Goal: Information Seeking & Learning: Learn about a topic

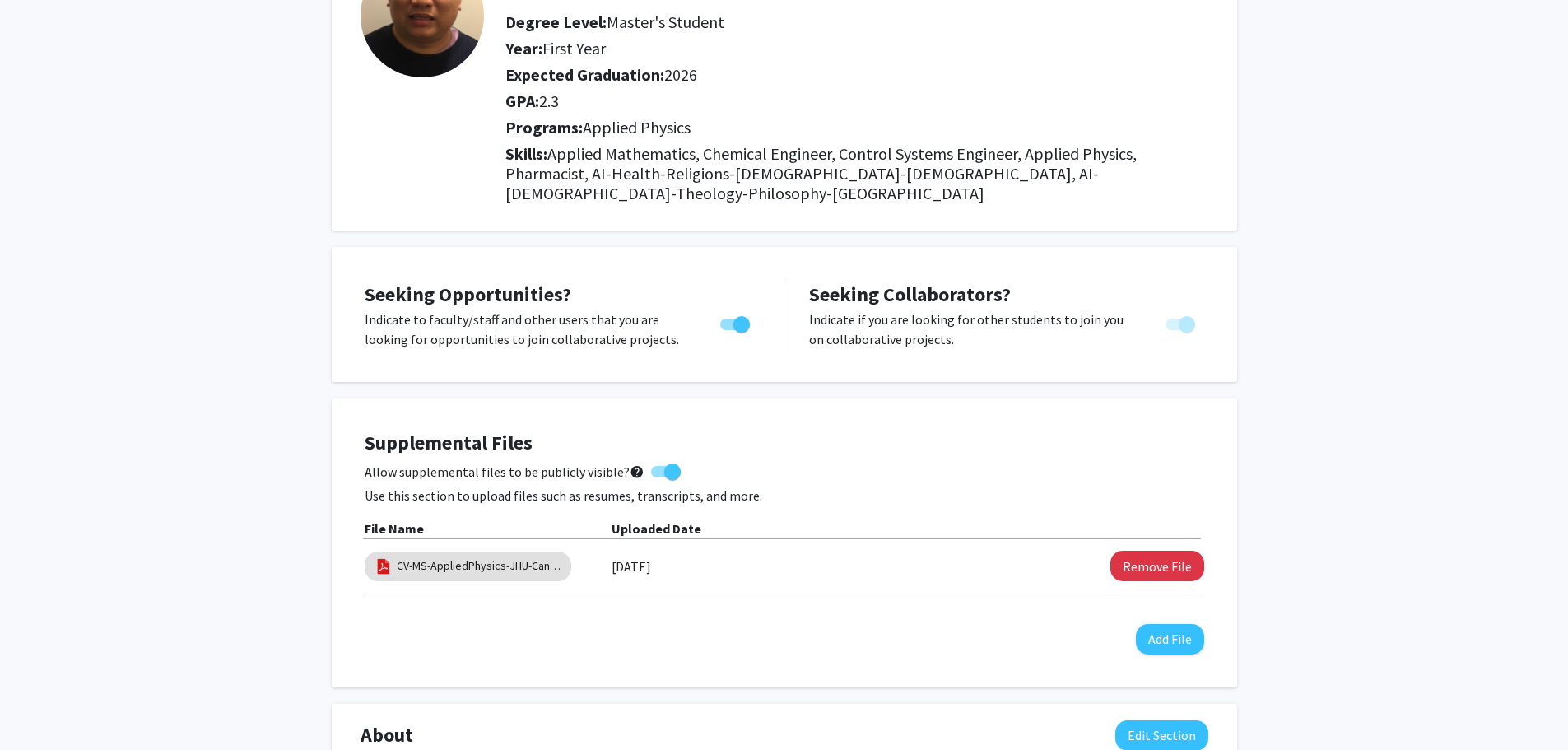
scroll to position [329, 0]
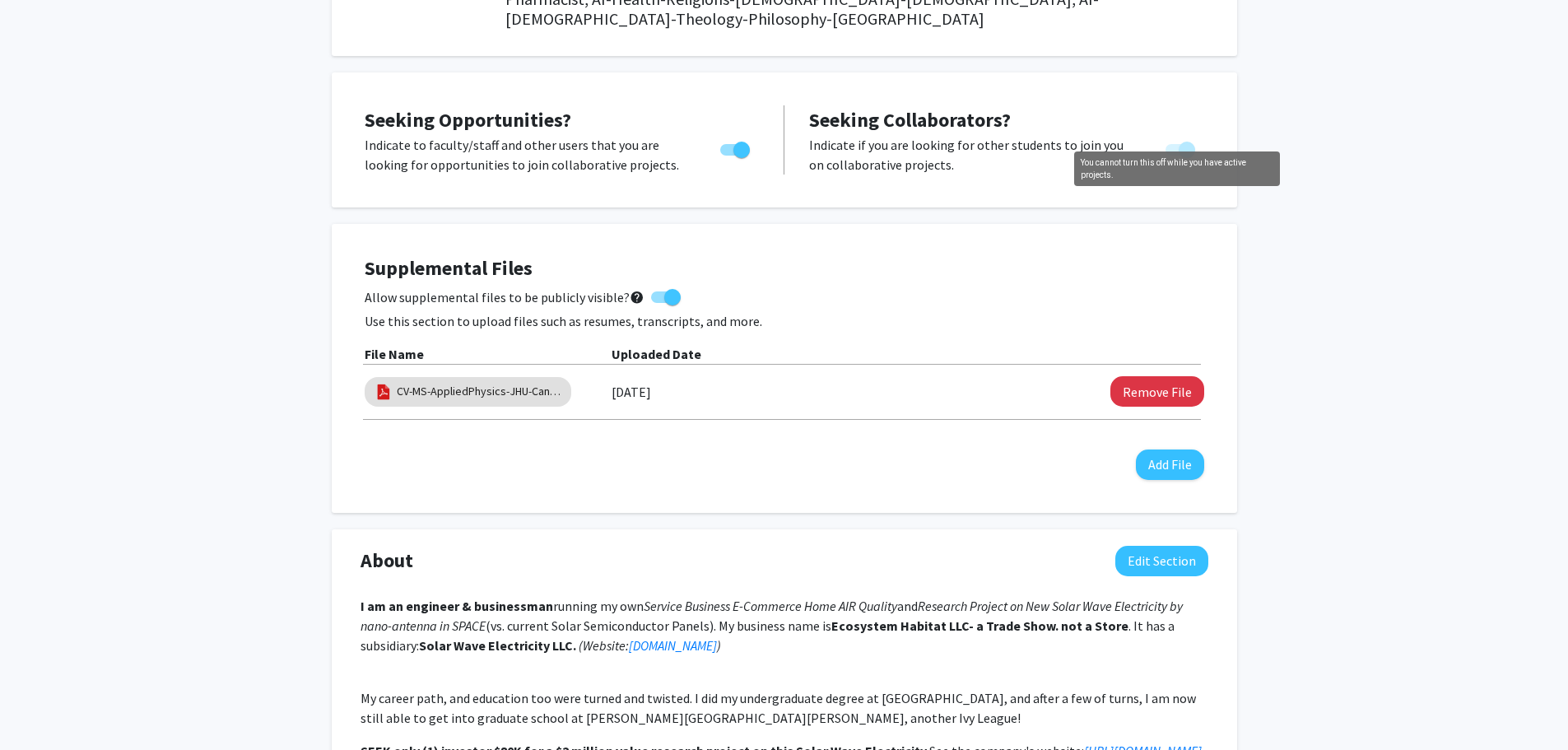
click at [1190, 142] on span "You cannot turn this off while you have active projects." at bounding box center [1187, 150] width 16 height 16
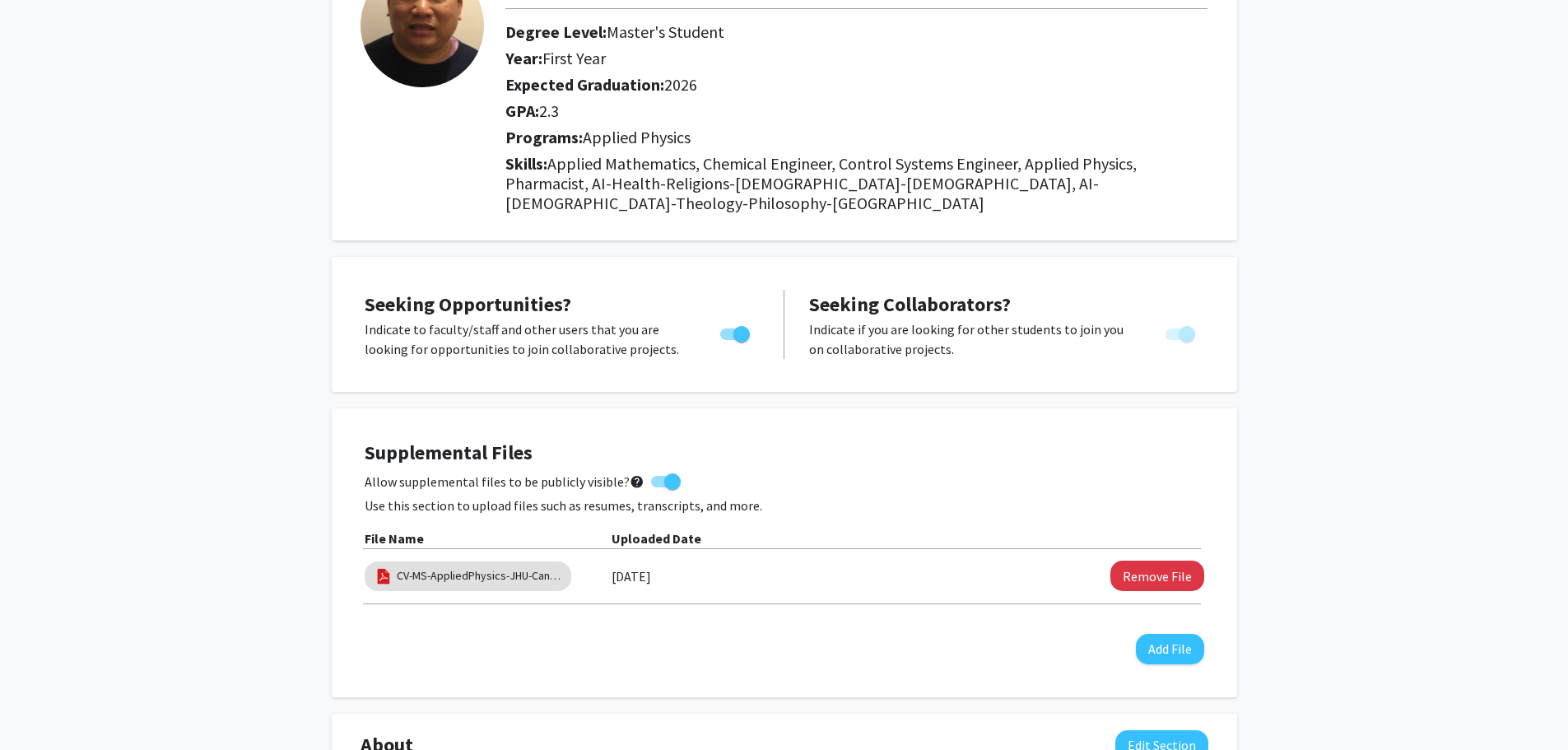
scroll to position [0, 0]
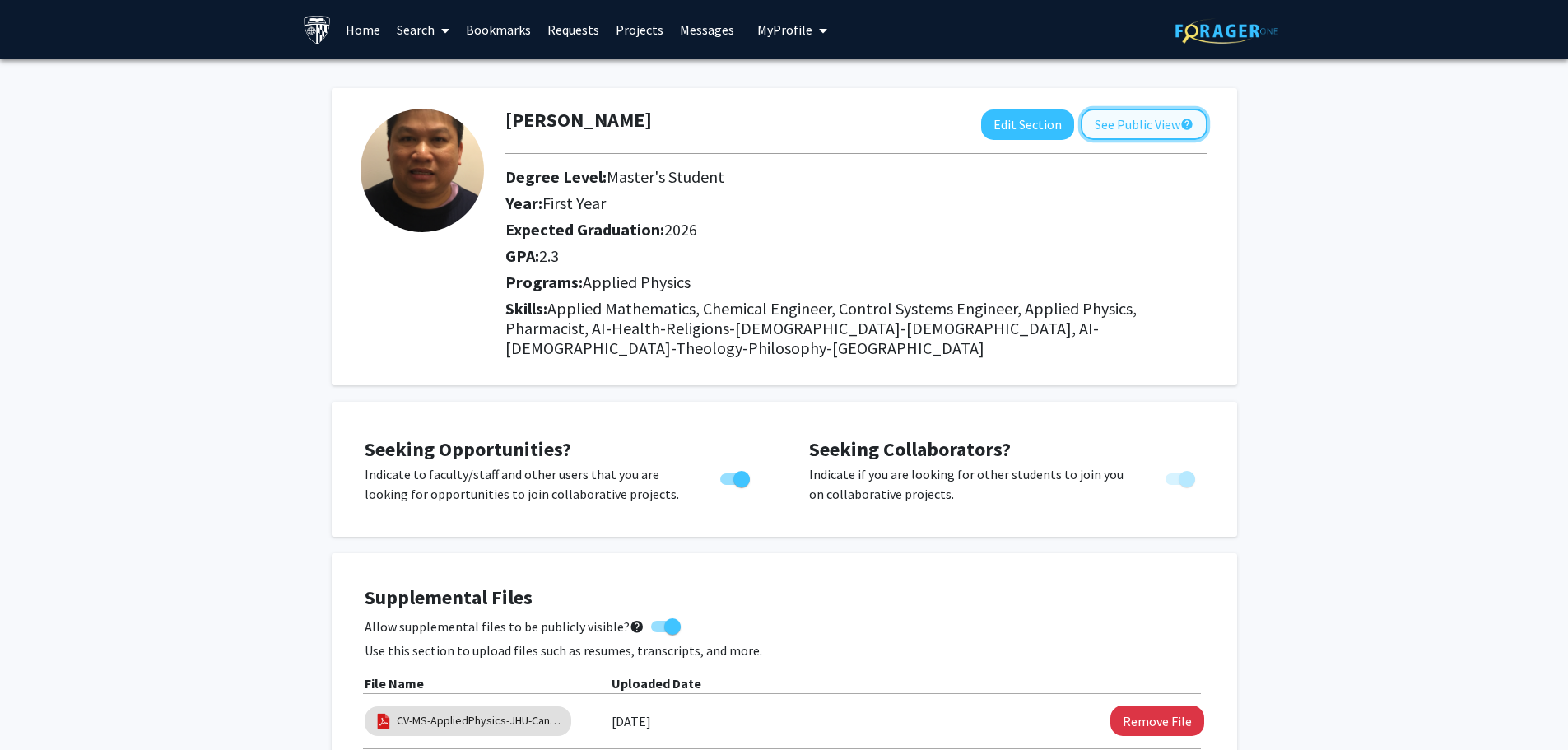
click at [1141, 119] on button "See Public View help" at bounding box center [1144, 124] width 127 height 32
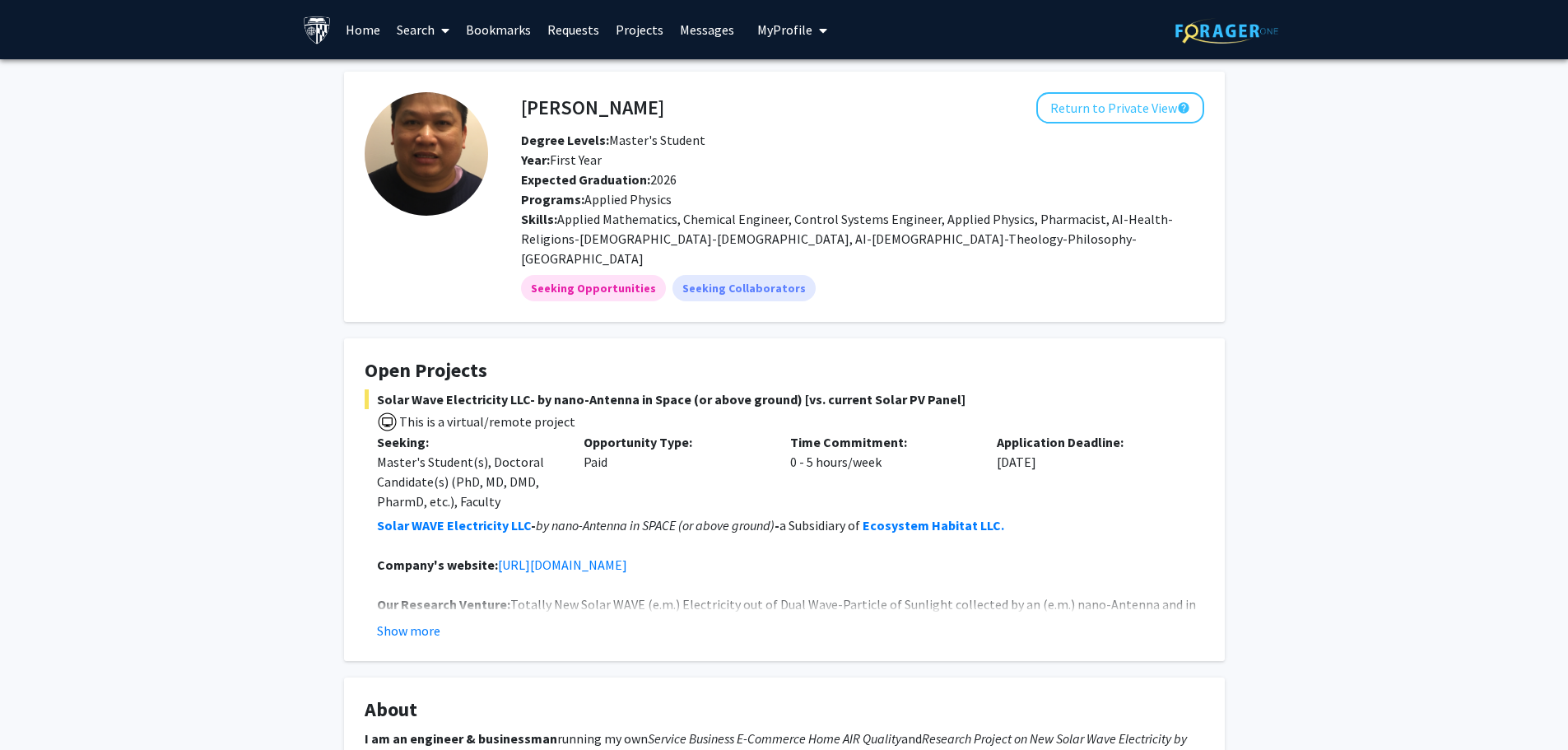
scroll to position [247, 0]
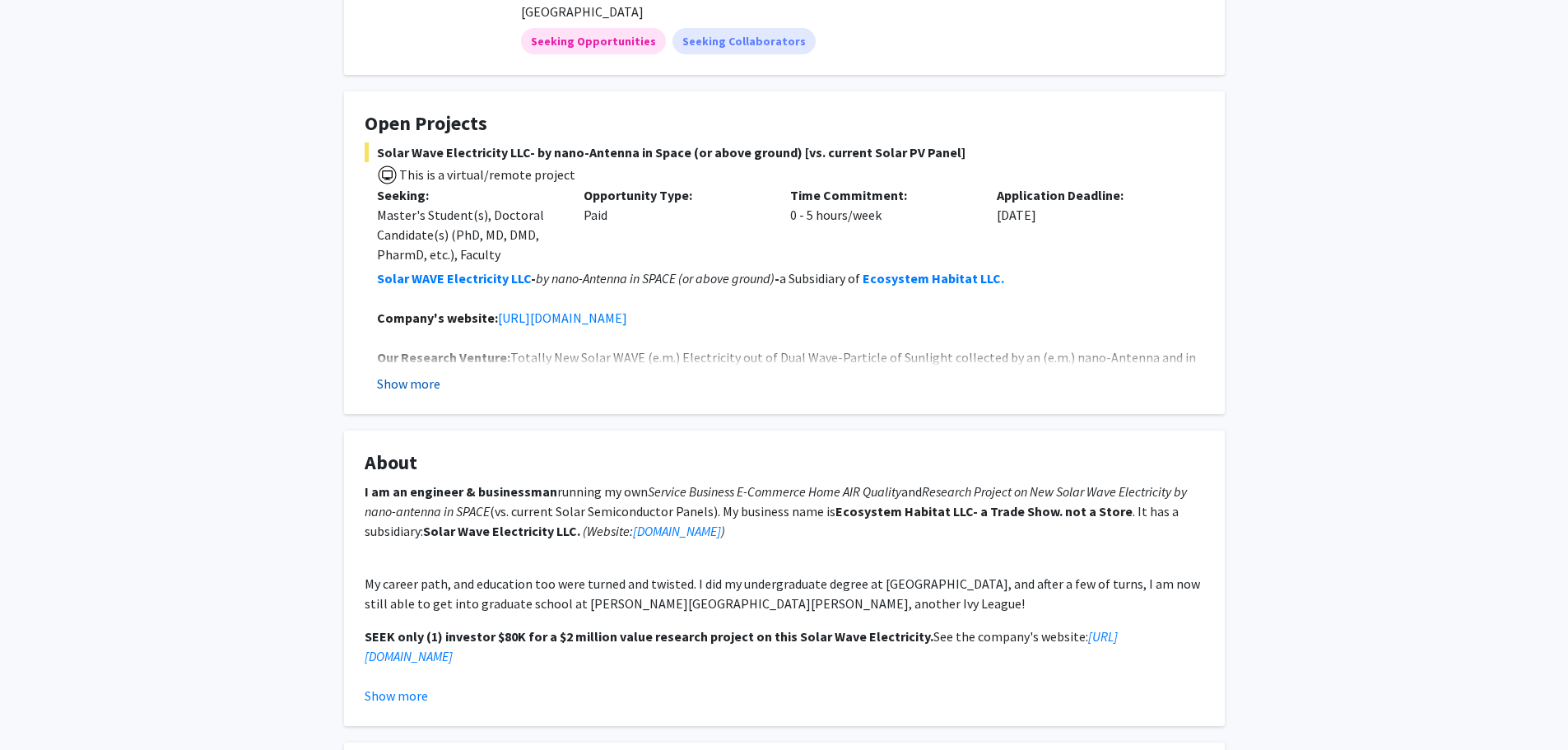
click at [412, 374] on button "Show more" at bounding box center [409, 384] width 63 height 20
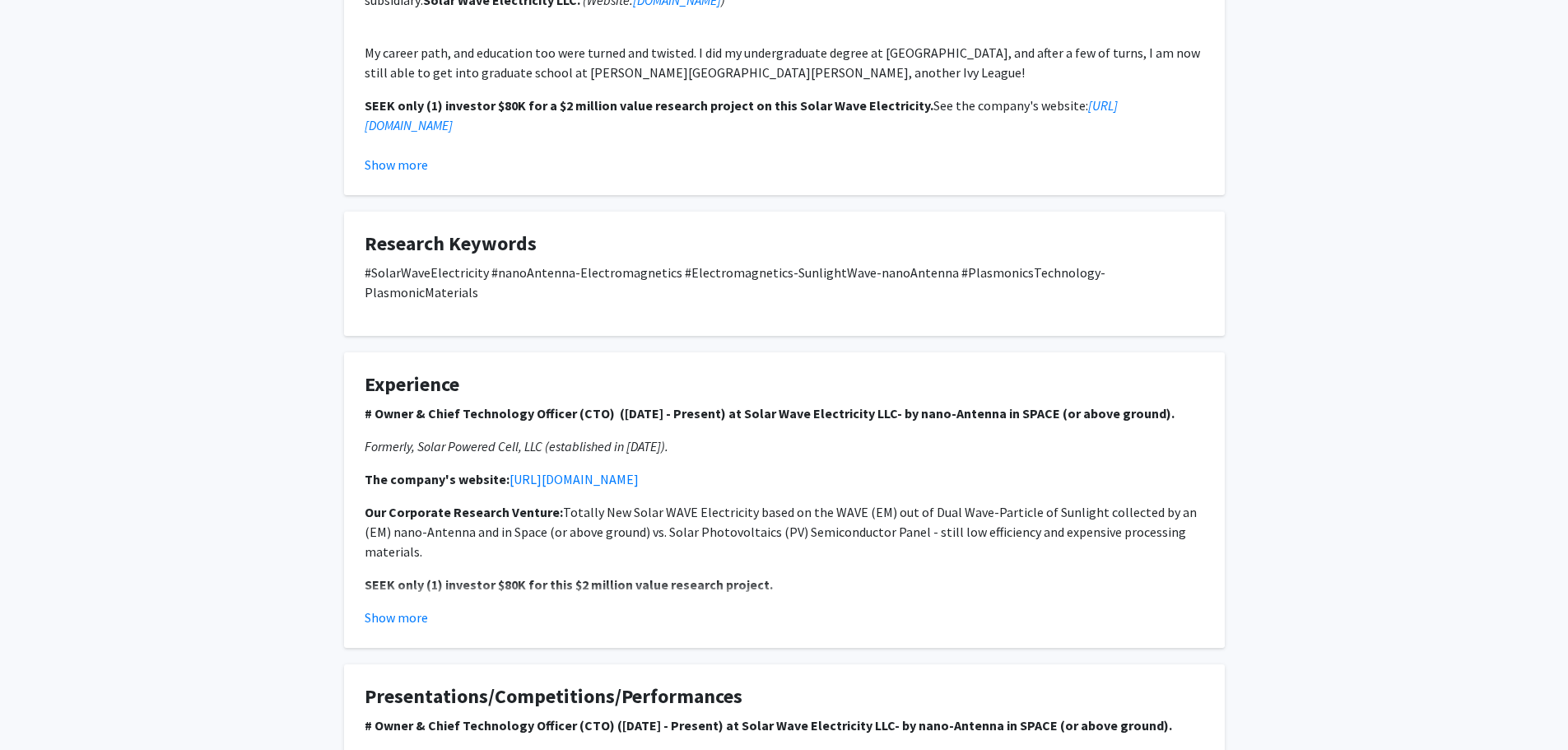
scroll to position [1318, 0]
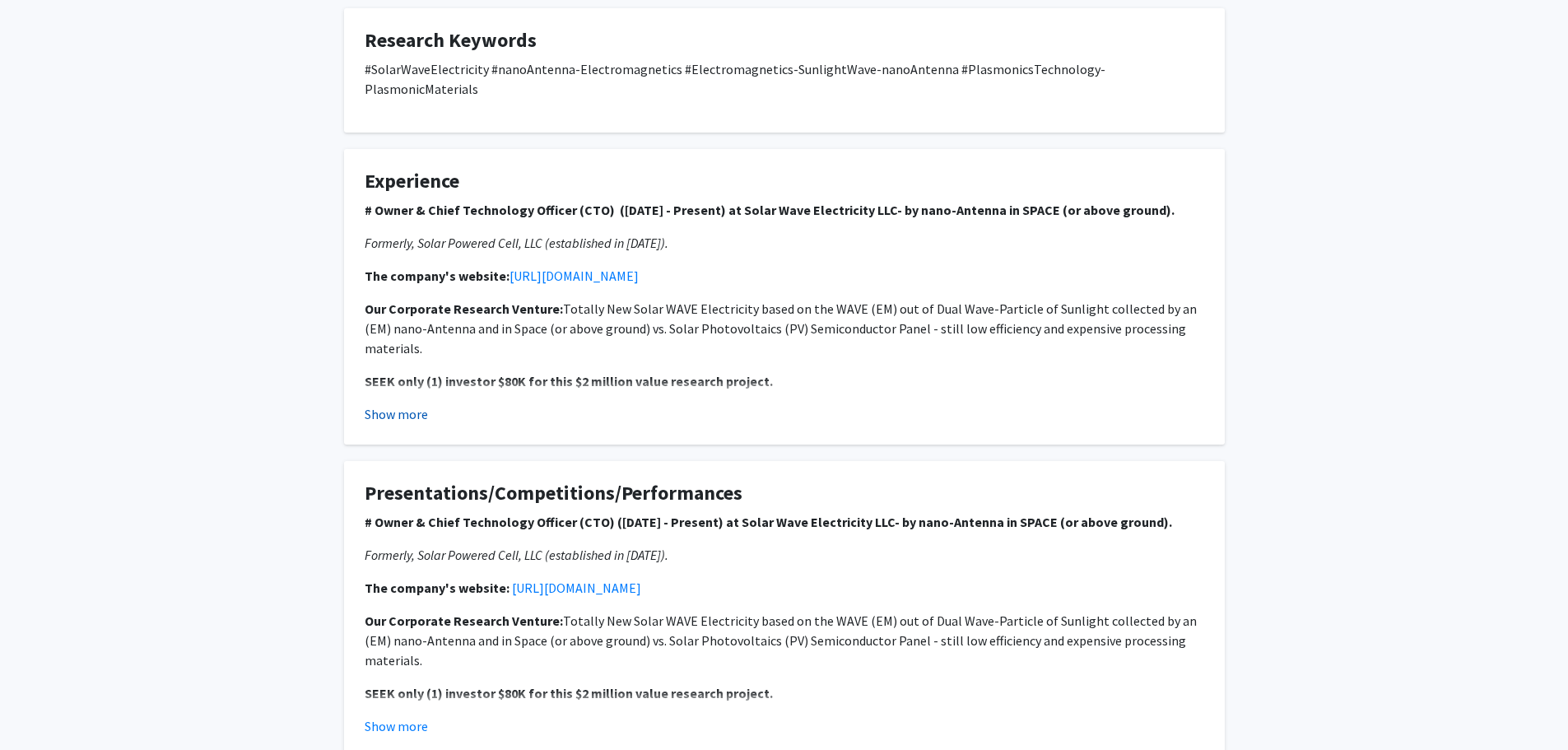
click at [378, 404] on button "Show more" at bounding box center [396, 414] width 63 height 20
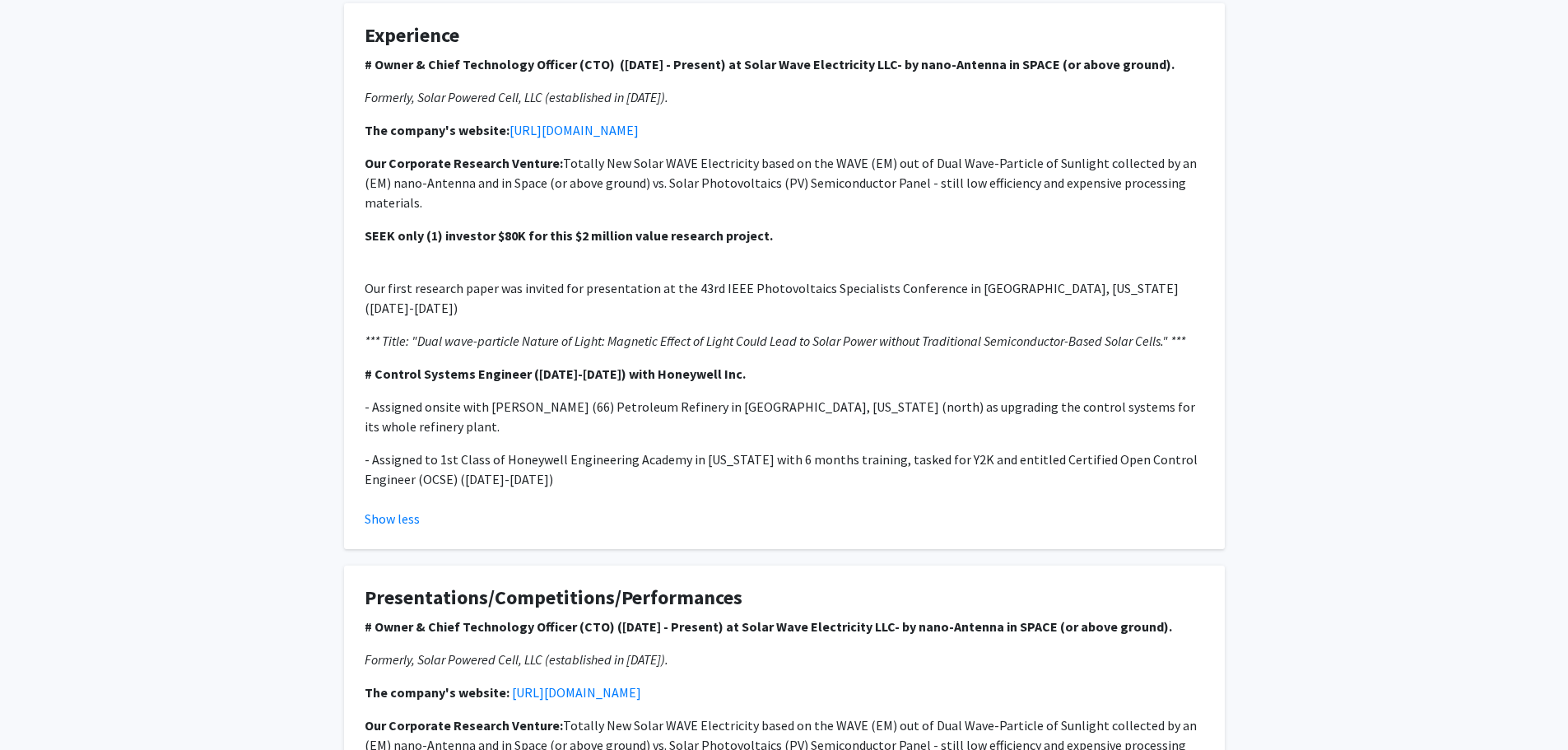
scroll to position [1647, 0]
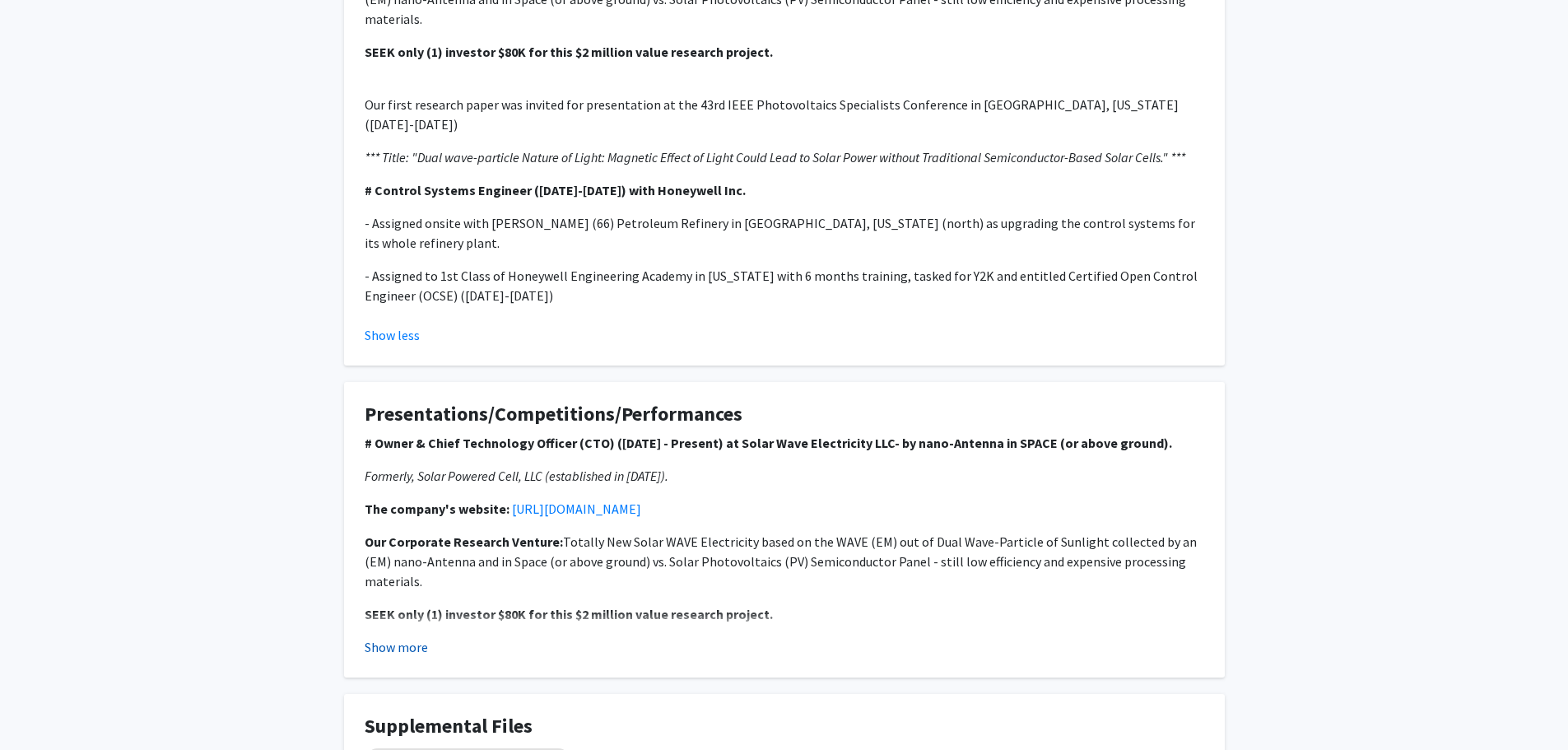
click at [409, 638] on button "Show more" at bounding box center [396, 648] width 63 height 20
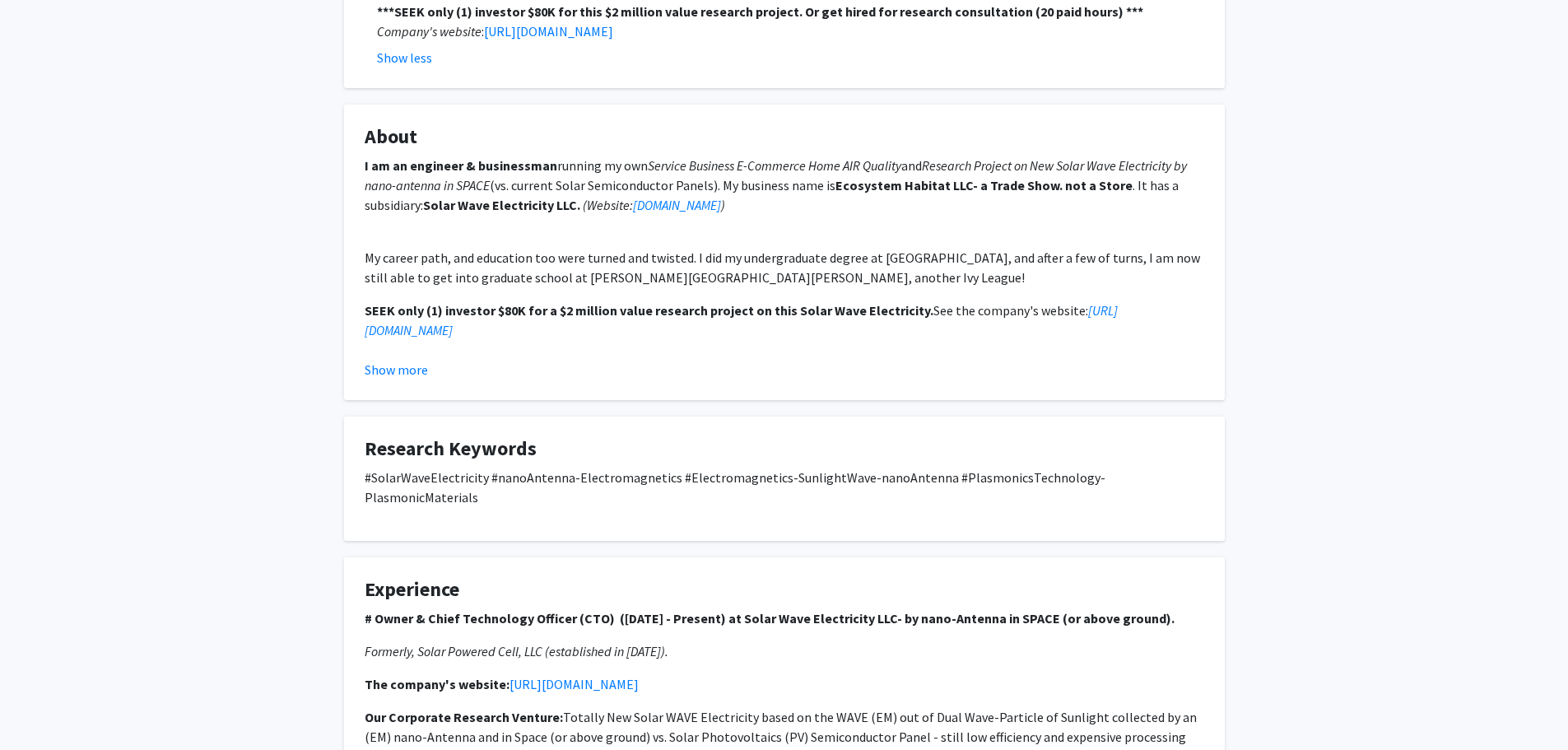
scroll to position [906, 0]
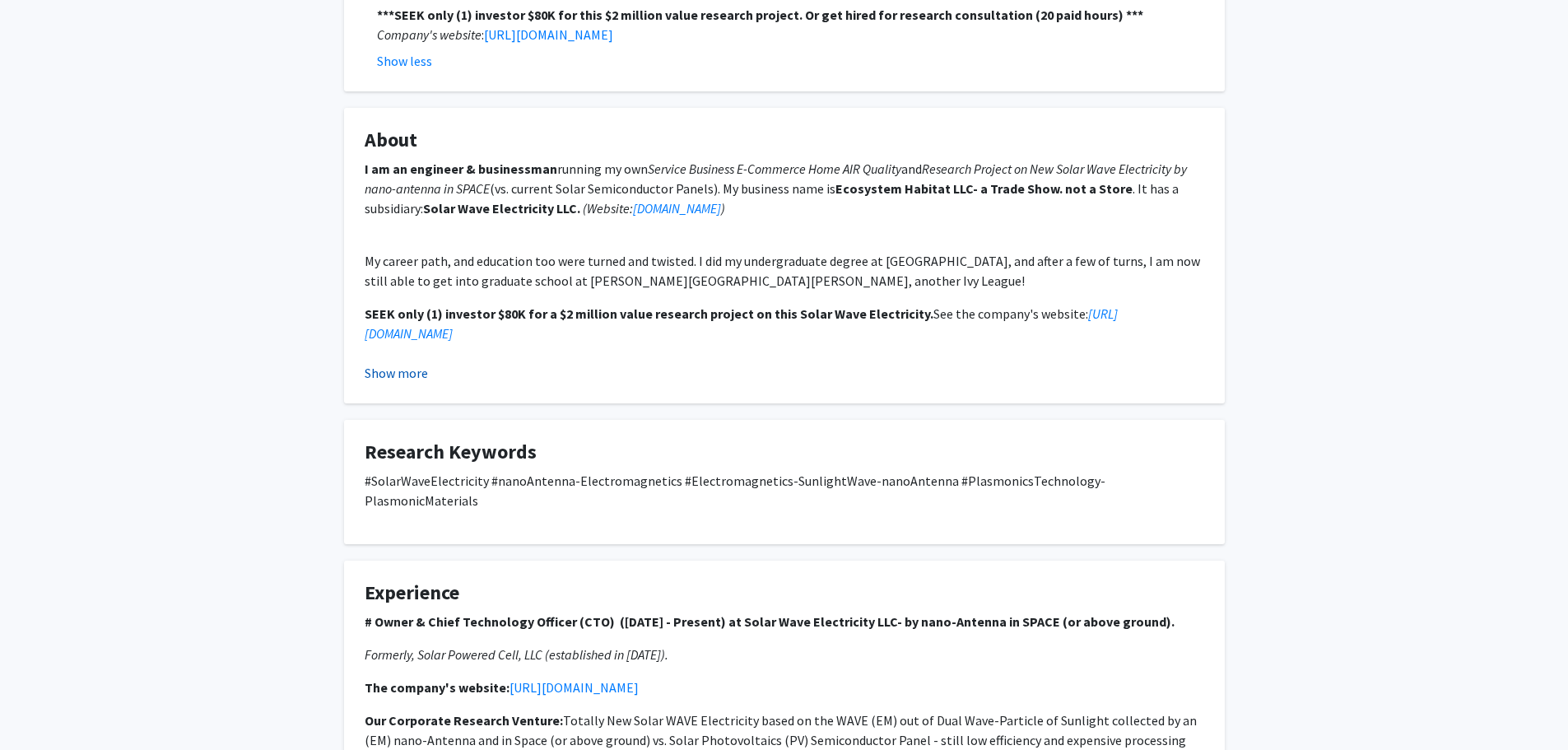
click at [395, 363] on button "Show more" at bounding box center [396, 373] width 63 height 20
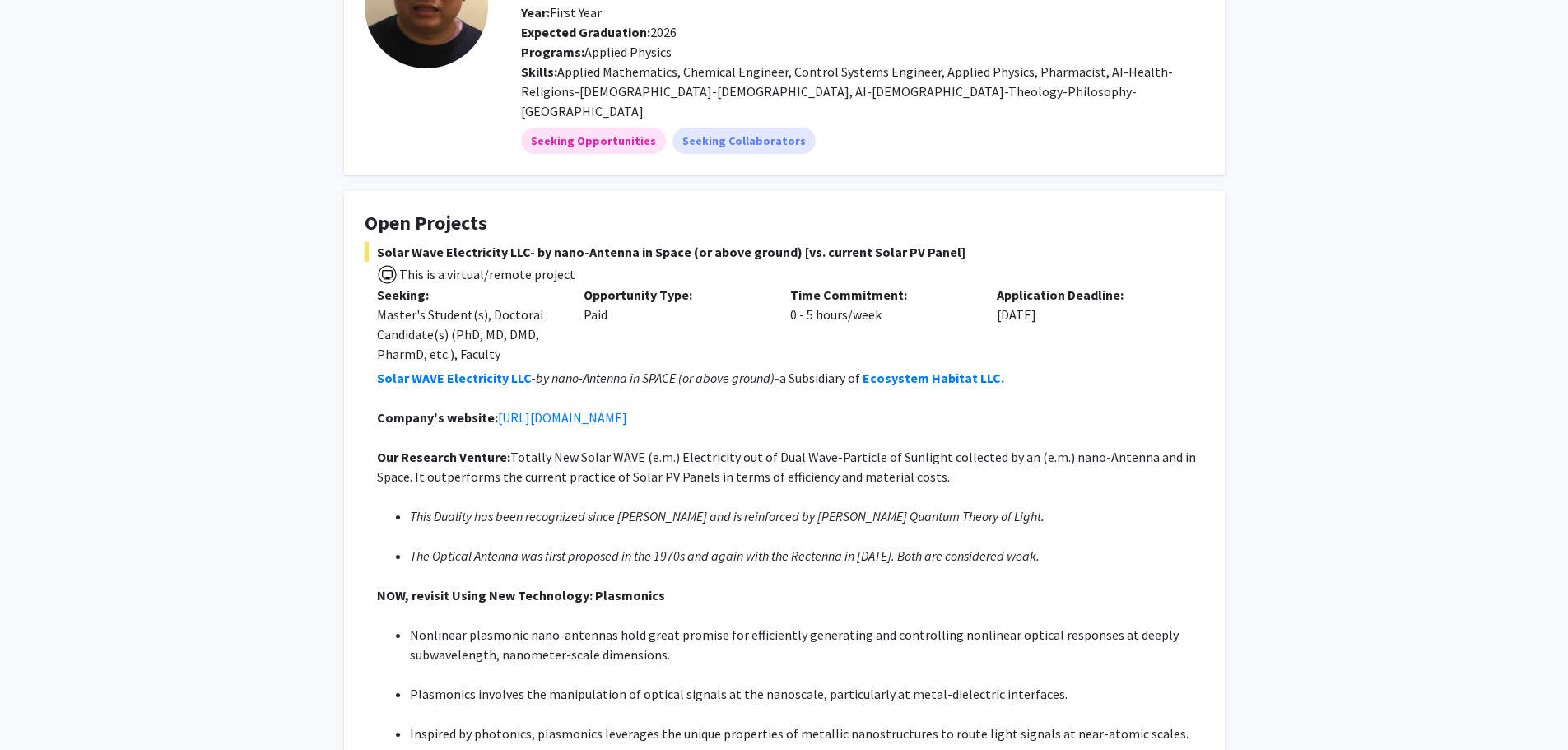
scroll to position [0, 0]
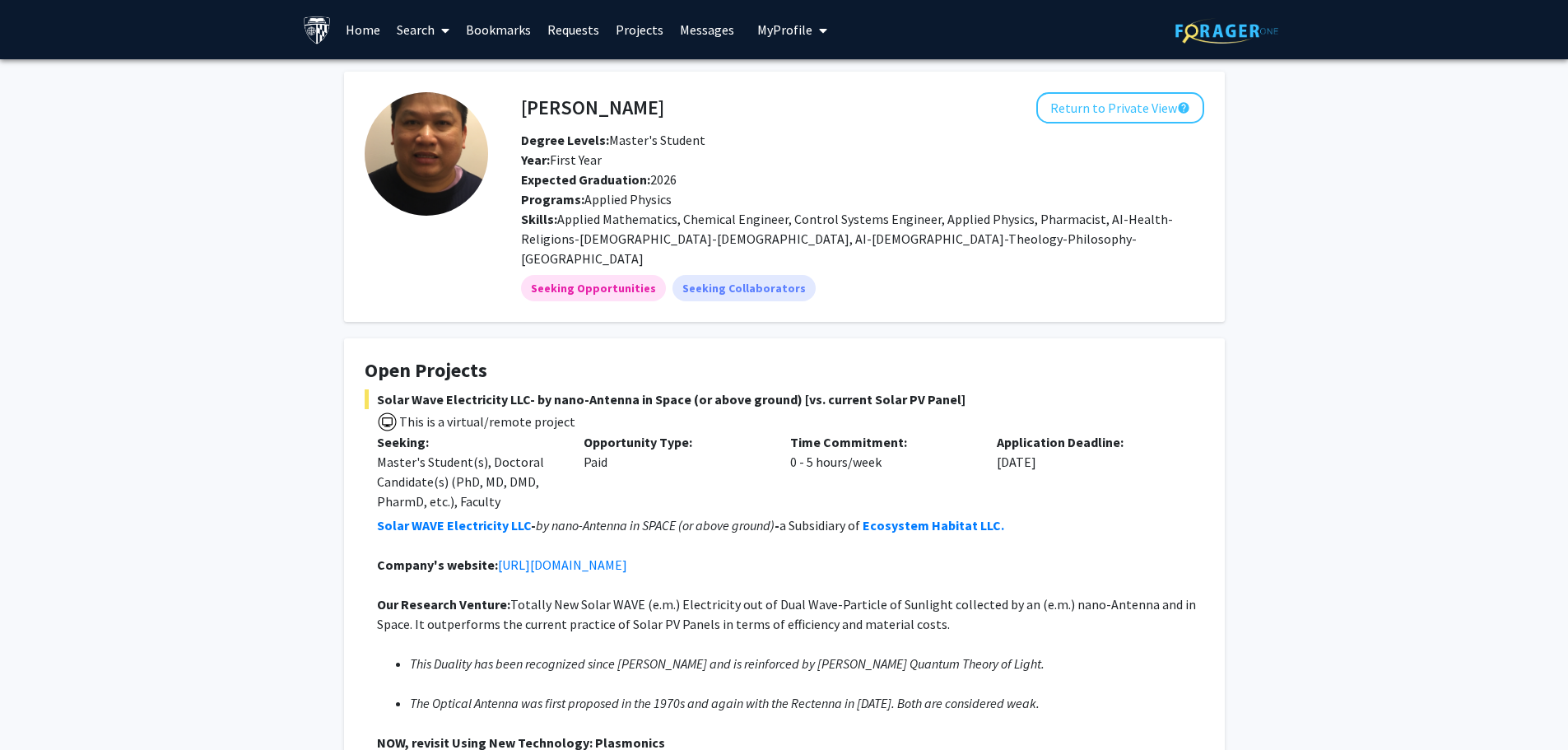
click at [705, 32] on link "Messages" at bounding box center [707, 30] width 71 height 58
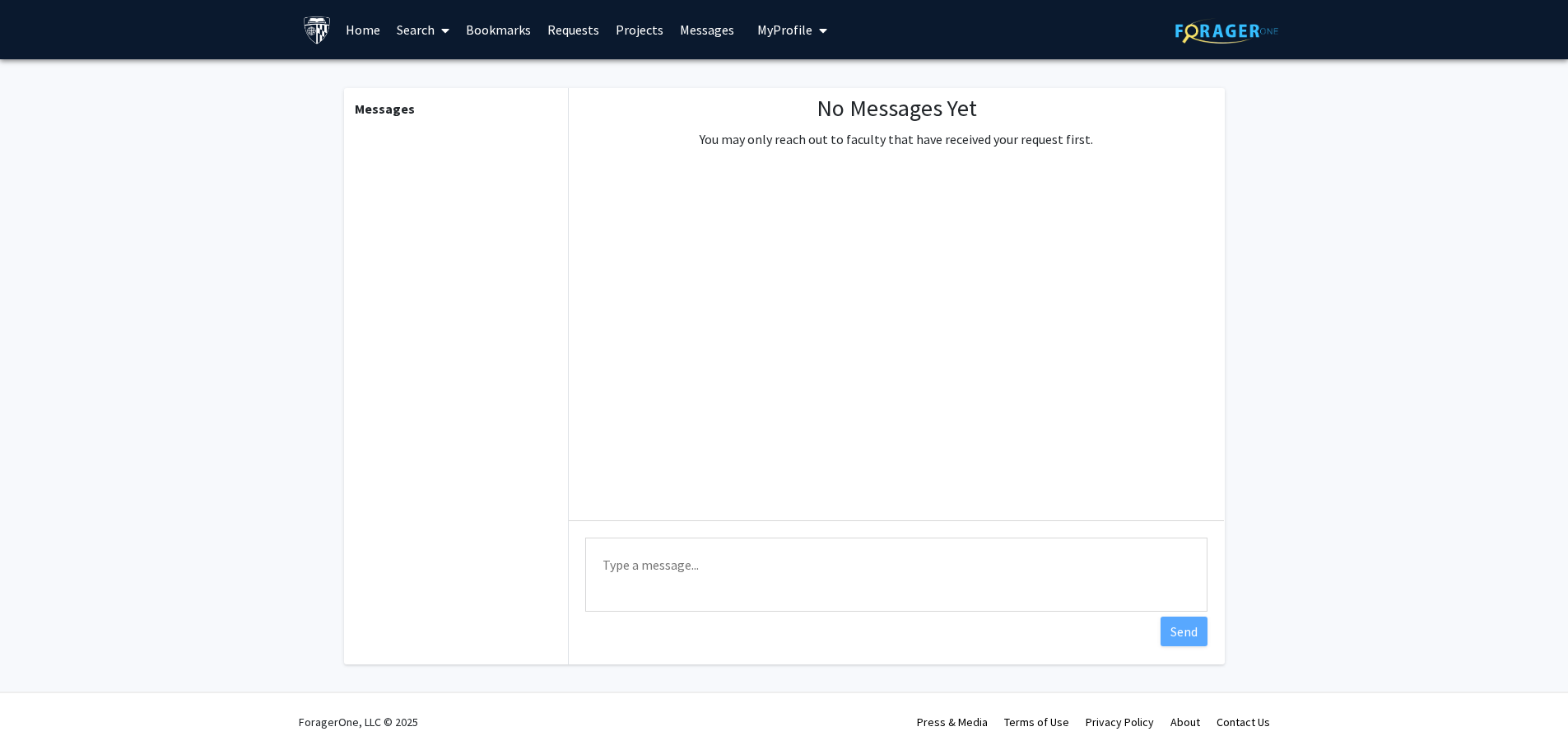
click at [569, 29] on link "Requests" at bounding box center [573, 30] width 69 height 58
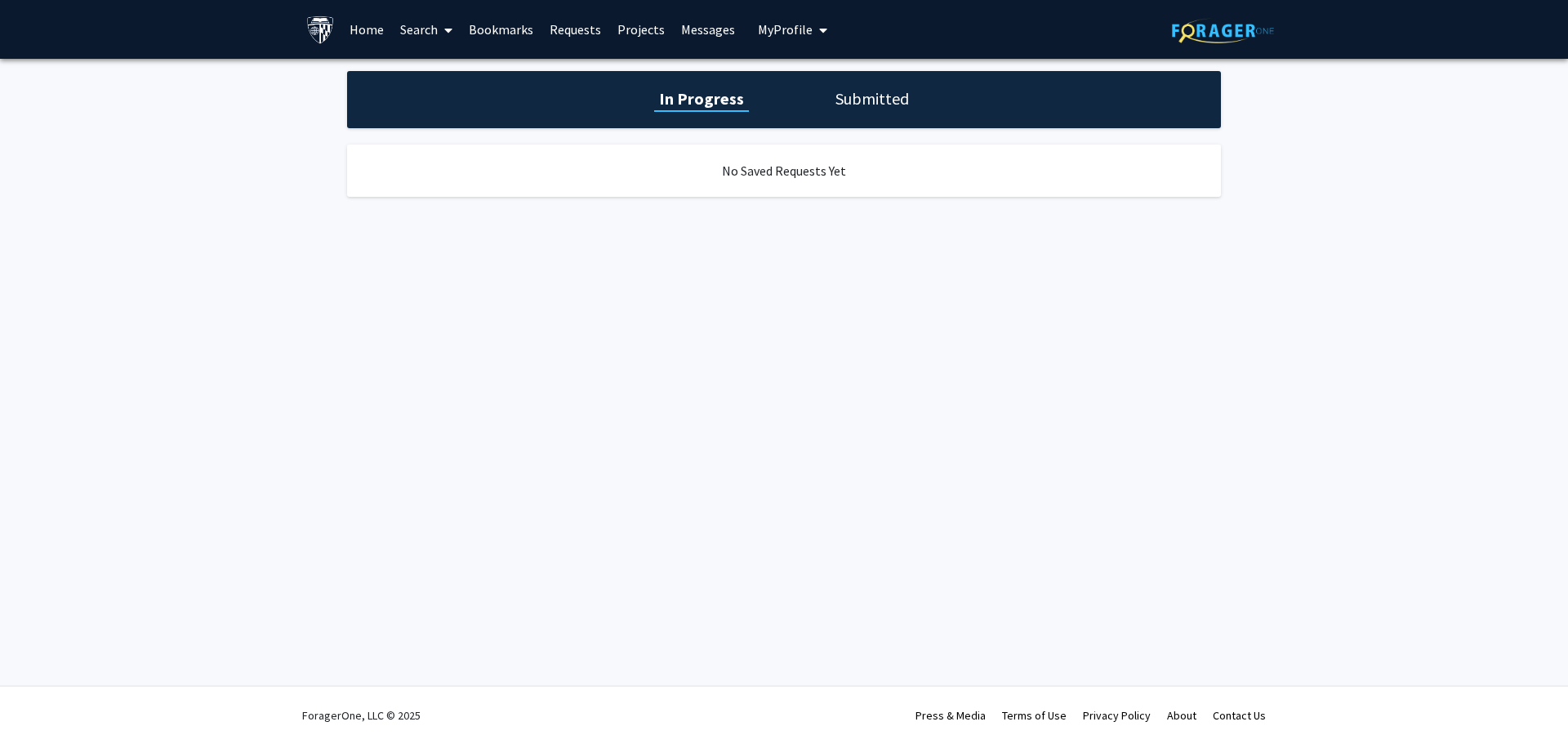
drag, startPoint x: 502, startPoint y: 32, endPoint x: 529, endPoint y: 41, distance: 28.5
click at [502, 31] on link "Bookmarks" at bounding box center [501, 30] width 81 height 57
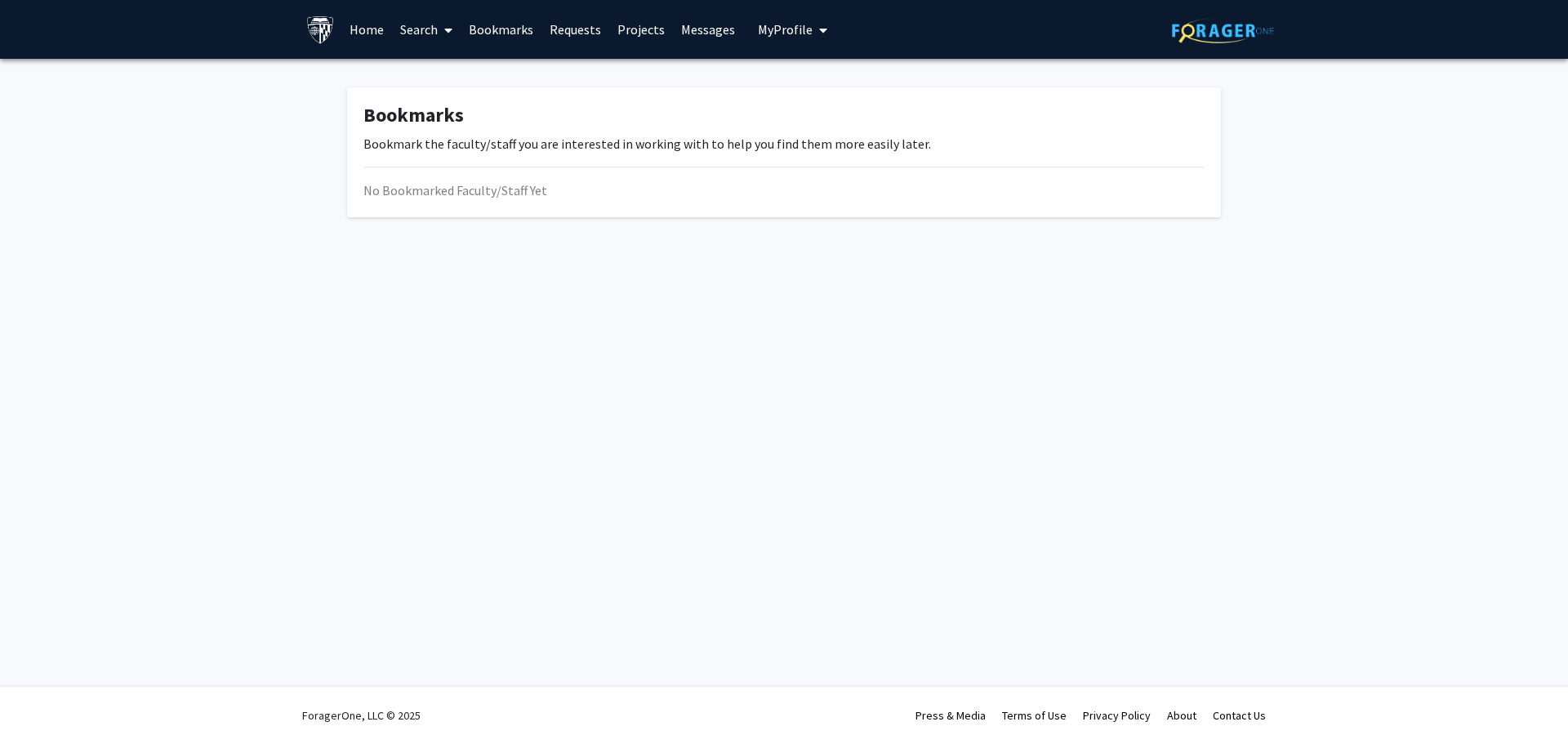
click at [408, 31] on link "Search" at bounding box center [426, 30] width 68 height 57
click at [360, 31] on link "Home" at bounding box center [367, 30] width 50 height 57
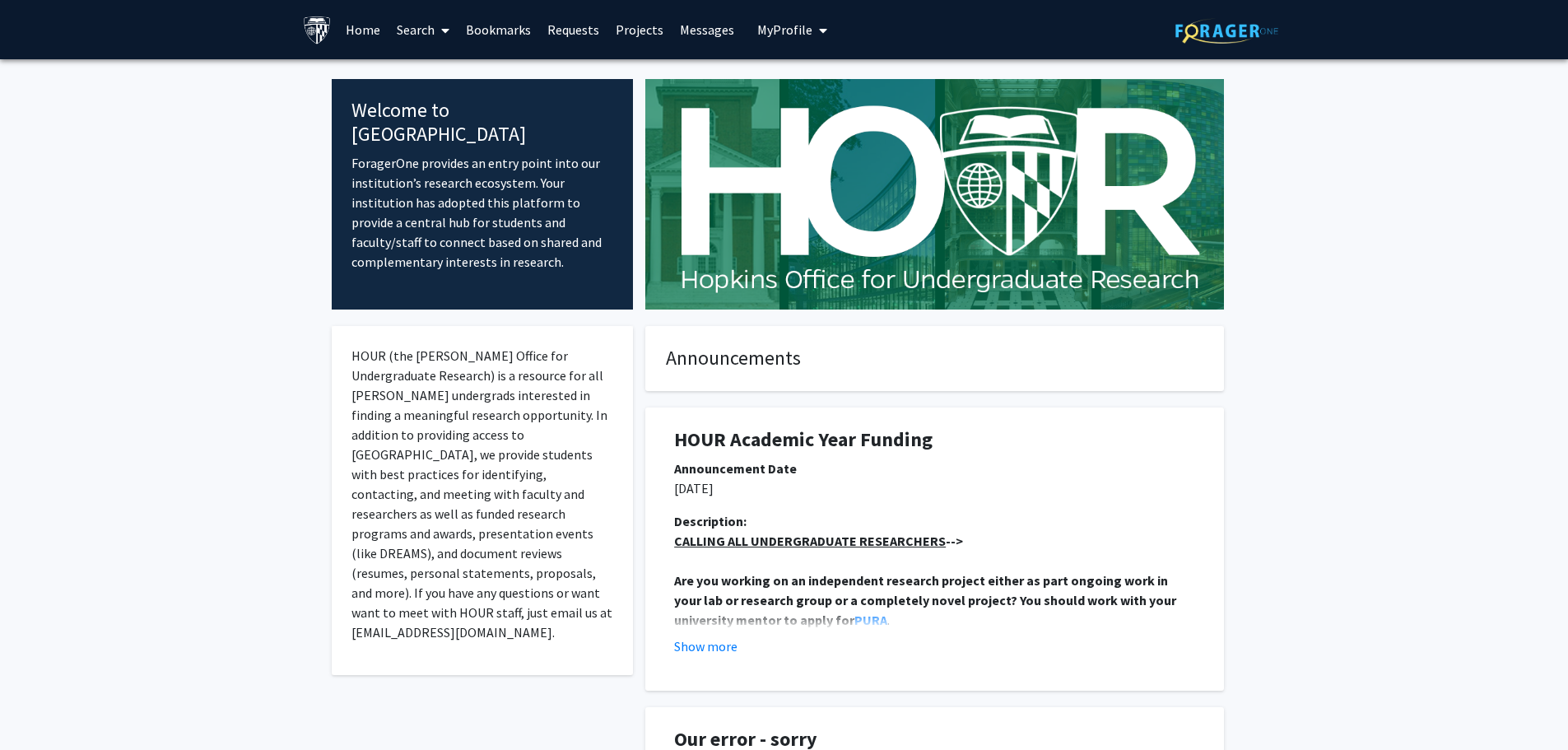
click at [632, 27] on link "Projects" at bounding box center [639, 30] width 64 height 58
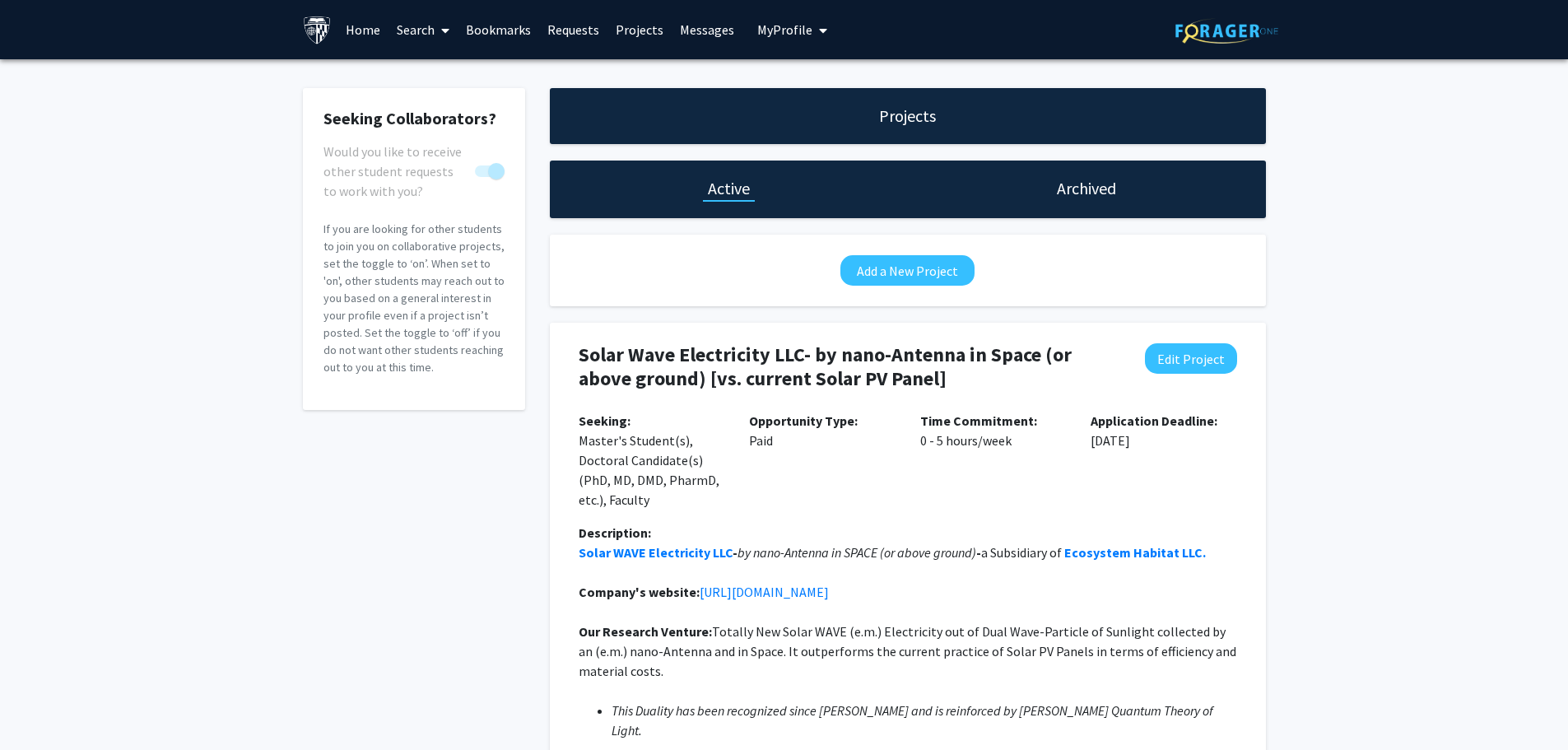
click at [770, 29] on span "My Profile" at bounding box center [785, 30] width 55 height 16
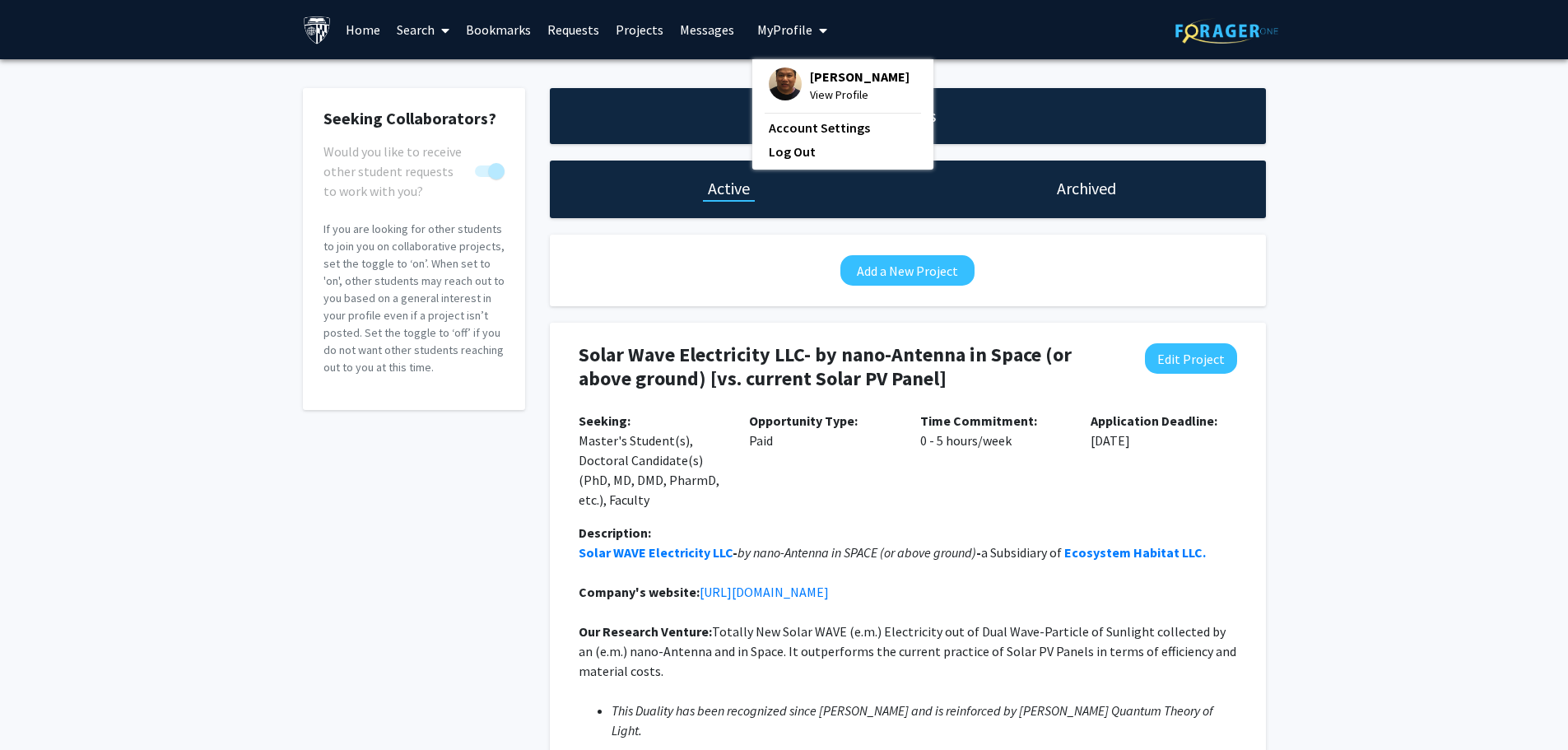
click at [640, 27] on link "Projects" at bounding box center [639, 30] width 64 height 58
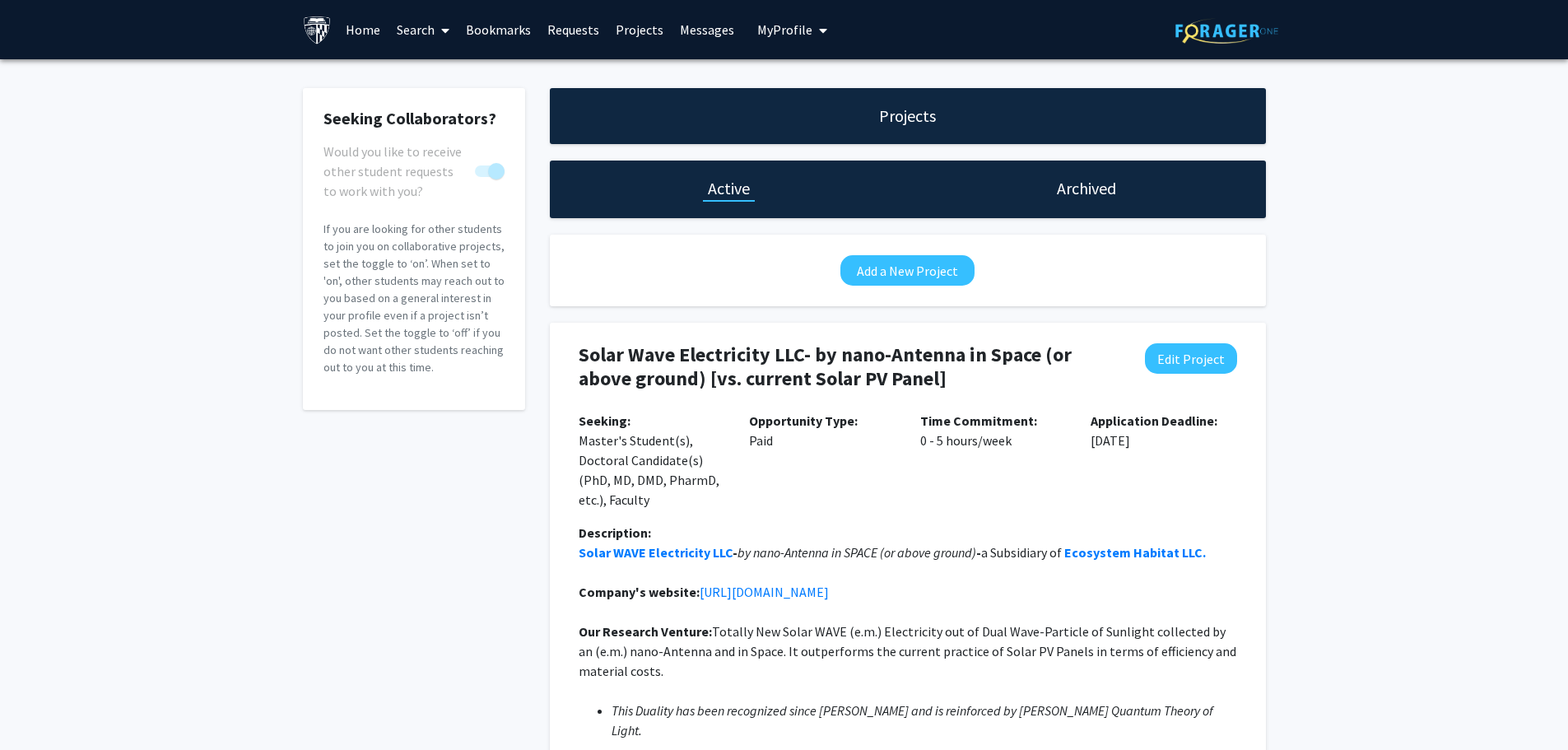
click at [407, 22] on link "Search" at bounding box center [423, 30] width 69 height 58
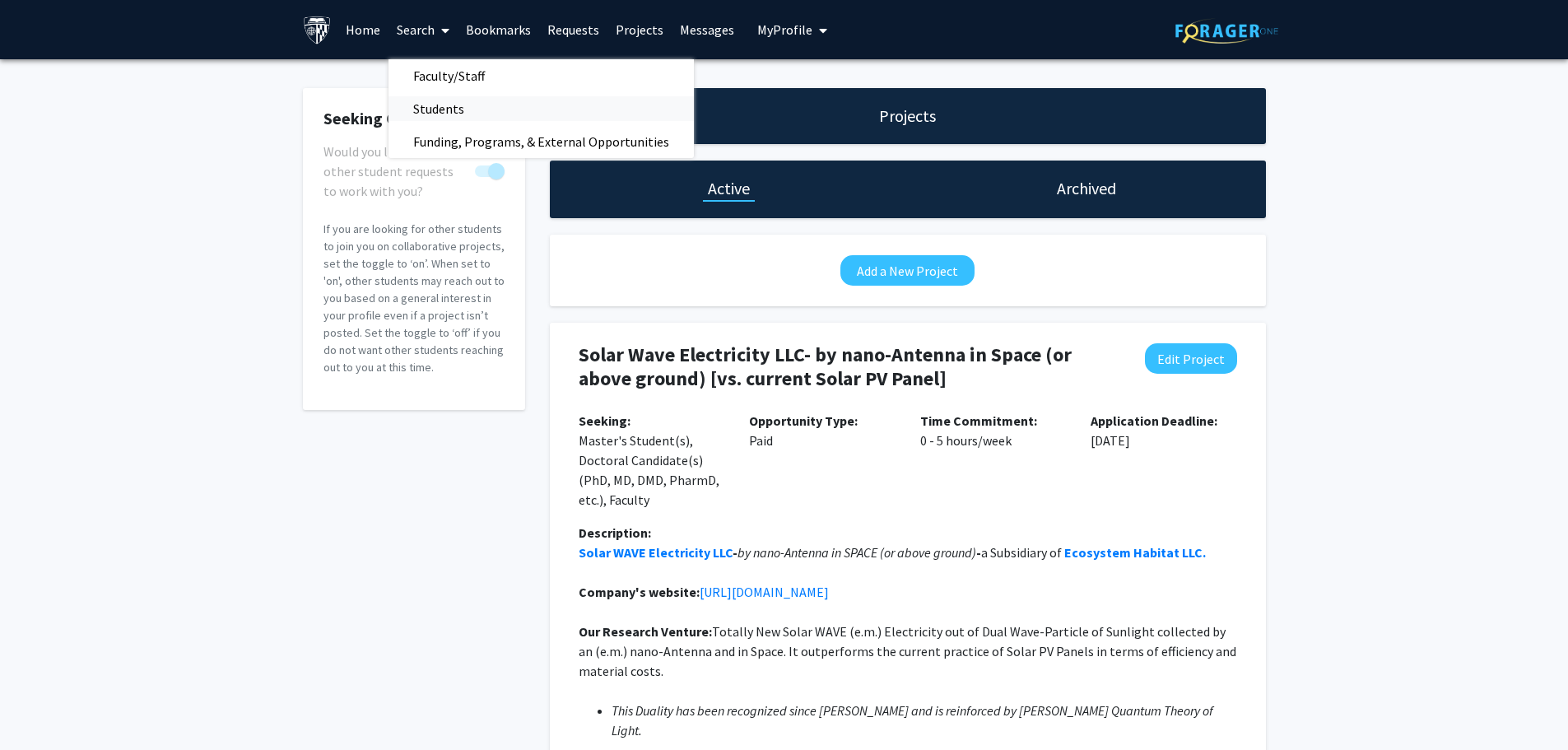
click at [444, 104] on span "Students" at bounding box center [439, 109] width 100 height 33
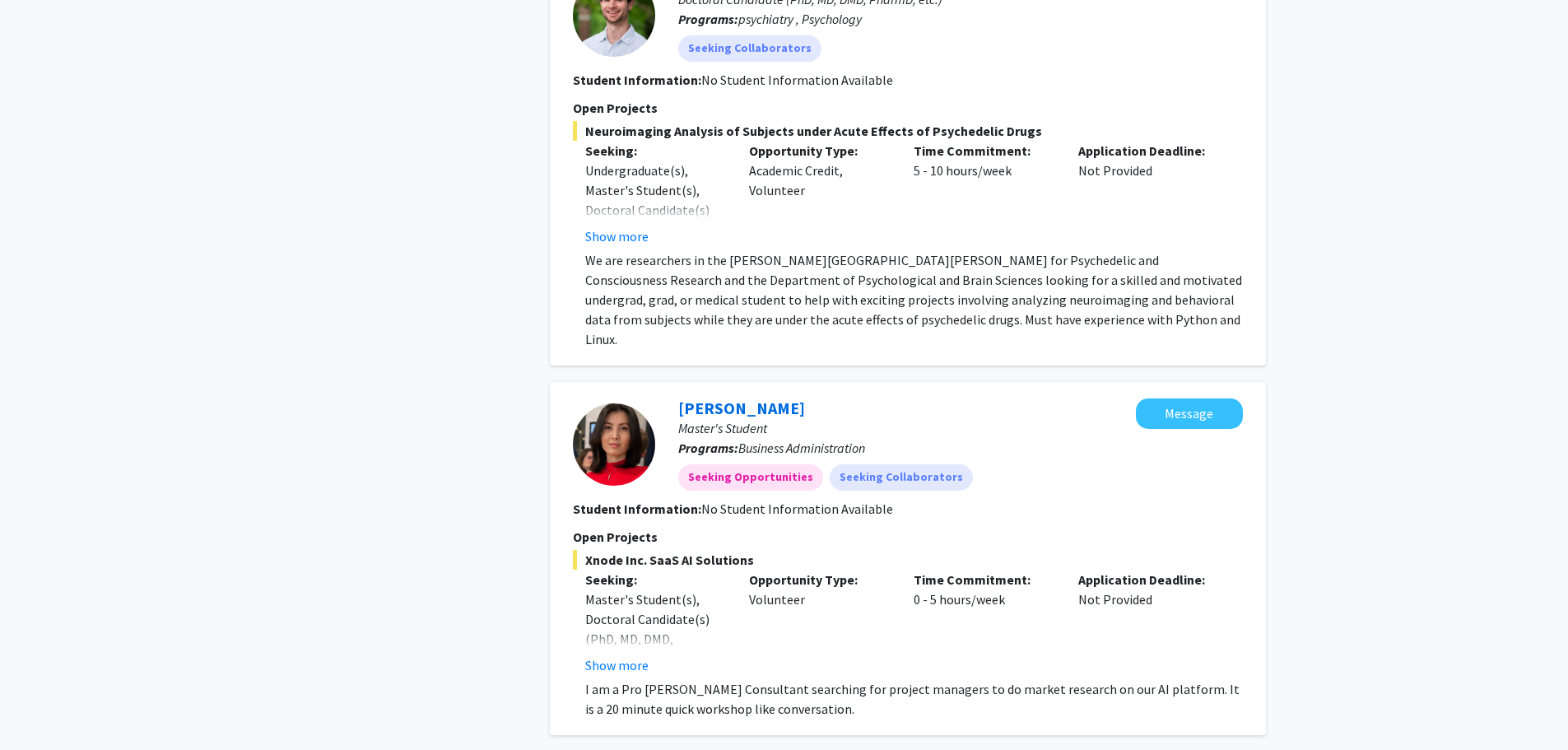
scroll to position [4568, 0]
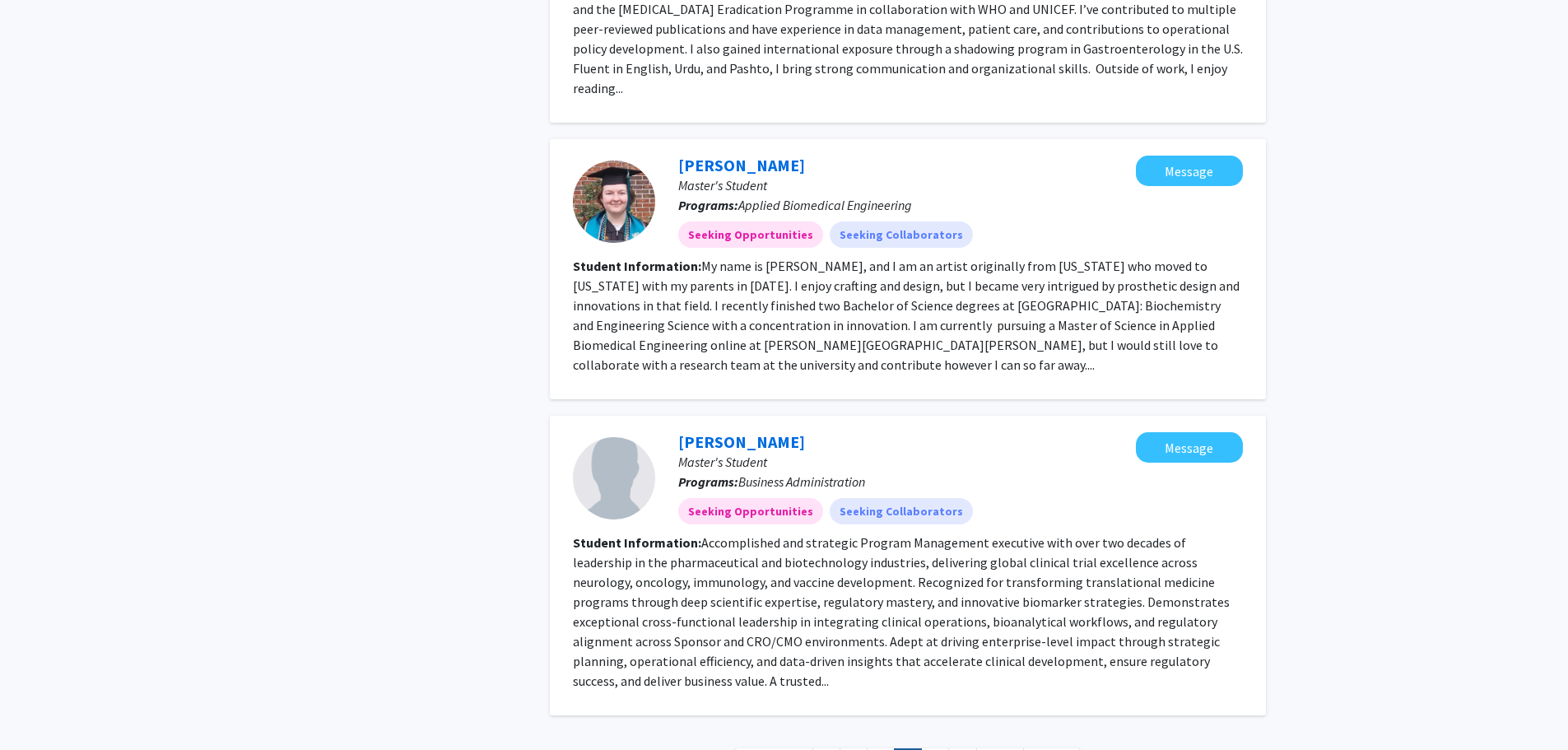
scroll to position [2487, 0]
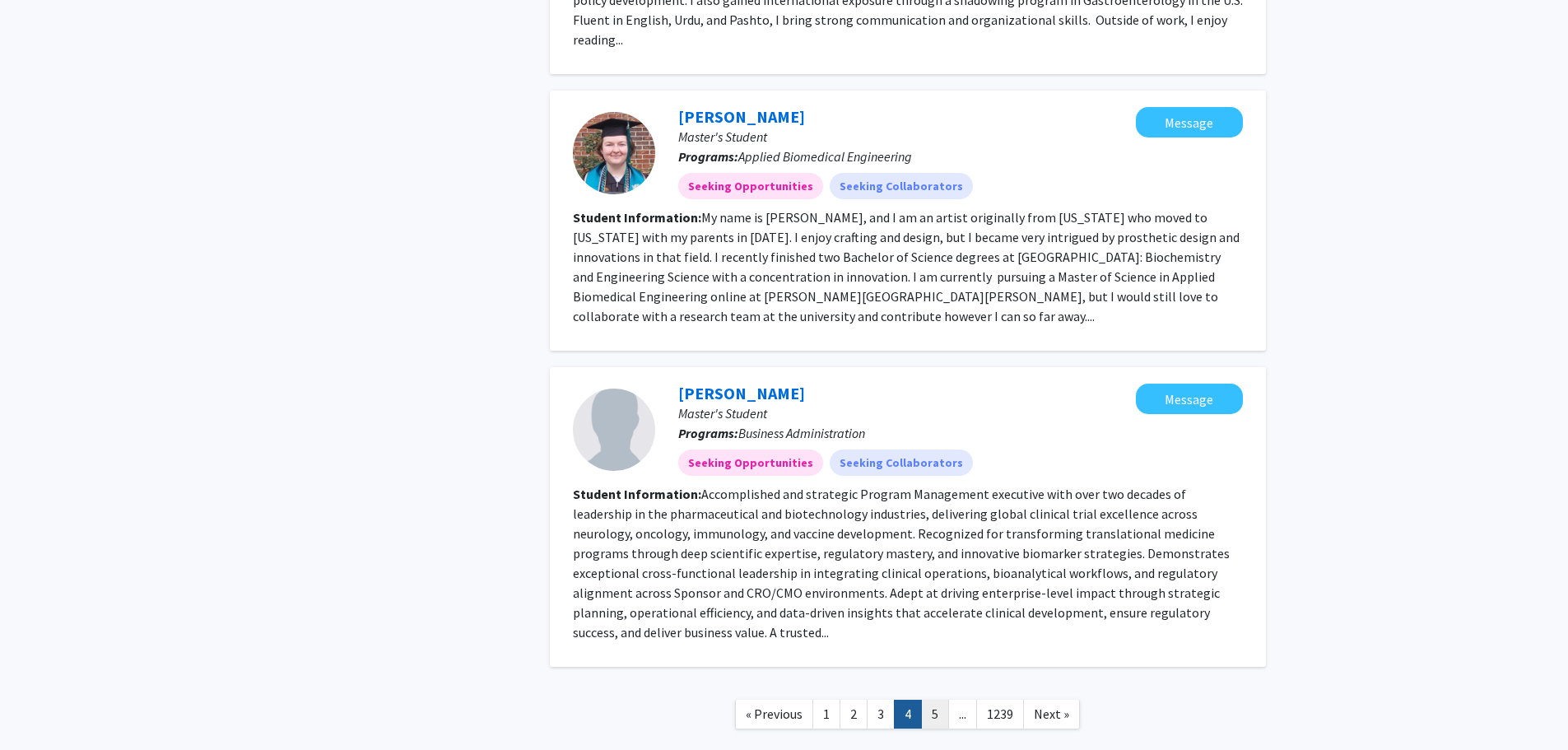
click at [932, 700] on link "5" at bounding box center [935, 715] width 28 height 29
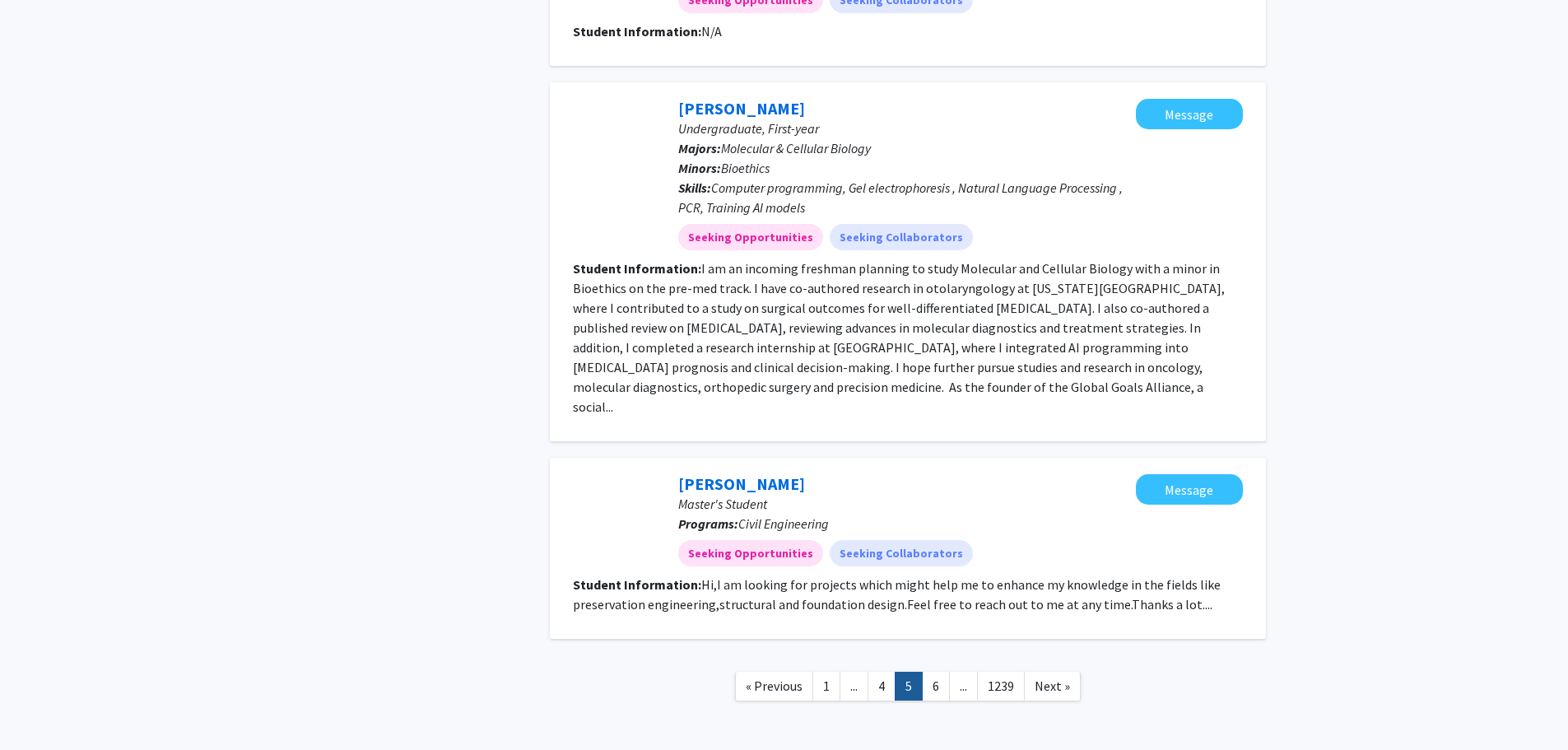
scroll to position [2092, 0]
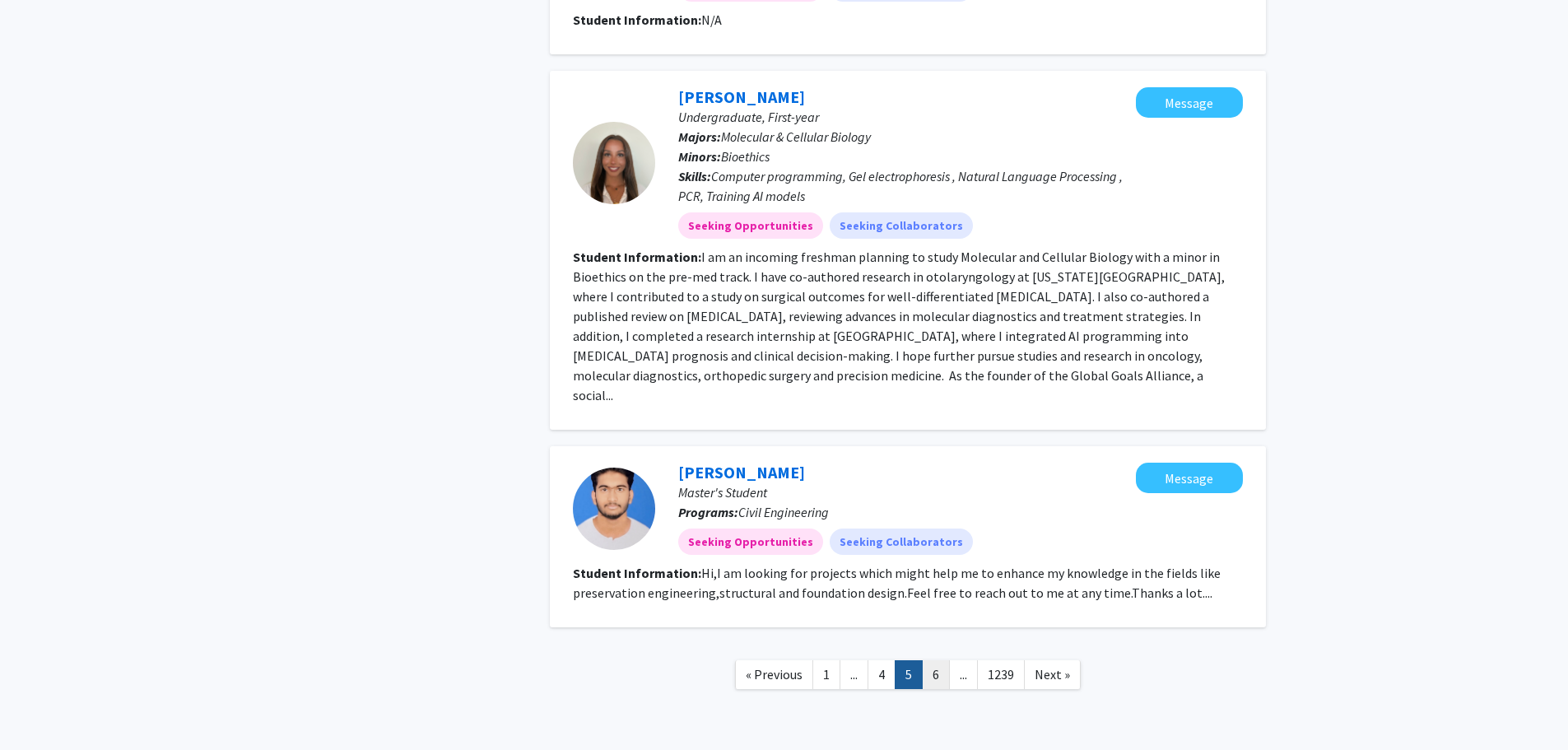
click at [937, 660] on link "6" at bounding box center [936, 675] width 28 height 29
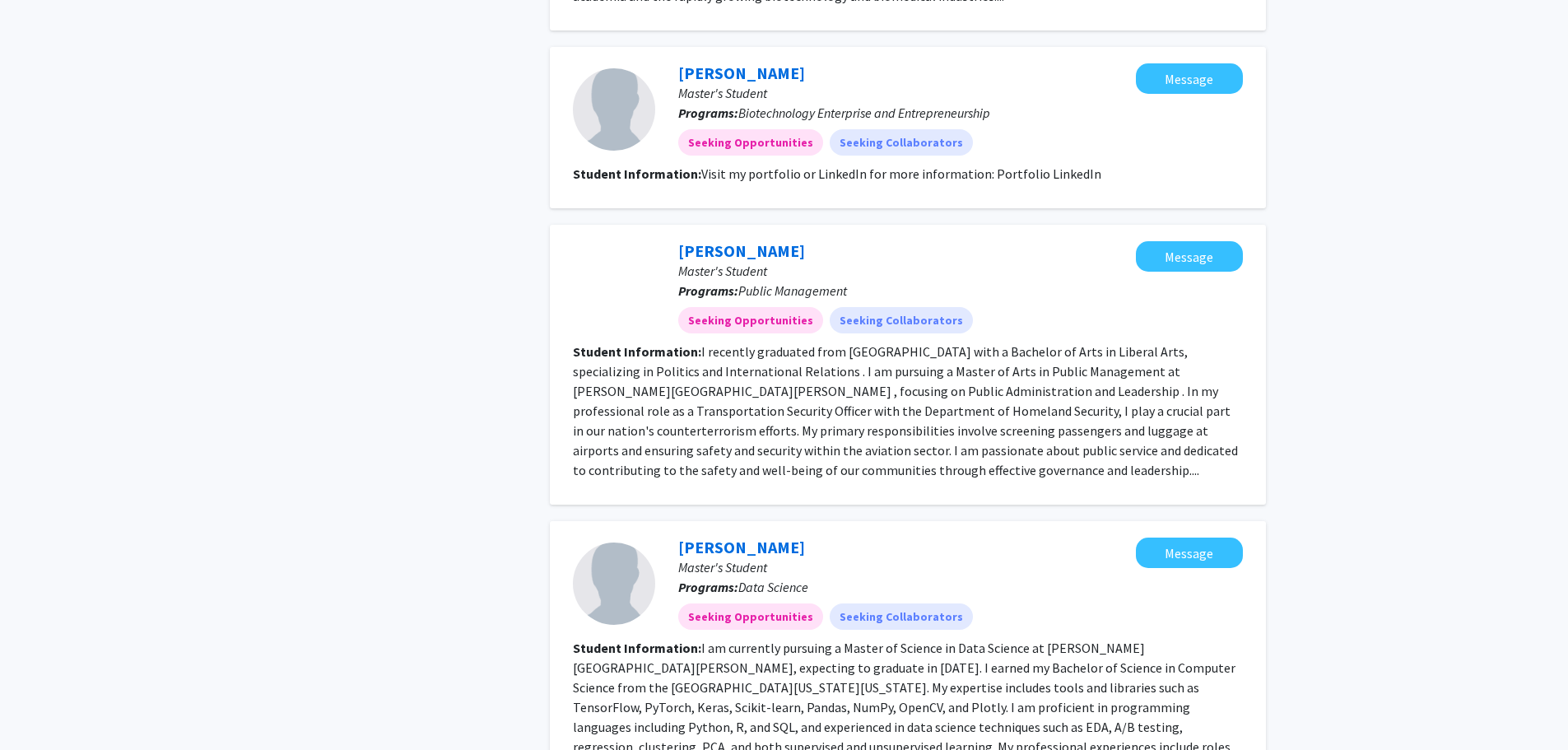
scroll to position [2306, 0]
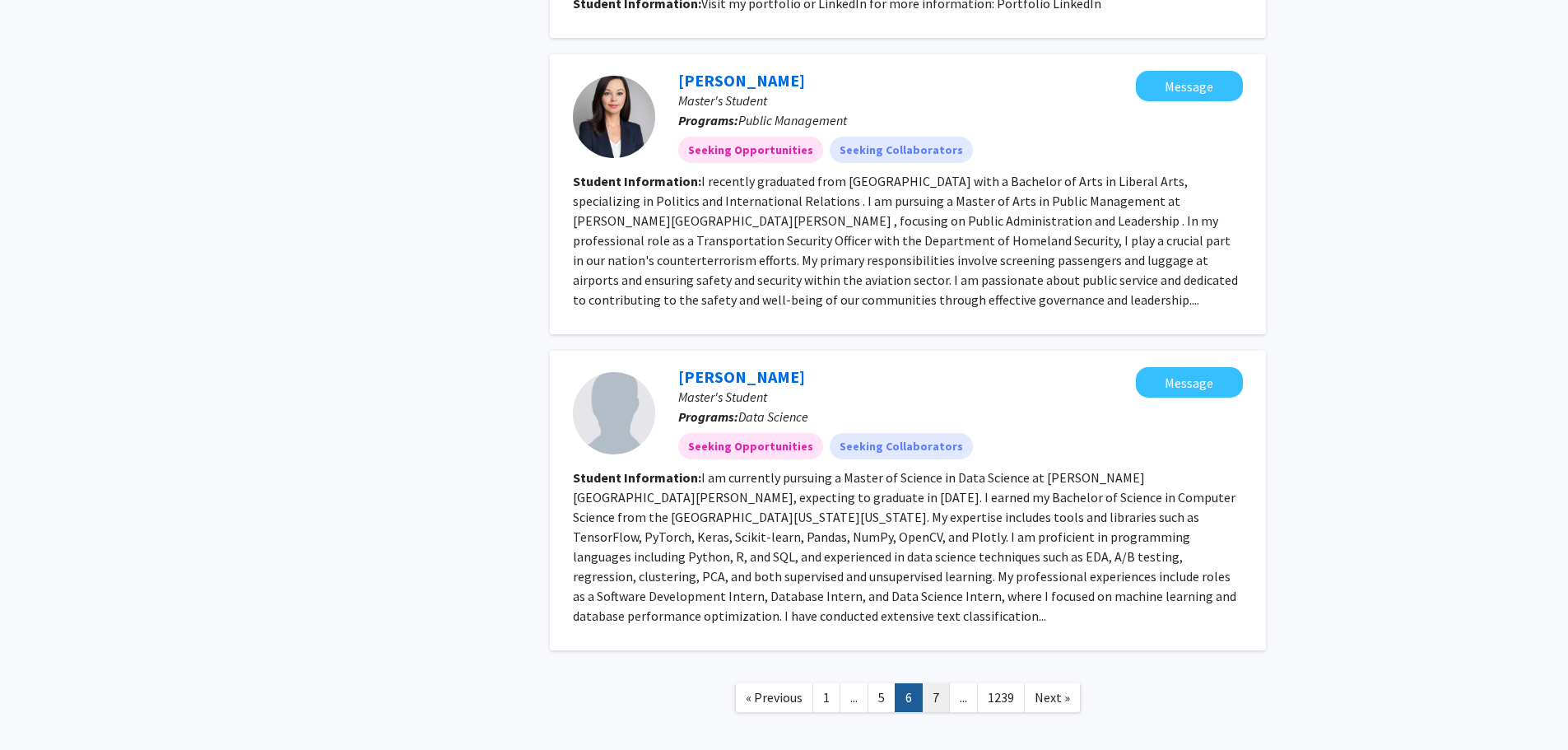
click at [940, 684] on link "7" at bounding box center [936, 698] width 28 height 29
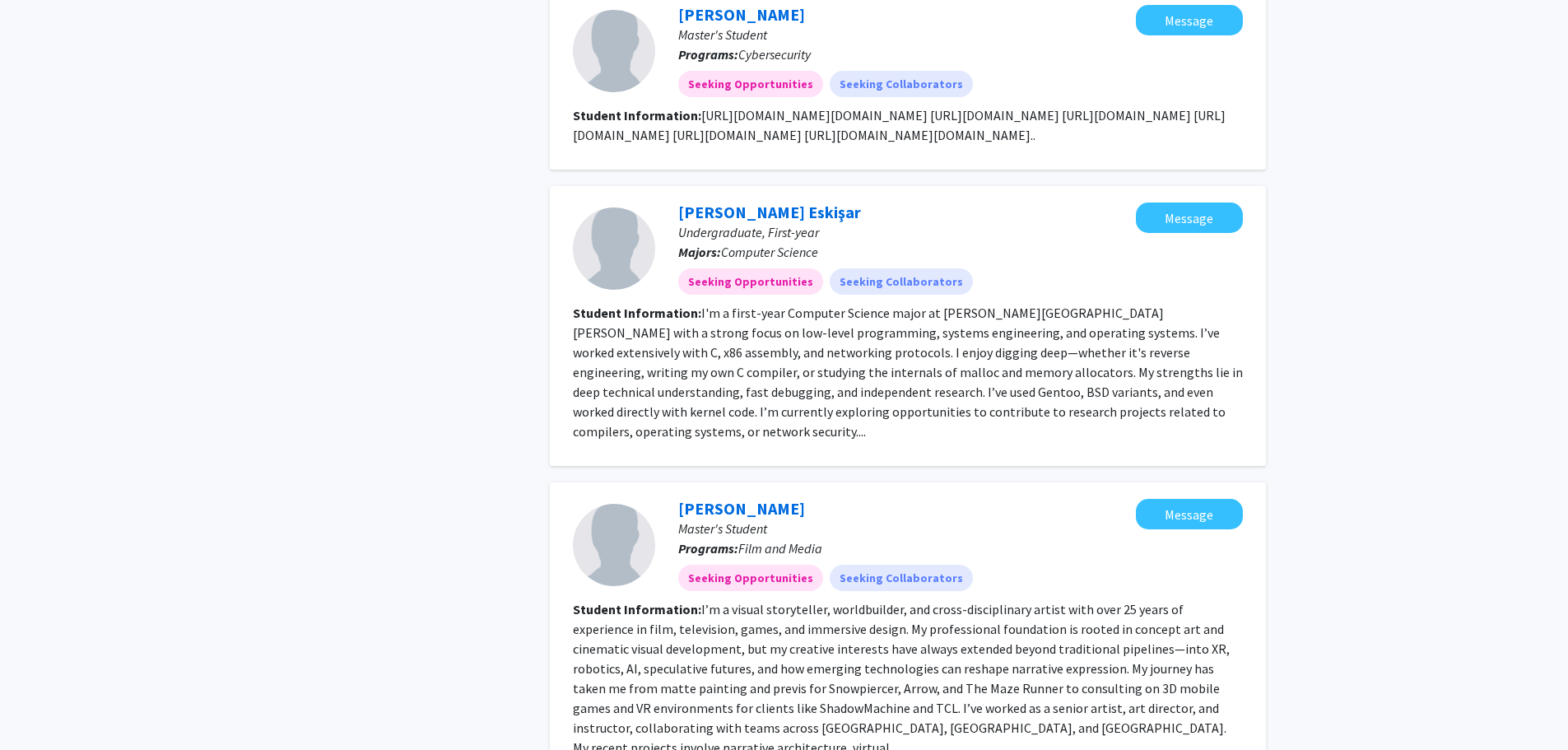
scroll to position [2151, 0]
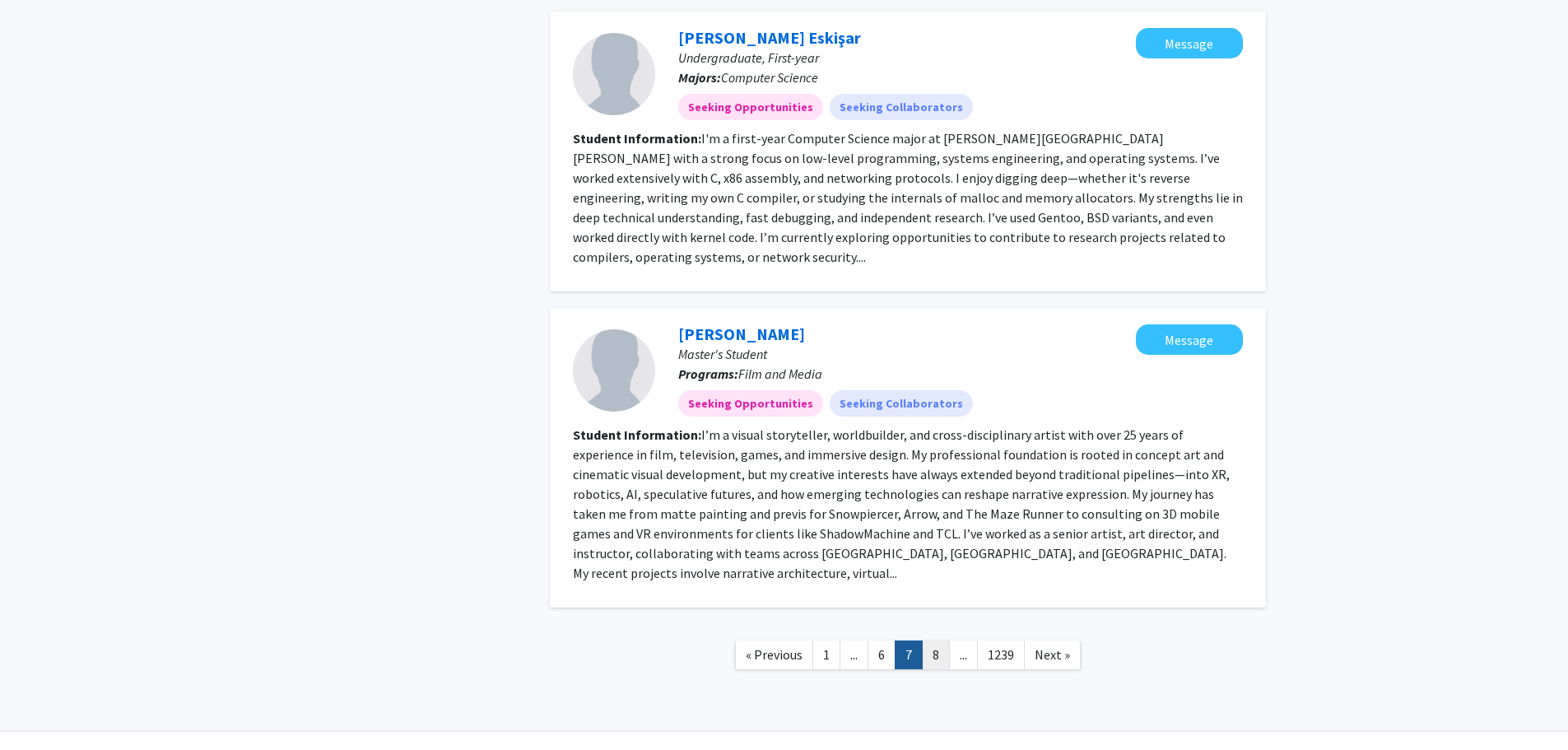
click at [933, 641] on link "8" at bounding box center [936, 655] width 28 height 29
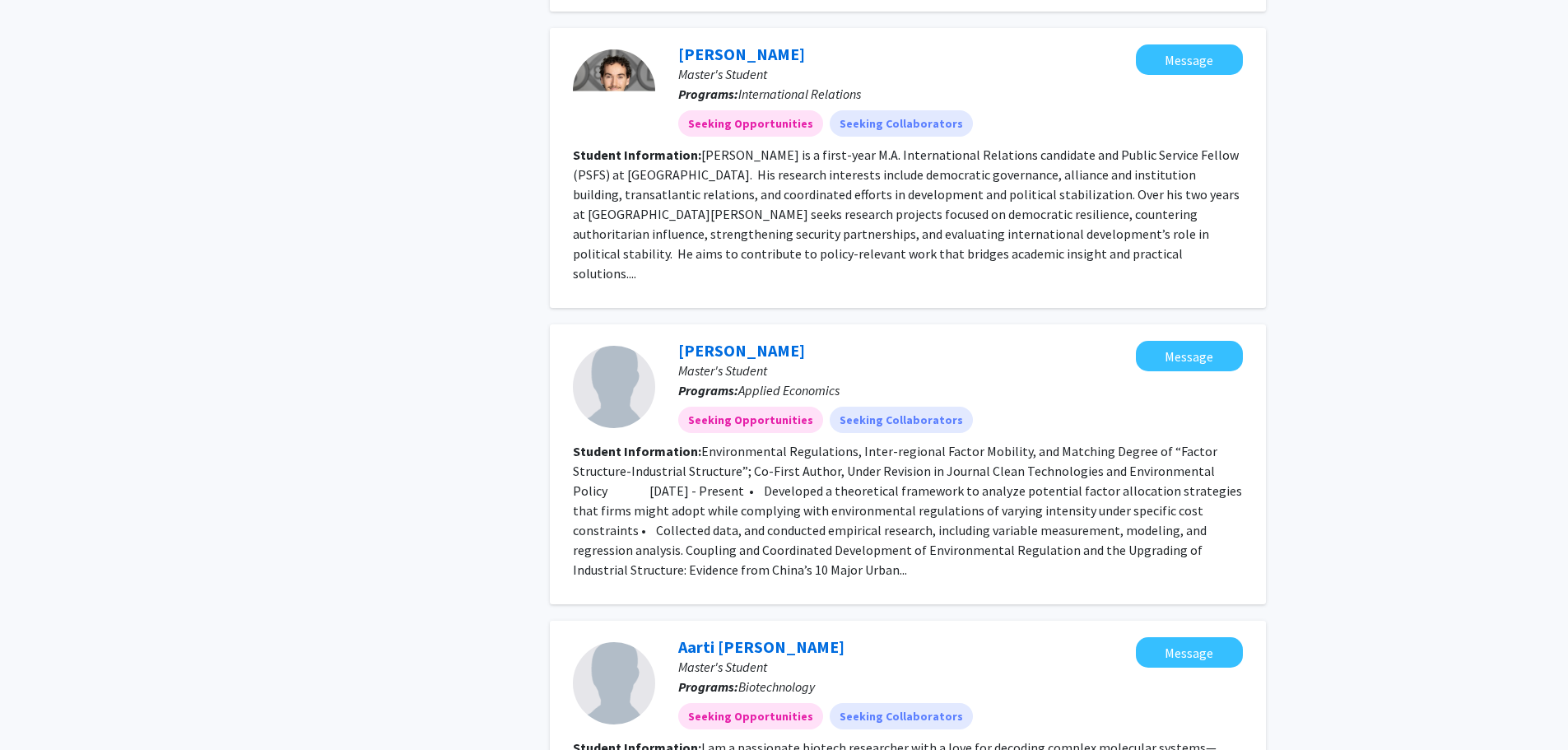
scroll to position [2388, 0]
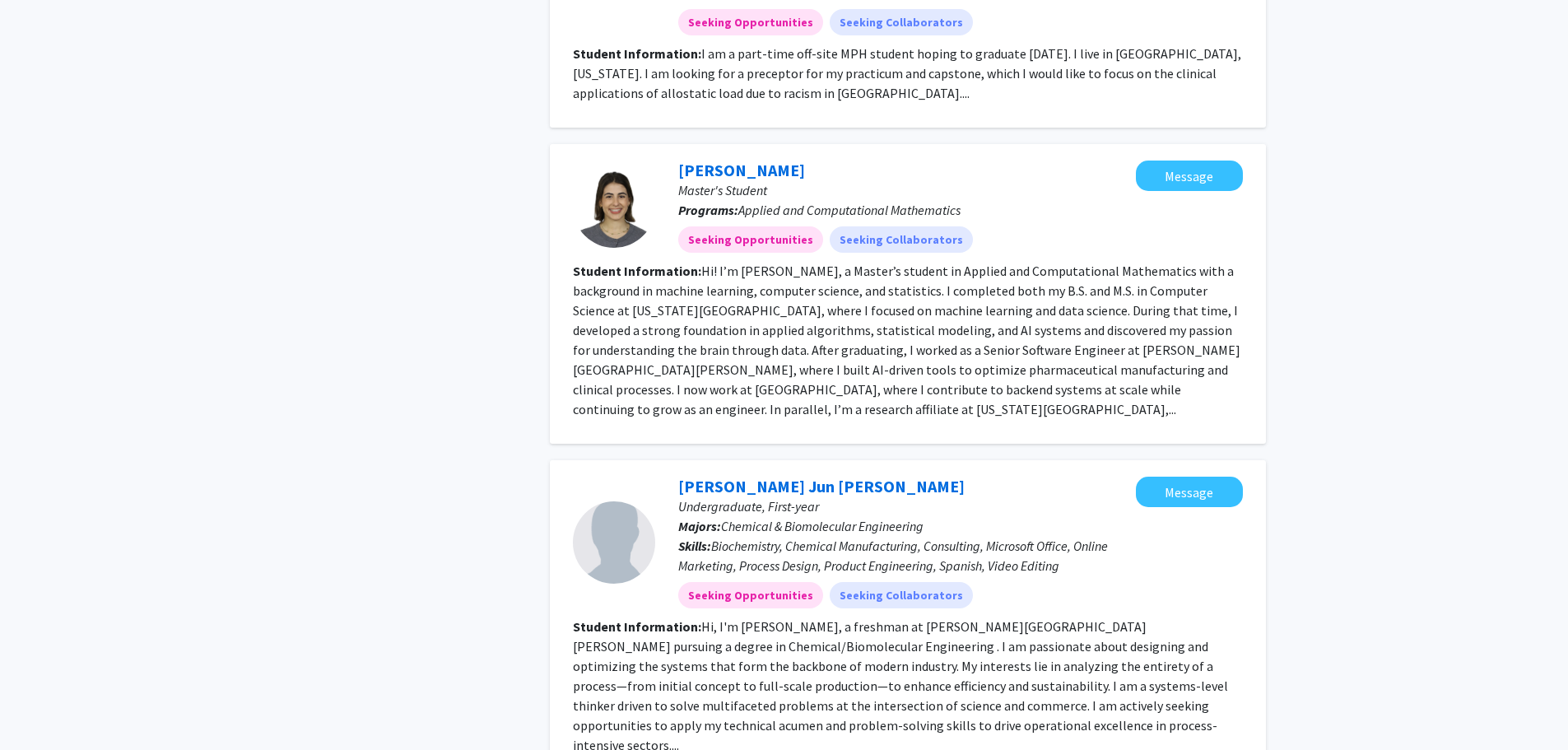
scroll to position [2059, 0]
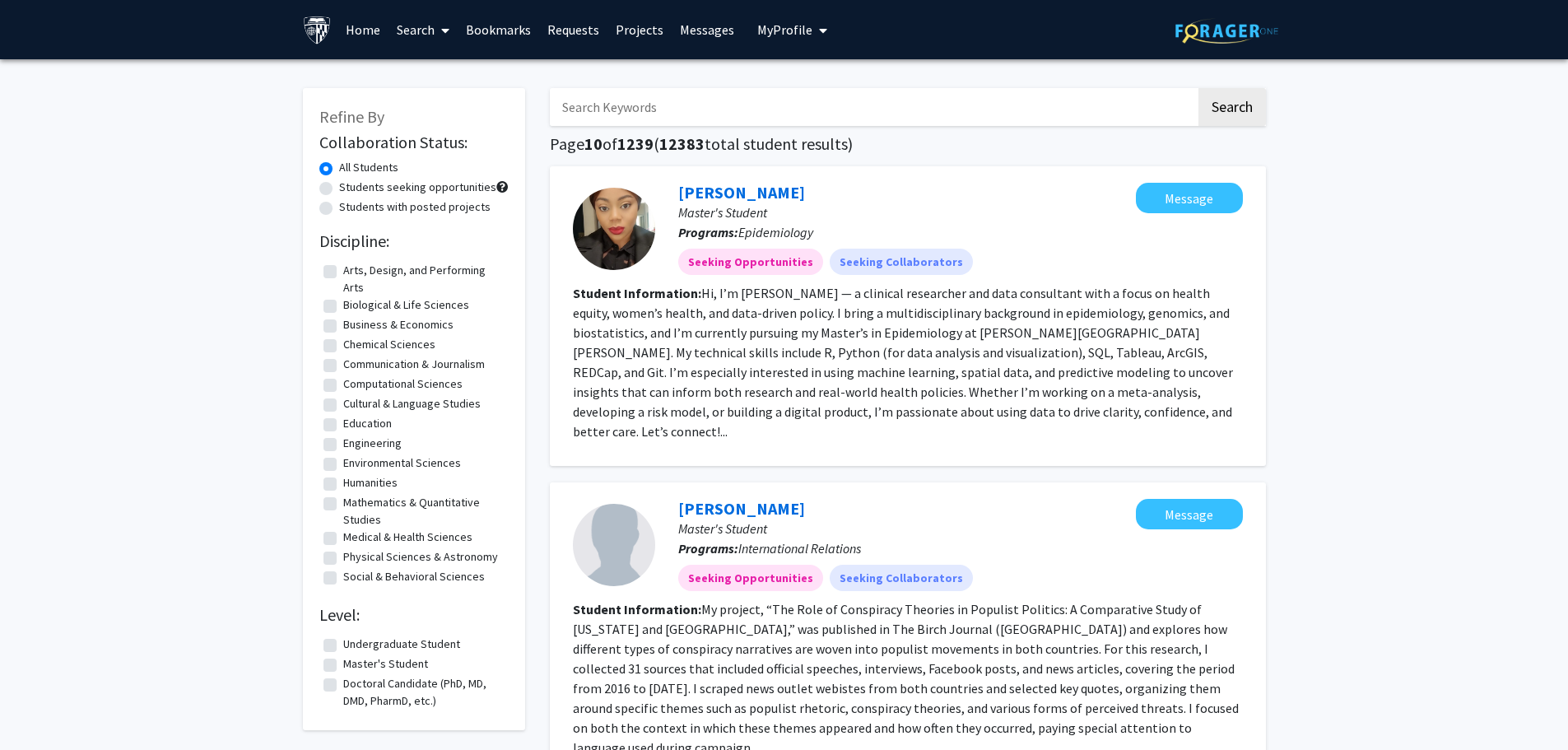
click at [344, 666] on label "Master's Student" at bounding box center [386, 664] width 85 height 17
click at [344, 666] on input "Master's Student" at bounding box center [349, 661] width 11 height 11
checkbox input "true"
click at [344, 686] on label "Doctoral Candidate (PhD, MD, DMD, PharmD, etc.)" at bounding box center [424, 693] width 161 height 34
click at [344, 686] on input "Doctoral Candidate (PhD, MD, DMD, PharmD, etc.)" at bounding box center [349, 681] width 11 height 11
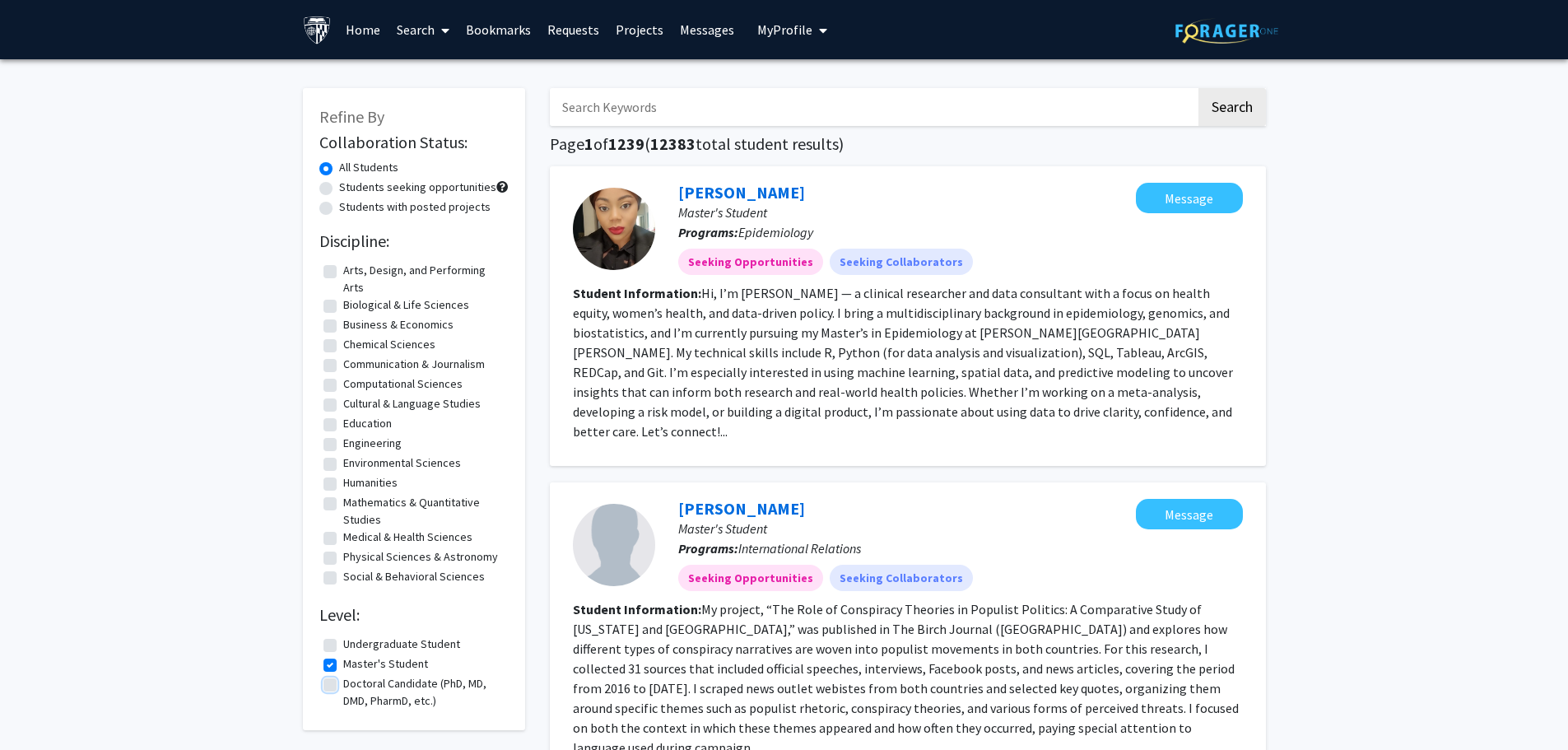
checkbox input "true"
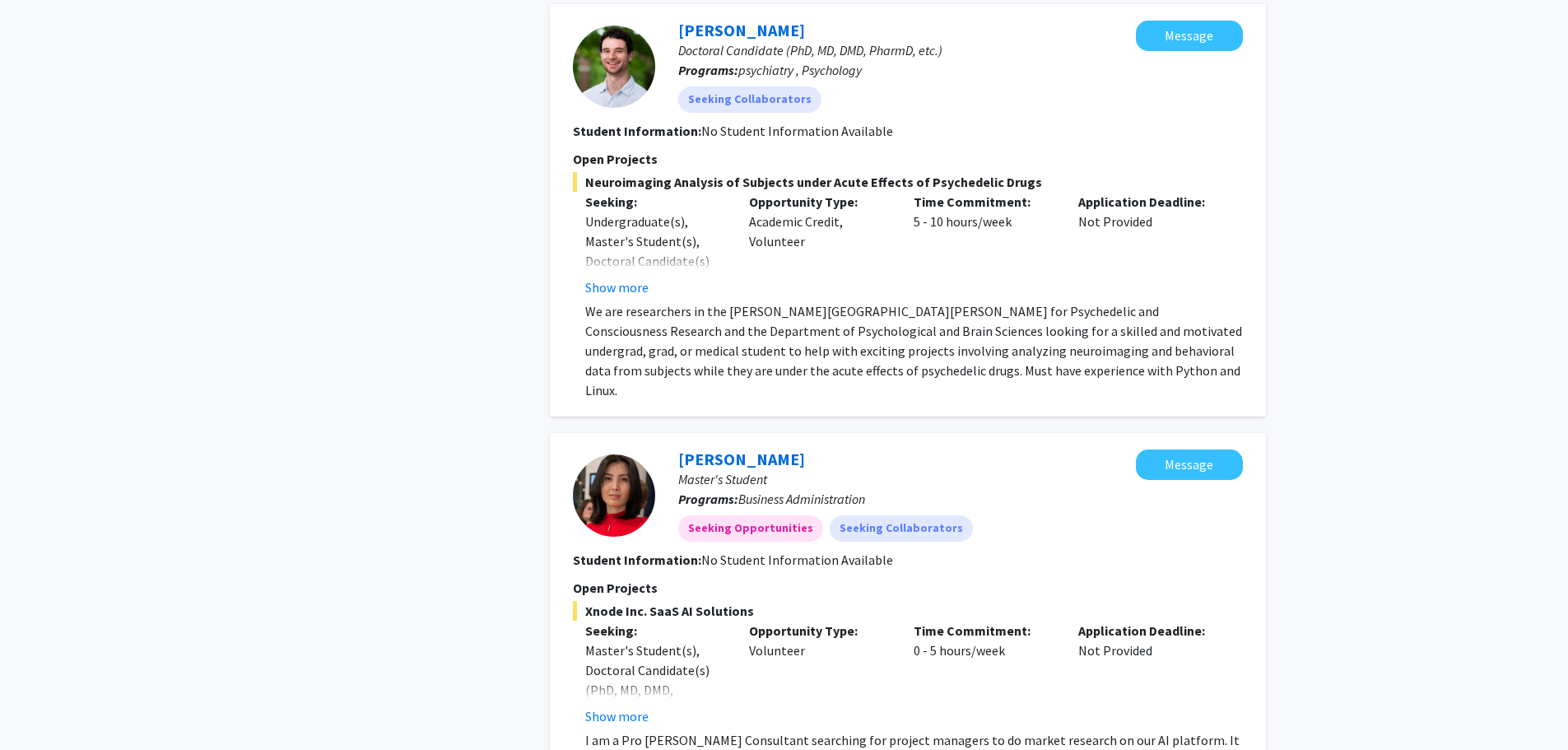
scroll to position [4568, 0]
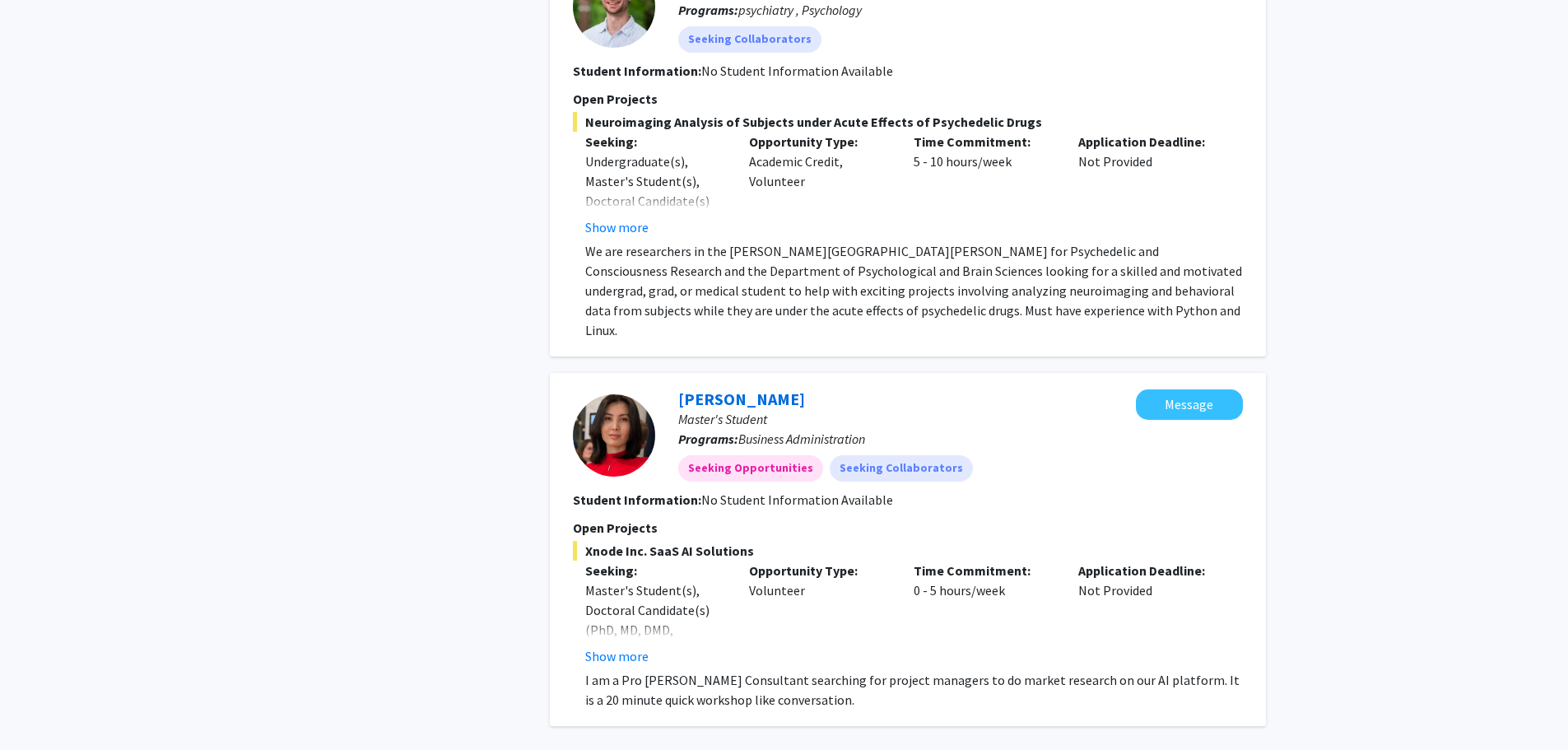
drag, startPoint x: 914, startPoint y: 617, endPoint x: 1058, endPoint y: 617, distance: 144.0
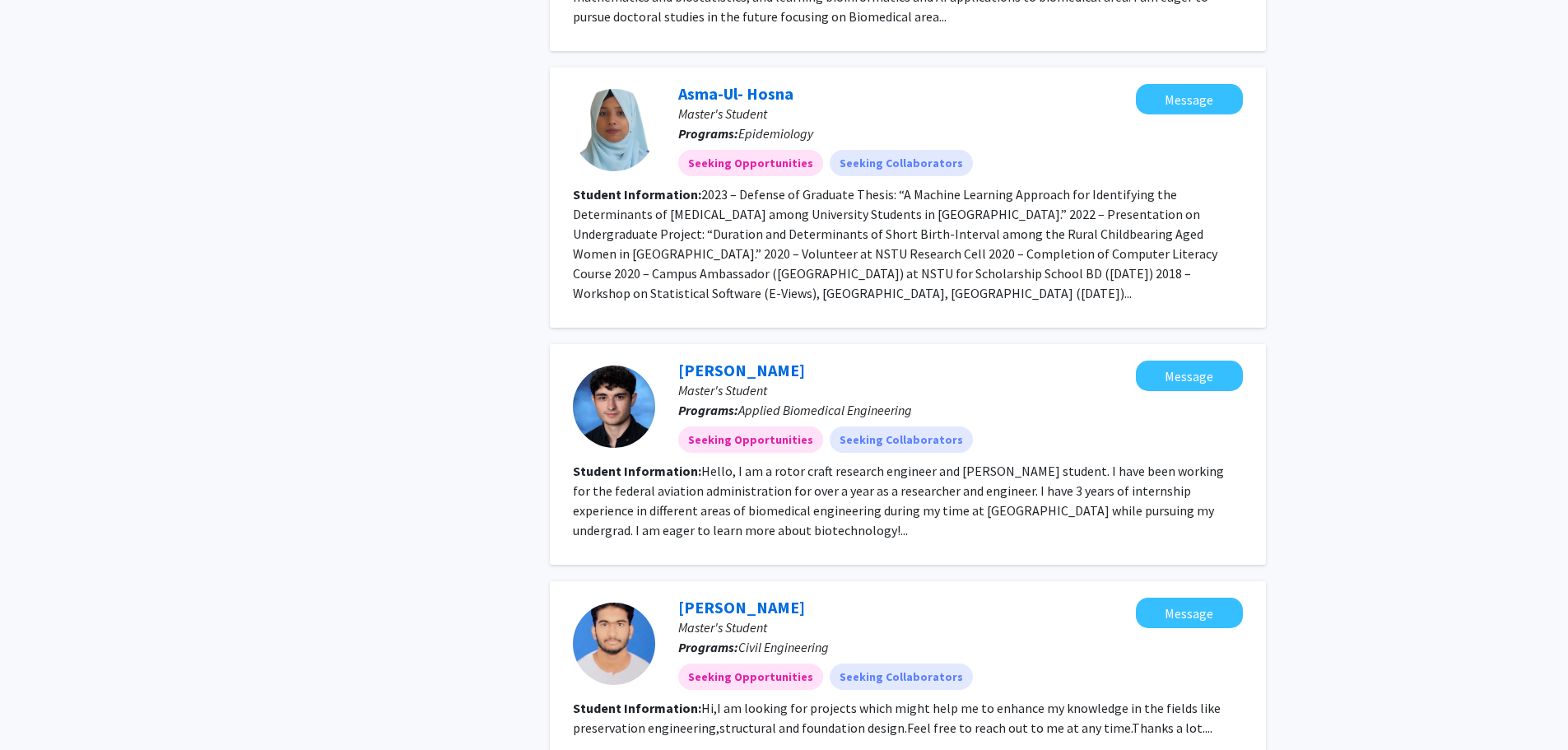
scroll to position [2112, 0]
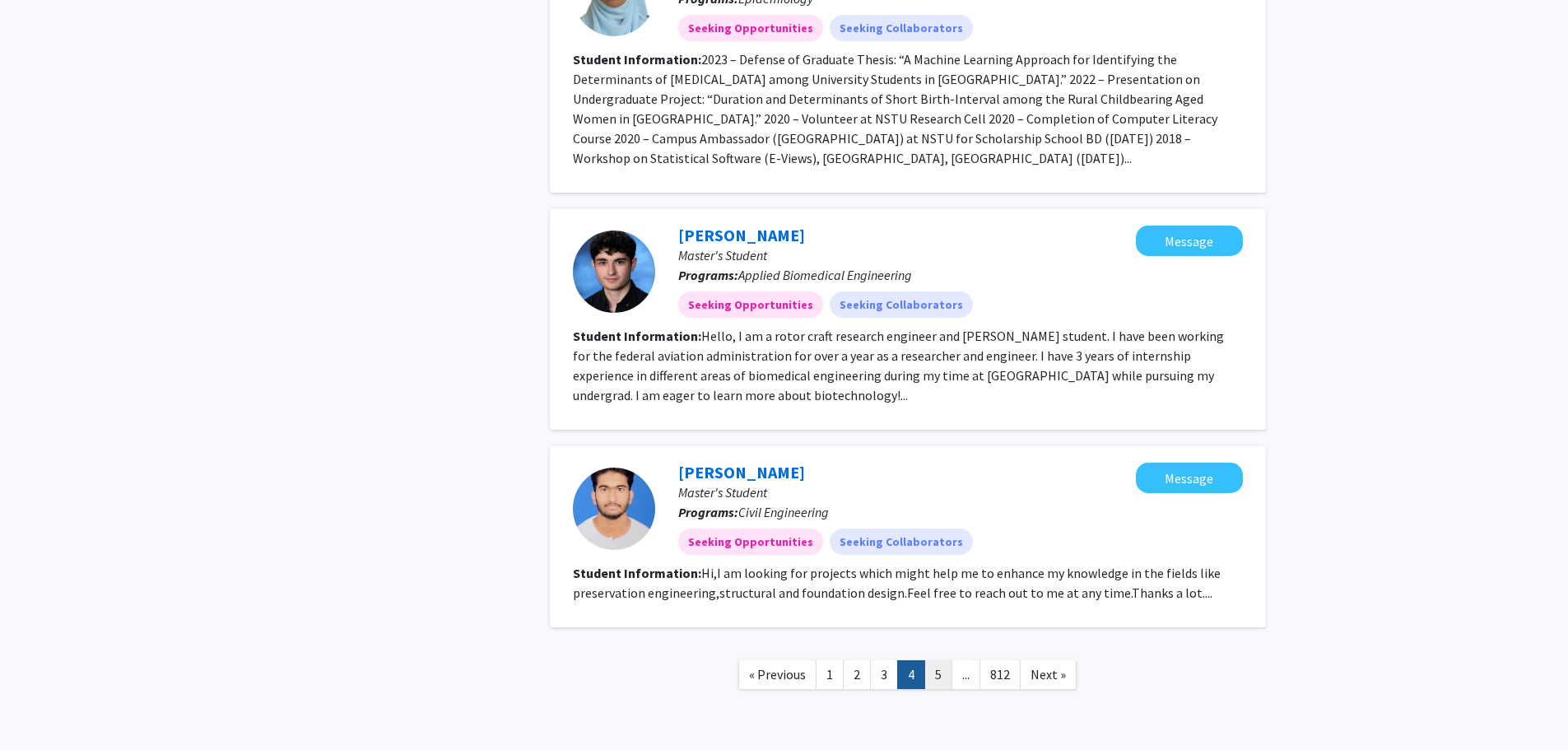
click at [940, 660] on link "5" at bounding box center [938, 675] width 28 height 29
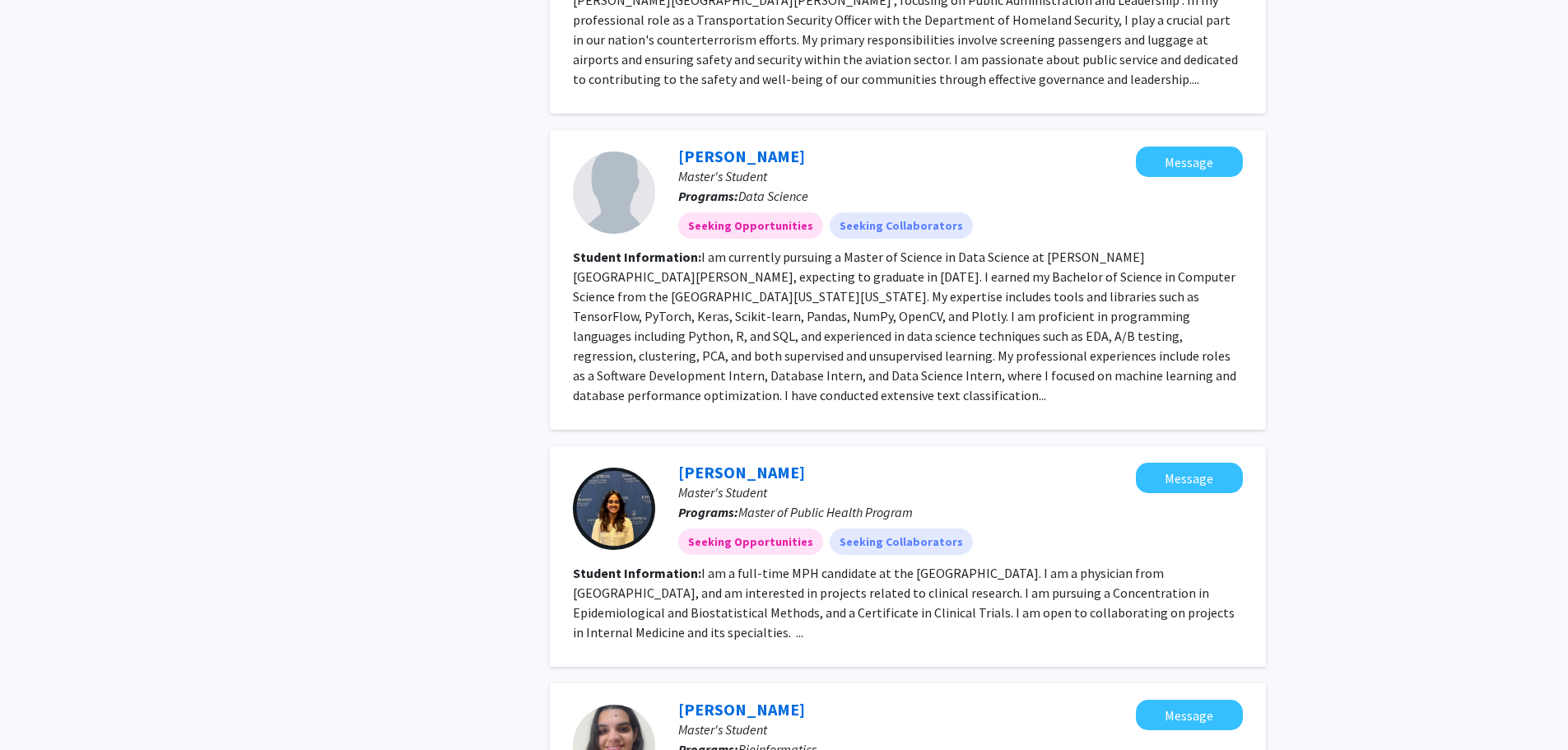
scroll to position [2290, 0]
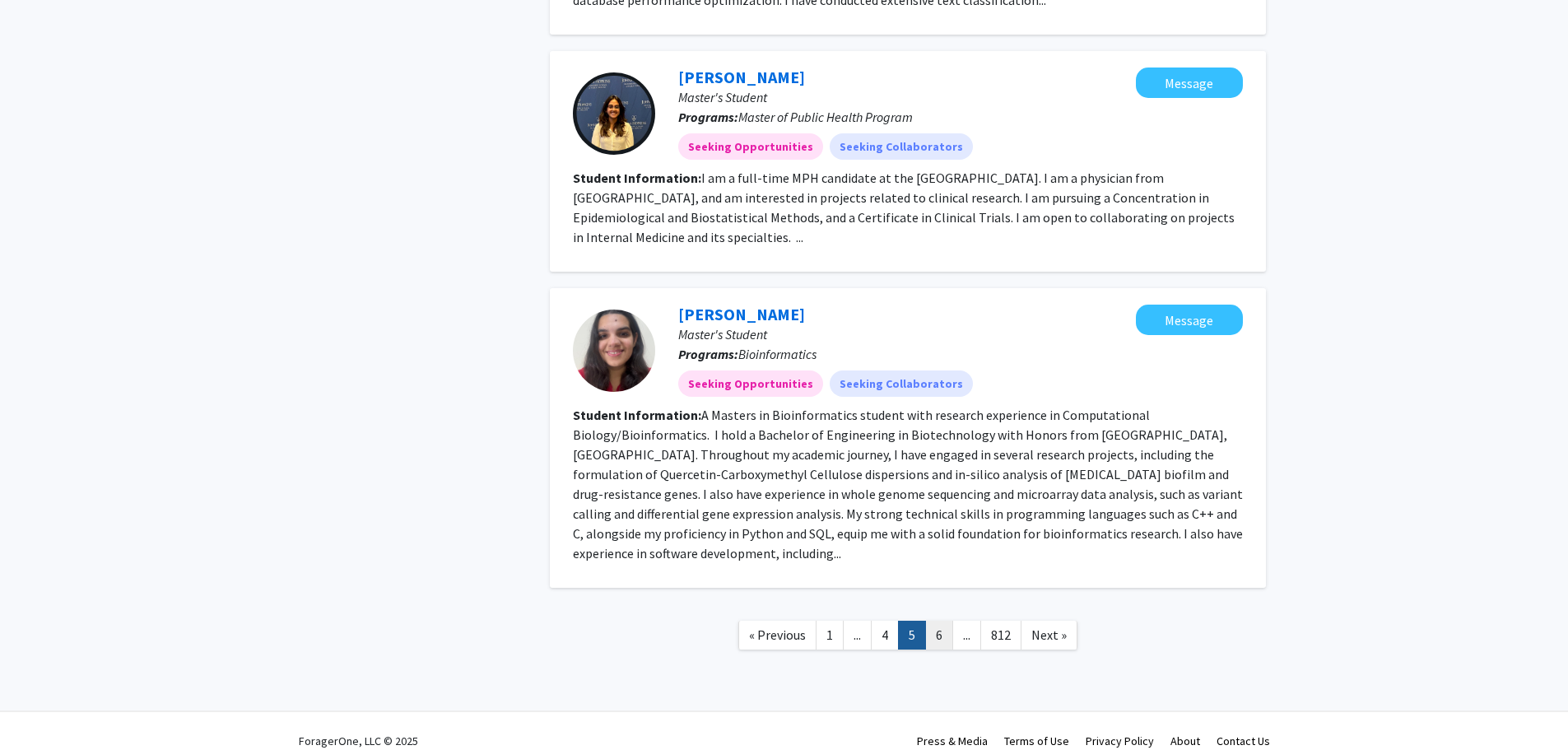
click at [938, 621] on link "6" at bounding box center [939, 635] width 28 height 29
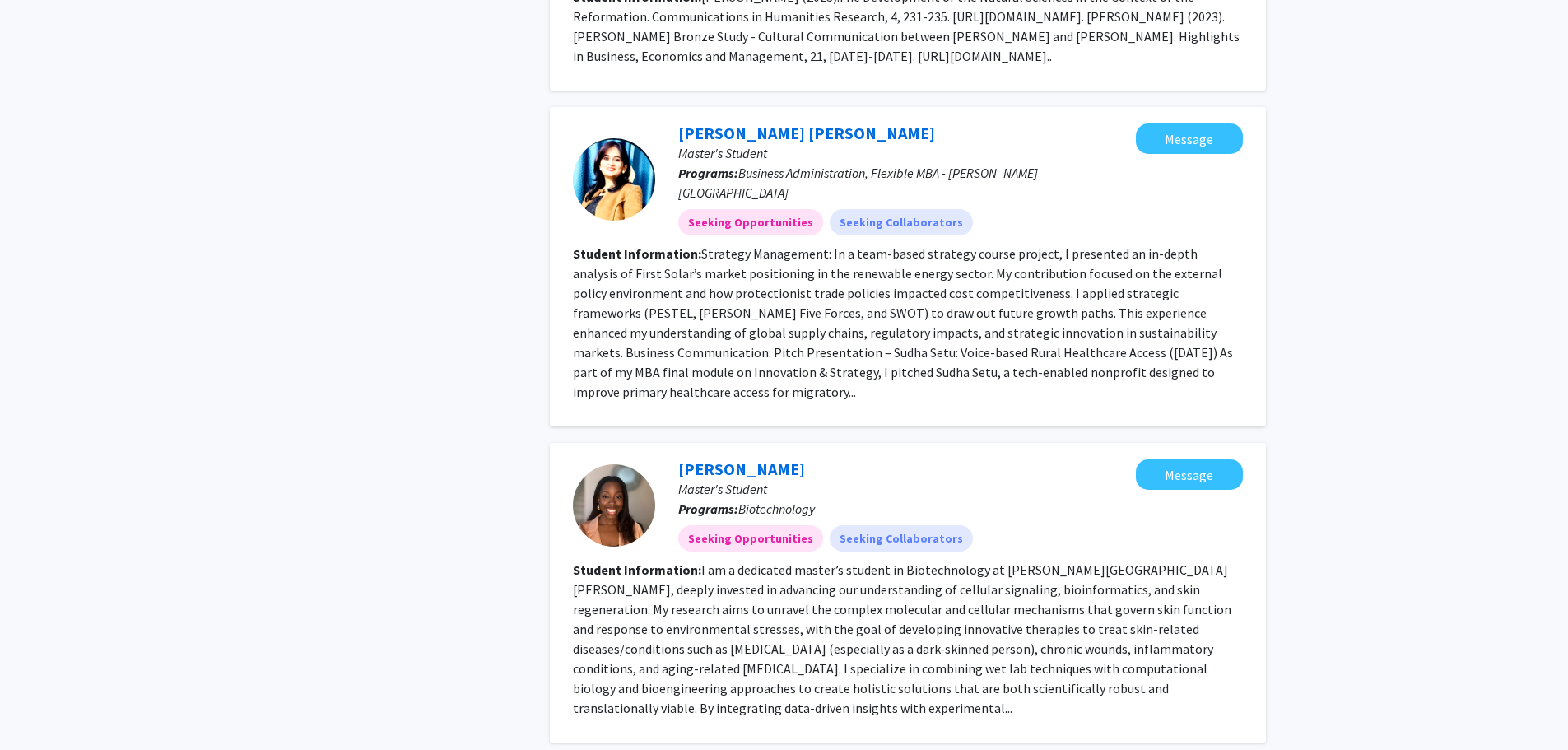
scroll to position [2211, 0]
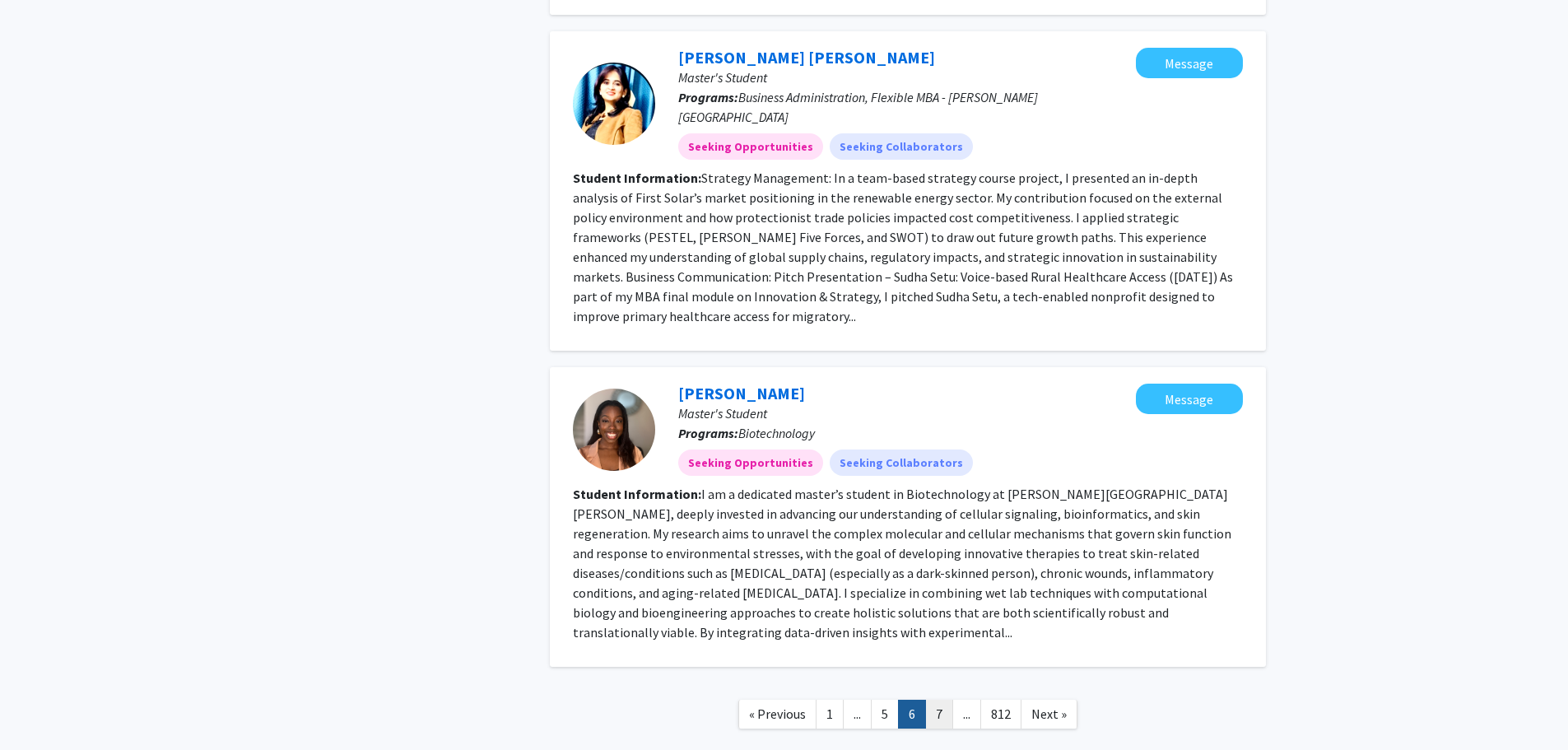
click at [941, 700] on link "7" at bounding box center [939, 715] width 28 height 29
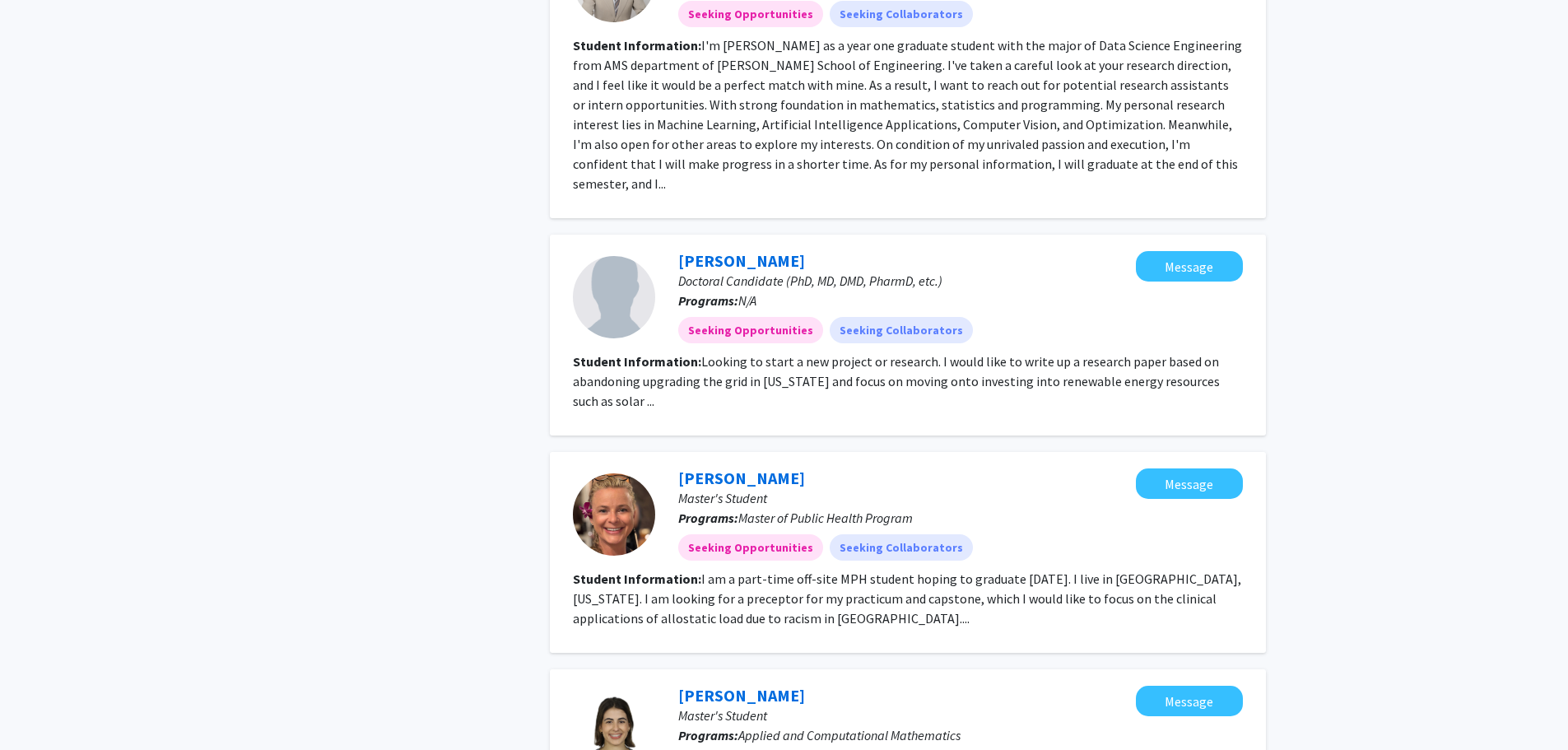
scroll to position [2349, 0]
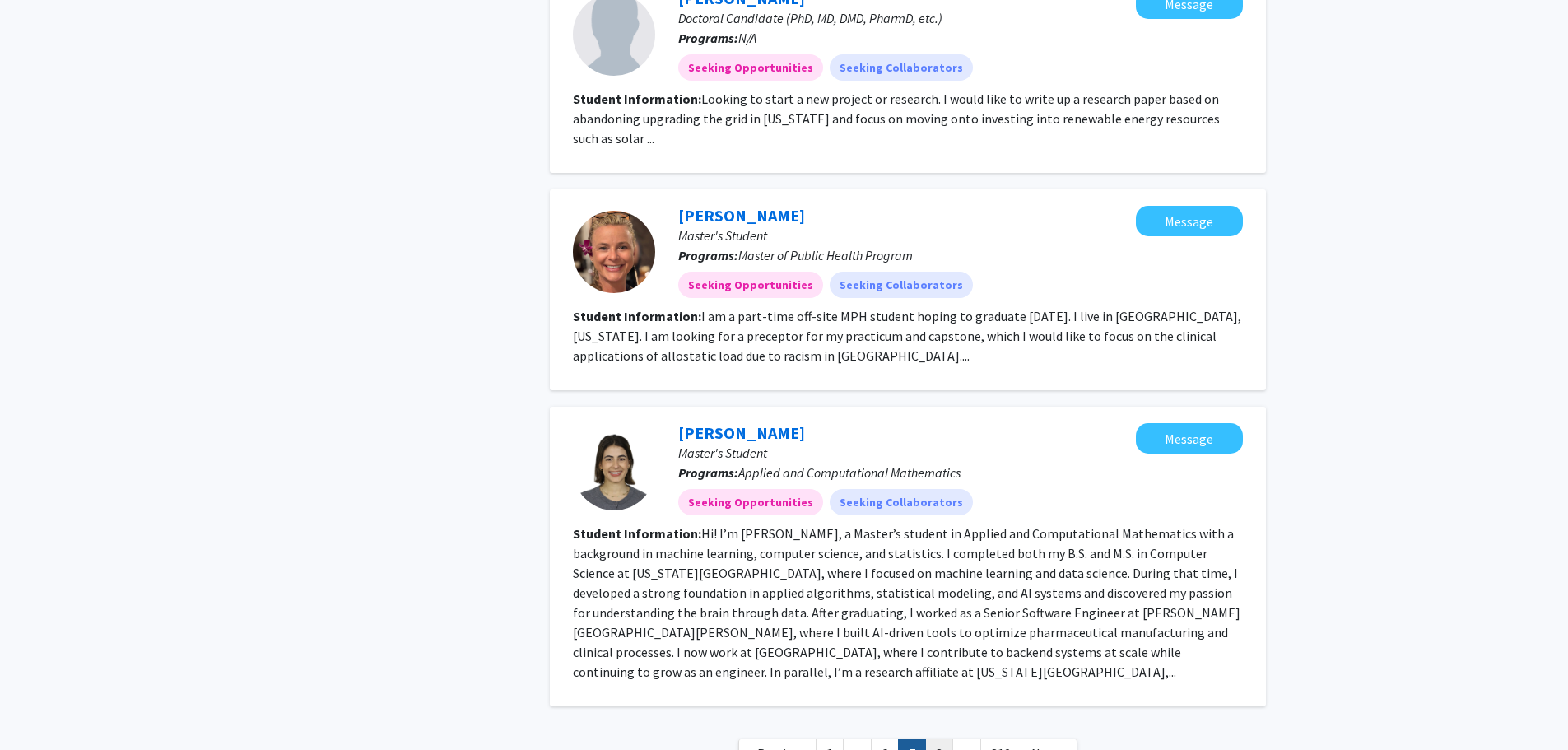
click at [936, 740] on link "8" at bounding box center [939, 755] width 28 height 29
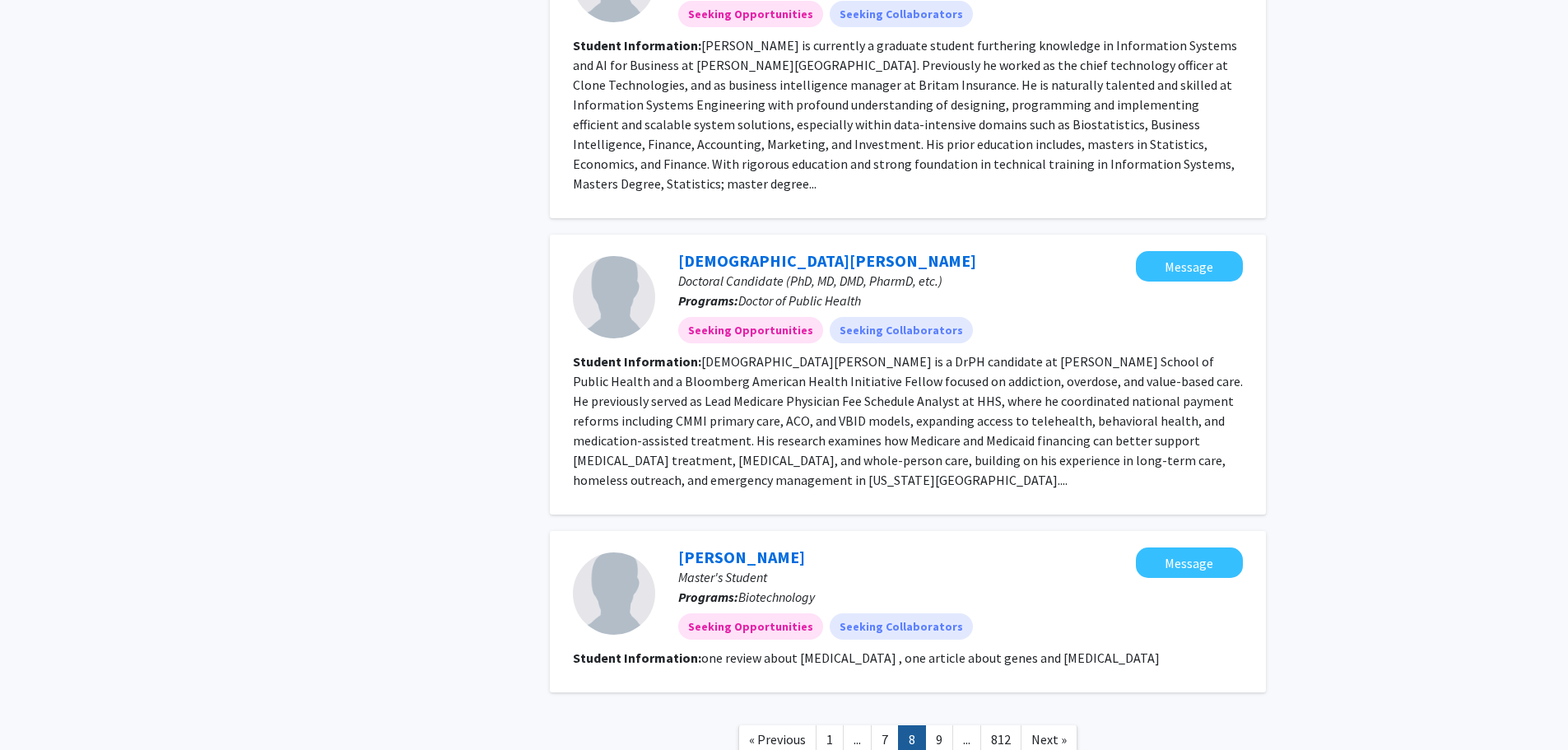
scroll to position [2211, 0]
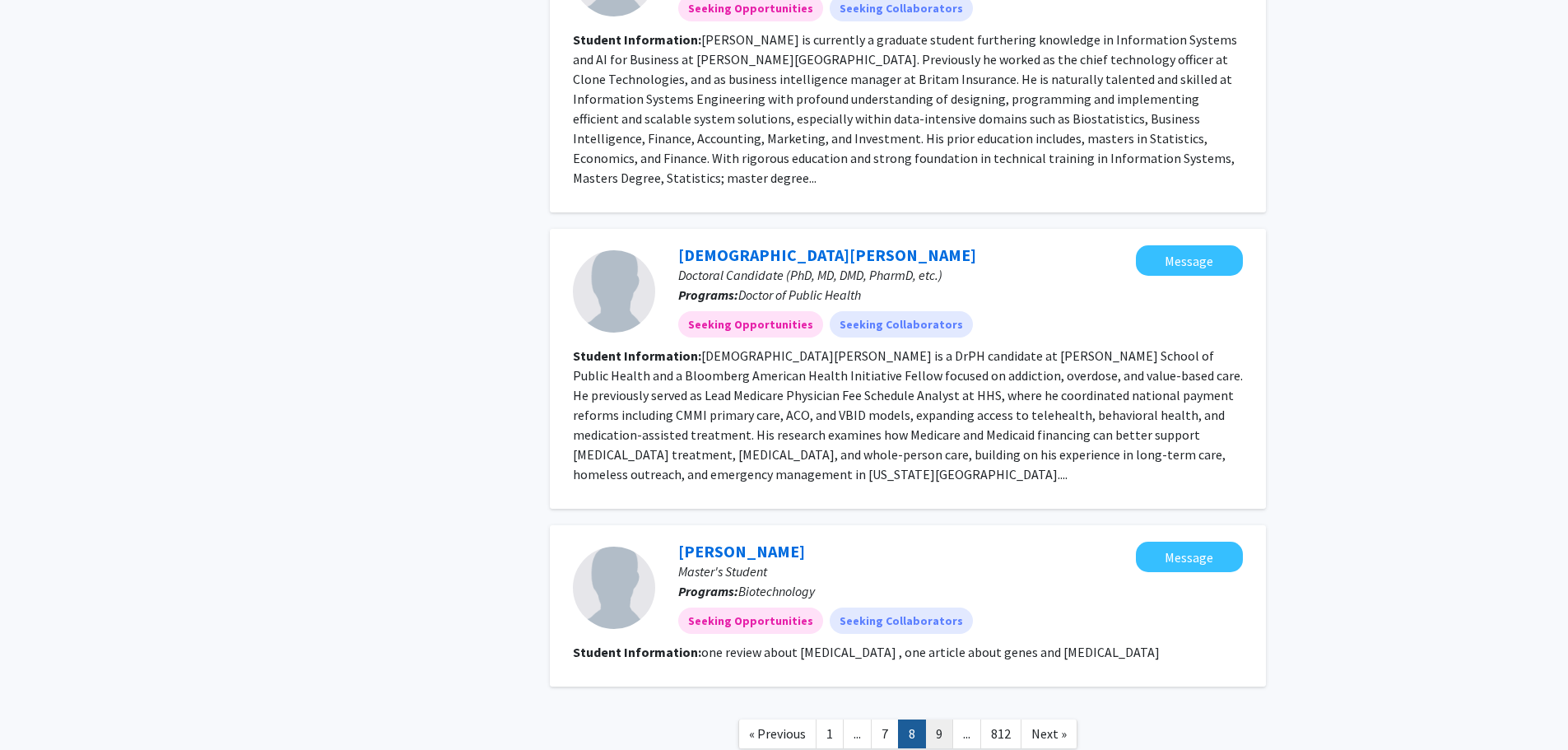
click at [934, 720] on link "9" at bounding box center [939, 735] width 28 height 29
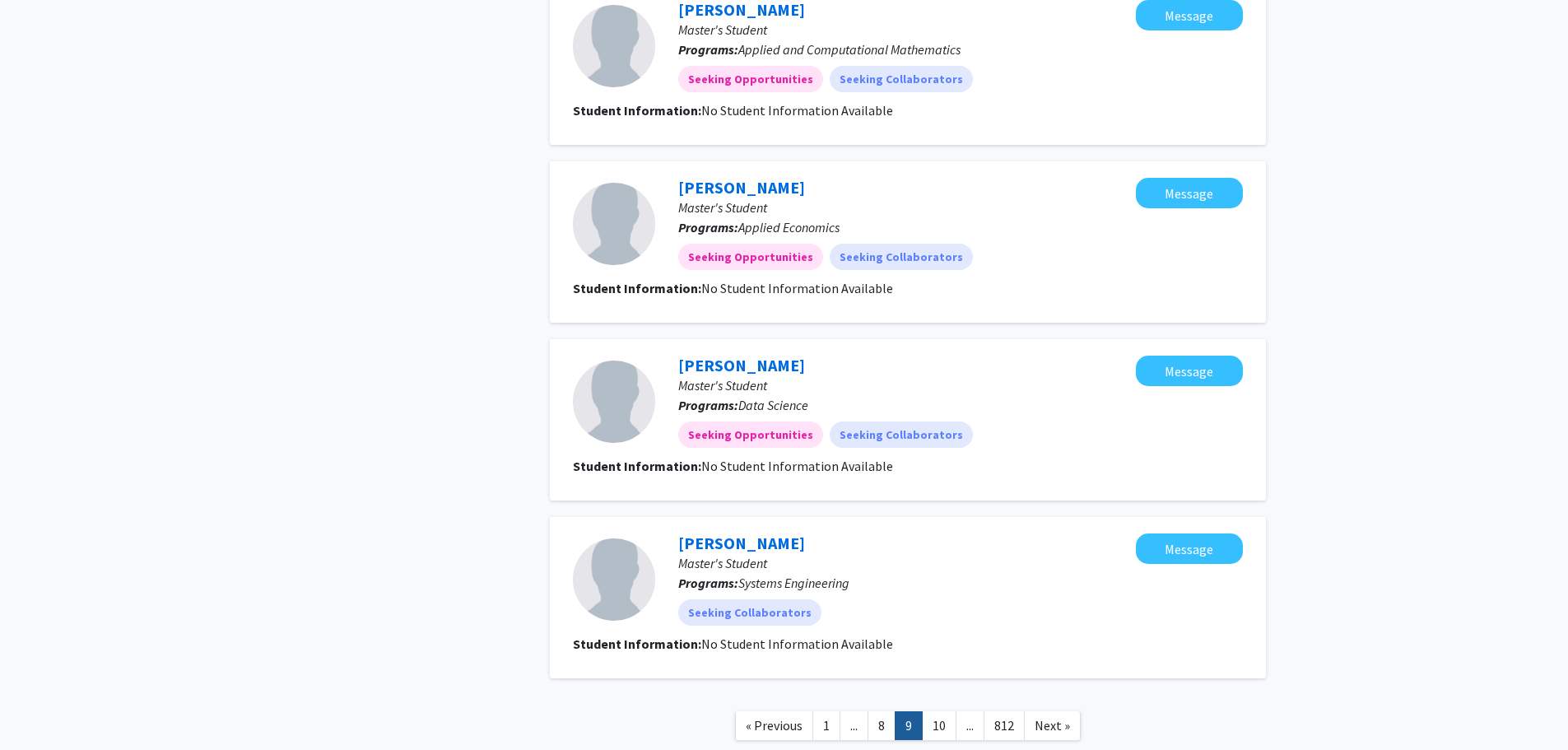
scroll to position [1381, 0]
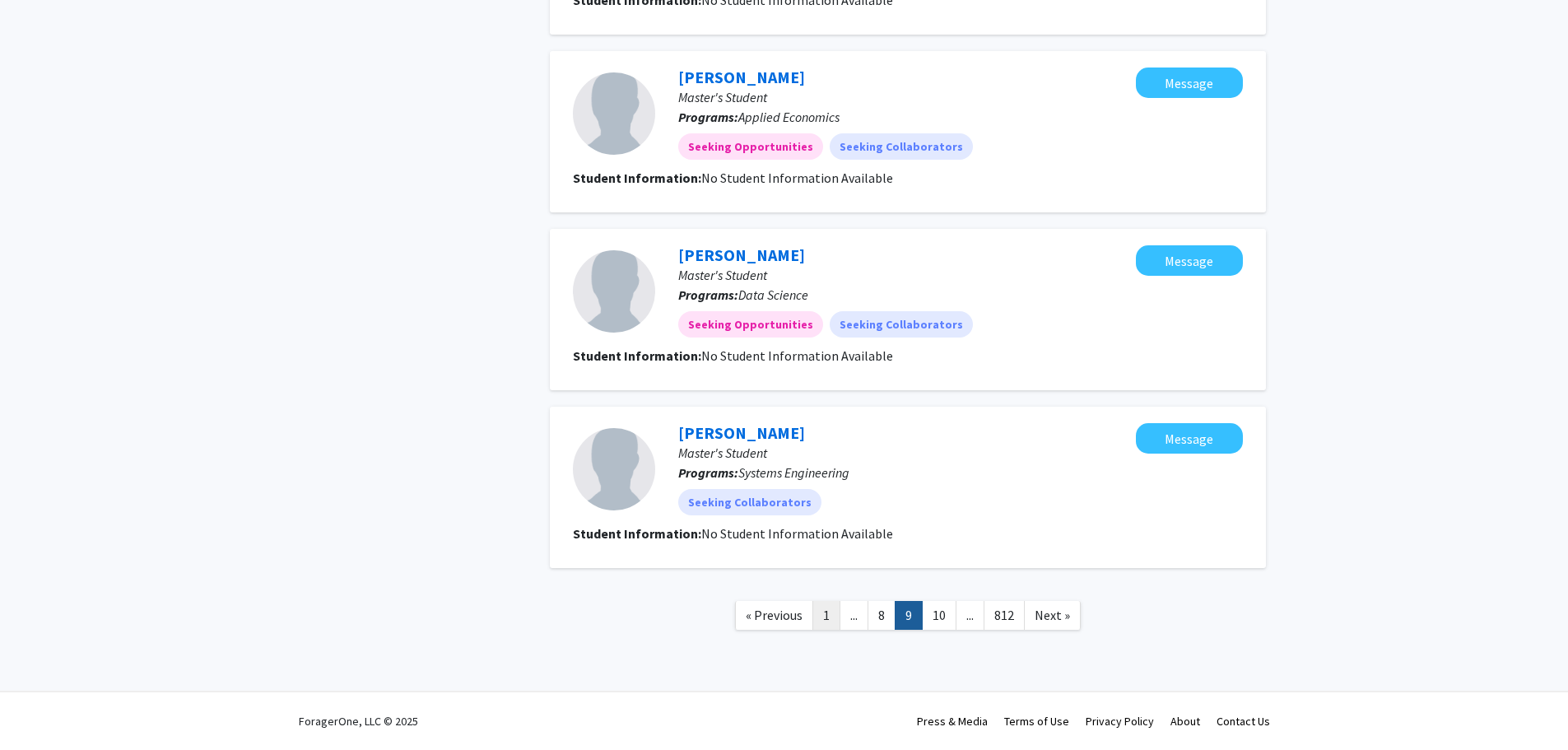
click at [827, 618] on link "1" at bounding box center [827, 616] width 28 height 29
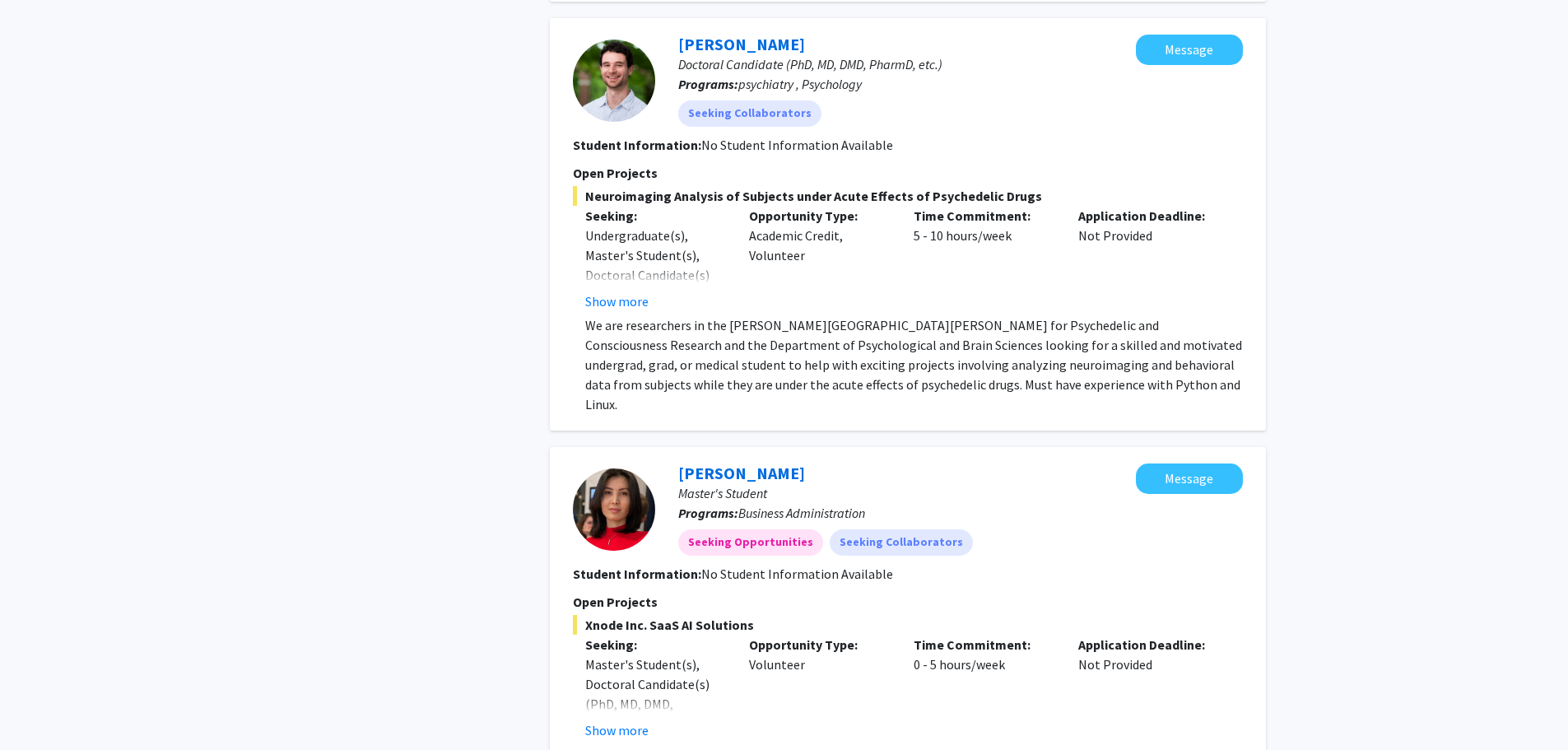
scroll to position [4568, 0]
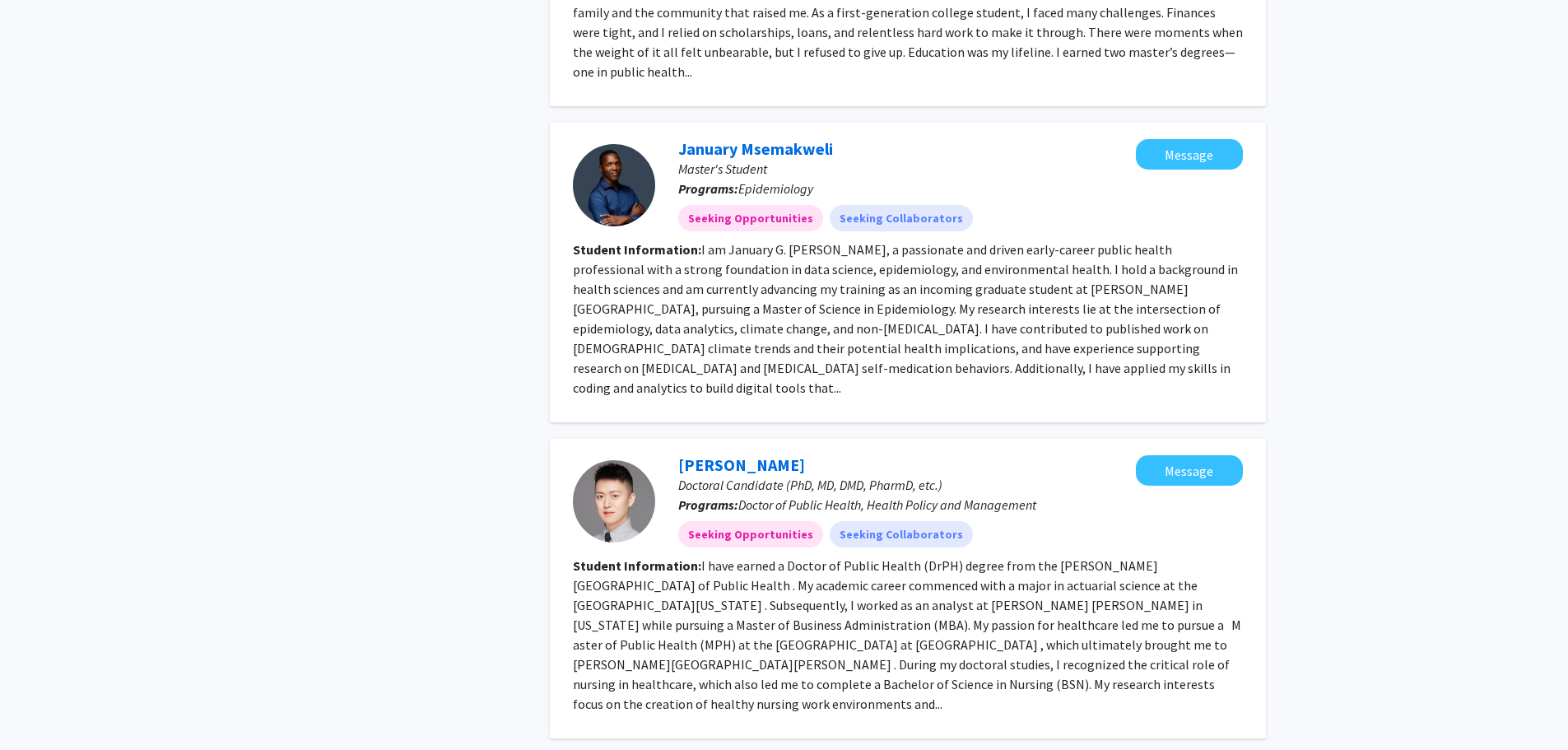
scroll to position [2634, 0]
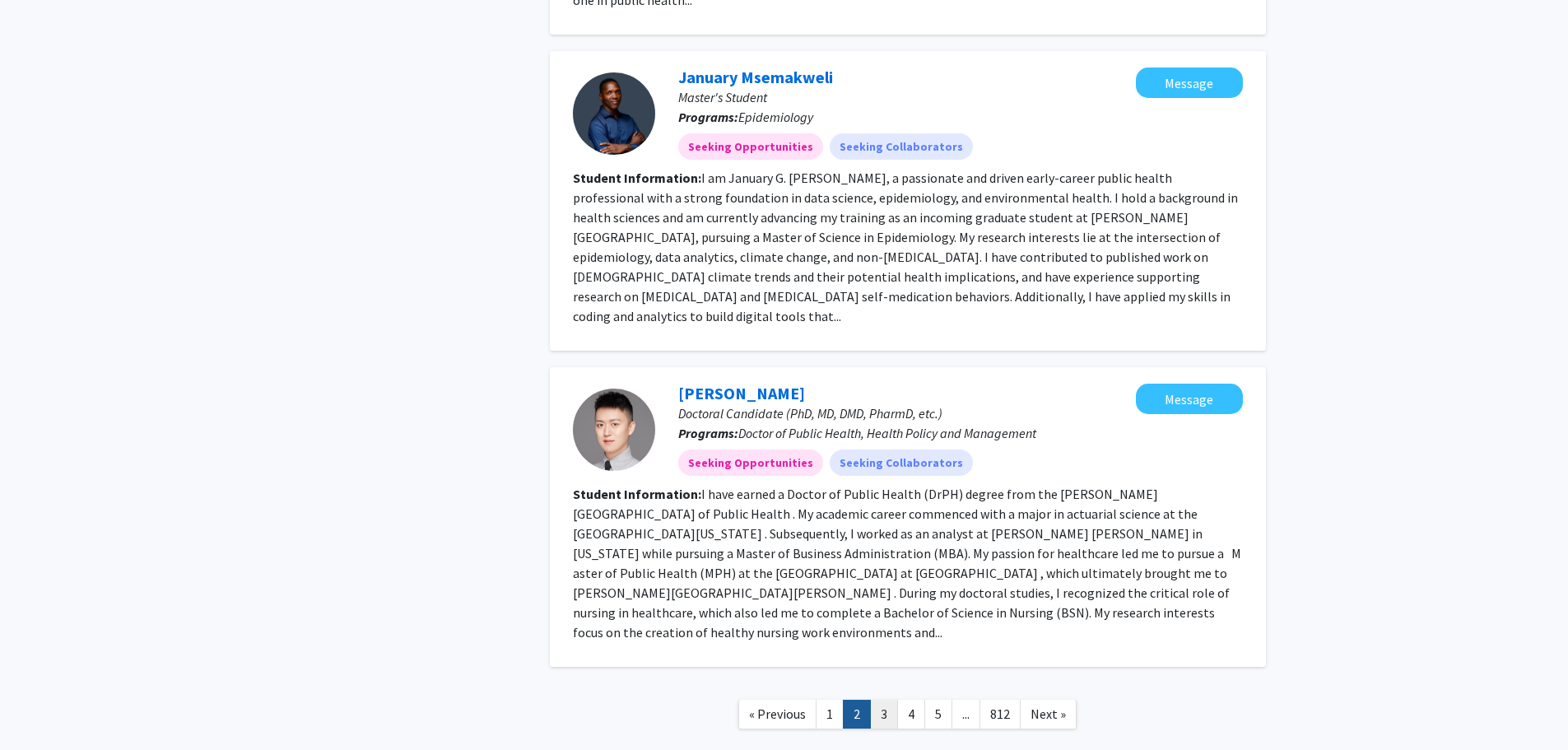
click at [883, 700] on link "3" at bounding box center [883, 715] width 28 height 29
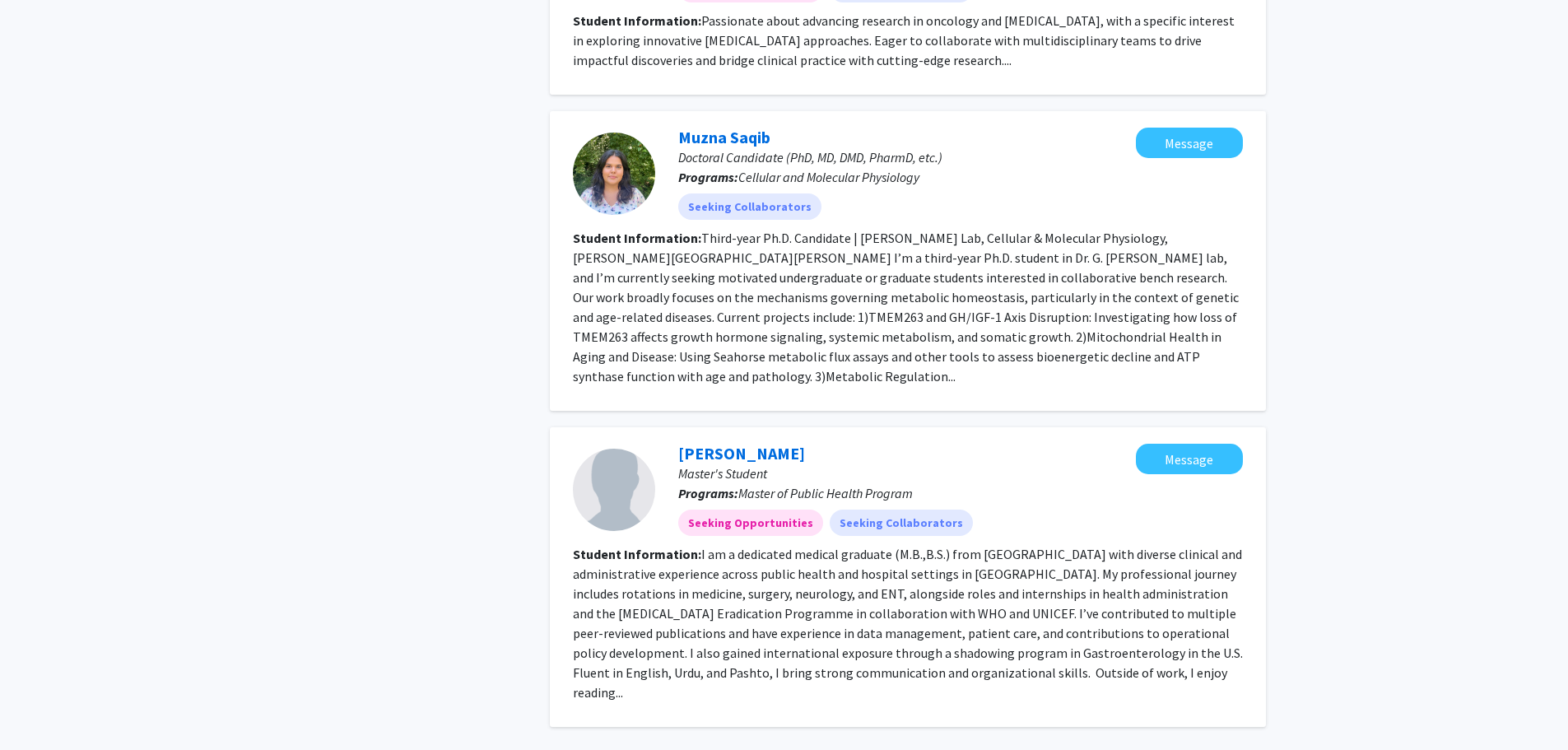
scroll to position [2428, 0]
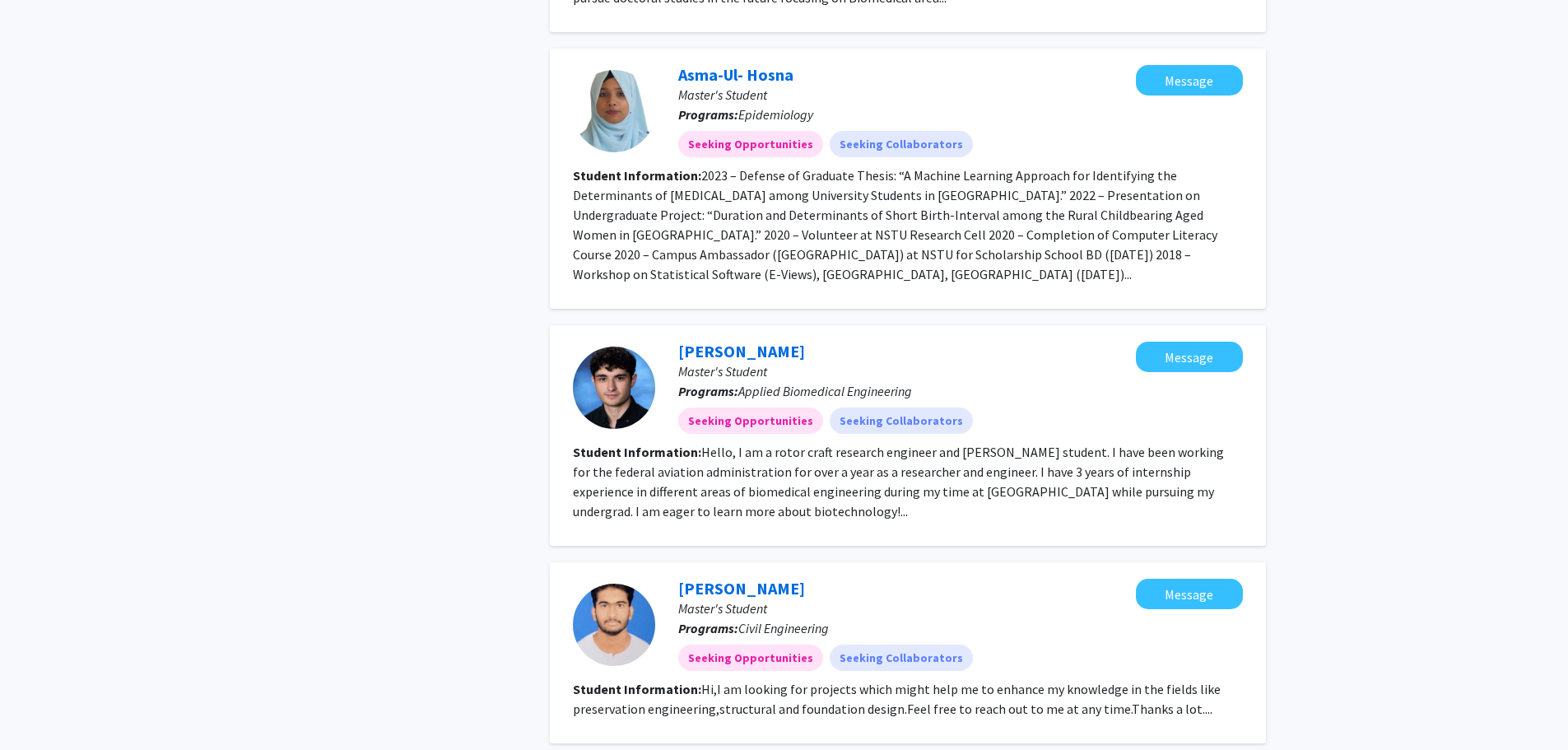
scroll to position [2112, 0]
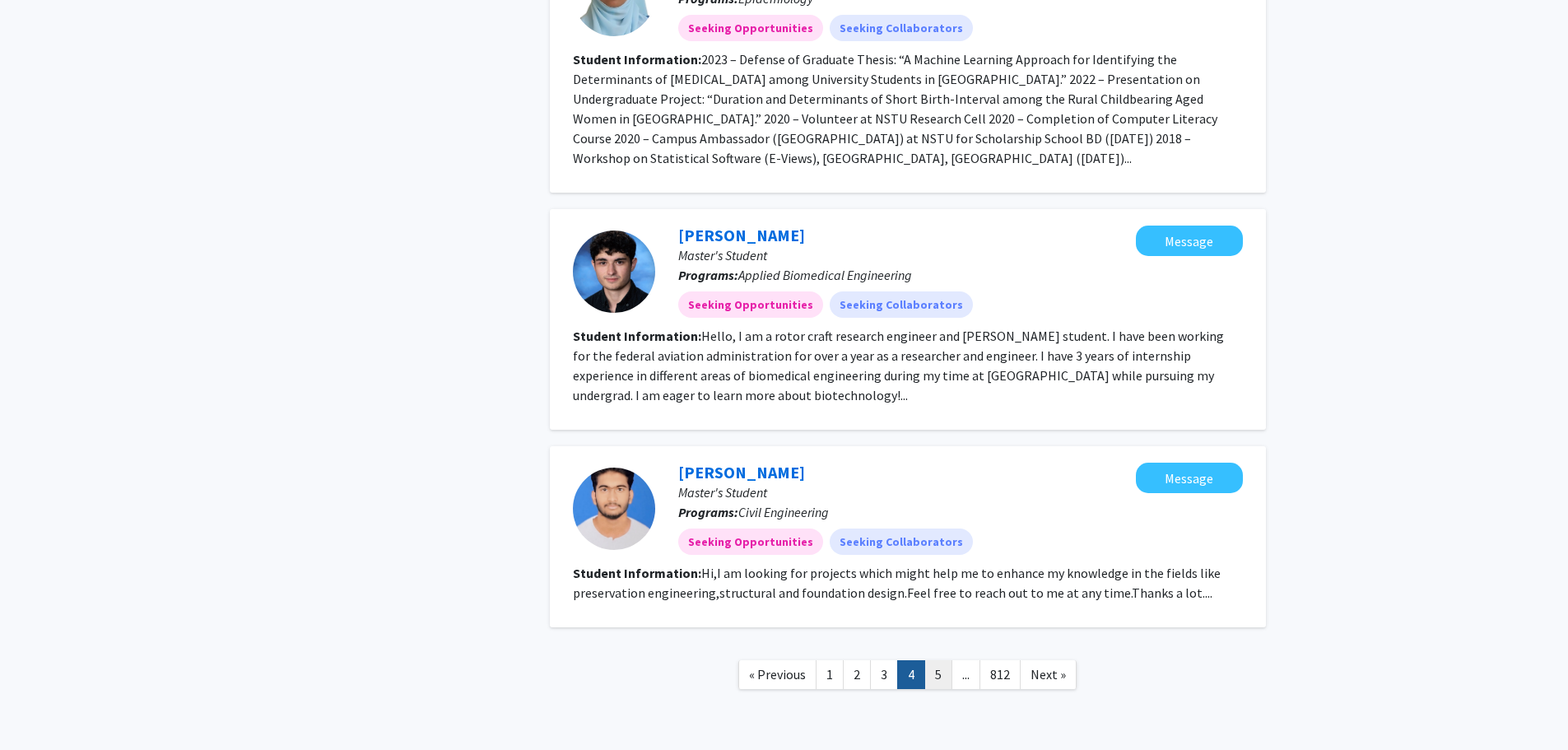
click at [934, 660] on link "5" at bounding box center [938, 675] width 28 height 29
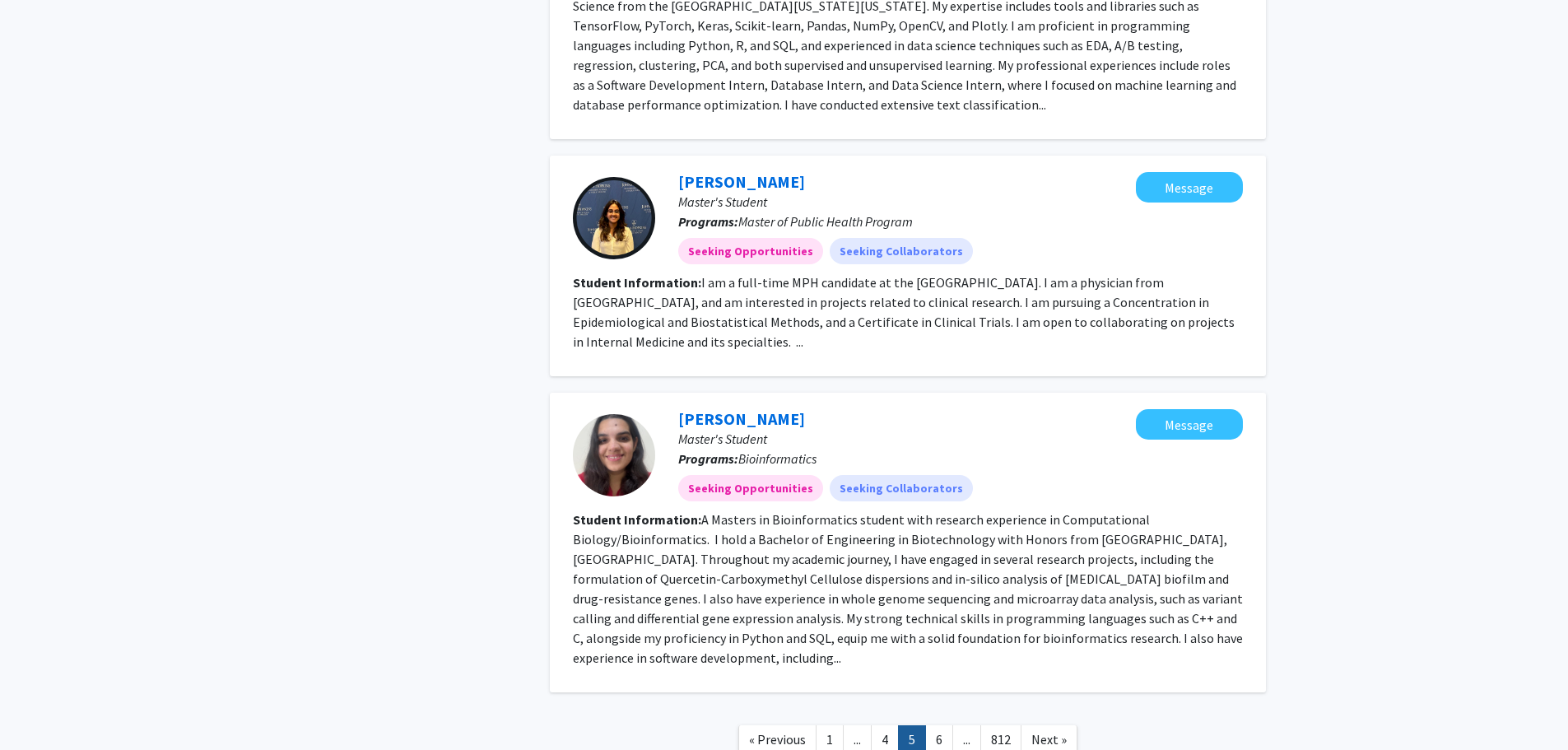
scroll to position [2290, 0]
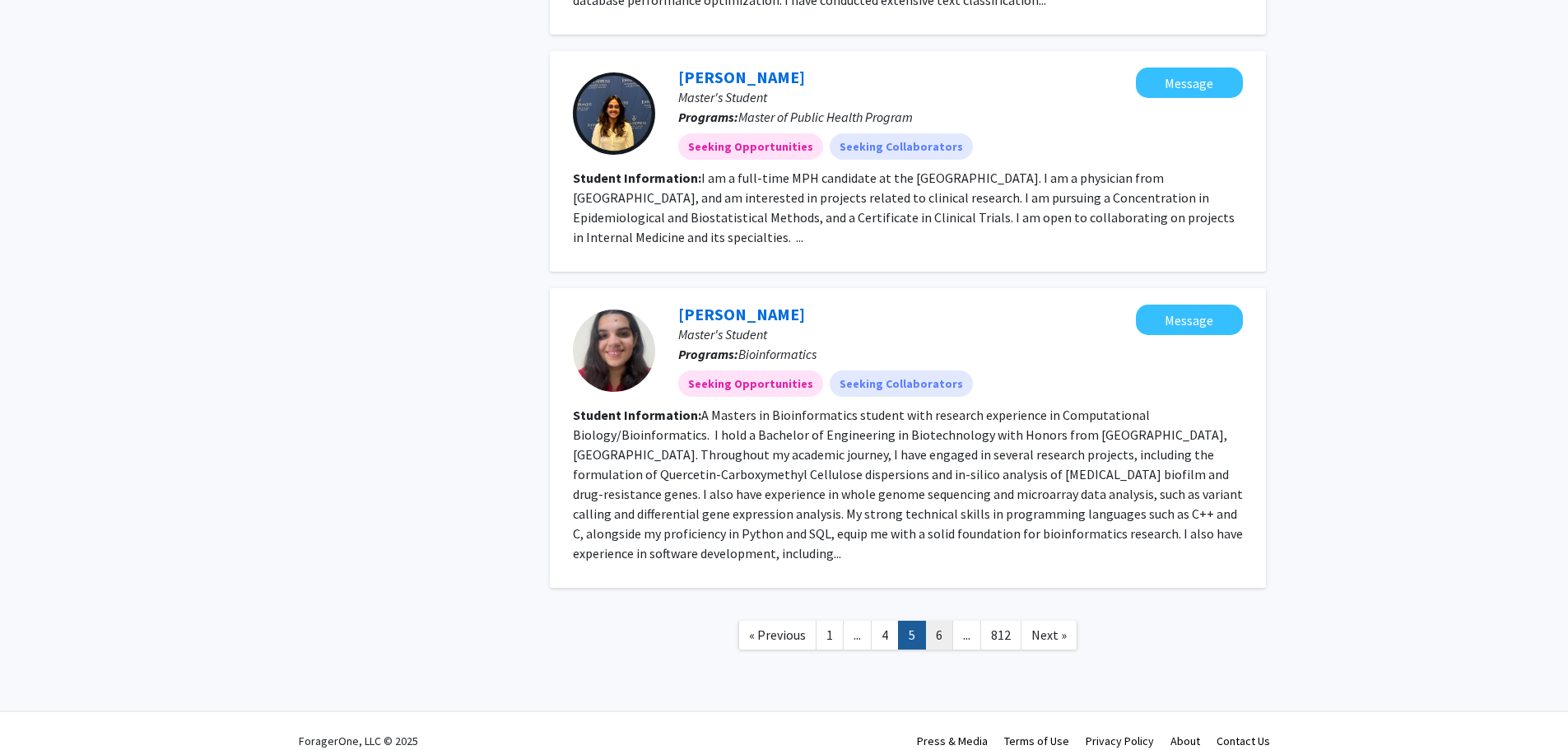
click at [936, 621] on link "6" at bounding box center [939, 635] width 28 height 29
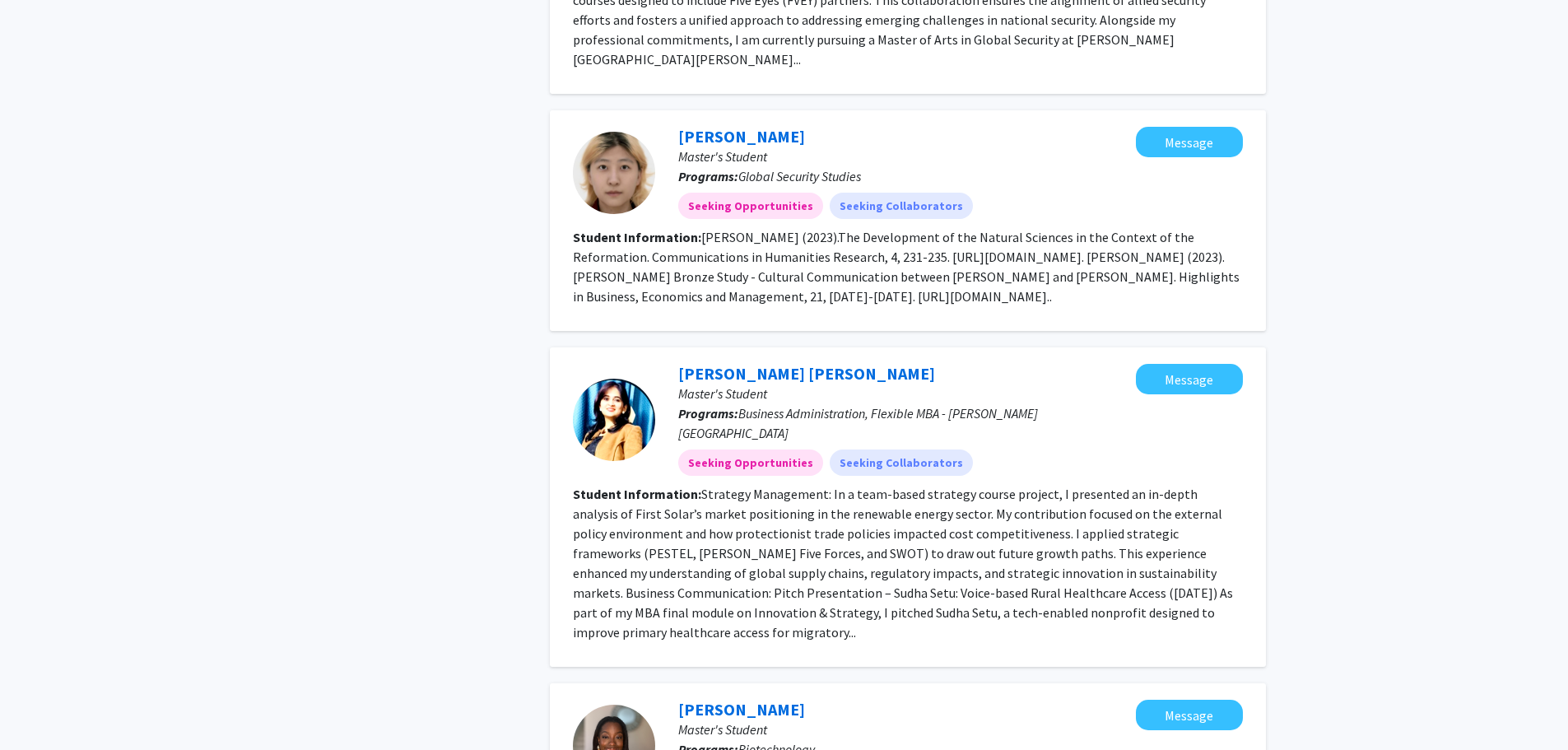
scroll to position [2211, 0]
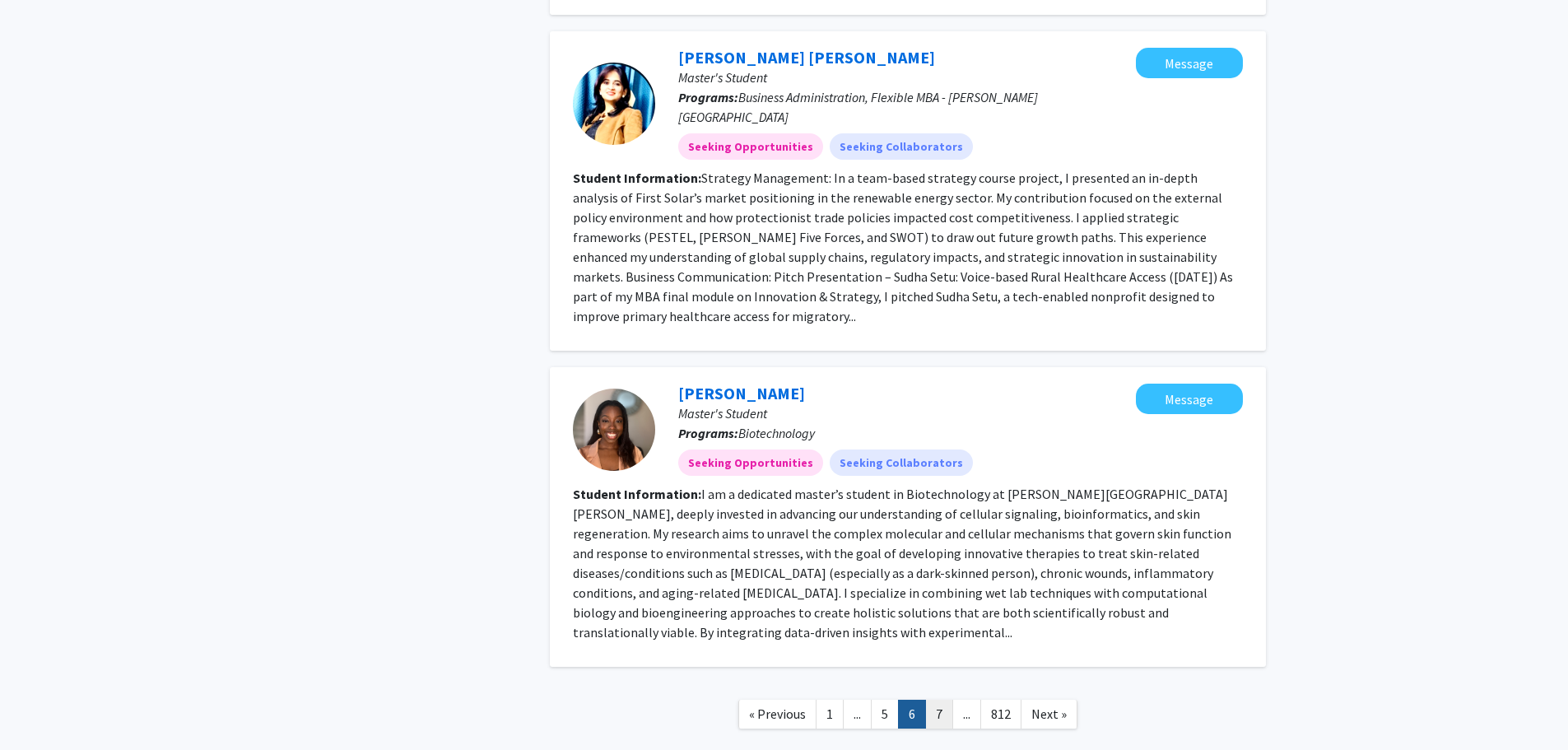
click at [942, 700] on link "7" at bounding box center [939, 715] width 28 height 29
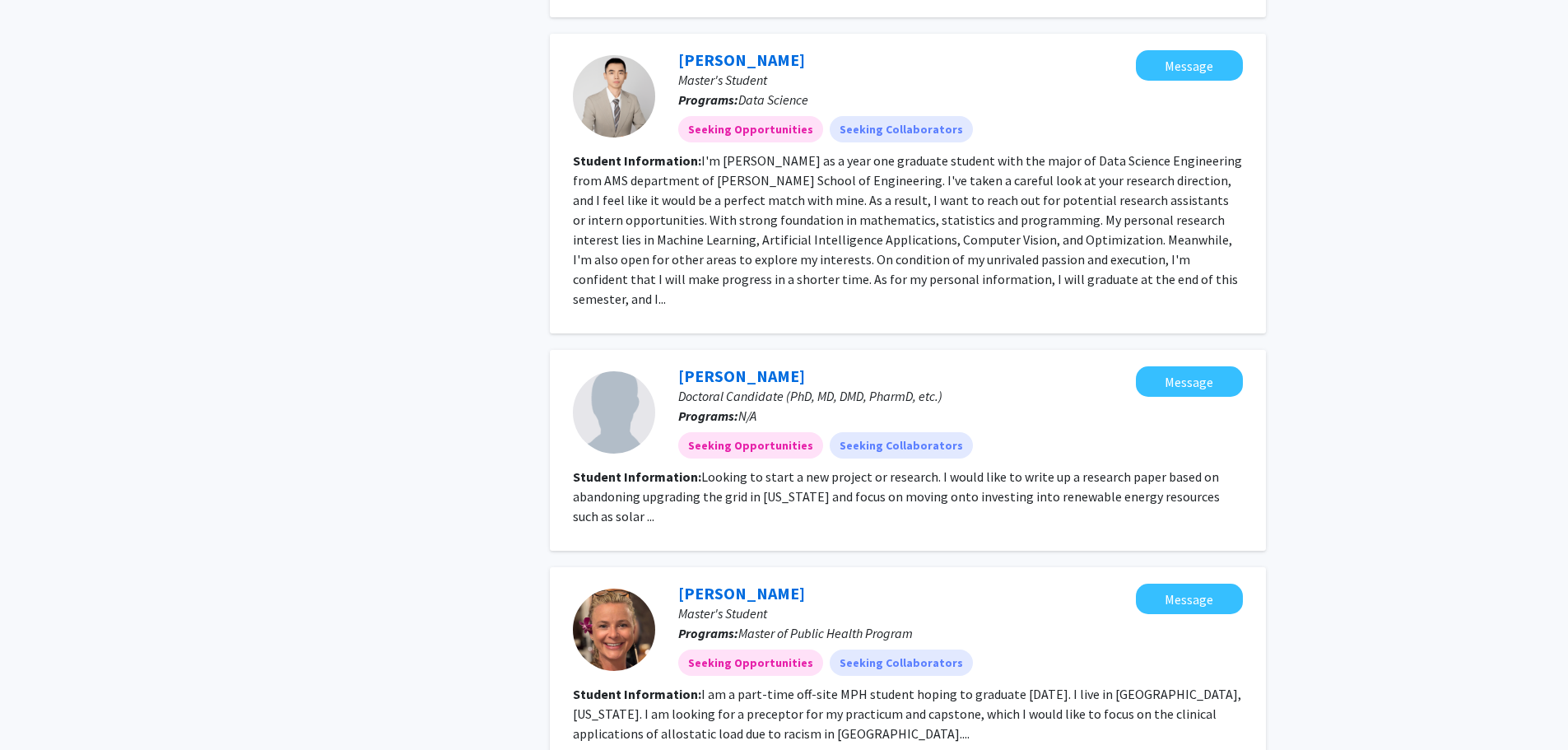
scroll to position [2306, 0]
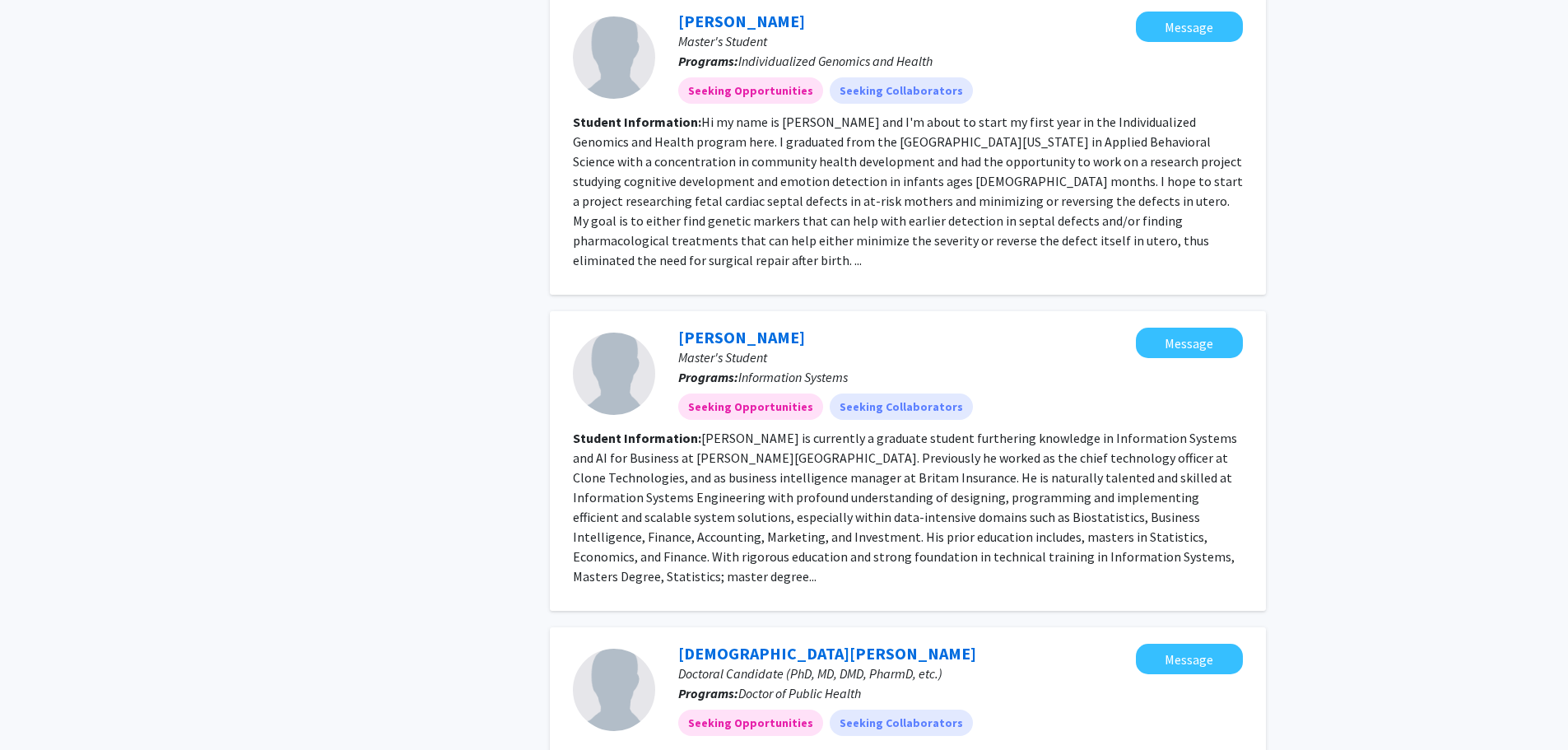
scroll to position [2141, 0]
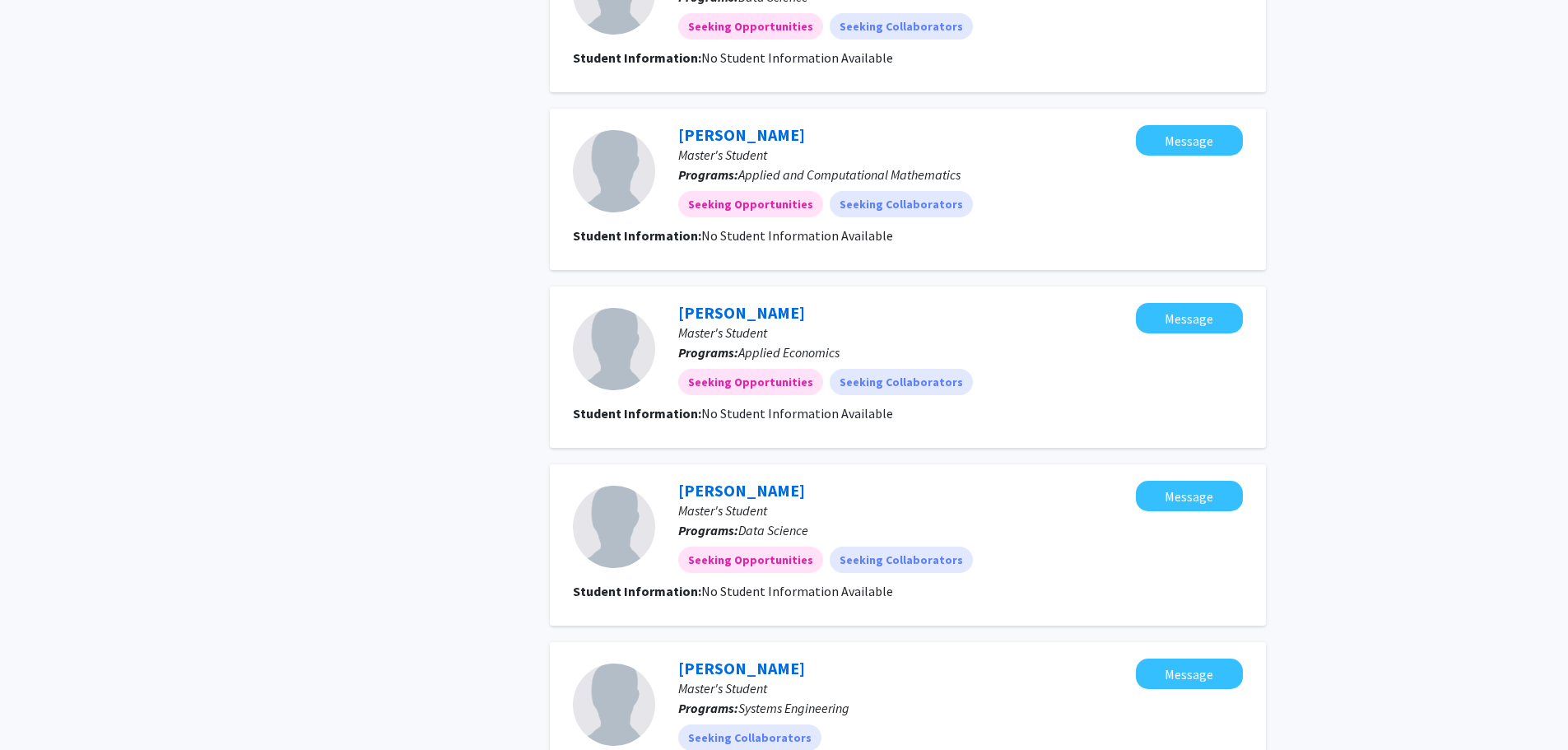
scroll to position [1318, 0]
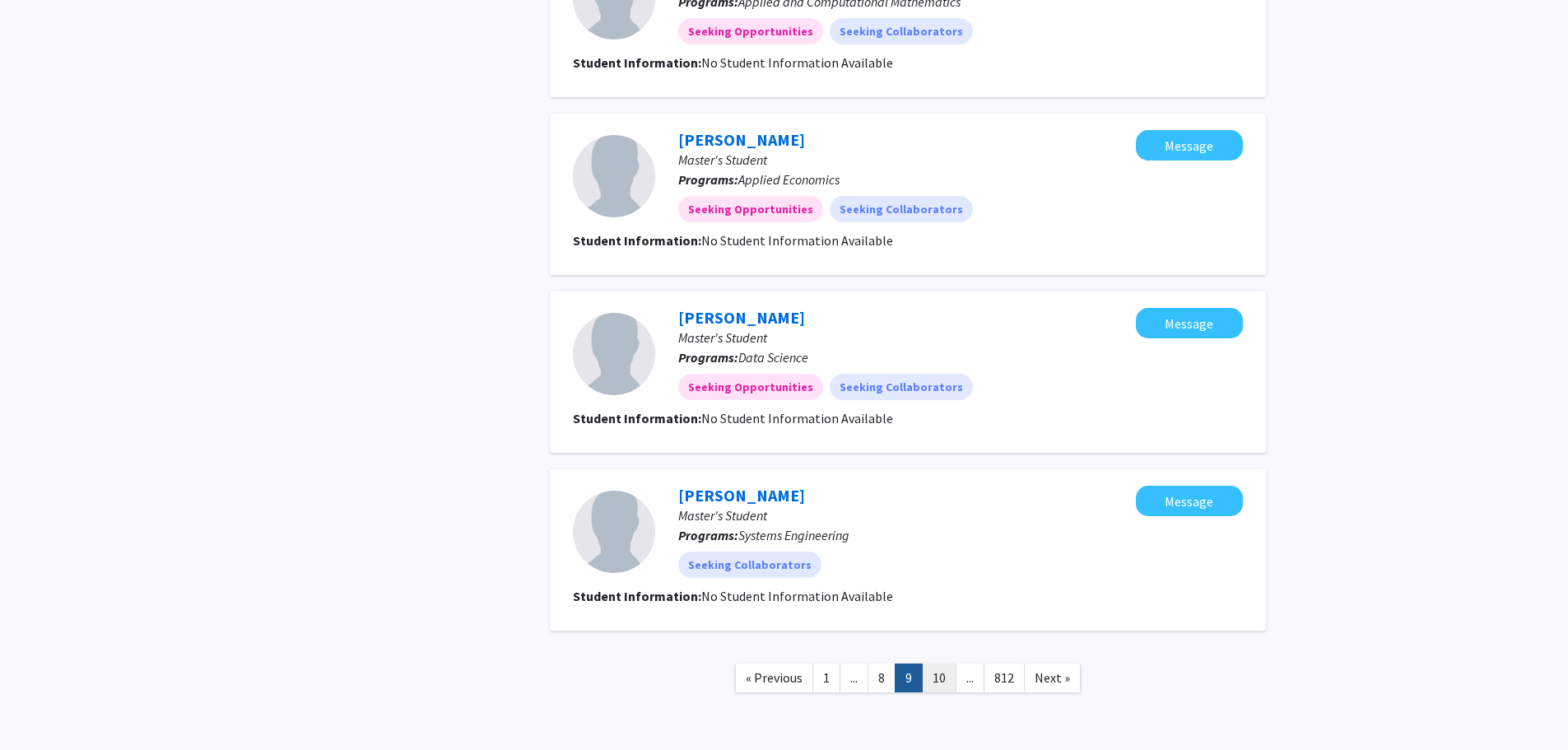
click at [939, 678] on link "10" at bounding box center [940, 679] width 34 height 29
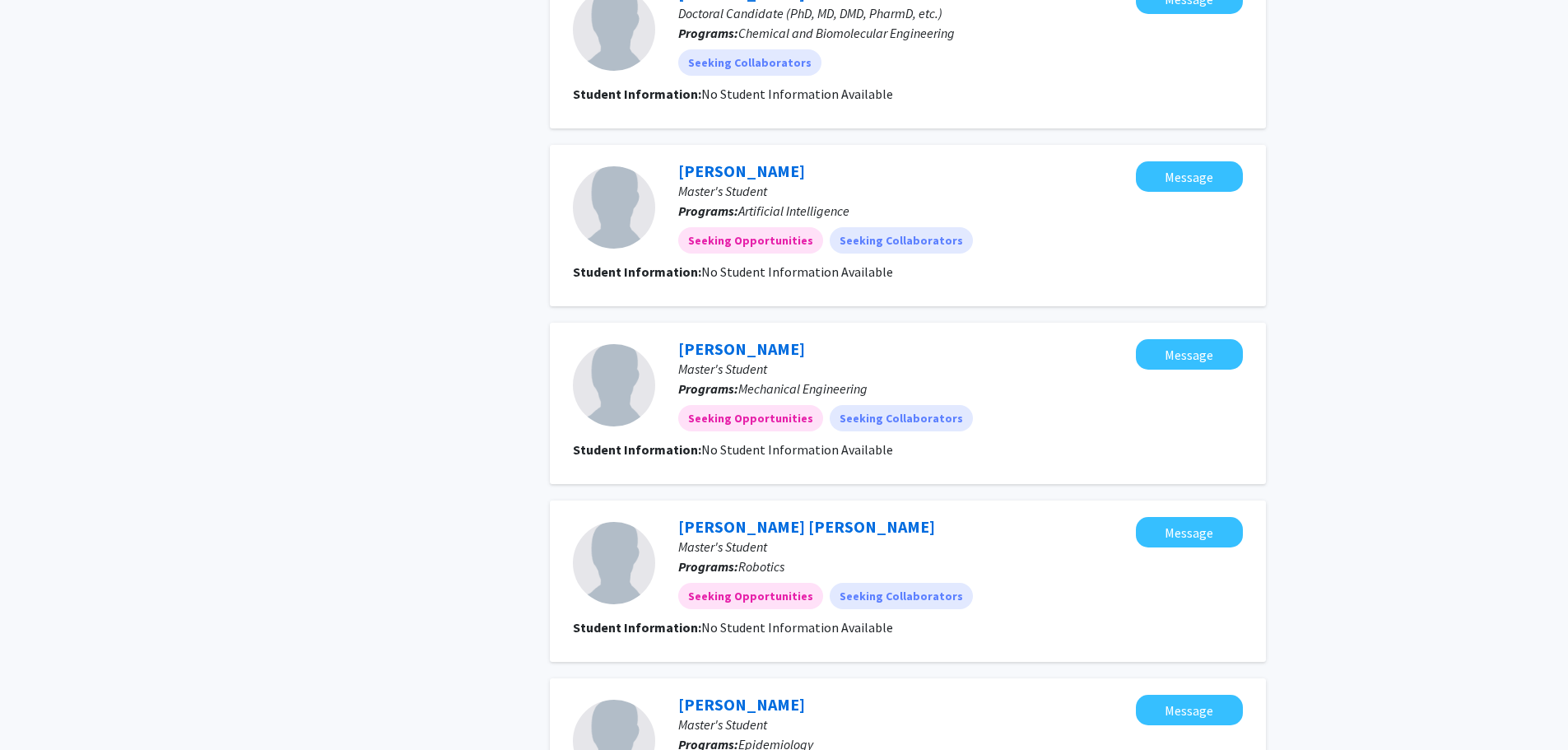
scroll to position [1318, 0]
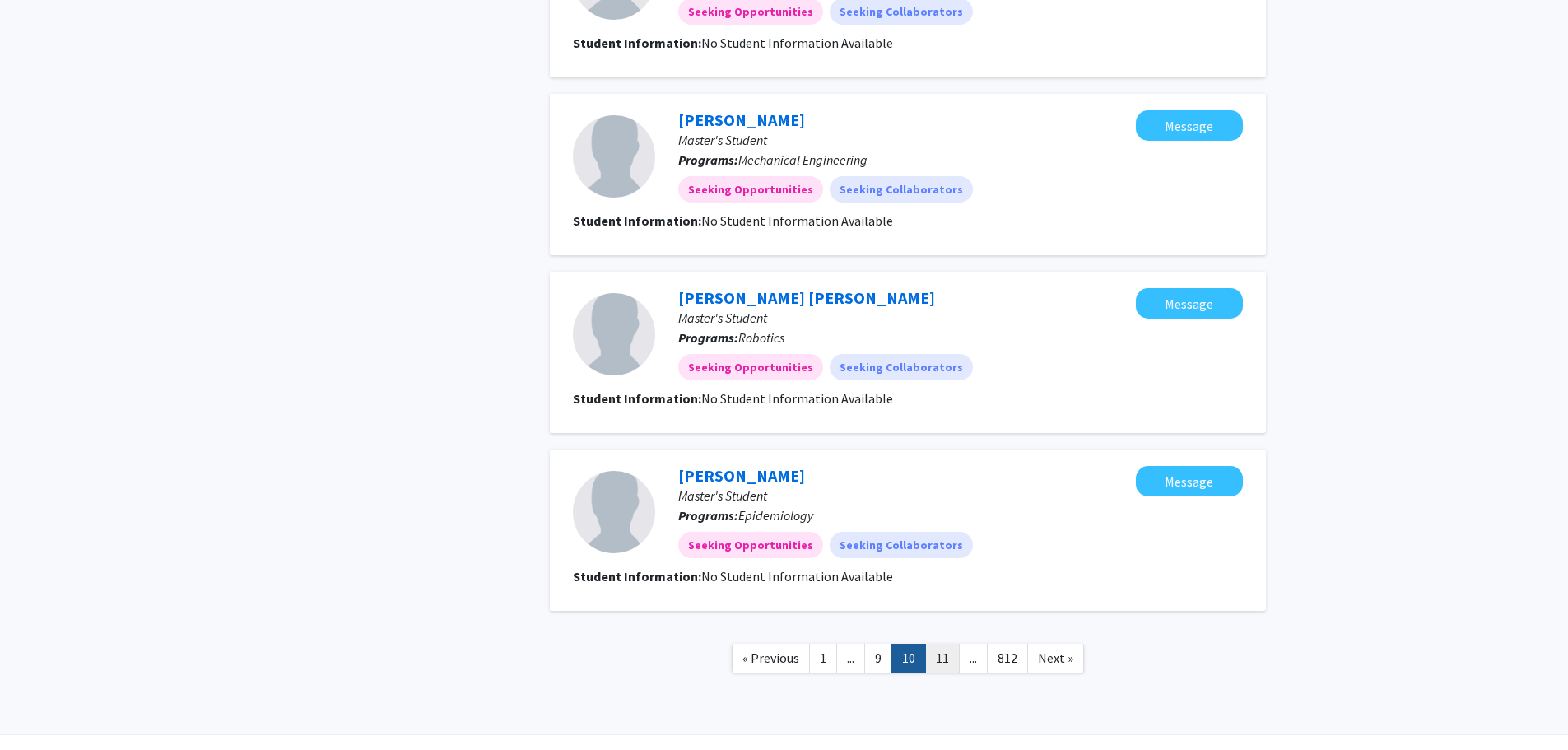
click at [940, 659] on link "11" at bounding box center [942, 659] width 34 height 29
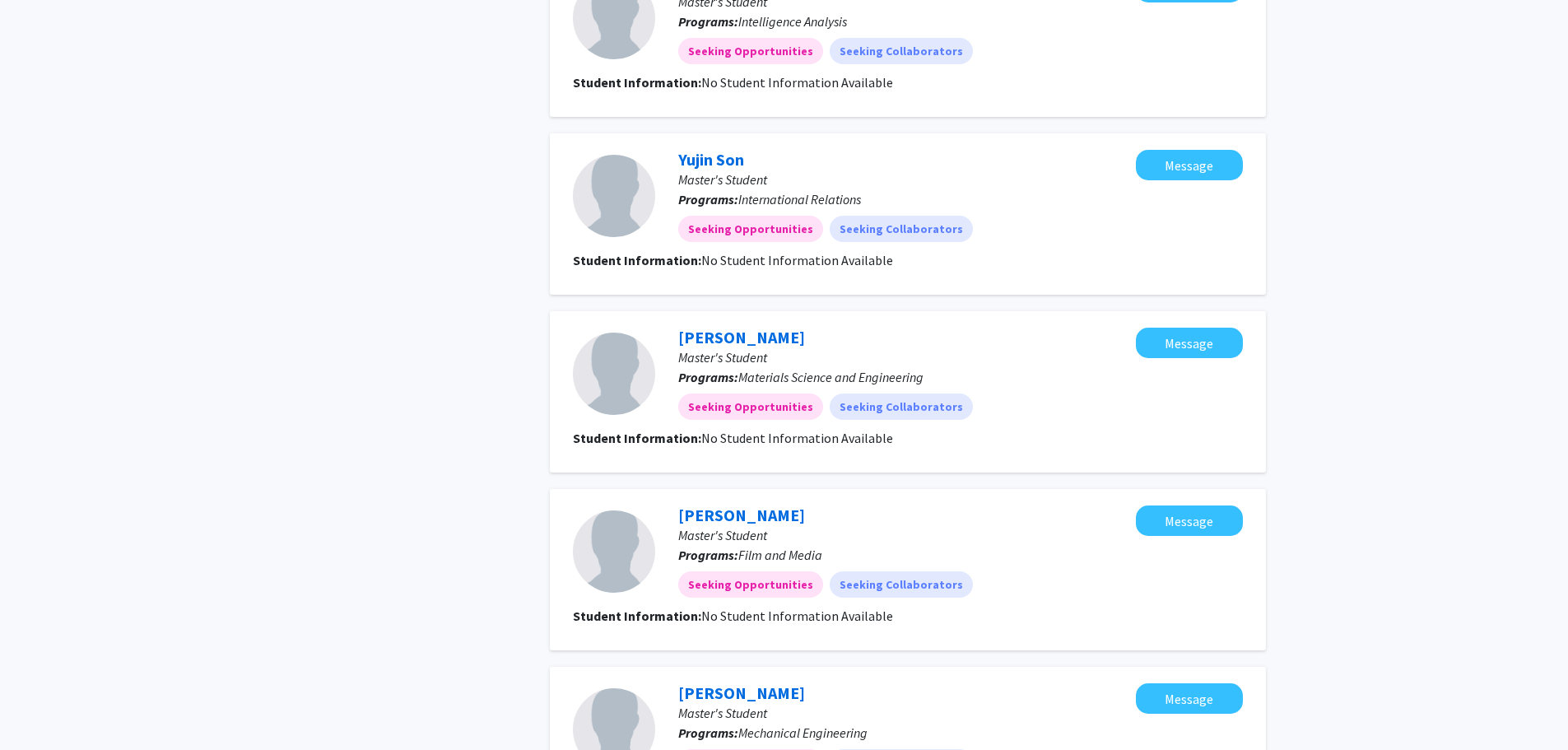
scroll to position [1318, 0]
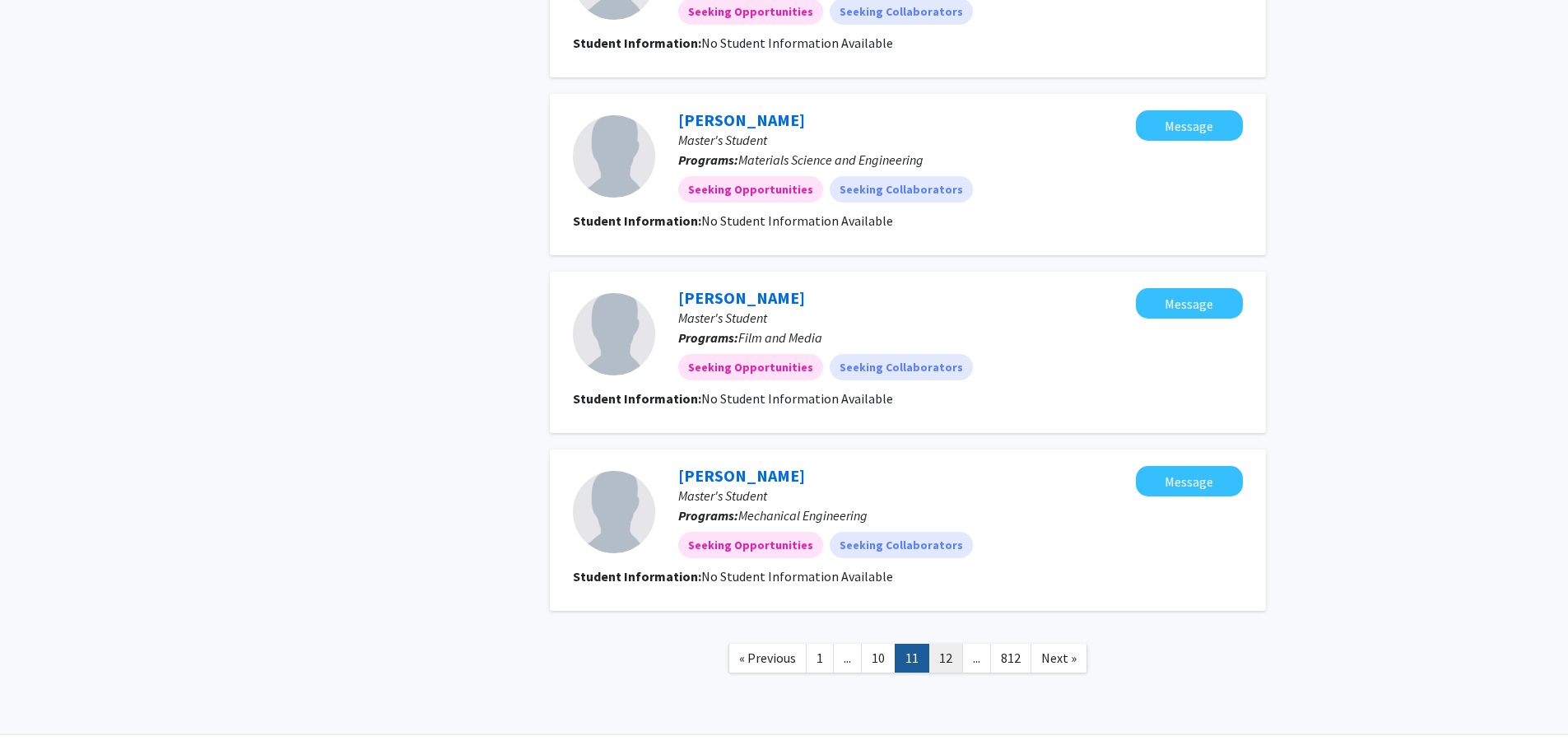
click at [946, 658] on link "12" at bounding box center [946, 659] width 34 height 29
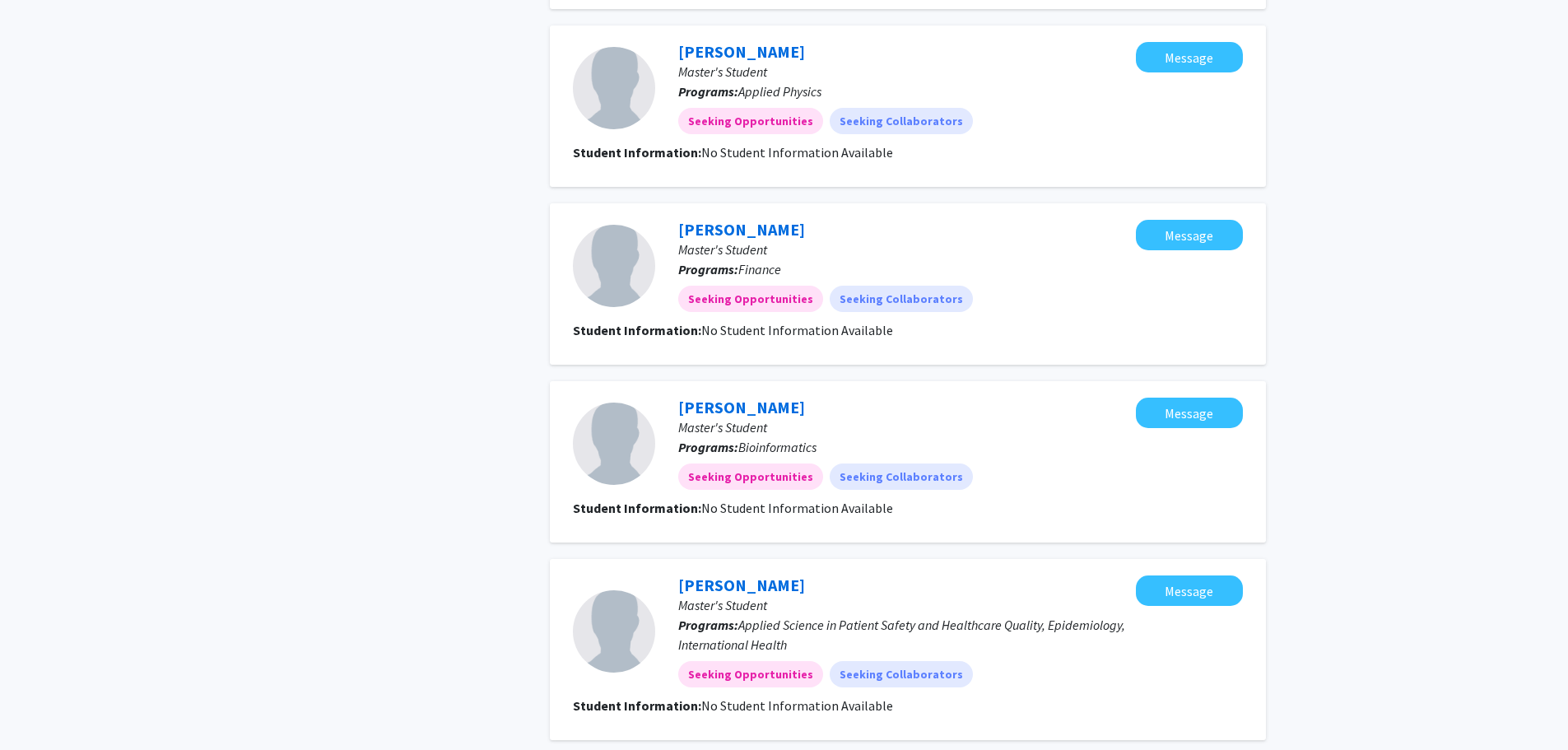
scroll to position [1381, 0]
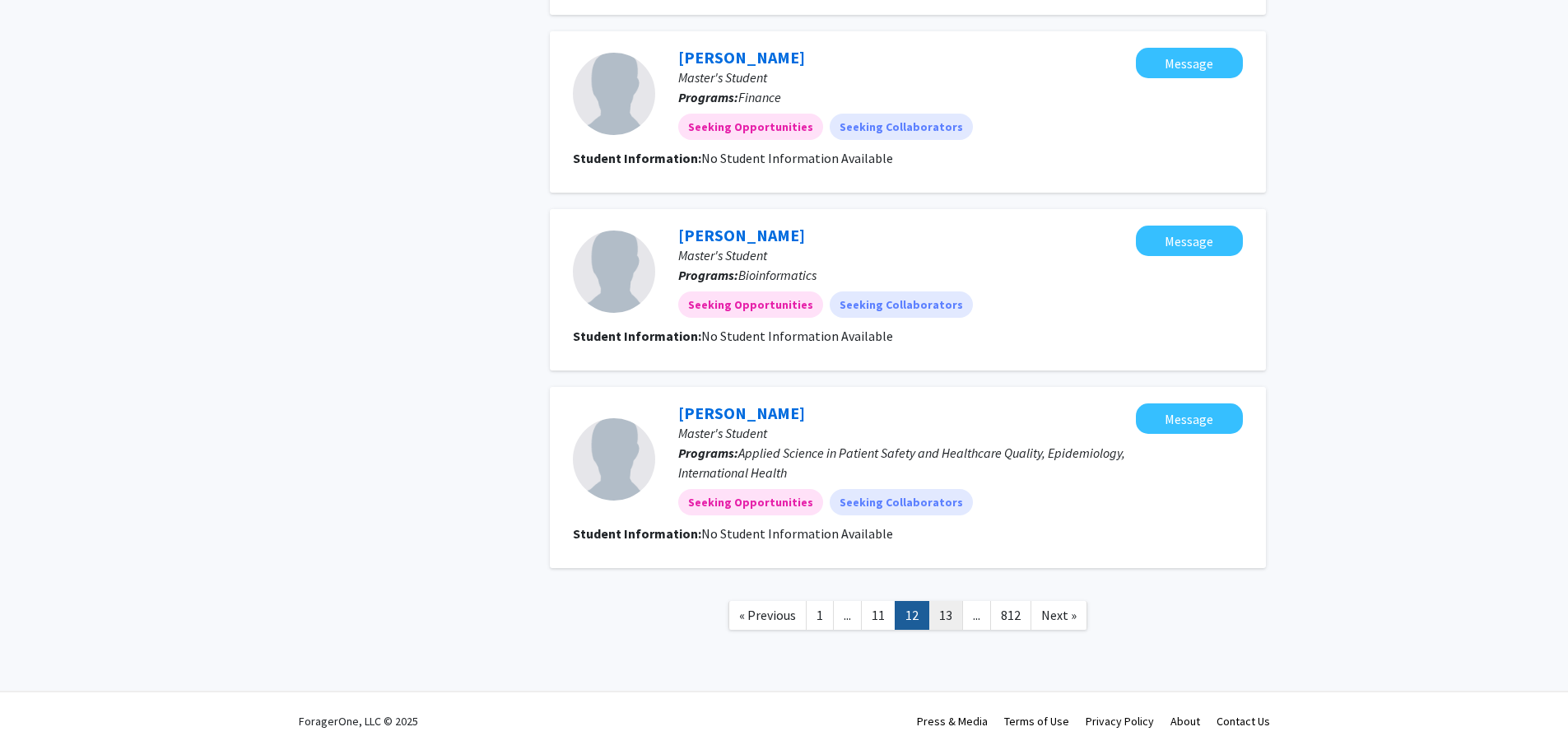
click at [940, 612] on link "13" at bounding box center [946, 616] width 34 height 29
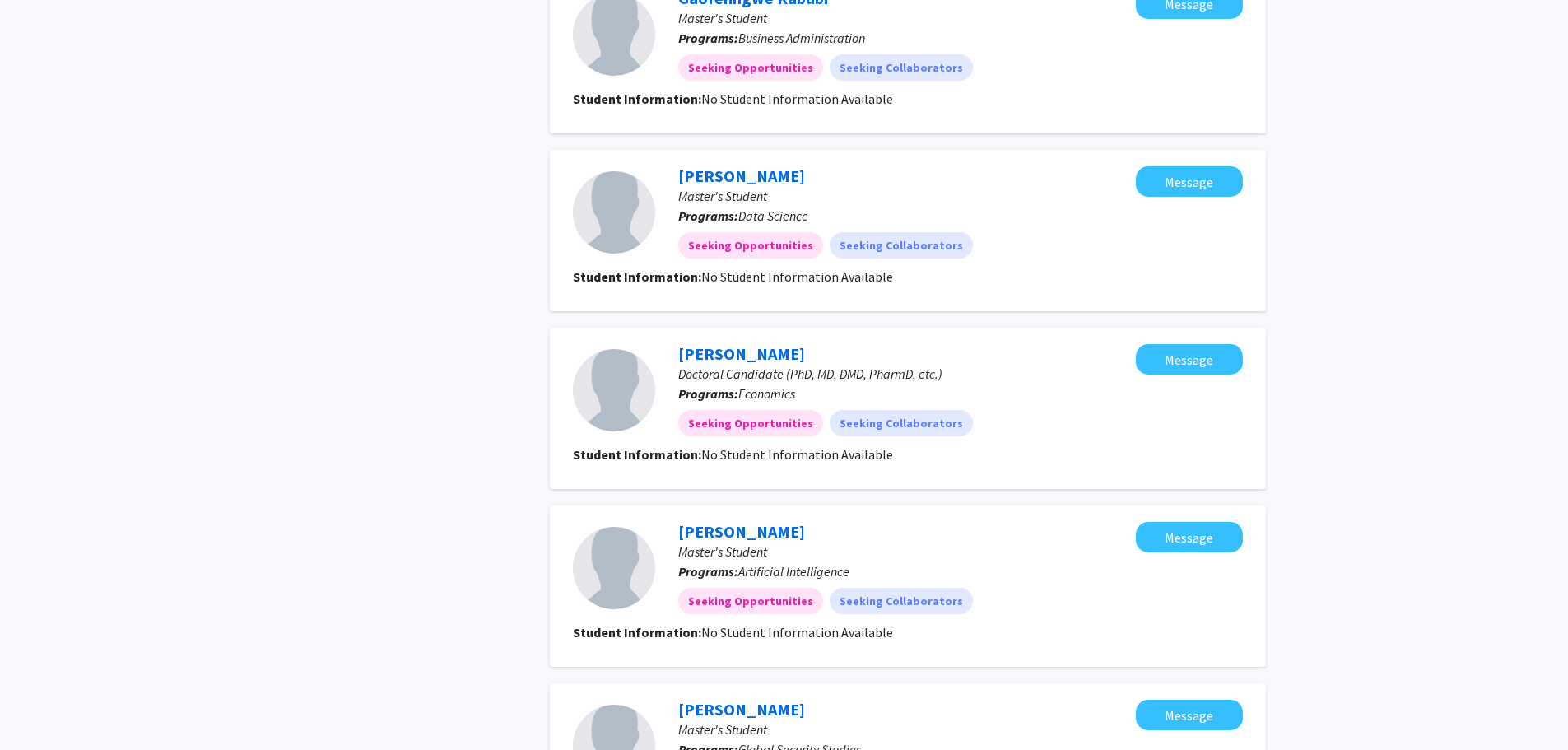
scroll to position [1318, 0]
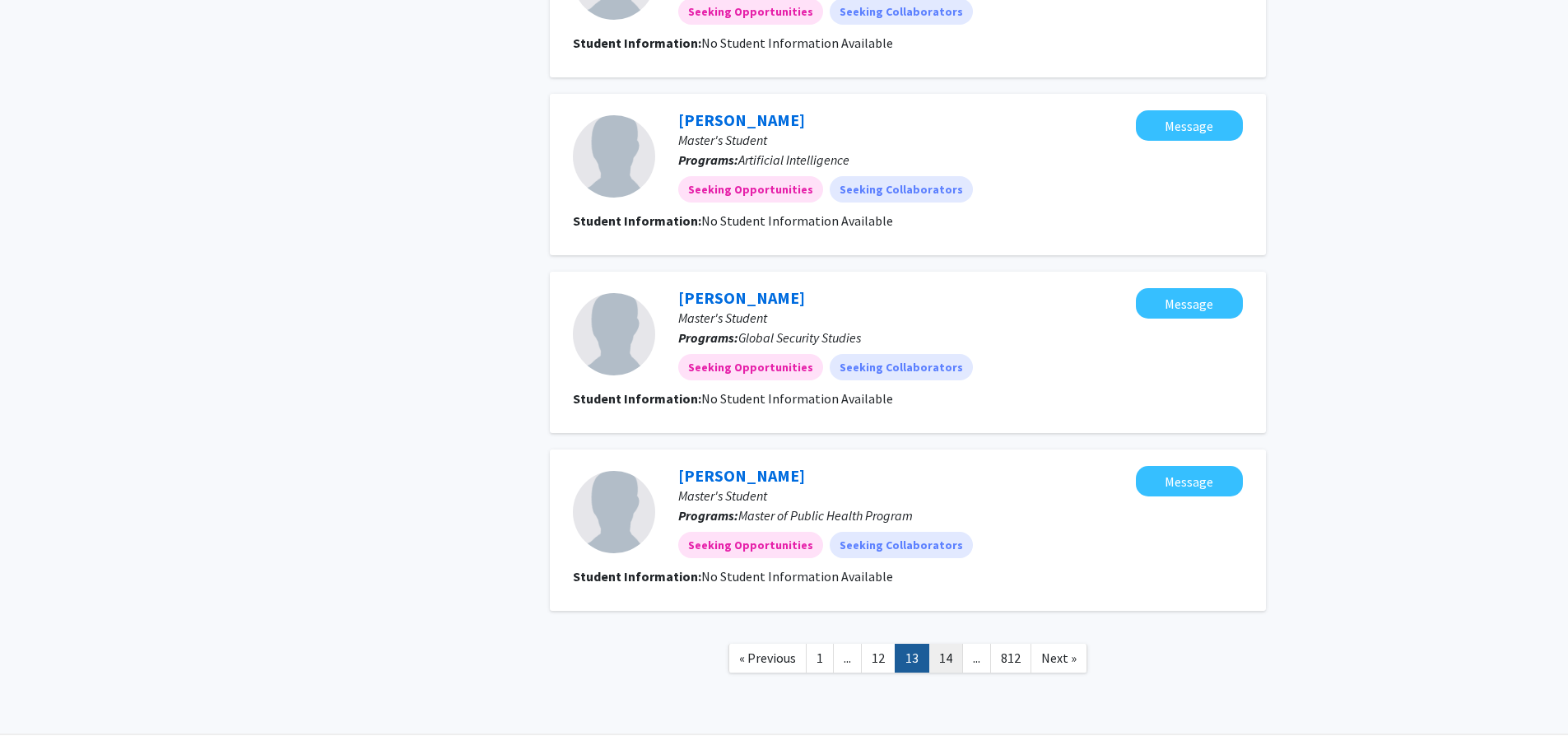
click at [944, 654] on link "14" at bounding box center [946, 659] width 34 height 29
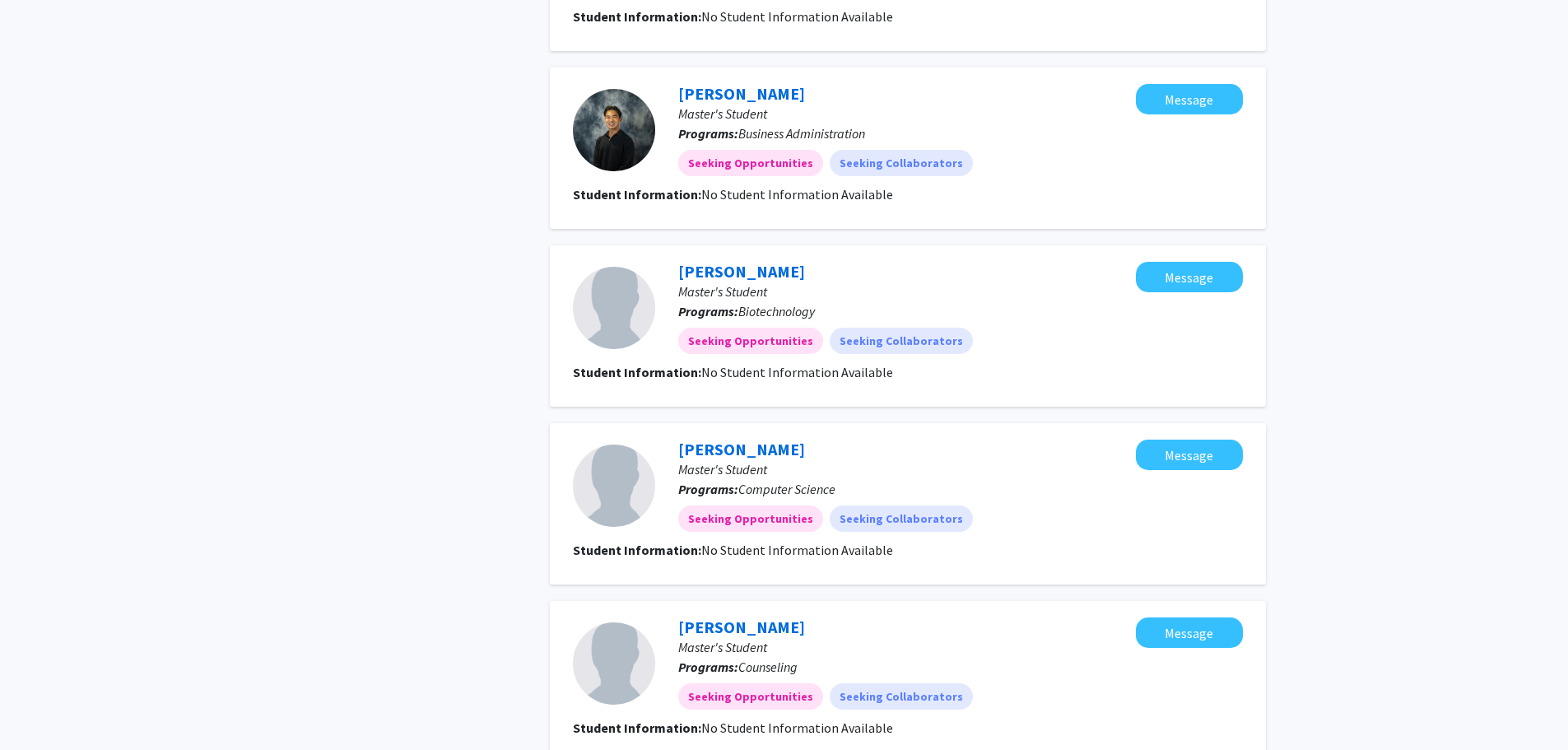
scroll to position [1318, 0]
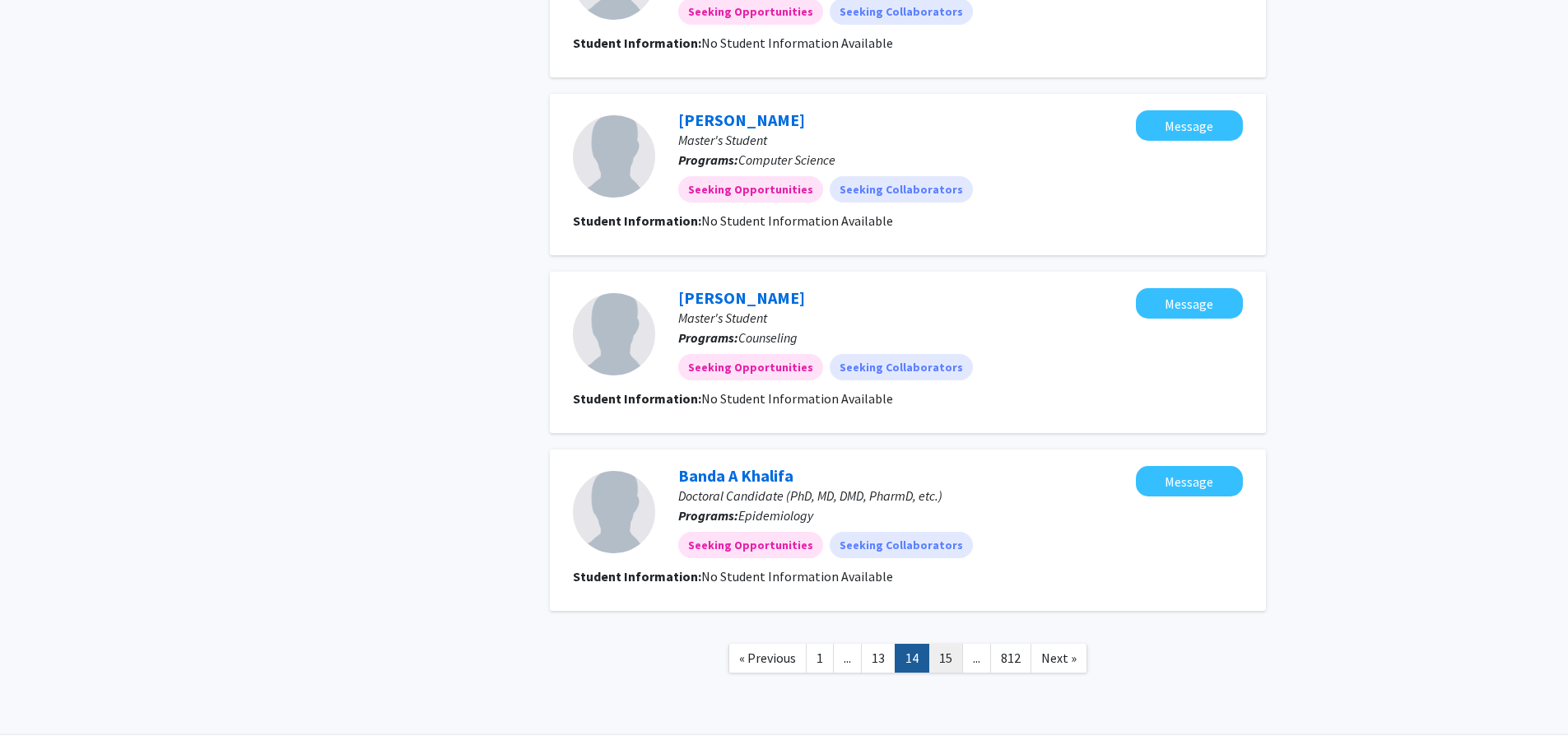
click at [949, 658] on link "15" at bounding box center [946, 659] width 34 height 29
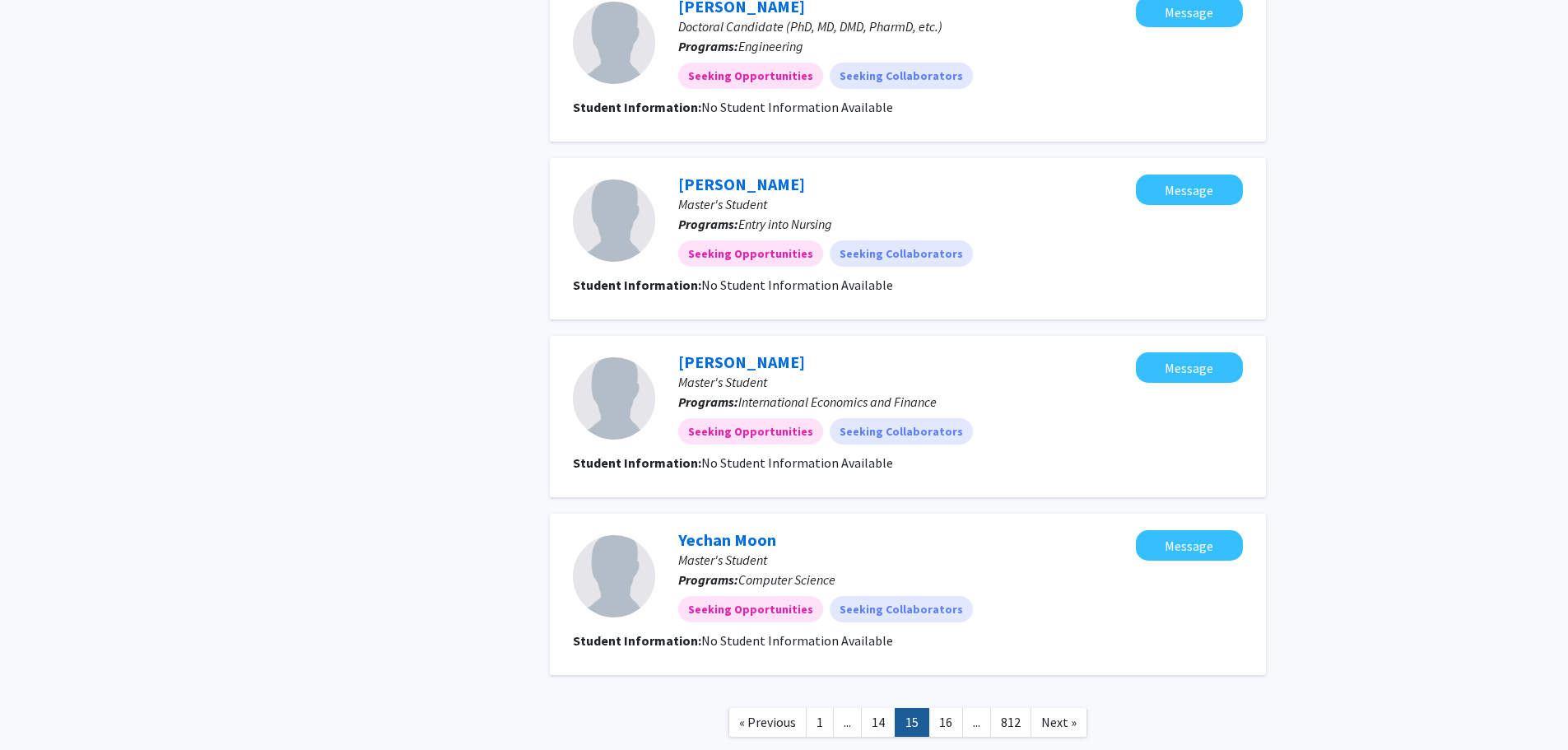
scroll to position [1361, 0]
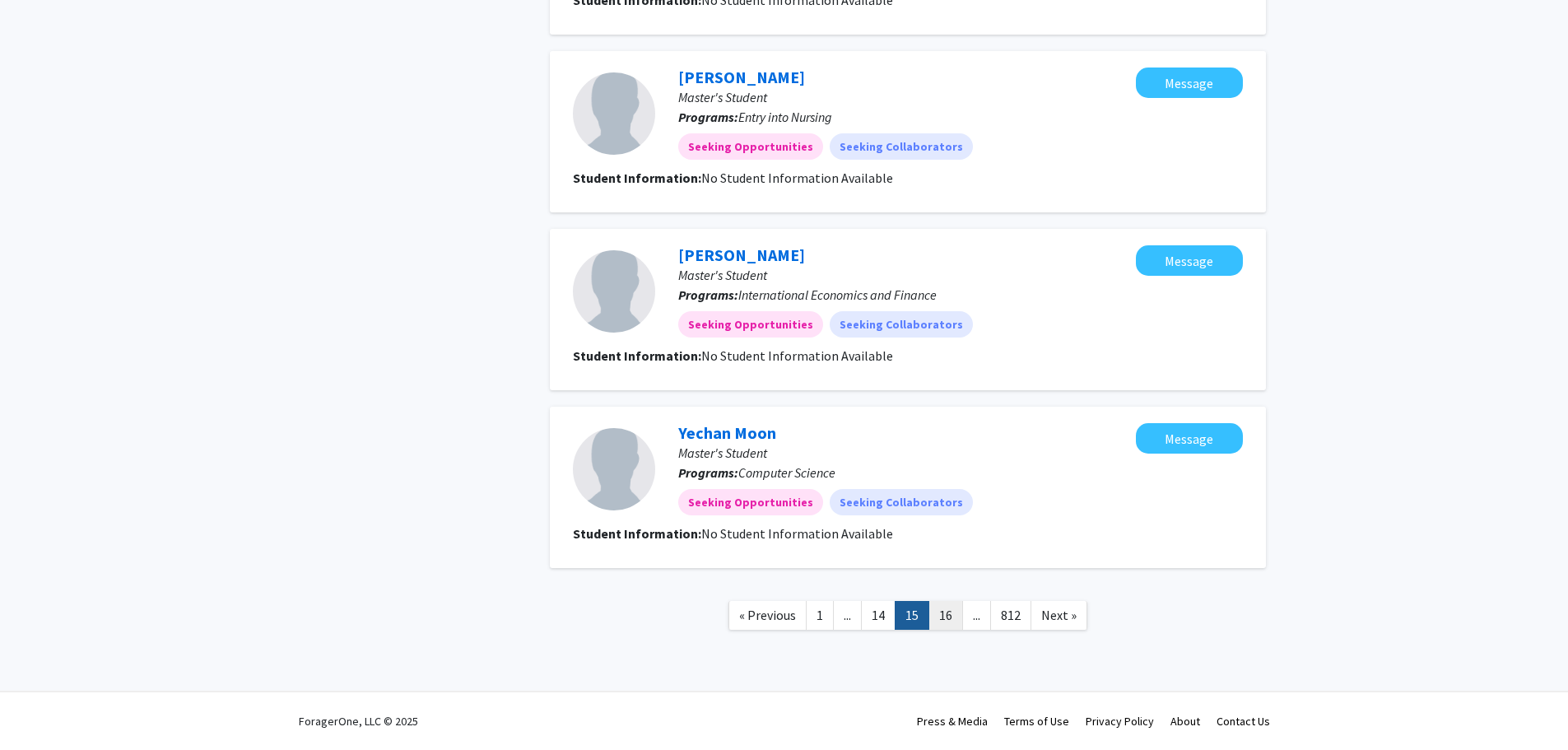
click at [942, 615] on link "16" at bounding box center [946, 616] width 34 height 29
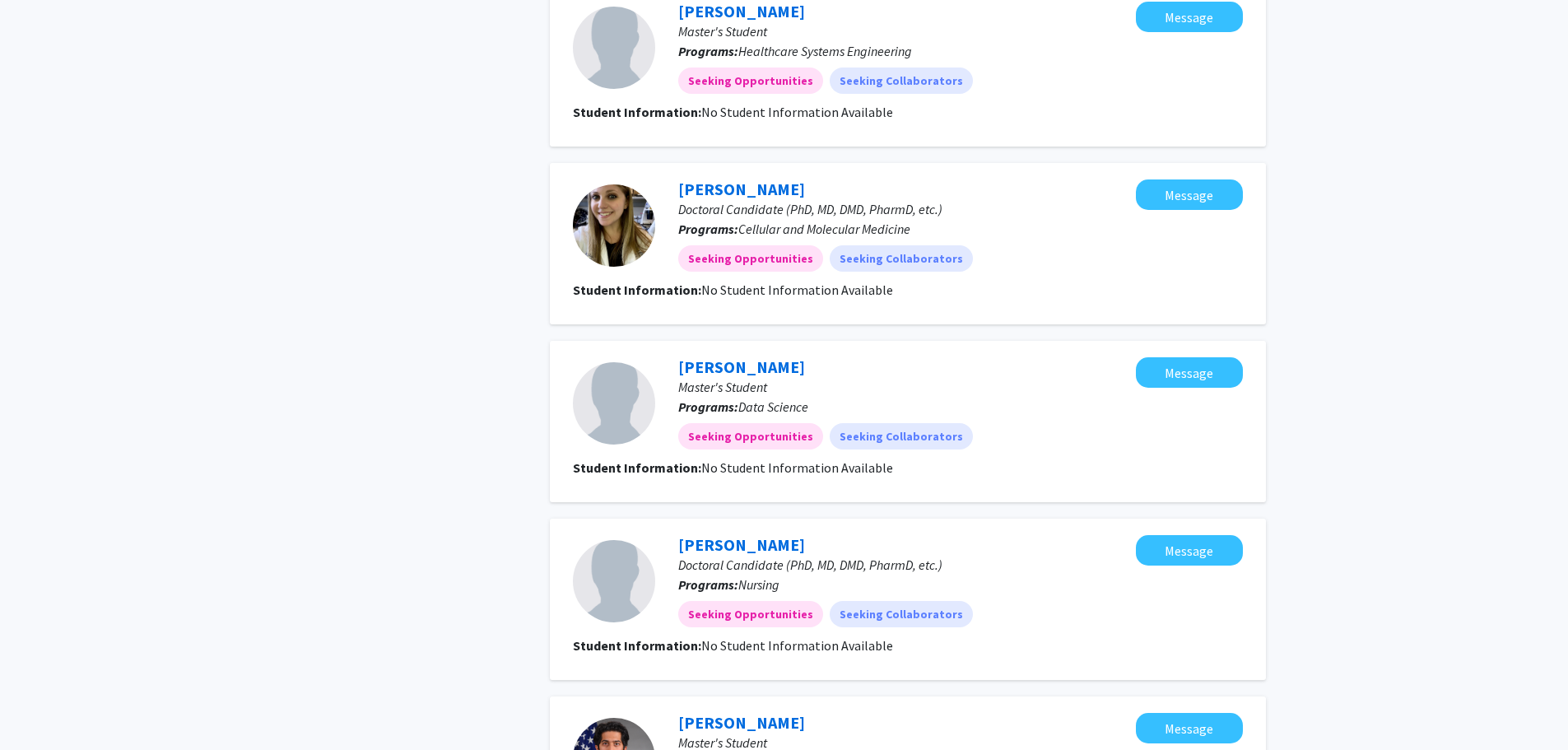
scroll to position [1318, 0]
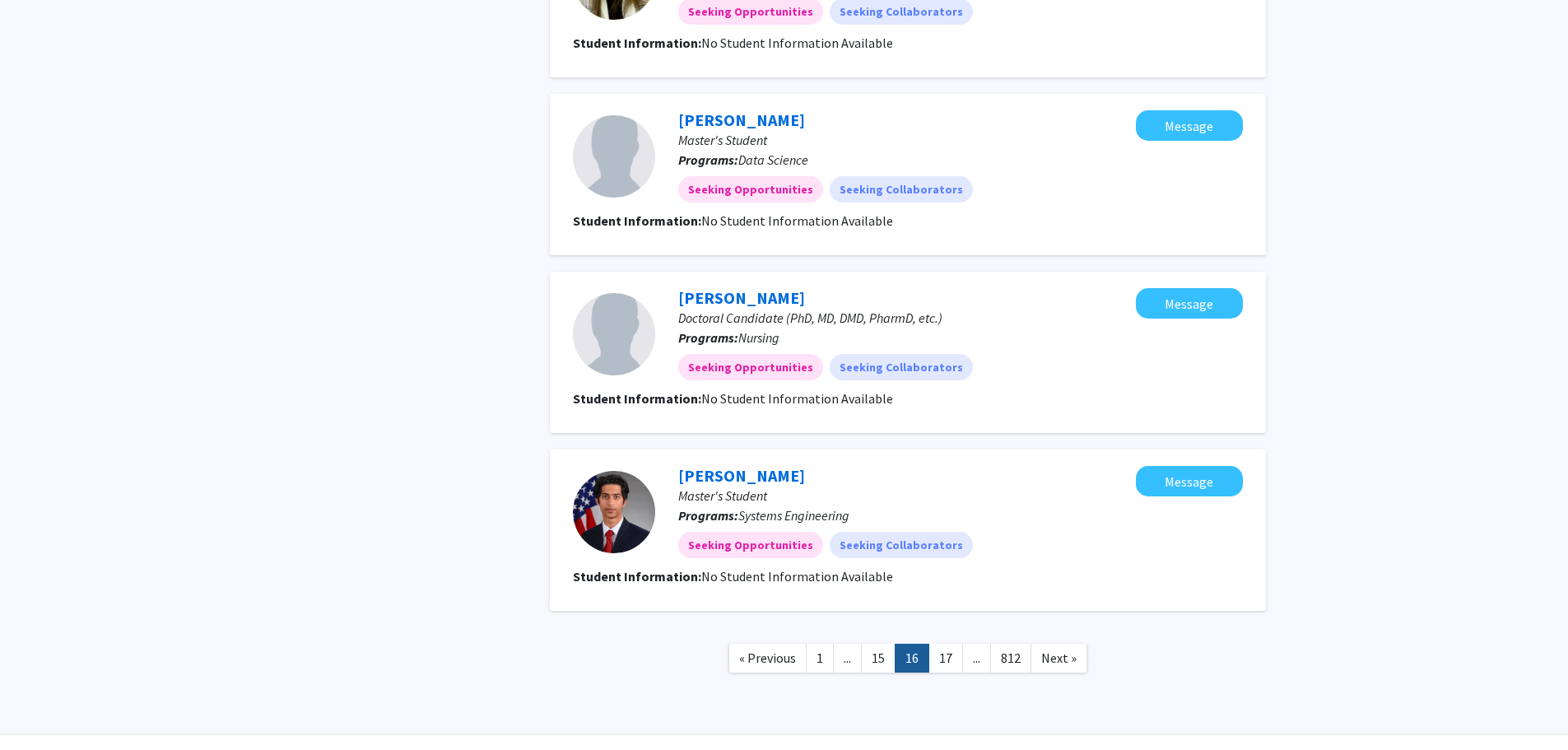
drag, startPoint x: 946, startPoint y: 663, endPoint x: 969, endPoint y: 660, distance: 23.2
click at [947, 663] on link "17" at bounding box center [946, 659] width 34 height 29
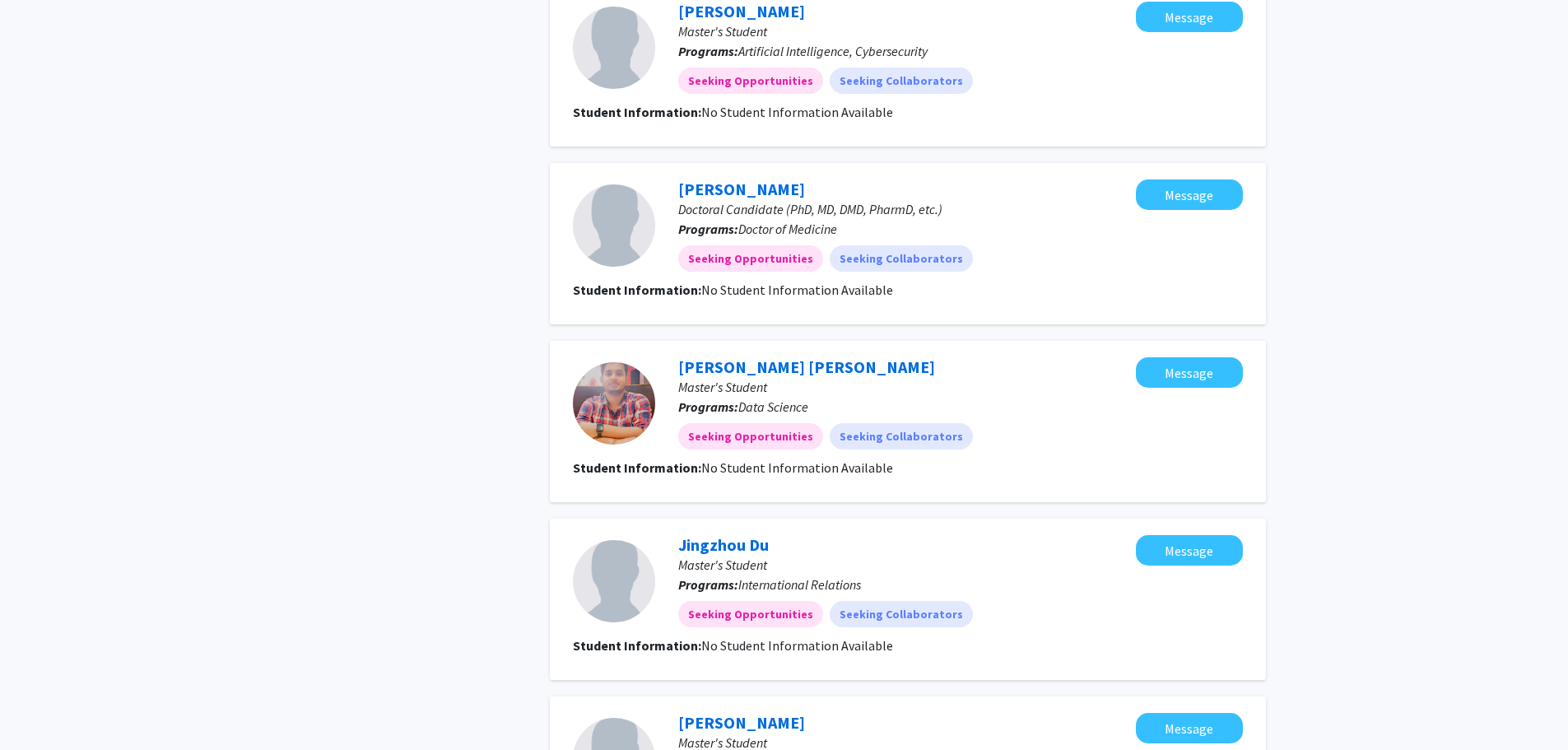
scroll to position [1361, 0]
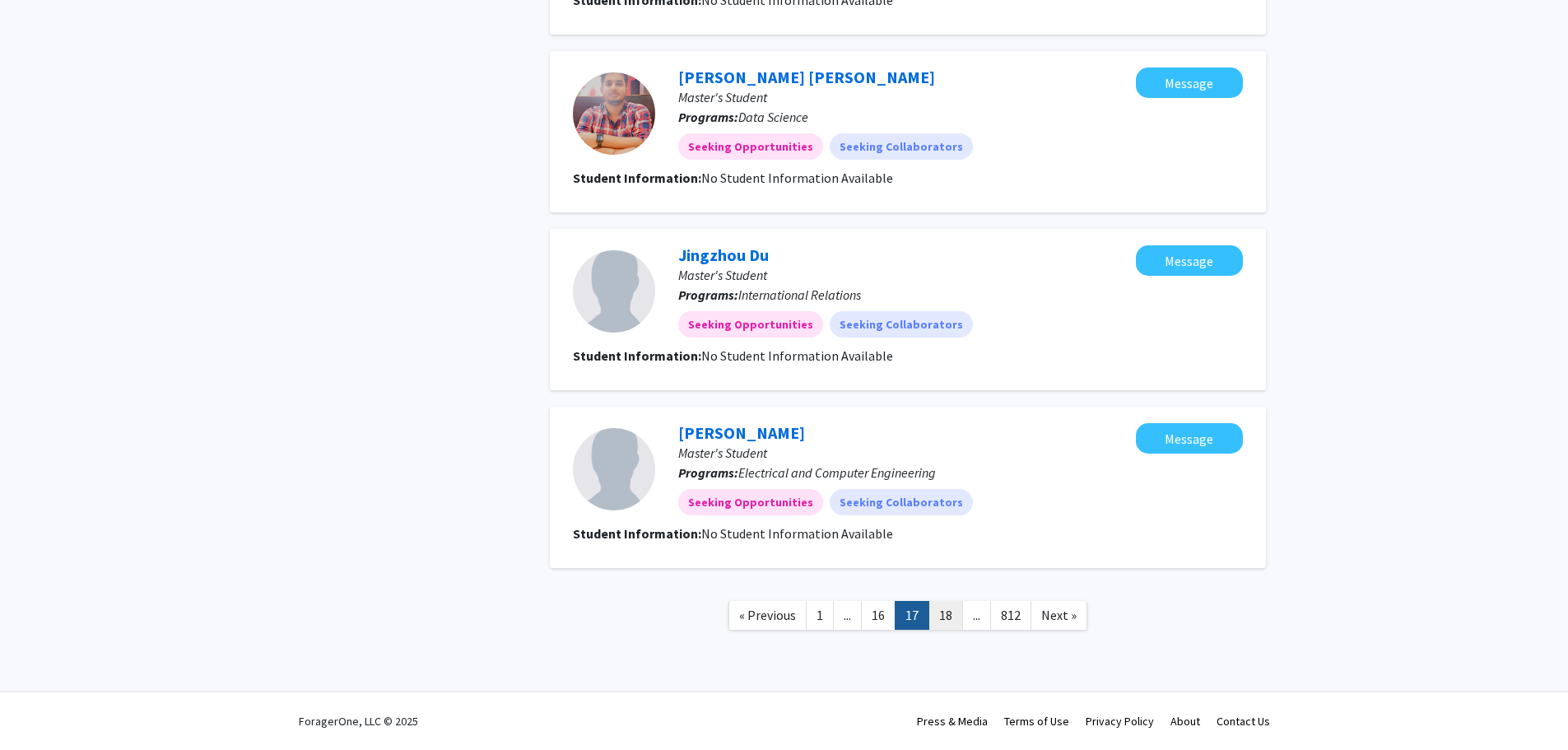
click at [946, 615] on link "18" at bounding box center [946, 616] width 34 height 29
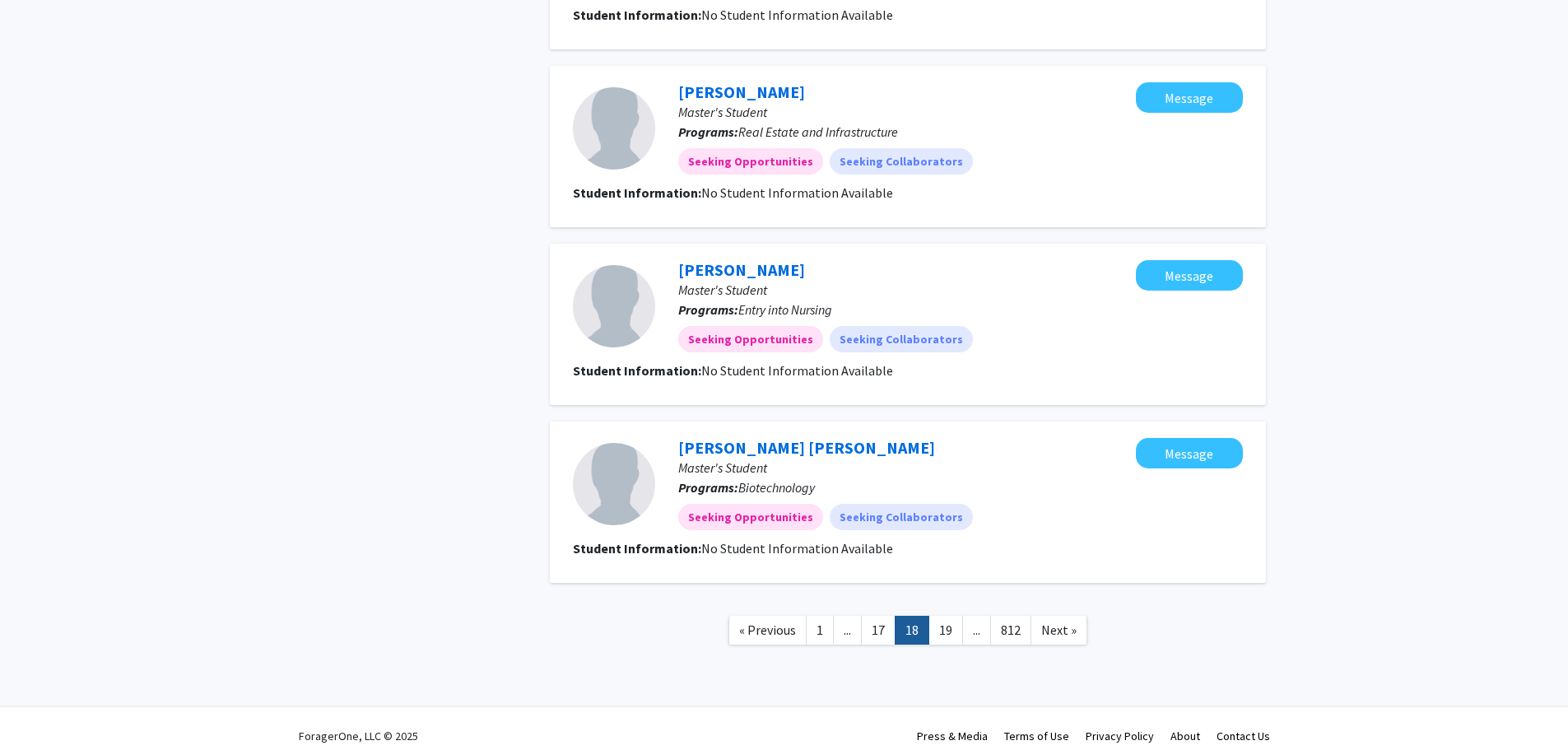
scroll to position [1361, 0]
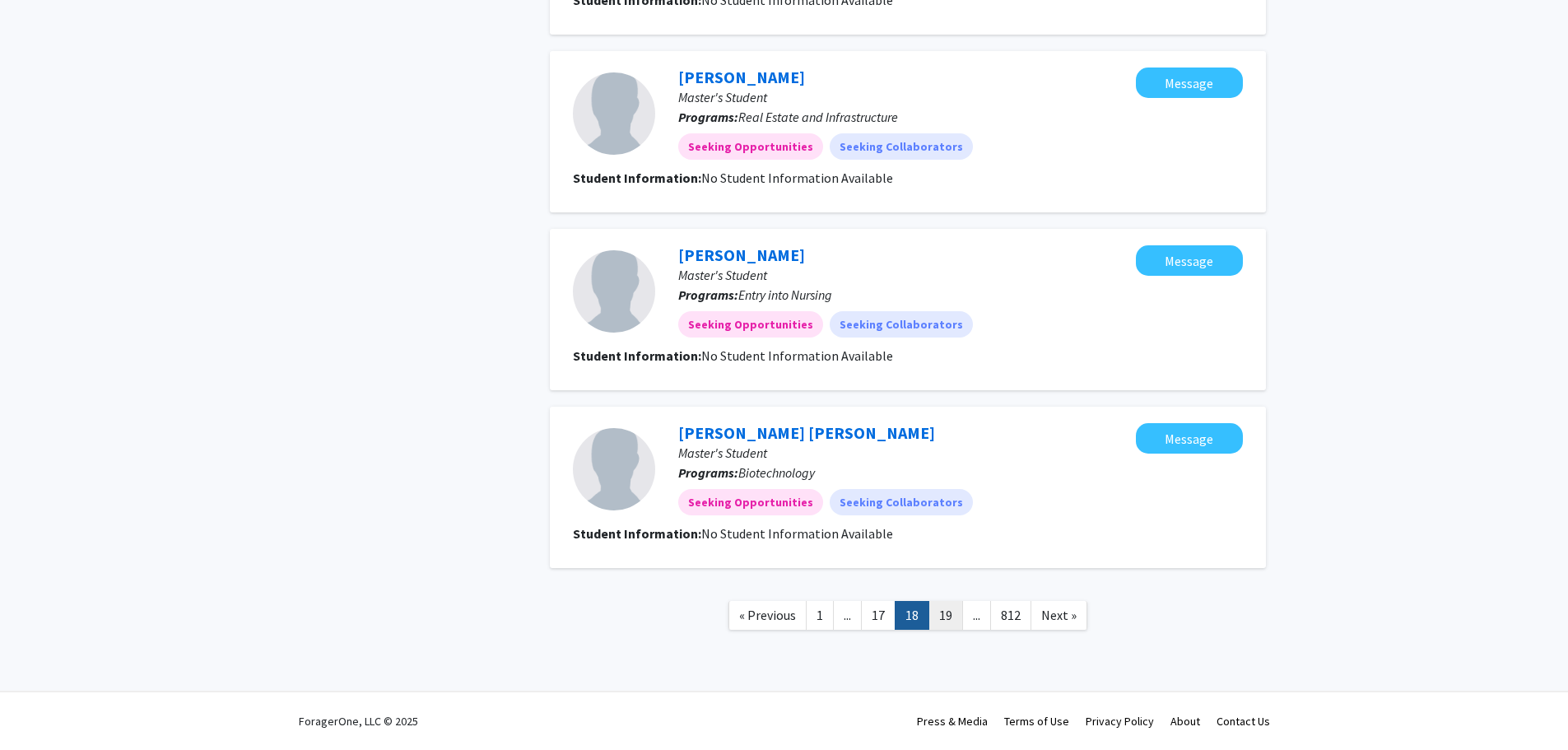
click at [941, 613] on link "19" at bounding box center [946, 616] width 34 height 29
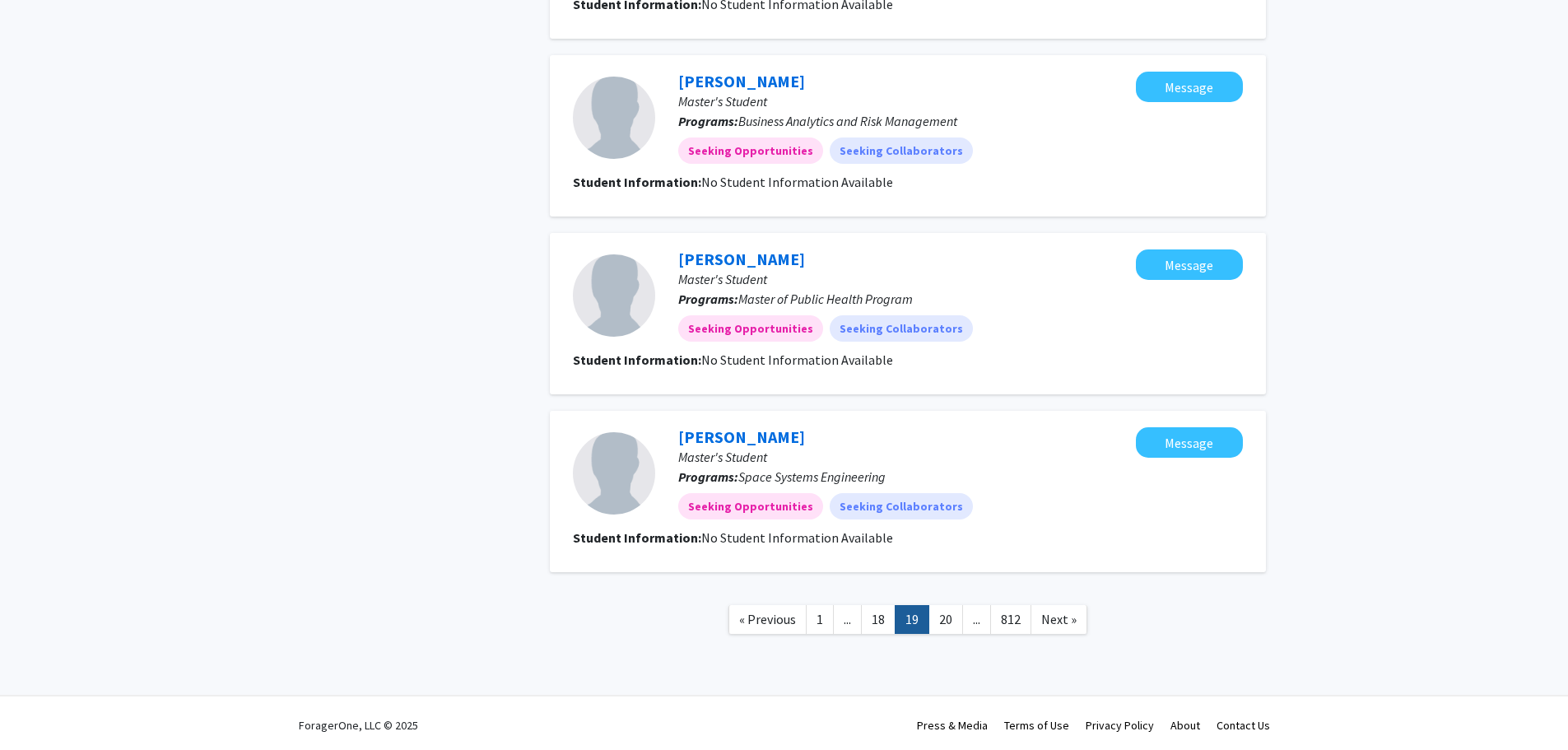
scroll to position [1361, 0]
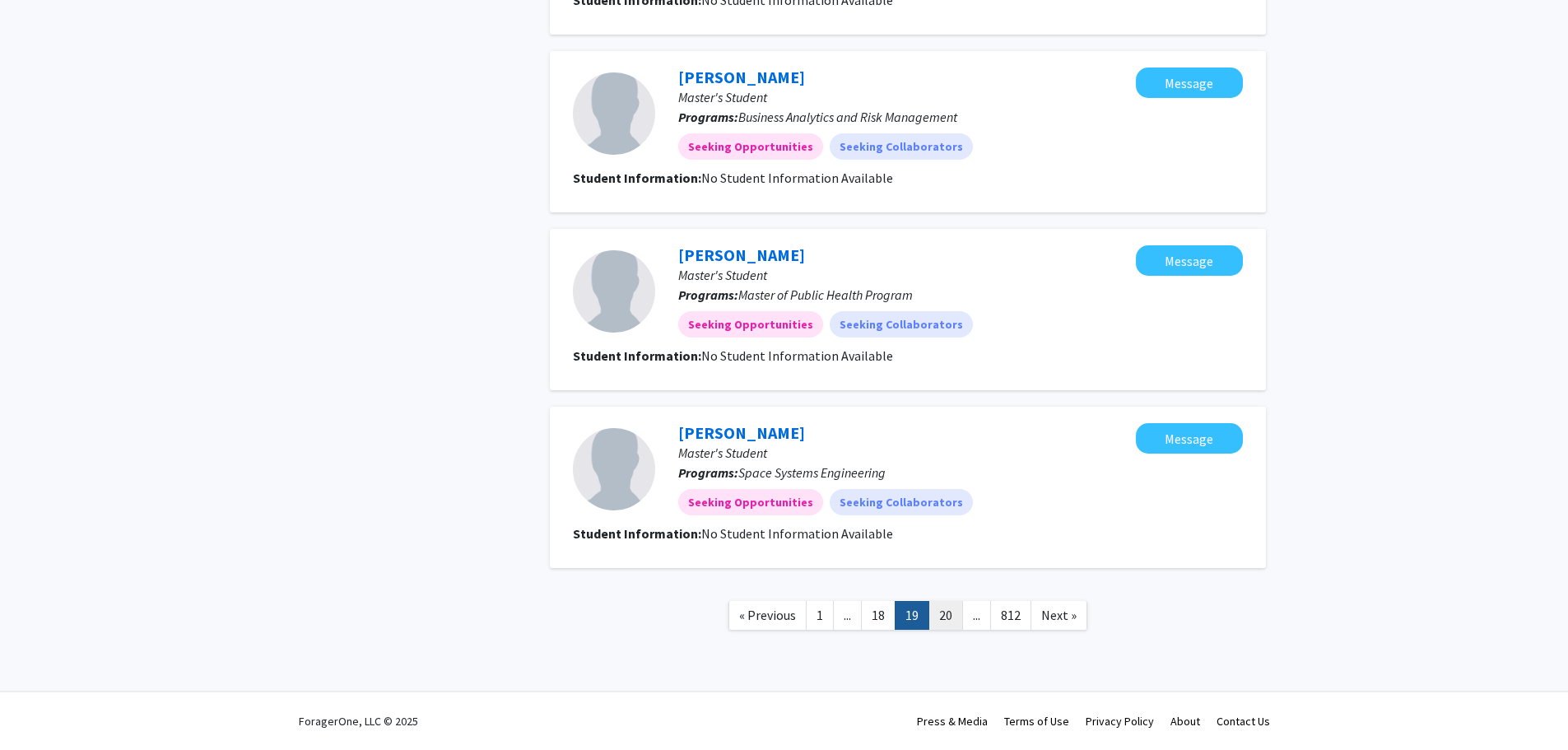
click at [940, 614] on link "20" at bounding box center [946, 616] width 34 height 29
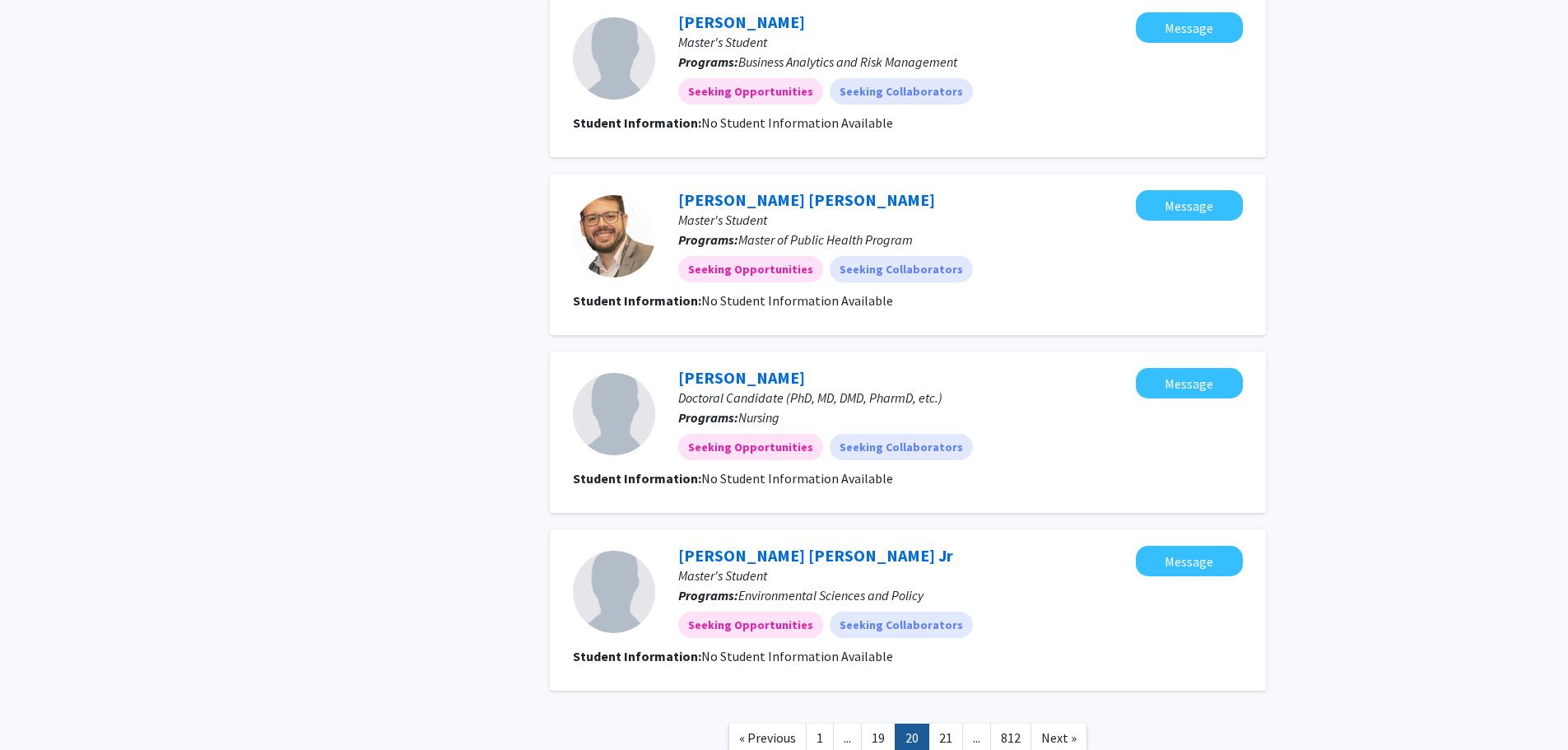
scroll to position [1361, 0]
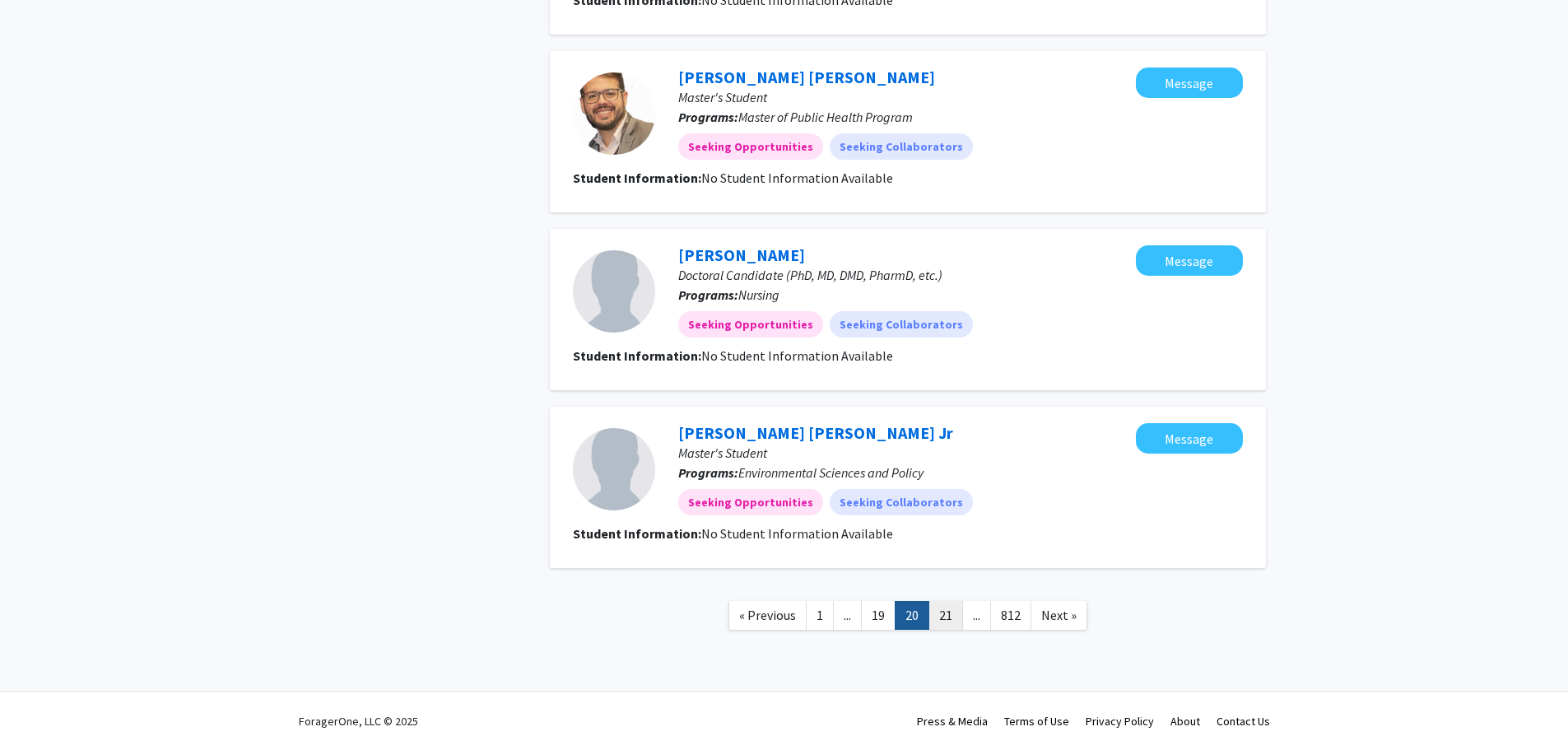
click at [945, 614] on link "21" at bounding box center [946, 616] width 34 height 29
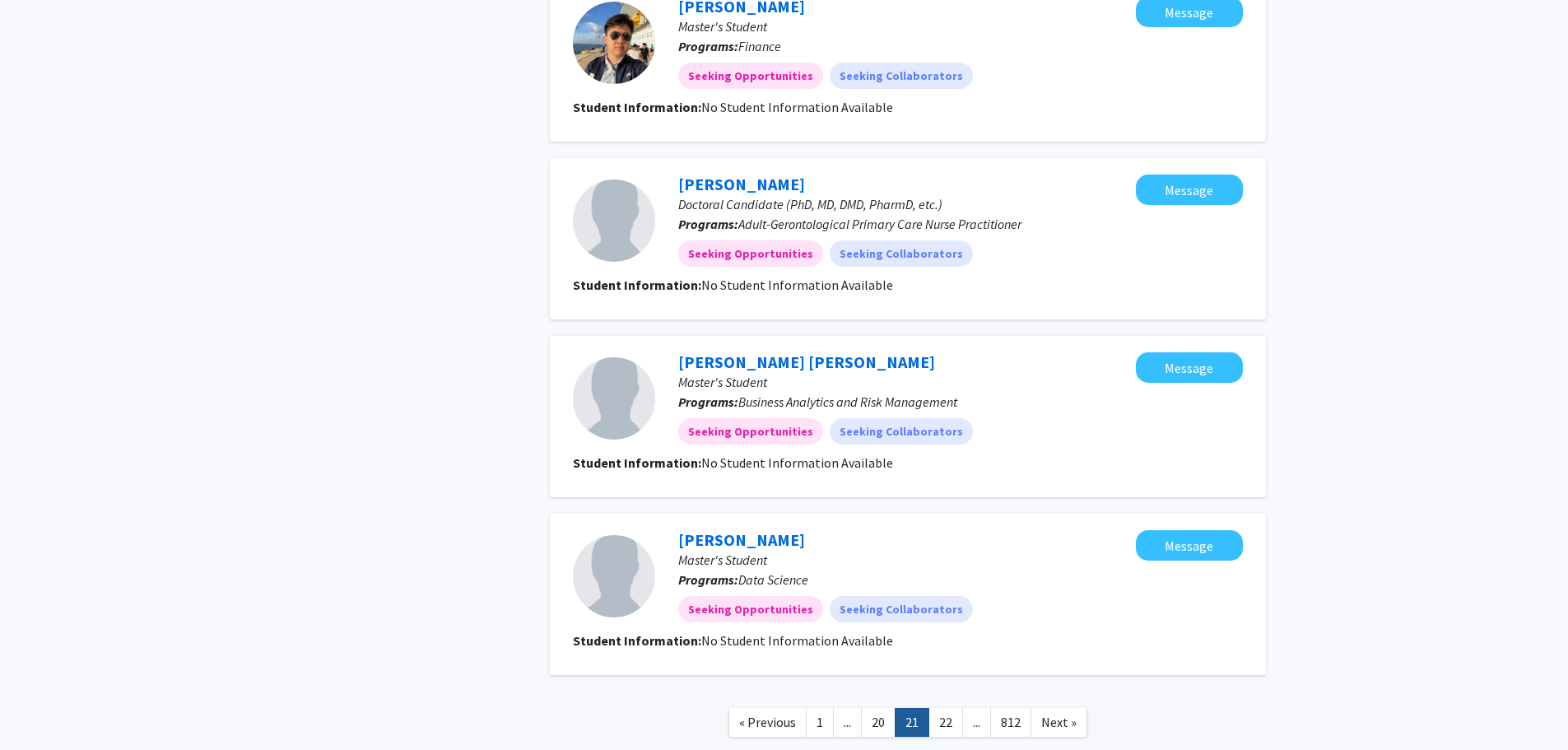
scroll to position [1361, 0]
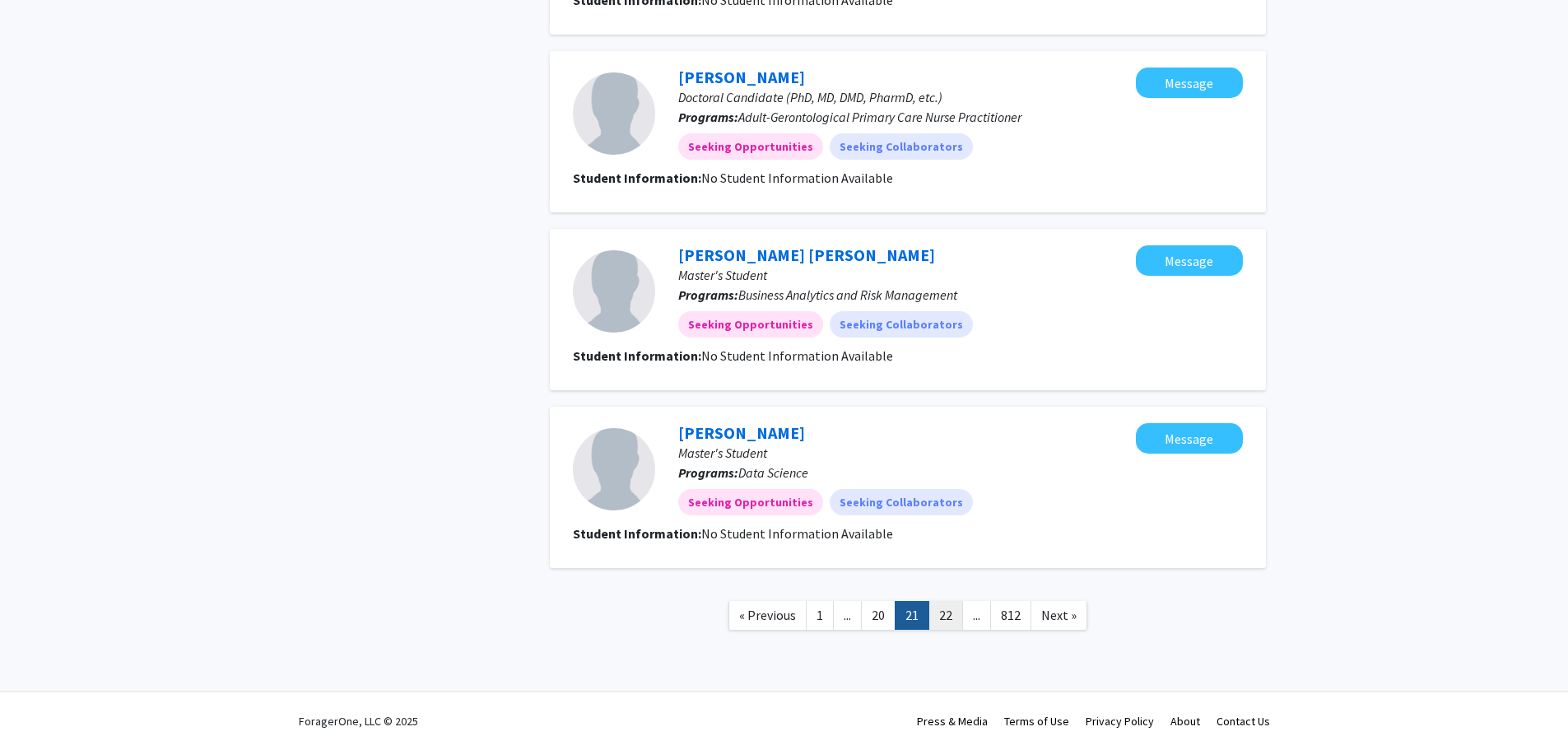
click at [945, 611] on link "22" at bounding box center [946, 616] width 34 height 29
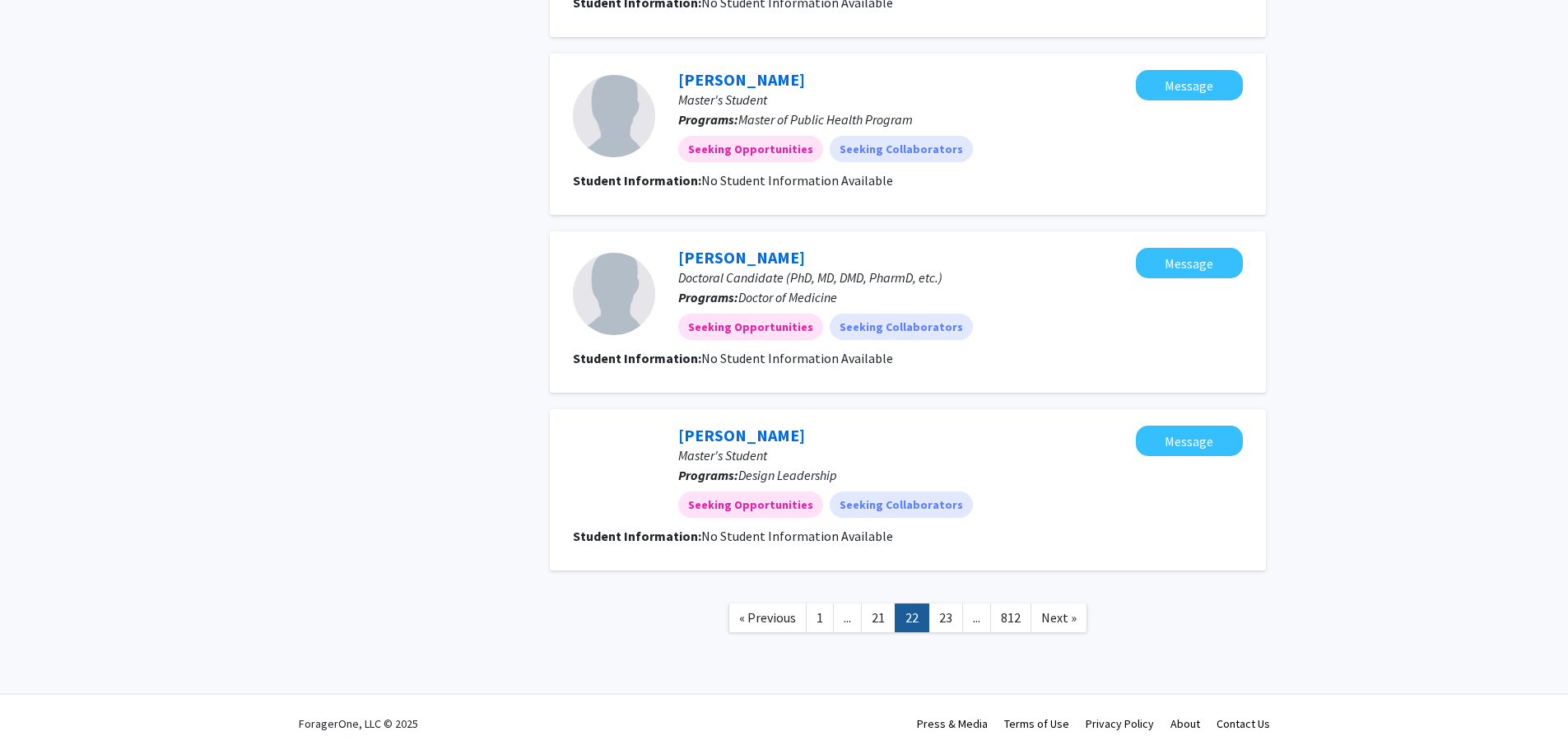
scroll to position [1361, 0]
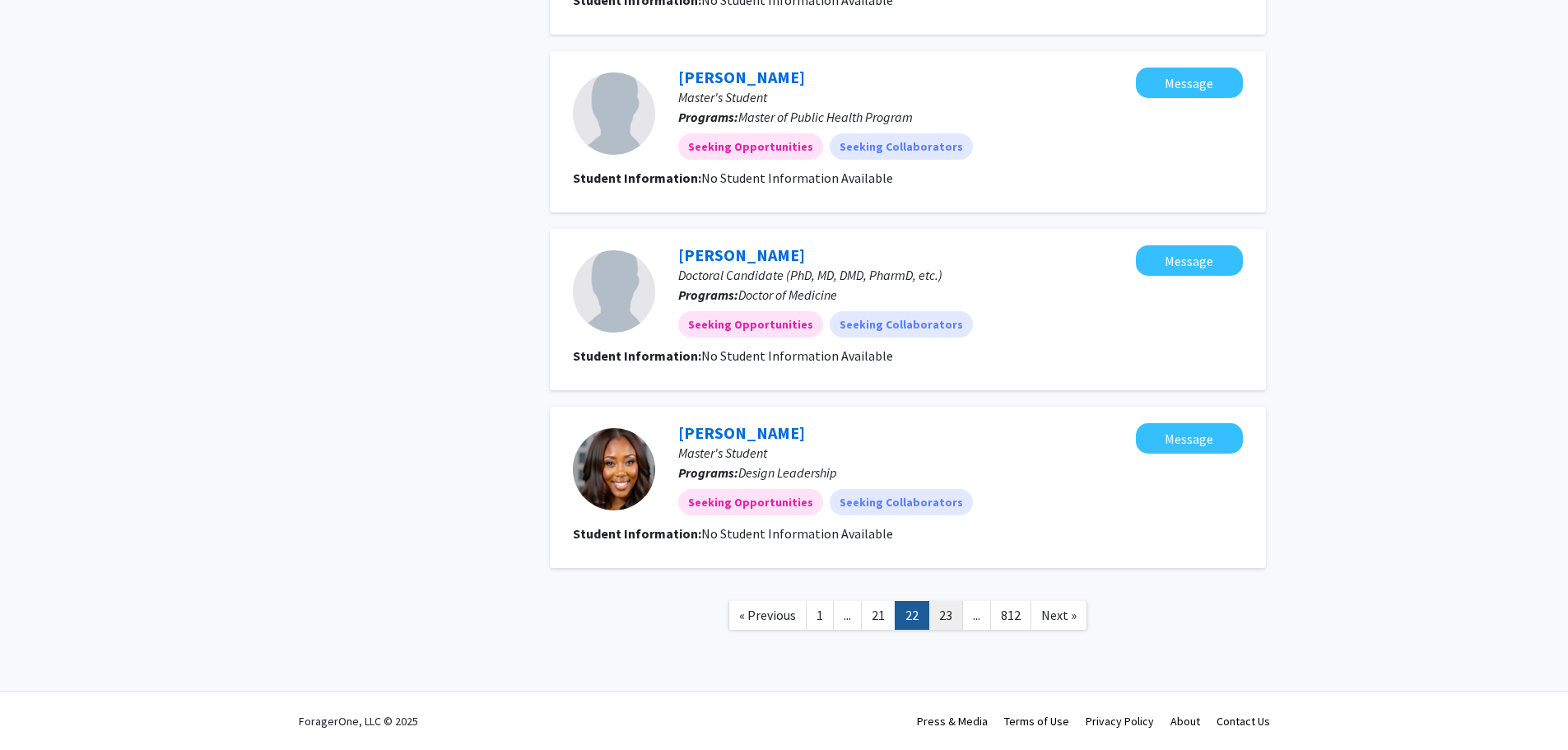
click at [945, 616] on link "23" at bounding box center [946, 616] width 34 height 29
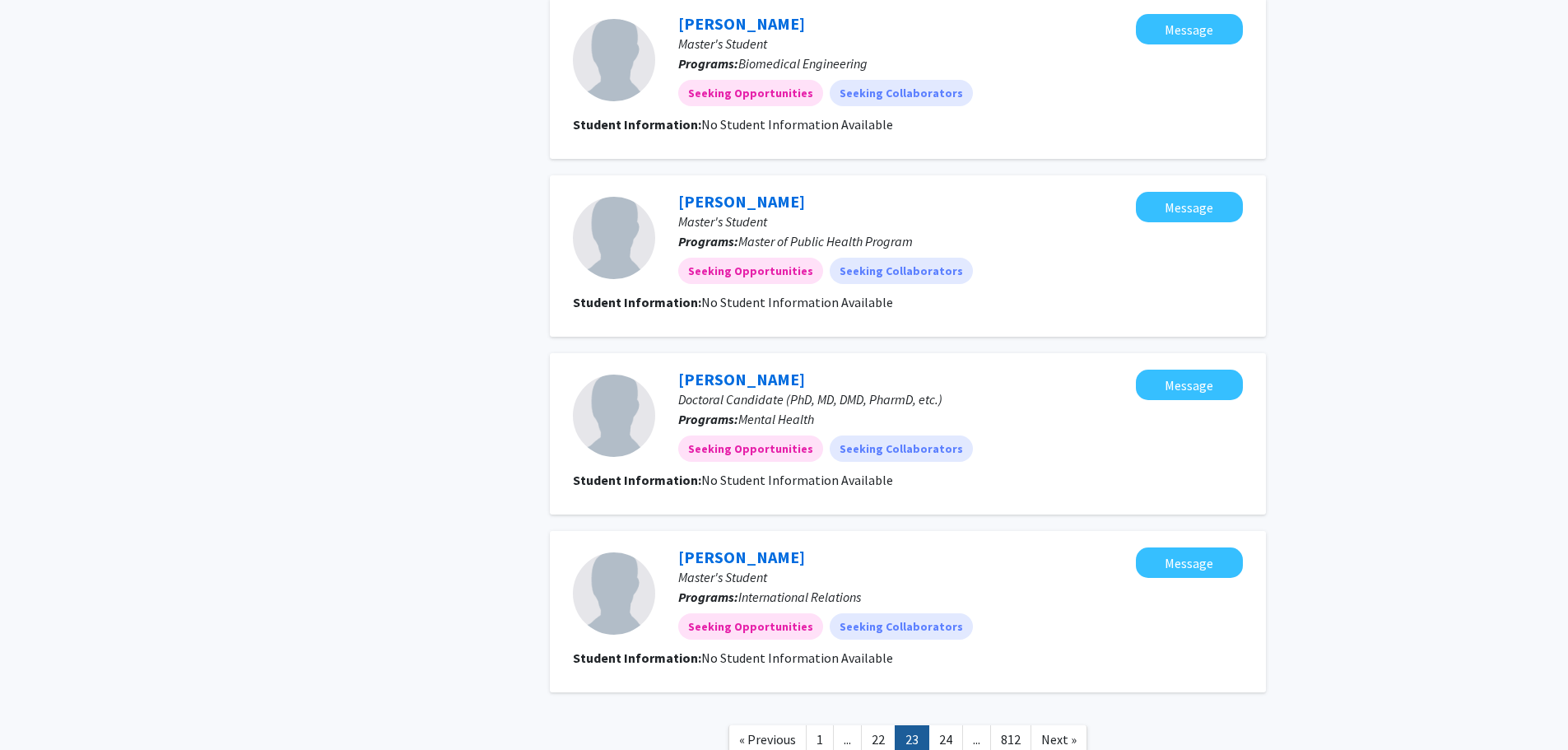
scroll to position [1361, 0]
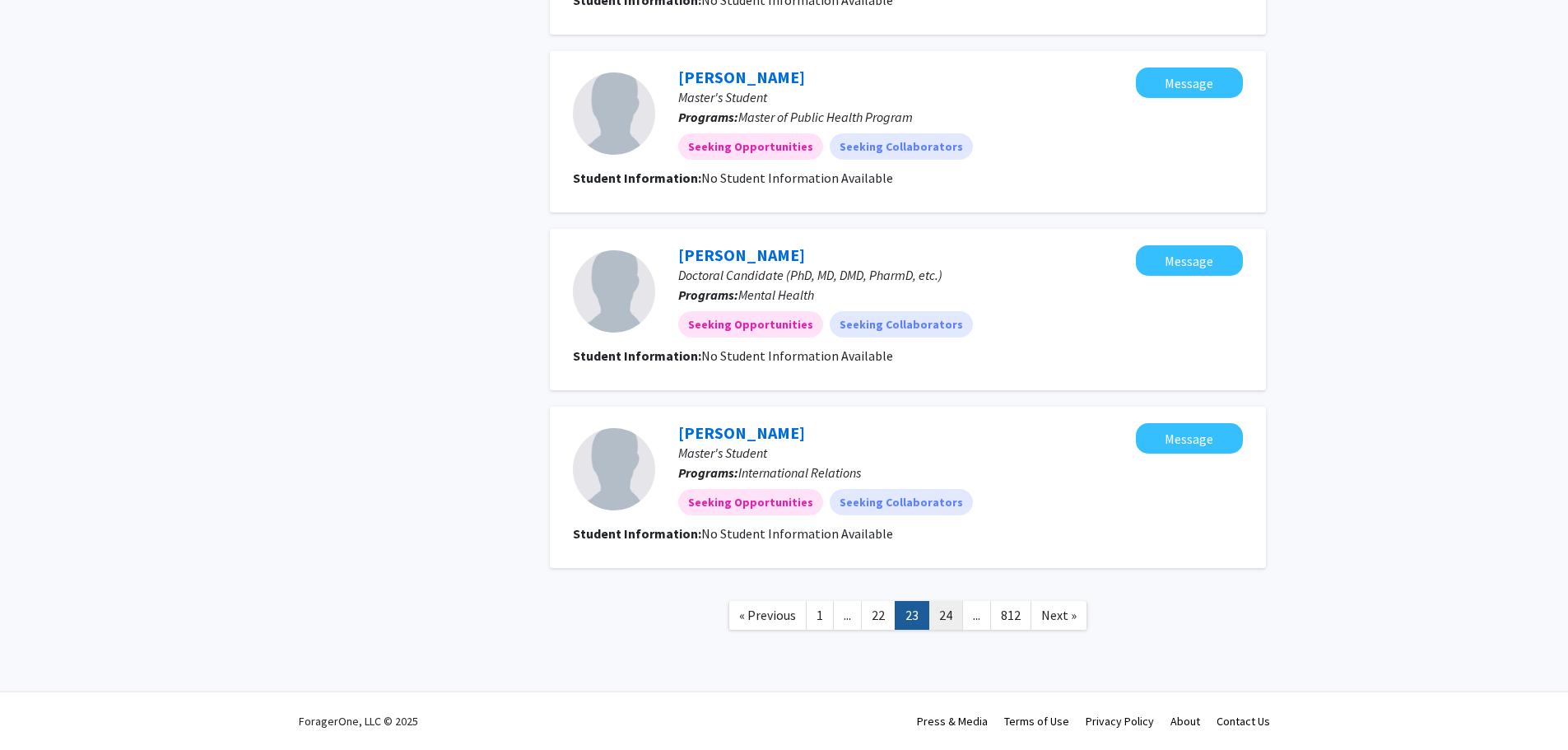
click at [942, 612] on link "24" at bounding box center [946, 616] width 34 height 29
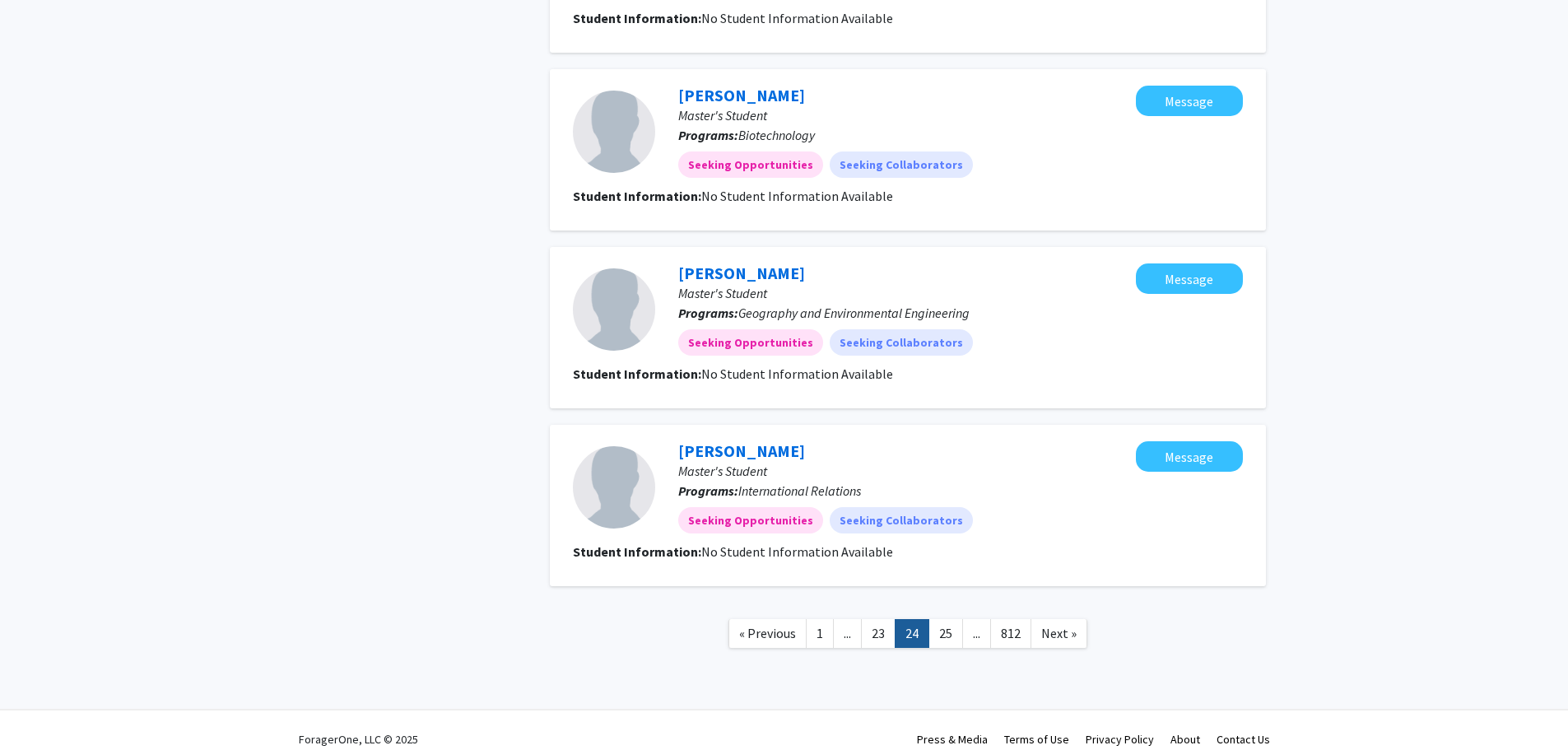
scroll to position [1361, 0]
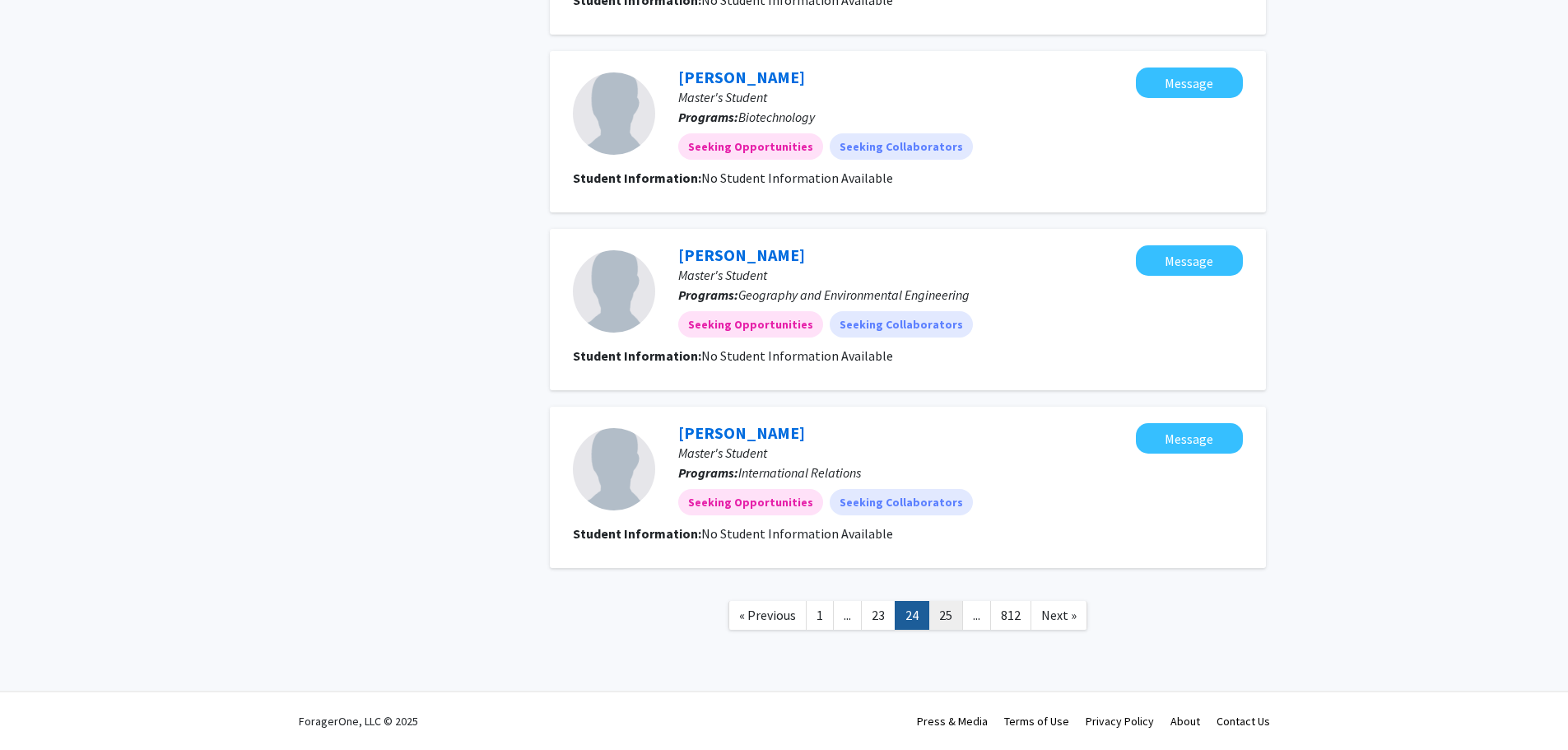
click at [949, 612] on link "25" at bounding box center [946, 616] width 34 height 29
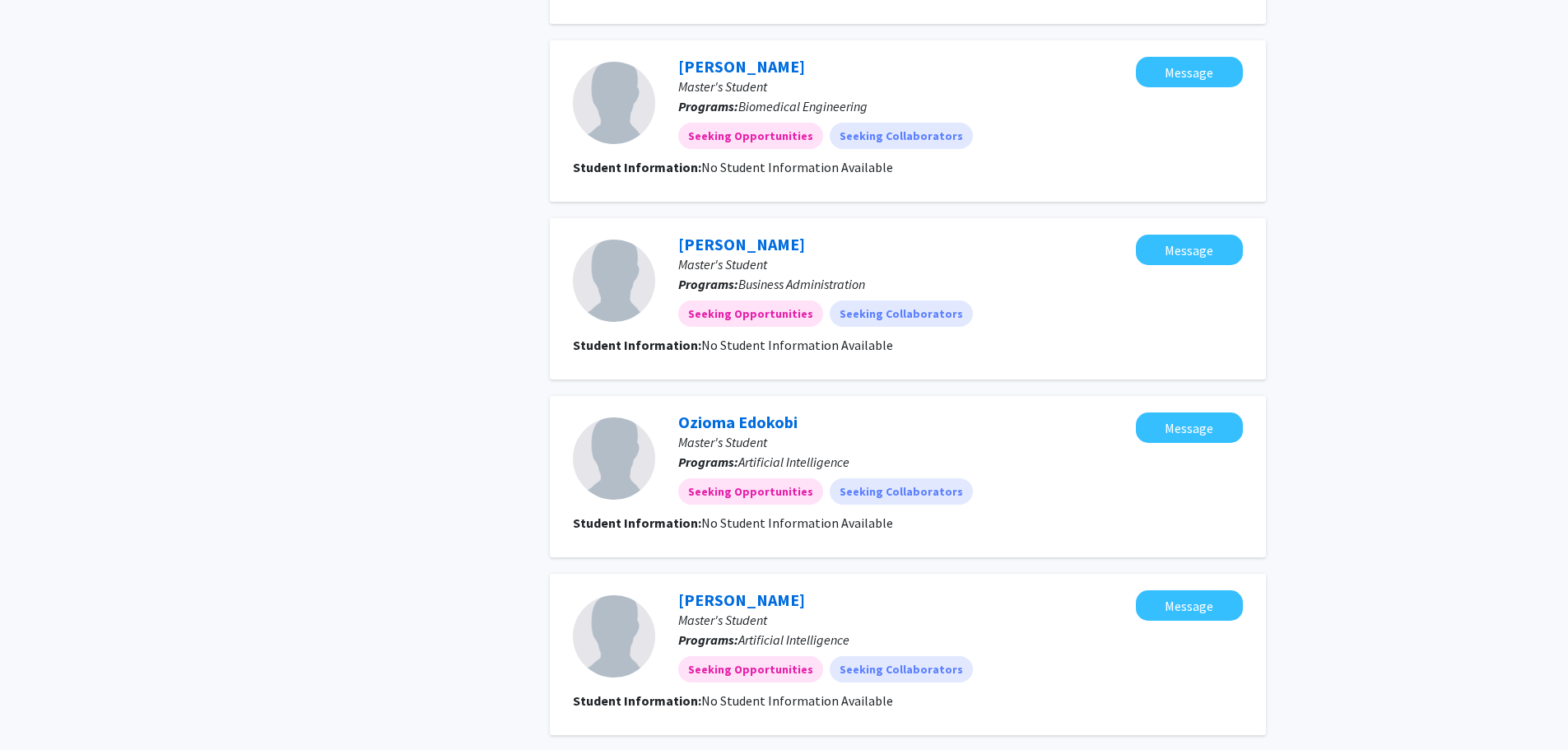
scroll to position [1361, 0]
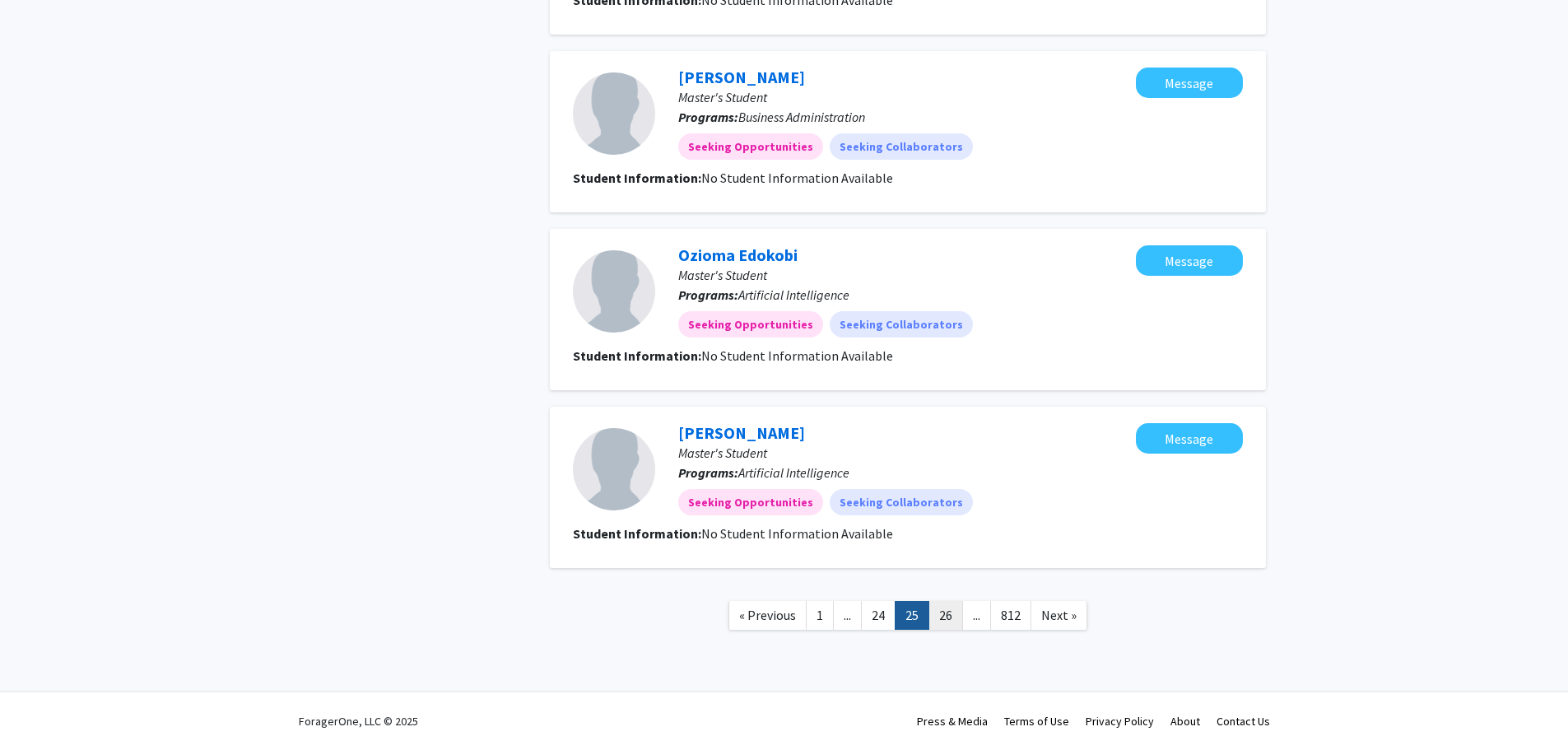
click at [942, 616] on link "26" at bounding box center [946, 616] width 34 height 29
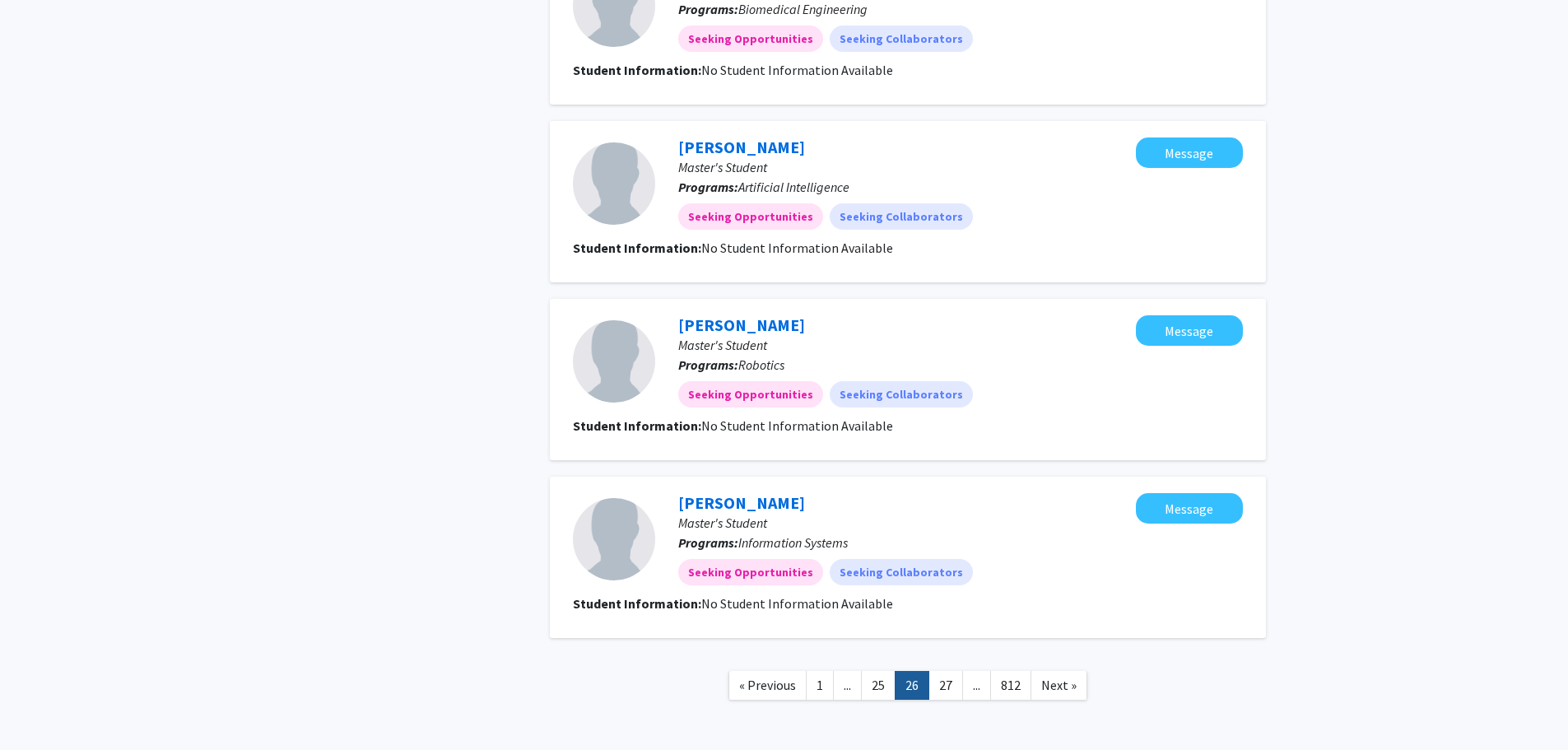
scroll to position [1361, 0]
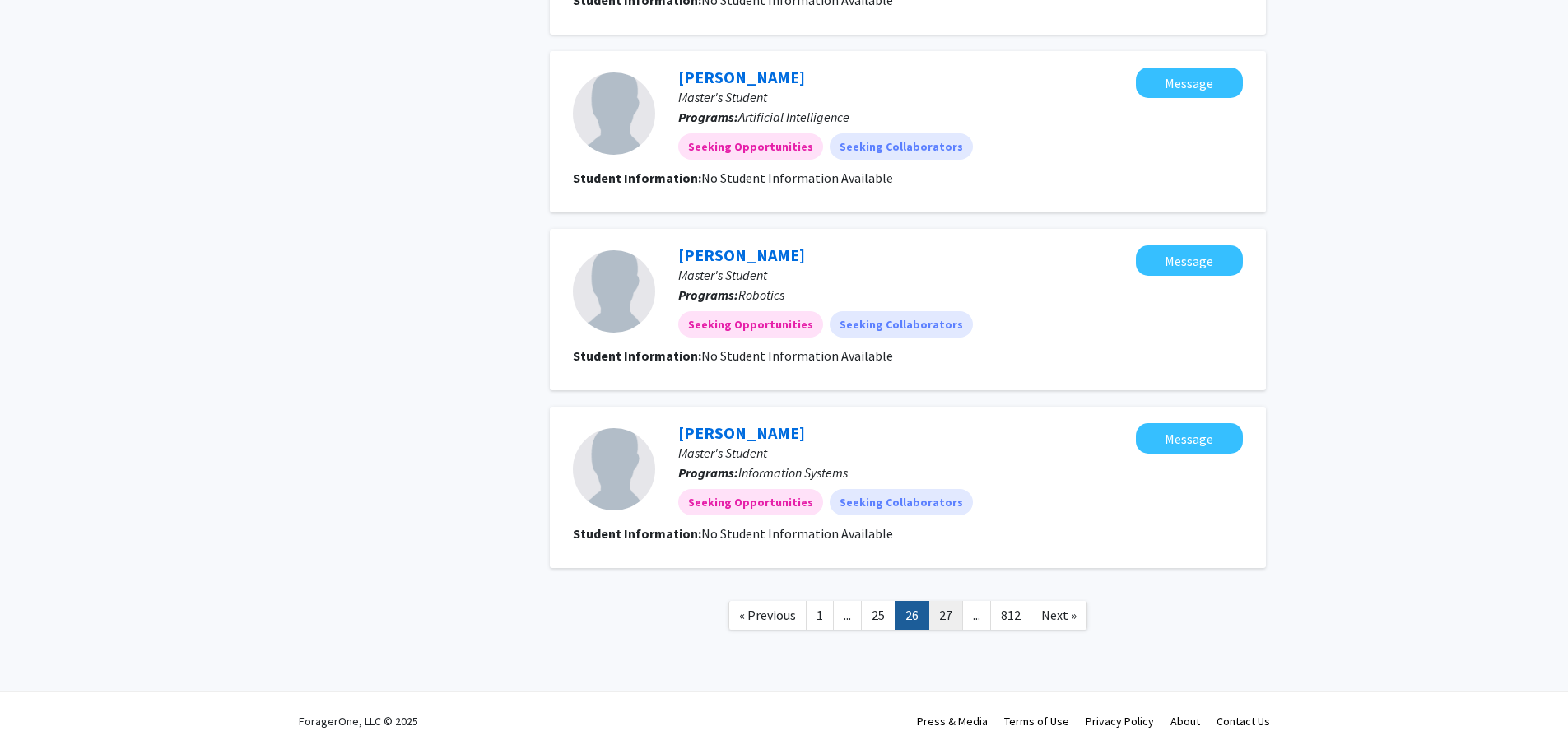
click at [946, 616] on link "27" at bounding box center [946, 616] width 34 height 29
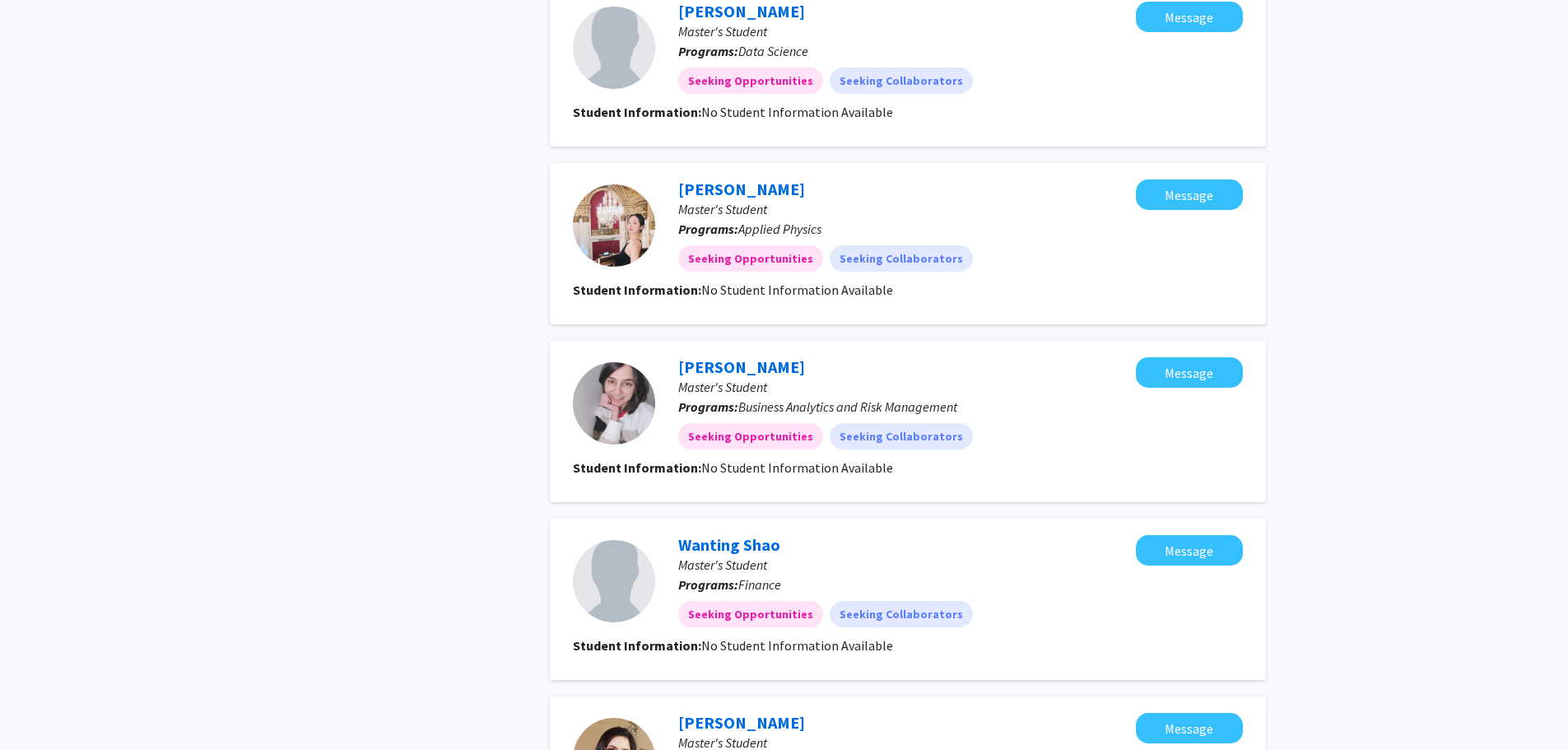
scroll to position [1361, 0]
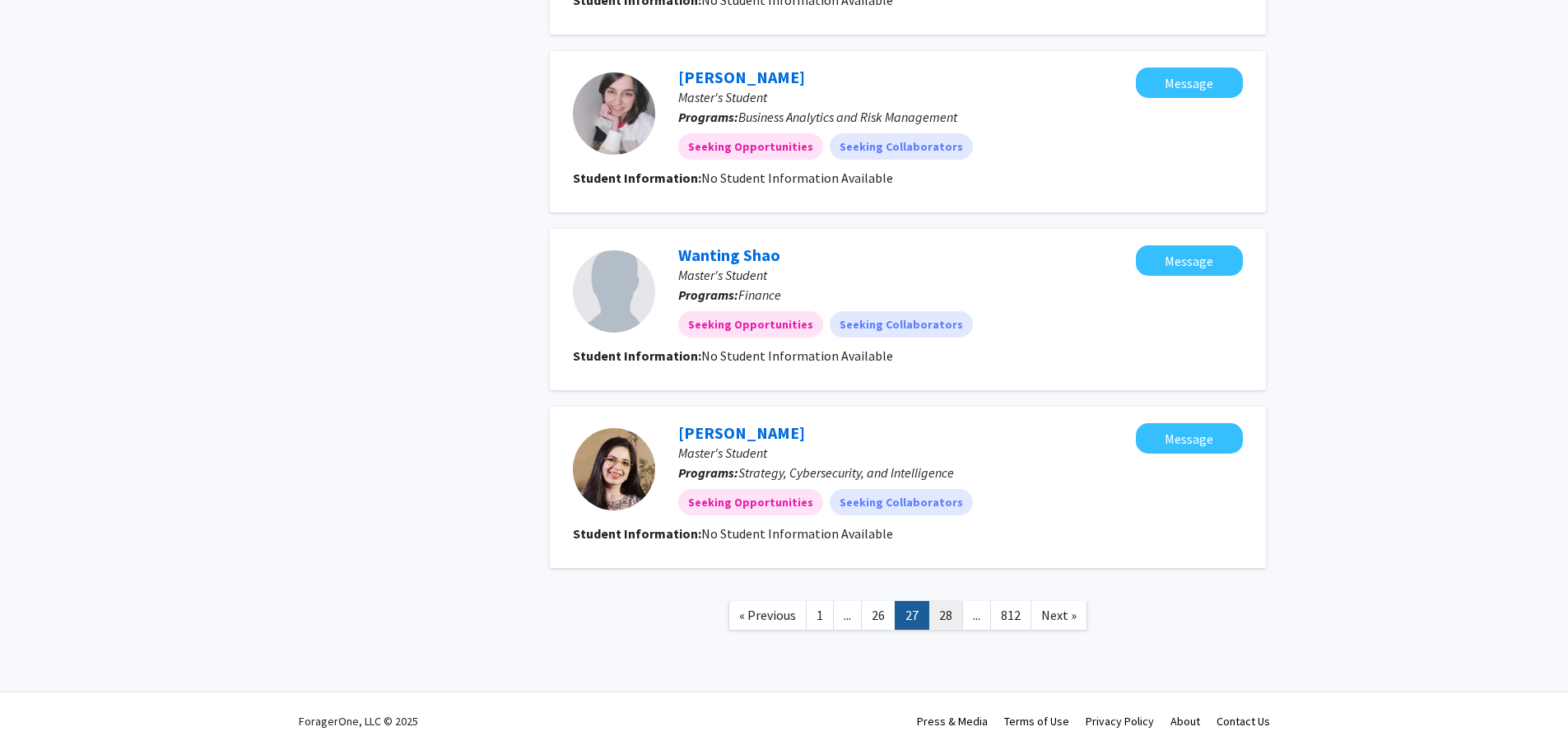
click at [949, 619] on link "28" at bounding box center [946, 616] width 34 height 29
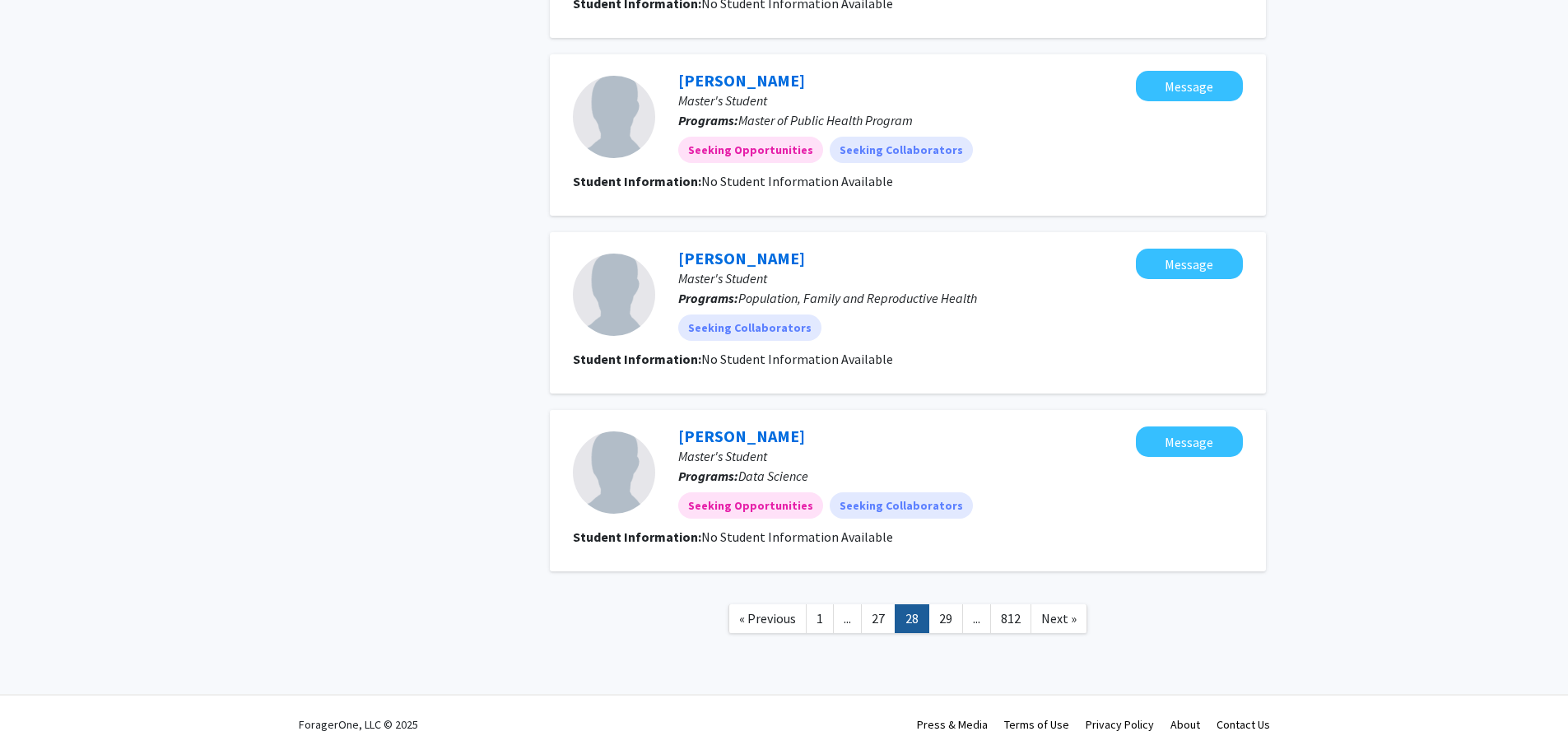
scroll to position [1361, 0]
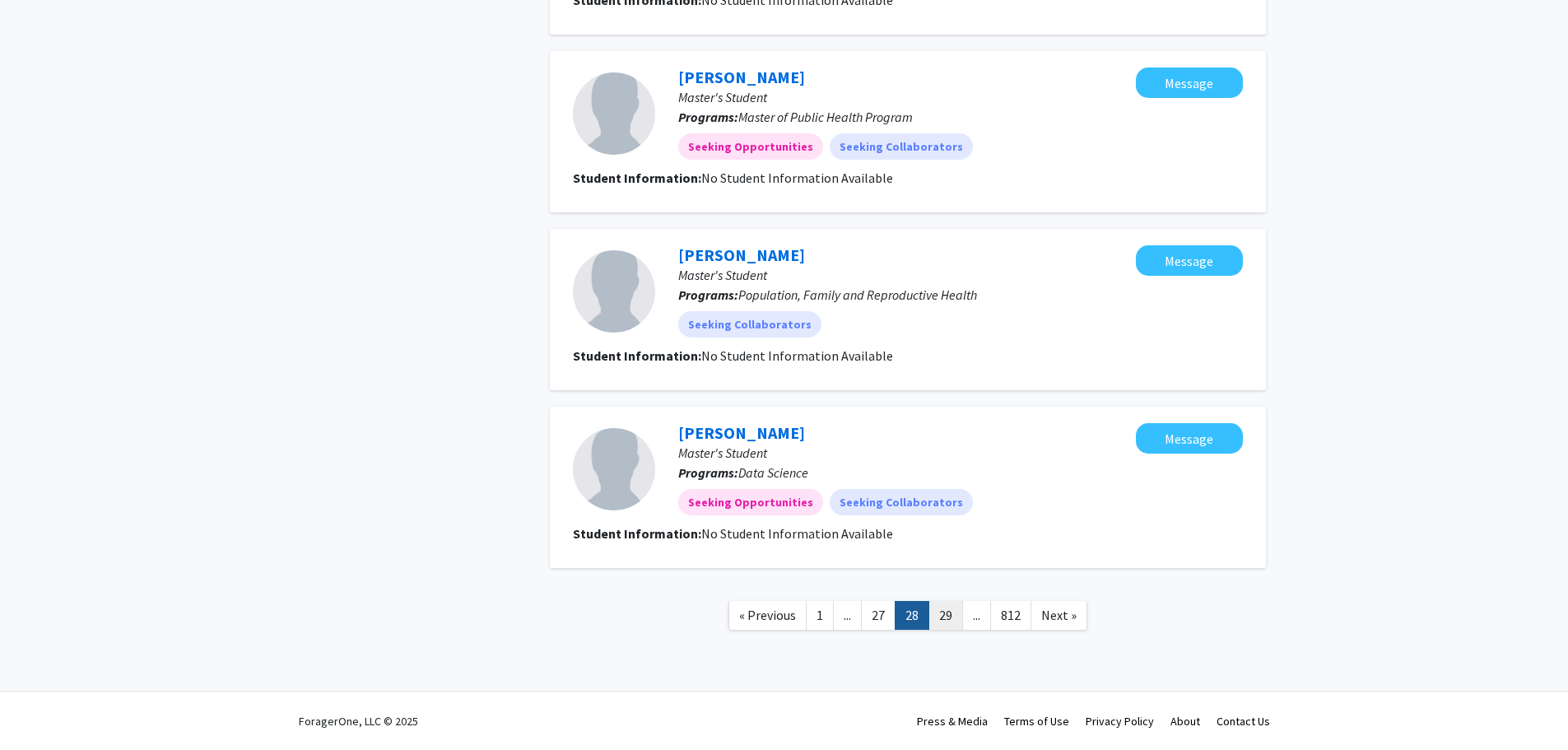
click at [946, 614] on link "29" at bounding box center [946, 616] width 34 height 29
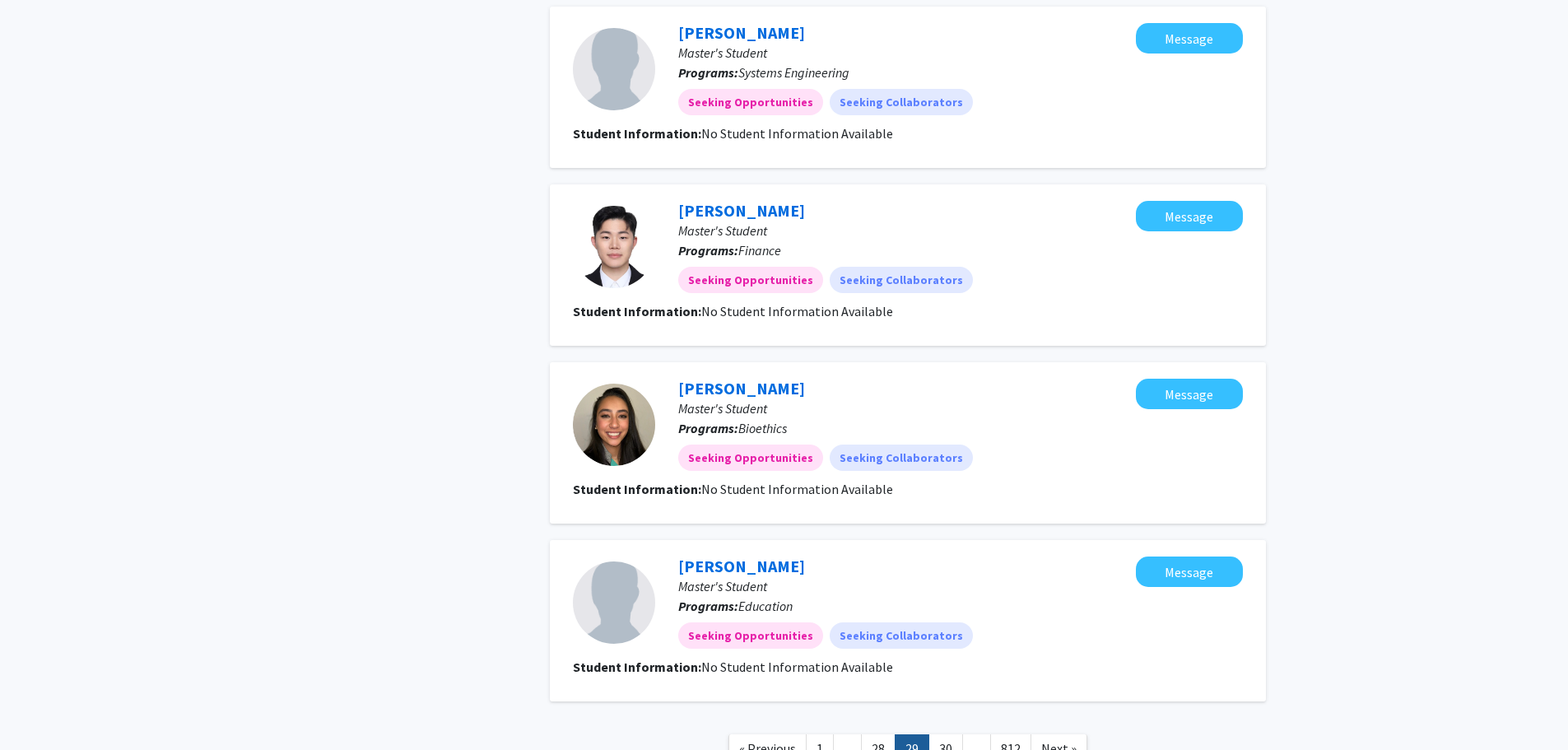
scroll to position [1361, 0]
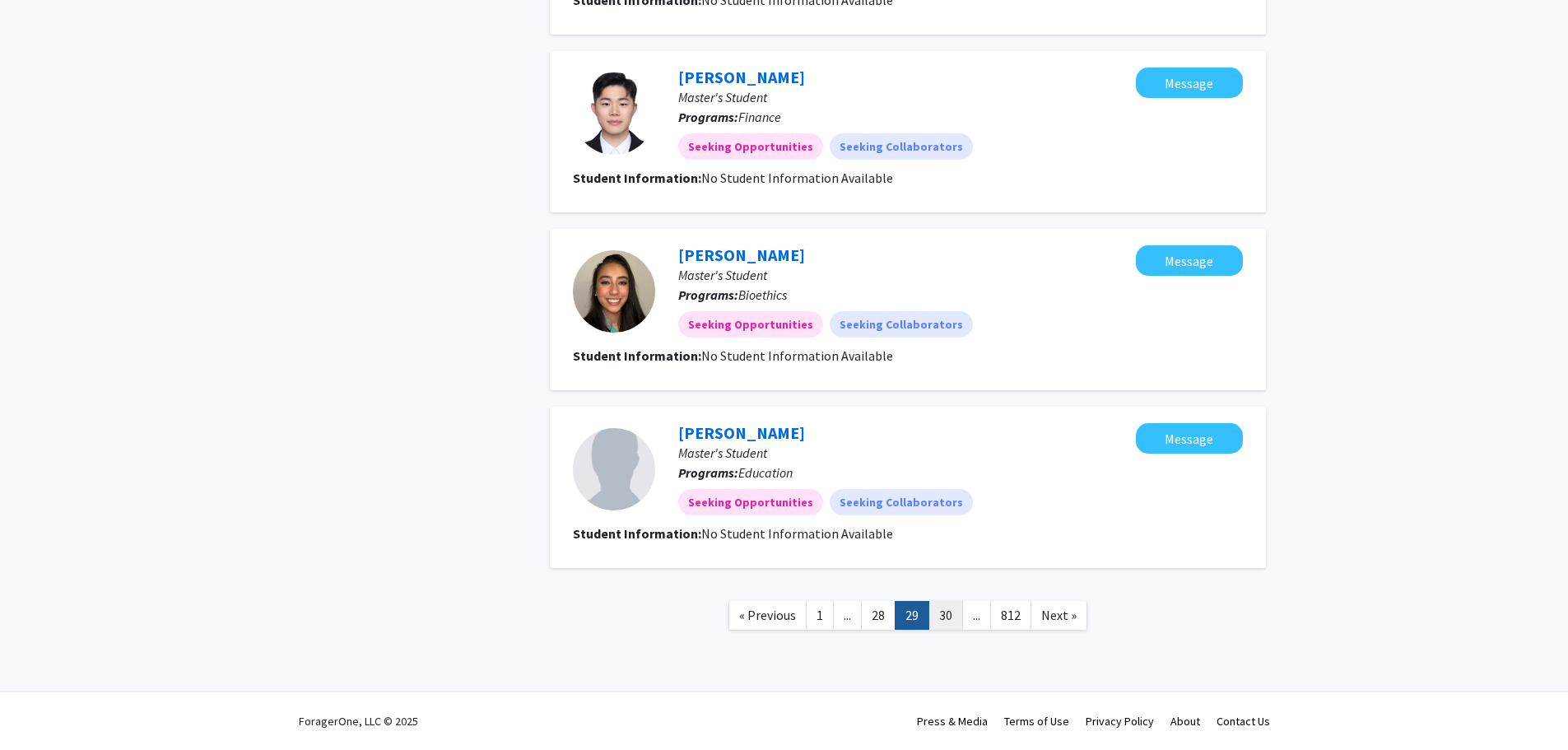
click at [947, 617] on link "30" at bounding box center [946, 616] width 34 height 29
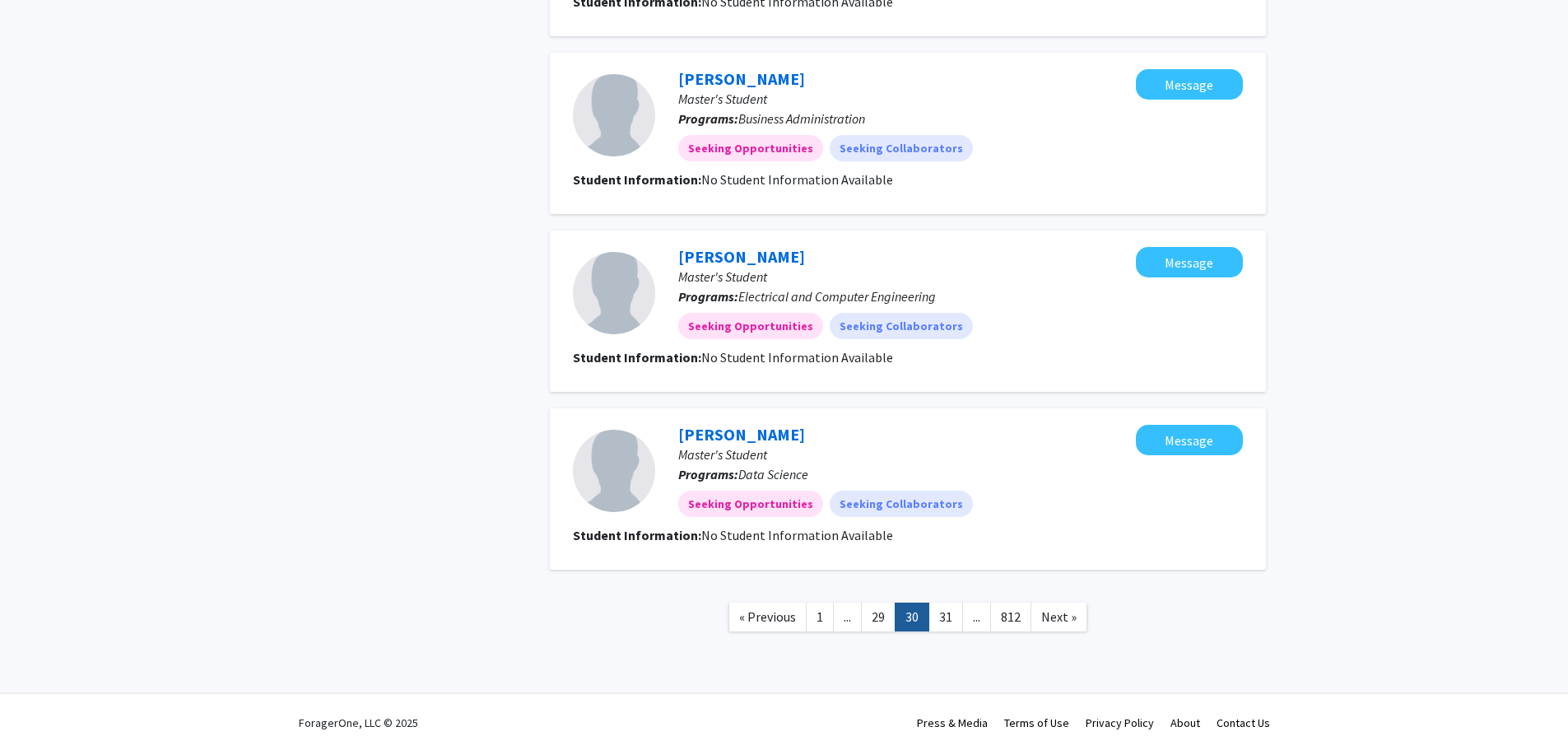
scroll to position [1361, 0]
click at [945, 613] on link "31" at bounding box center [946, 616] width 34 height 29
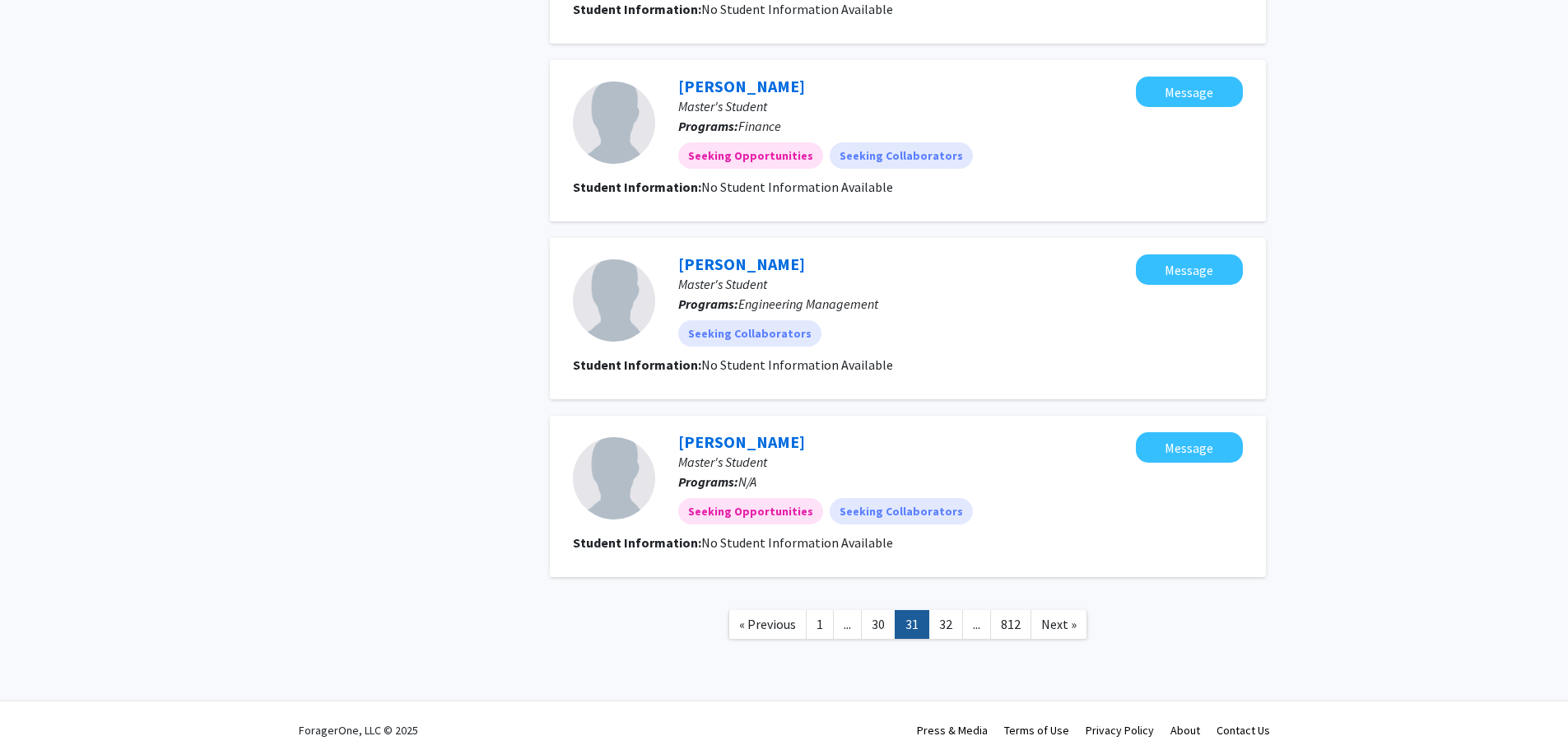
scroll to position [1361, 0]
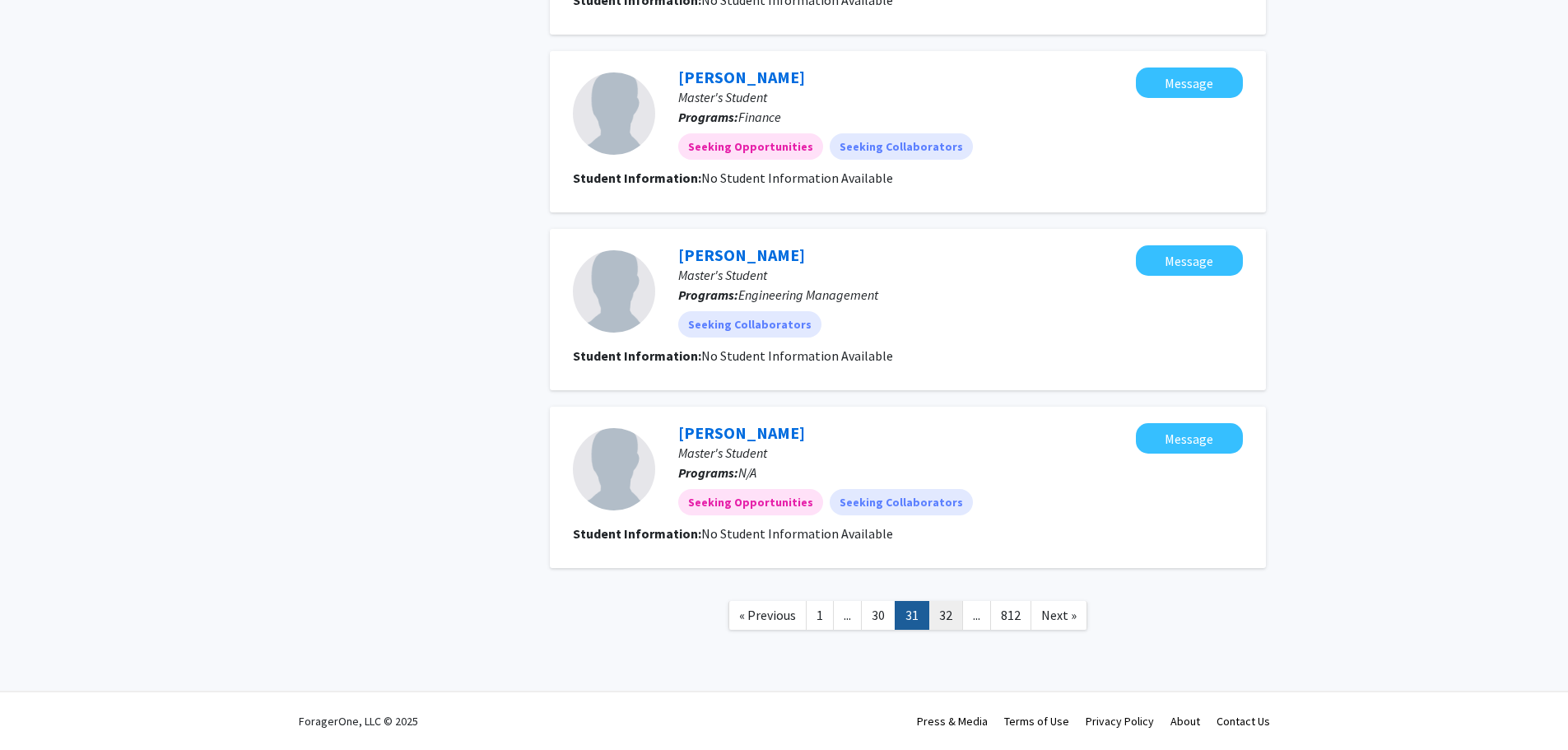
click at [942, 616] on link "32" at bounding box center [946, 616] width 34 height 29
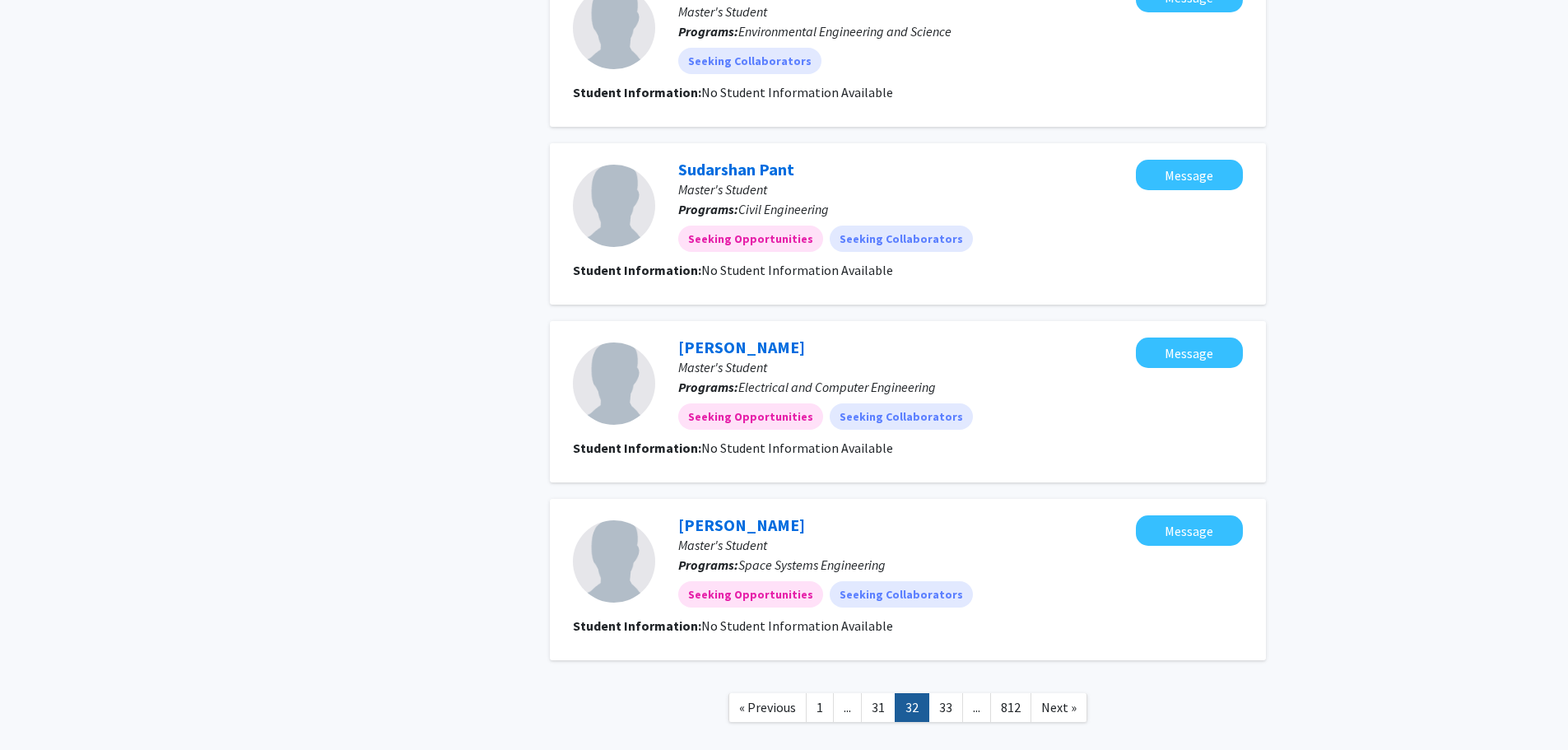
scroll to position [1361, 0]
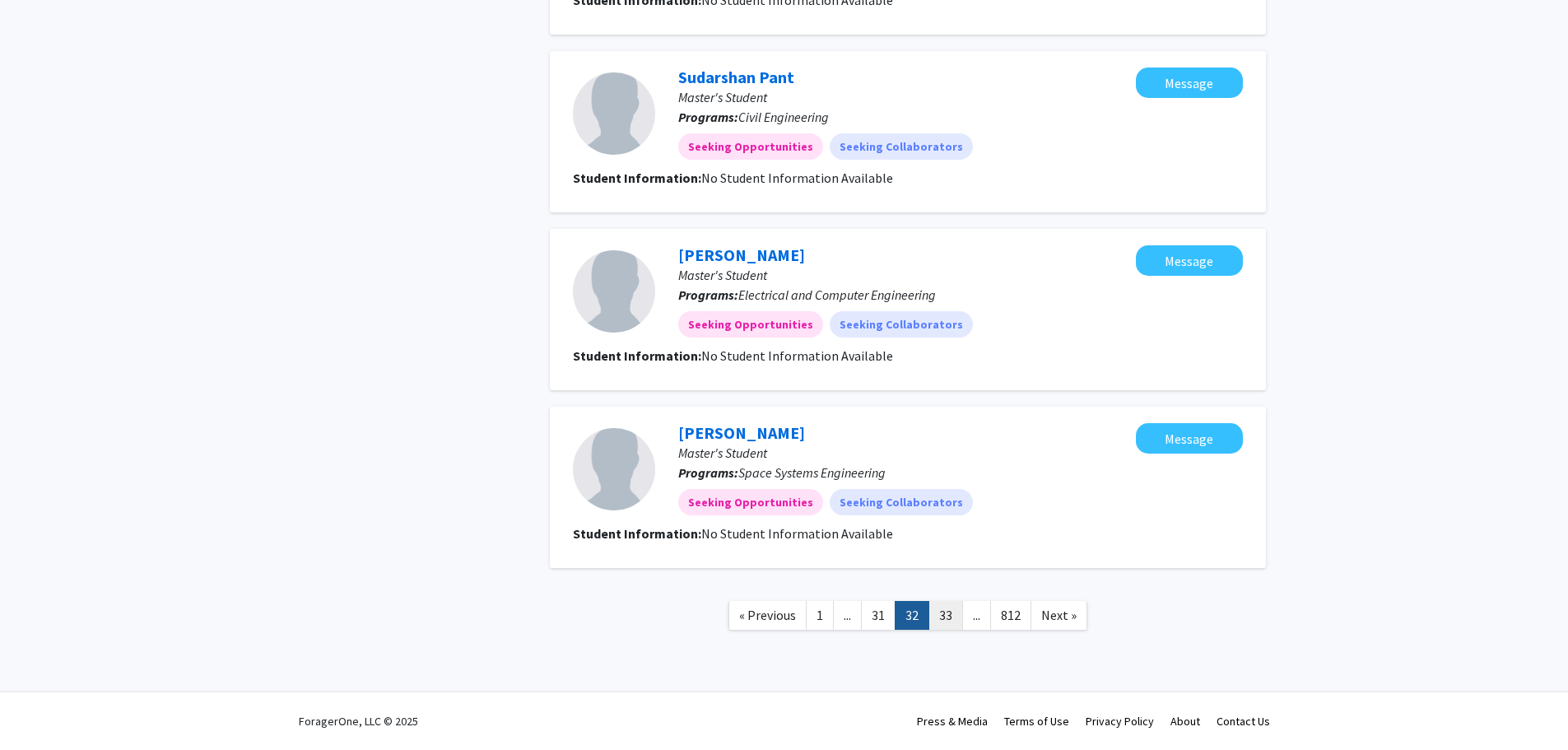
click at [946, 615] on link "33" at bounding box center [946, 616] width 34 height 29
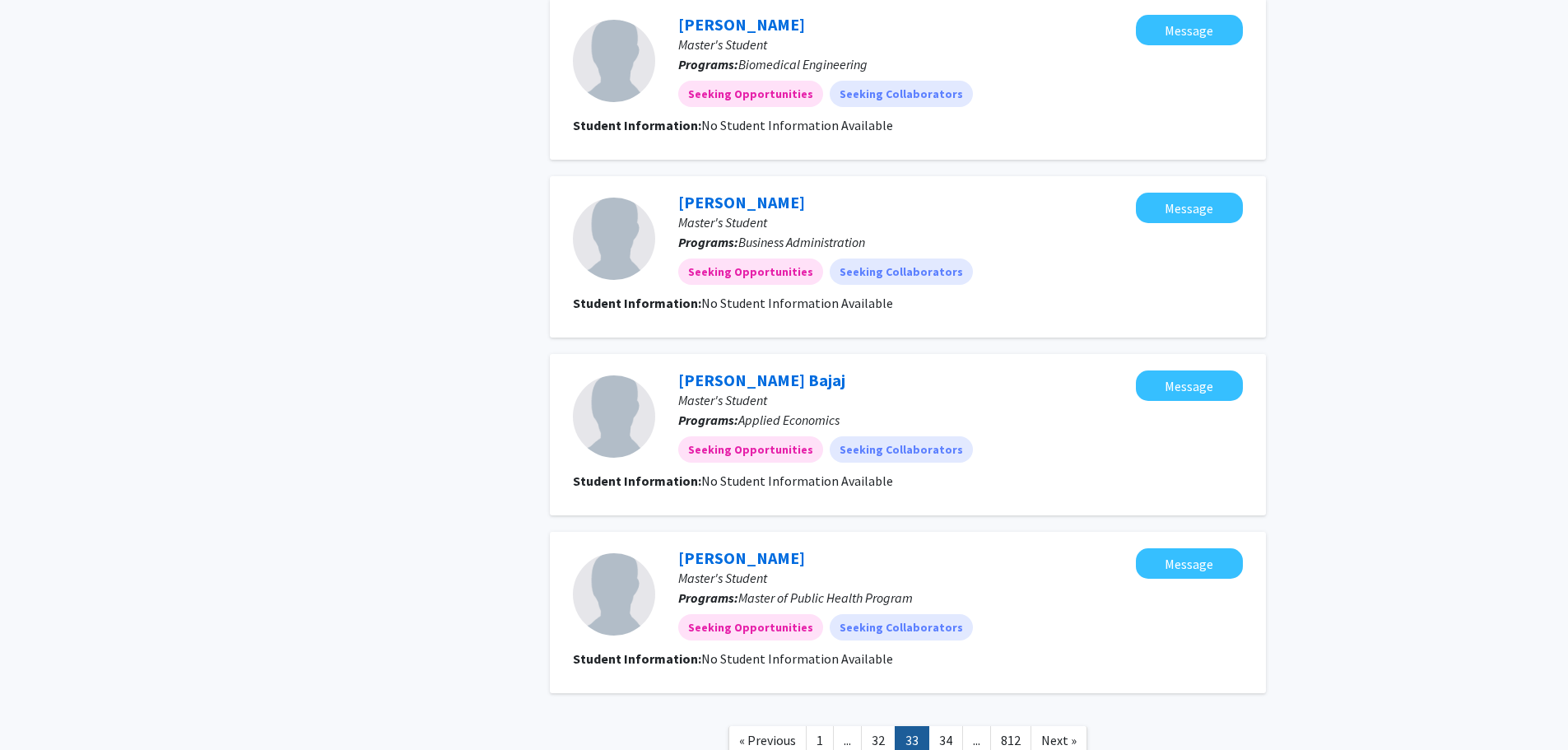
scroll to position [1361, 0]
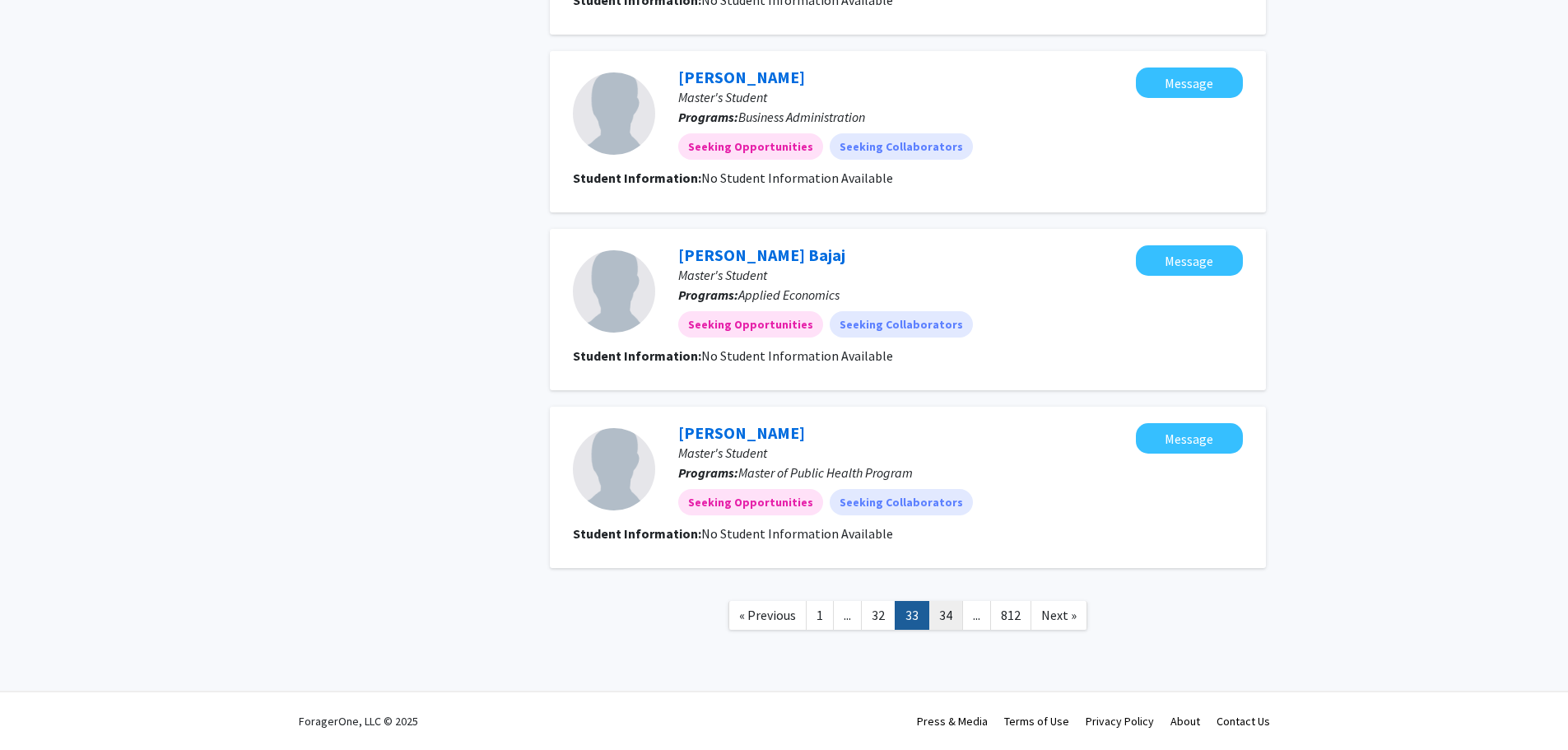
click at [950, 613] on link "34" at bounding box center [946, 616] width 34 height 29
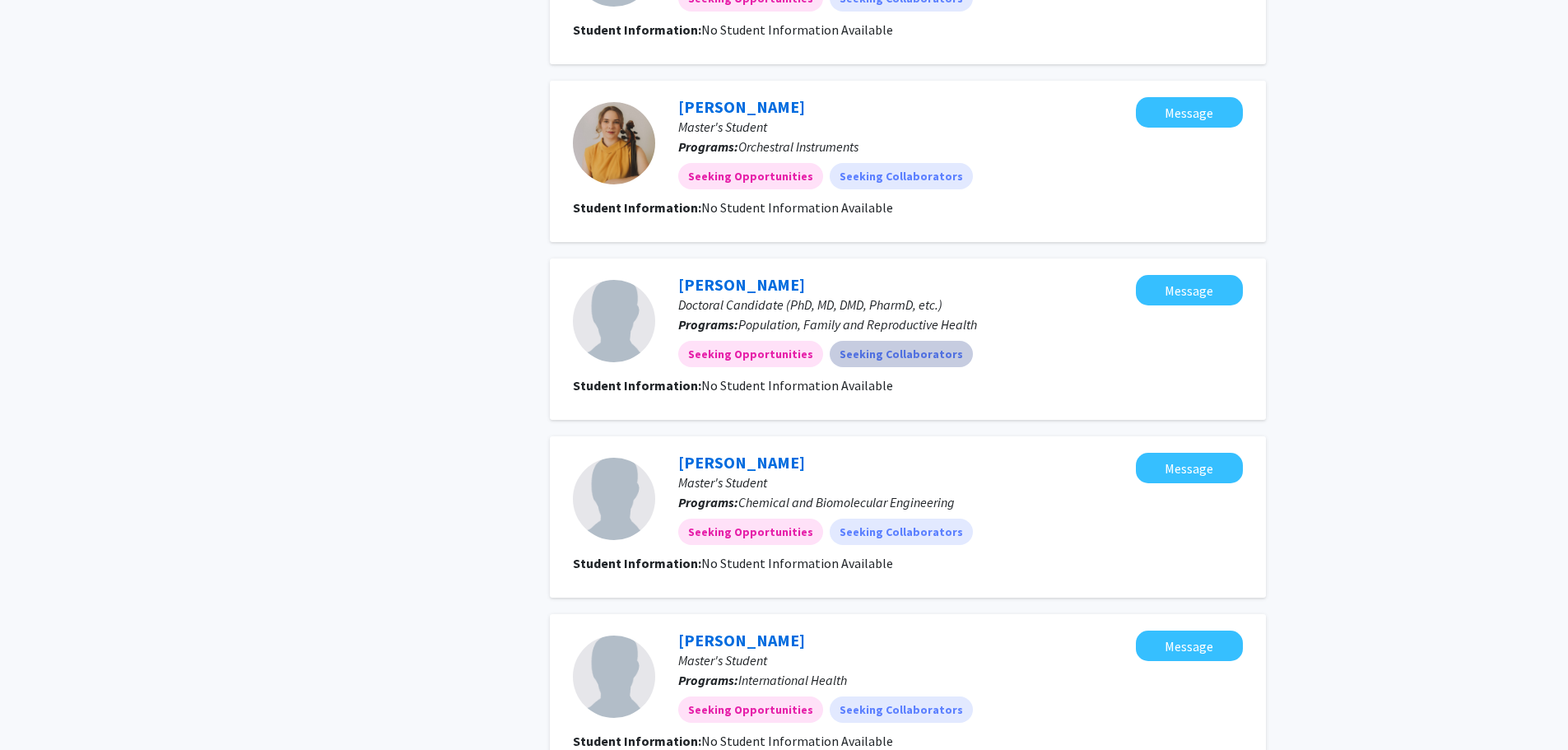
scroll to position [1361, 0]
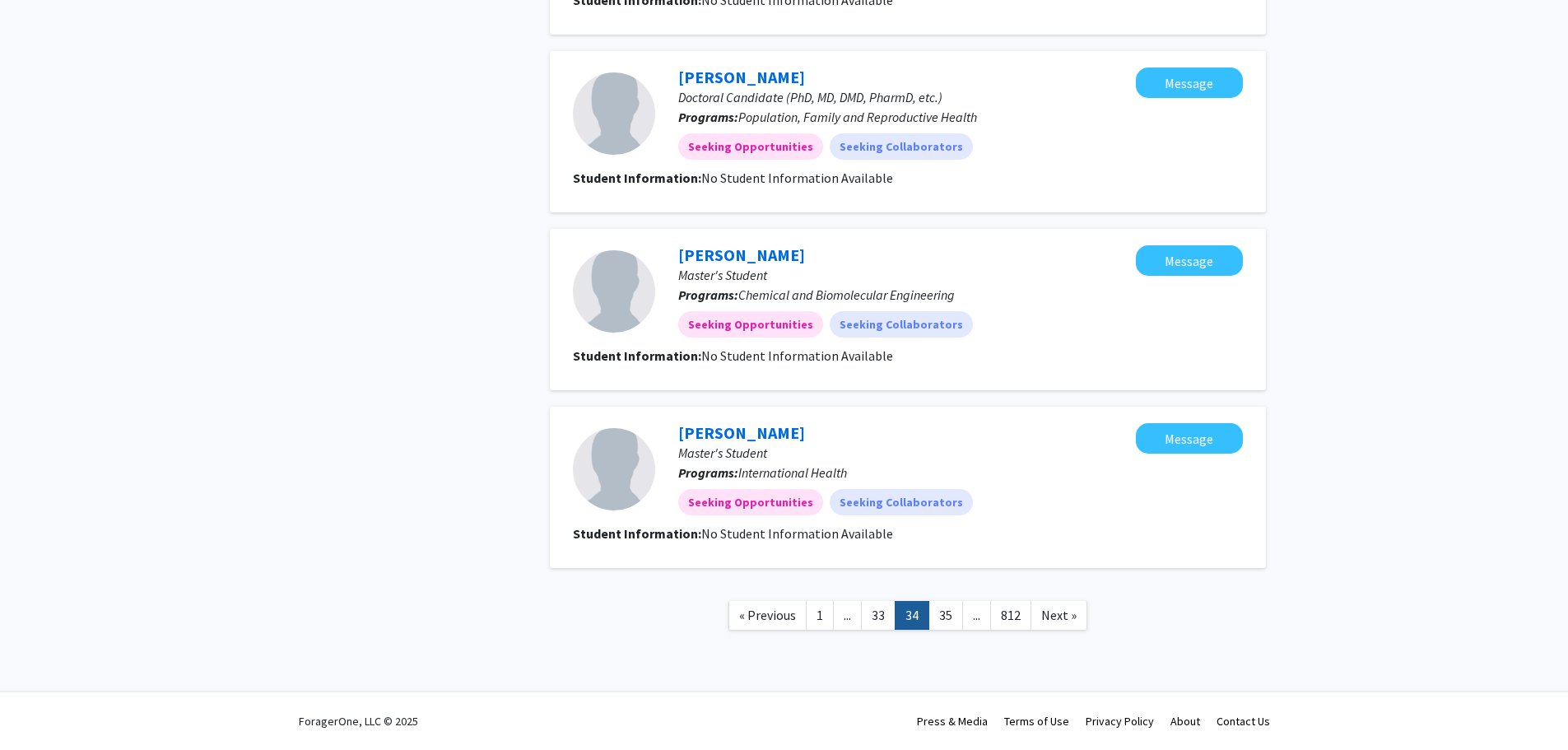
drag, startPoint x: 944, startPoint y: 614, endPoint x: 951, endPoint y: 621, distance: 9.9
click at [946, 615] on link "35" at bounding box center [946, 616] width 34 height 29
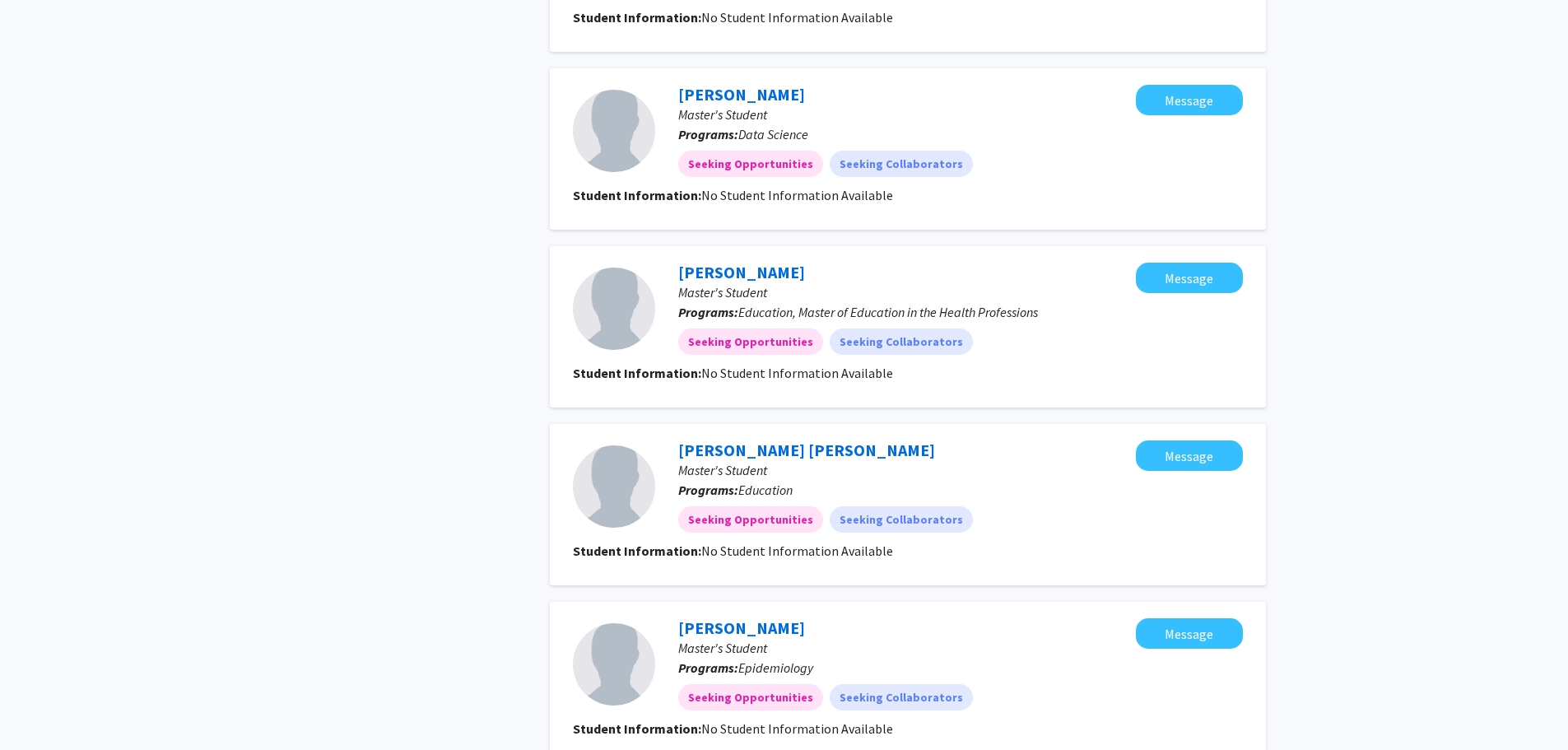
scroll to position [1361, 0]
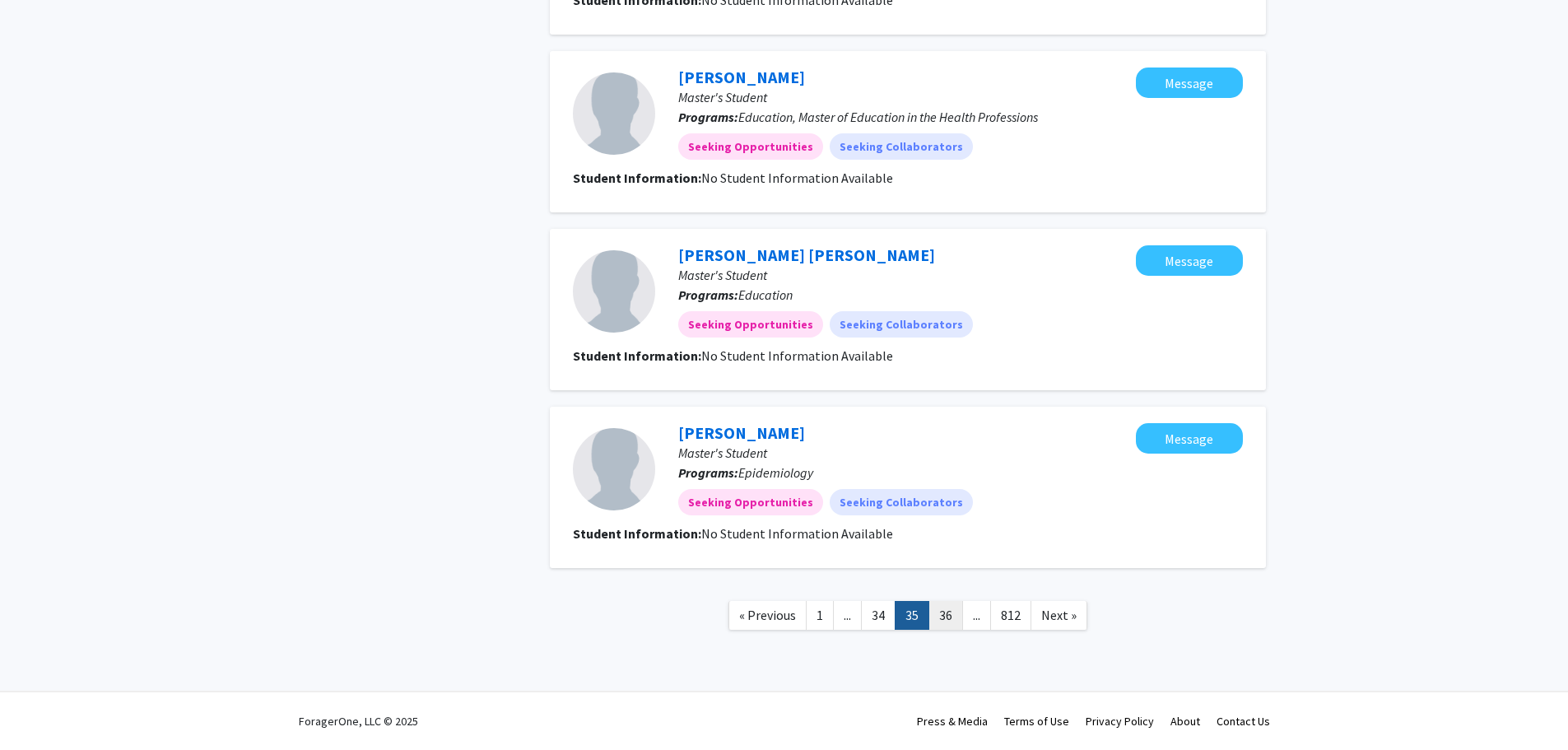
click at [948, 615] on link "36" at bounding box center [946, 616] width 34 height 29
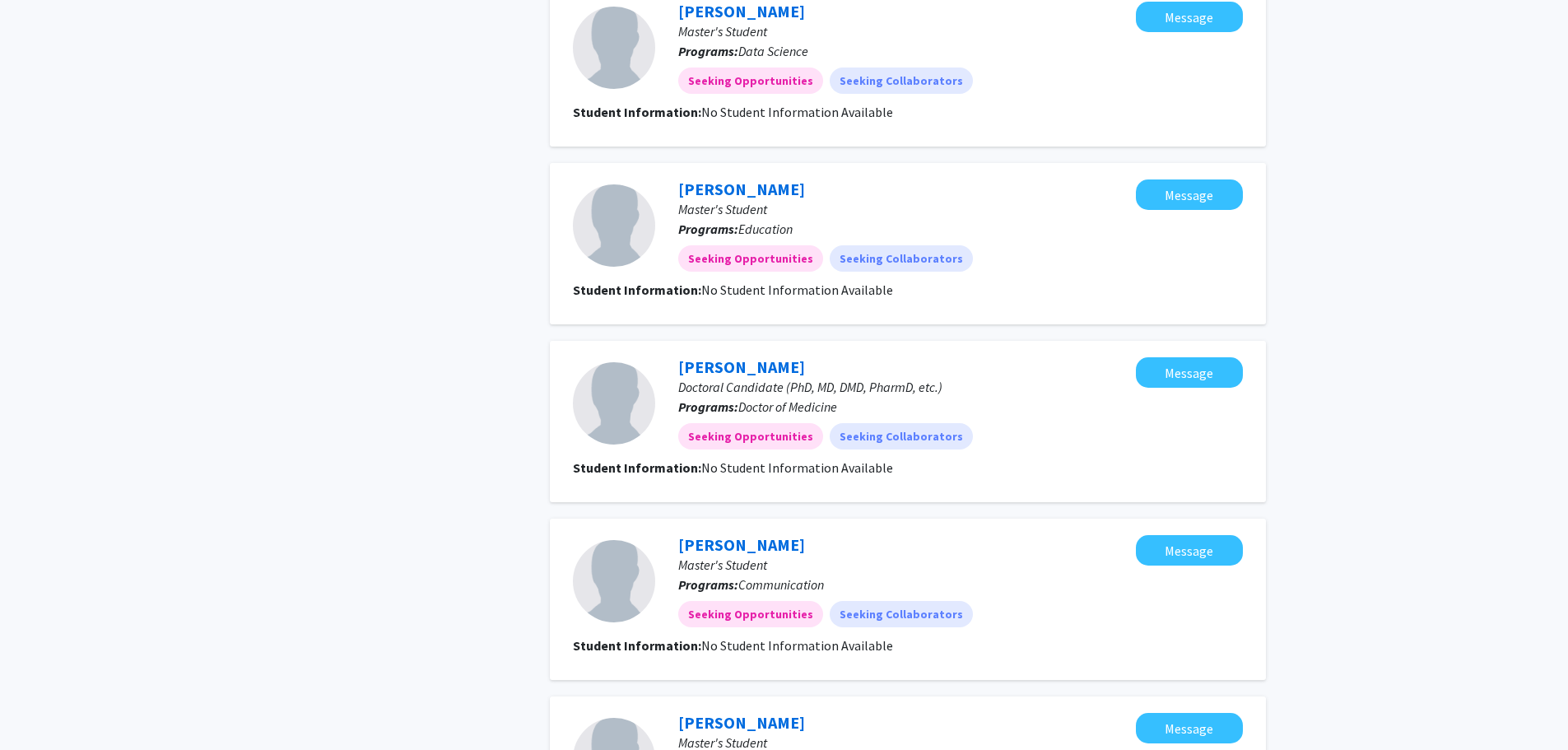
scroll to position [1361, 0]
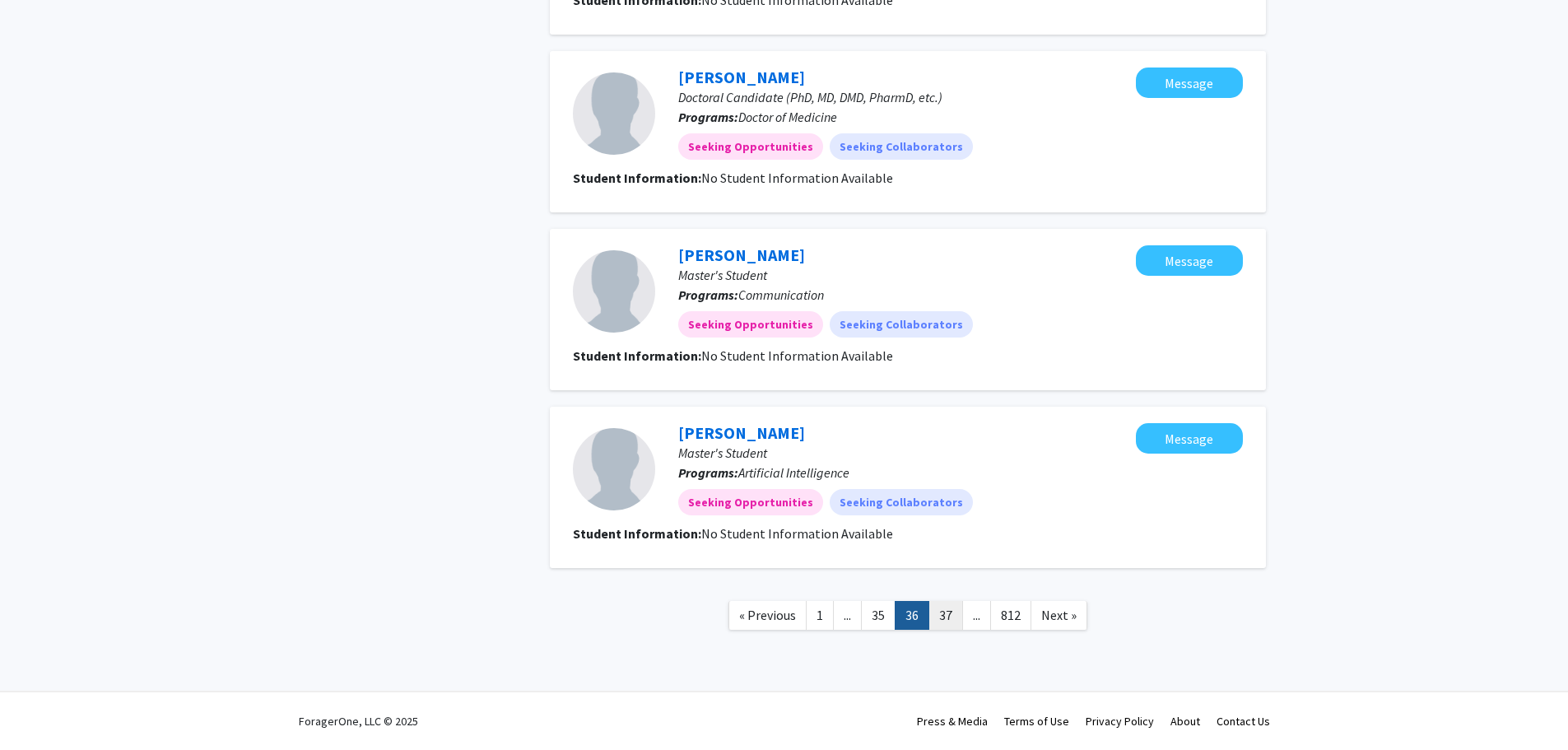
click at [947, 615] on link "37" at bounding box center [946, 616] width 34 height 29
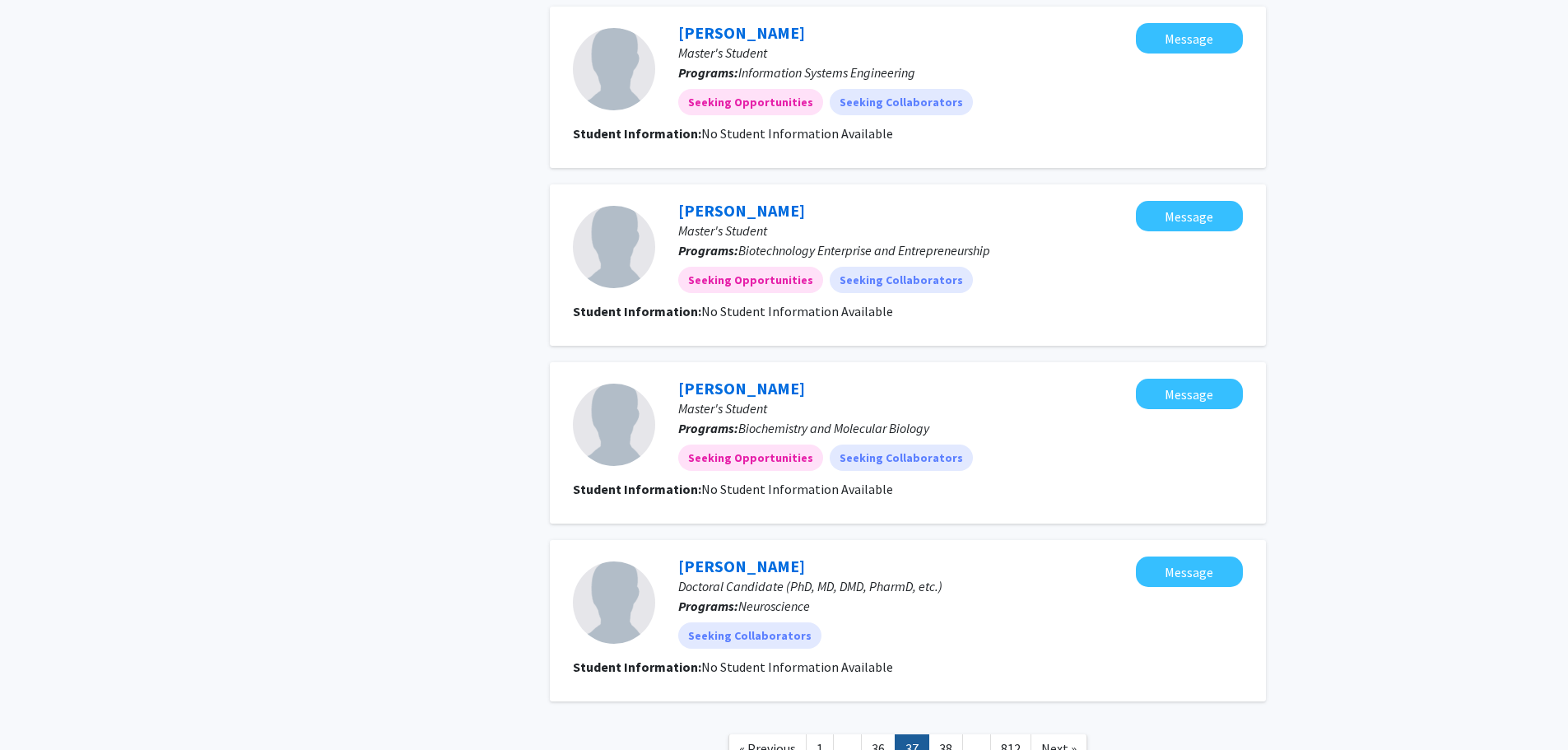
scroll to position [1361, 0]
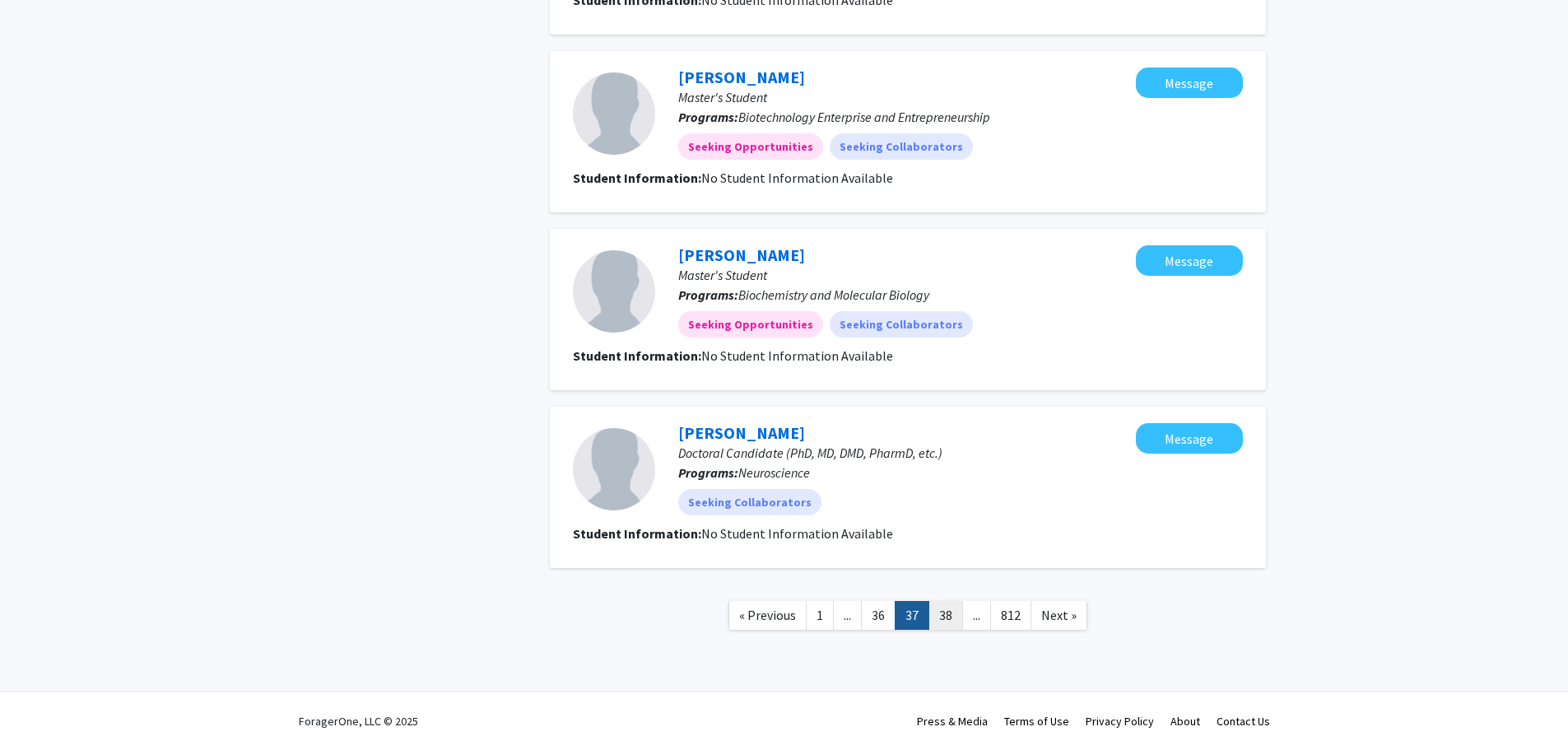
click at [946, 613] on link "38" at bounding box center [946, 616] width 34 height 29
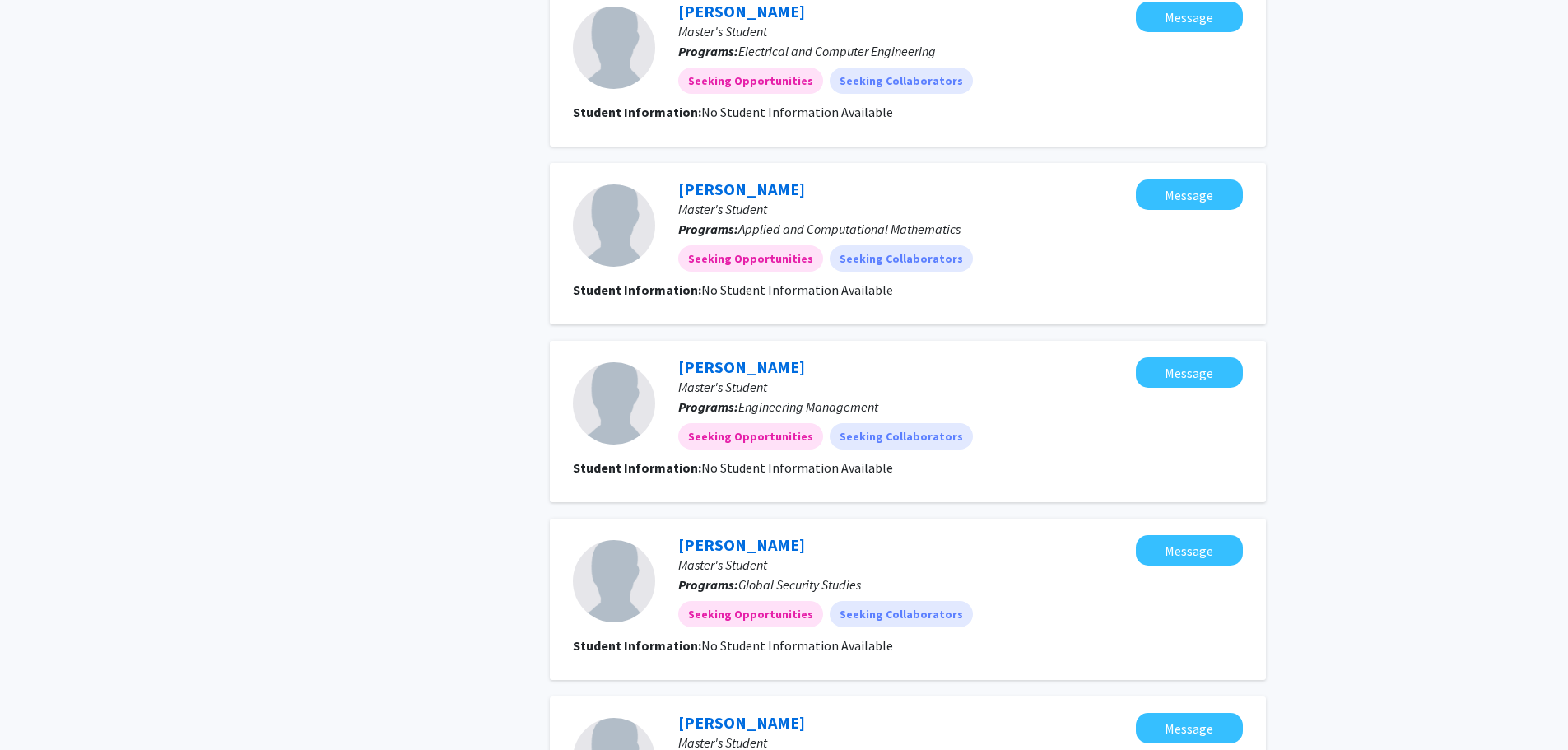
scroll to position [1361, 0]
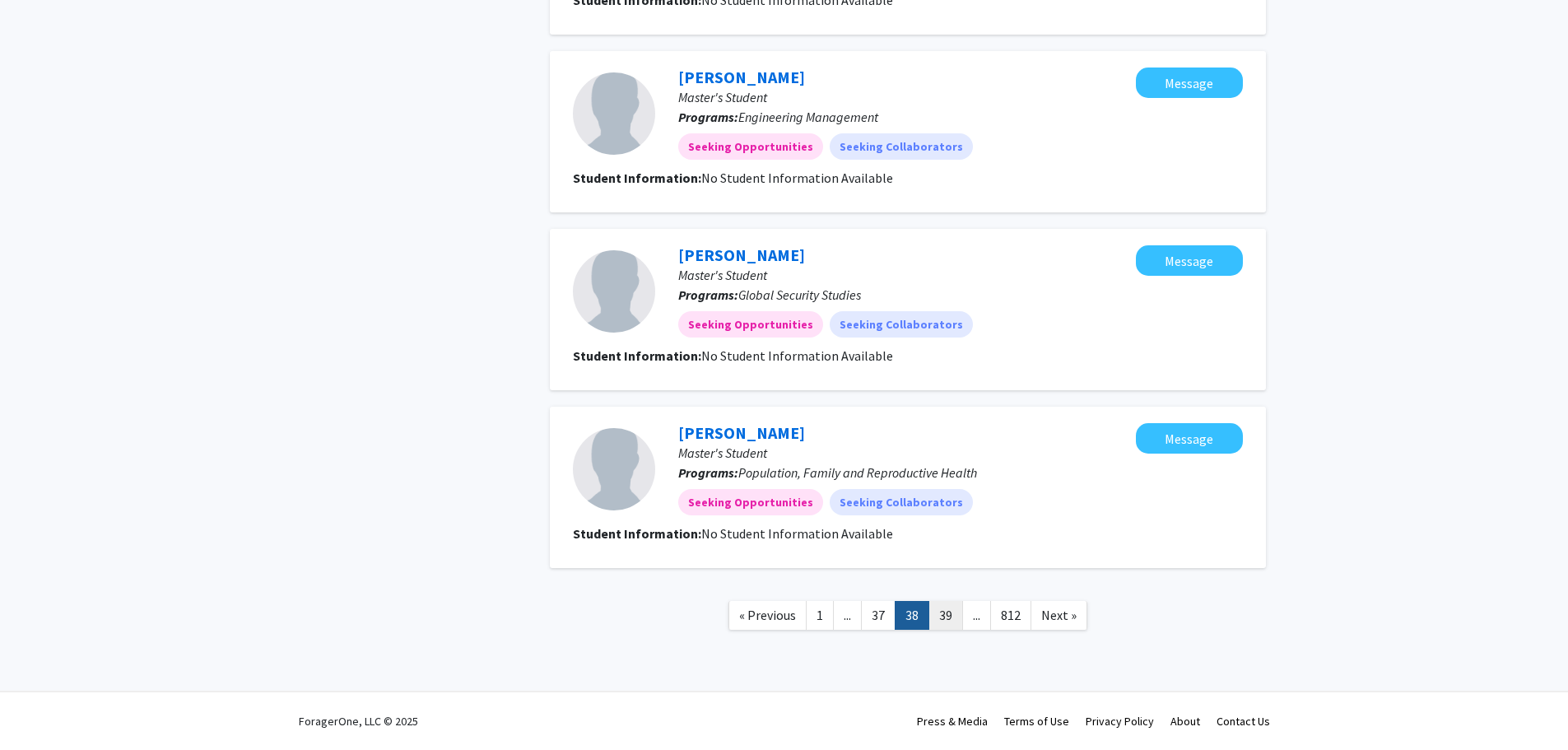
click at [951, 614] on link "39" at bounding box center [946, 616] width 34 height 29
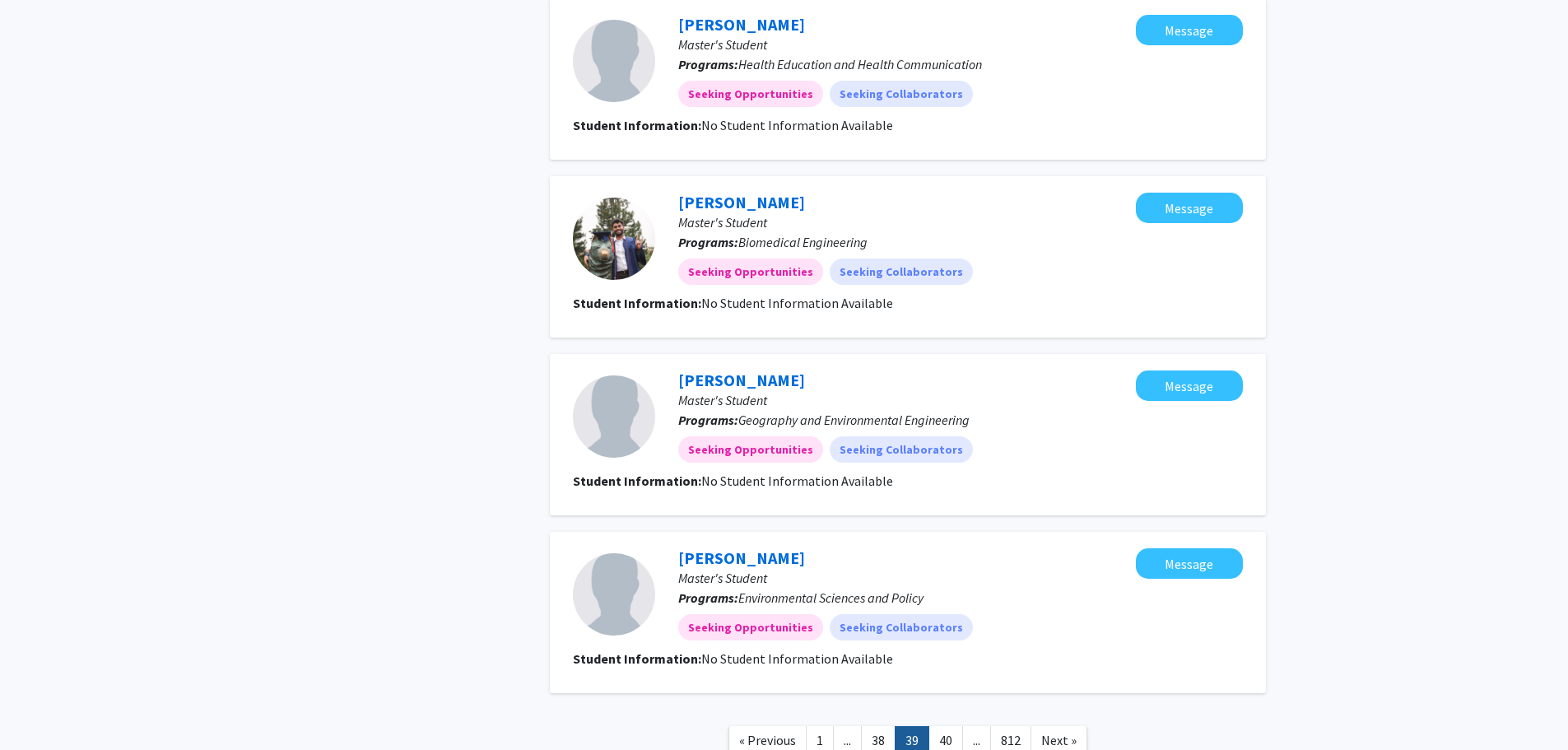
scroll to position [1361, 0]
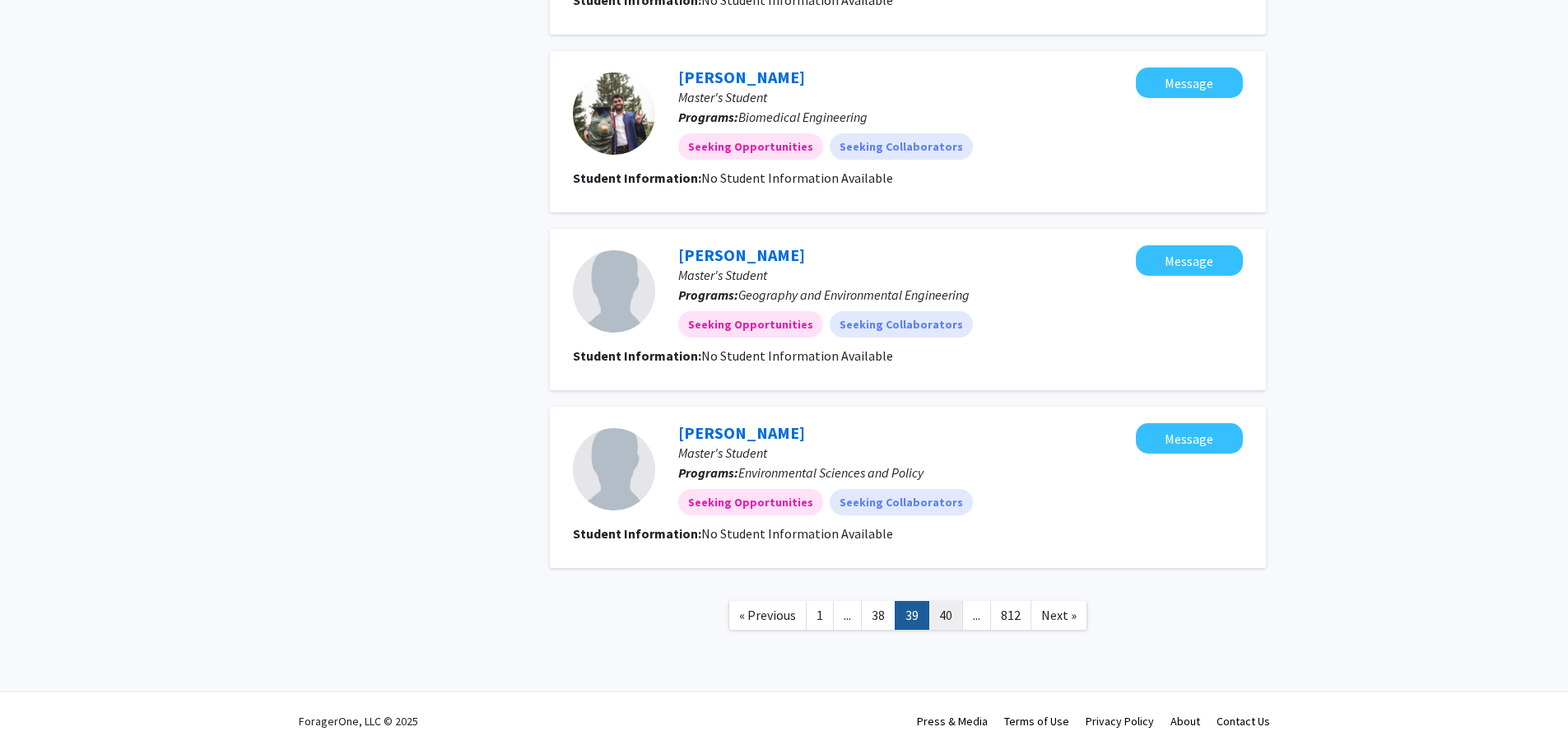
click at [949, 616] on link "40" at bounding box center [946, 616] width 34 height 29
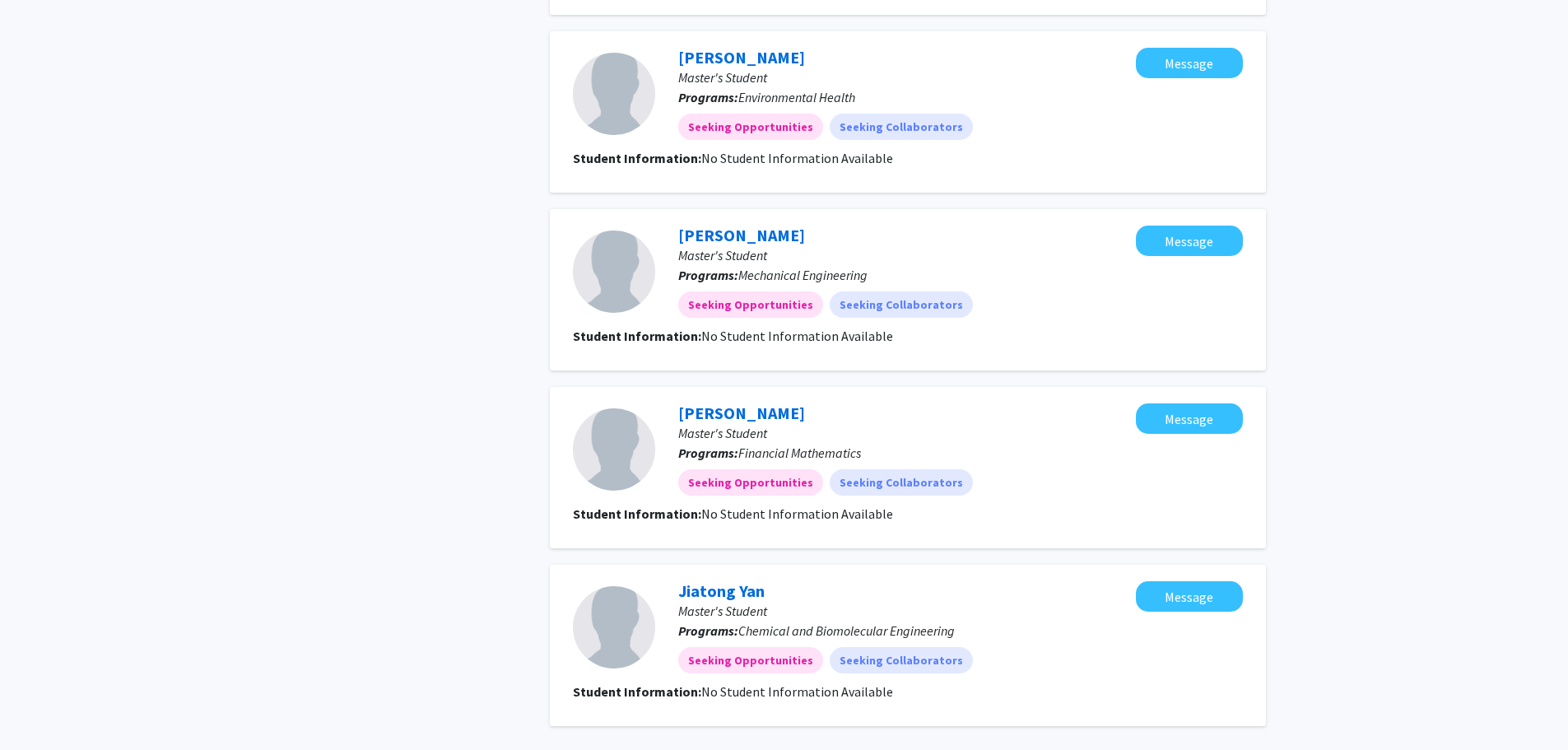
scroll to position [1361, 0]
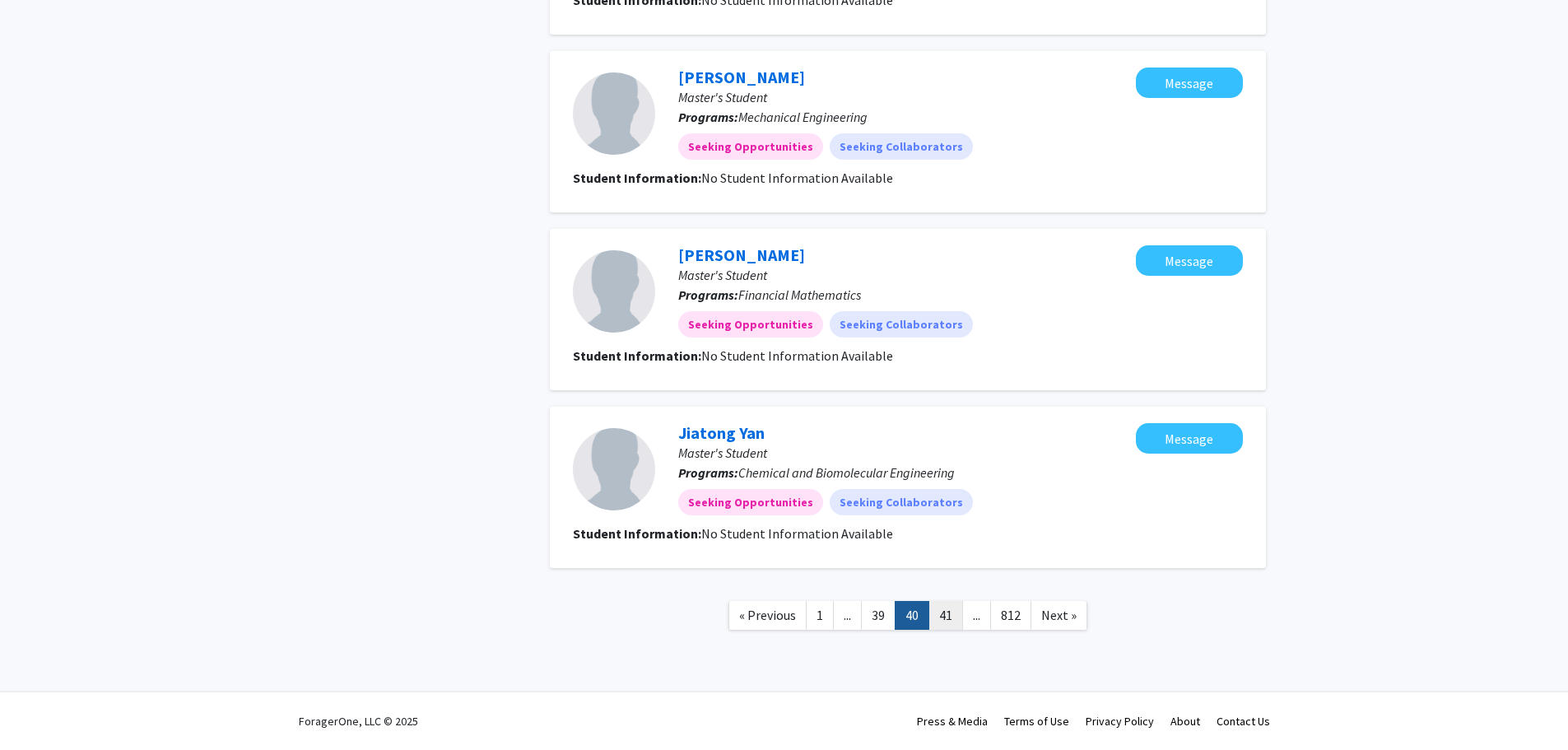
click at [942, 614] on link "41" at bounding box center [946, 616] width 34 height 29
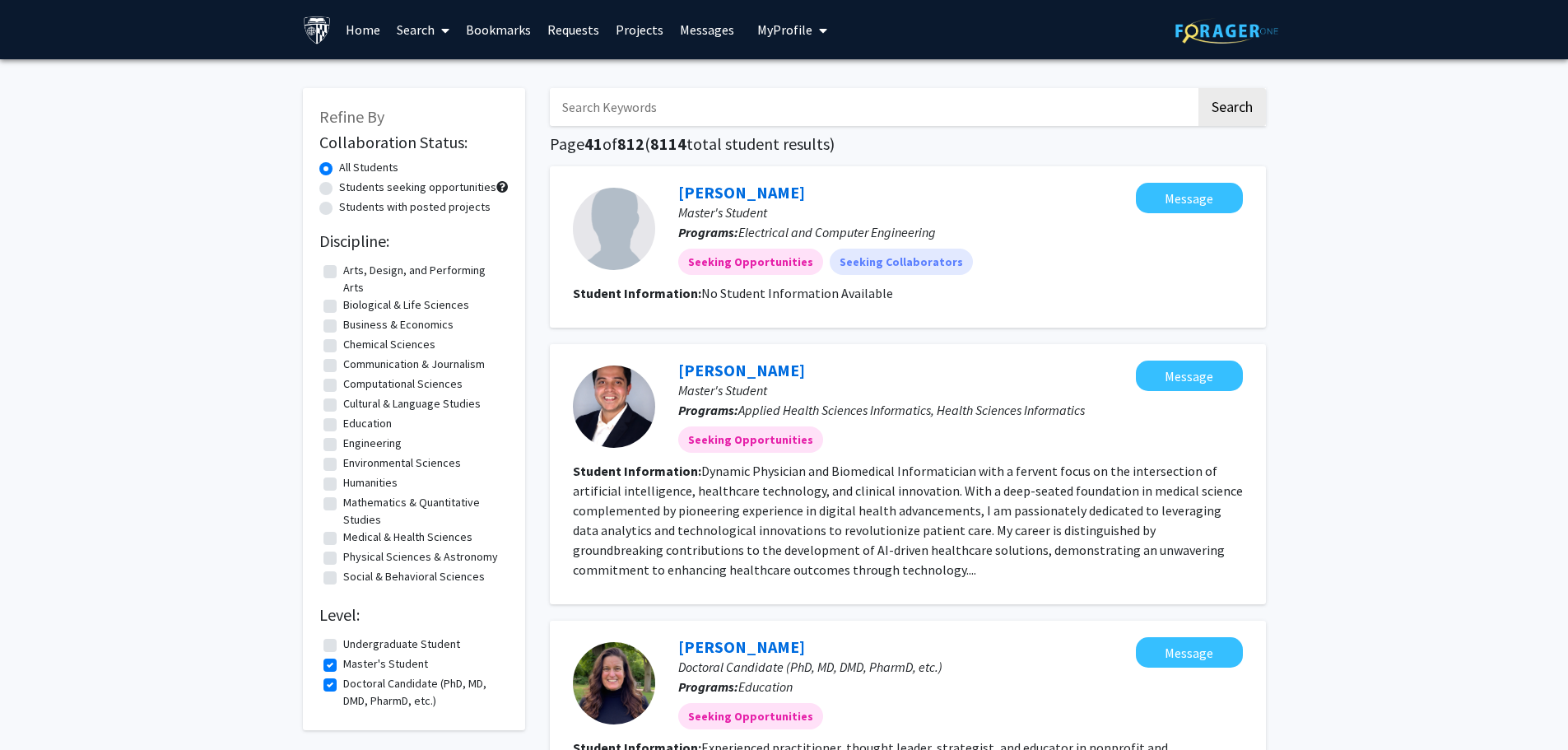
click at [344, 445] on label "Engineering" at bounding box center [373, 443] width 59 height 17
click at [344, 445] on input "Engineering" at bounding box center [349, 441] width 11 height 11
checkbox input "true"
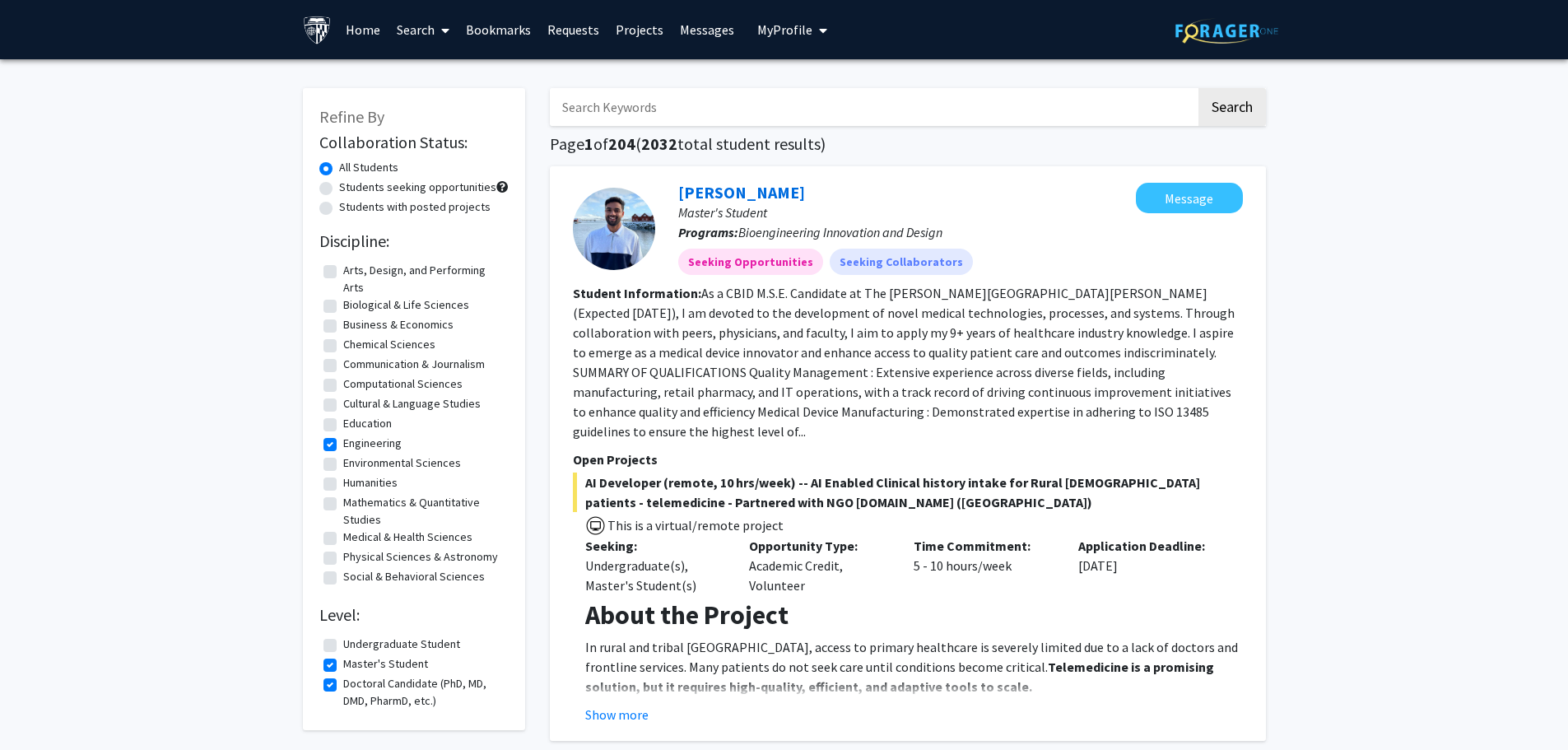
click at [344, 560] on label "Physical Sciences & Astronomy" at bounding box center [420, 556] width 155 height 17
click at [344, 559] on input "Physical Sciences & Astronomy" at bounding box center [349, 554] width 11 height 11
checkbox input "true"
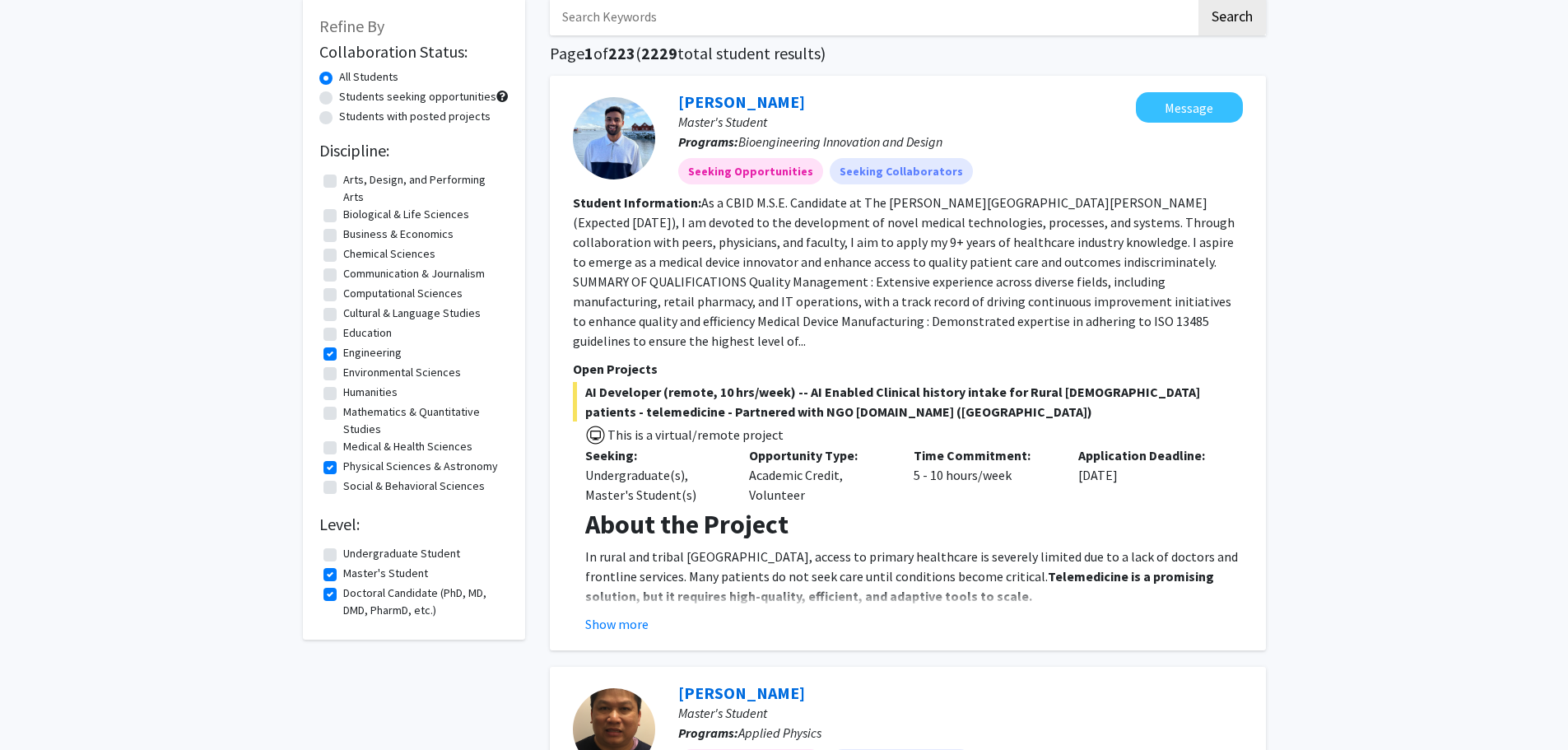
scroll to position [82, 0]
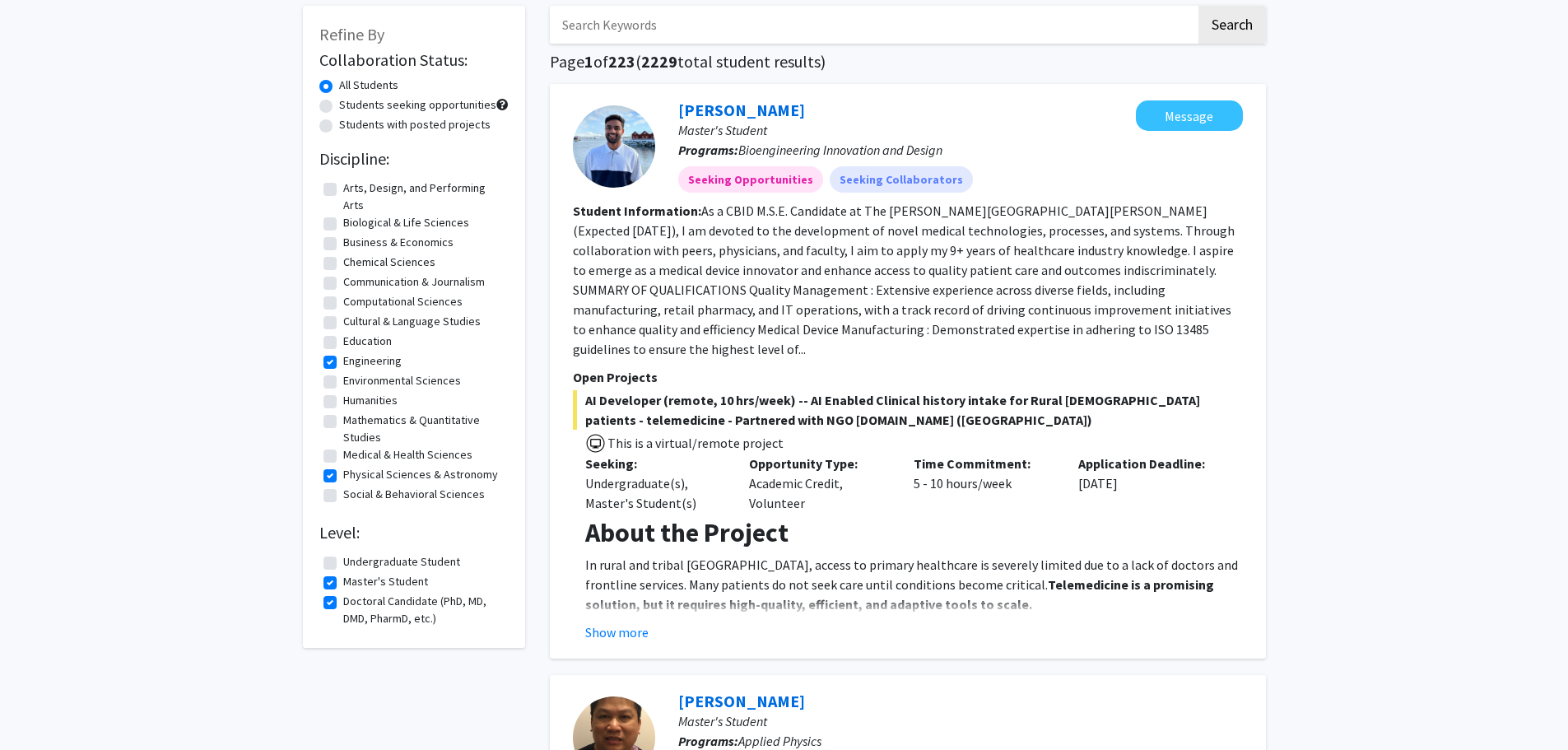
drag, startPoint x: 328, startPoint y: 476, endPoint x: 401, endPoint y: 492, distance: 74.7
click at [344, 476] on label "Physical Sciences & Astronomy" at bounding box center [420, 474] width 155 height 17
click at [344, 476] on input "Physical Sciences & Astronomy" at bounding box center [349, 471] width 11 height 11
checkbox input "false"
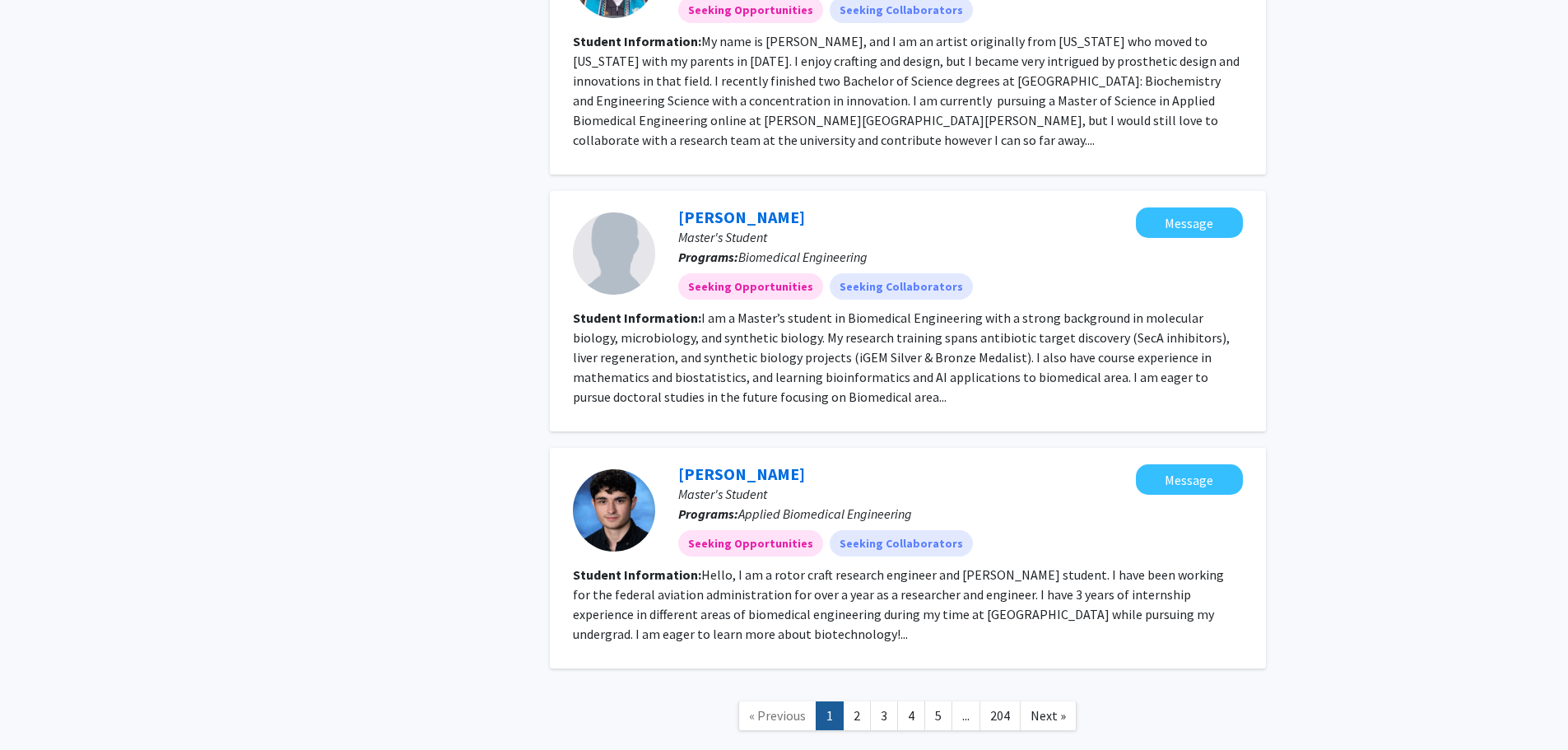
scroll to position [3103, 0]
click at [857, 700] on link "2" at bounding box center [856, 715] width 28 height 29
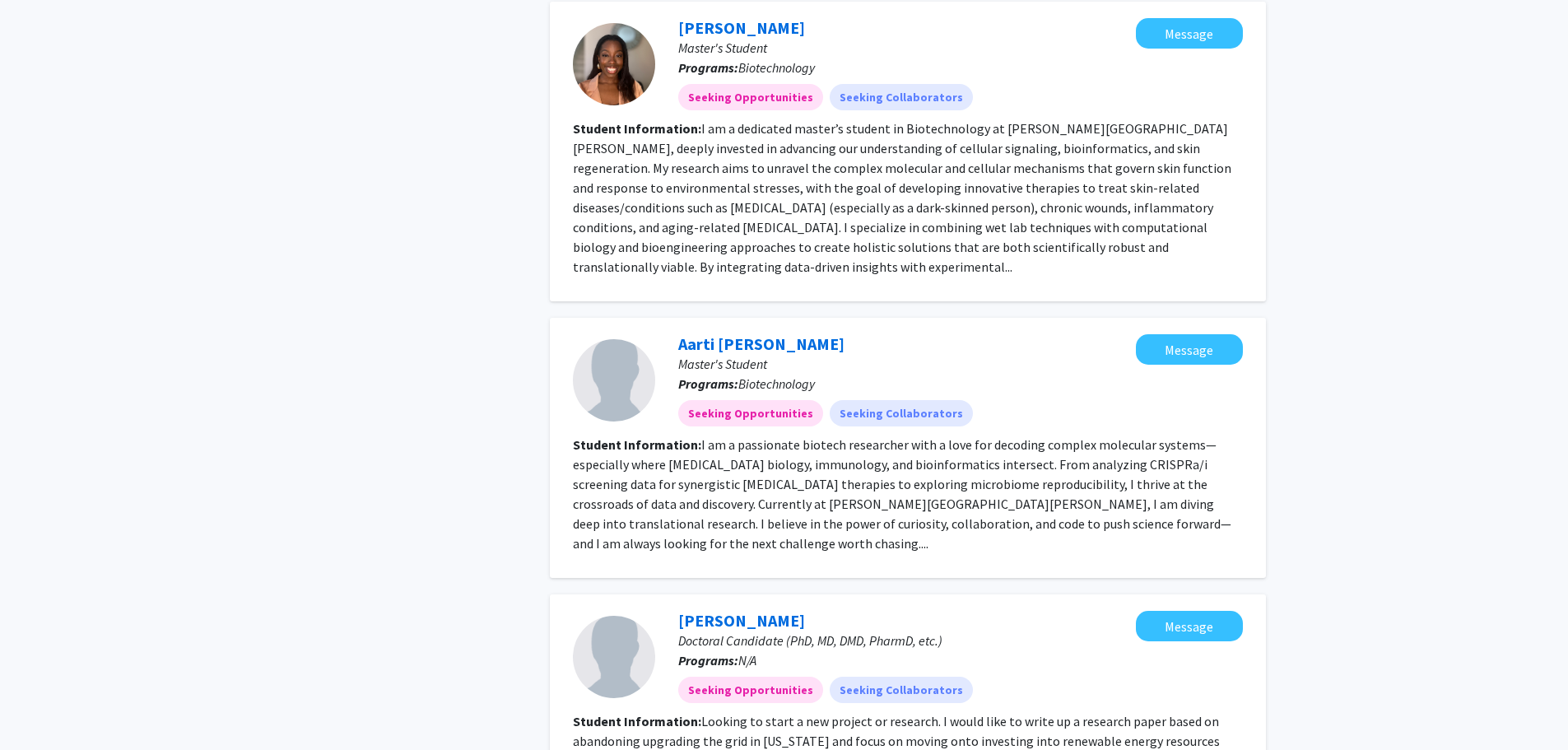
scroll to position [1977, 0]
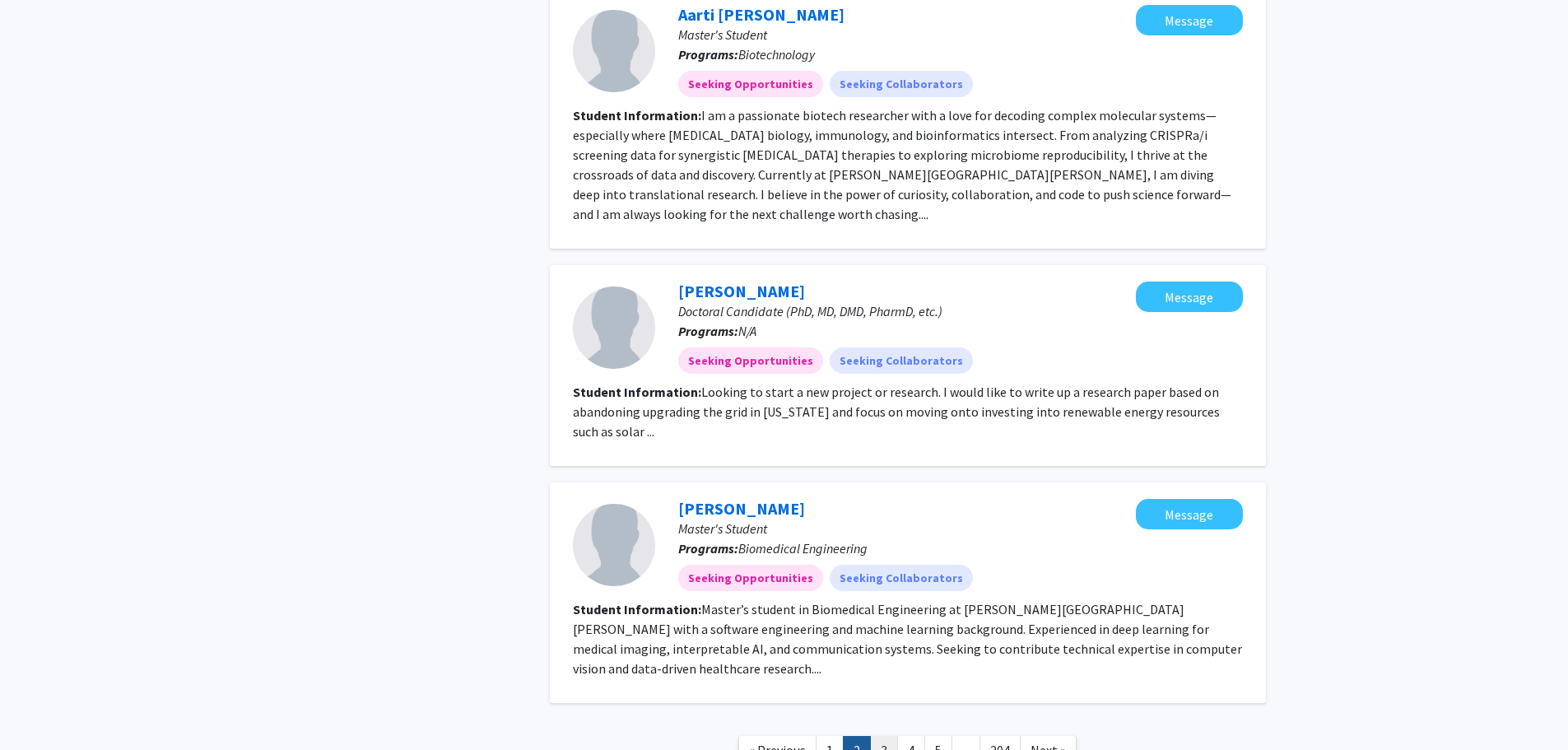
click at [881, 736] on link "3" at bounding box center [883, 751] width 28 height 29
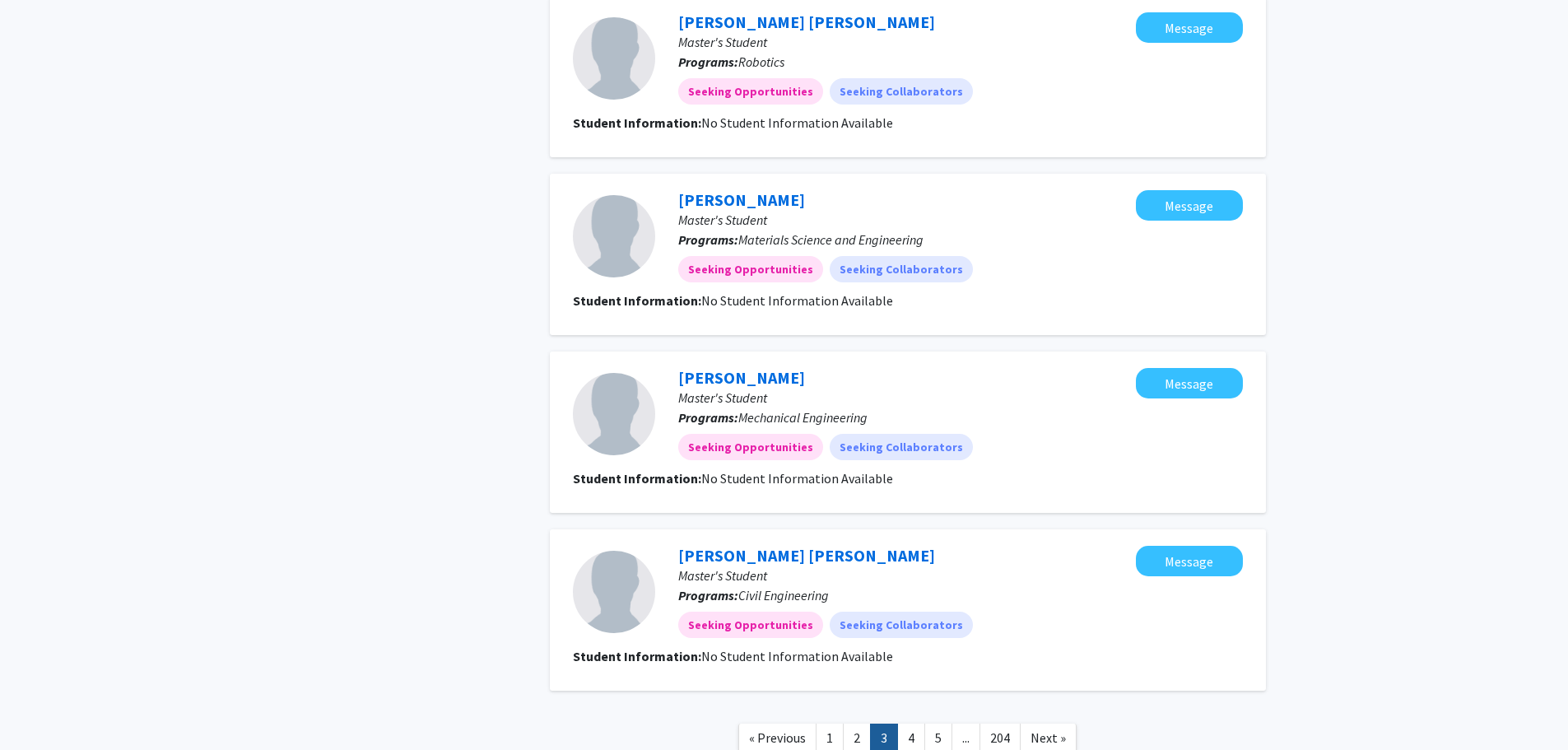
scroll to position [1361, 0]
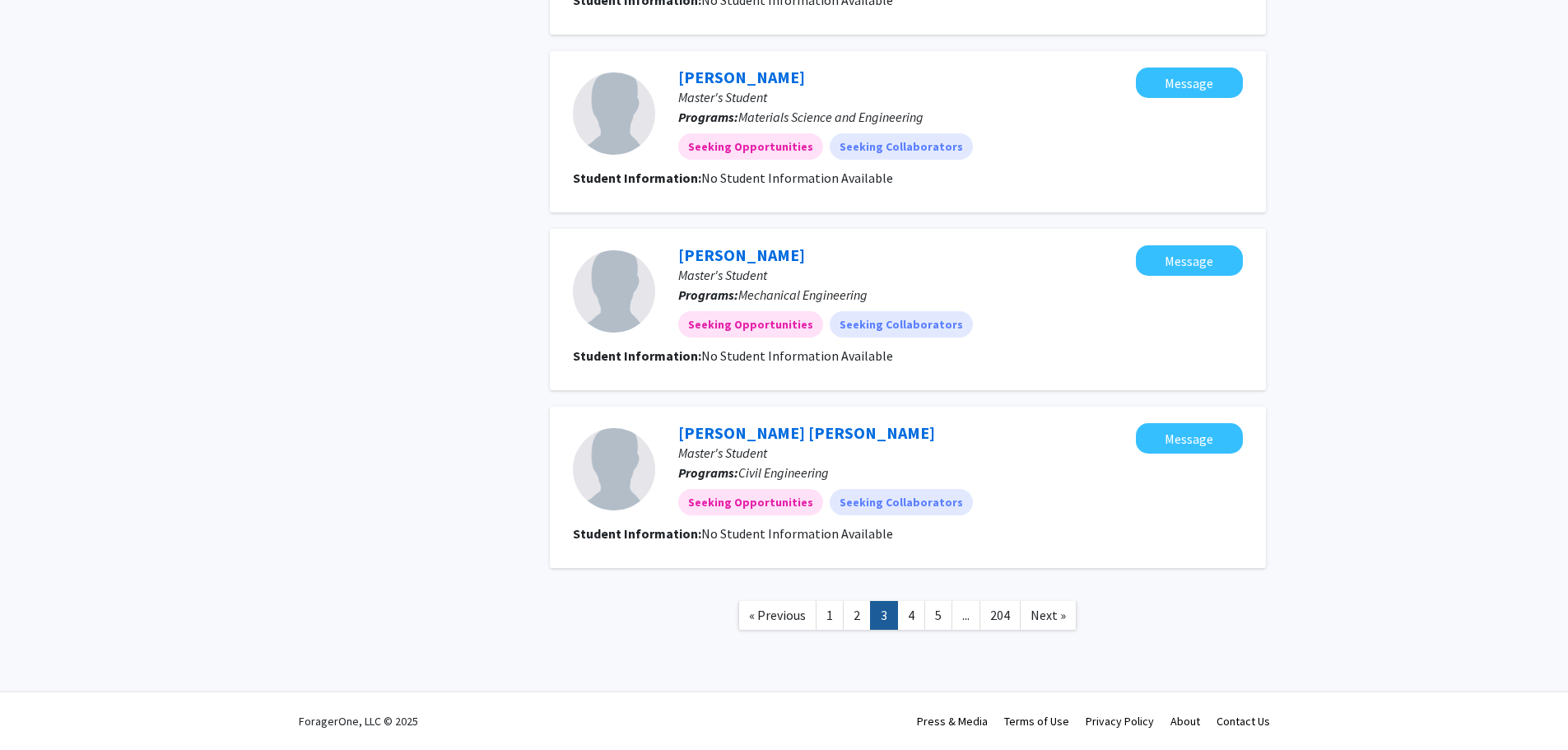
click at [911, 611] on link "4" at bounding box center [911, 616] width 28 height 29
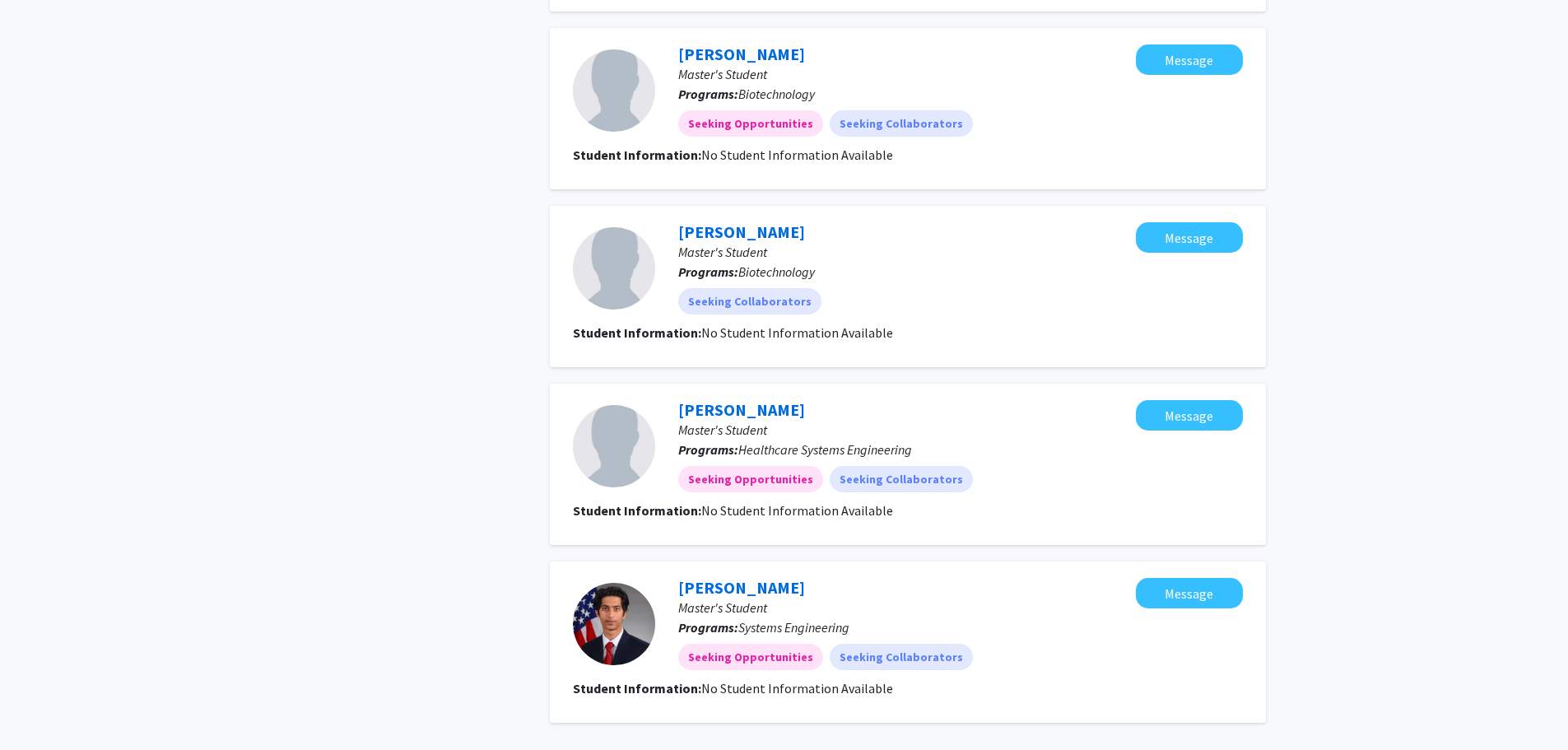
scroll to position [1361, 0]
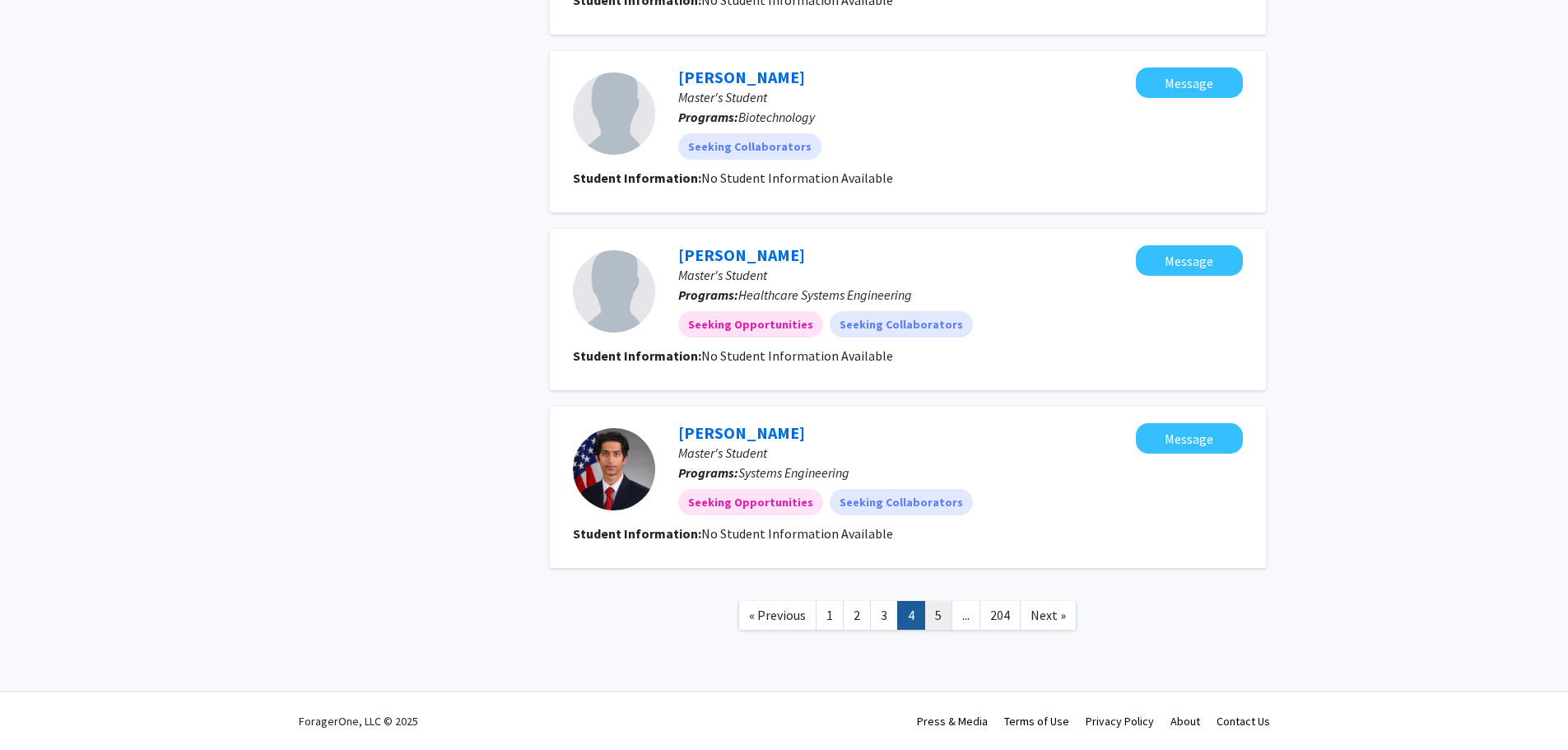
click at [934, 617] on link "5" at bounding box center [938, 616] width 28 height 29
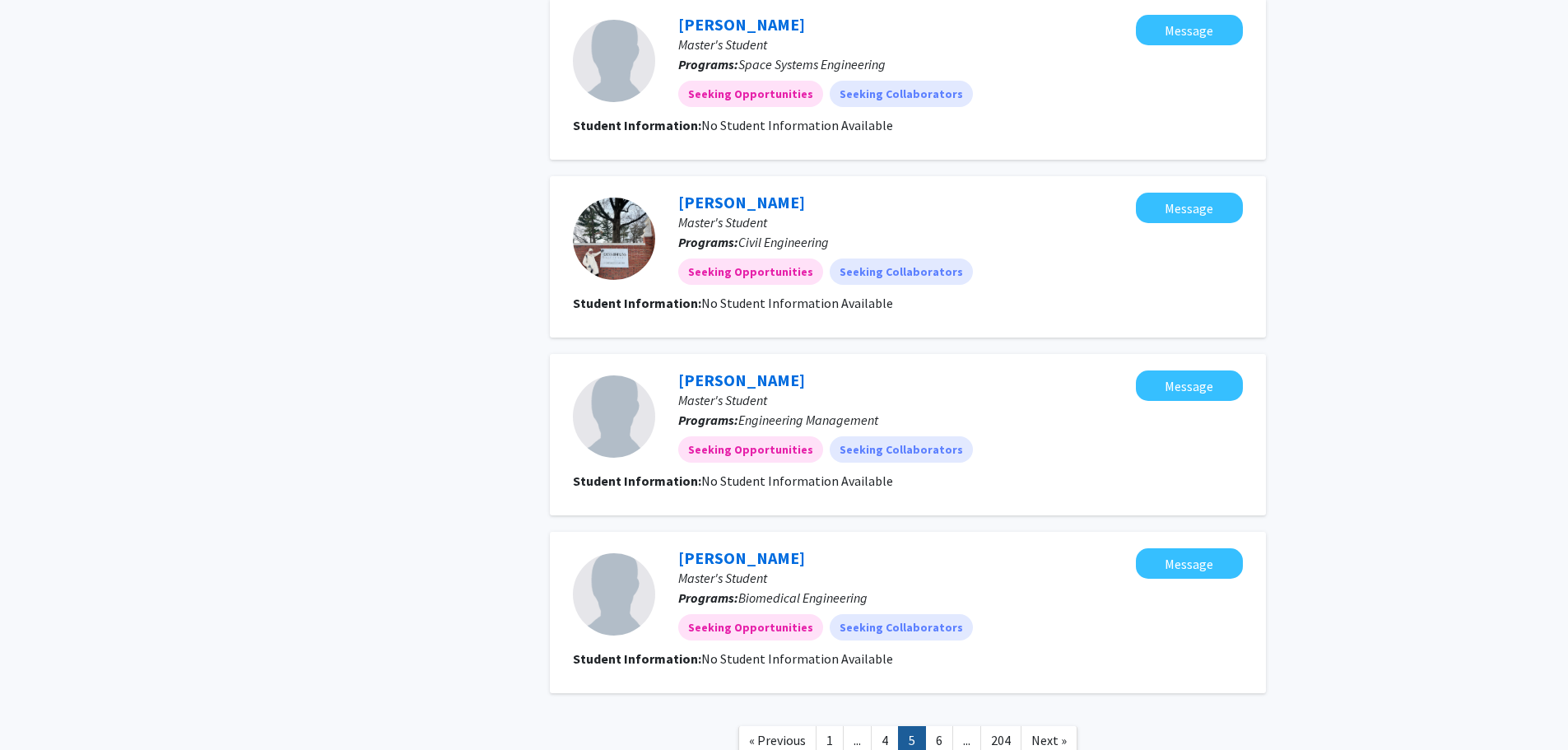
scroll to position [1361, 0]
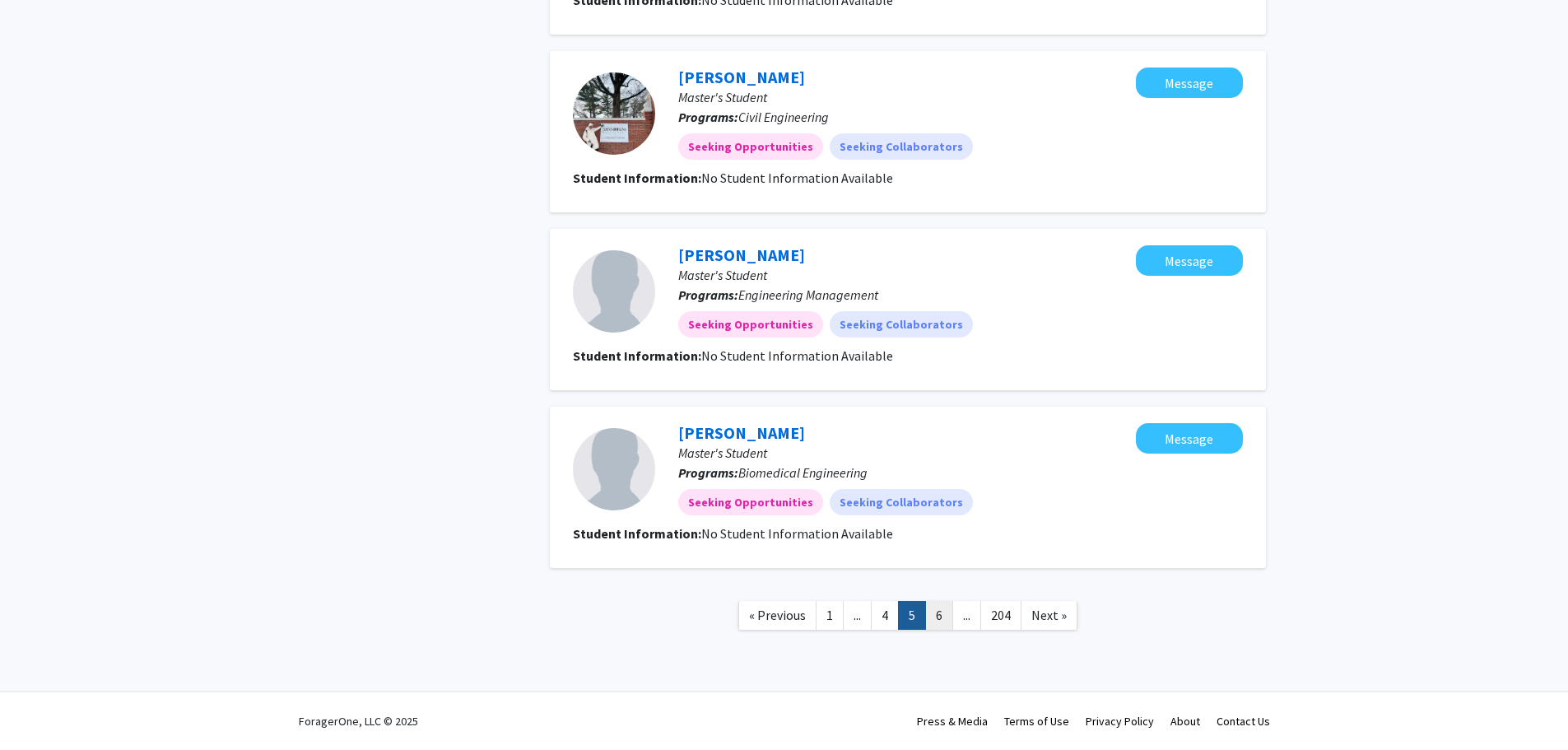
click at [940, 620] on link "6" at bounding box center [939, 616] width 28 height 29
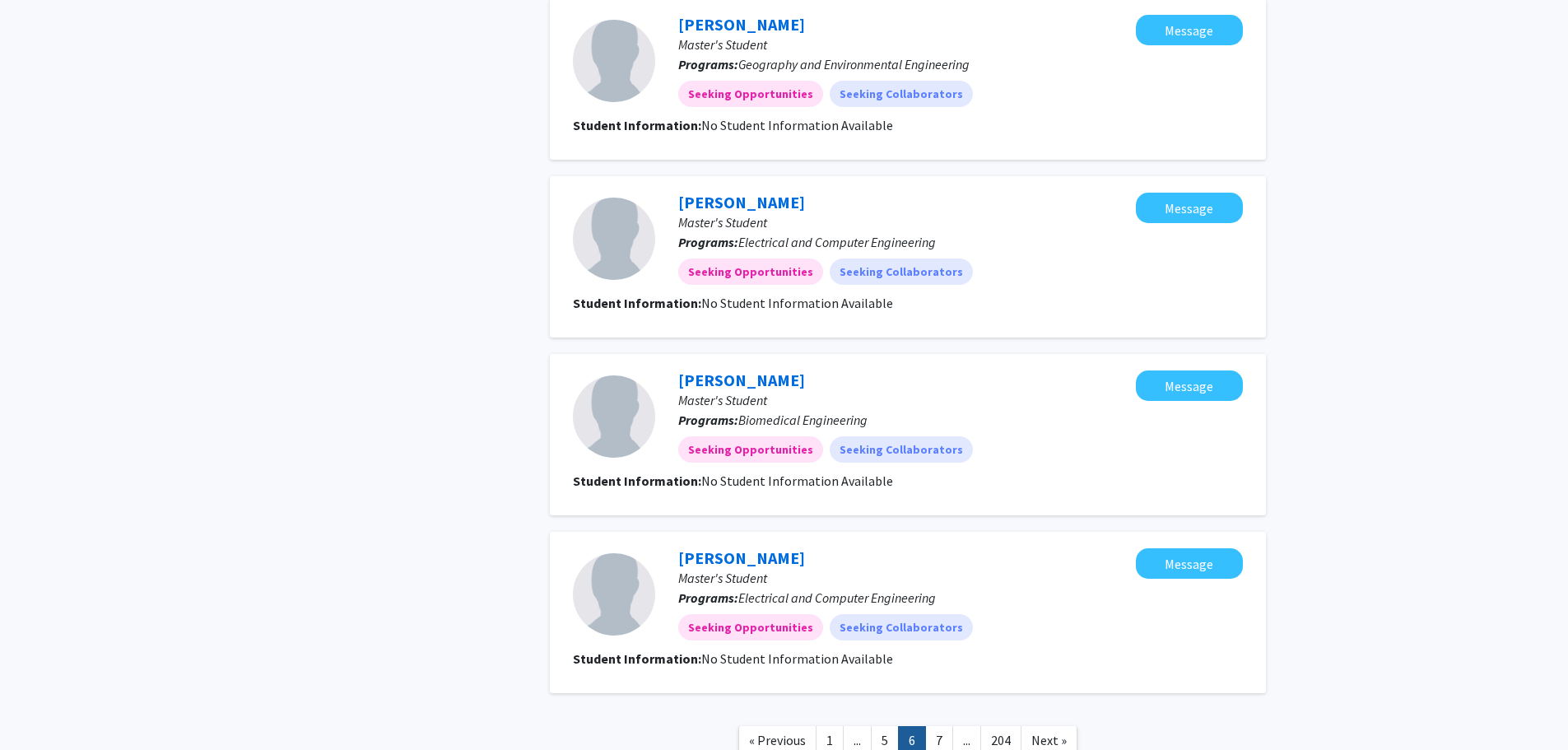
scroll to position [1361, 0]
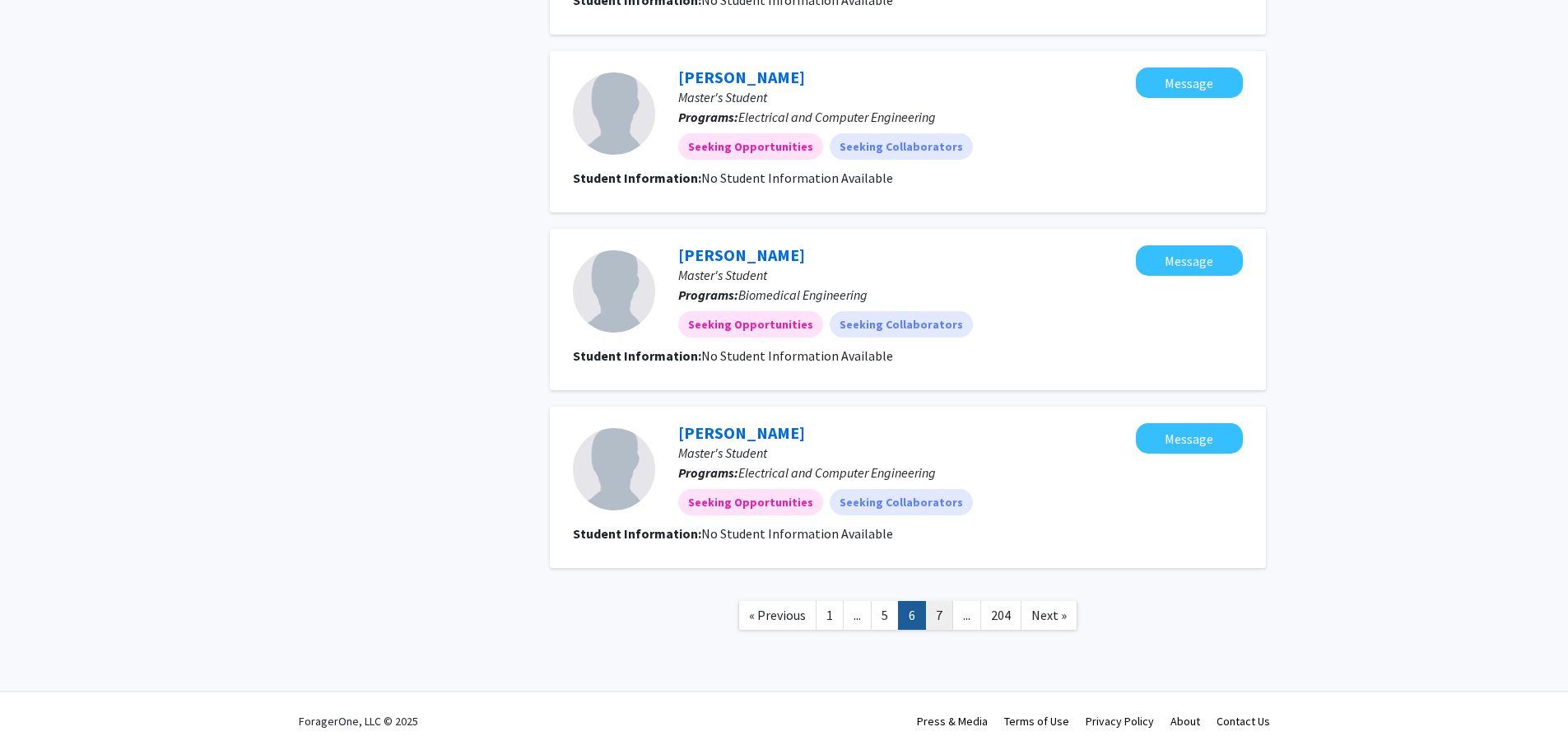
click at [935, 617] on link "7" at bounding box center [939, 616] width 28 height 29
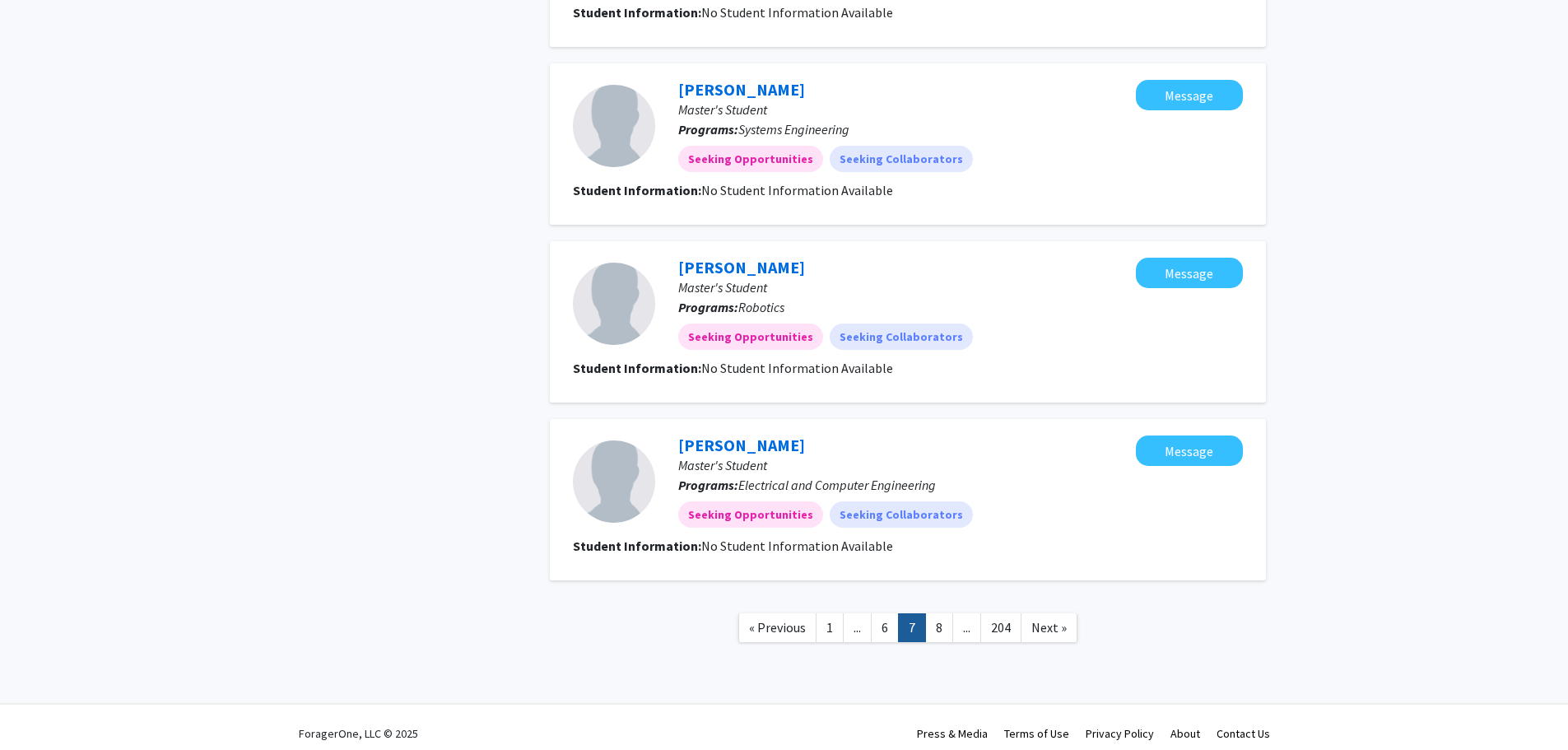
scroll to position [1361, 0]
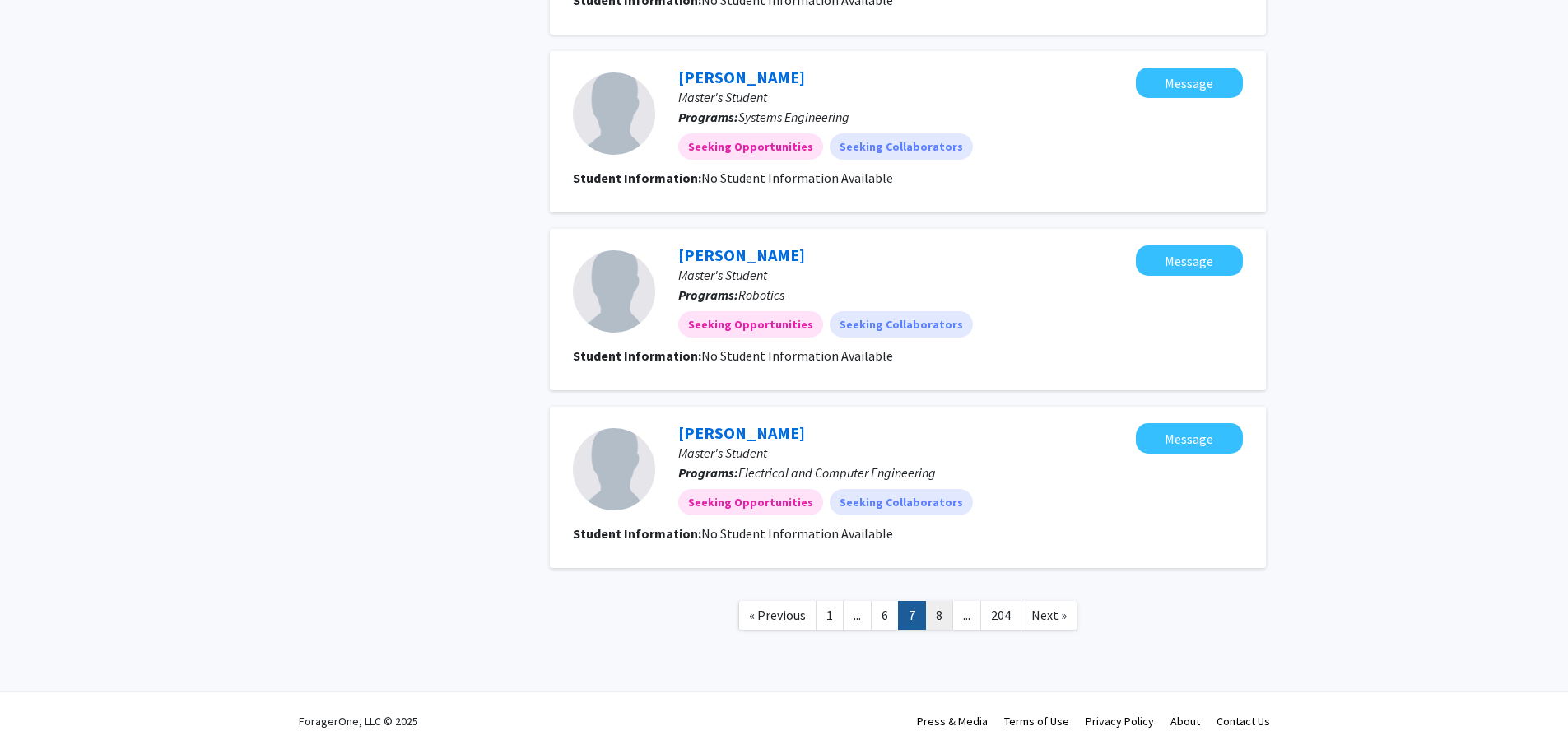
click at [941, 618] on link "8" at bounding box center [939, 616] width 28 height 29
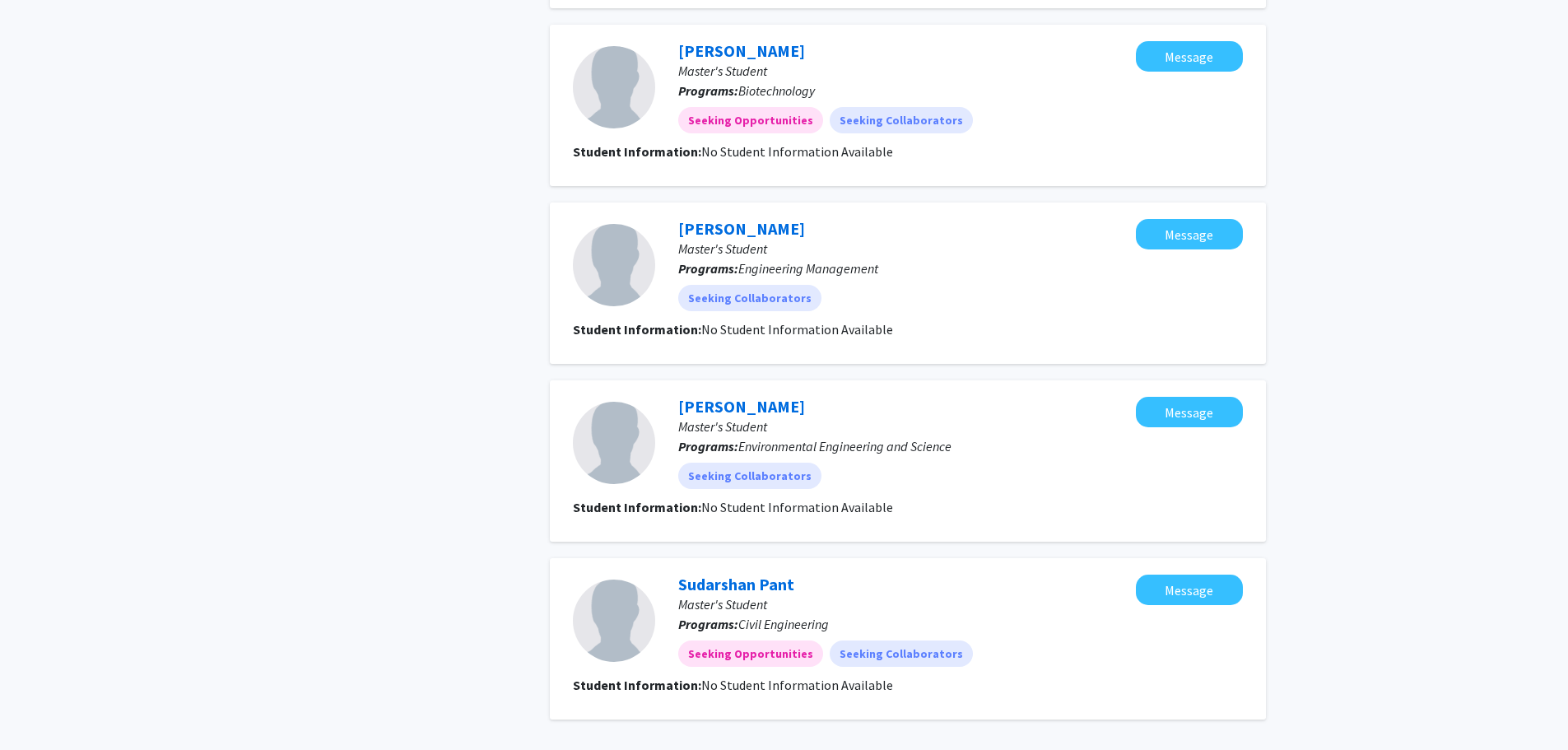
scroll to position [1361, 0]
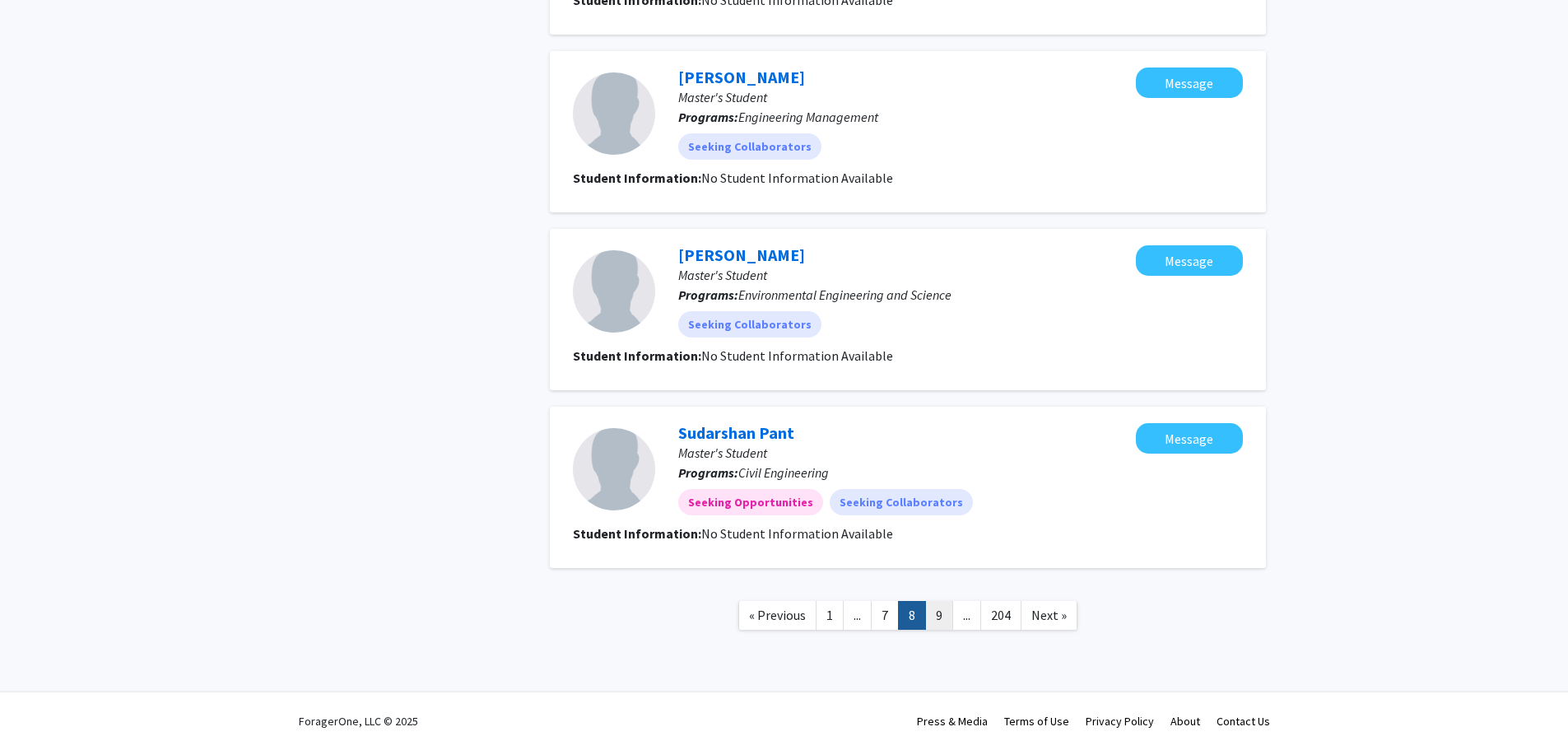
click at [935, 614] on link "9" at bounding box center [939, 616] width 28 height 29
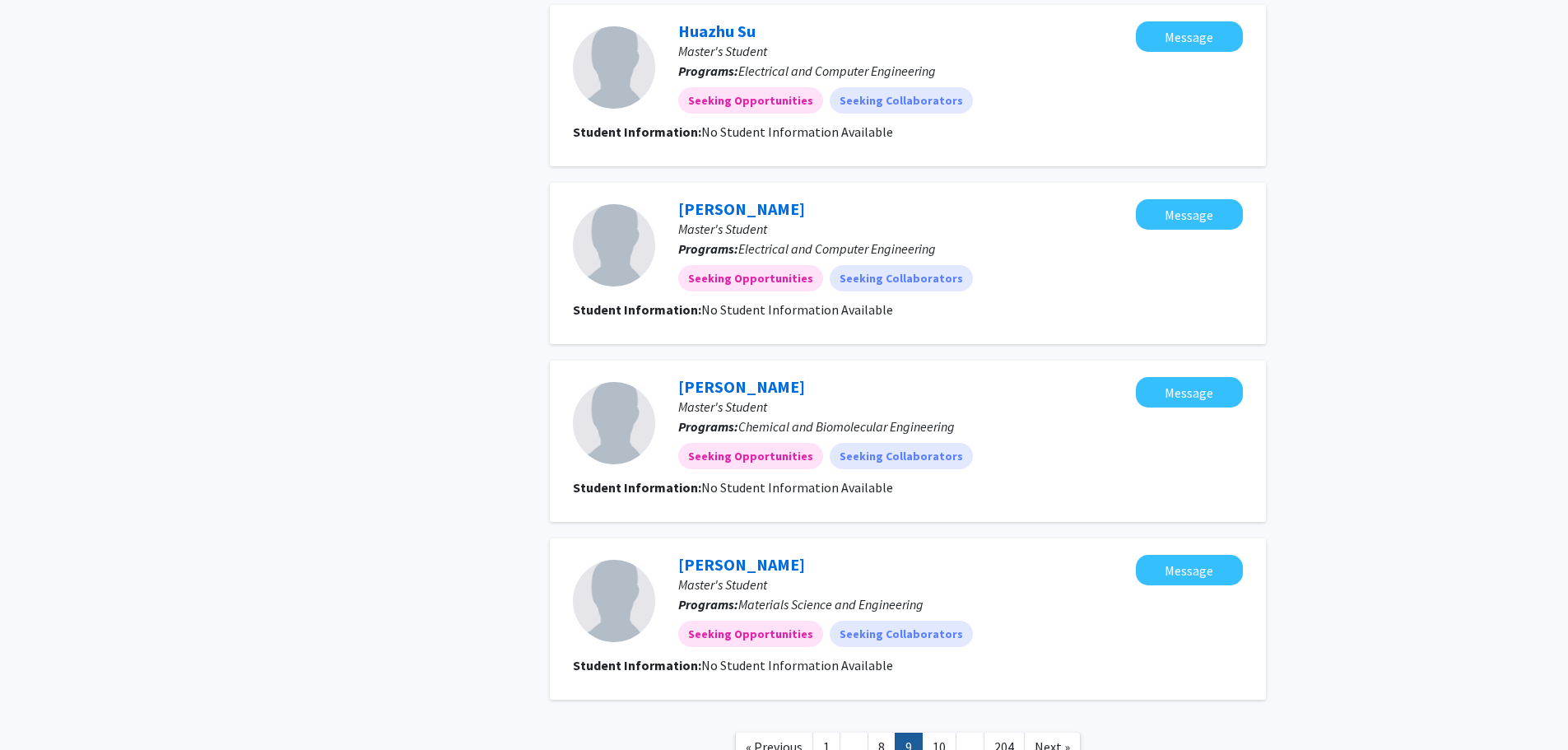
scroll to position [1361, 0]
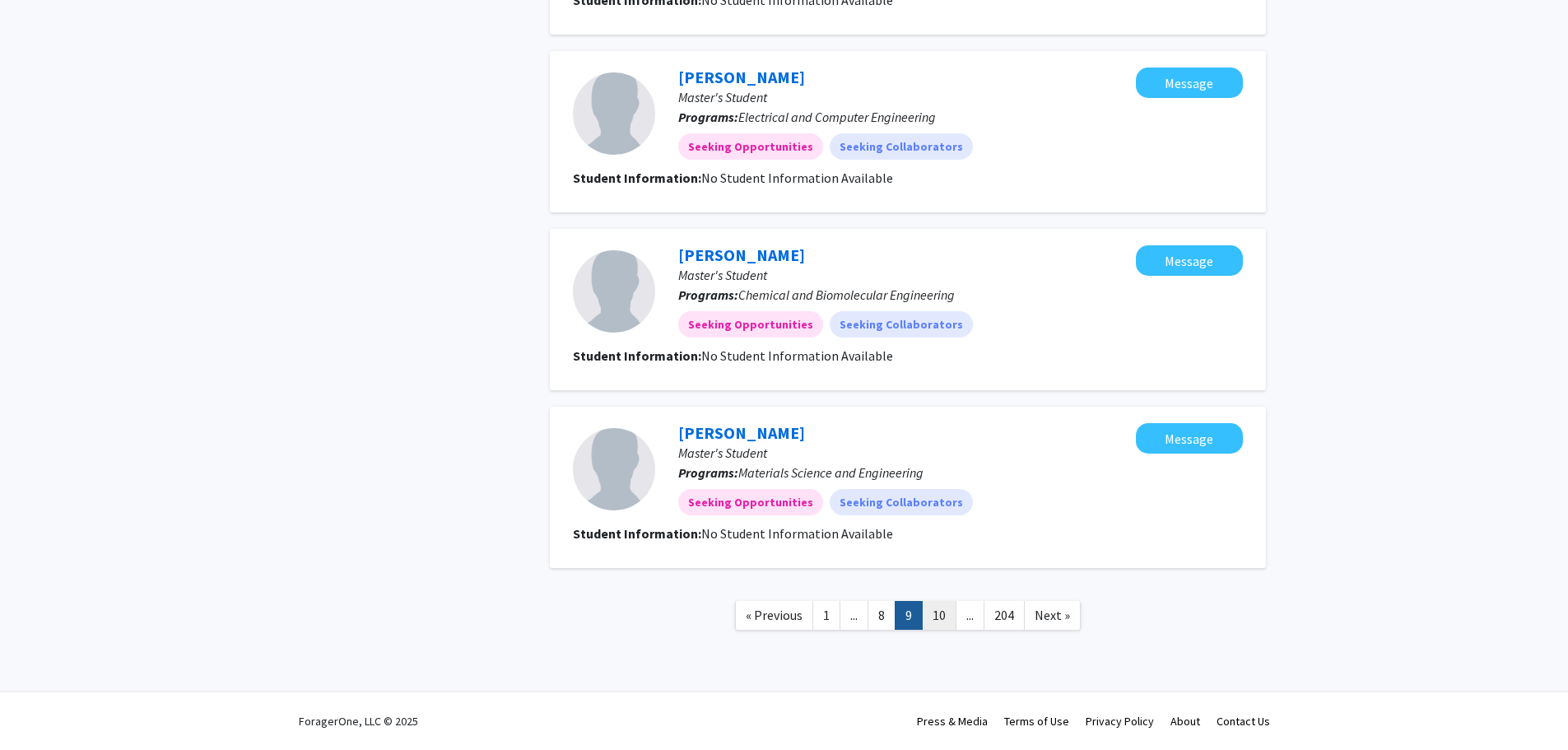
click at [941, 612] on link "10" at bounding box center [940, 616] width 34 height 29
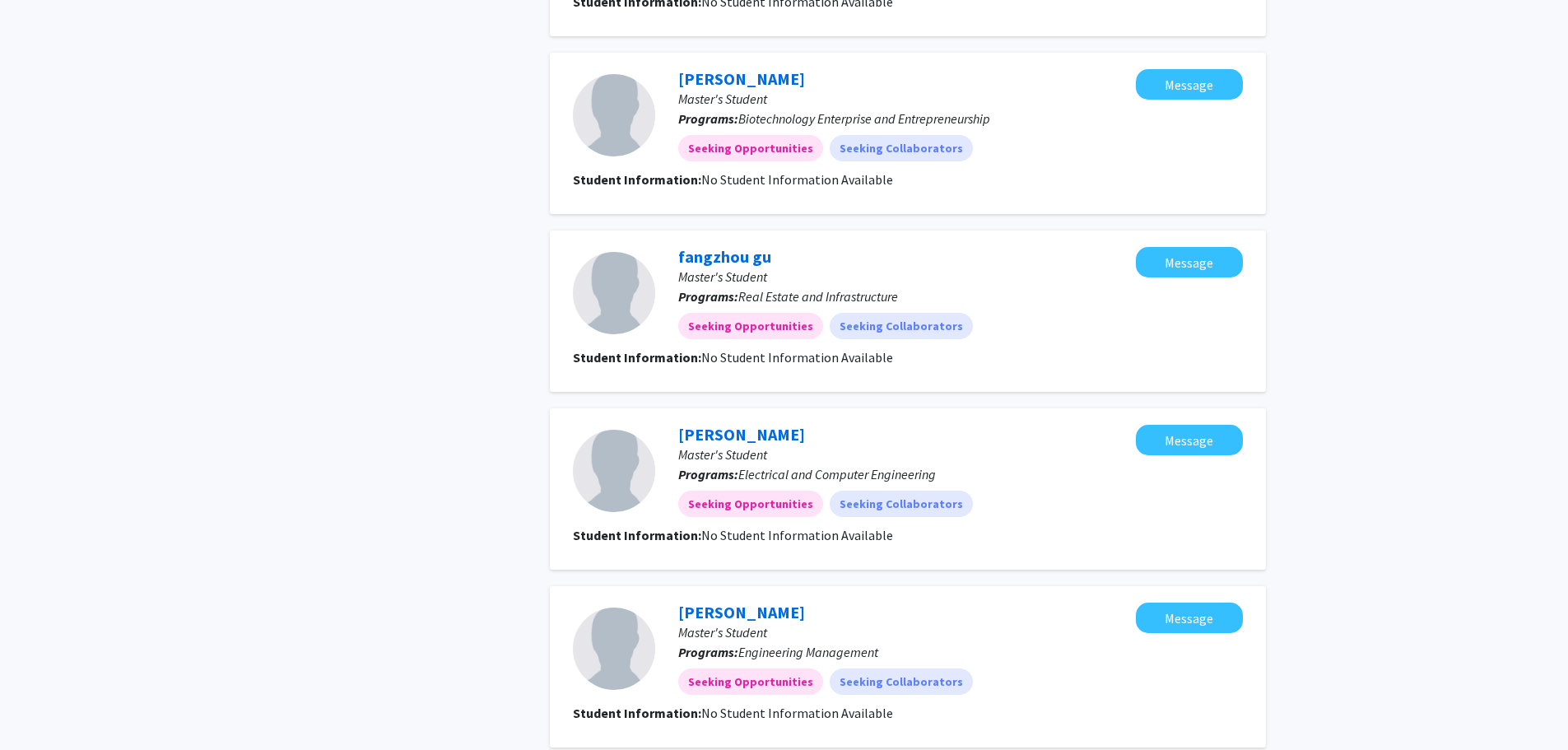
scroll to position [1361, 0]
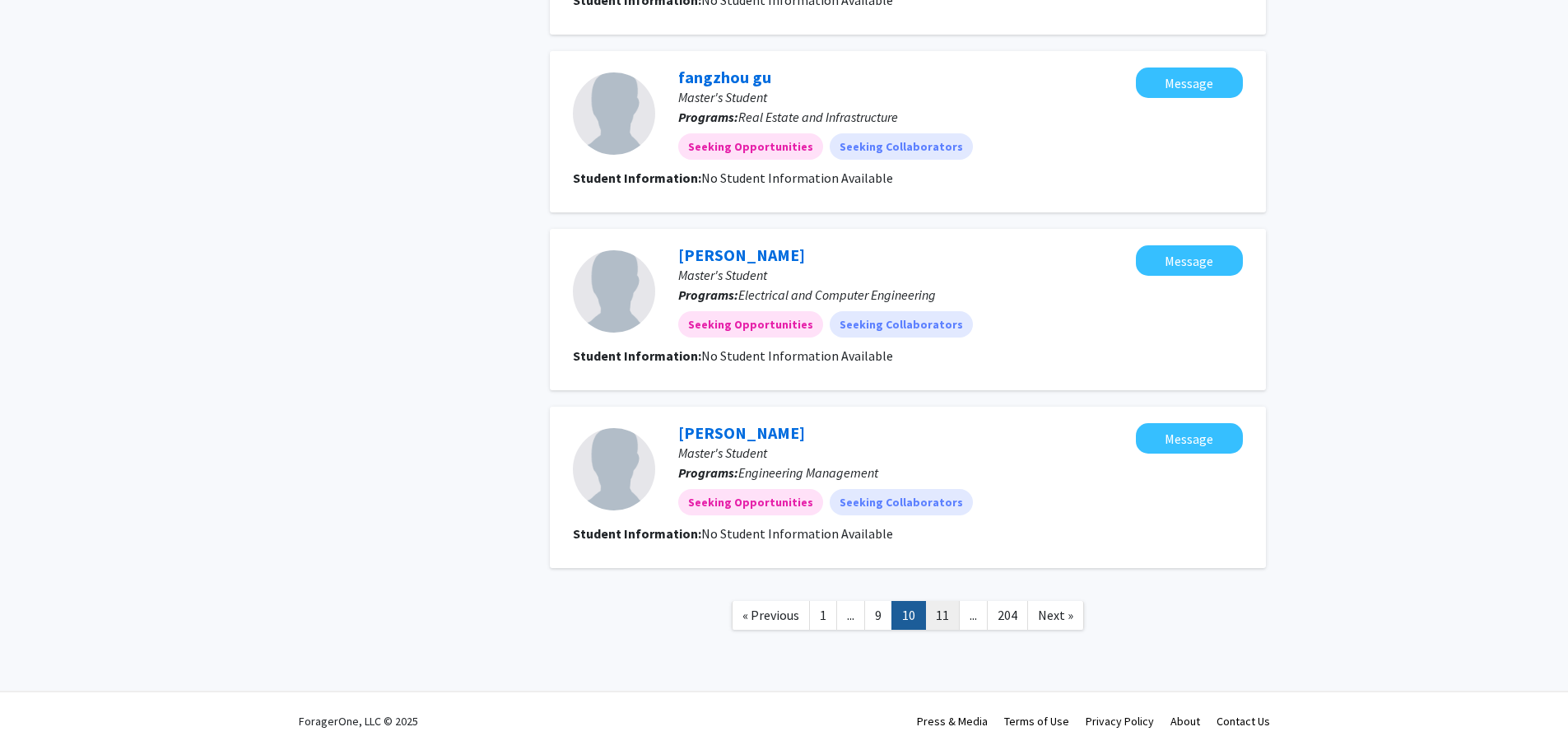
click at [942, 613] on link "11" at bounding box center [942, 616] width 34 height 29
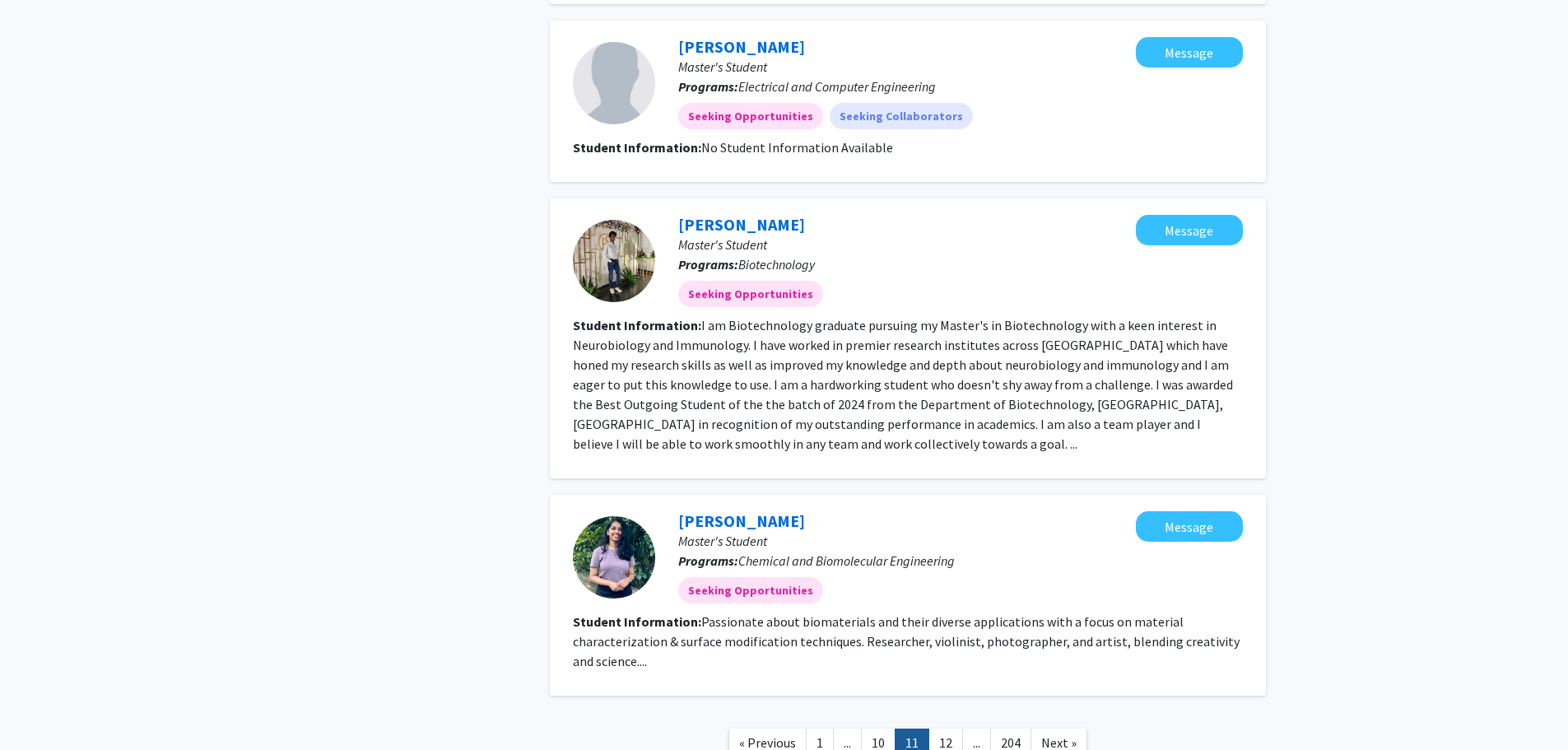
scroll to position [1519, 0]
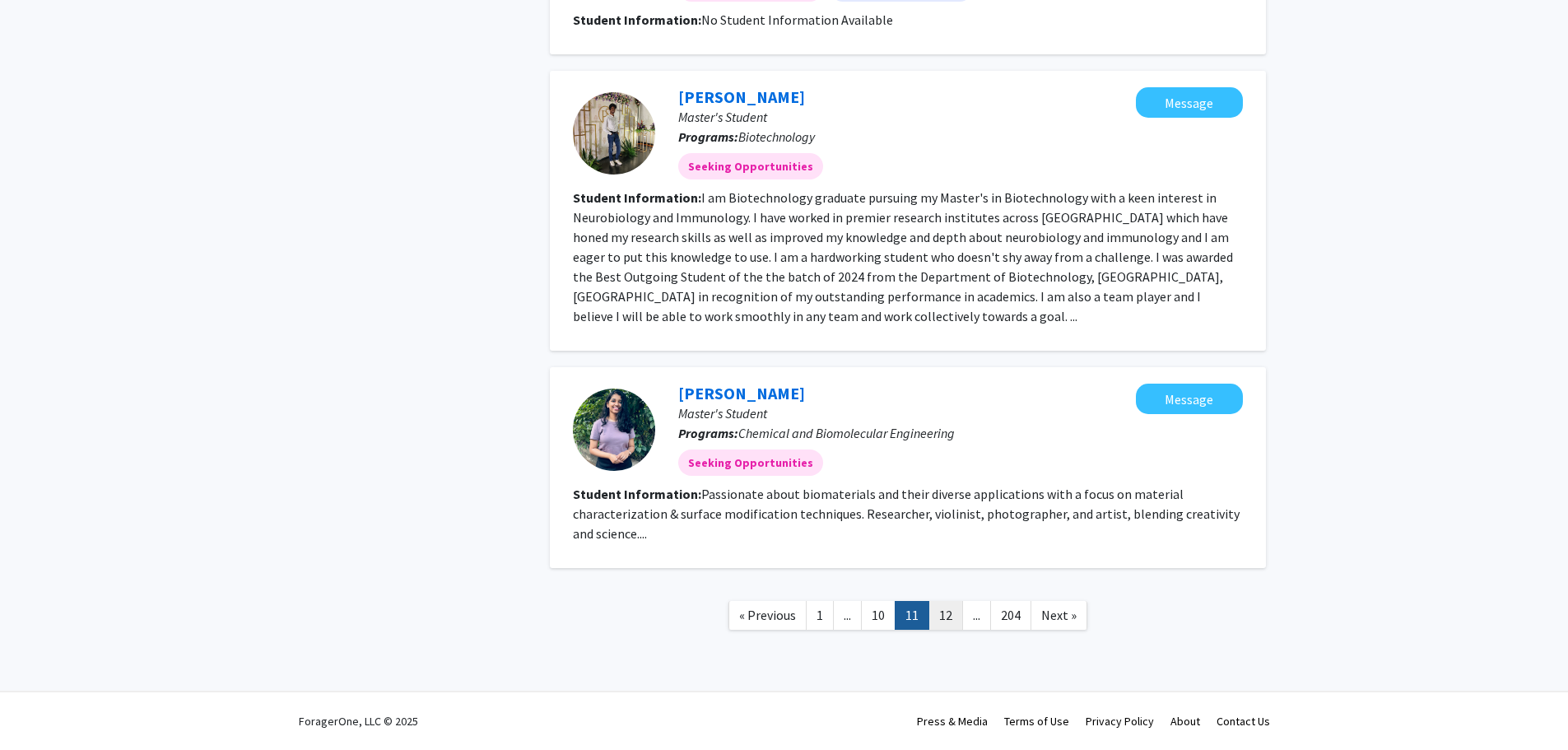
click at [942, 612] on link "12" at bounding box center [946, 616] width 34 height 29
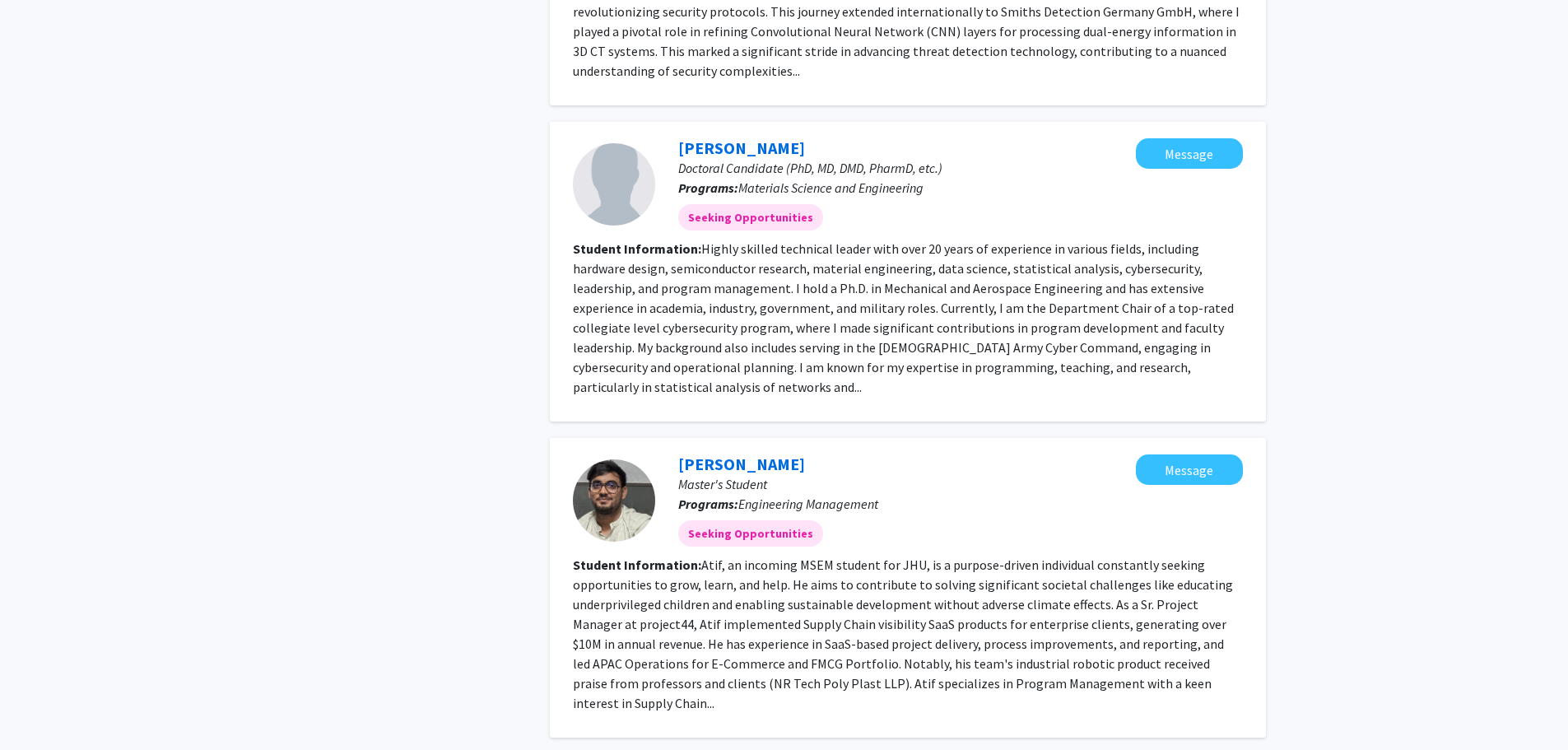
scroll to position [2270, 0]
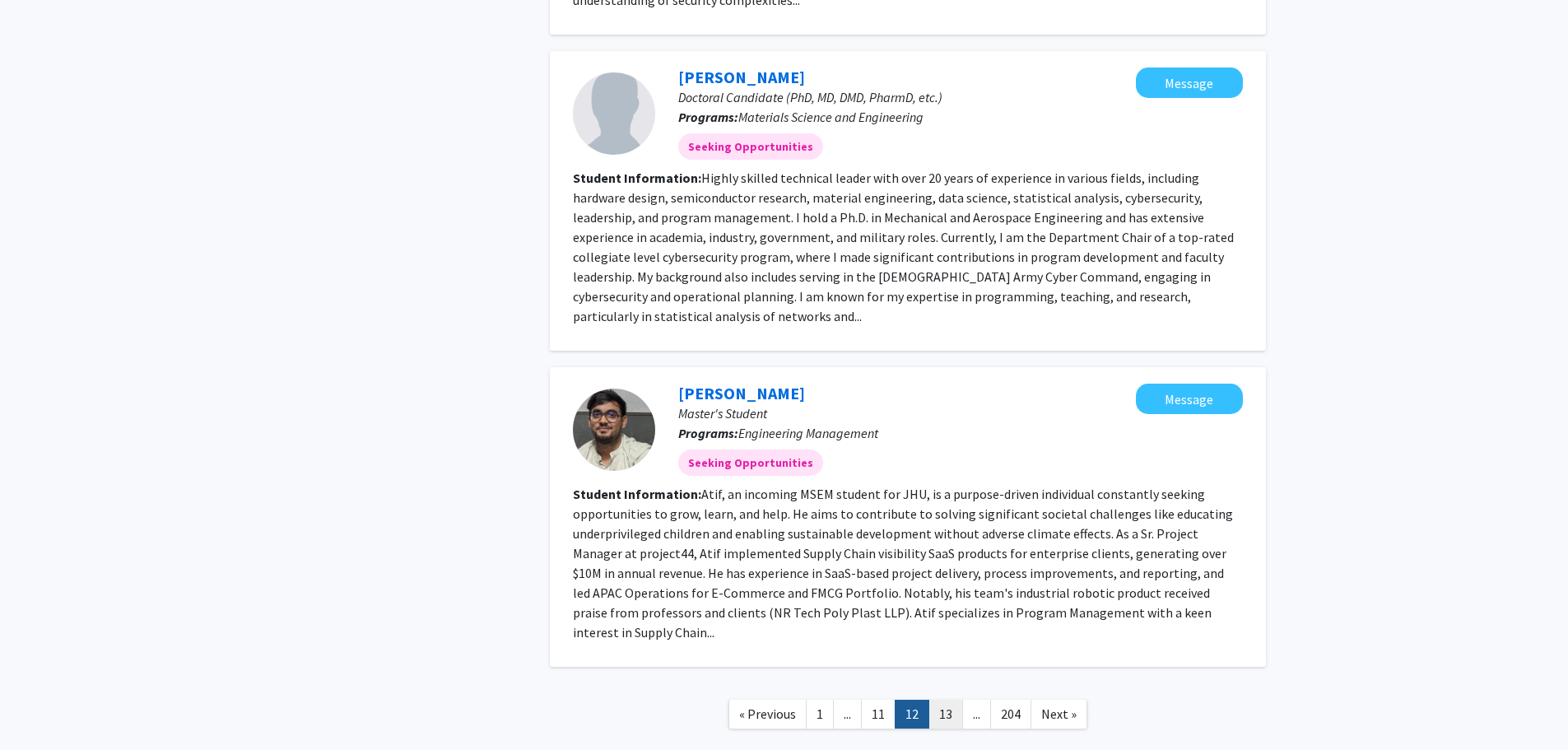
click at [944, 700] on link "13" at bounding box center [946, 715] width 34 height 29
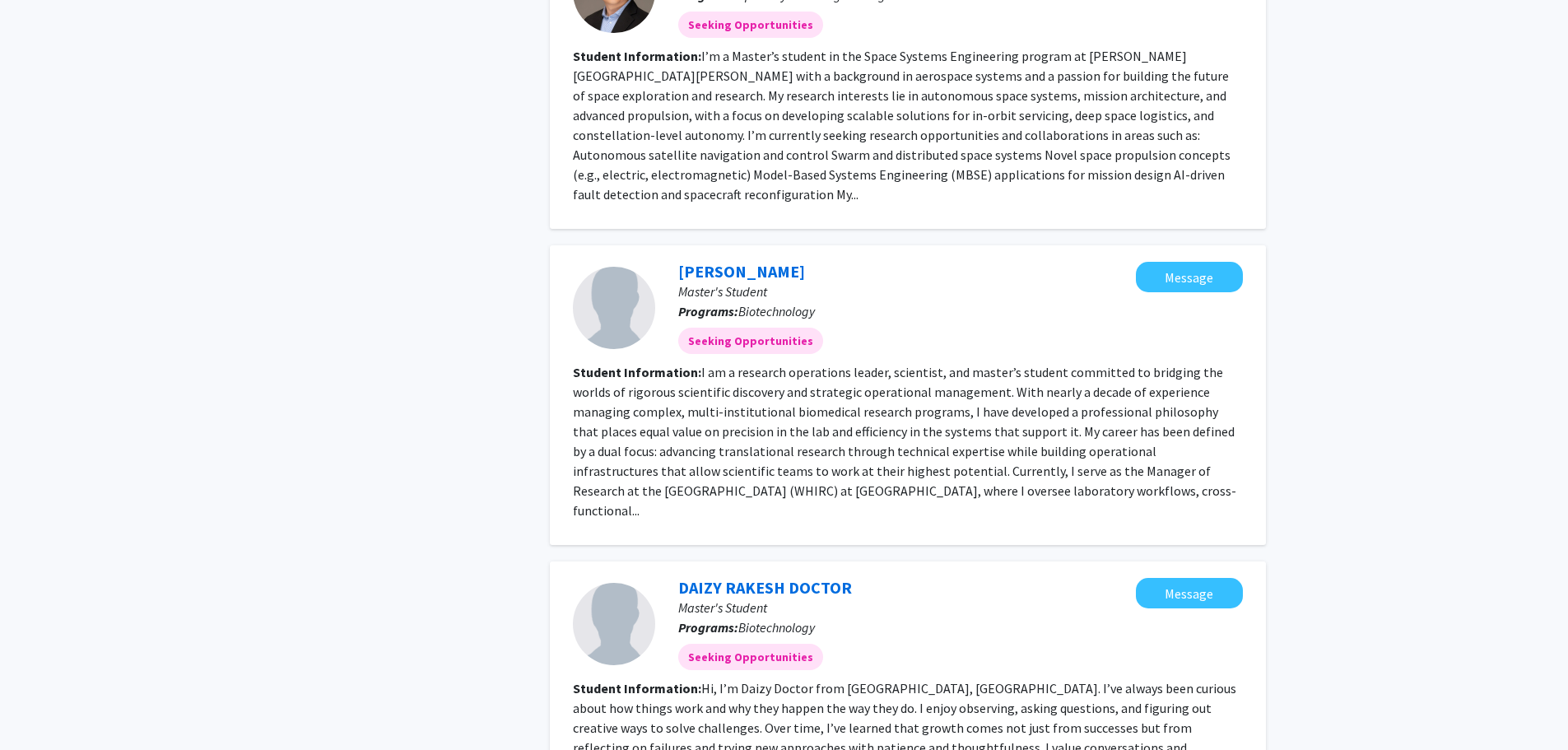
scroll to position [2306, 0]
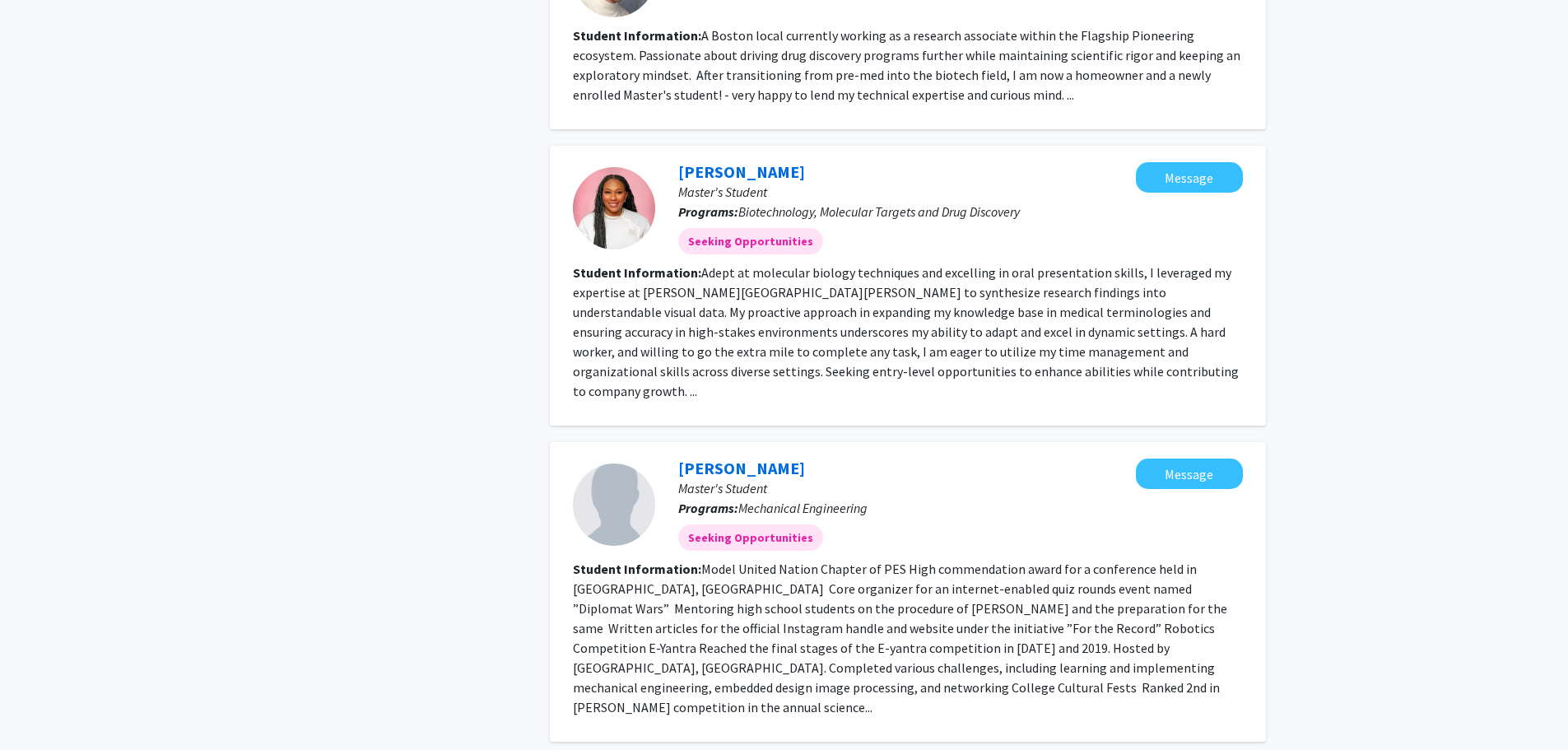
scroll to position [2059, 0]
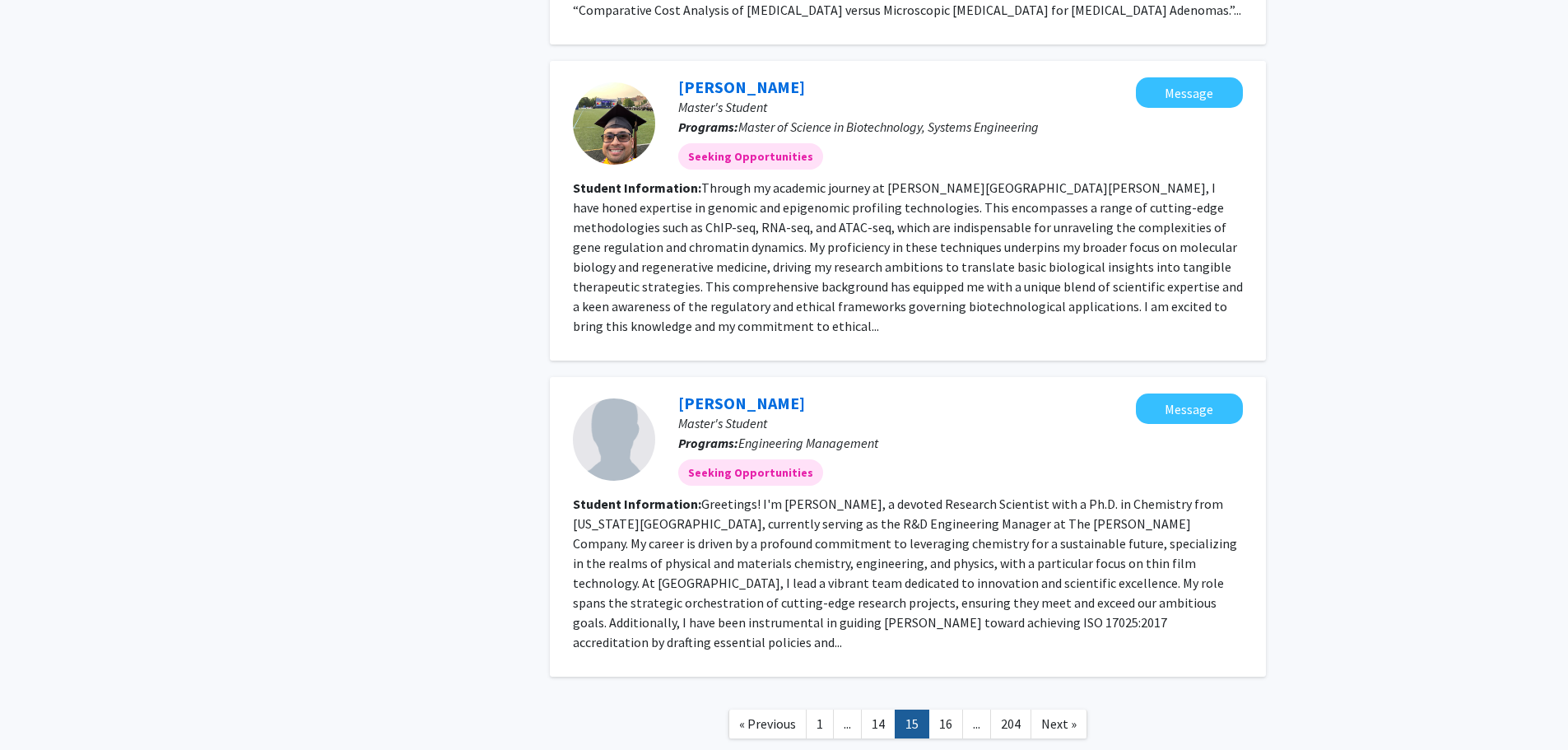
scroll to position [2388, 0]
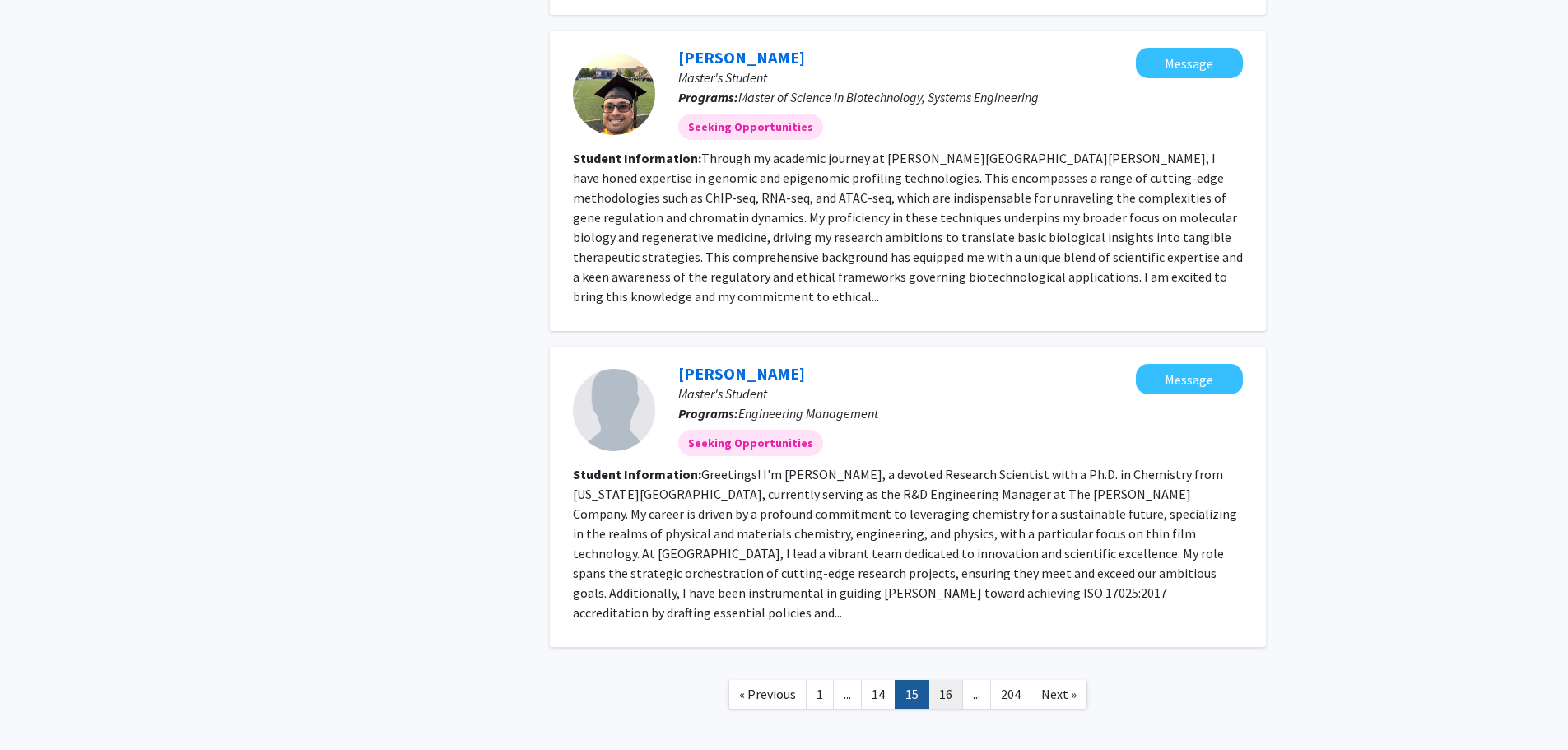
click at [949, 680] on link "16" at bounding box center [946, 695] width 34 height 29
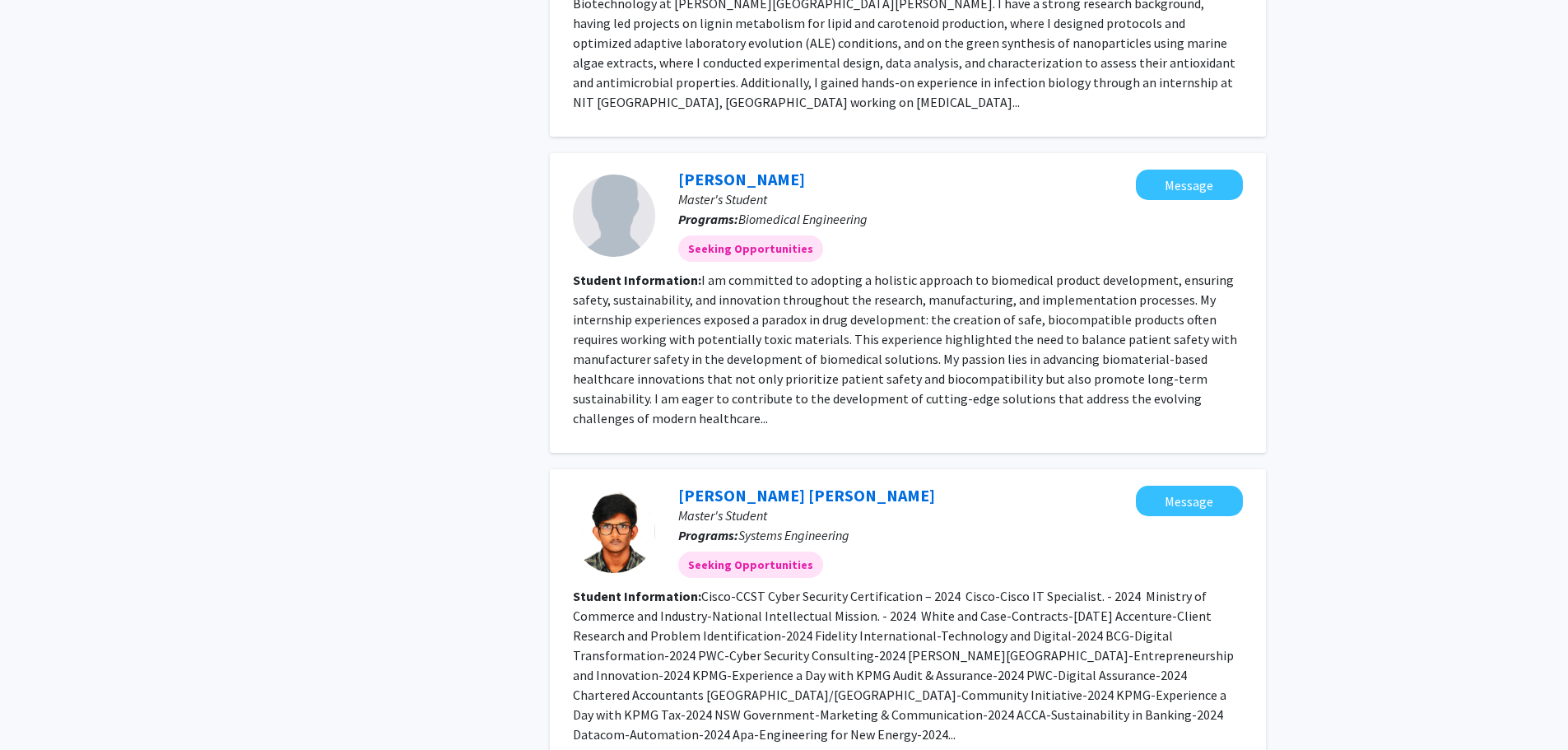
scroll to position [2306, 0]
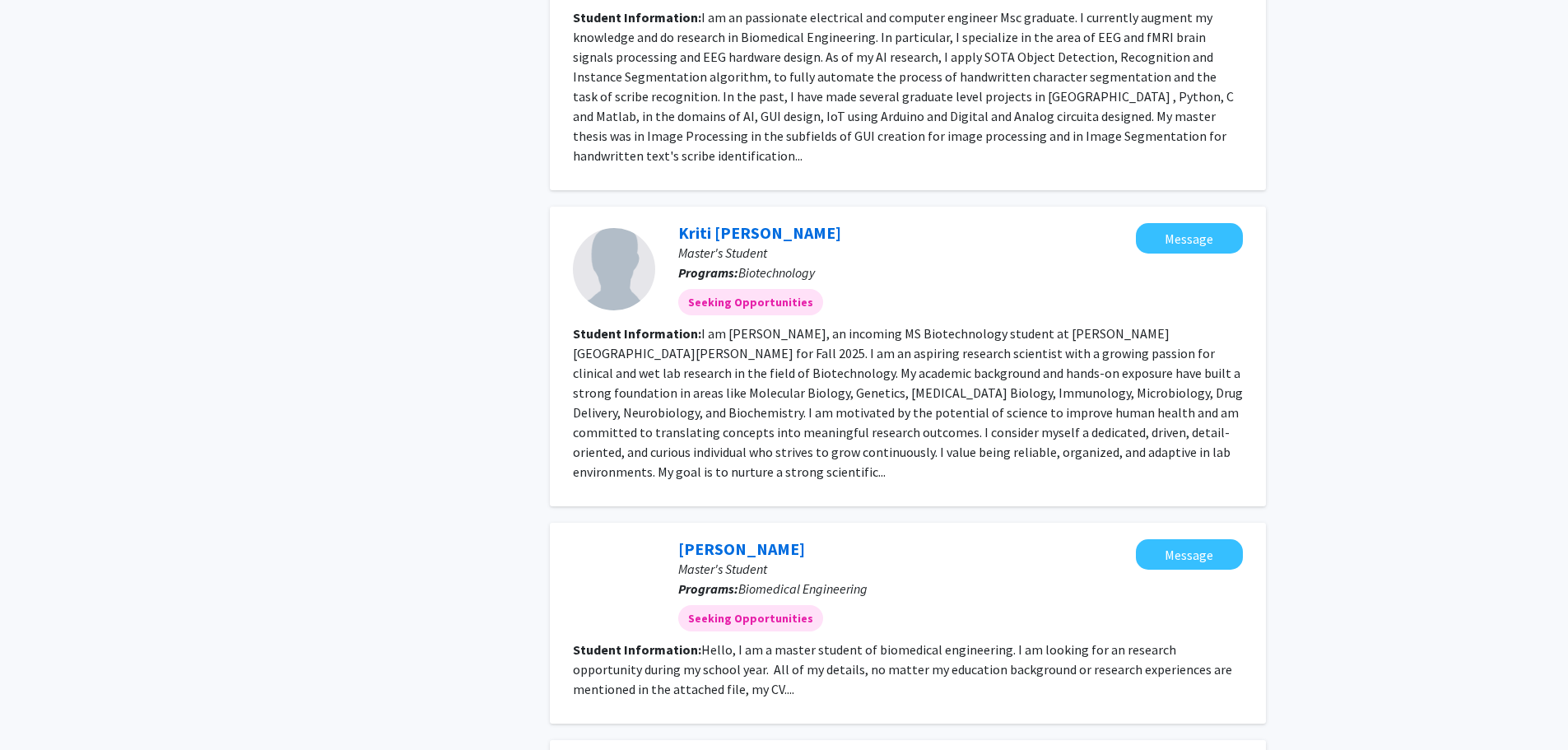
scroll to position [2141, 0]
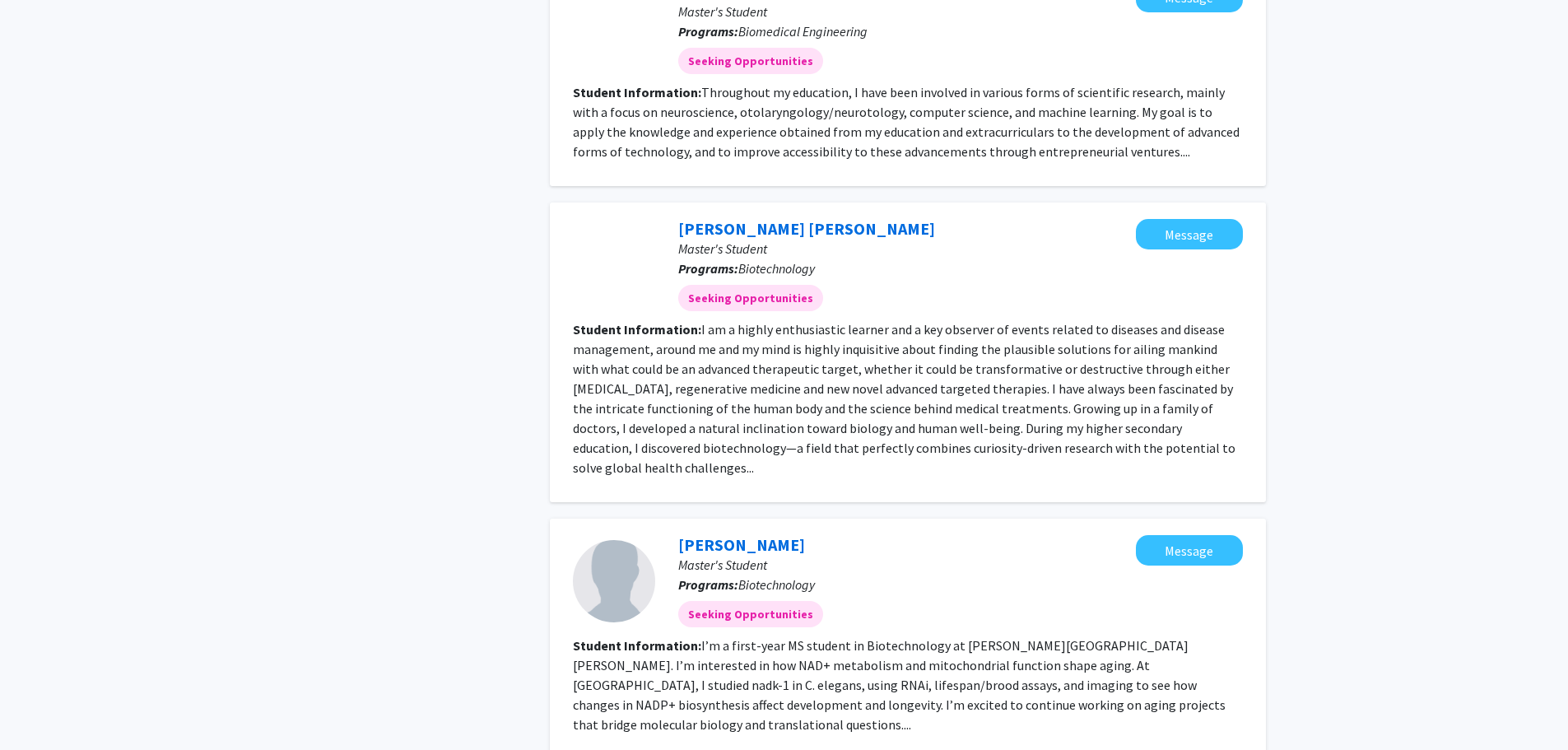
scroll to position [2141, 0]
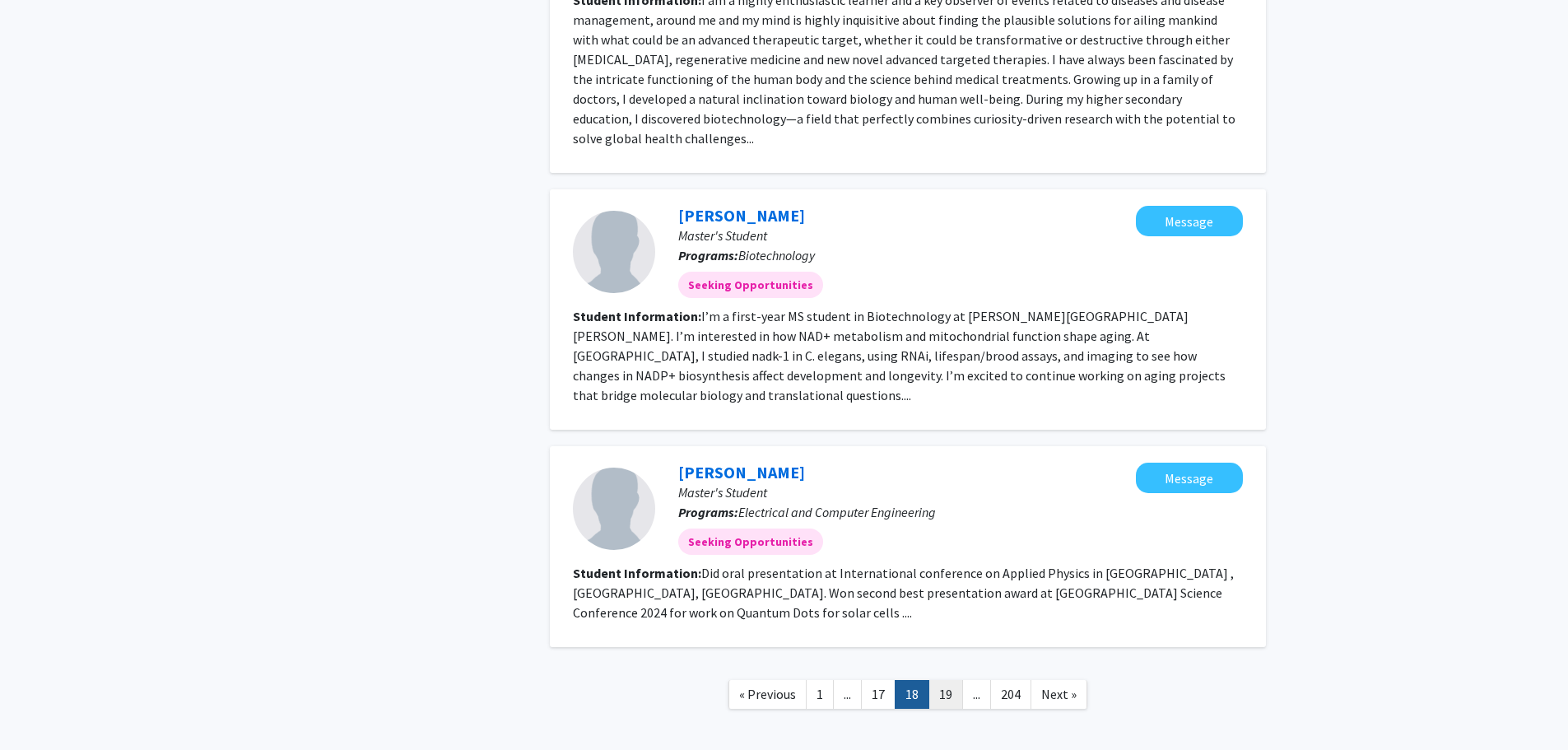
click at [952, 680] on link "19" at bounding box center [946, 695] width 34 height 29
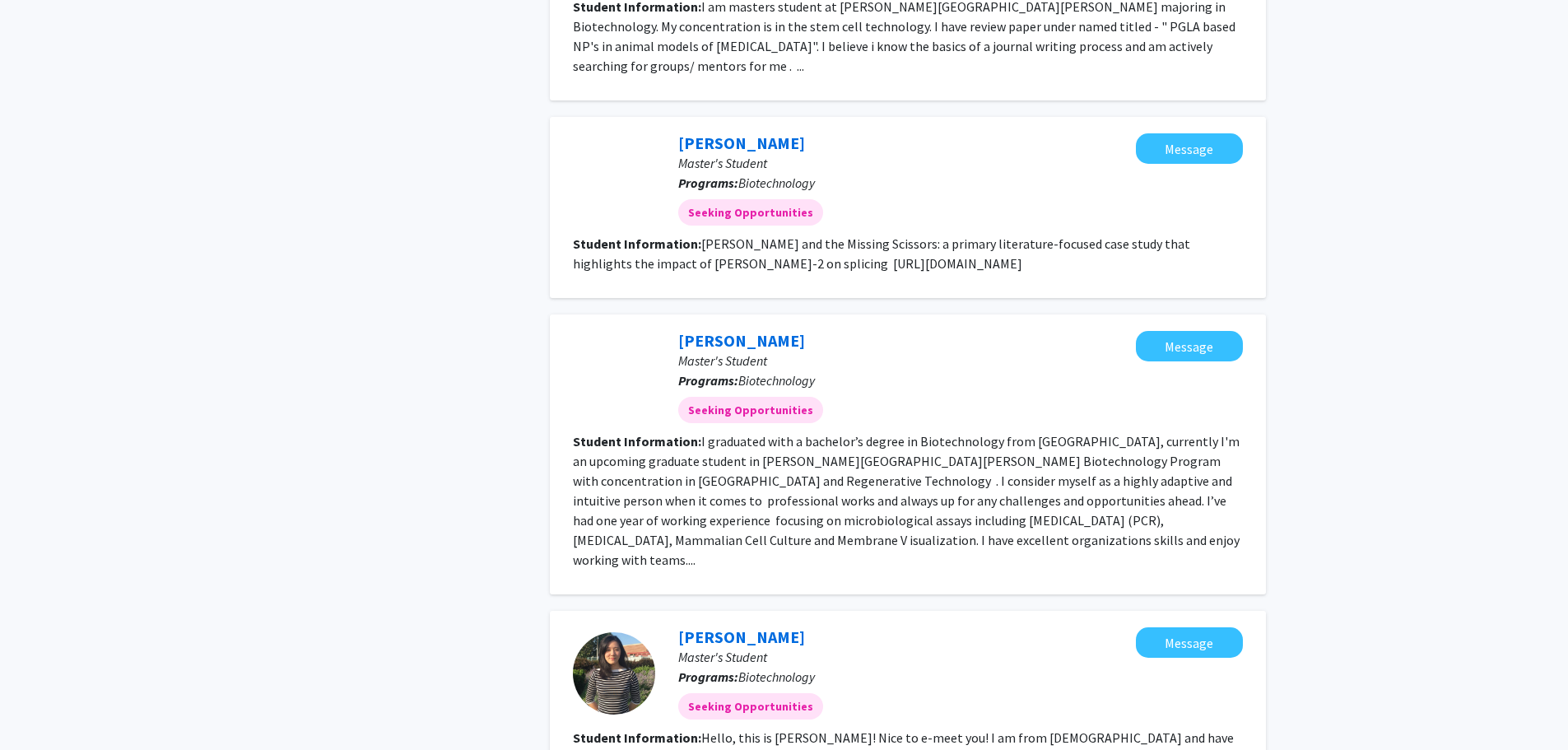
scroll to position [2224, 0]
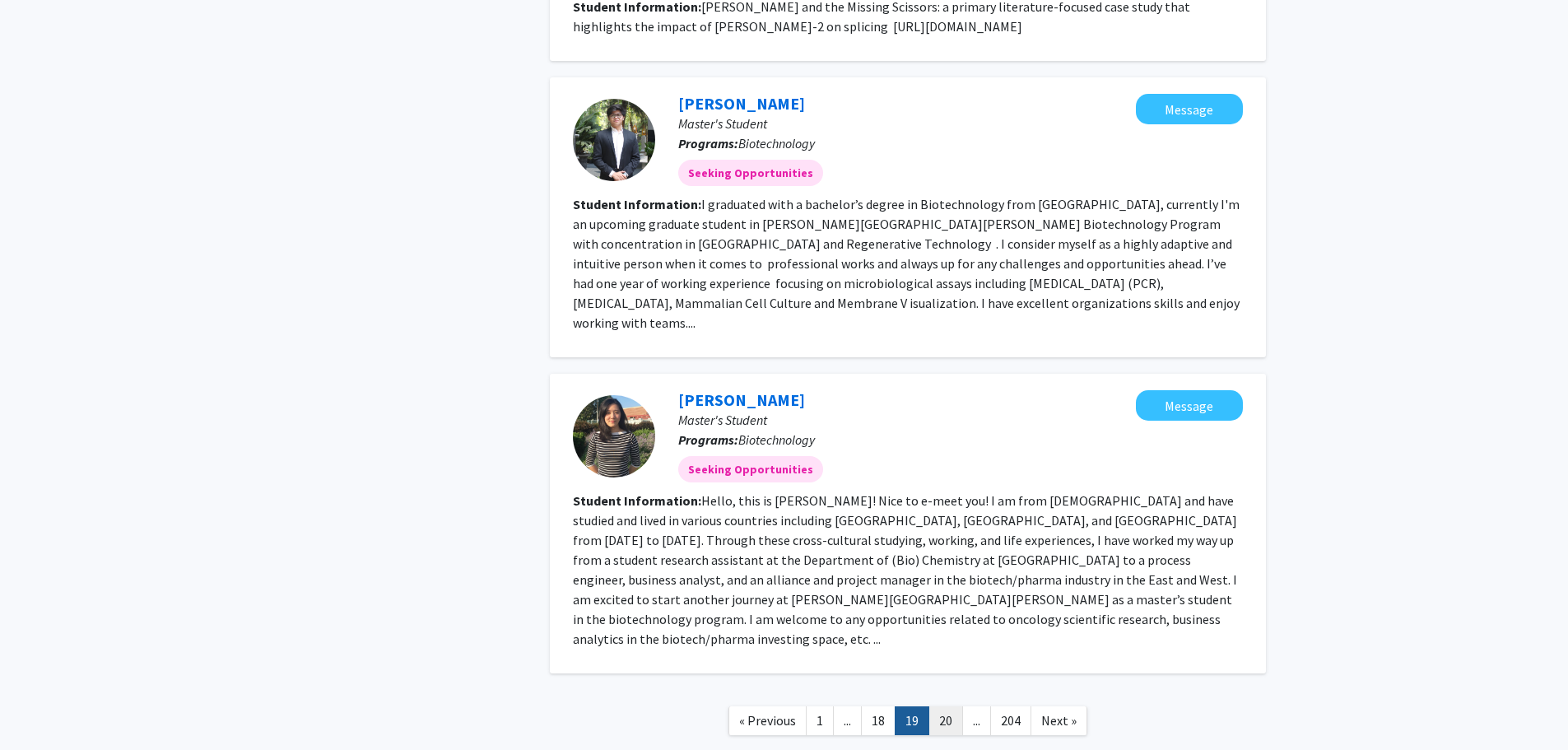
click at [942, 707] on link "20" at bounding box center [946, 721] width 34 height 29
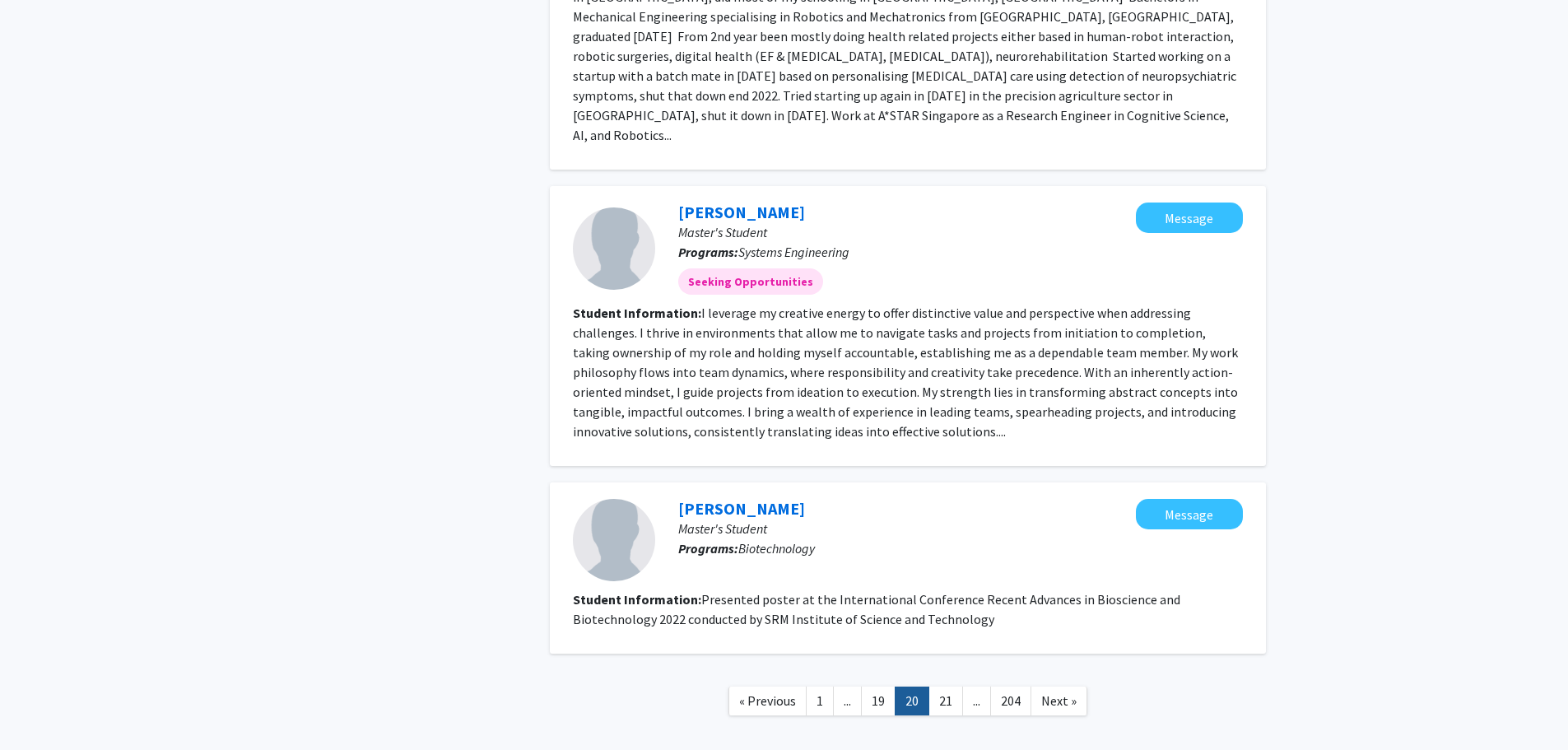
scroll to position [2043, 0]
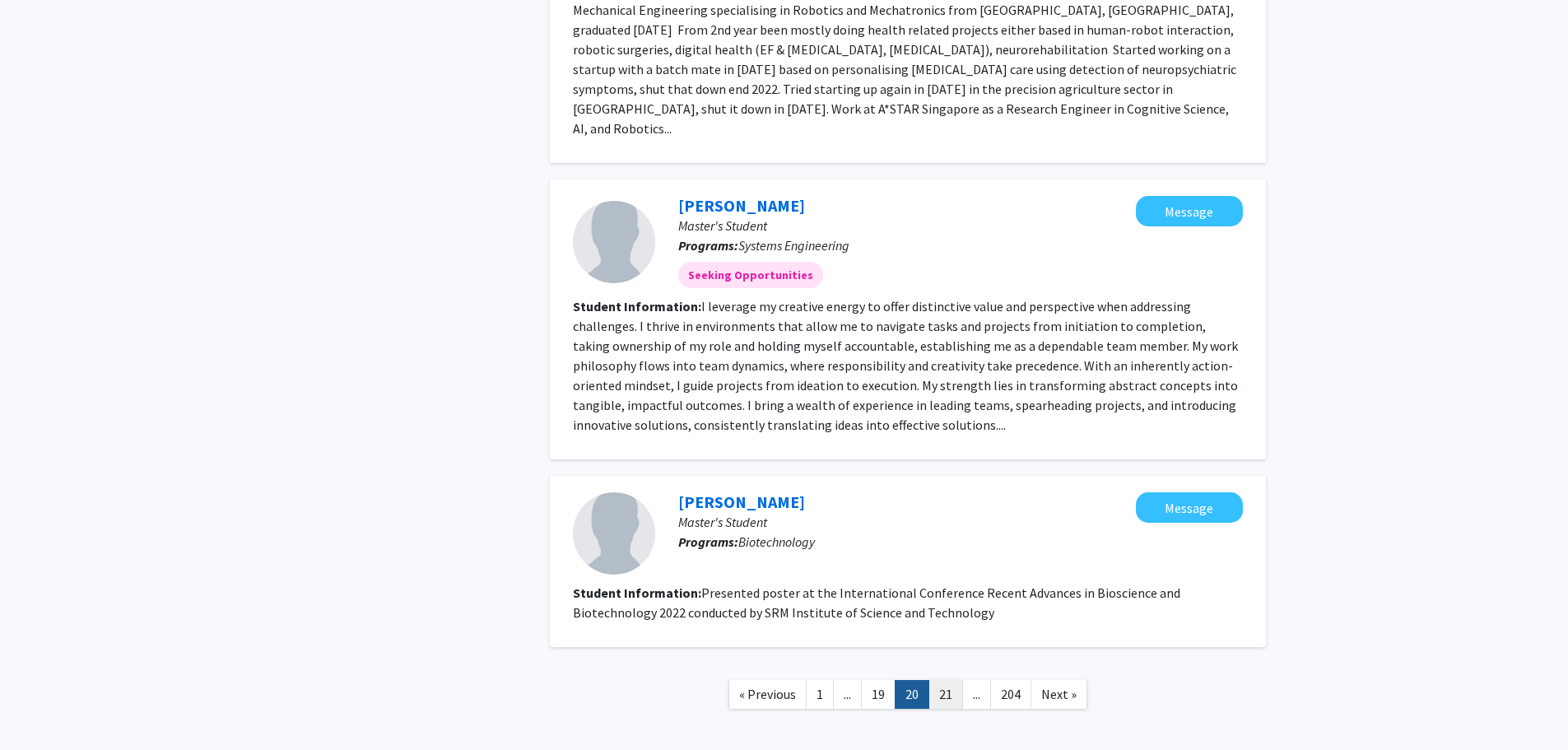
click at [949, 680] on link "21" at bounding box center [946, 695] width 34 height 29
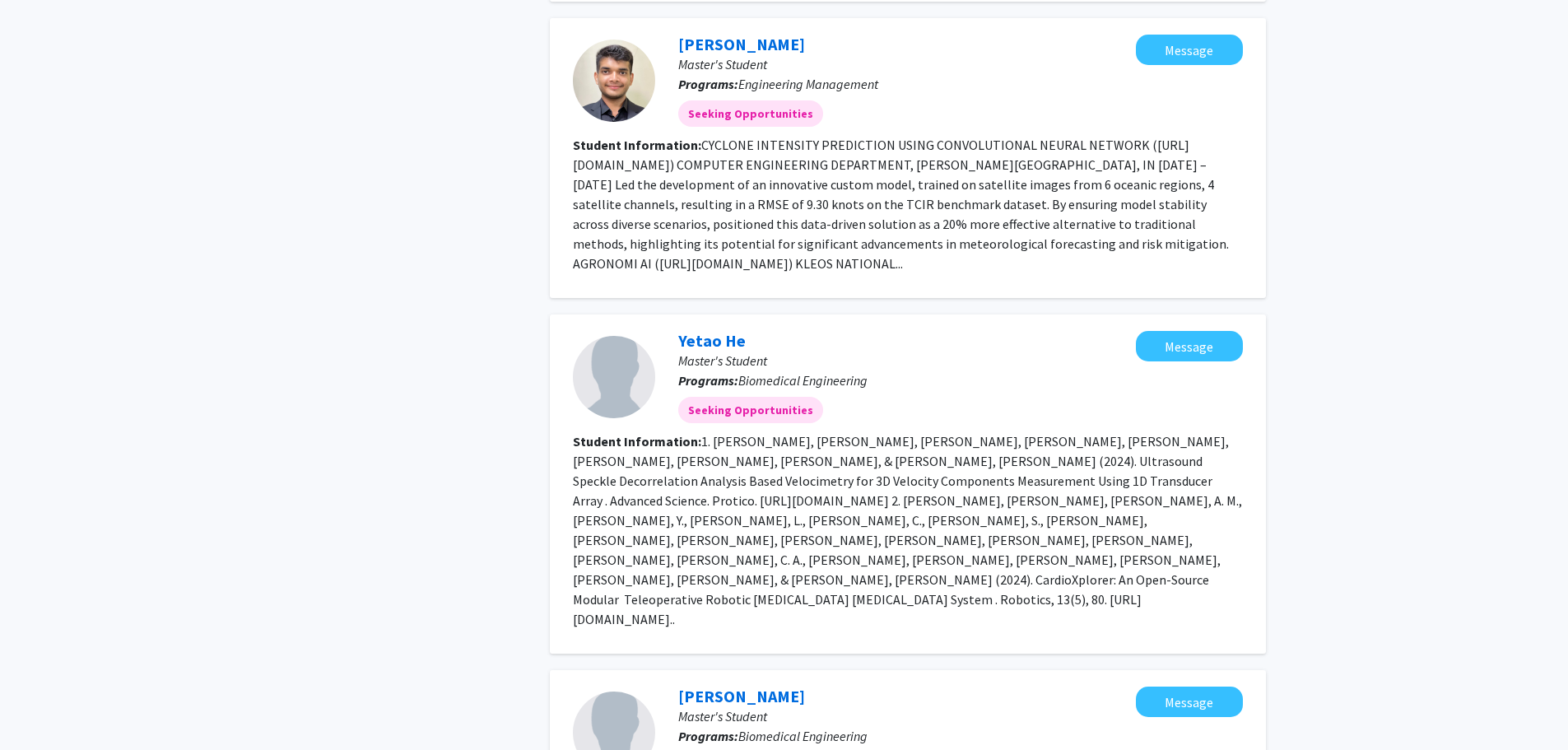
scroll to position [2161, 0]
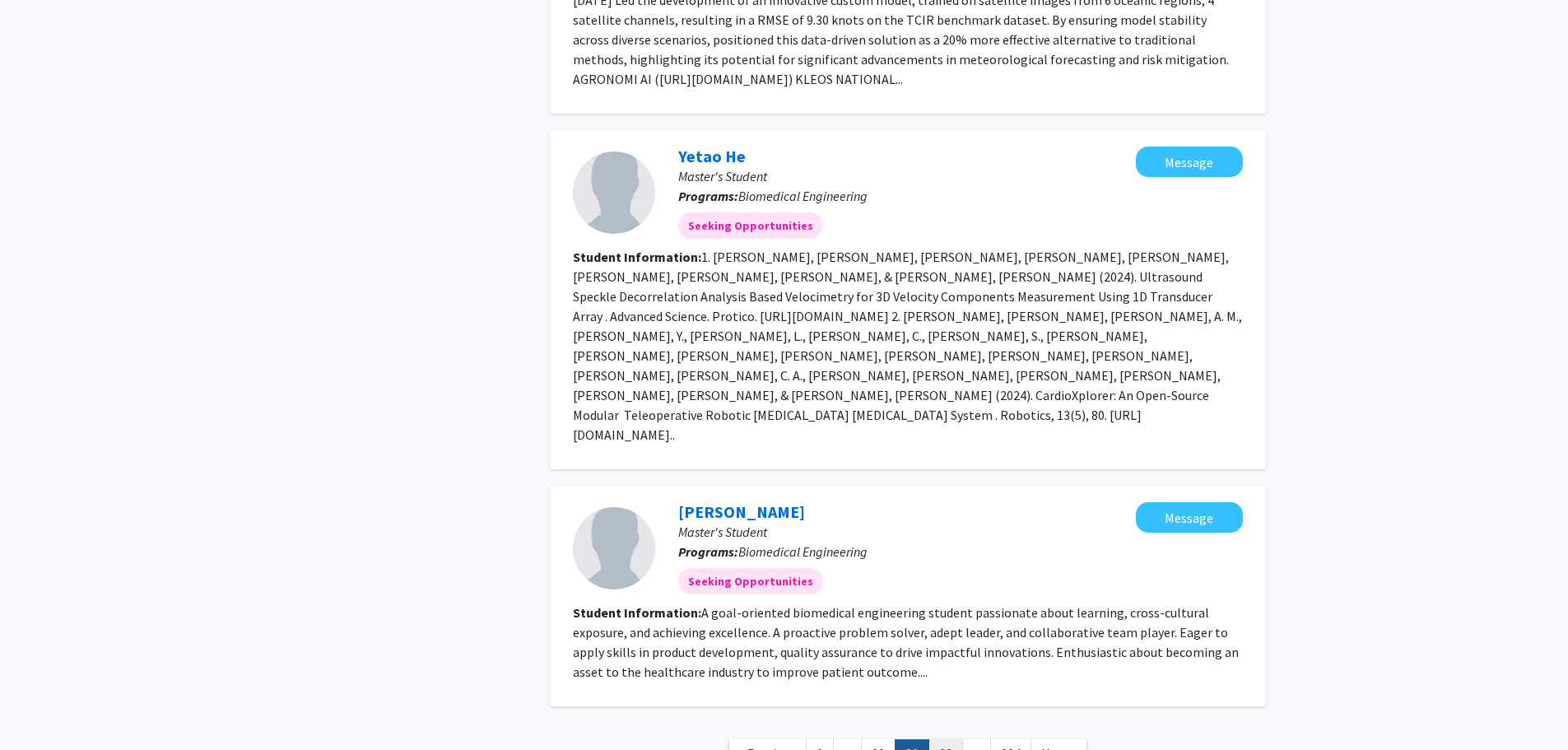
drag, startPoint x: 950, startPoint y: 615, endPoint x: 961, endPoint y: 610, distance: 12.1
click at [951, 740] on link "22" at bounding box center [946, 755] width 34 height 29
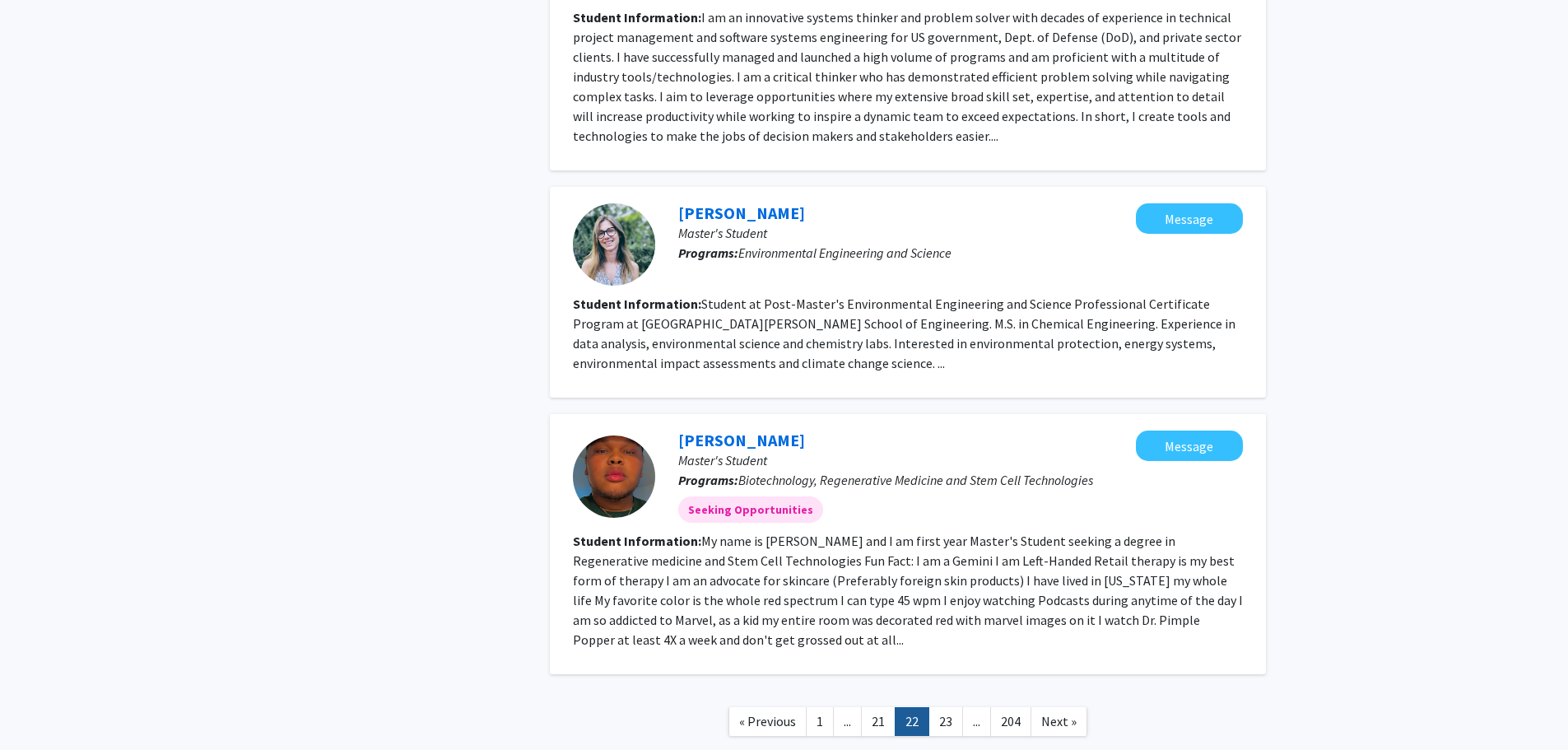
scroll to position [1977, 0]
click at [943, 707] on link "23" at bounding box center [946, 721] width 34 height 29
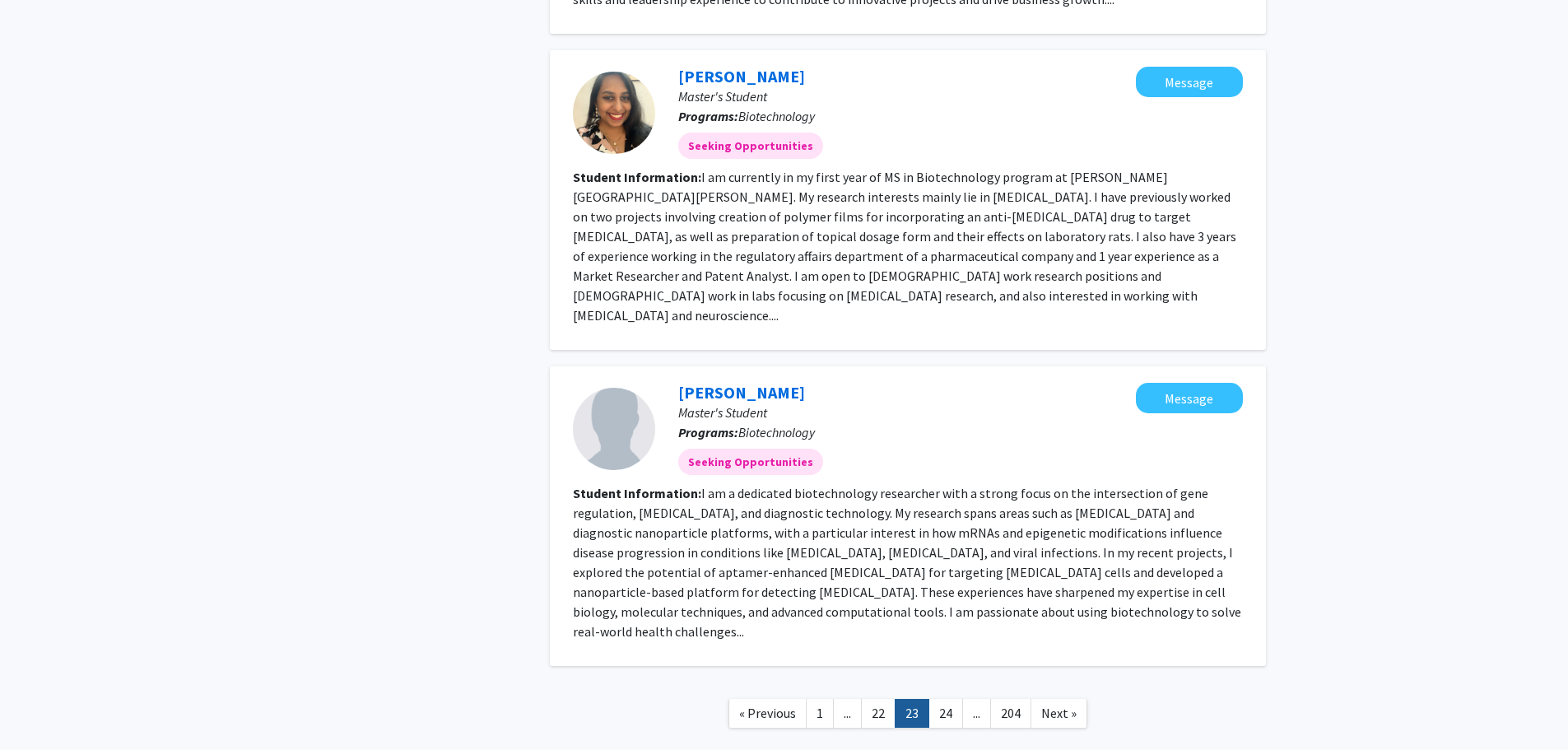
scroll to position [2224, 0]
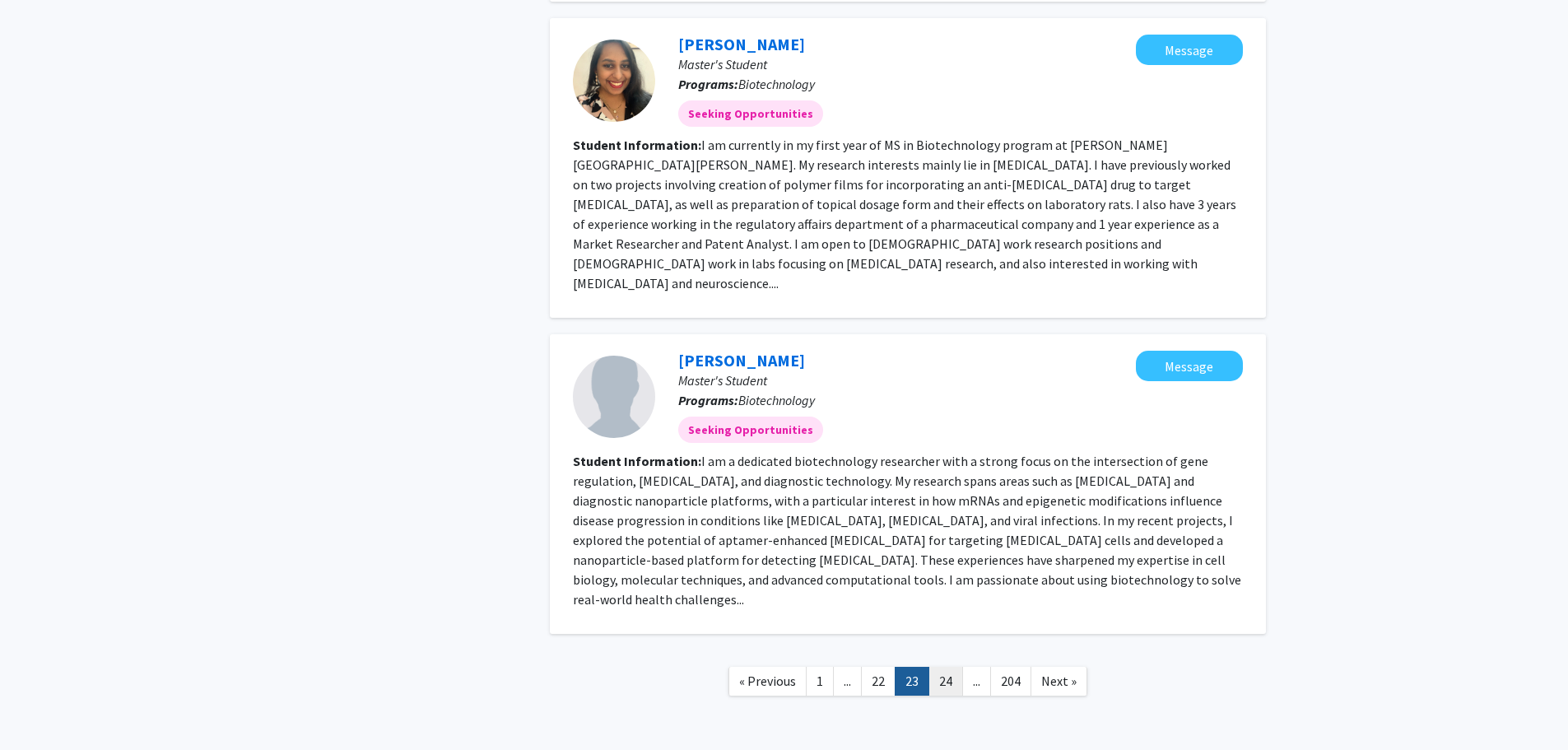
click at [945, 667] on link "24" at bounding box center [946, 681] width 34 height 29
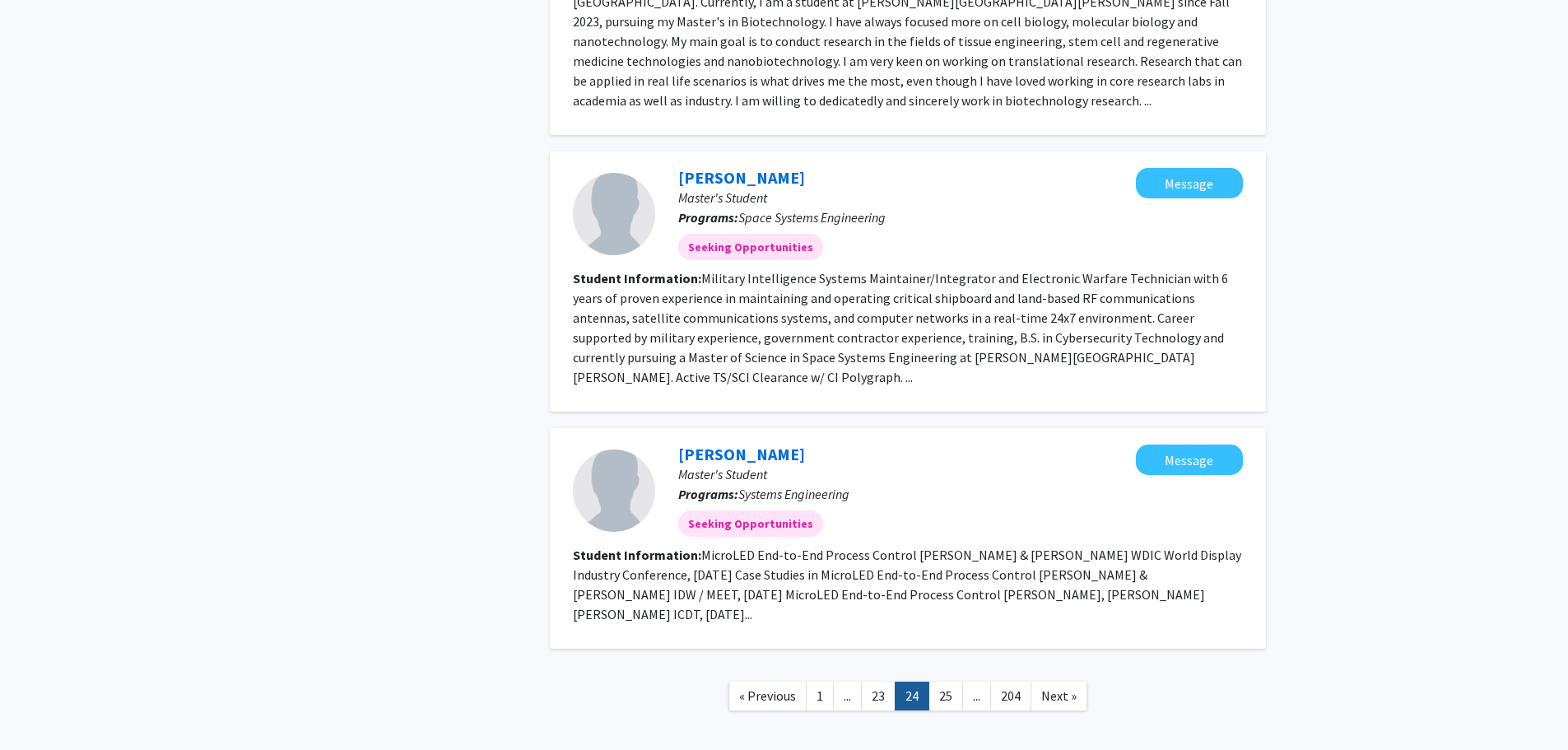
scroll to position [2171, 0]
click at [946, 680] on link "25" at bounding box center [946, 695] width 34 height 29
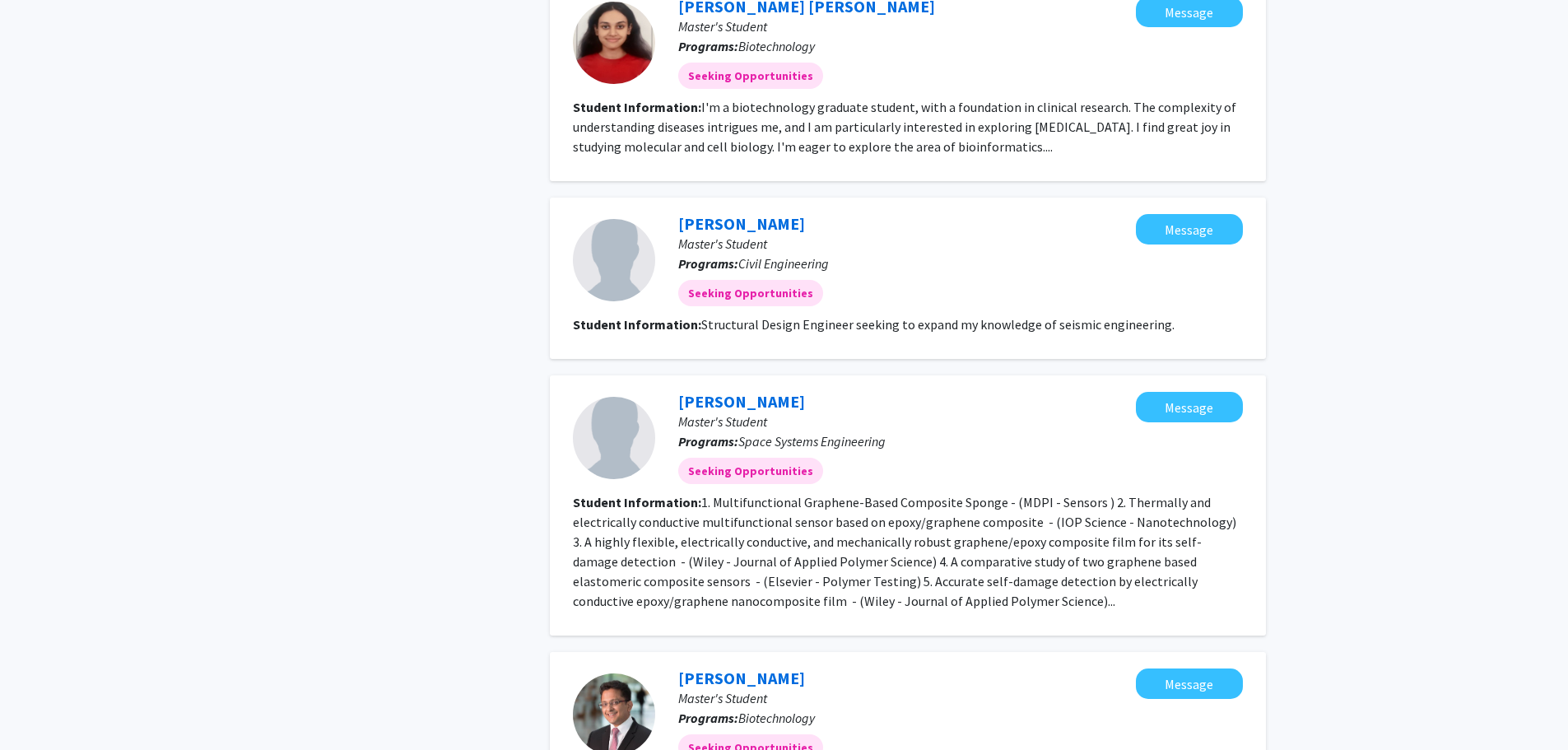
scroll to position [2059, 0]
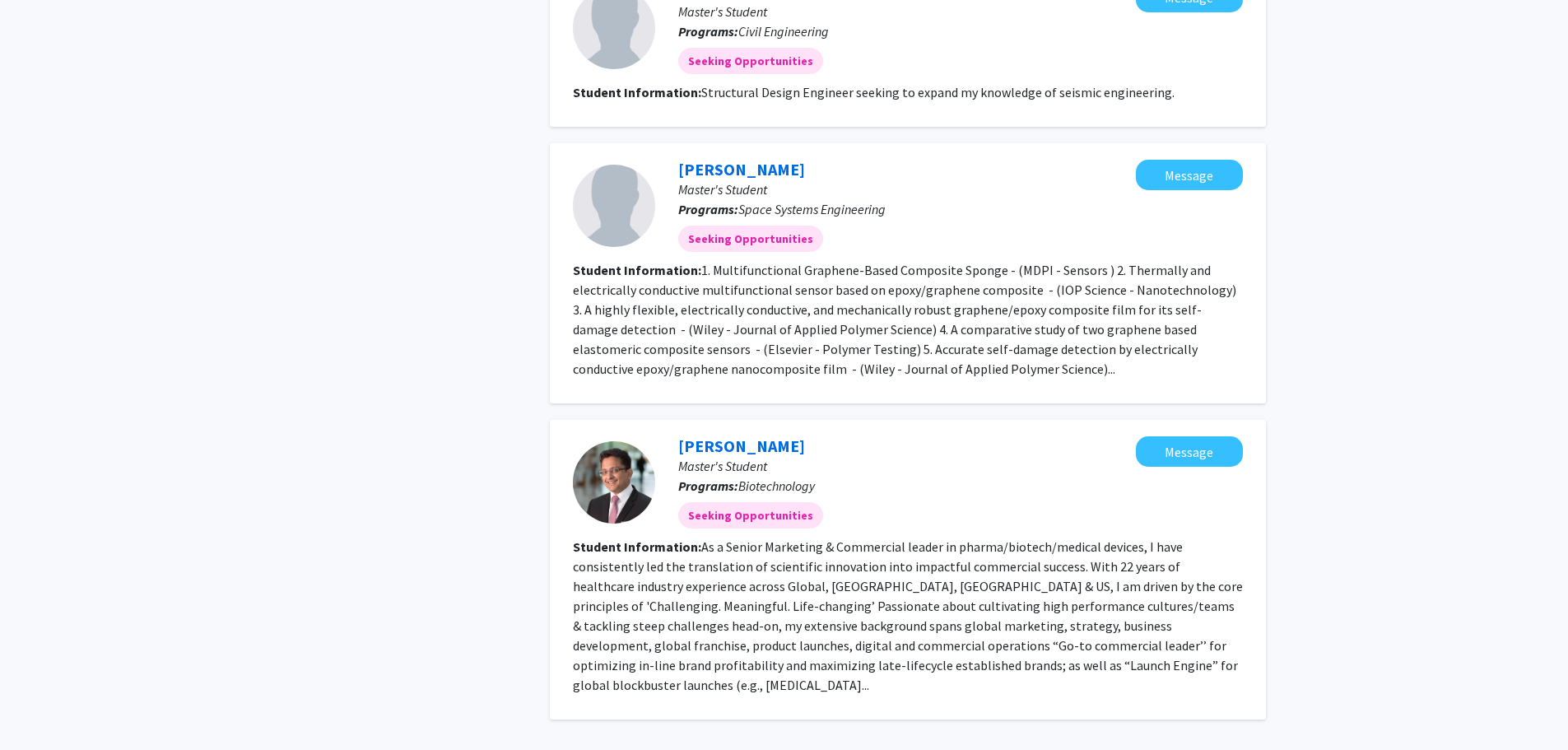
drag, startPoint x: 940, startPoint y: 688, endPoint x: 948, endPoint y: 667, distance: 22.5
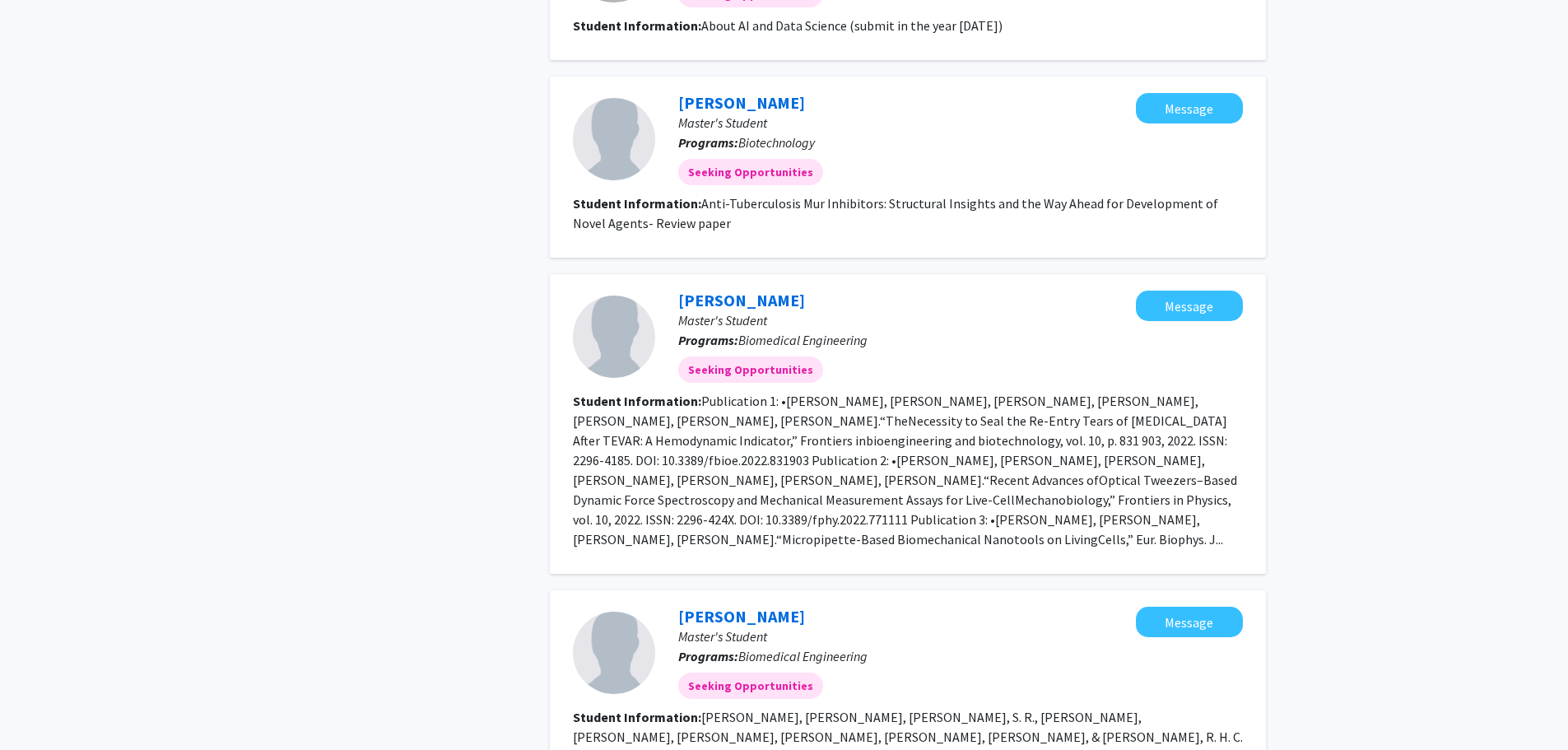
scroll to position [1973, 0]
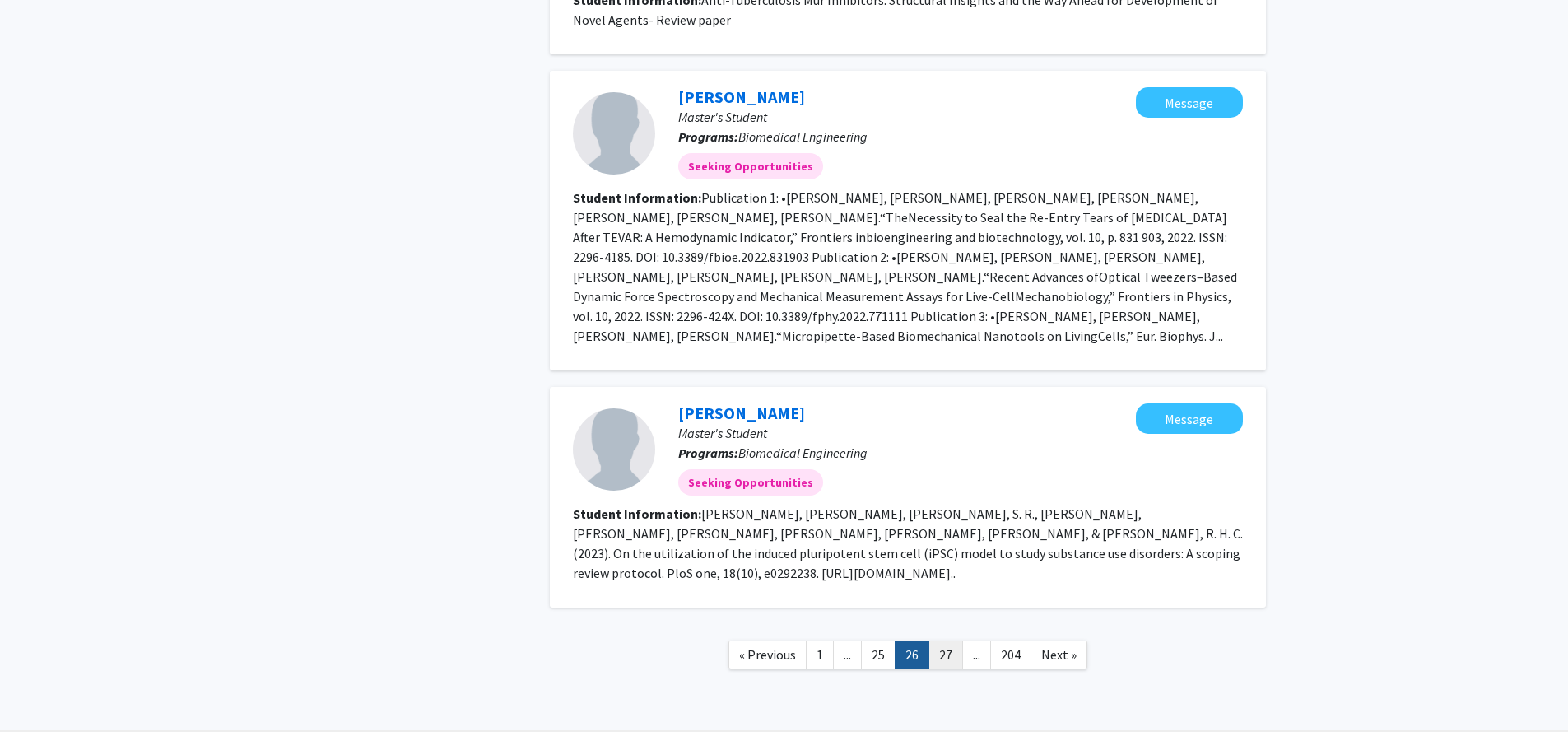
click at [948, 641] on link "27" at bounding box center [946, 655] width 34 height 29
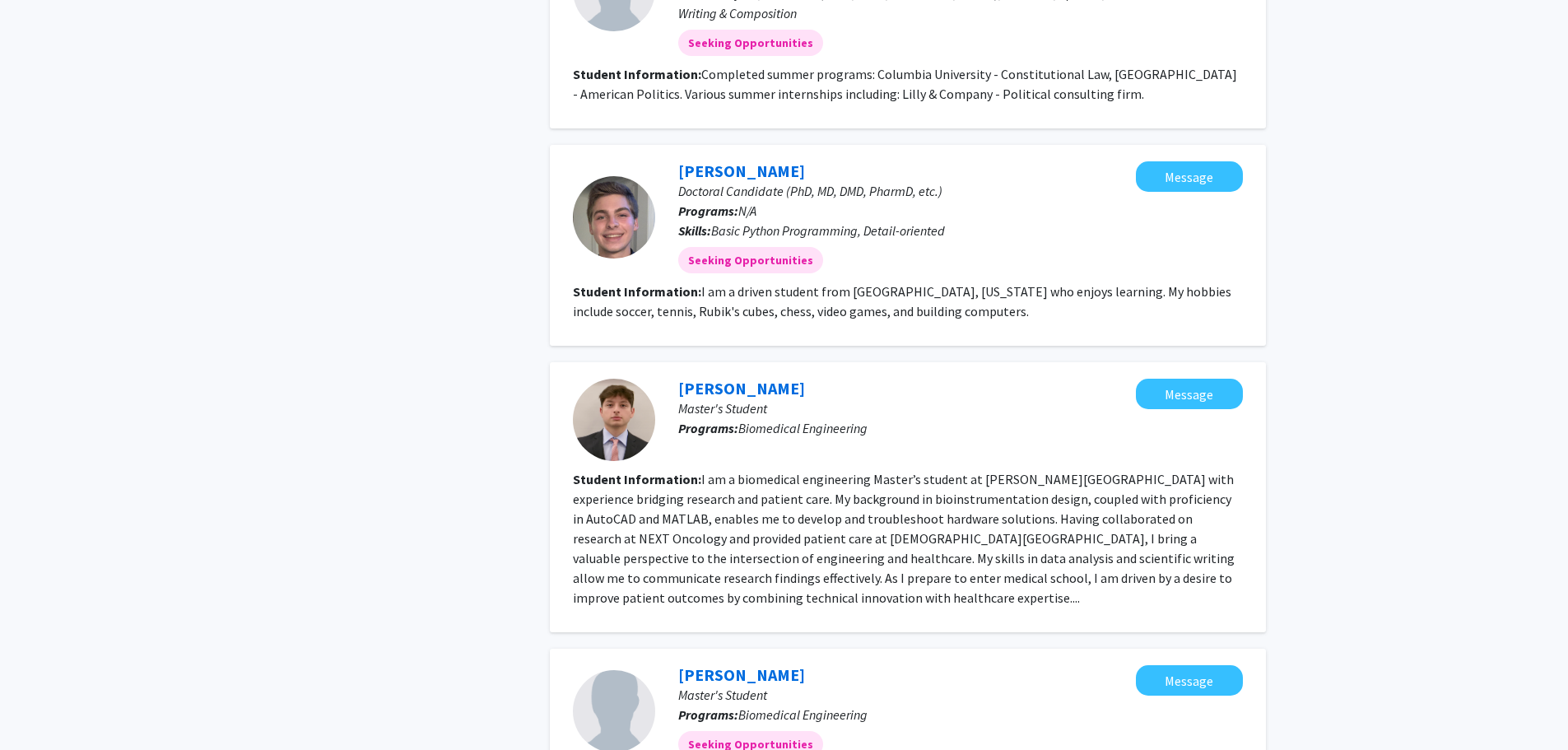
scroll to position [1977, 0]
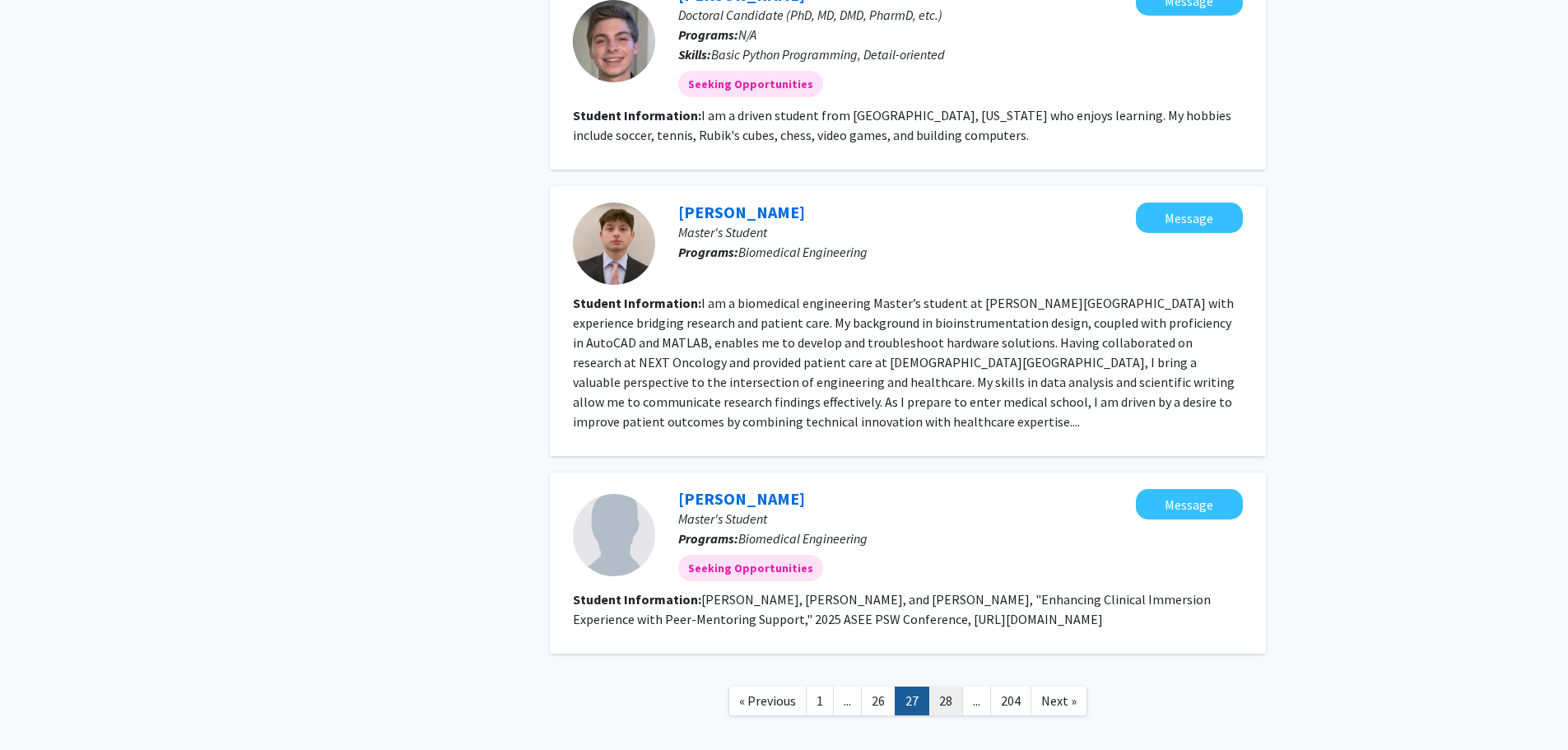
click at [940, 687] on link "28" at bounding box center [946, 701] width 34 height 29
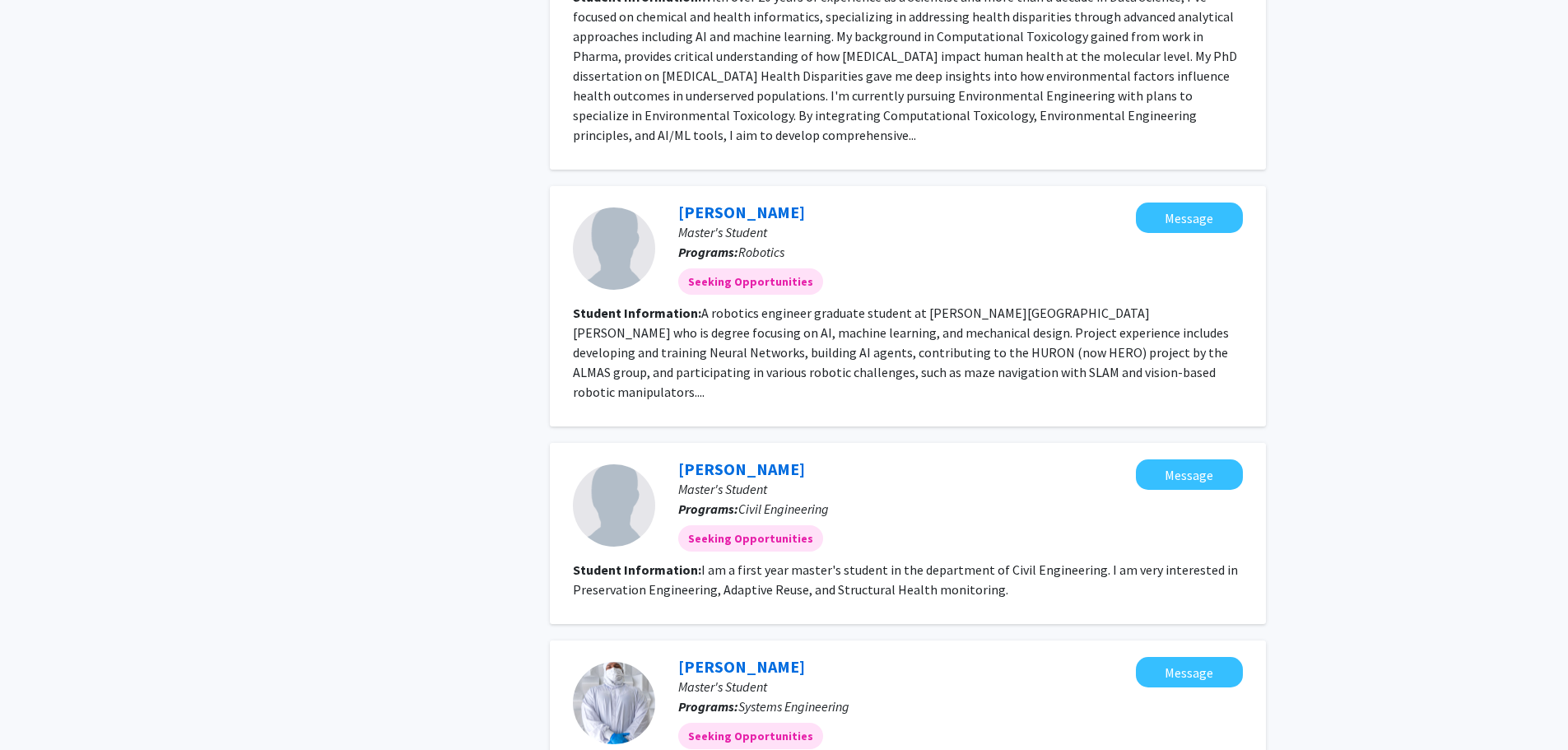
scroll to position [2043, 0]
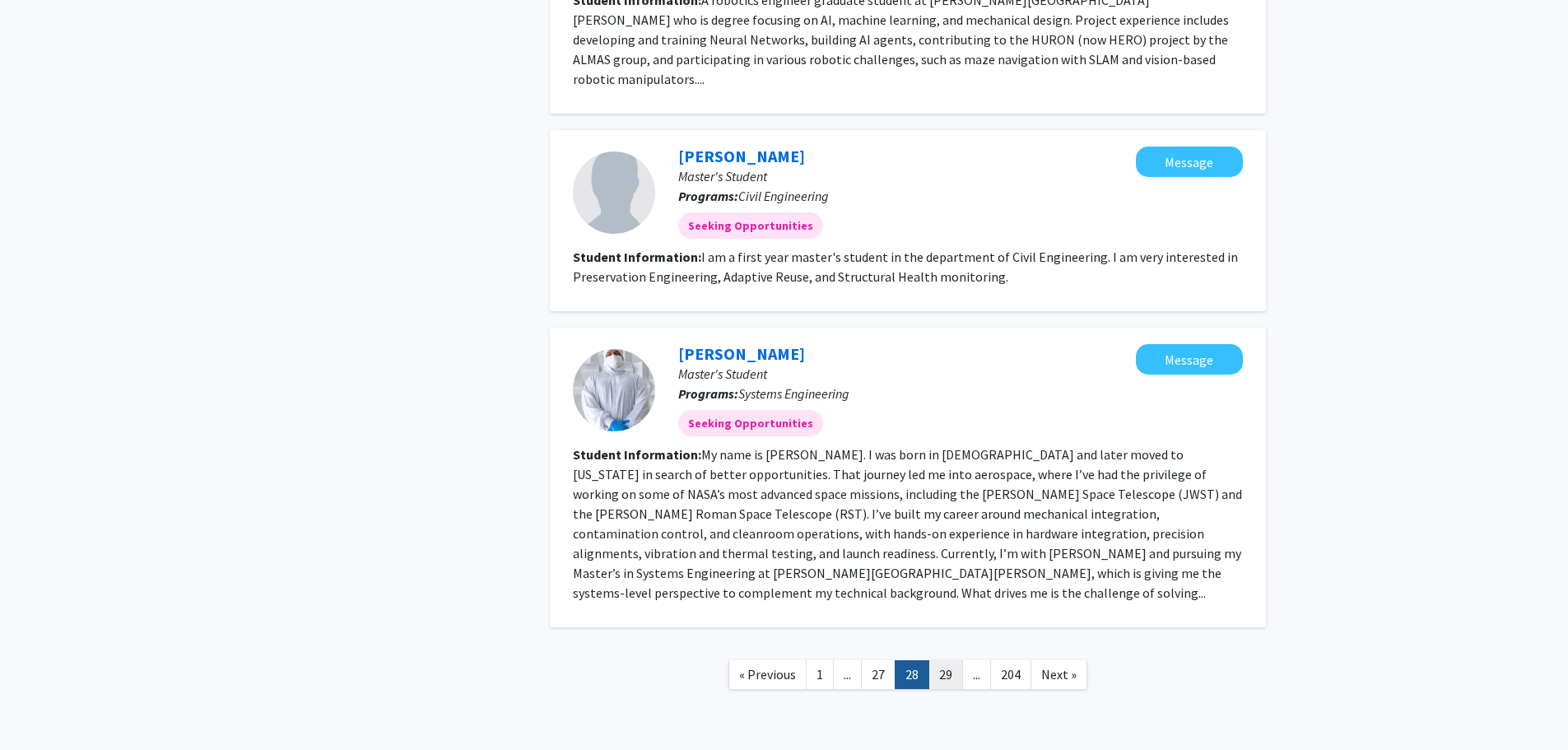
click at [947, 660] on link "29" at bounding box center [946, 675] width 34 height 29
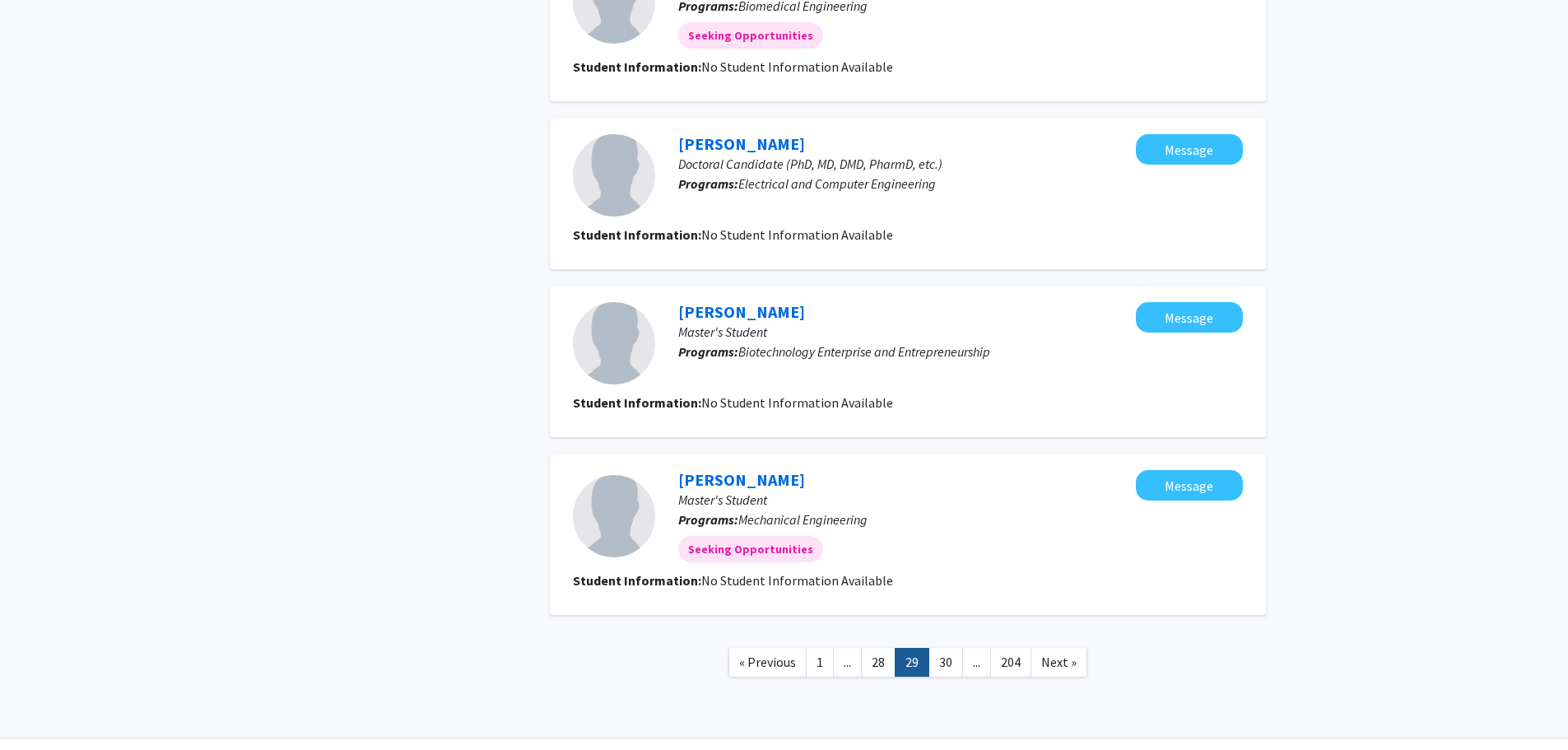
scroll to position [1542, 0]
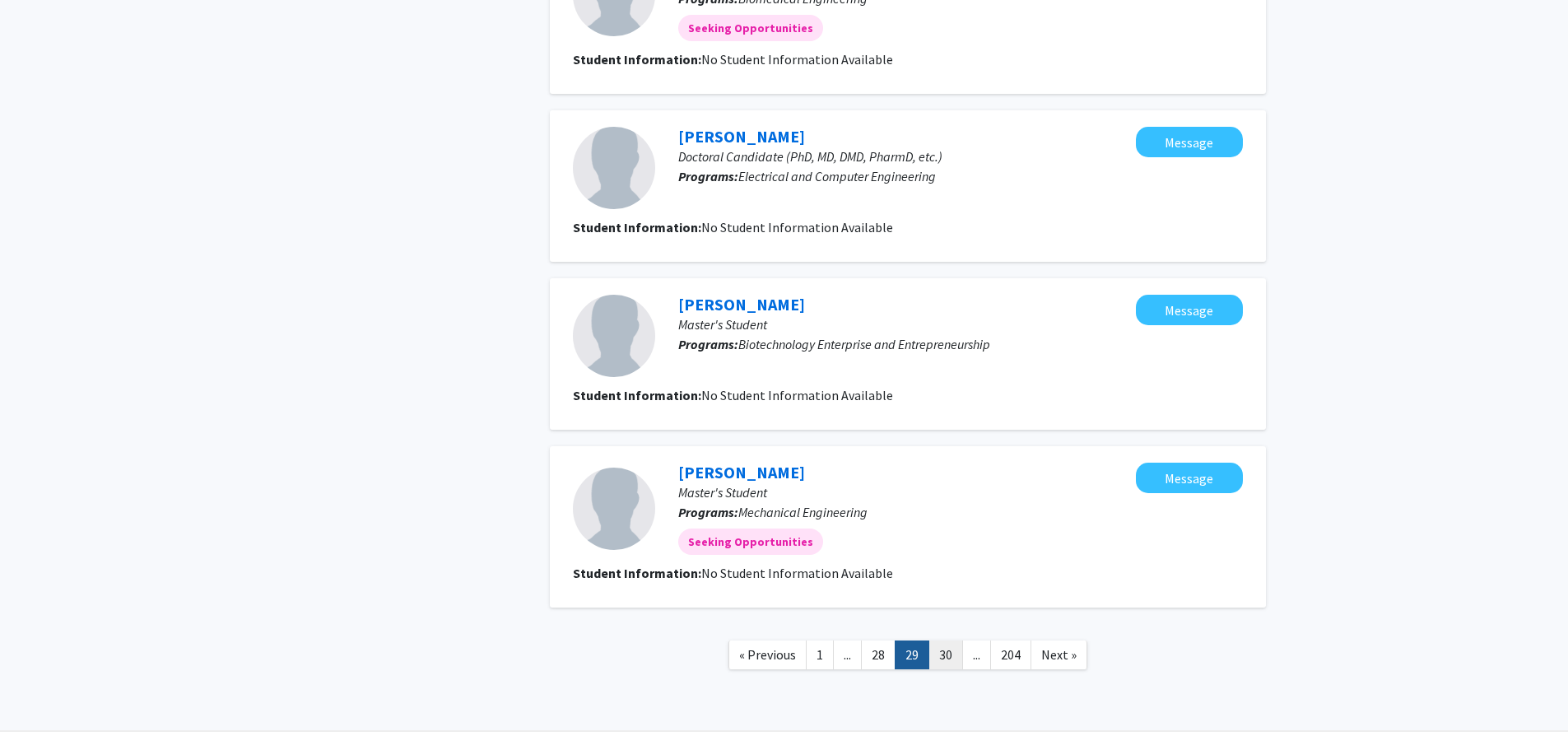
click at [948, 641] on link "30" at bounding box center [946, 655] width 34 height 29
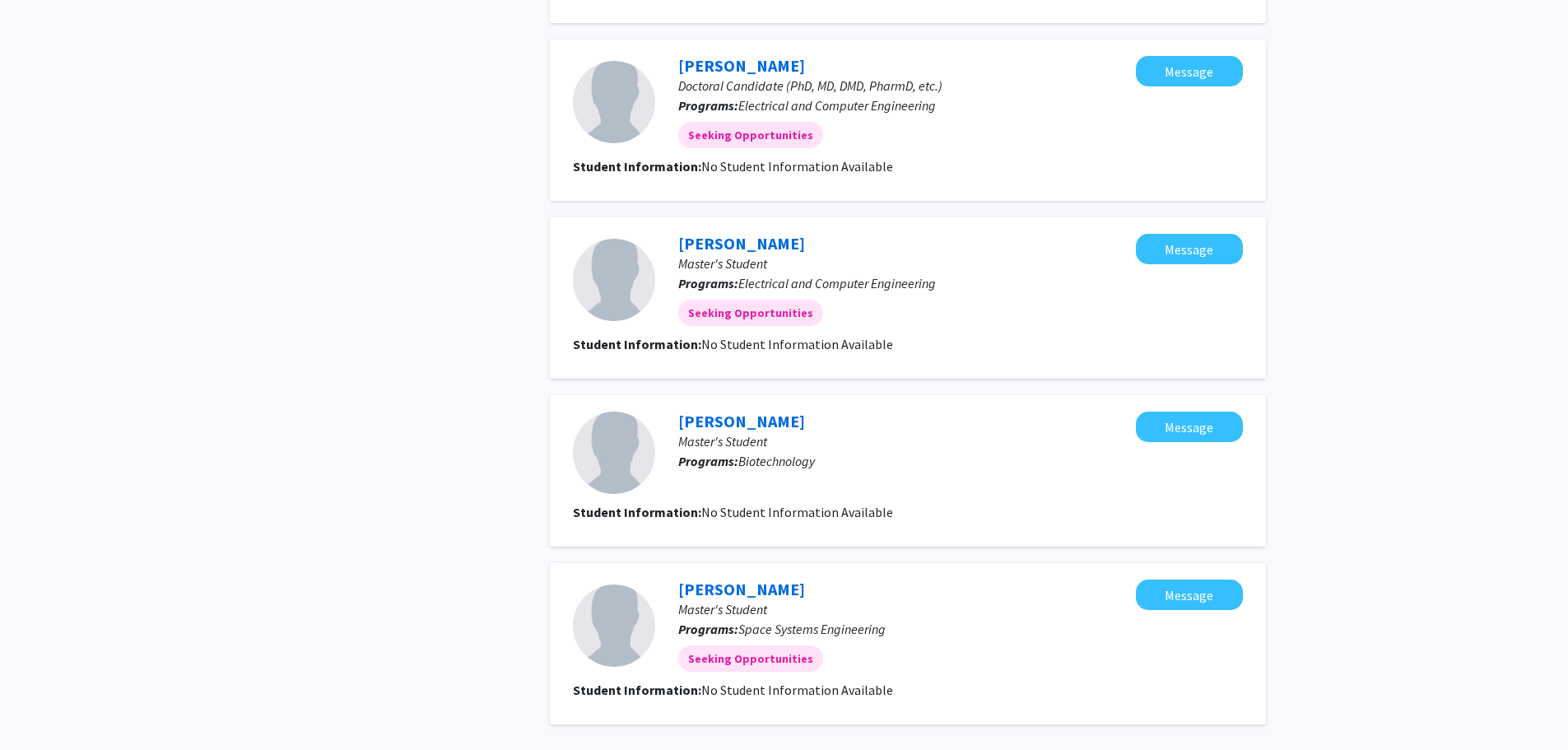
scroll to position [1341, 0]
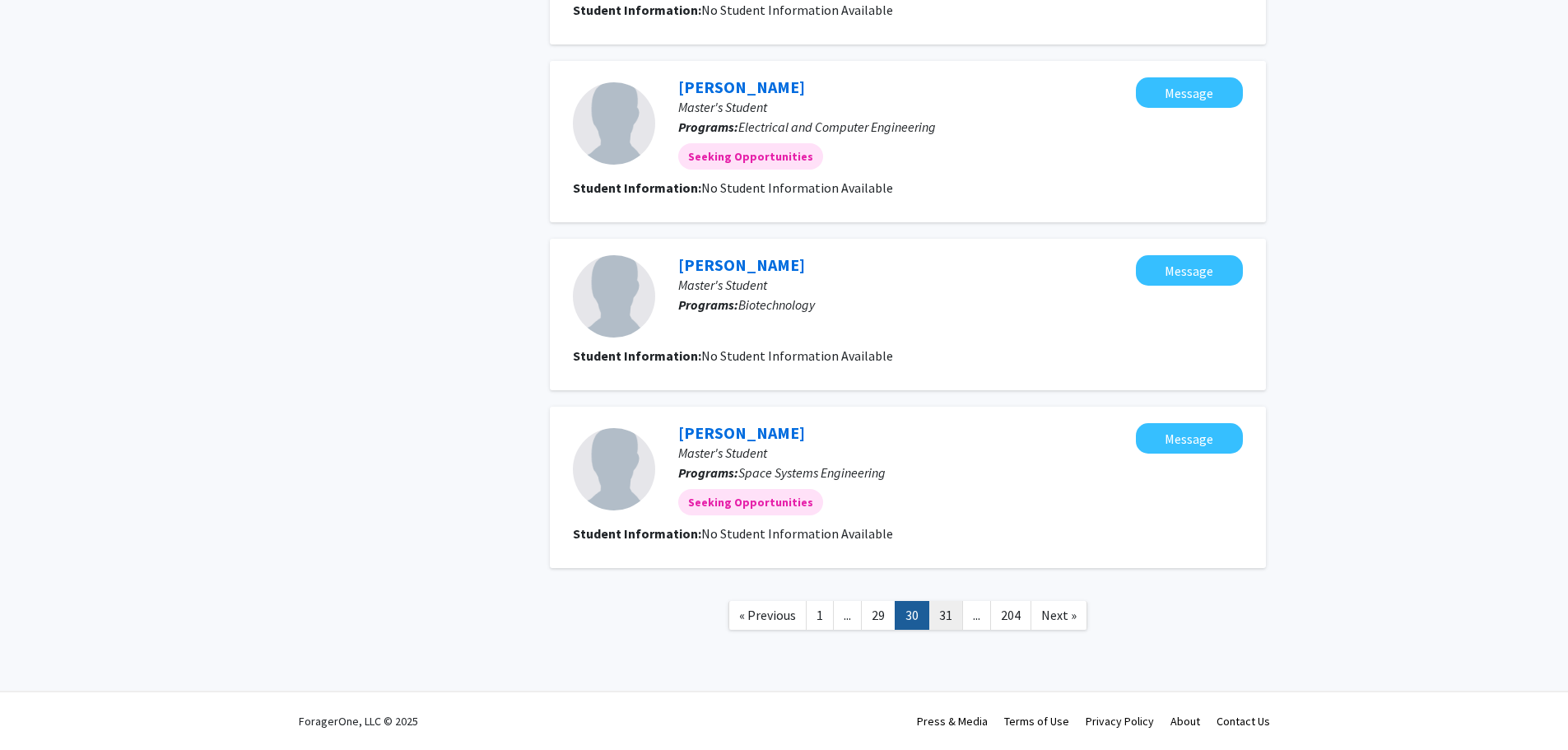
click at [944, 612] on link "31" at bounding box center [946, 616] width 34 height 29
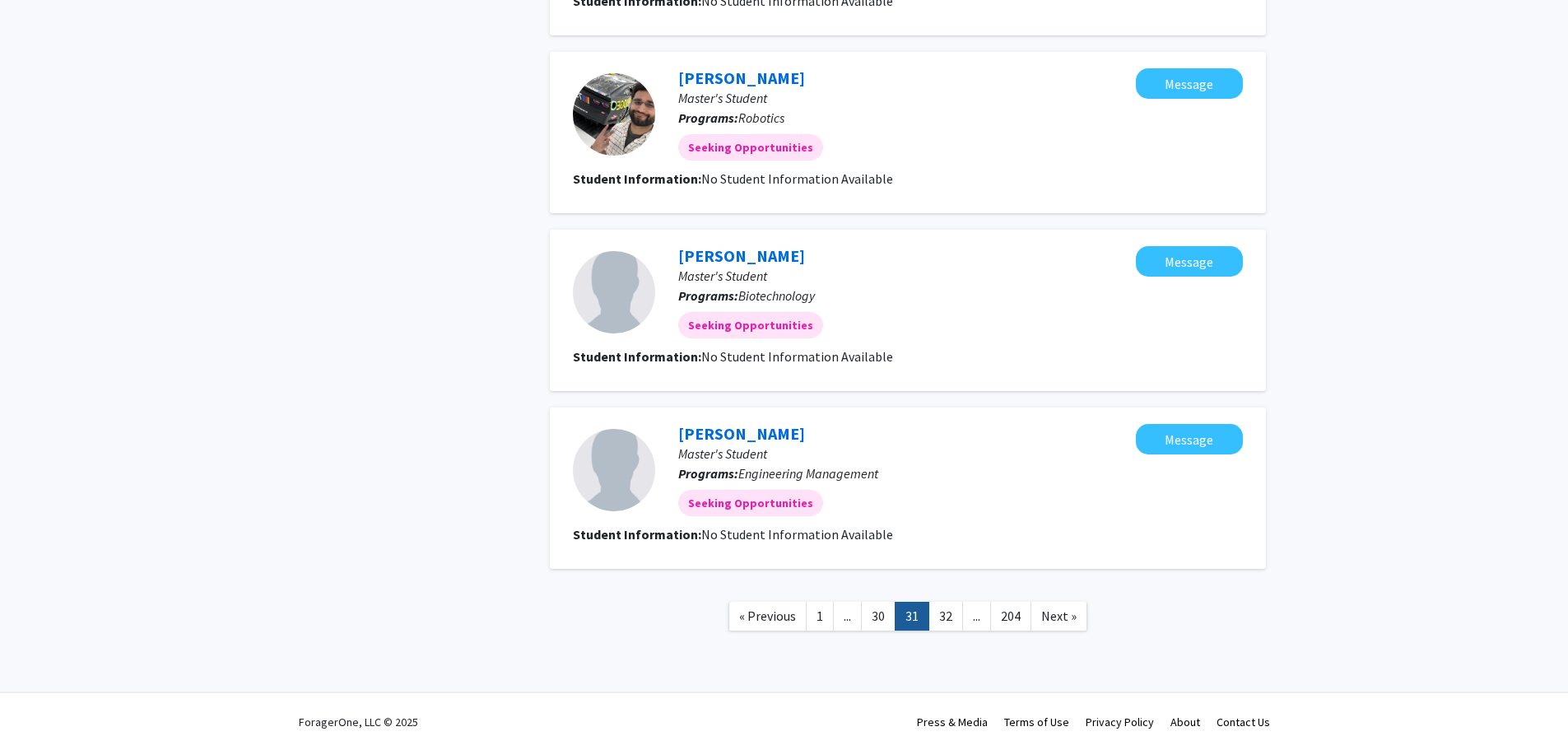
scroll to position [1341, 0]
click at [949, 617] on link "32" at bounding box center [946, 616] width 34 height 29
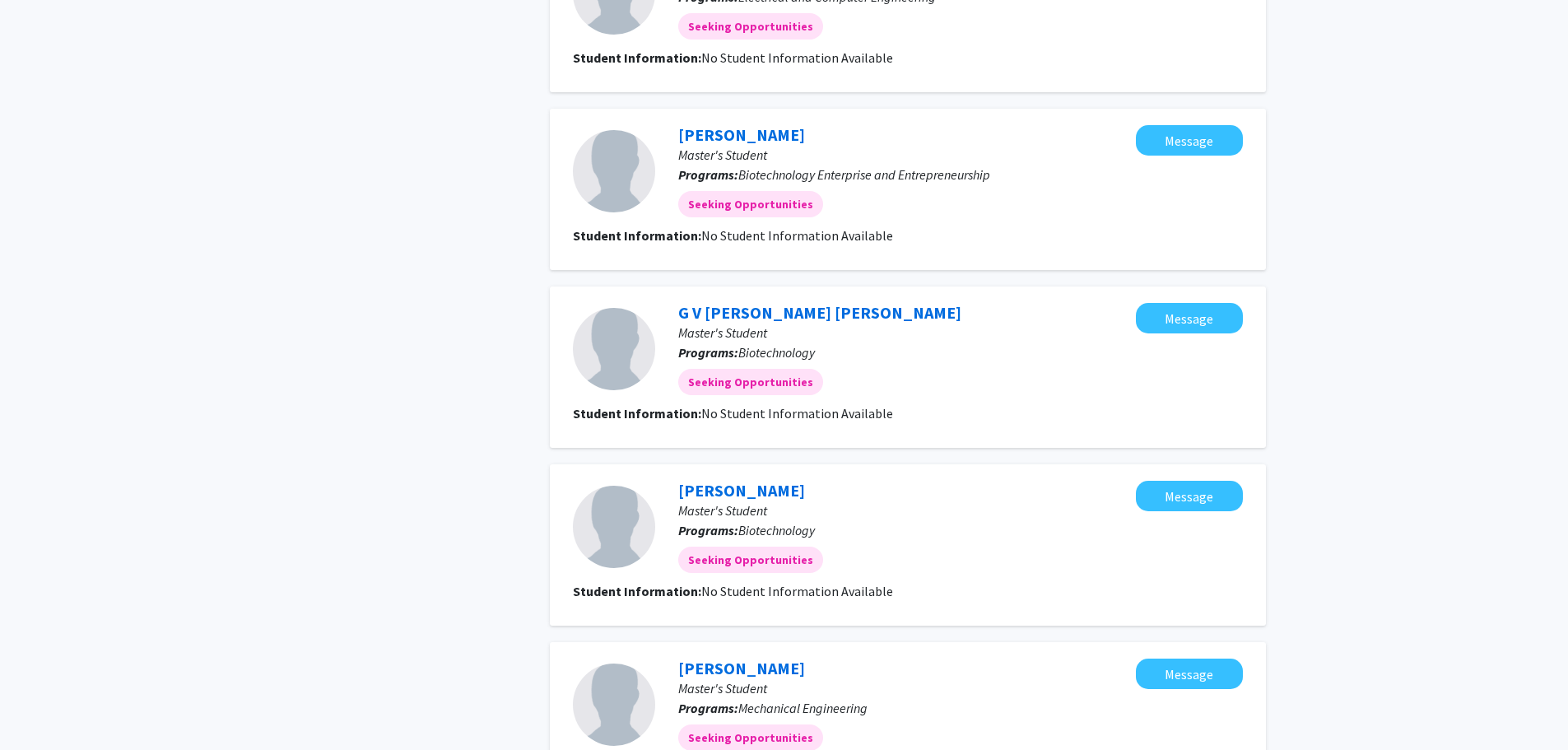
scroll to position [1318, 0]
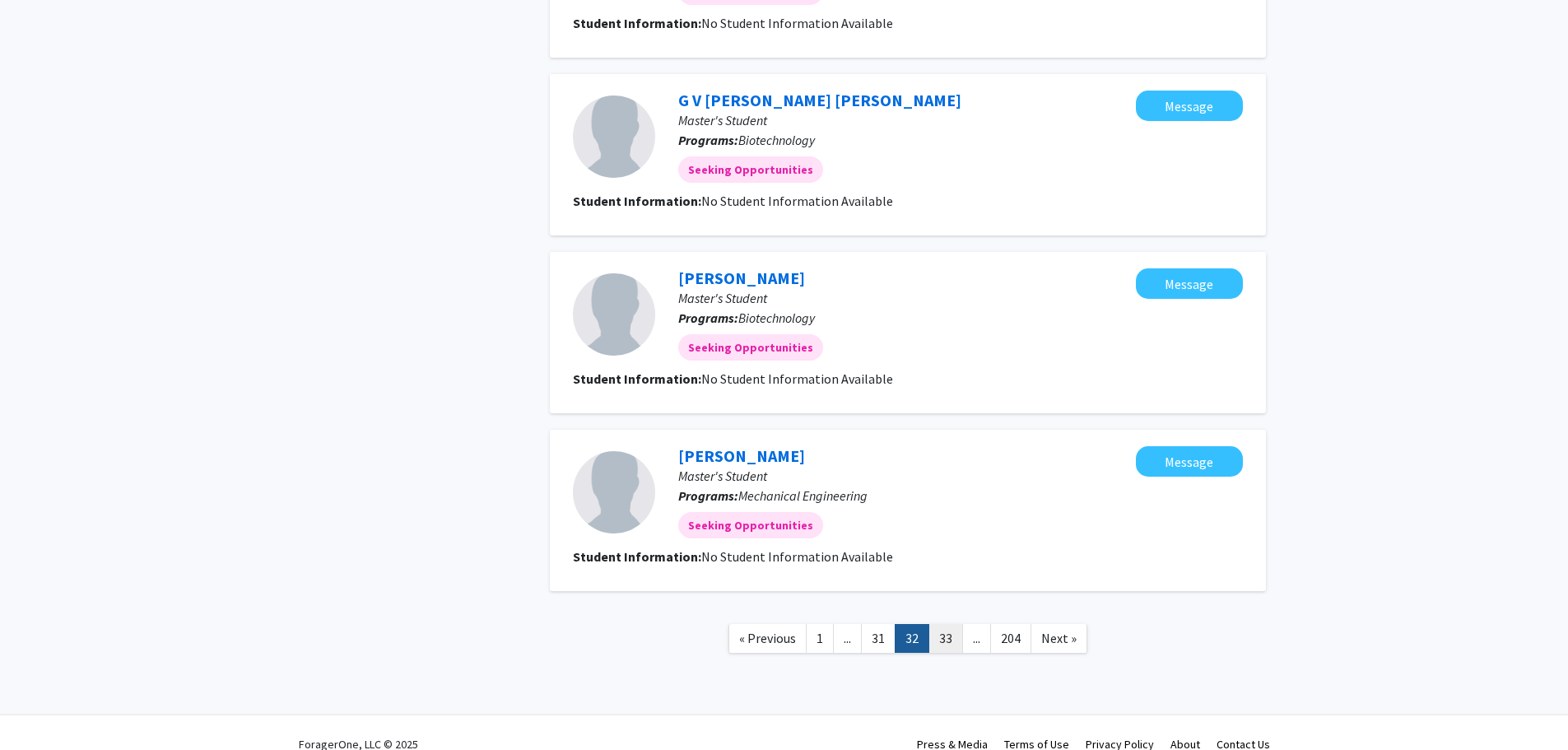
click at [951, 639] on link "33" at bounding box center [946, 639] width 34 height 29
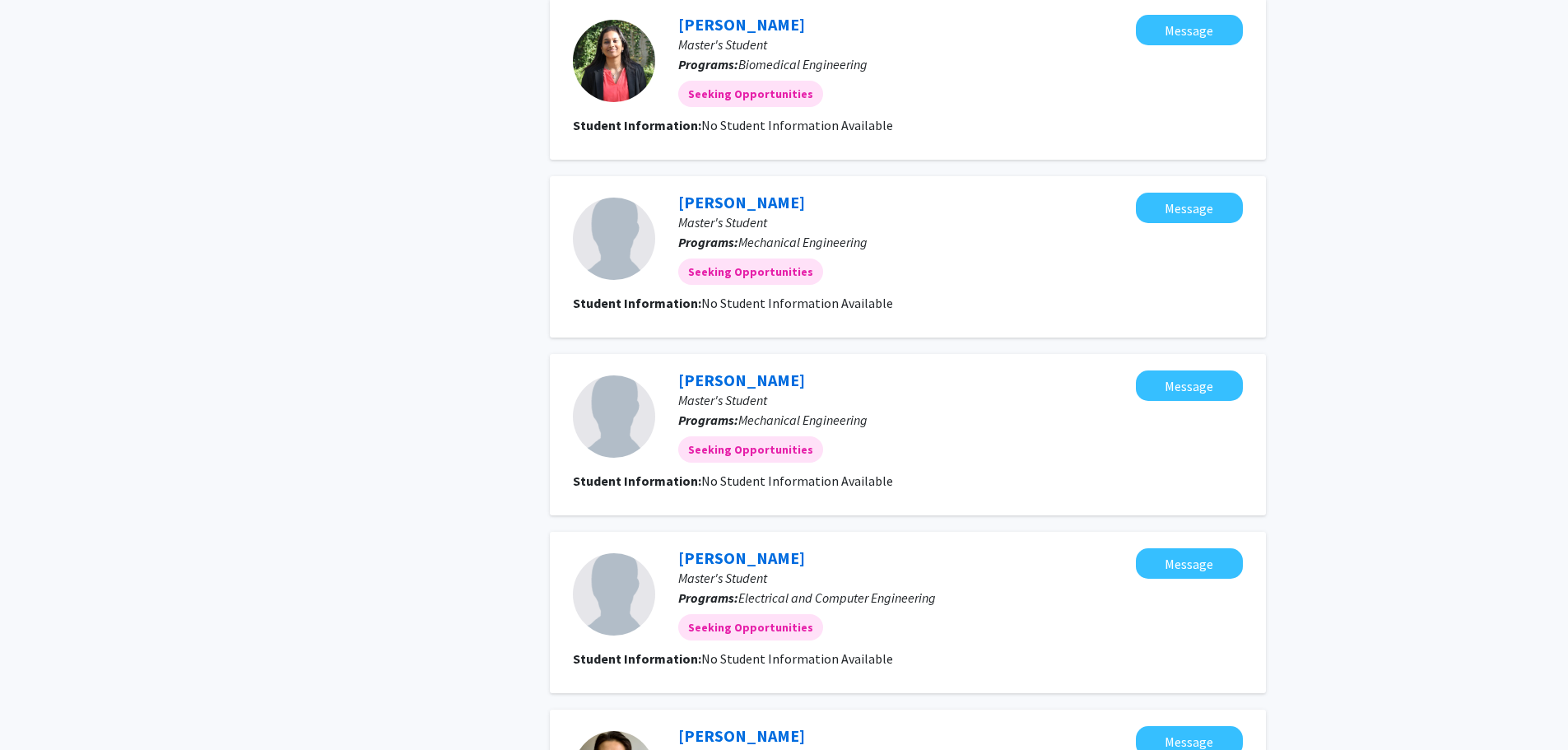
scroll to position [1318, 0]
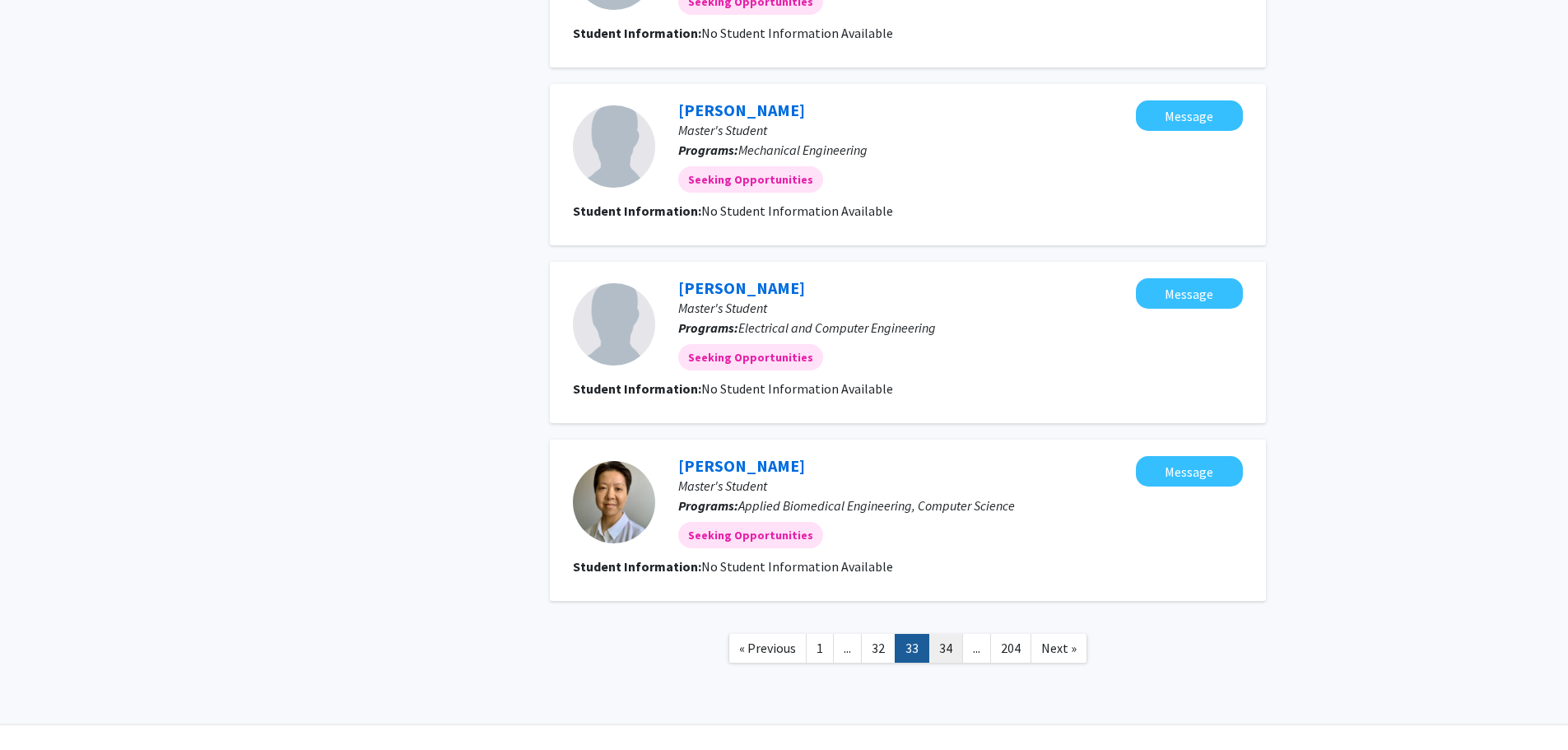
click at [949, 646] on link "34" at bounding box center [946, 649] width 34 height 29
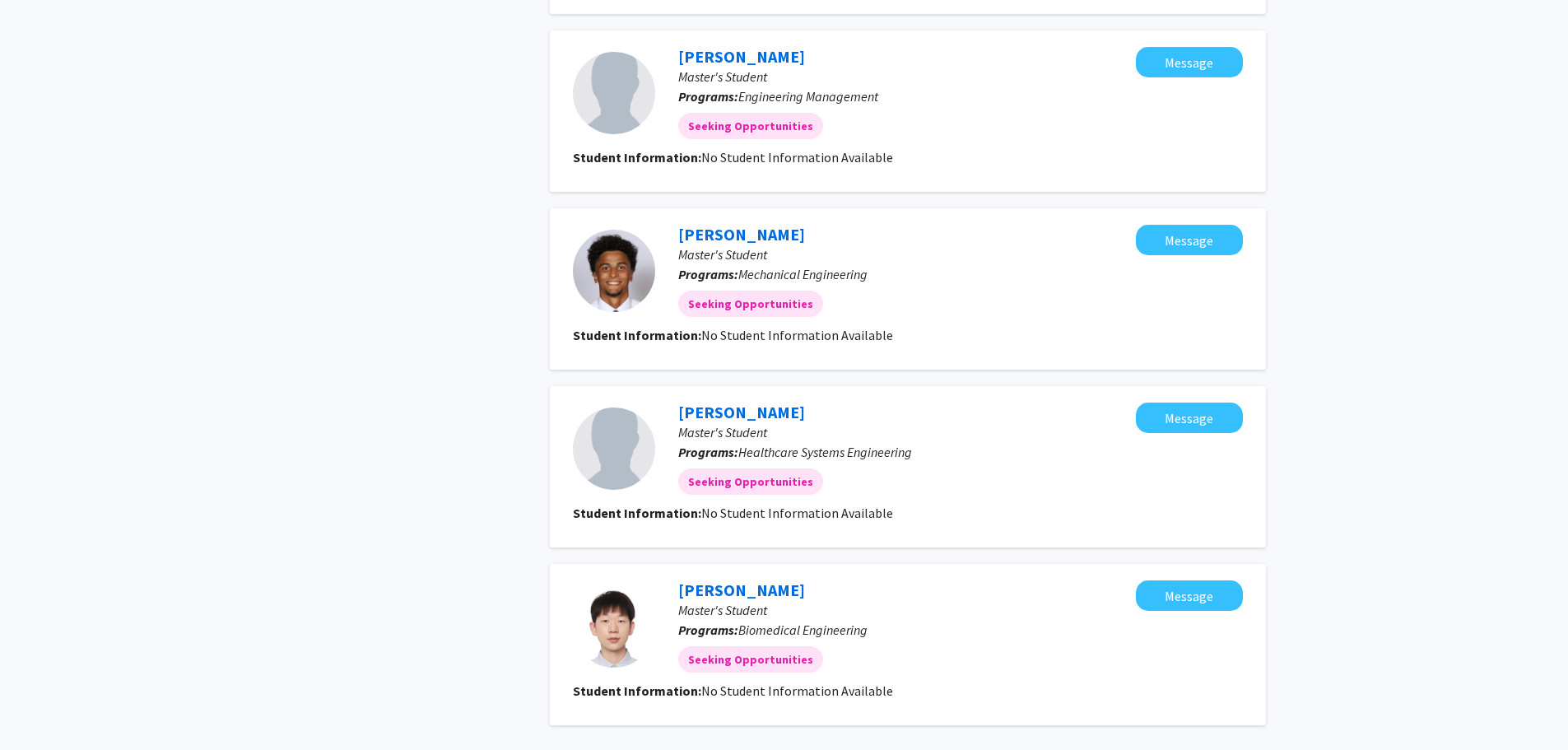
scroll to position [1351, 0]
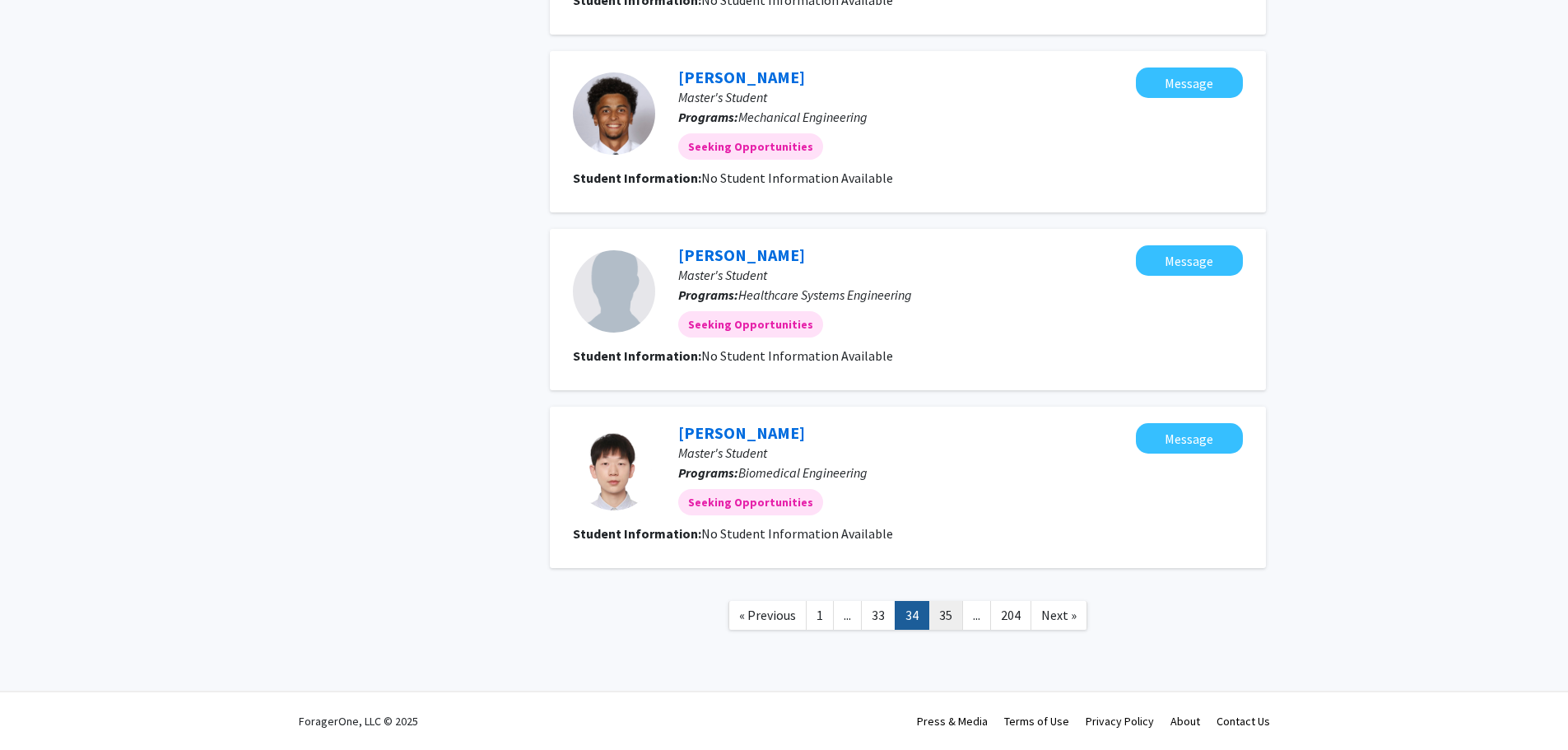
click at [944, 620] on link "35" at bounding box center [946, 616] width 34 height 29
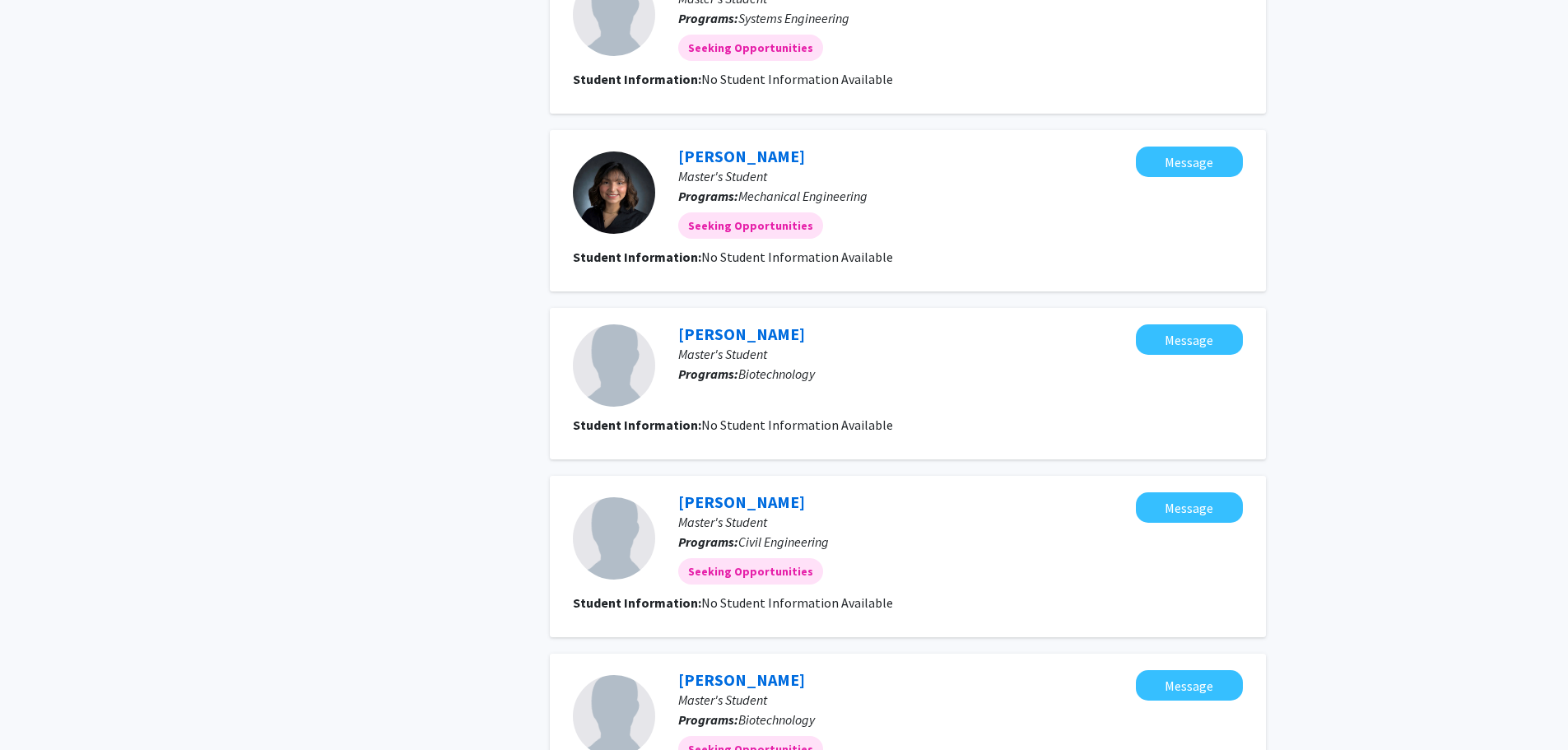
scroll to position [1236, 0]
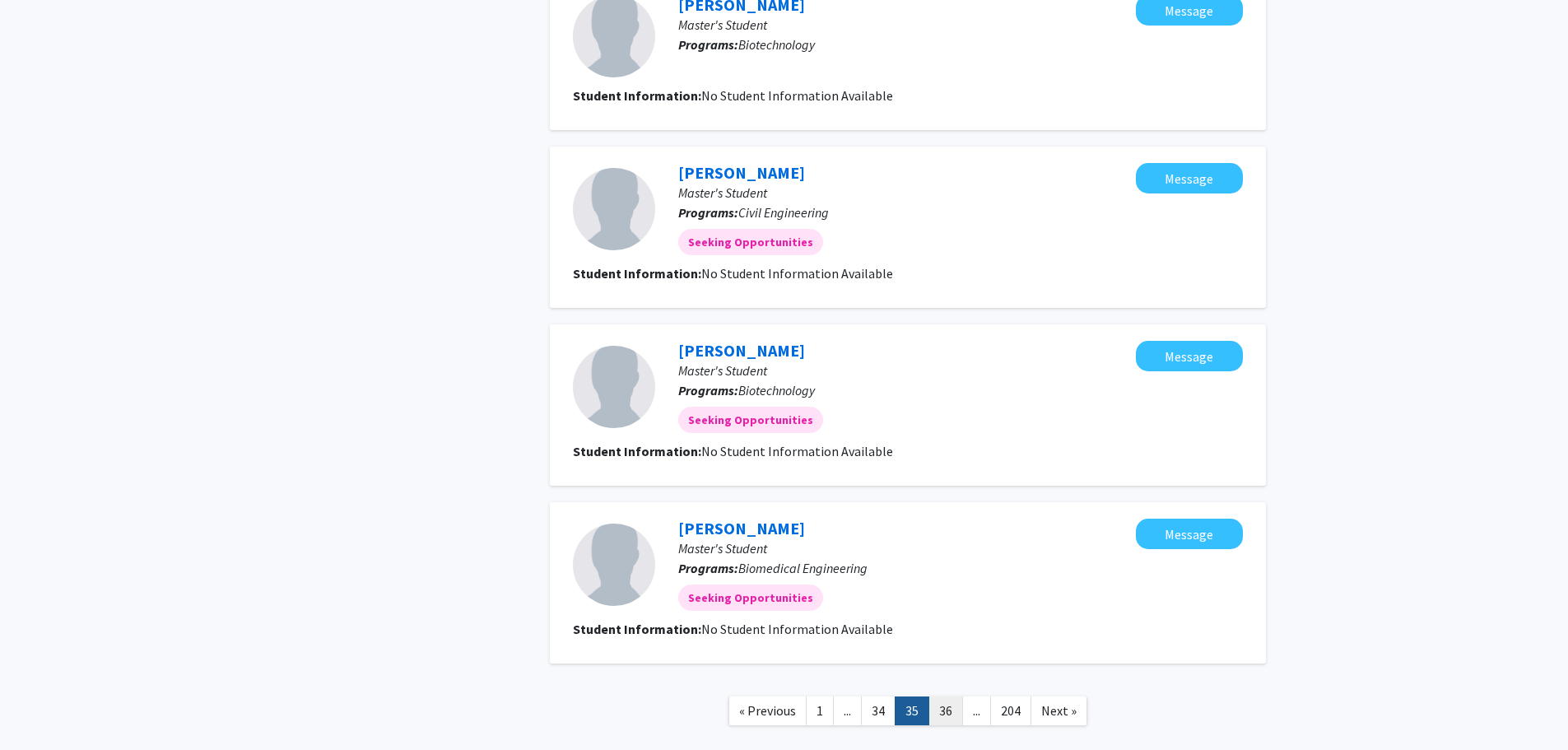
click at [942, 710] on link "36" at bounding box center [946, 711] width 34 height 29
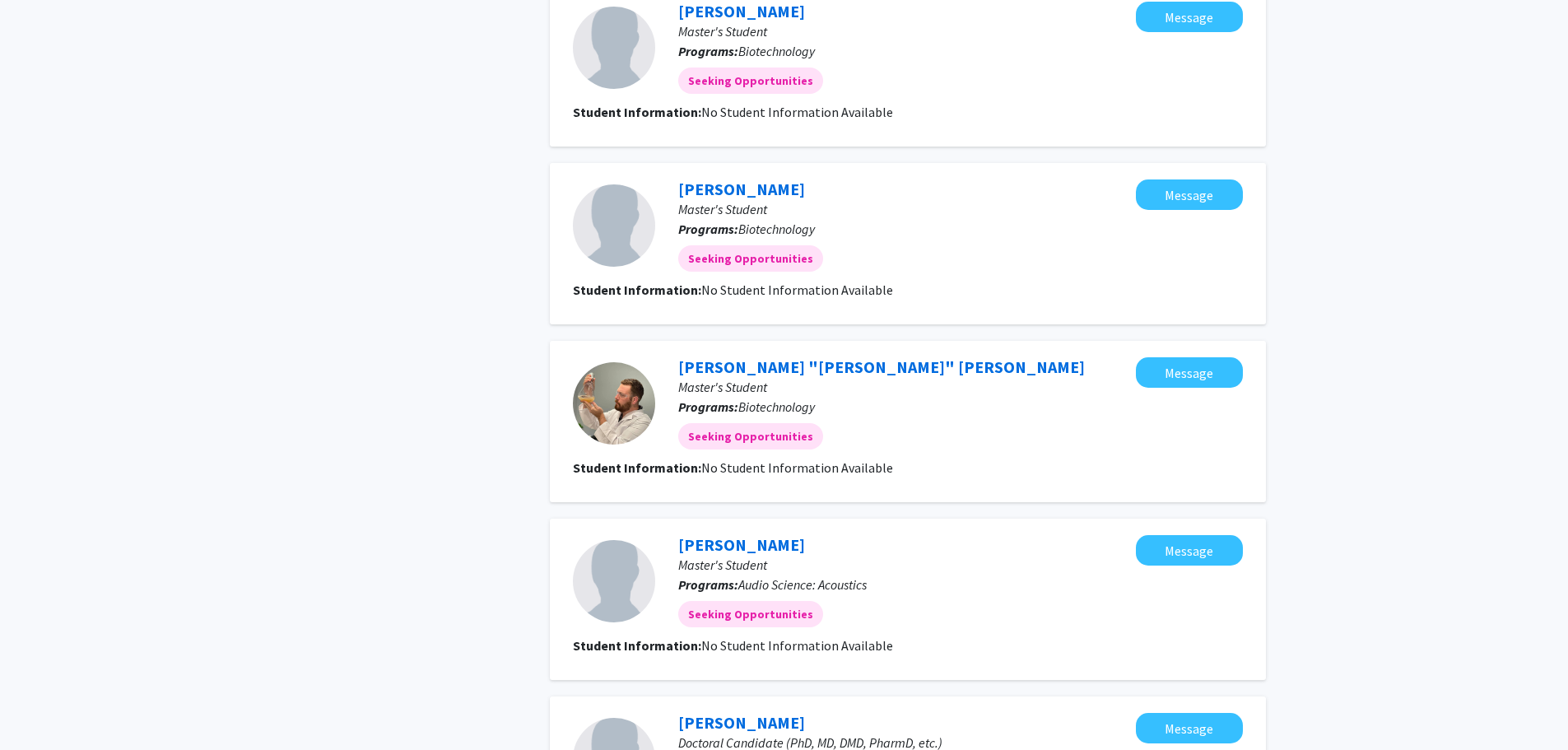
scroll to position [1361, 0]
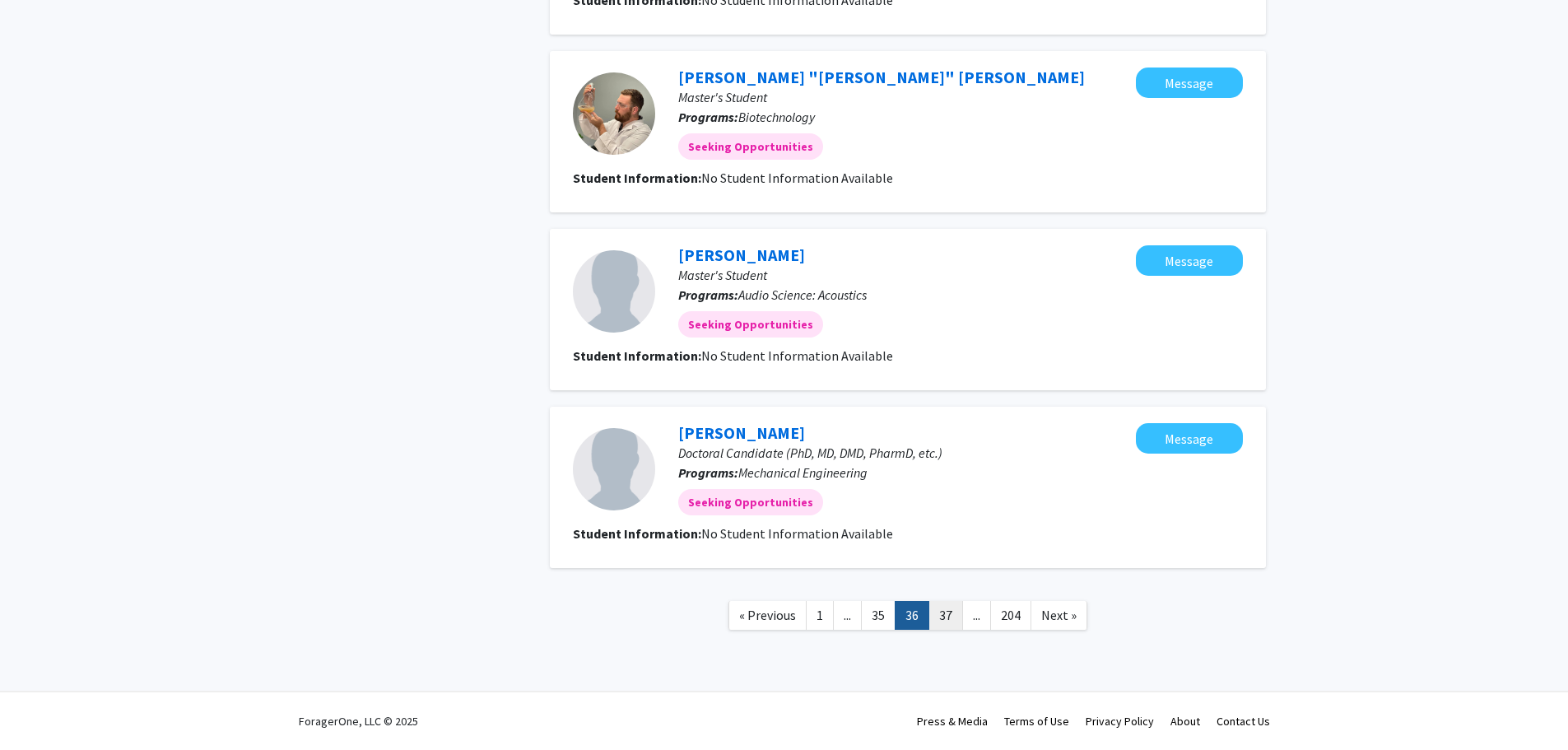
click at [949, 613] on link "37" at bounding box center [946, 616] width 34 height 29
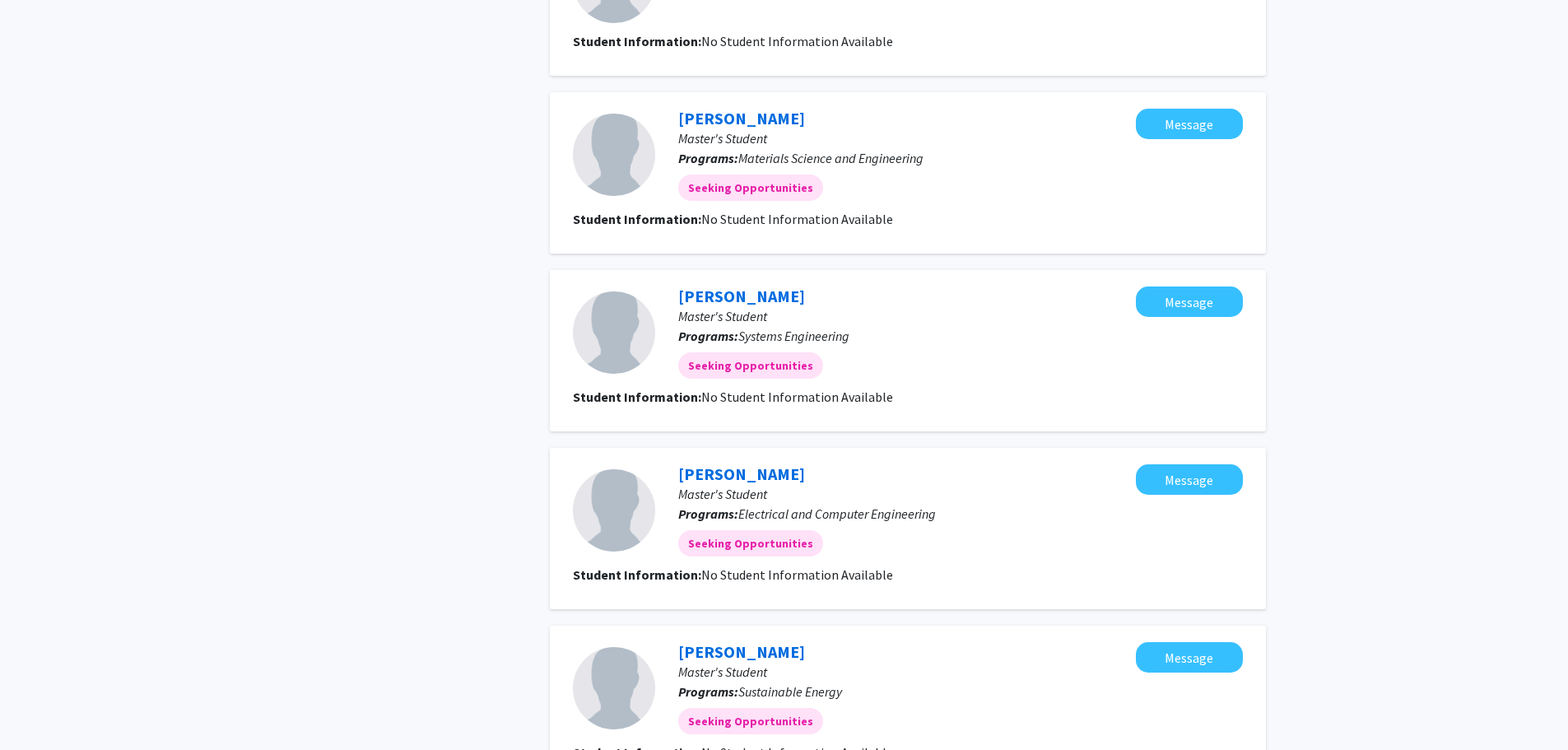
scroll to position [1318, 0]
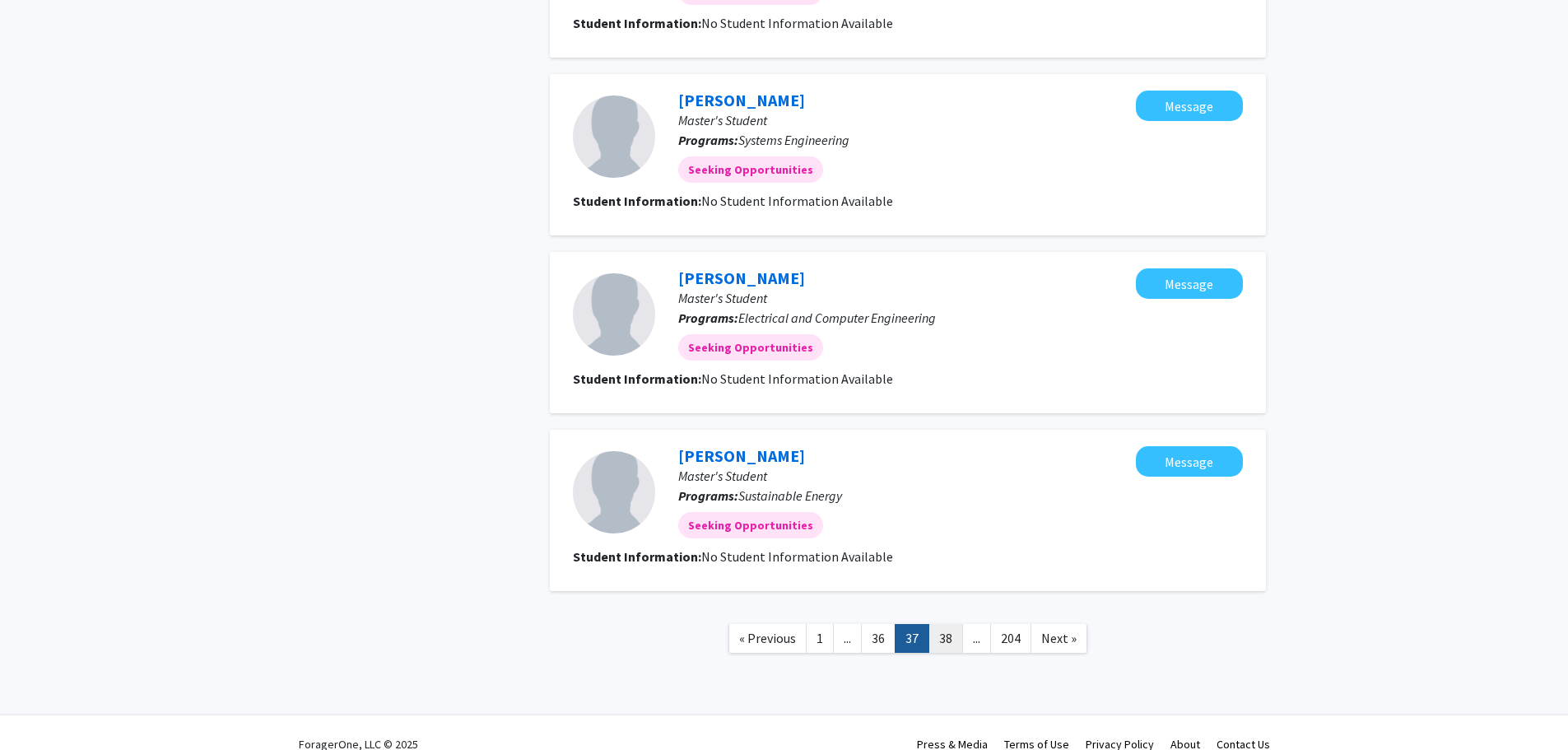
click at [952, 638] on link "38" at bounding box center [946, 639] width 34 height 29
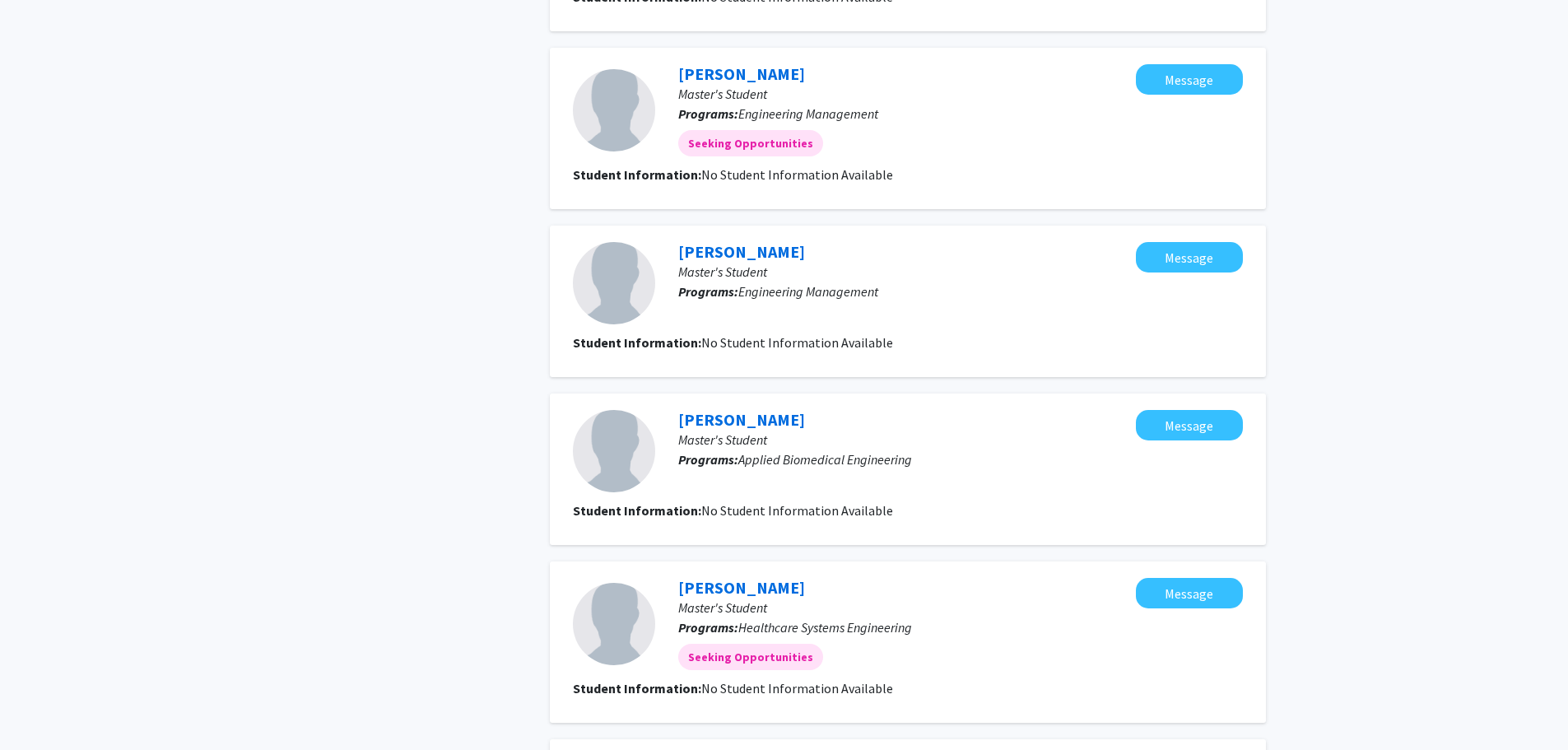
scroll to position [1318, 0]
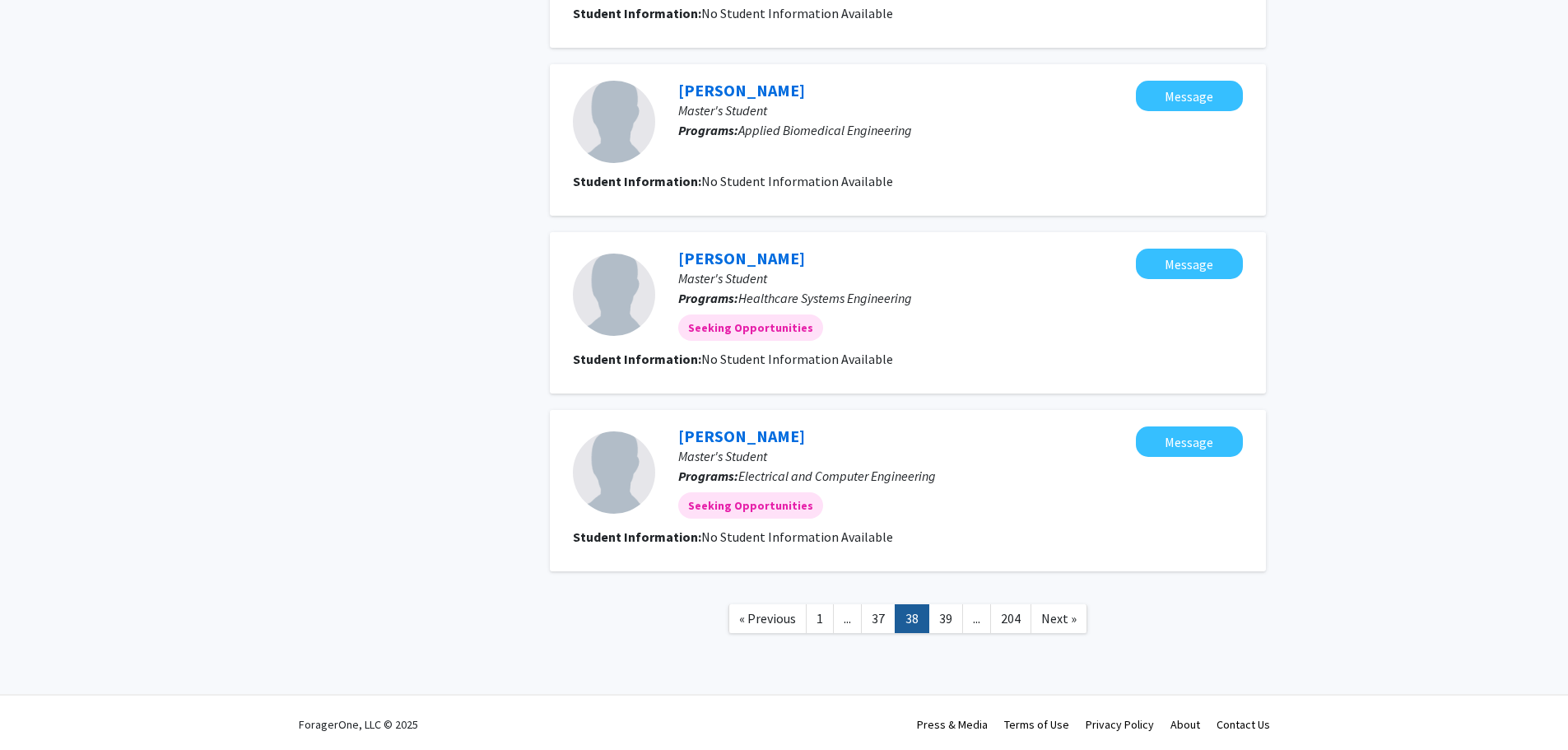
drag, startPoint x: 947, startPoint y: 621, endPoint x: 956, endPoint y: 621, distance: 9.0
click at [947, 621] on link "39" at bounding box center [946, 619] width 34 height 29
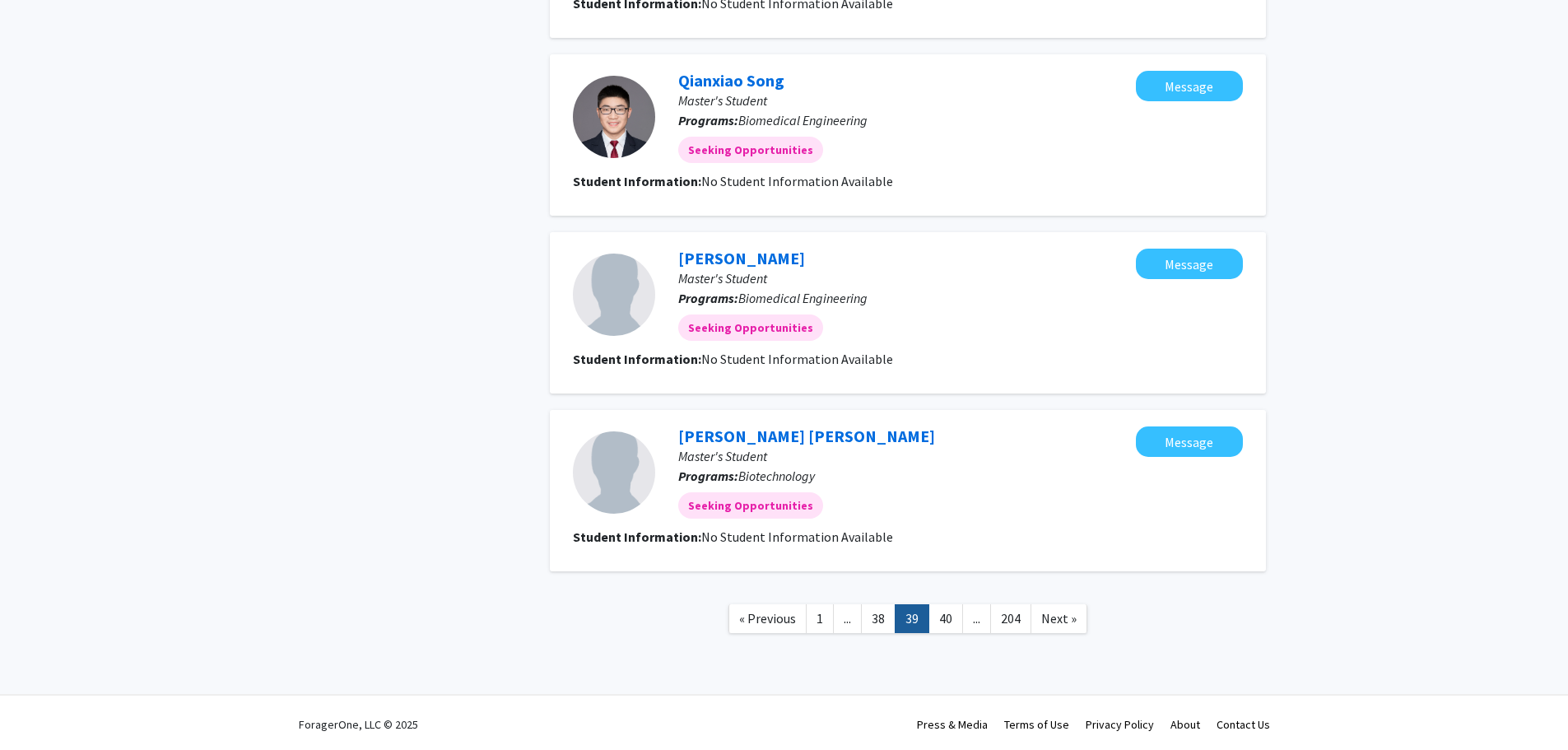
scroll to position [1351, 0]
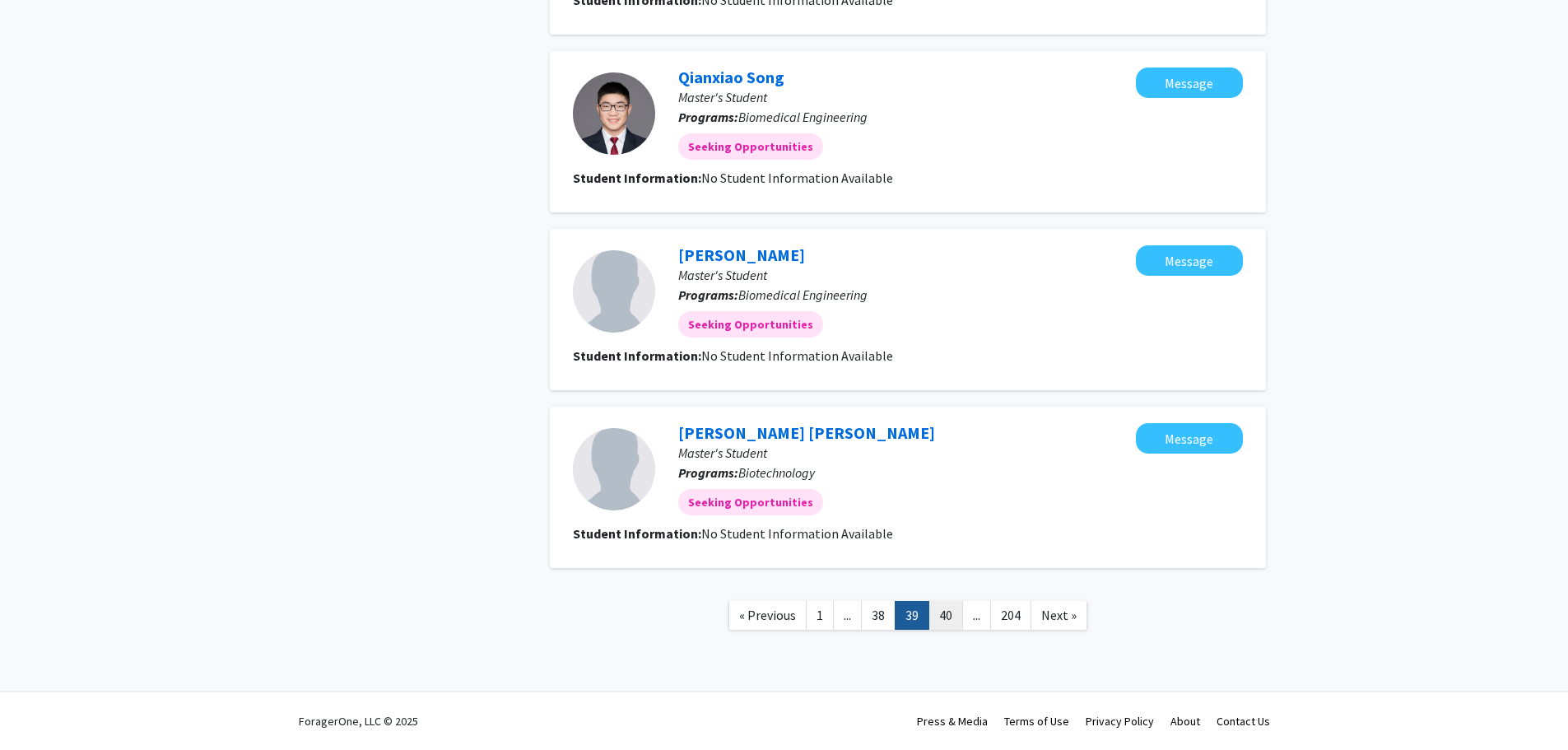
click at [942, 612] on link "40" at bounding box center [946, 616] width 34 height 29
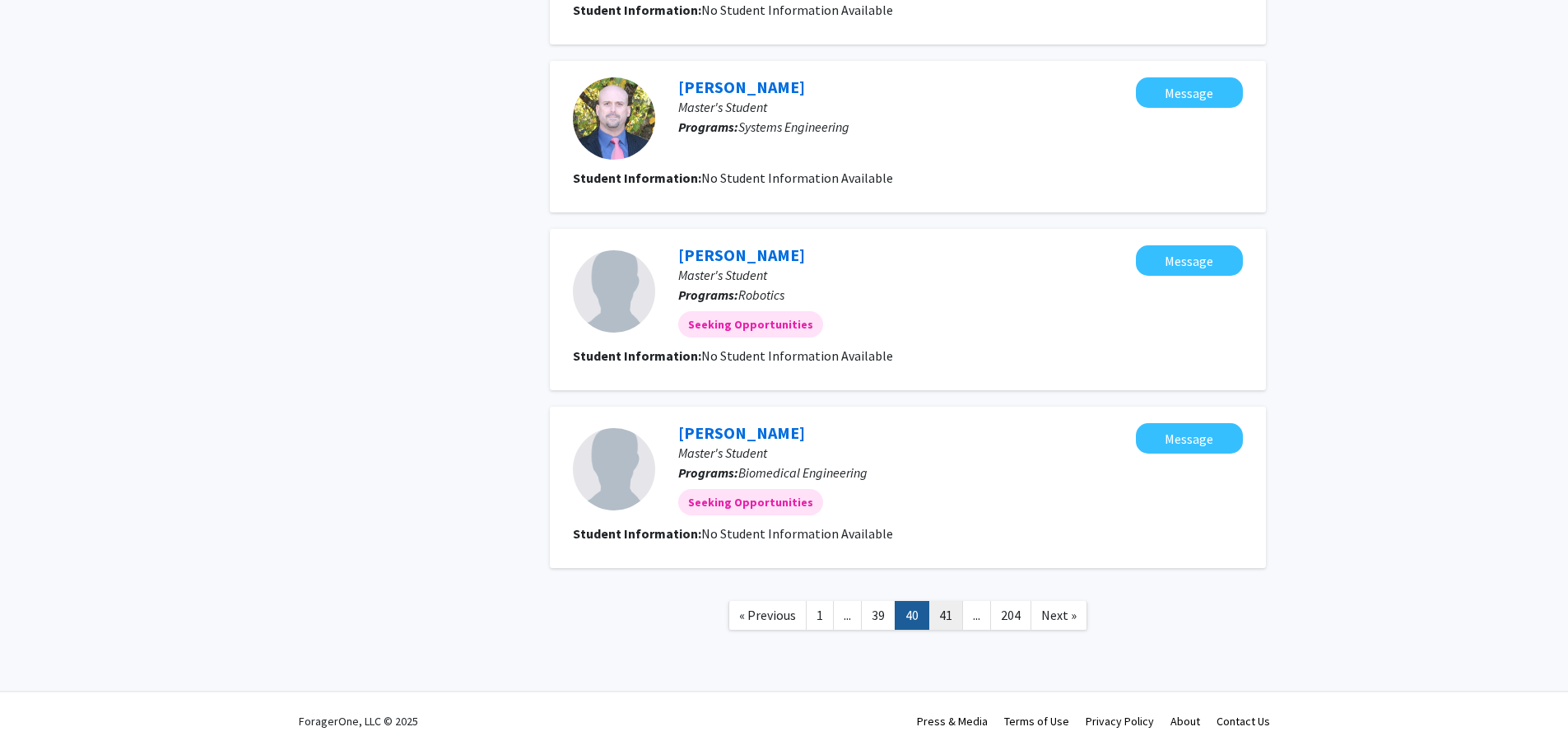
click at [951, 613] on link "41" at bounding box center [946, 616] width 34 height 29
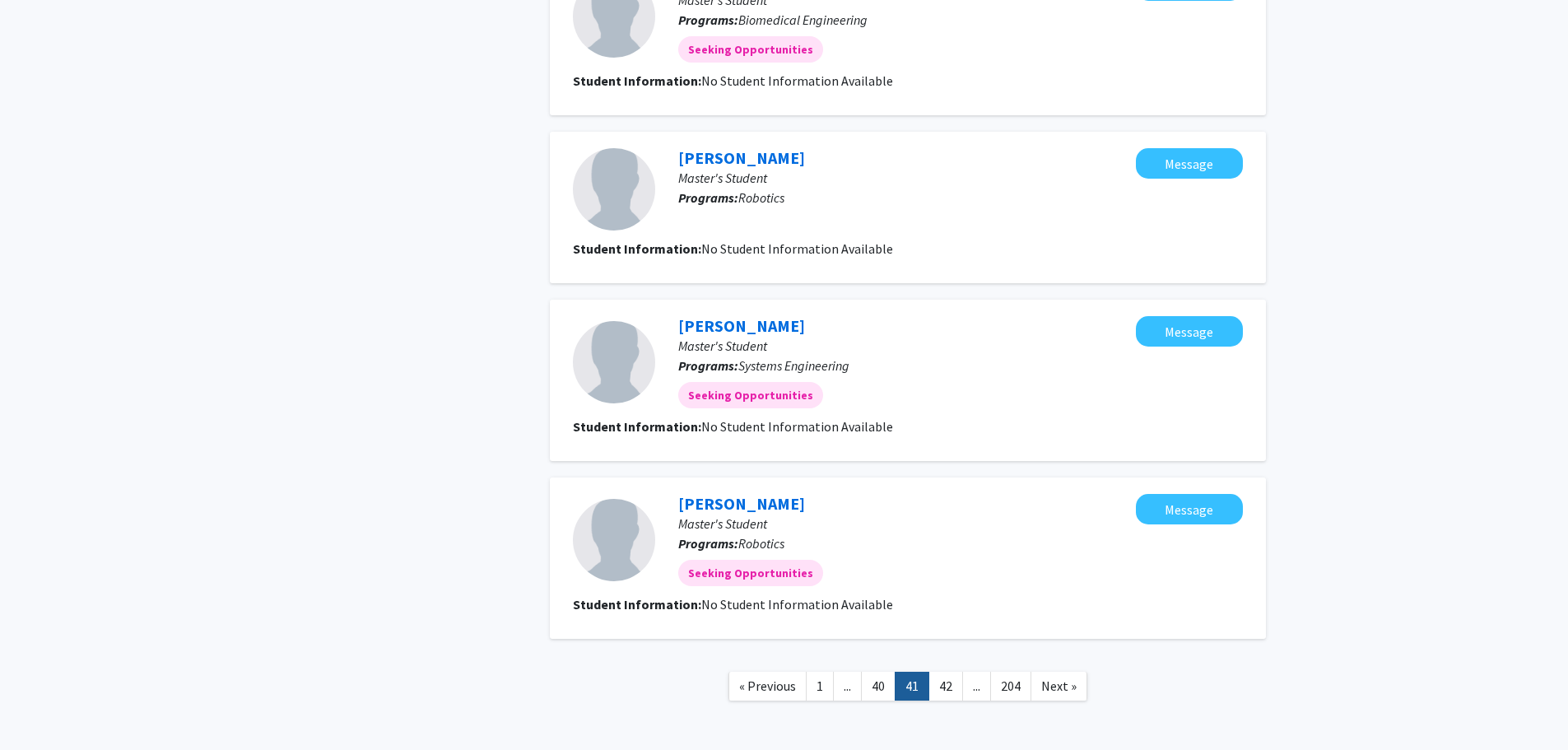
scroll to position [1311, 0]
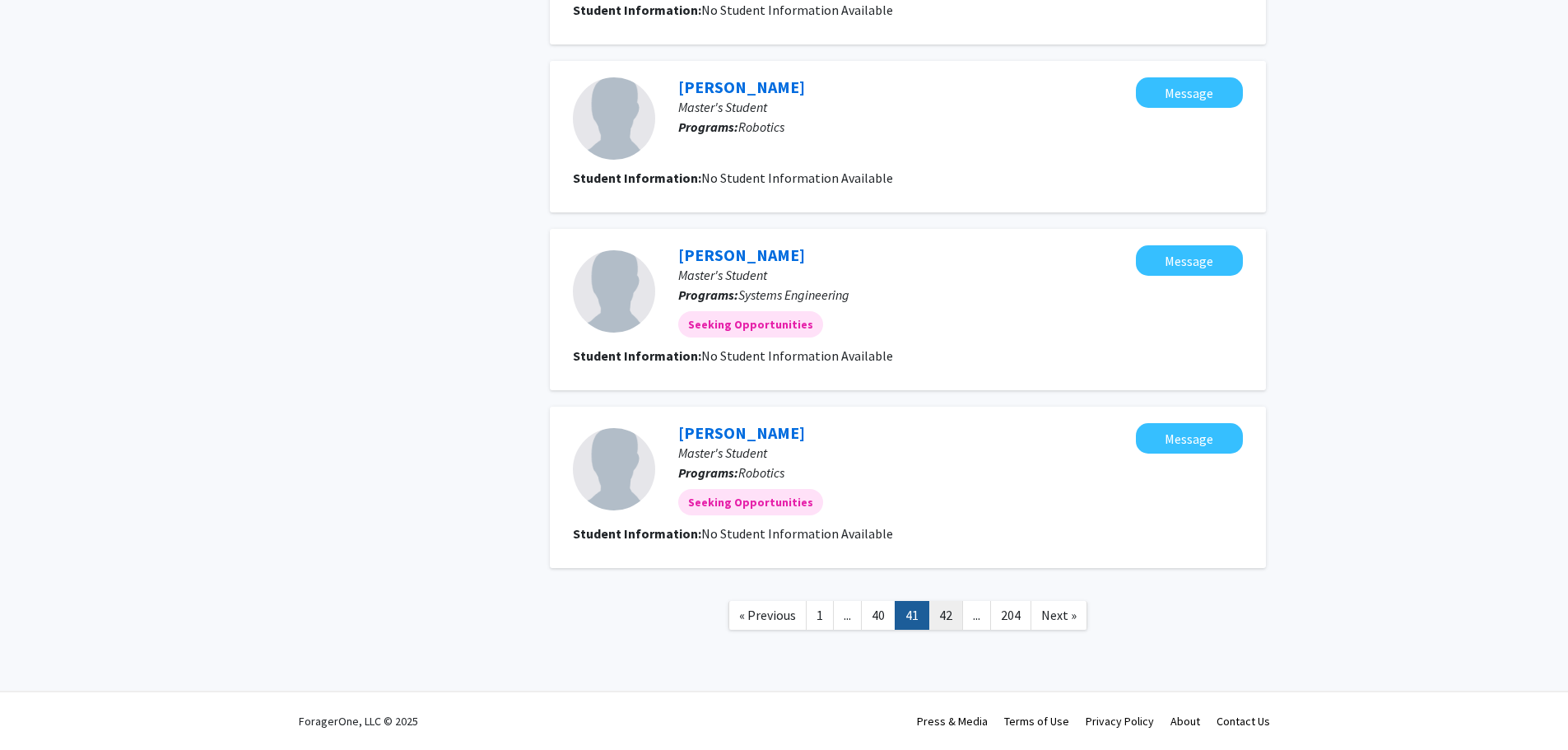
click at [949, 617] on link "42" at bounding box center [946, 616] width 34 height 29
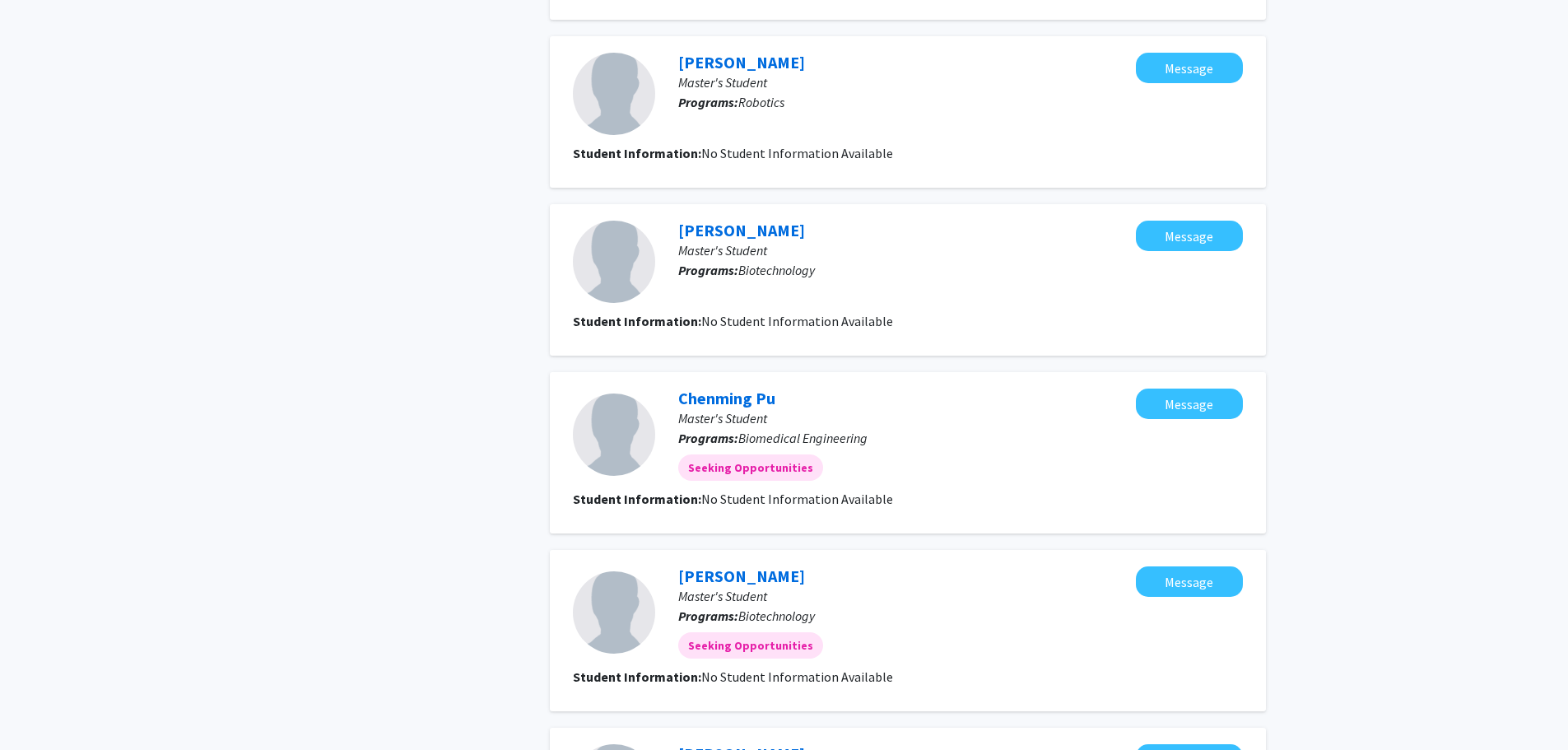
scroll to position [1236, 0]
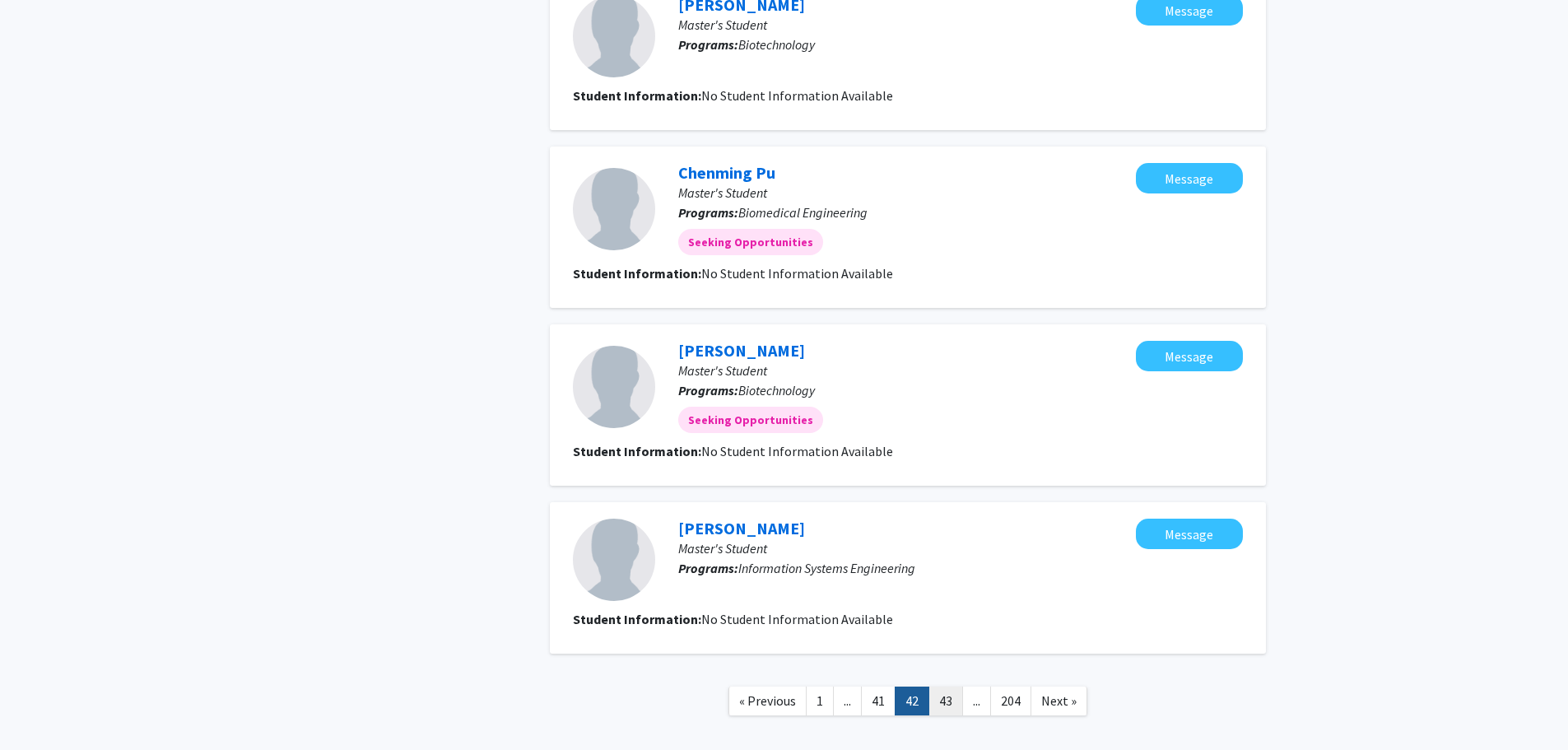
click at [945, 695] on link "43" at bounding box center [946, 701] width 34 height 29
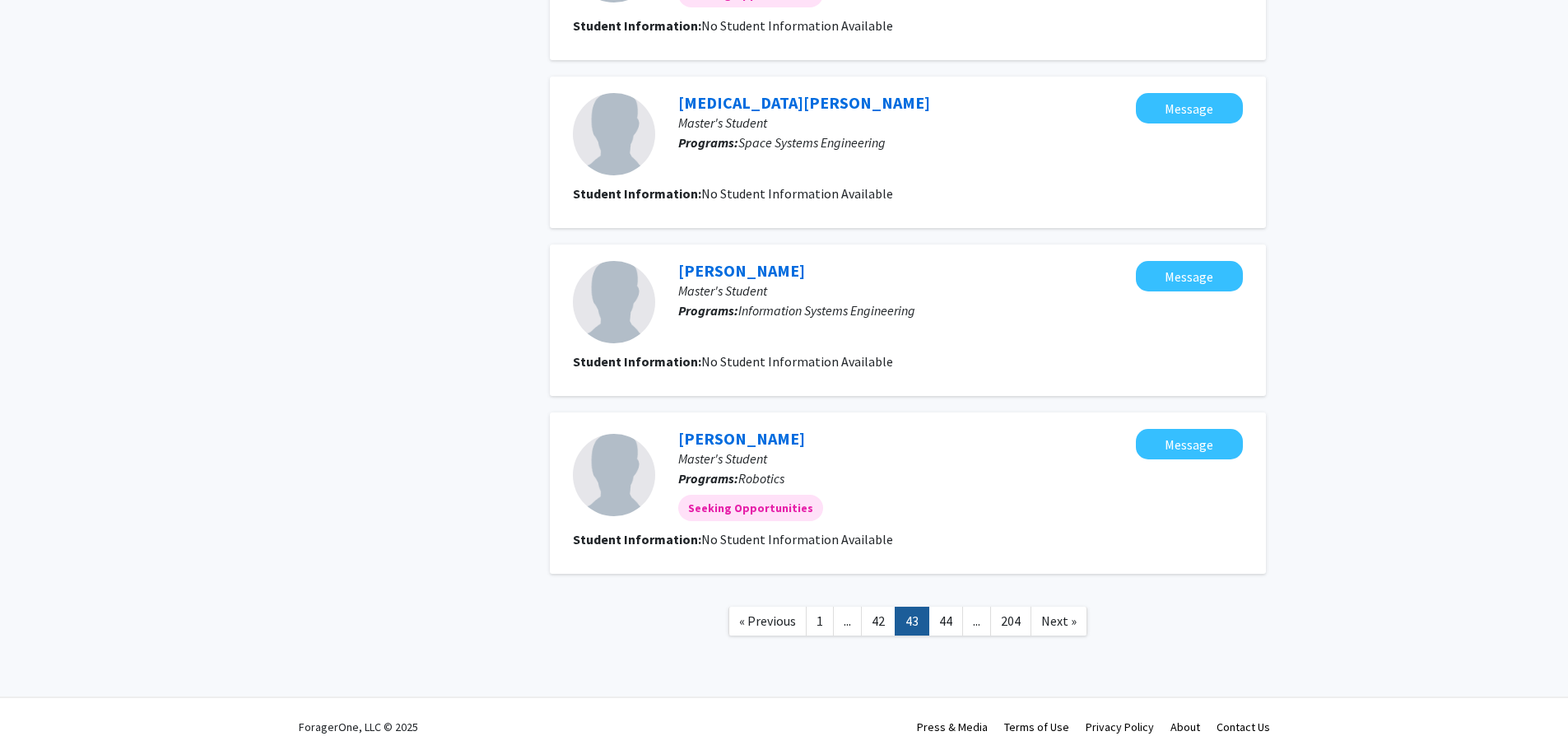
scroll to position [1331, 0]
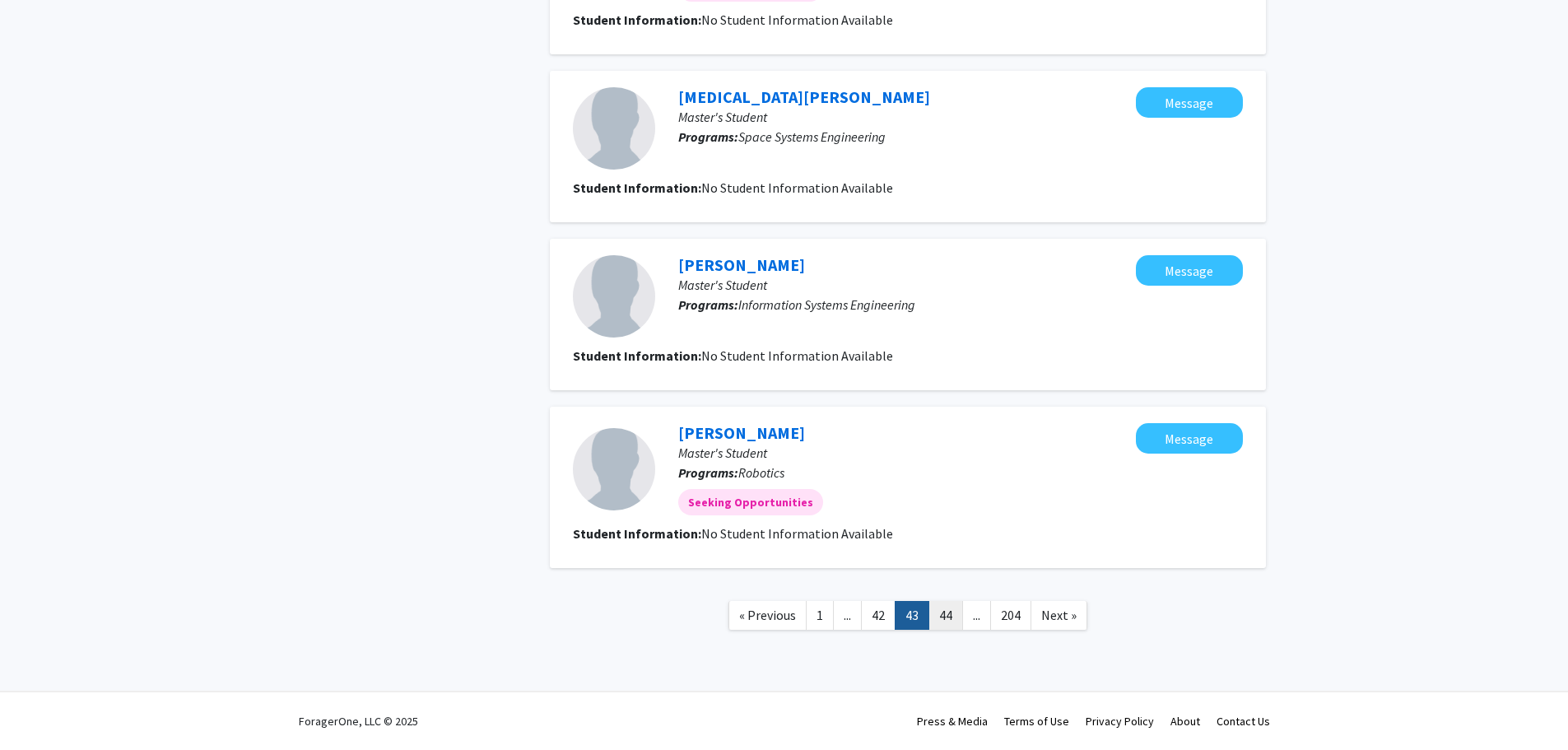
click at [945, 619] on link "44" at bounding box center [946, 616] width 34 height 29
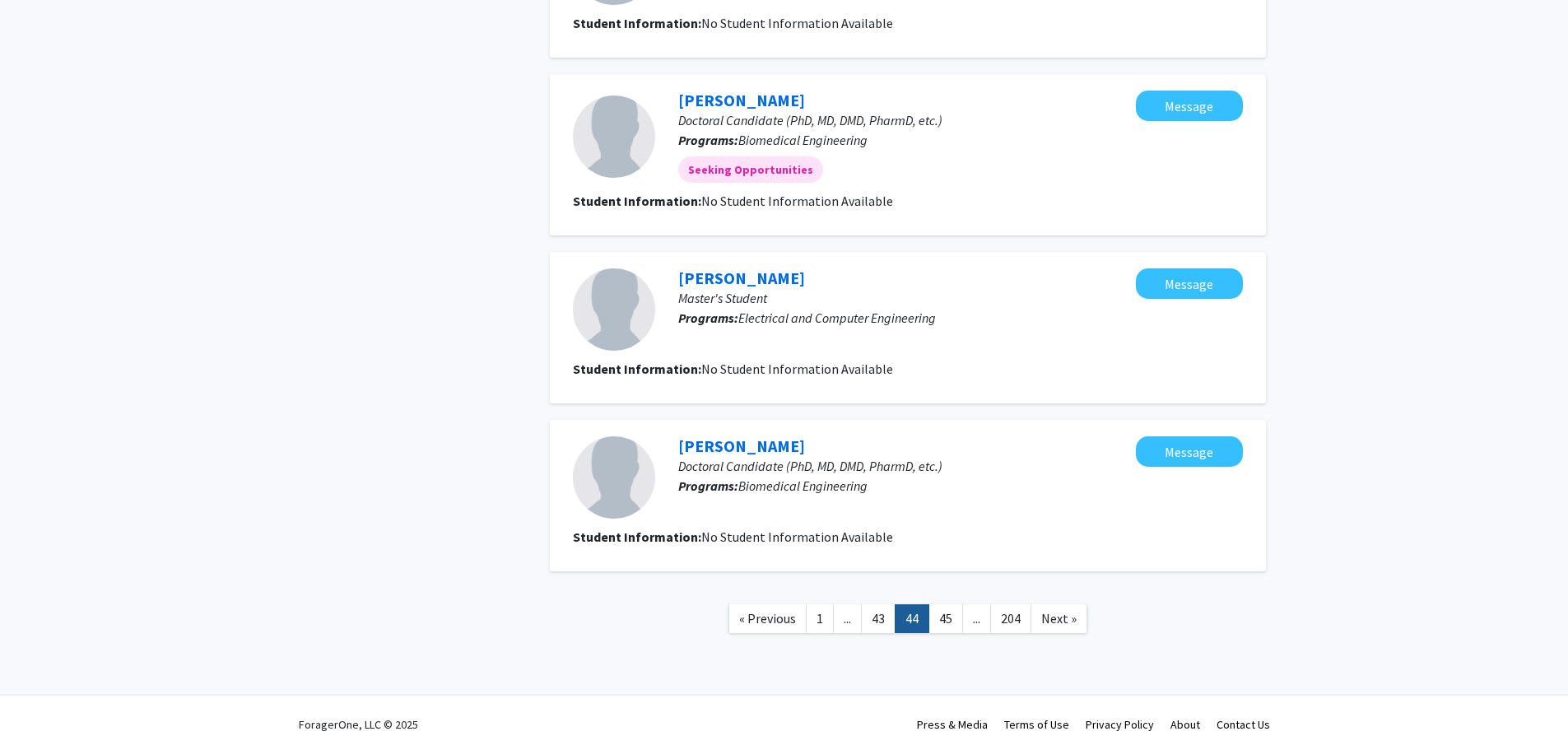
scroll to position [1331, 0]
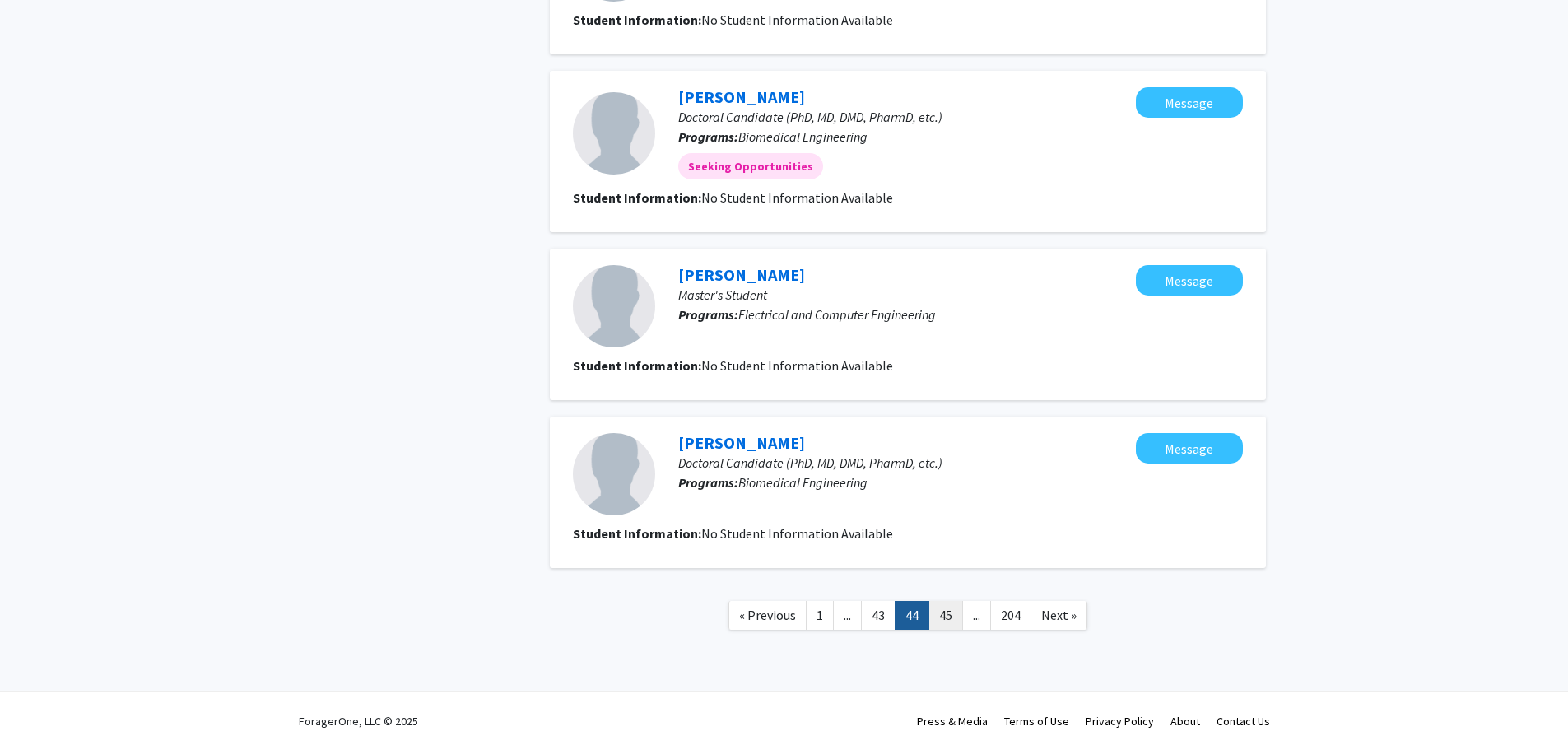
click at [949, 618] on link "45" at bounding box center [946, 616] width 34 height 29
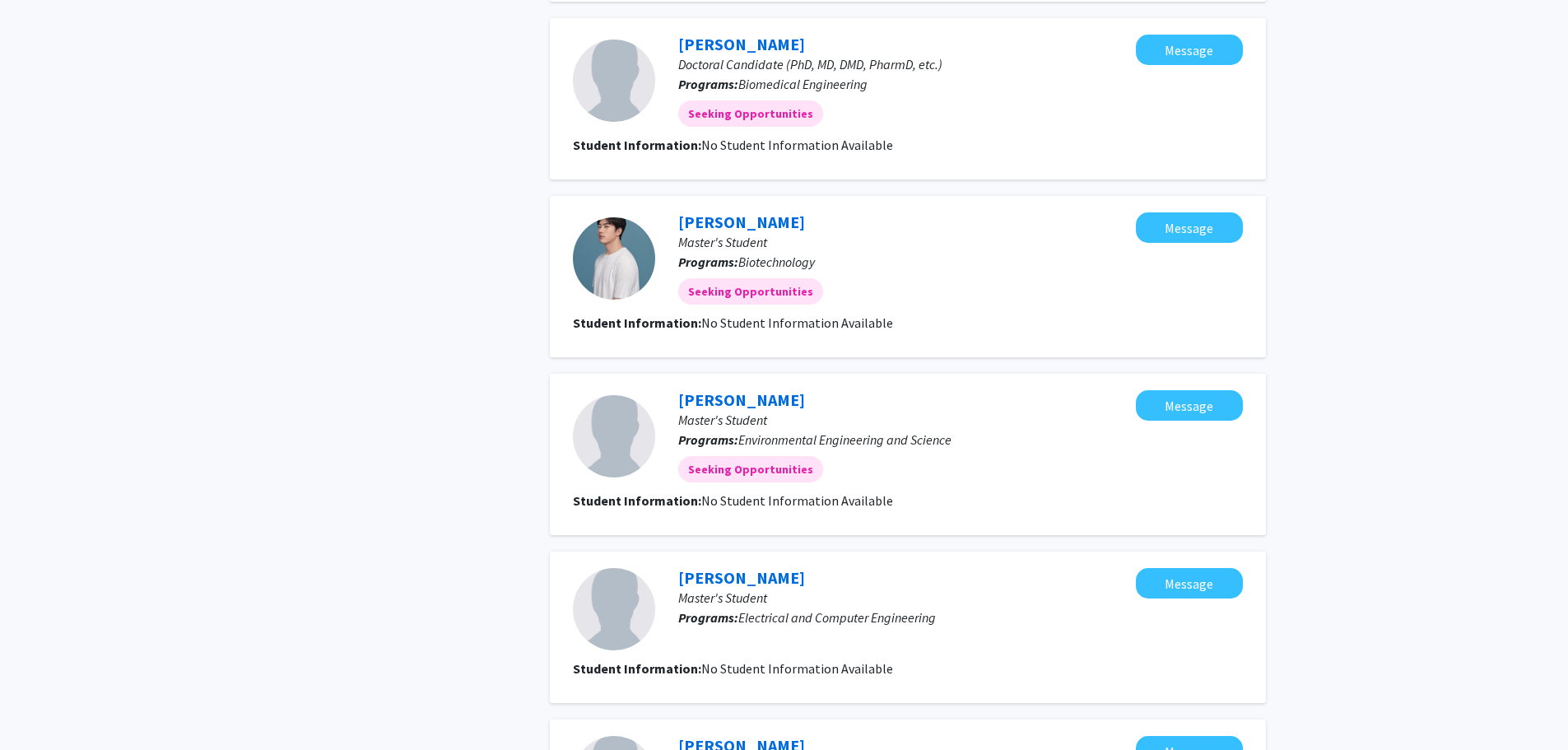
scroll to position [1292, 0]
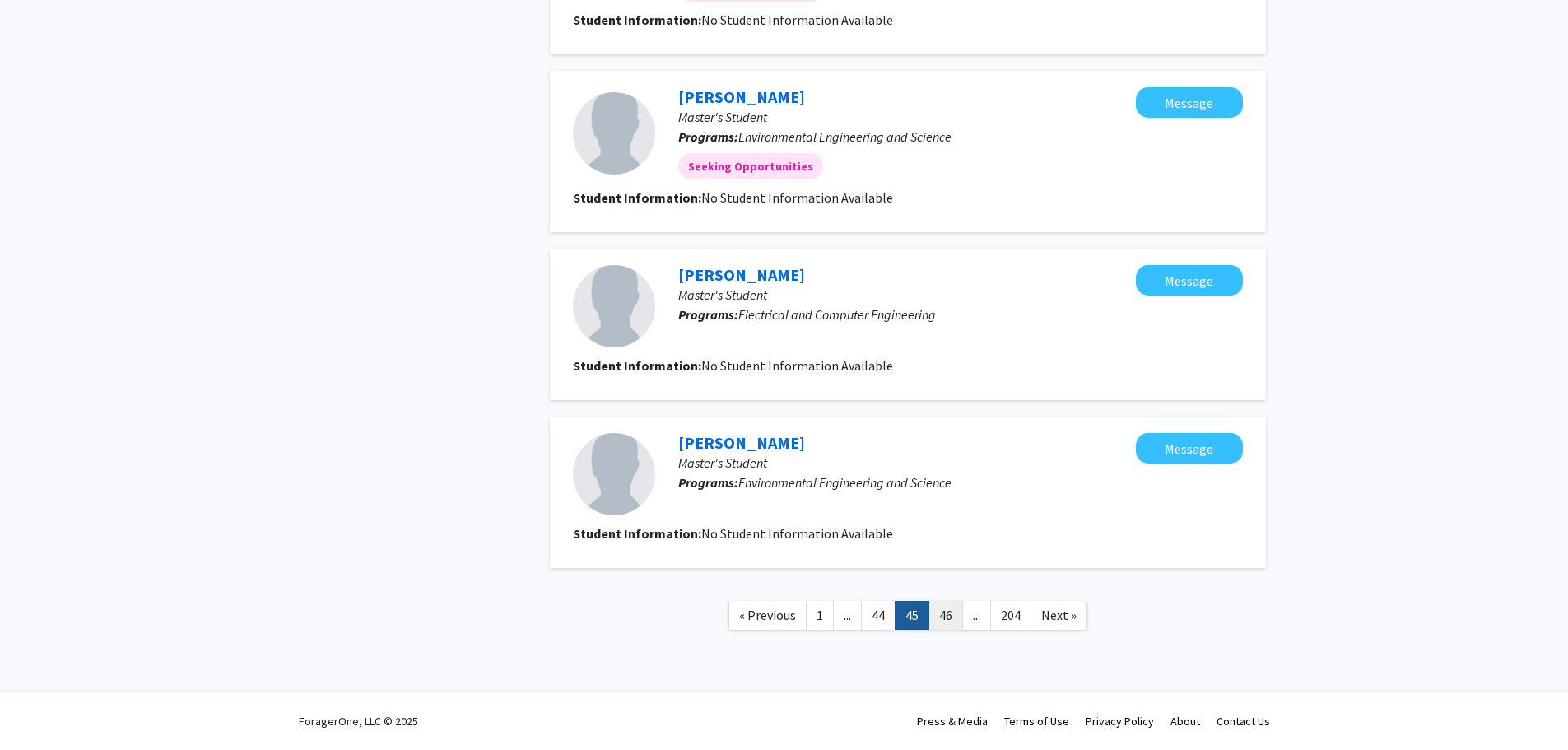
click at [951, 612] on link "46" at bounding box center [946, 616] width 34 height 29
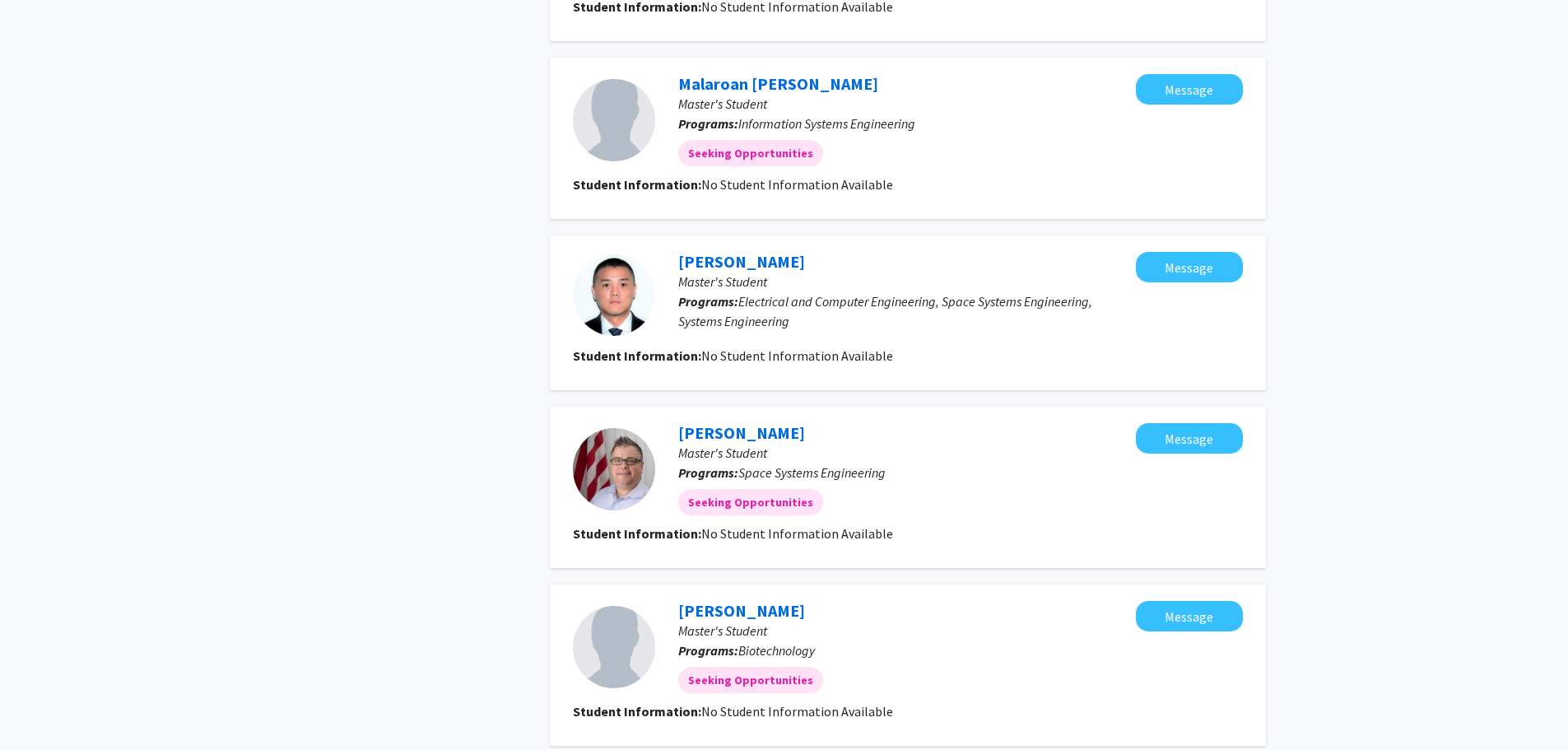
scroll to position [1318, 0]
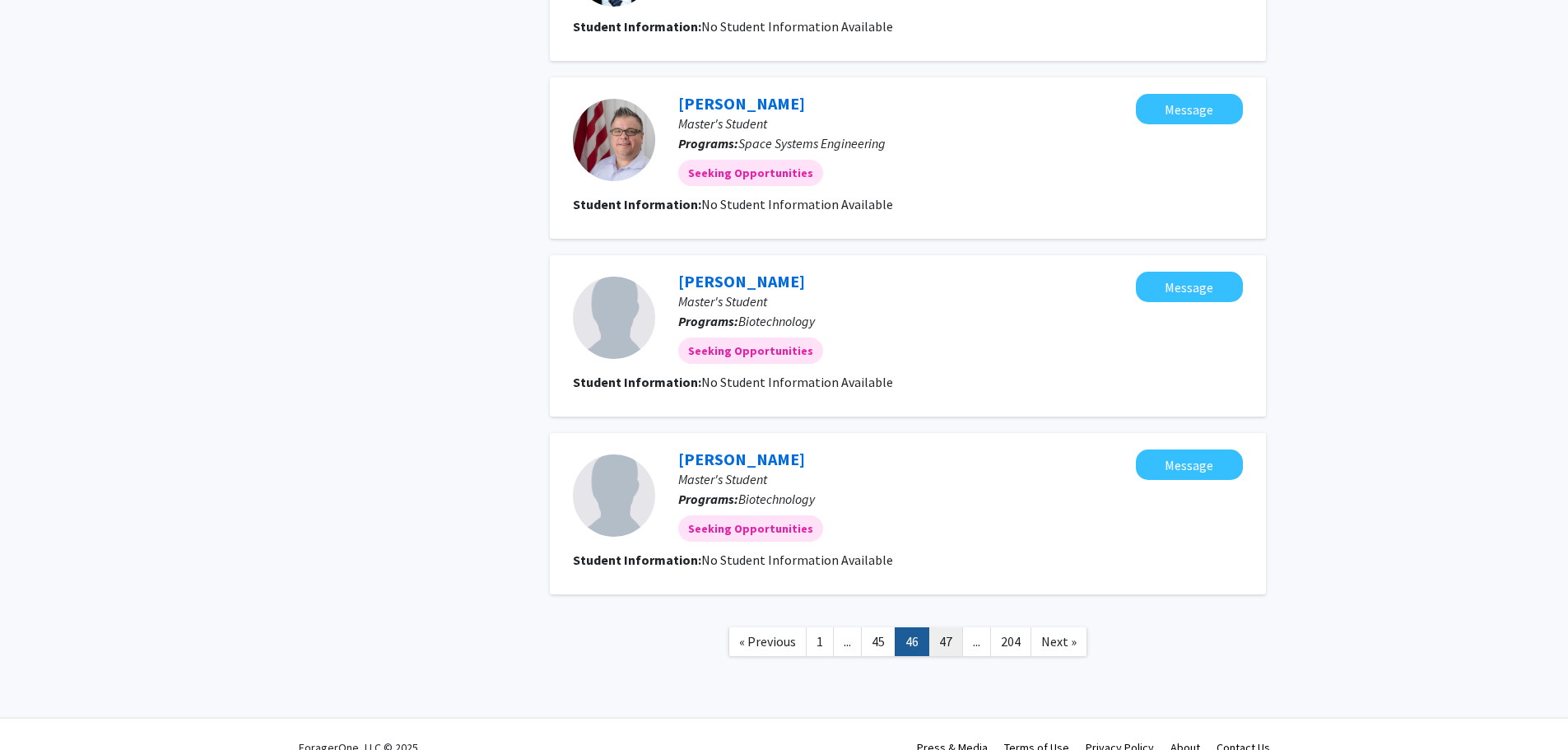
click at [943, 641] on link "47" at bounding box center [946, 642] width 34 height 29
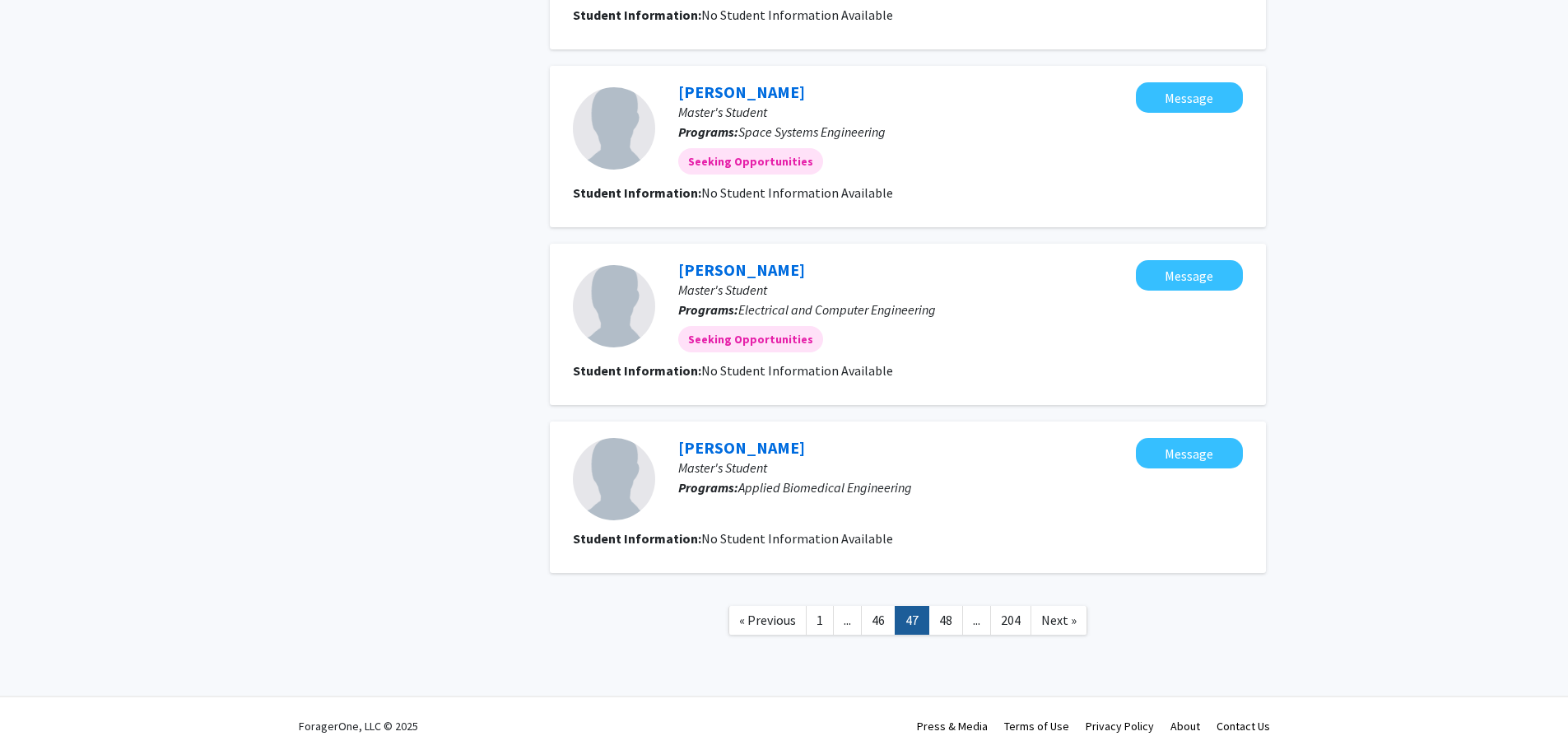
scroll to position [1341, 0]
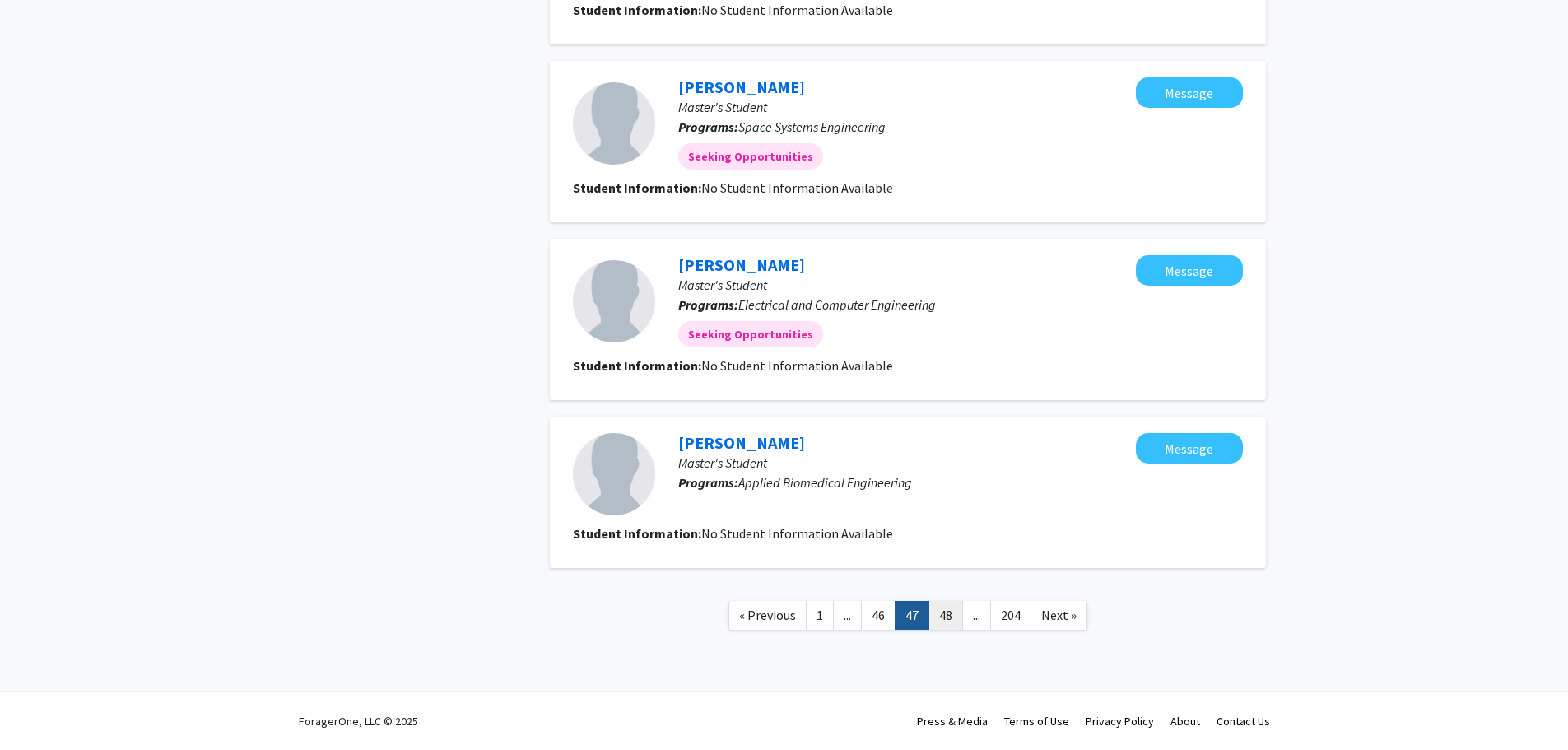
click at [948, 621] on link "48" at bounding box center [946, 616] width 34 height 29
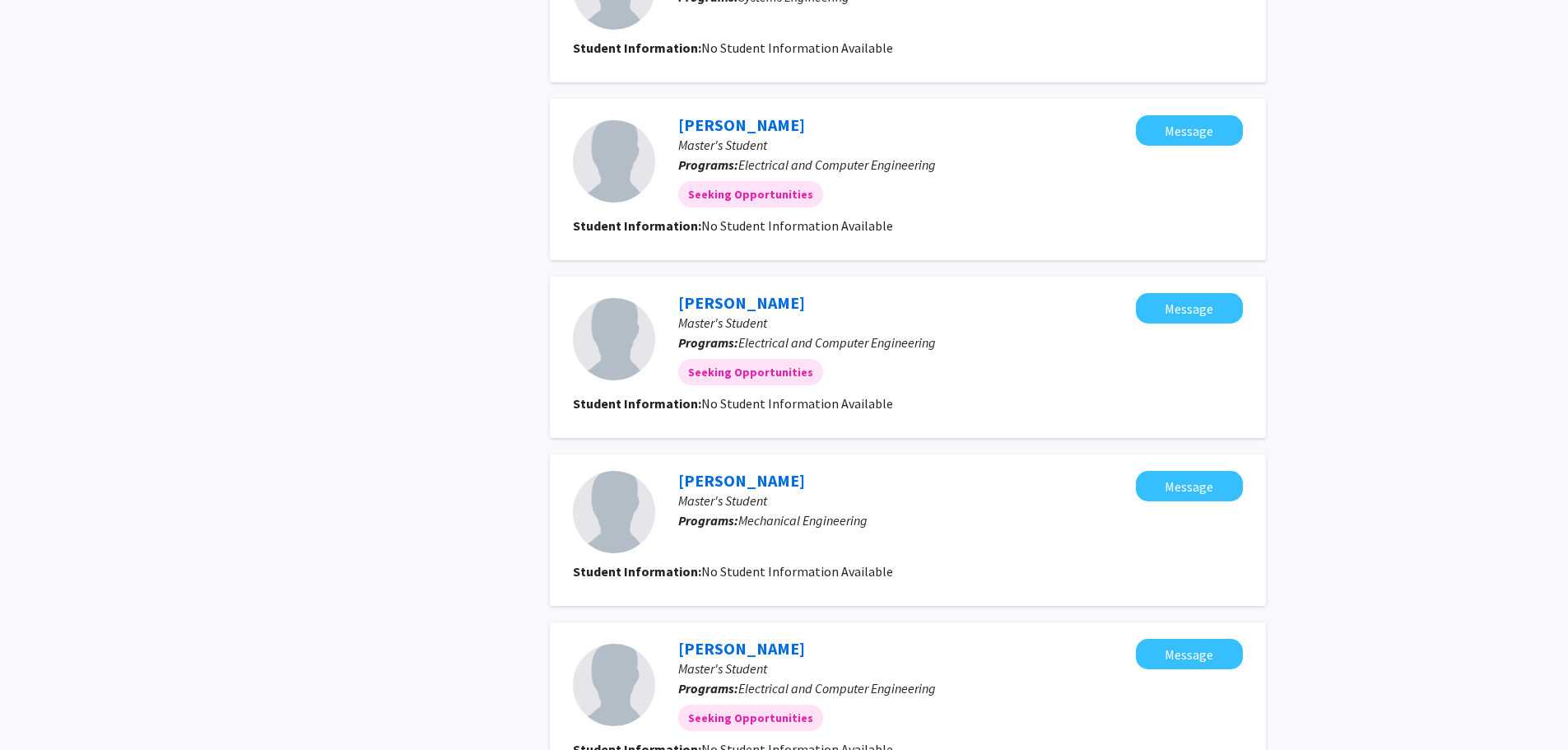
scroll to position [1236, 0]
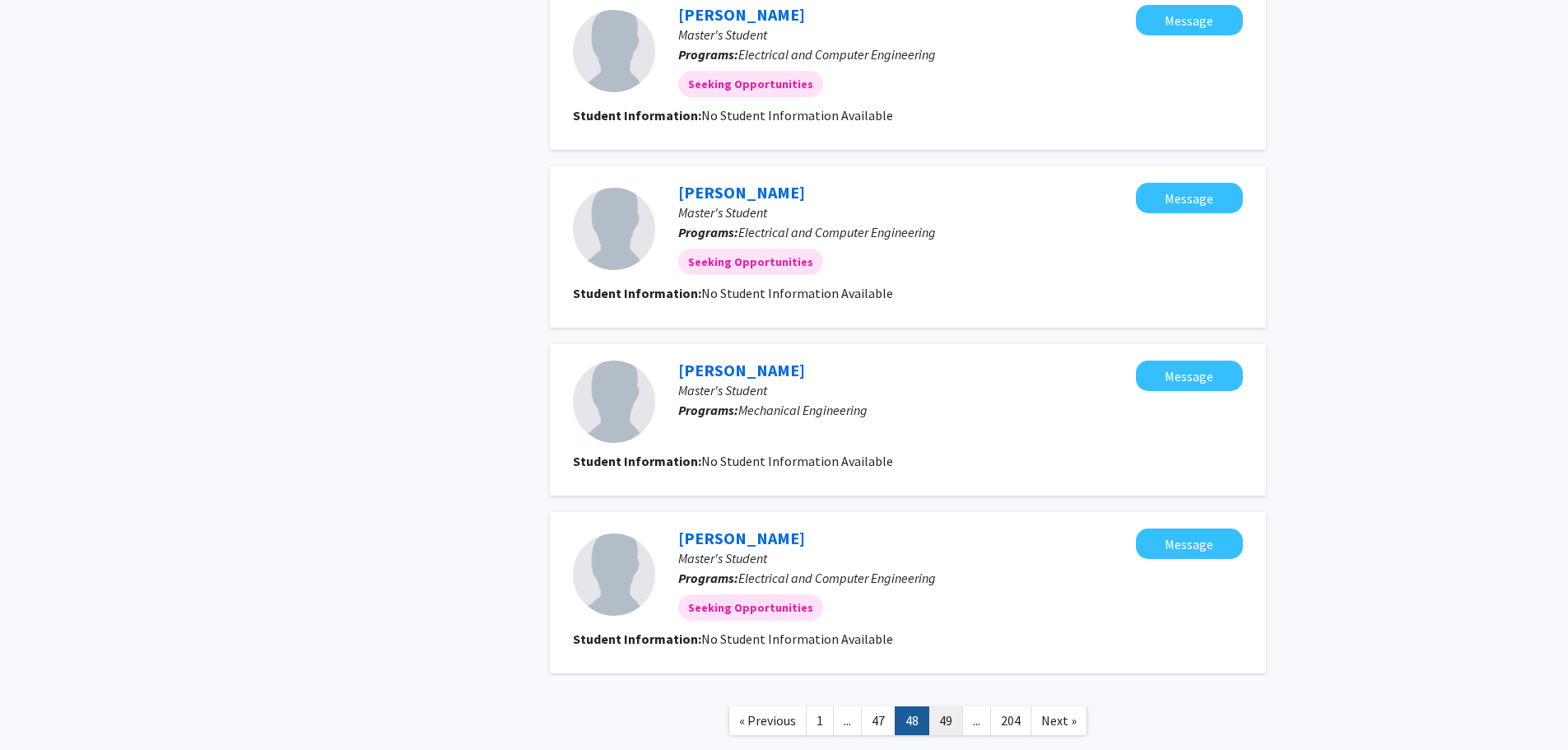
click at [943, 716] on link "49" at bounding box center [946, 721] width 34 height 29
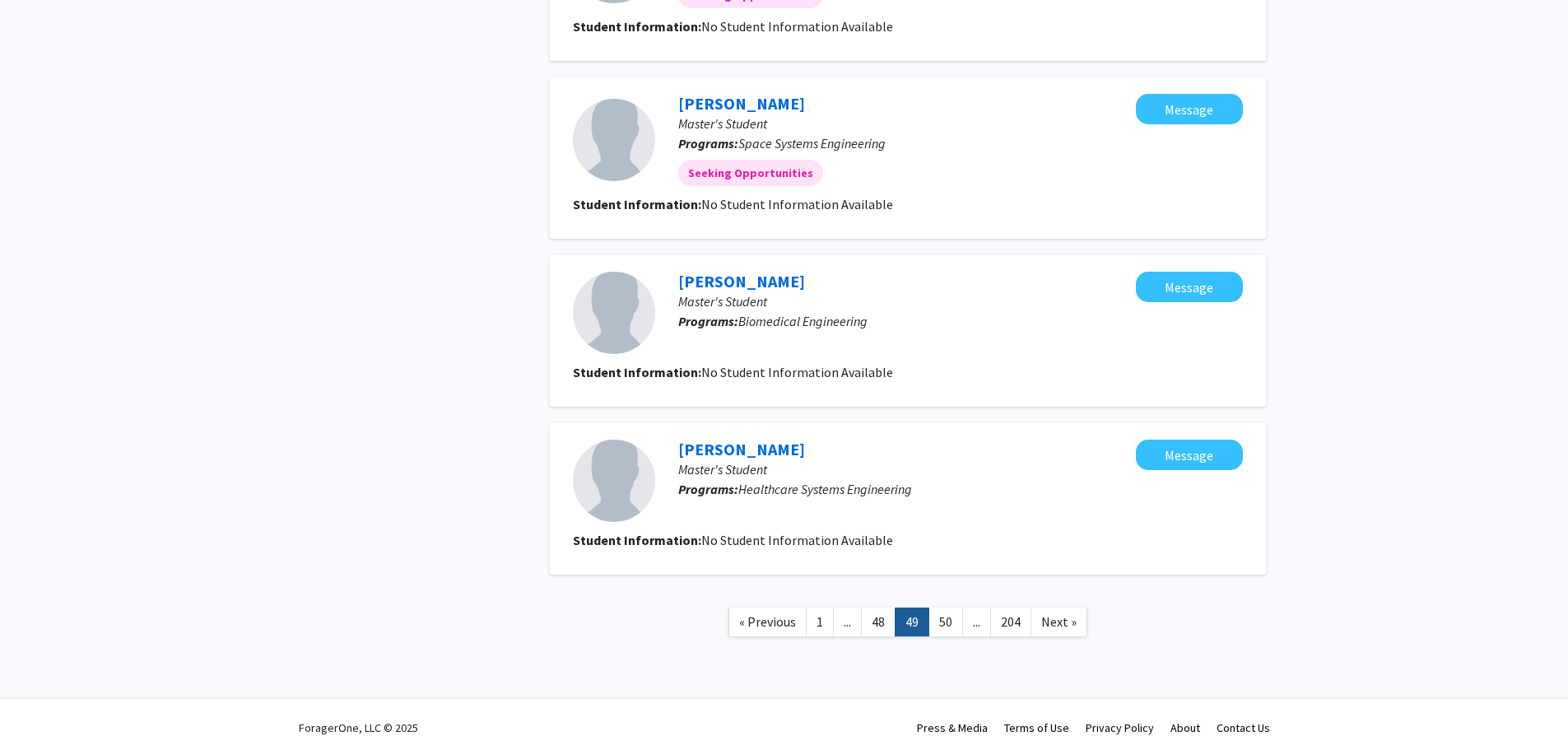
scroll to position [1321, 0]
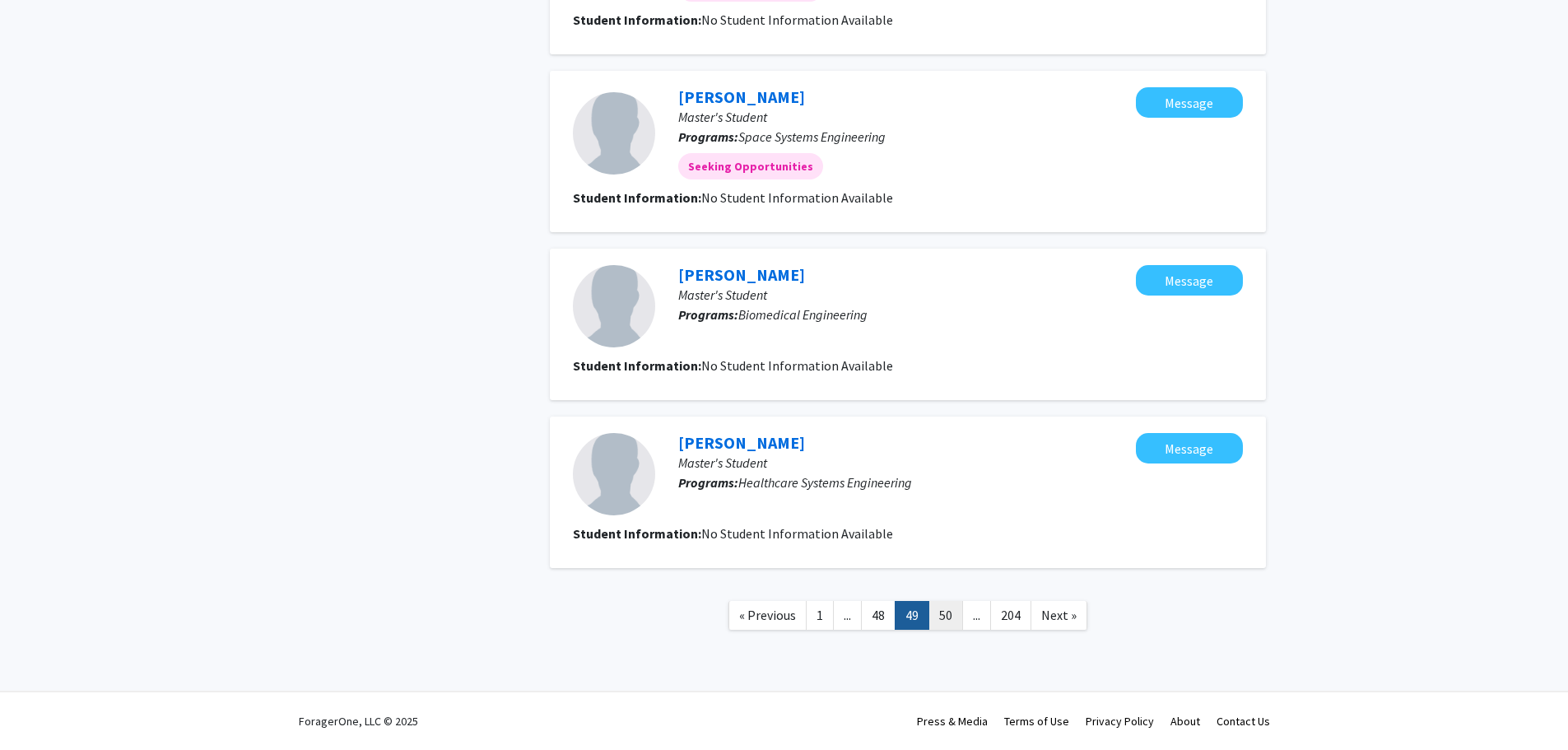
click at [942, 614] on link "50" at bounding box center [946, 616] width 34 height 29
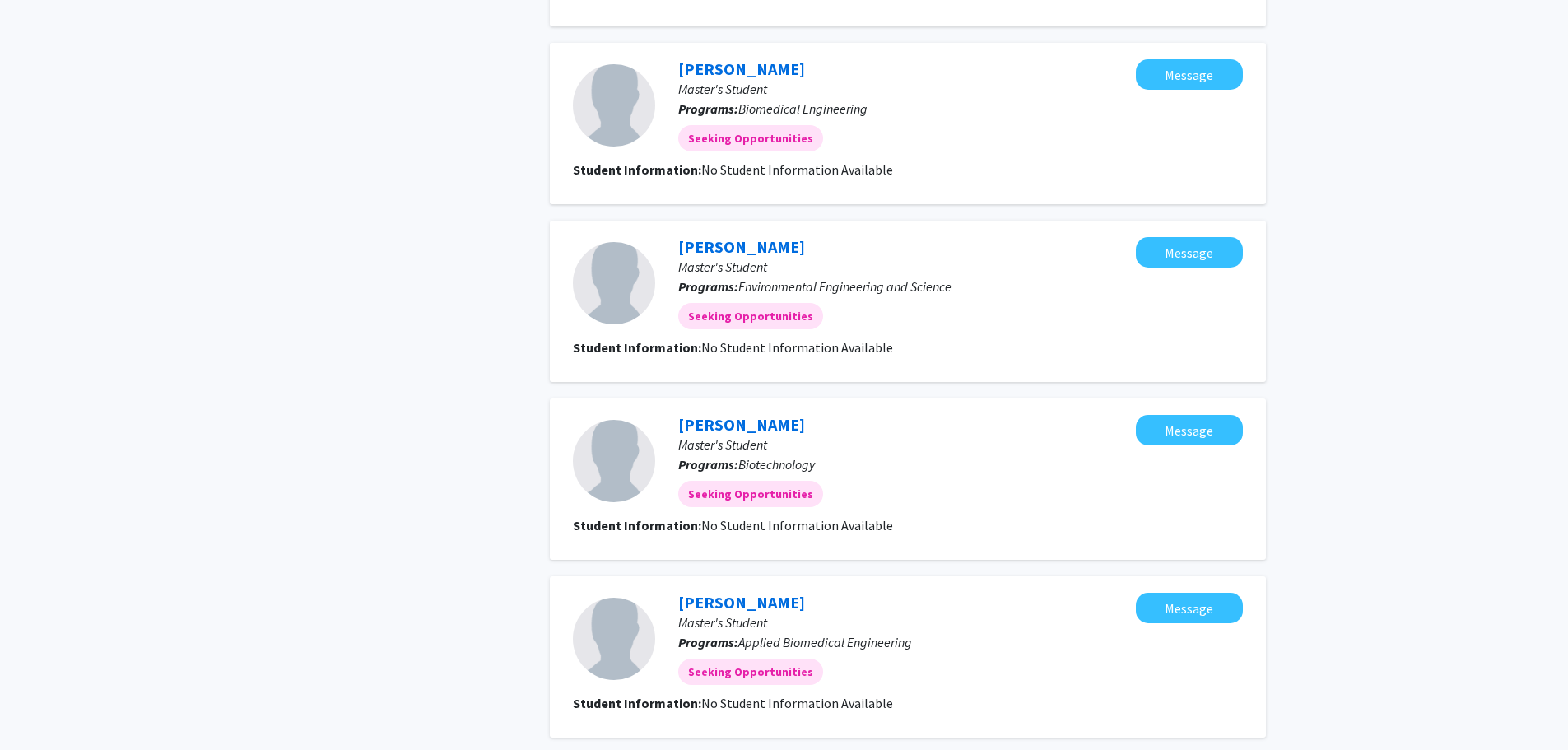
scroll to position [1351, 0]
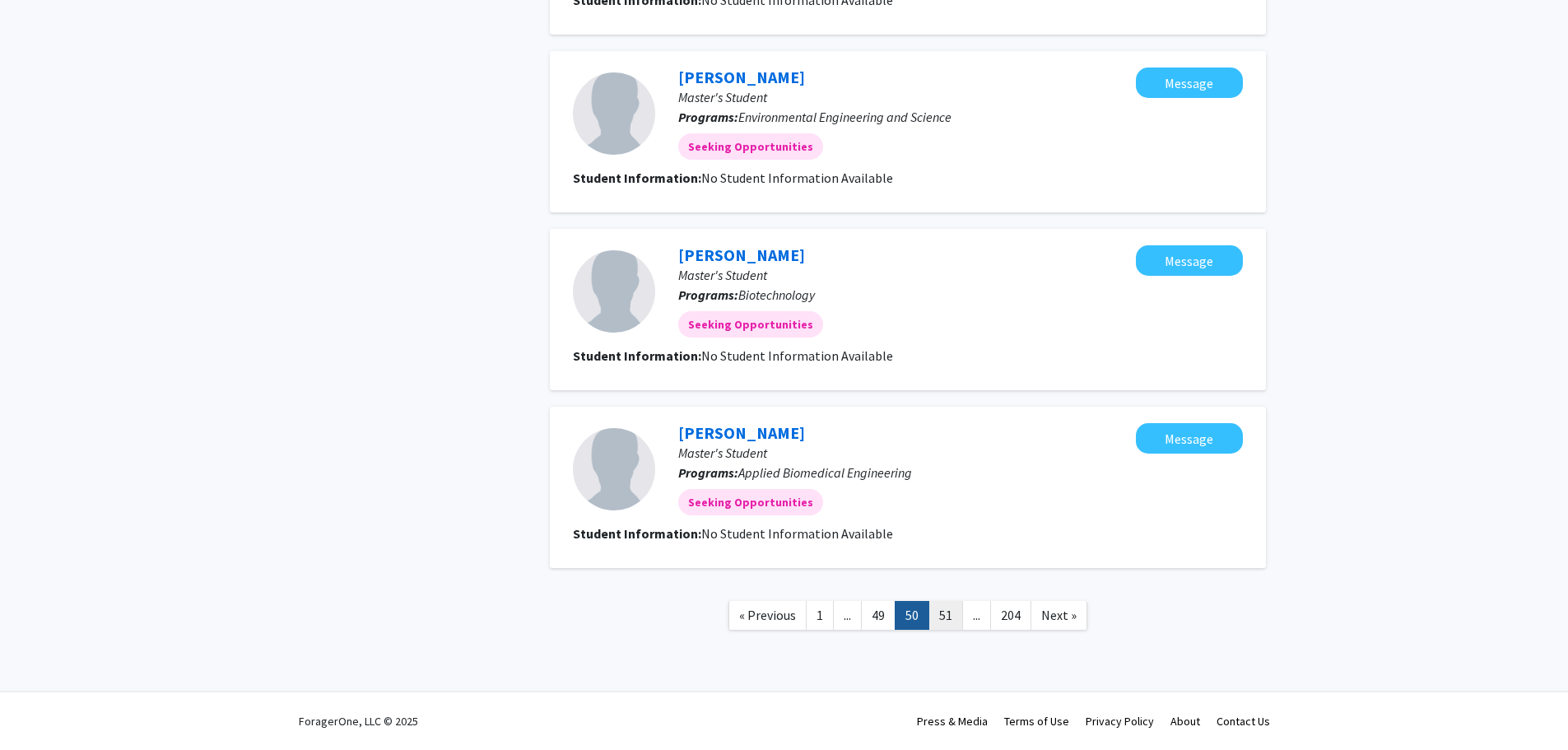
click at [944, 610] on link "51" at bounding box center [946, 616] width 34 height 29
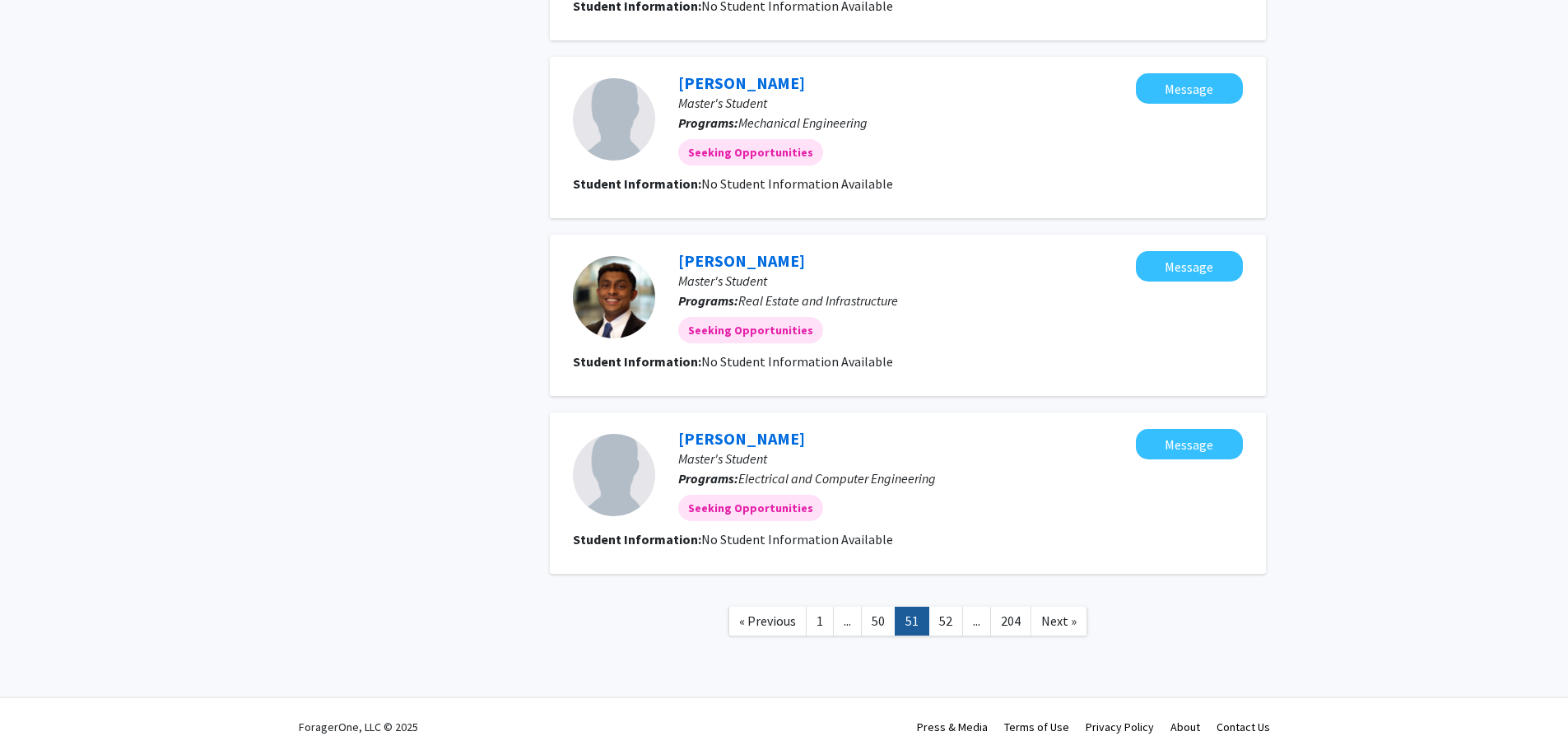
scroll to position [1321, 0]
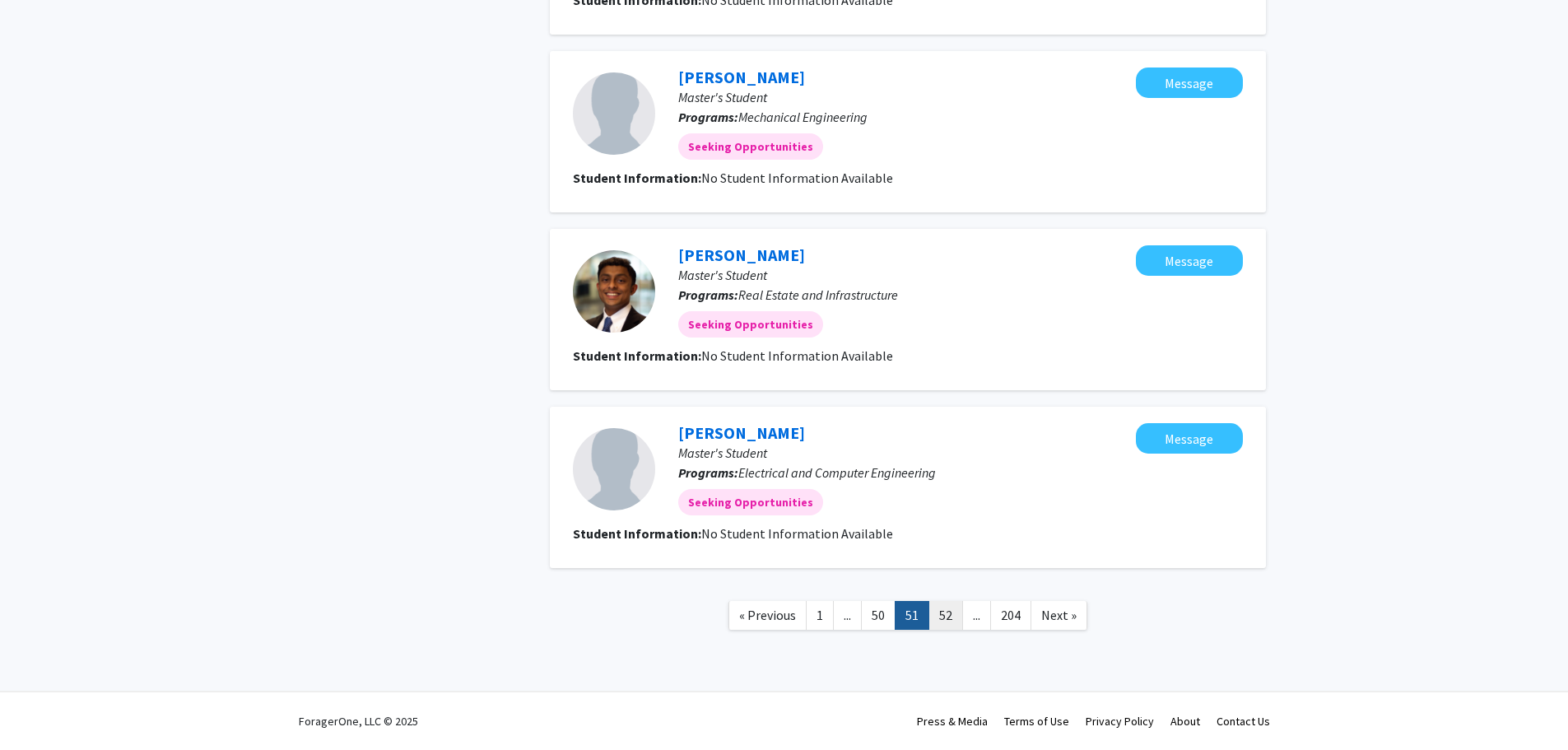
click at [942, 614] on link "52" at bounding box center [946, 616] width 34 height 29
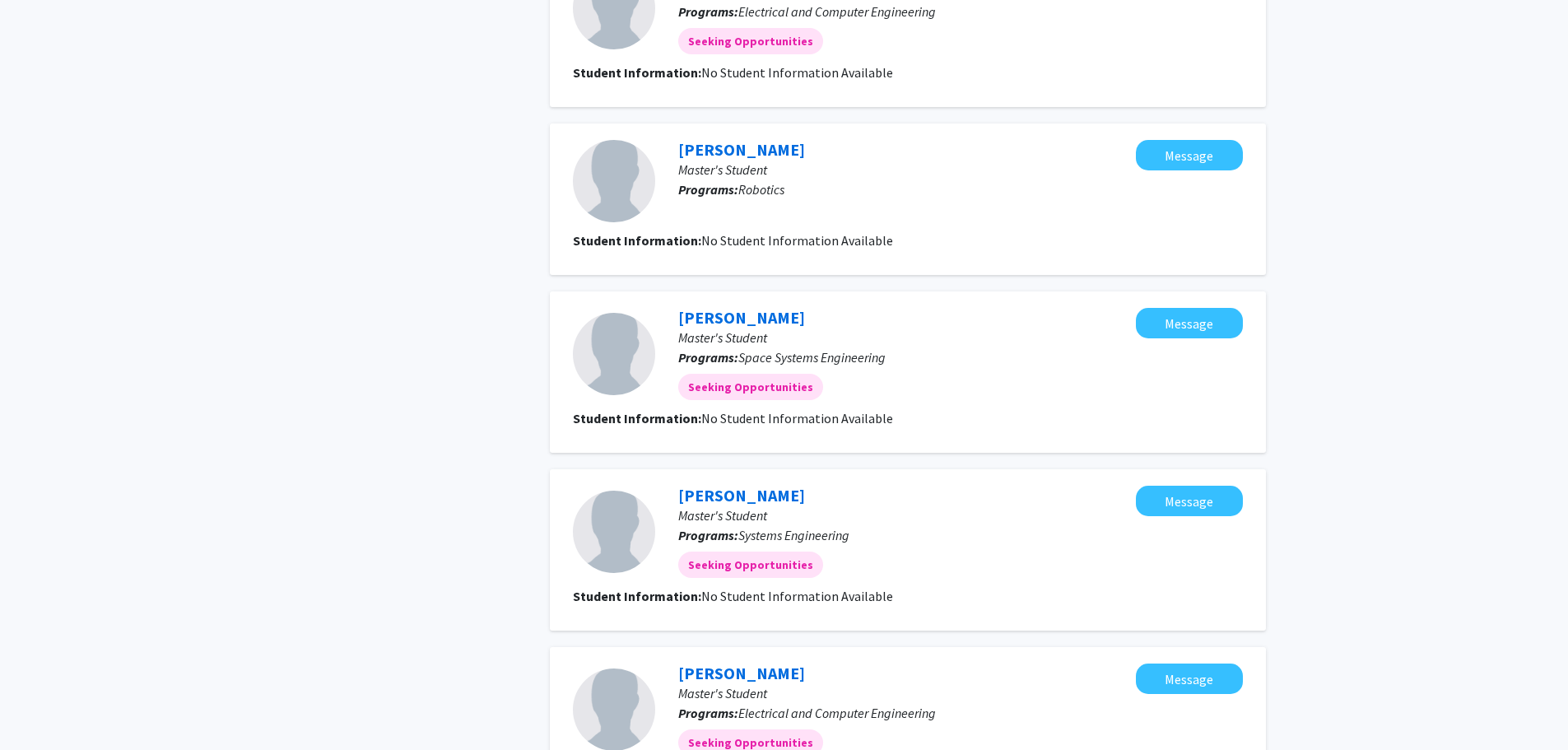
scroll to position [1318, 0]
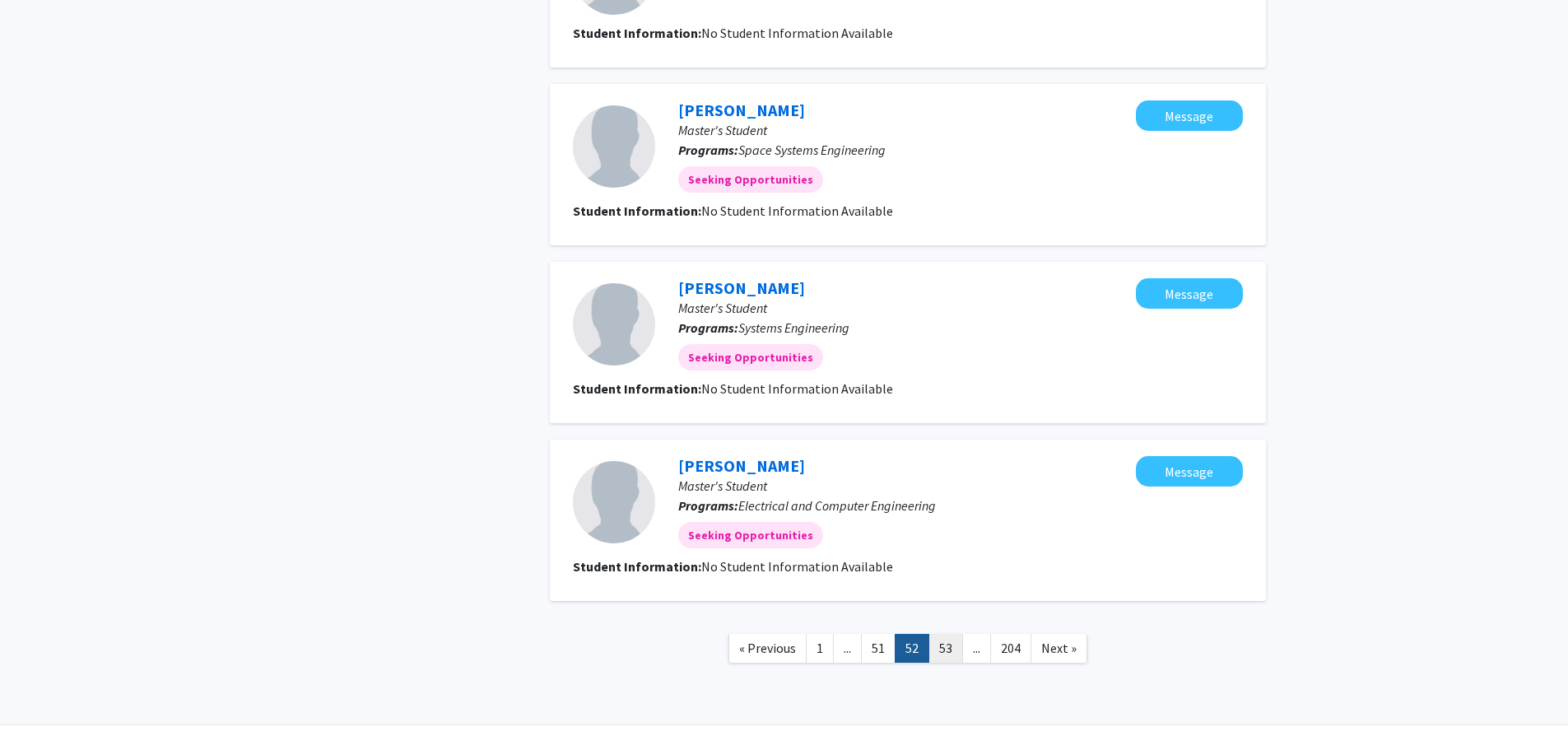
click at [942, 649] on link "53" at bounding box center [946, 649] width 34 height 29
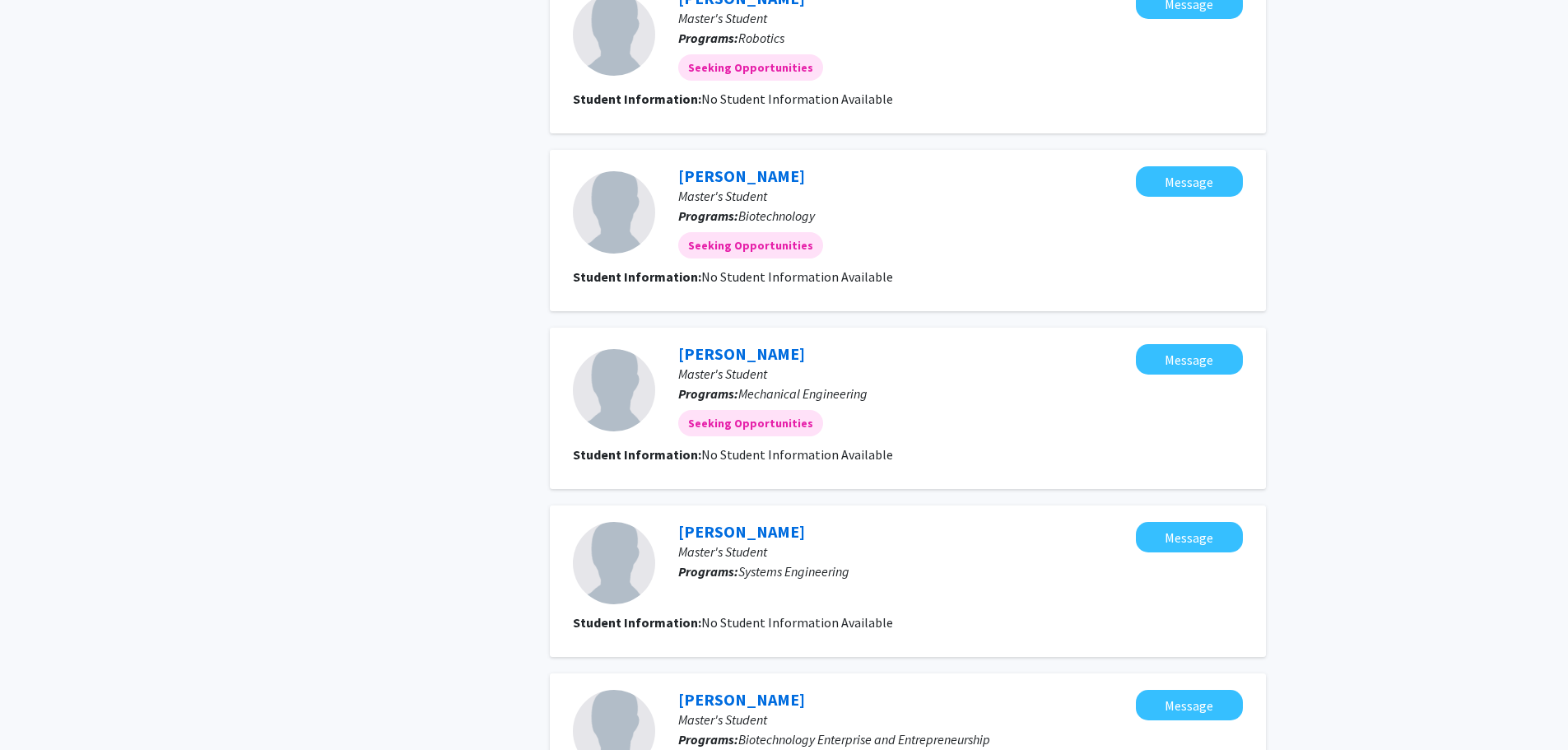
scroll to position [1236, 0]
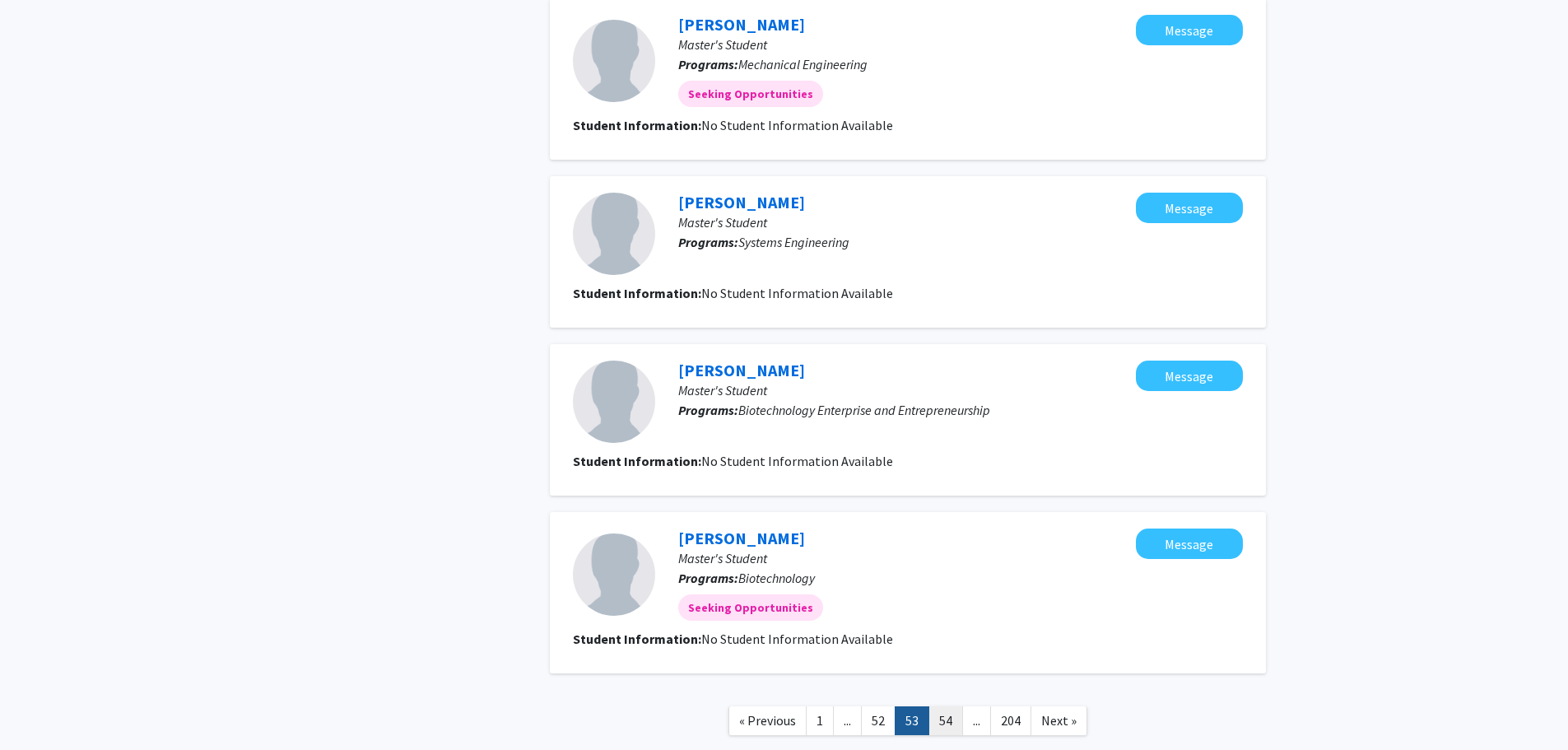
click at [935, 723] on link "54" at bounding box center [946, 721] width 34 height 29
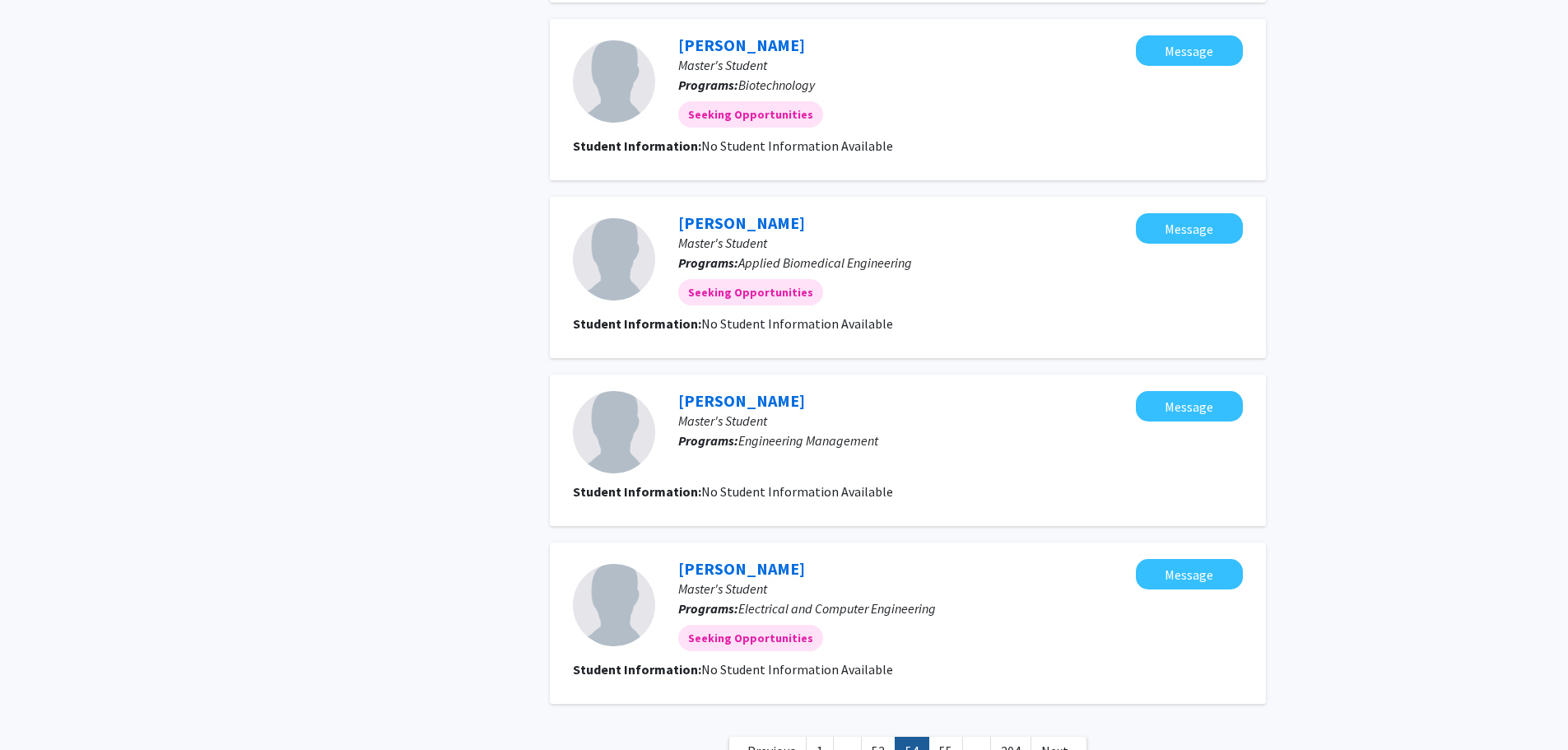
scroll to position [1321, 0]
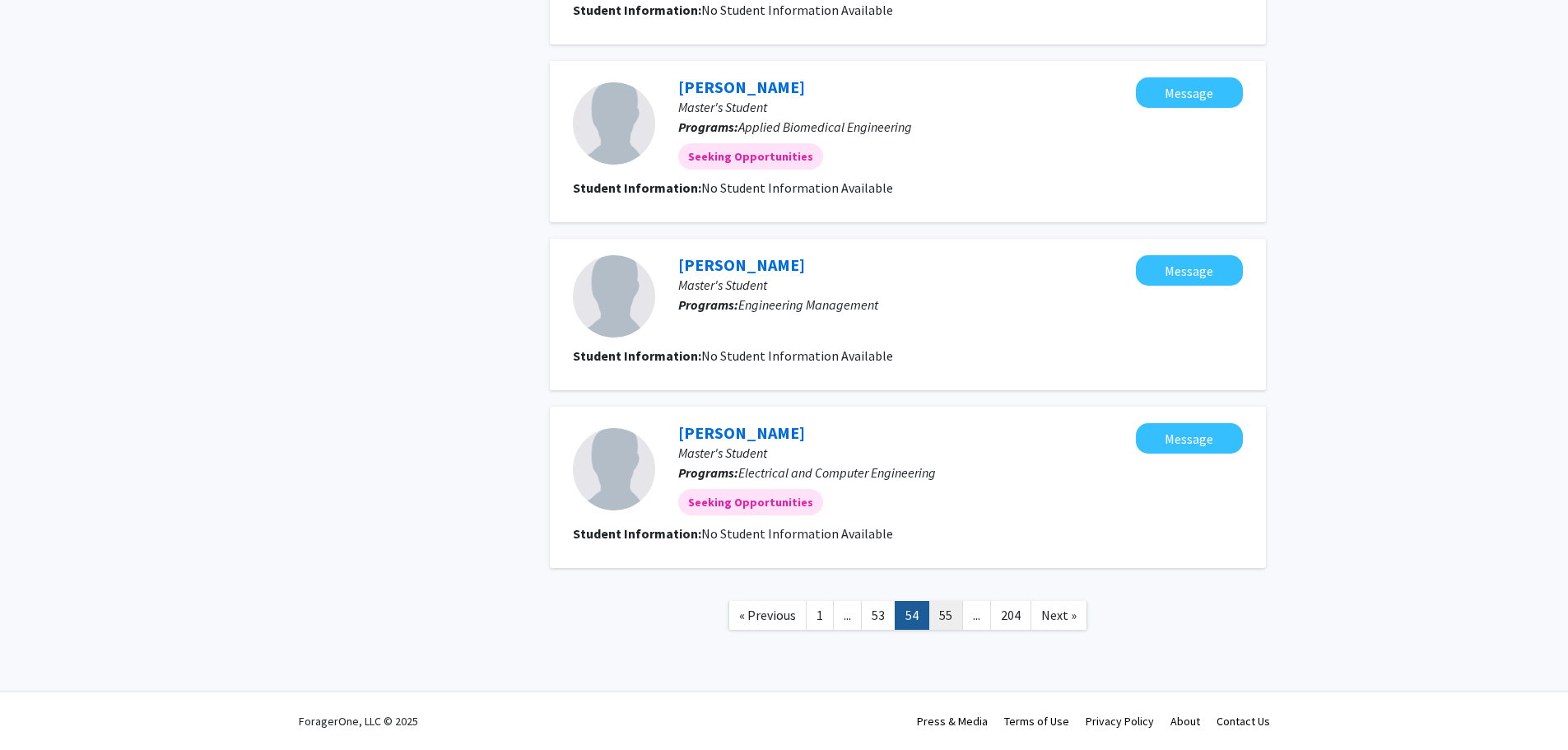
click at [942, 614] on link "55" at bounding box center [946, 616] width 34 height 29
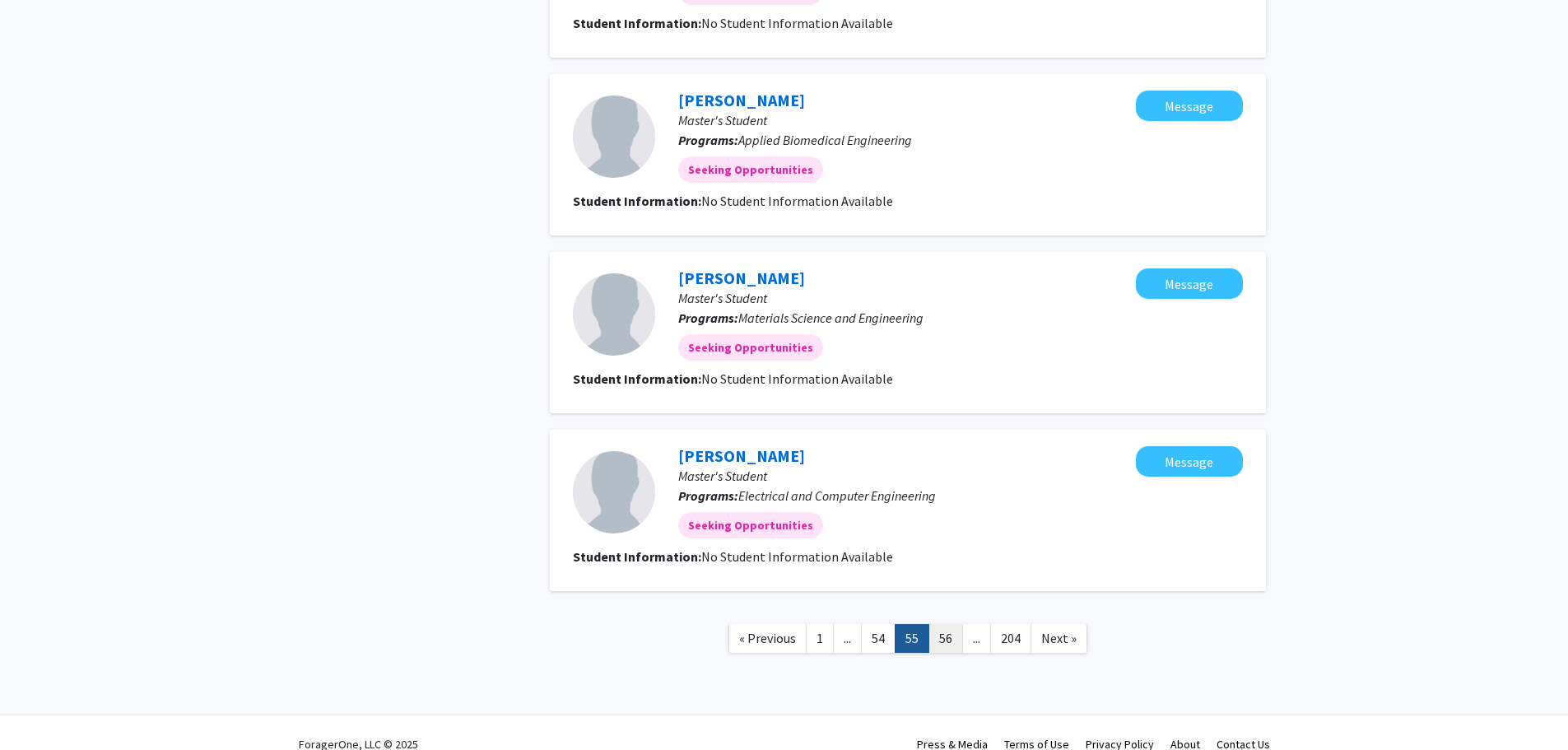
click at [942, 635] on link "56" at bounding box center [946, 639] width 34 height 29
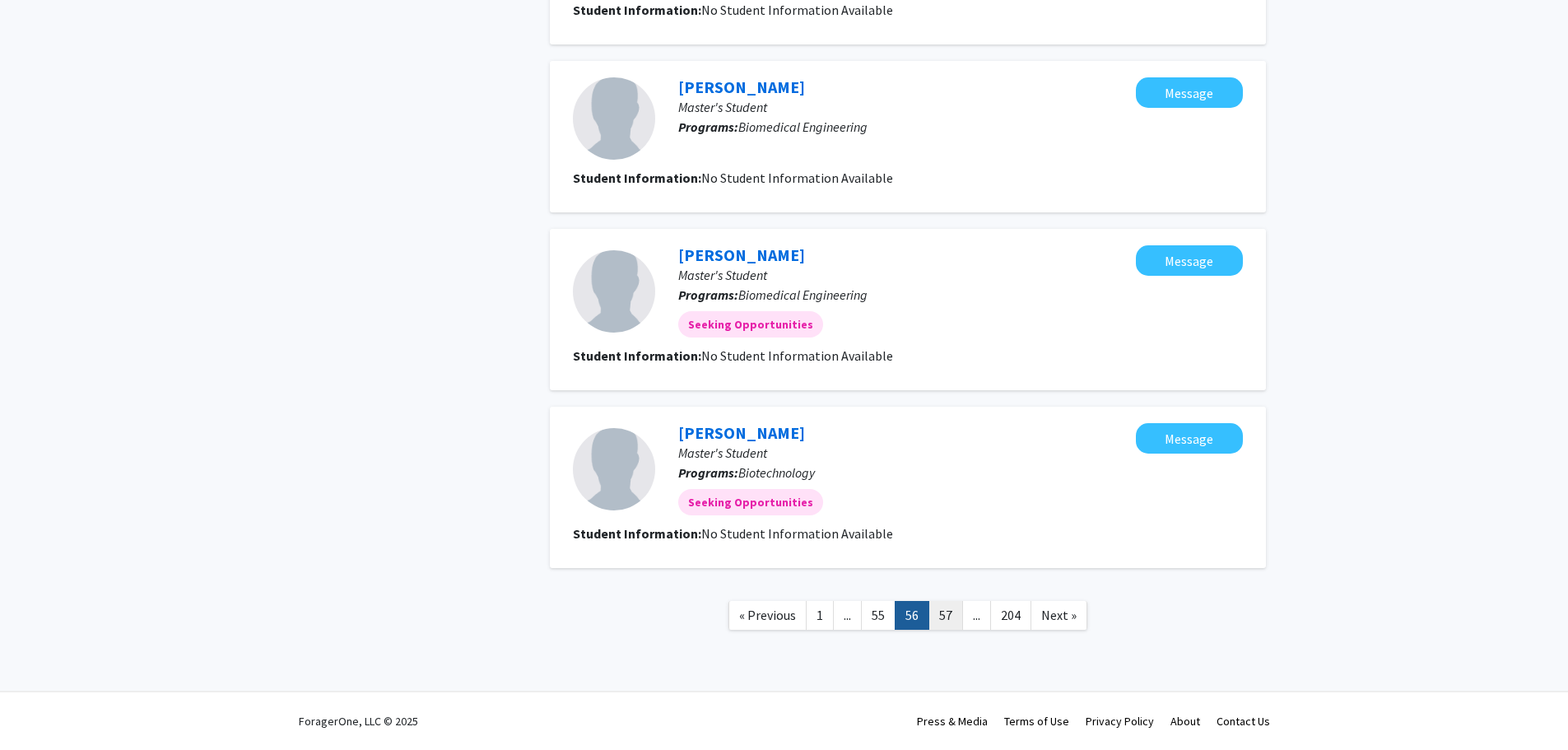
click at [952, 616] on link "57" at bounding box center [946, 616] width 34 height 29
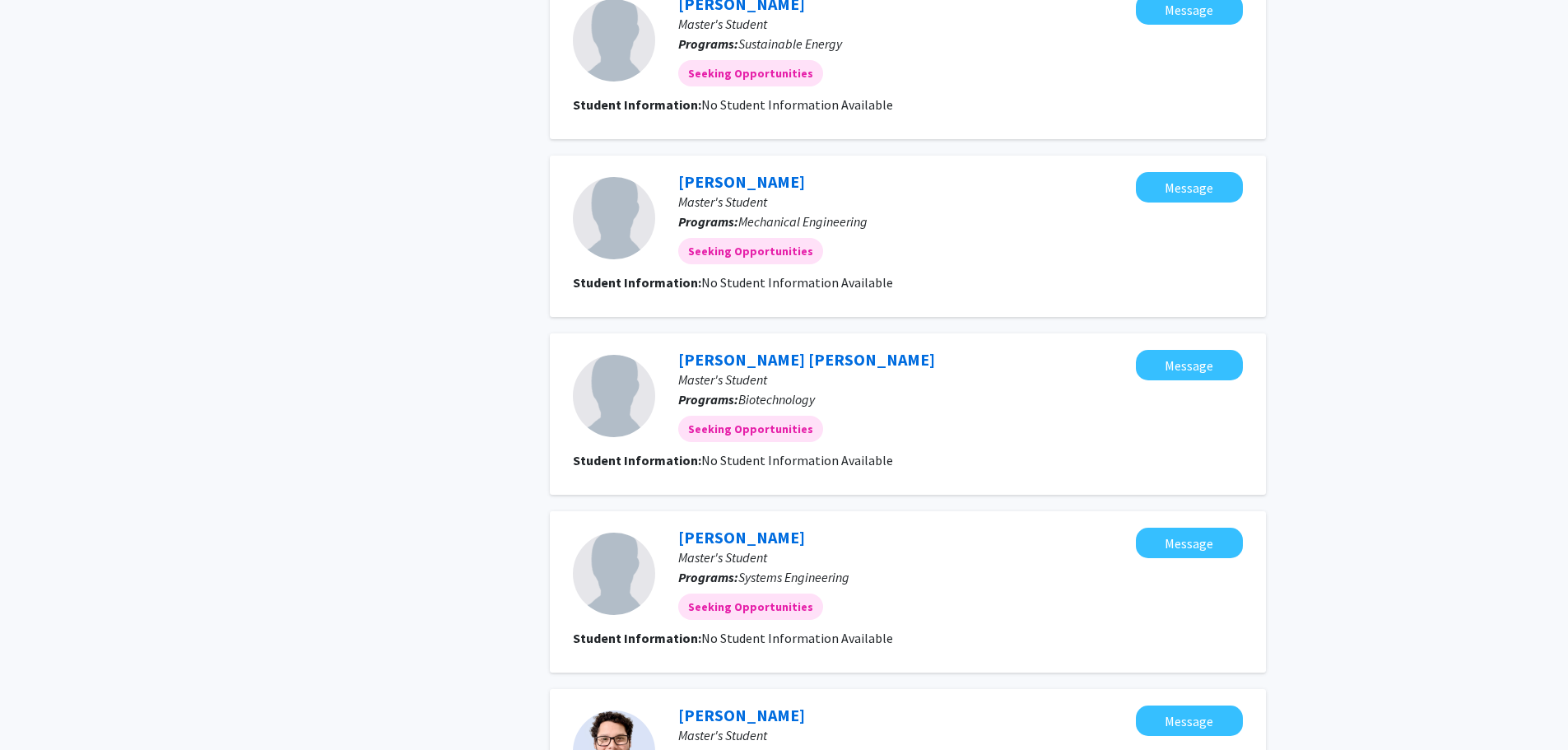
scroll to position [1071, 0]
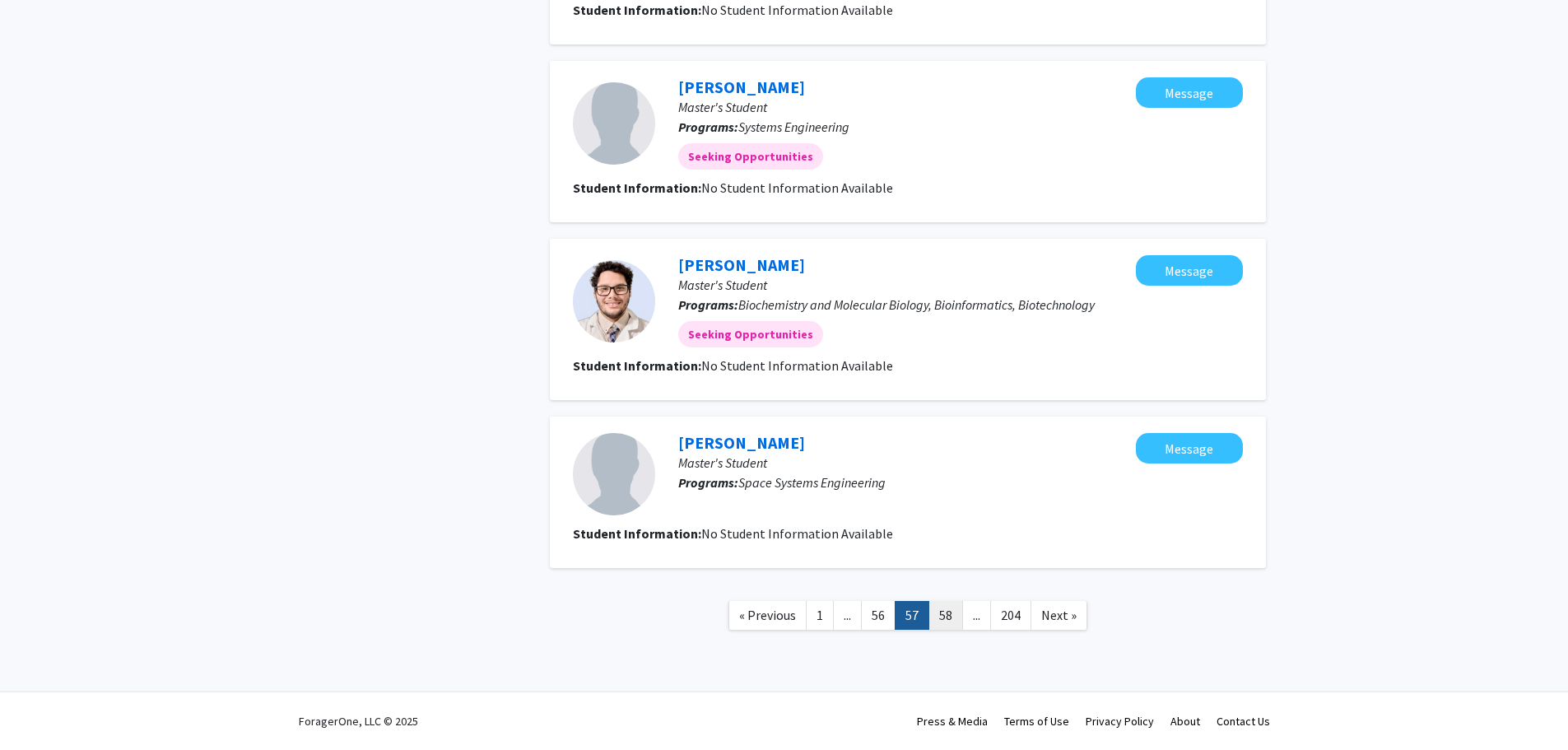
click at [949, 615] on link "58" at bounding box center [946, 616] width 34 height 29
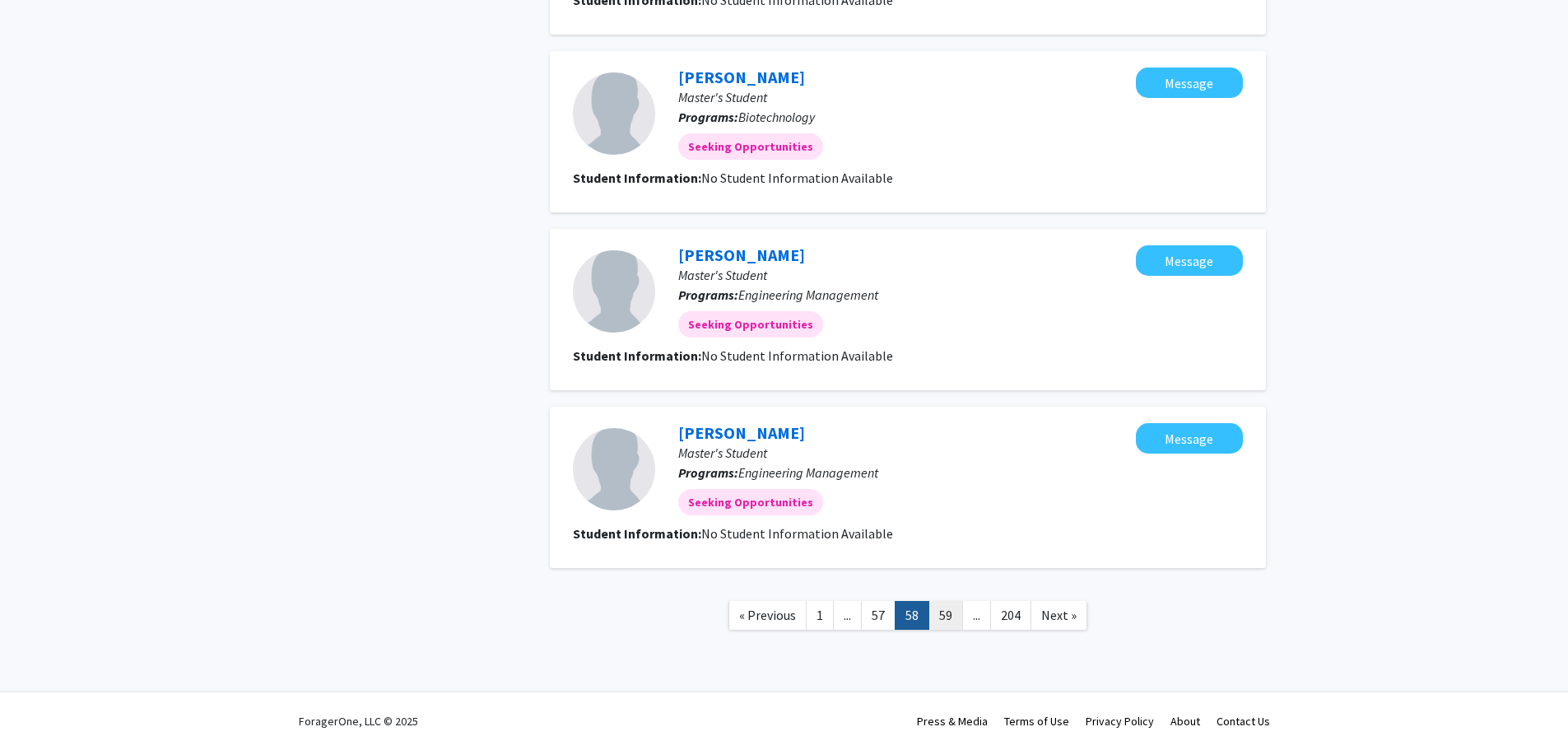
click at [940, 612] on link "59" at bounding box center [946, 616] width 34 height 29
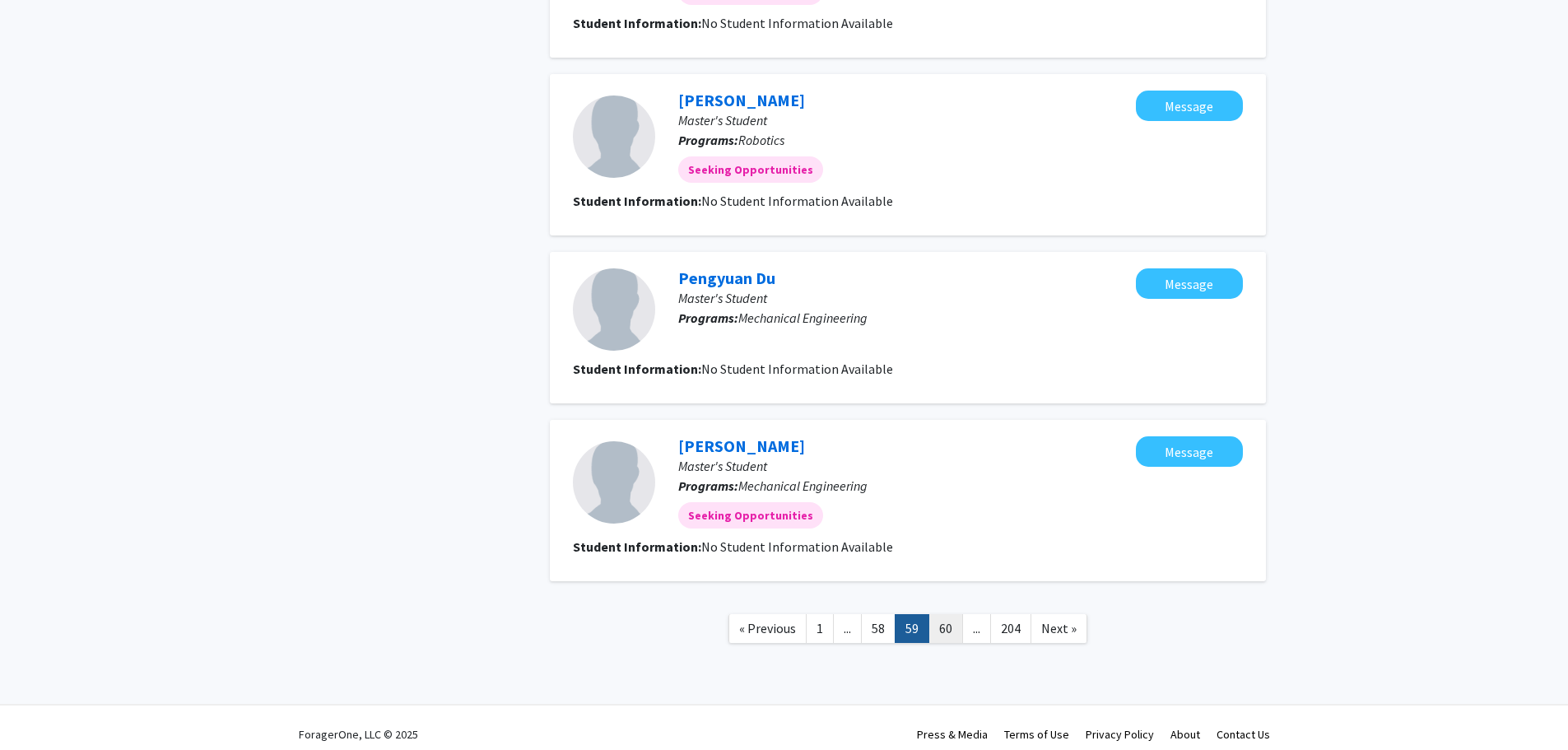
click at [948, 622] on link "60" at bounding box center [946, 629] width 34 height 29
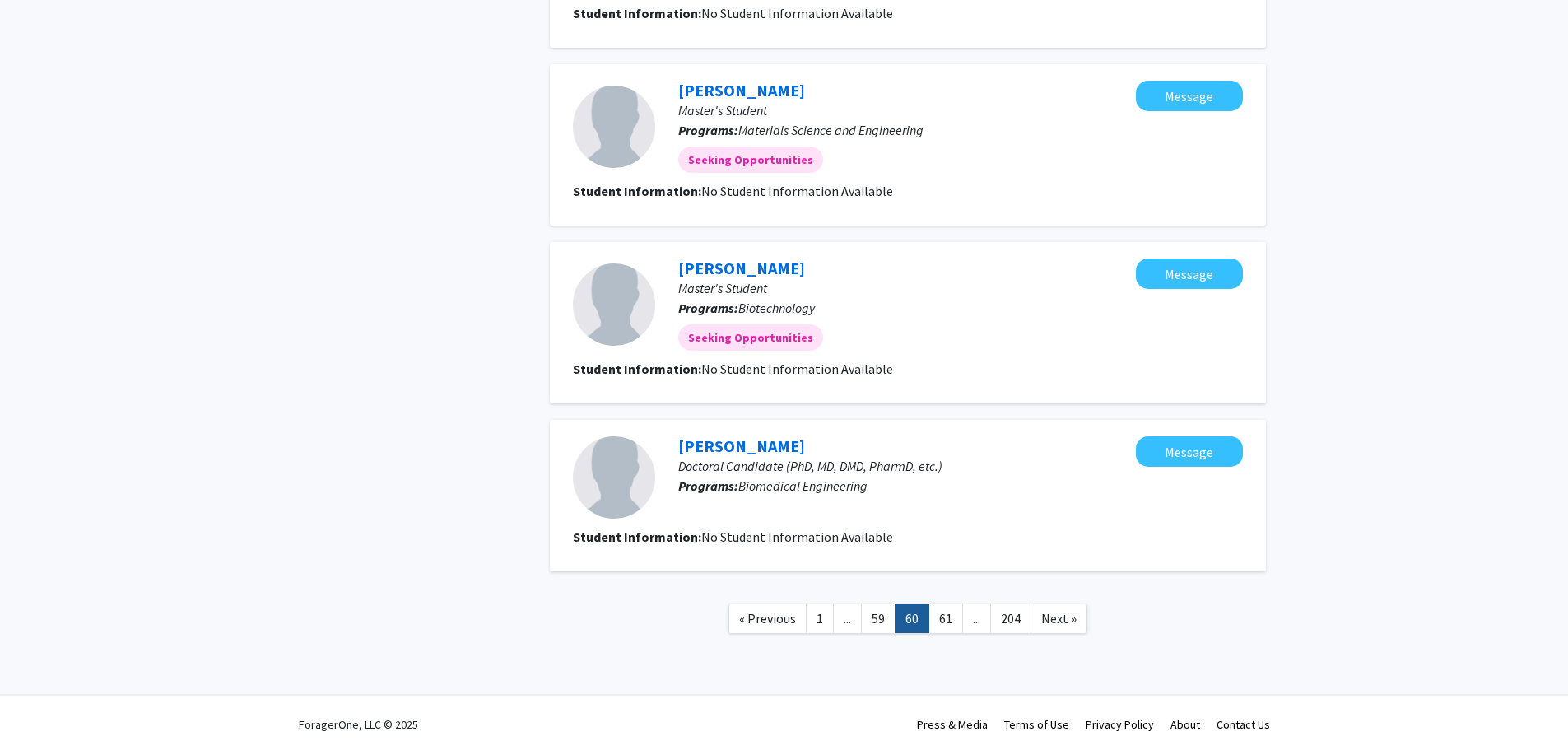
click at [940, 622] on link "61" at bounding box center [946, 619] width 34 height 29
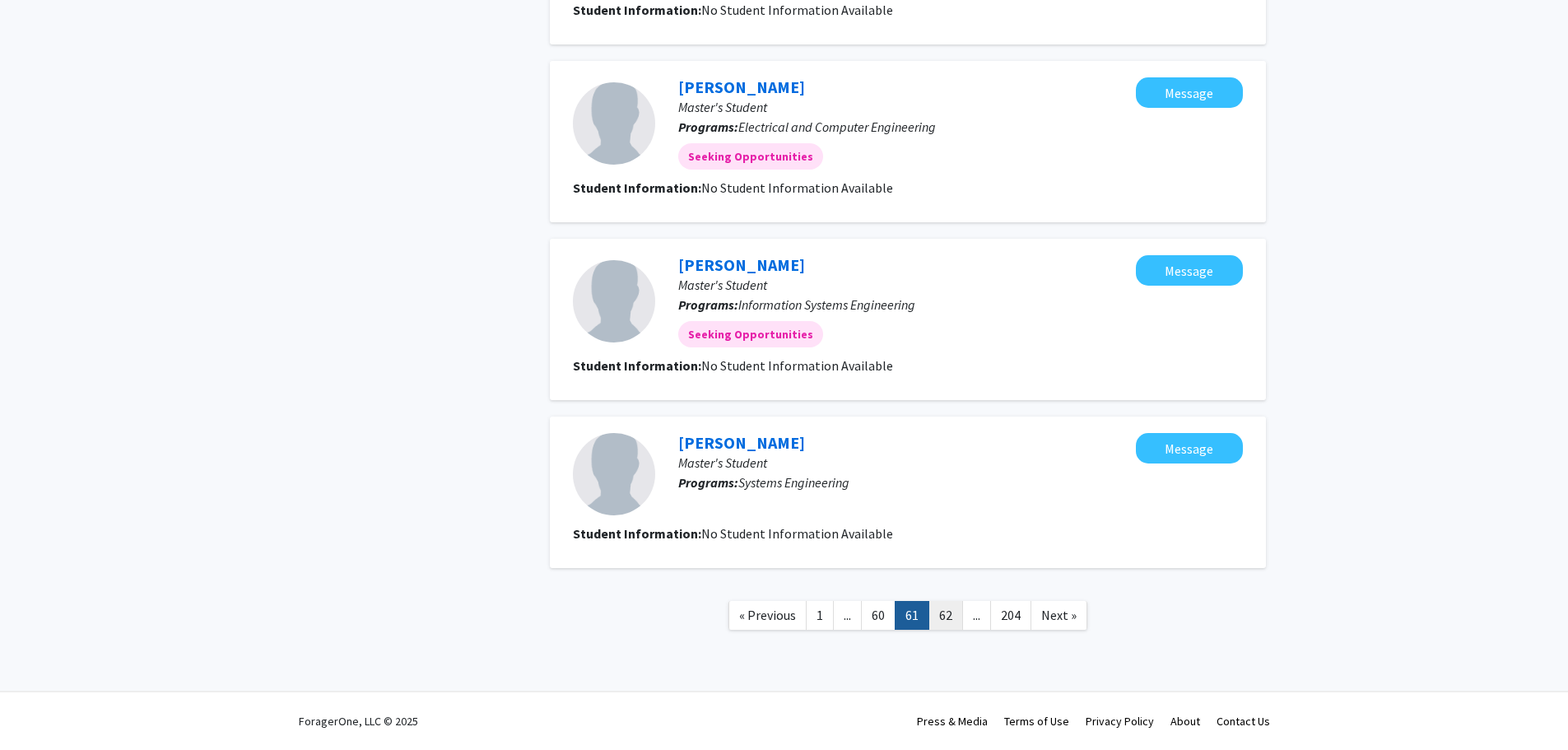
click at [952, 616] on link "62" at bounding box center [946, 616] width 34 height 29
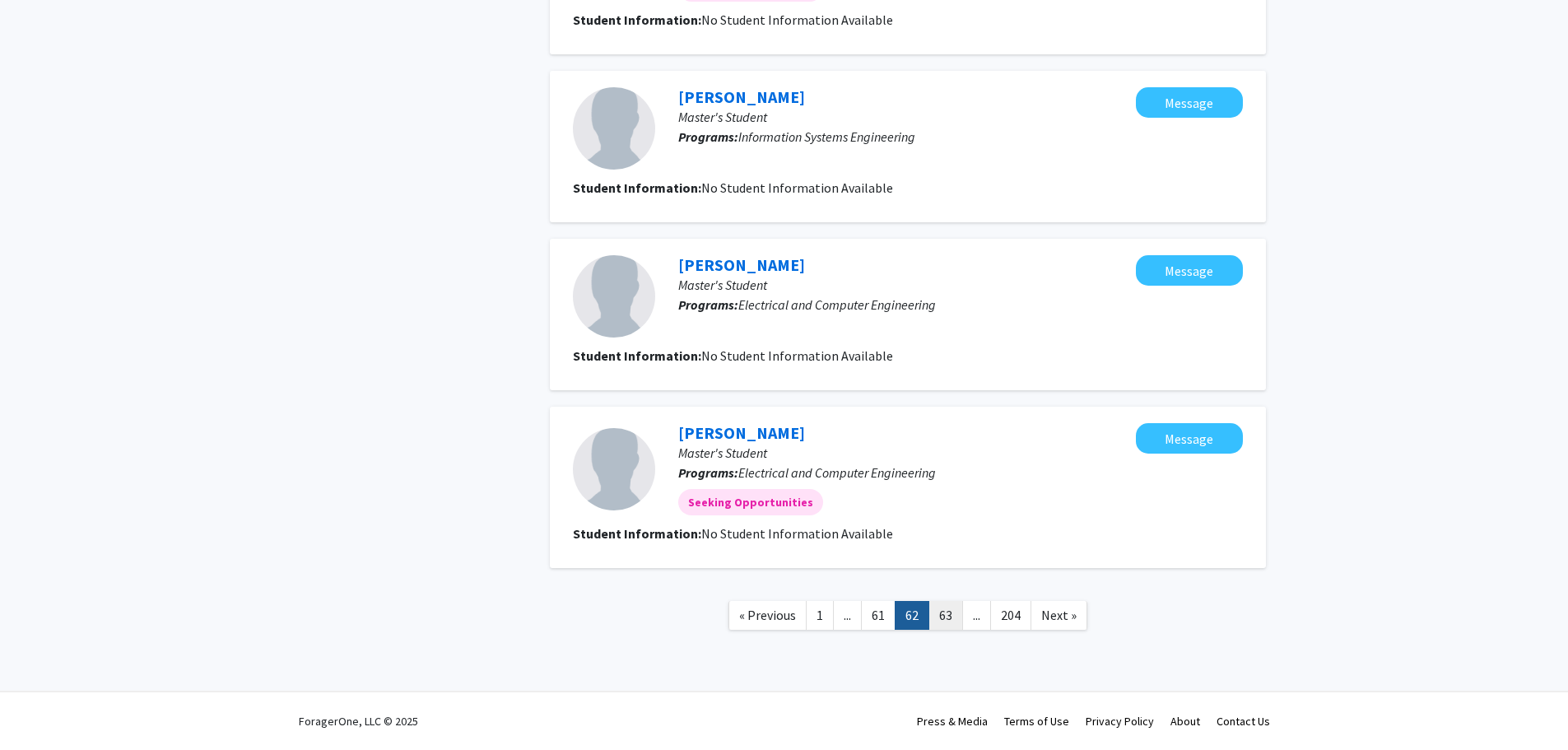
click at [949, 617] on link "63" at bounding box center [946, 616] width 34 height 29
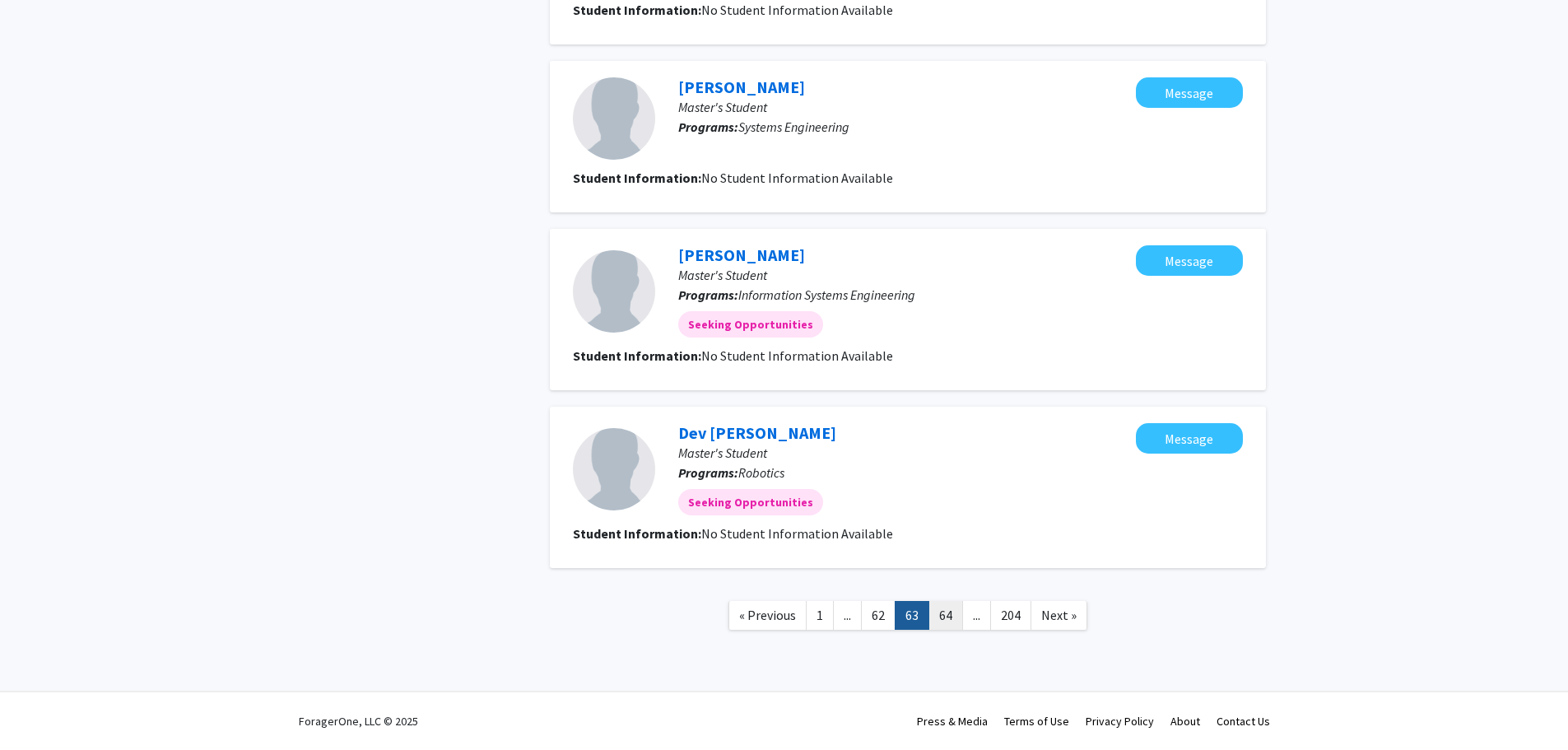
click at [947, 615] on link "64" at bounding box center [946, 616] width 34 height 29
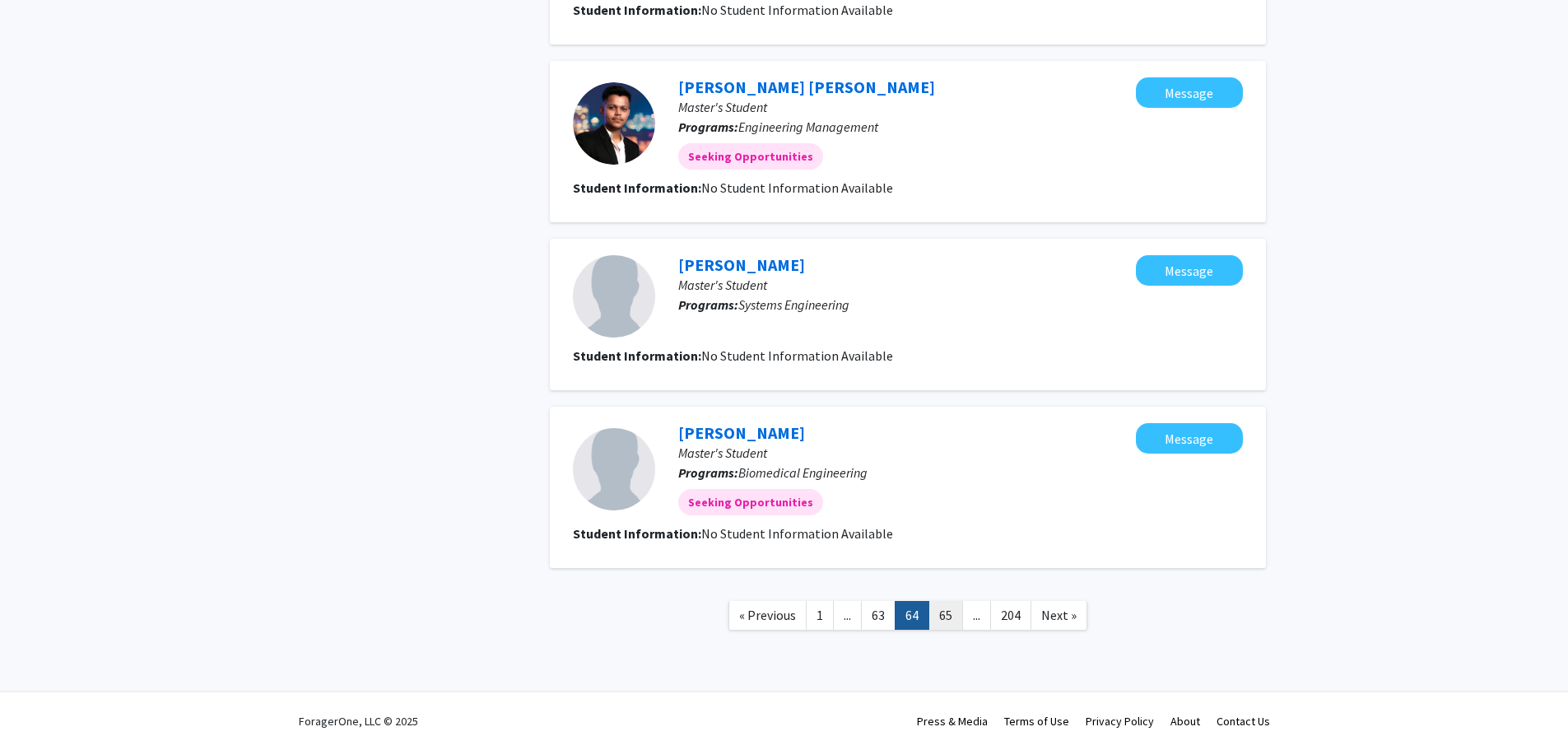
click at [951, 617] on link "65" at bounding box center [946, 616] width 34 height 29
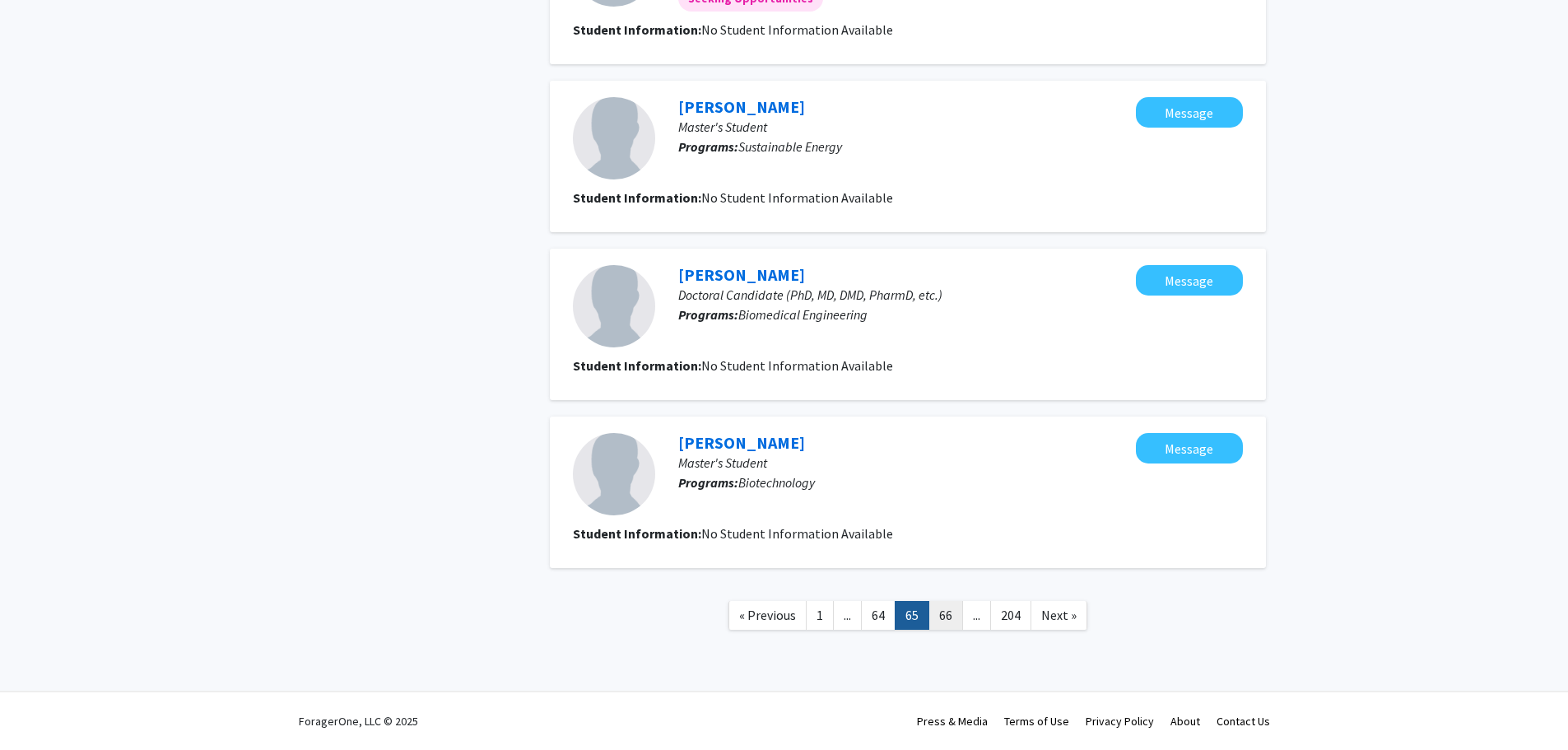
click at [947, 613] on link "66" at bounding box center [946, 616] width 34 height 29
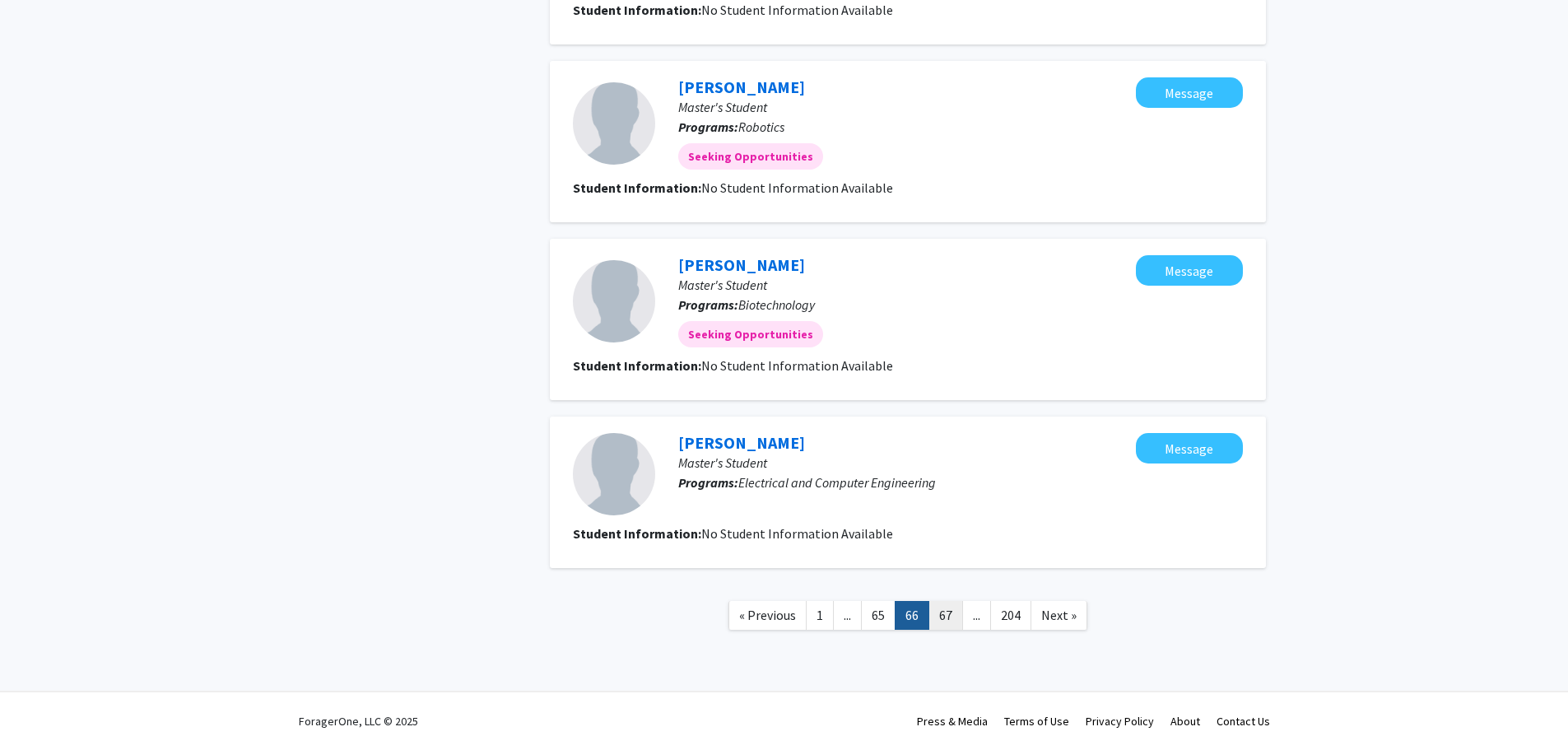
click at [949, 615] on link "67" at bounding box center [946, 616] width 34 height 29
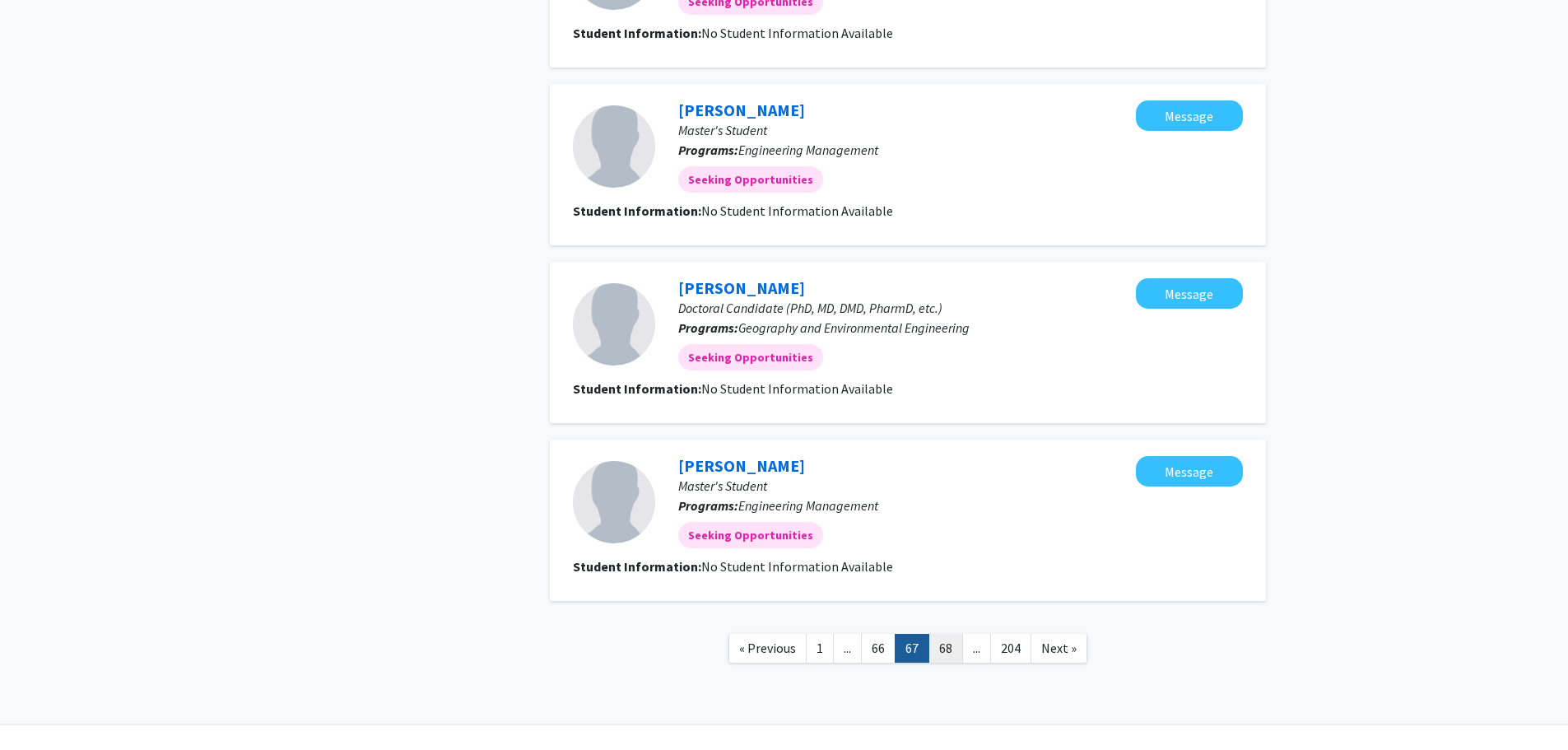
click at [945, 642] on link "68" at bounding box center [946, 649] width 34 height 29
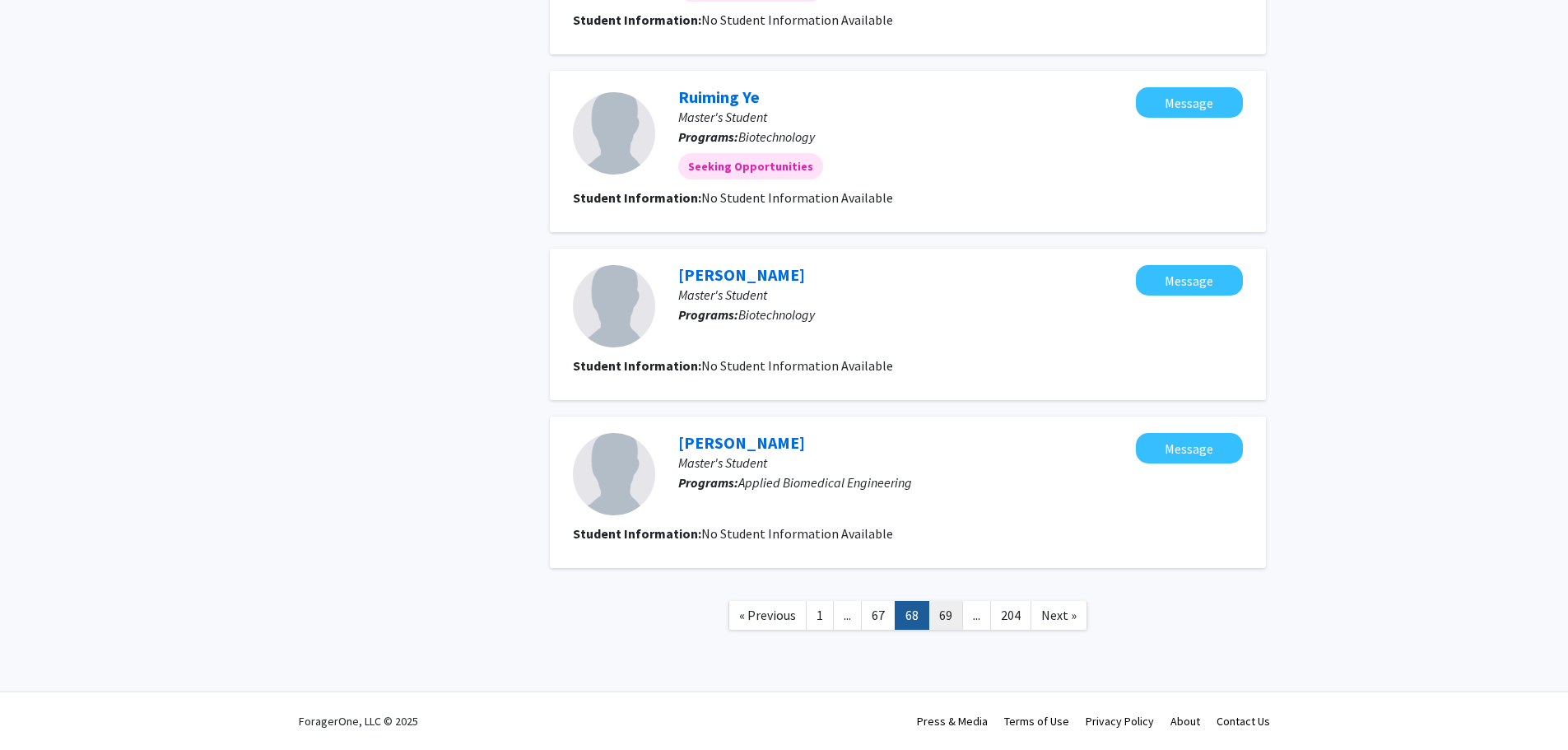
click at [948, 612] on link "69" at bounding box center [946, 616] width 34 height 29
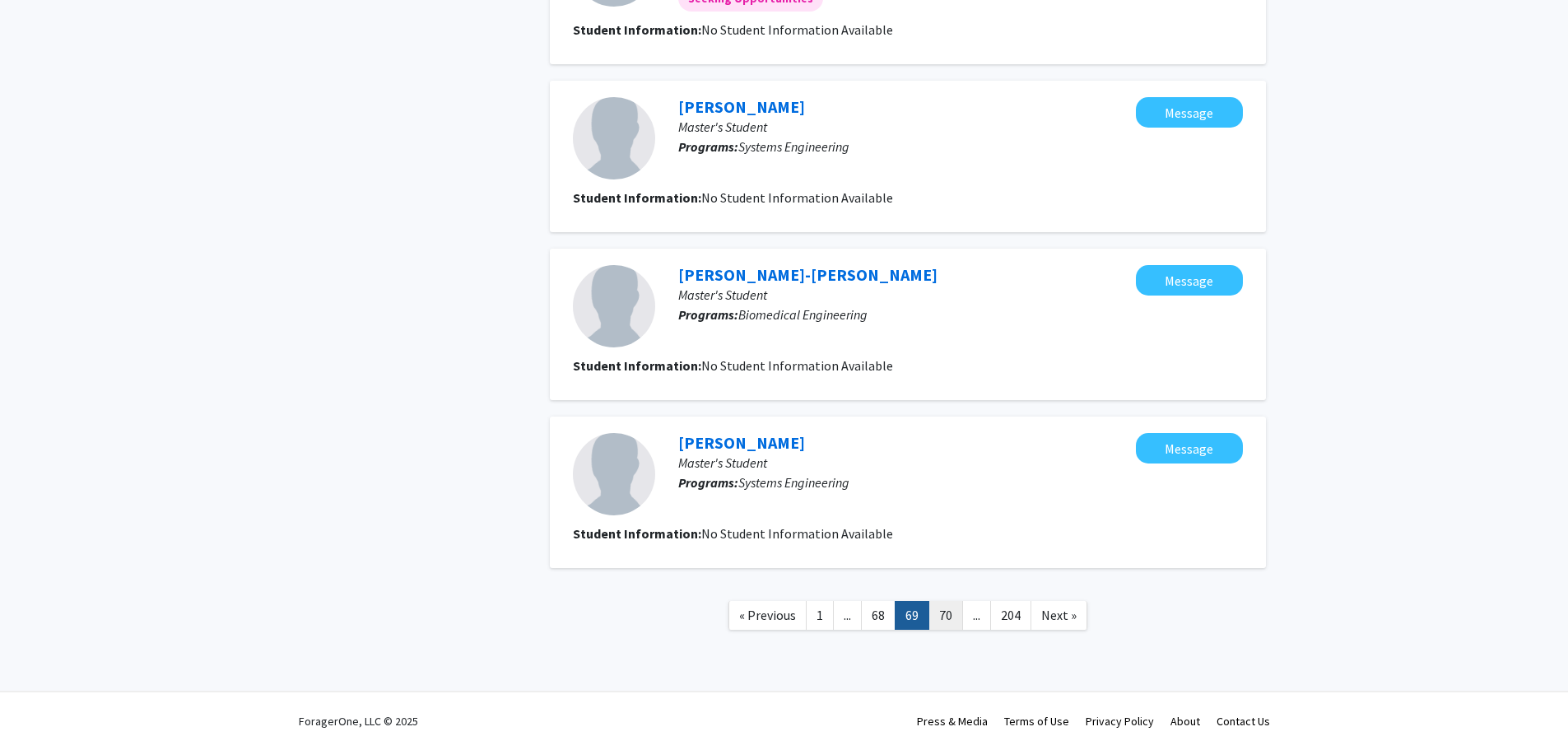
click at [951, 615] on link "70" at bounding box center [946, 616] width 34 height 29
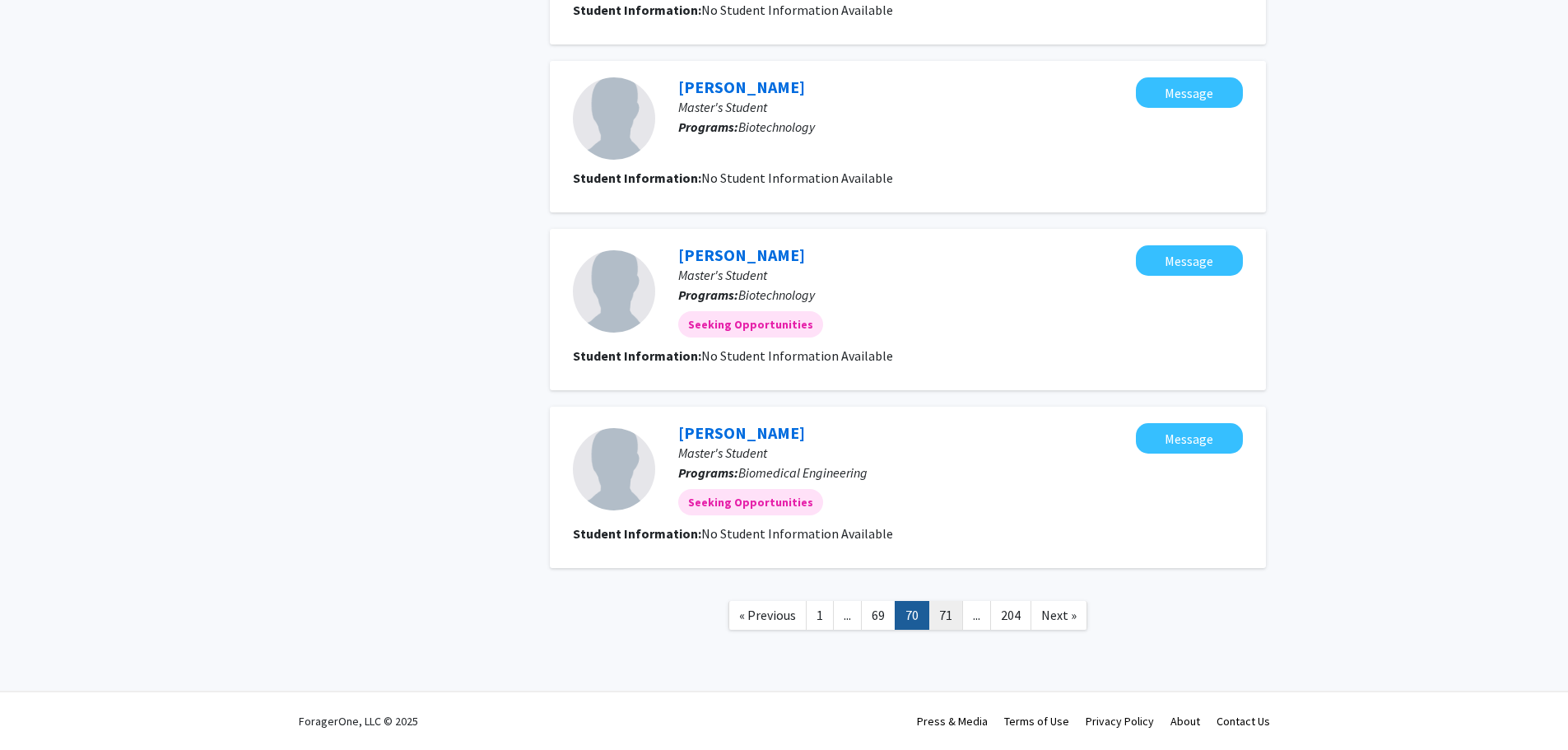
click at [948, 616] on link "71" at bounding box center [946, 616] width 34 height 29
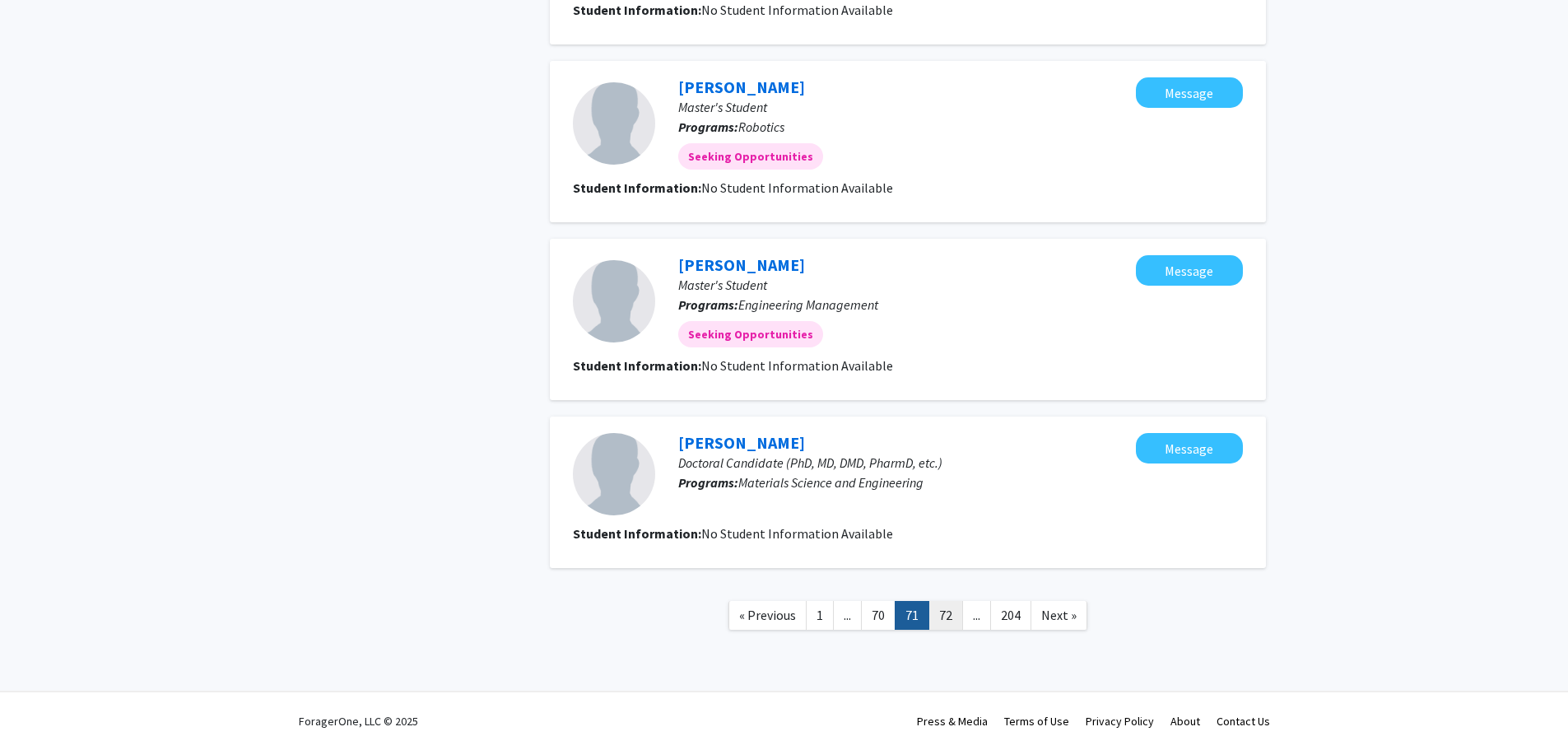
click at [949, 612] on link "72" at bounding box center [946, 616] width 34 height 29
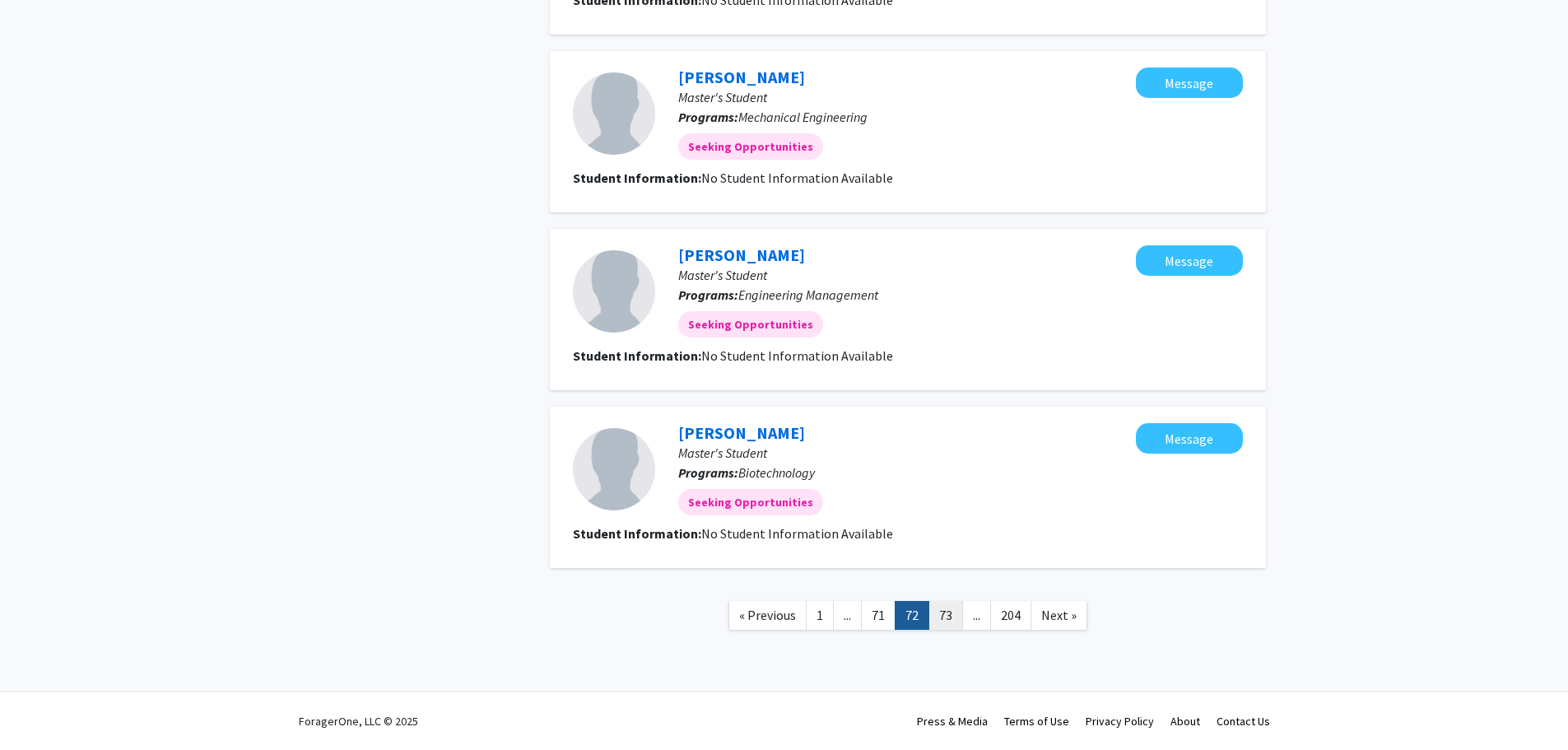
click at [951, 614] on link "73" at bounding box center [946, 616] width 34 height 29
click at [949, 618] on link "74" at bounding box center [946, 616] width 34 height 29
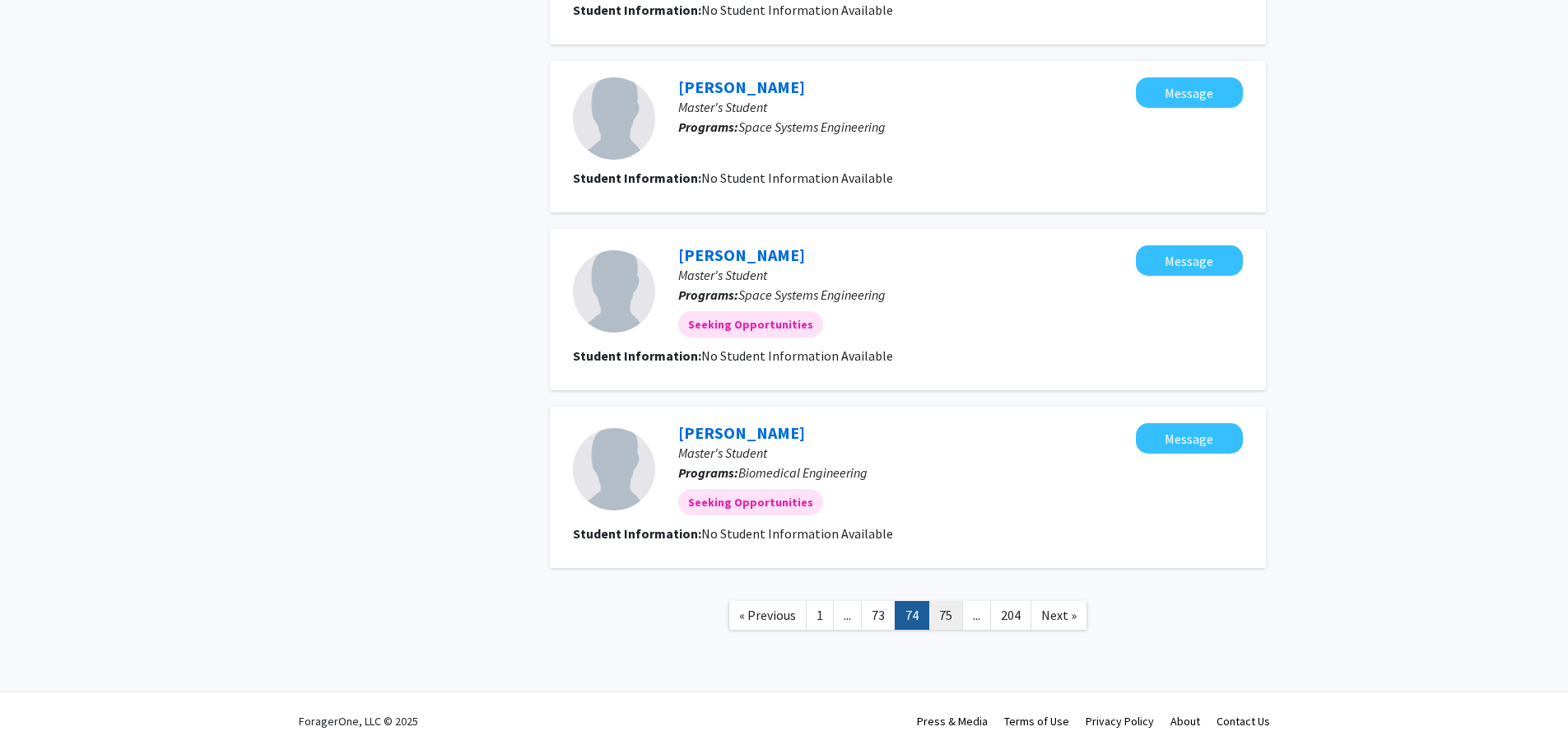
click at [946, 617] on link "75" at bounding box center [946, 616] width 34 height 29
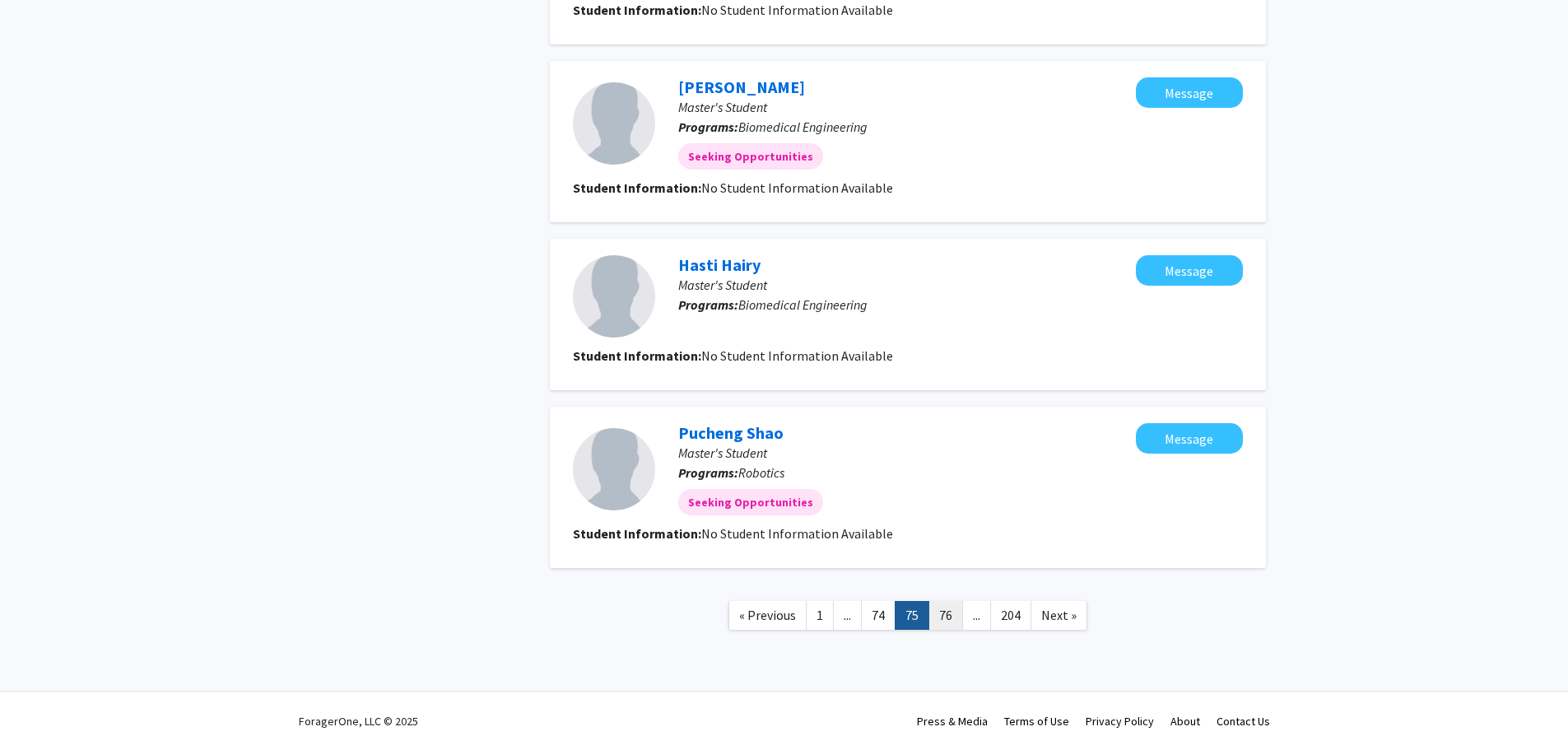
click at [951, 615] on link "76" at bounding box center [946, 616] width 34 height 29
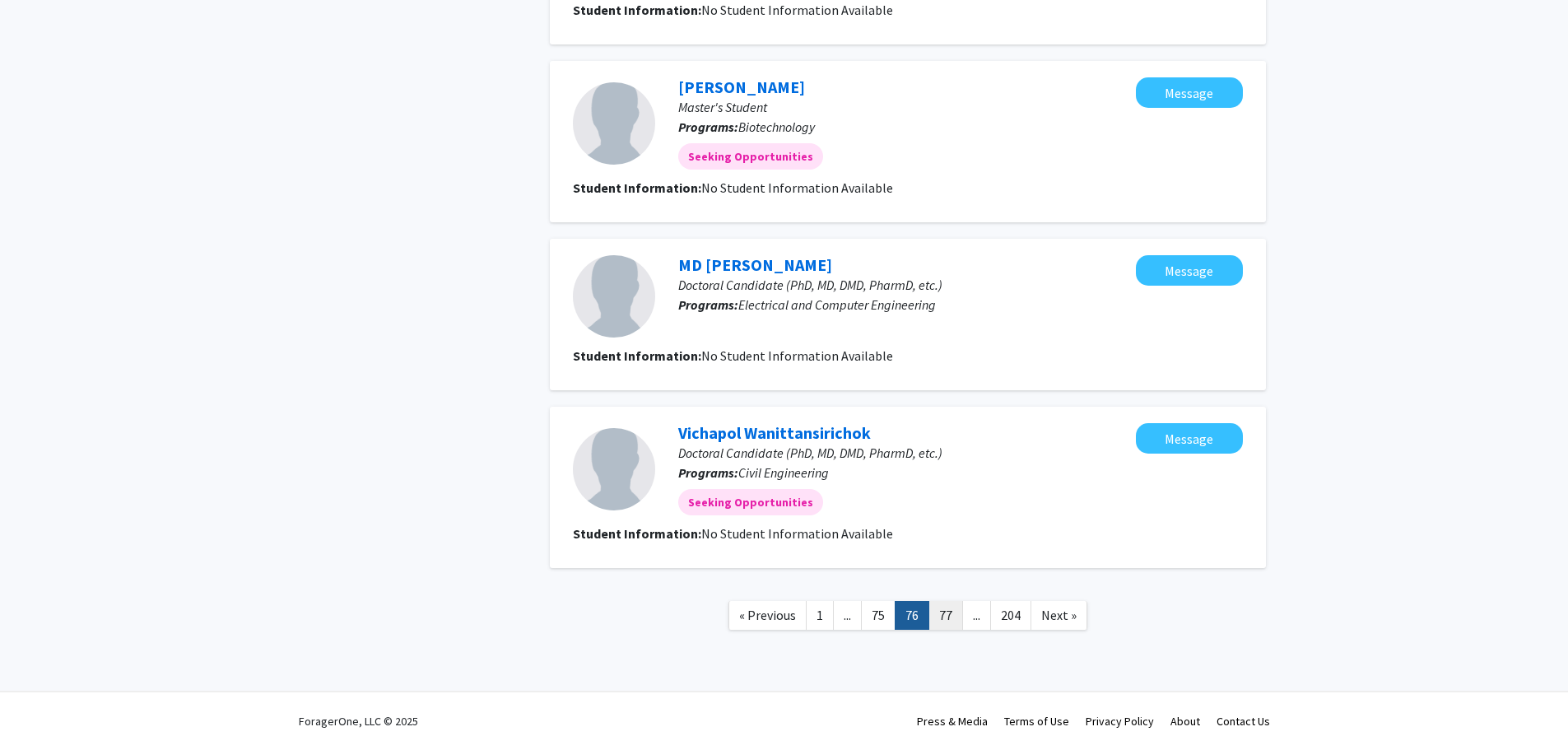
click at [948, 616] on link "77" at bounding box center [946, 616] width 34 height 29
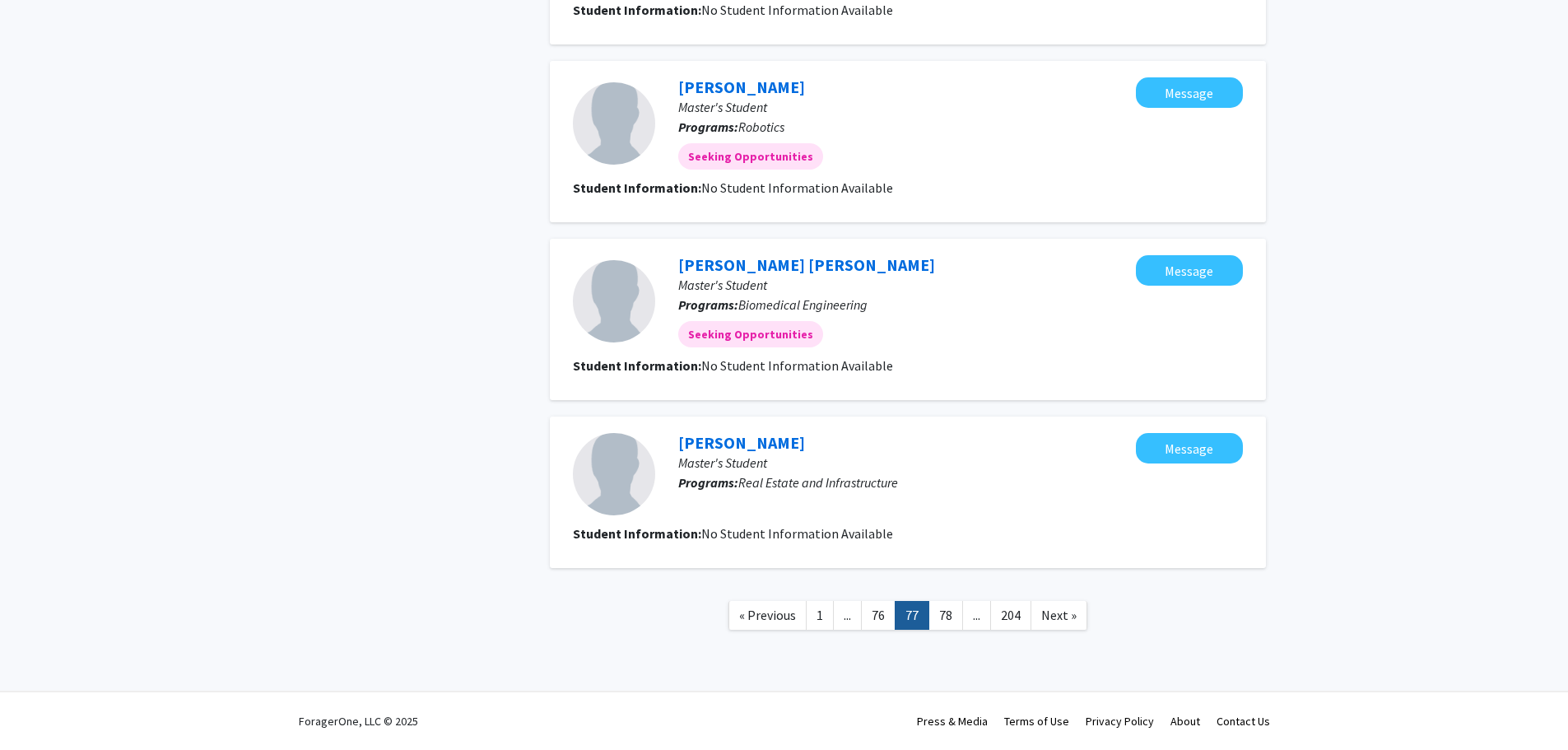
click at [949, 616] on link "78" at bounding box center [946, 616] width 34 height 29
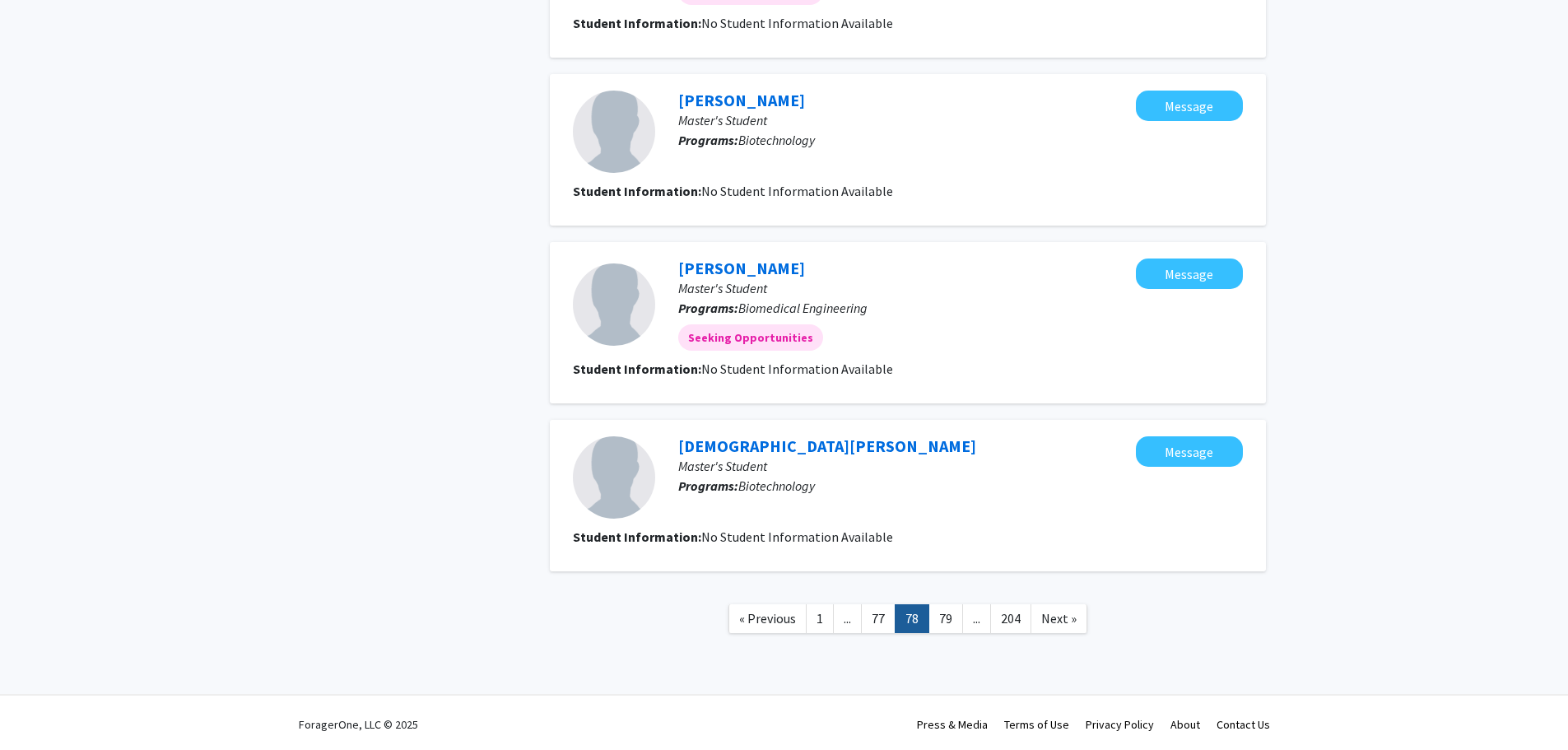
click at [949, 616] on link "79" at bounding box center [946, 619] width 34 height 29
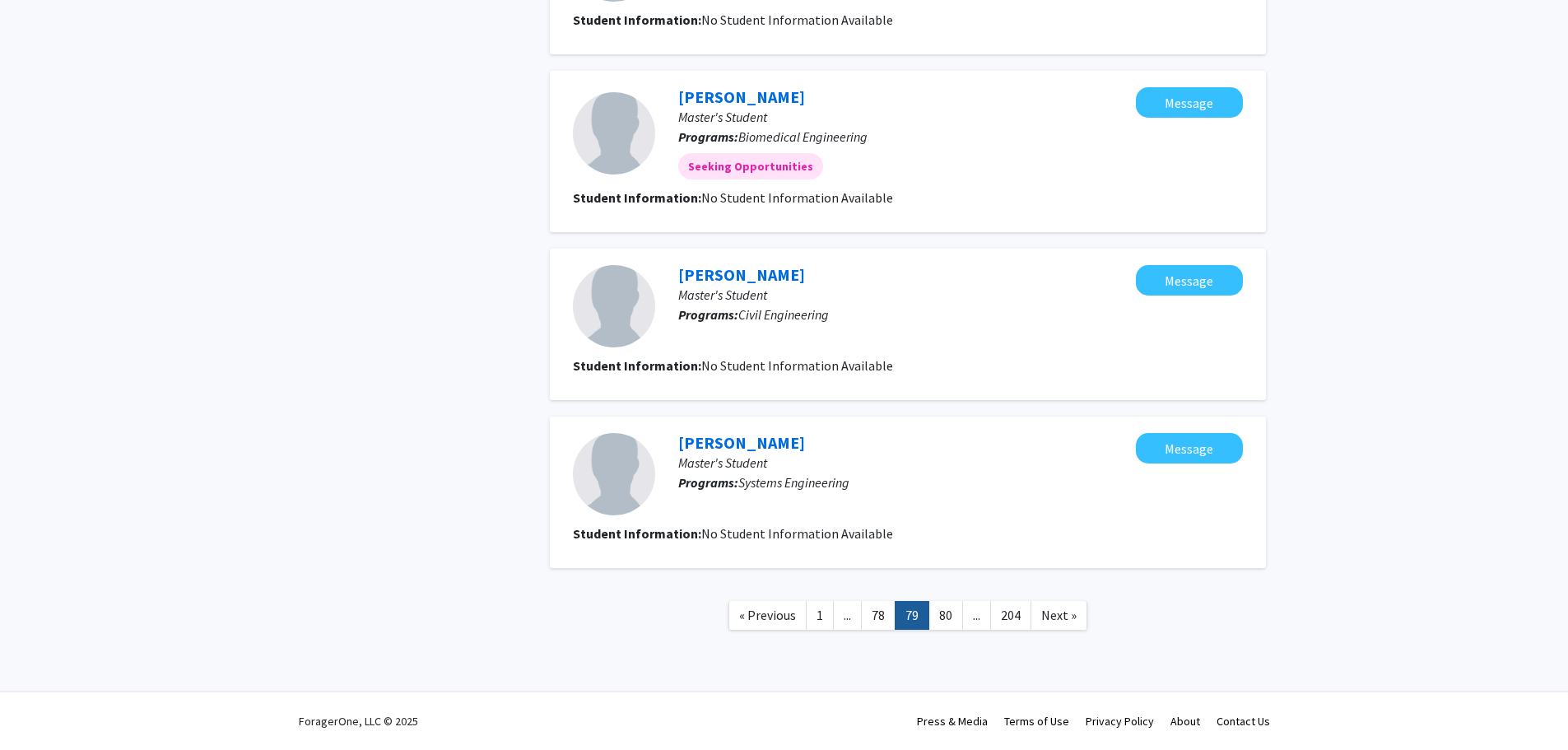
click at [949, 616] on link "80" at bounding box center [946, 616] width 34 height 29
click at [949, 616] on link "81" at bounding box center [946, 616] width 34 height 29
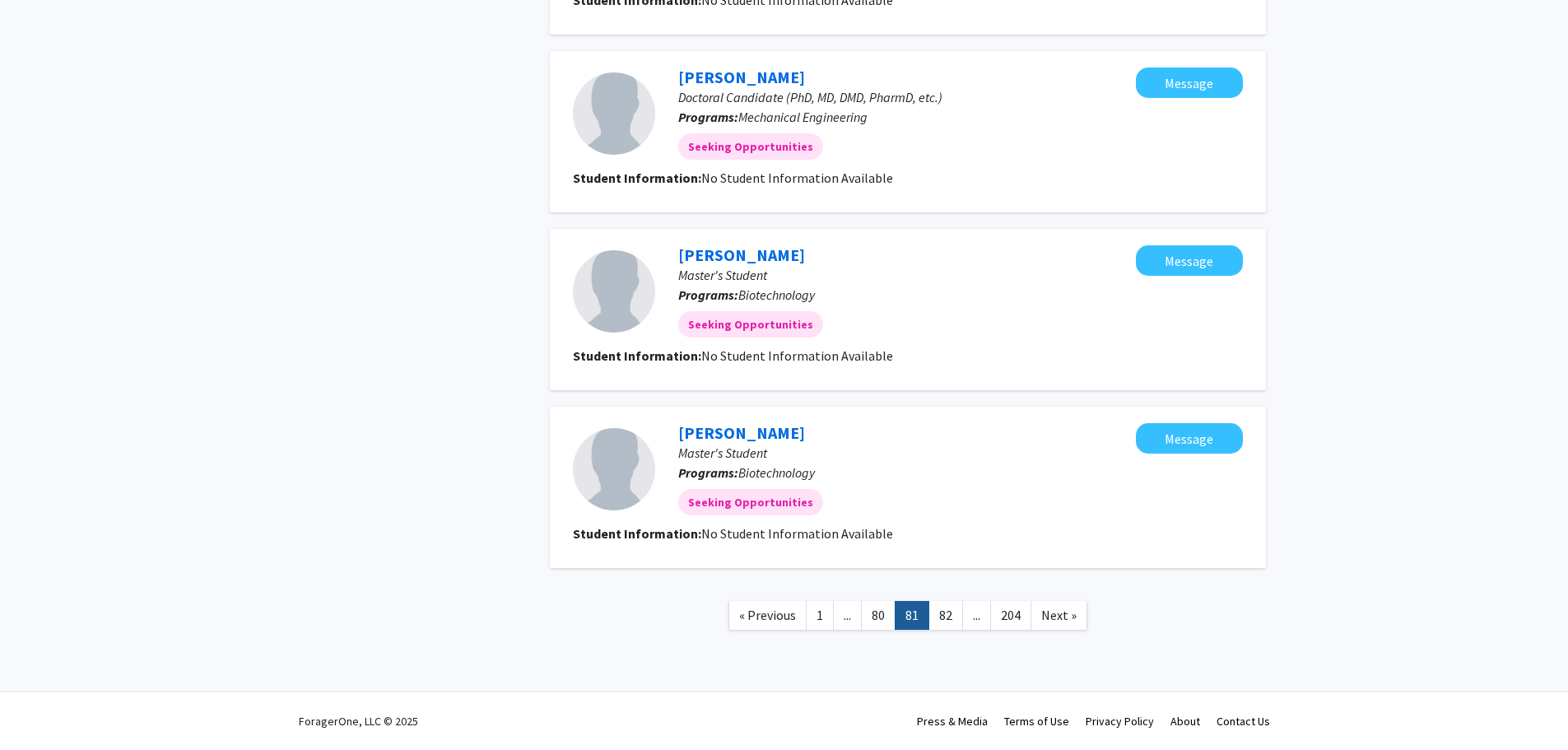
click at [949, 616] on link "82" at bounding box center [946, 616] width 34 height 29
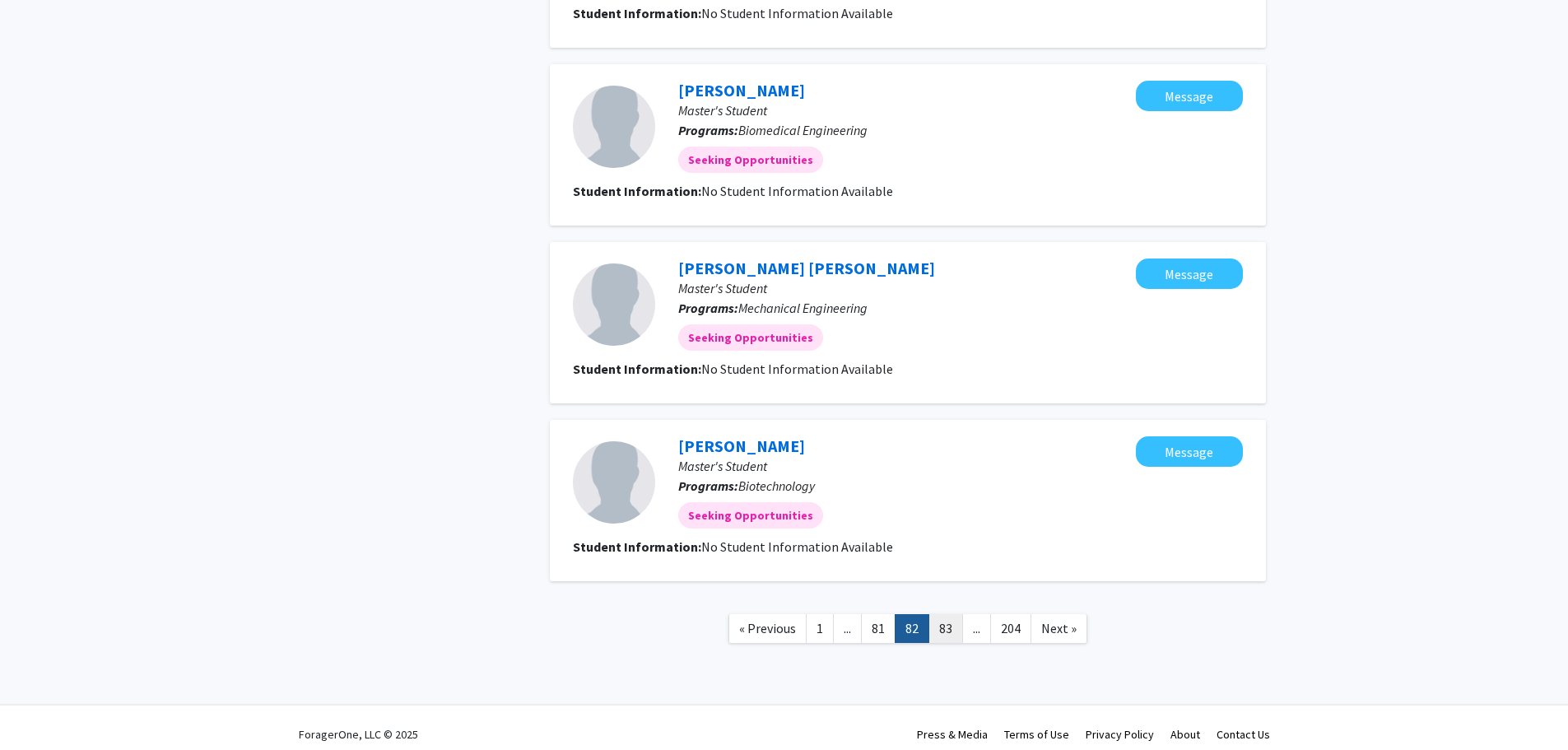
click at [946, 621] on link "83" at bounding box center [946, 629] width 34 height 29
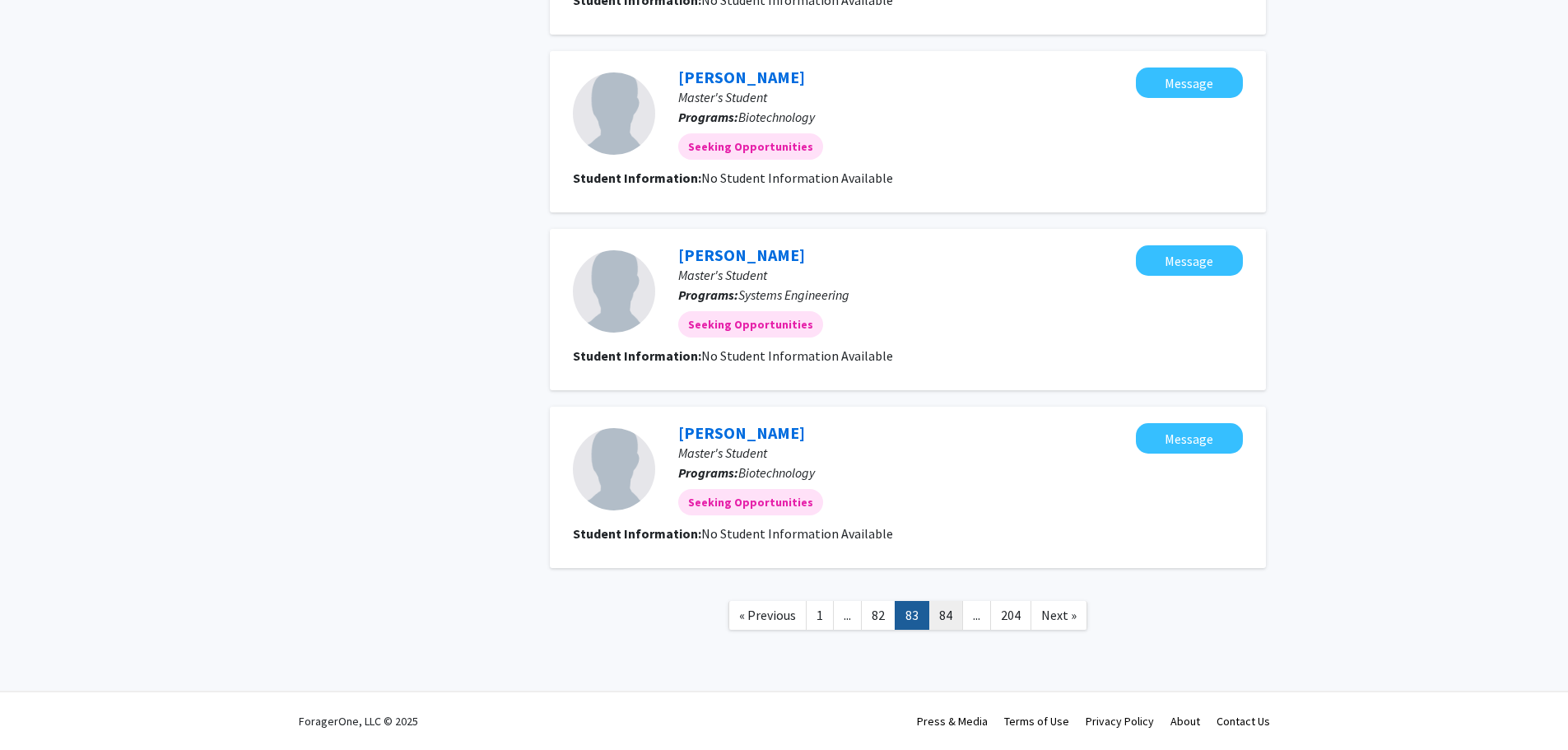
click at [944, 621] on link "84" at bounding box center [946, 616] width 34 height 29
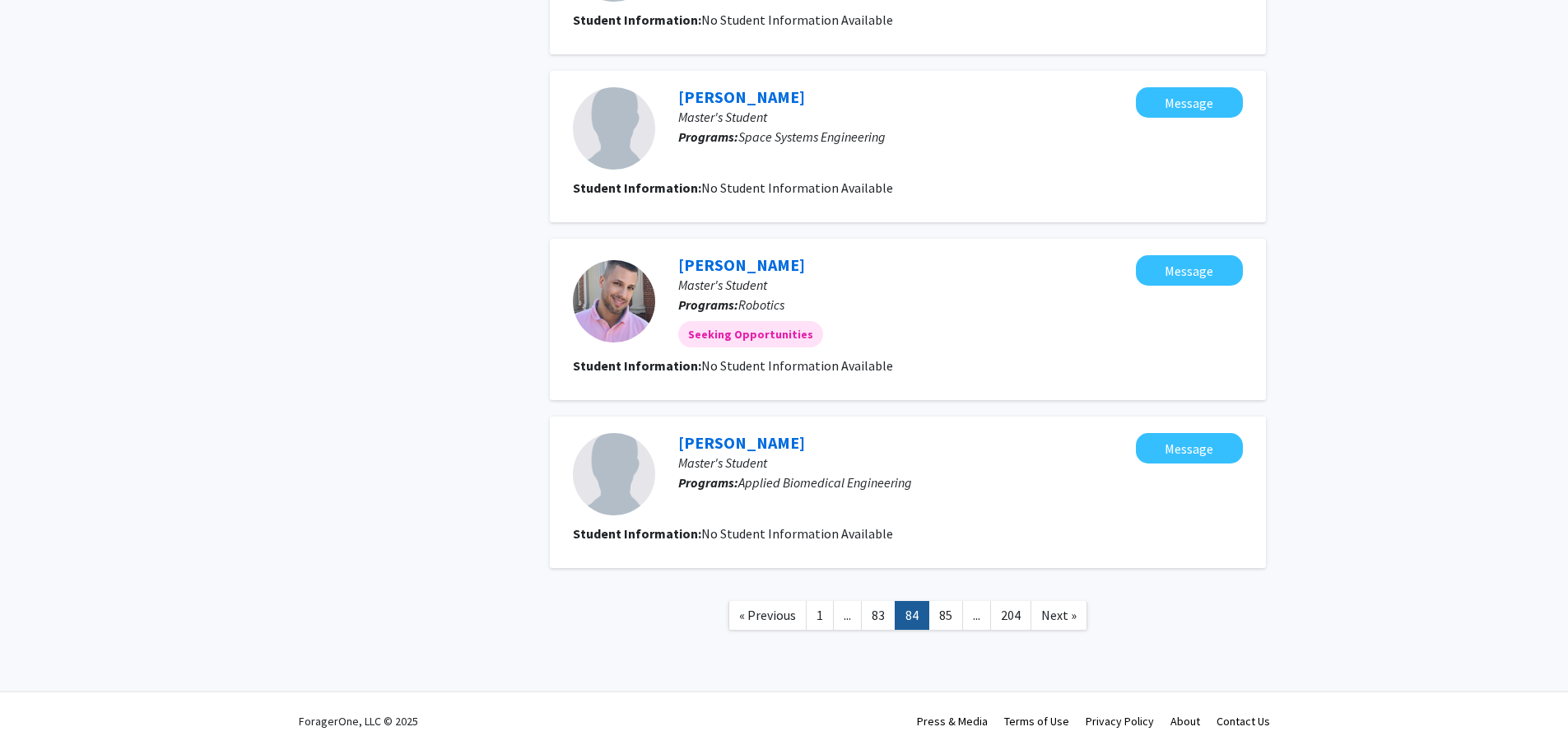
click at [944, 621] on link "85" at bounding box center [946, 616] width 34 height 29
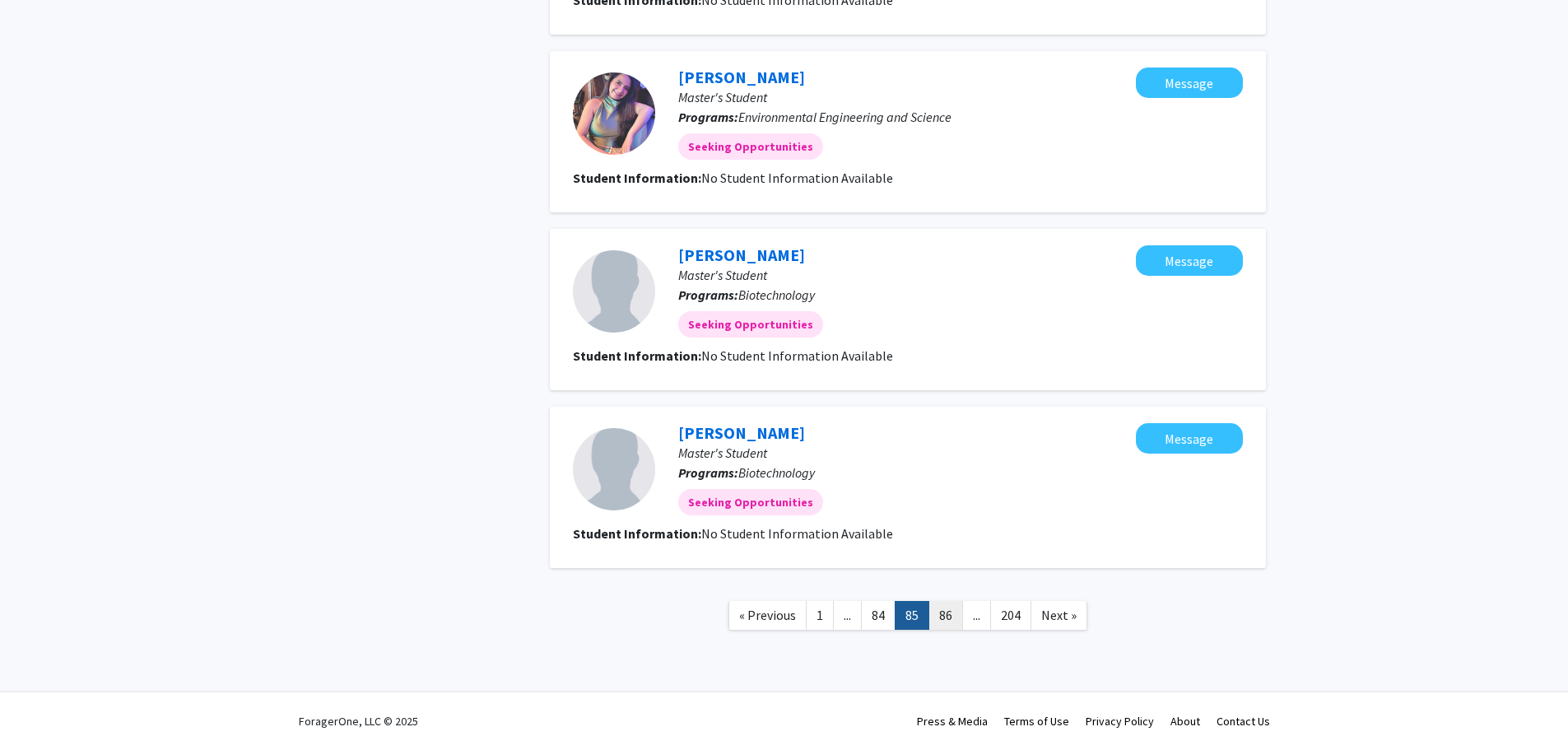
click at [946, 619] on link "86" at bounding box center [946, 616] width 34 height 29
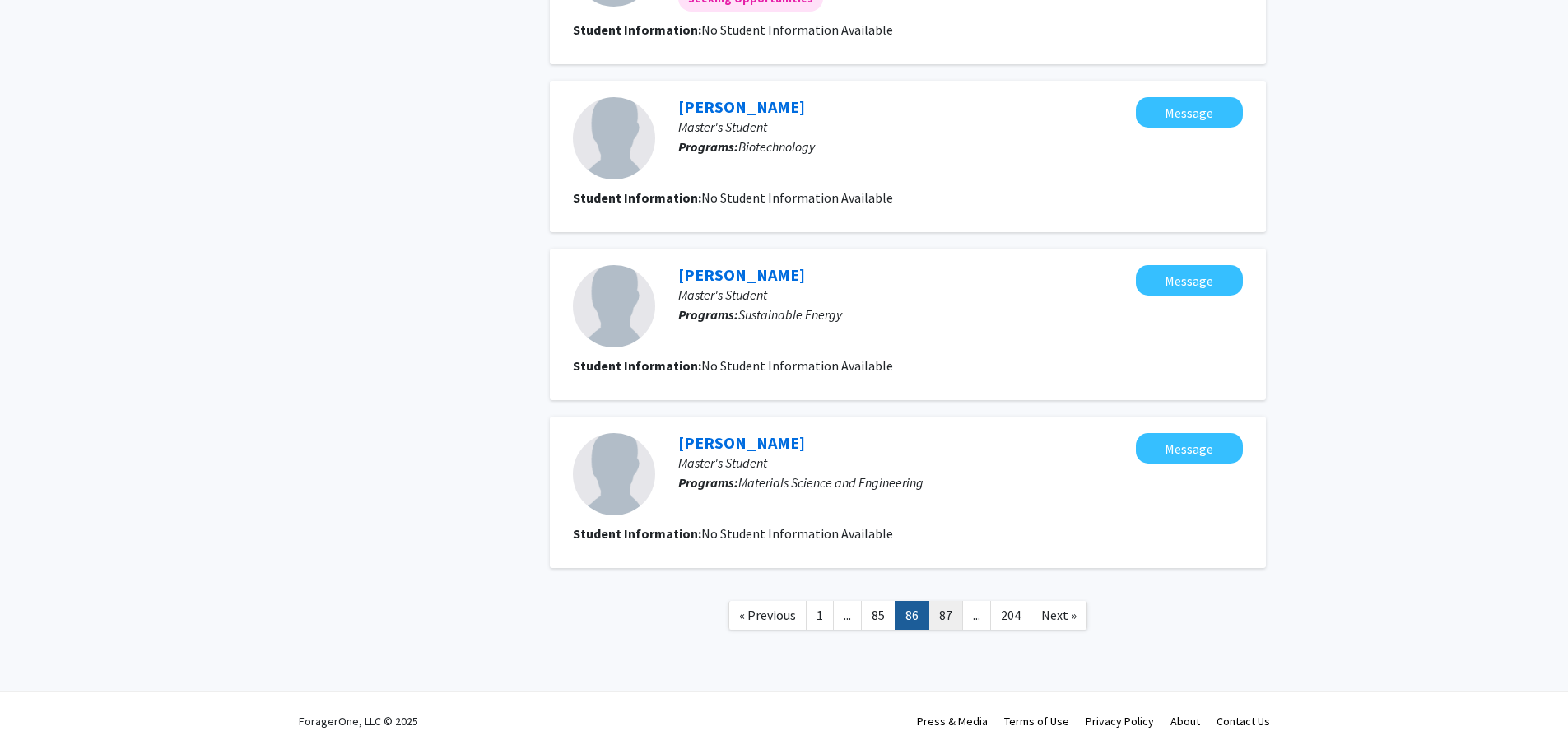
click at [946, 617] on link "87" at bounding box center [946, 616] width 34 height 29
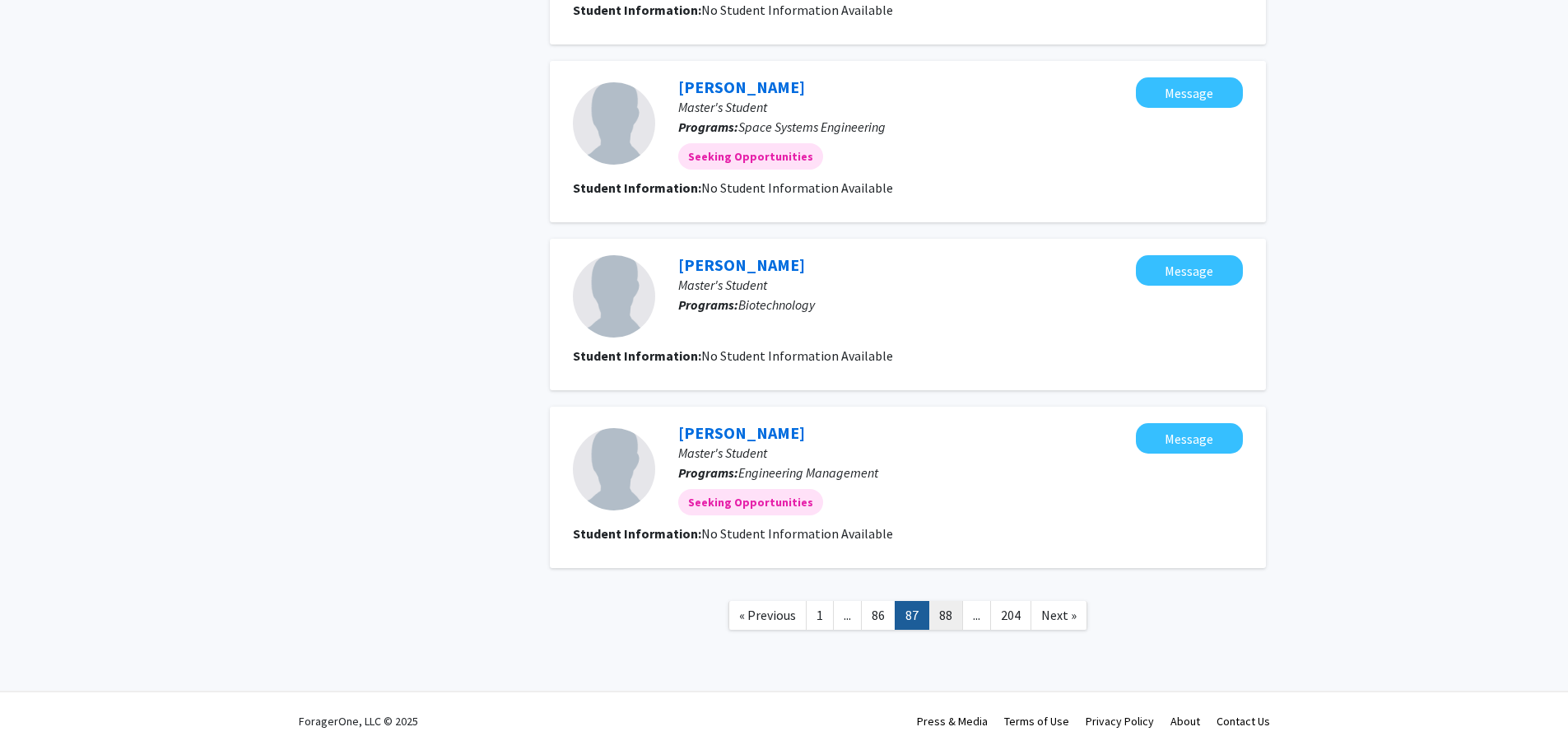
click at [946, 612] on link "88" at bounding box center [946, 616] width 34 height 29
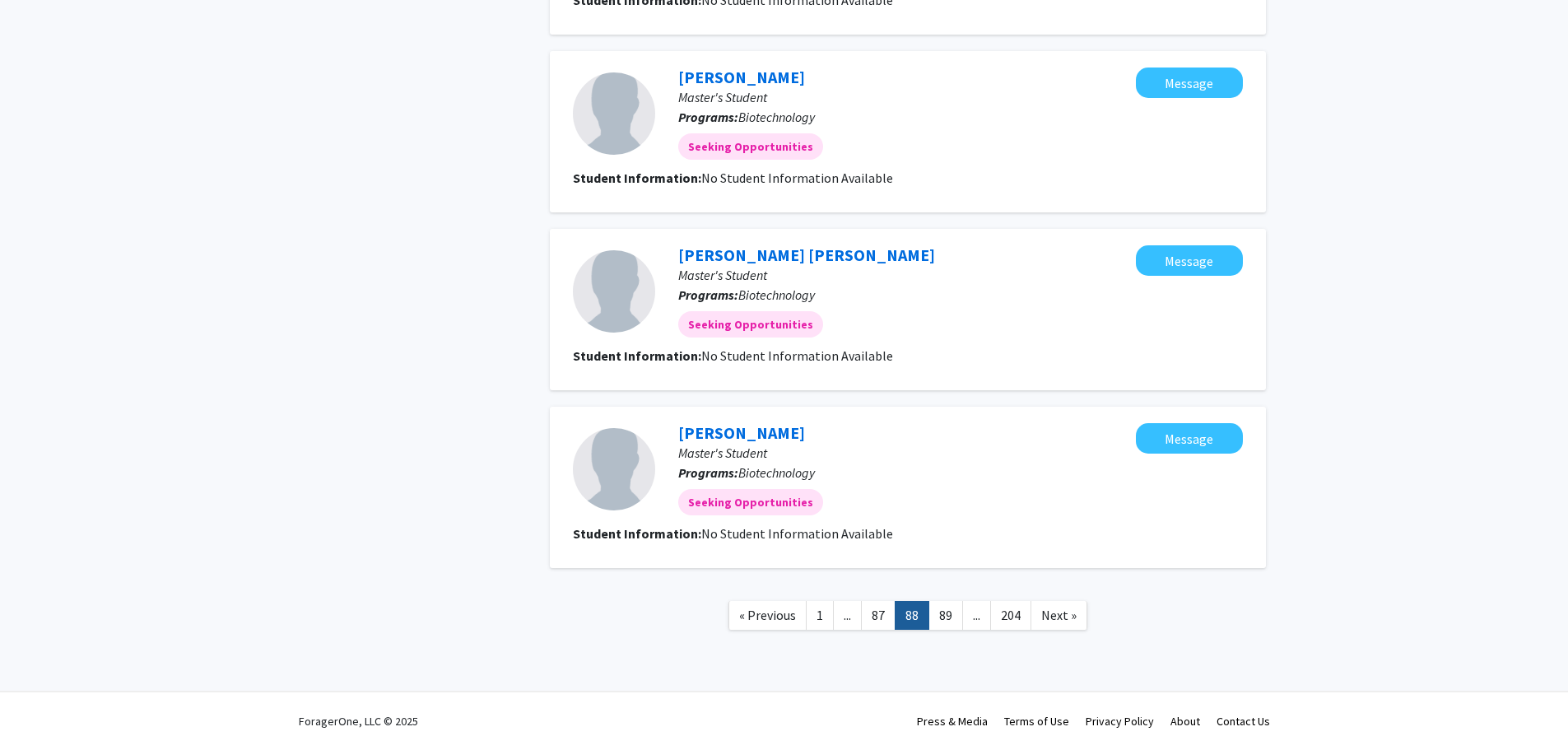
click at [946, 612] on link "89" at bounding box center [946, 616] width 34 height 29
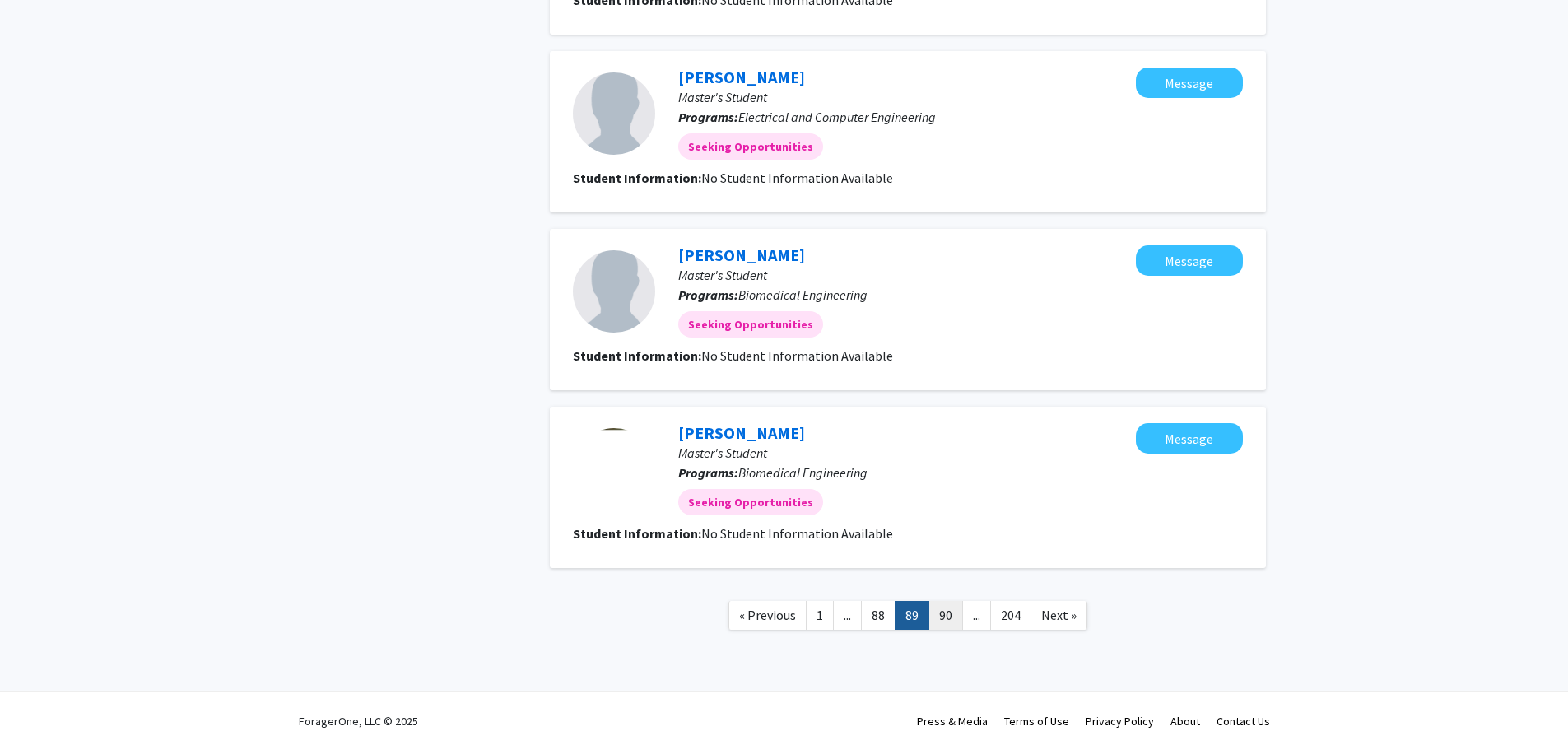
click at [948, 612] on link "90" at bounding box center [946, 616] width 34 height 29
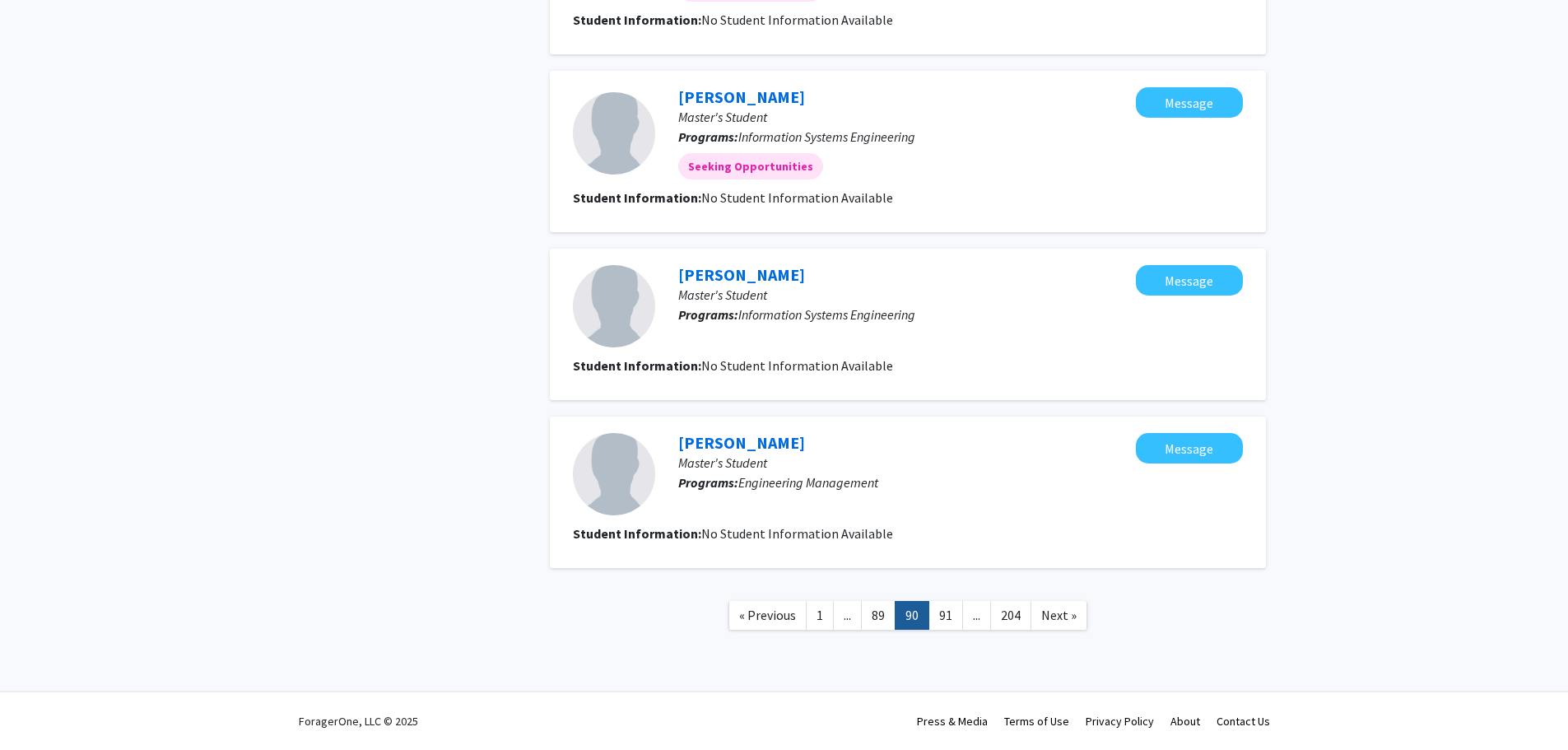
click at [948, 612] on link "91" at bounding box center [946, 616] width 34 height 29
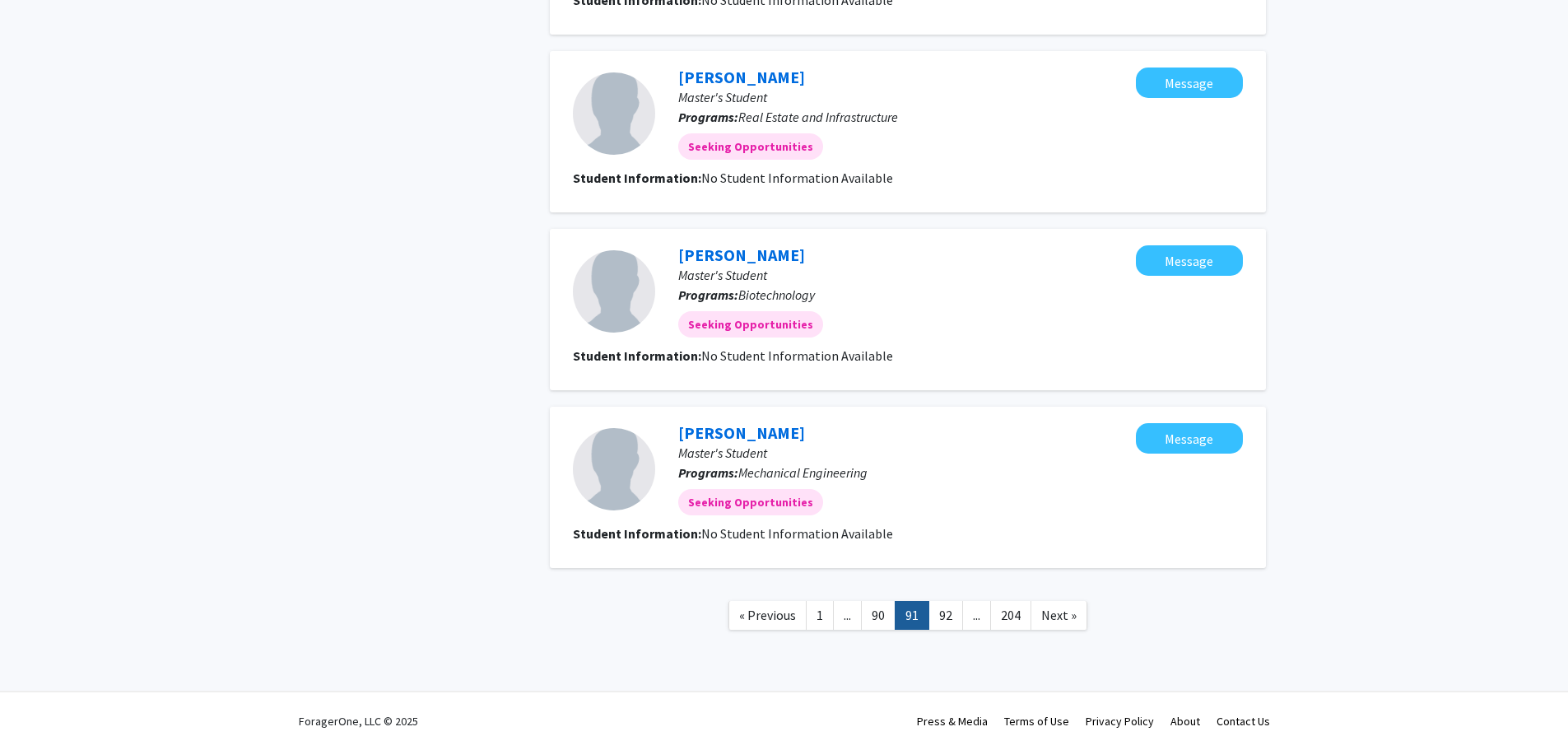
click at [948, 612] on link "92" at bounding box center [946, 616] width 34 height 29
click at [948, 612] on link "93" at bounding box center [946, 616] width 34 height 29
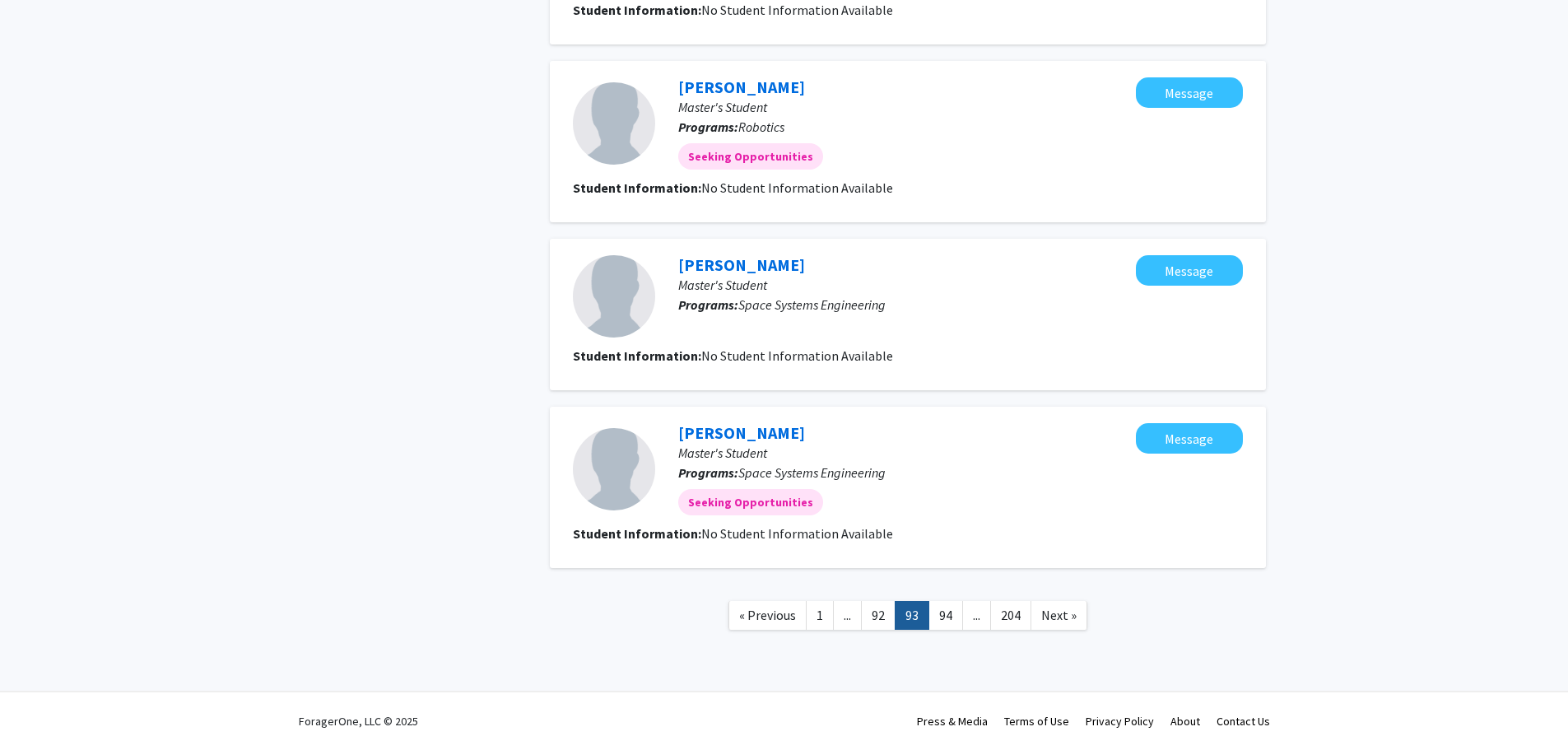
click at [948, 612] on link "94" at bounding box center [946, 616] width 34 height 29
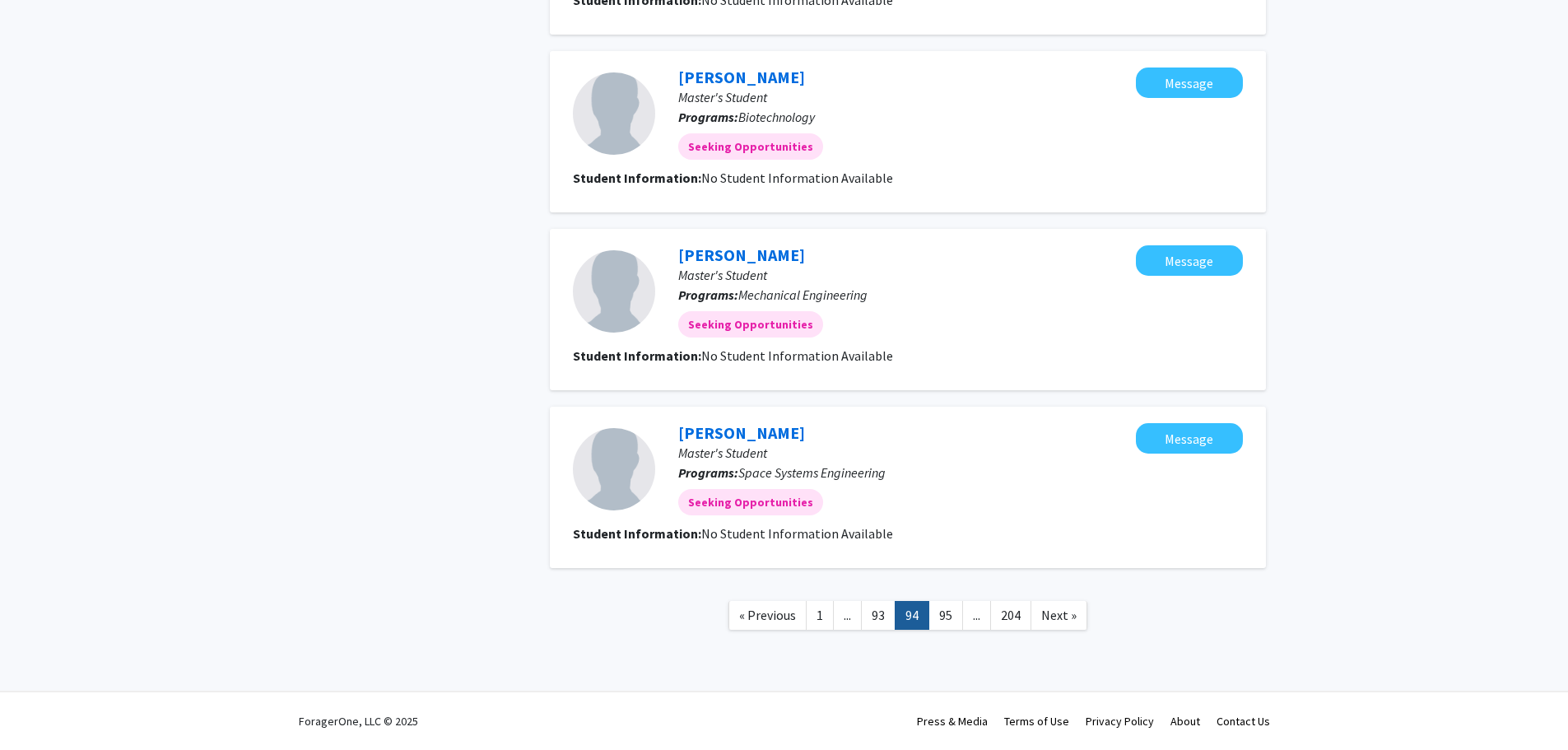
click at [948, 612] on link "95" at bounding box center [946, 616] width 34 height 29
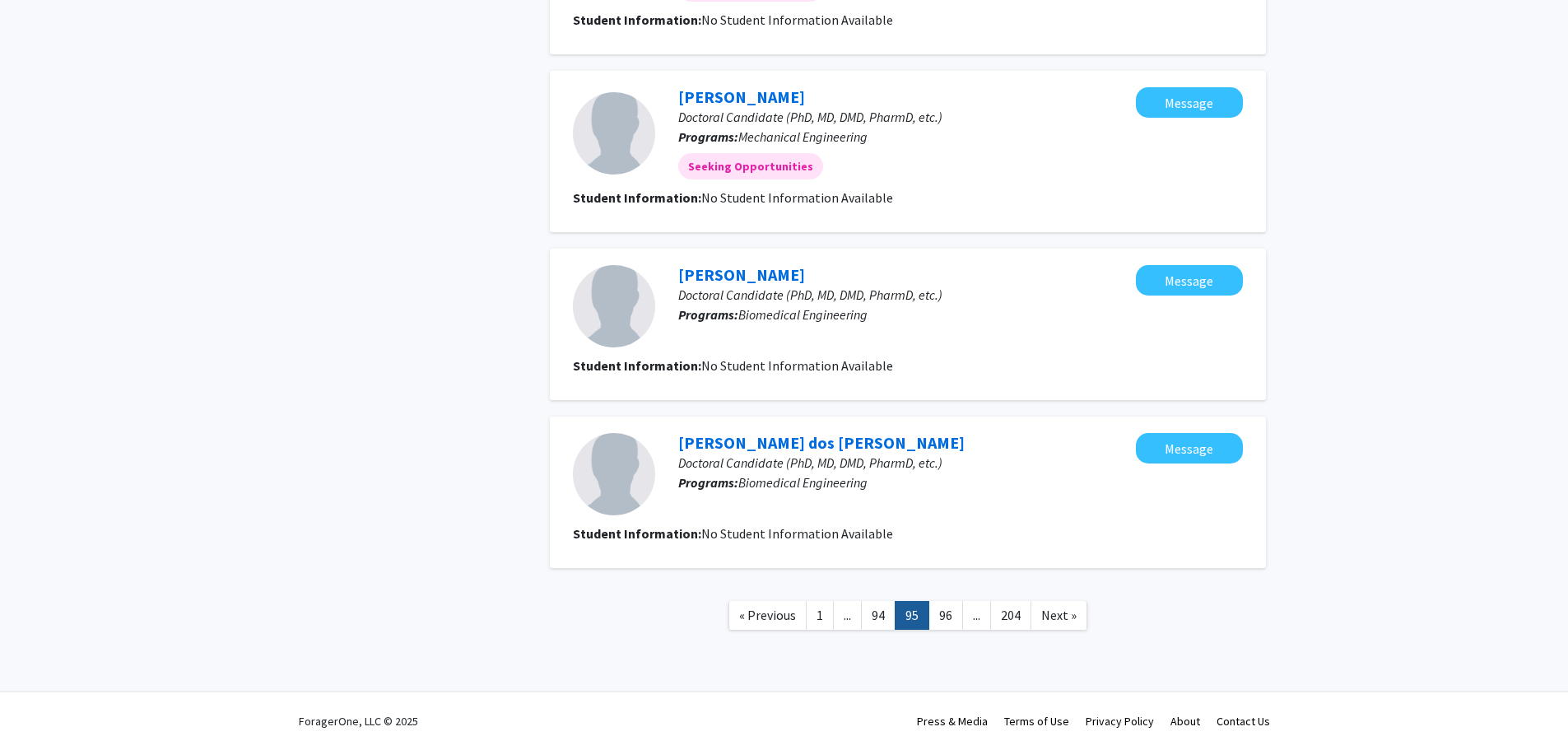
click at [948, 612] on link "96" at bounding box center [946, 616] width 34 height 29
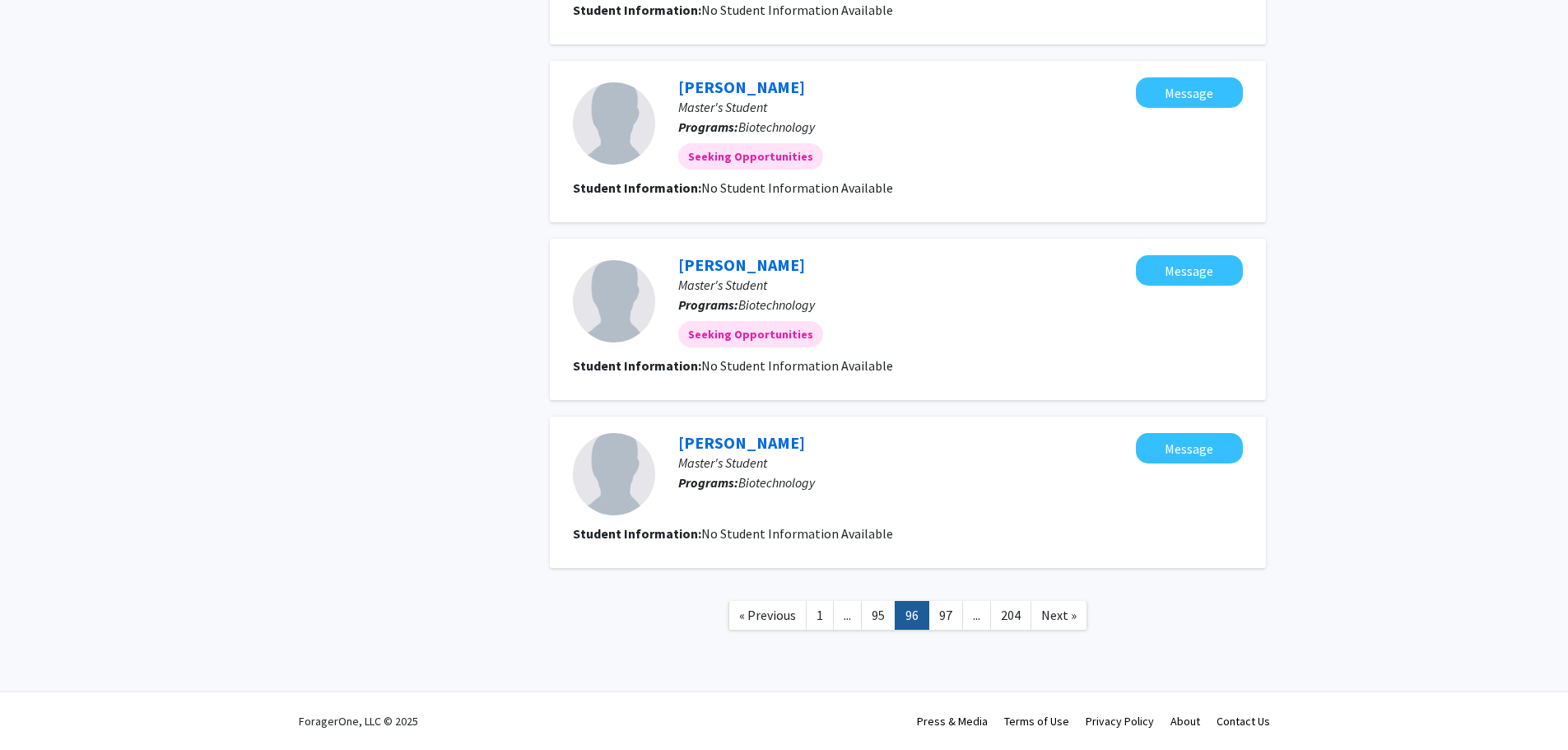
click at [948, 612] on link "97" at bounding box center [946, 616] width 34 height 29
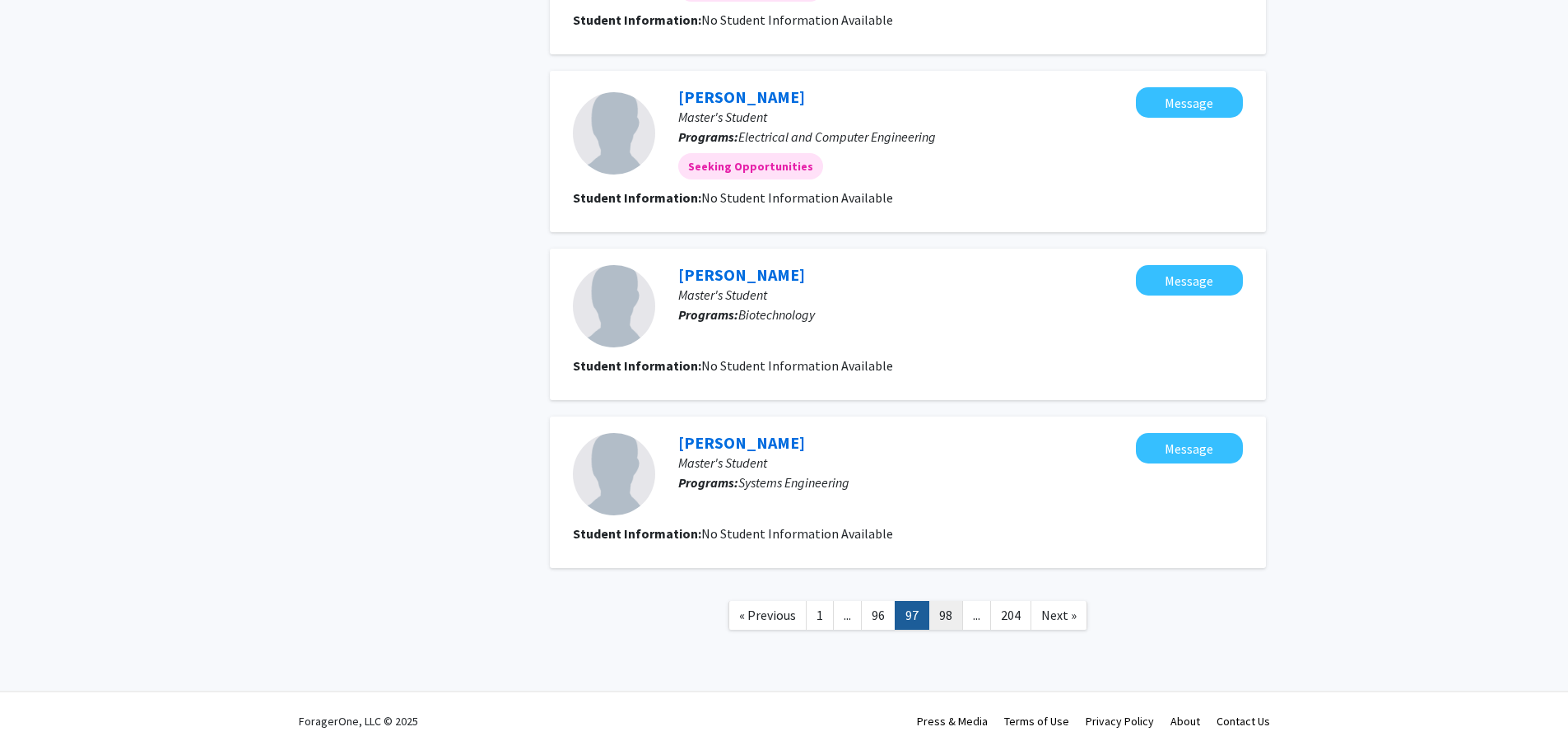
click at [951, 610] on link "98" at bounding box center [946, 616] width 34 height 29
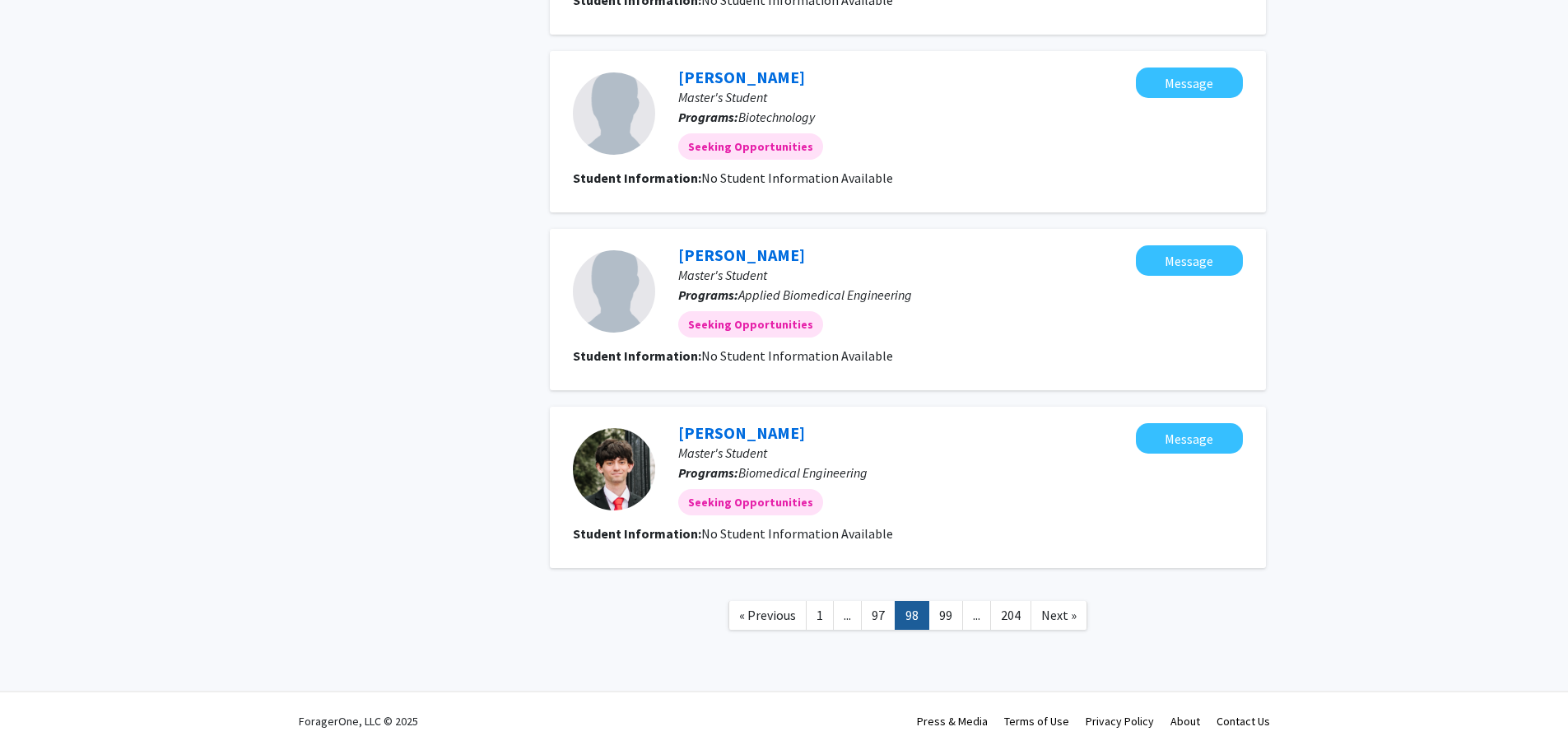
click at [951, 610] on link "99" at bounding box center [946, 616] width 34 height 29
click at [949, 612] on link "100" at bounding box center [946, 616] width 42 height 29
click at [951, 612] on link "101" at bounding box center [949, 616] width 42 height 29
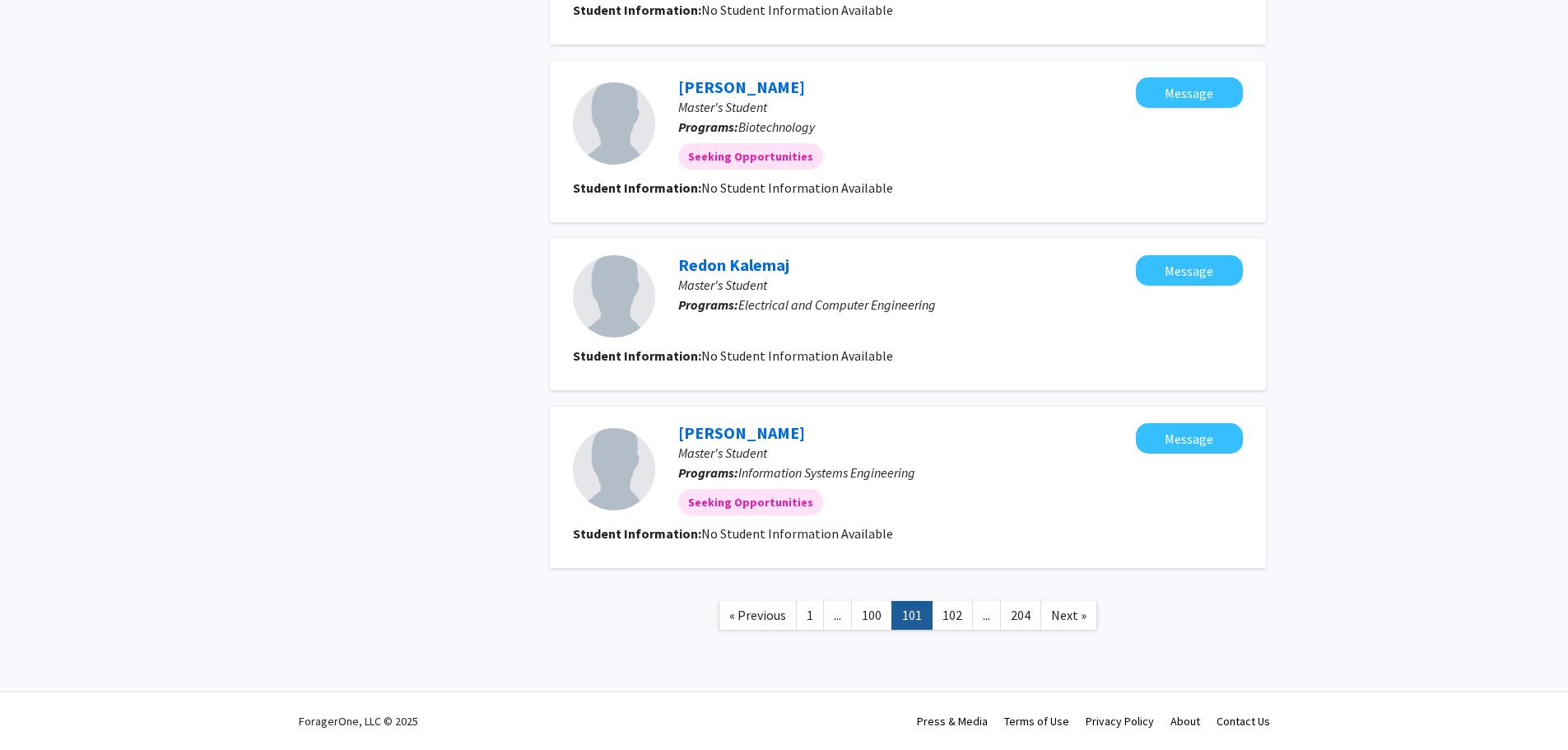
click at [951, 612] on link "102" at bounding box center [953, 616] width 42 height 29
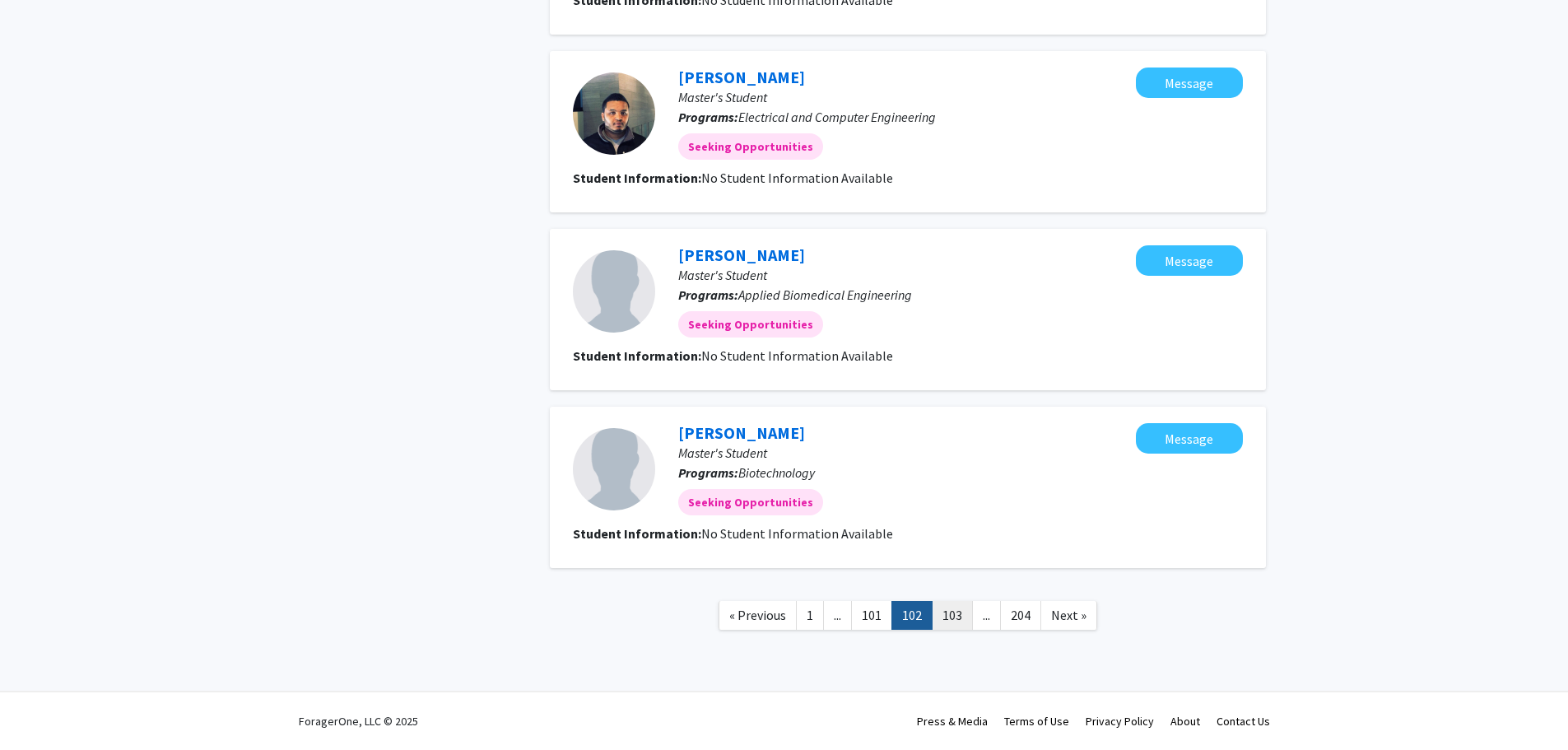
click at [952, 612] on link "103" at bounding box center [953, 616] width 42 height 29
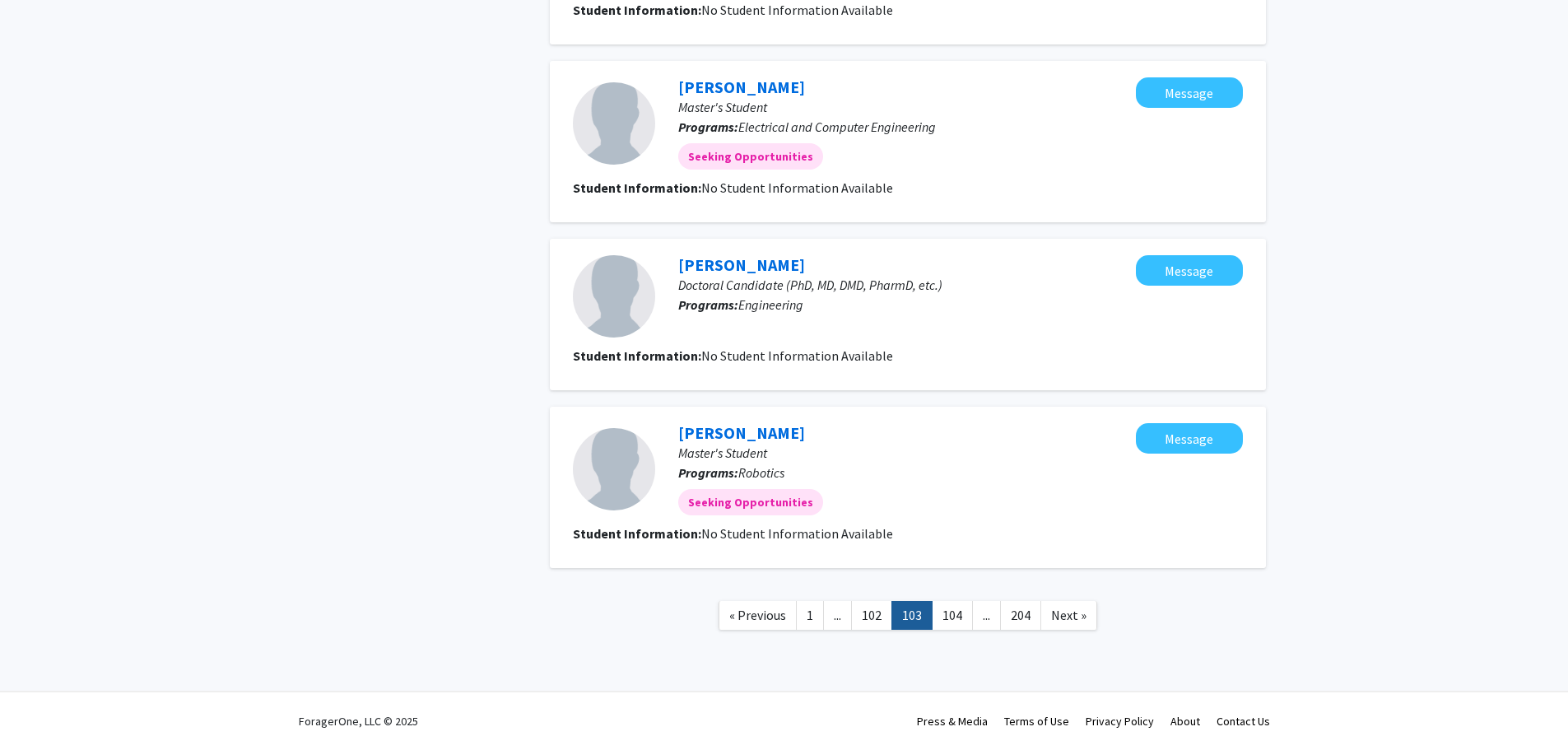
click at [952, 612] on link "104" at bounding box center [953, 616] width 42 height 29
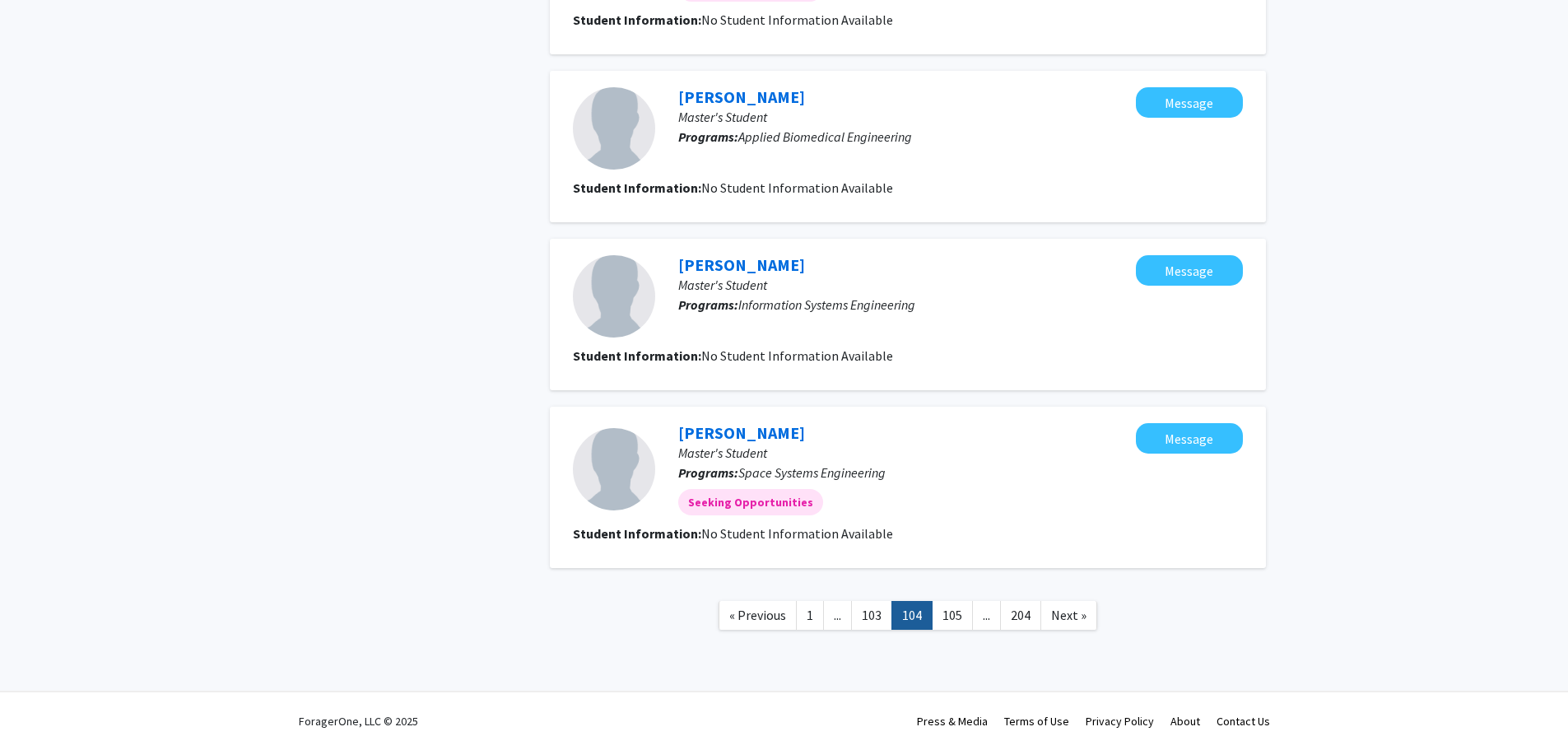
click at [952, 612] on link "105" at bounding box center [953, 616] width 42 height 29
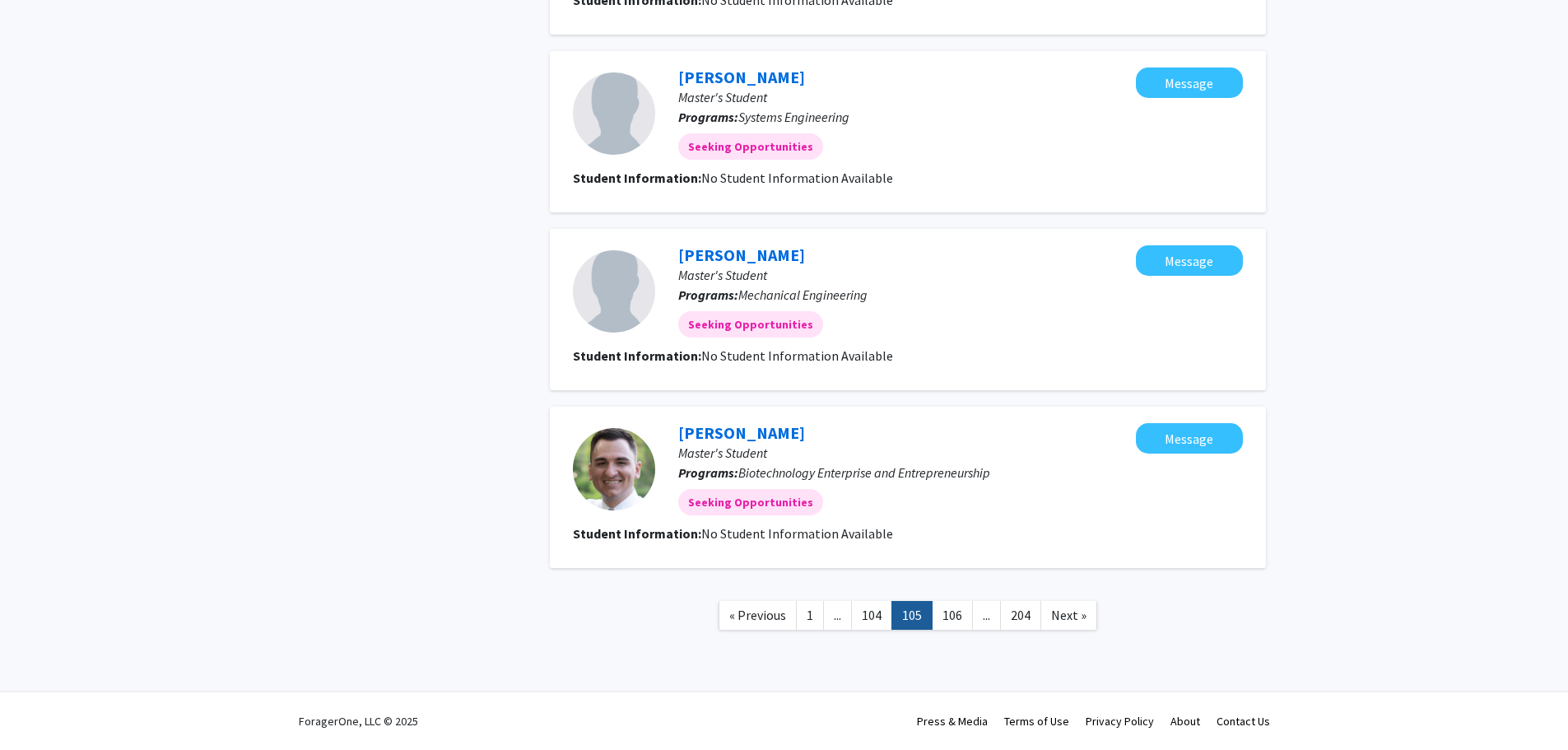
click at [952, 612] on link "106" at bounding box center [953, 616] width 42 height 29
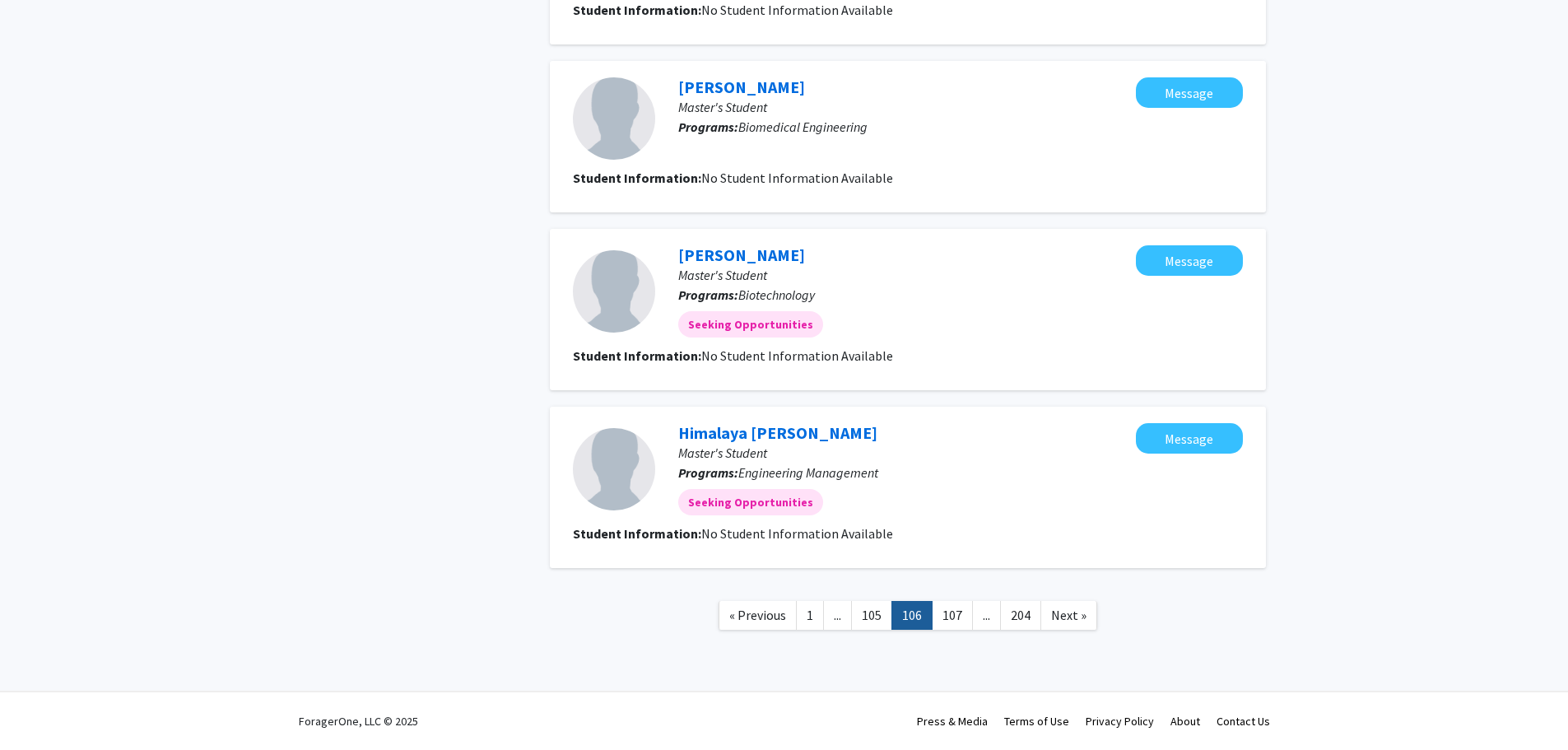
click at [952, 612] on link "107" at bounding box center [953, 616] width 42 height 29
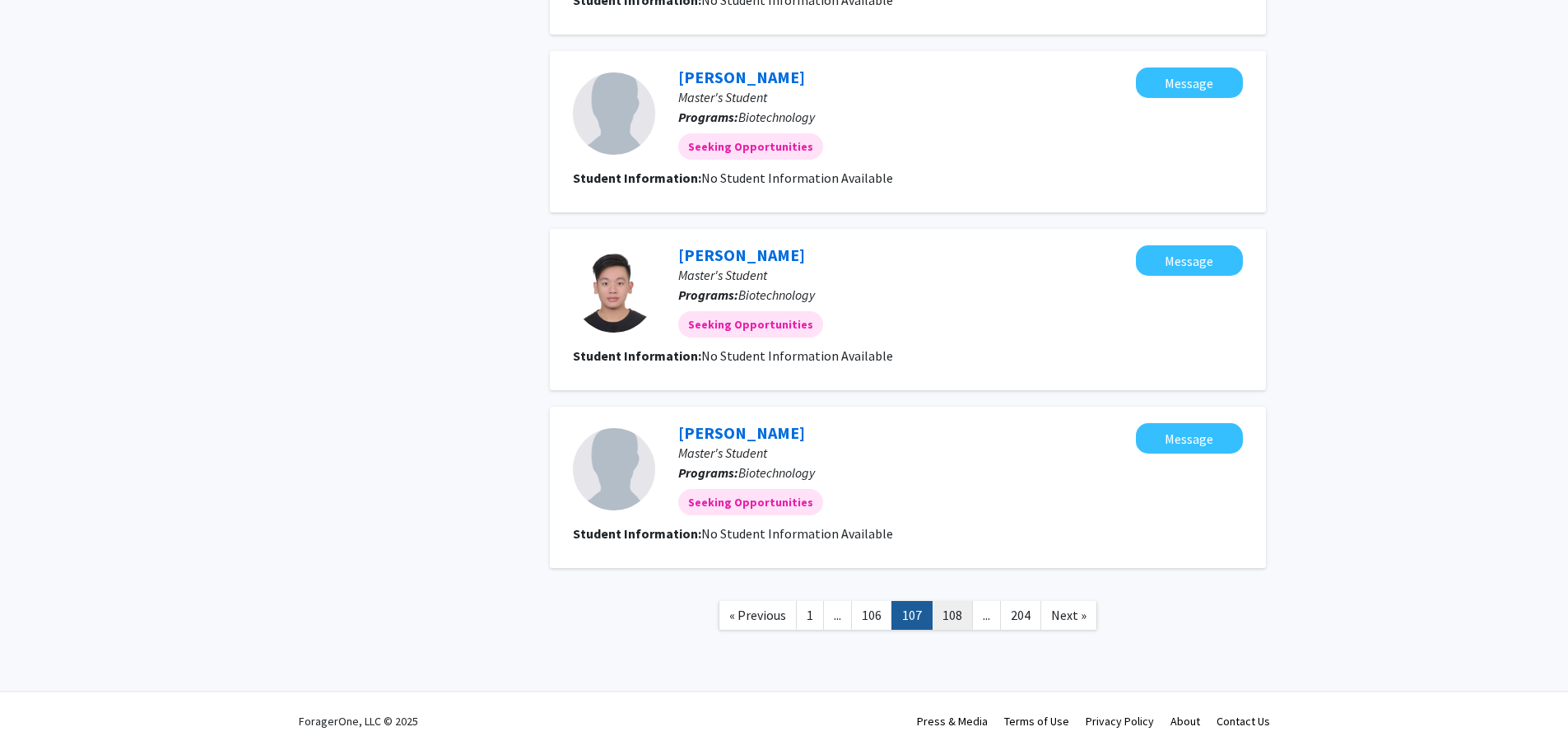
click at [951, 612] on link "108" at bounding box center [953, 616] width 42 height 29
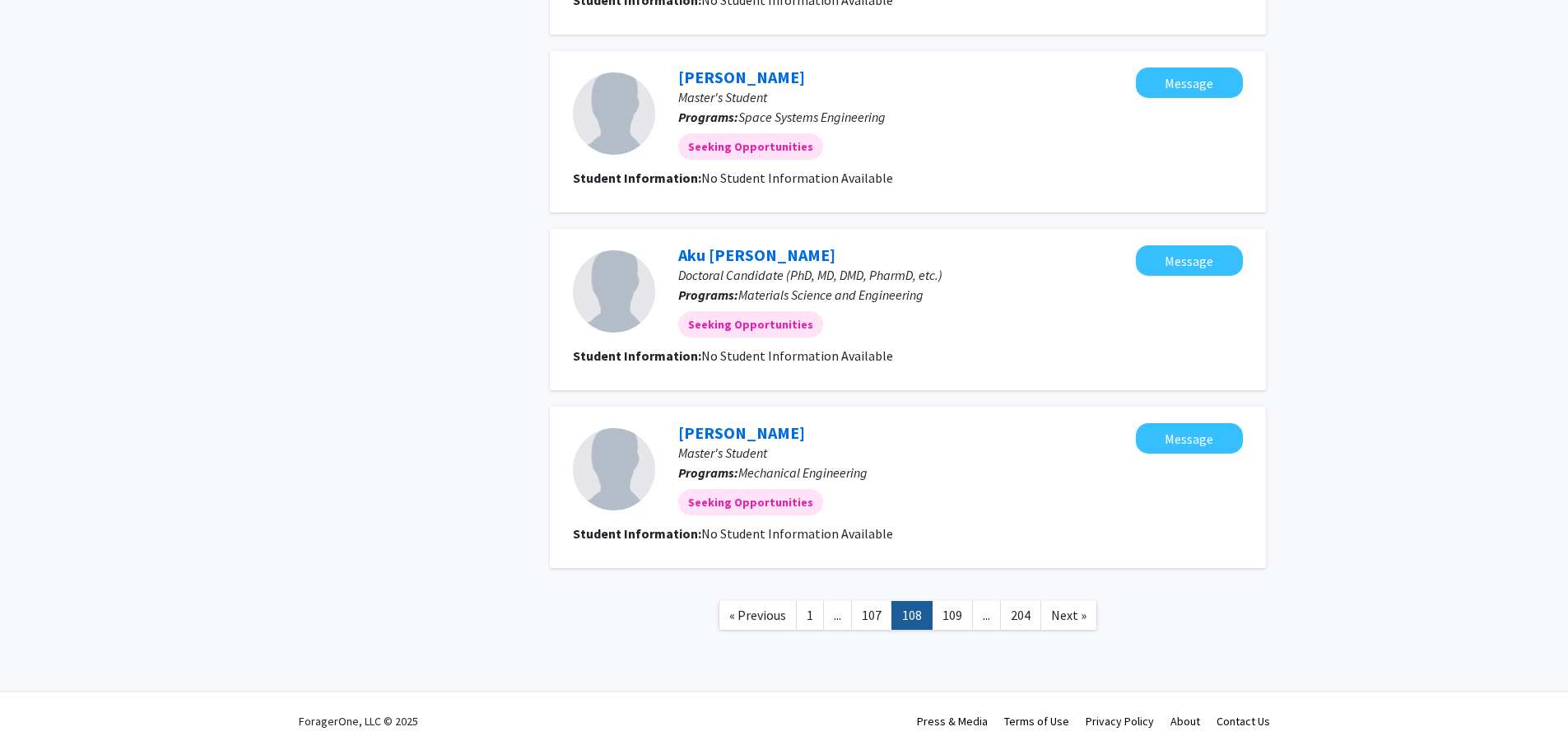
click at [951, 612] on link "109" at bounding box center [953, 616] width 42 height 29
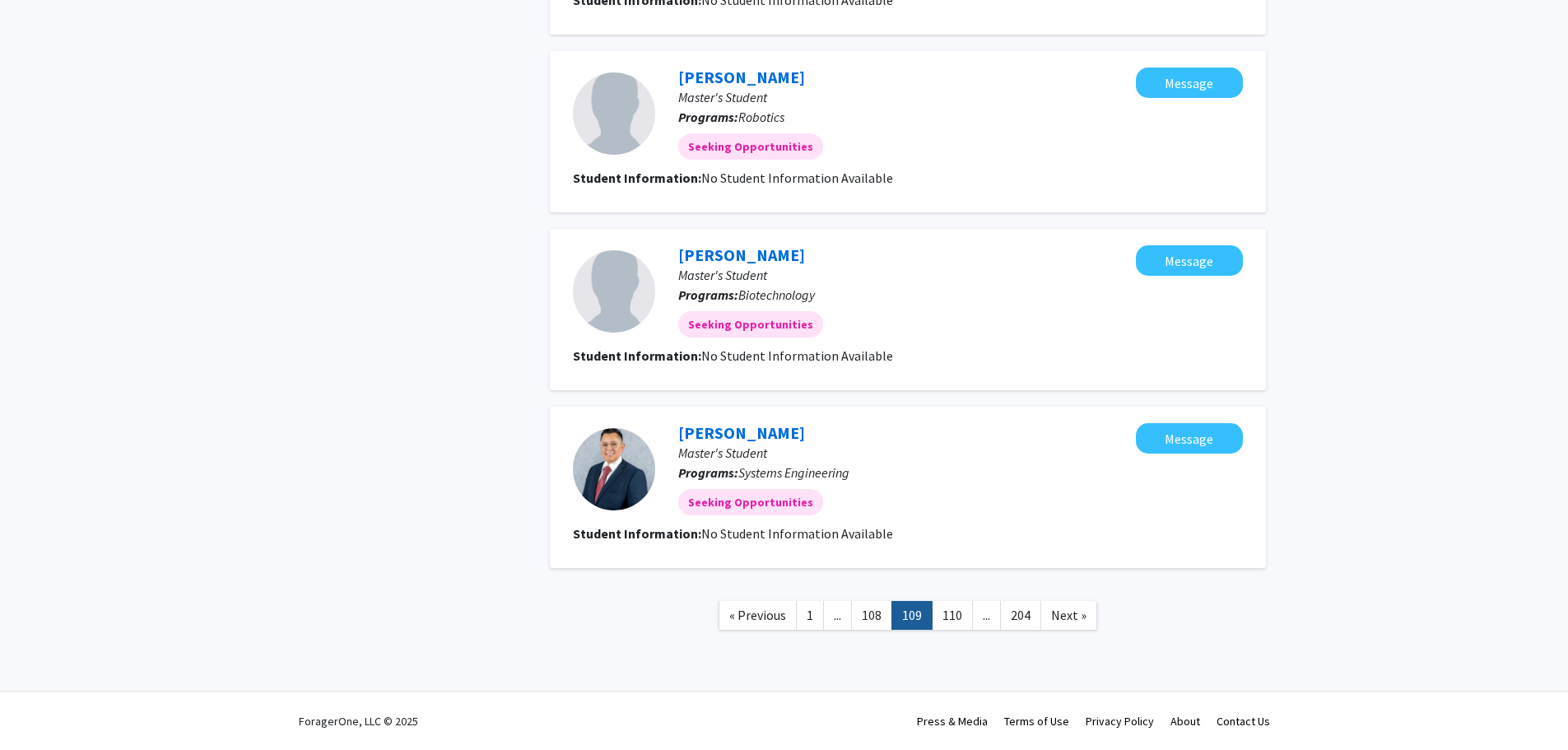
click at [951, 612] on link "110" at bounding box center [953, 616] width 42 height 29
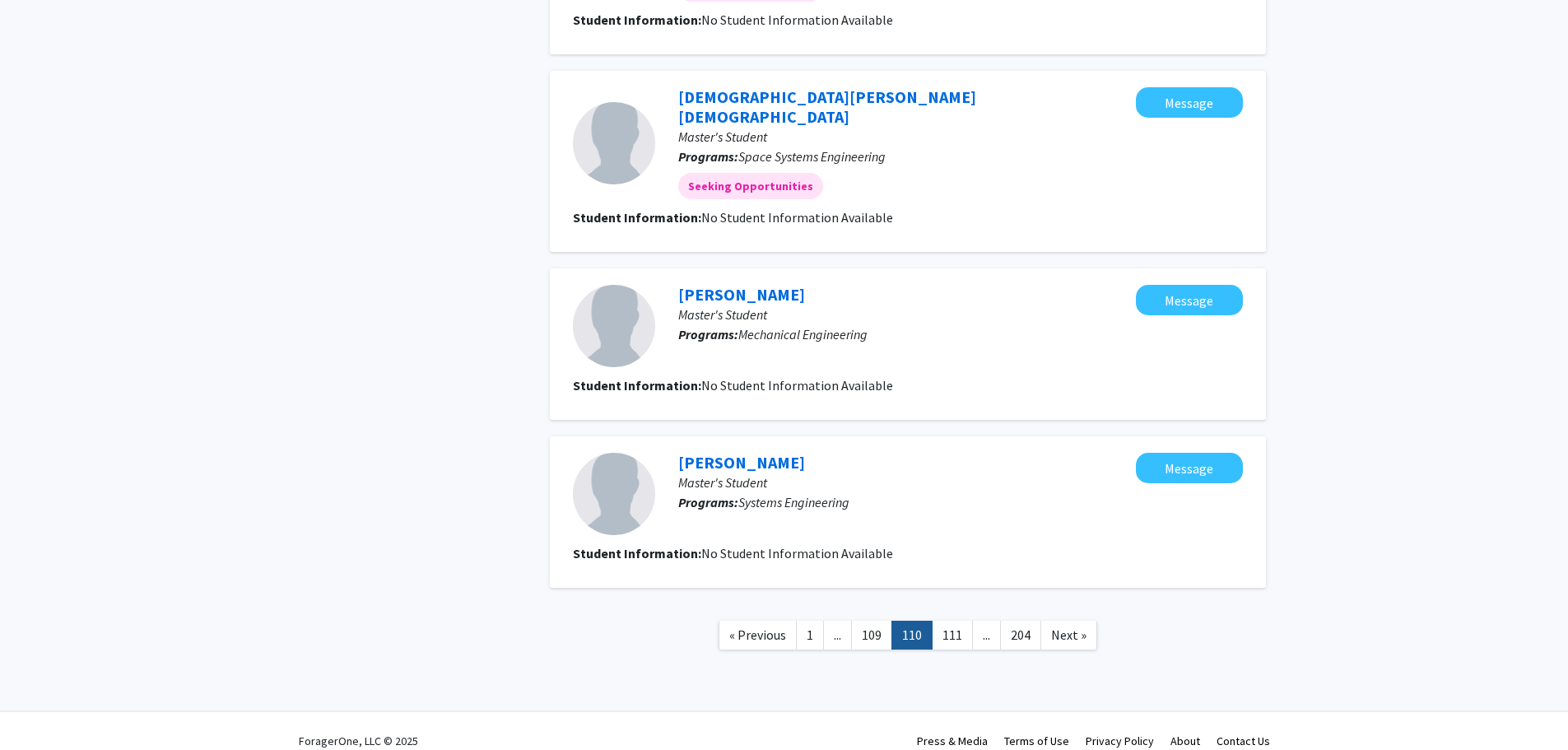
click at [951, 621] on link "111" at bounding box center [953, 635] width 42 height 29
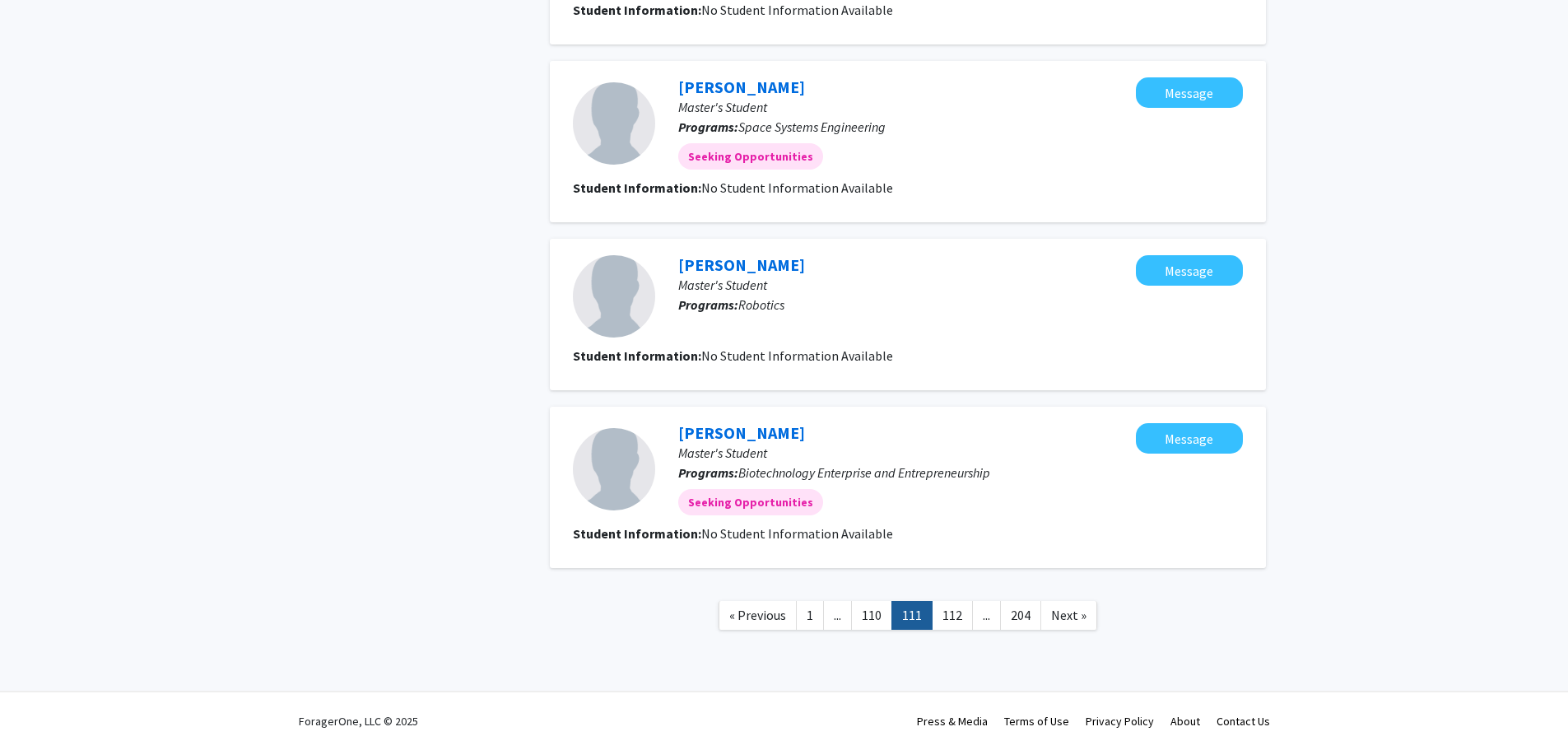
click at [951, 612] on link "112" at bounding box center [953, 616] width 42 height 29
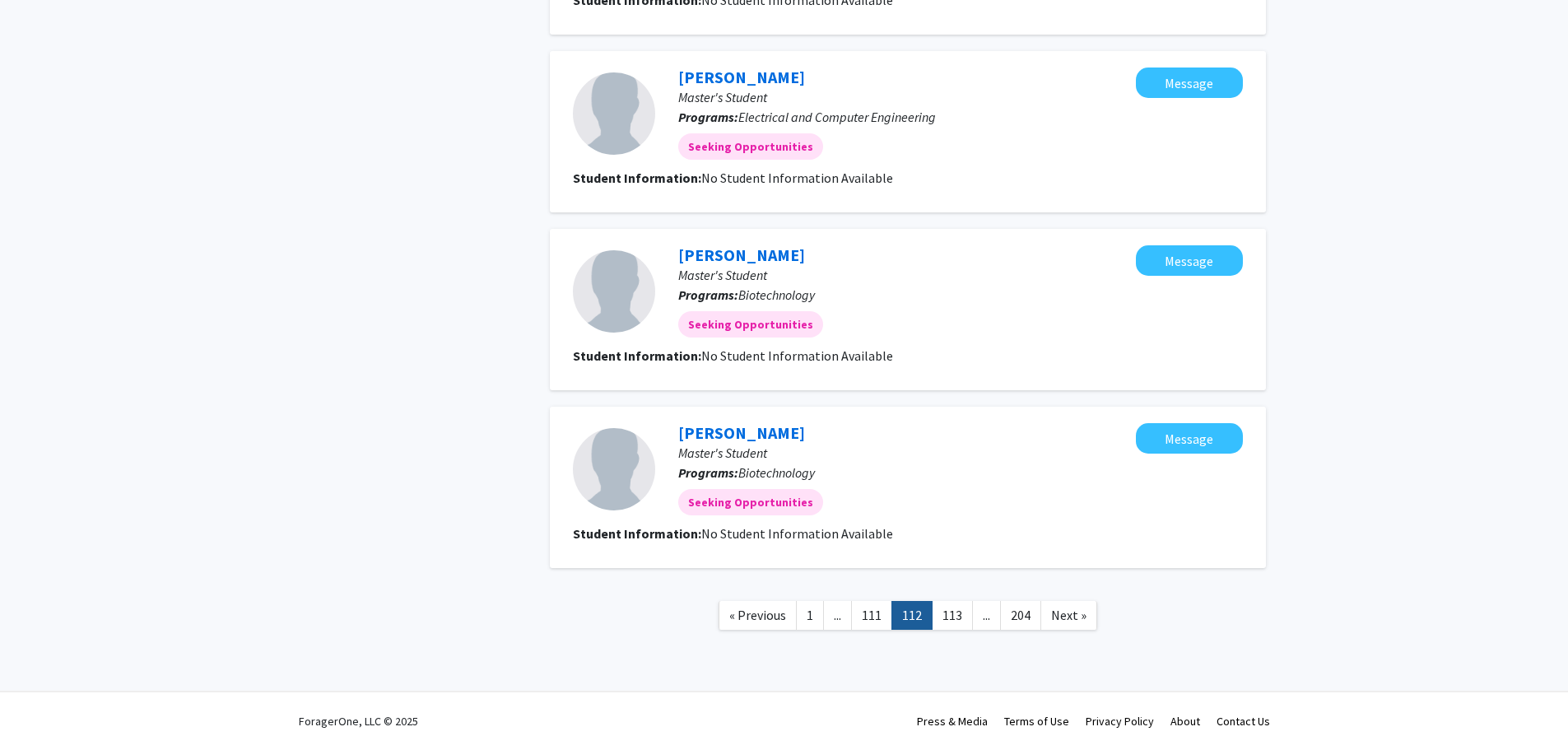
click at [951, 612] on link "113" at bounding box center [953, 616] width 42 height 29
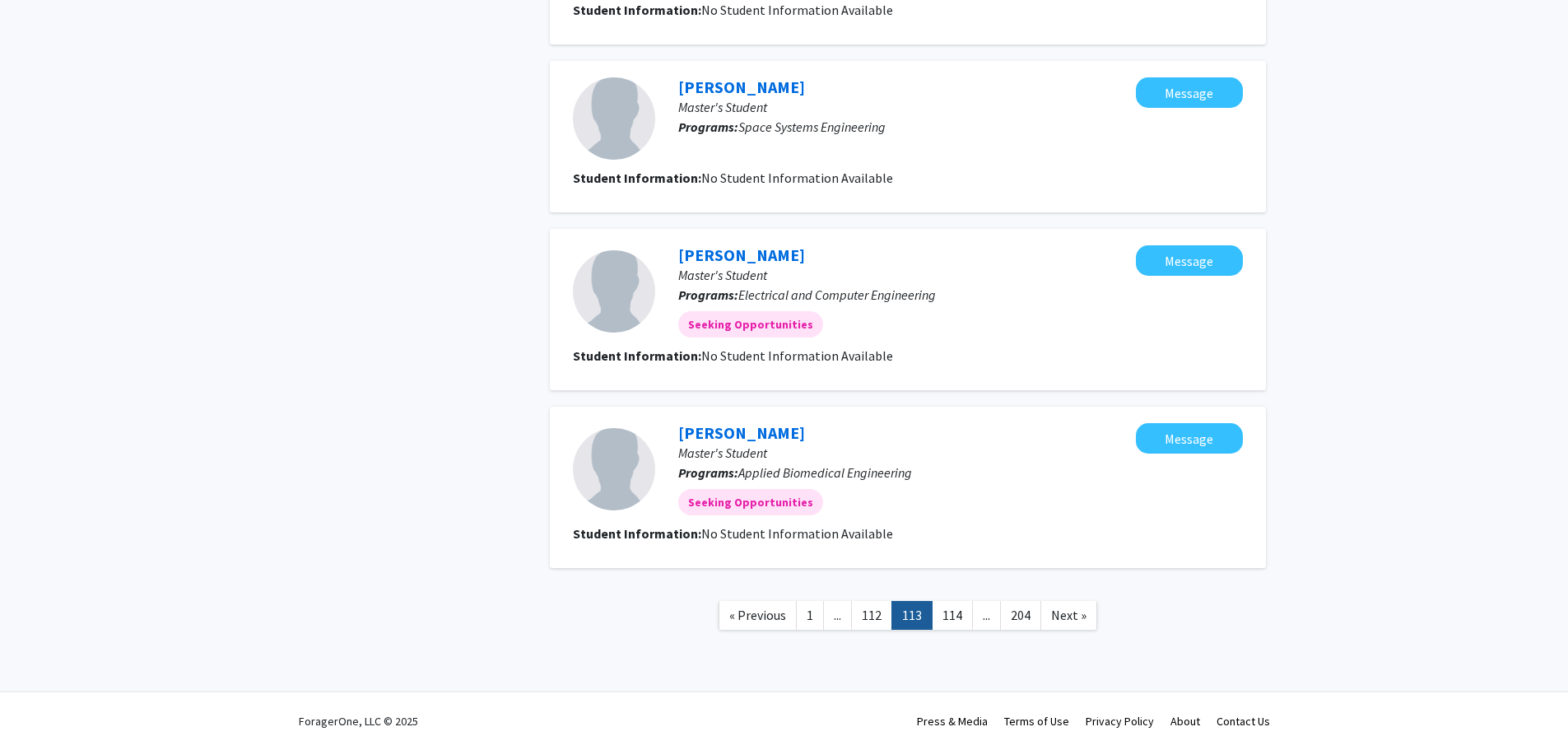
click at [951, 612] on link "114" at bounding box center [953, 616] width 42 height 29
click at [951, 612] on link "115" at bounding box center [953, 616] width 42 height 29
click at [951, 612] on link "116" at bounding box center [953, 616] width 42 height 29
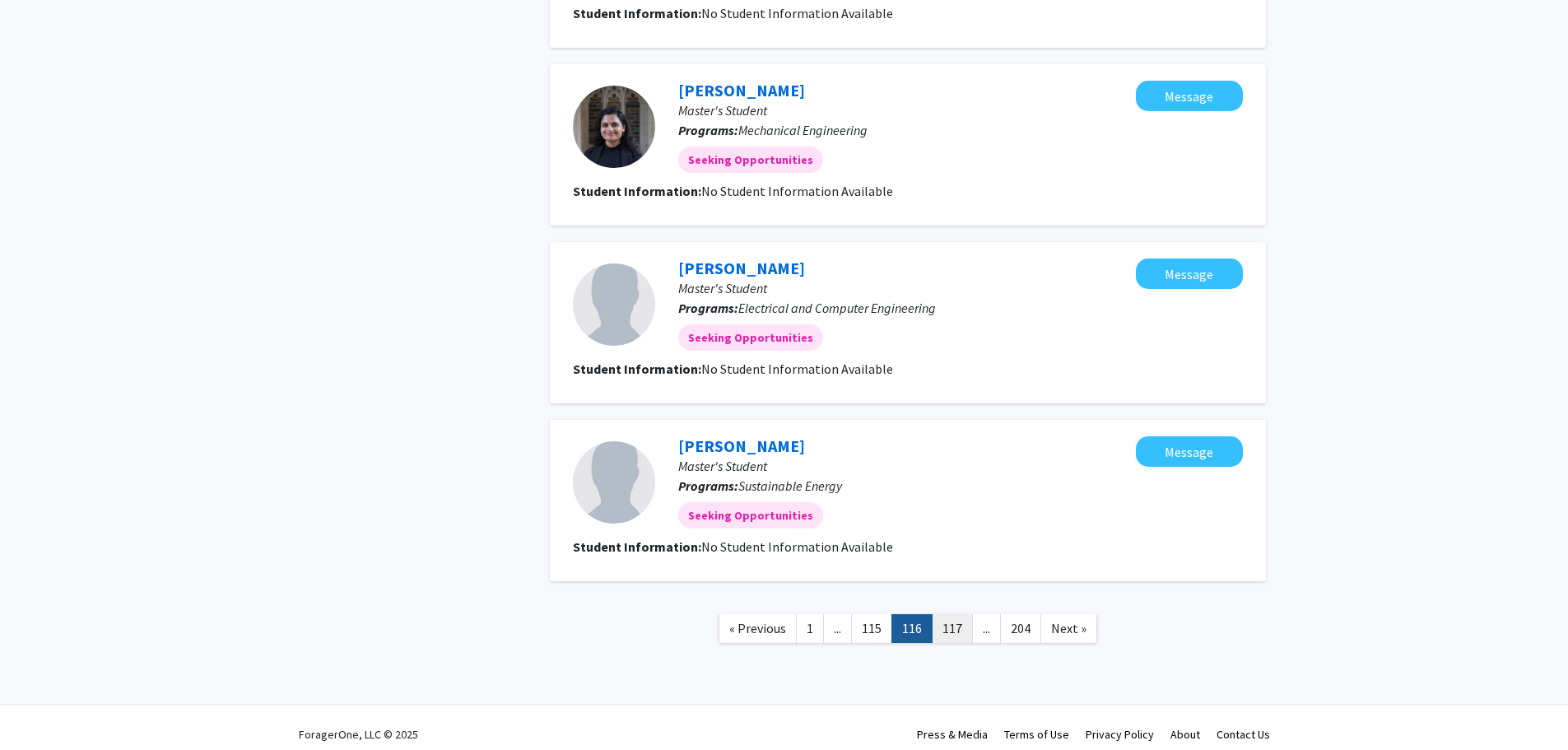
click at [951, 616] on link "117" at bounding box center [953, 629] width 42 height 29
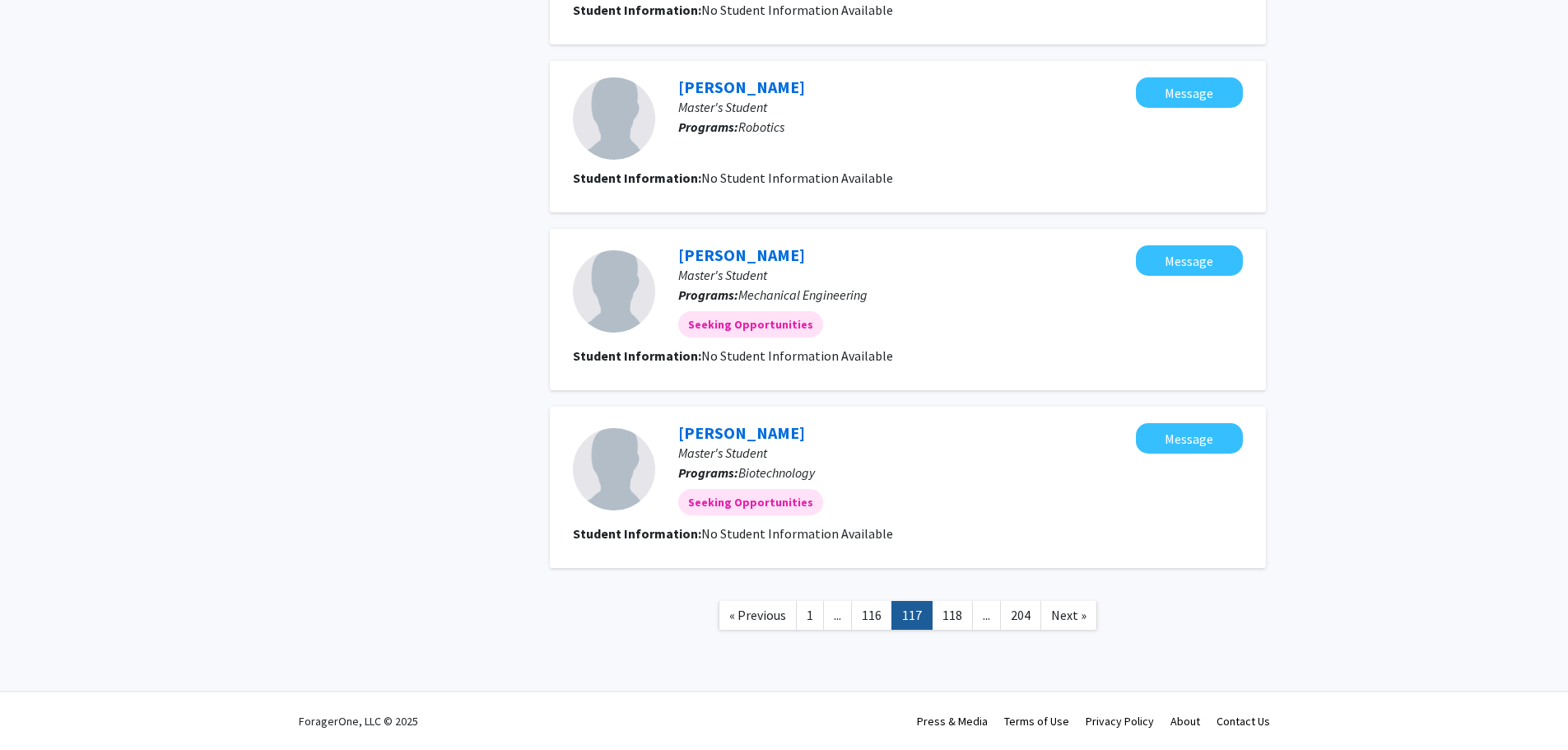
click at [951, 616] on link "118" at bounding box center [953, 616] width 42 height 29
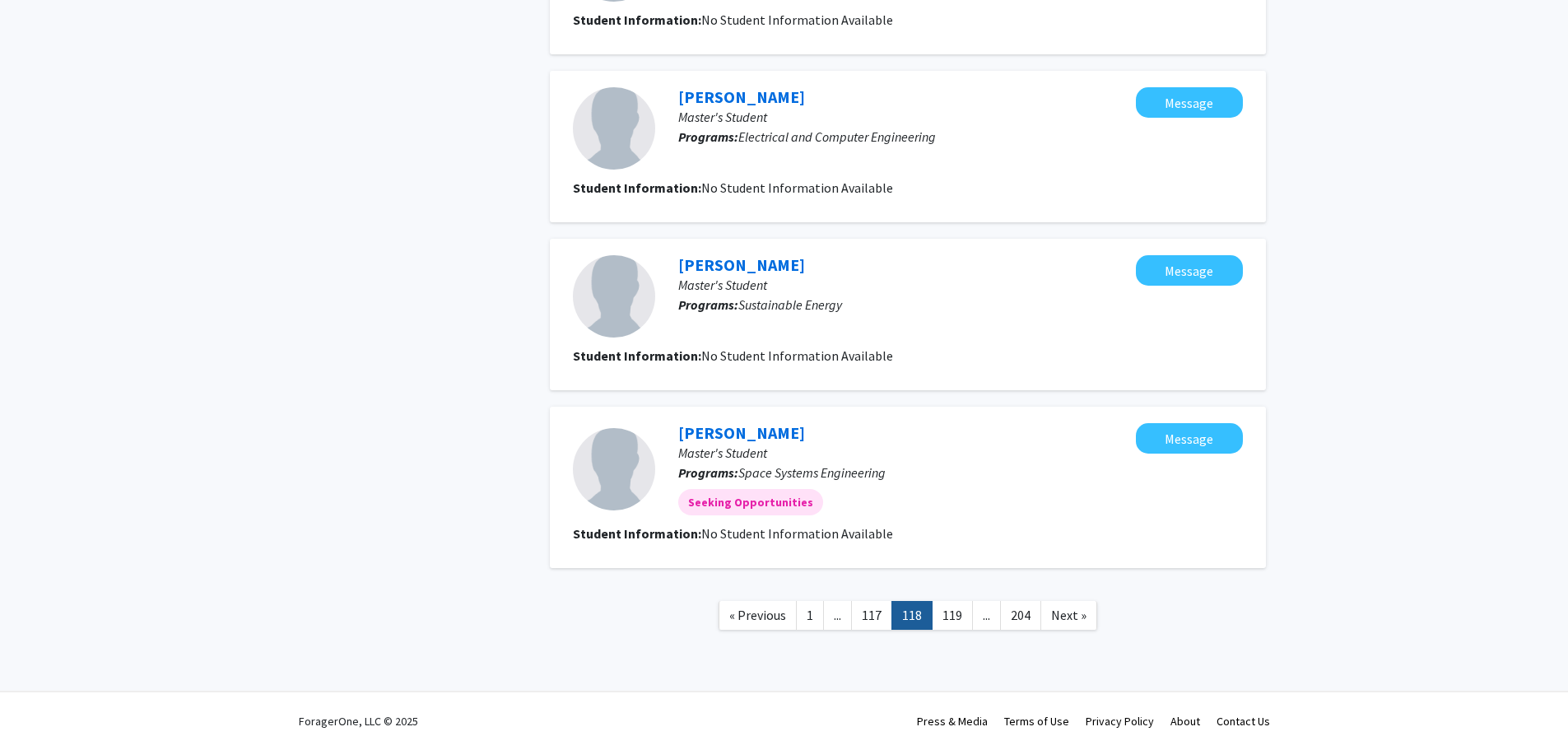
click at [951, 614] on link "119" at bounding box center [953, 616] width 42 height 29
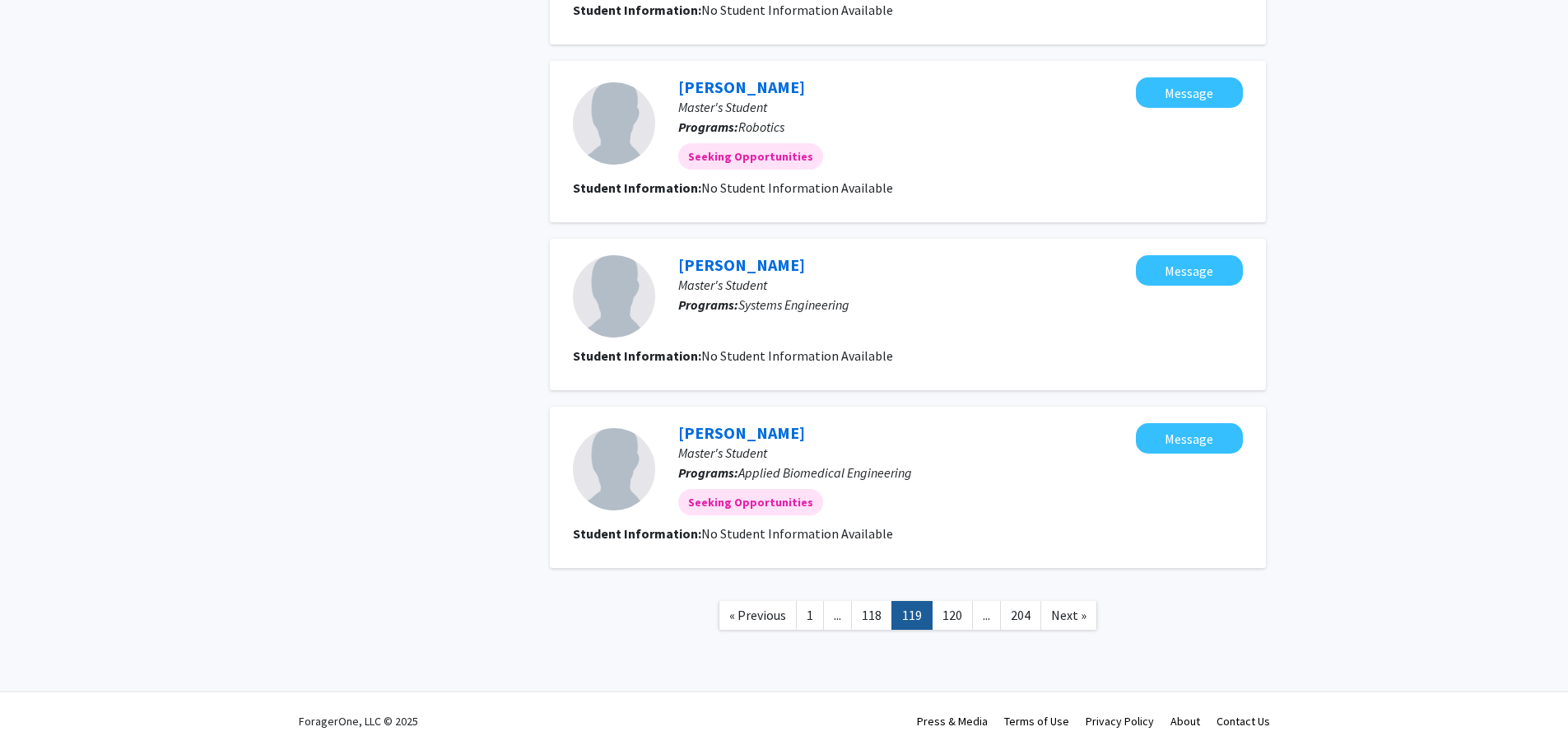
click at [951, 614] on link "120" at bounding box center [953, 616] width 42 height 29
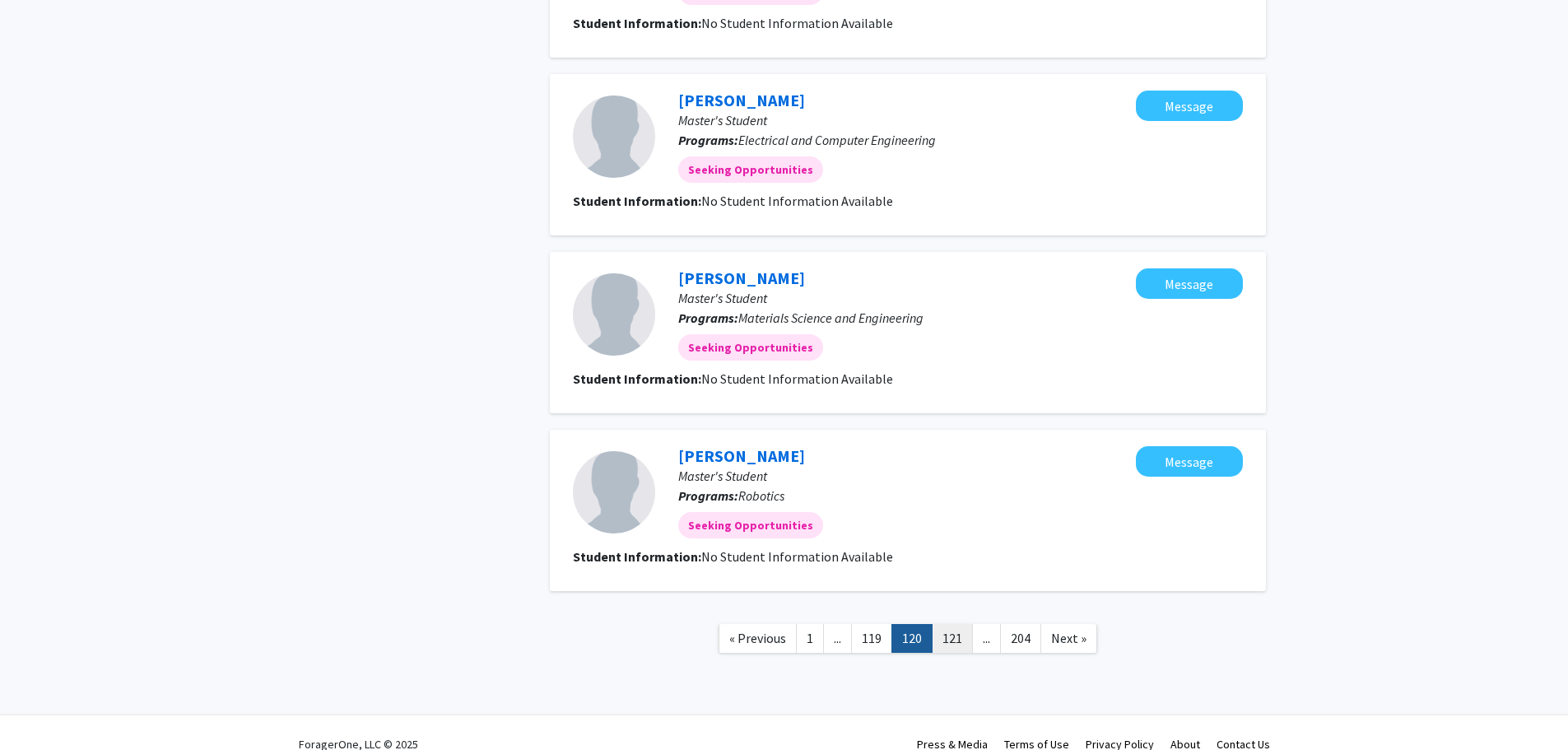
click at [953, 632] on link "121" at bounding box center [953, 639] width 42 height 29
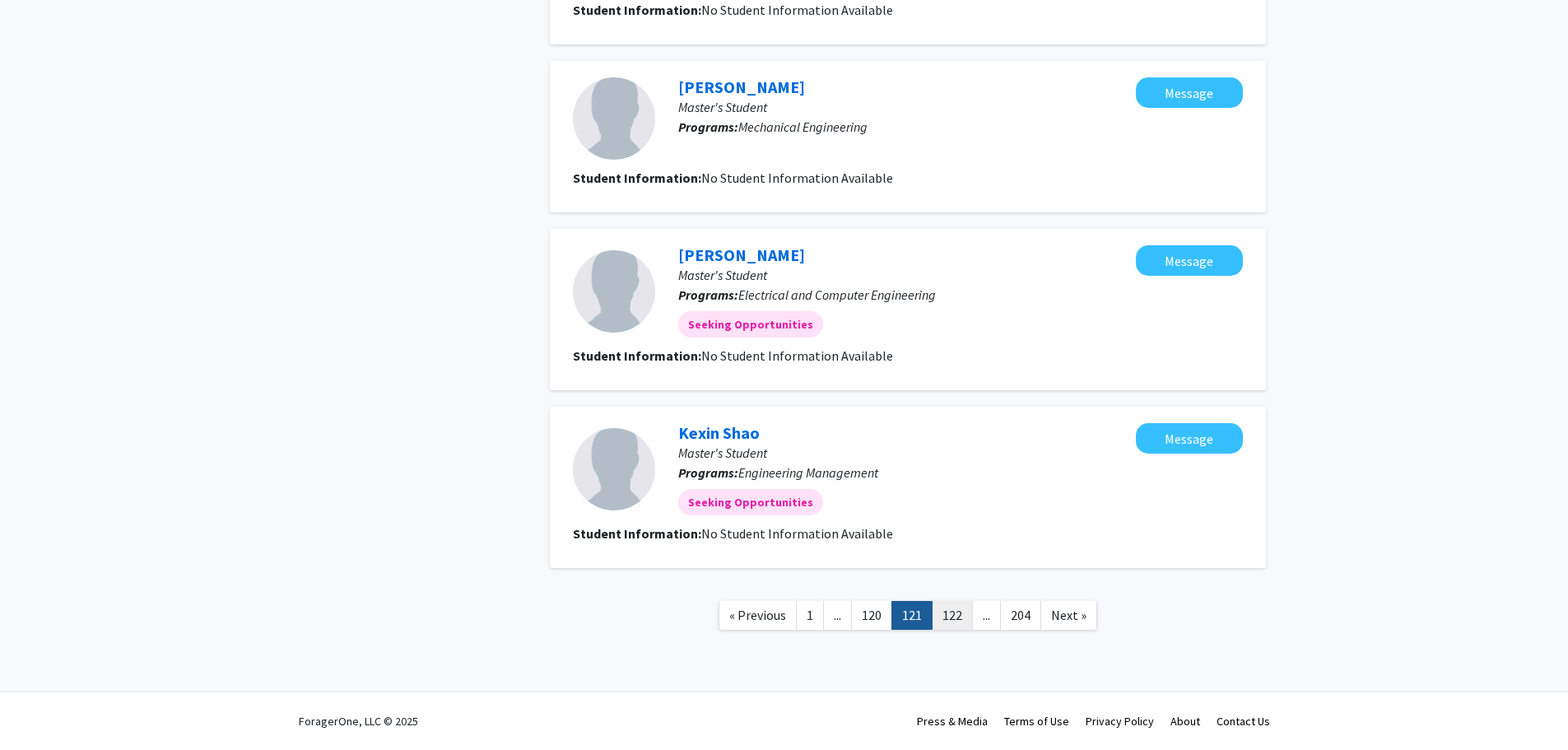
click at [958, 621] on link "122" at bounding box center [953, 616] width 42 height 29
click at [958, 620] on link "123" at bounding box center [953, 616] width 42 height 29
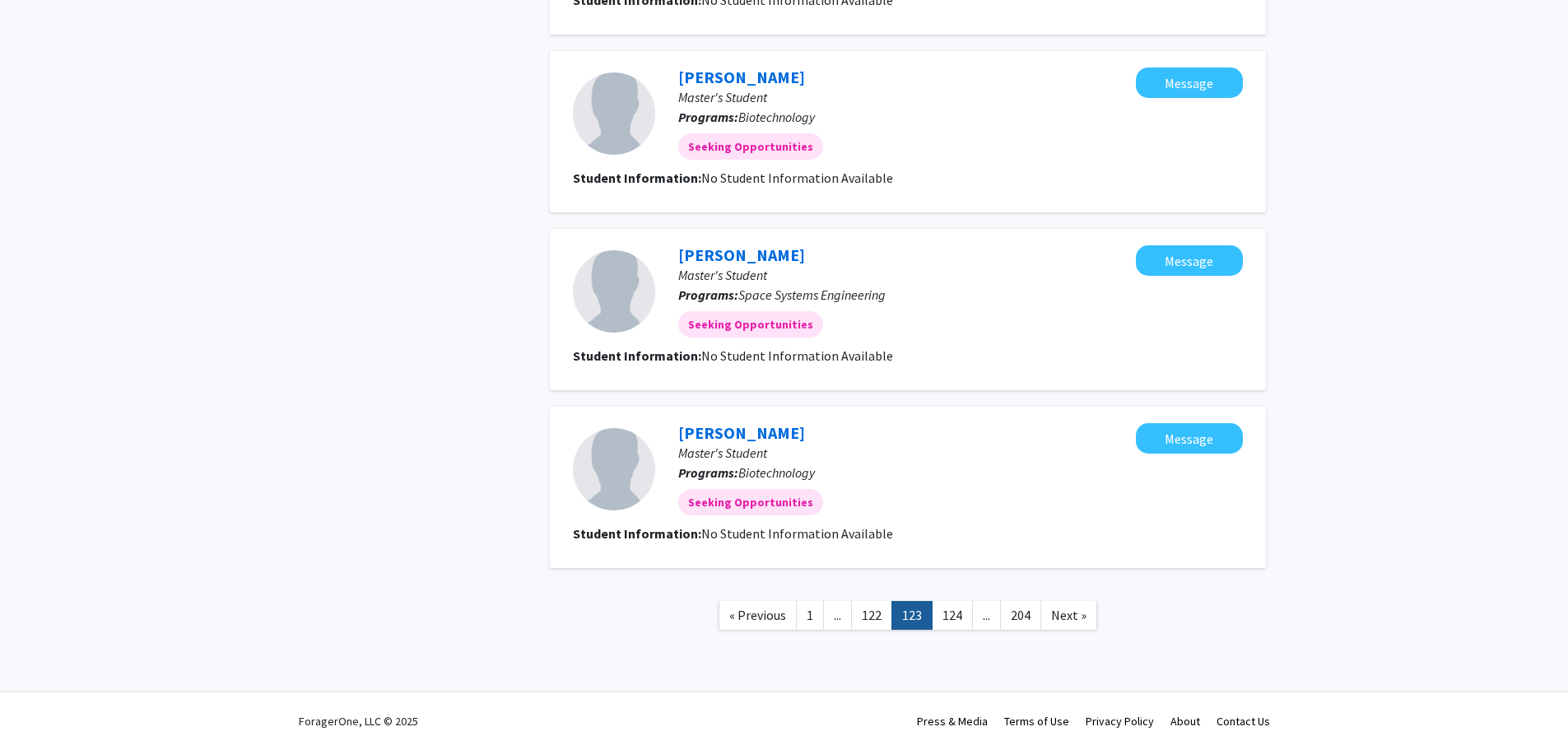
click at [958, 620] on link "124" at bounding box center [953, 616] width 42 height 29
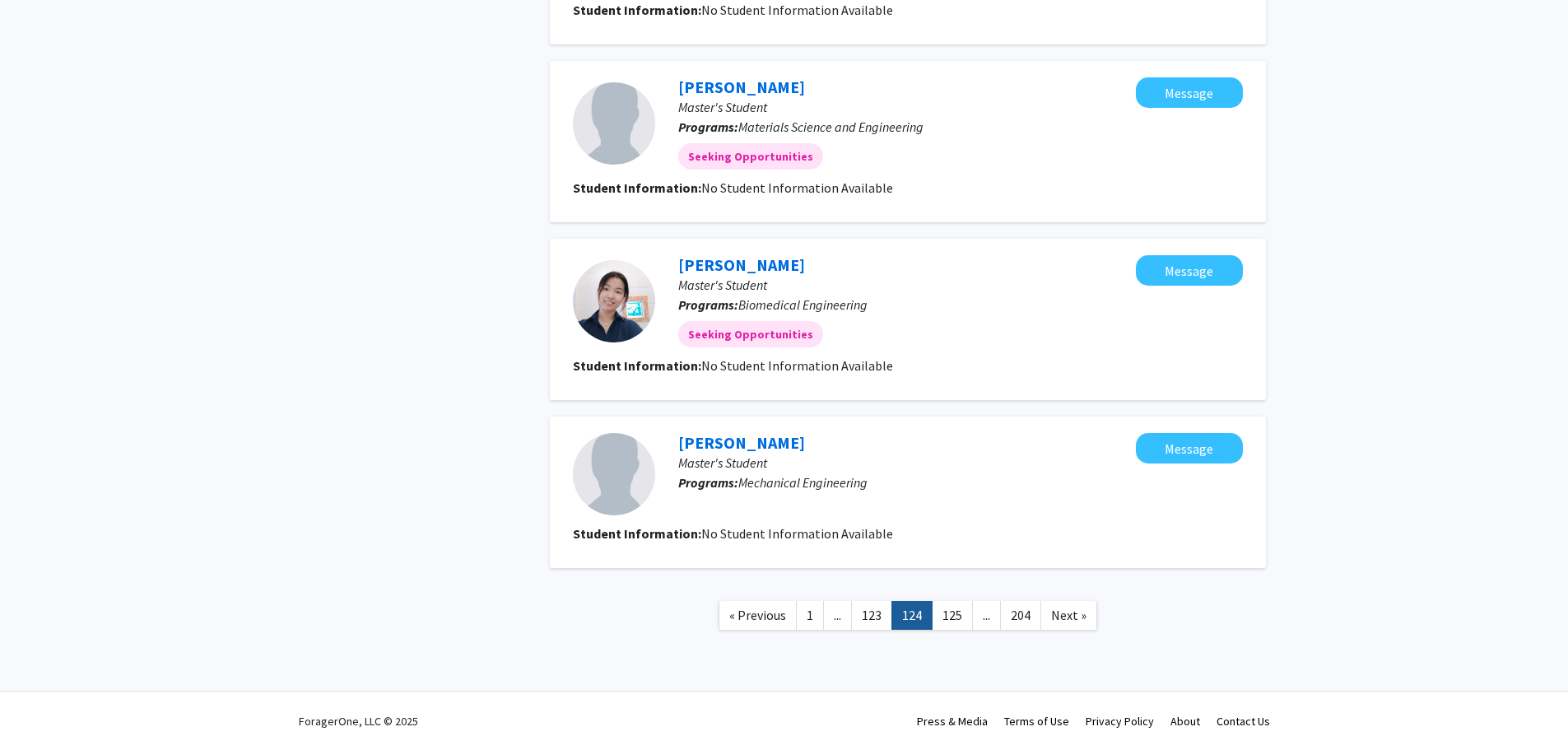
click at [958, 620] on link "125" at bounding box center [953, 616] width 42 height 29
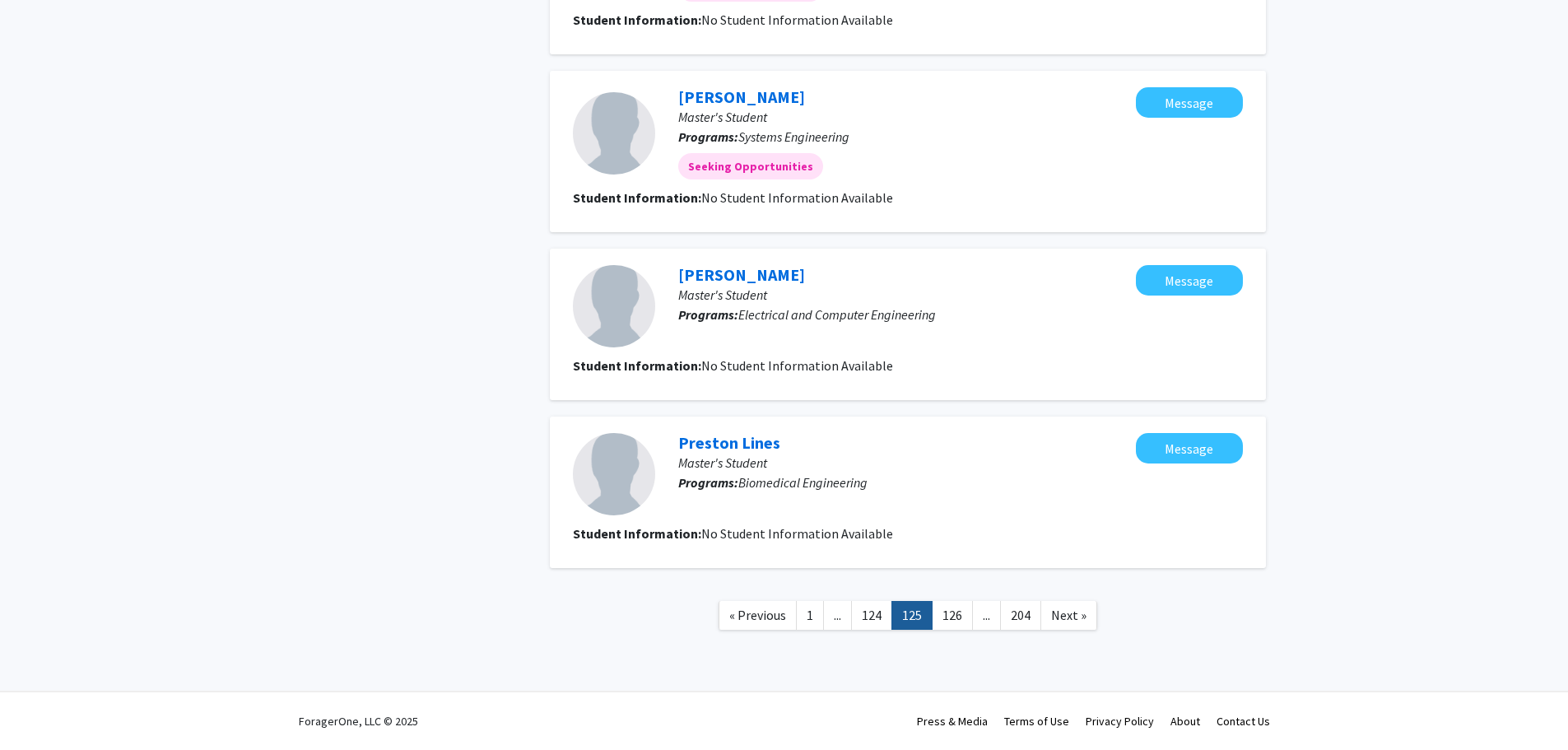
click at [958, 620] on link "126" at bounding box center [953, 616] width 42 height 29
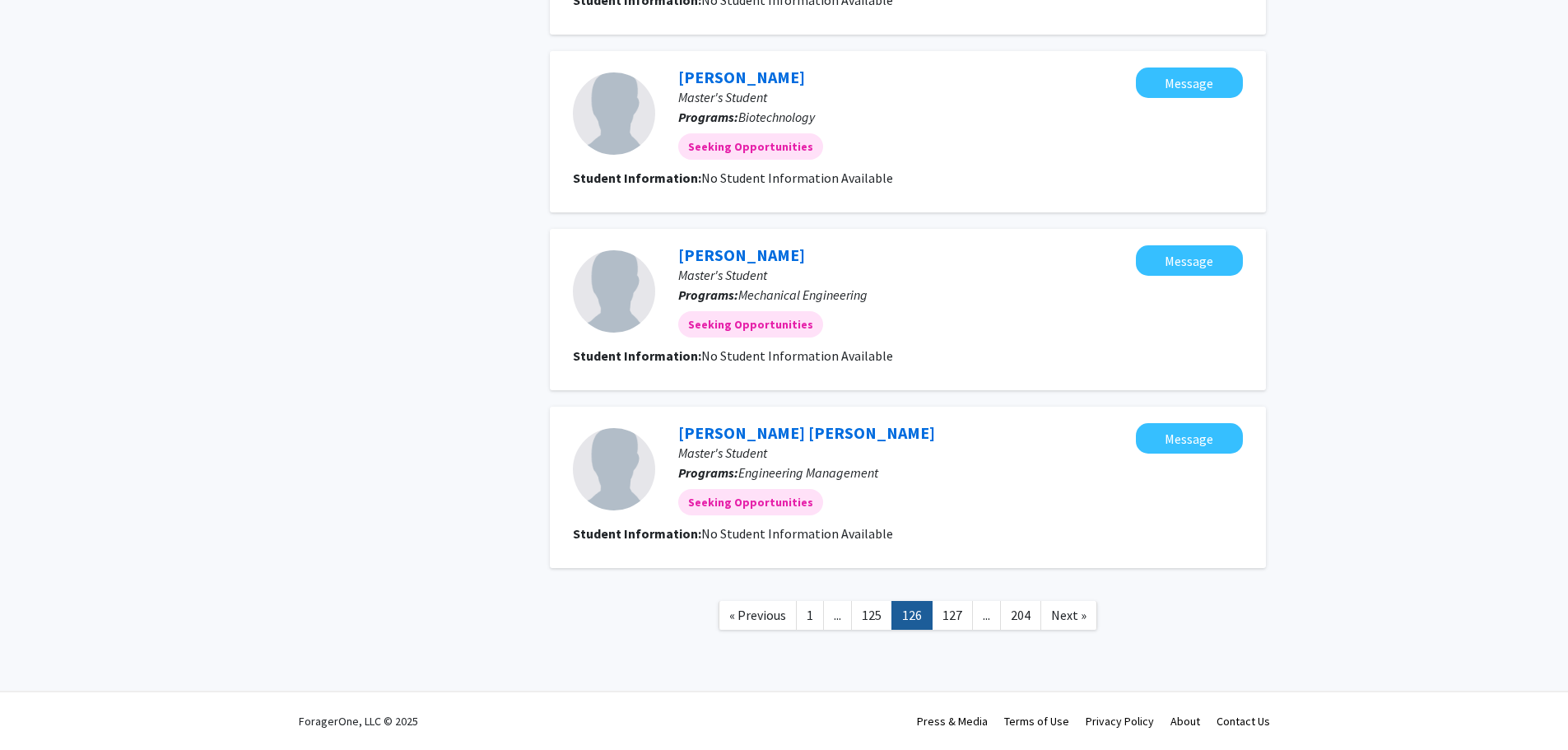
click at [958, 620] on link "127" at bounding box center [953, 616] width 42 height 29
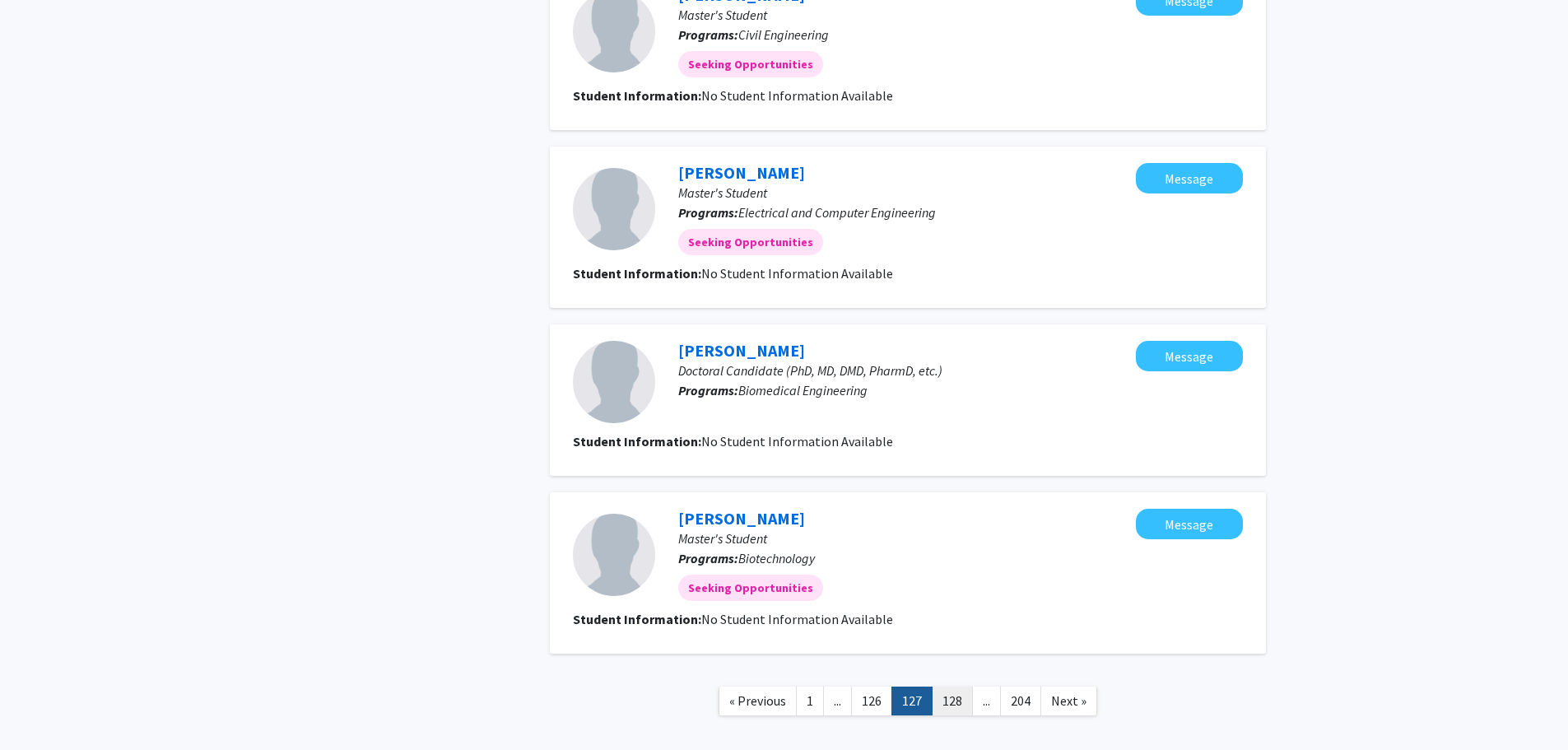
click at [954, 699] on link "128" at bounding box center [953, 701] width 42 height 29
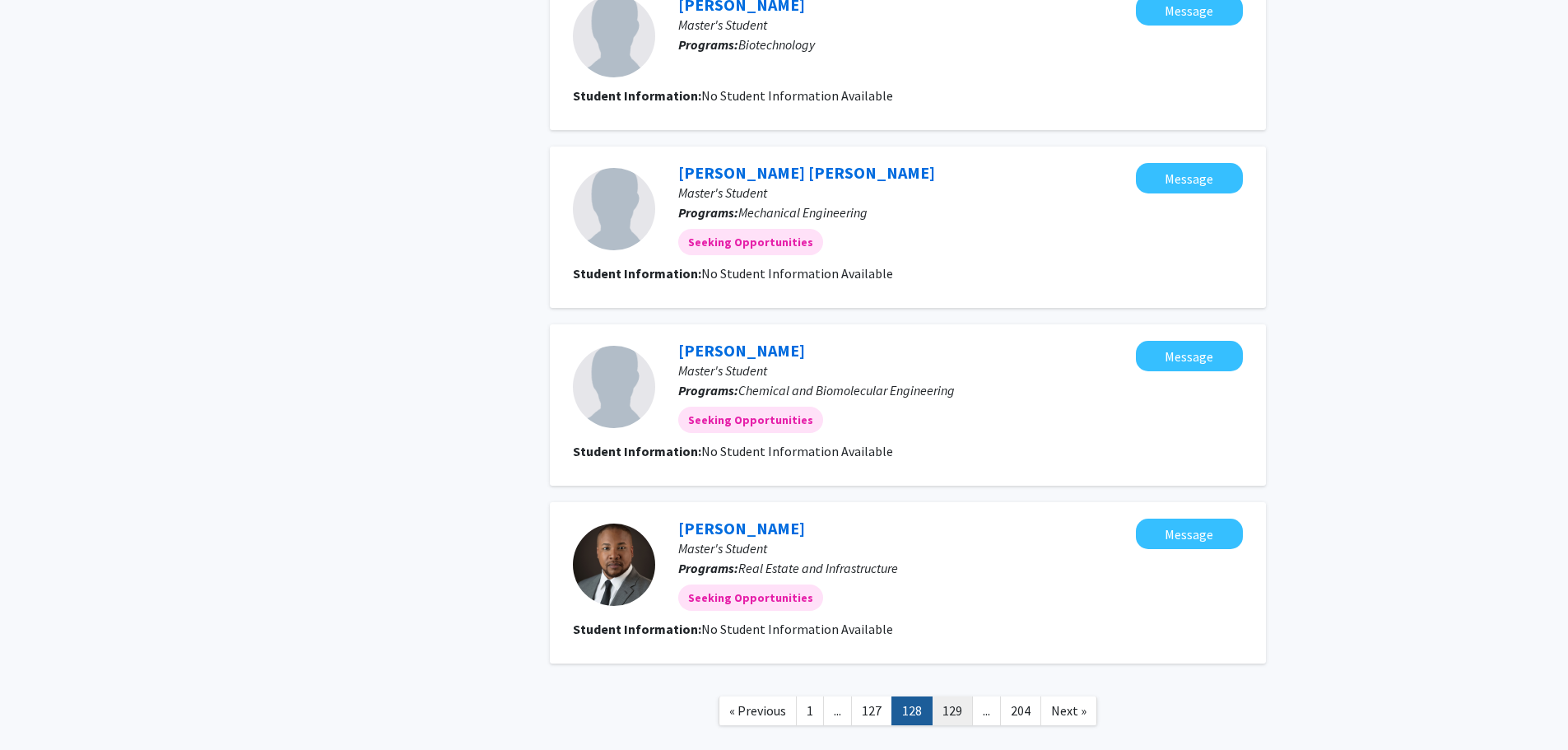
click at [952, 707] on link "129" at bounding box center [953, 711] width 42 height 29
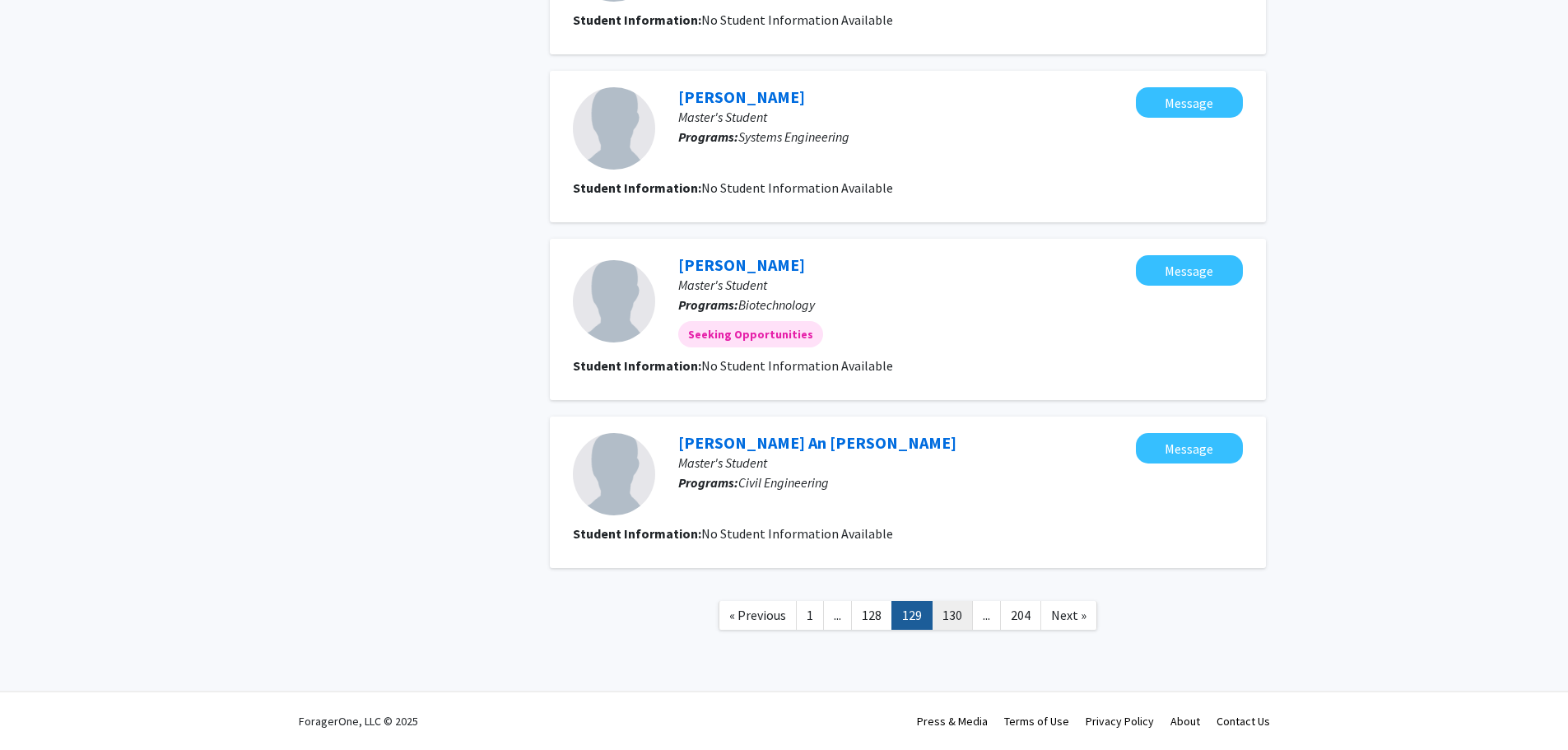
click at [952, 612] on link "130" at bounding box center [953, 616] width 42 height 29
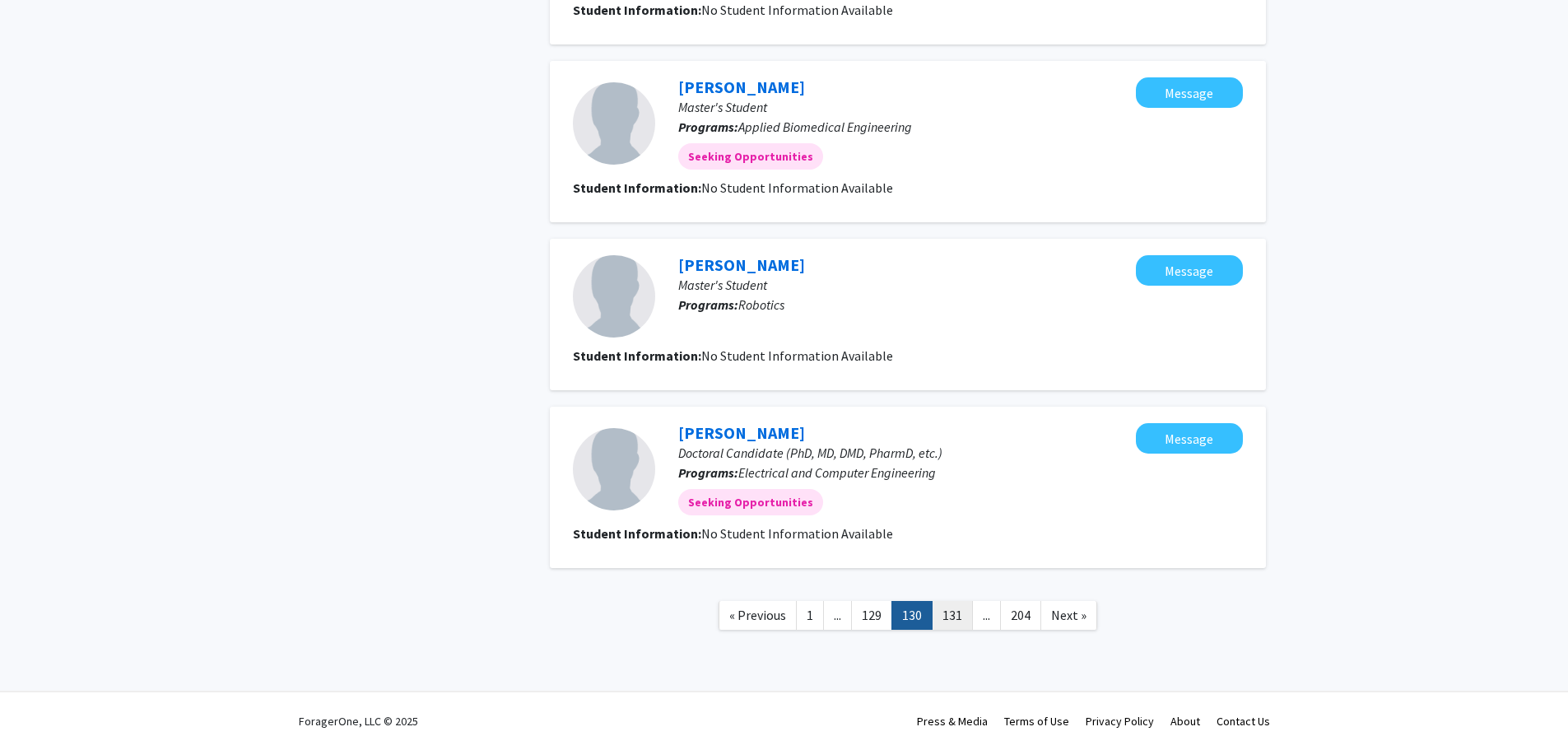
click at [955, 622] on link "131" at bounding box center [953, 616] width 42 height 29
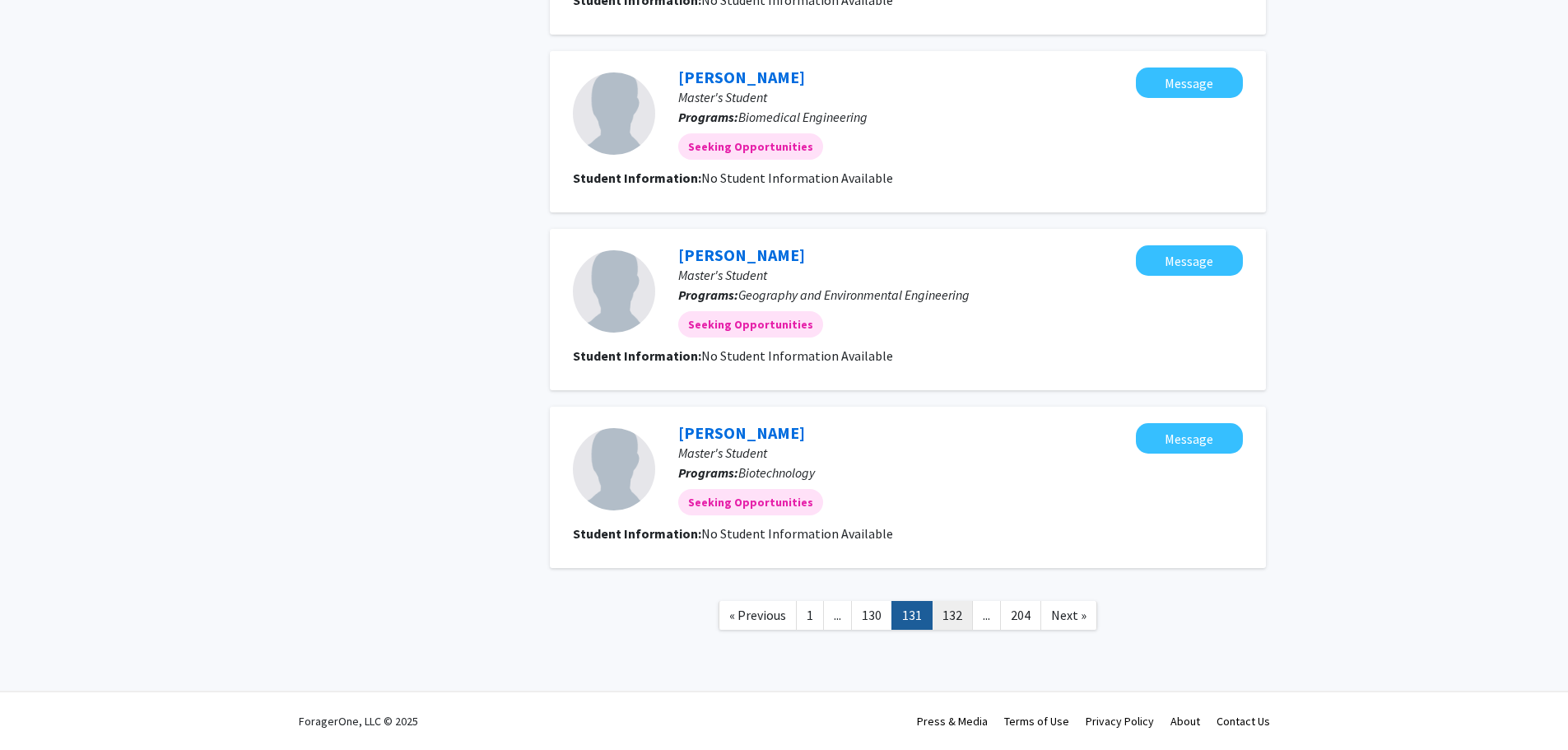
click at [955, 621] on link "132" at bounding box center [953, 616] width 42 height 29
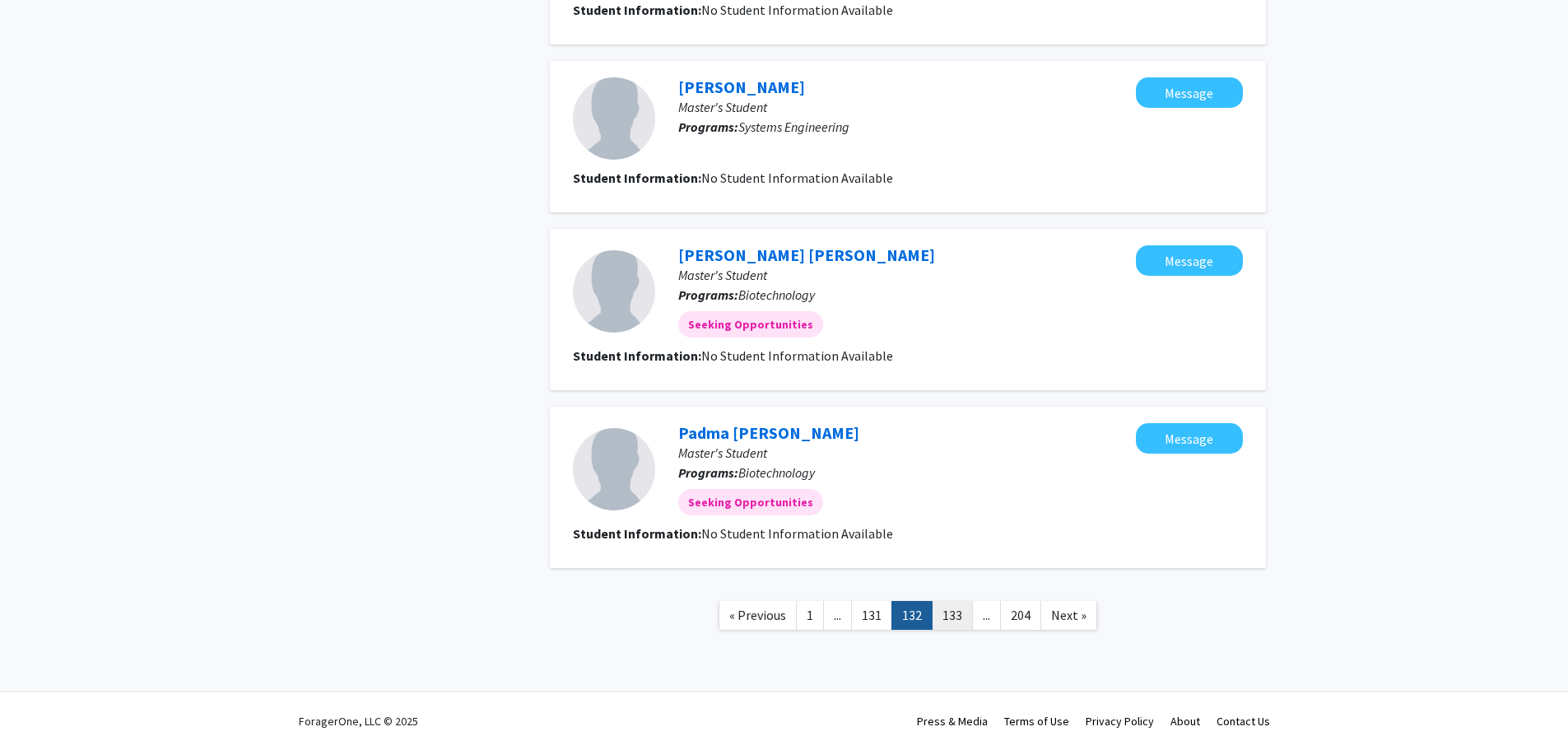
click at [956, 619] on link "133" at bounding box center [953, 616] width 42 height 29
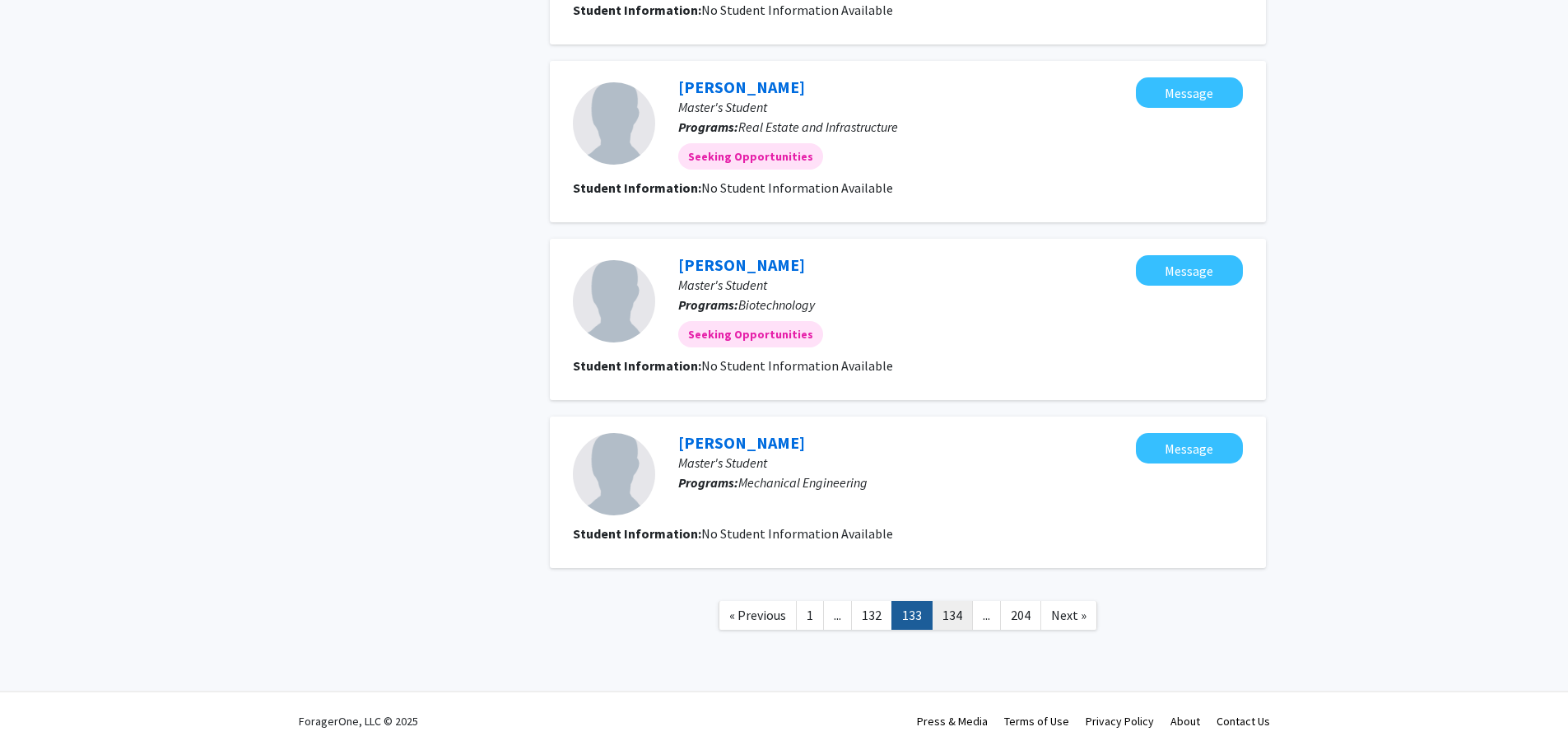
click at [957, 620] on link "134" at bounding box center [953, 616] width 42 height 29
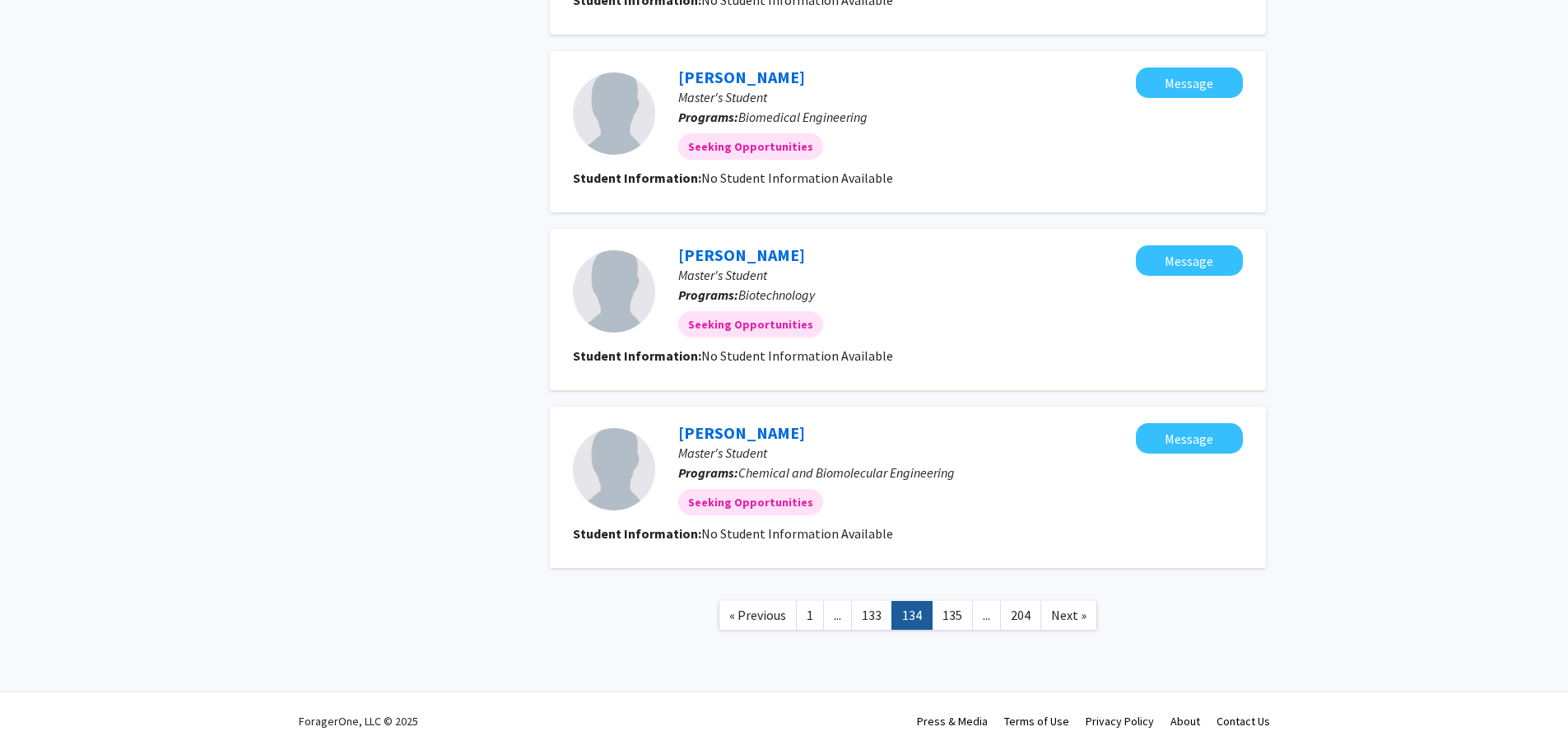
click at [960, 613] on link "135" at bounding box center [953, 616] width 42 height 29
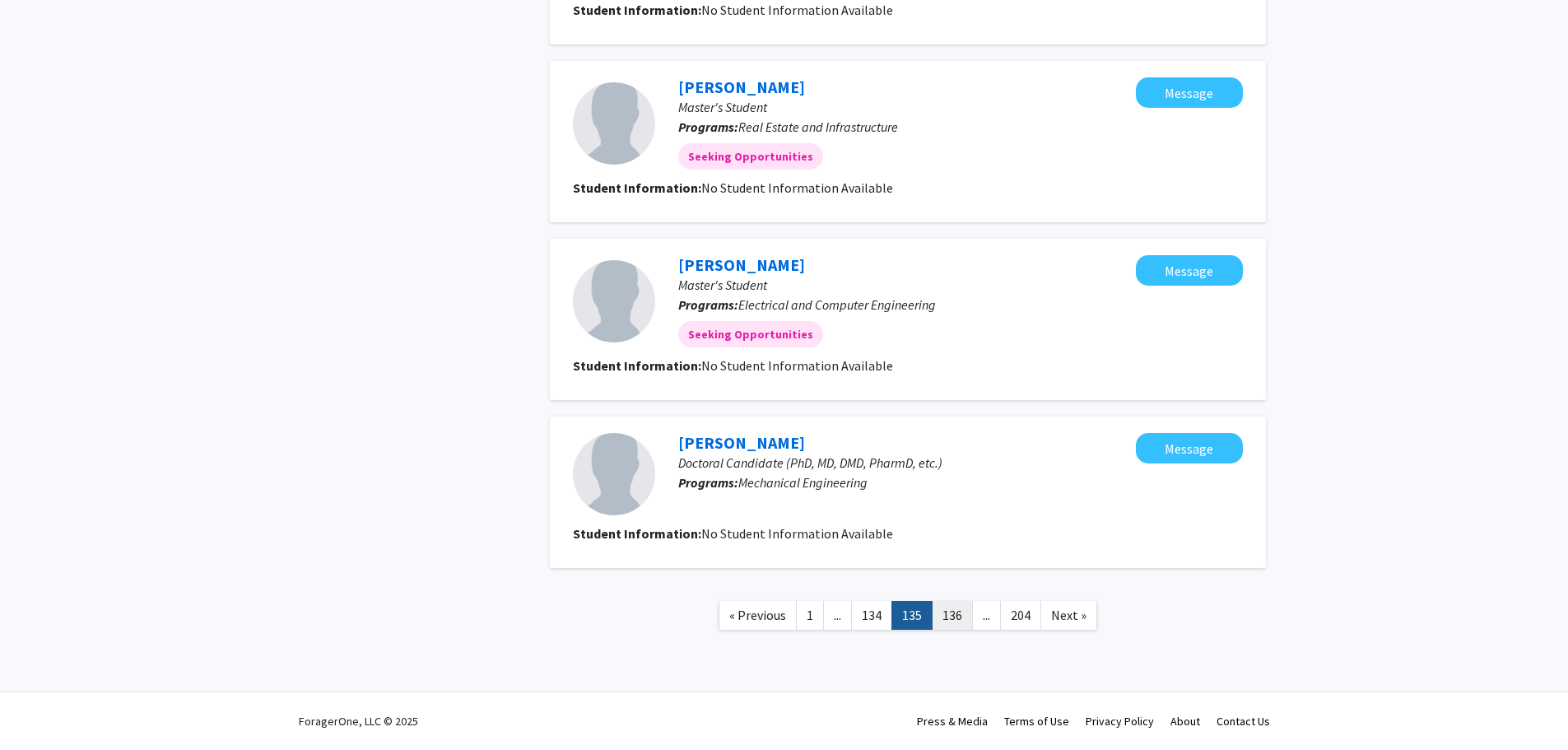
click at [956, 622] on link "136" at bounding box center [953, 616] width 42 height 29
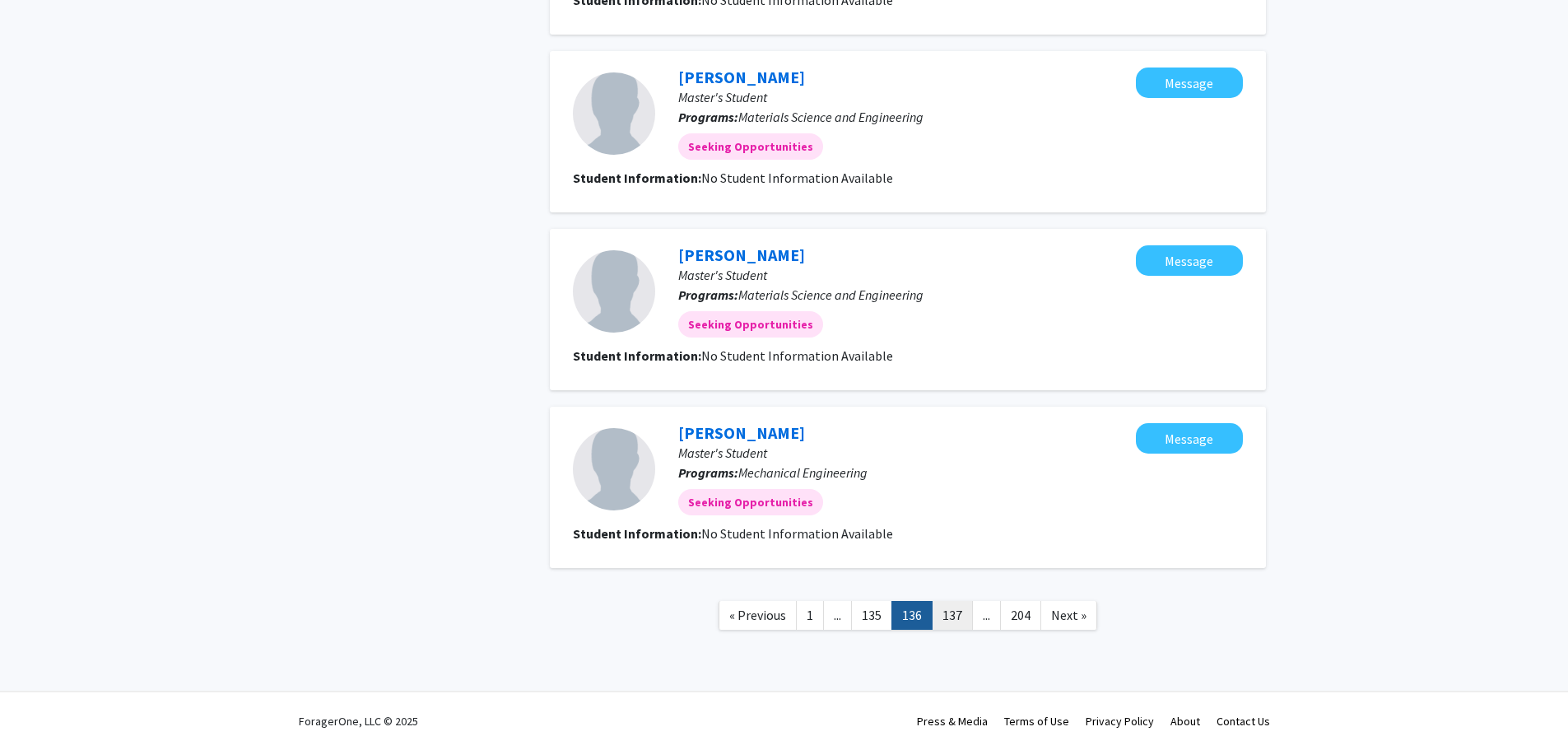
click at [959, 619] on link "137" at bounding box center [953, 616] width 42 height 29
click at [960, 619] on link "138" at bounding box center [953, 616] width 42 height 29
click at [961, 612] on link "139" at bounding box center [953, 616] width 42 height 29
click at [960, 610] on link "140" at bounding box center [953, 616] width 42 height 29
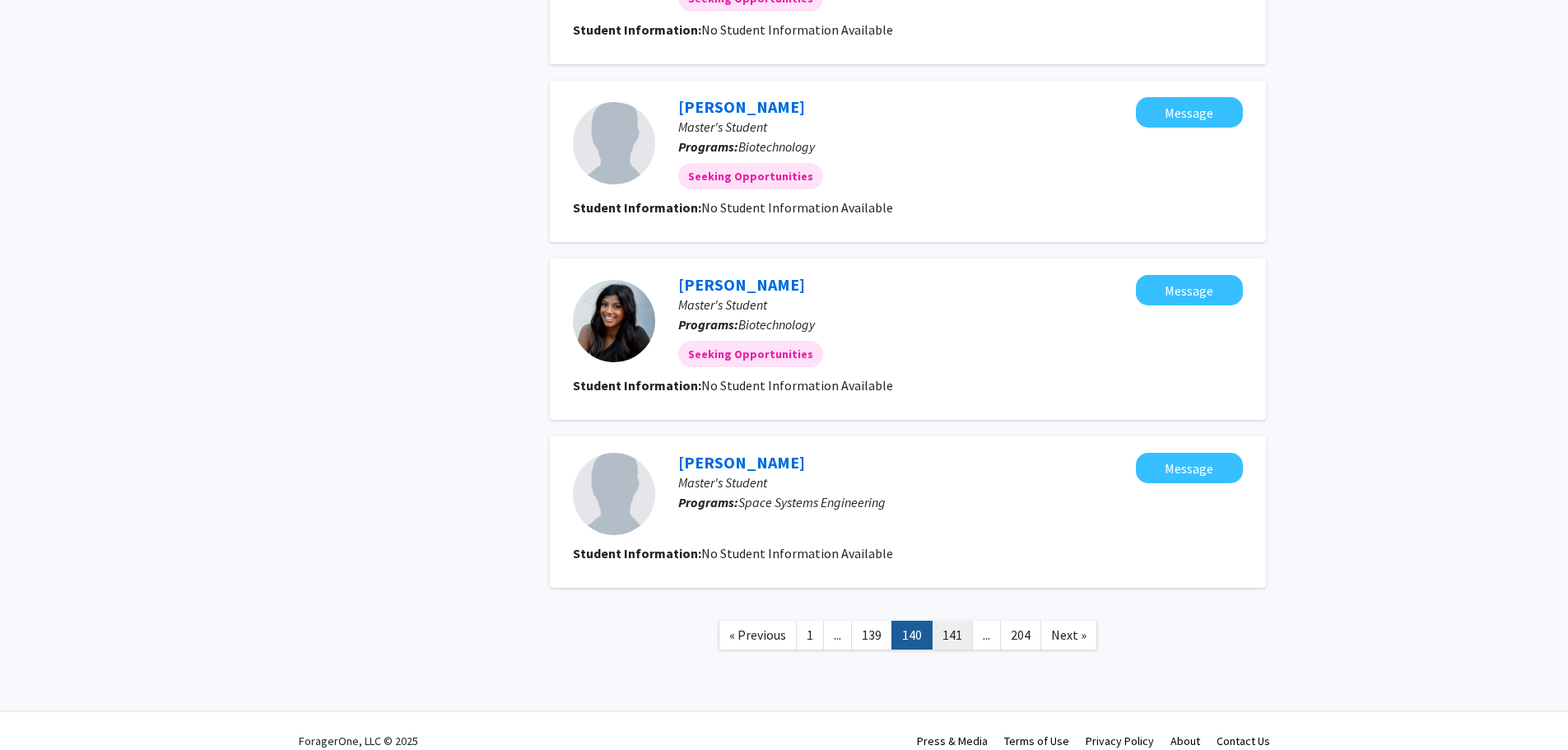
click at [960, 621] on link "141" at bounding box center [953, 635] width 42 height 29
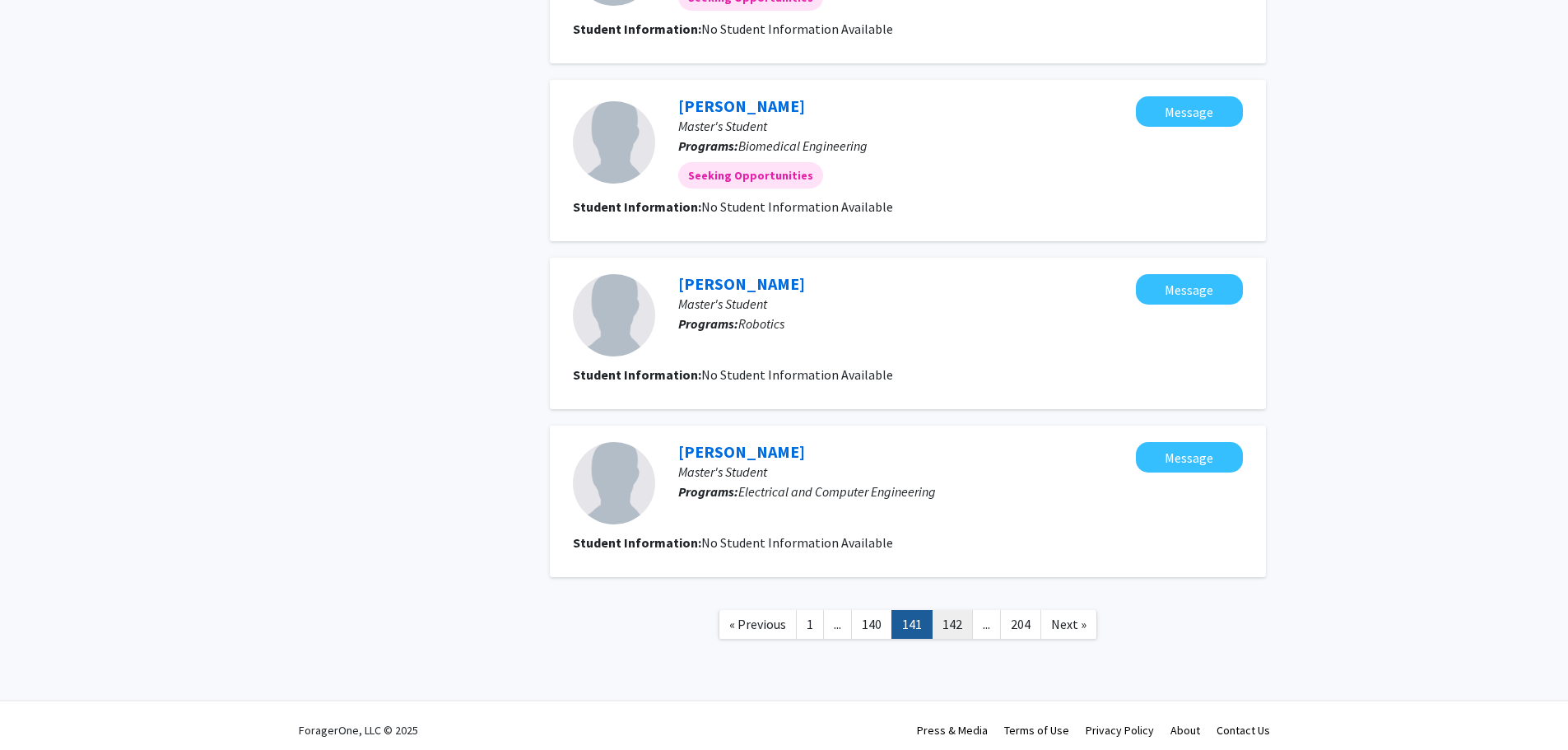
click at [959, 628] on link "142" at bounding box center [953, 625] width 42 height 29
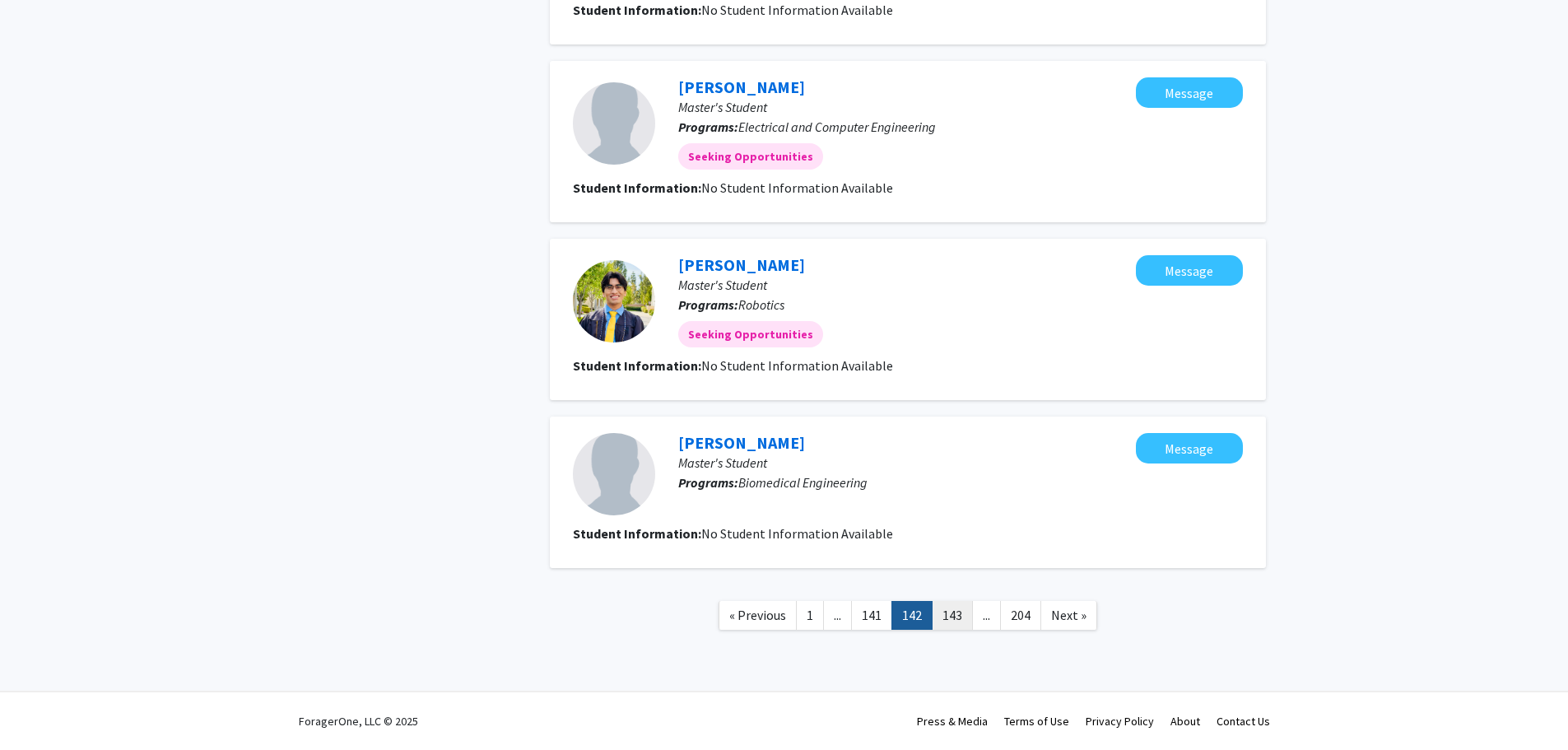
click at [962, 617] on link "143" at bounding box center [953, 616] width 42 height 29
click at [962, 612] on link "144" at bounding box center [953, 616] width 42 height 29
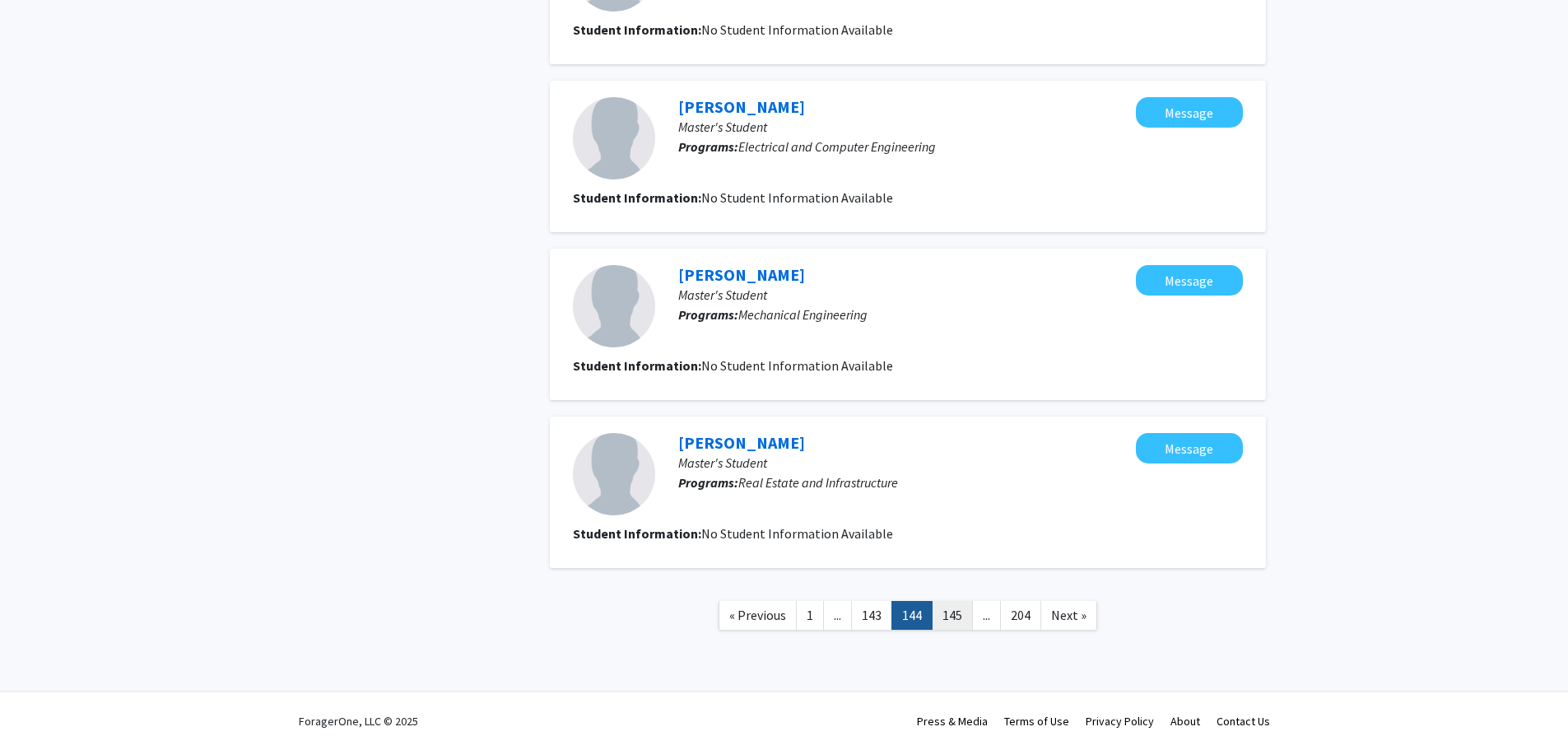
click at [961, 612] on link "145" at bounding box center [953, 616] width 42 height 29
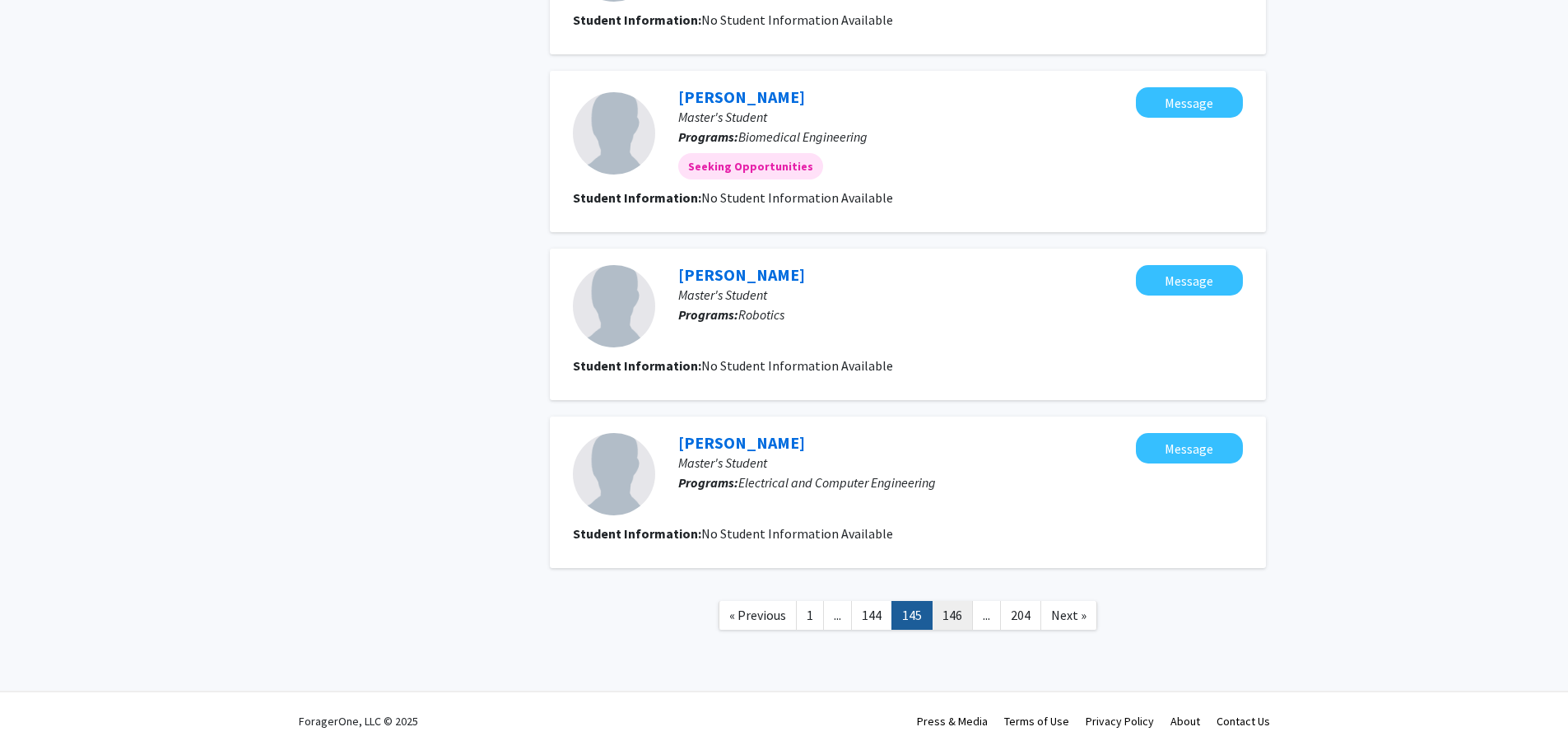
click at [960, 616] on link "146" at bounding box center [953, 616] width 42 height 29
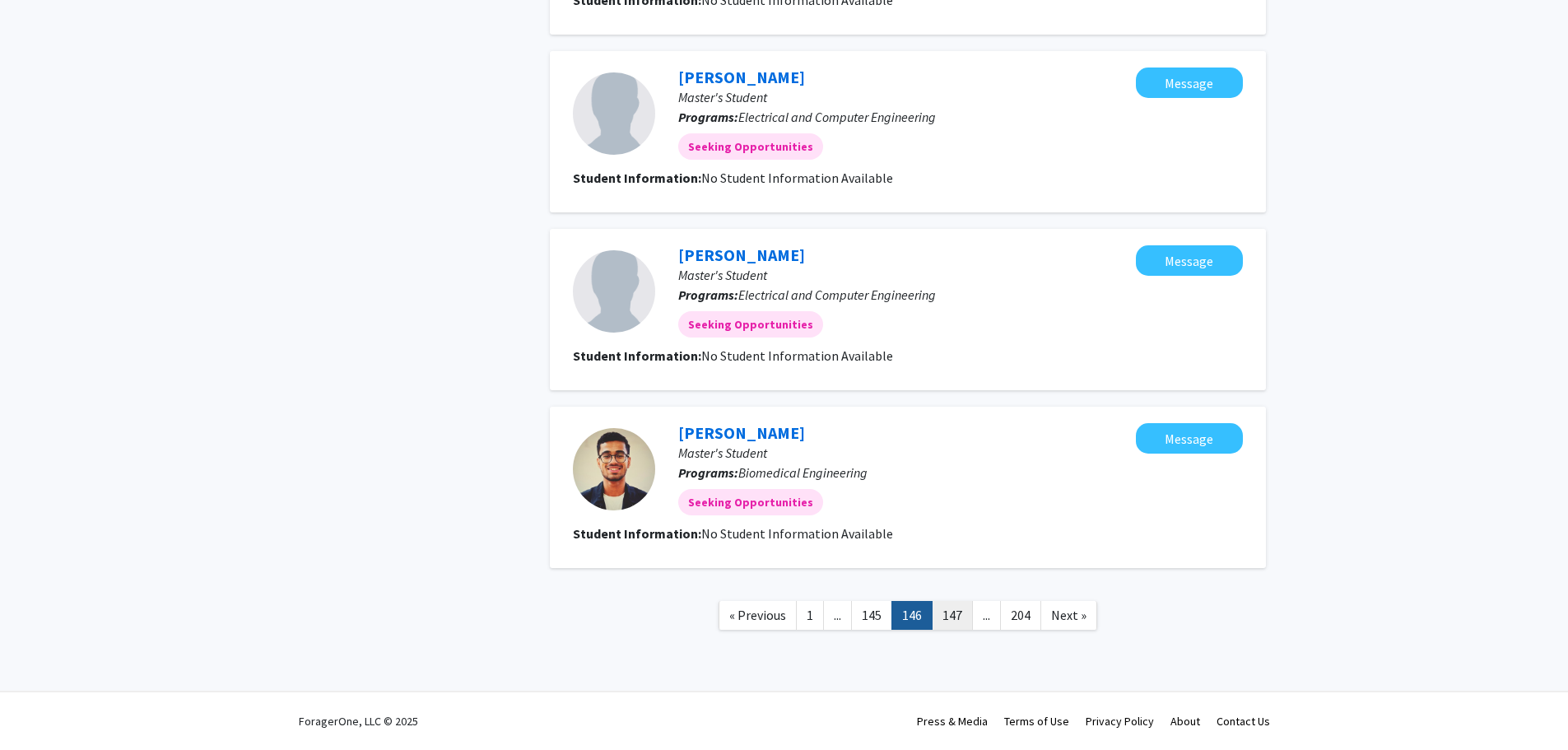
click at [960, 616] on link "147" at bounding box center [953, 616] width 42 height 29
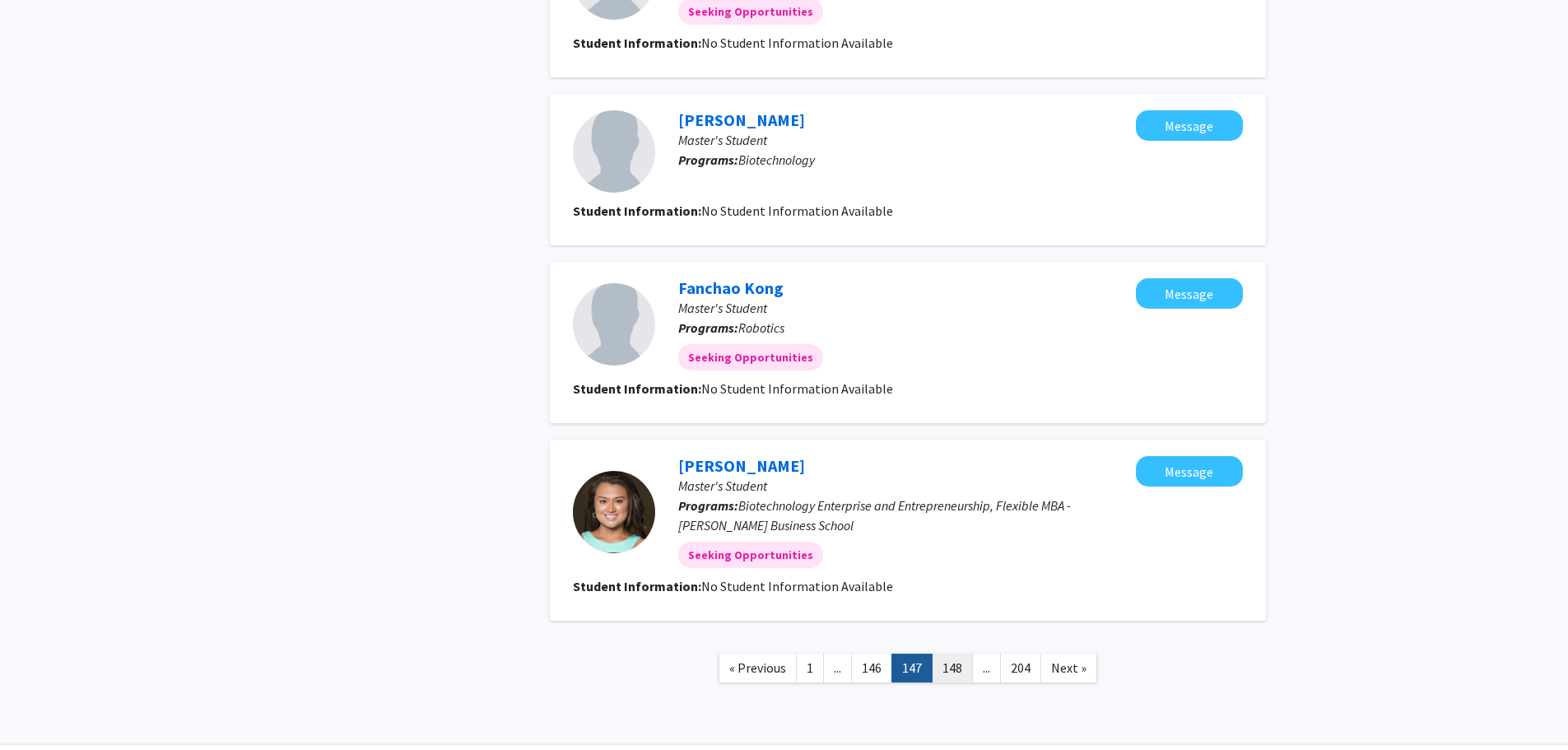
click at [957, 664] on link "148" at bounding box center [953, 669] width 42 height 29
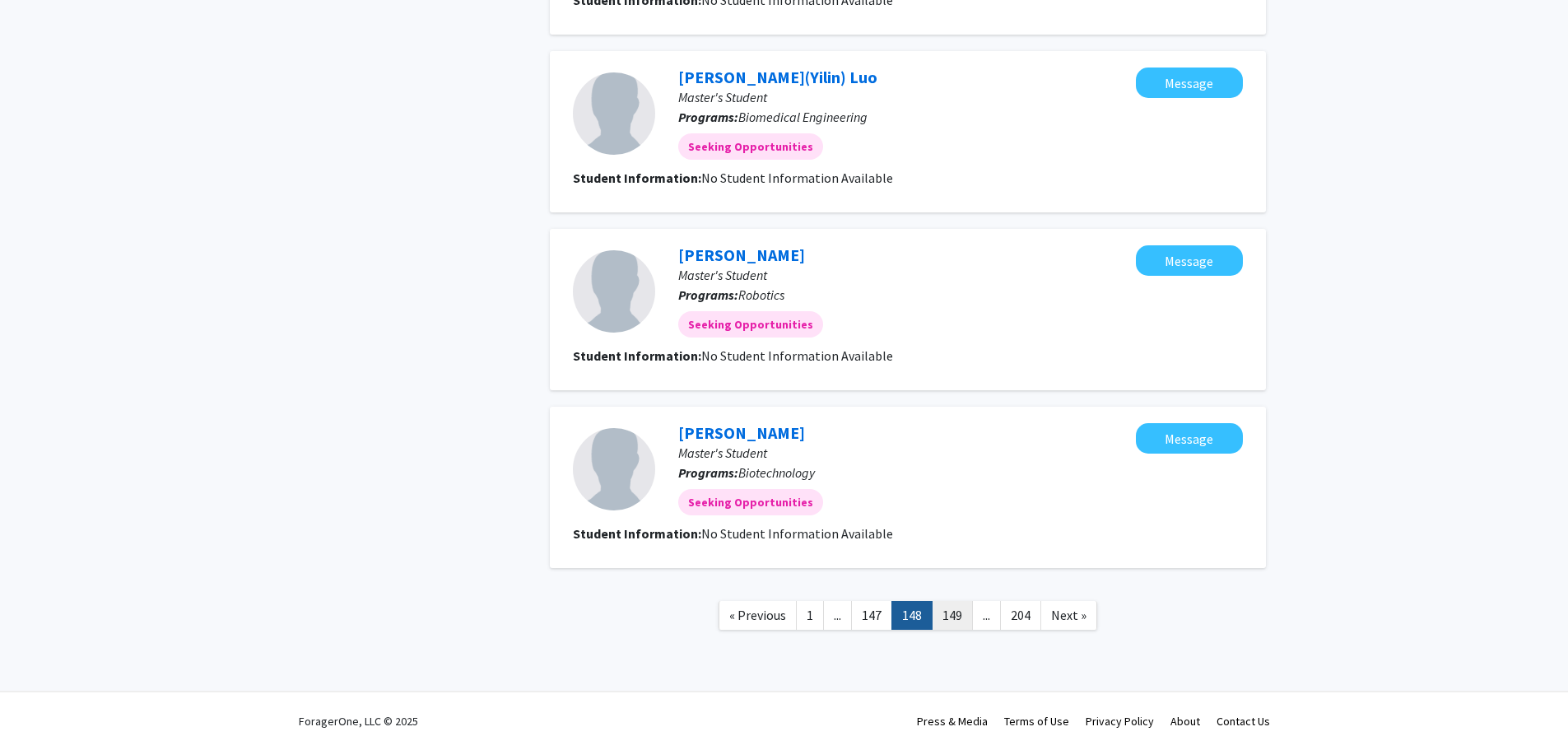
click at [958, 620] on link "149" at bounding box center [953, 616] width 42 height 29
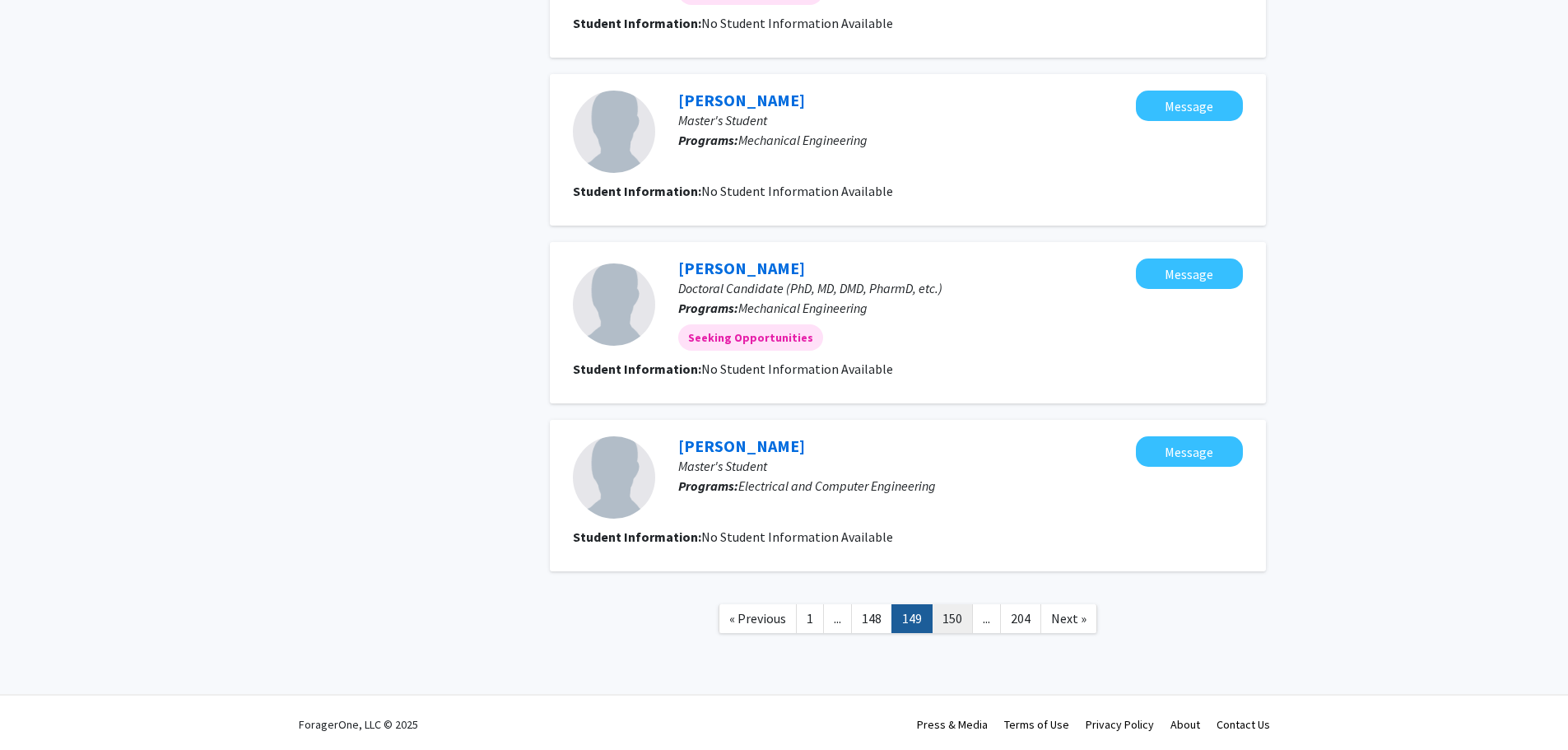
click at [959, 621] on link "150" at bounding box center [953, 619] width 42 height 29
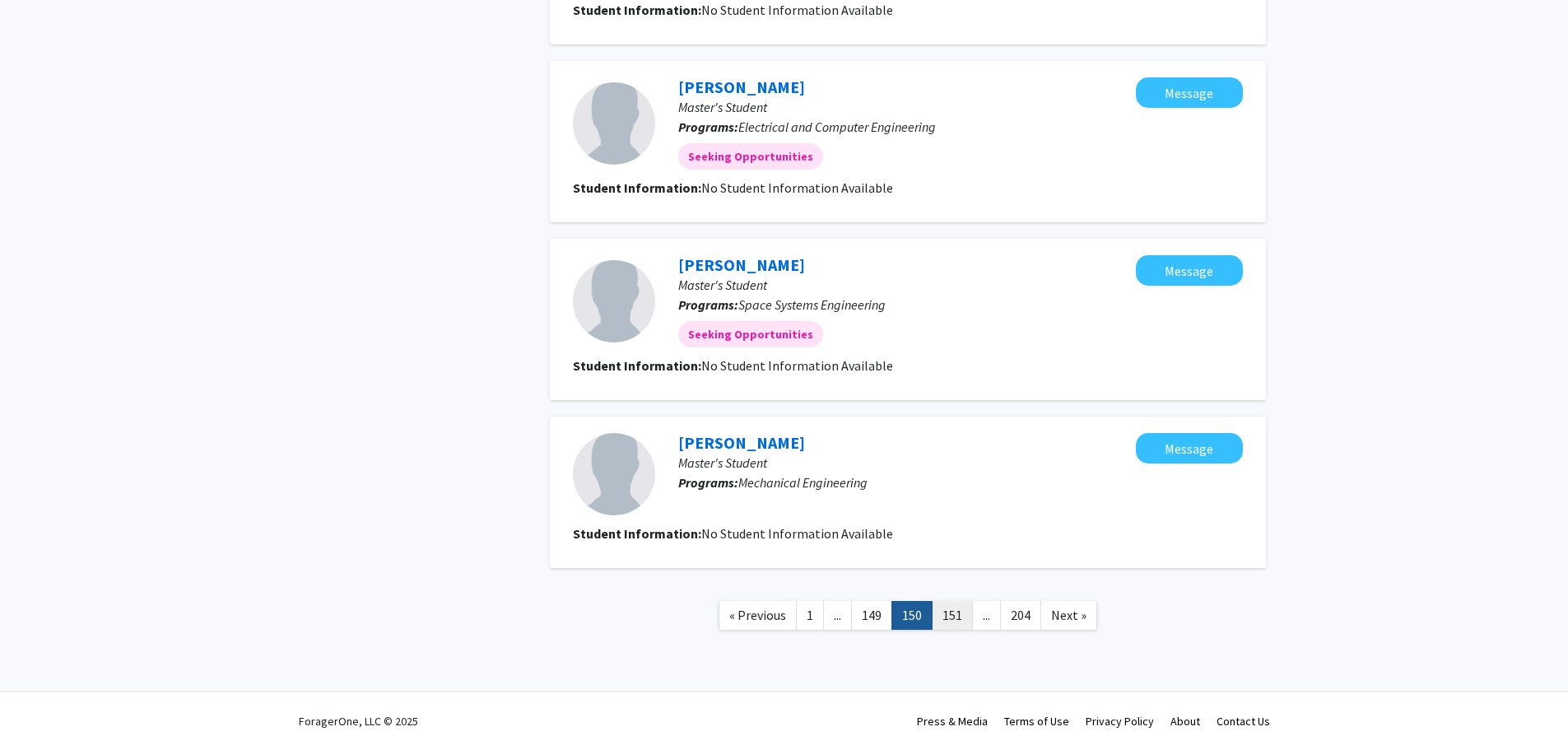
click at [959, 620] on link "151" at bounding box center [953, 616] width 42 height 29
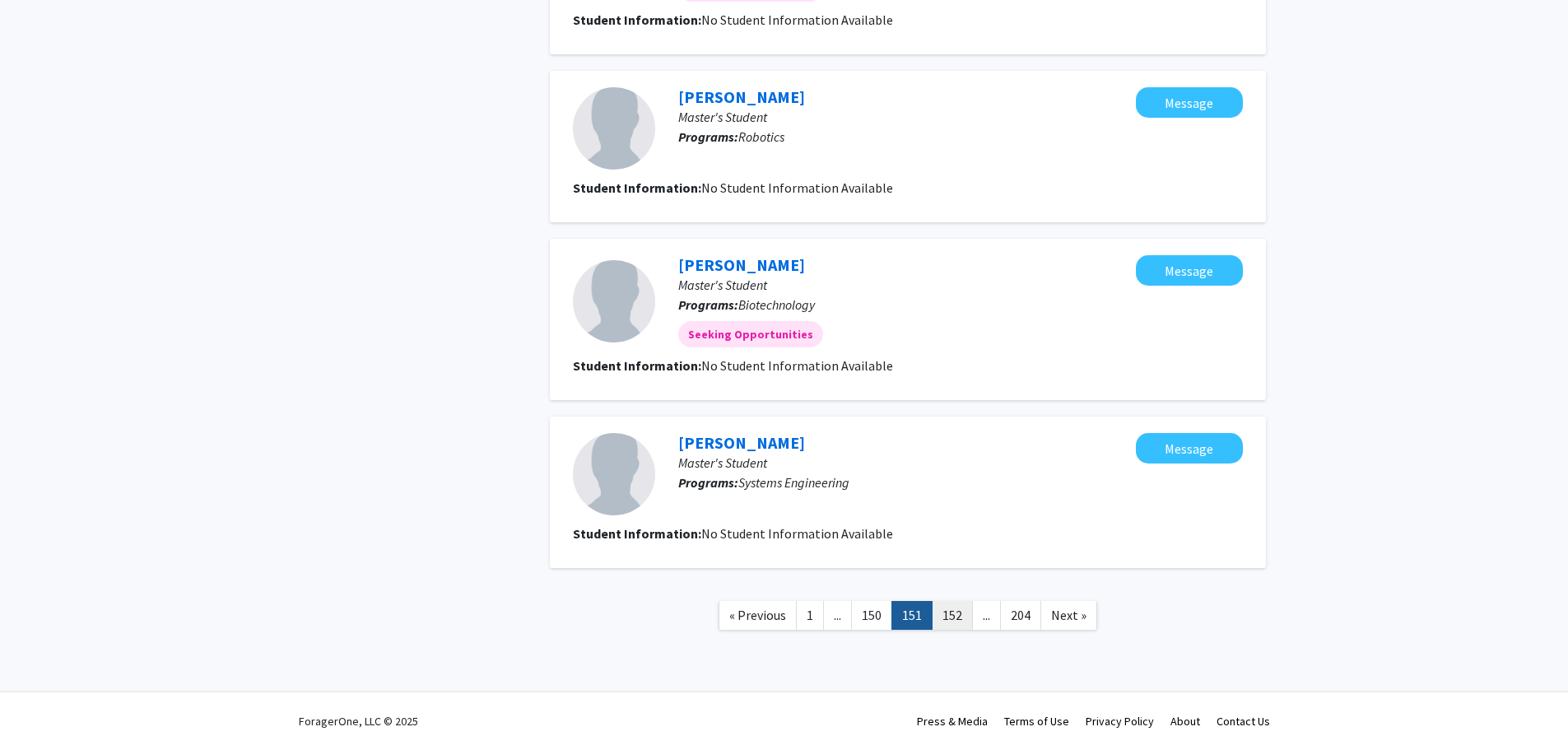
click at [959, 620] on link "152" at bounding box center [953, 616] width 42 height 29
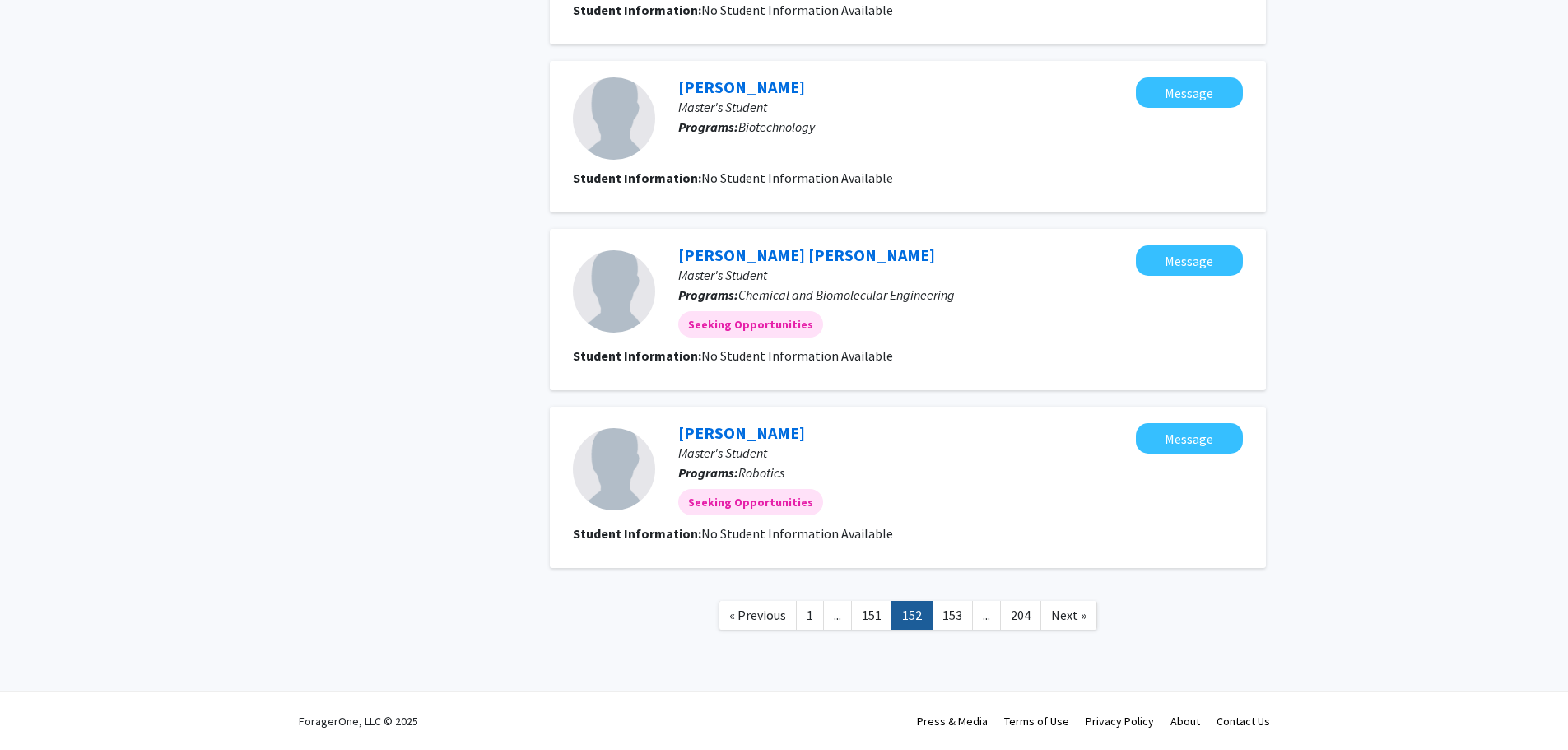
click at [960, 620] on link "153" at bounding box center [953, 616] width 42 height 29
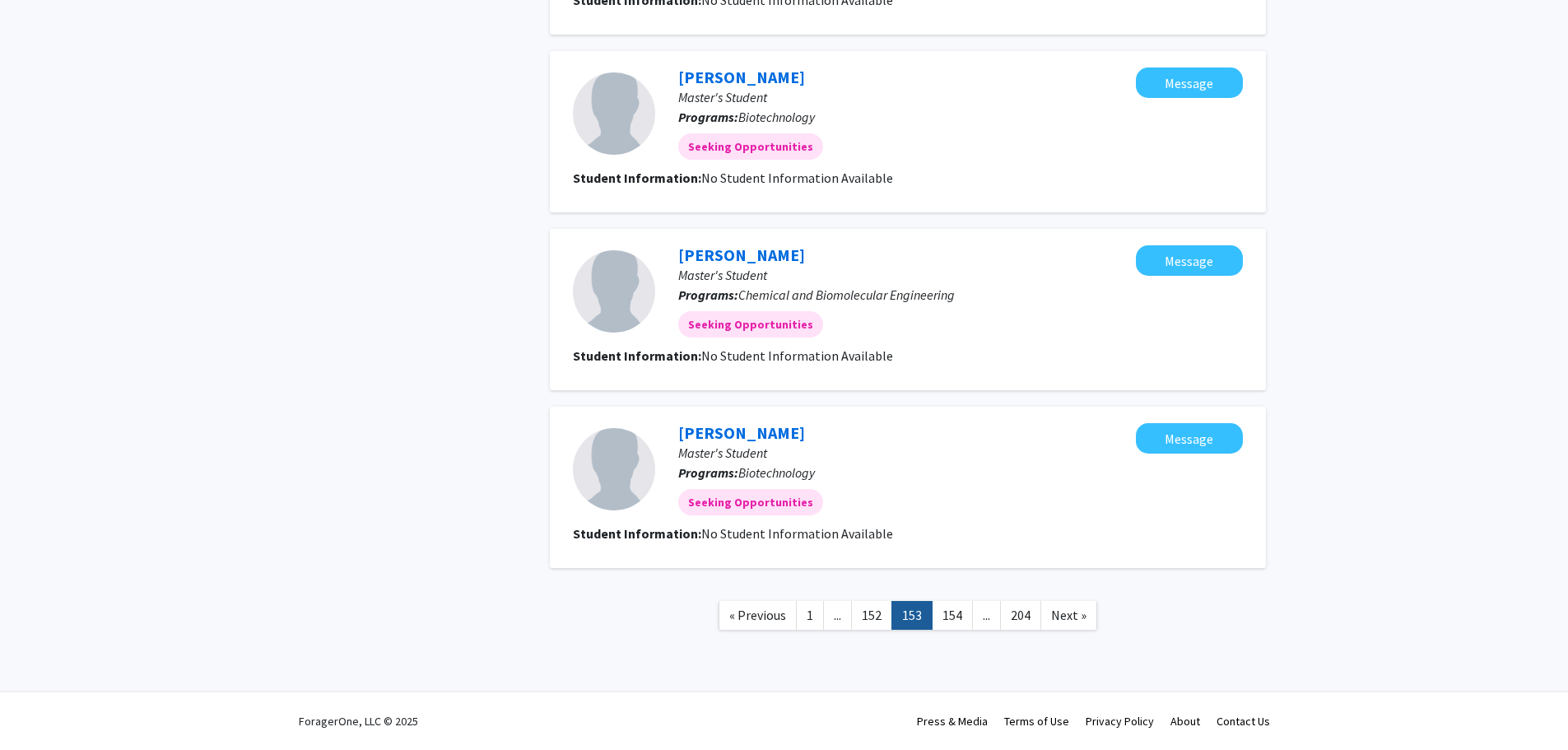
click at [960, 620] on link "154" at bounding box center [953, 616] width 42 height 29
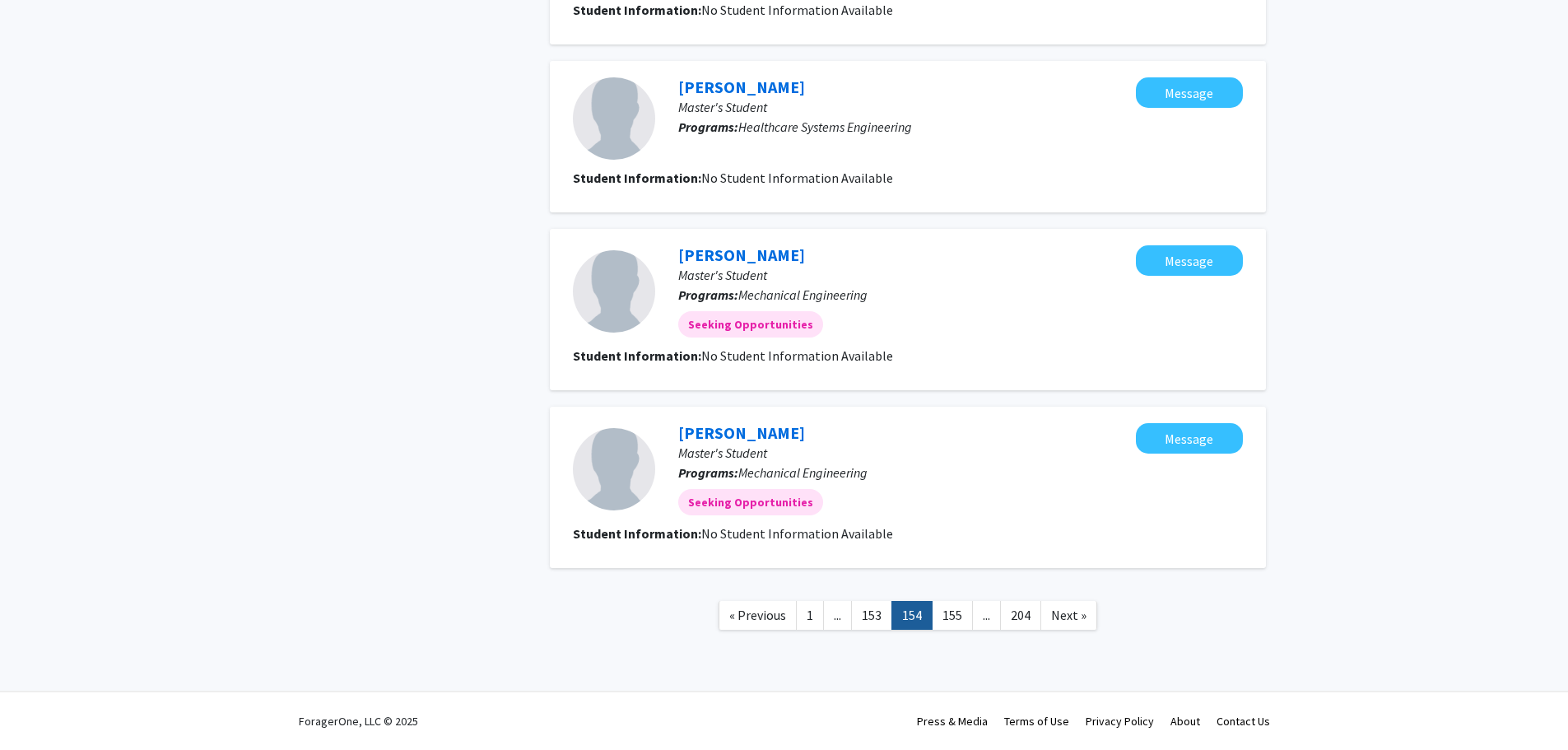
click at [960, 620] on link "155" at bounding box center [953, 616] width 42 height 29
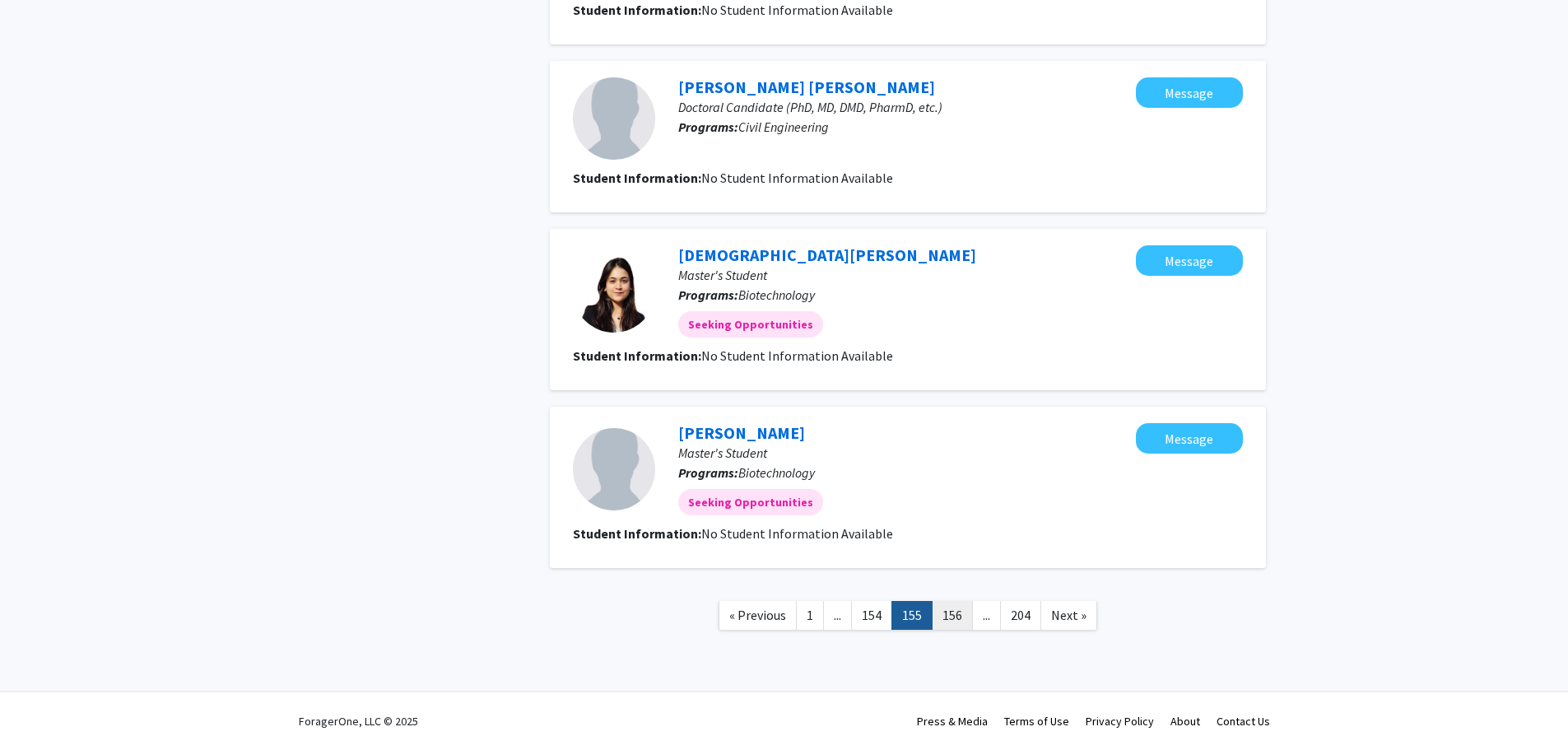
click at [960, 619] on link "156" at bounding box center [953, 616] width 42 height 29
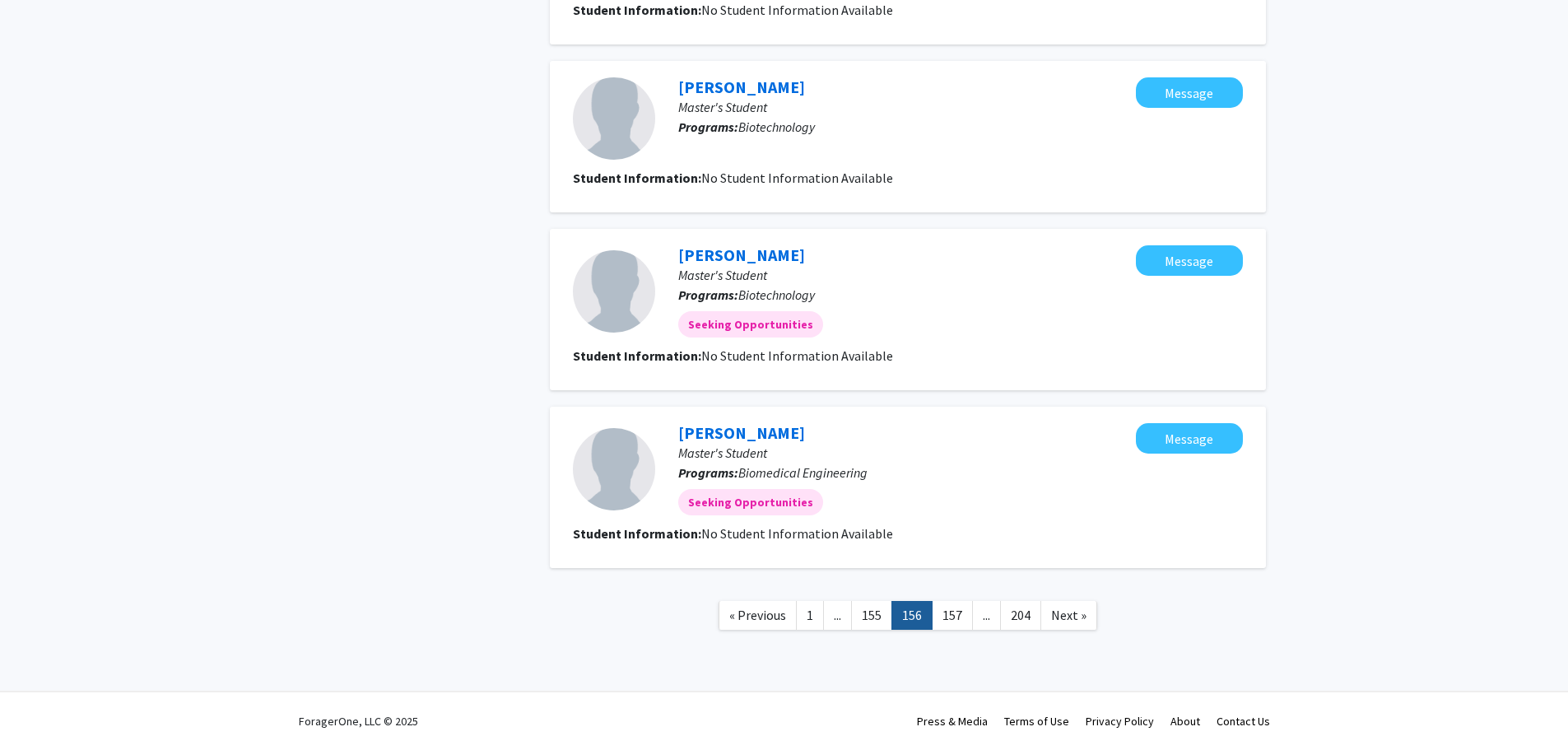
click at [960, 619] on link "157" at bounding box center [953, 616] width 42 height 29
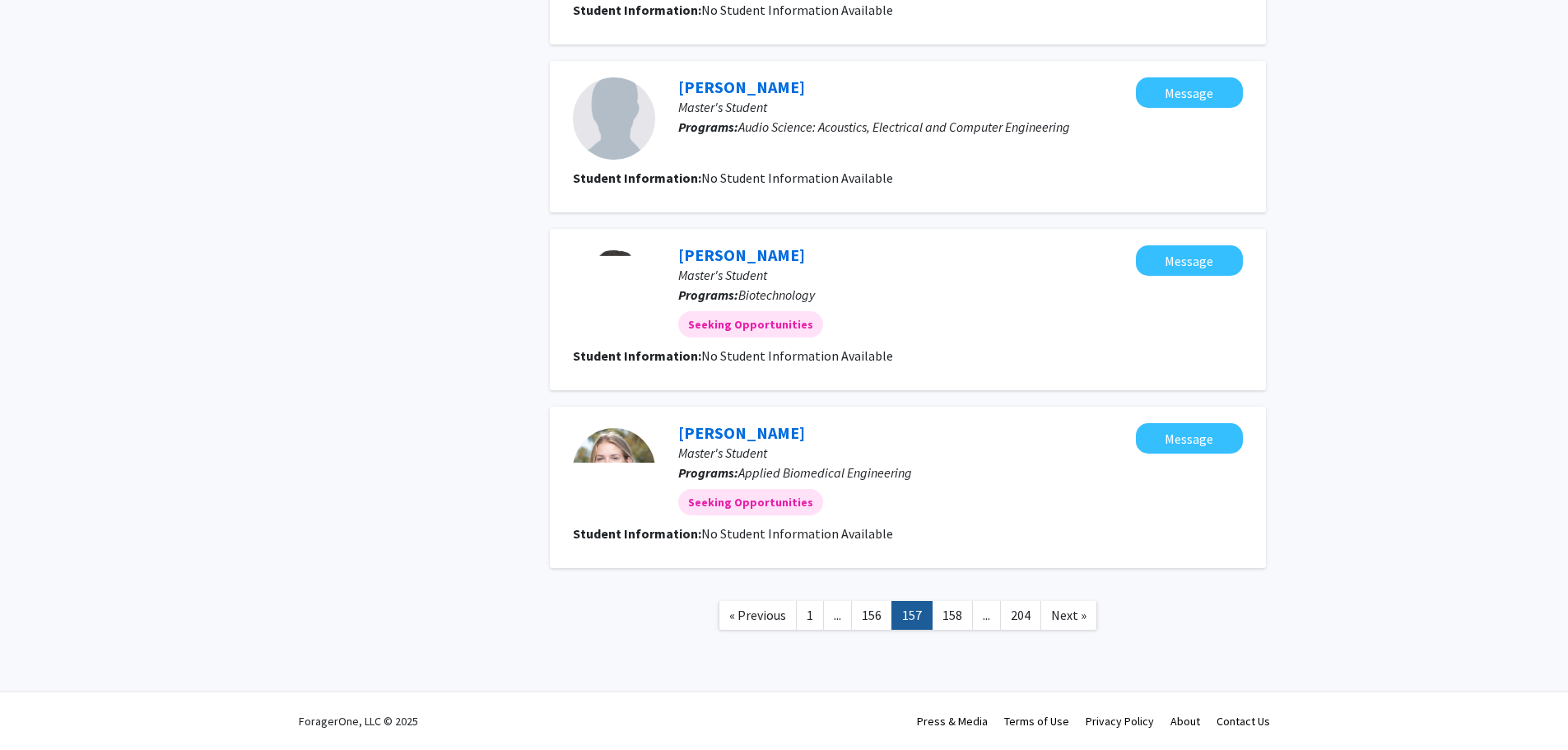
click at [960, 619] on link "158" at bounding box center [953, 616] width 42 height 29
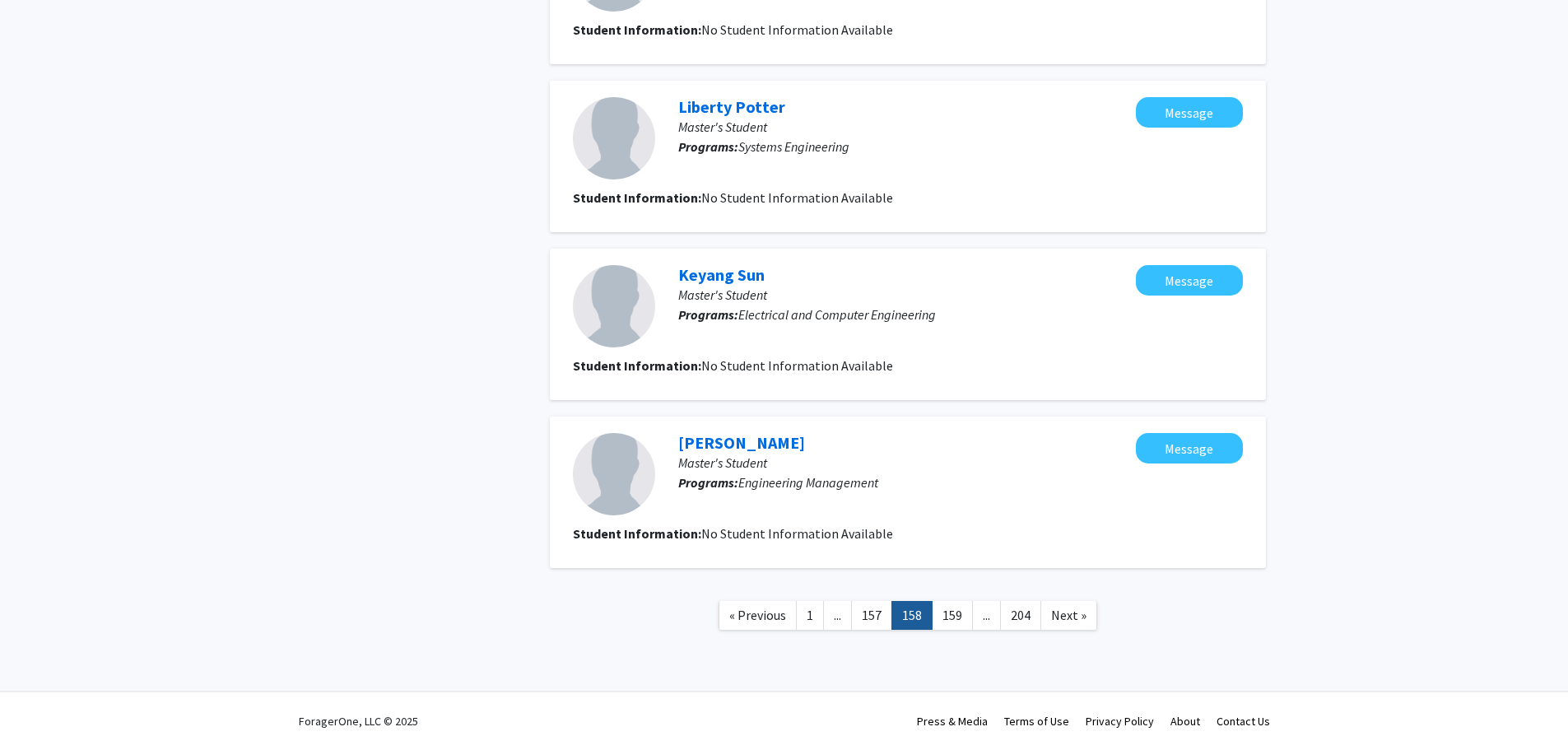
click at [960, 619] on link "159" at bounding box center [953, 616] width 42 height 29
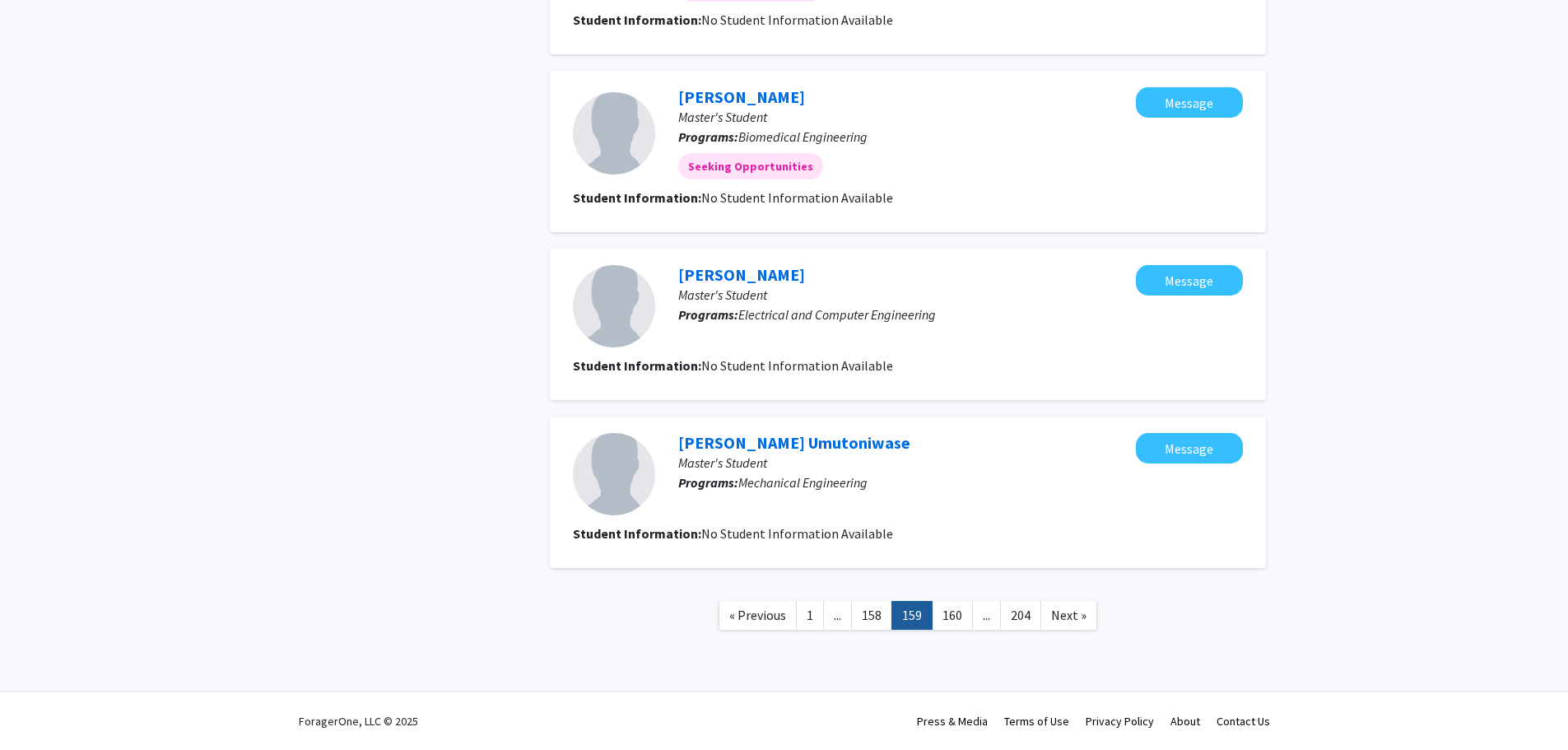
click at [960, 619] on link "160" at bounding box center [953, 616] width 42 height 29
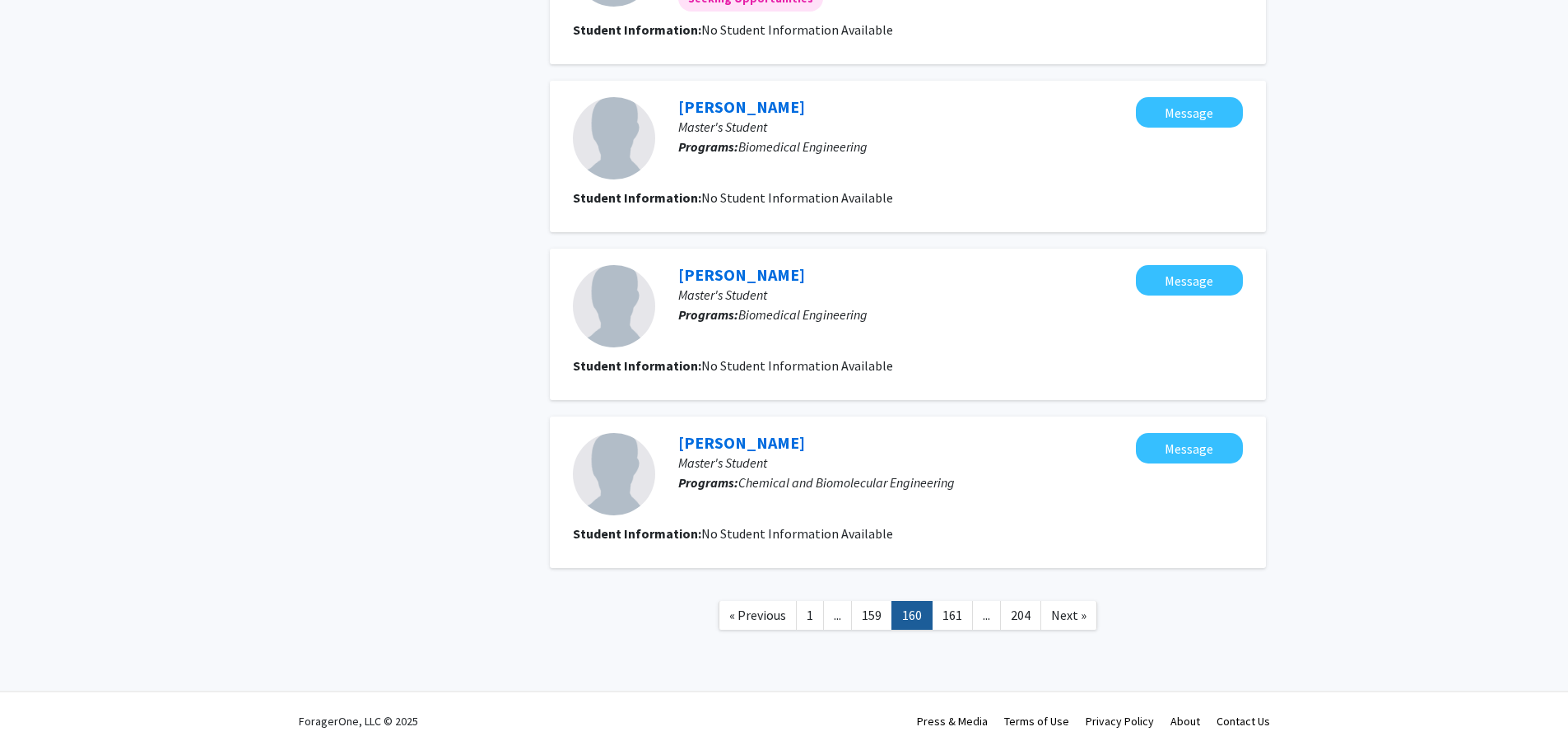
click at [960, 619] on link "161" at bounding box center [953, 616] width 42 height 29
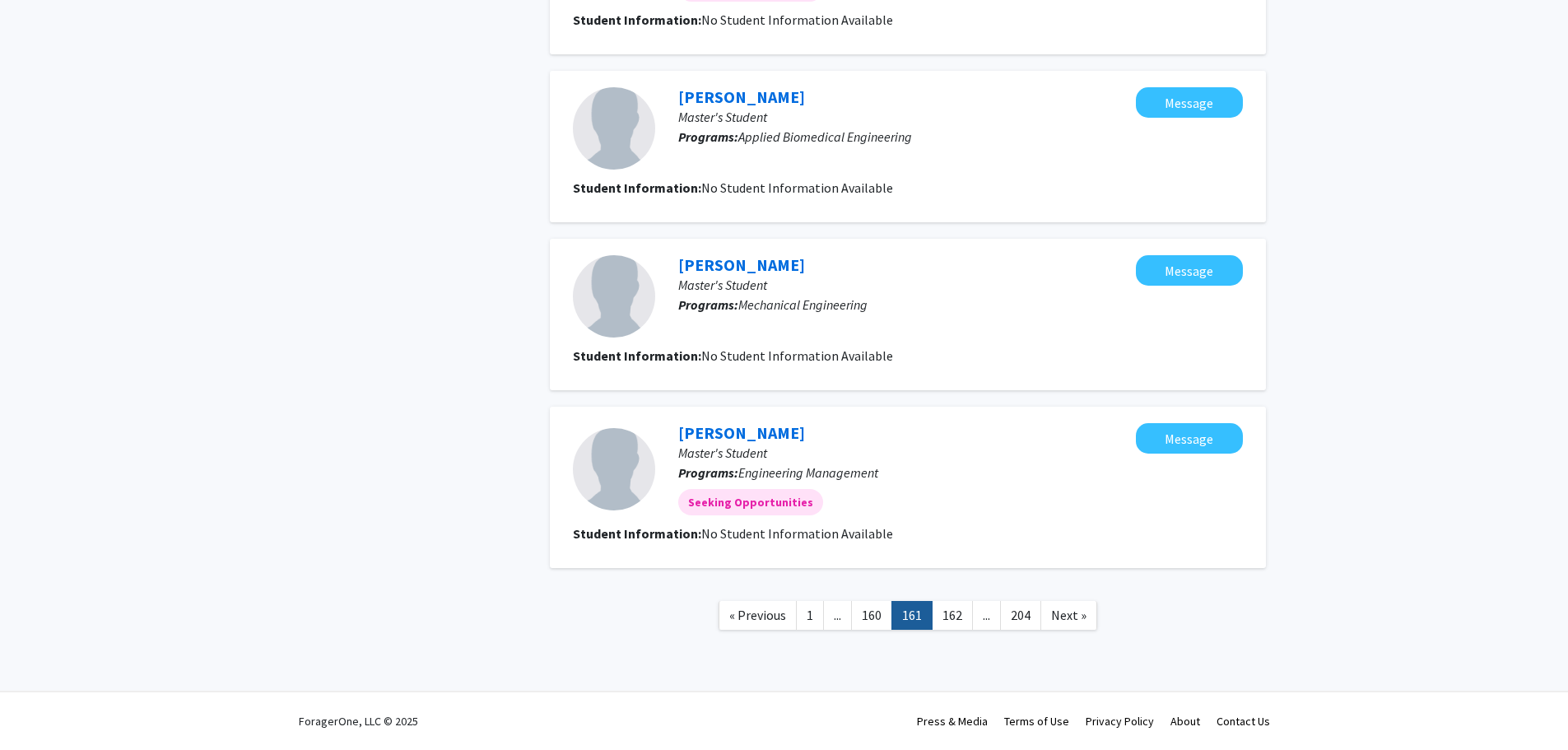
click at [960, 619] on link "162" at bounding box center [953, 616] width 42 height 29
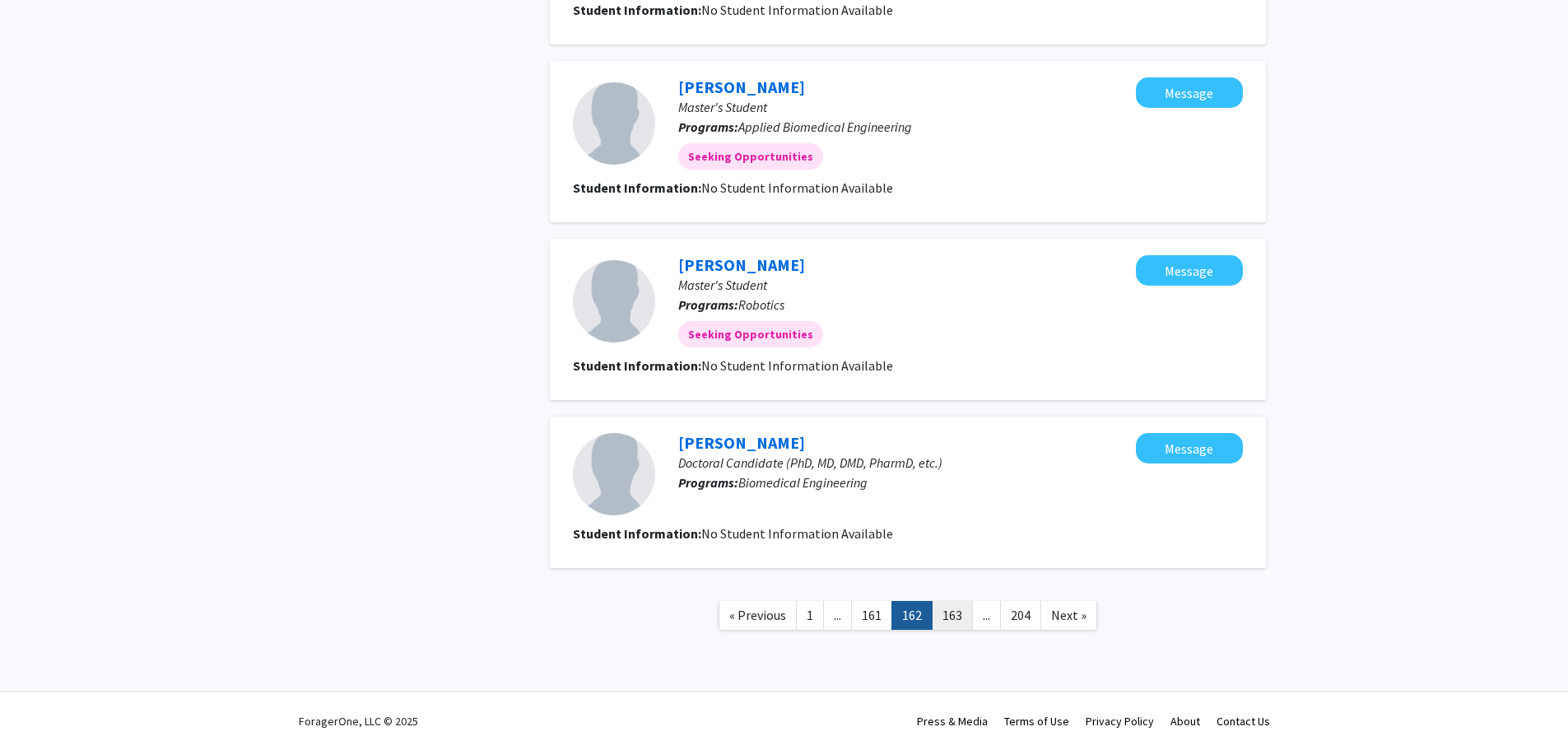
click at [954, 620] on link "163" at bounding box center [953, 616] width 42 height 29
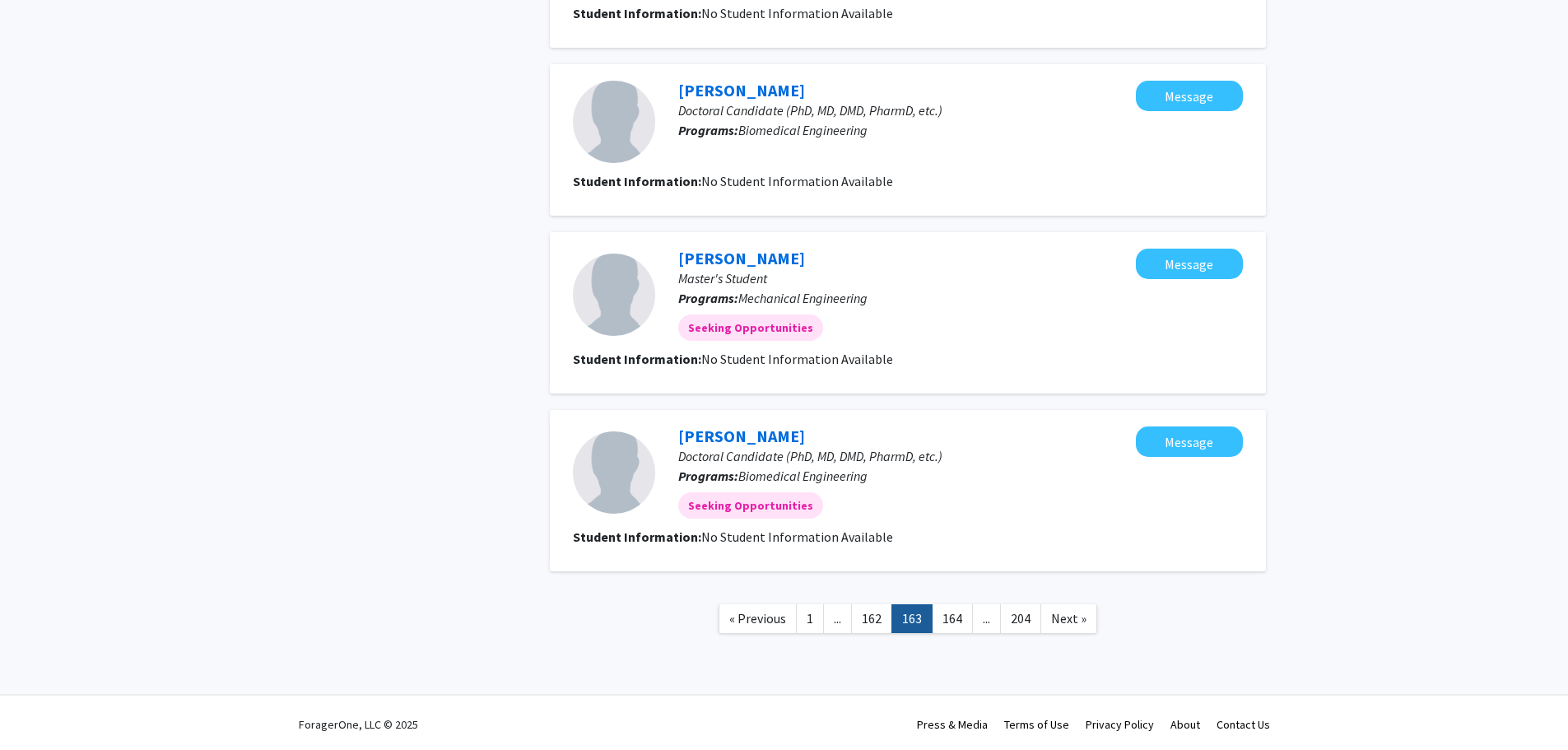
click at [958, 624] on link "164" at bounding box center [953, 619] width 42 height 29
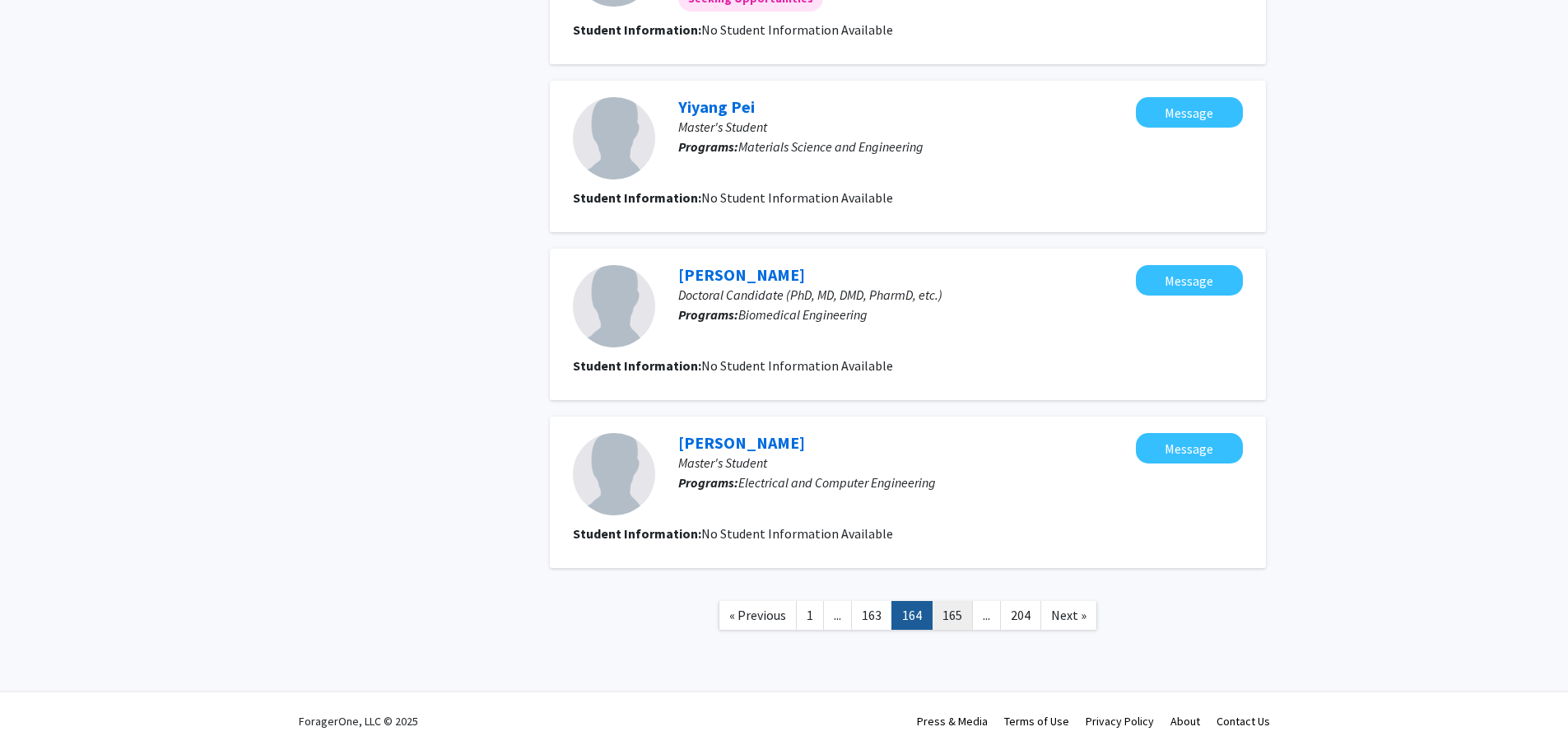
click at [958, 622] on link "165" at bounding box center [953, 616] width 42 height 29
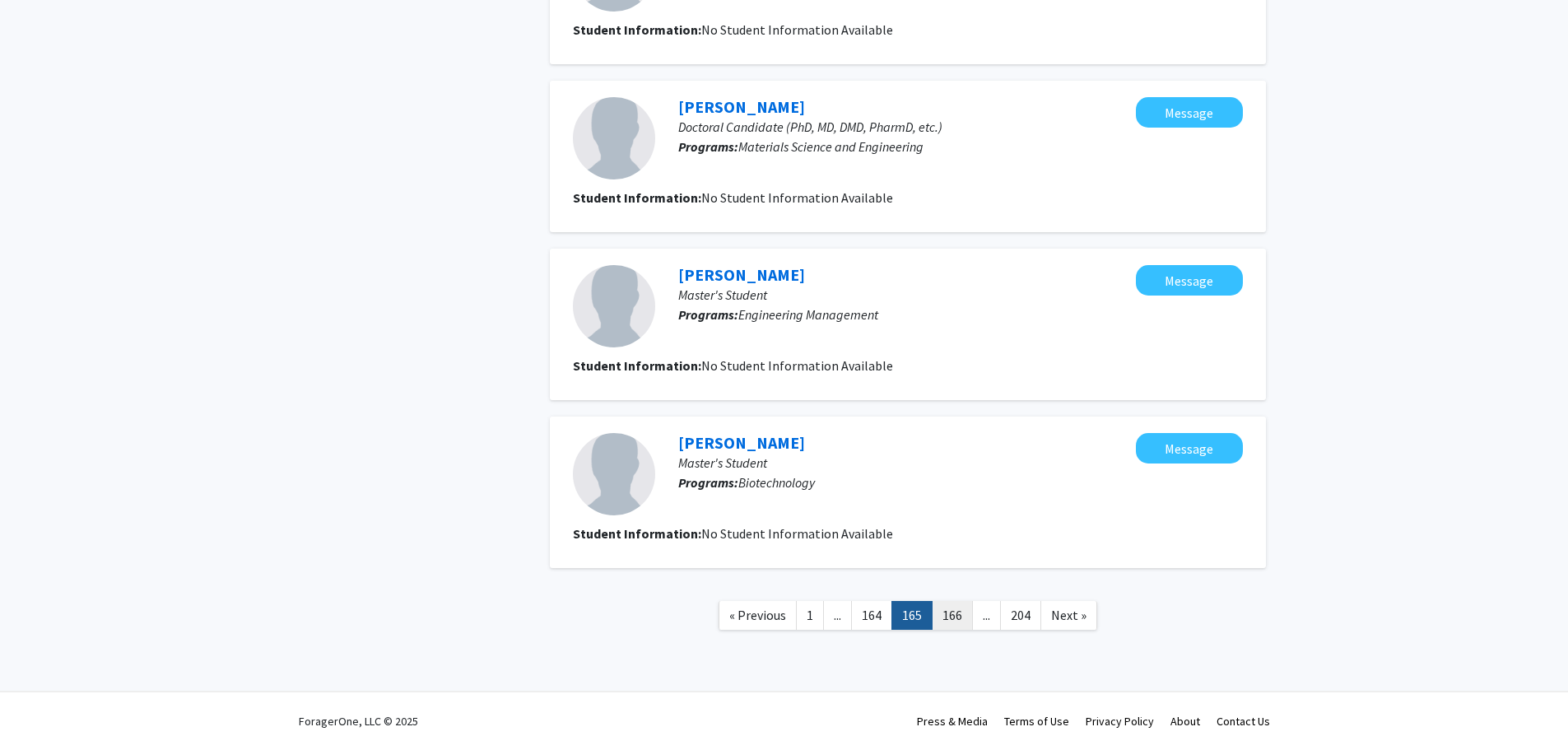
click at [958, 621] on link "166" at bounding box center [953, 616] width 42 height 29
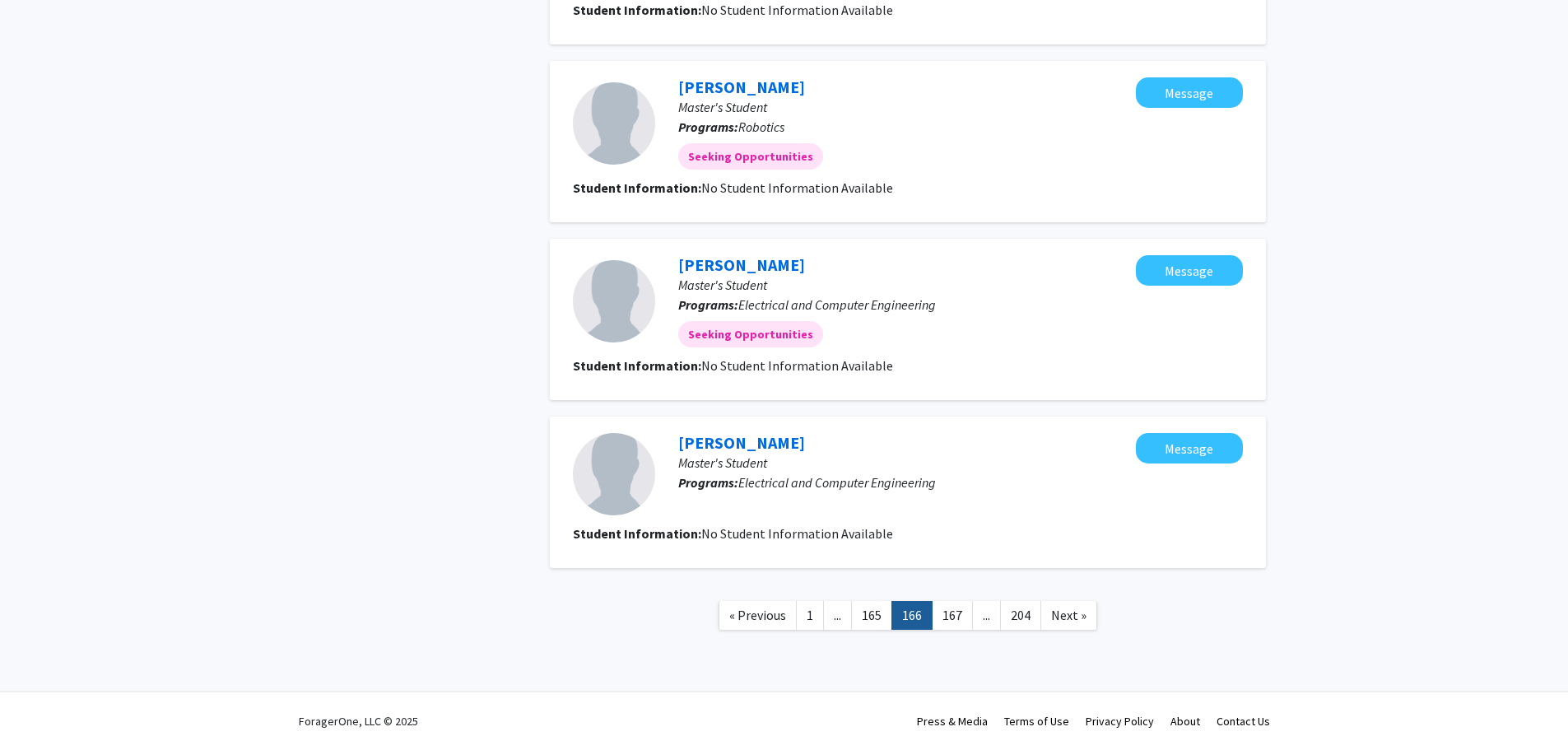
click at [959, 621] on link "167" at bounding box center [953, 616] width 42 height 29
click at [959, 621] on link "168" at bounding box center [953, 616] width 42 height 29
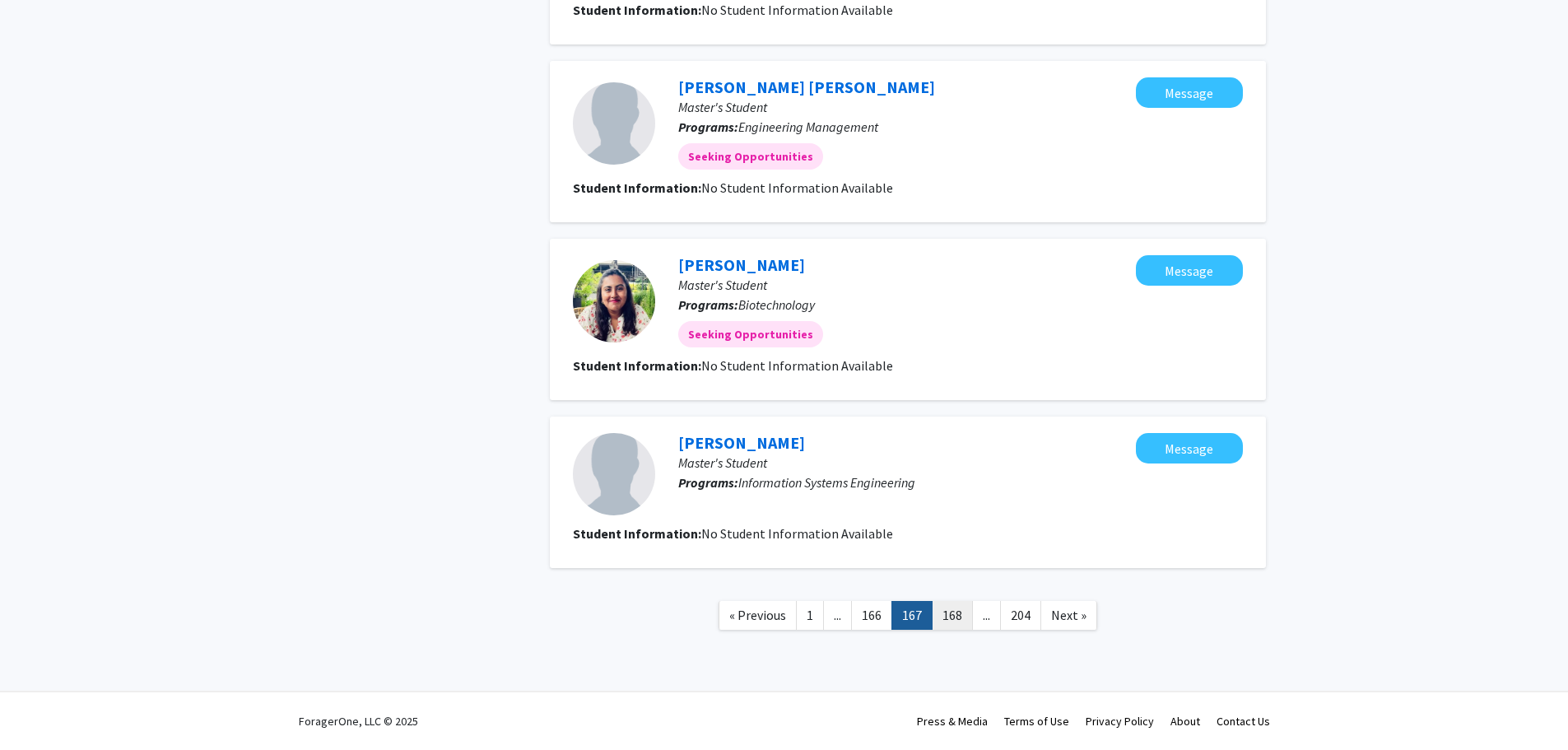
click at [961, 621] on link "168" at bounding box center [953, 616] width 42 height 29
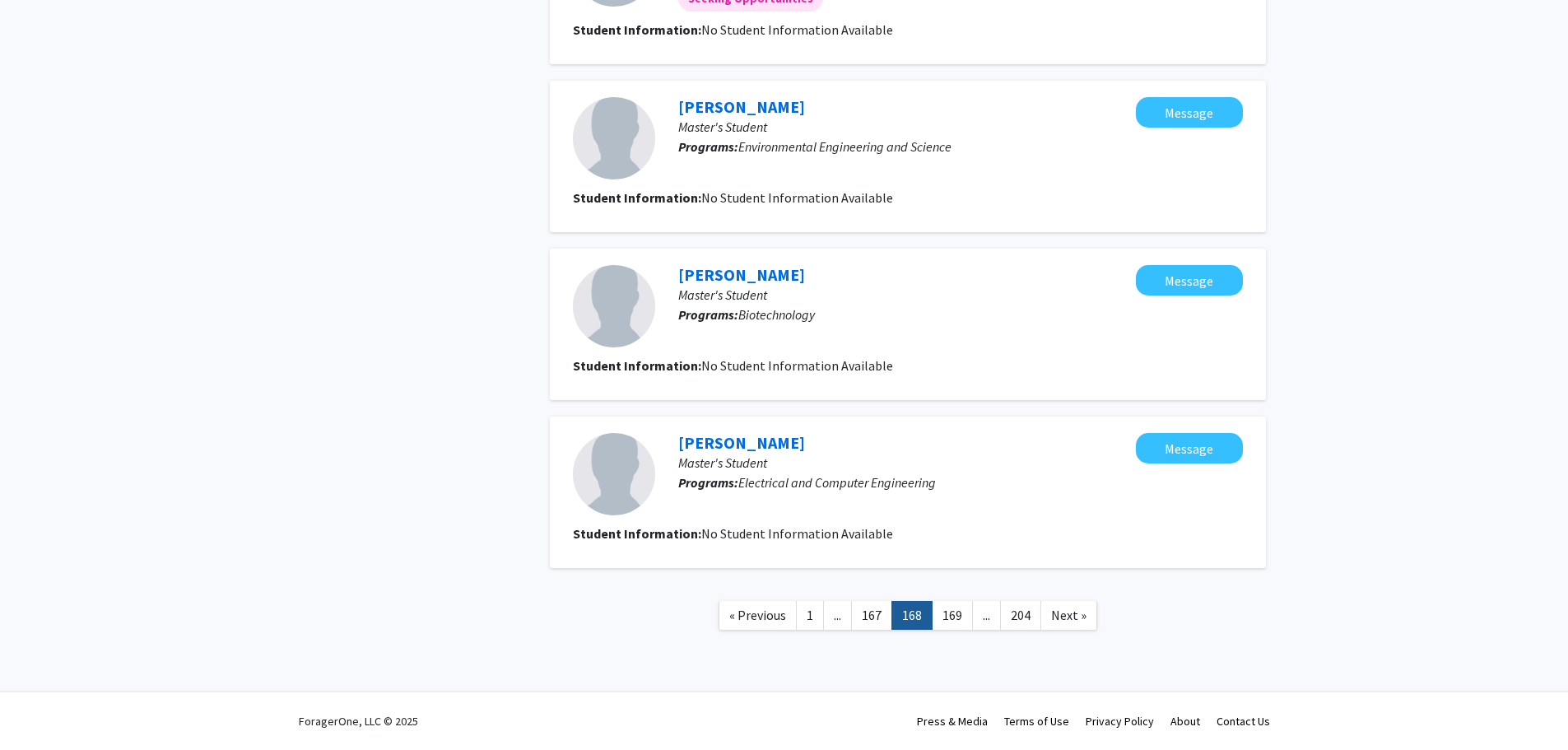
click at [961, 621] on link "169" at bounding box center [953, 616] width 42 height 29
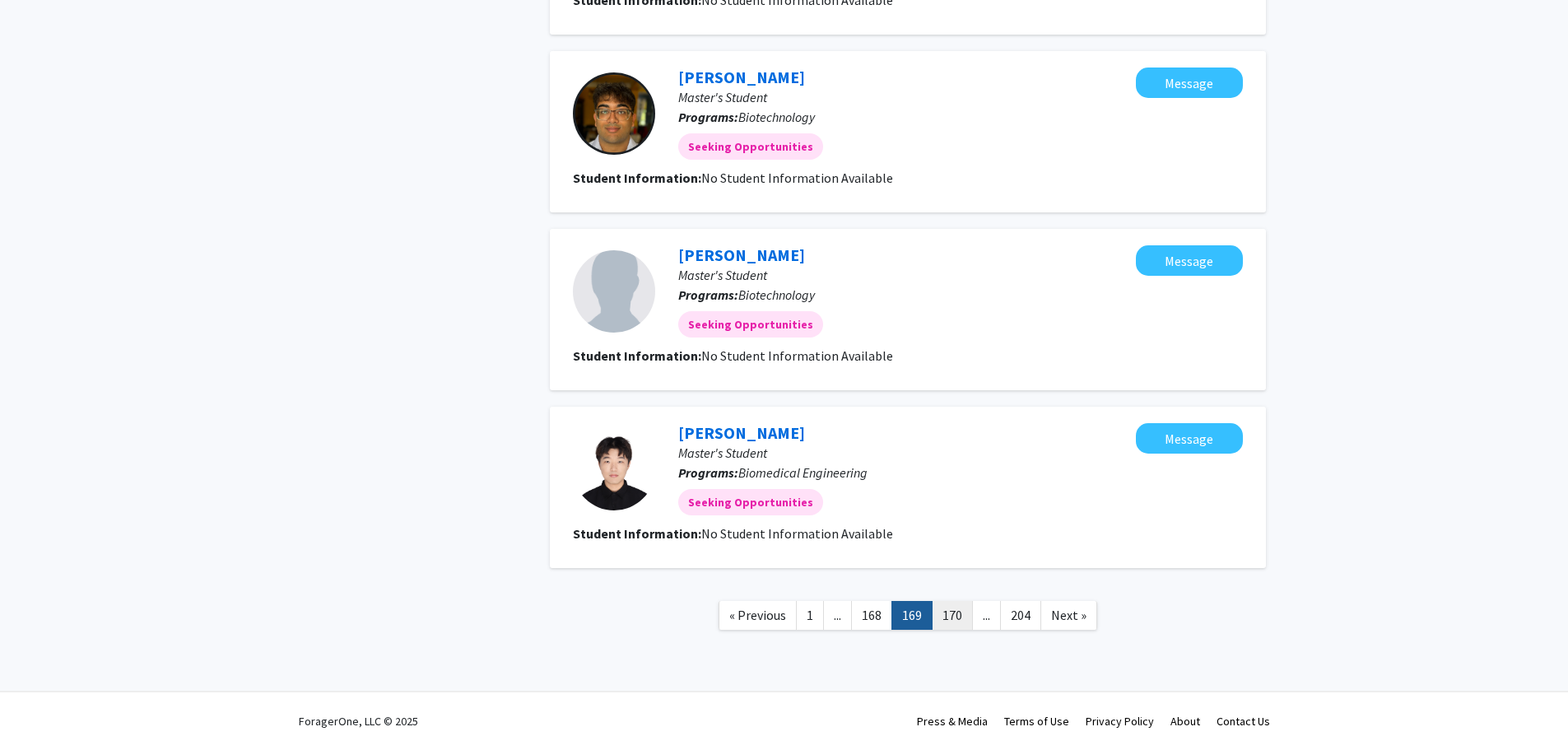
click at [957, 621] on link "170" at bounding box center [953, 616] width 42 height 29
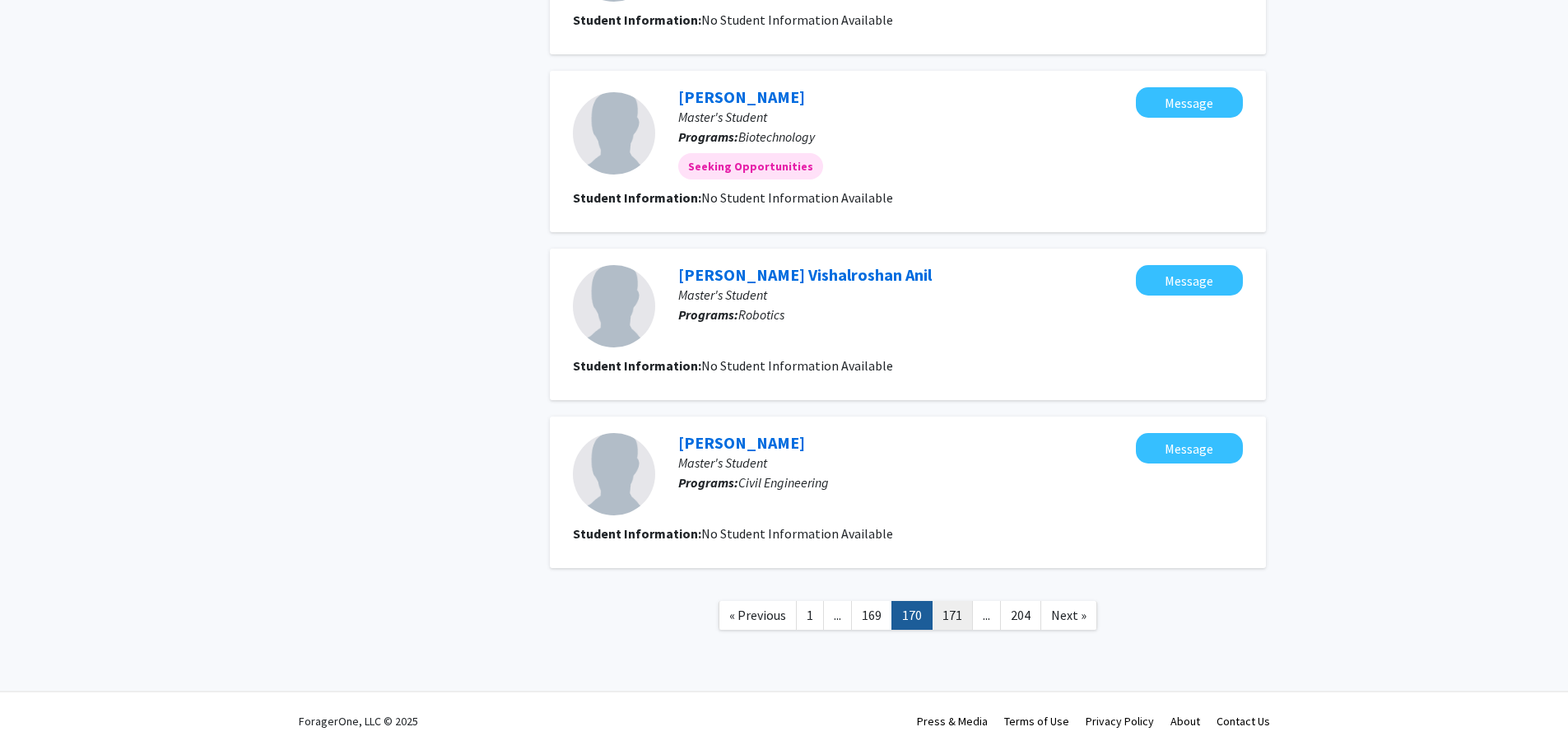
click at [960, 621] on link "171" at bounding box center [953, 616] width 42 height 29
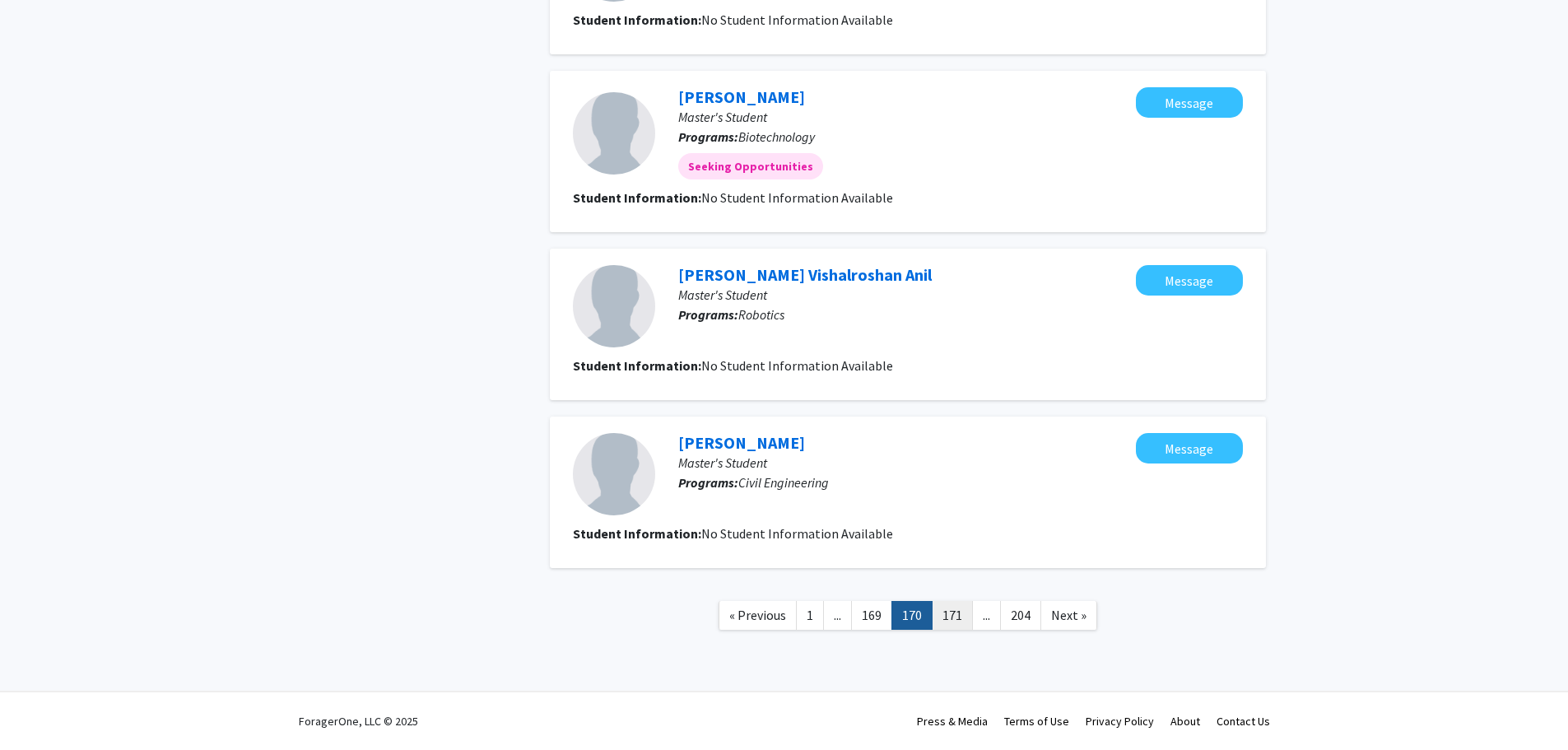
click at [959, 616] on link "171" at bounding box center [953, 616] width 42 height 29
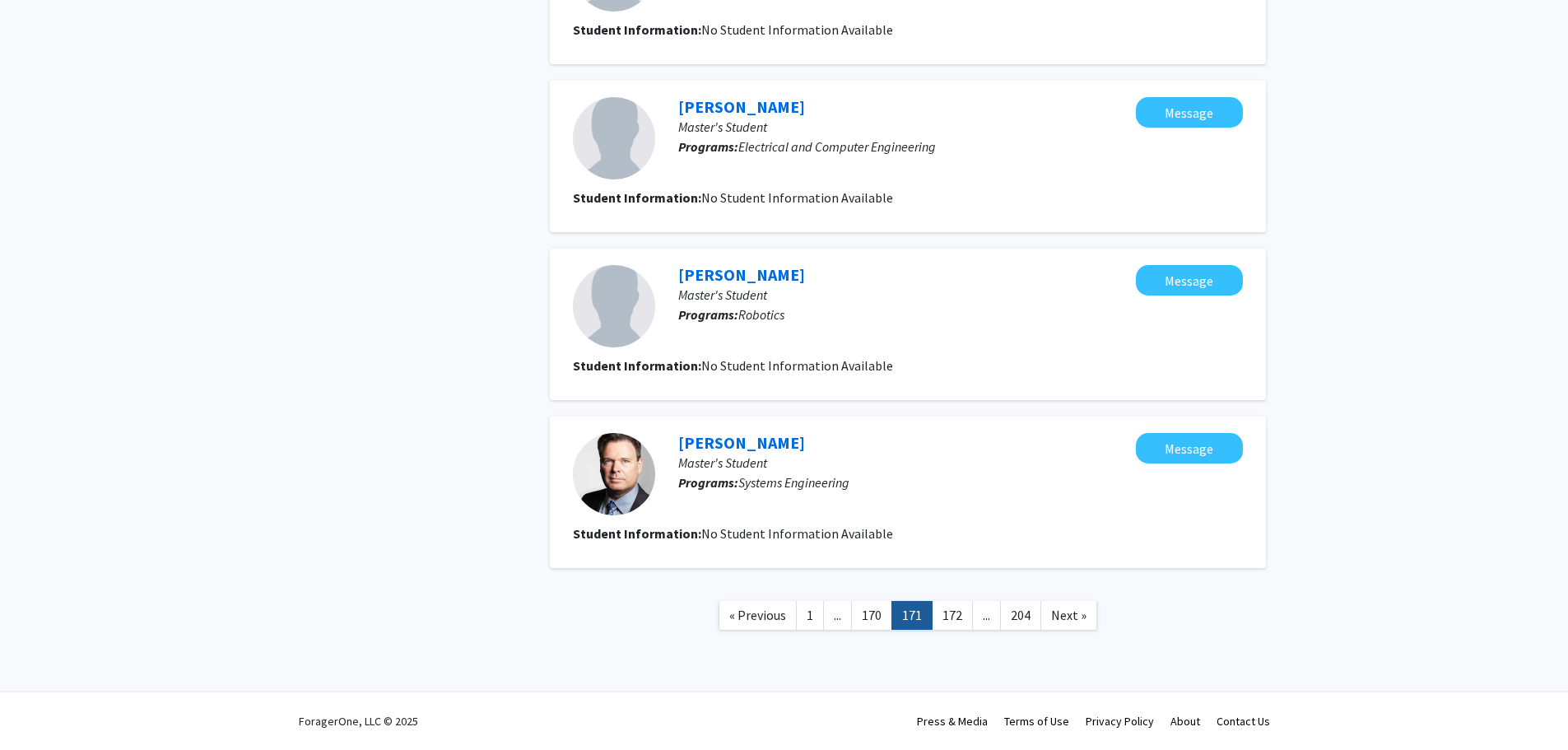
click at [959, 616] on link "172" at bounding box center [953, 616] width 42 height 29
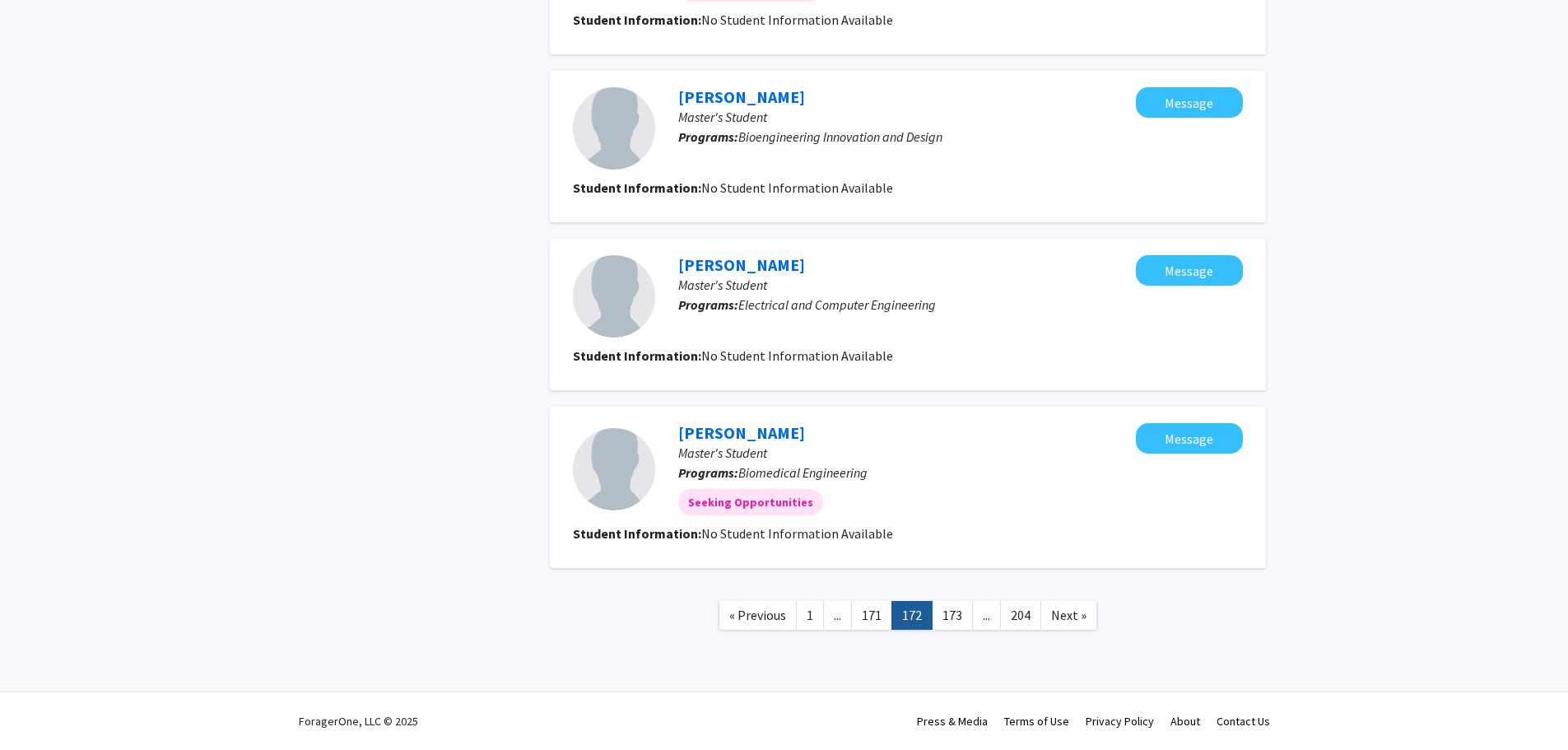
click at [959, 616] on link "173" at bounding box center [953, 616] width 42 height 29
click at [959, 616] on link "174" at bounding box center [953, 616] width 42 height 29
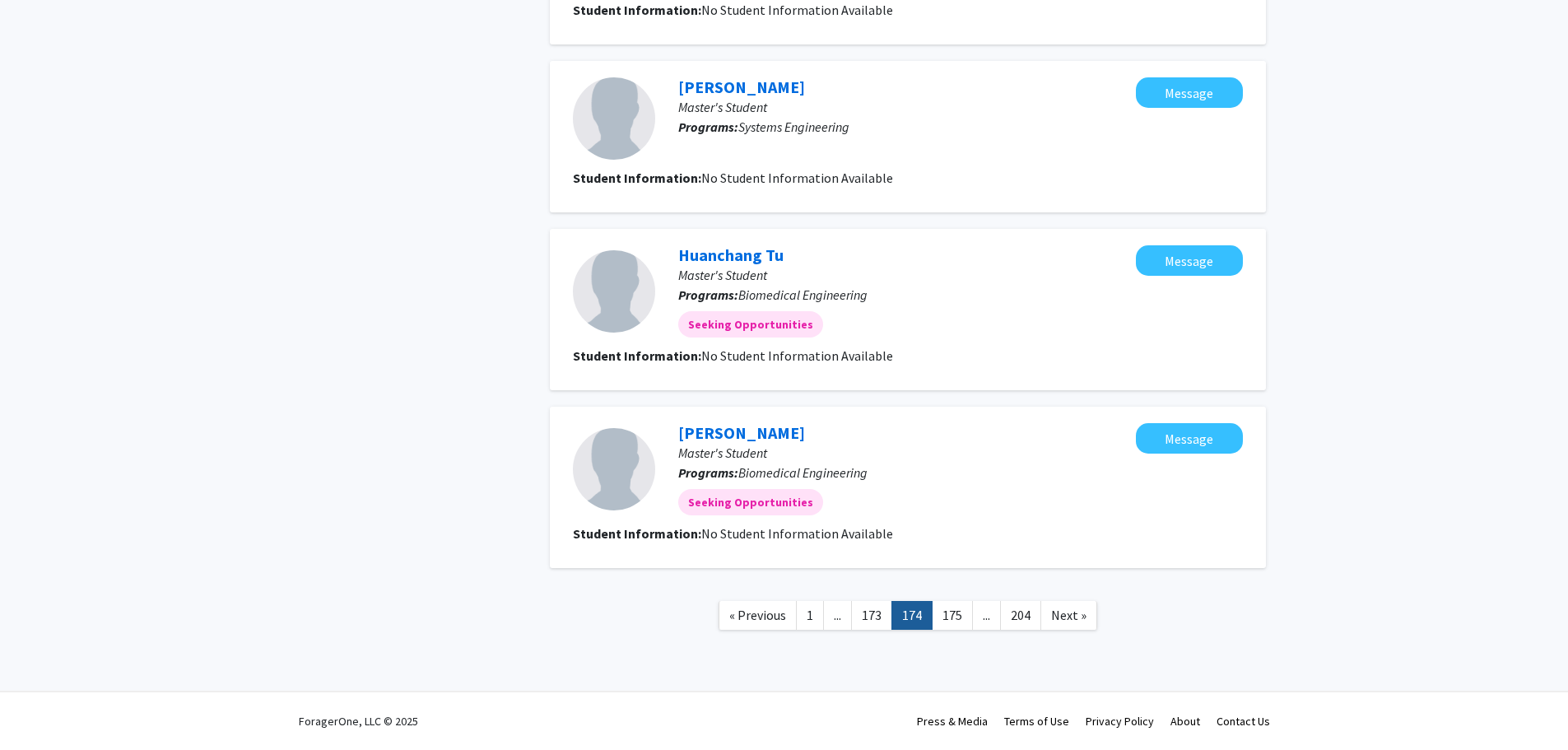
click at [959, 616] on link "175" at bounding box center [953, 616] width 42 height 29
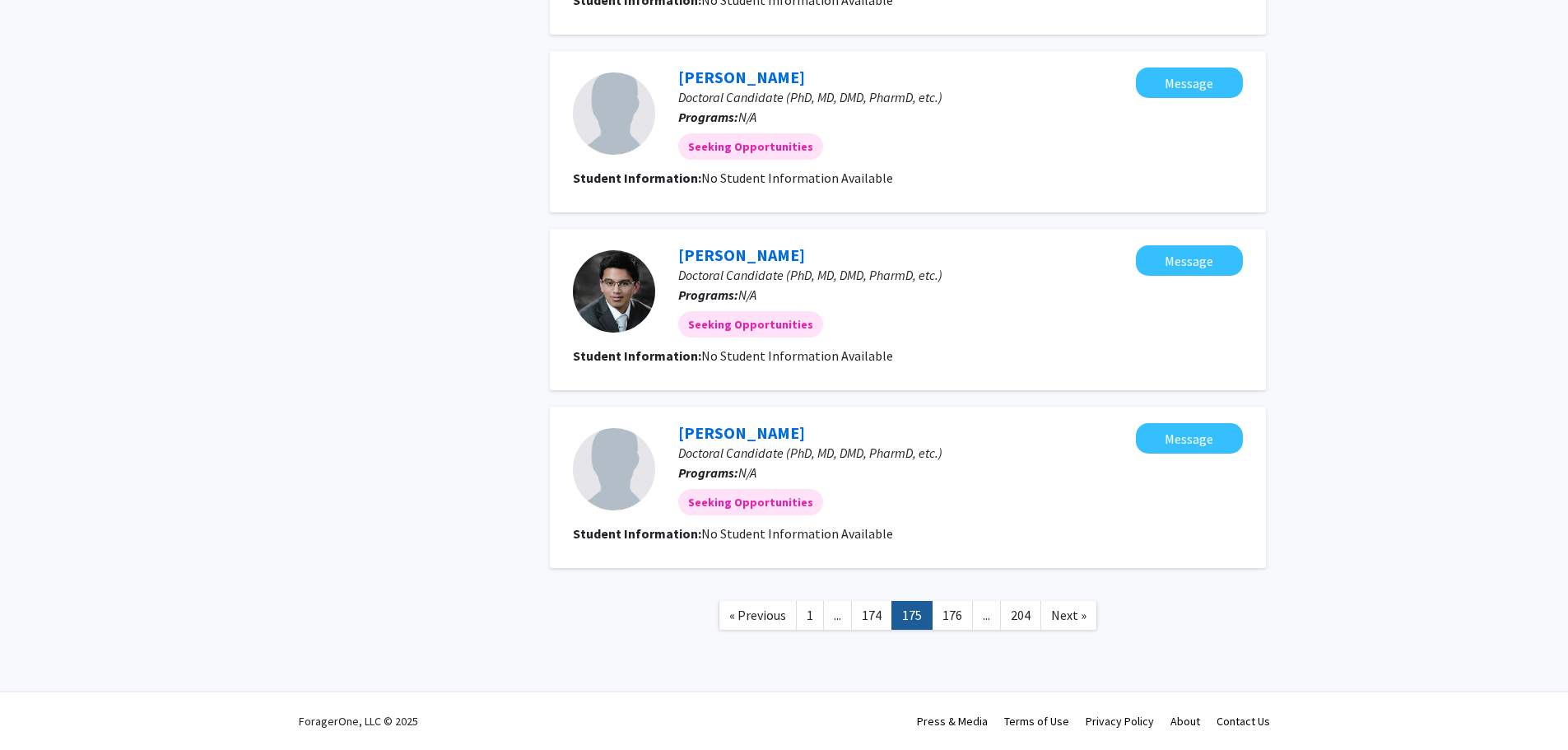
click at [959, 616] on link "176" at bounding box center [953, 616] width 42 height 29
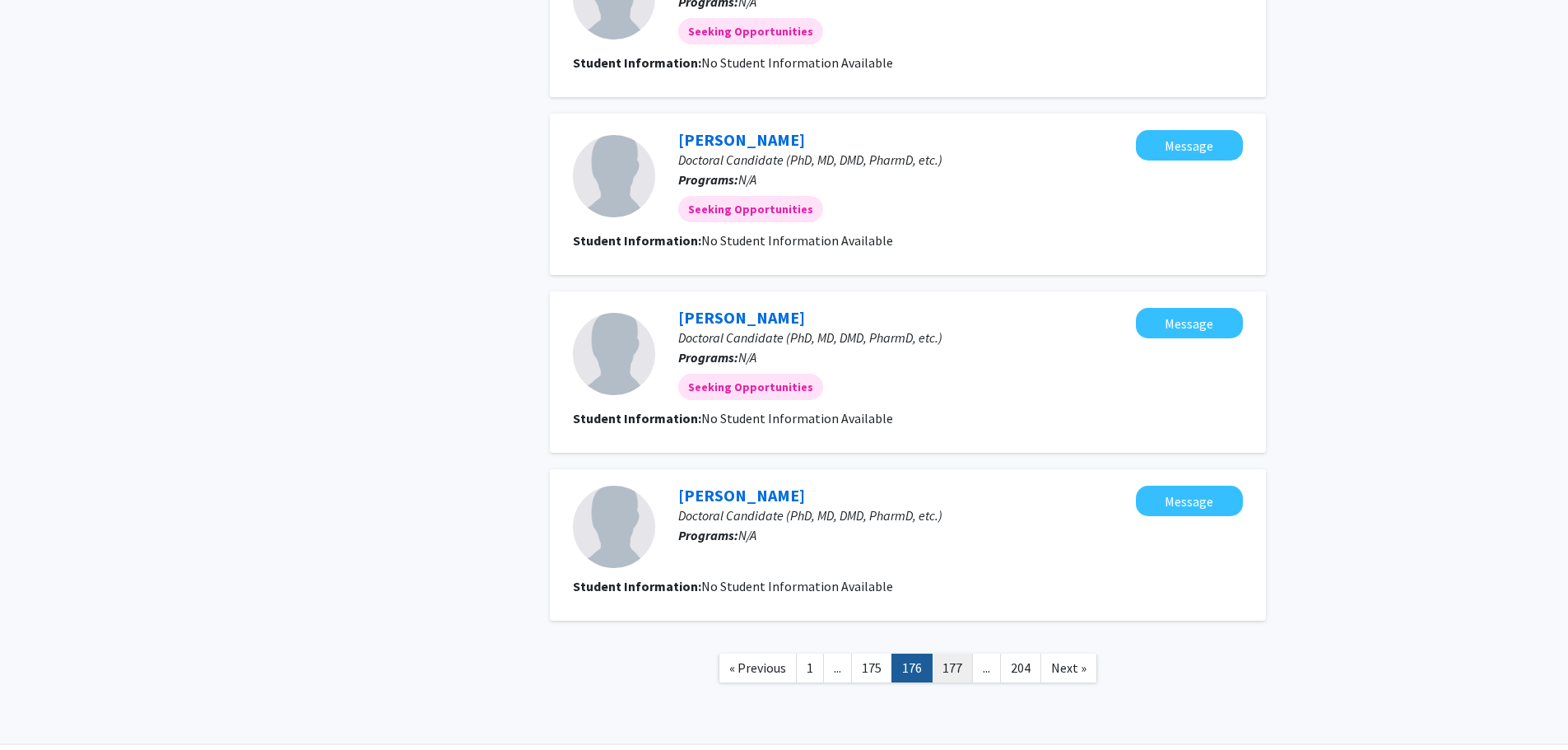
click at [952, 670] on link "177" at bounding box center [953, 669] width 42 height 29
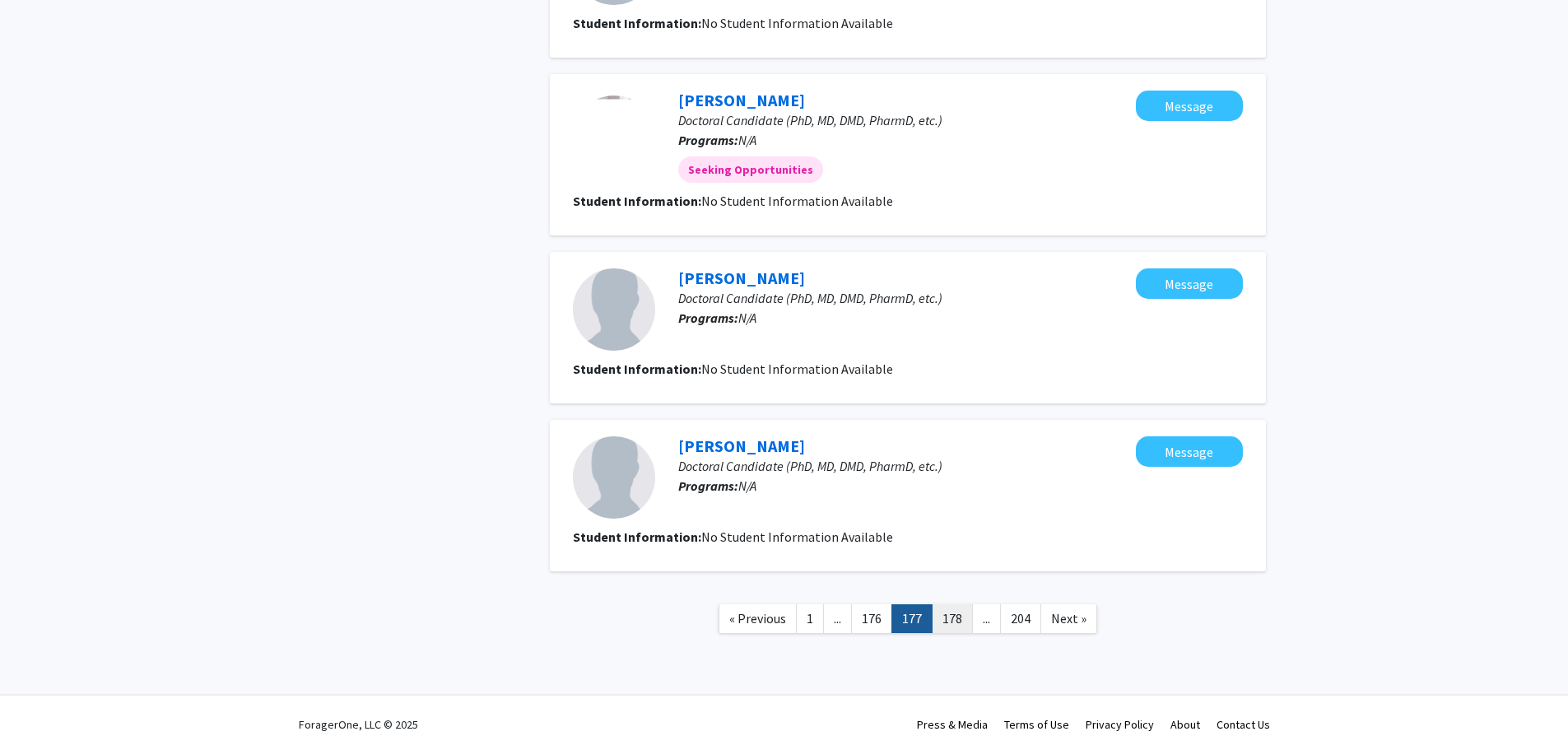
click at [952, 624] on link "178" at bounding box center [953, 619] width 42 height 29
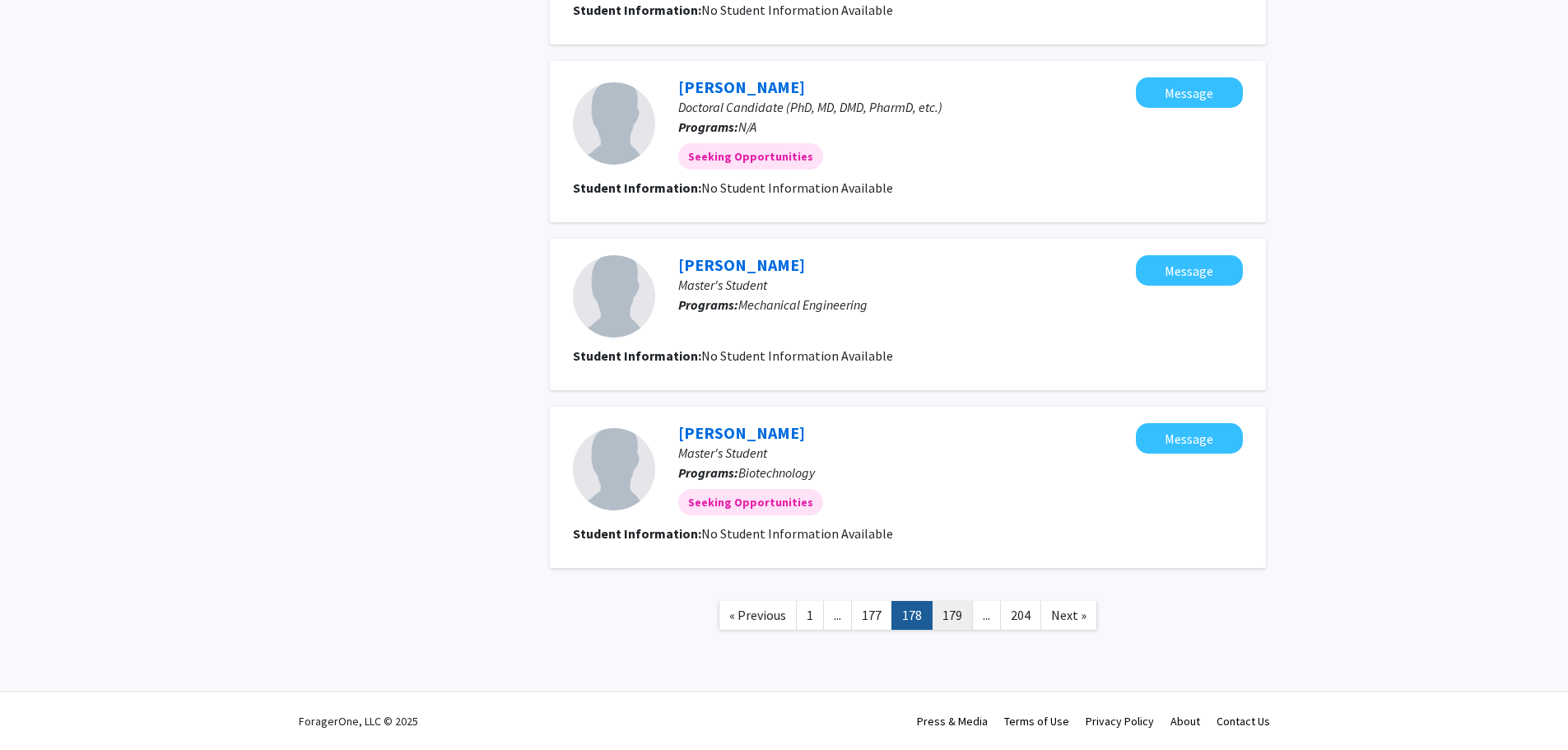
click at [958, 622] on link "179" at bounding box center [953, 616] width 42 height 29
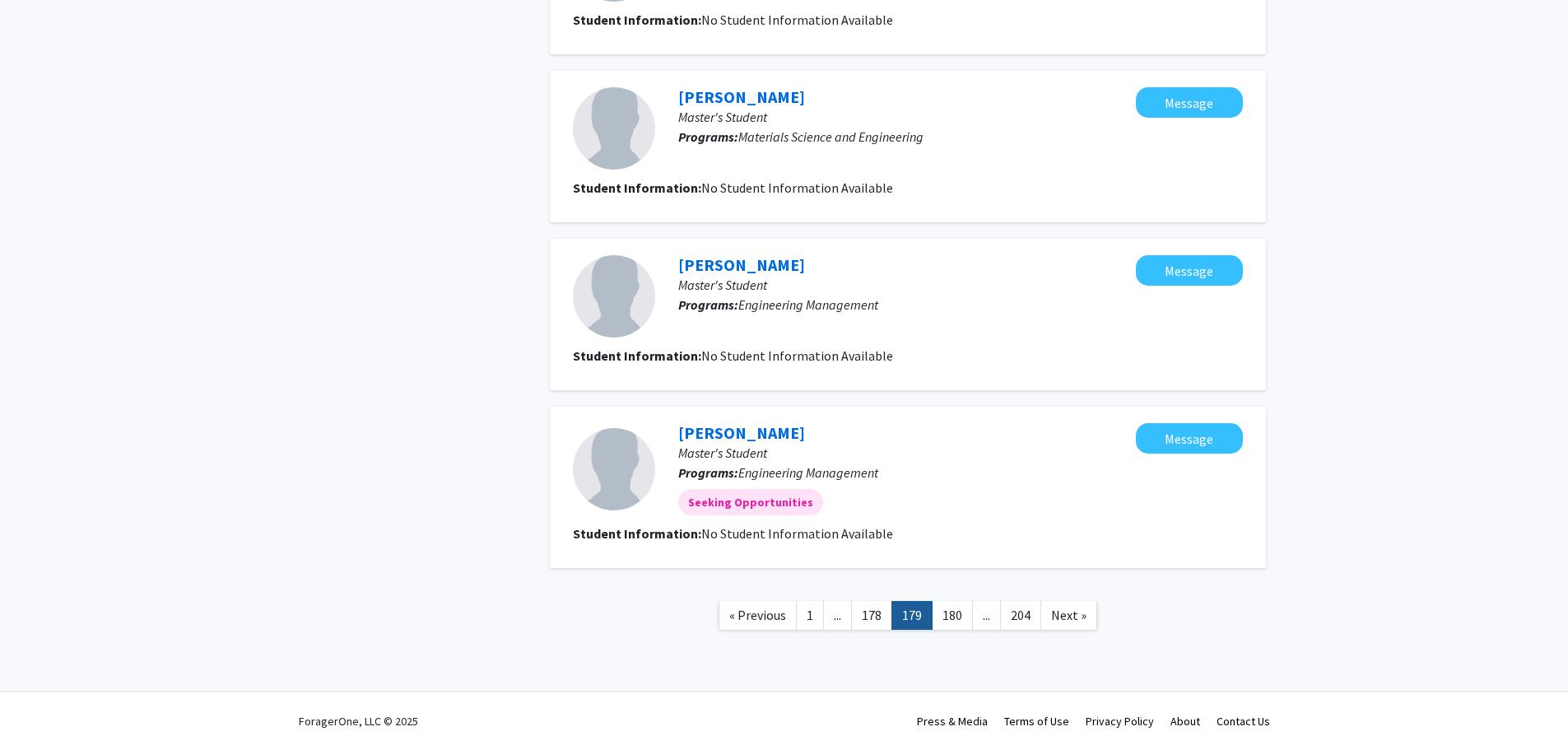
click at [958, 622] on link "180" at bounding box center [953, 616] width 42 height 29
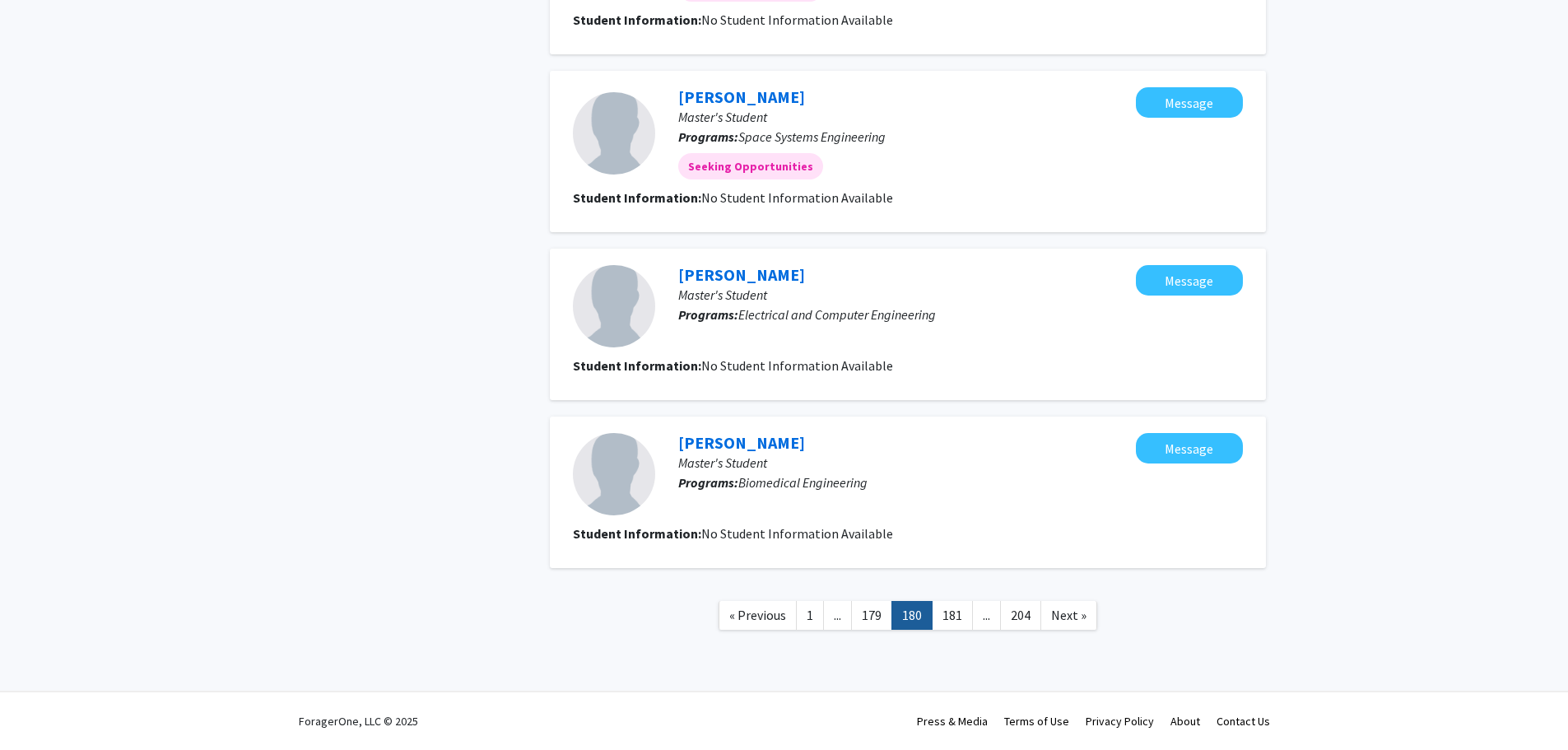
click at [958, 622] on link "181" at bounding box center [953, 616] width 42 height 29
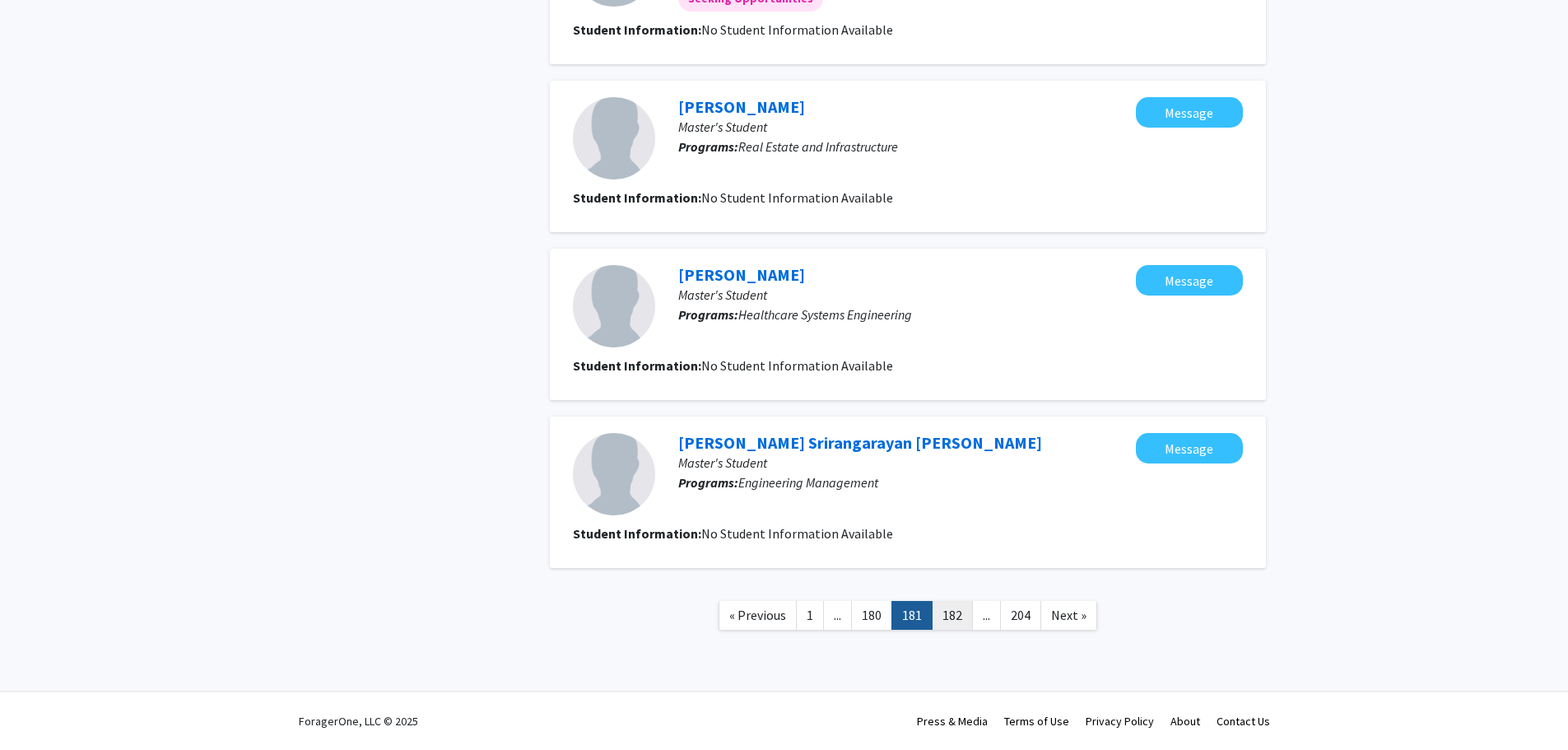
click at [959, 622] on link "182" at bounding box center [953, 616] width 42 height 29
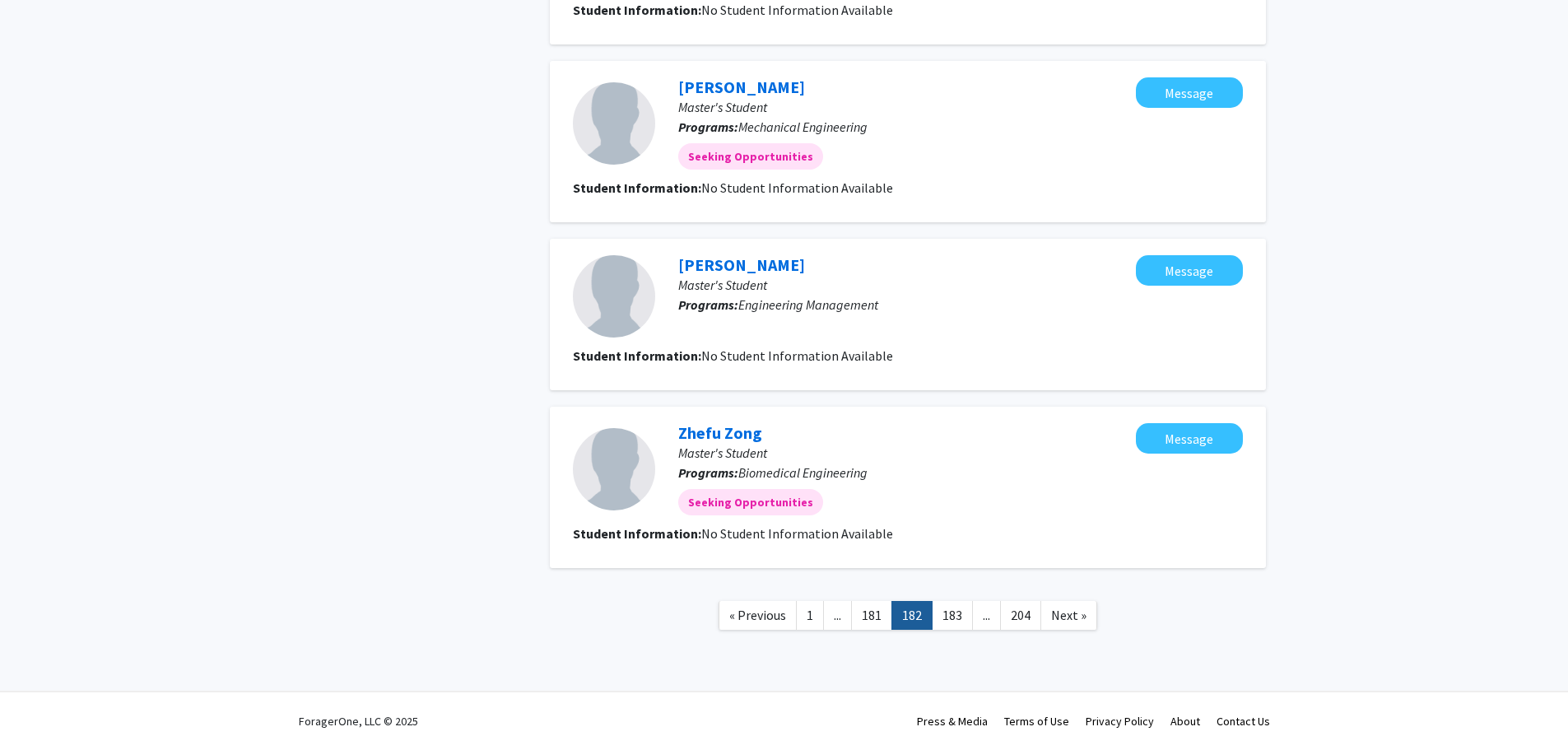
click at [959, 622] on link "183" at bounding box center [953, 616] width 42 height 29
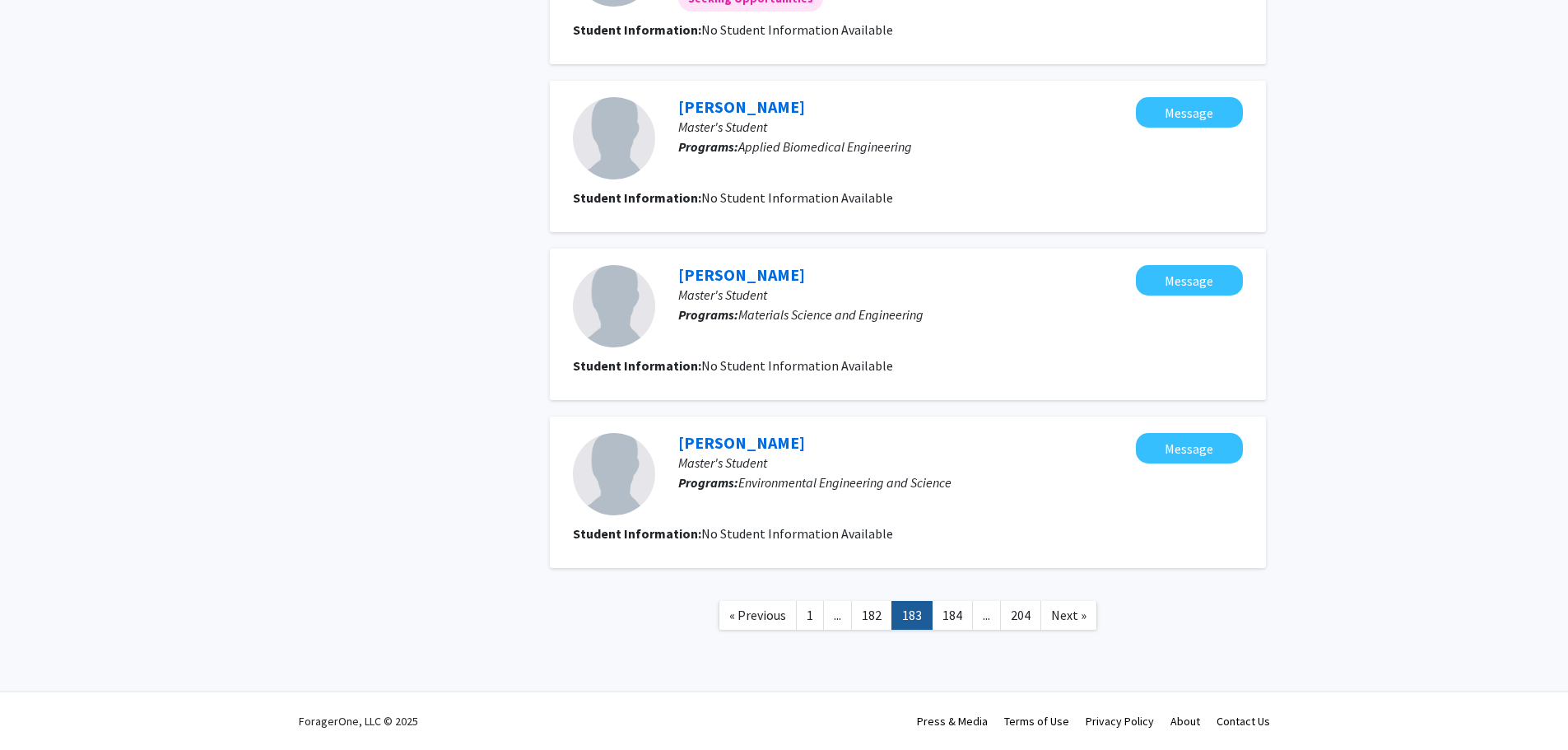
click at [959, 622] on link "184" at bounding box center [953, 616] width 42 height 29
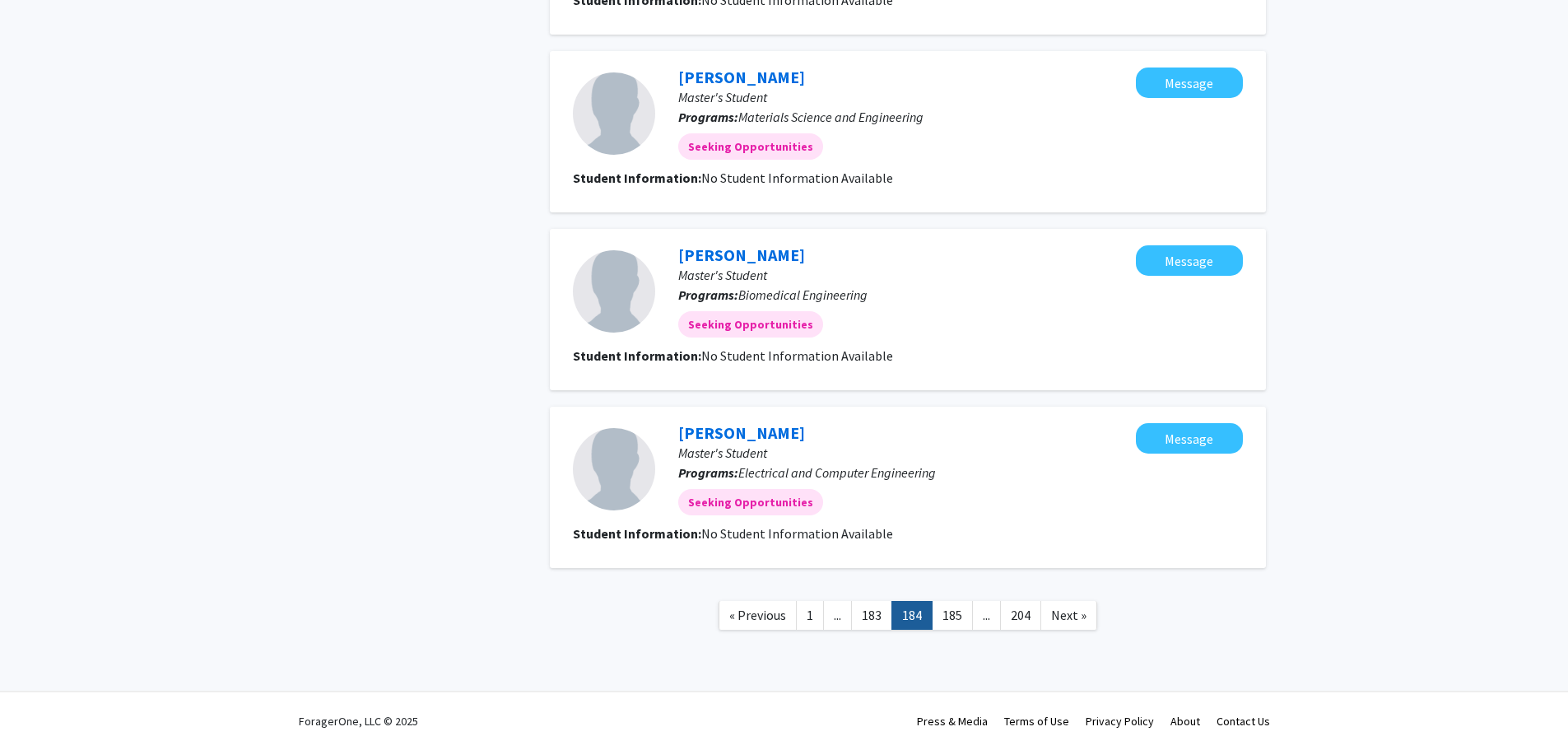
click at [959, 622] on link "185" at bounding box center [953, 616] width 42 height 29
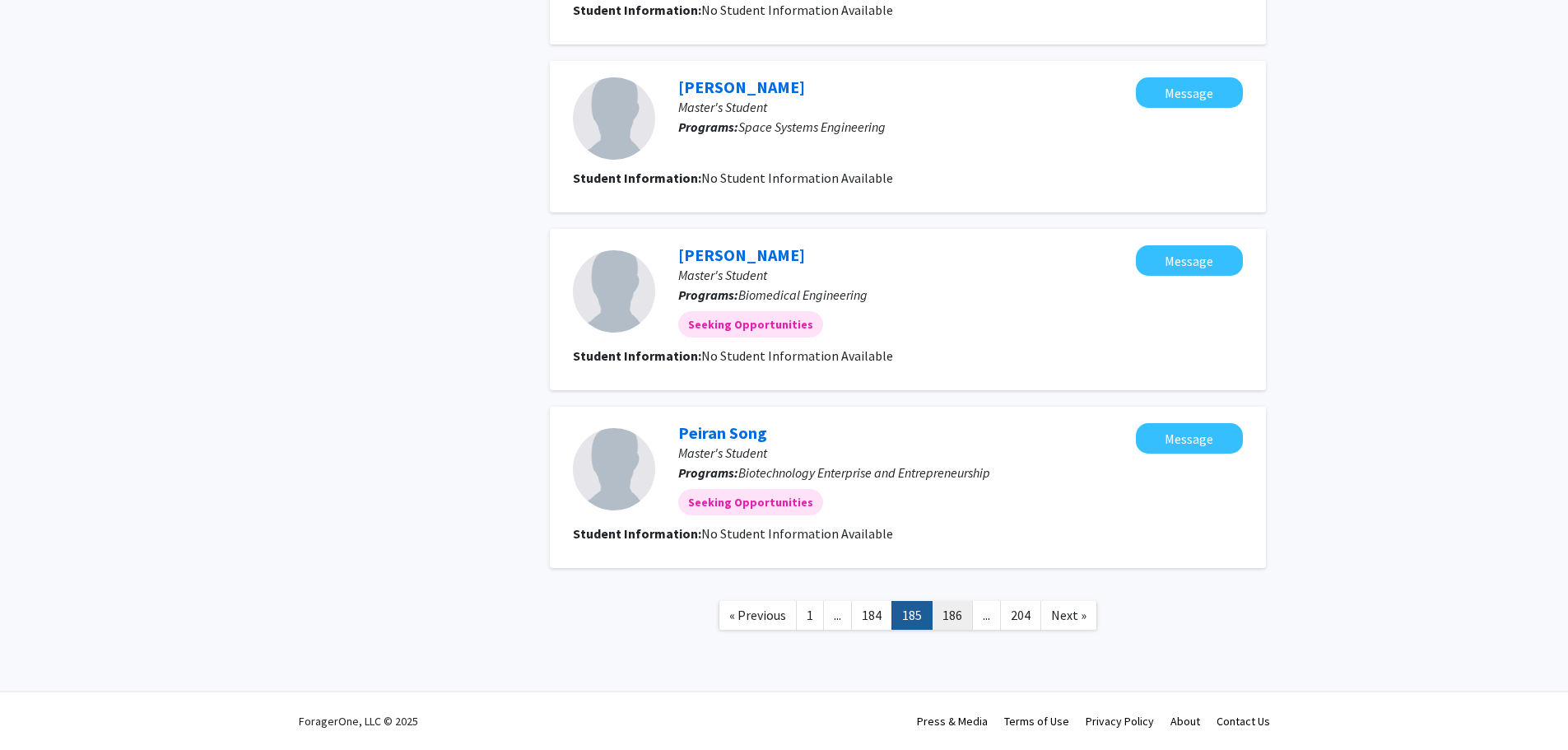
click at [959, 621] on link "186" at bounding box center [953, 616] width 42 height 29
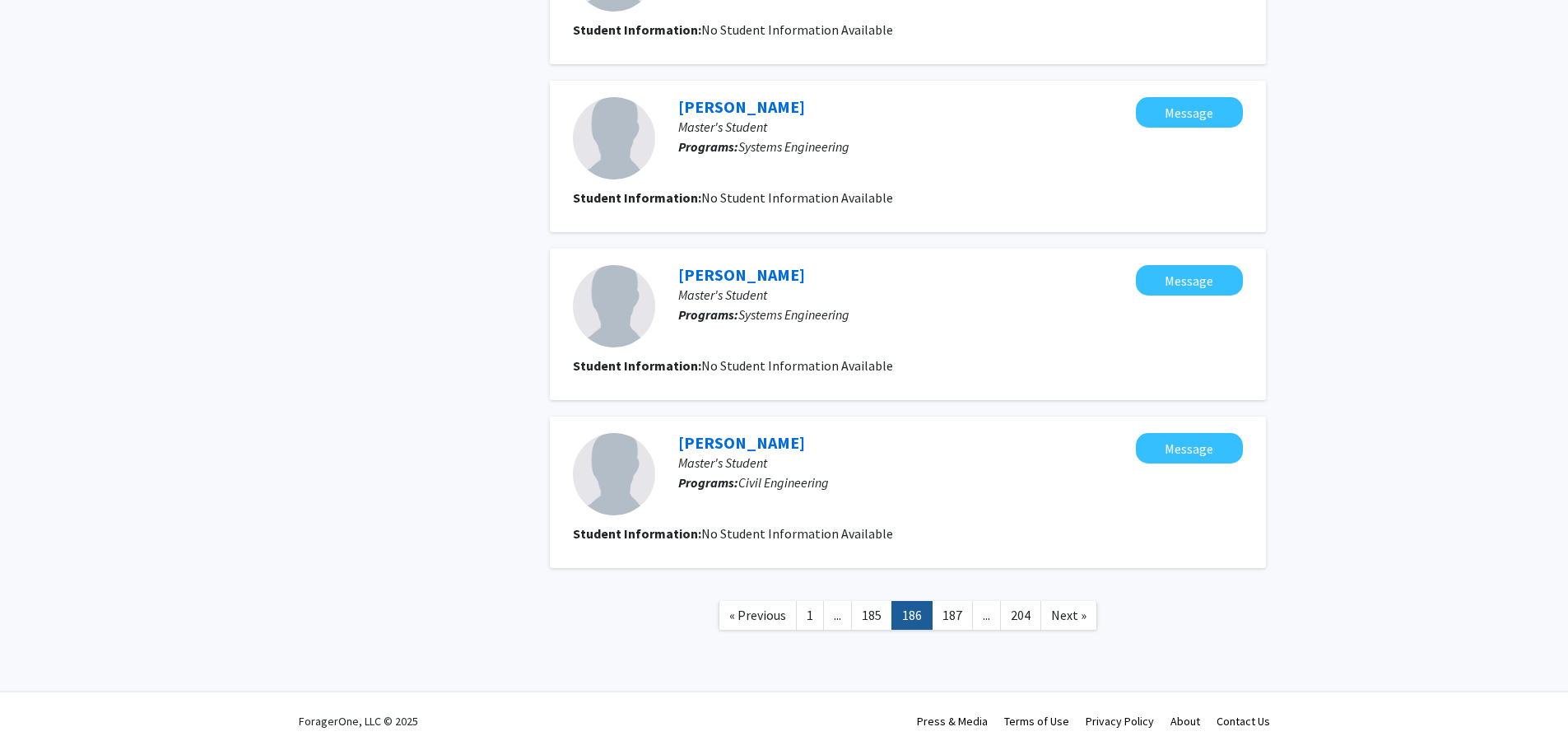
click at [959, 621] on link "187" at bounding box center [953, 616] width 42 height 29
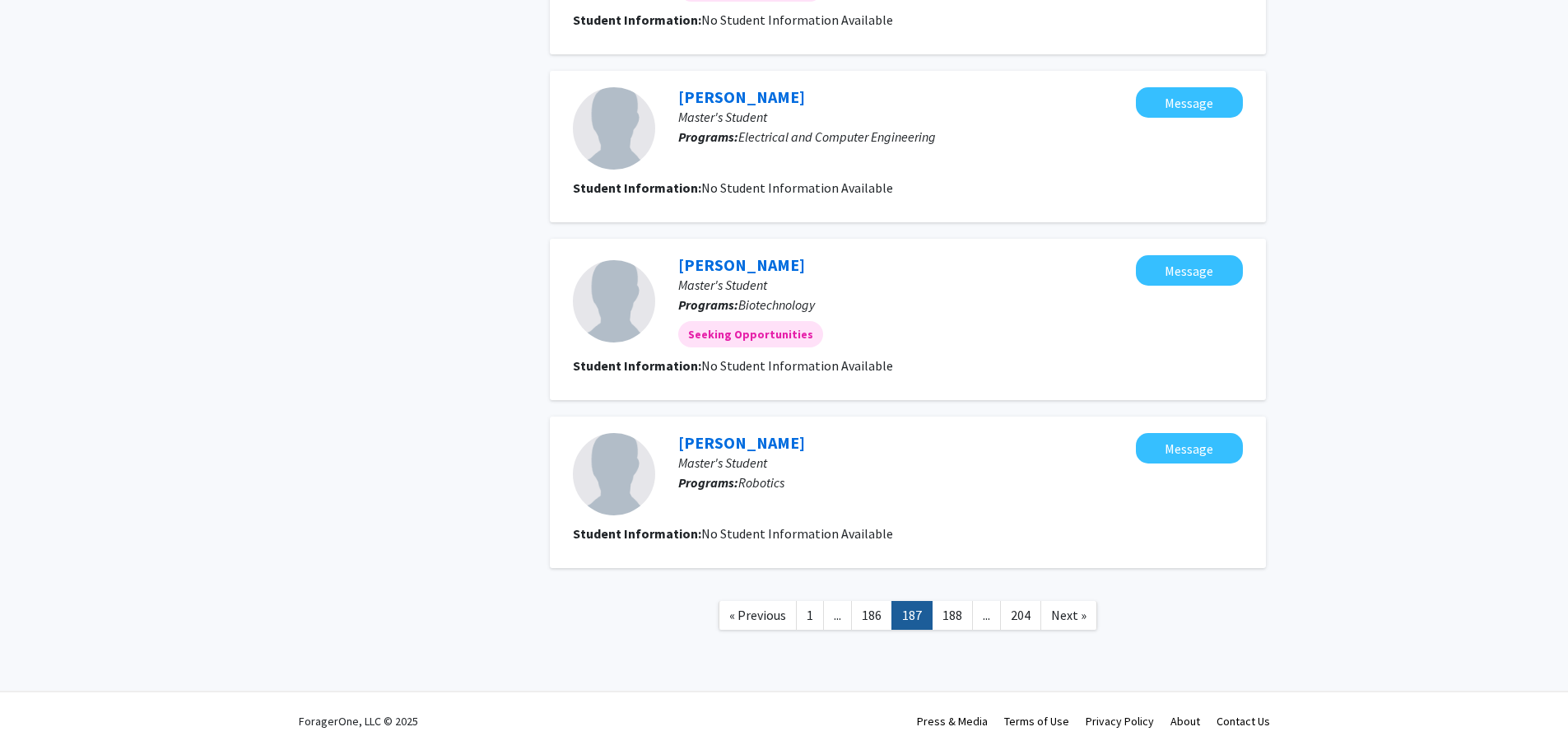
click at [959, 621] on link "188" at bounding box center [953, 616] width 42 height 29
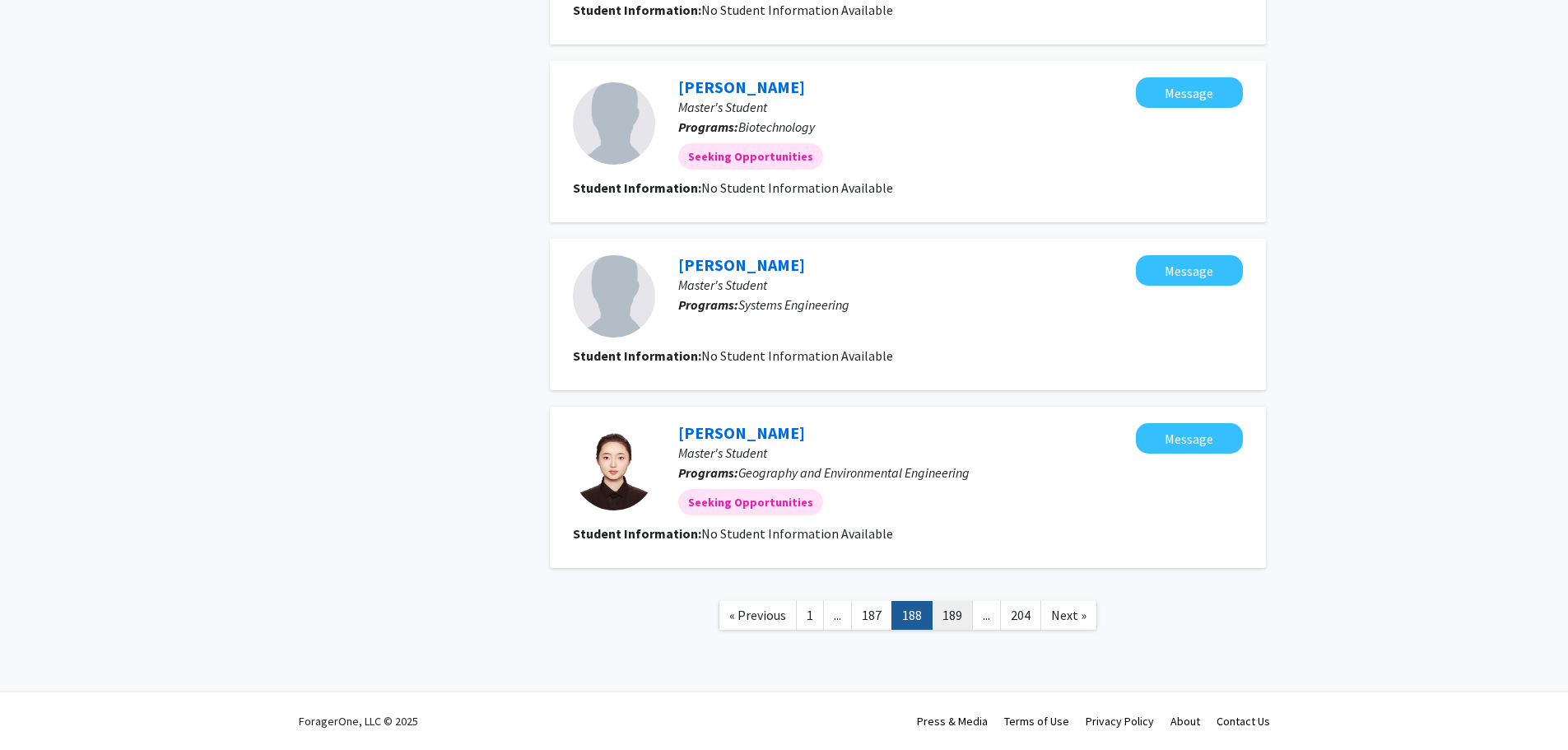
click at [952, 612] on link "189" at bounding box center [953, 616] width 42 height 29
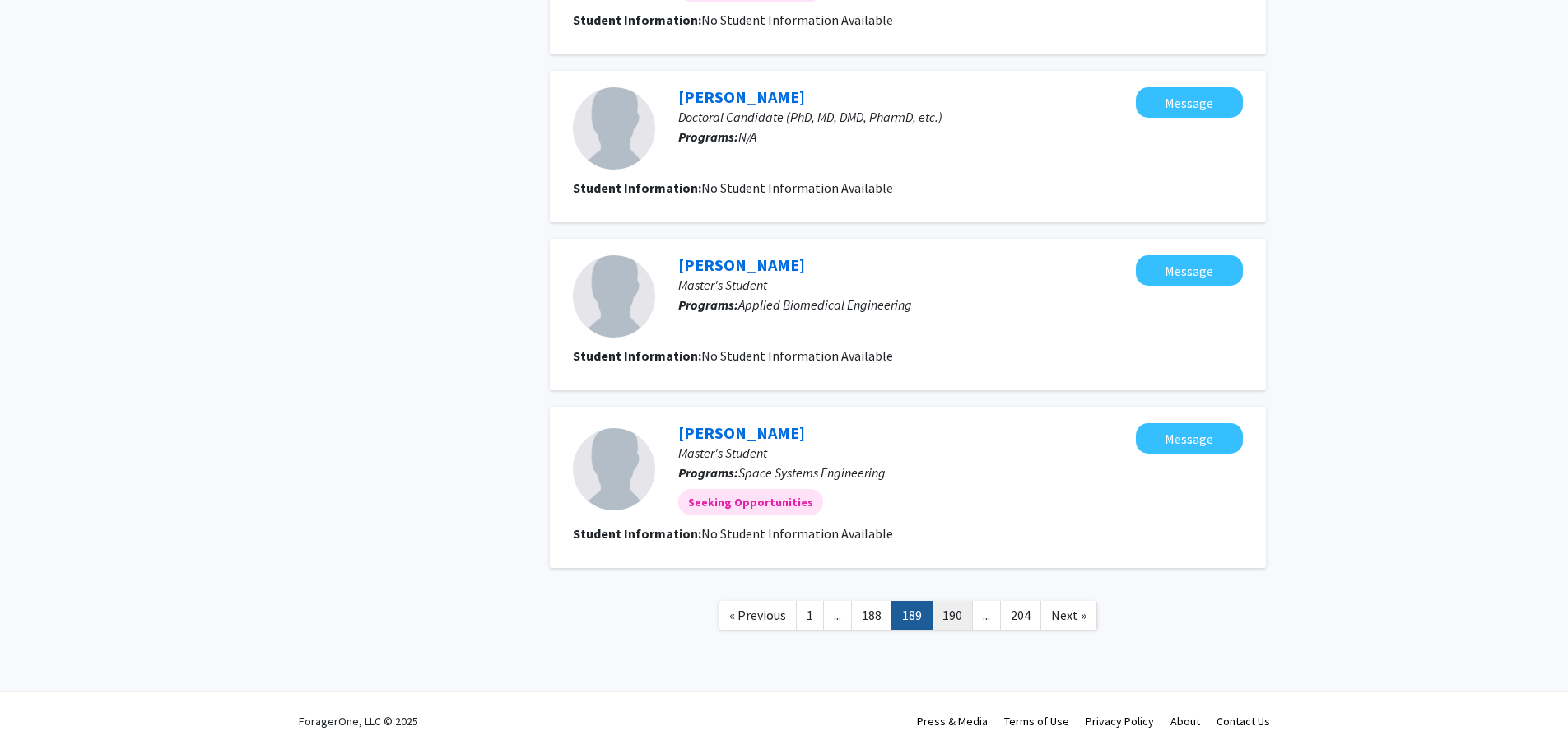
click at [959, 620] on link "190" at bounding box center [953, 616] width 42 height 29
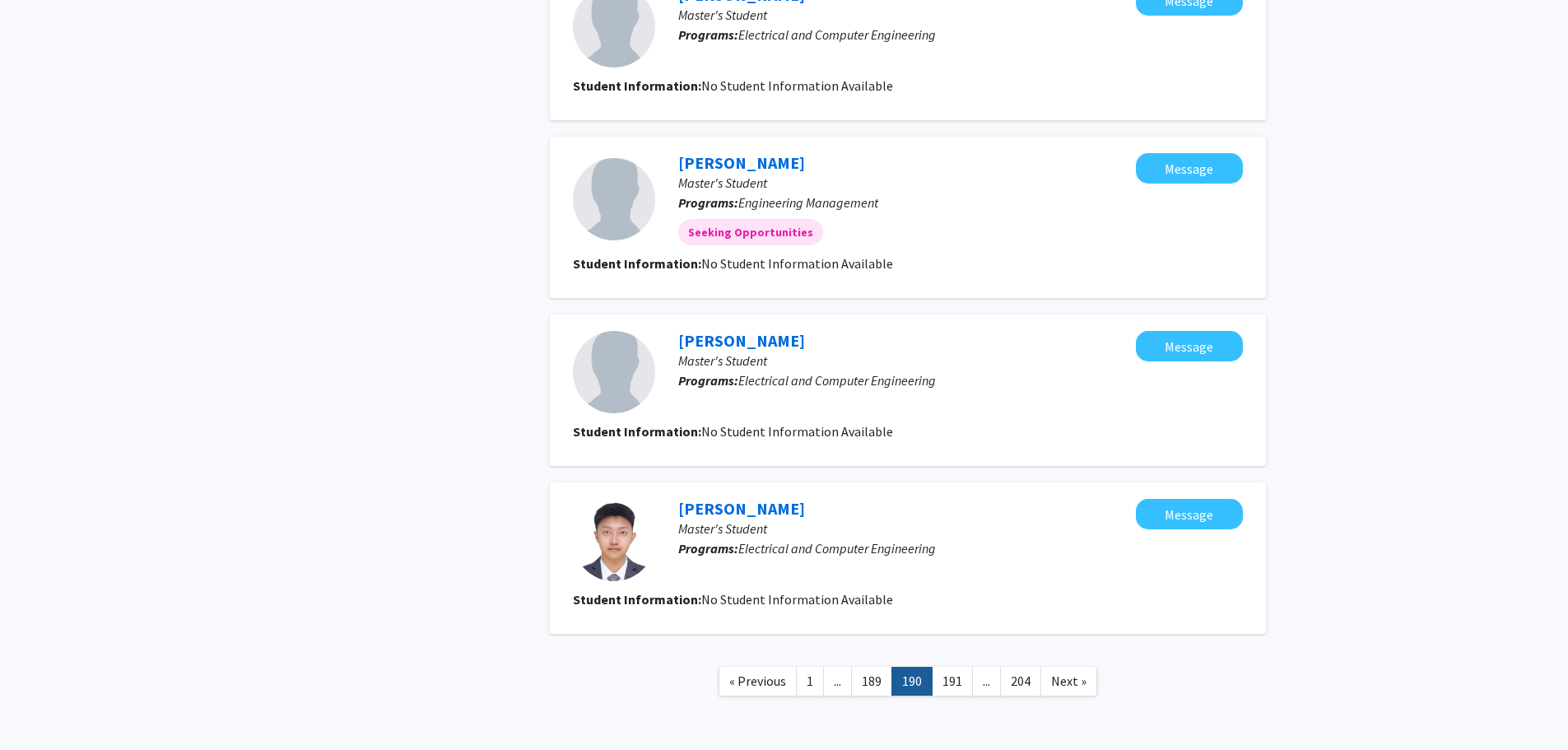
click at [957, 676] on link "191" at bounding box center [953, 681] width 42 height 29
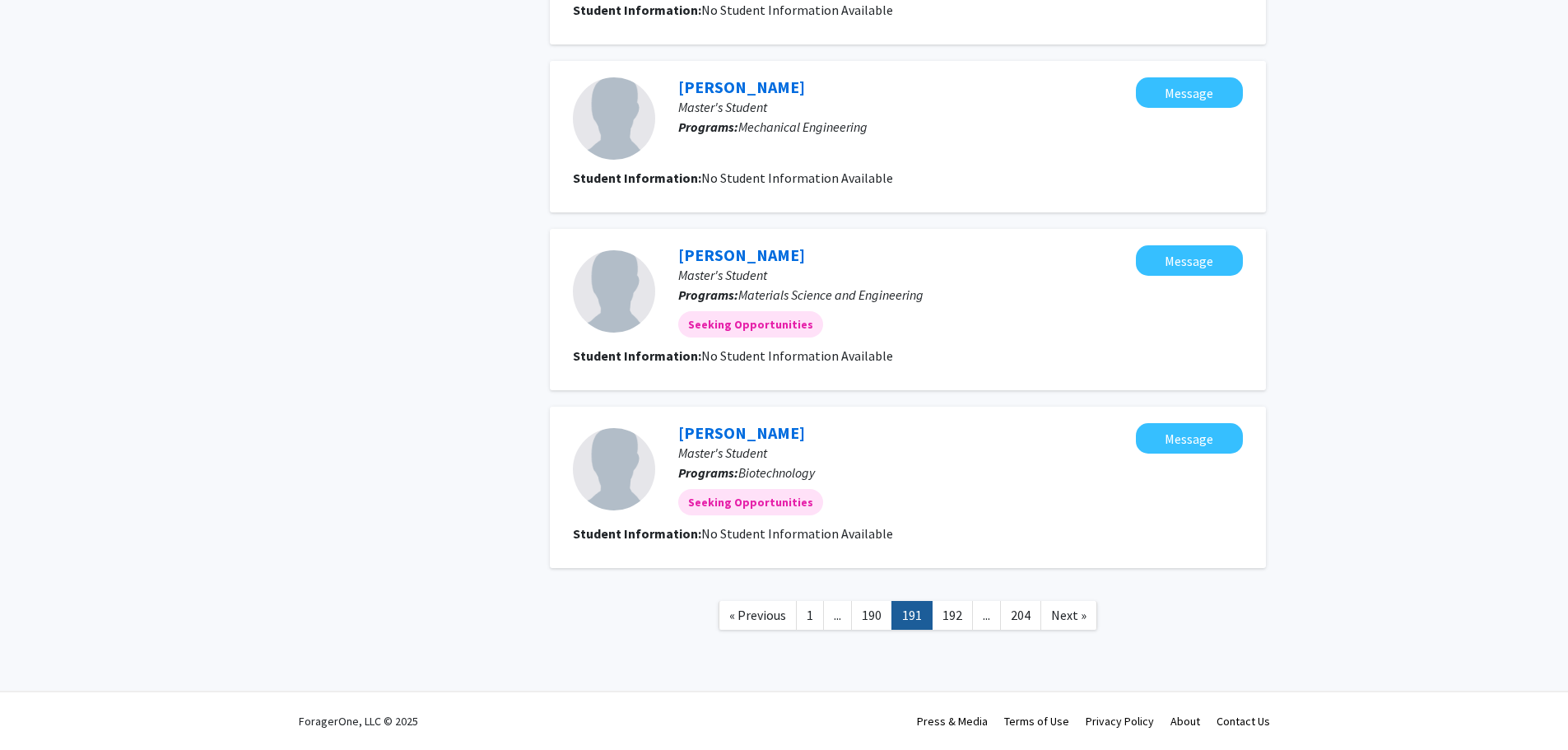
click at [951, 616] on link "192" at bounding box center [953, 616] width 42 height 29
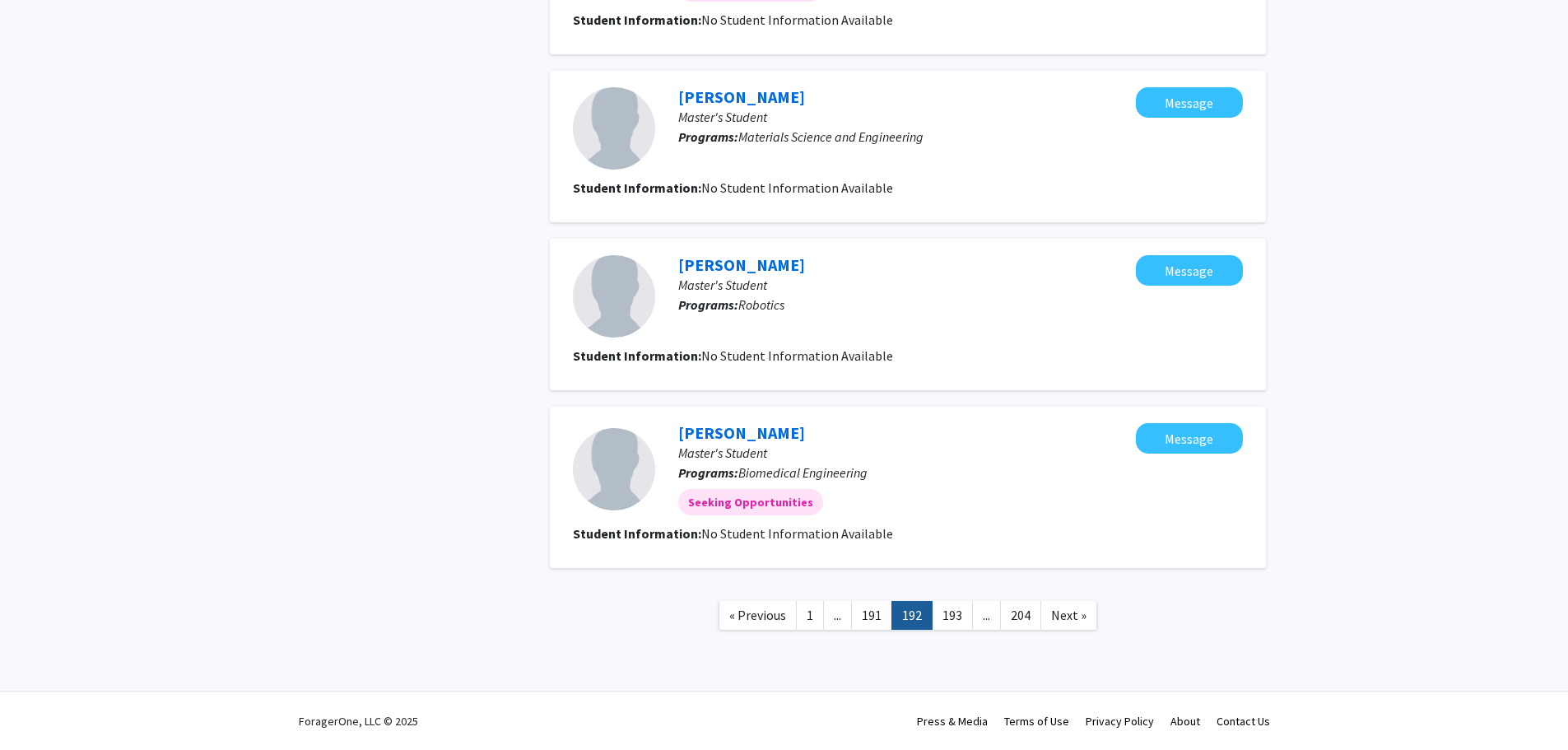
click at [960, 616] on link "193" at bounding box center [953, 616] width 42 height 29
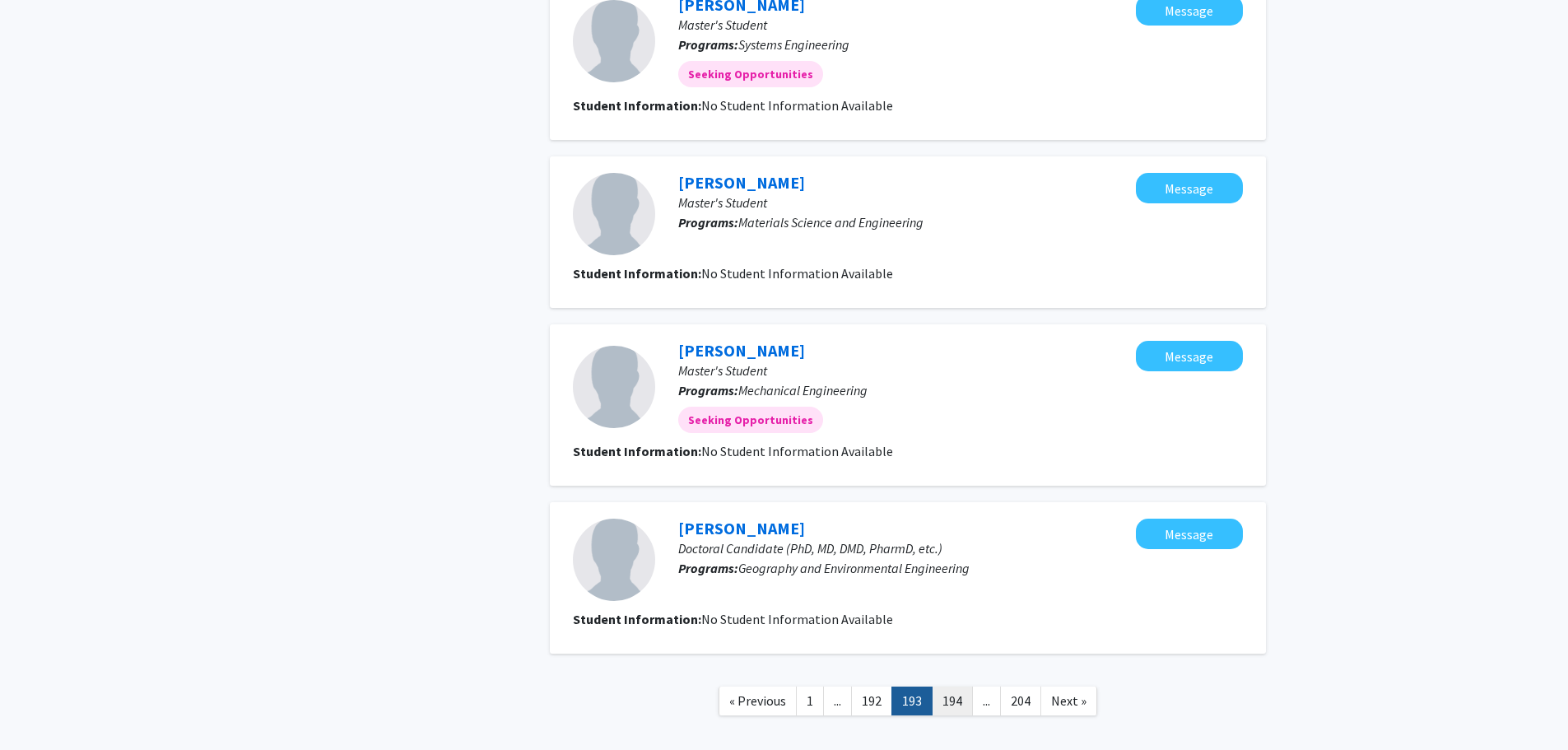
click at [958, 698] on link "194" at bounding box center [953, 701] width 42 height 29
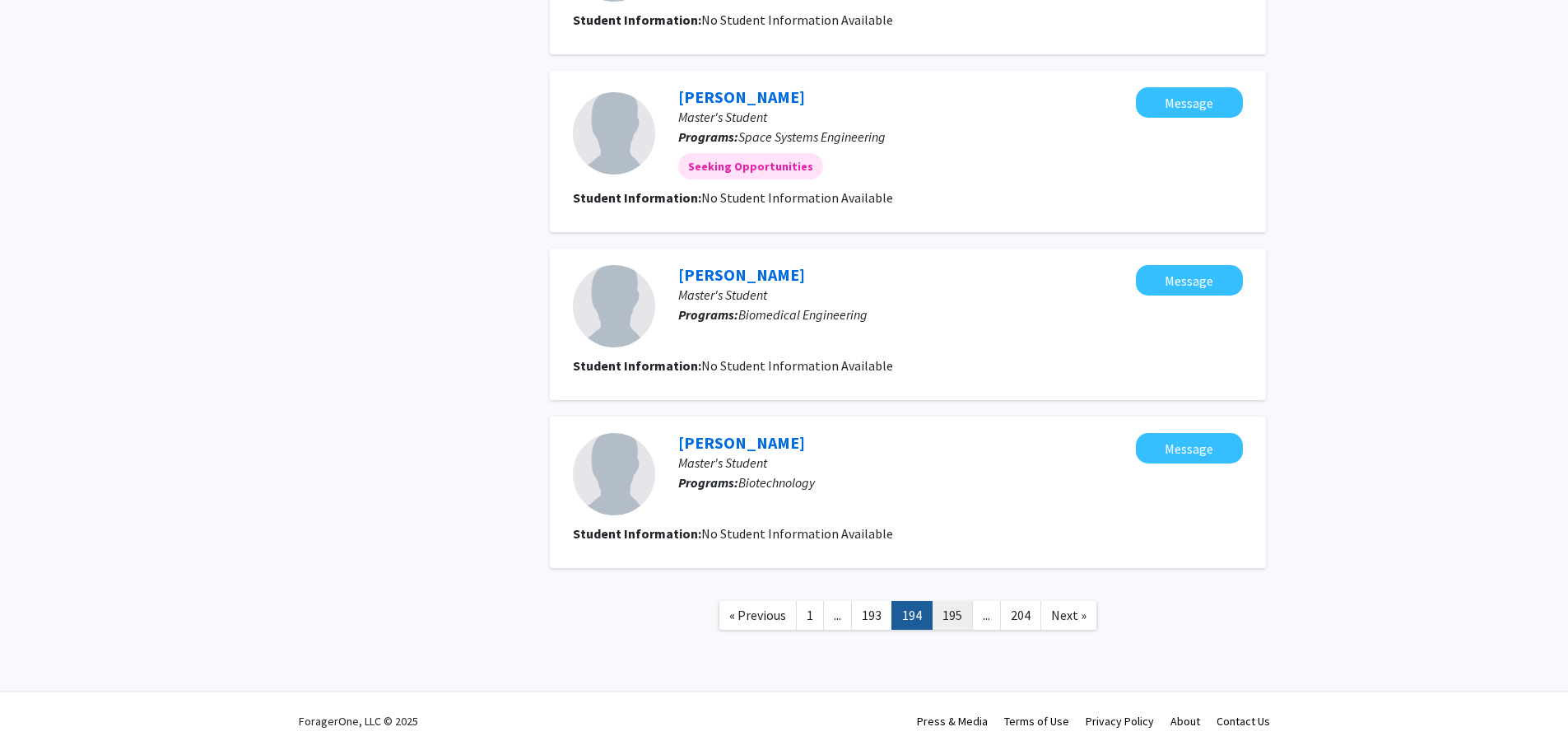
click at [952, 613] on link "195" at bounding box center [953, 616] width 42 height 29
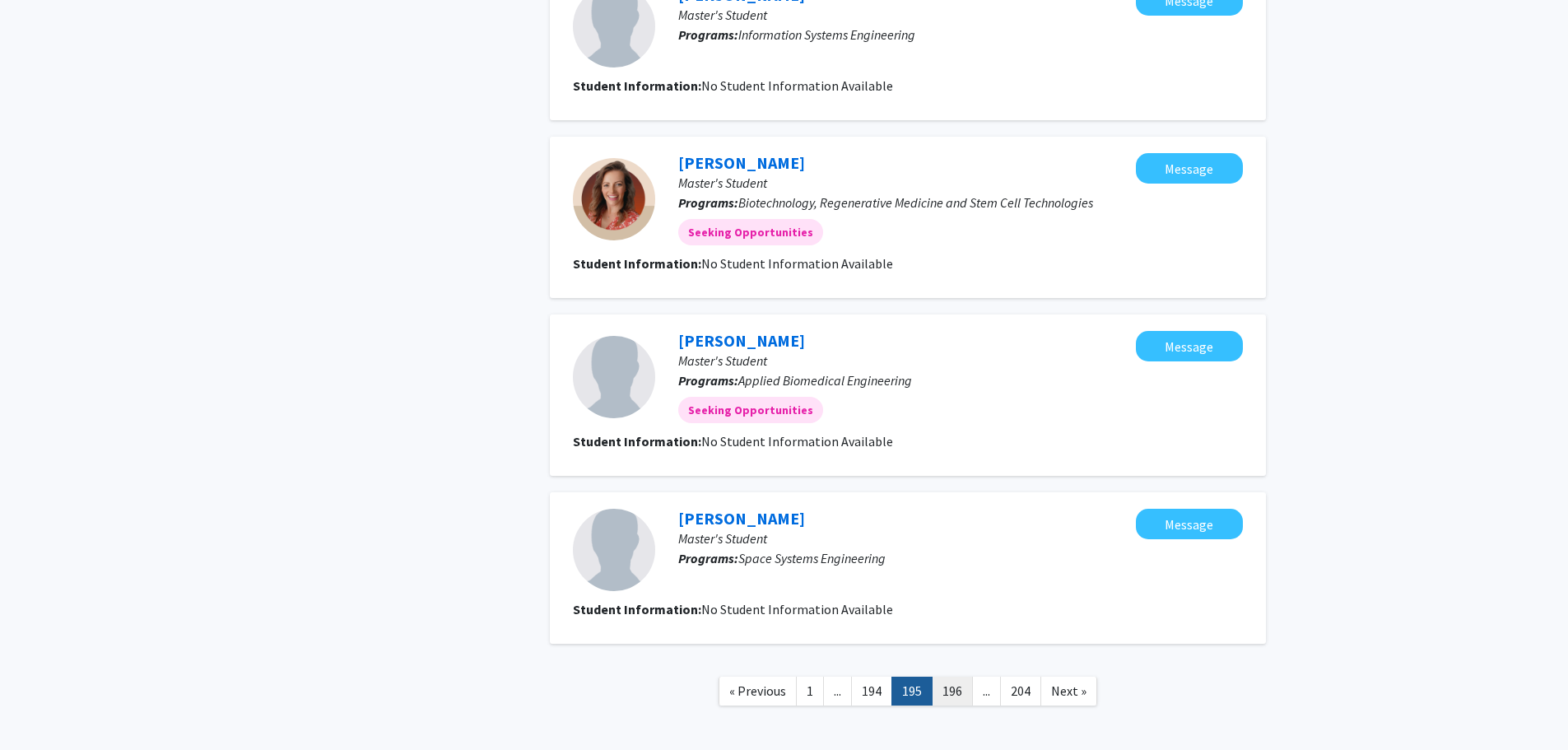
click at [960, 691] on link "196" at bounding box center [953, 691] width 42 height 29
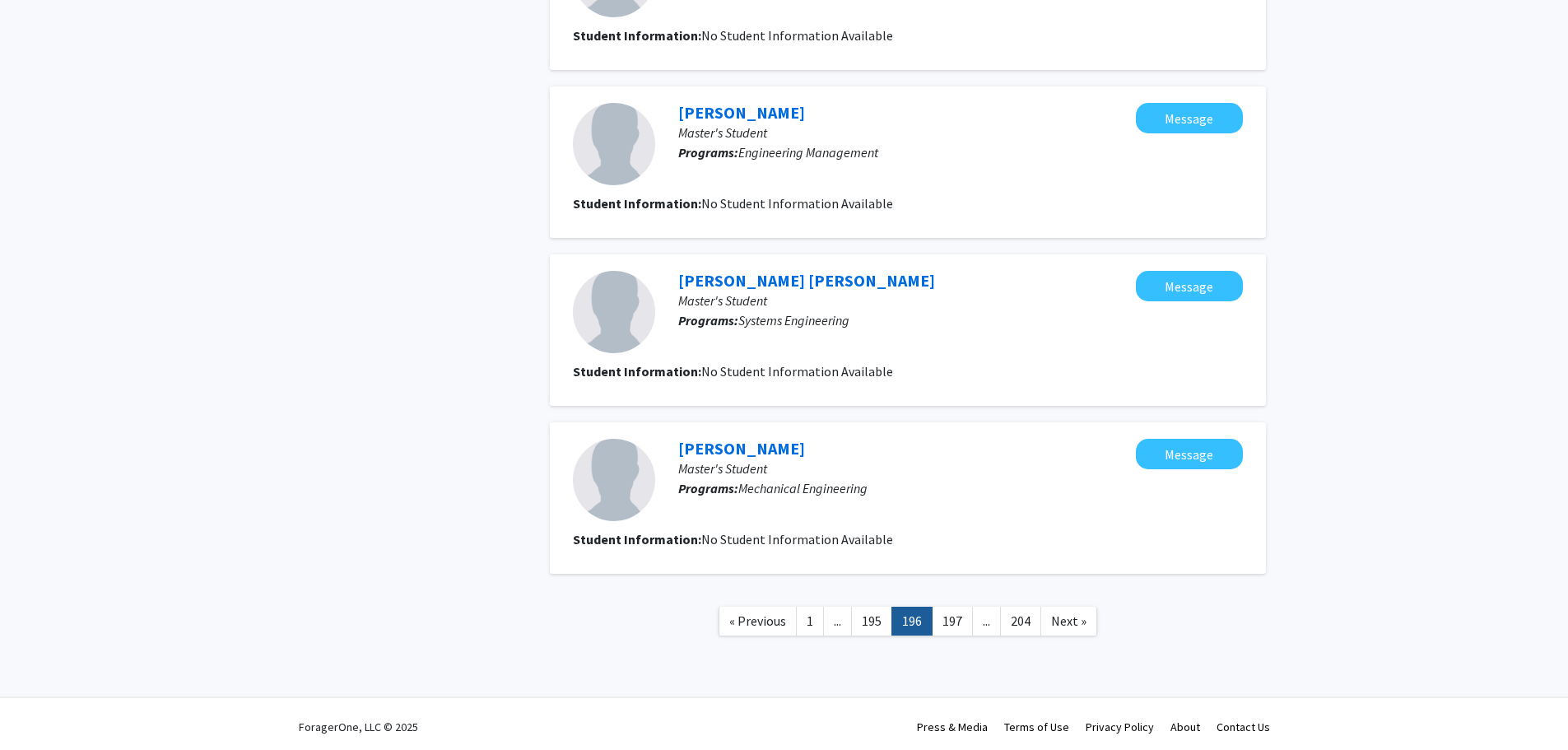
click at [954, 620] on link "197" at bounding box center [953, 622] width 42 height 29
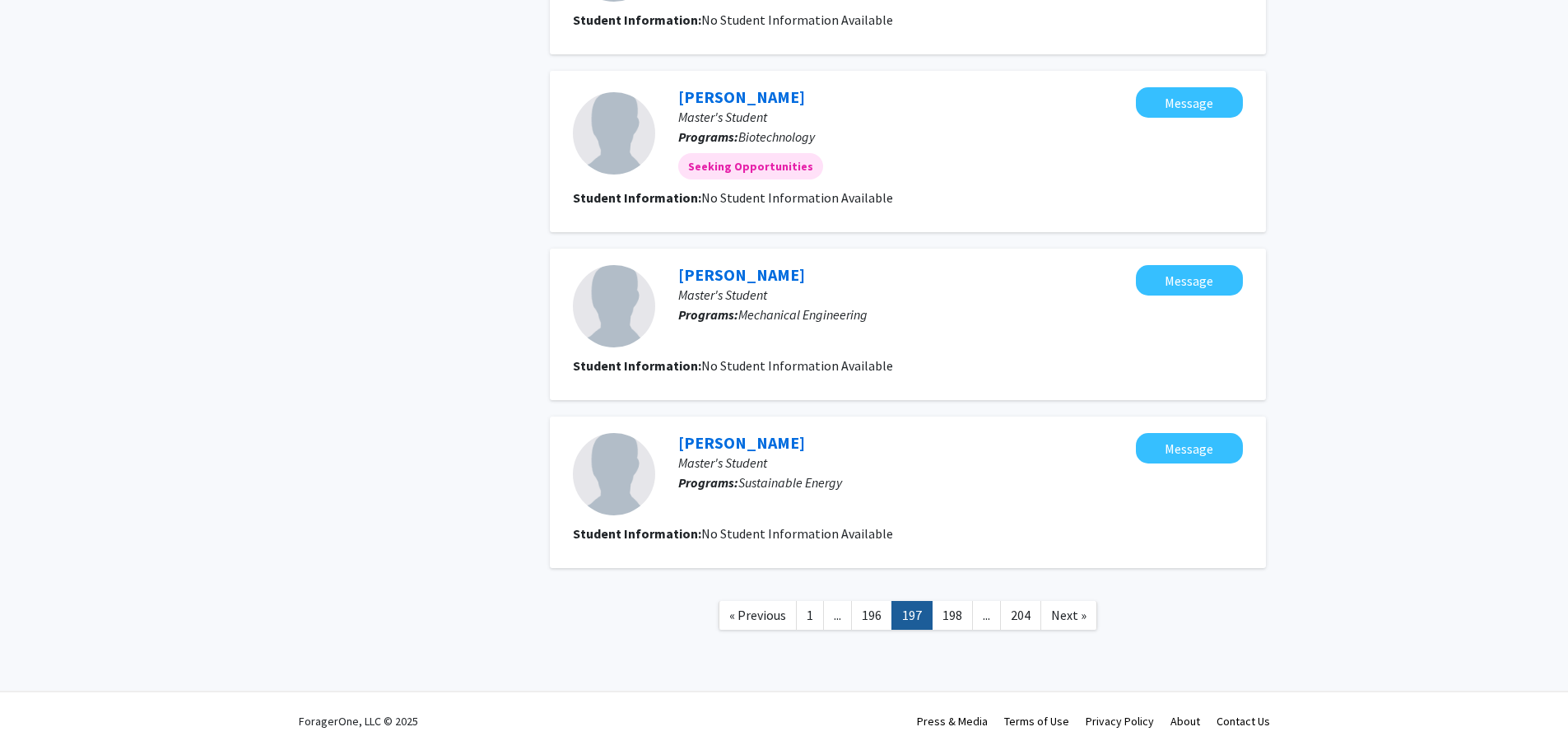
drag, startPoint x: 950, startPoint y: 617, endPoint x: 967, endPoint y: 621, distance: 17.5
click at [950, 616] on link "198" at bounding box center [953, 616] width 42 height 29
click at [950, 616] on link "199" at bounding box center [953, 616] width 42 height 29
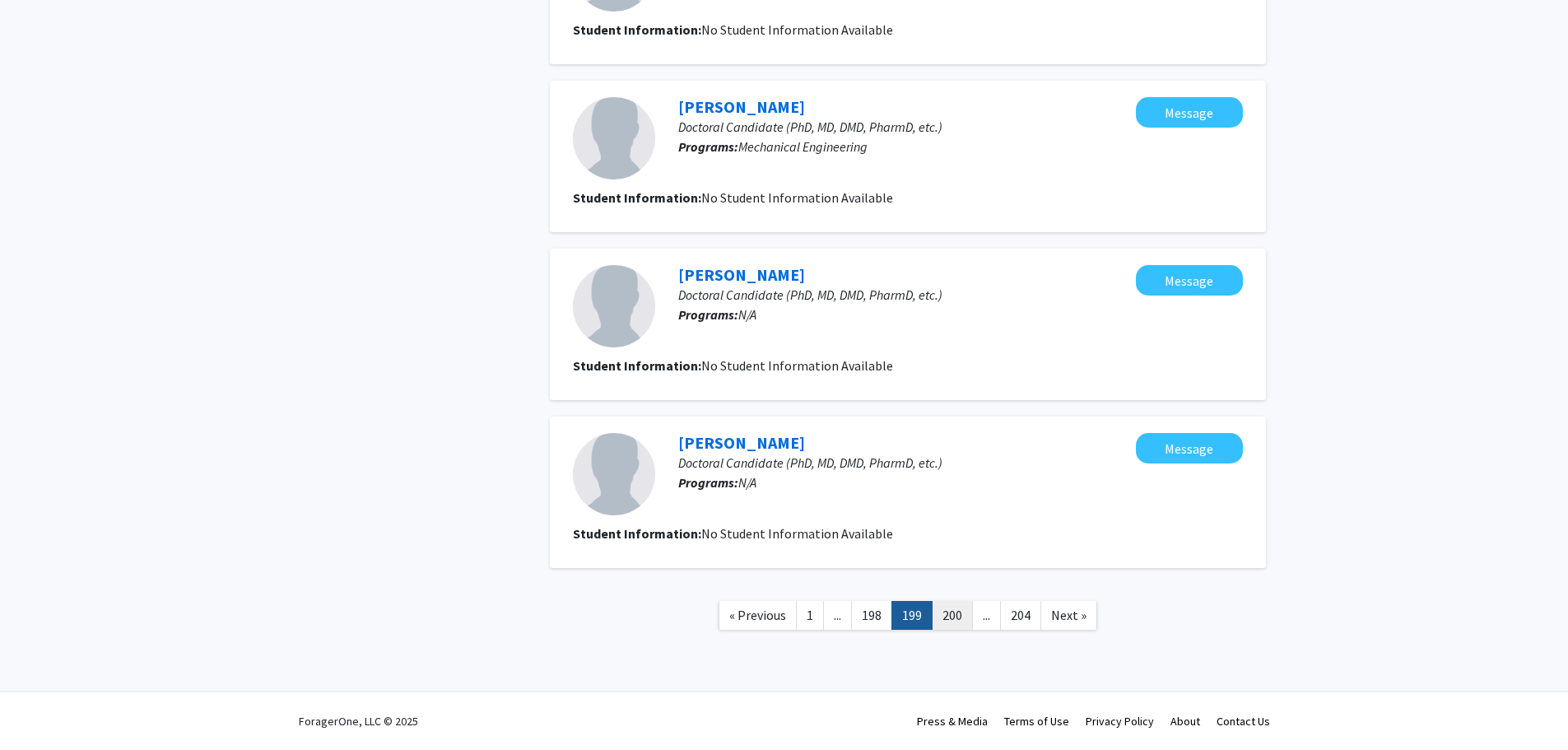
click at [958, 612] on link "200" at bounding box center [953, 616] width 42 height 29
click at [958, 620] on link "201" at bounding box center [953, 616] width 42 height 29
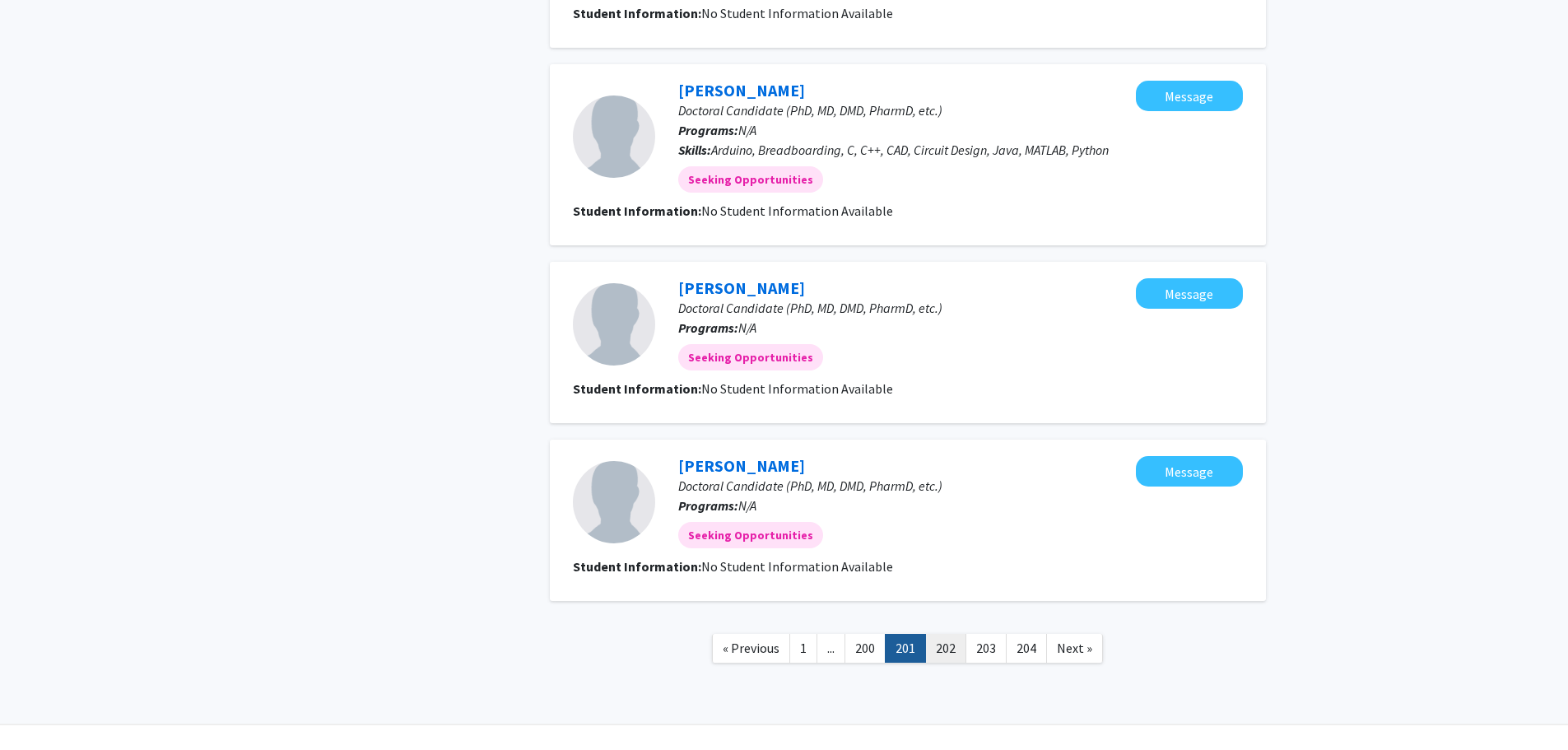
click at [949, 648] on link "202" at bounding box center [946, 649] width 42 height 29
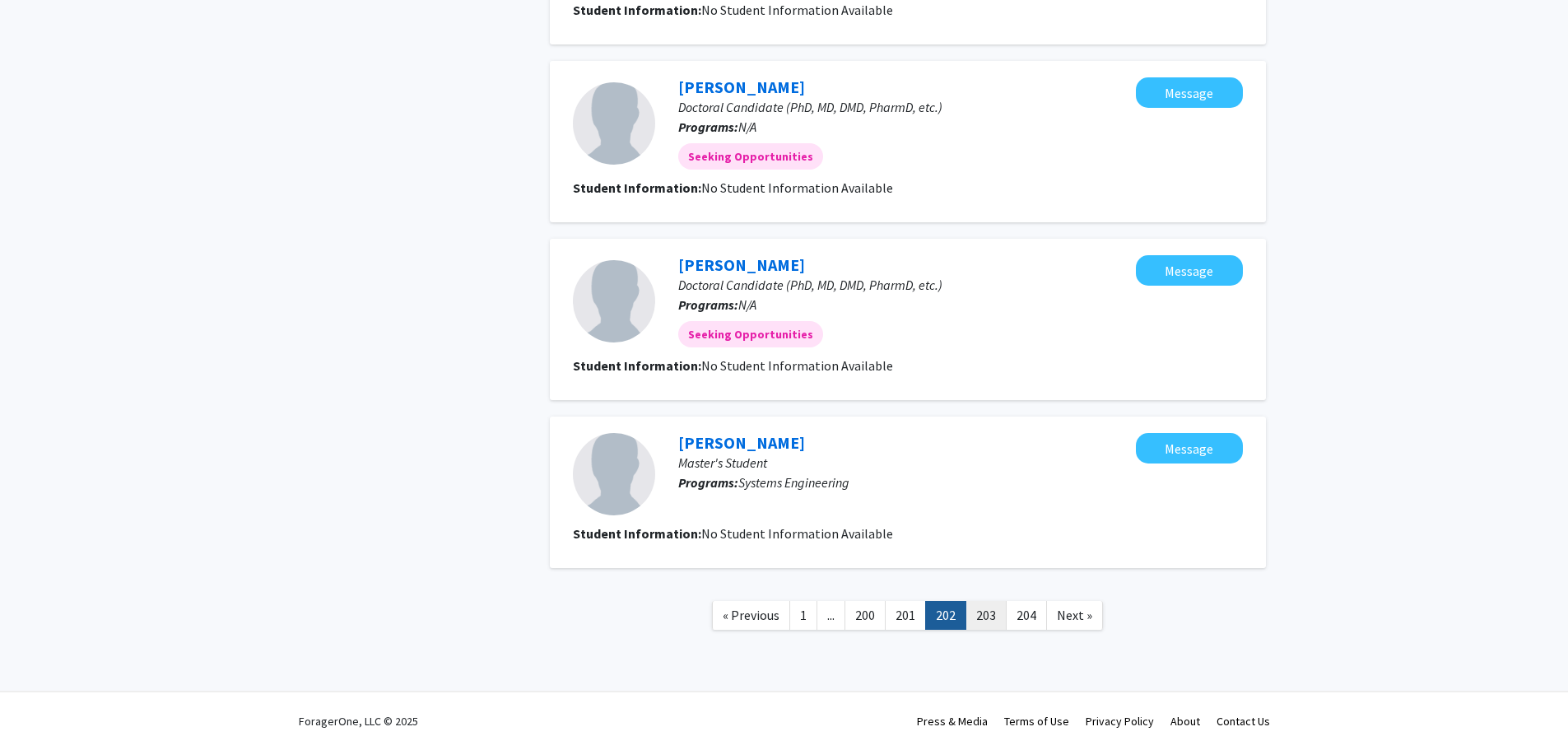
click at [978, 616] on link "203" at bounding box center [987, 616] width 42 height 29
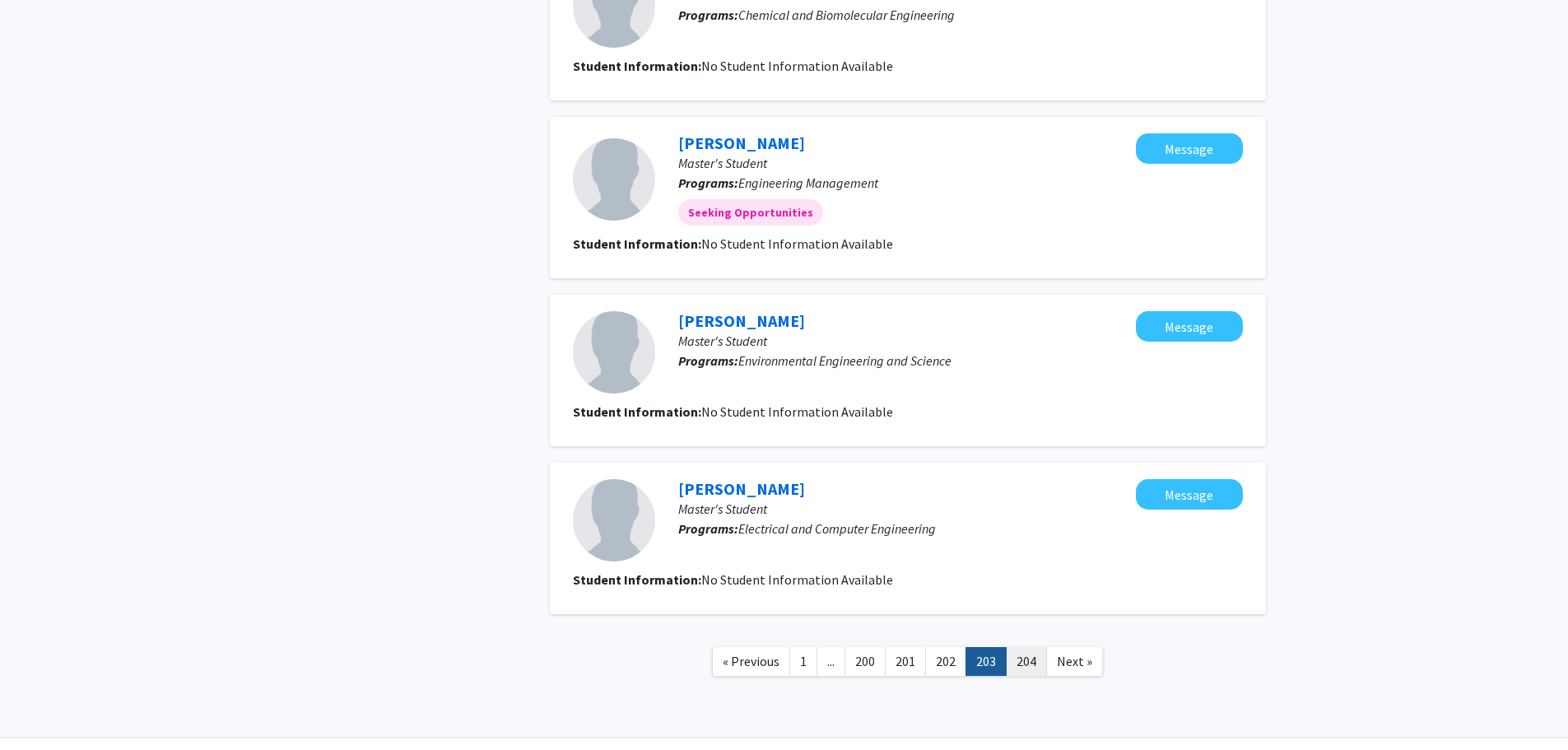
click at [1026, 664] on link "204" at bounding box center [1027, 662] width 42 height 29
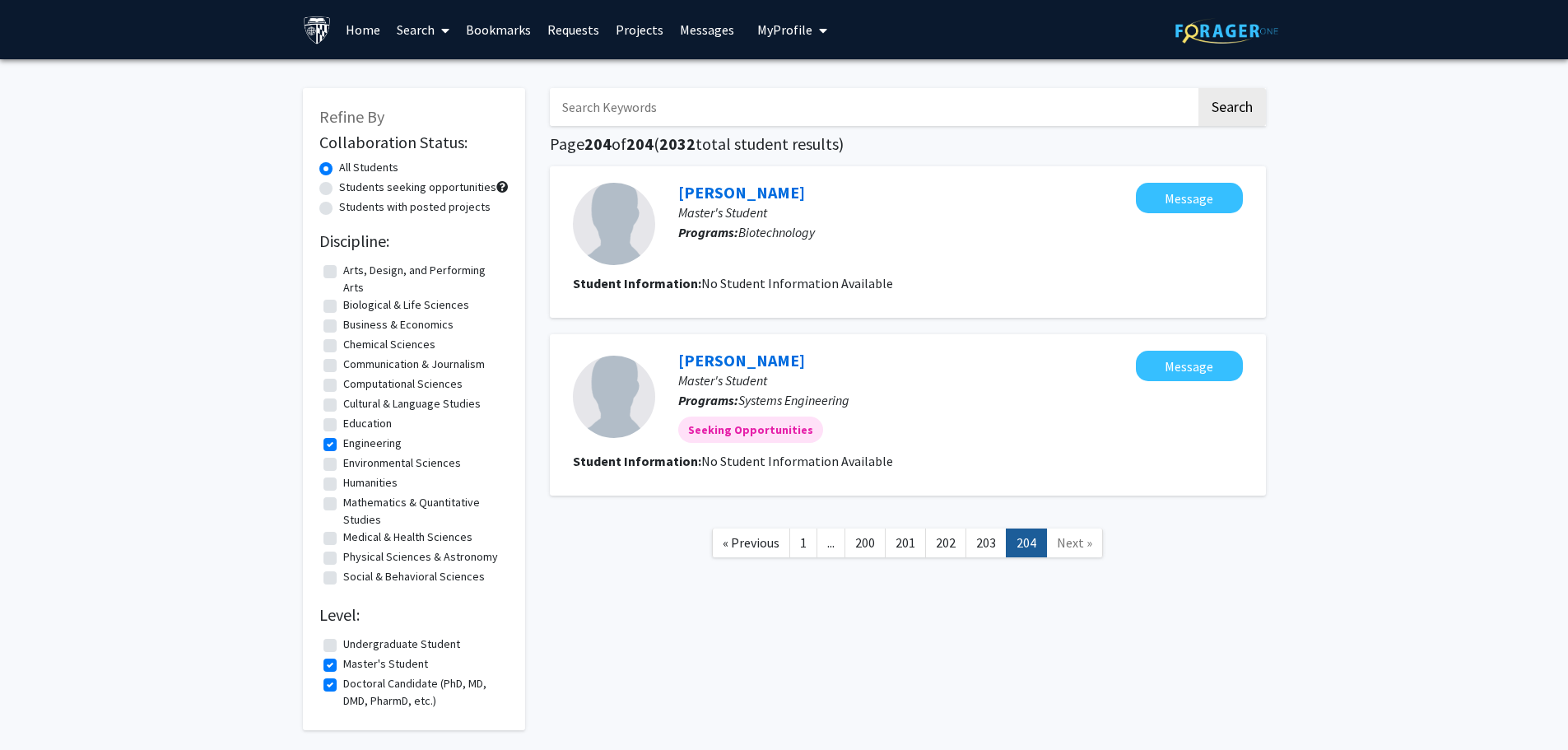
click at [1318, 534] on div "Refine By Collaboration Status: All Students Students seeking opportunities Stu…" at bounding box center [784, 413] width 1568 height 708
click at [344, 446] on label "Engineering" at bounding box center [373, 443] width 59 height 17
click at [344, 446] on input "Engineering" at bounding box center [349, 441] width 11 height 11
checkbox input "false"
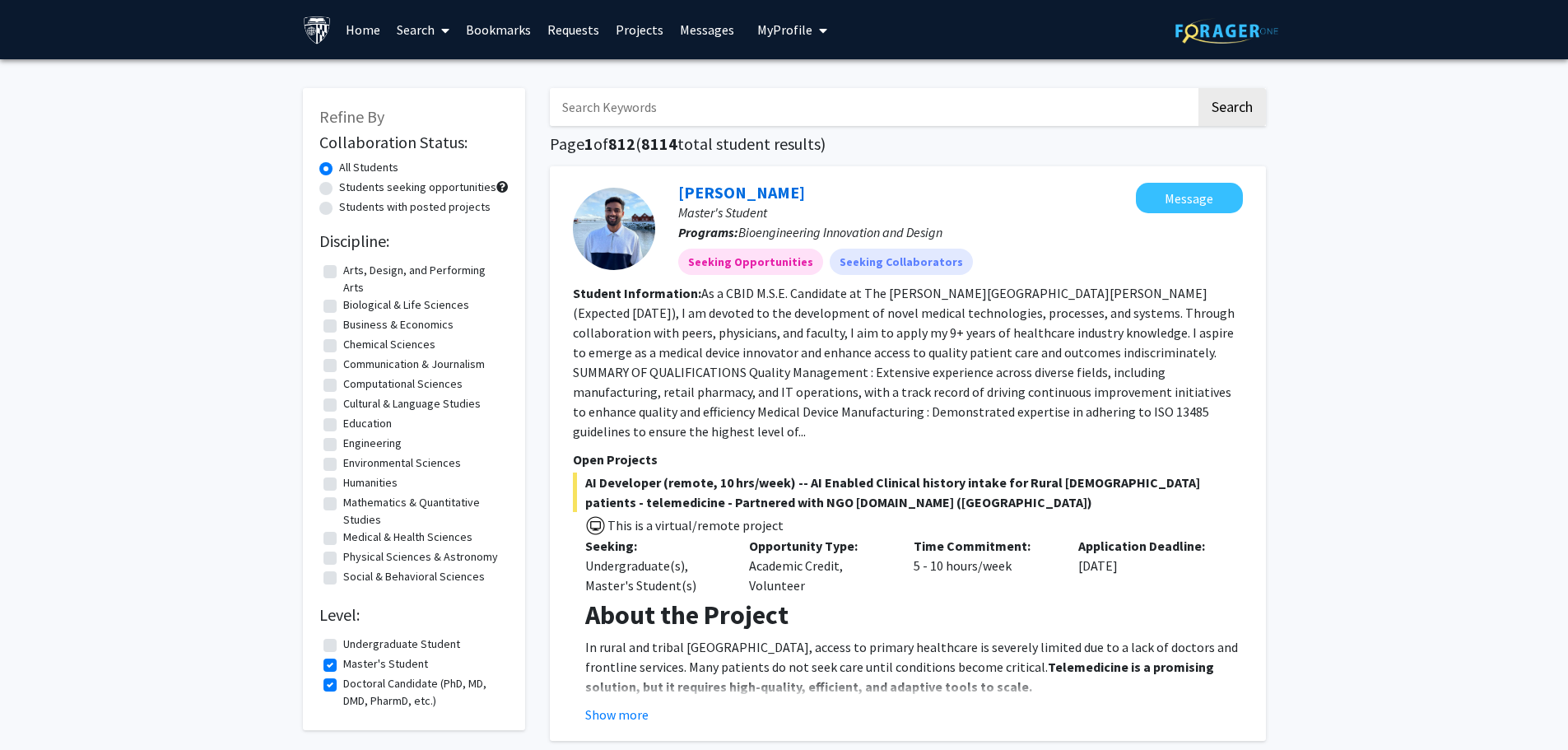
click at [344, 665] on label "Master's Student" at bounding box center [386, 664] width 85 height 17
click at [344, 665] on input "Master's Student" at bounding box center [349, 661] width 11 height 11
checkbox input "false"
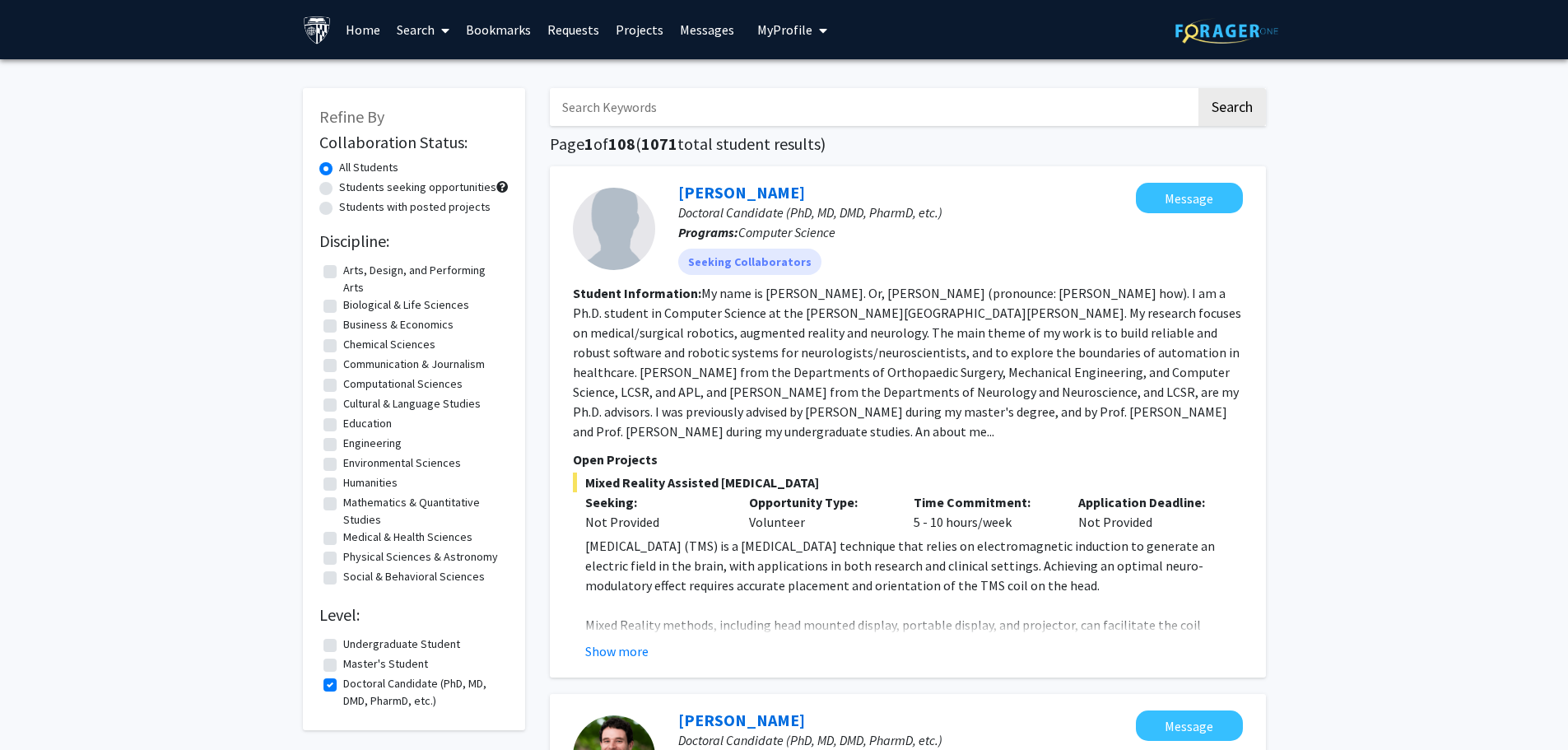
click at [344, 684] on label "Doctoral Candidate (PhD, MD, DMD, PharmD, etc.)" at bounding box center [424, 693] width 161 height 34
click at [344, 684] on input "Doctoral Candidate (PhD, MD, DMD, PharmD, etc.)" at bounding box center [349, 681] width 11 height 11
checkbox input "false"
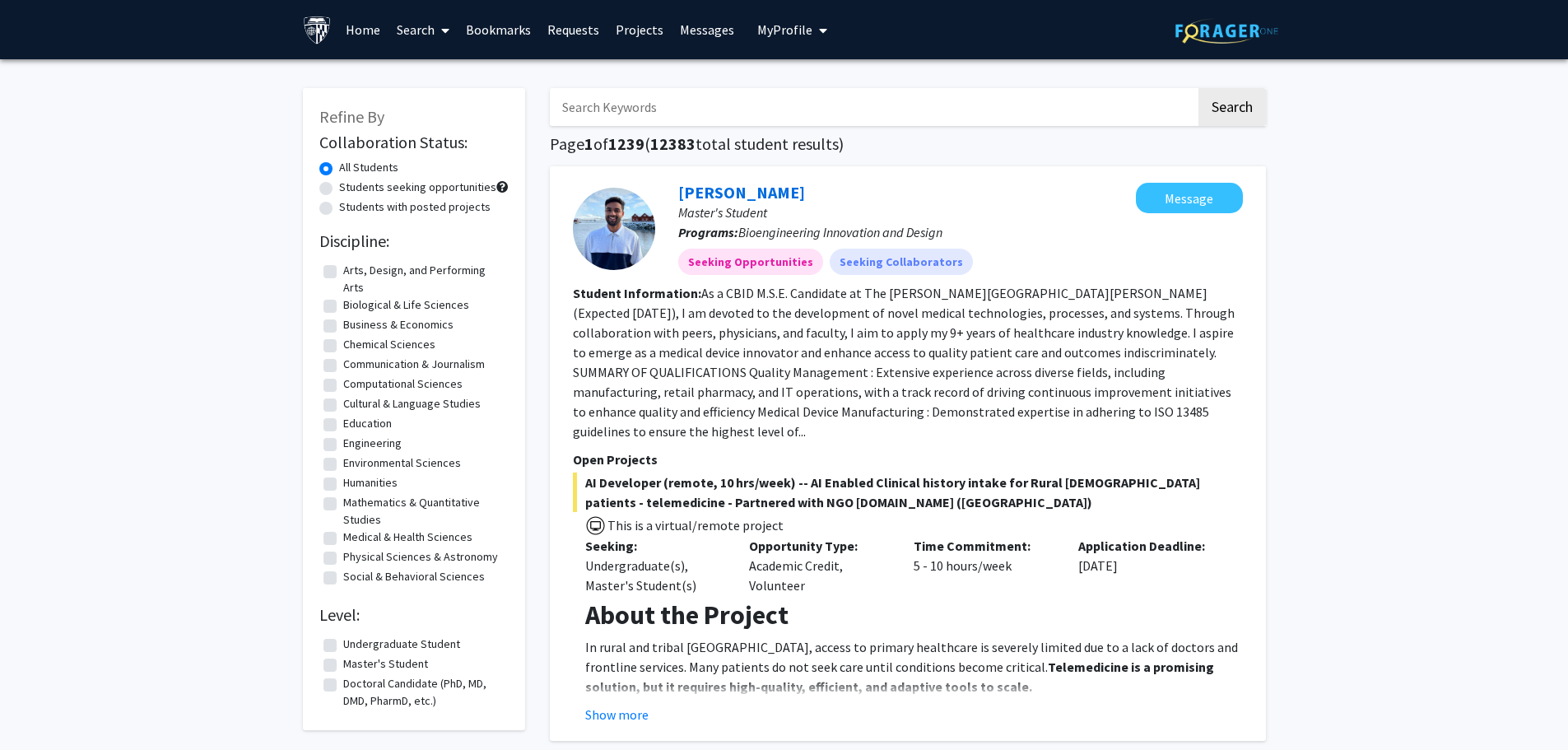
click at [344, 669] on label "Master's Student" at bounding box center [386, 664] width 85 height 17
click at [344, 667] on input "Master's Student" at bounding box center [349, 661] width 11 height 11
checkbox input "true"
click at [344, 327] on label "Business & Economics" at bounding box center [399, 325] width 110 height 17
click at [344, 327] on input "Business & Economics" at bounding box center [349, 322] width 11 height 11
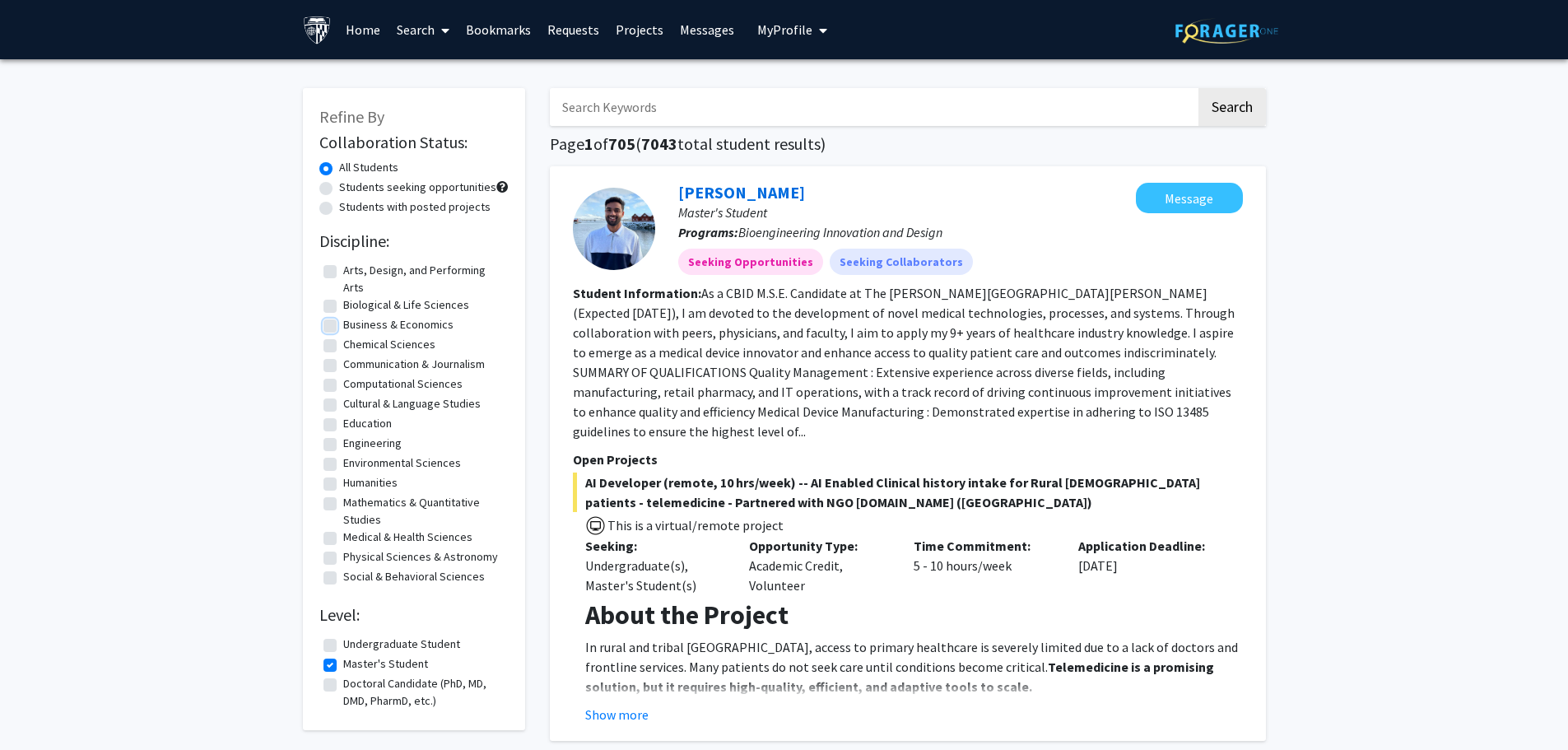
checkbox input "true"
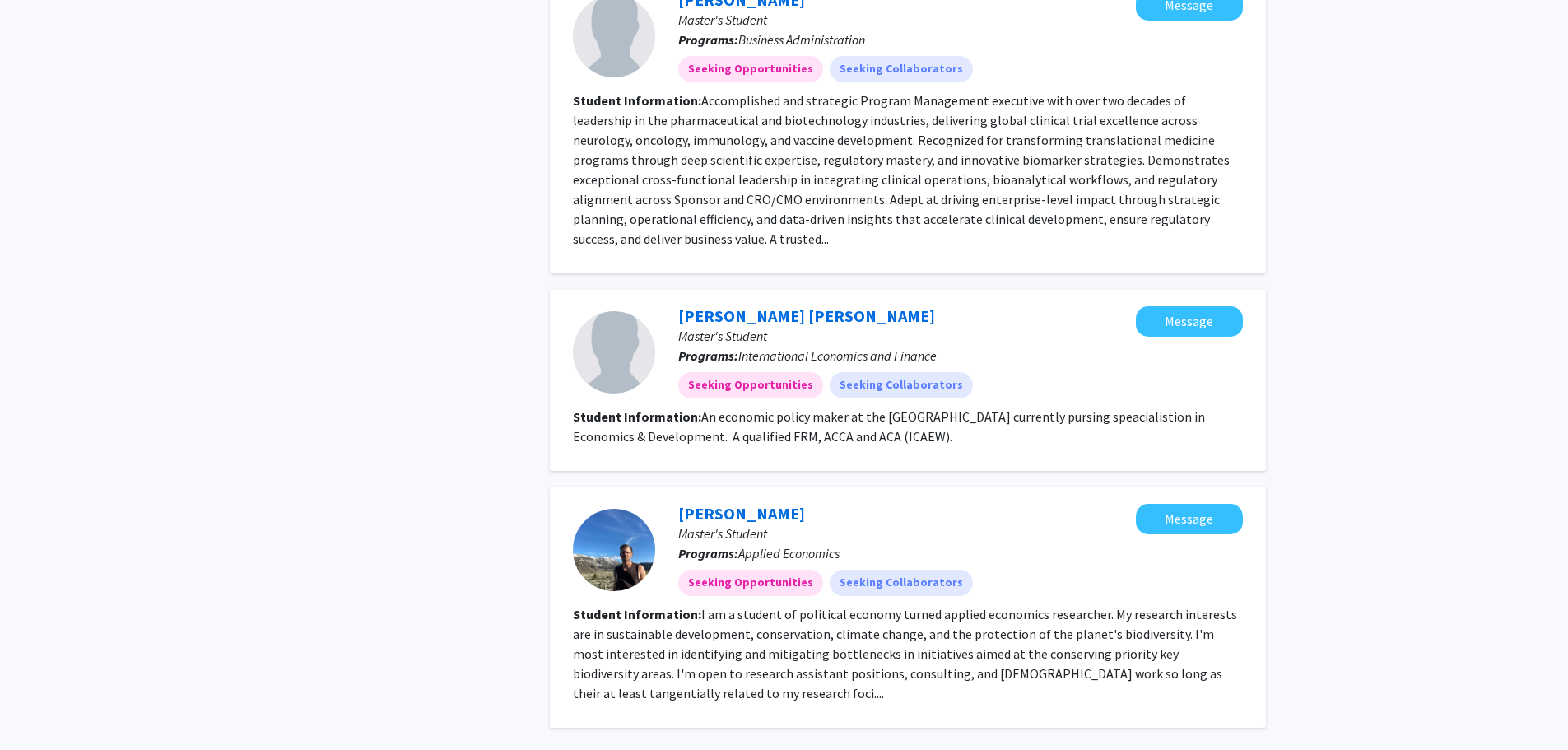
scroll to position [3109, 0]
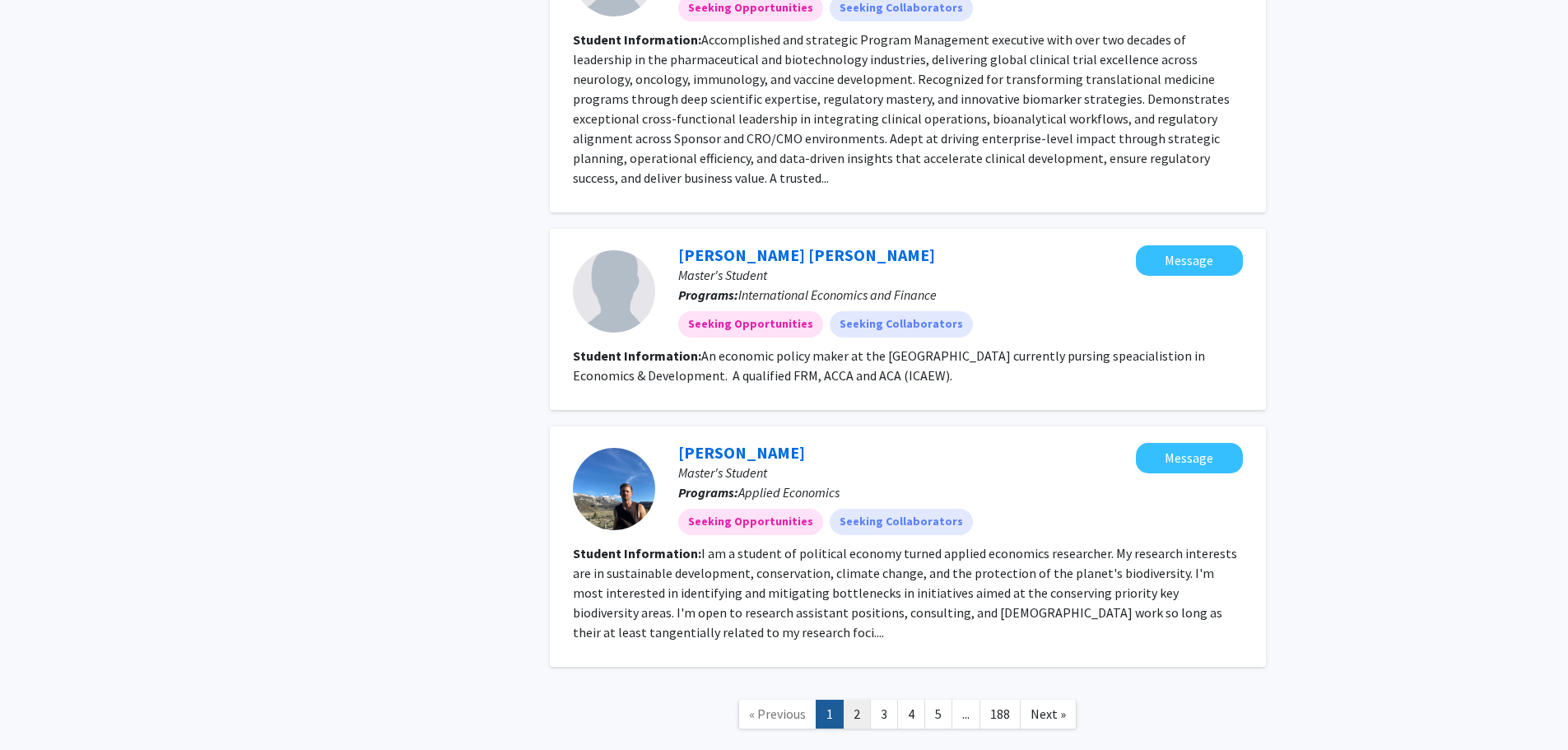
click at [857, 700] on link "2" at bounding box center [856, 715] width 28 height 29
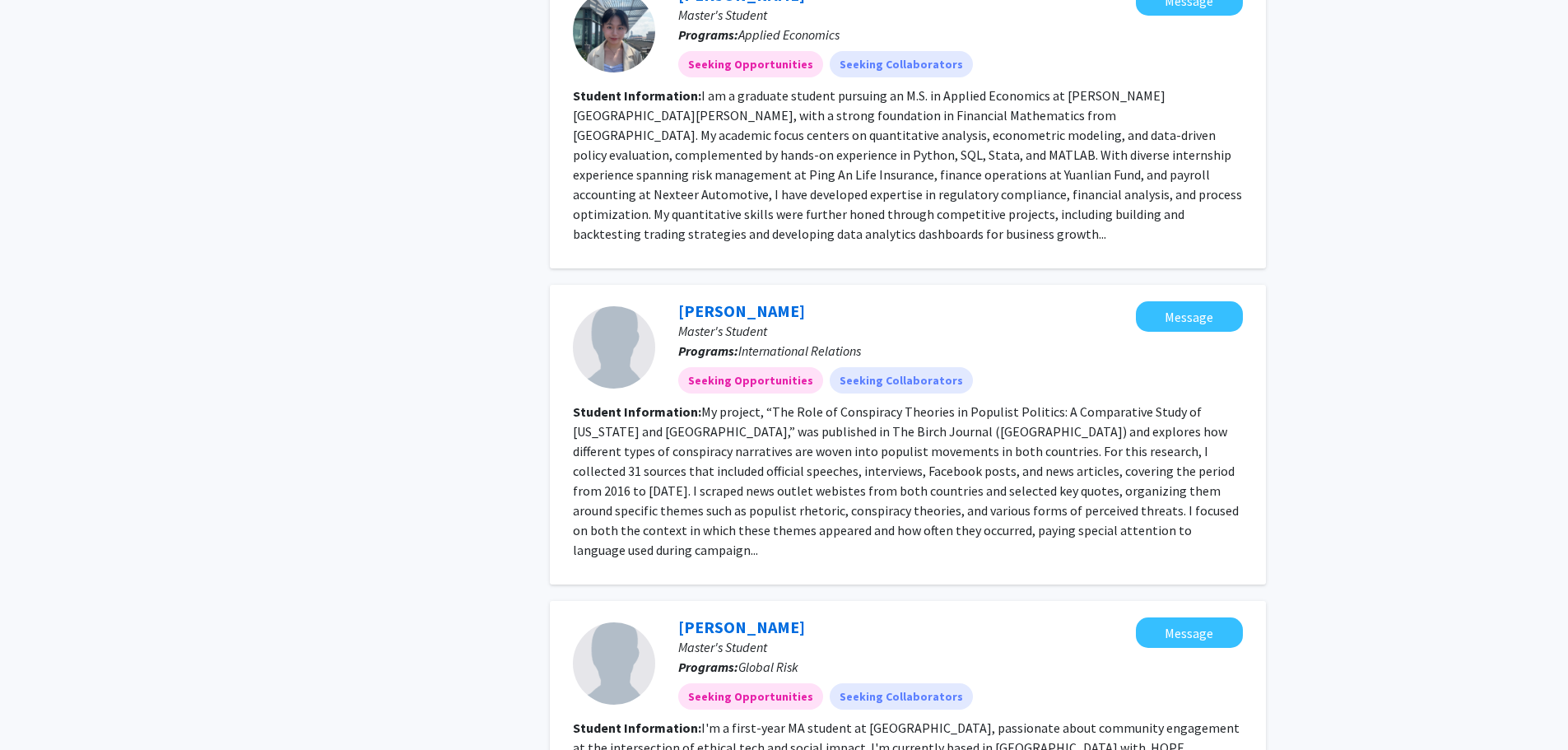
scroll to position [2349, 0]
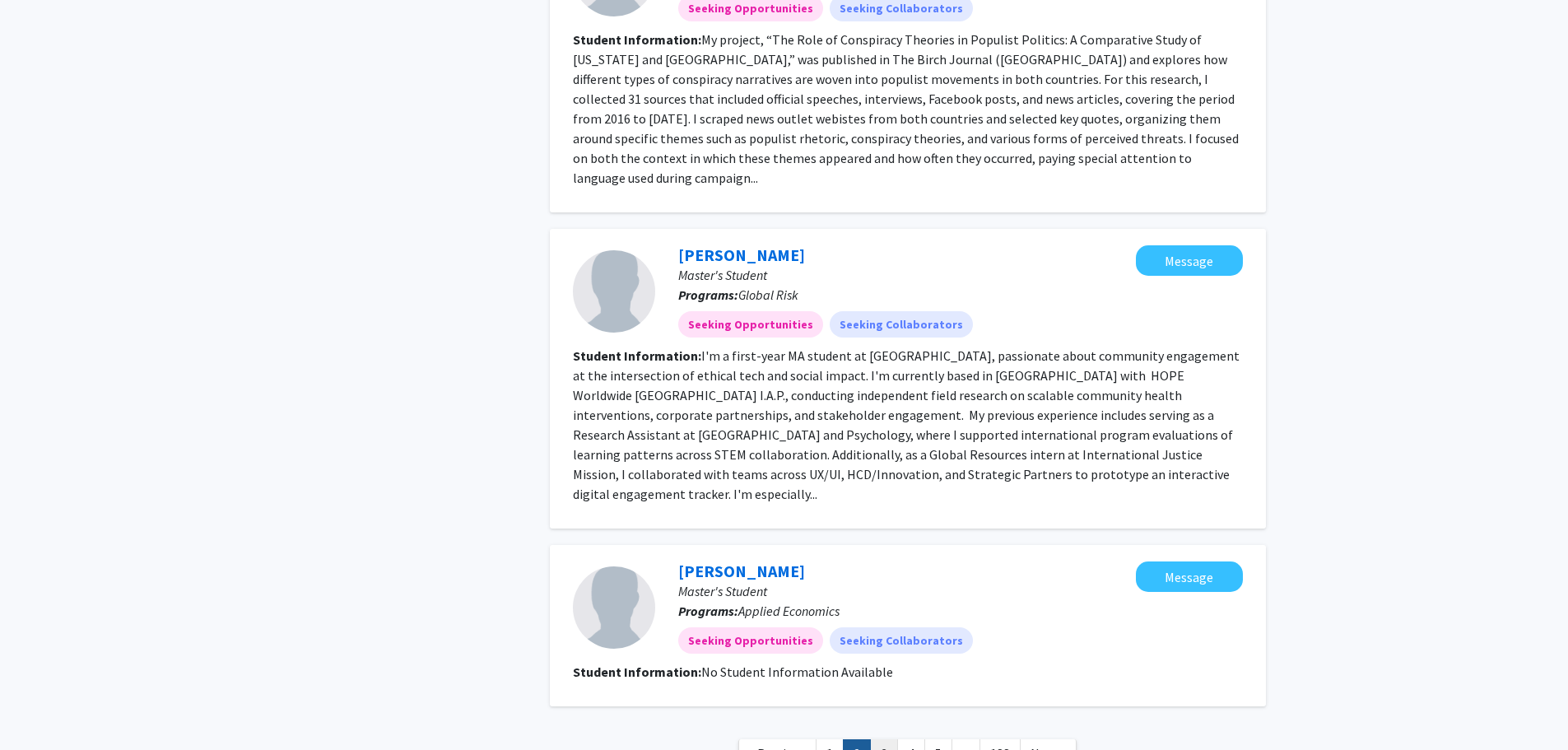
click at [878, 740] on link "3" at bounding box center [883, 755] width 28 height 29
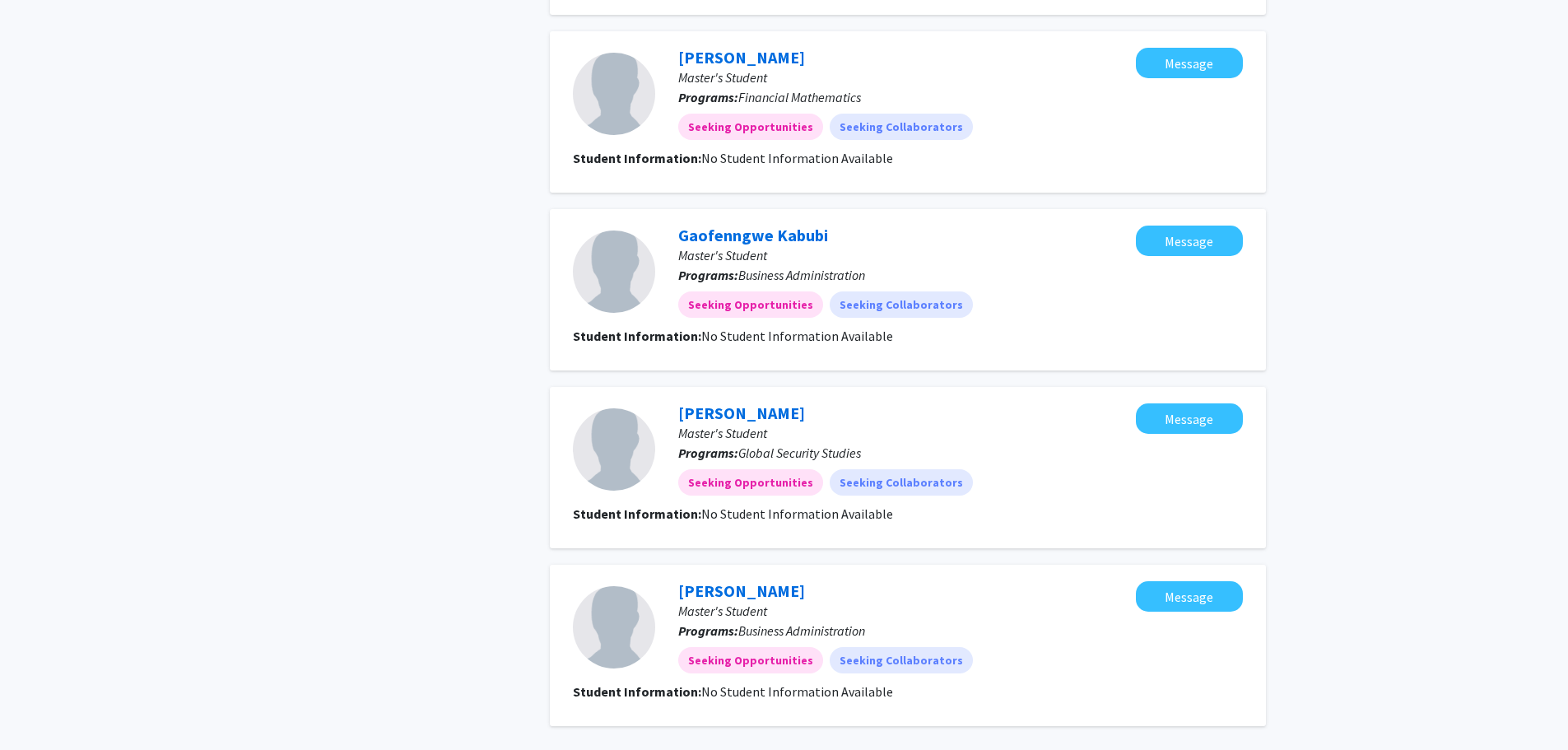
scroll to position [1381, 0]
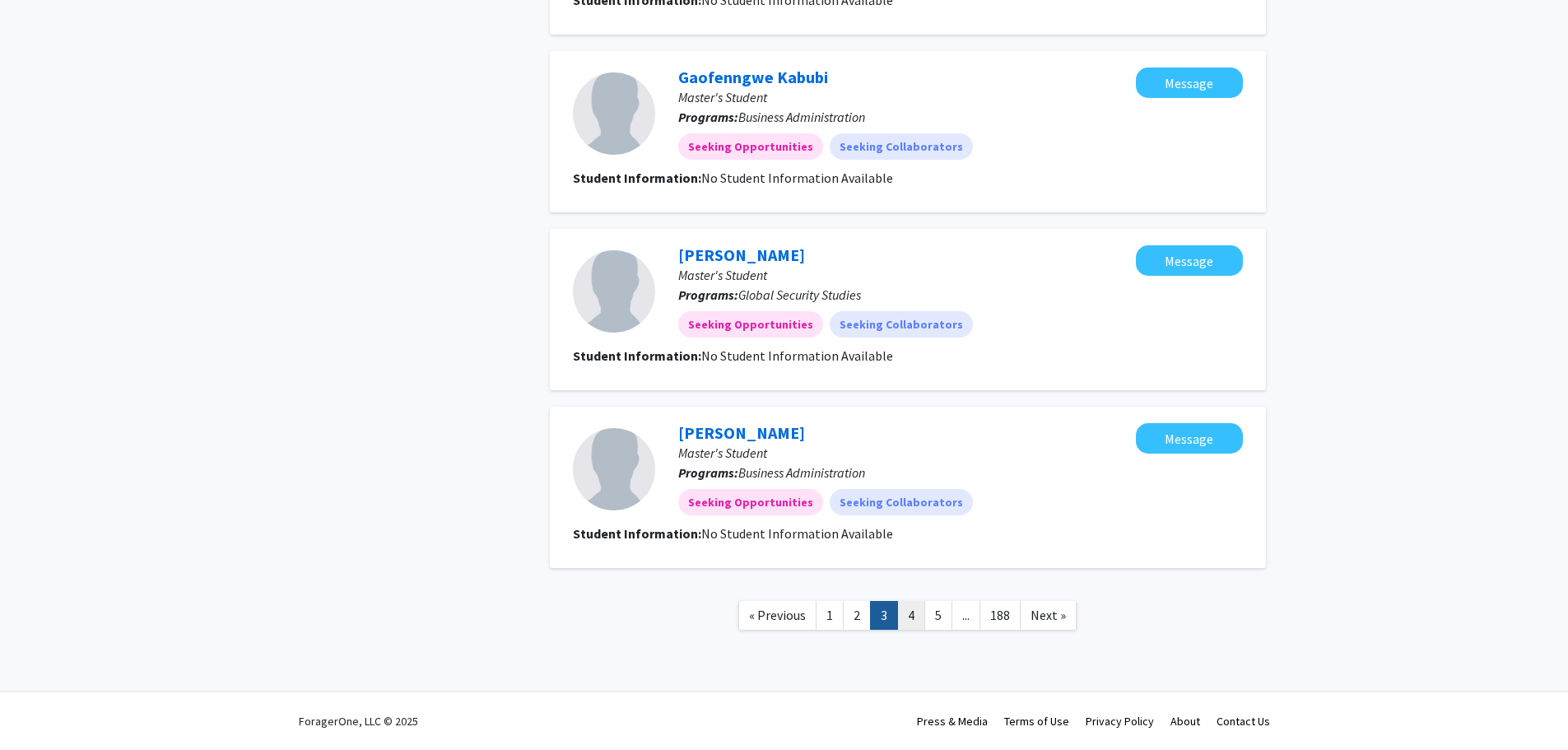
click at [907, 617] on link "4" at bounding box center [911, 616] width 28 height 29
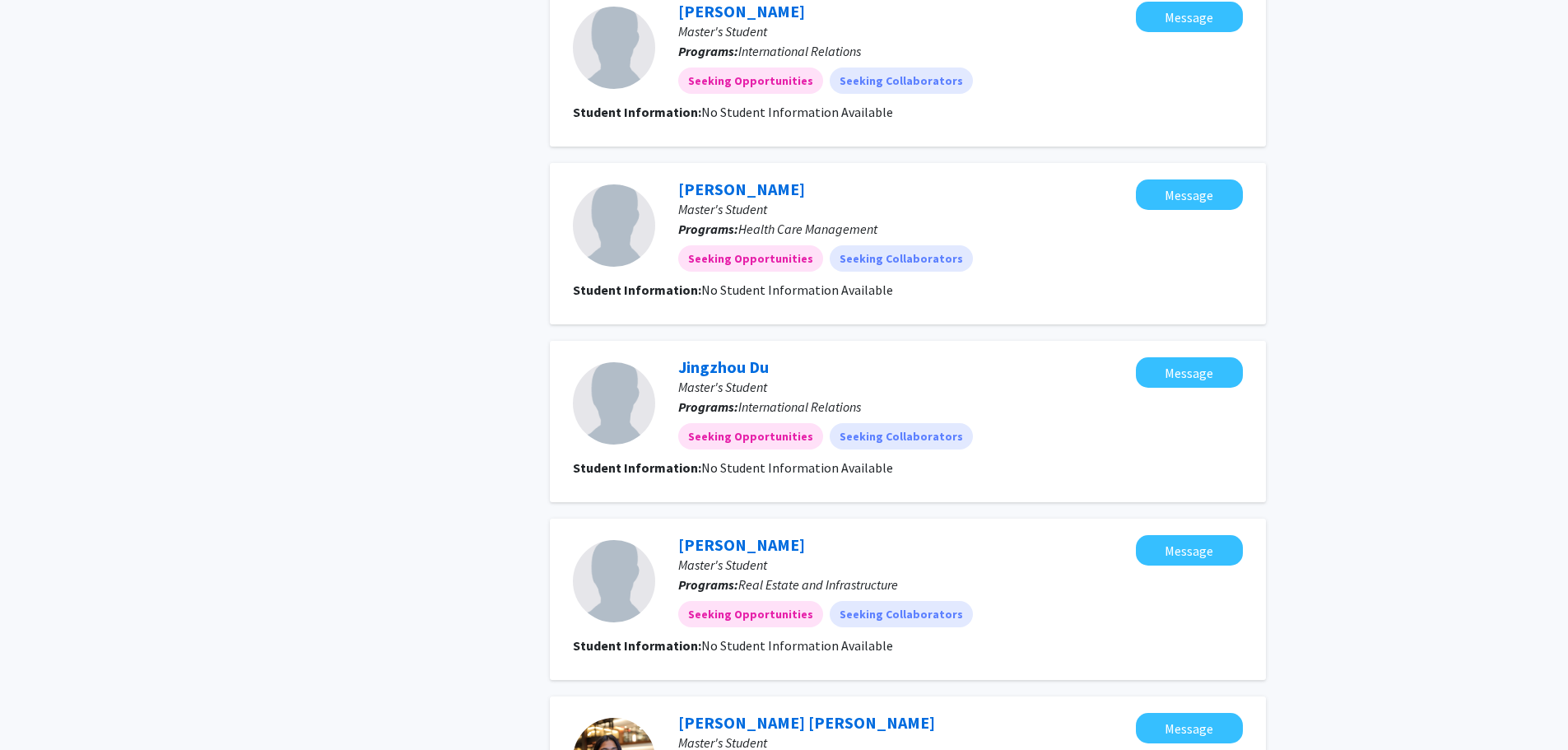
scroll to position [1361, 0]
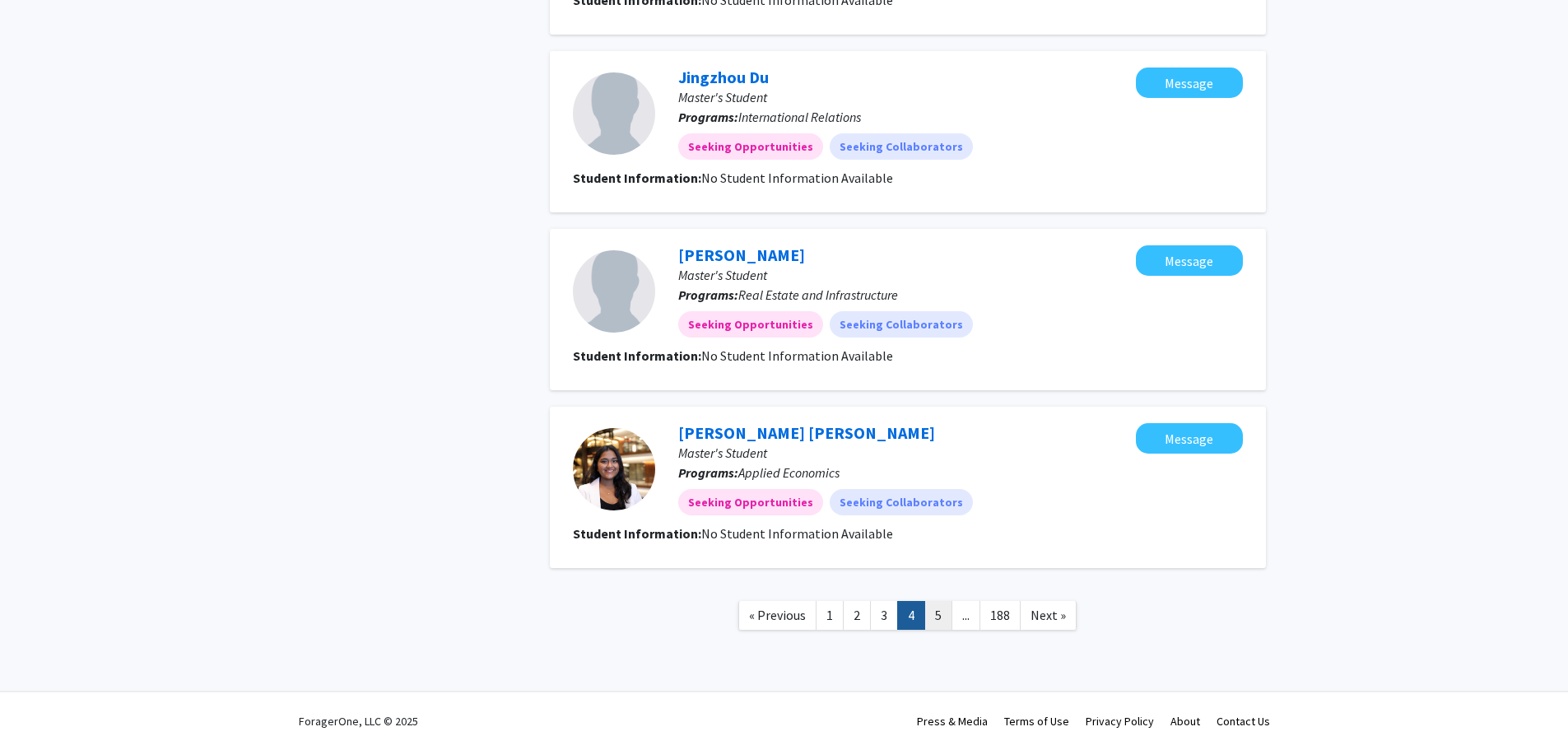
click at [933, 616] on link "5" at bounding box center [938, 616] width 28 height 29
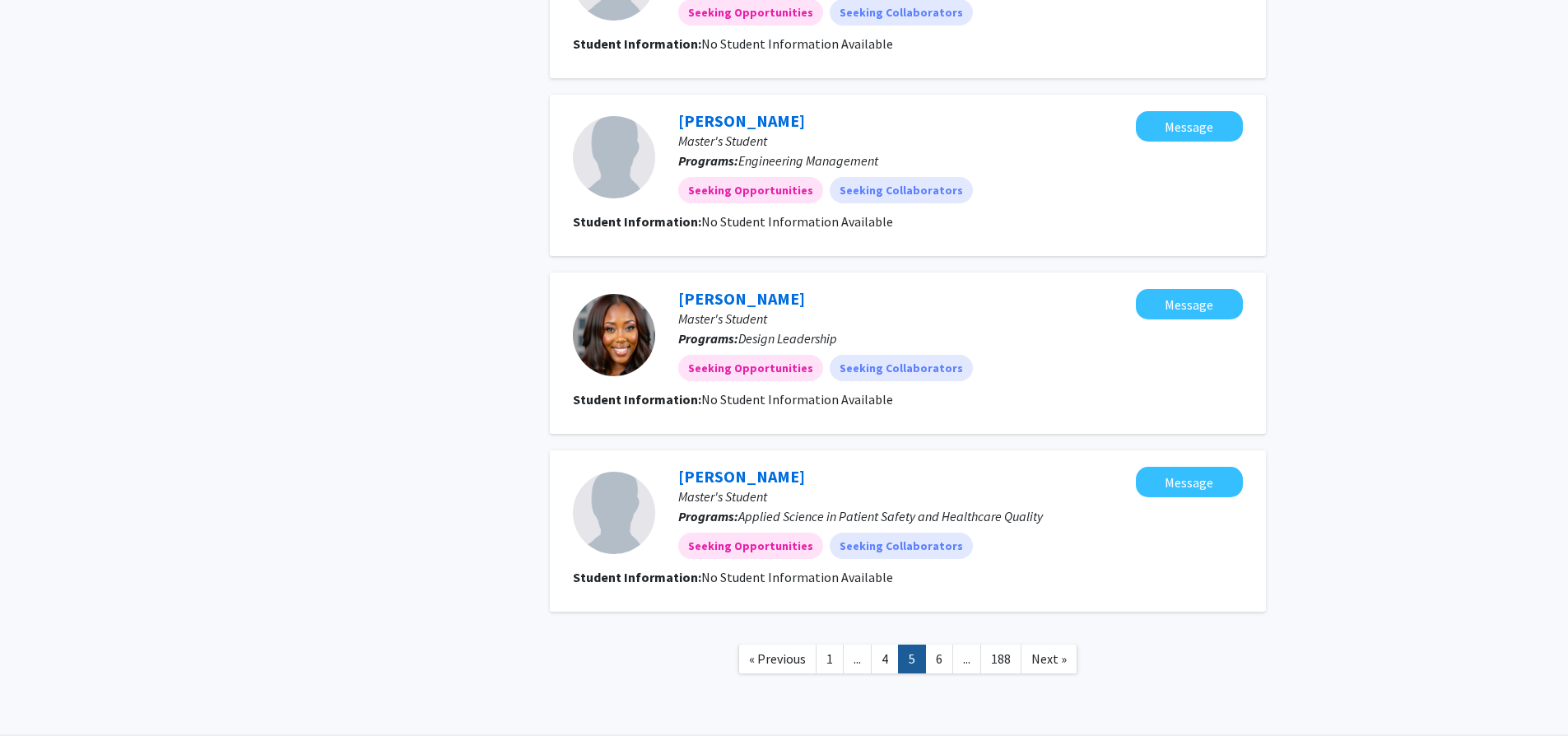
scroll to position [1318, 0]
click at [940, 657] on link "6" at bounding box center [939, 659] width 28 height 29
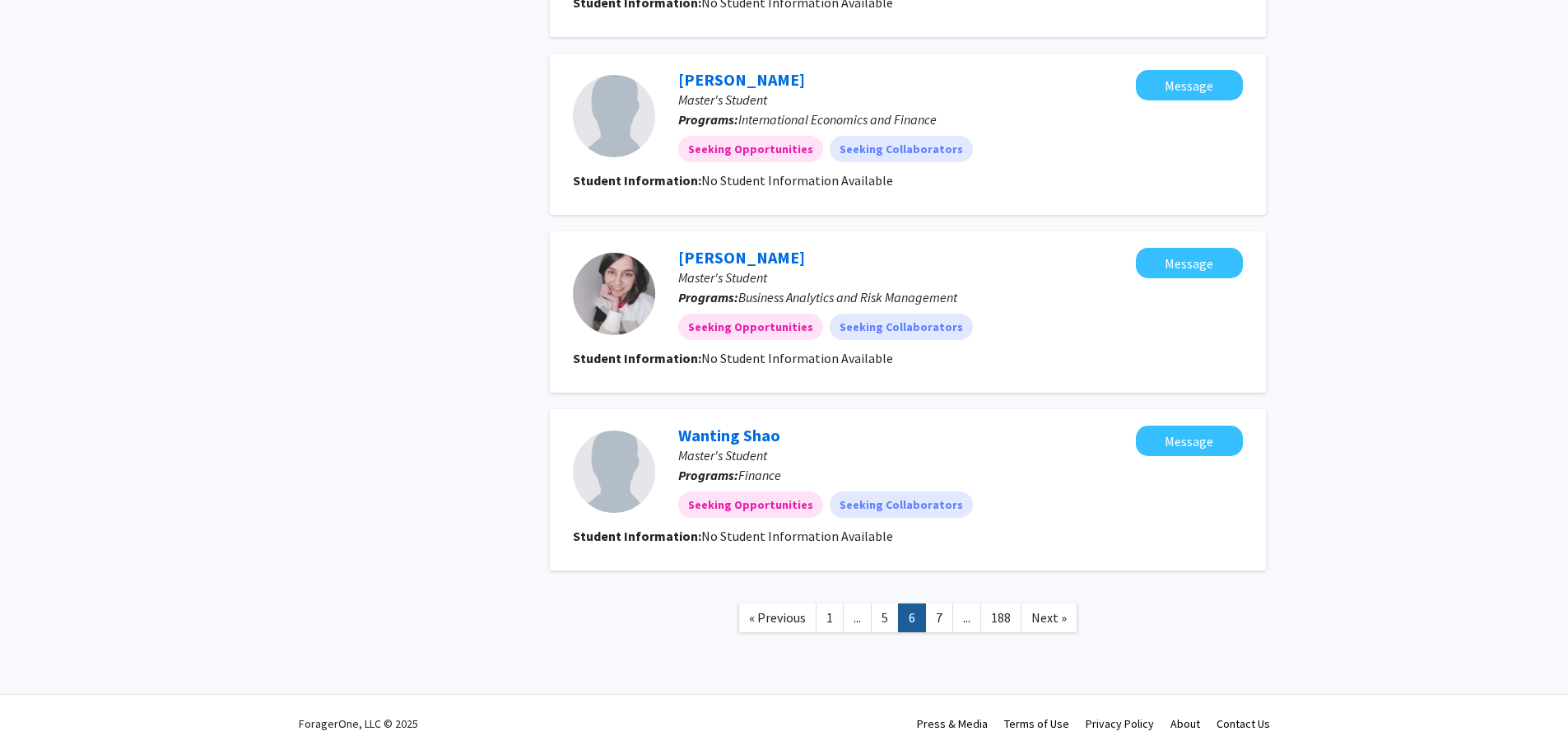
scroll to position [1361, 0]
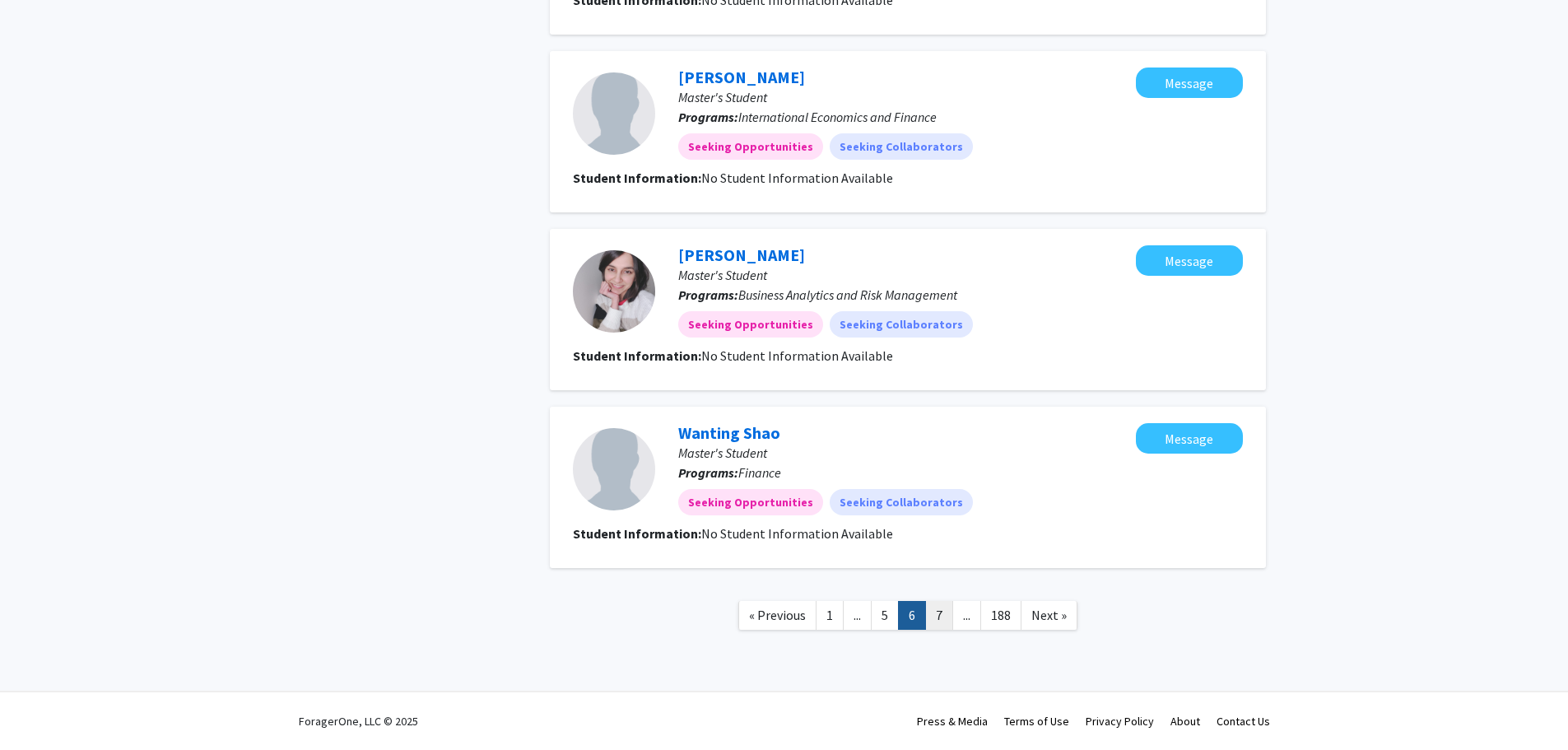
click at [940, 612] on link "7" at bounding box center [939, 616] width 28 height 29
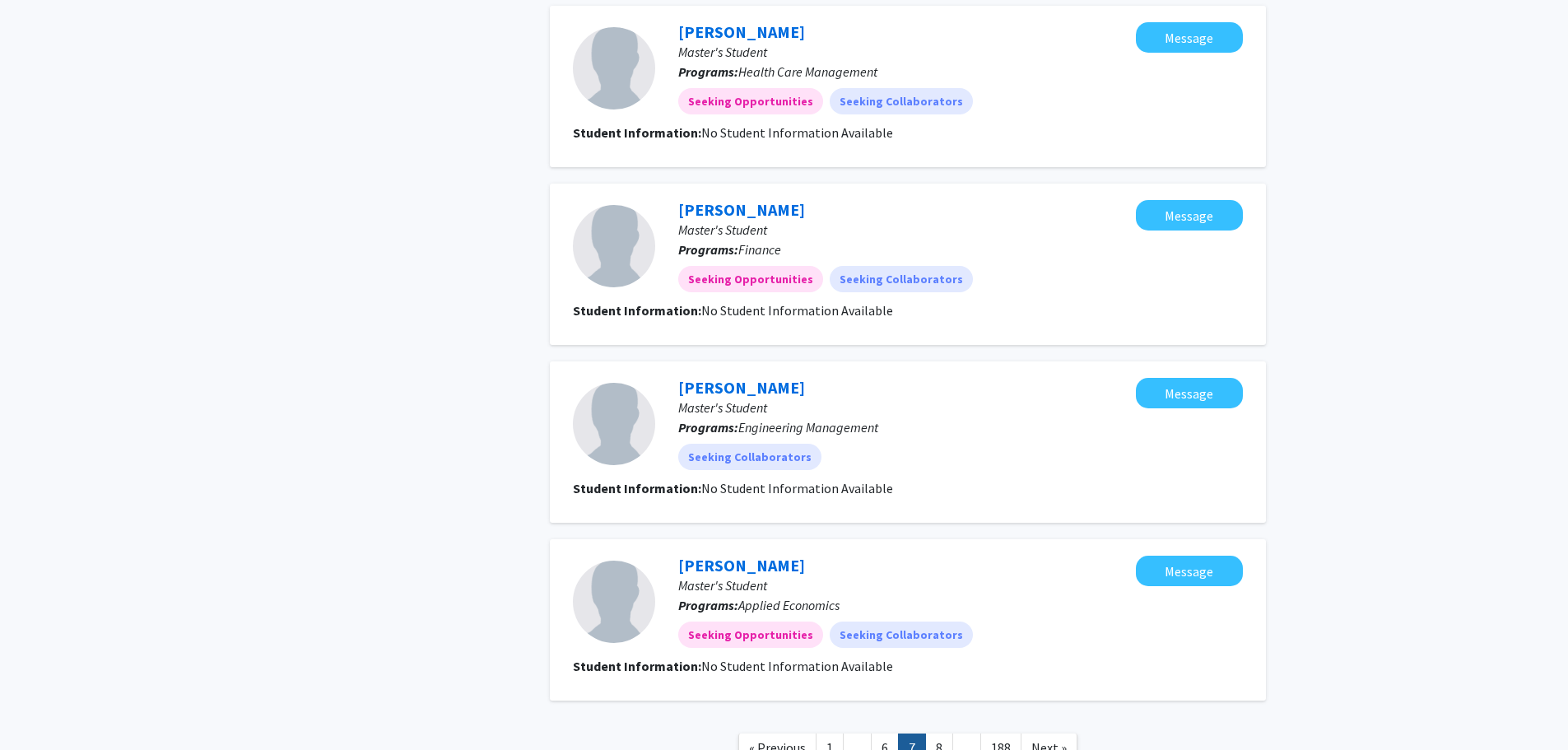
scroll to position [1361, 0]
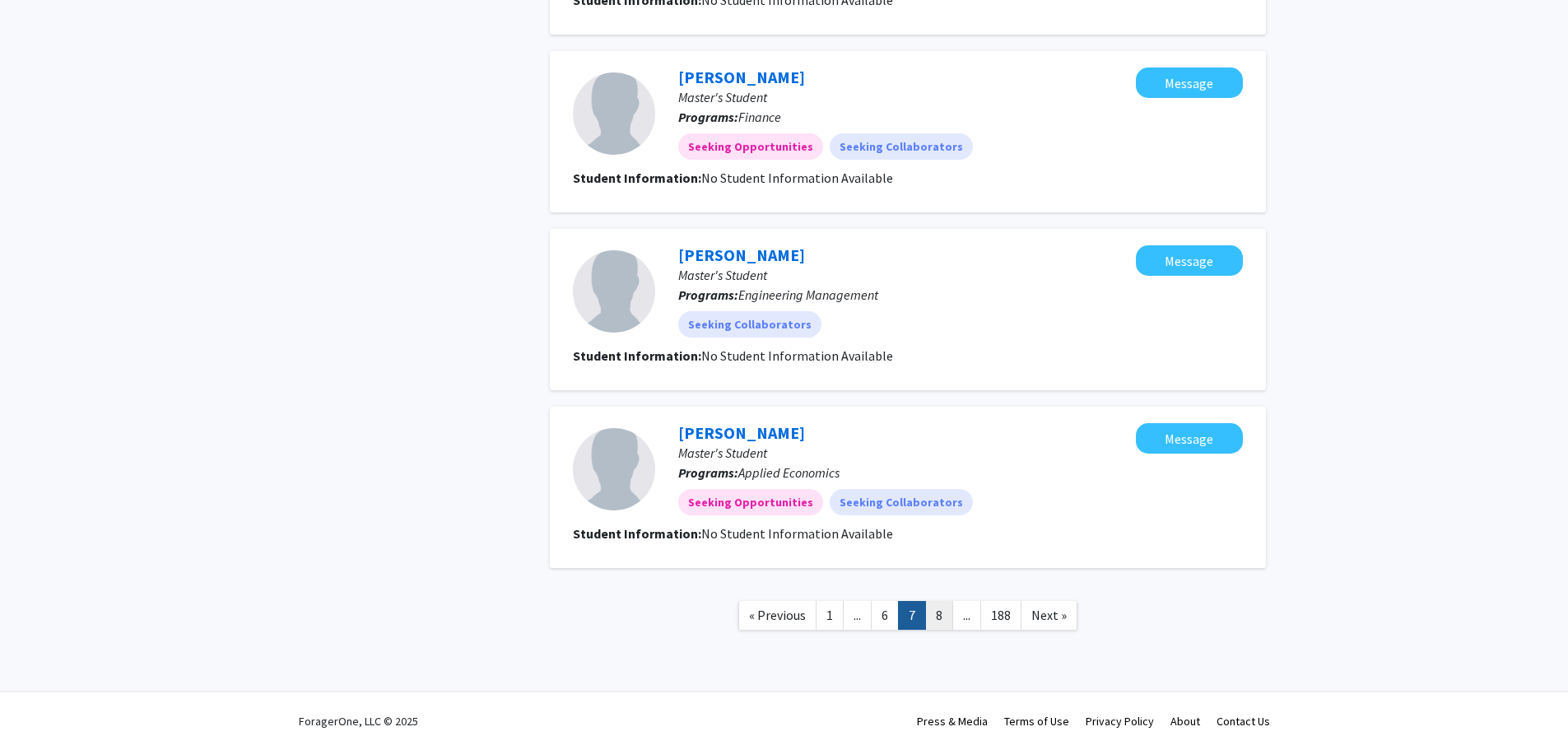
click at [940, 612] on link "8" at bounding box center [939, 616] width 28 height 29
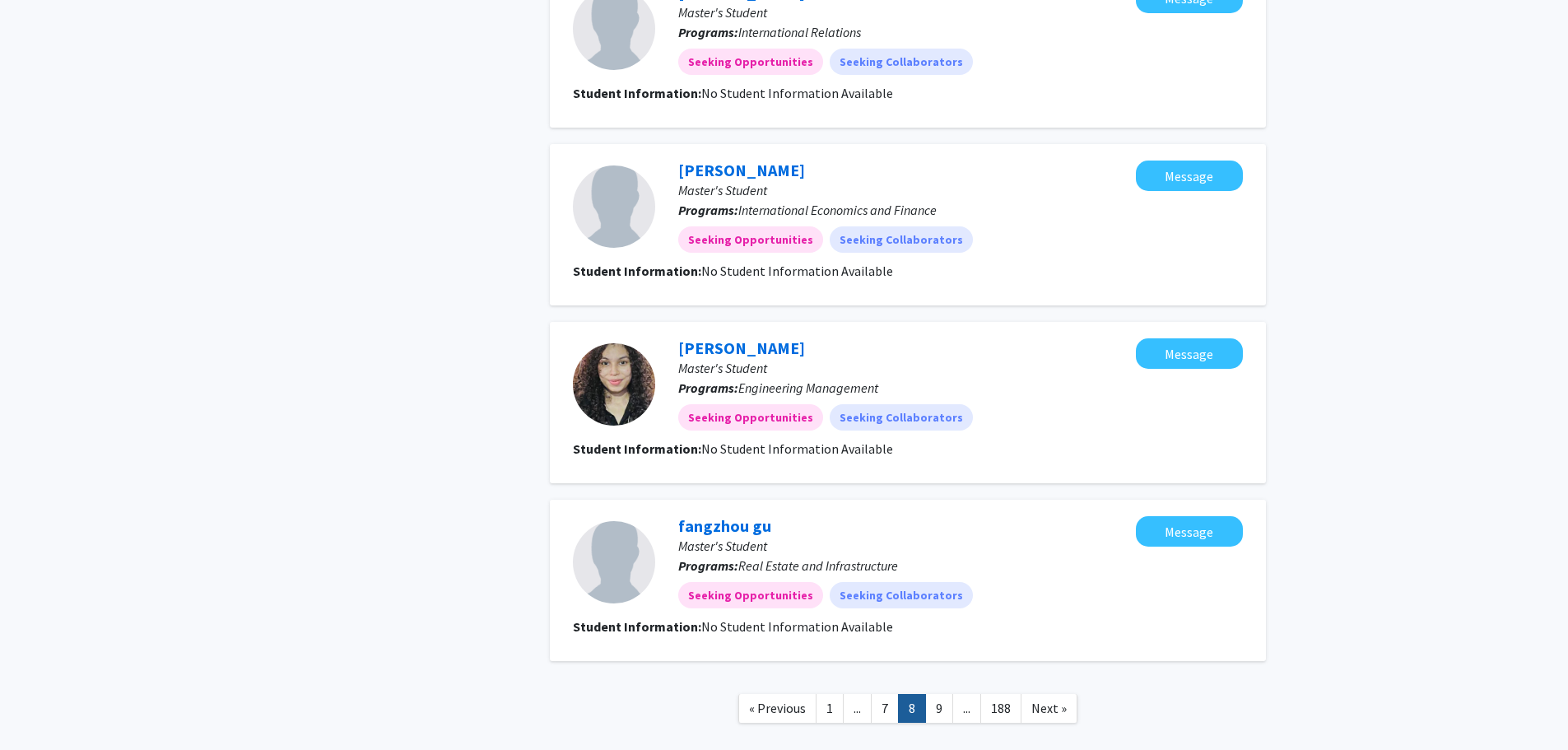
scroll to position [1361, 0]
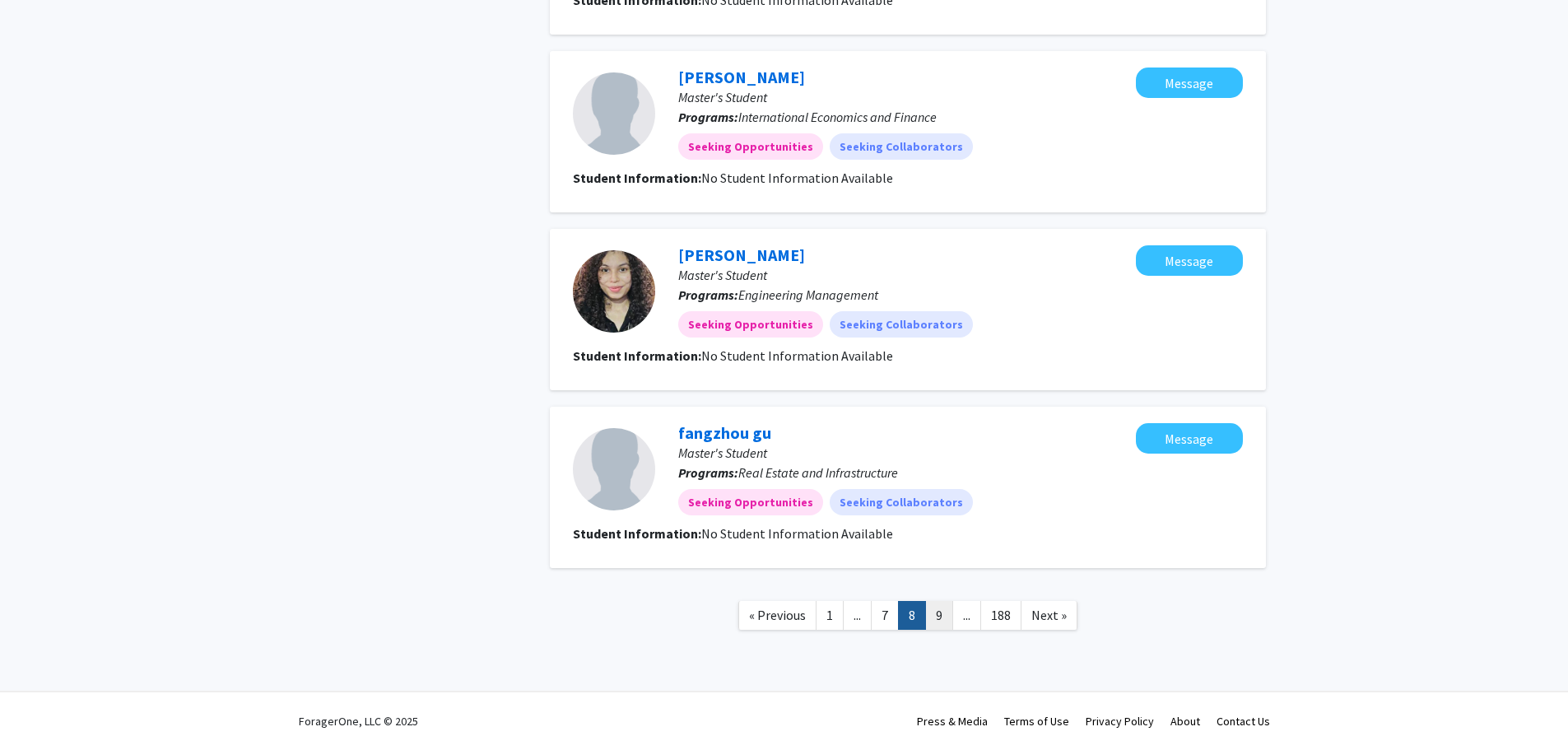
click at [940, 614] on link "9" at bounding box center [939, 616] width 28 height 29
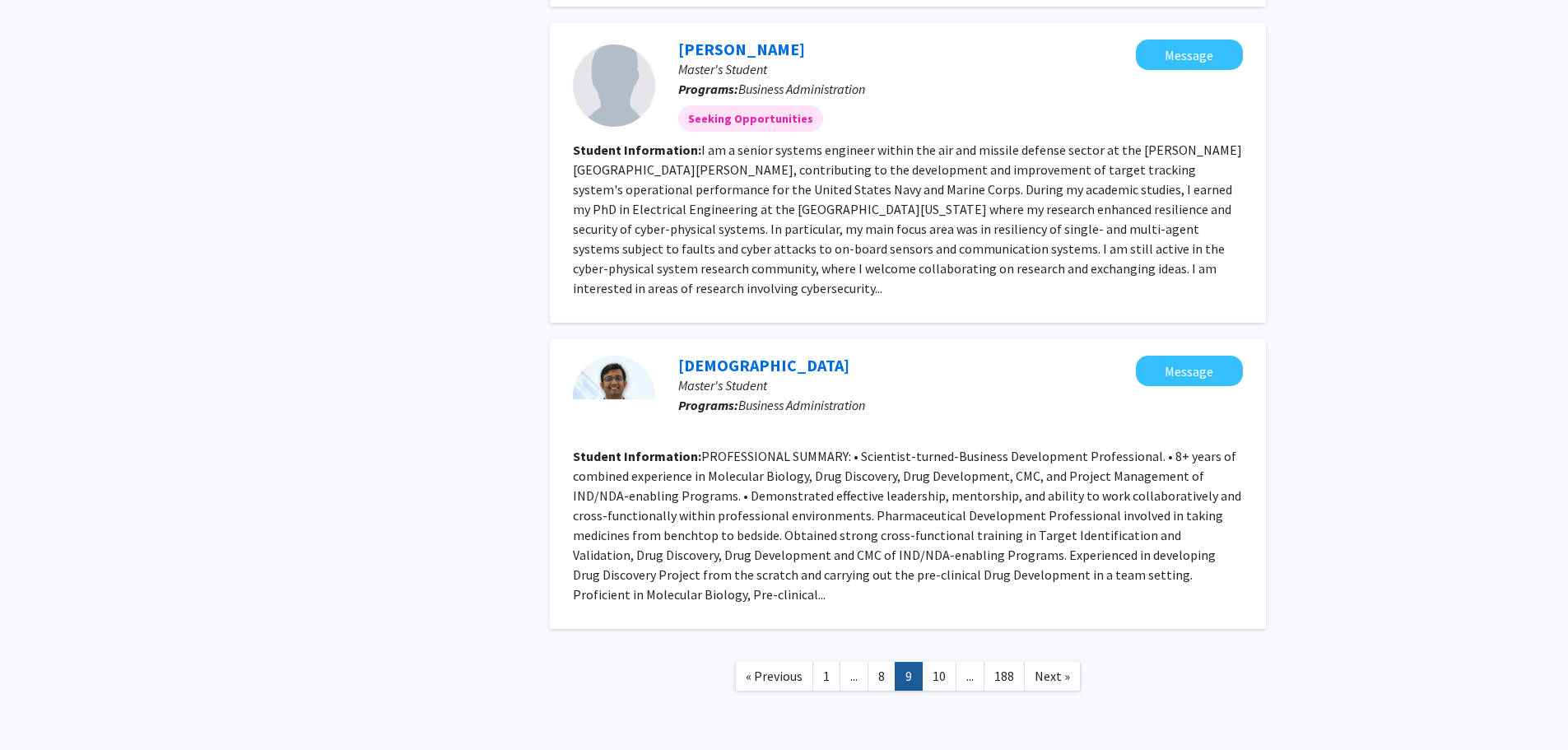
scroll to position [1845, 0]
click at [944, 660] on link "10" at bounding box center [940, 675] width 34 height 29
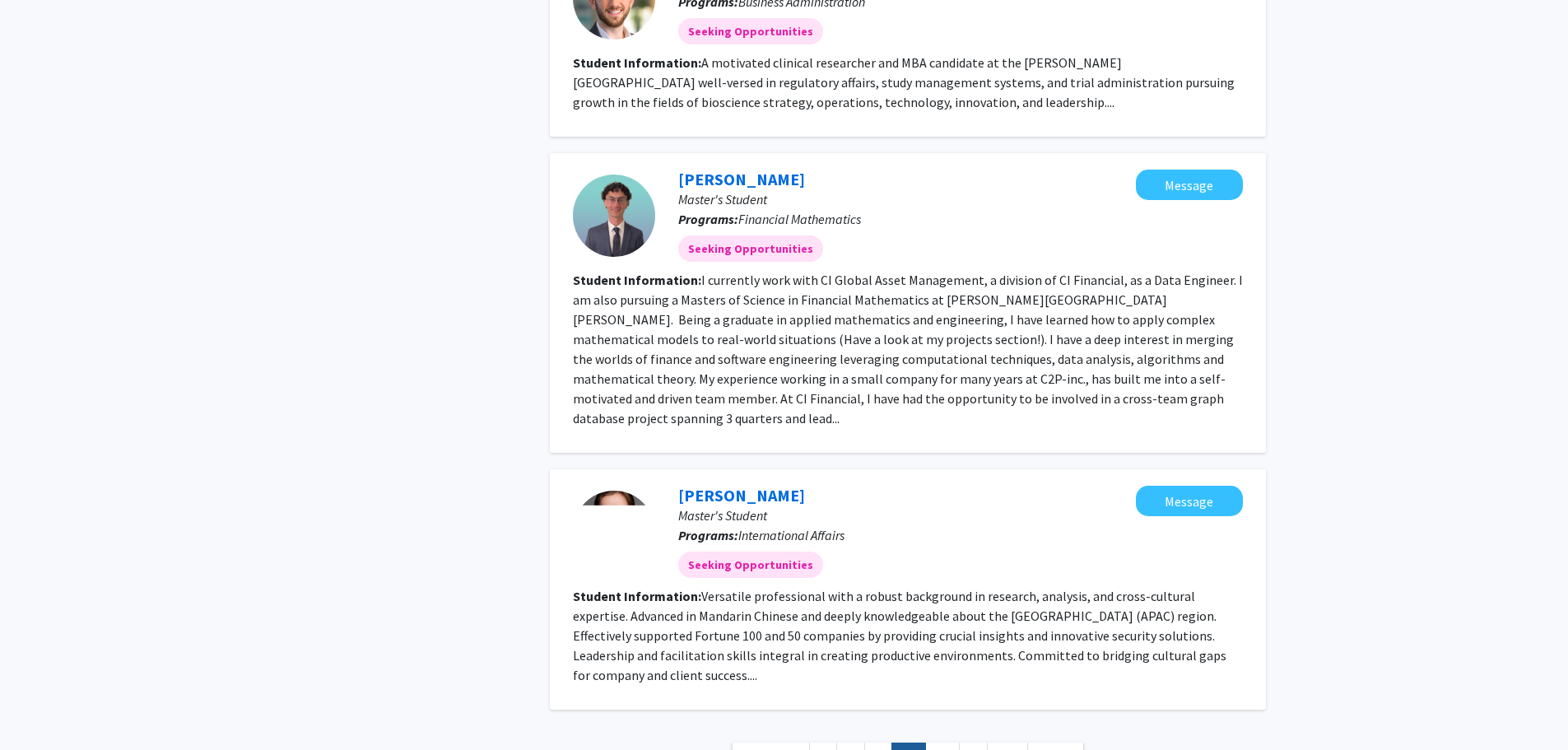
scroll to position [2388, 0]
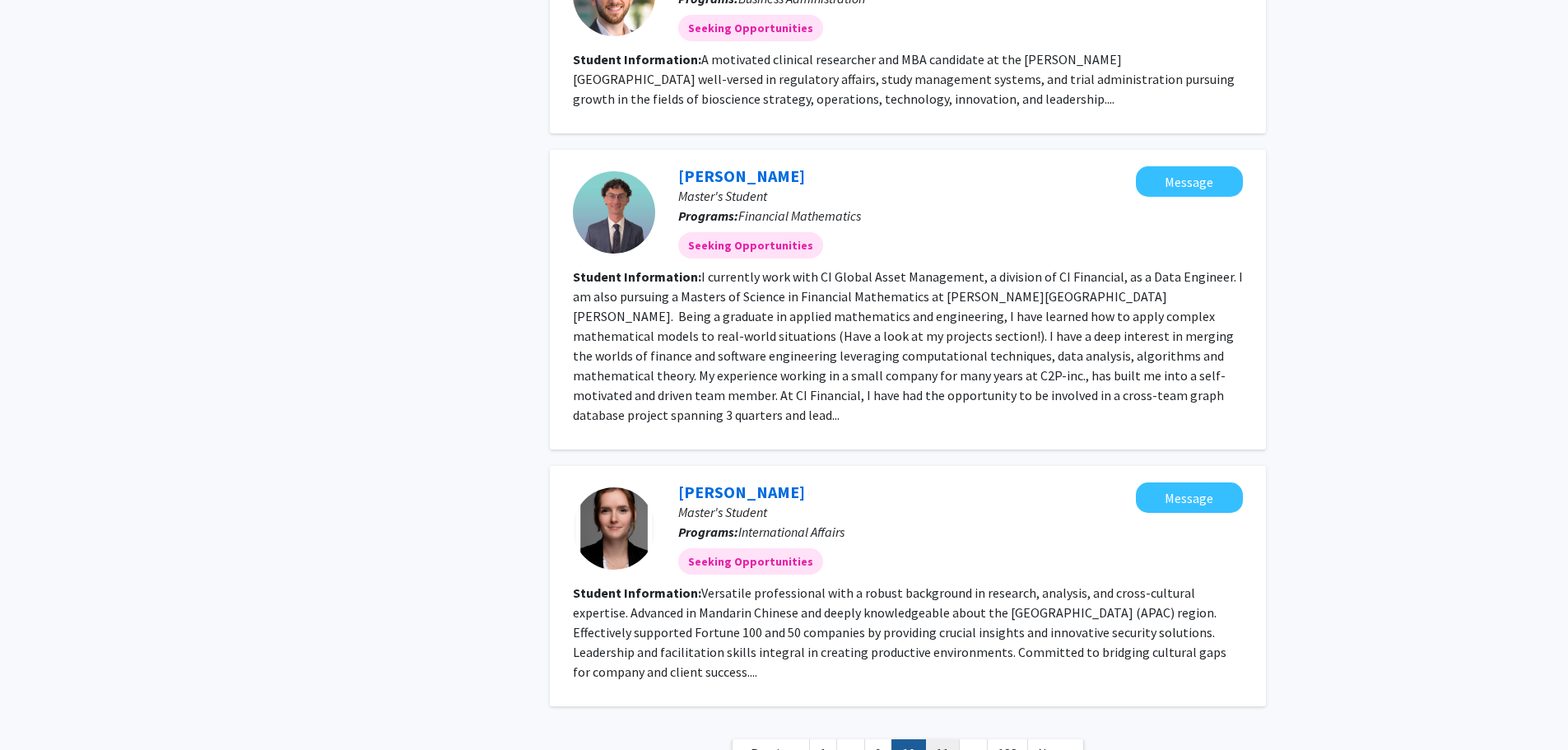
click at [935, 740] on link "11" at bounding box center [942, 755] width 34 height 29
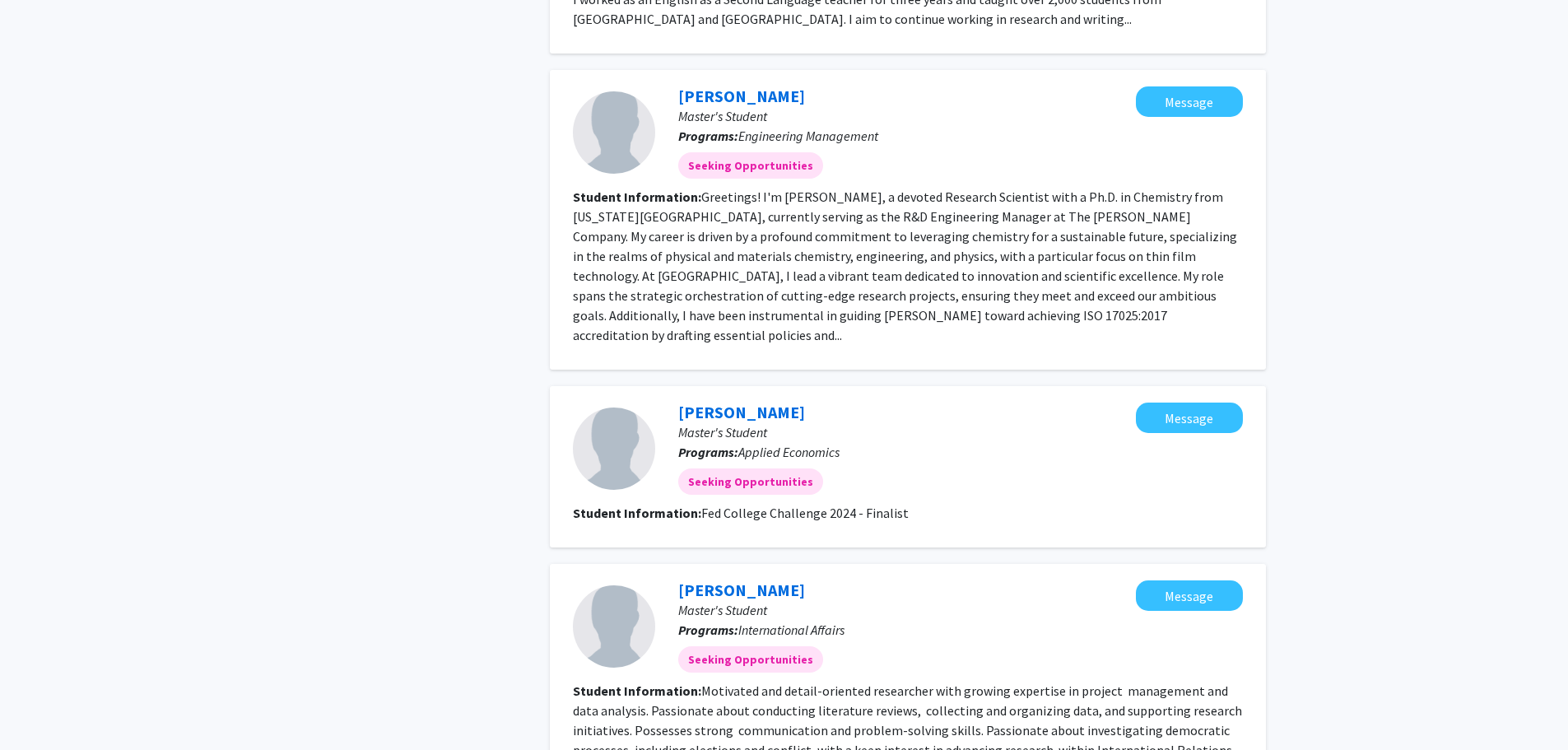
scroll to position [2141, 0]
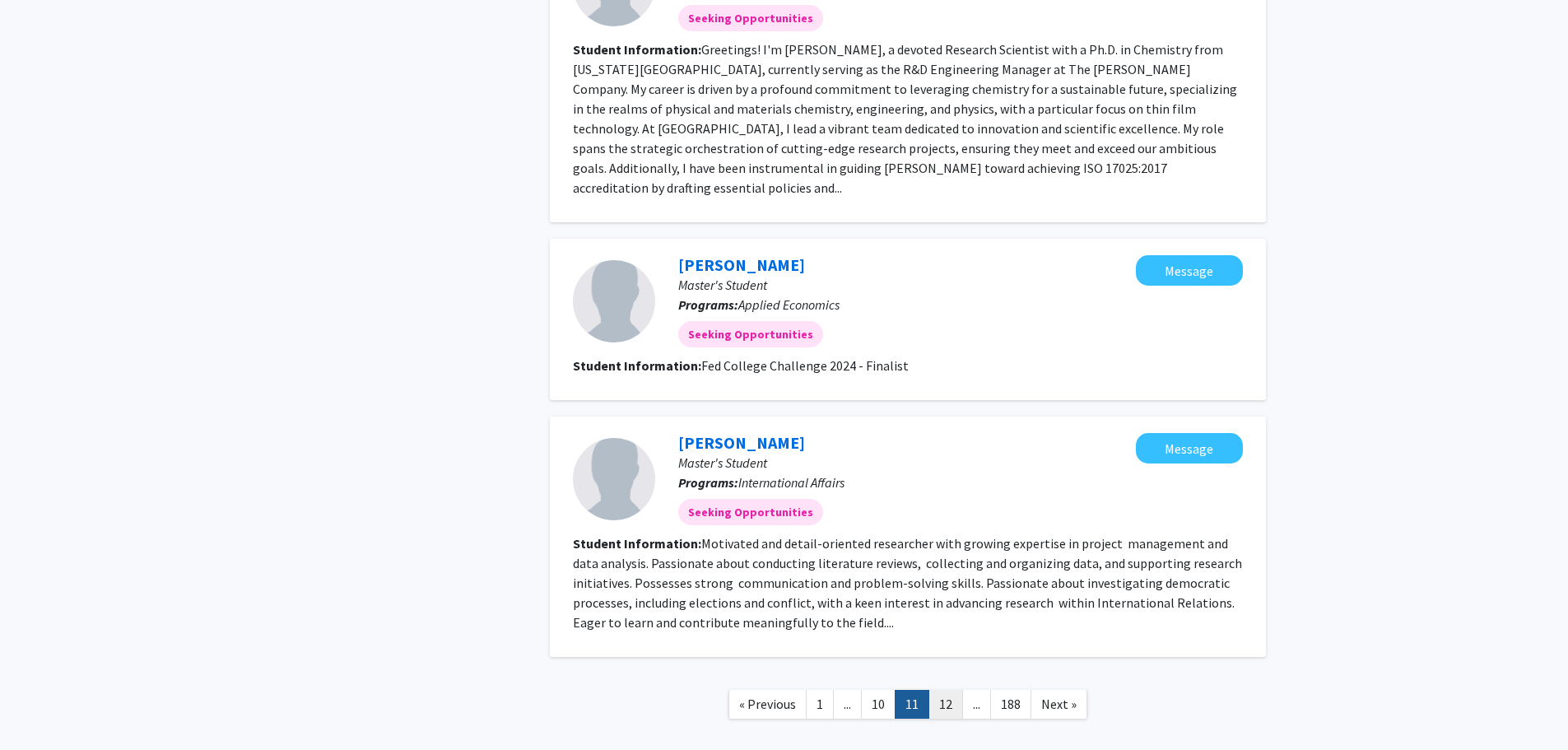
click at [943, 690] on link "12" at bounding box center [946, 705] width 34 height 29
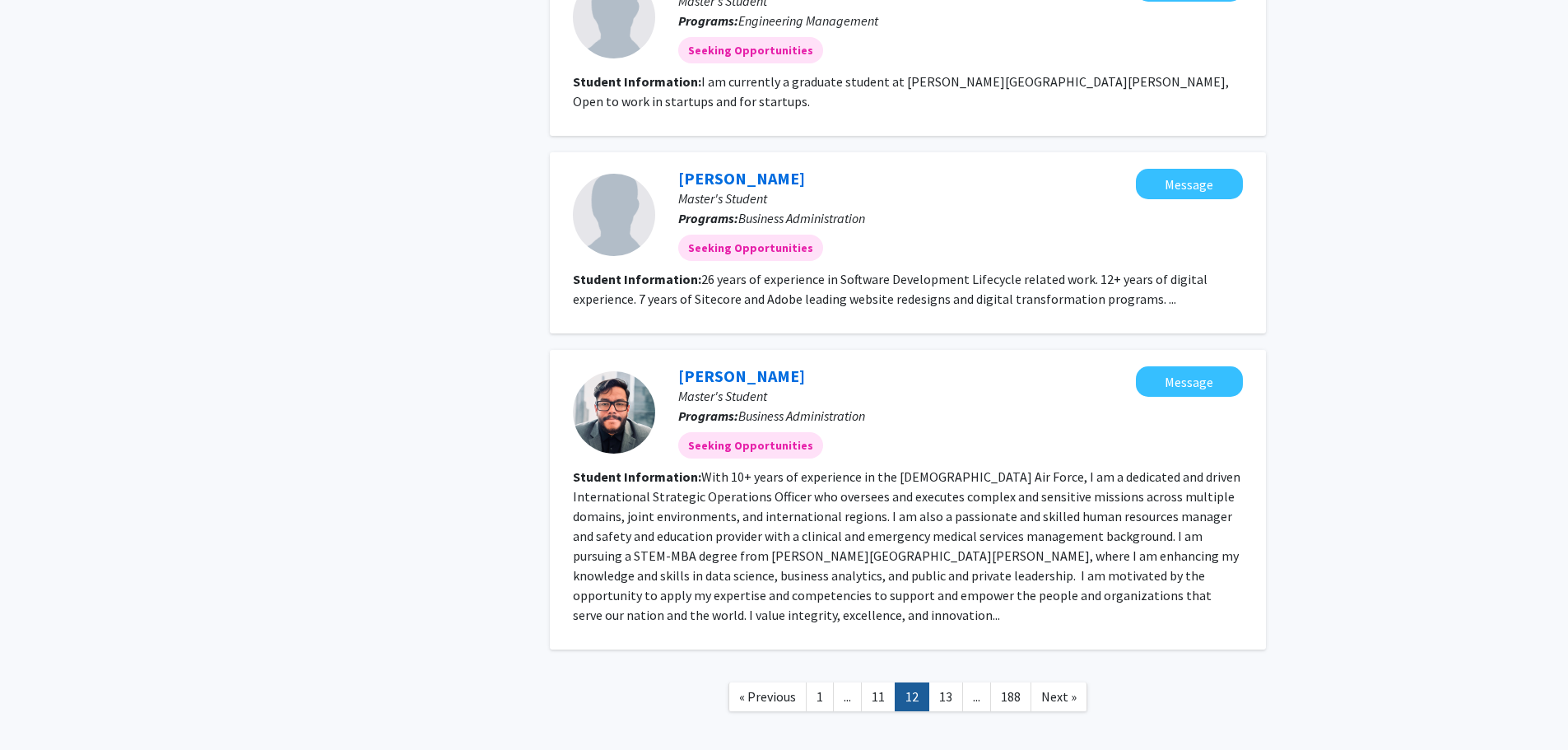
scroll to position [2059, 0]
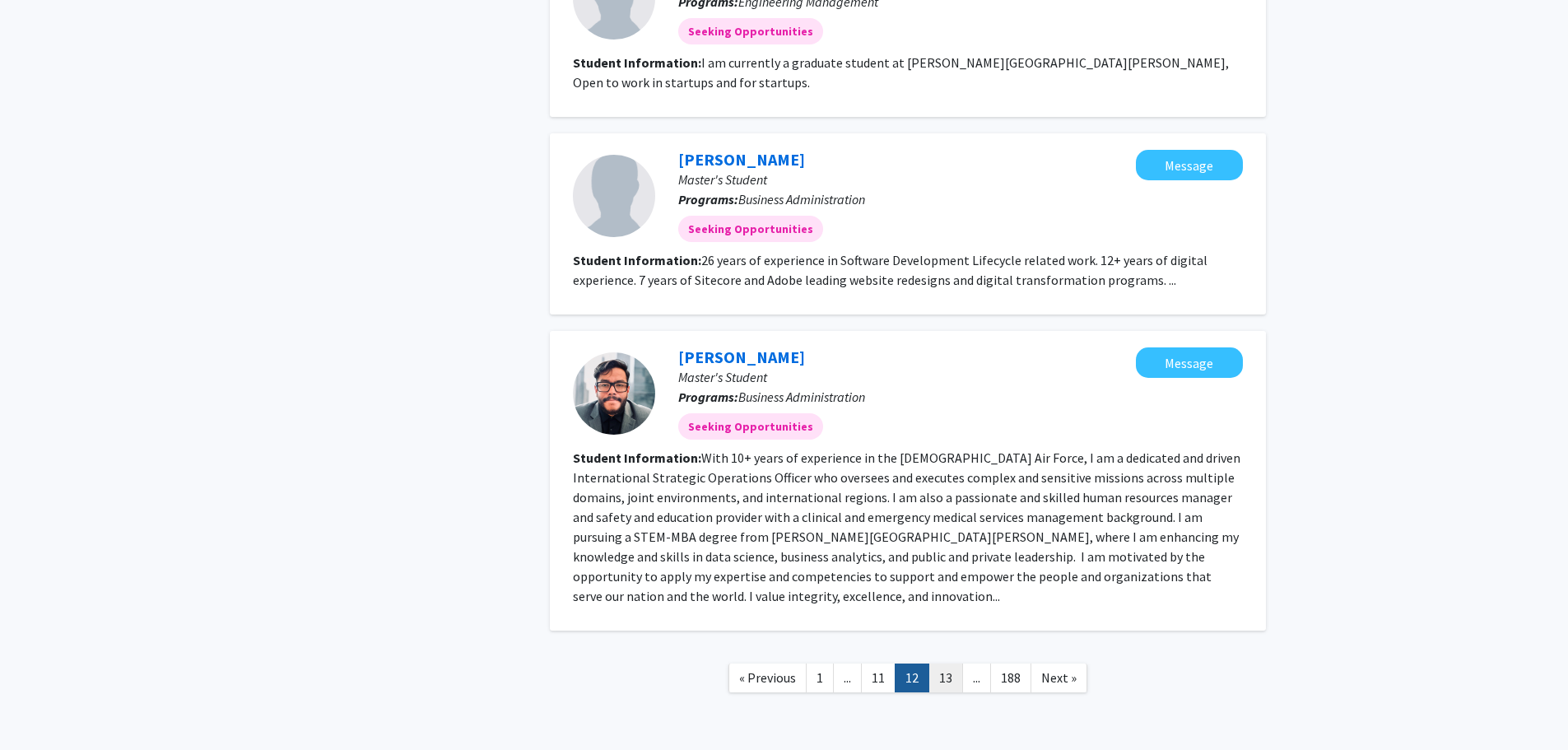
click at [938, 664] on link "13" at bounding box center [946, 679] width 34 height 29
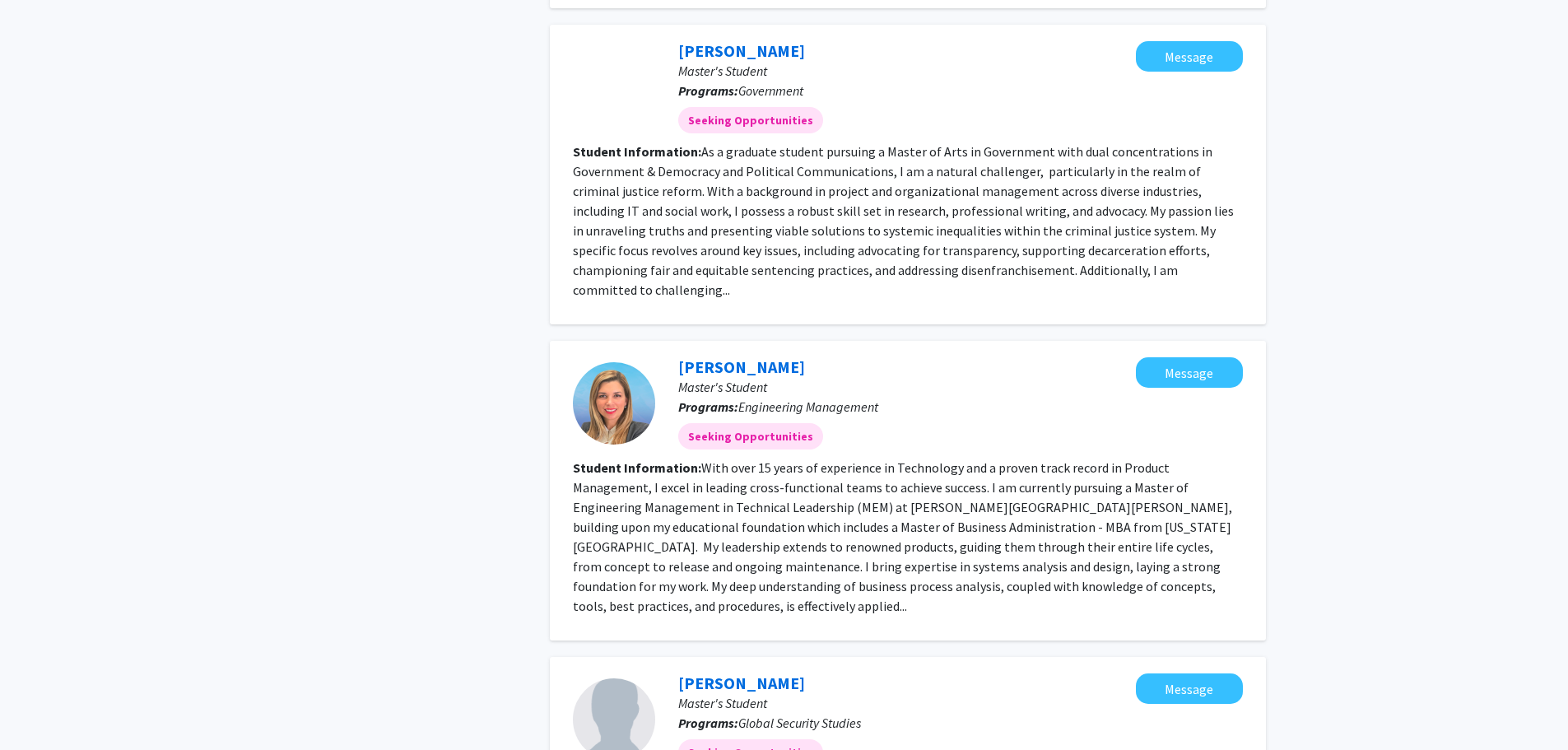
scroll to position [2151, 0]
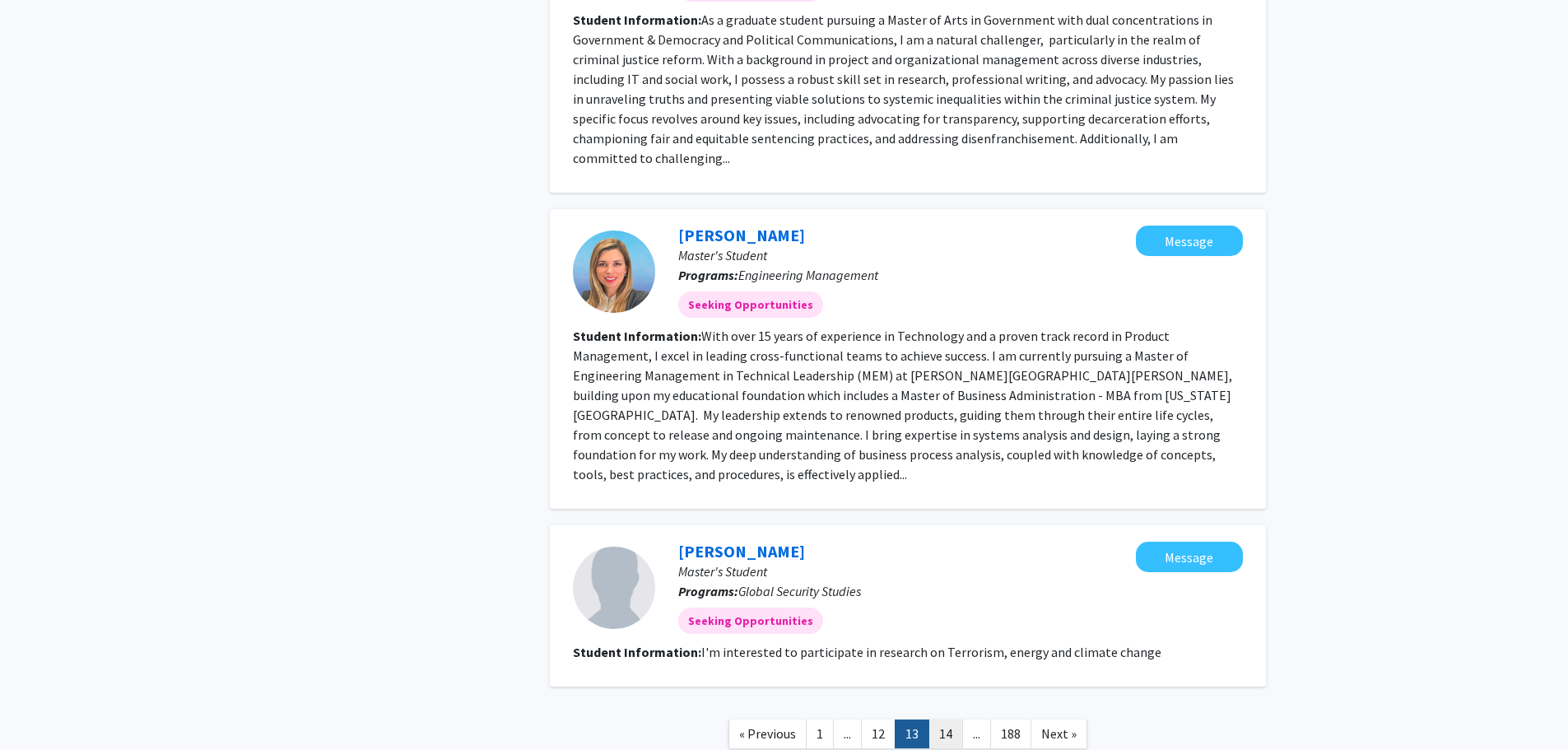
click at [941, 720] on link "14" at bounding box center [946, 735] width 34 height 29
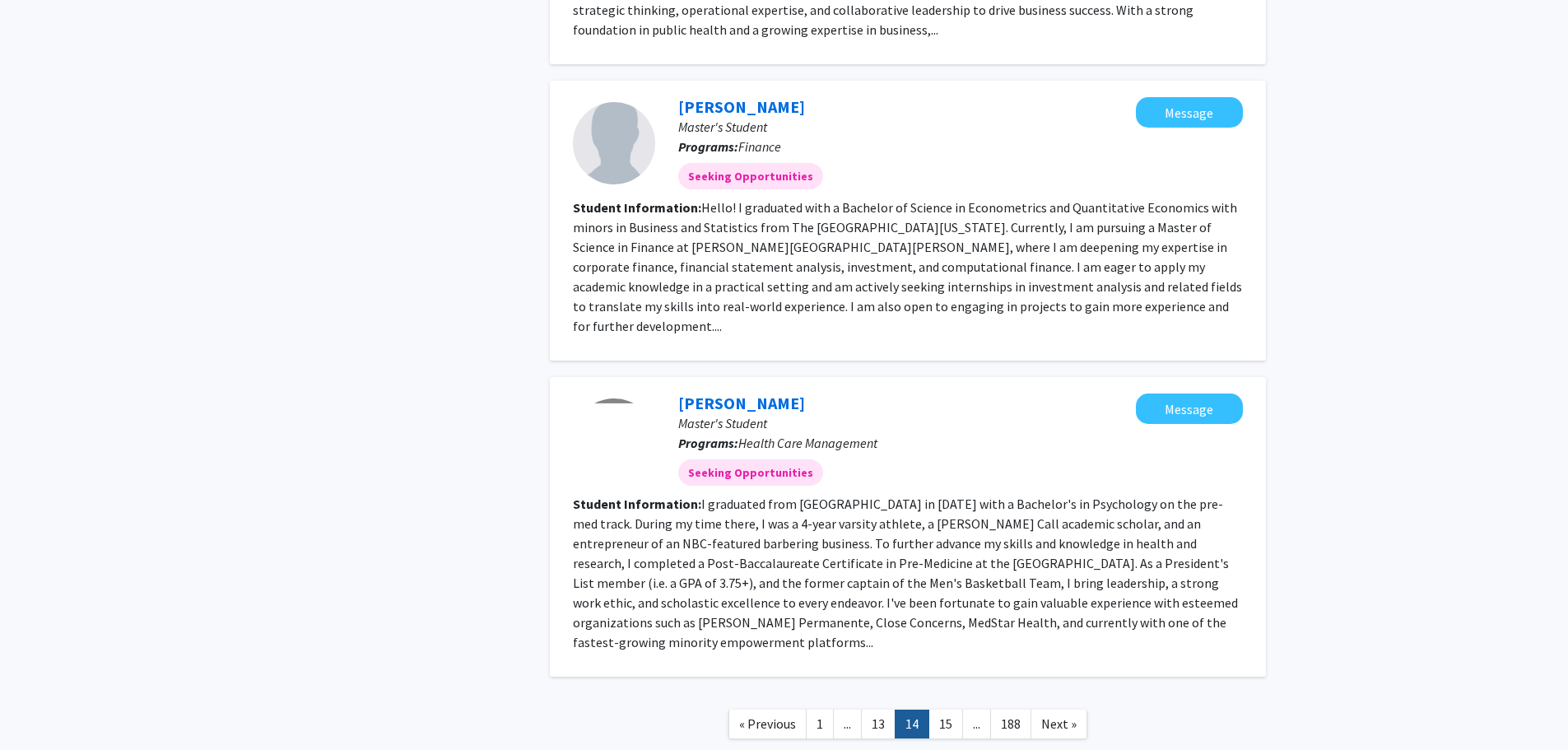
scroll to position [2290, 0]
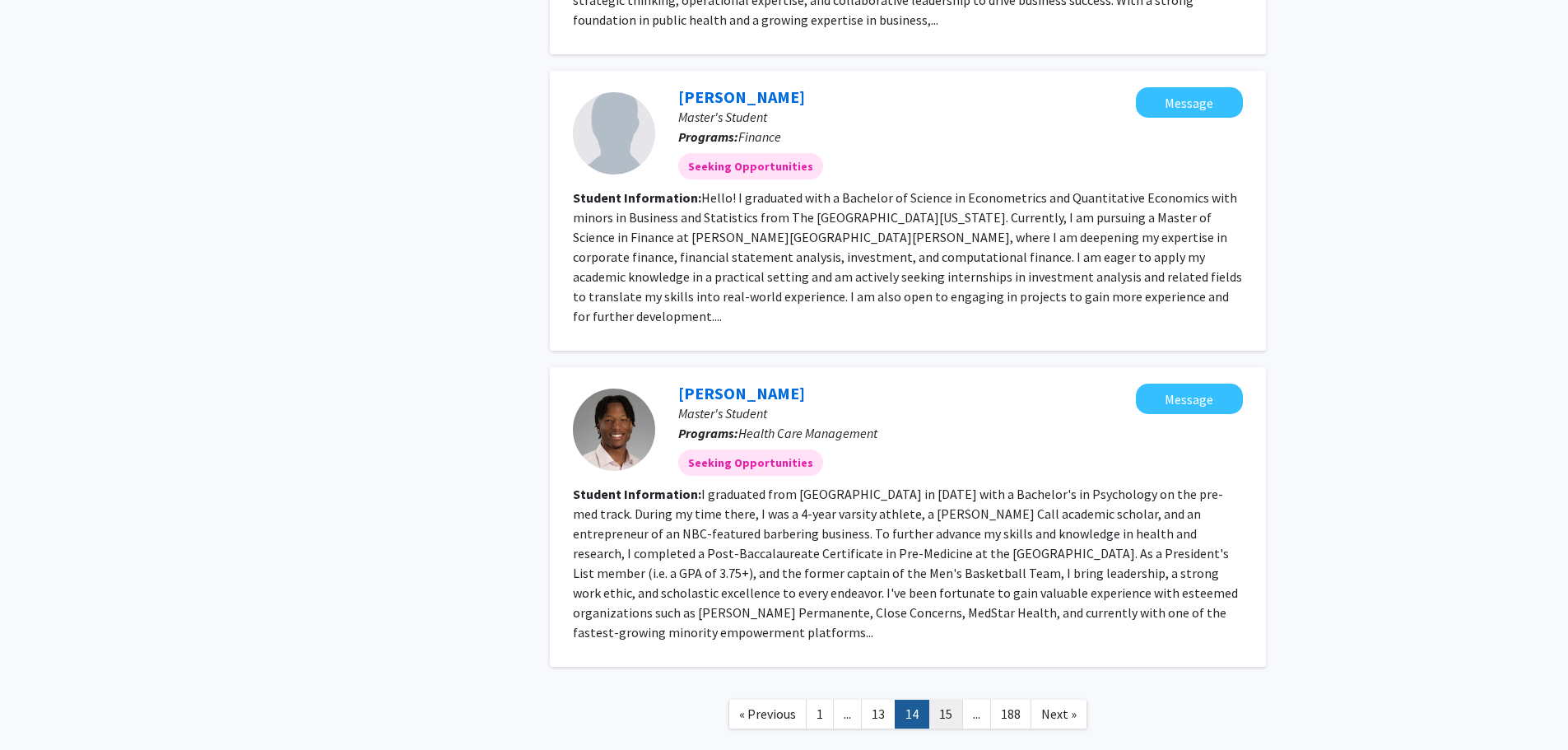
click at [949, 700] on link "15" at bounding box center [946, 715] width 34 height 29
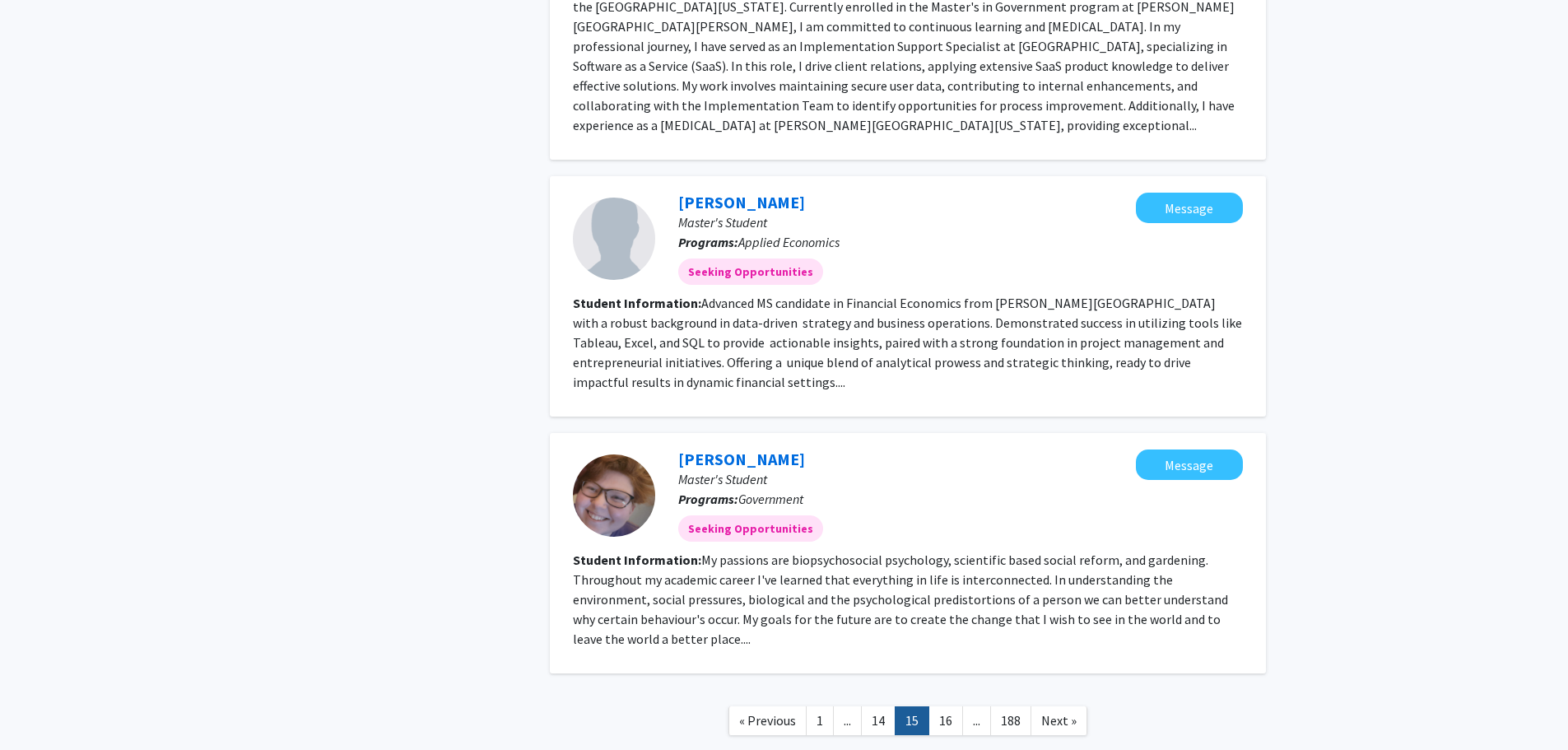
scroll to position [2211, 0]
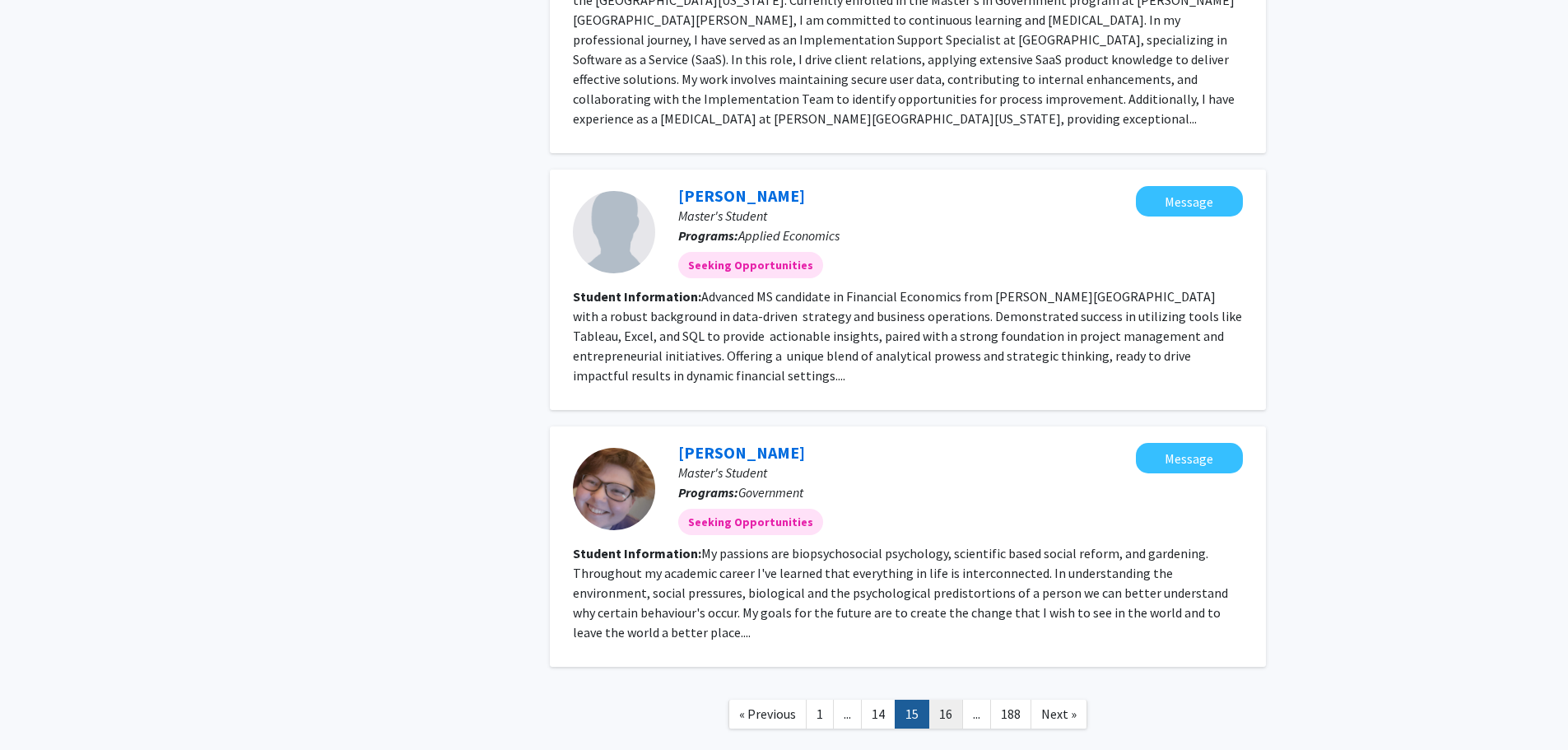
click at [951, 700] on link "16" at bounding box center [946, 715] width 34 height 29
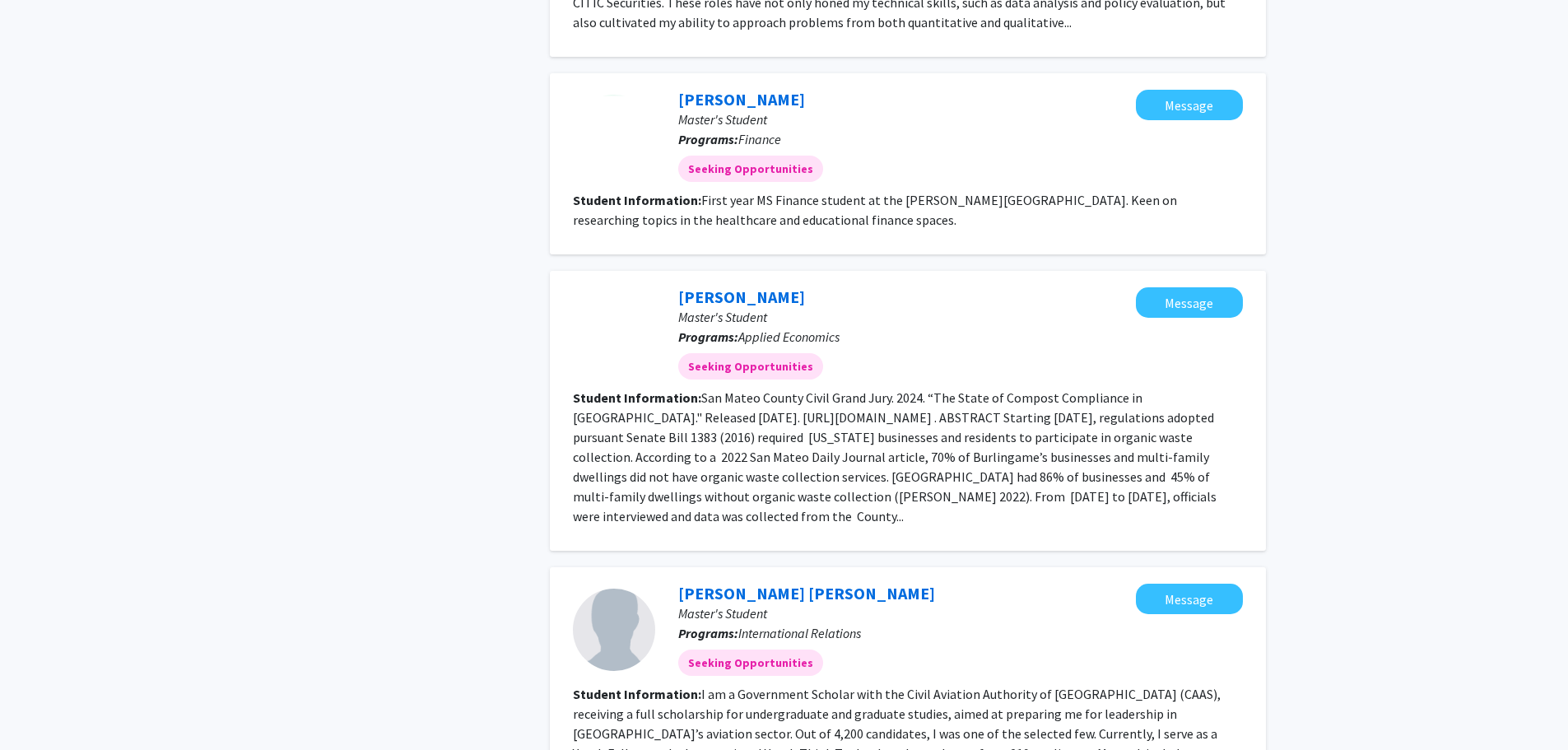
scroll to position [2224, 0]
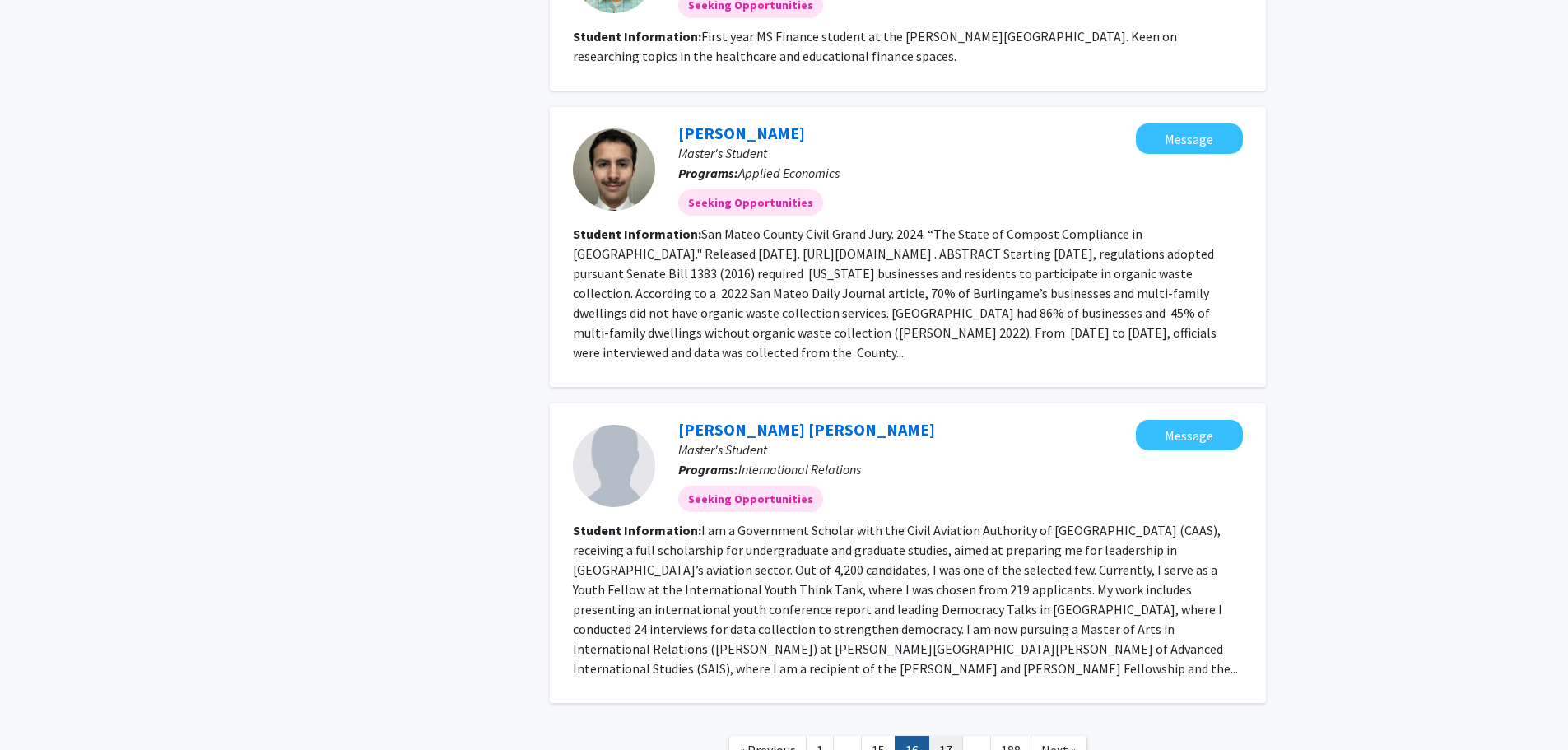
click at [937, 736] on link "17" at bounding box center [946, 751] width 34 height 29
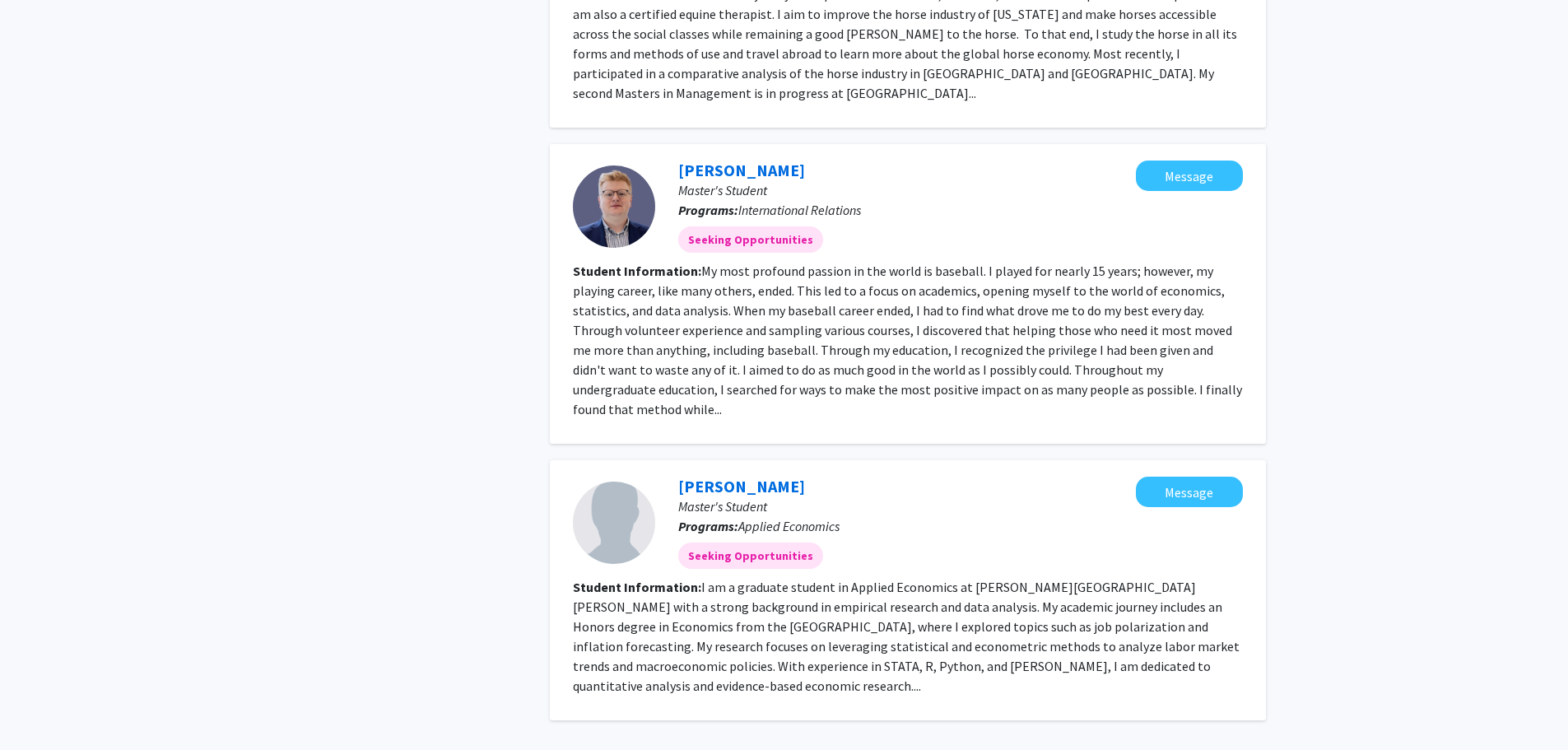
scroll to position [2211, 0]
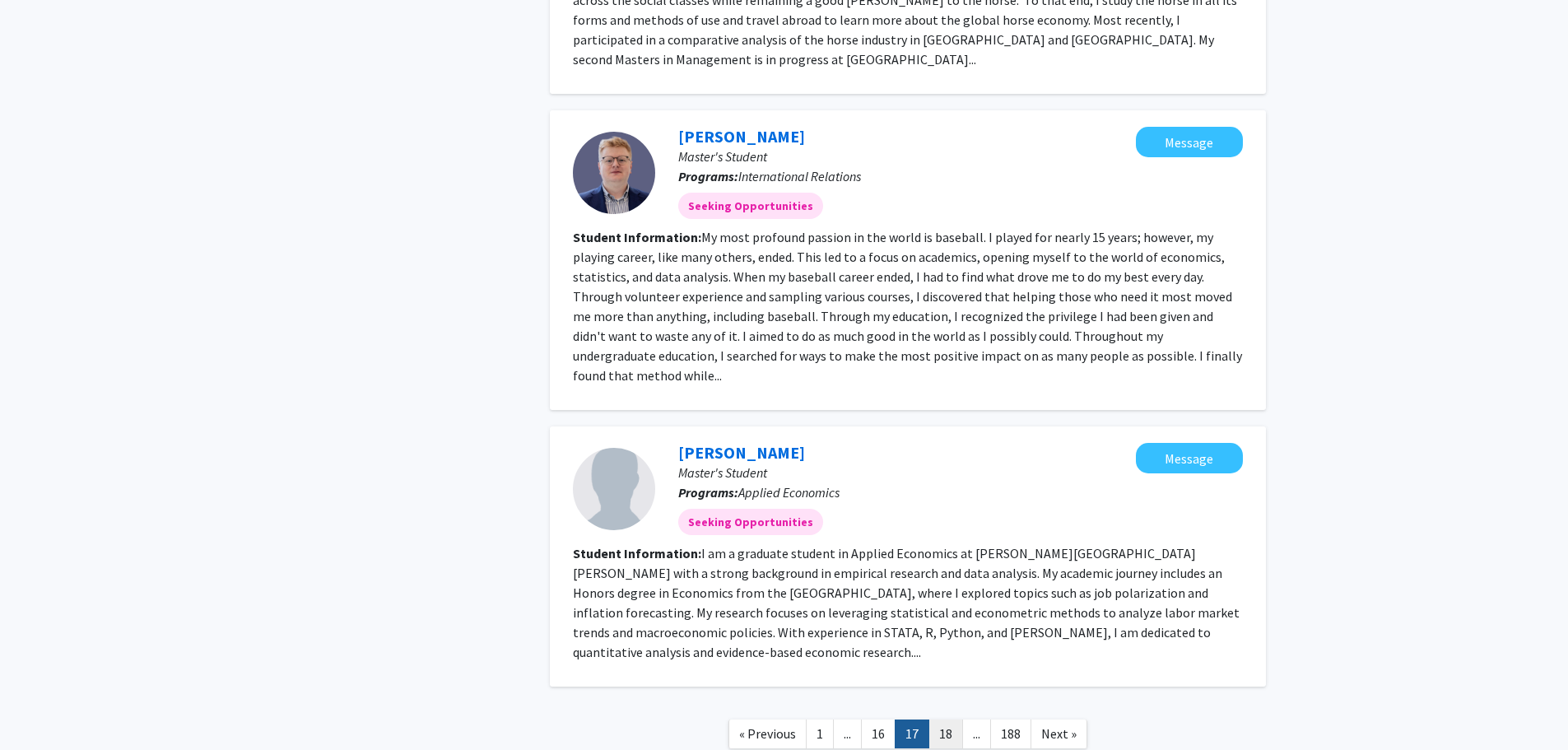
click at [949, 720] on link "18" at bounding box center [946, 735] width 34 height 29
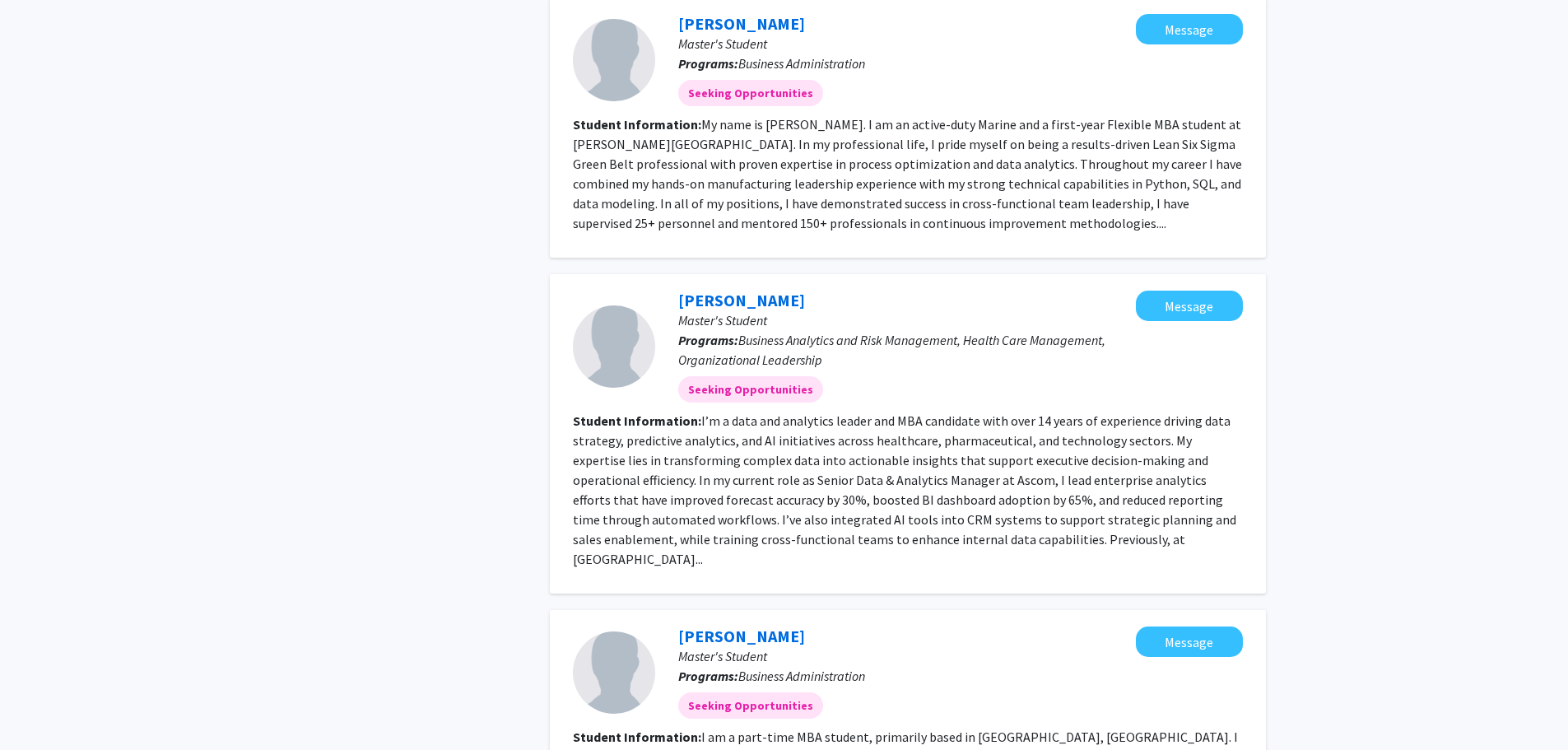
scroll to position [2220, 0]
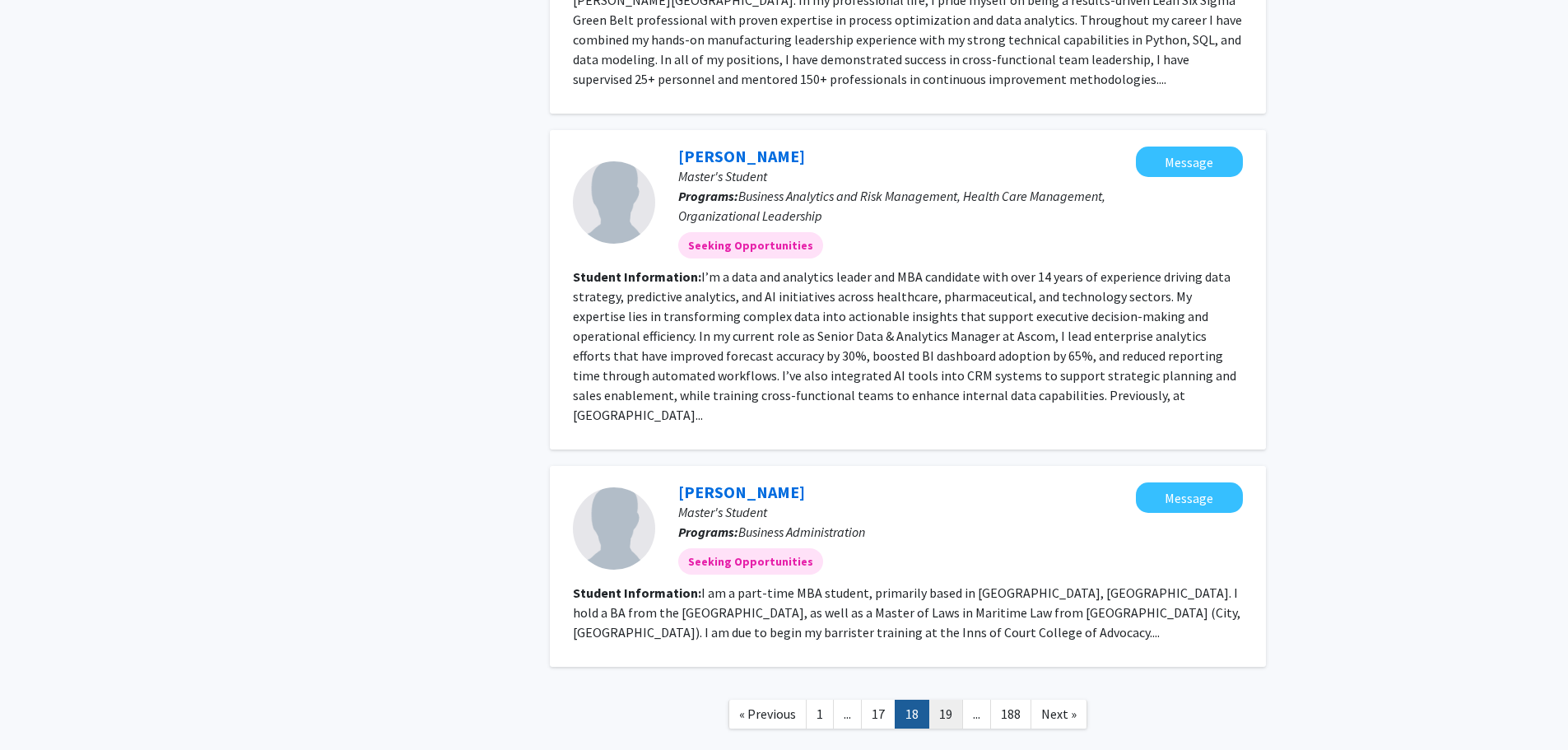
click at [943, 700] on link "19" at bounding box center [946, 715] width 34 height 29
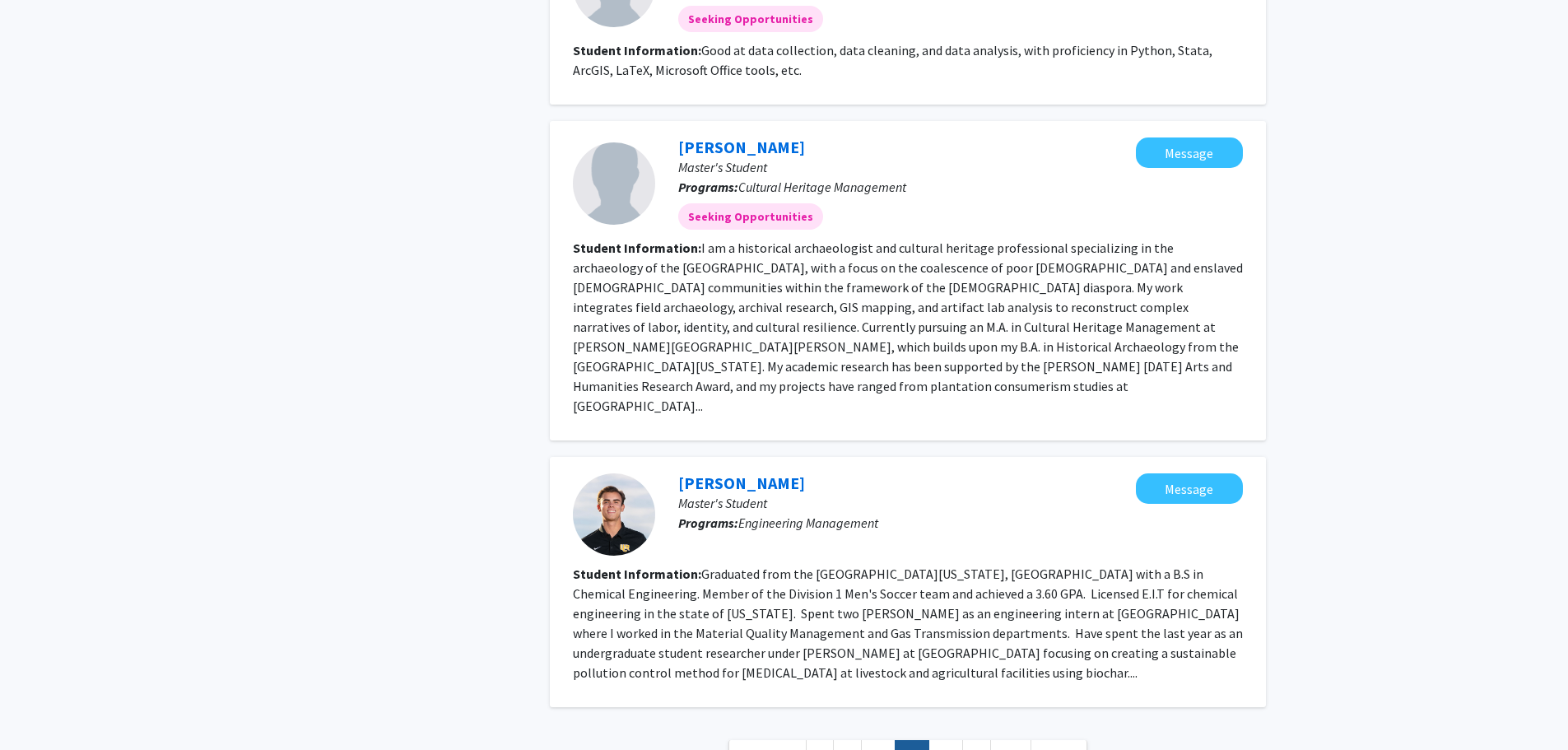
scroll to position [2083, 0]
click at [945, 740] on link "20" at bounding box center [946, 755] width 34 height 29
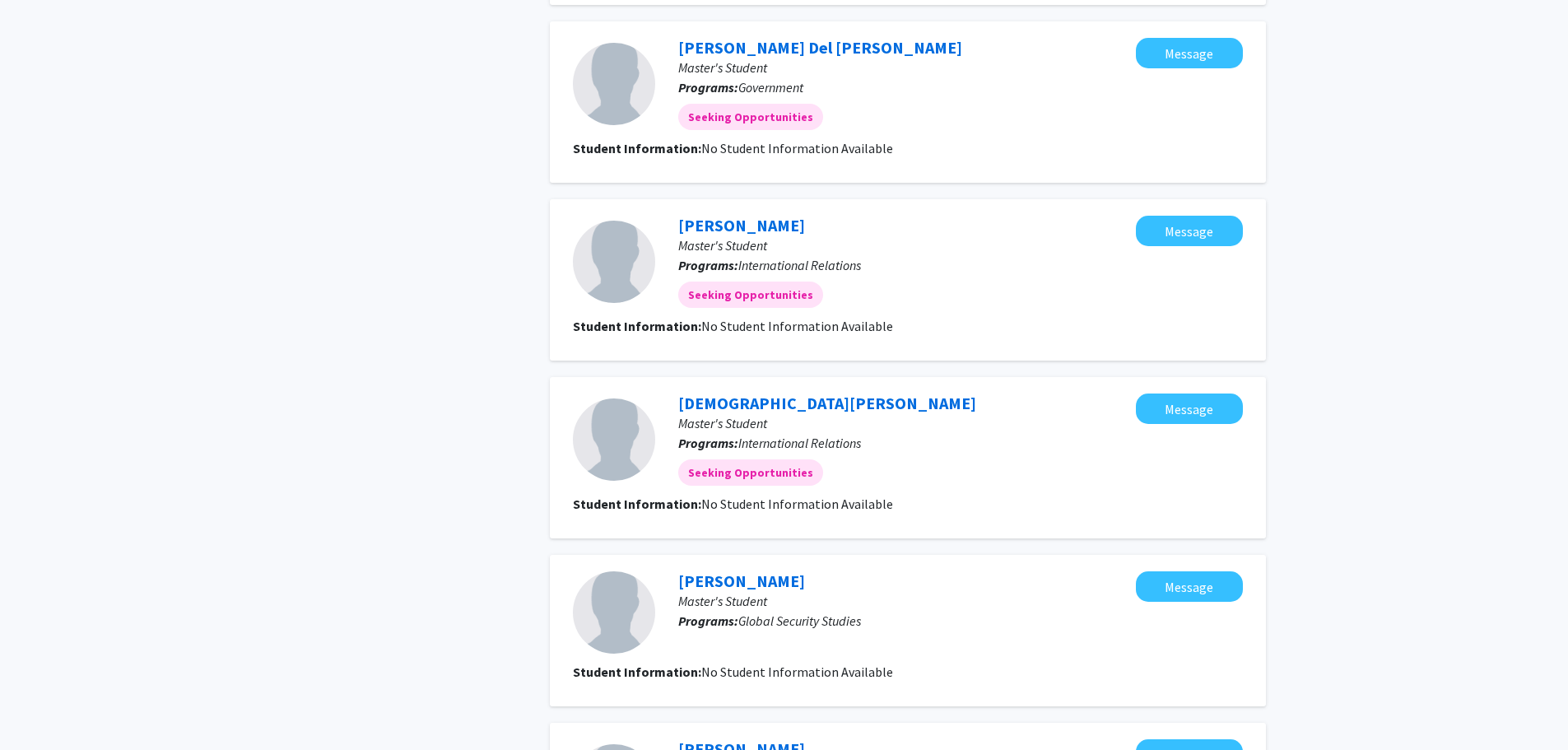
scroll to position [1400, 0]
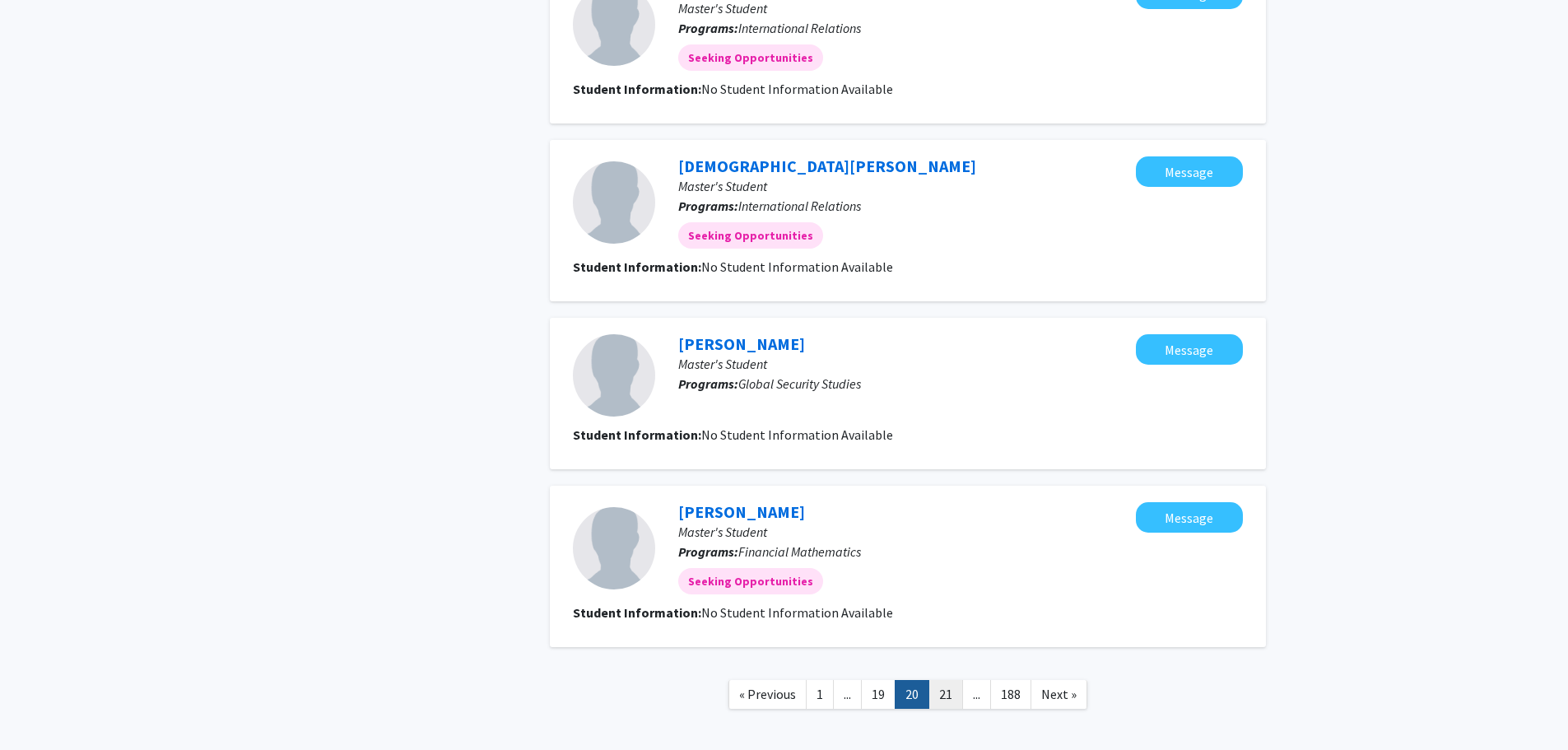
click at [936, 680] on link "21" at bounding box center [946, 695] width 34 height 29
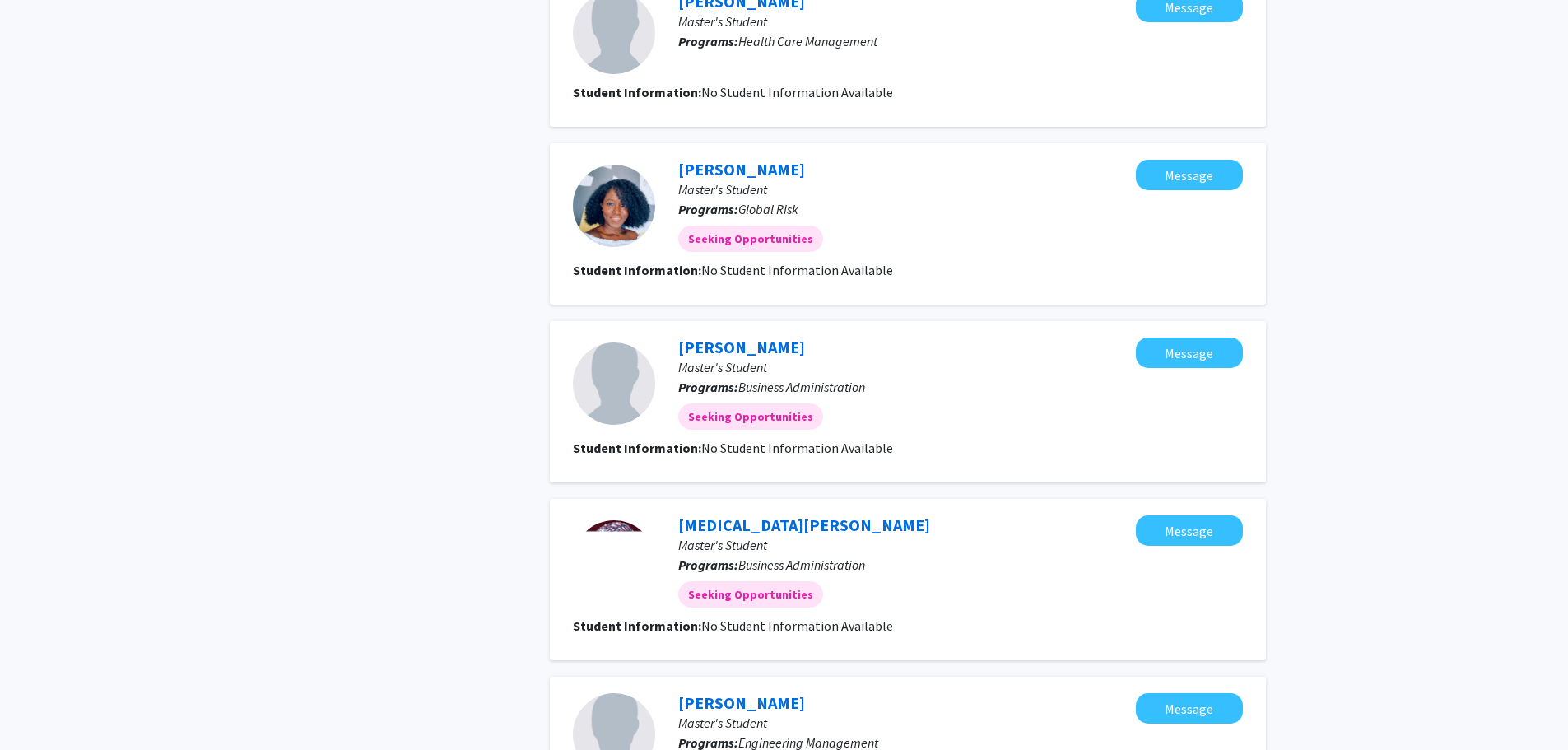
scroll to position [1331, 0]
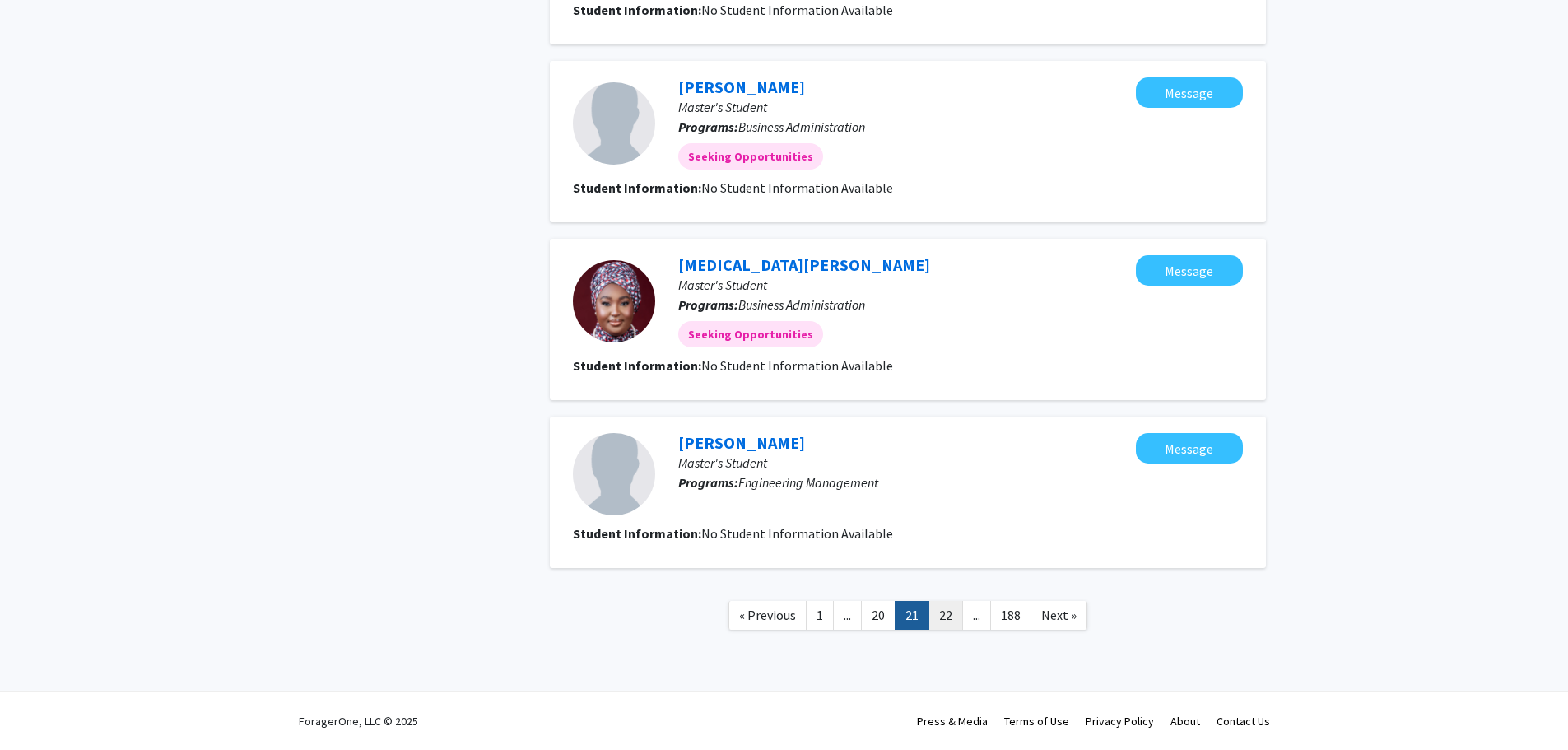
click at [946, 618] on link "22" at bounding box center [946, 616] width 34 height 29
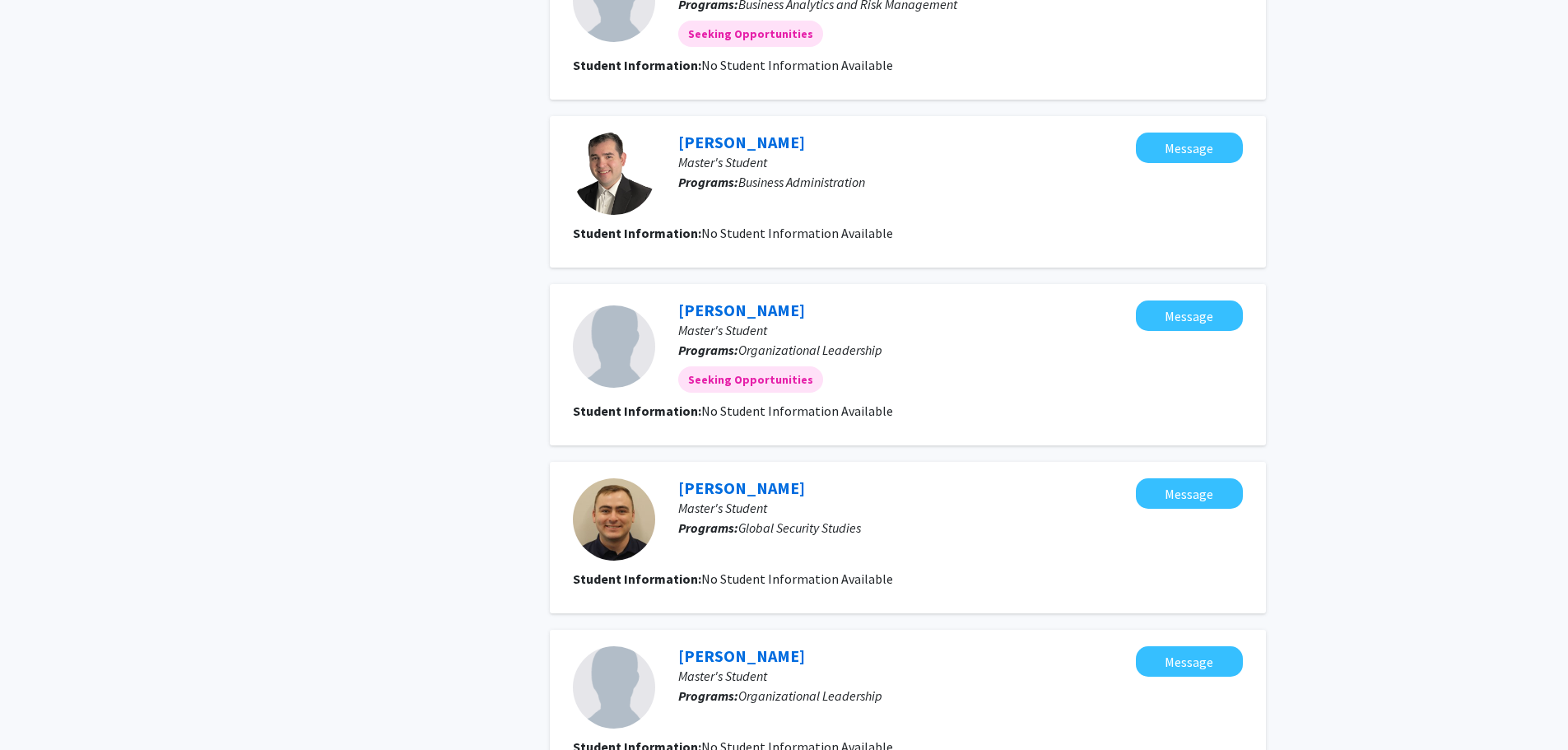
scroll to position [1318, 0]
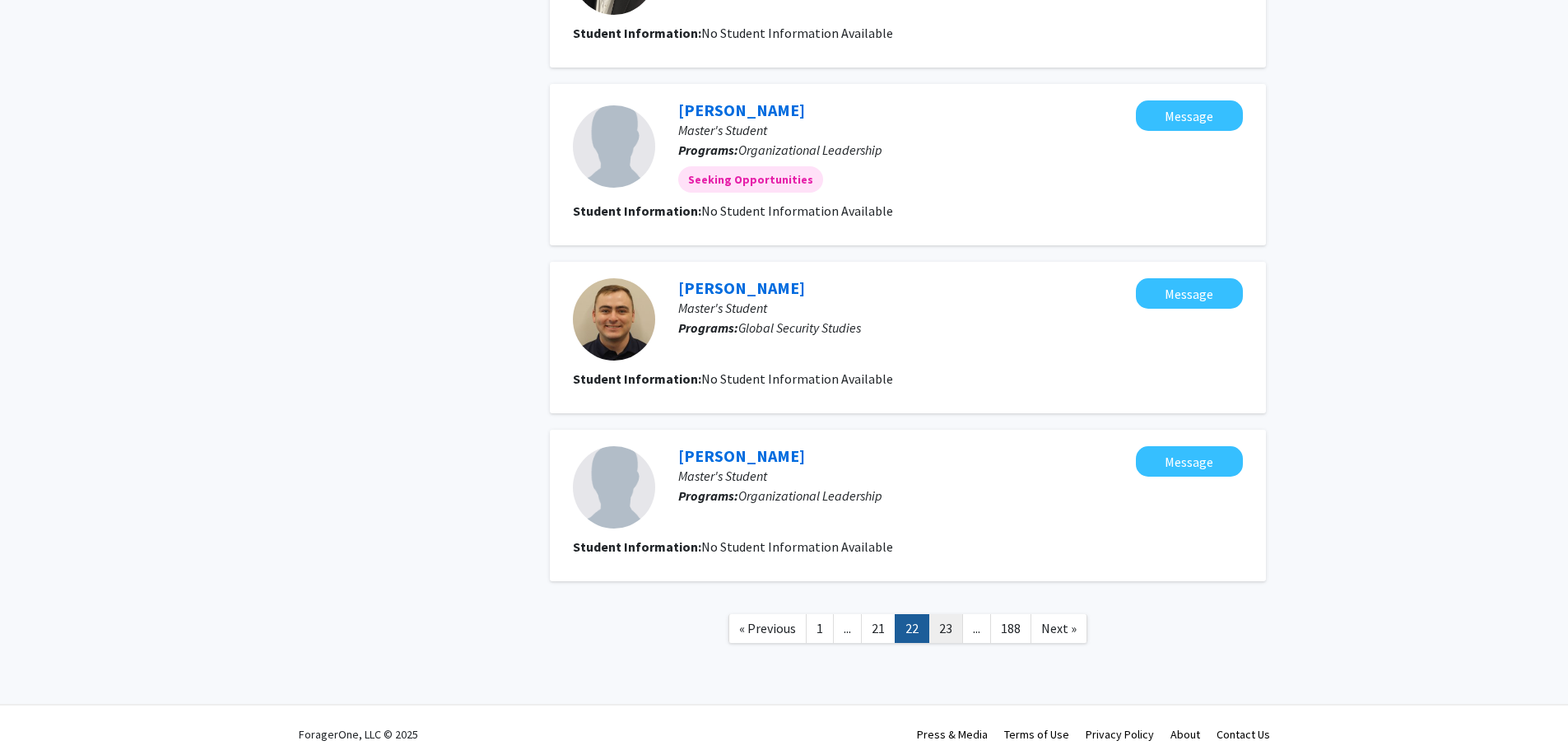
click at [950, 631] on link "23" at bounding box center [946, 629] width 34 height 29
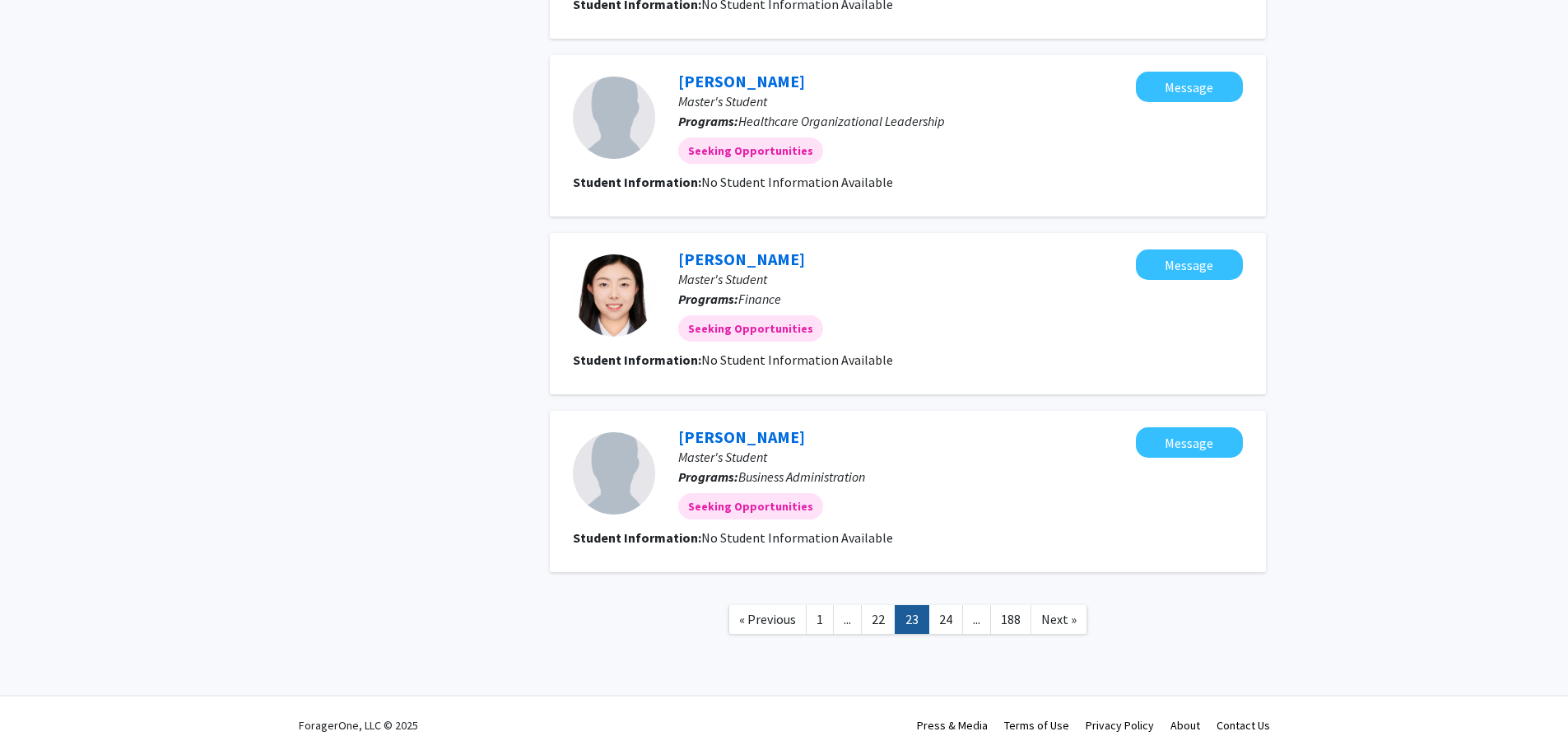
scroll to position [1311, 0]
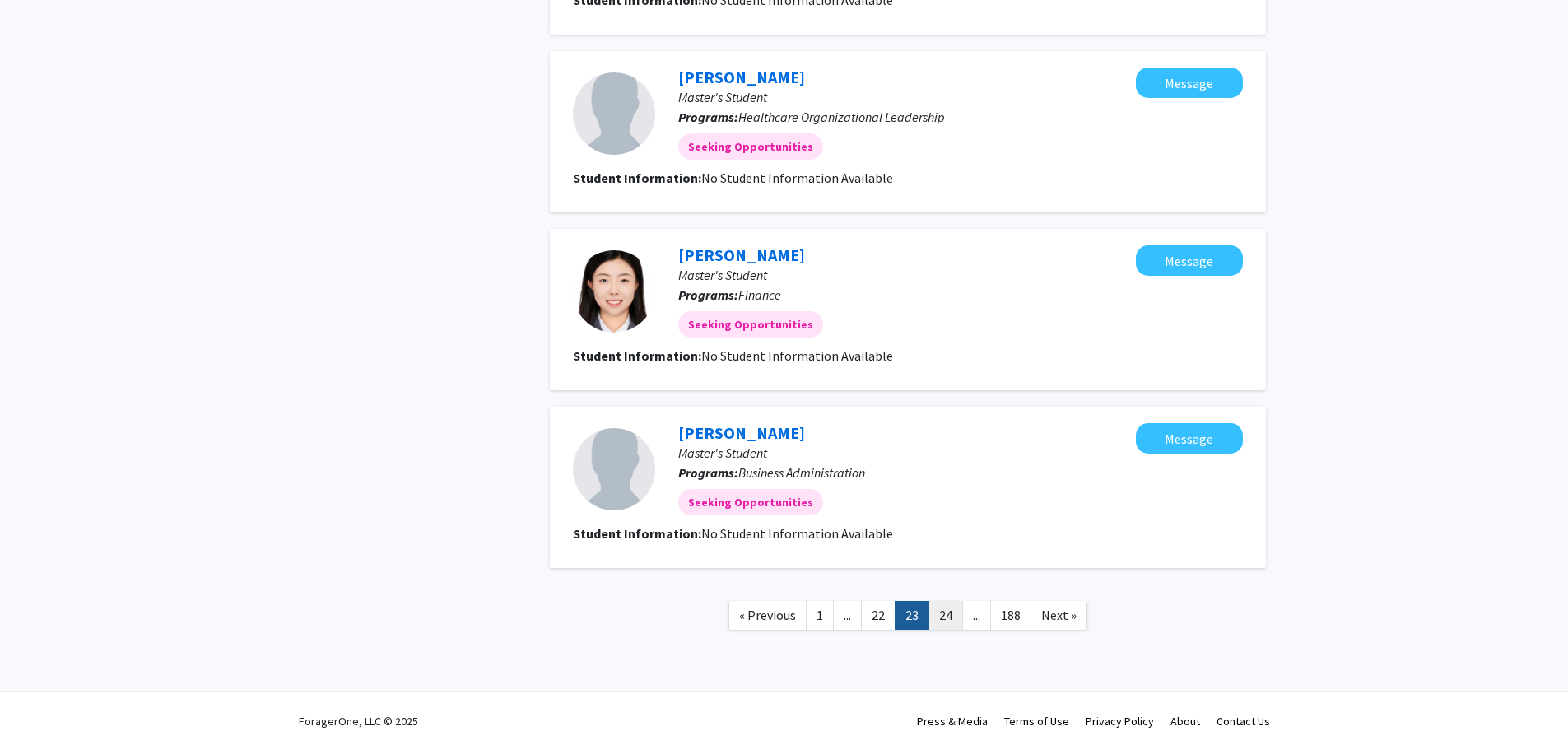
click at [948, 617] on link "24" at bounding box center [946, 616] width 34 height 29
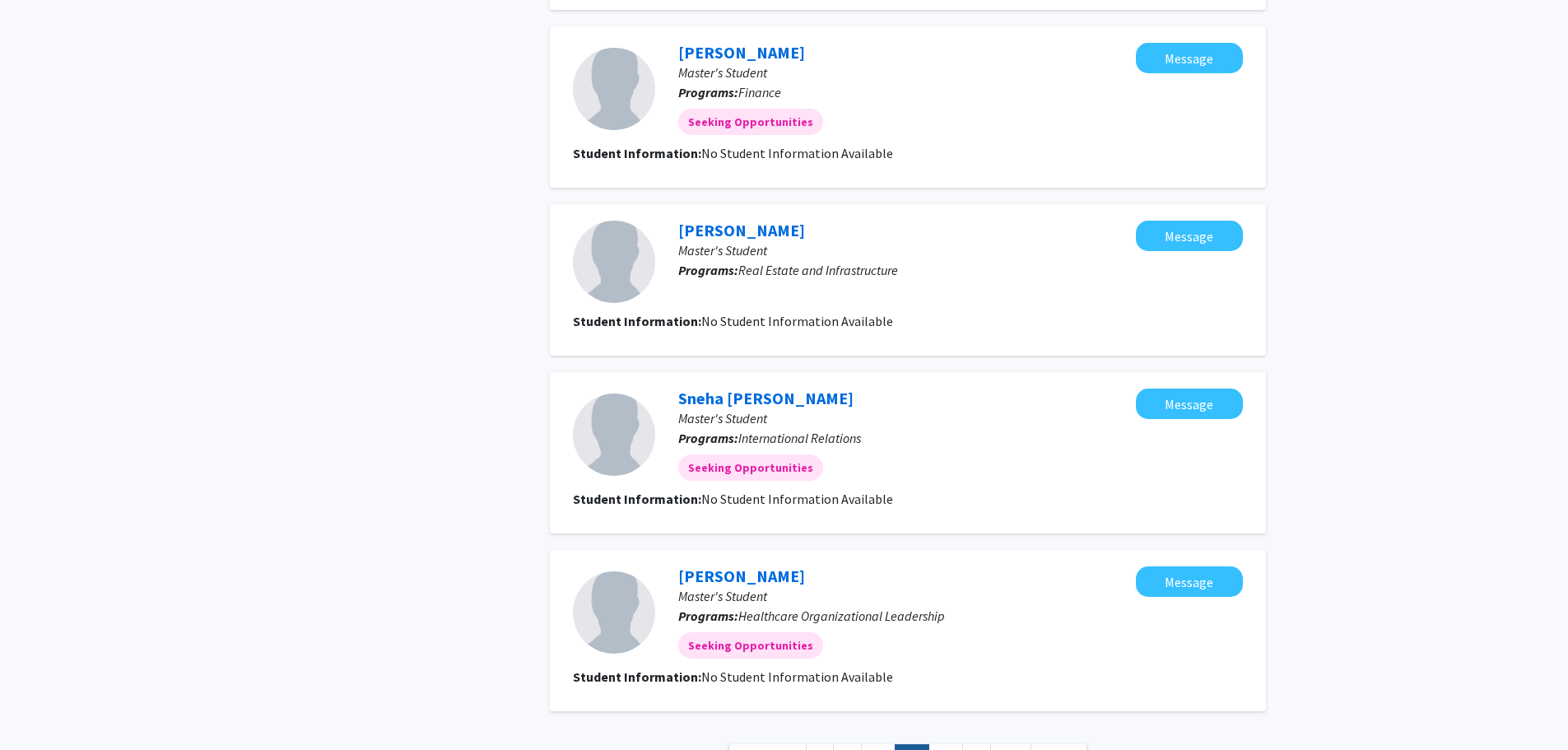
scroll to position [1341, 0]
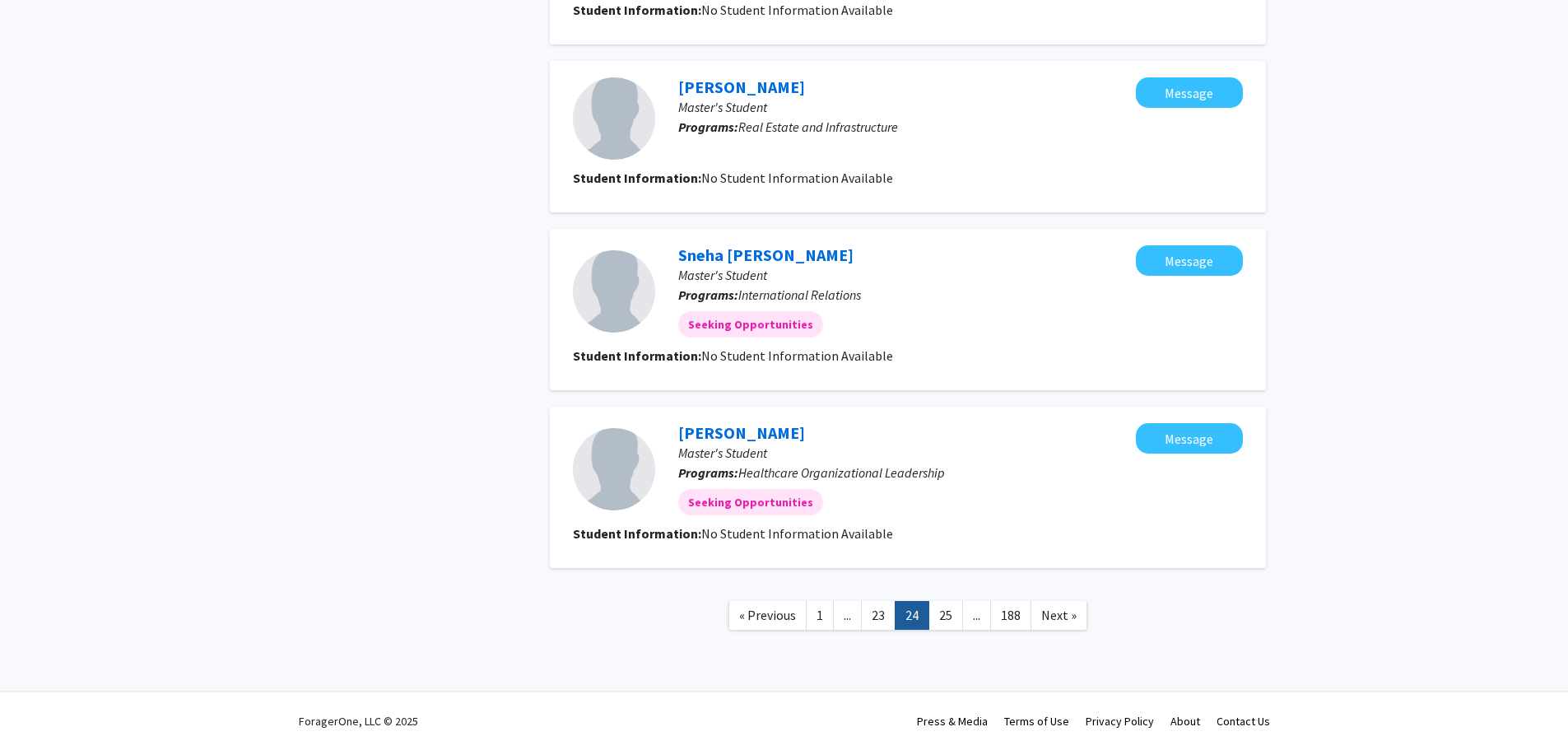
click at [942, 614] on link "25" at bounding box center [946, 616] width 34 height 29
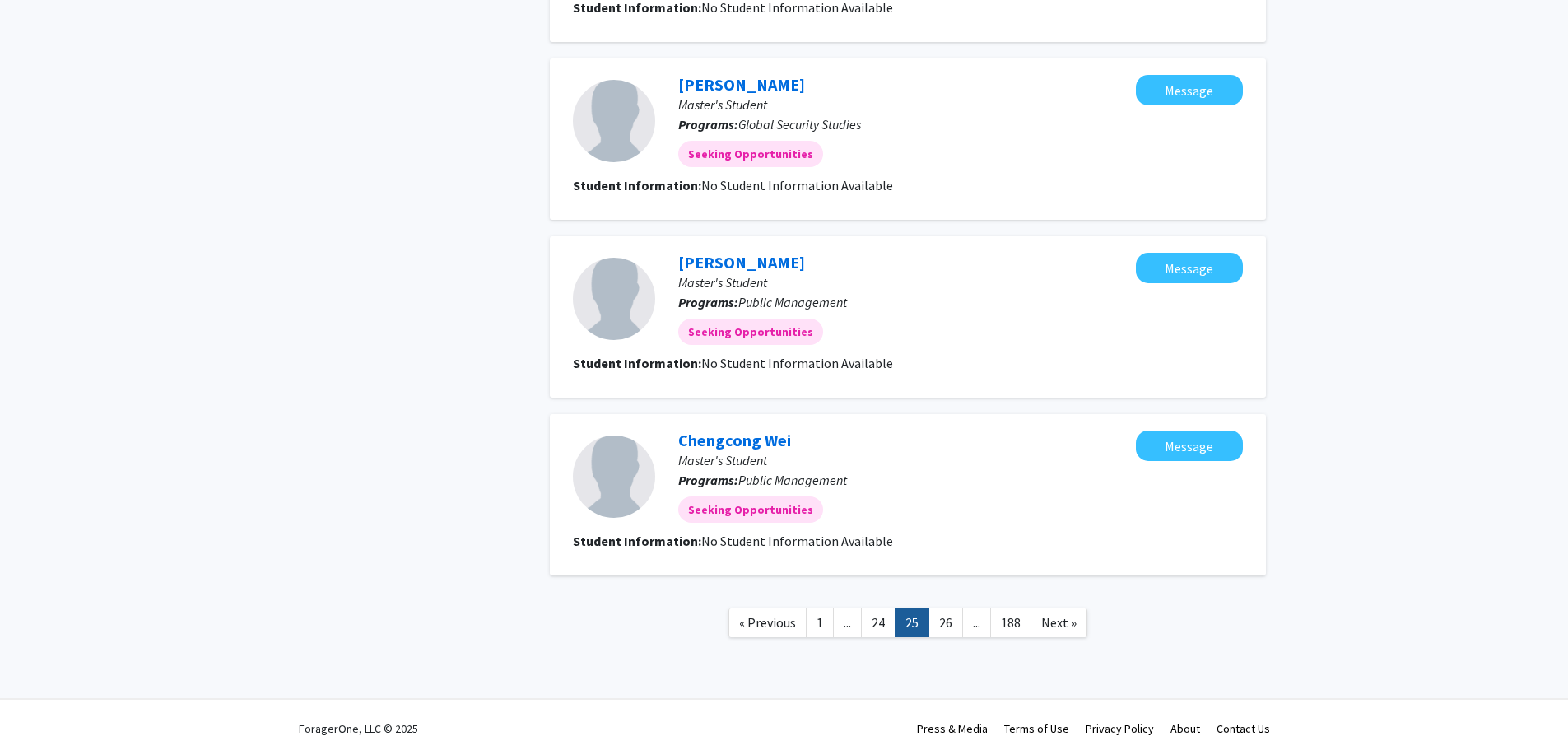
scroll to position [1331, 0]
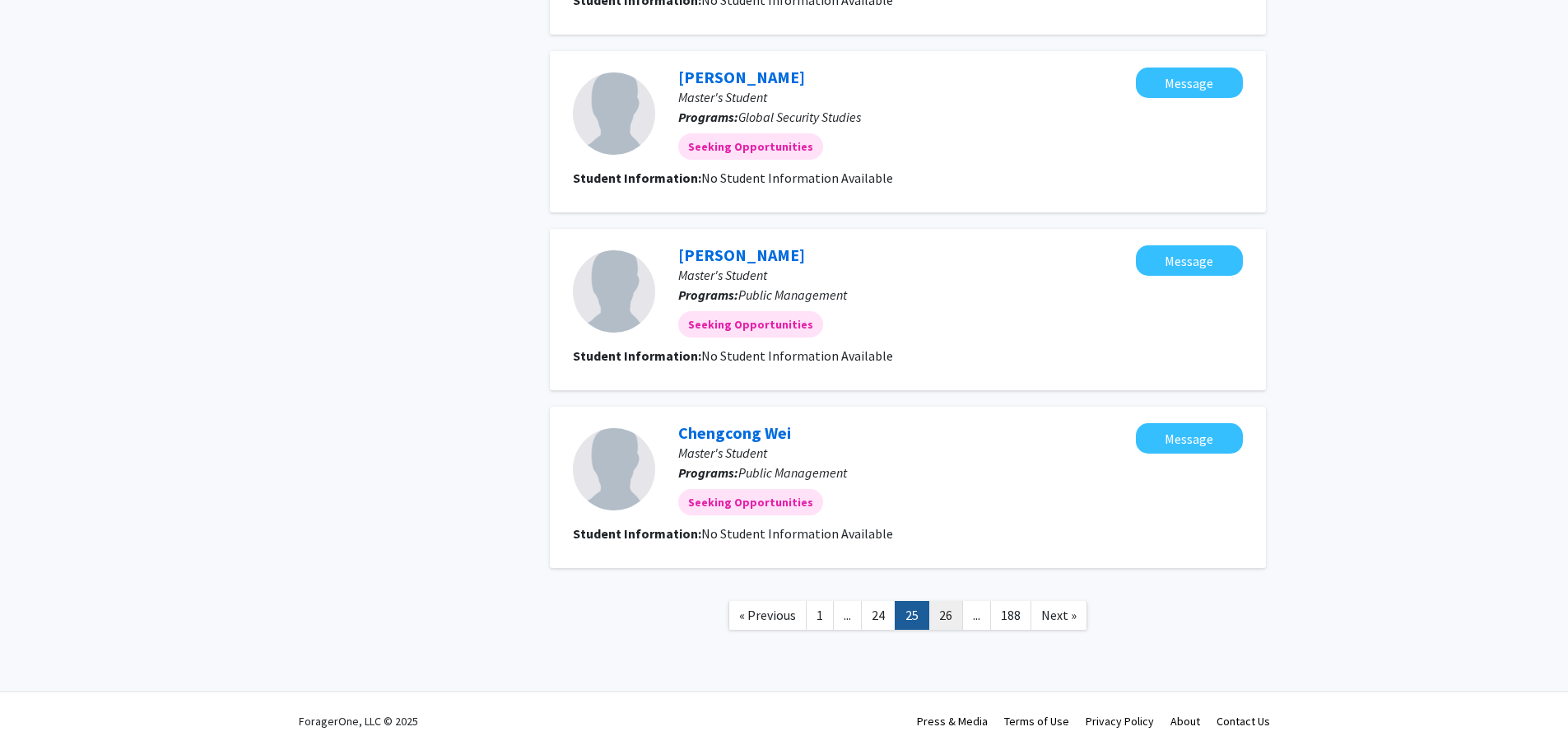
click at [951, 613] on link "26" at bounding box center [946, 616] width 34 height 29
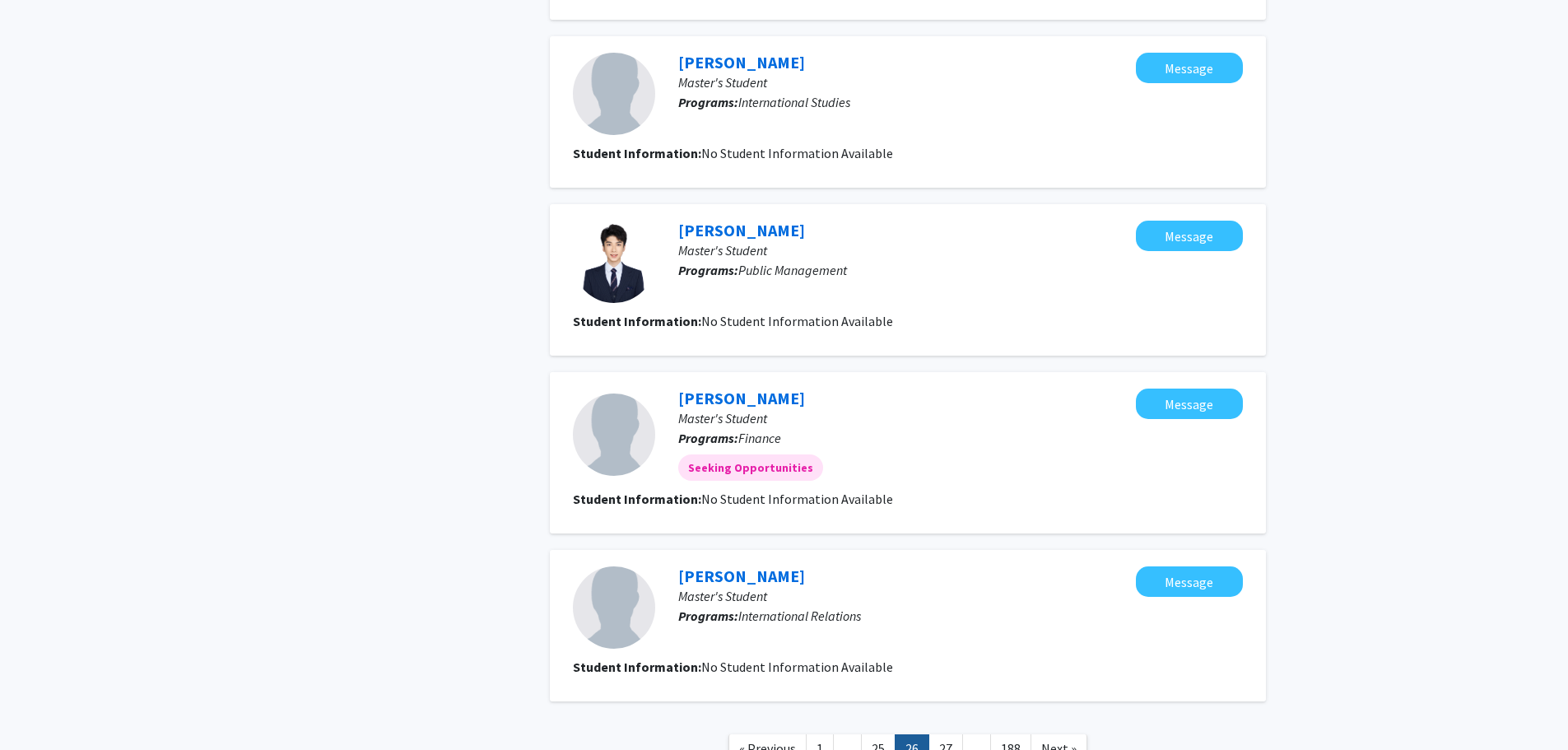
scroll to position [1311, 0]
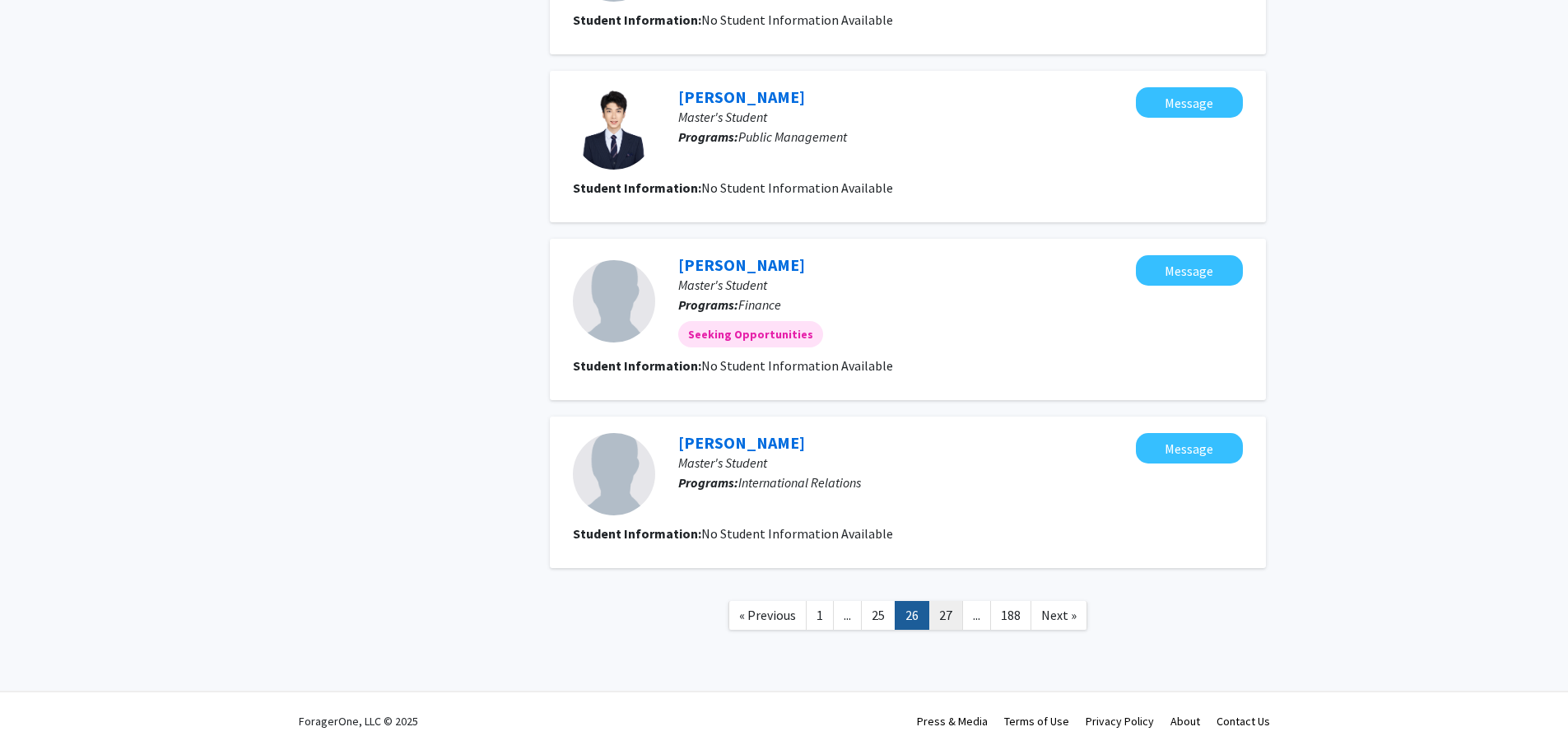
click at [950, 617] on link "27" at bounding box center [946, 616] width 34 height 29
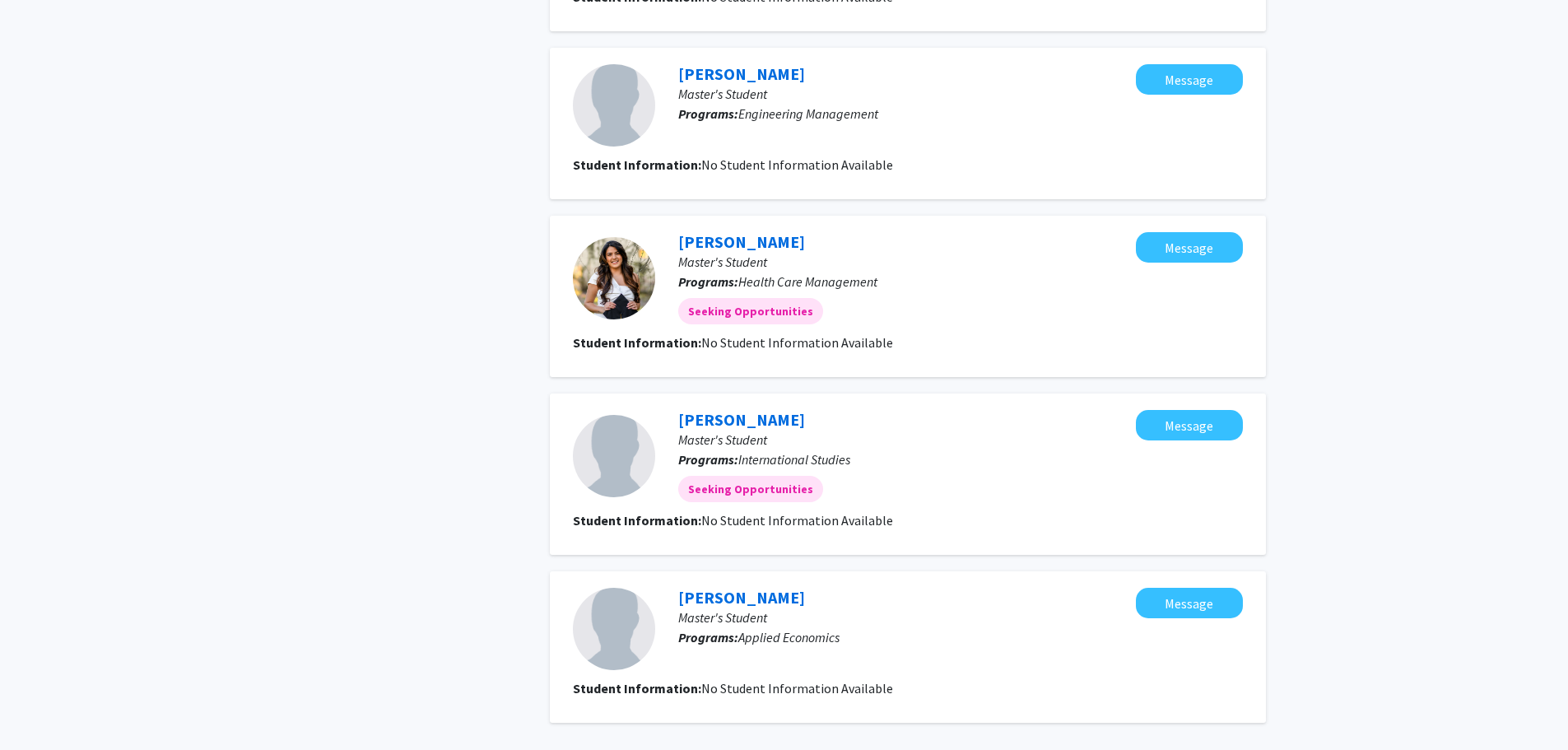
scroll to position [1331, 0]
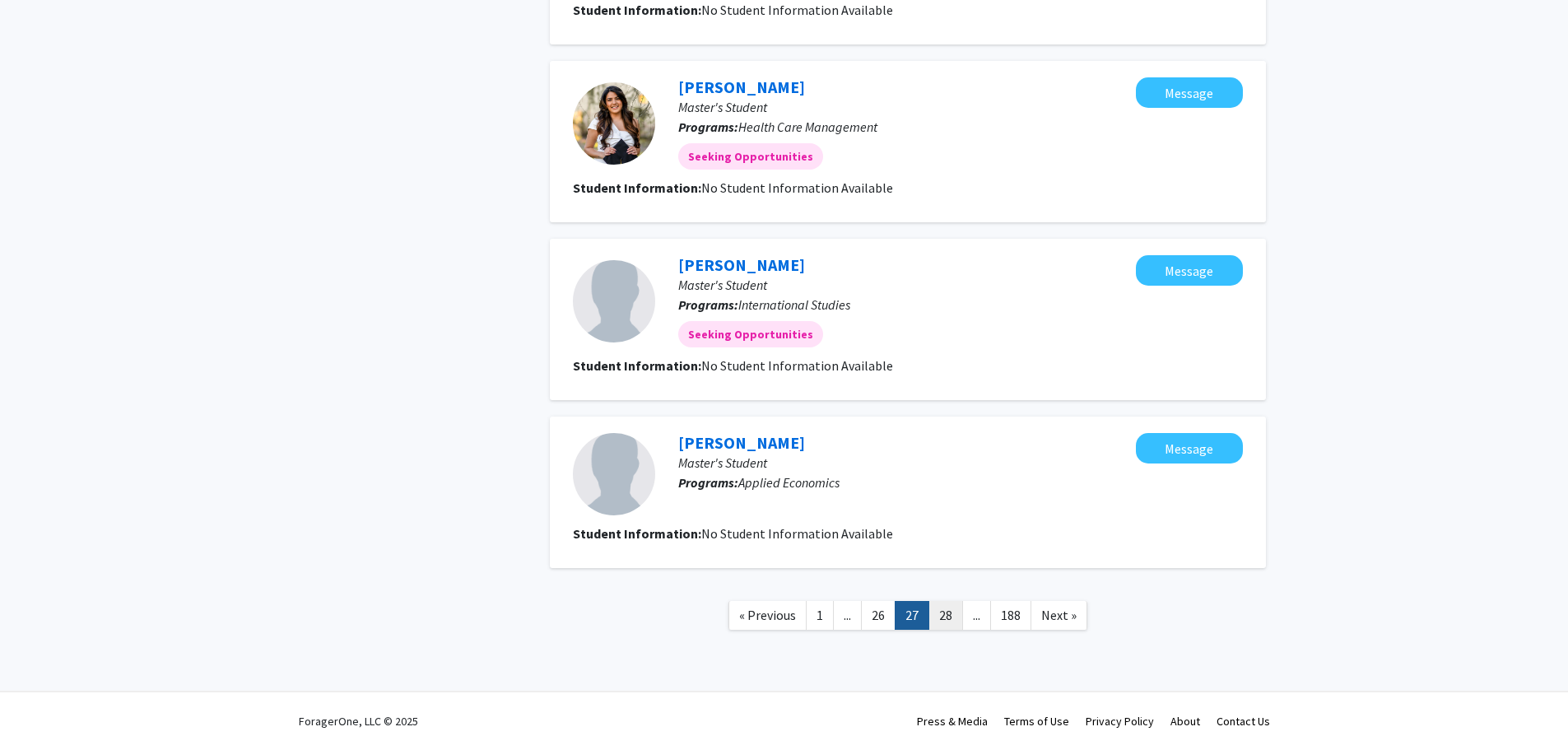
click at [950, 615] on link "28" at bounding box center [946, 616] width 34 height 29
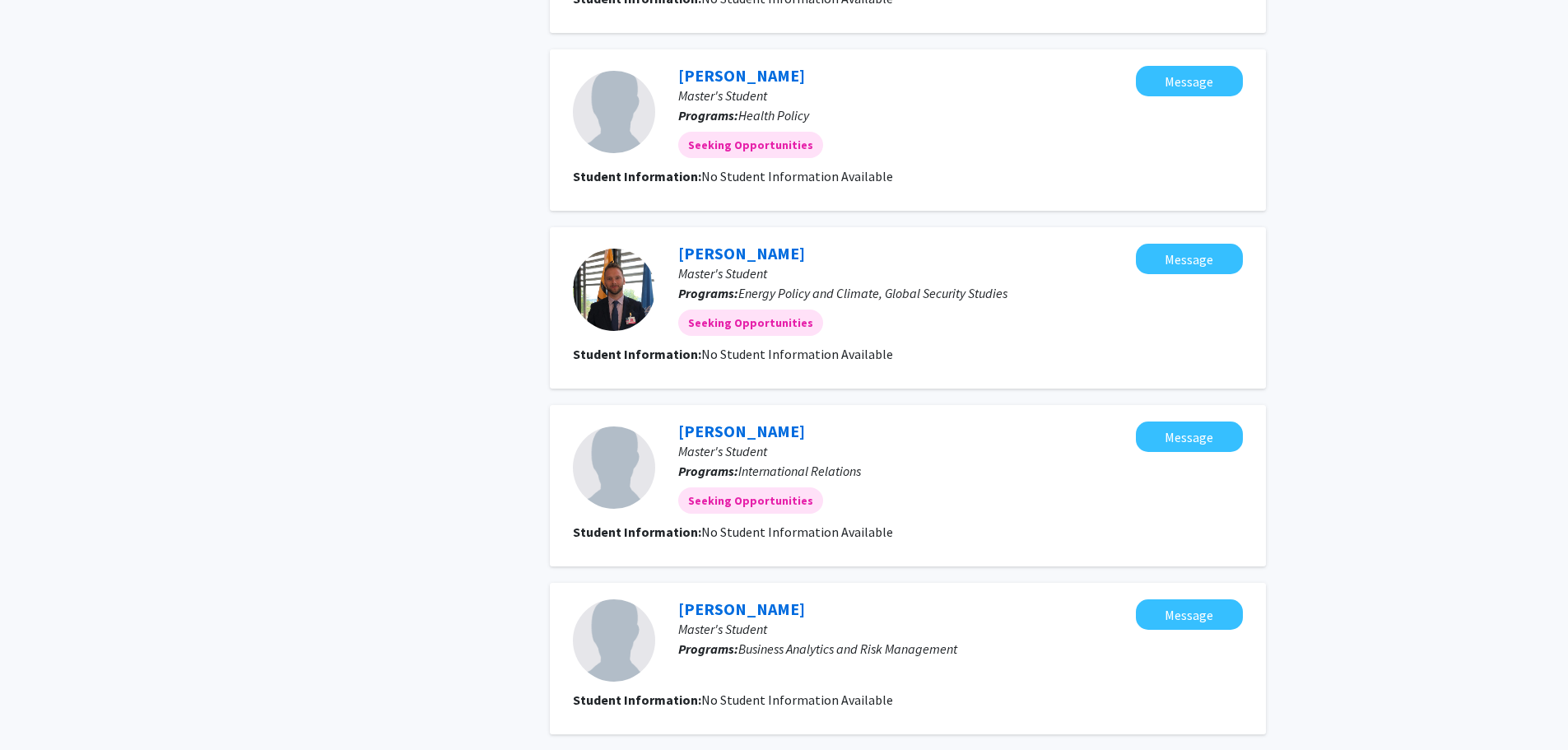
scroll to position [1331, 0]
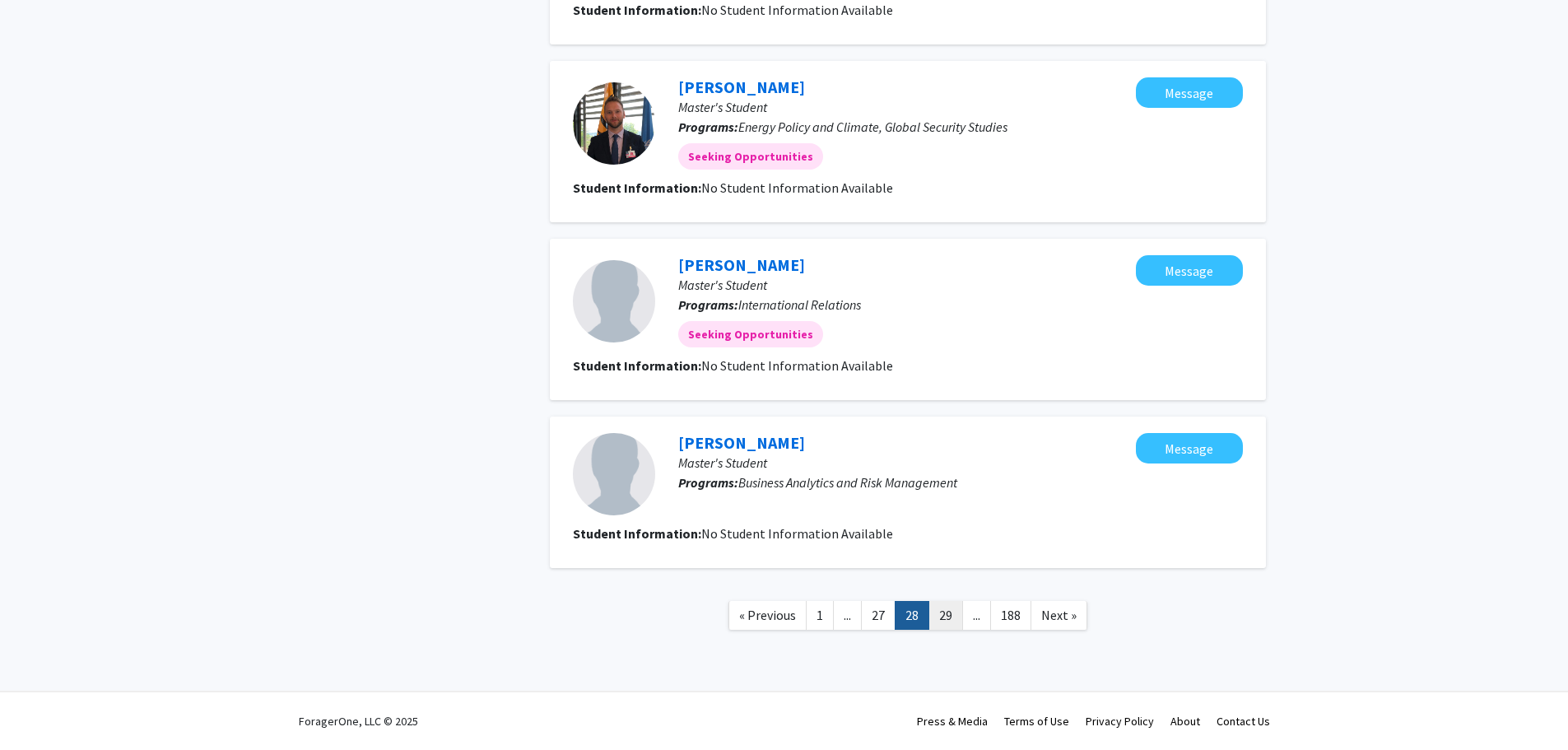
click at [946, 617] on link "29" at bounding box center [946, 616] width 34 height 29
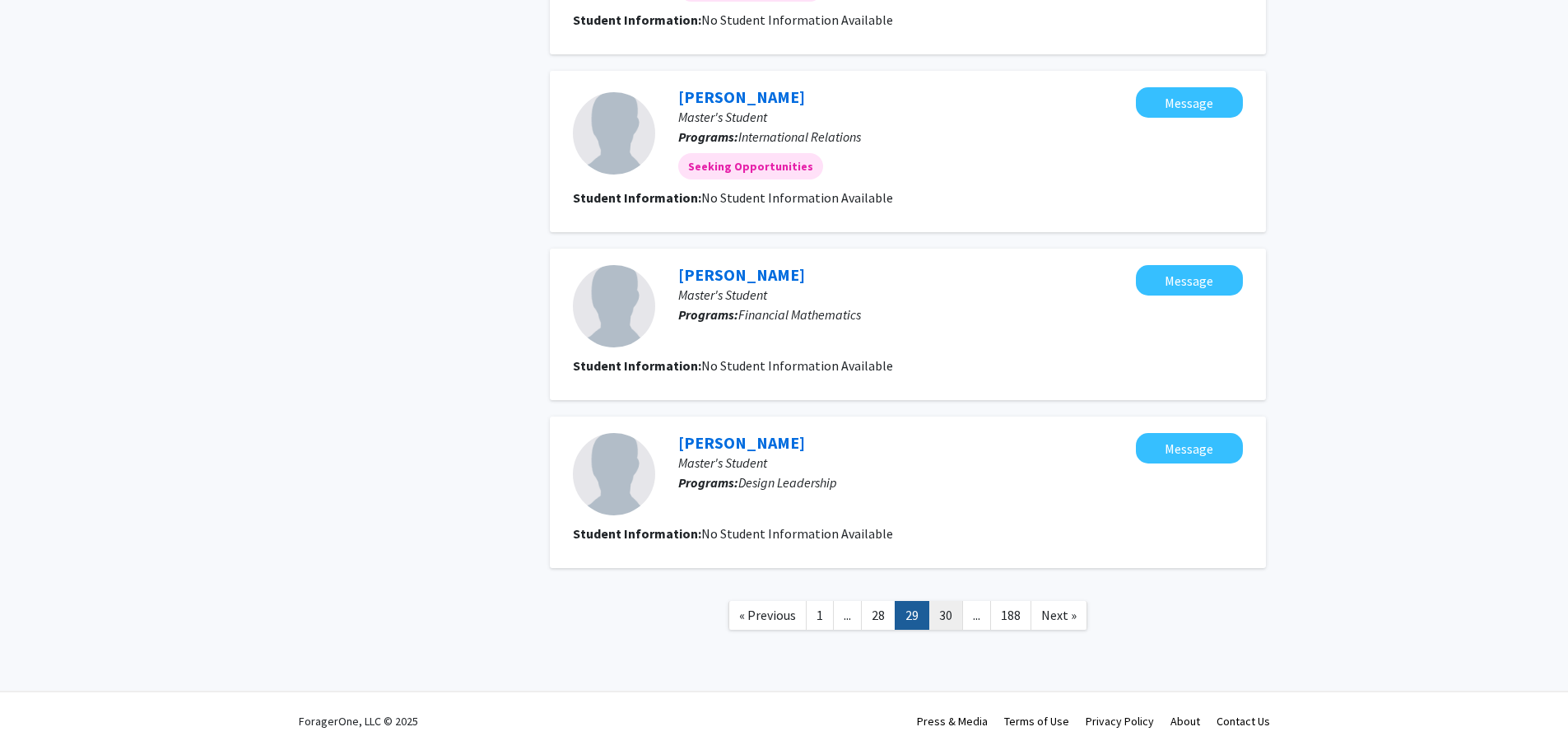
click at [948, 612] on link "30" at bounding box center [946, 616] width 34 height 29
click at [938, 615] on link "31" at bounding box center [946, 616] width 34 height 29
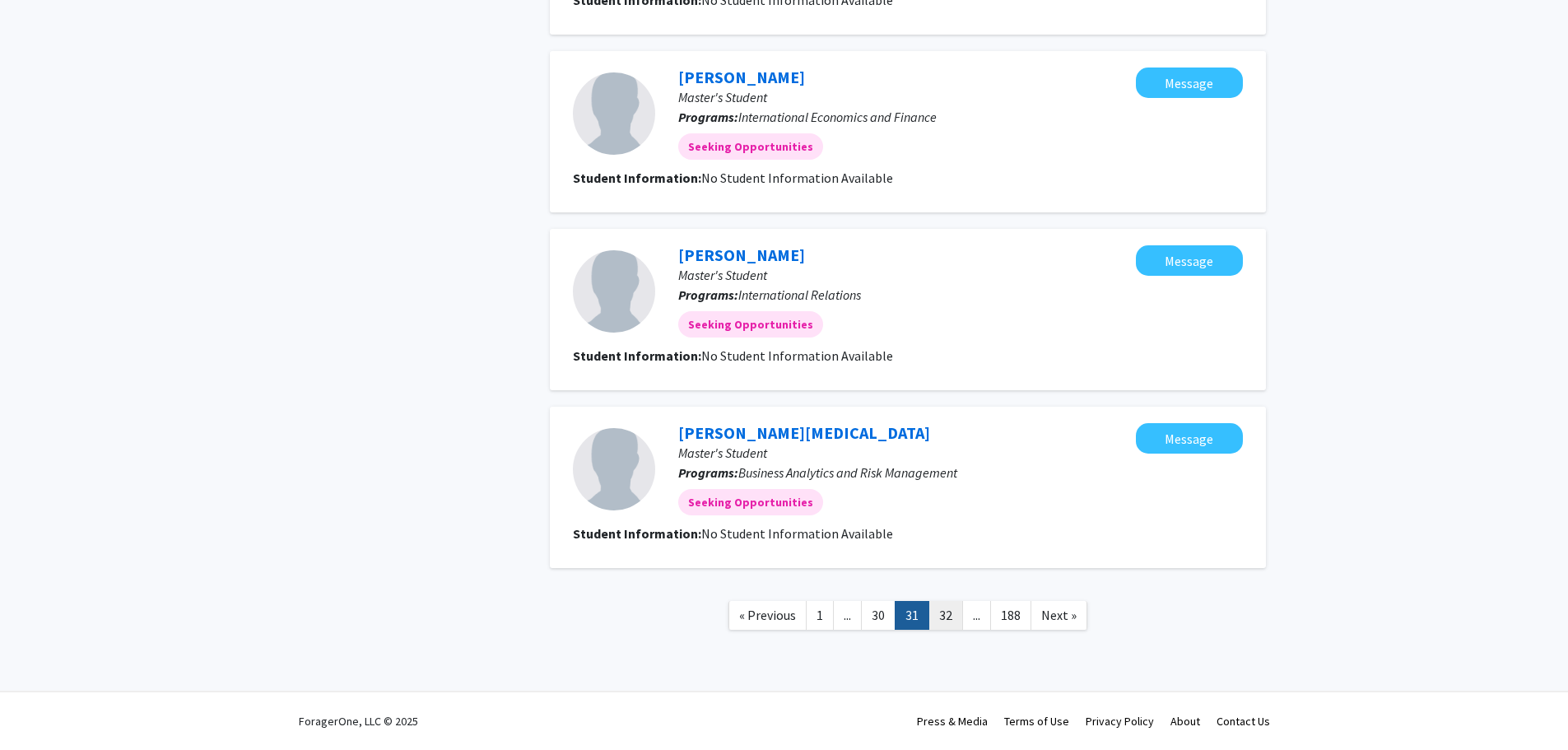
click at [949, 615] on link "32" at bounding box center [946, 616] width 34 height 29
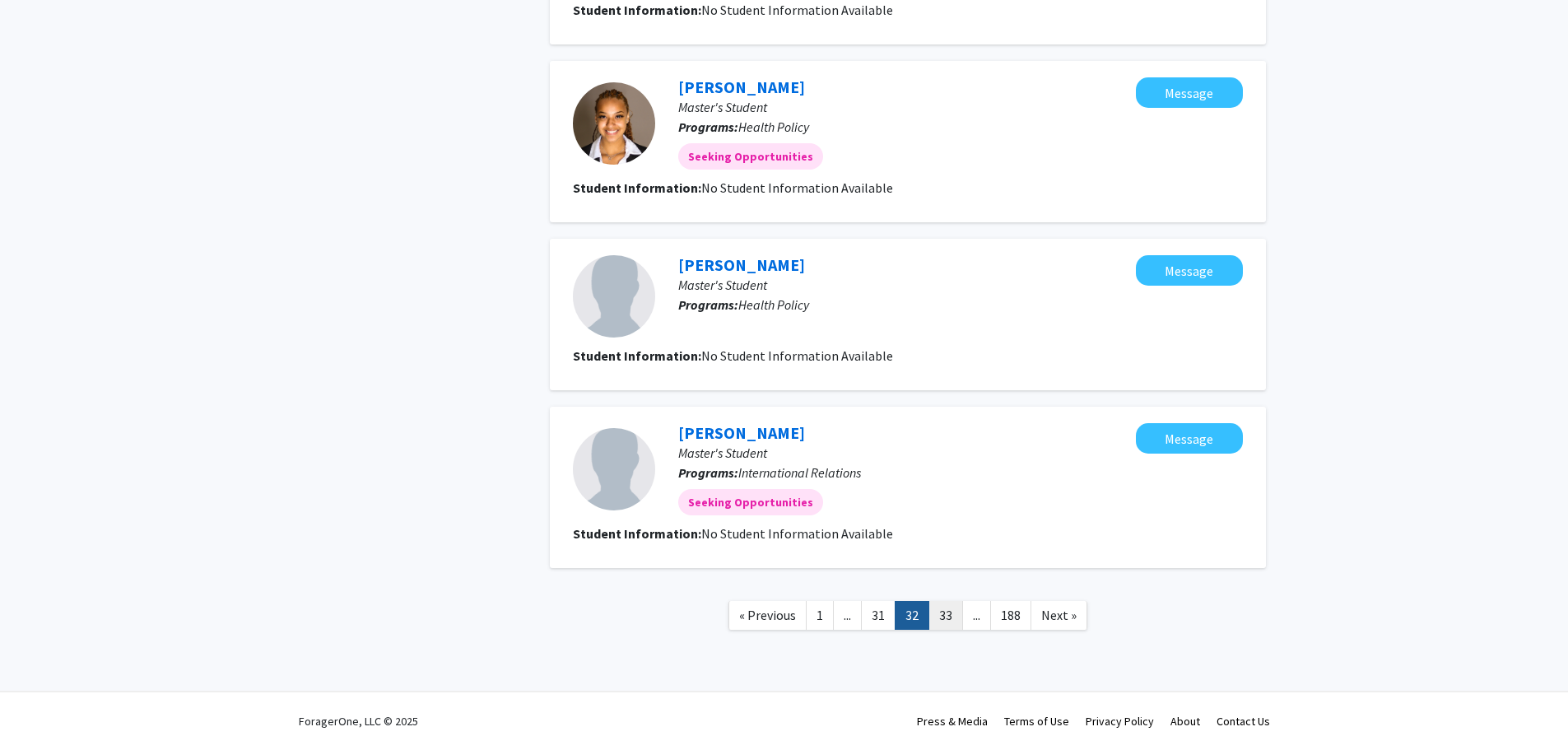
click at [948, 612] on link "33" at bounding box center [946, 616] width 34 height 29
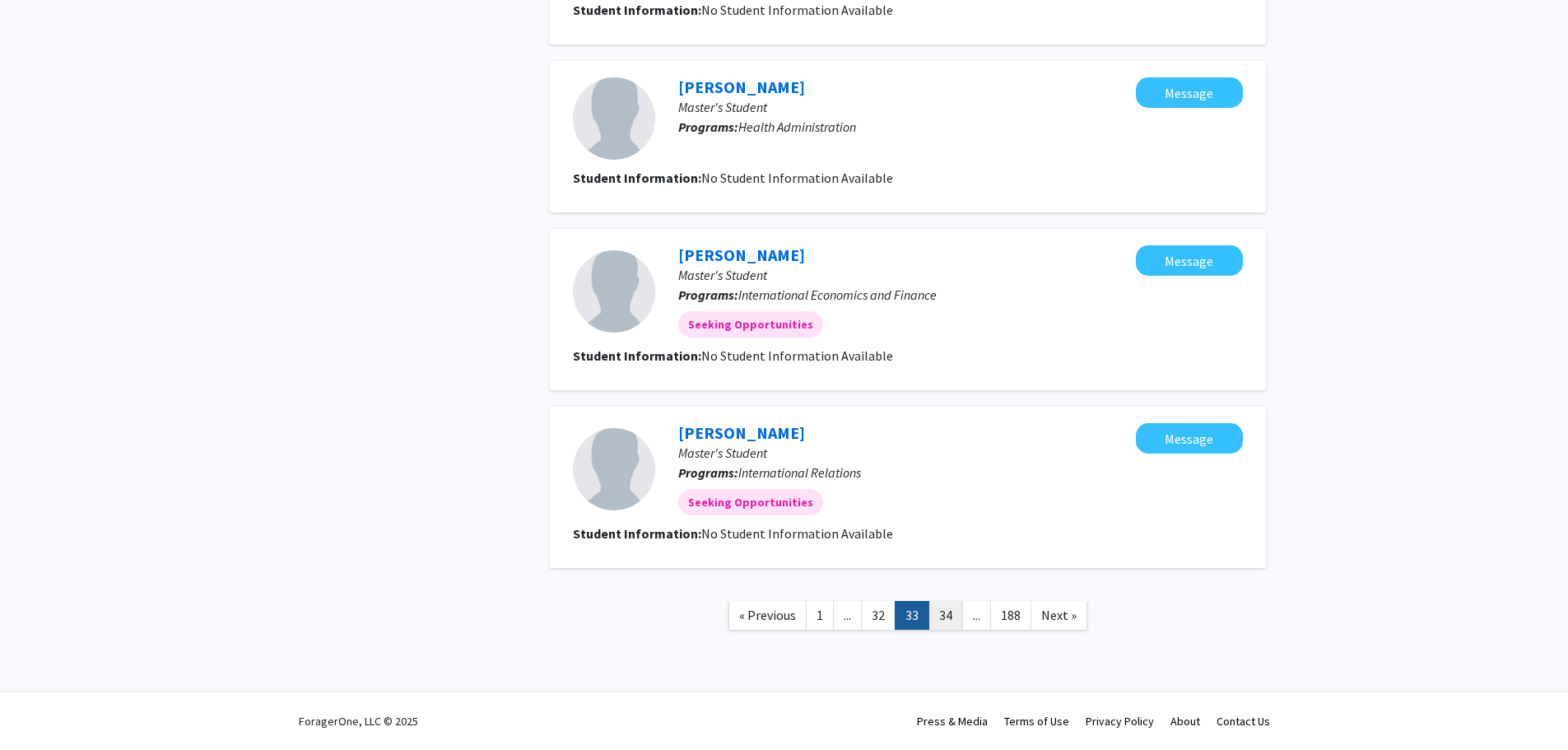
click at [953, 615] on link "34" at bounding box center [946, 616] width 34 height 29
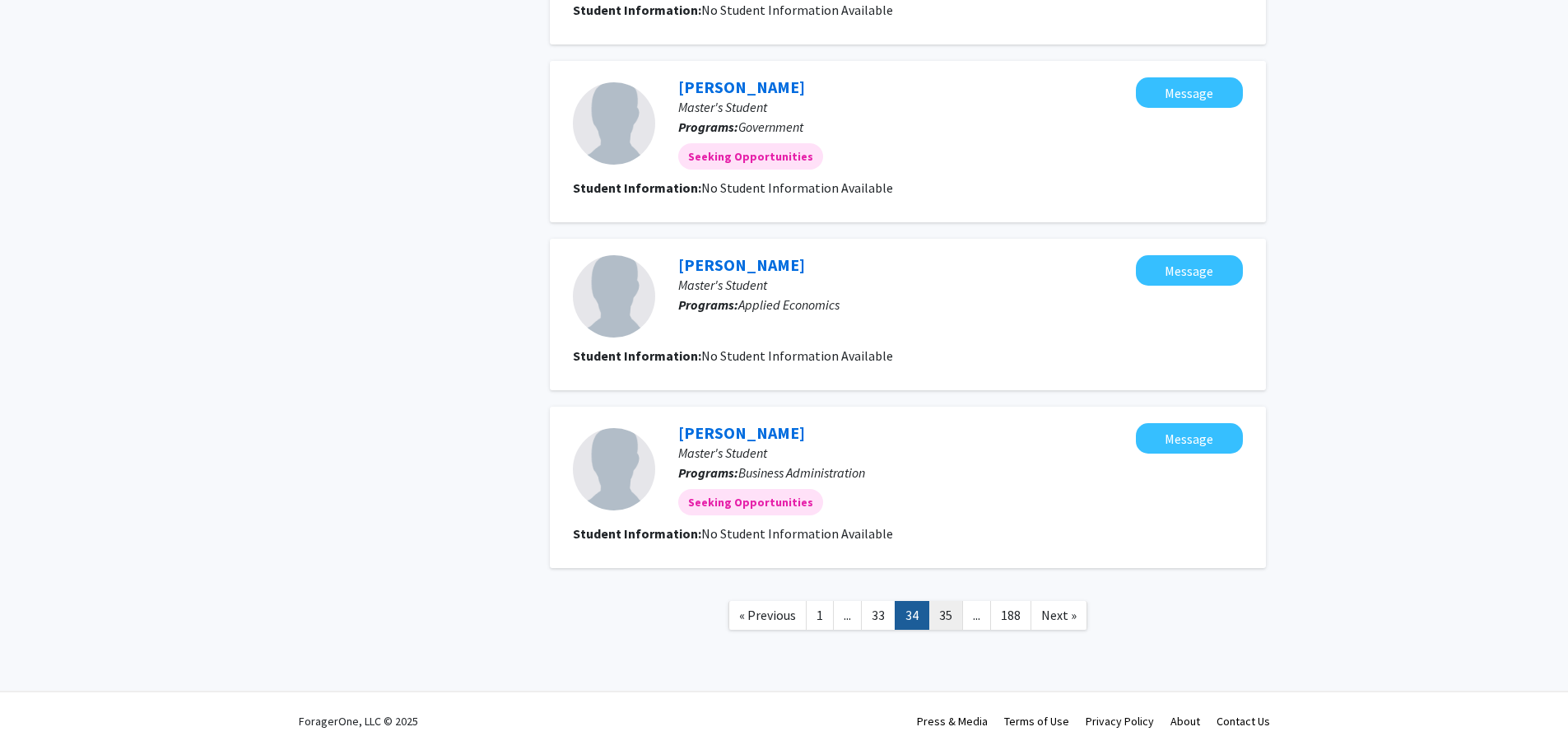
click at [947, 616] on link "35" at bounding box center [946, 616] width 34 height 29
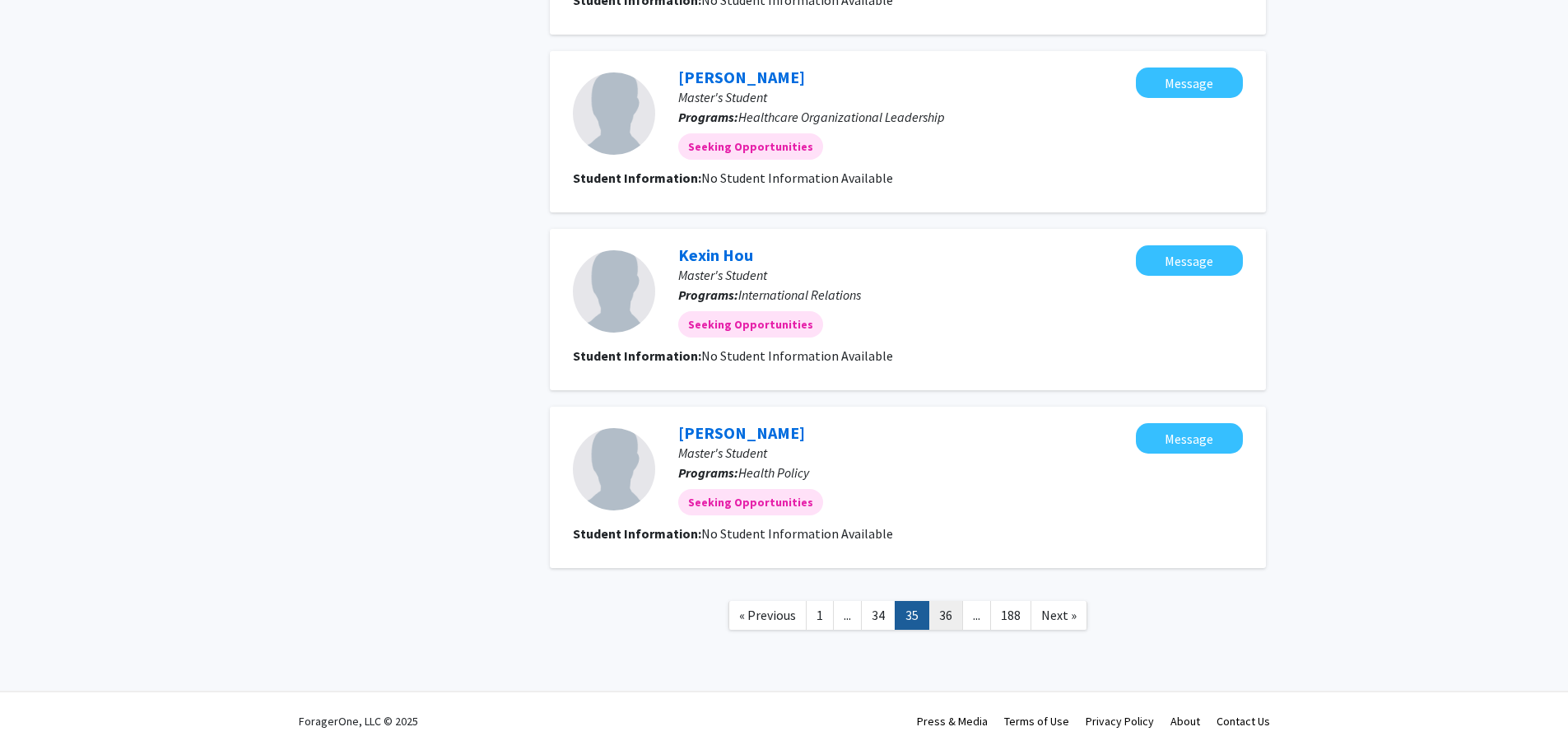
click at [951, 615] on link "36" at bounding box center [946, 616] width 34 height 29
click at [951, 615] on link "37" at bounding box center [946, 616] width 34 height 29
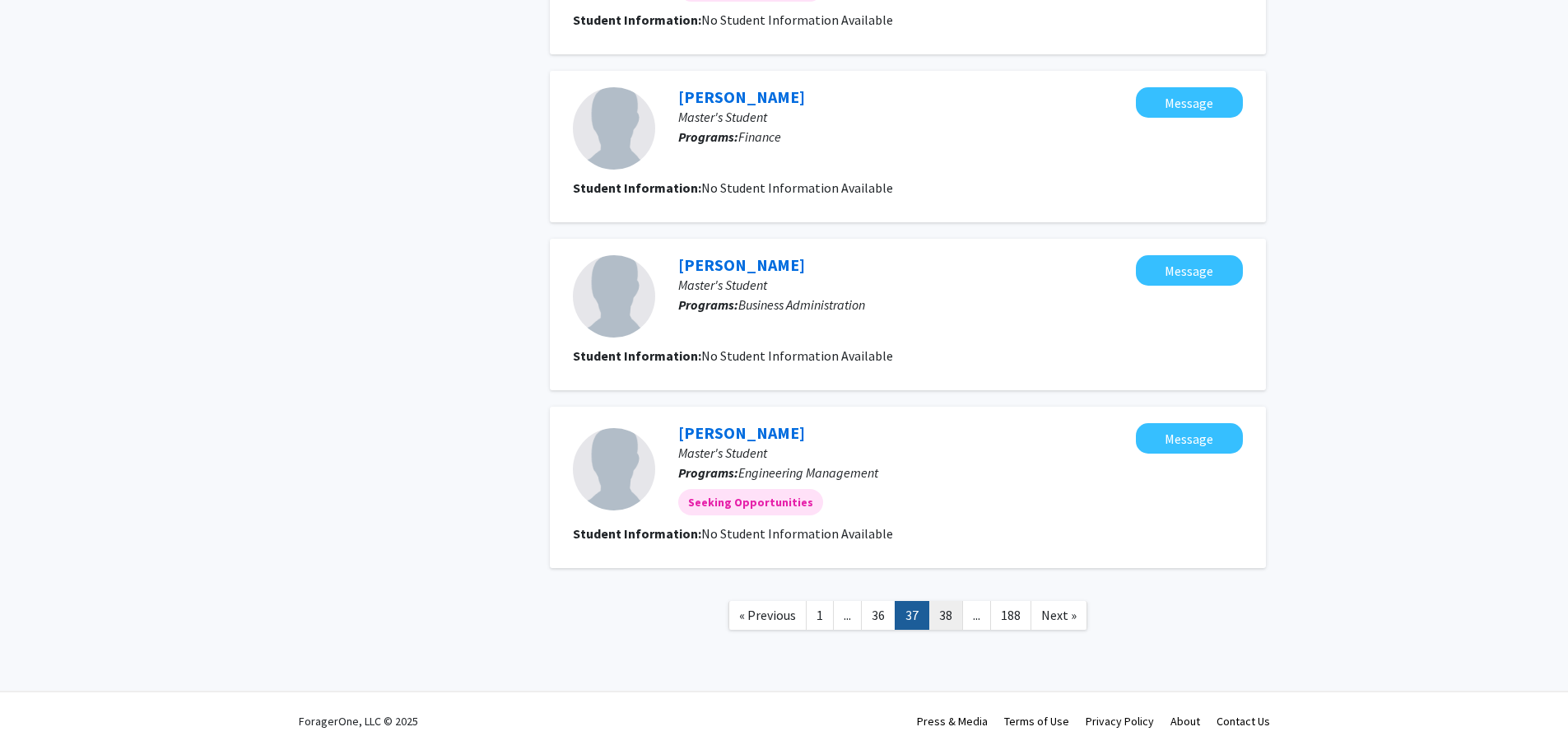
click at [940, 612] on link "38" at bounding box center [946, 616] width 34 height 29
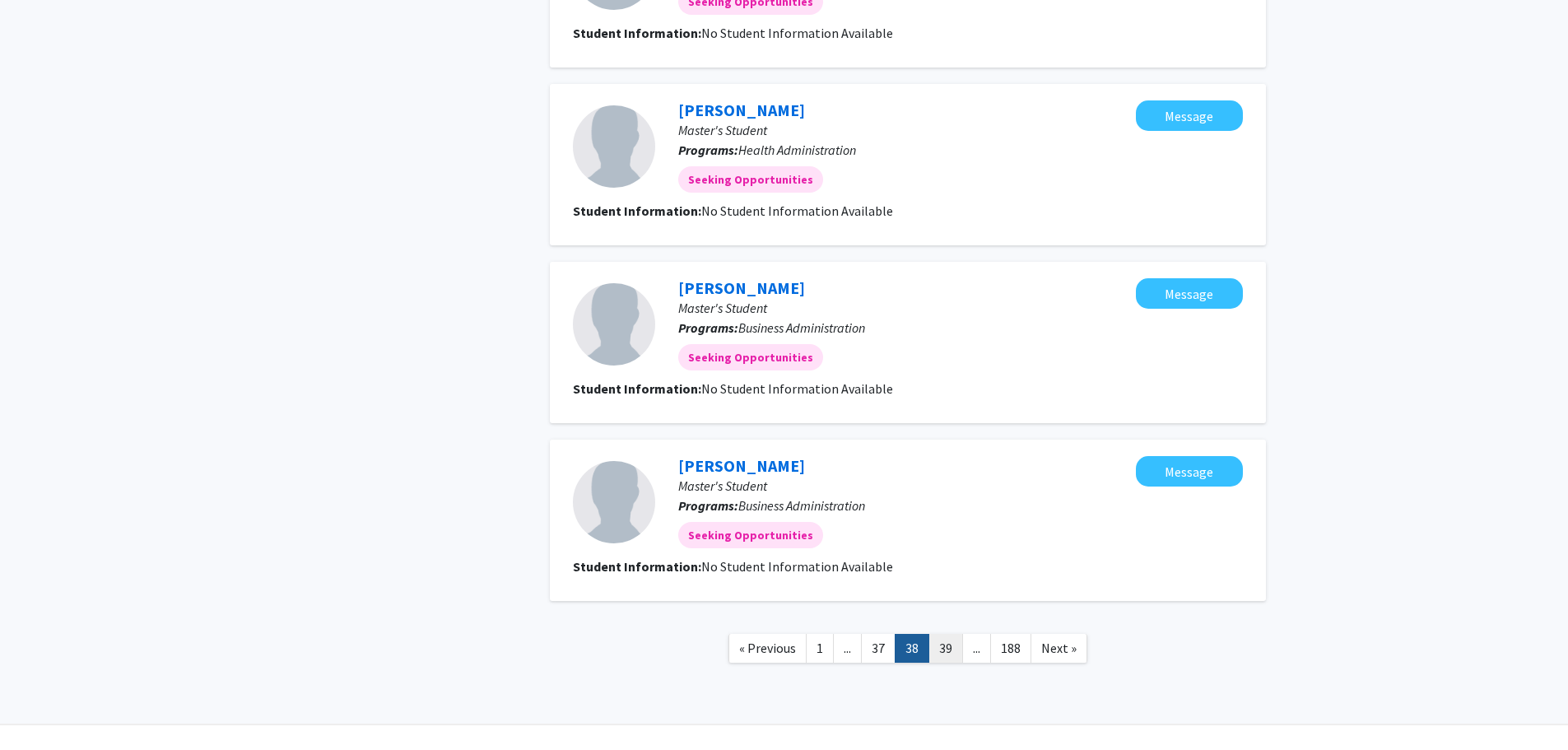
click at [949, 646] on link "39" at bounding box center [946, 649] width 34 height 29
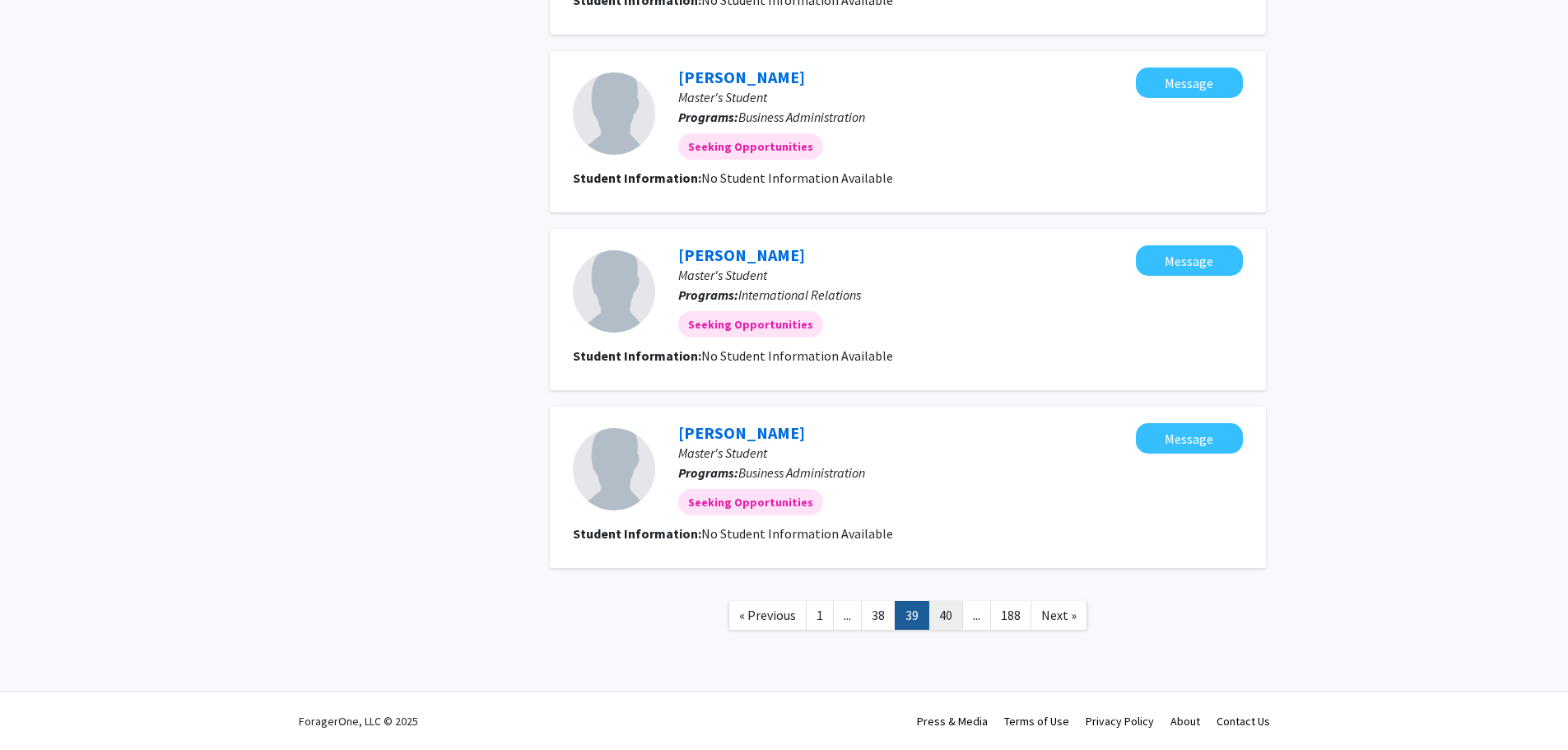
click at [945, 619] on link "40" at bounding box center [946, 616] width 34 height 29
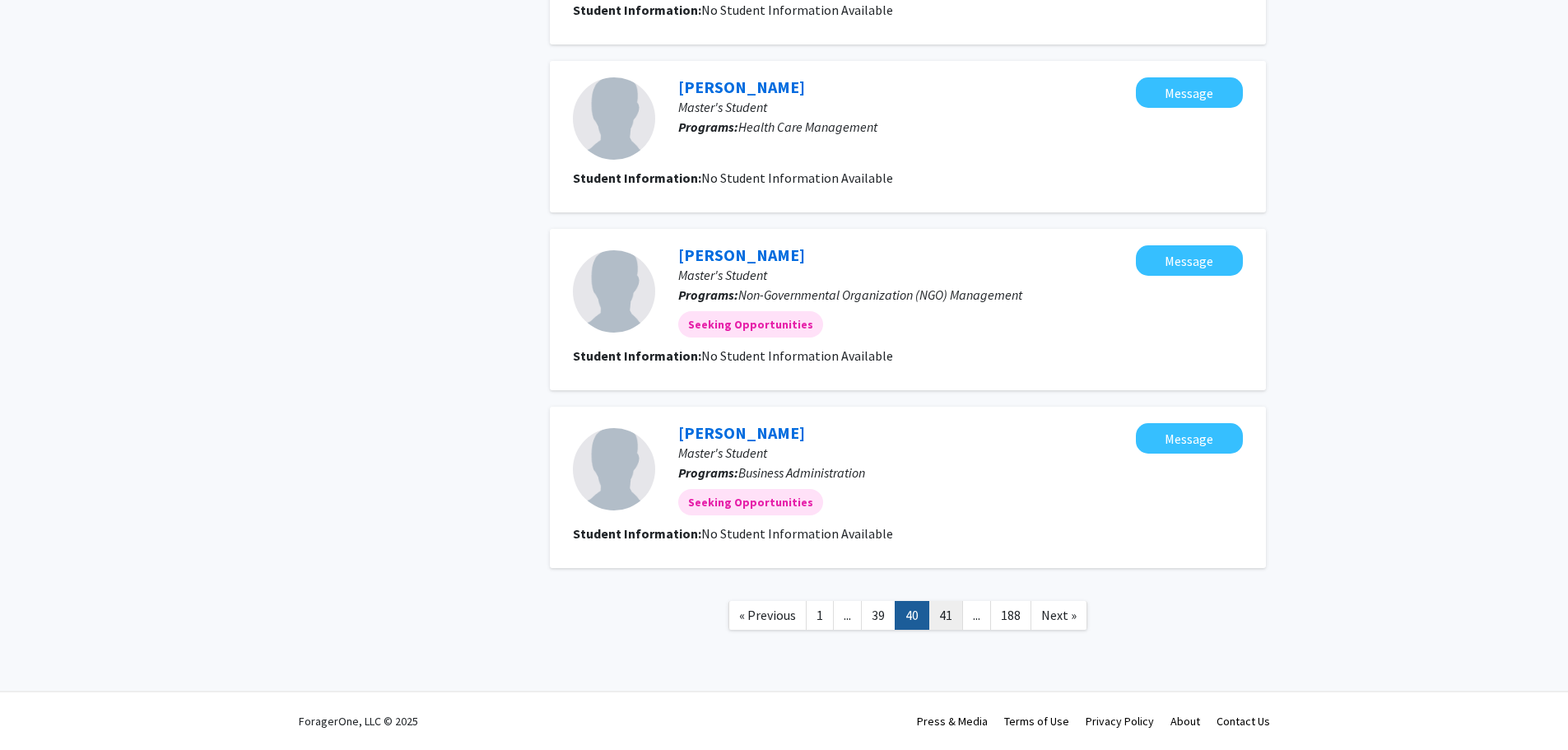
click at [948, 615] on link "41" at bounding box center [946, 616] width 34 height 29
click at [947, 615] on link "42" at bounding box center [946, 616] width 34 height 29
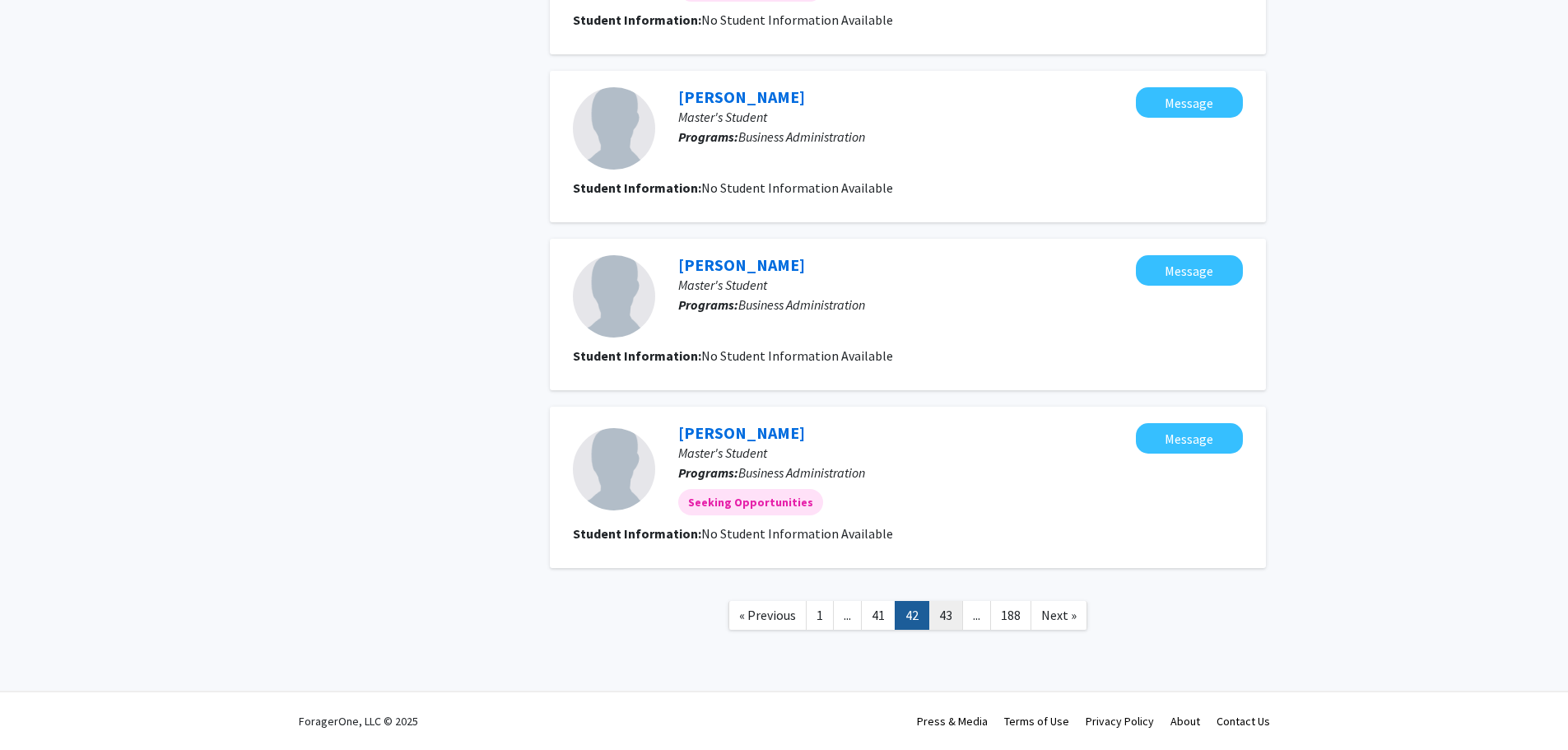
click at [947, 615] on link "43" at bounding box center [946, 616] width 34 height 29
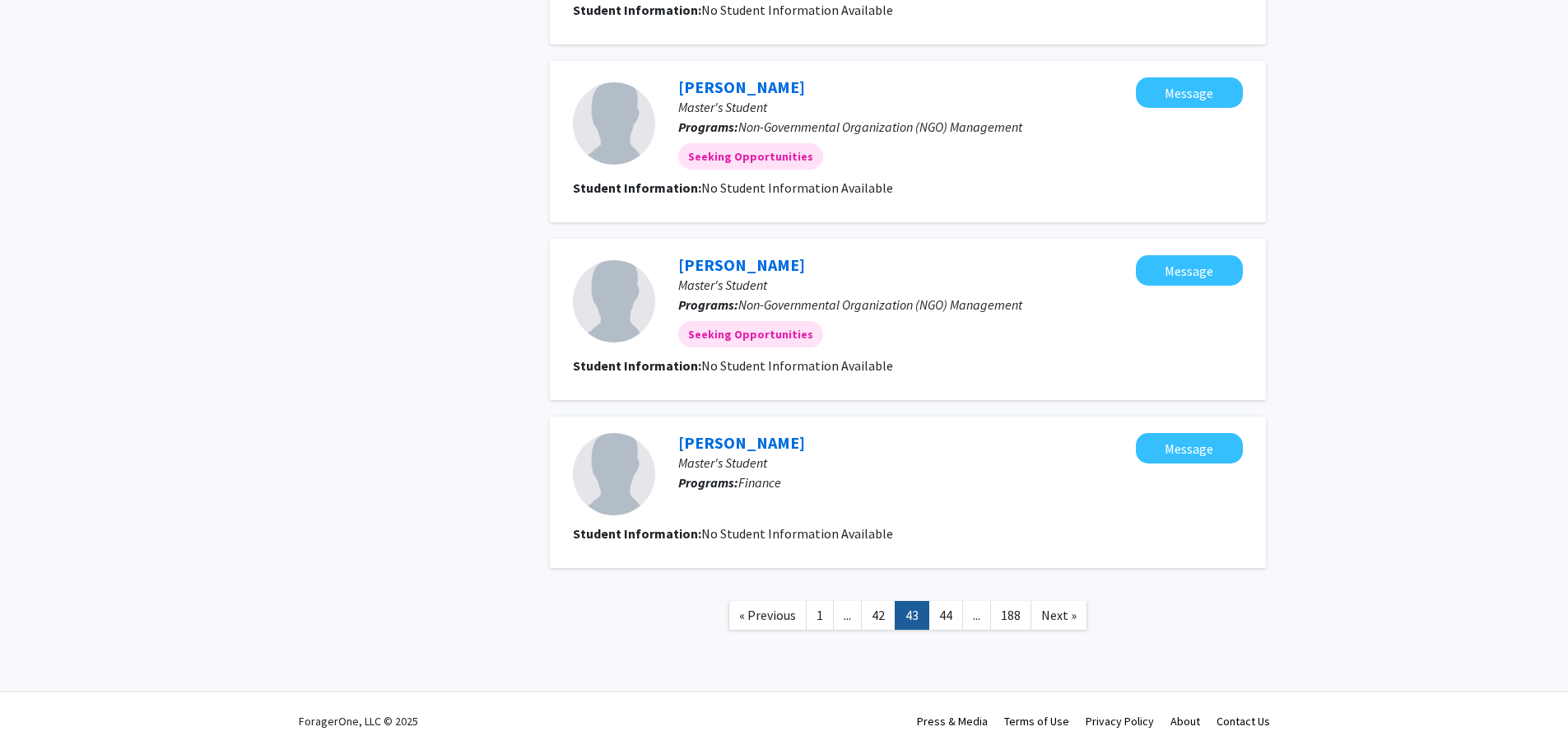
click at [946, 616] on link "44" at bounding box center [946, 616] width 34 height 29
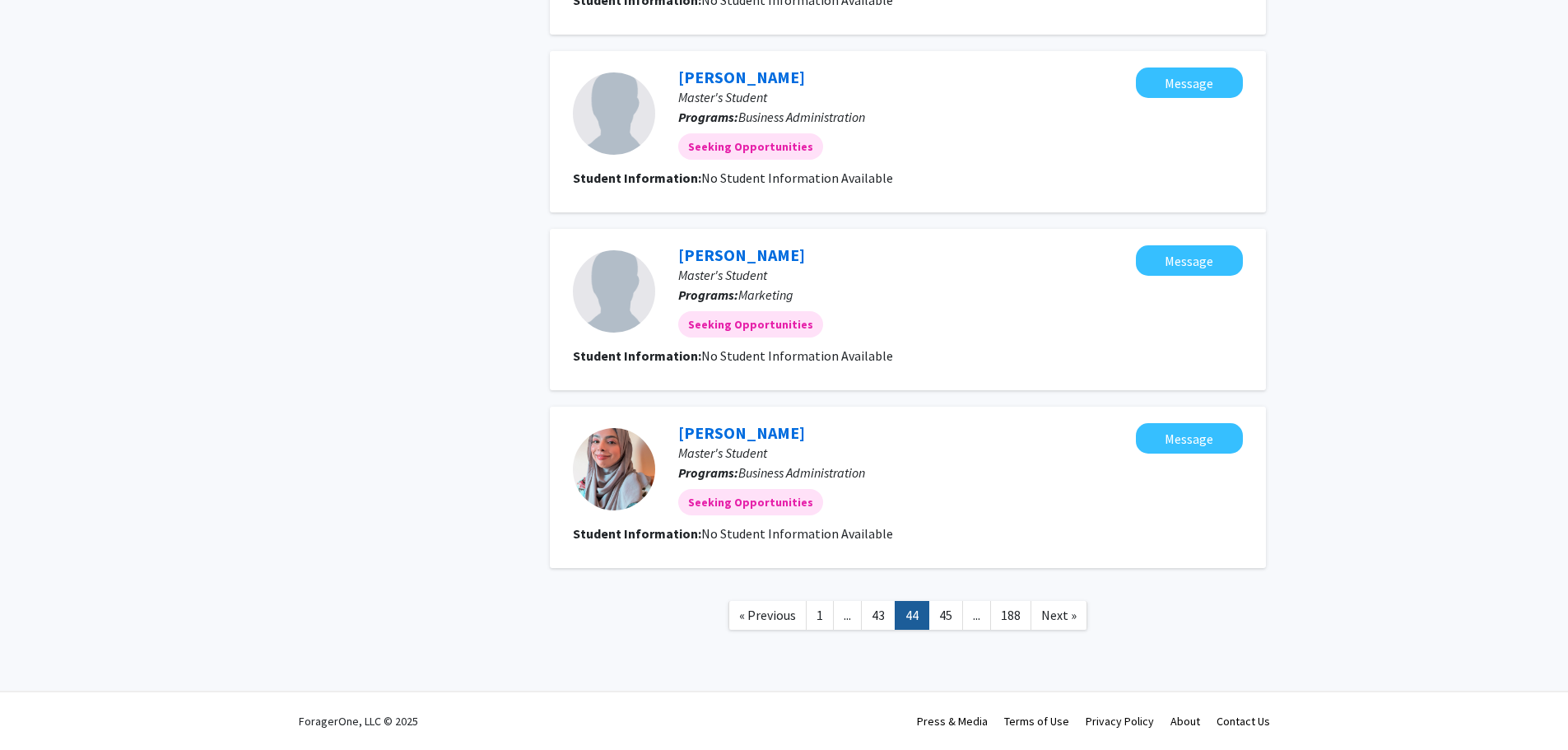
click at [944, 617] on link "45" at bounding box center [946, 616] width 34 height 29
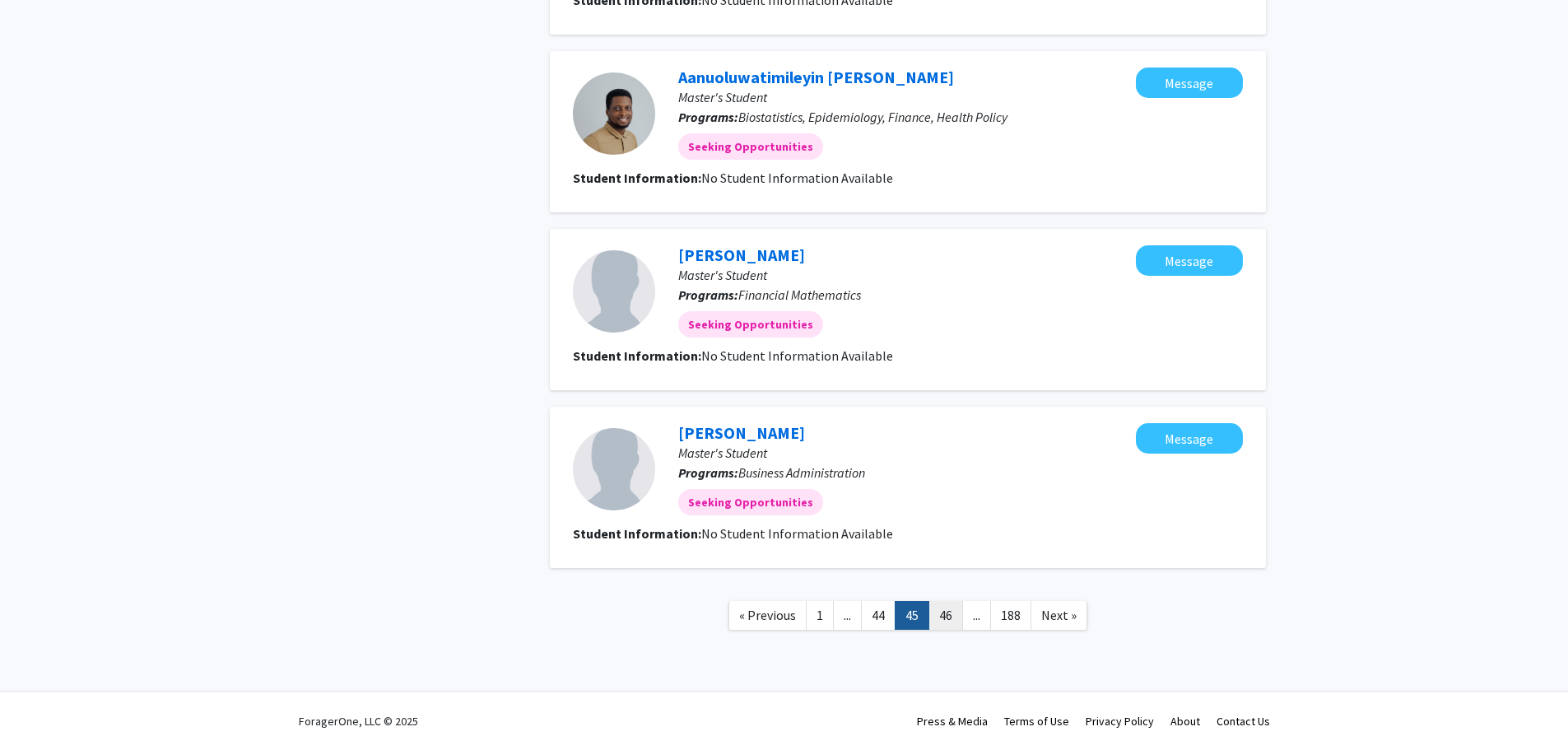
click at [945, 617] on link "46" at bounding box center [946, 616] width 34 height 29
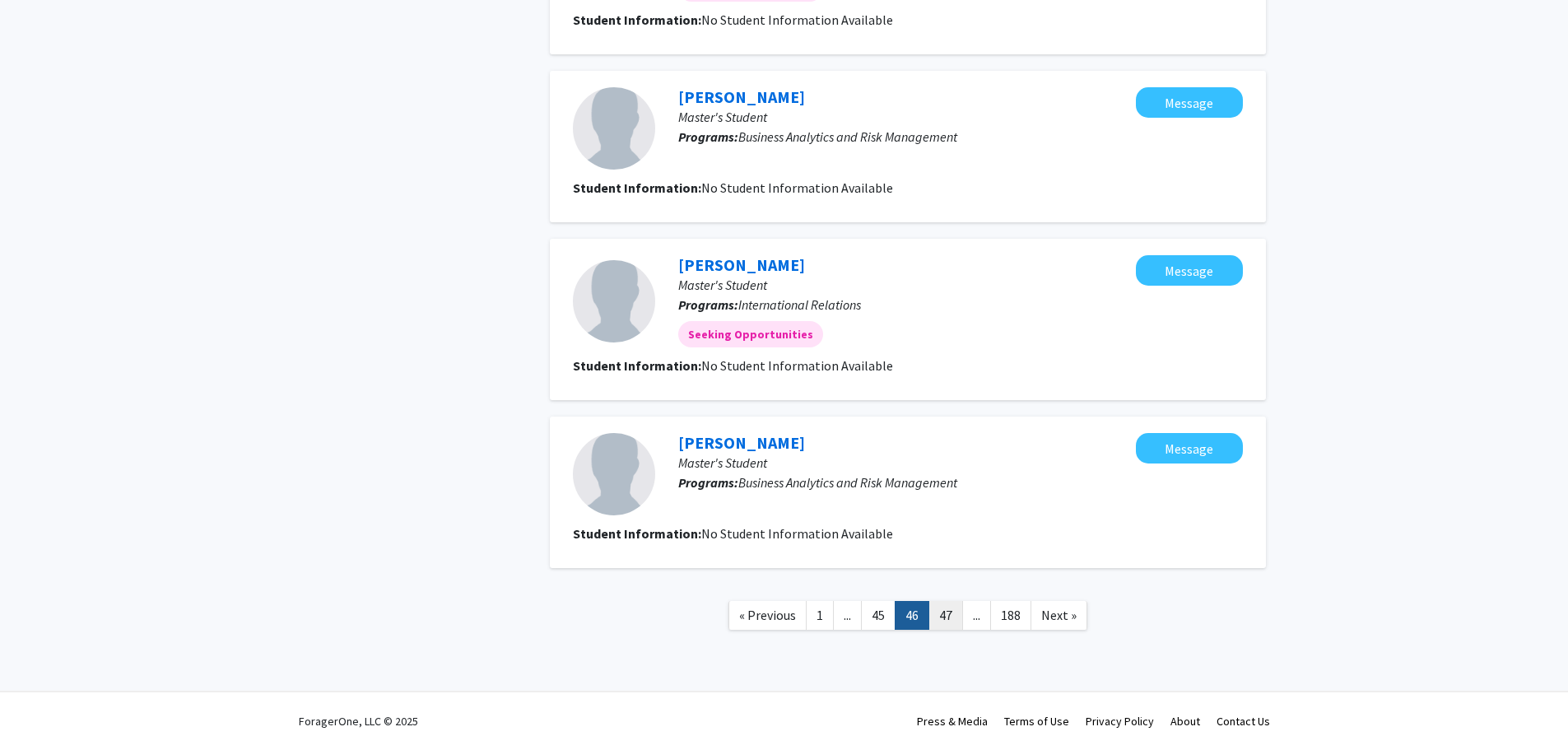
click at [945, 618] on link "47" at bounding box center [946, 616] width 34 height 29
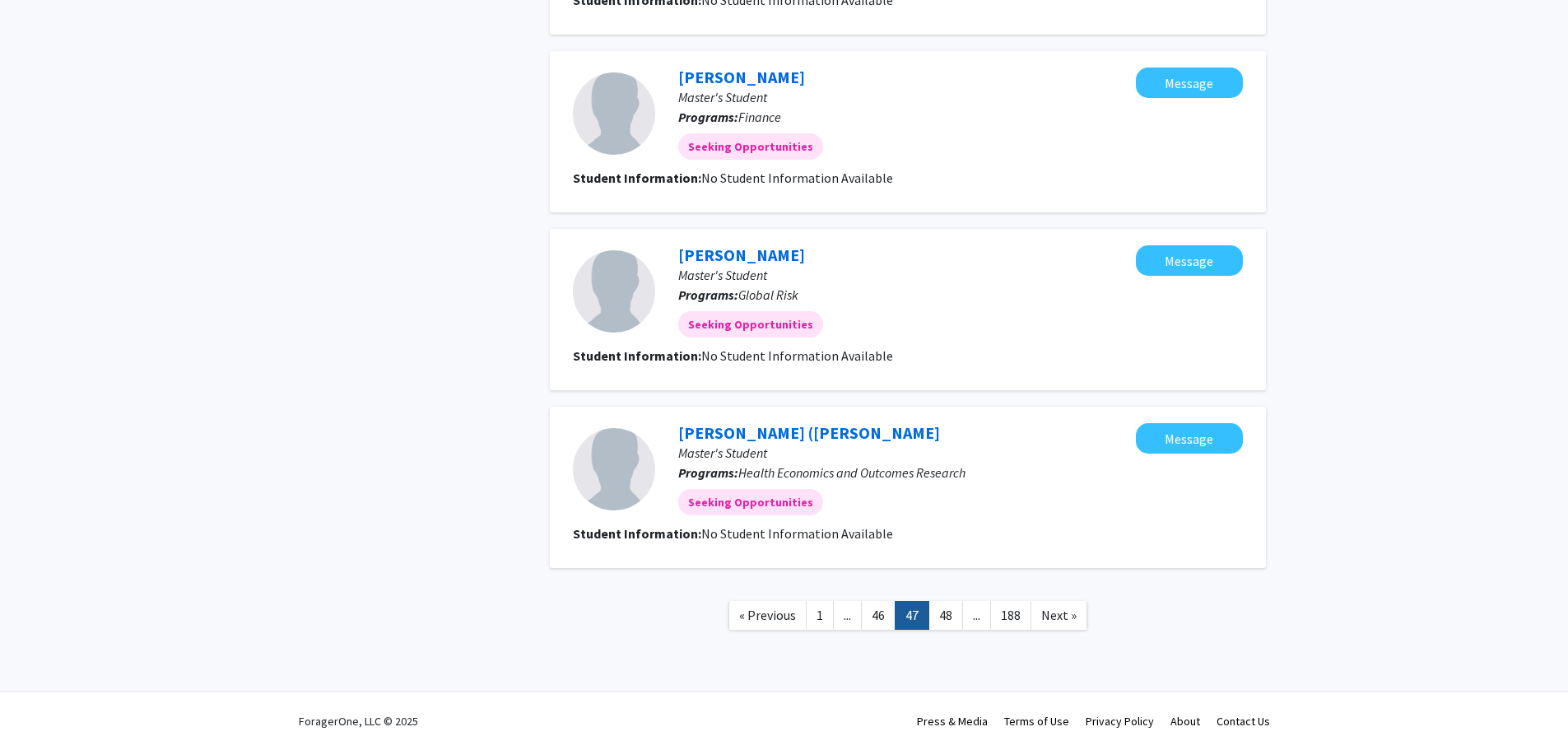
click at [943, 618] on link "48" at bounding box center [946, 616] width 34 height 29
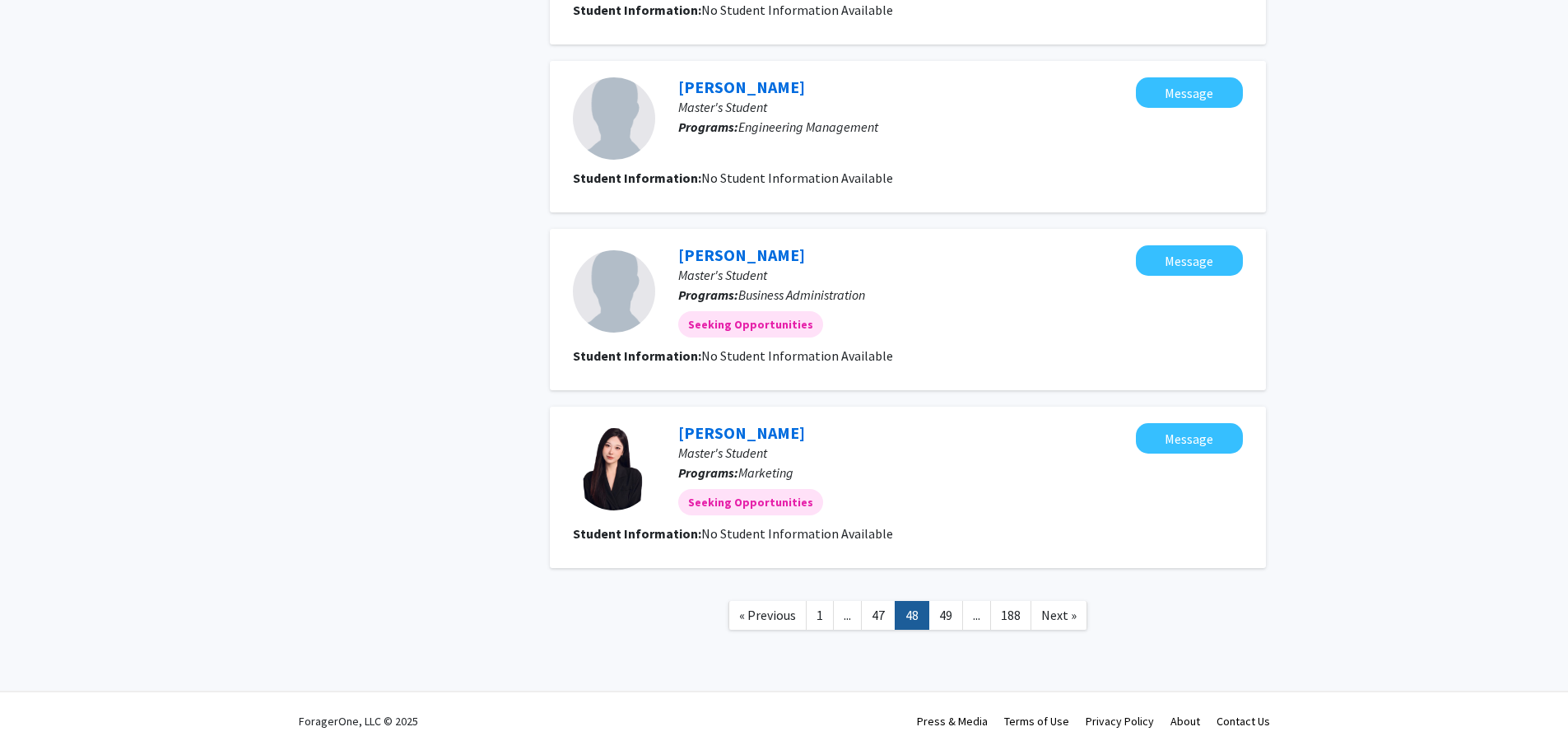
click at [942, 618] on link "49" at bounding box center [946, 616] width 34 height 29
click at [945, 617] on link "50" at bounding box center [946, 616] width 34 height 29
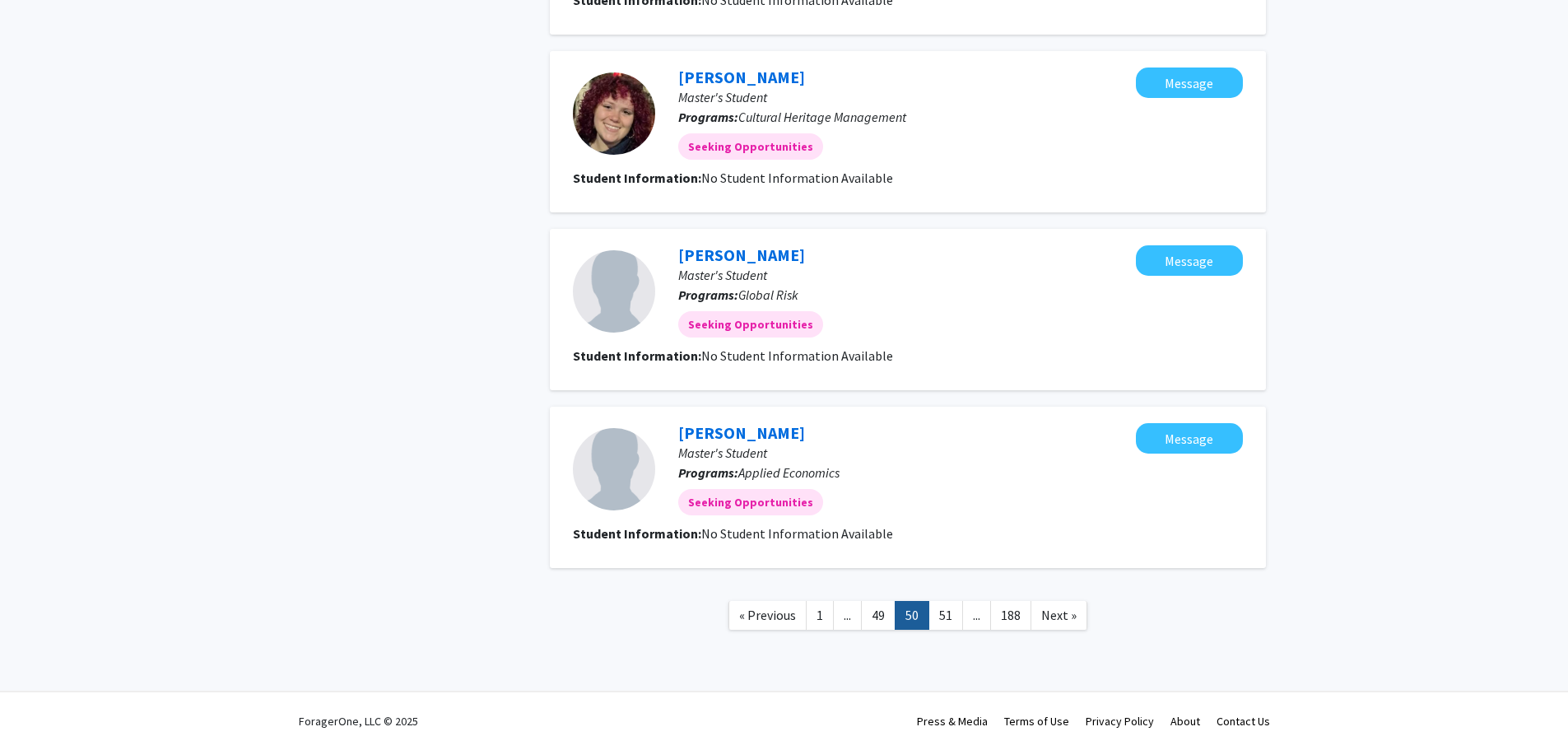
click at [943, 617] on link "51" at bounding box center [946, 616] width 34 height 29
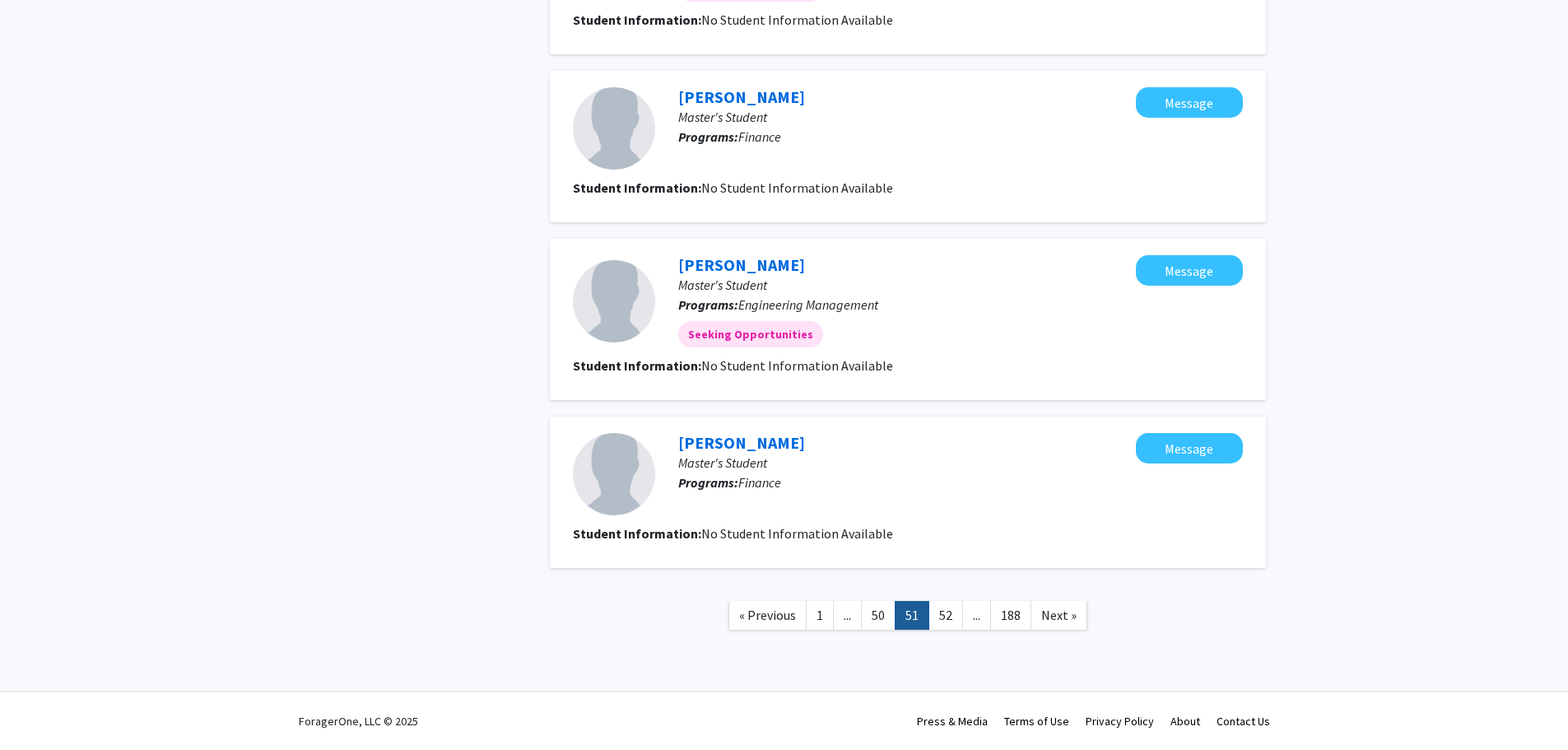
click at [942, 617] on link "52" at bounding box center [946, 616] width 34 height 29
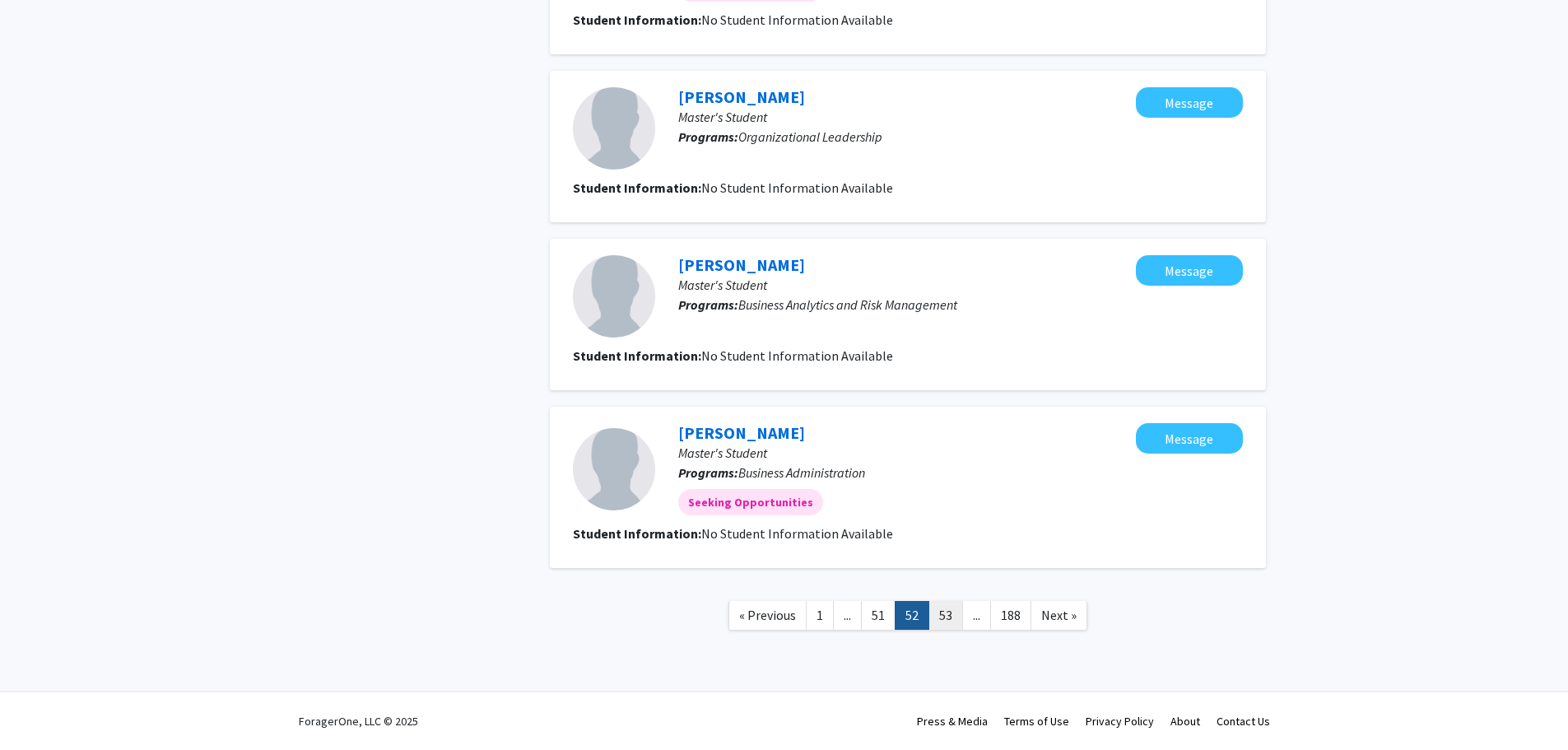
click at [943, 618] on link "53" at bounding box center [946, 616] width 34 height 29
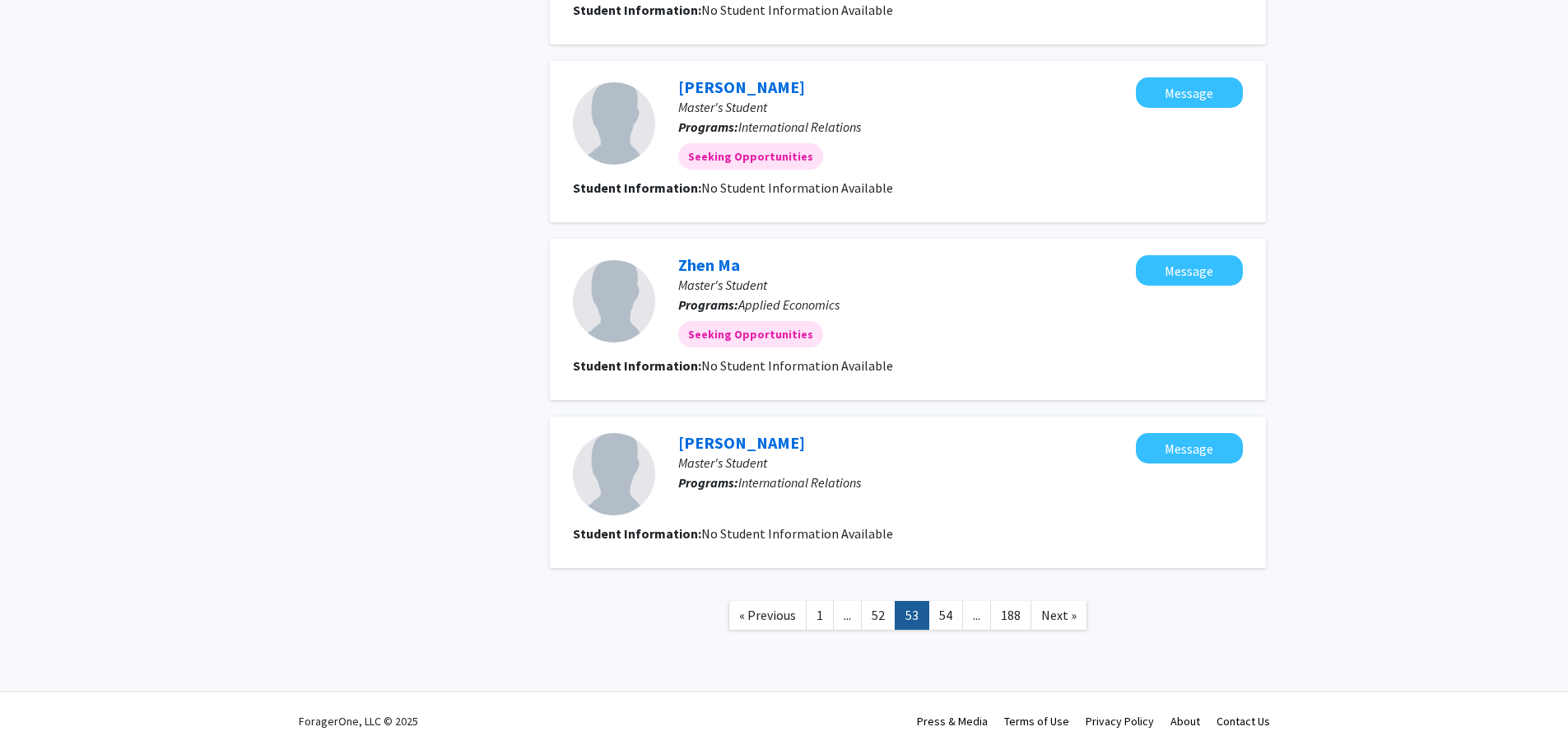
click at [942, 620] on link "54" at bounding box center [946, 616] width 34 height 29
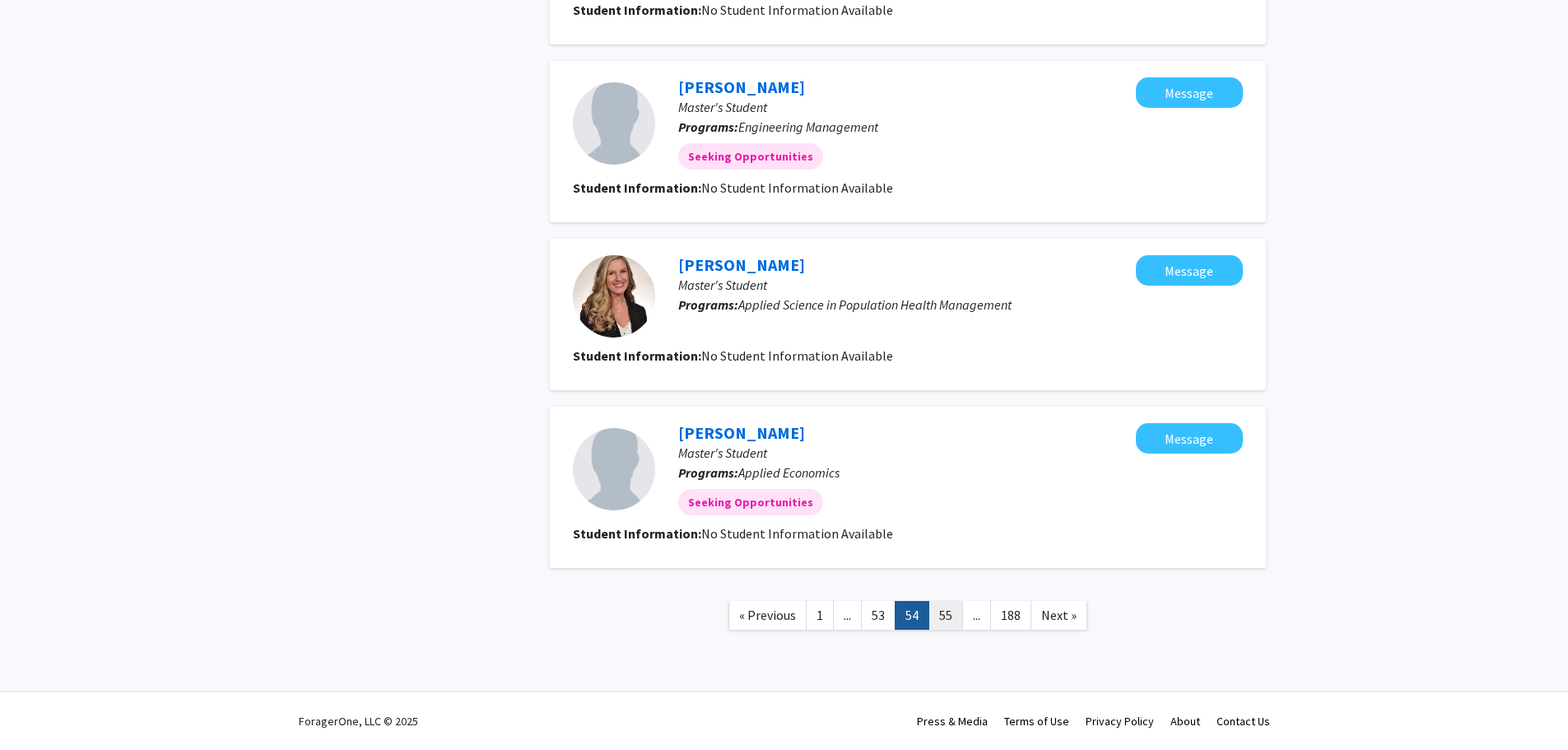
click at [942, 622] on link "55" at bounding box center [946, 616] width 34 height 29
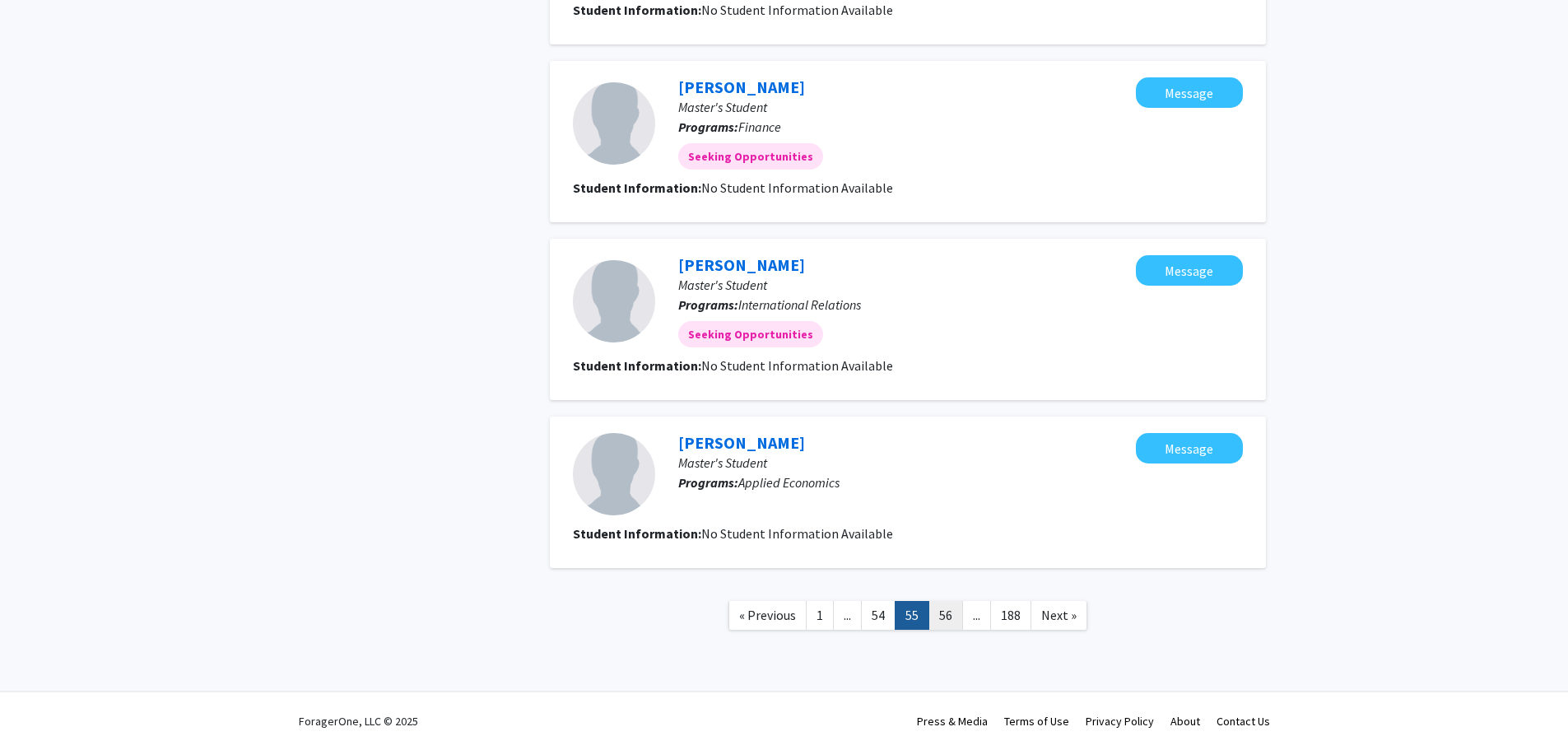
click at [946, 621] on link "56" at bounding box center [946, 616] width 34 height 29
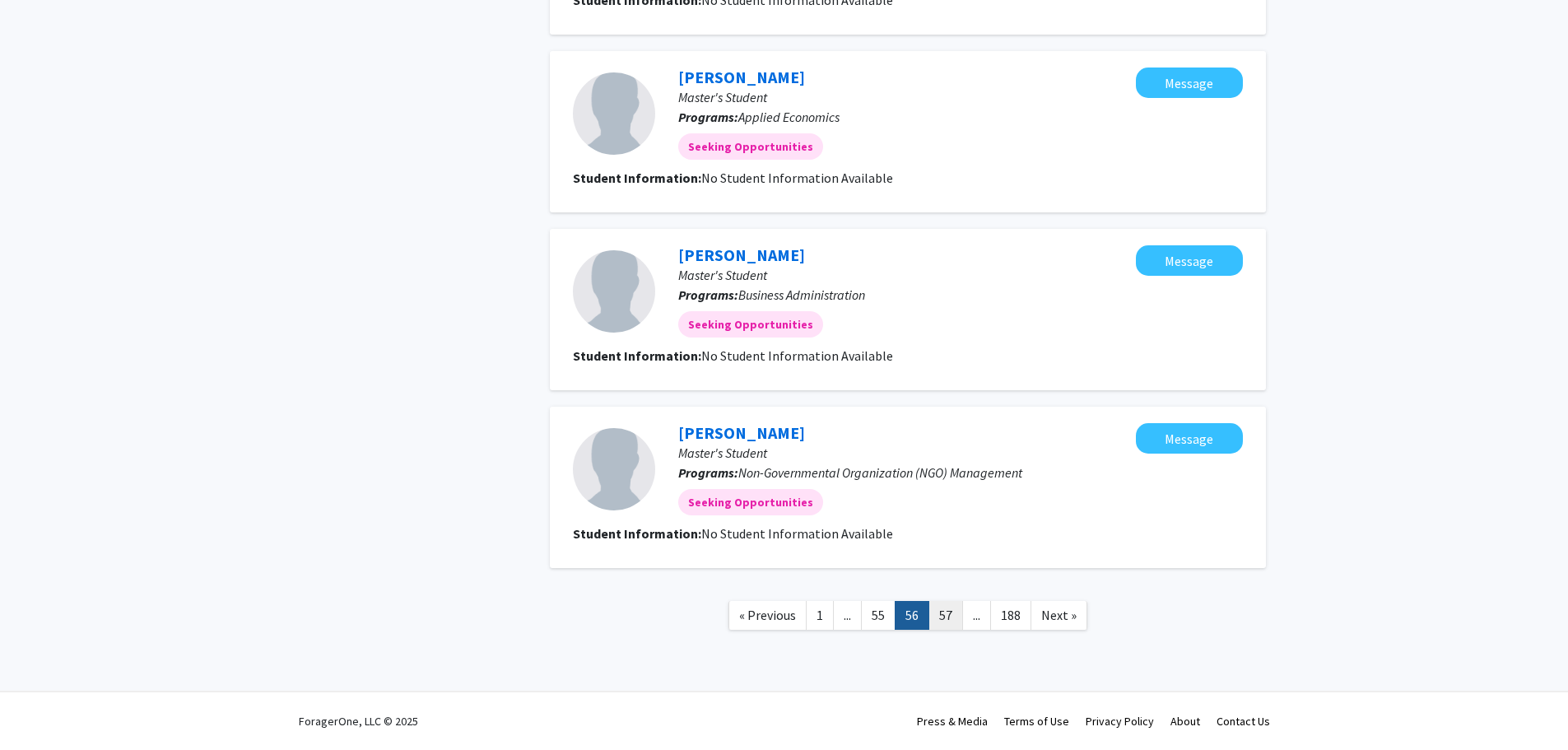
click at [949, 620] on link "57" at bounding box center [946, 616] width 34 height 29
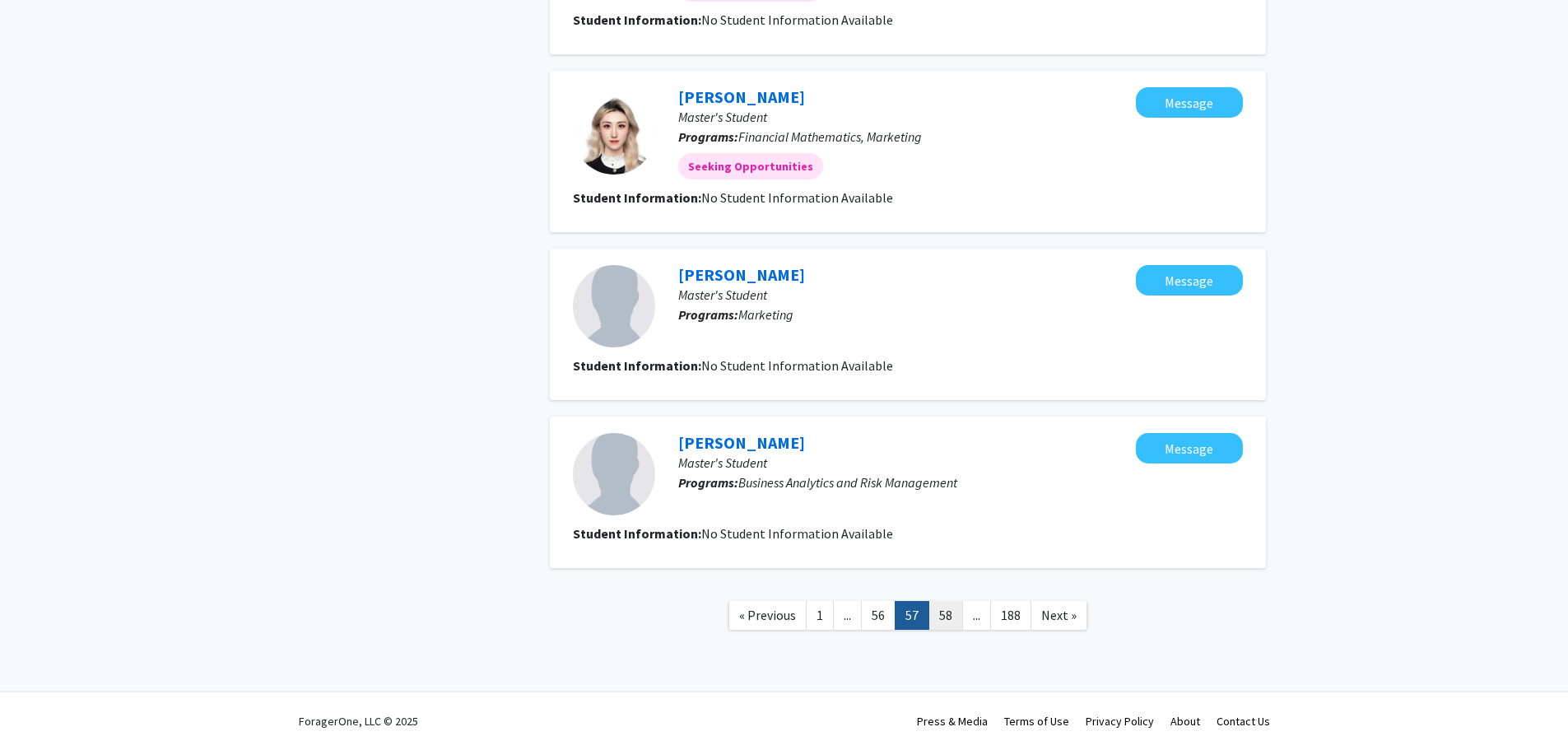
click at [946, 621] on link "58" at bounding box center [946, 616] width 34 height 29
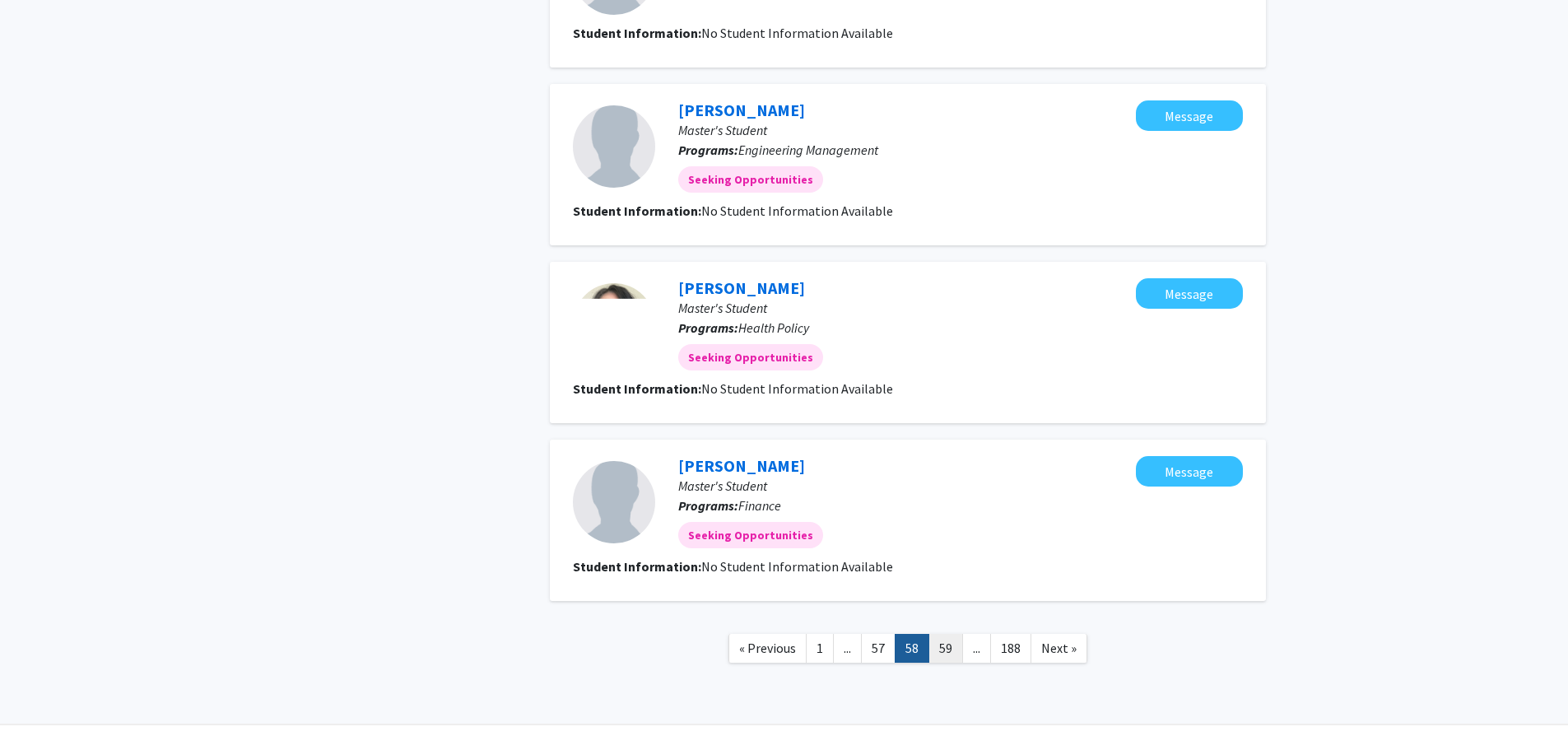
click at [941, 637] on link "59" at bounding box center [946, 649] width 34 height 29
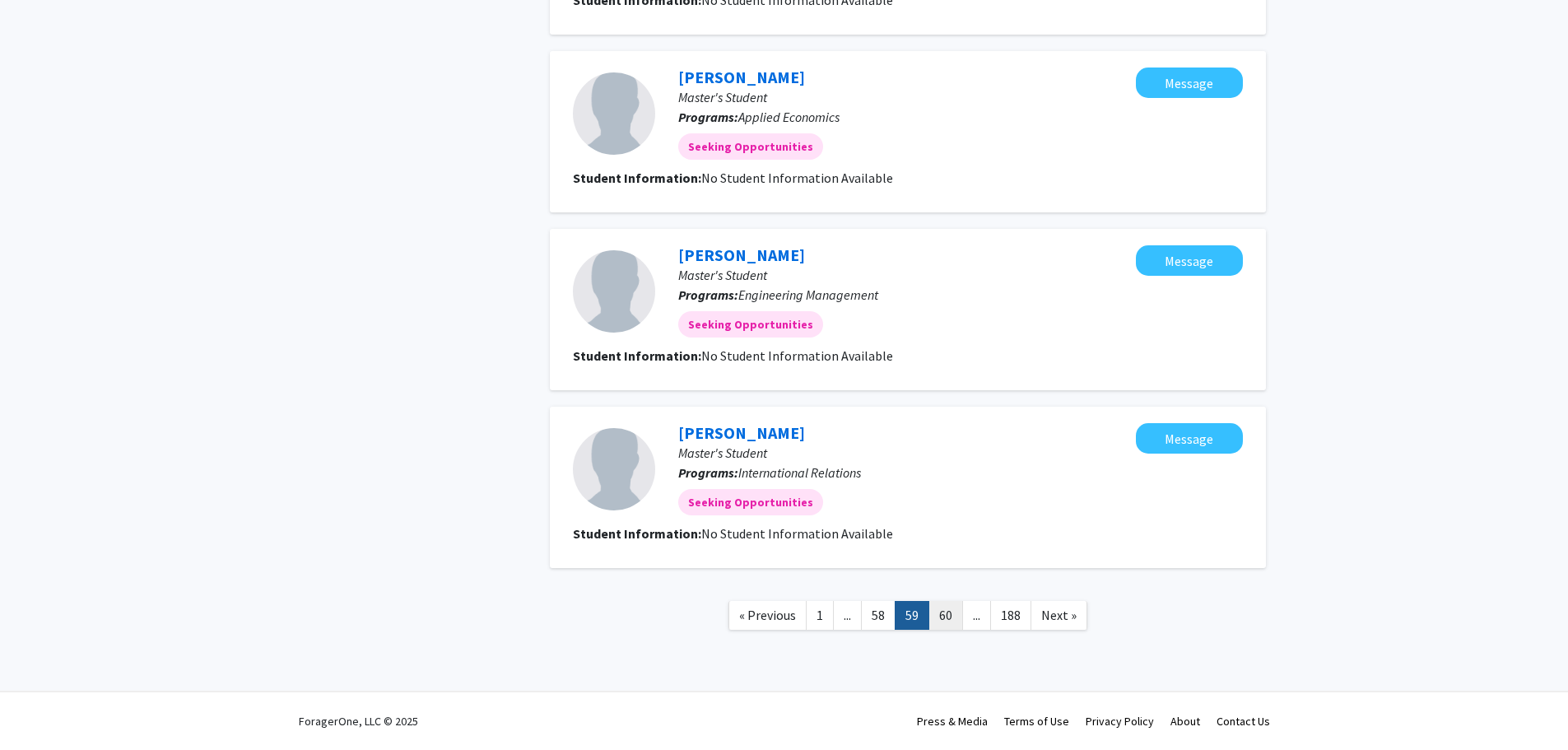
click at [948, 617] on link "60" at bounding box center [946, 616] width 34 height 29
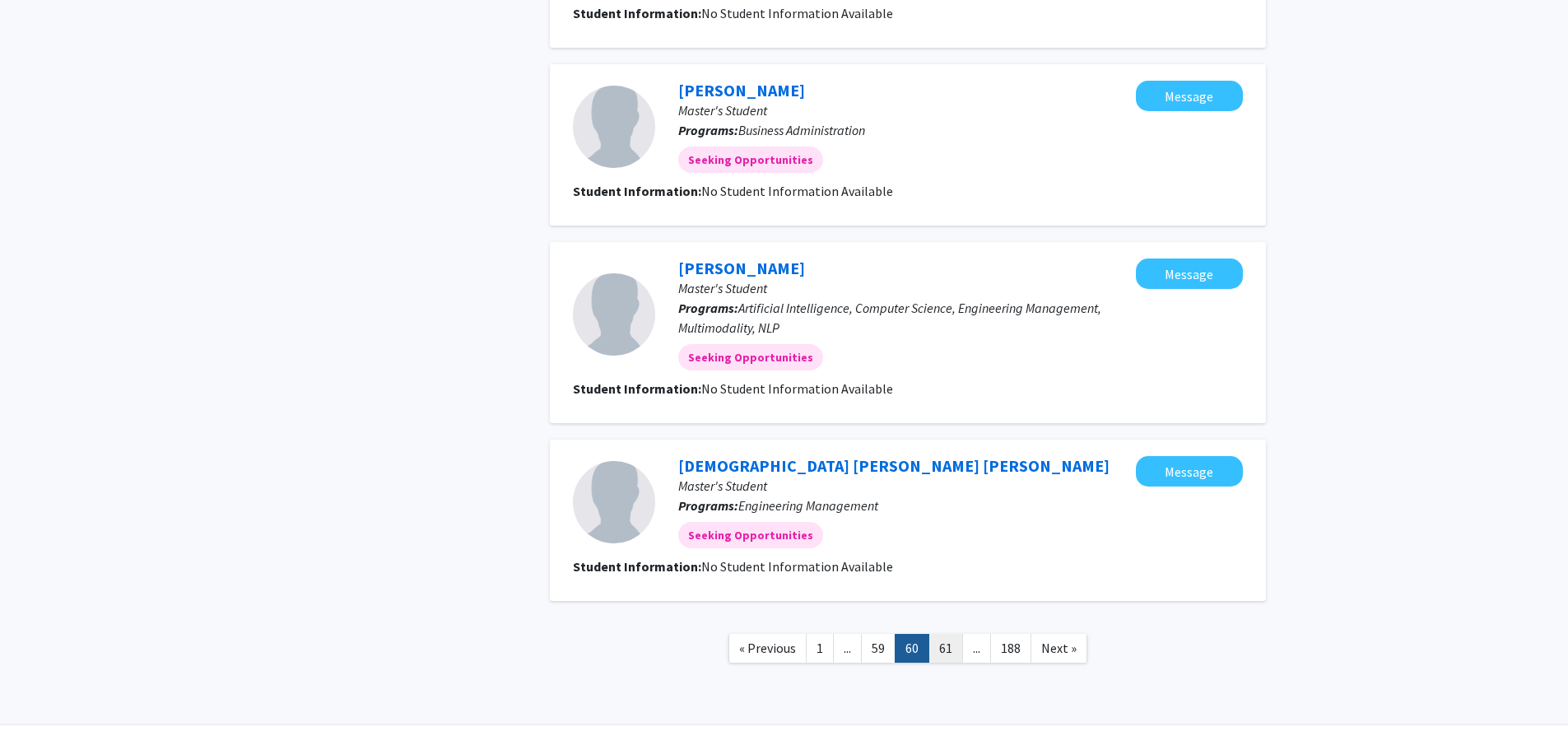
click at [944, 641] on link "61" at bounding box center [946, 649] width 34 height 29
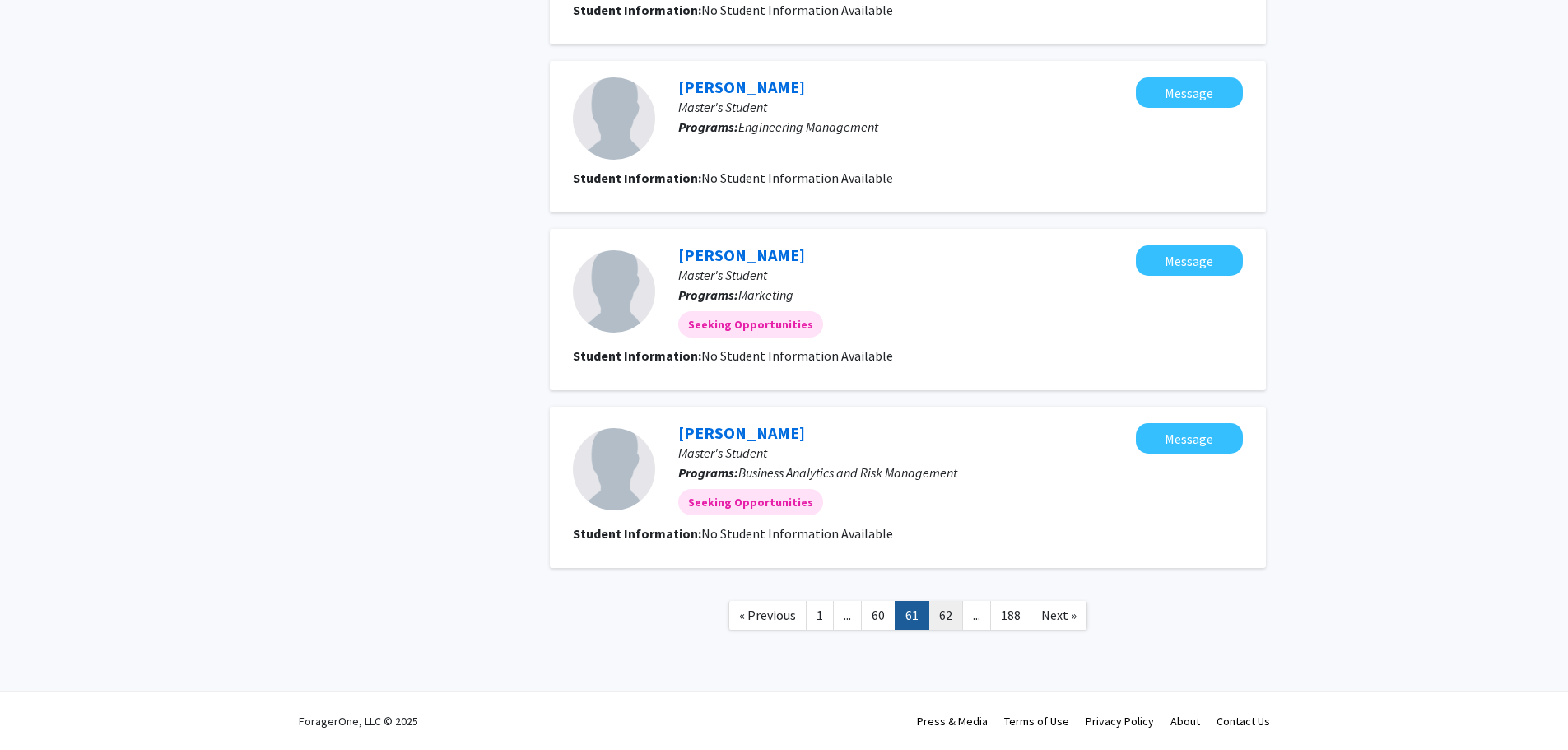
click at [946, 620] on link "62" at bounding box center [946, 616] width 34 height 29
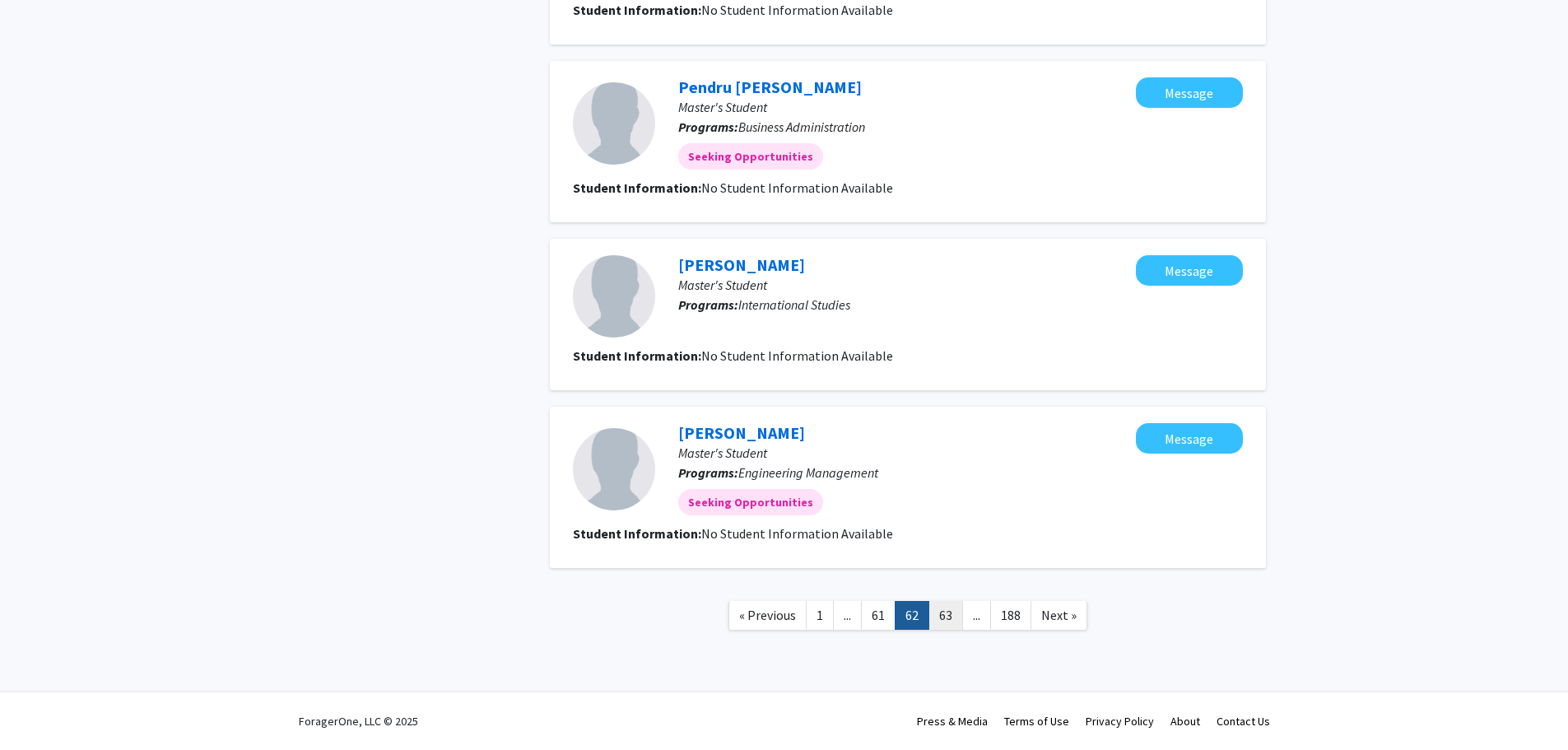
click at [946, 615] on link "63" at bounding box center [946, 616] width 34 height 29
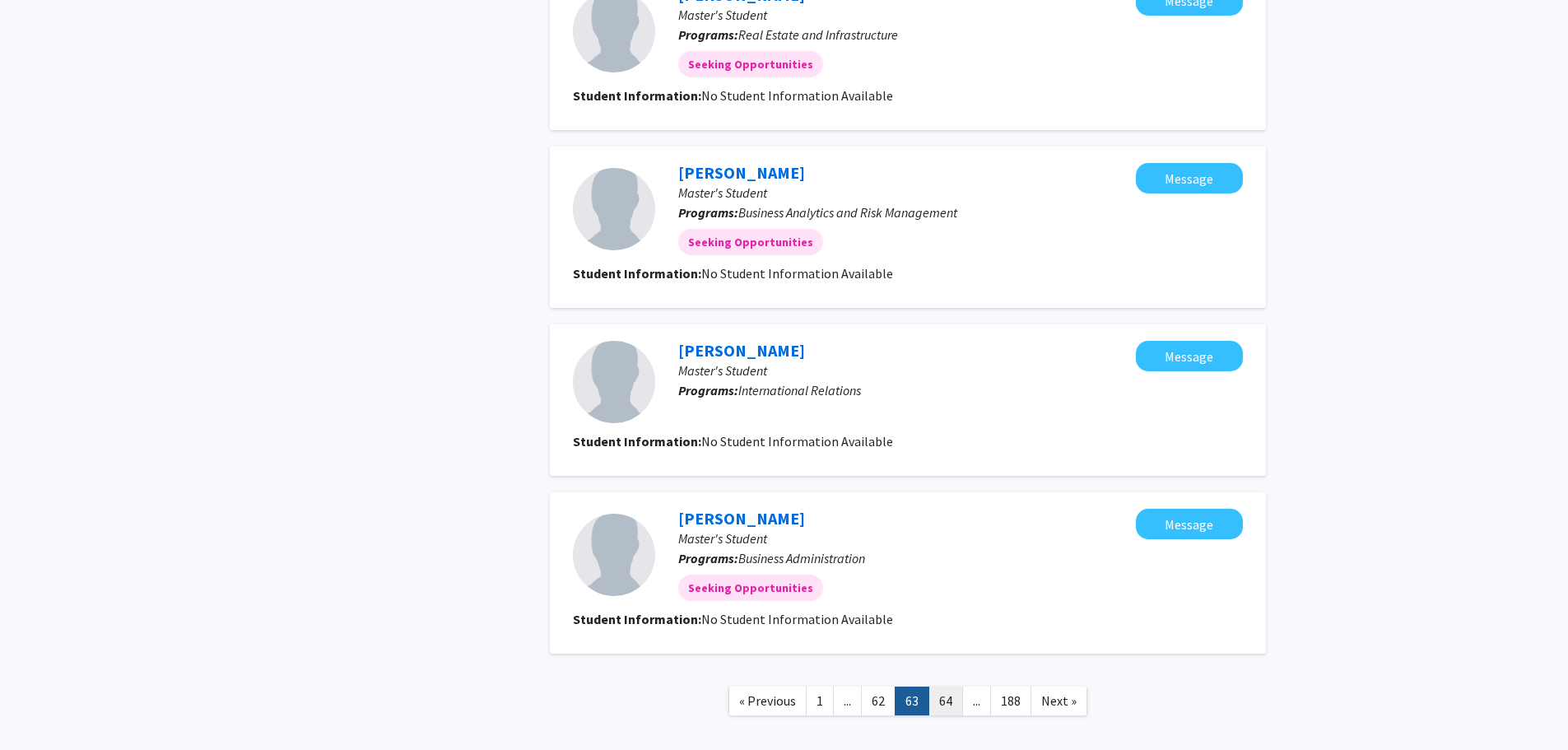
click at [944, 698] on link "64" at bounding box center [946, 701] width 34 height 29
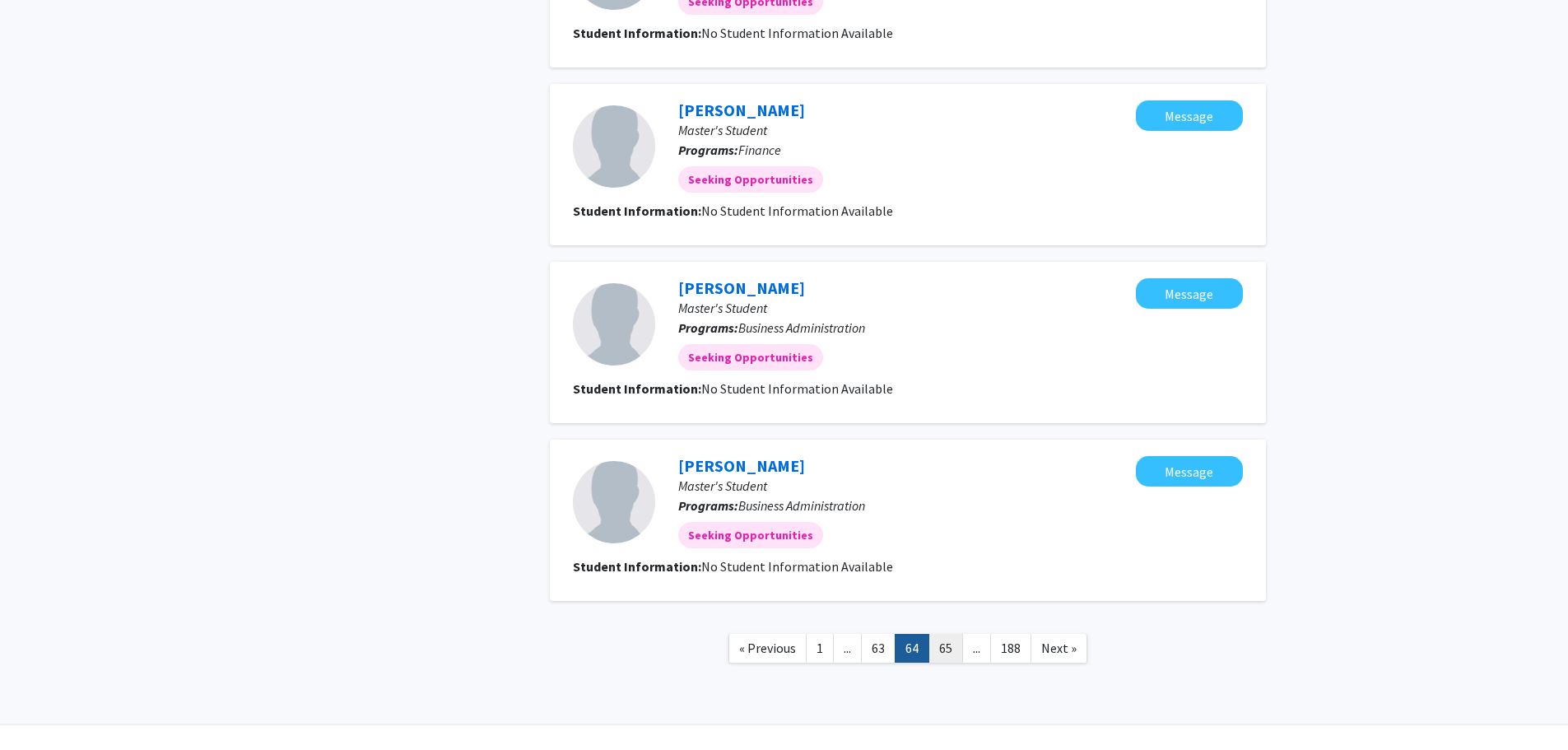
click at [950, 650] on link "65" at bounding box center [946, 649] width 34 height 29
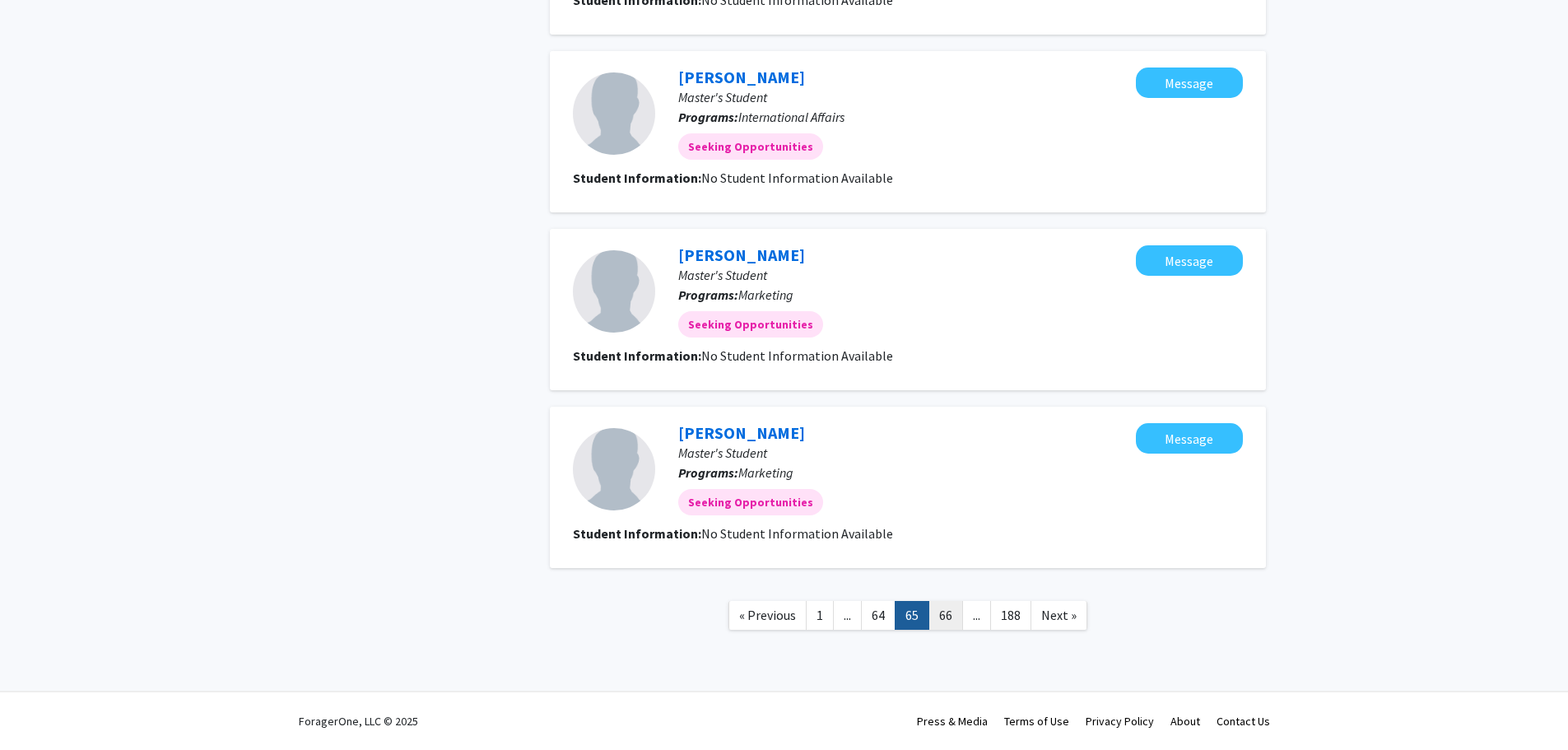
click at [943, 618] on link "66" at bounding box center [946, 616] width 34 height 29
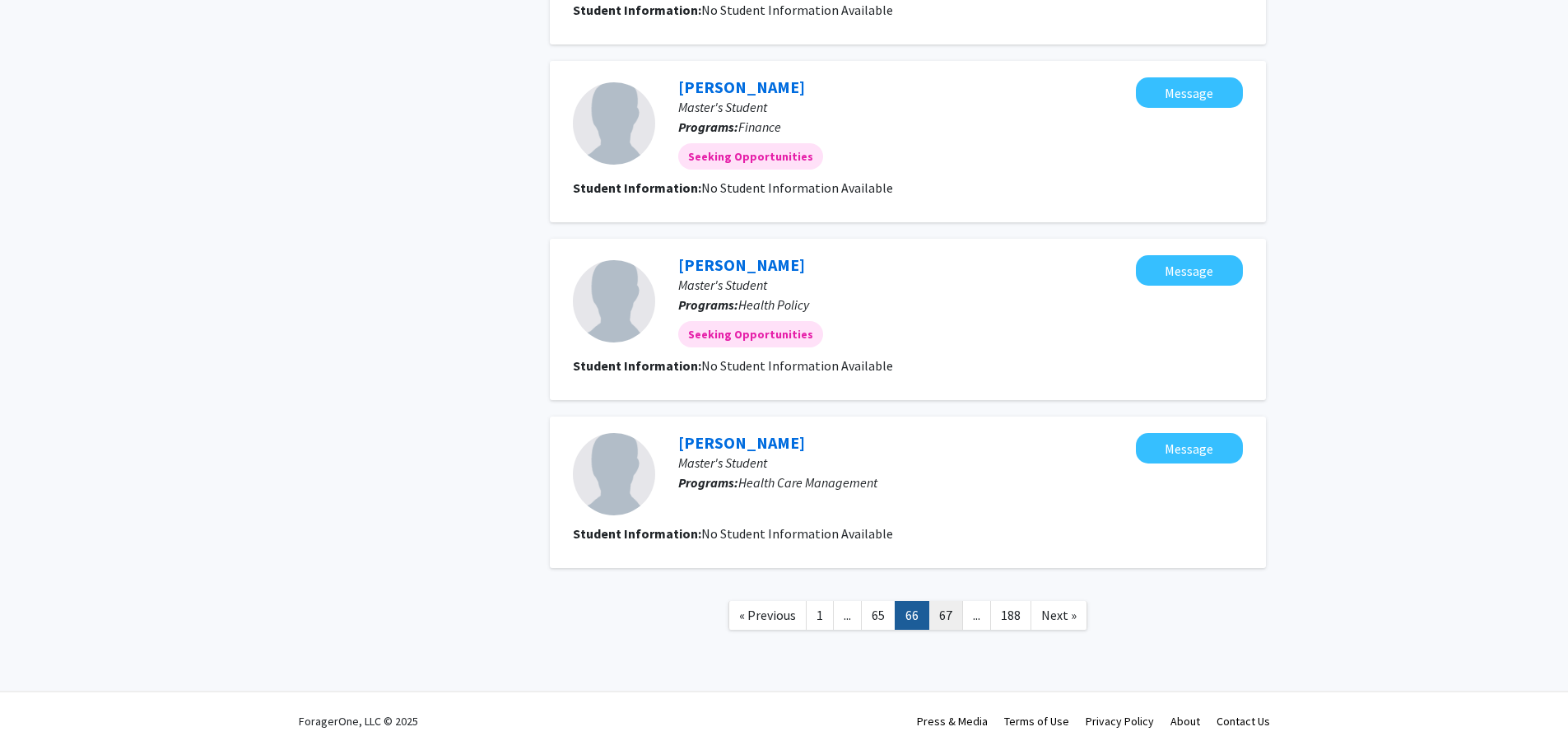
click at [948, 615] on link "67" at bounding box center [946, 616] width 34 height 29
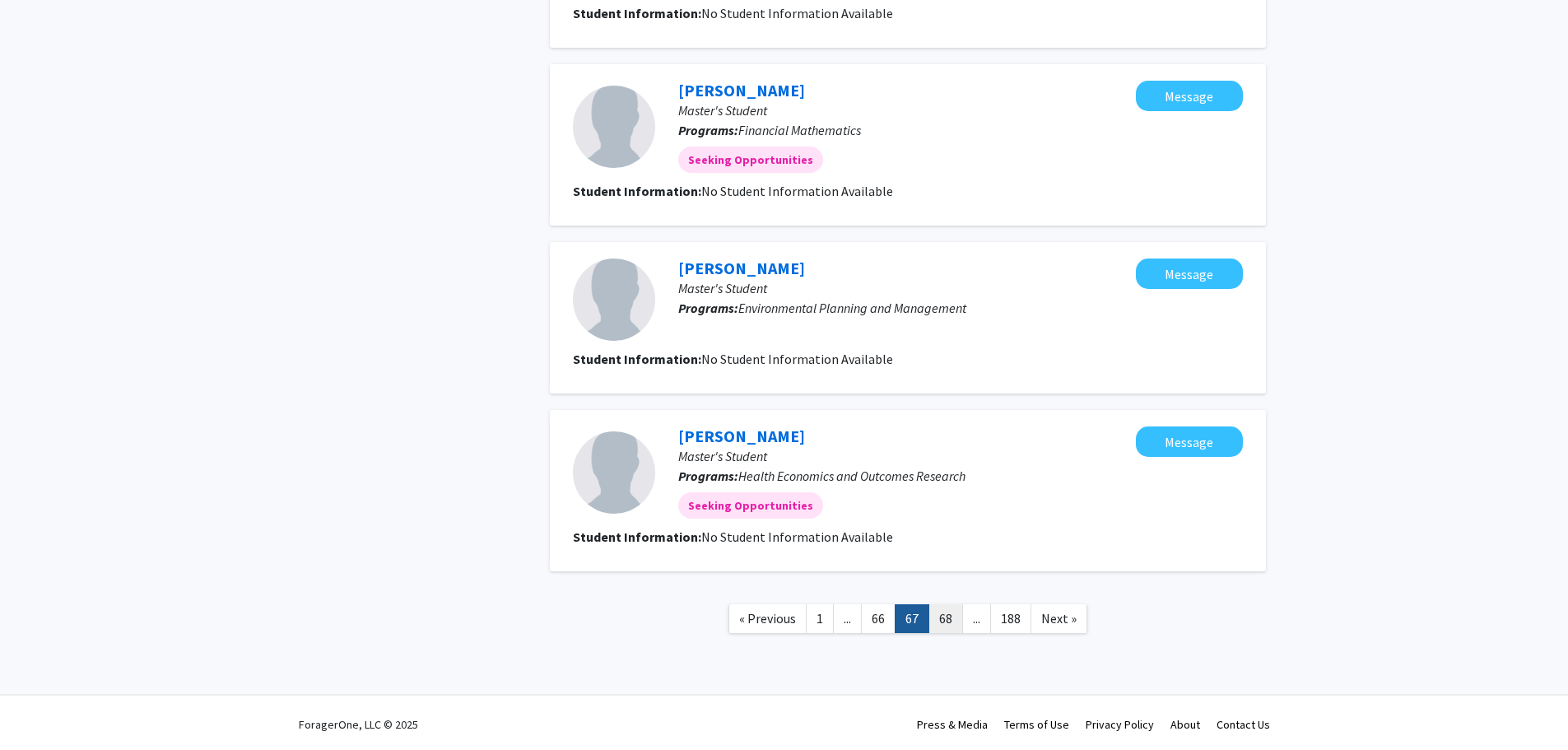
click at [948, 618] on link "68" at bounding box center [946, 619] width 34 height 29
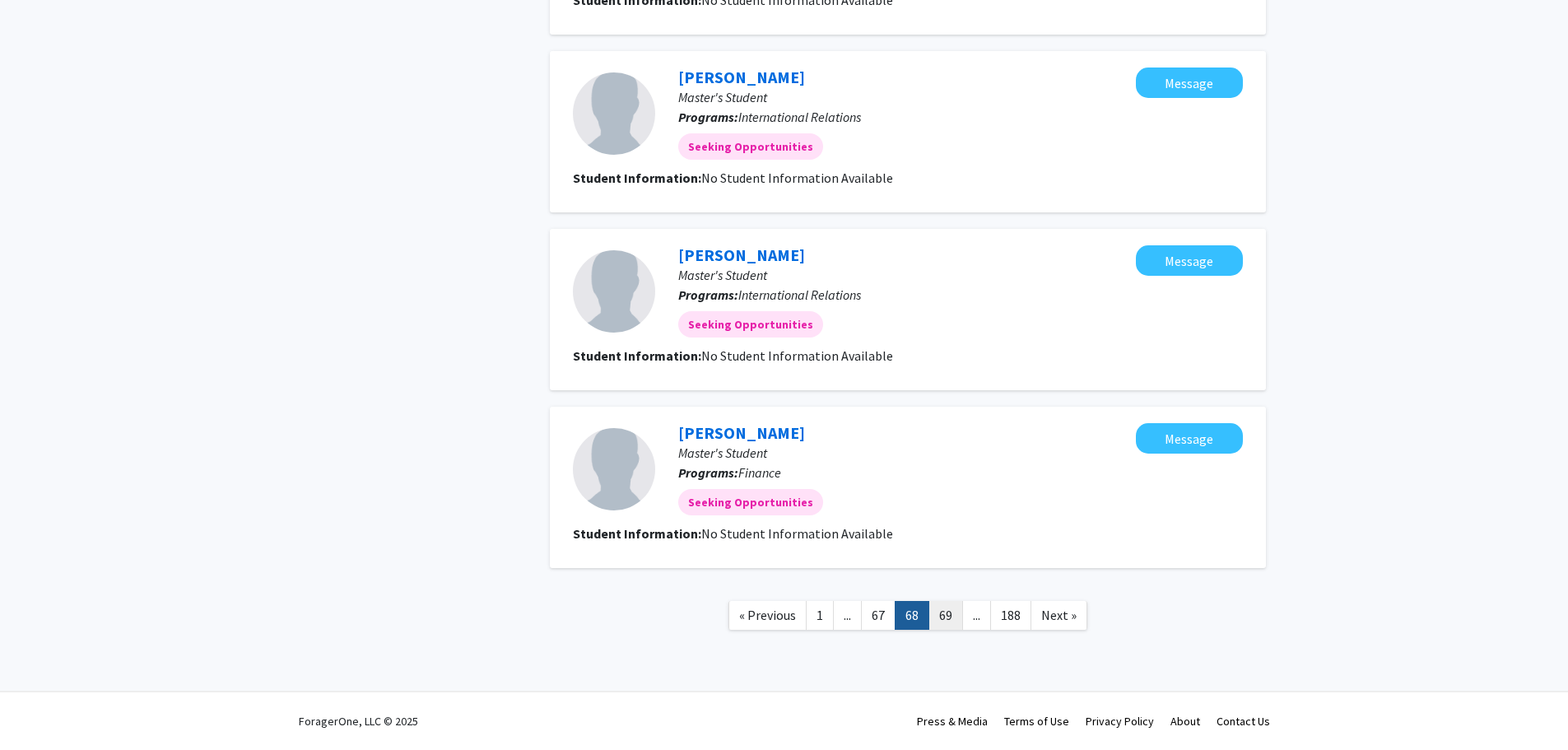
click at [946, 618] on link "69" at bounding box center [946, 616] width 34 height 29
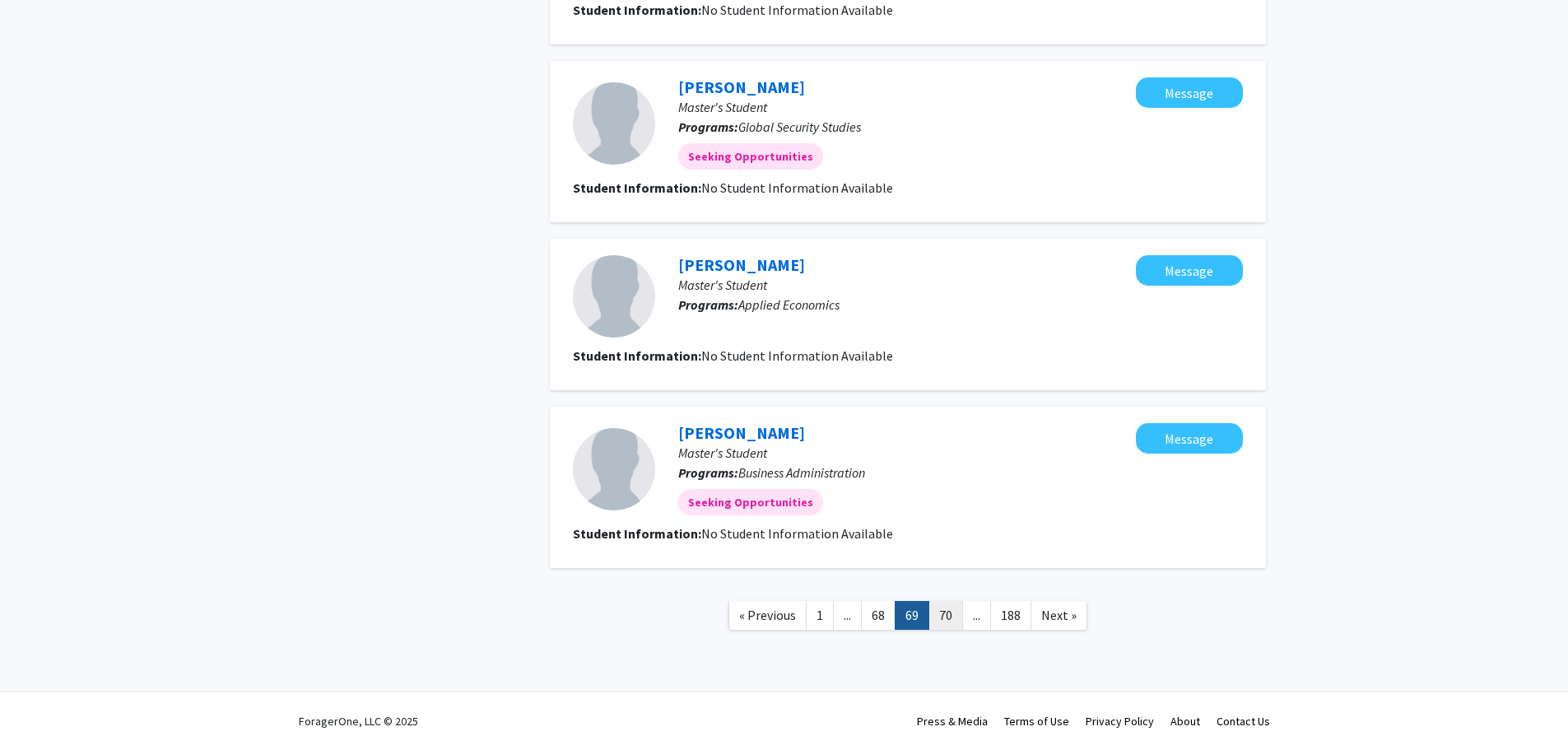
click at [949, 620] on link "70" at bounding box center [946, 616] width 34 height 29
click at [947, 621] on link "71" at bounding box center [946, 616] width 34 height 29
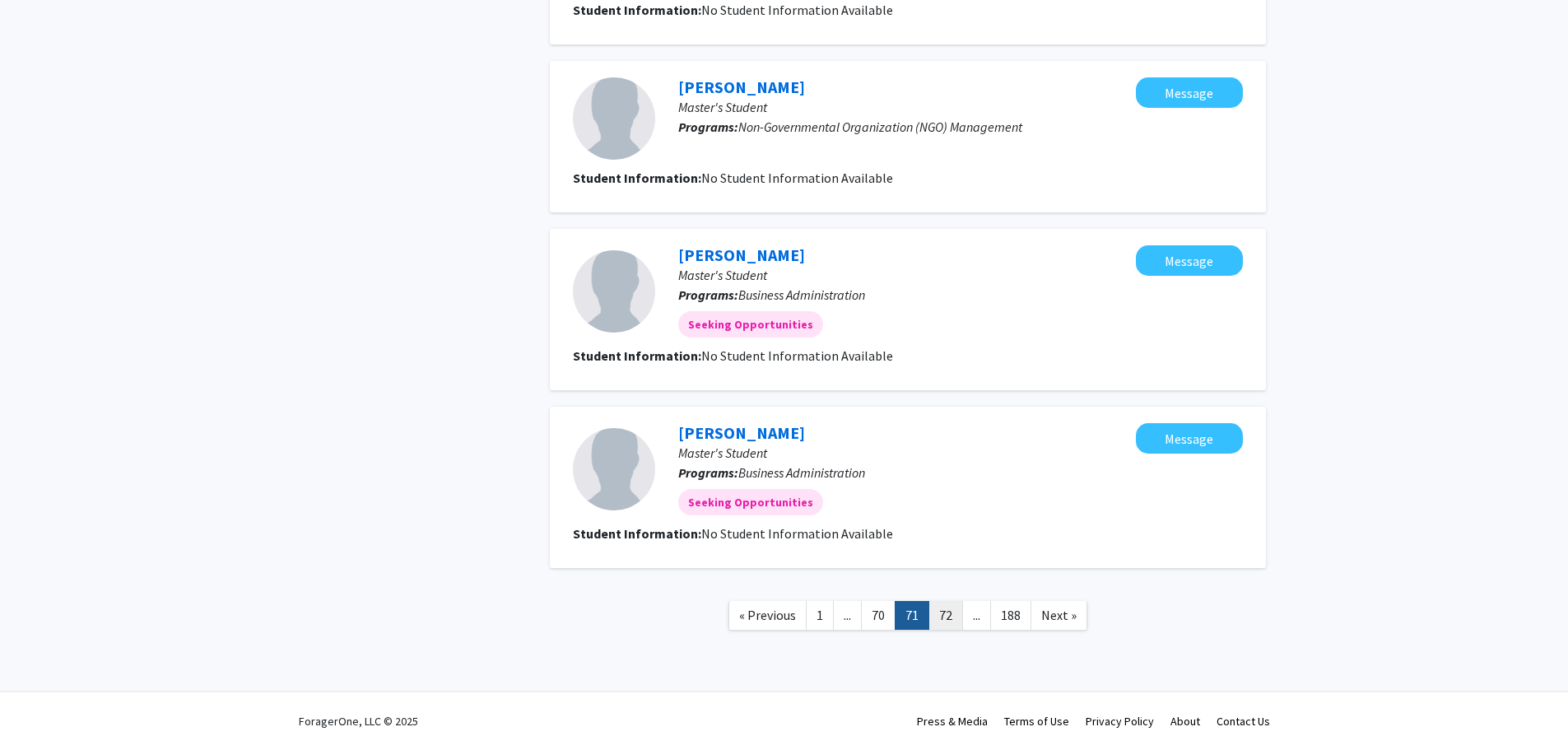
click at [951, 613] on link "72" at bounding box center [946, 616] width 34 height 29
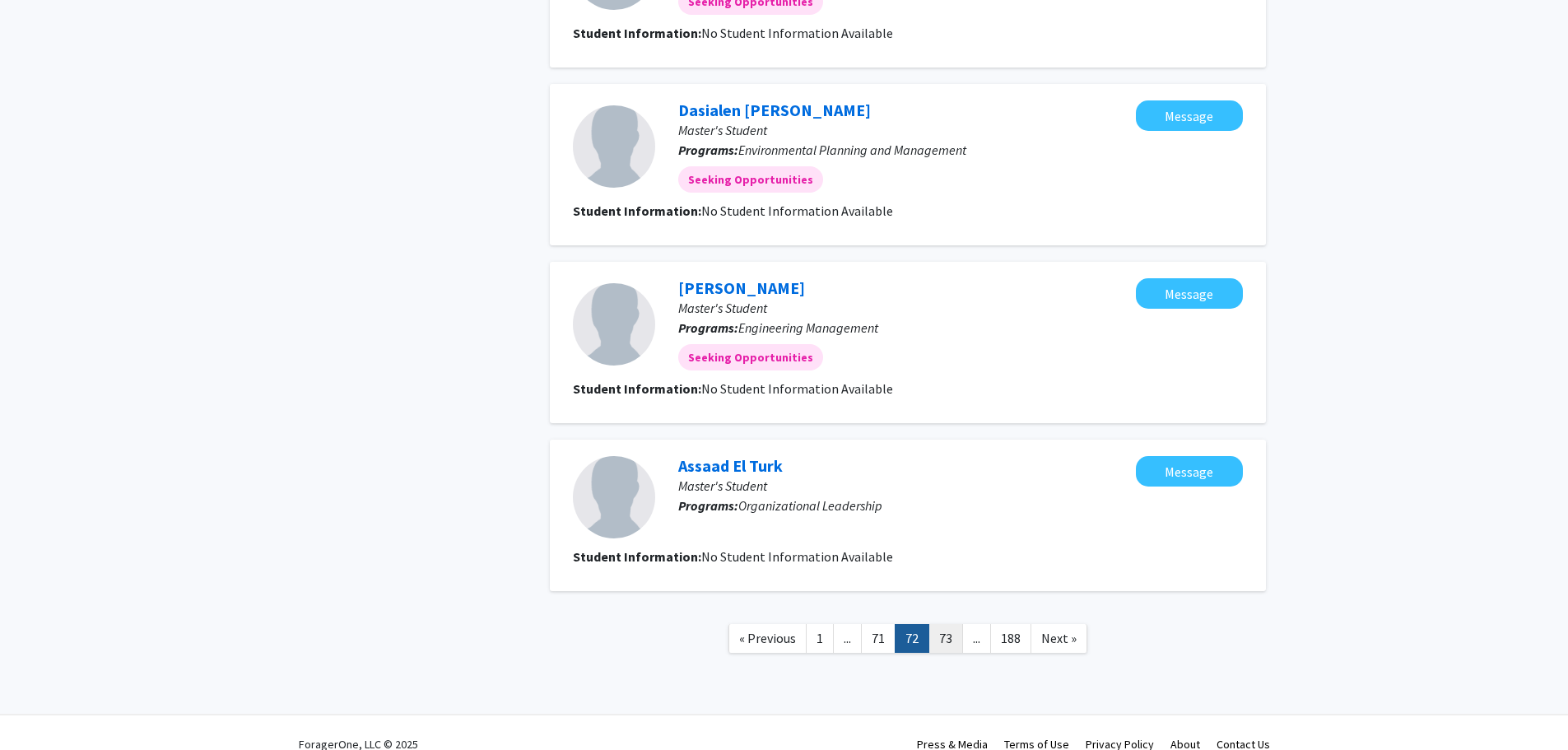
click at [940, 632] on link "73" at bounding box center [946, 639] width 34 height 29
click at [943, 630] on link "74" at bounding box center [946, 639] width 34 height 29
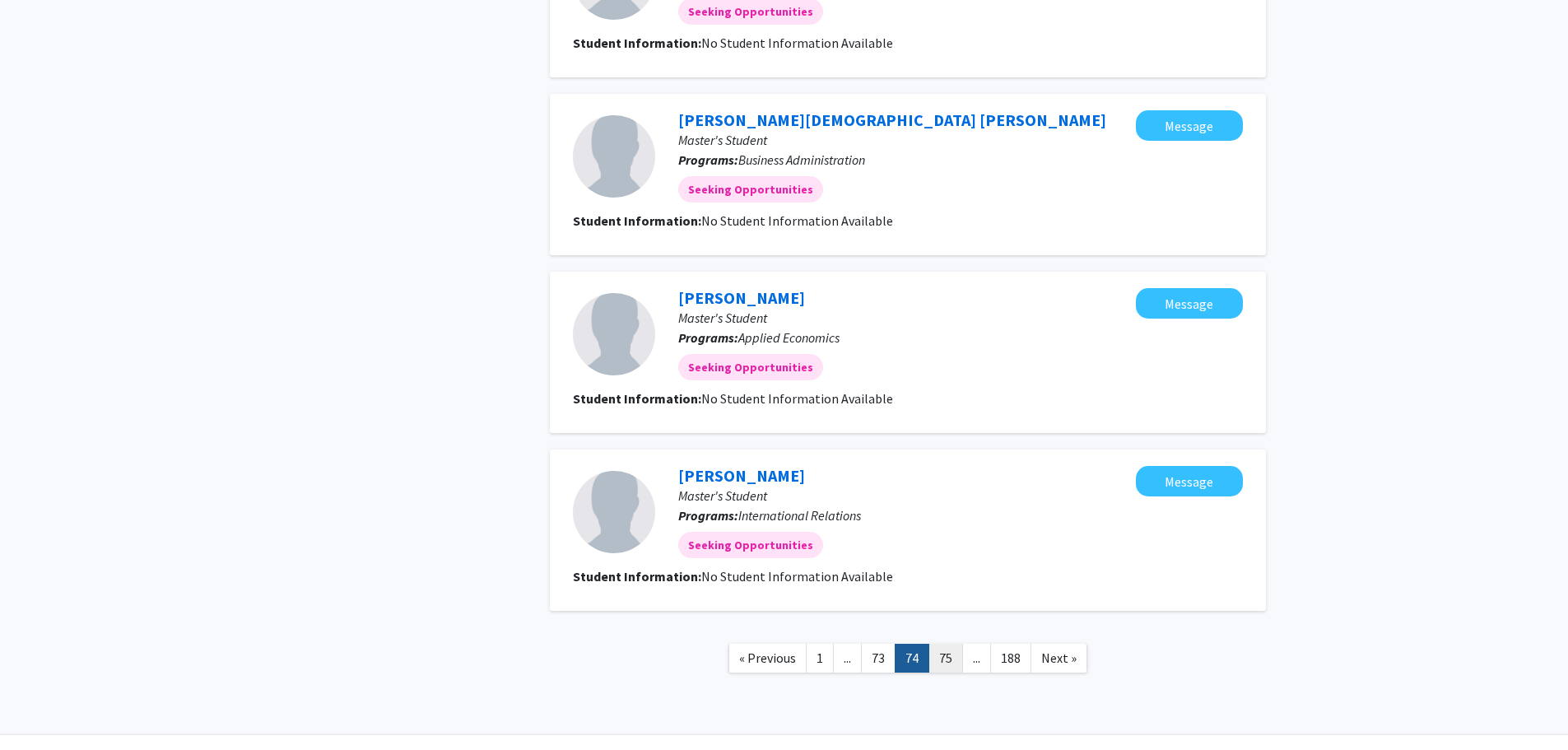
click at [943, 655] on link "75" at bounding box center [946, 659] width 34 height 29
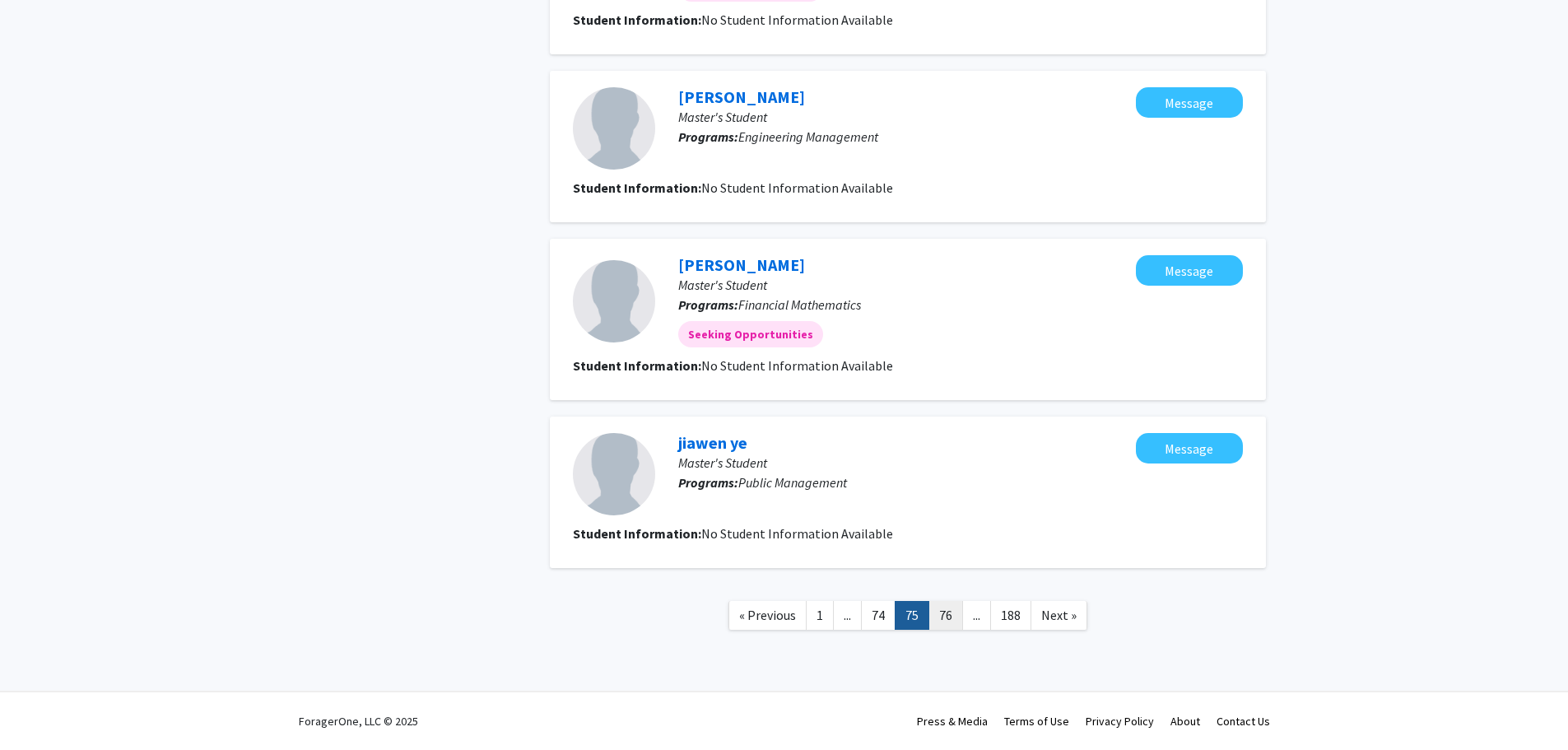
click at [949, 616] on link "76" at bounding box center [946, 616] width 34 height 29
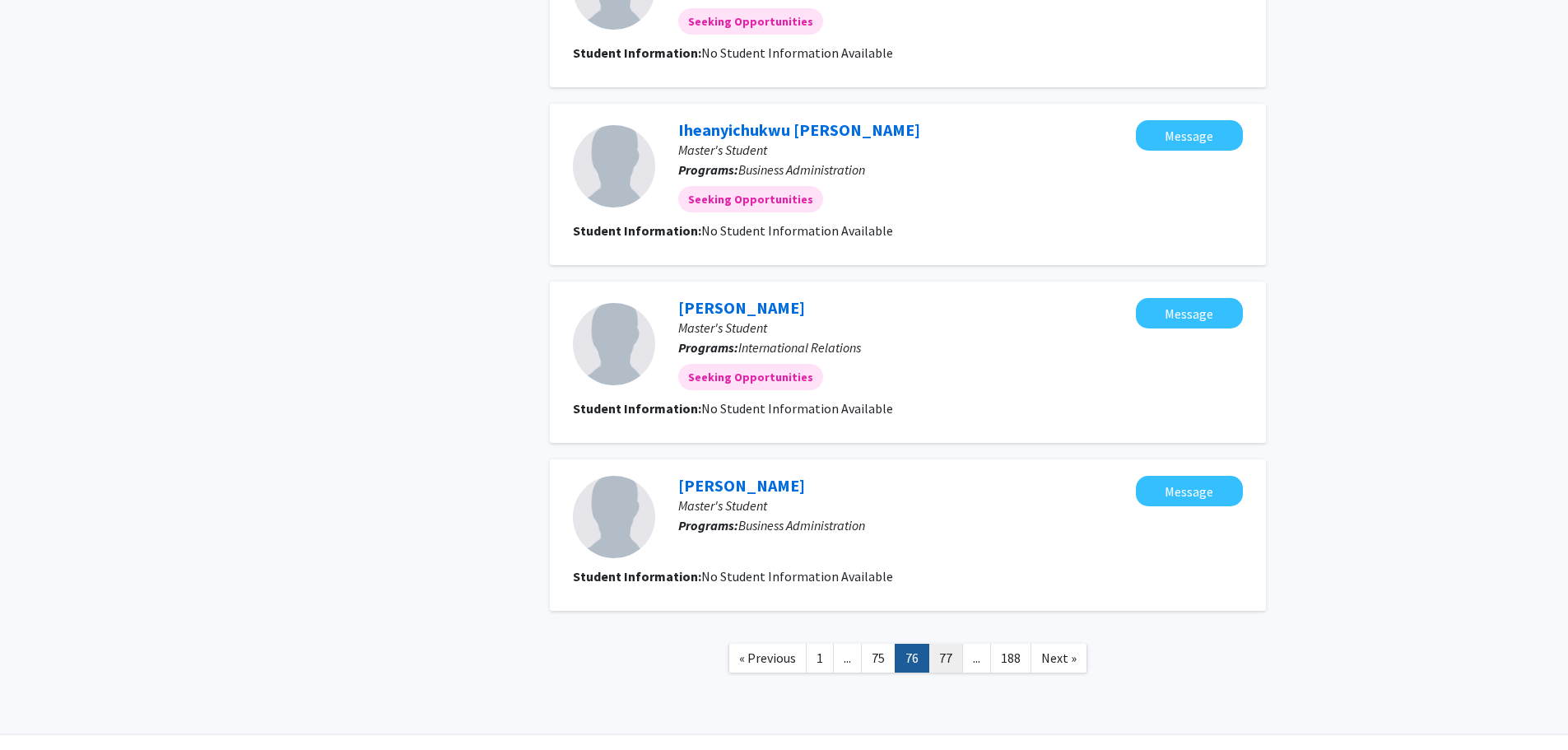
click at [941, 644] on link "77" at bounding box center [946, 659] width 34 height 29
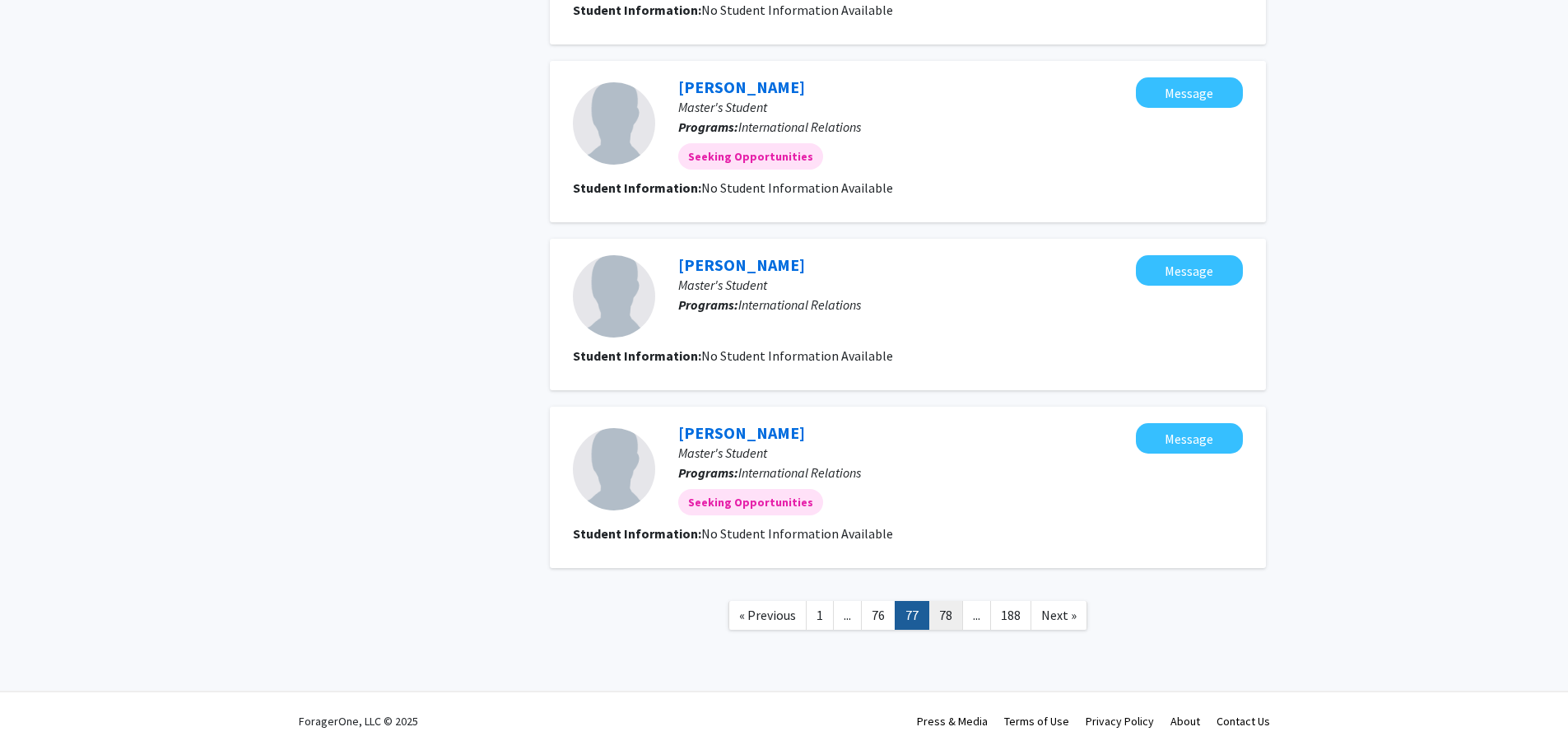
click at [952, 615] on link "78" at bounding box center [946, 616] width 34 height 29
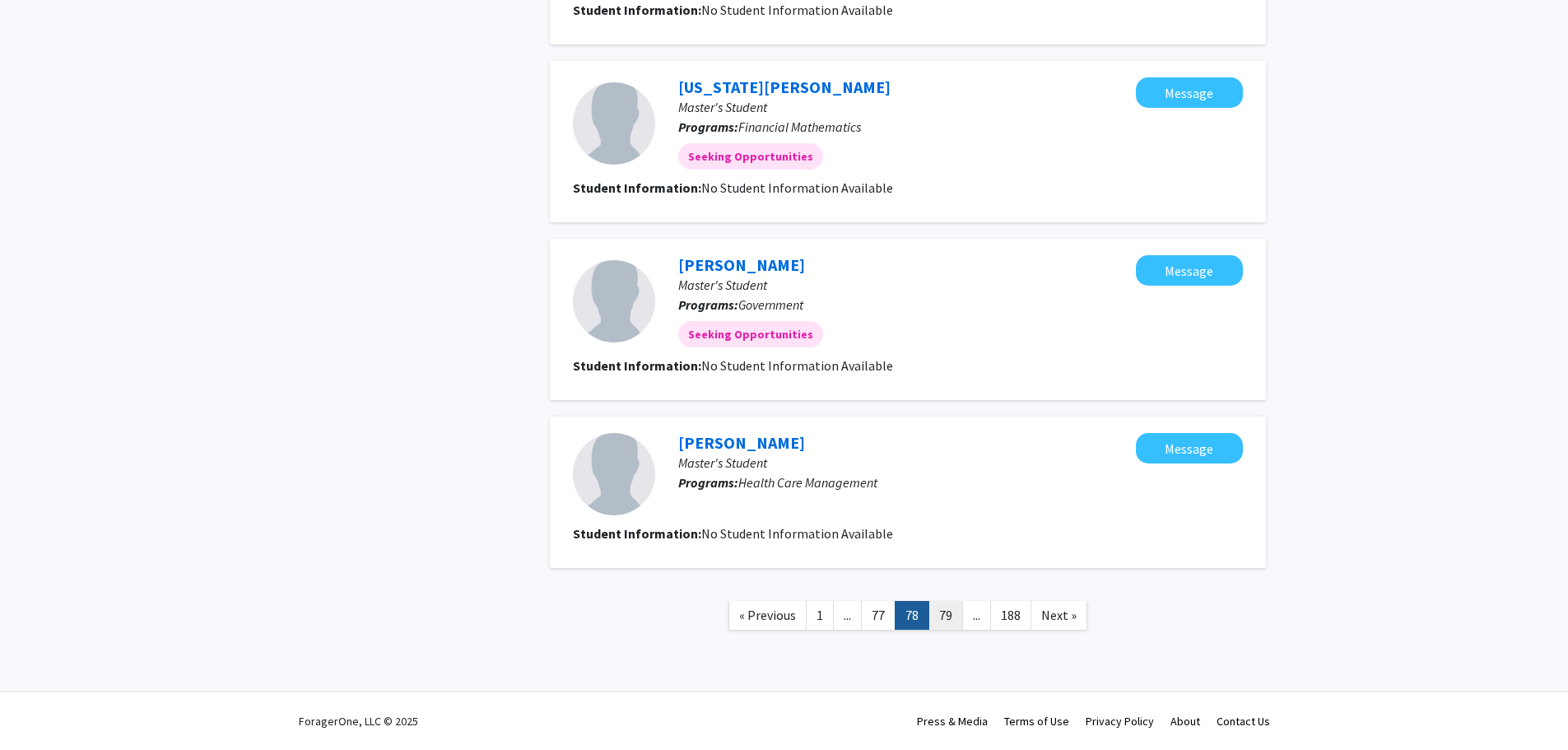
click at [941, 613] on link "79" at bounding box center [946, 616] width 34 height 29
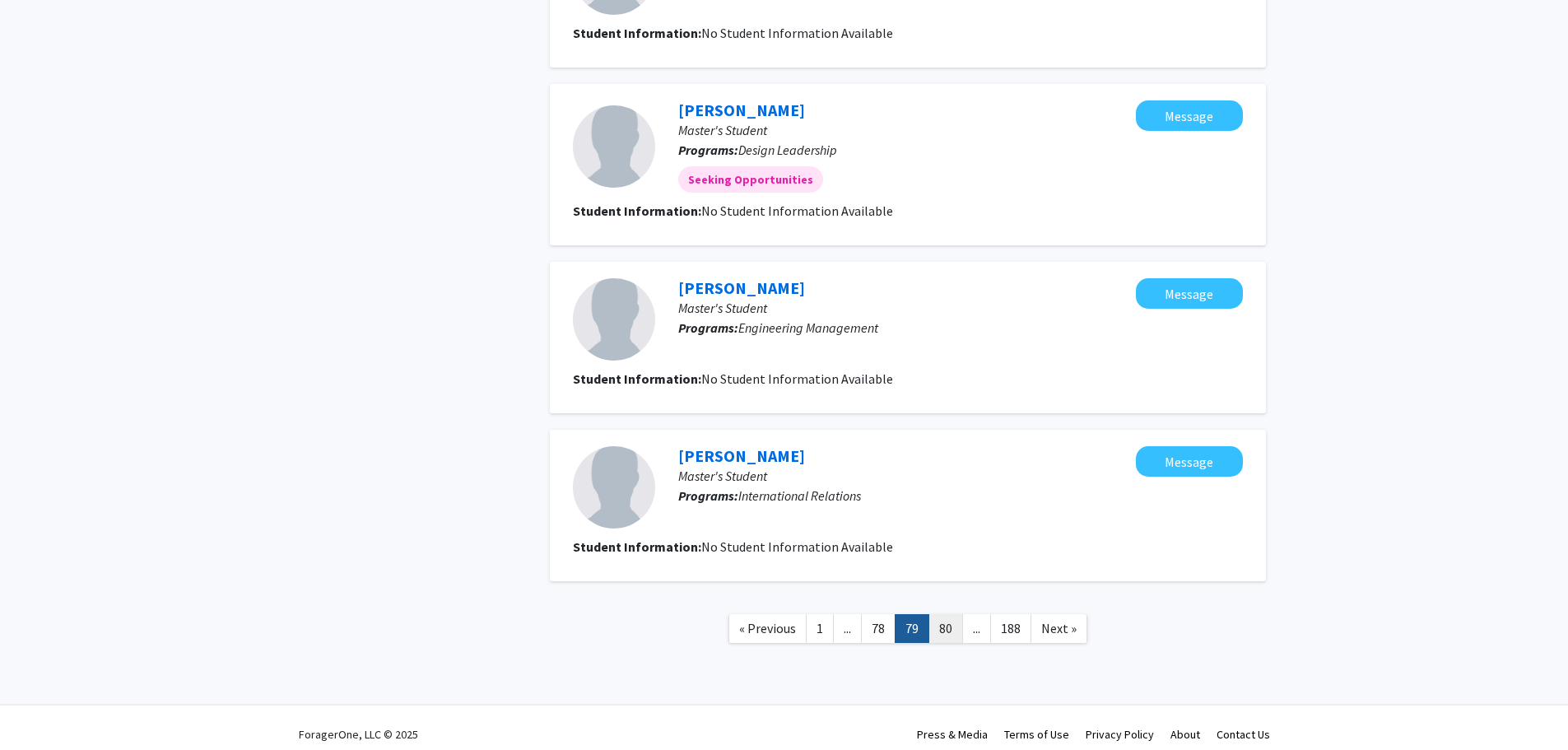
click at [942, 622] on link "80" at bounding box center [946, 629] width 34 height 29
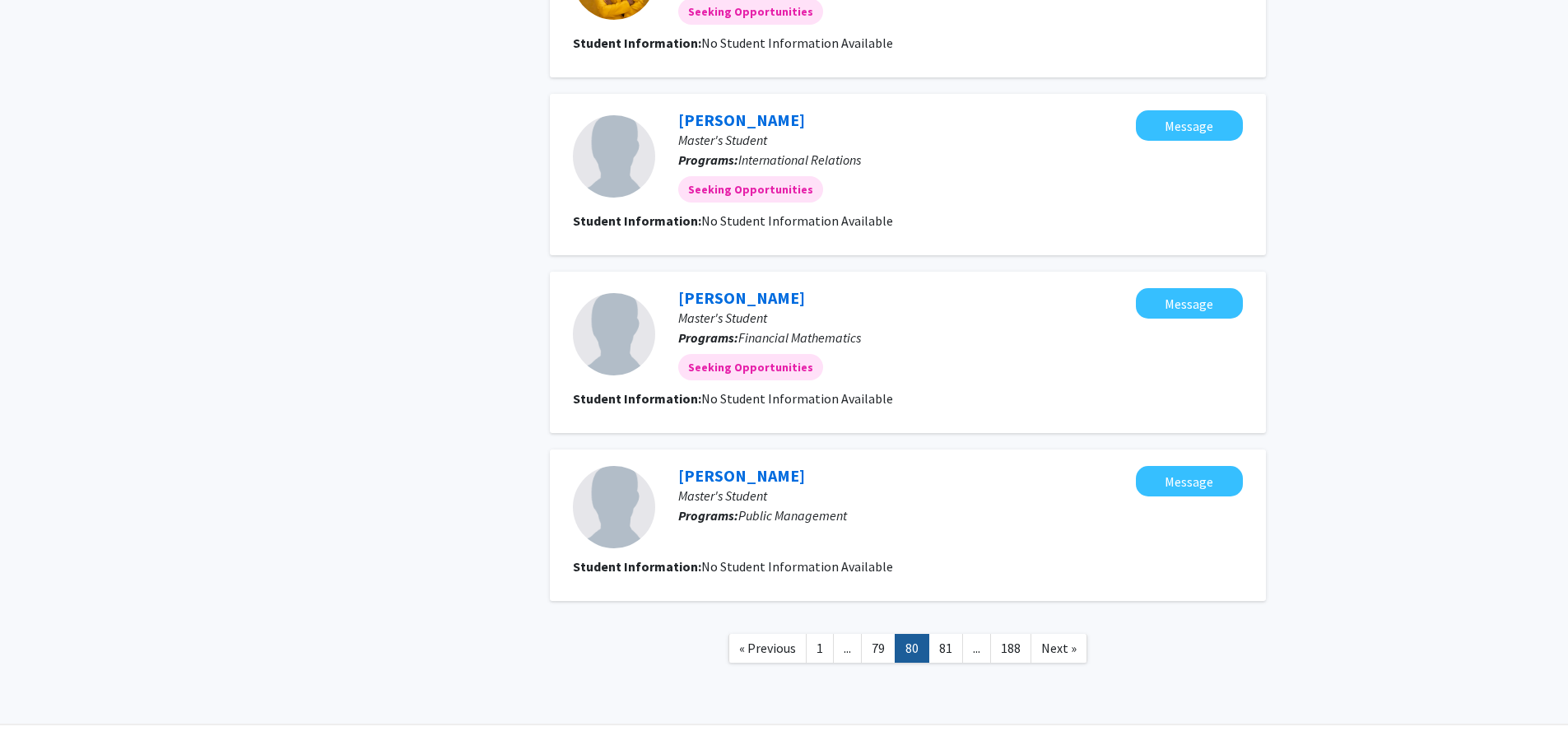
click at [942, 642] on link "81" at bounding box center [946, 649] width 34 height 29
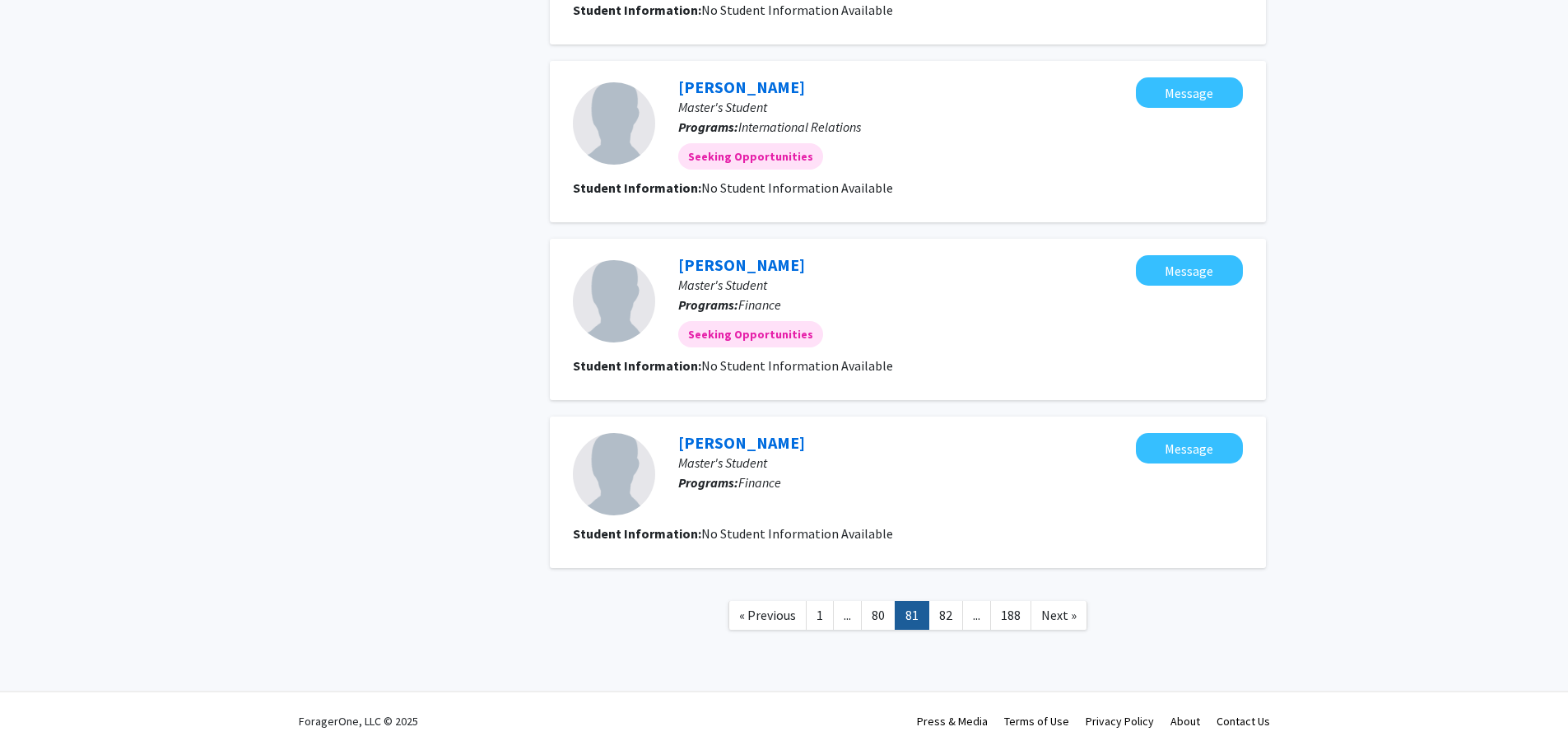
click at [951, 615] on link "82" at bounding box center [946, 616] width 34 height 29
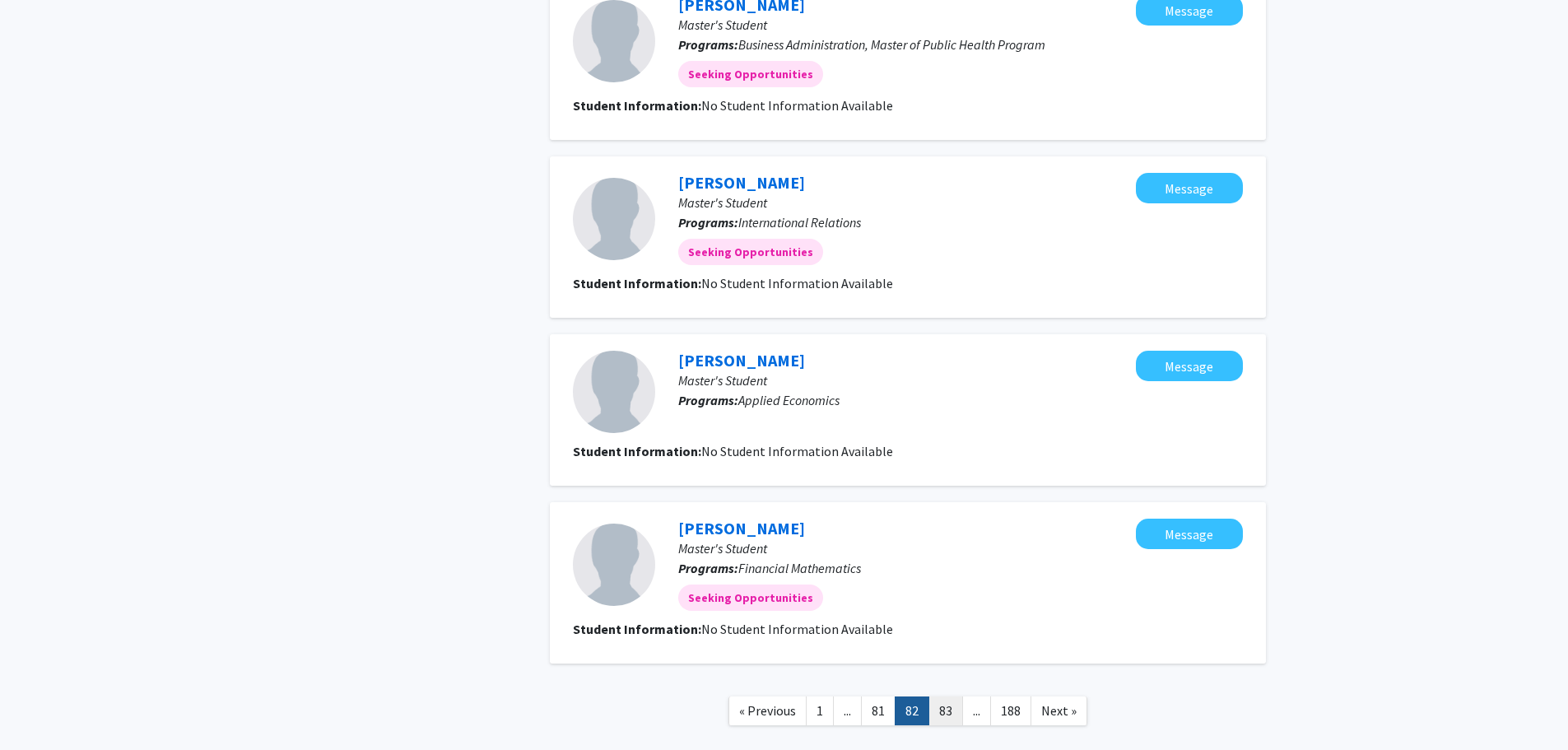
click at [951, 703] on link "83" at bounding box center [946, 711] width 34 height 29
click at [942, 709] on link "84" at bounding box center [946, 711] width 34 height 29
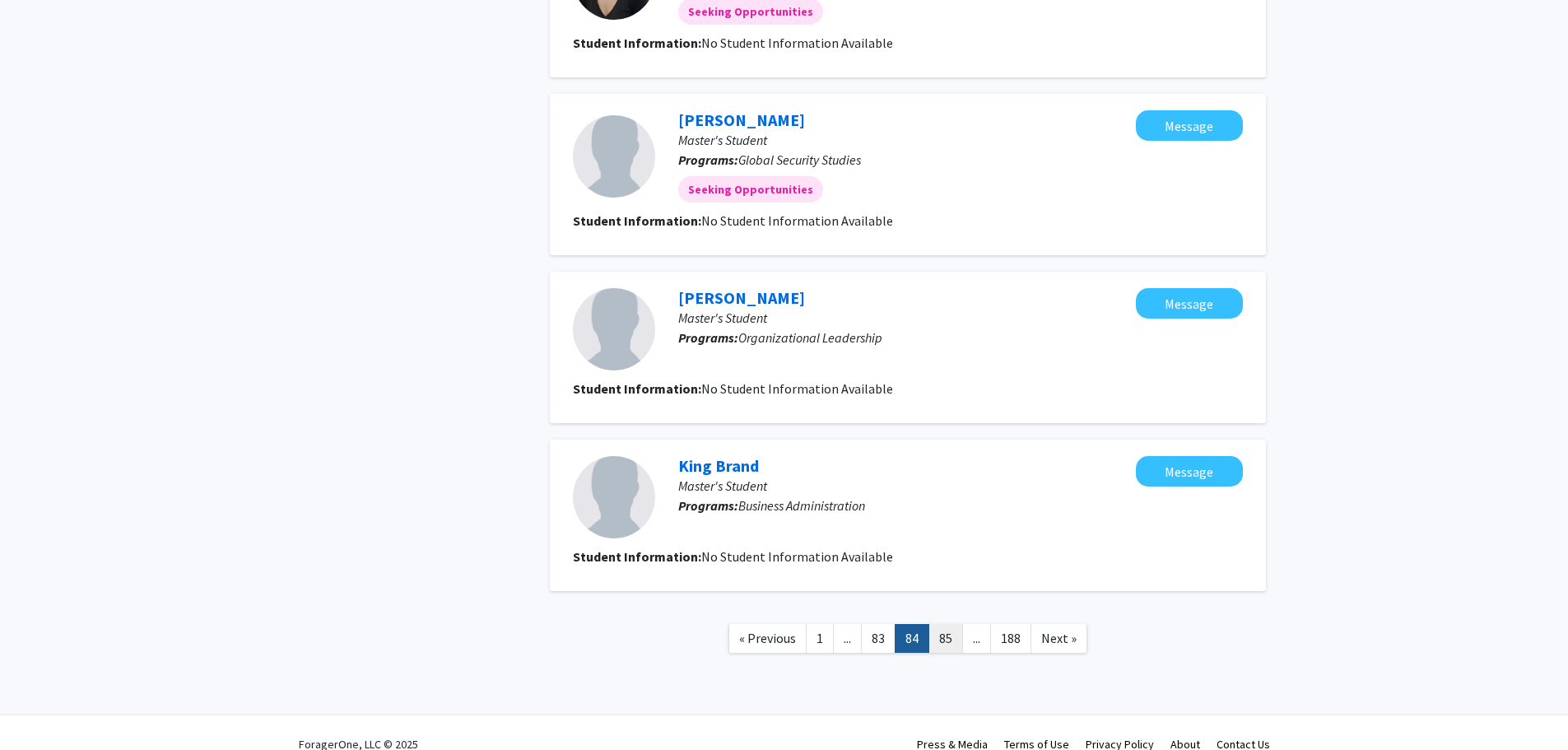
click at [942, 641] on link "85" at bounding box center [946, 639] width 34 height 29
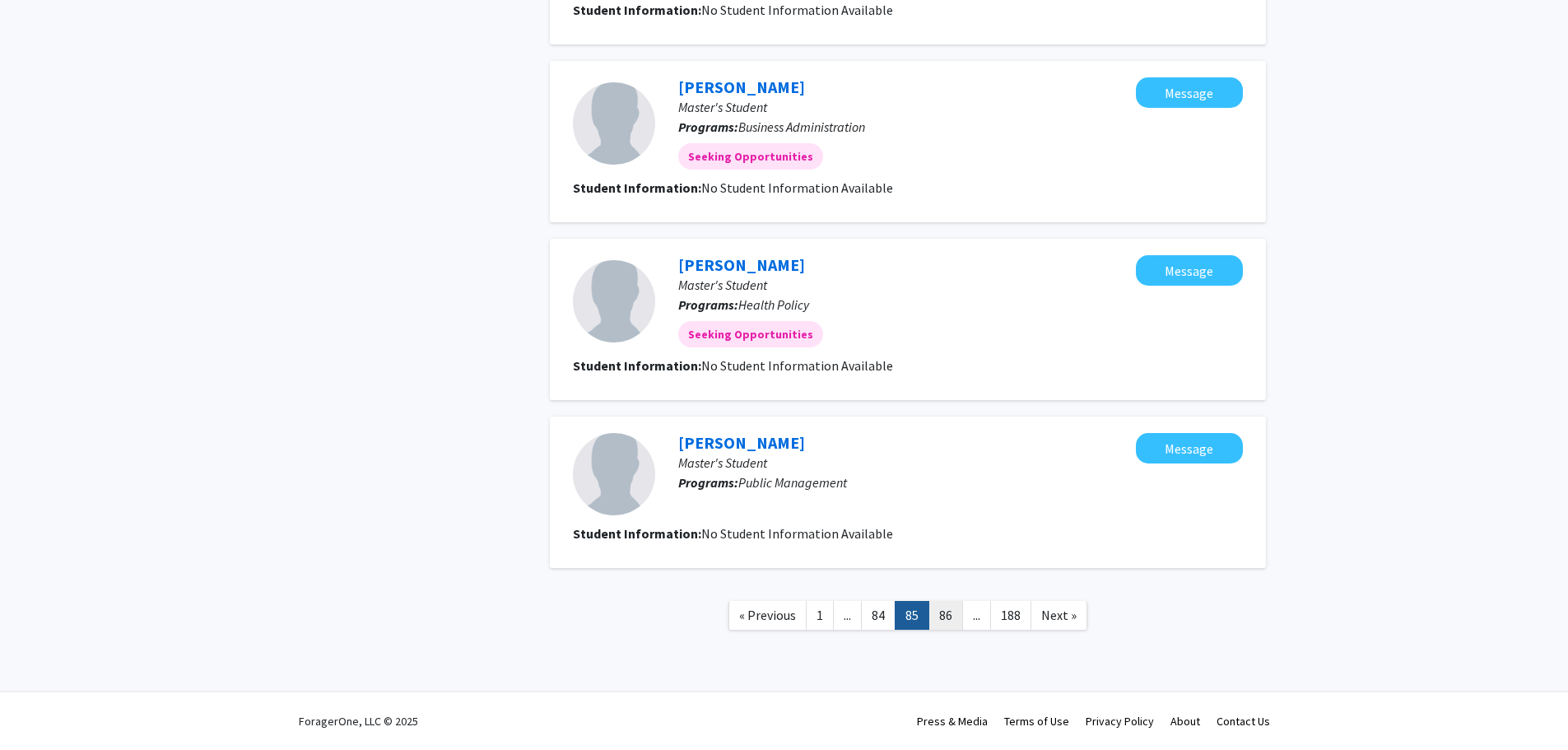
click at [940, 612] on link "86" at bounding box center [946, 616] width 34 height 29
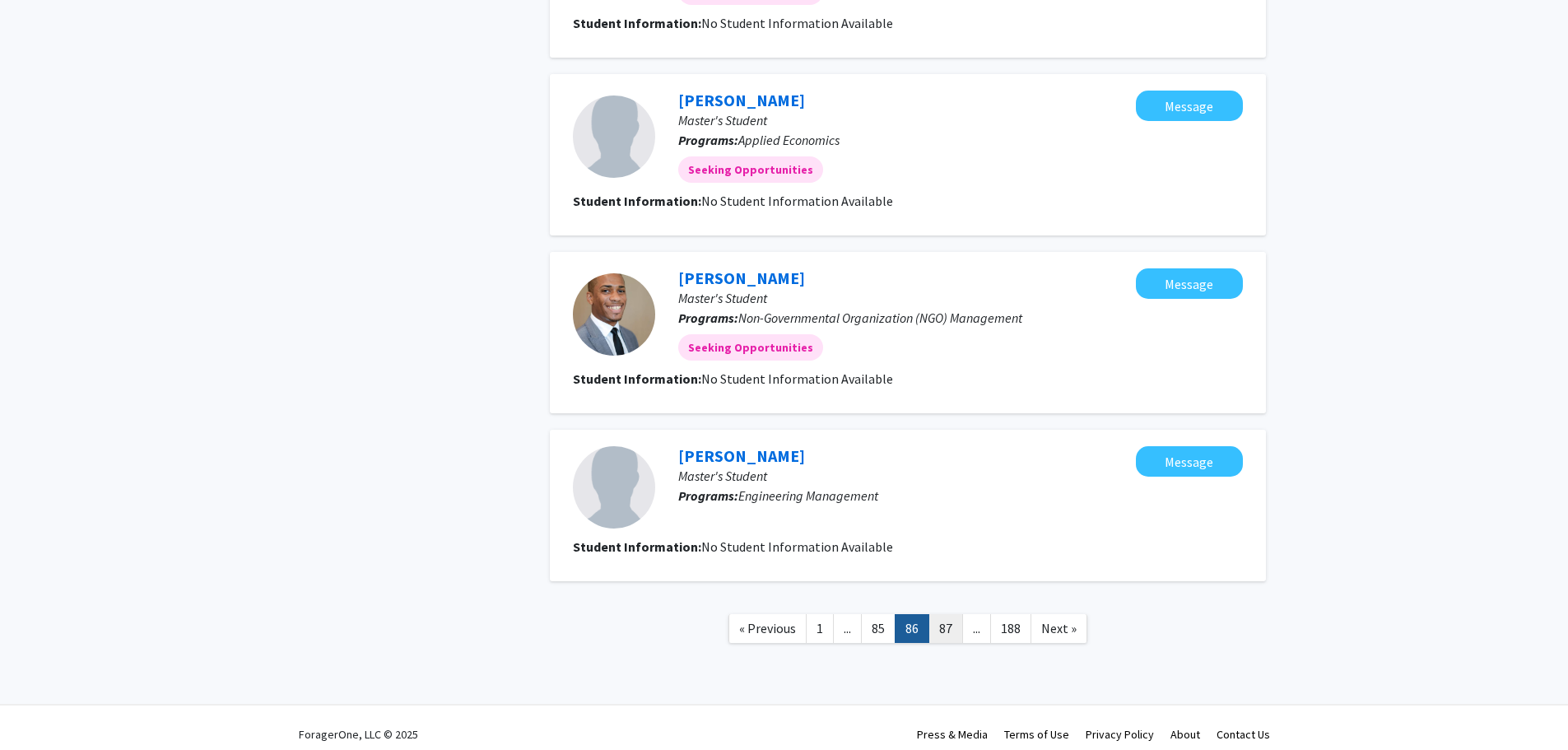
click at [941, 622] on link "87" at bounding box center [946, 629] width 34 height 29
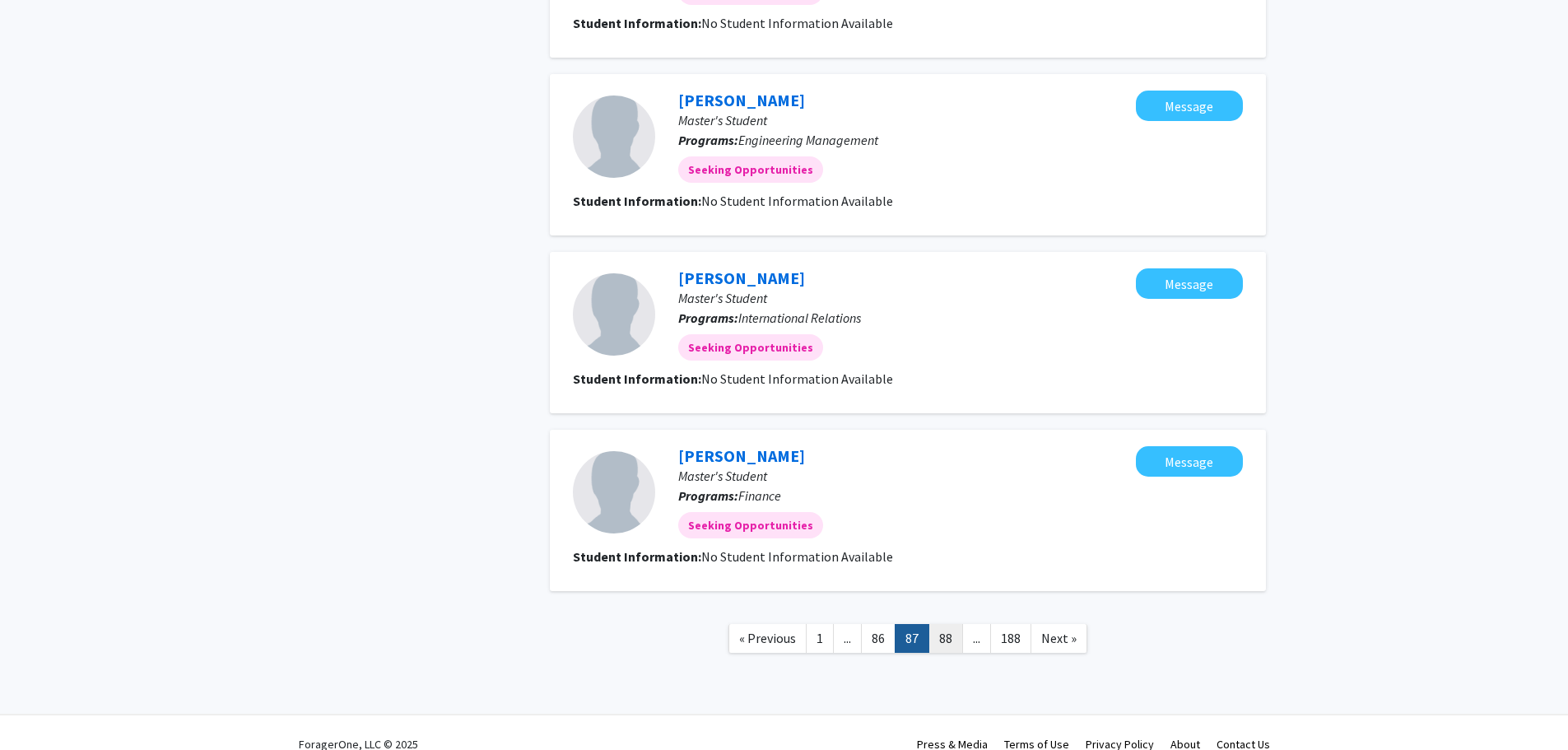
click at [942, 633] on link "88" at bounding box center [946, 639] width 34 height 29
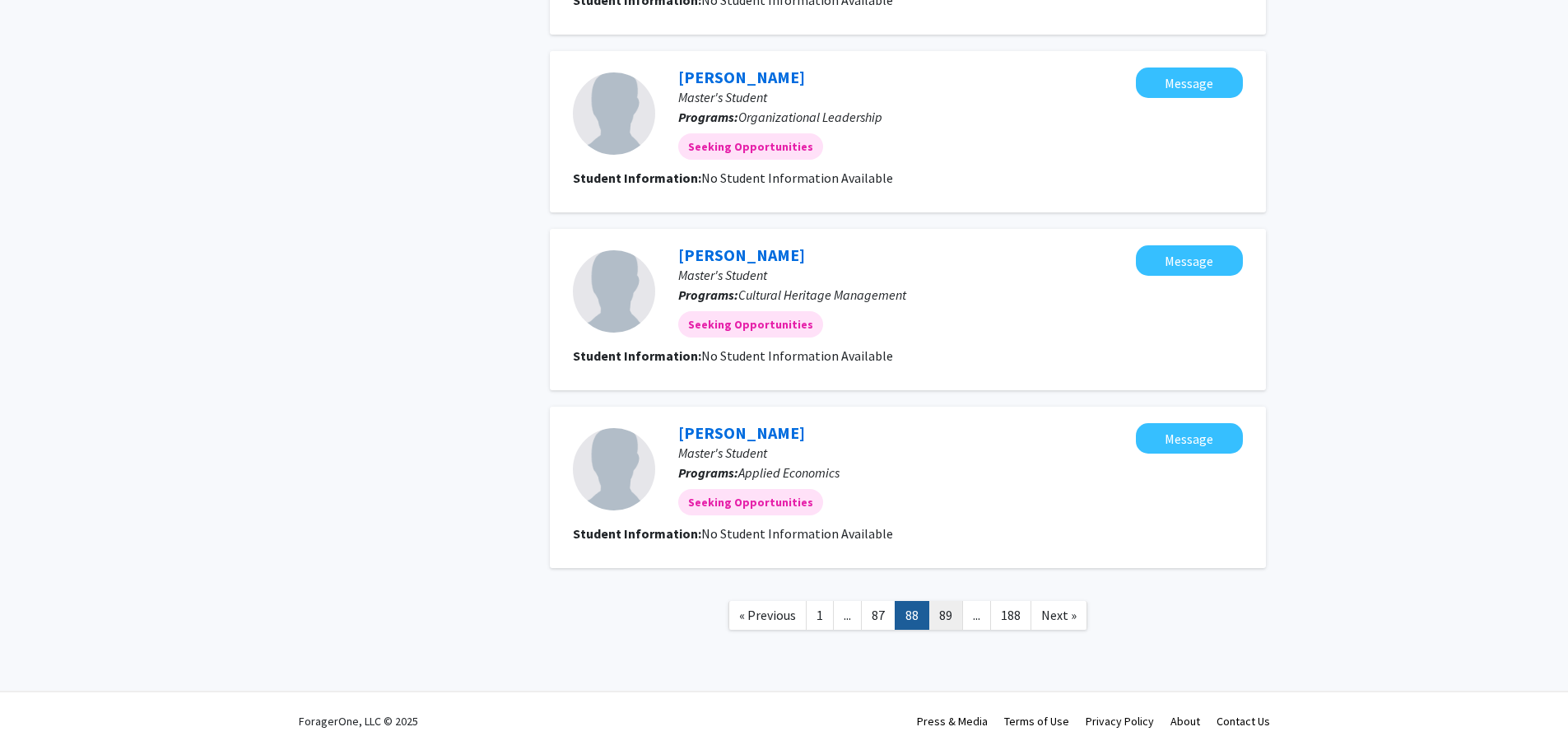
click at [949, 619] on link "89" at bounding box center [946, 616] width 34 height 29
click at [948, 612] on link "90" at bounding box center [946, 616] width 34 height 29
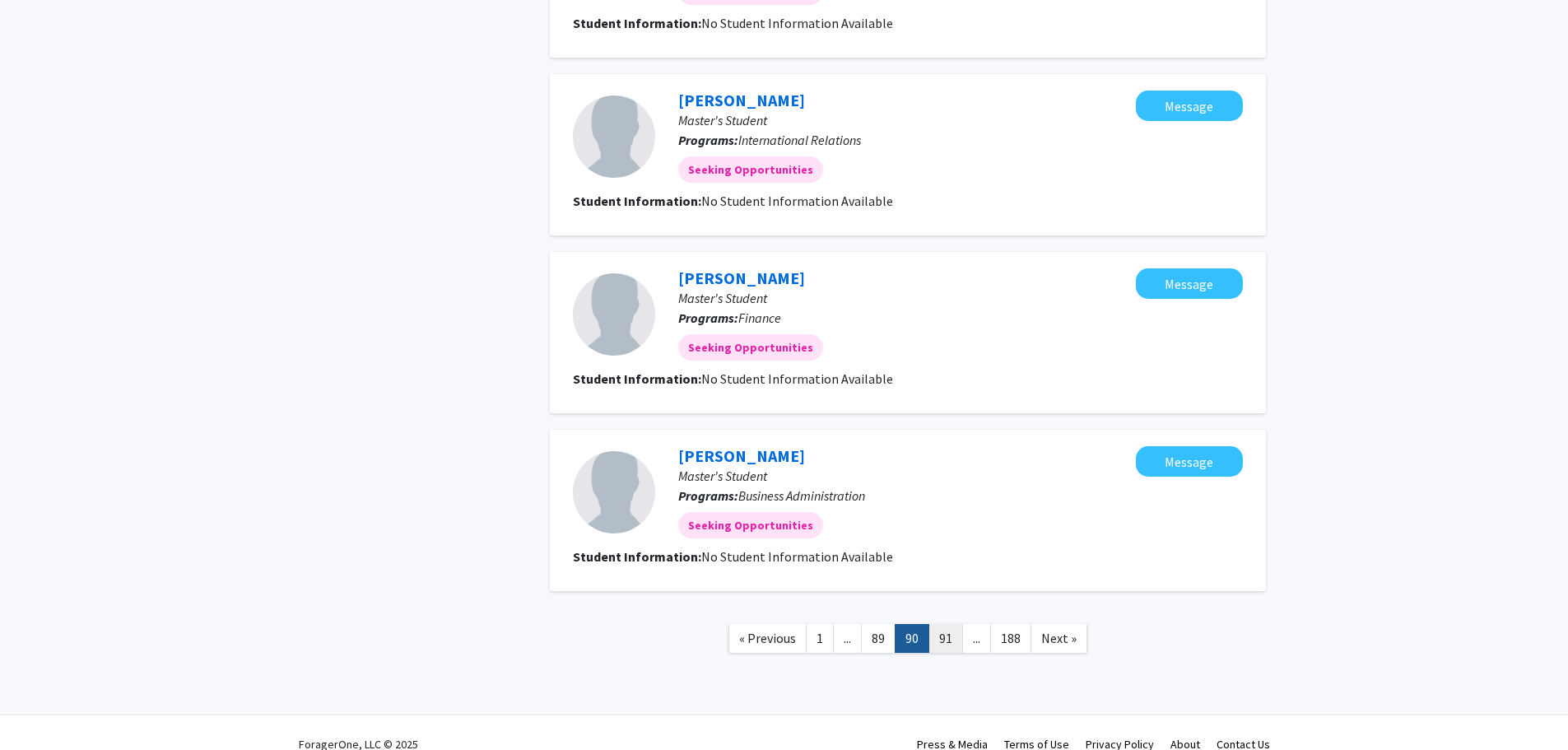
click at [945, 634] on link "91" at bounding box center [946, 639] width 34 height 29
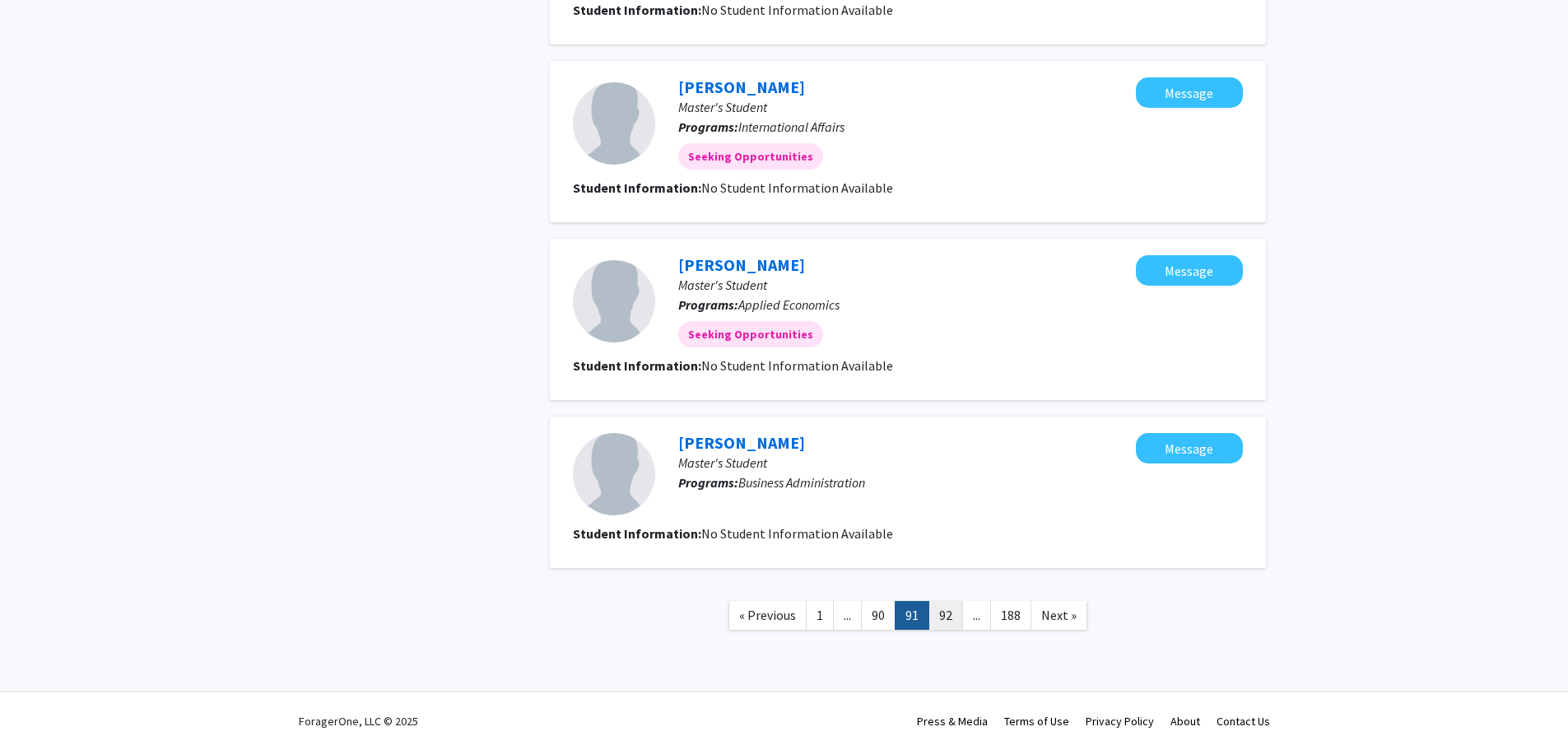
click at [945, 610] on link "92" at bounding box center [946, 616] width 34 height 29
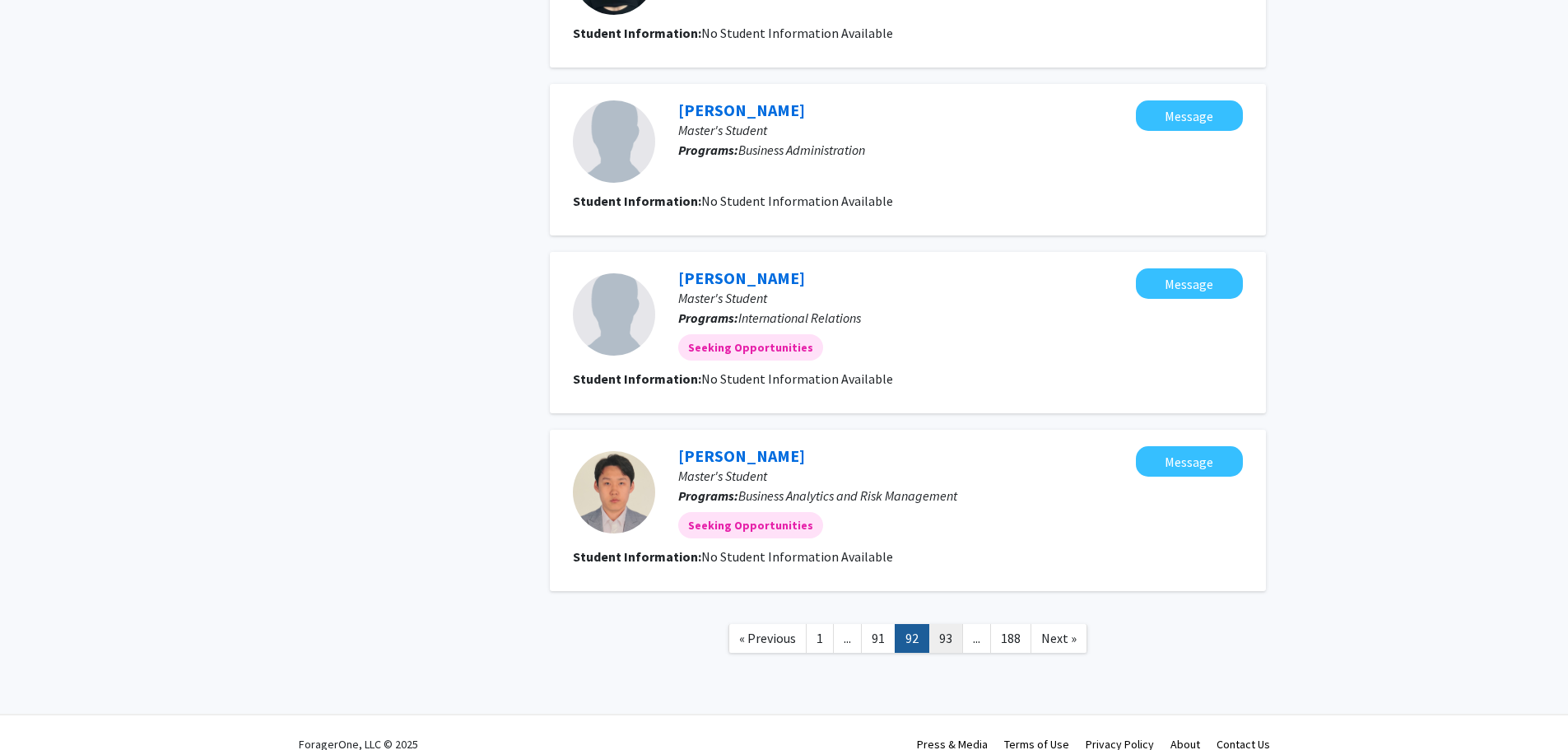
click at [942, 635] on link "93" at bounding box center [946, 639] width 34 height 29
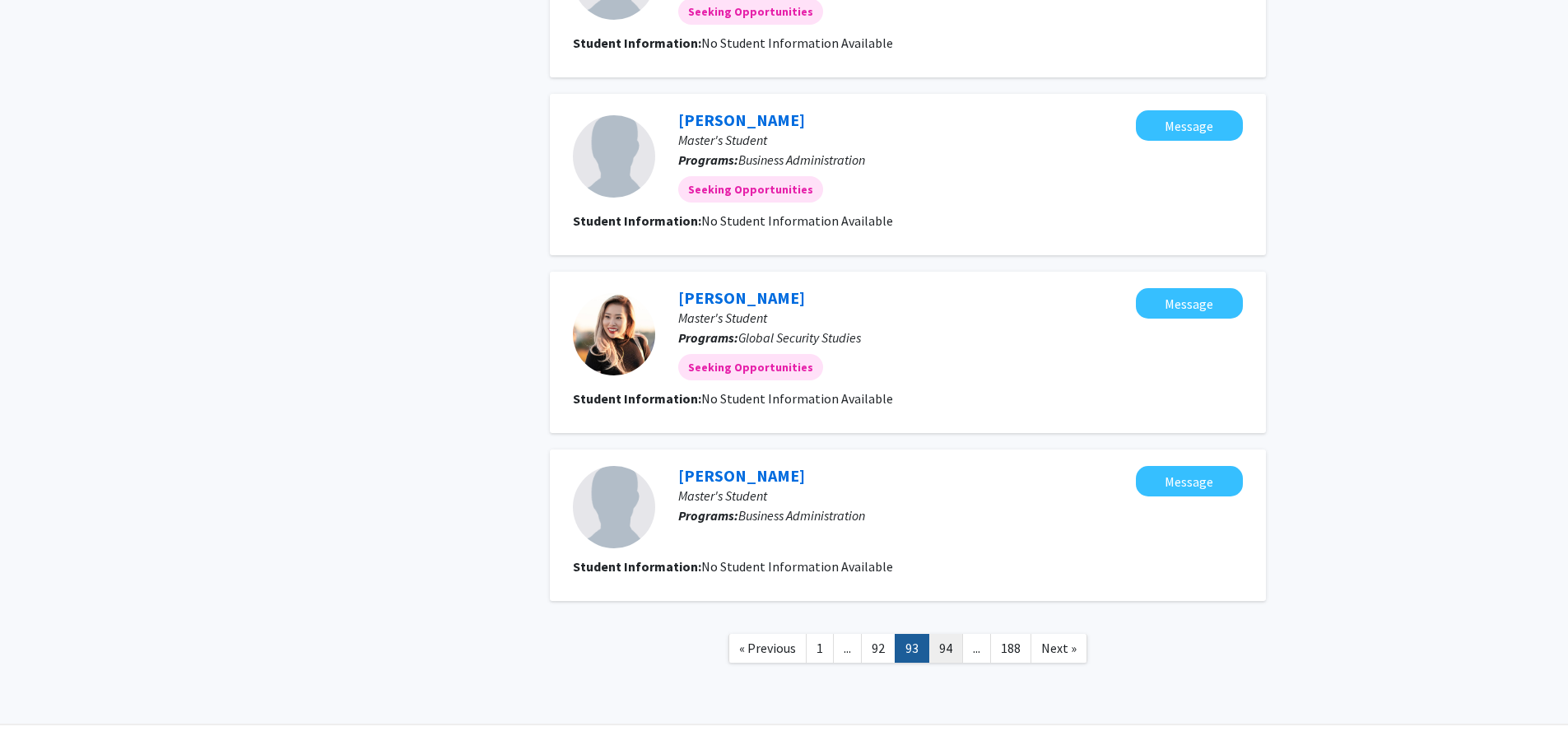
click at [942, 646] on link "94" at bounding box center [946, 649] width 34 height 29
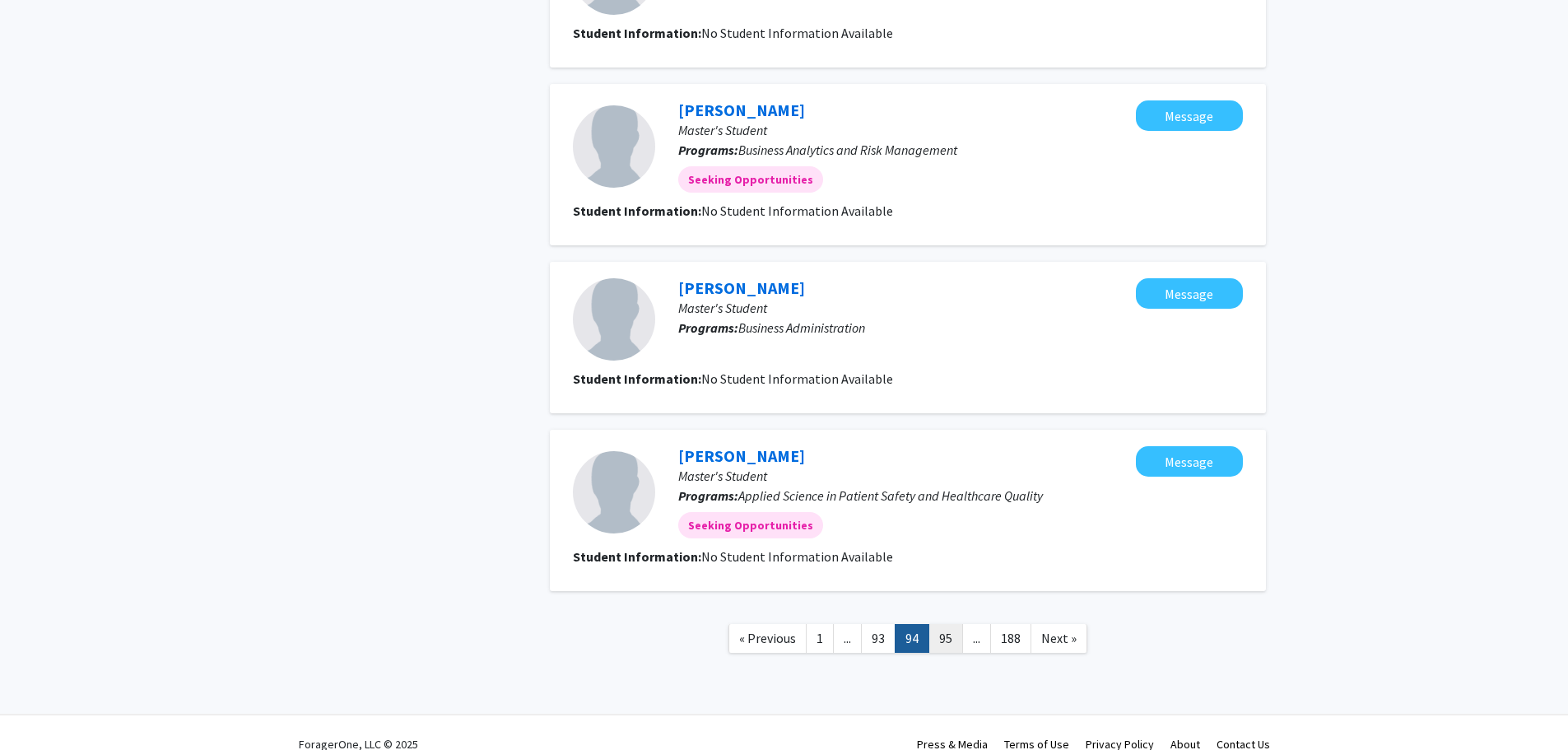
click at [950, 639] on link "95" at bounding box center [946, 639] width 34 height 29
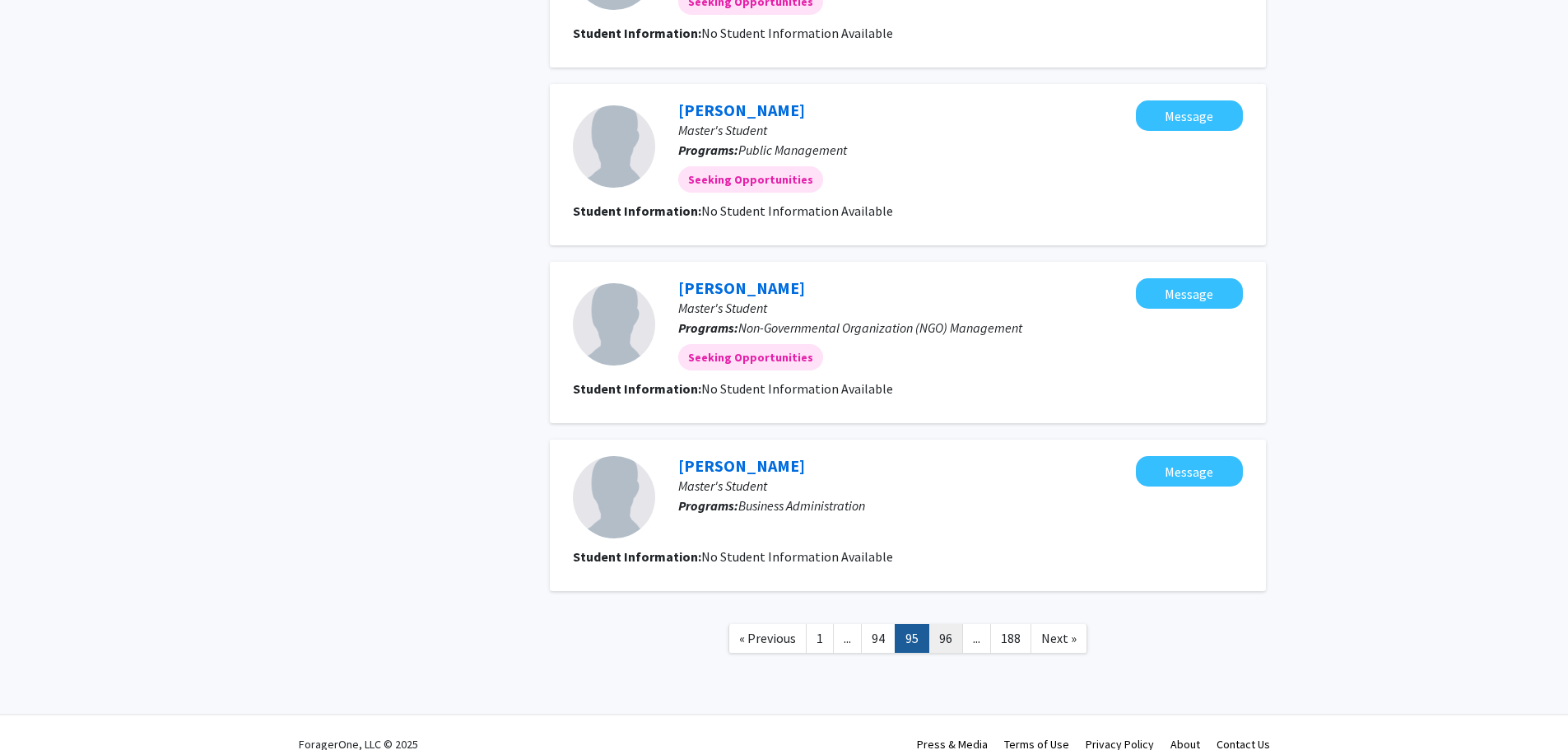
click at [950, 639] on link "96" at bounding box center [946, 639] width 34 height 29
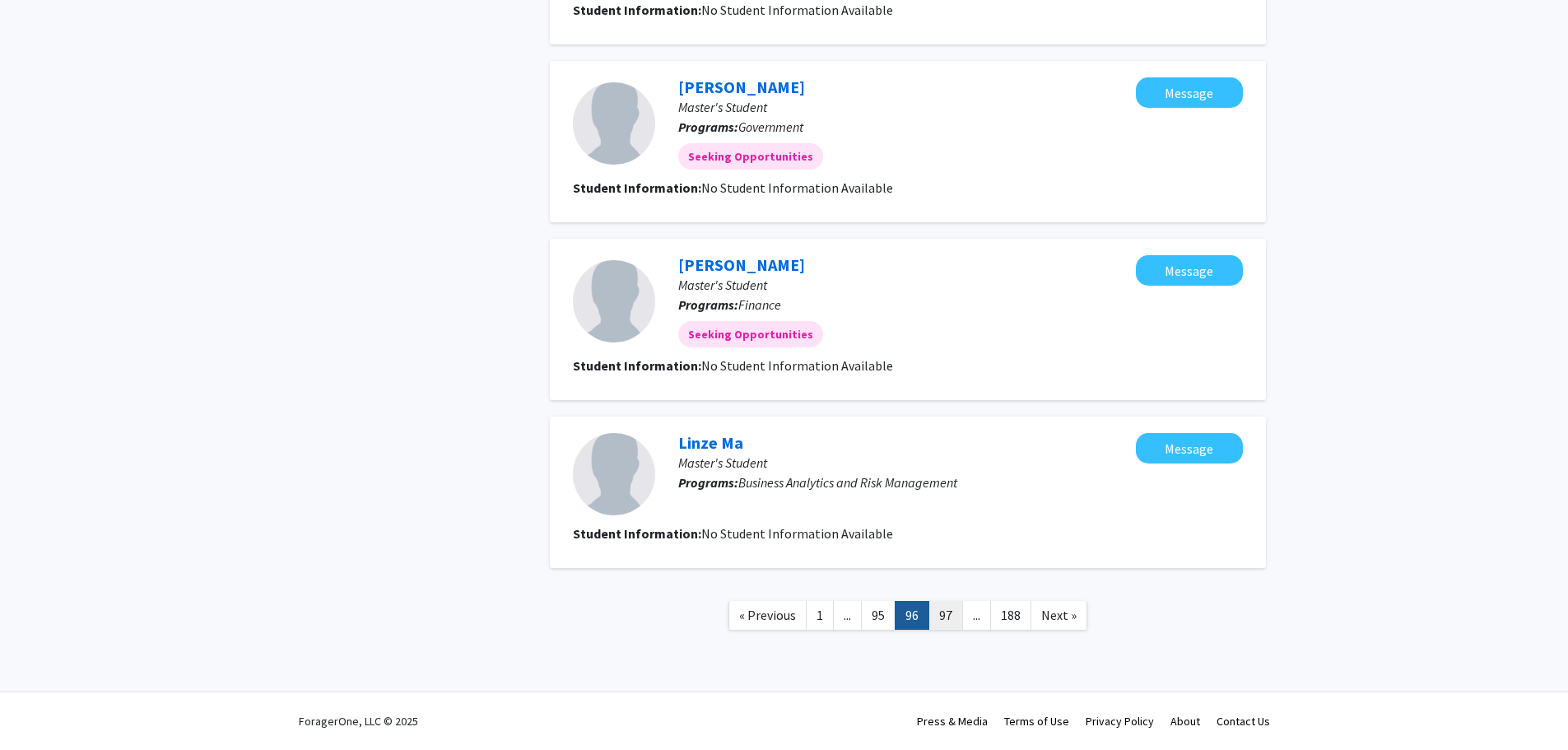
click at [950, 615] on link "97" at bounding box center [946, 616] width 34 height 29
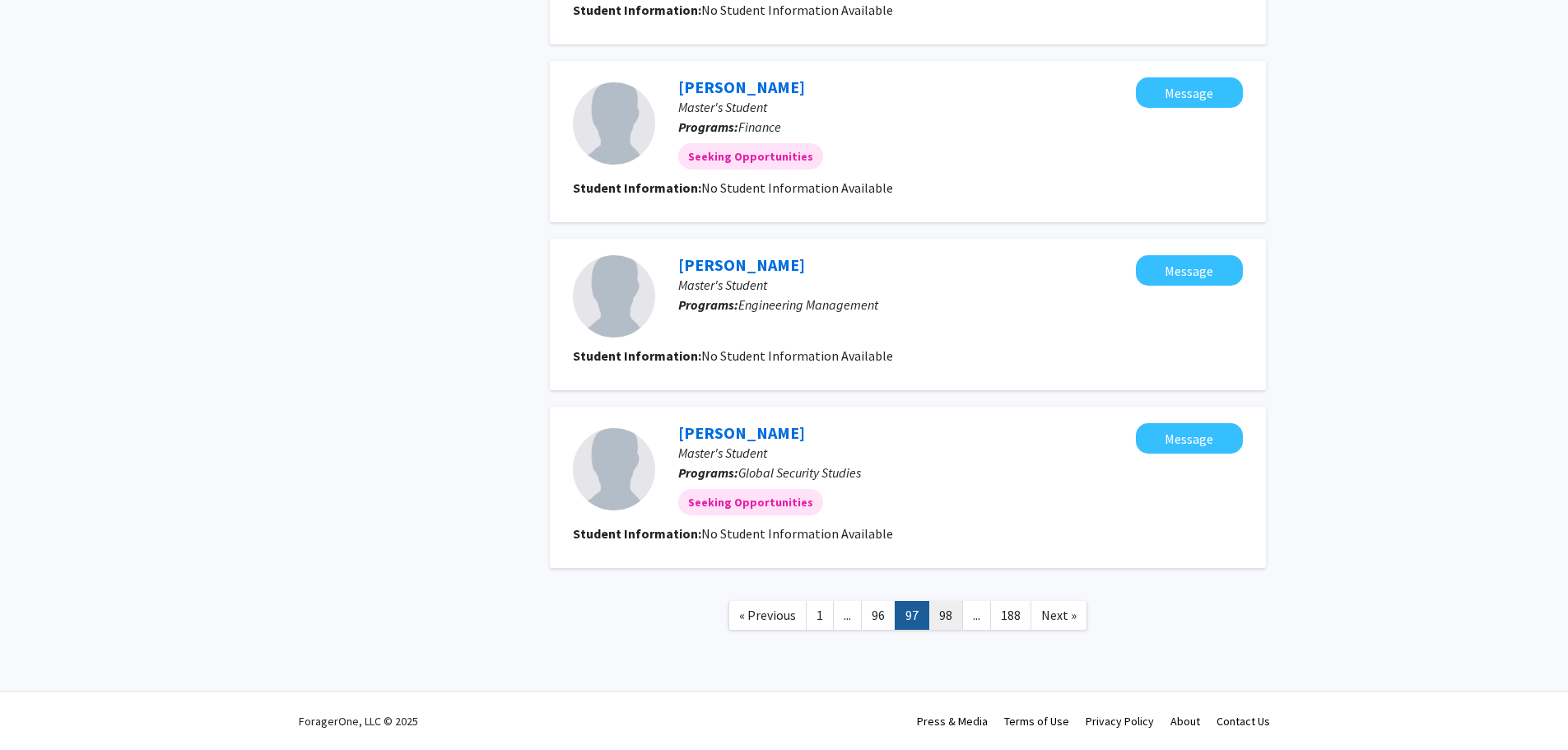
click at [949, 619] on link "98" at bounding box center [946, 616] width 34 height 29
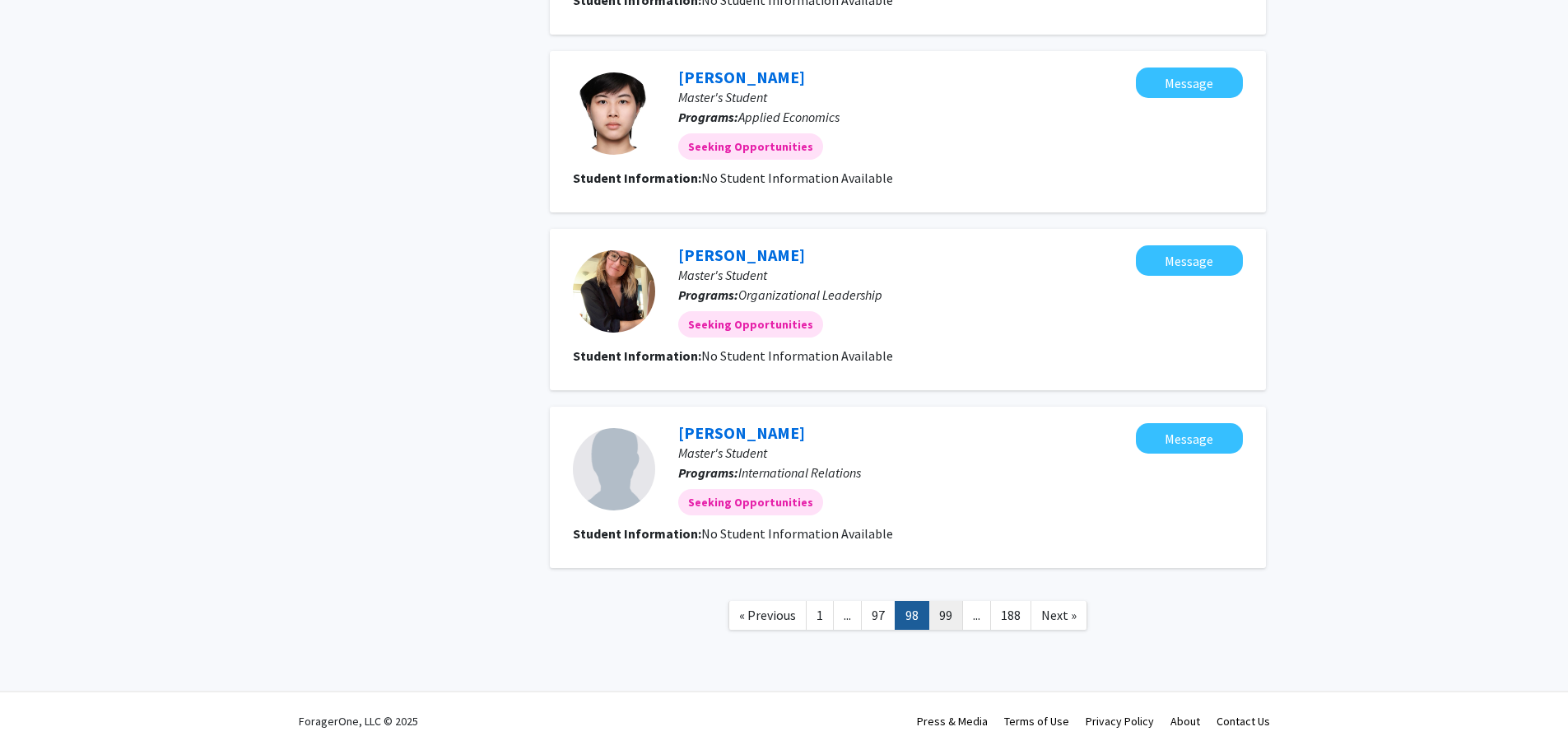
click at [949, 618] on link "99" at bounding box center [946, 616] width 34 height 29
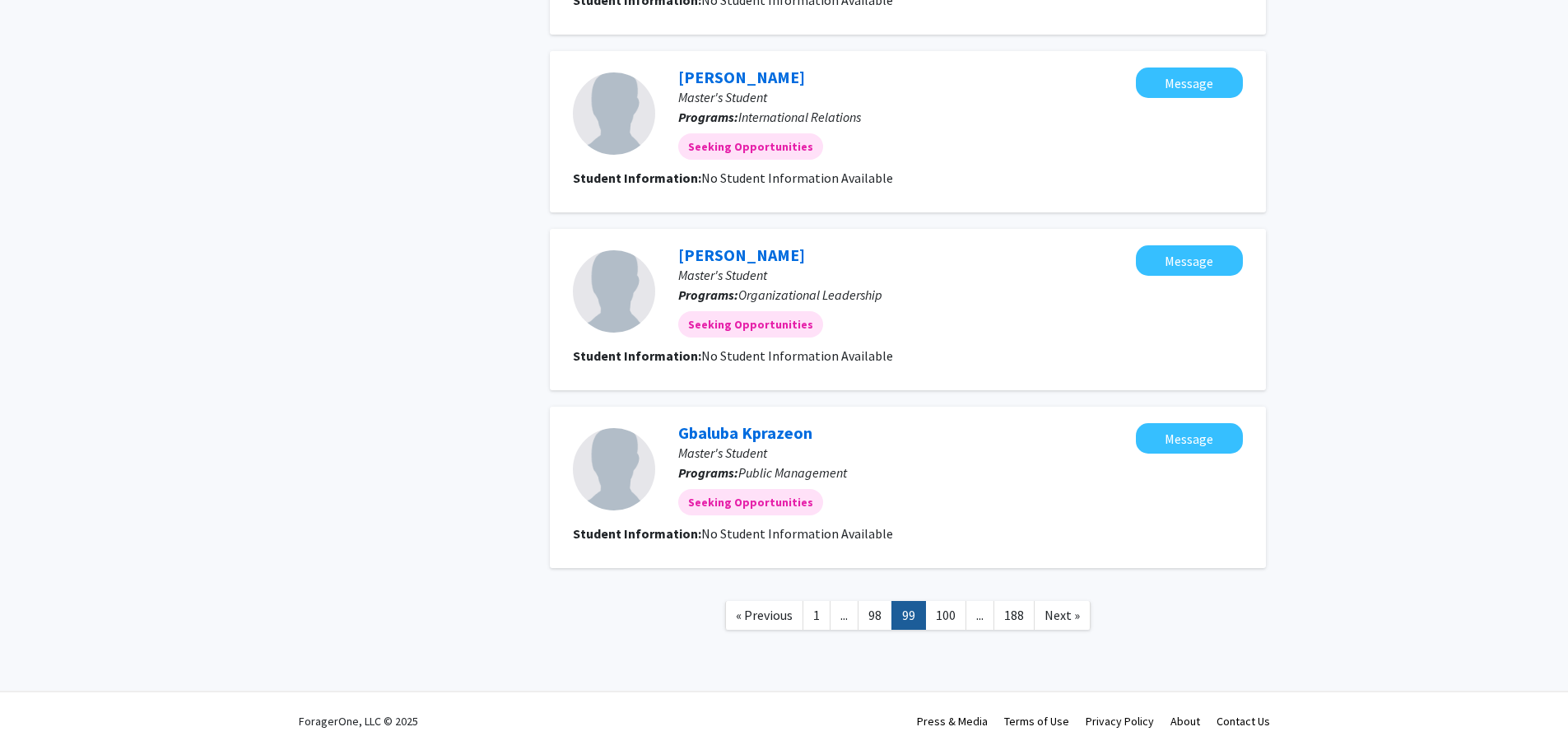
click at [947, 620] on link "100" at bounding box center [946, 616] width 42 height 29
click at [946, 620] on link "101" at bounding box center [949, 616] width 42 height 29
click at [948, 619] on link "102" at bounding box center [953, 616] width 42 height 29
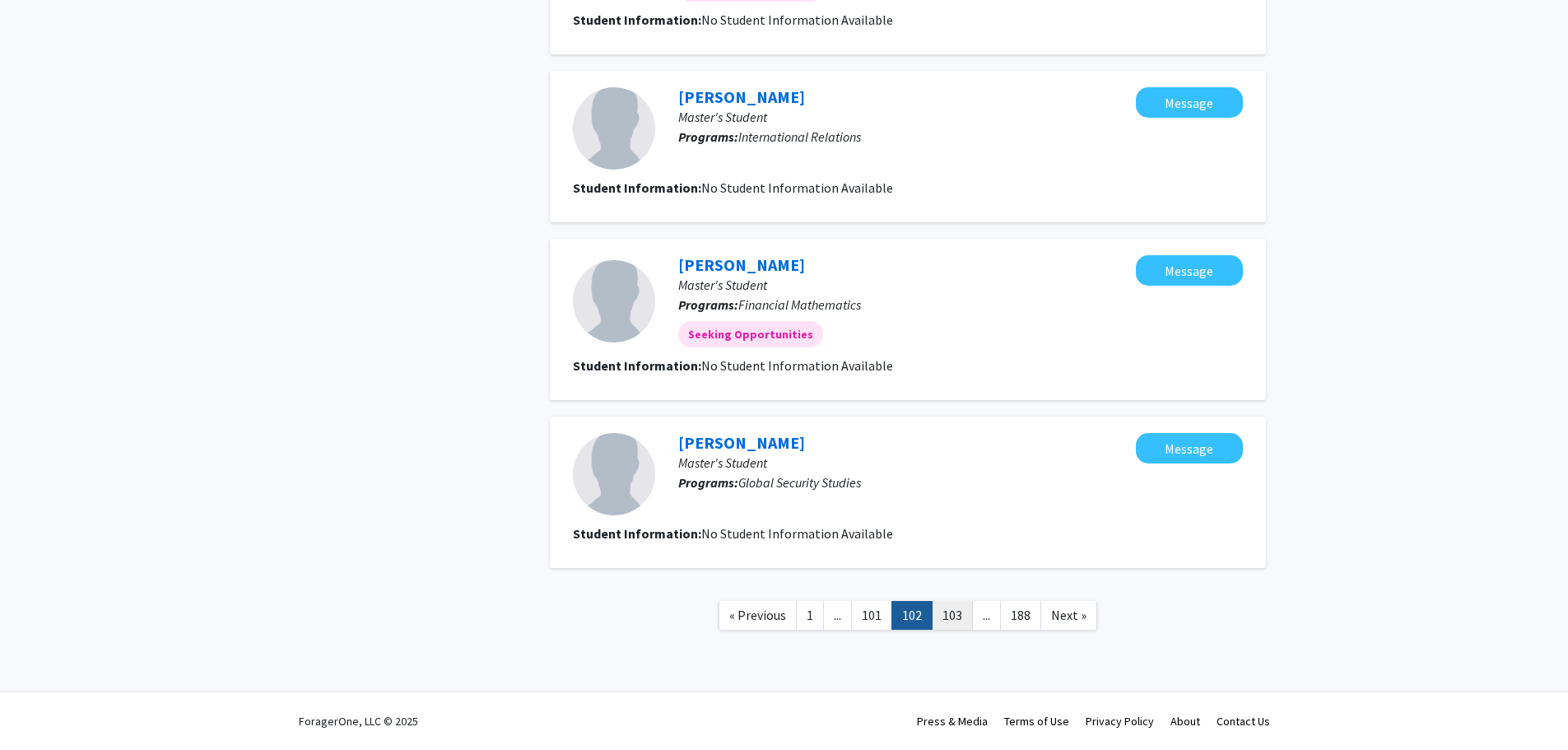
click at [949, 618] on link "103" at bounding box center [953, 616] width 42 height 29
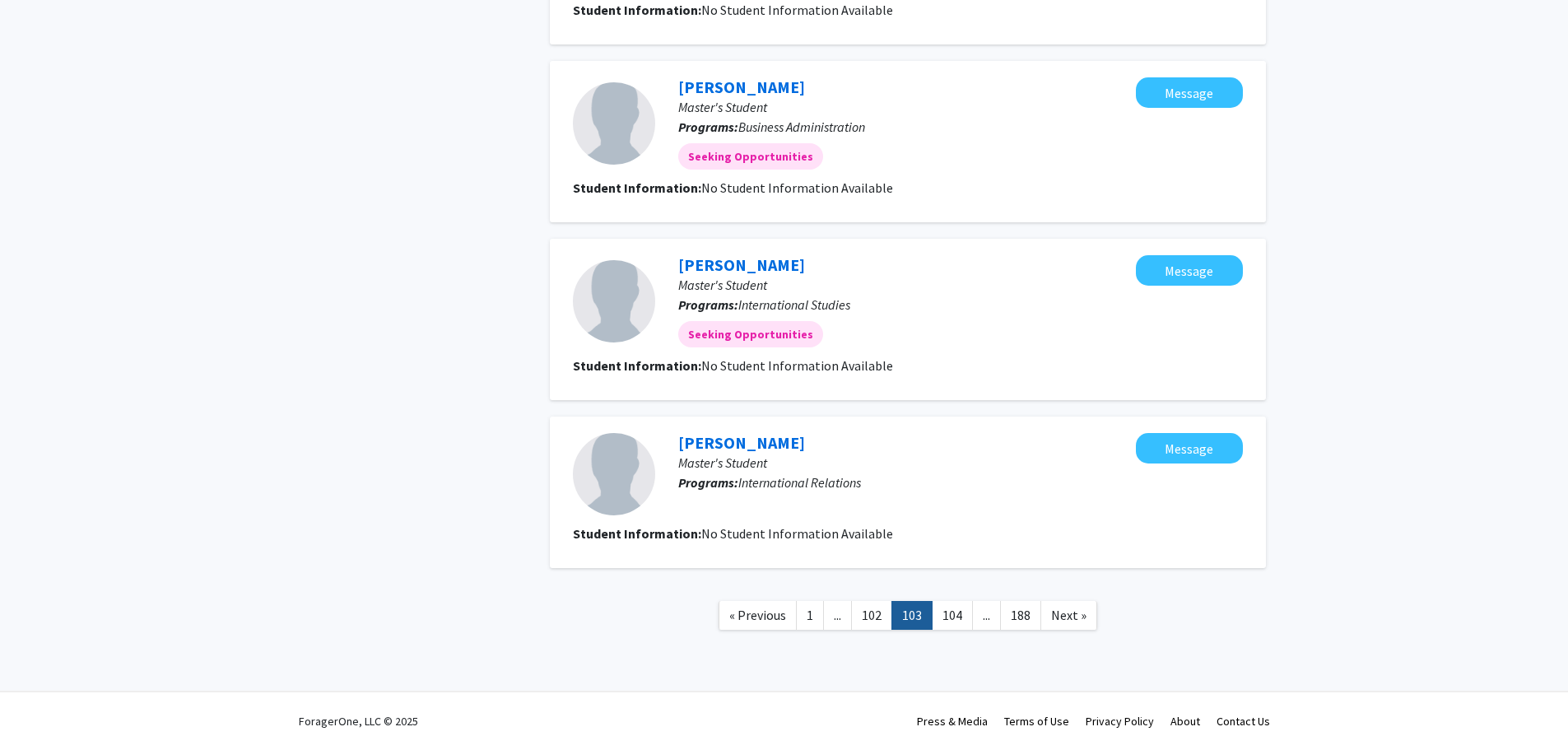
click at [949, 618] on link "104" at bounding box center [953, 616] width 42 height 29
click at [949, 619] on link "105" at bounding box center [953, 616] width 42 height 29
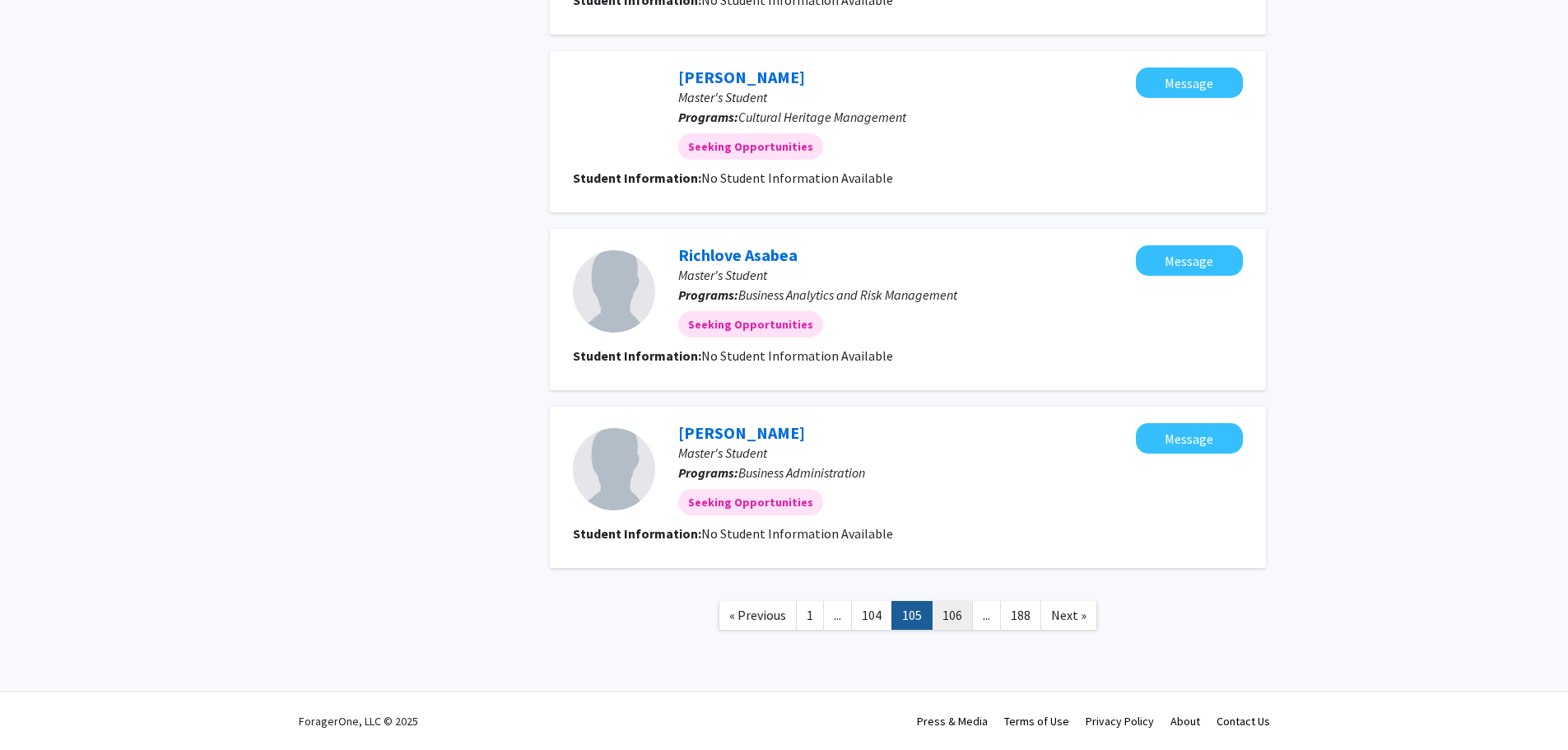
click at [951, 618] on link "106" at bounding box center [953, 616] width 42 height 29
click at [951, 618] on link "107" at bounding box center [953, 616] width 42 height 29
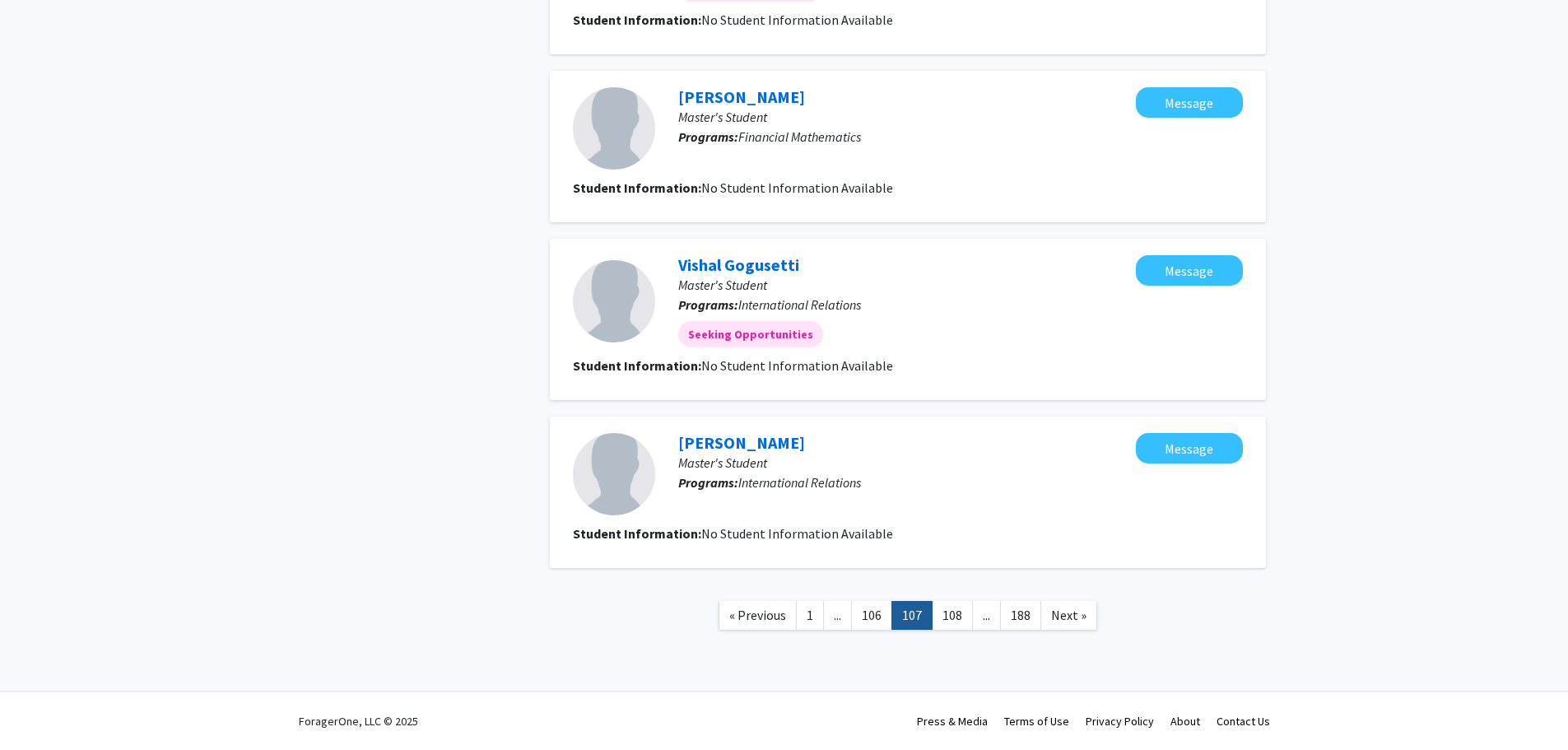
click at [951, 618] on link "108" at bounding box center [953, 616] width 42 height 29
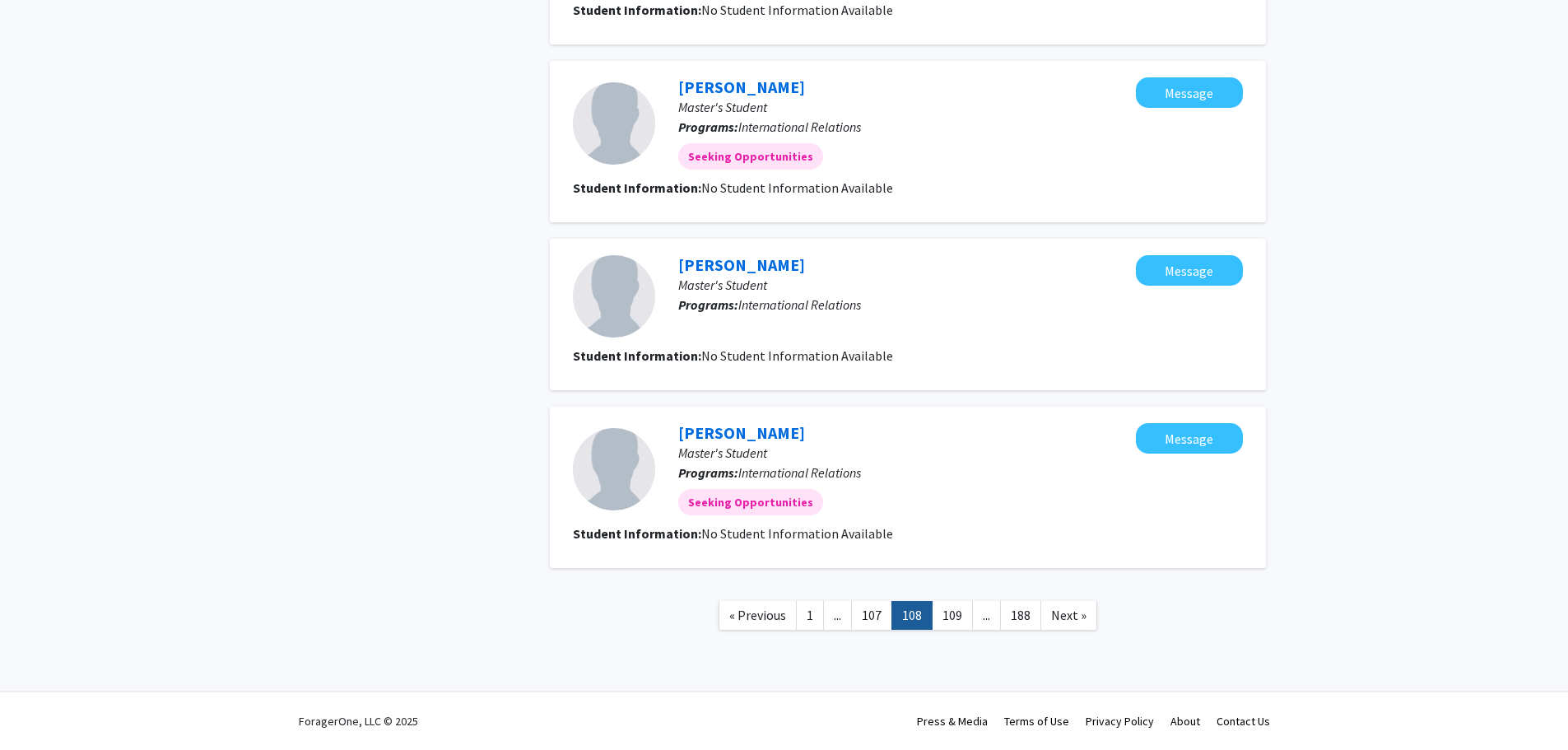
click at [951, 618] on link "109" at bounding box center [953, 616] width 42 height 29
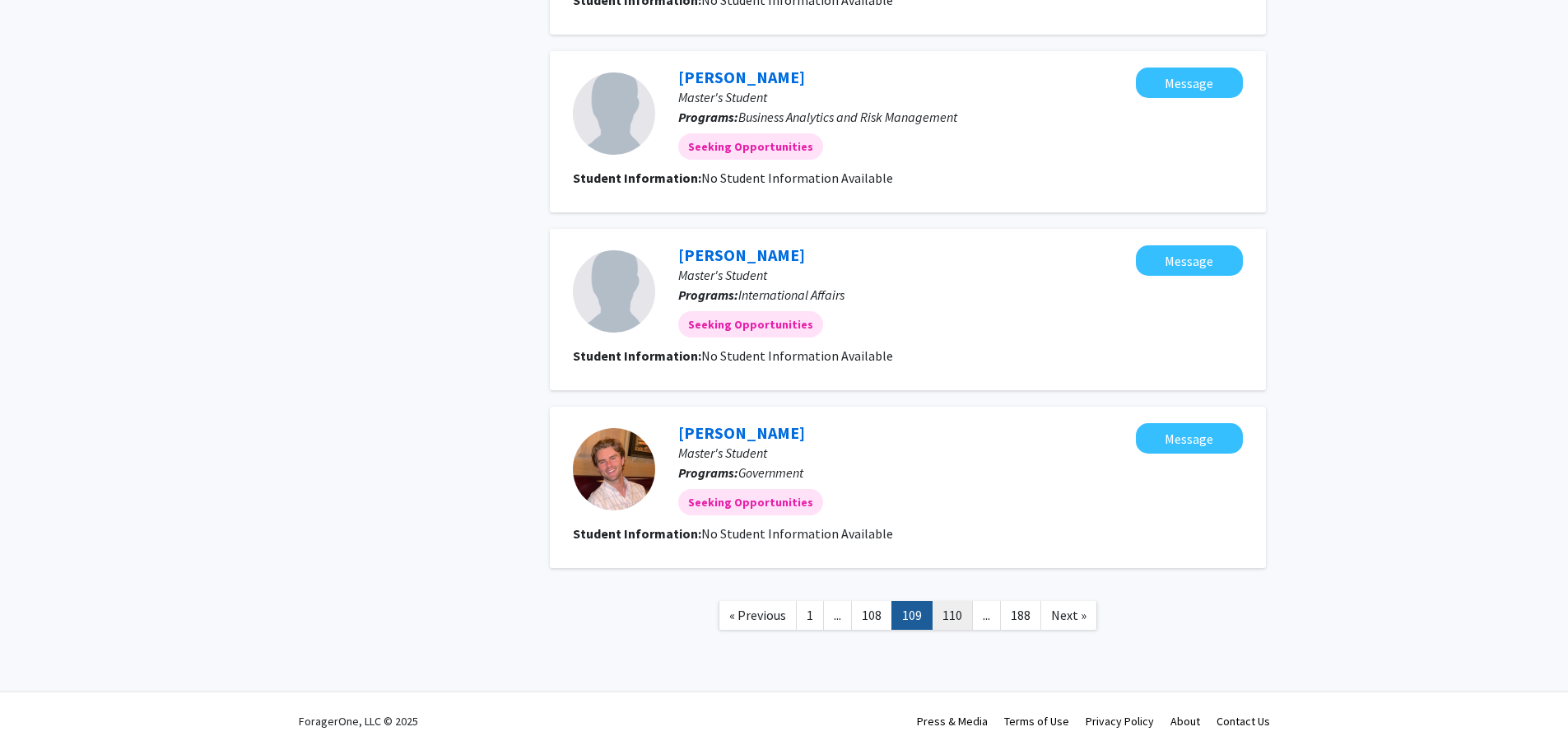
click at [951, 618] on link "110" at bounding box center [953, 616] width 42 height 29
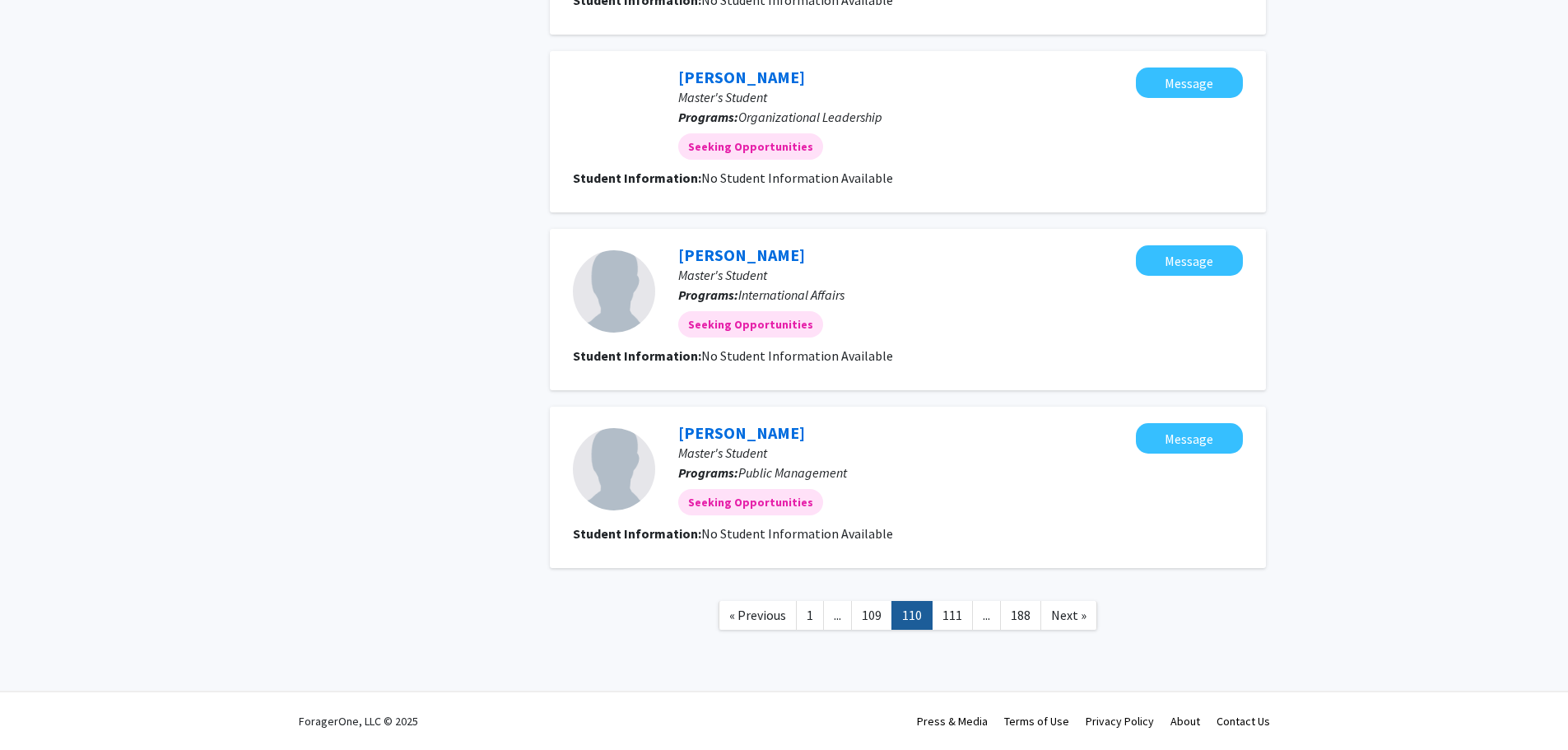
click at [951, 618] on link "111" at bounding box center [953, 616] width 42 height 29
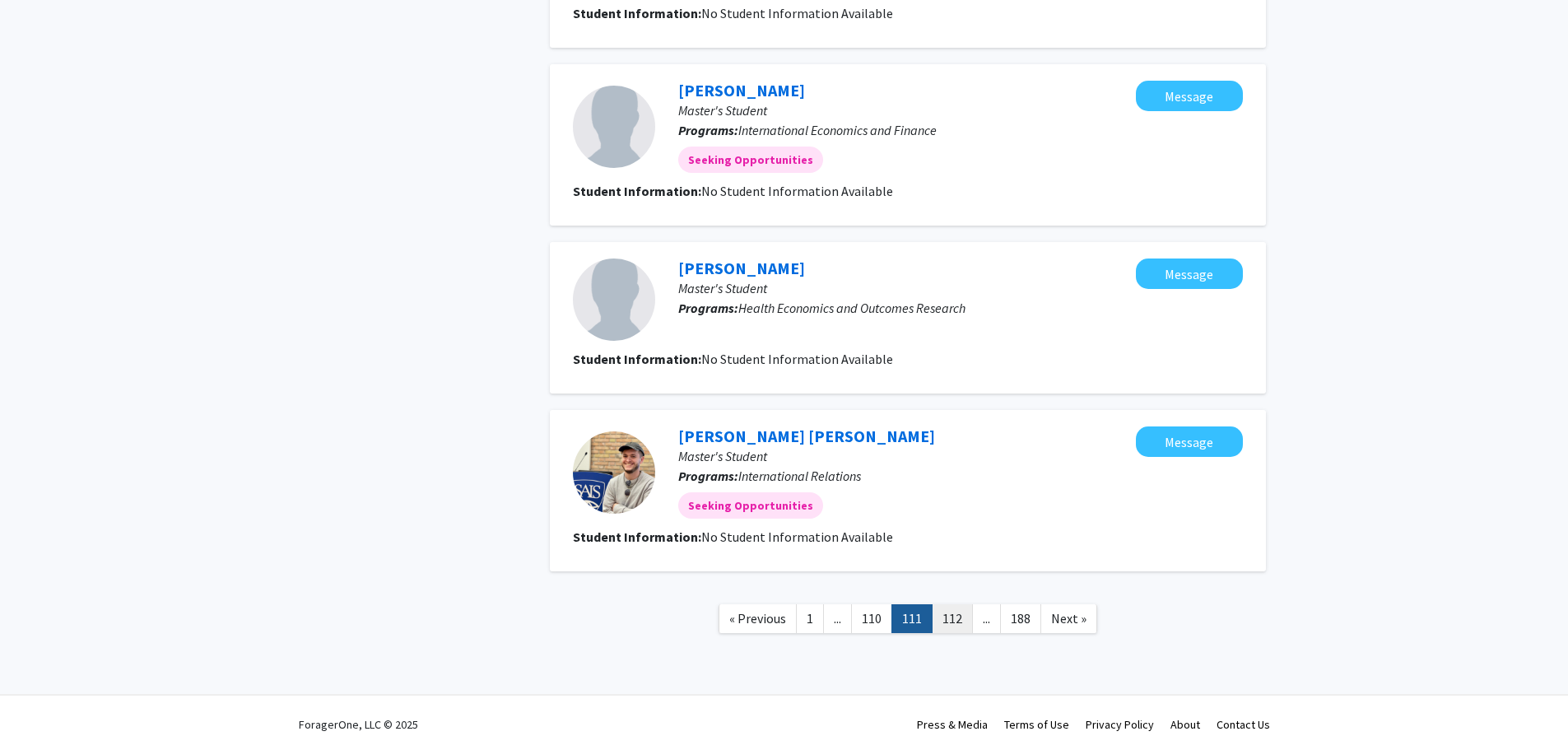
click at [952, 618] on link "112" at bounding box center [953, 619] width 42 height 29
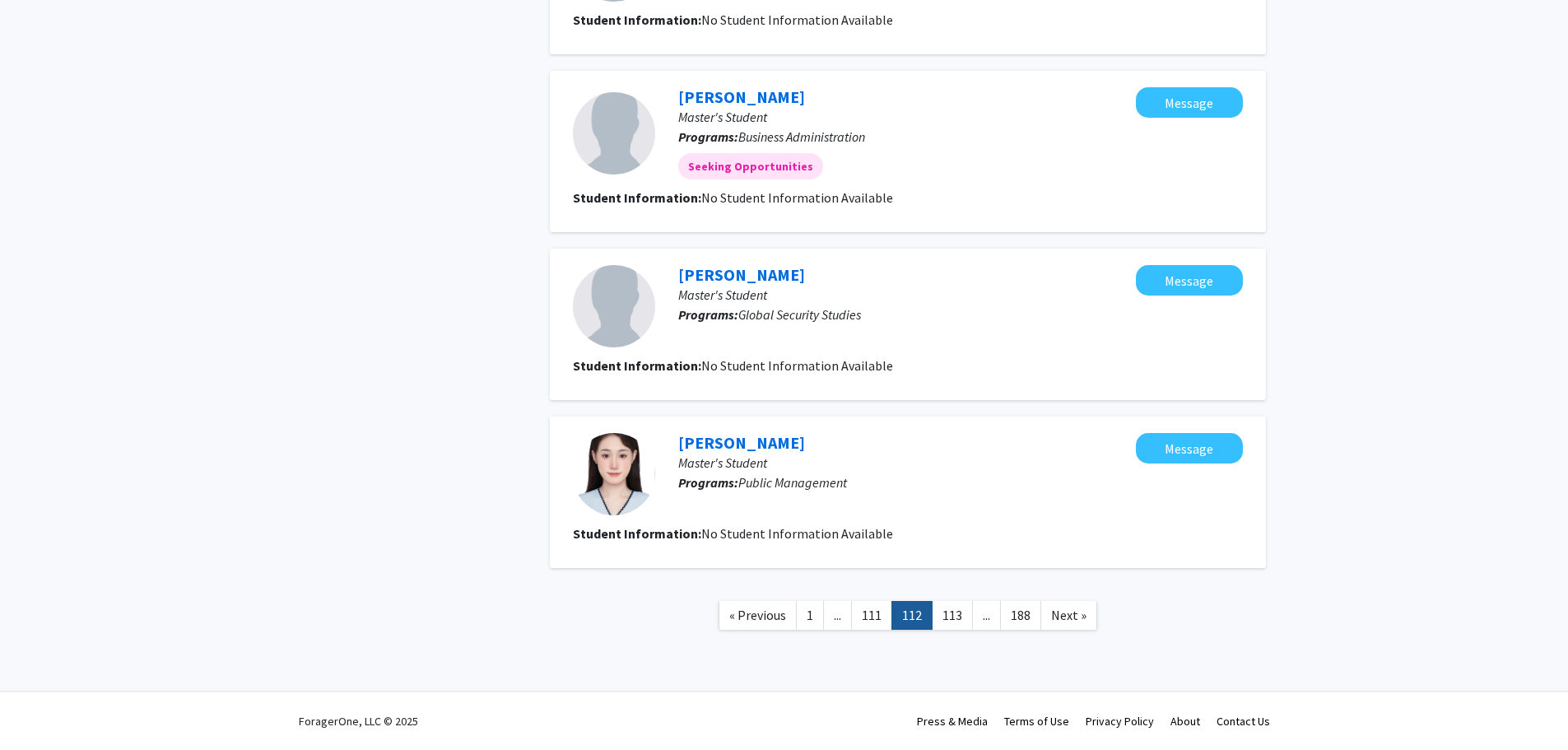
click at [951, 619] on link "113" at bounding box center [953, 616] width 42 height 29
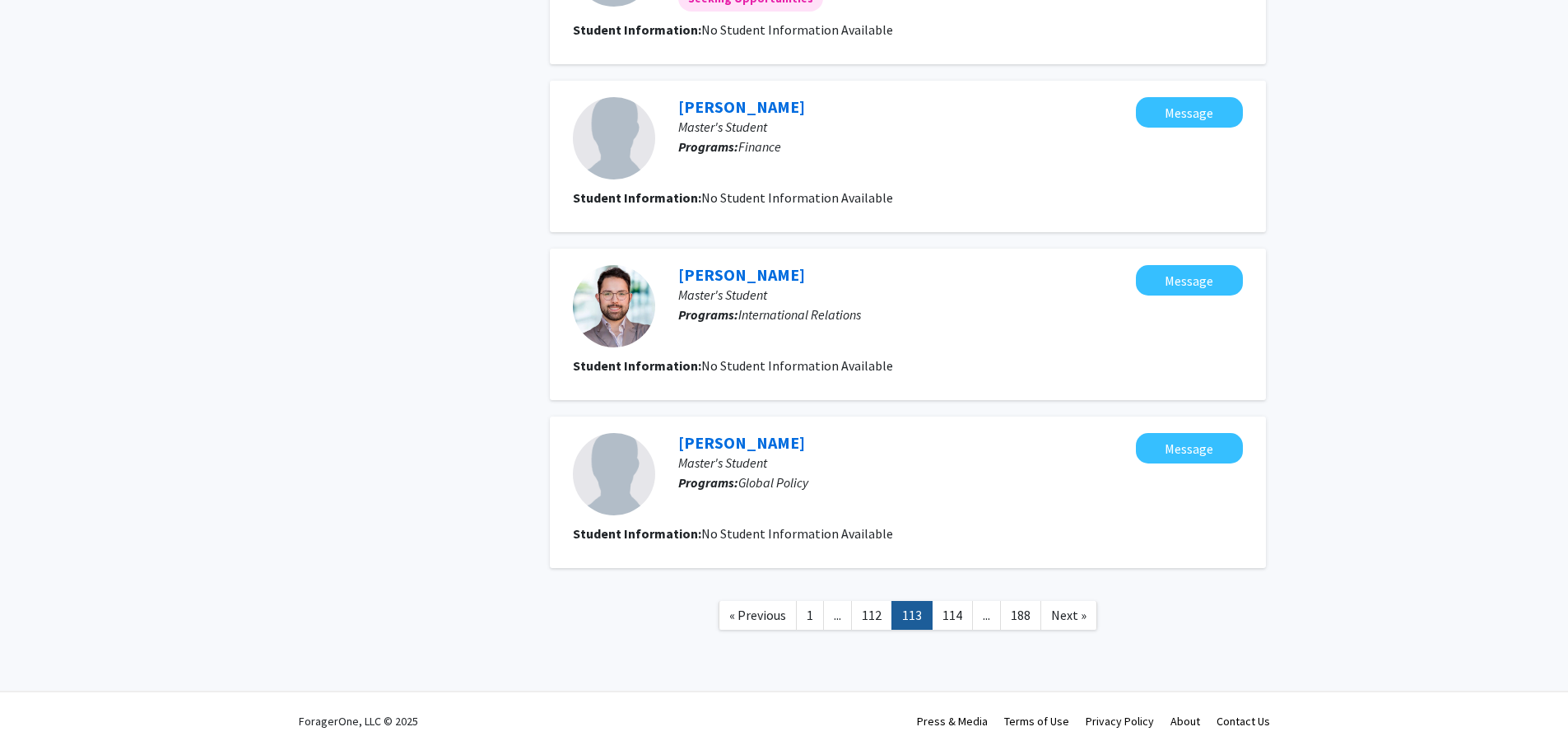
click at [951, 620] on link "114" at bounding box center [953, 616] width 42 height 29
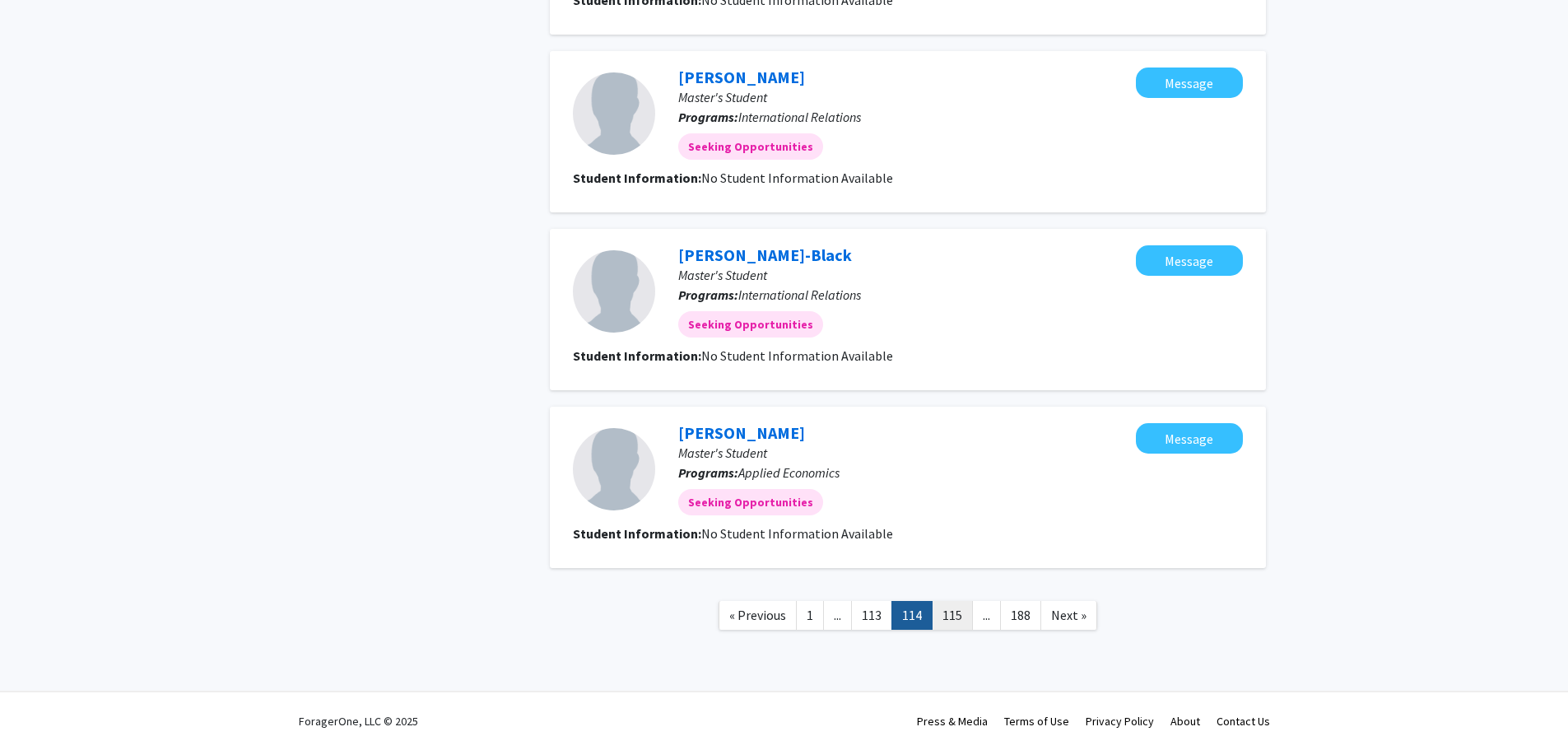
click at [960, 612] on link "115" at bounding box center [953, 616] width 42 height 29
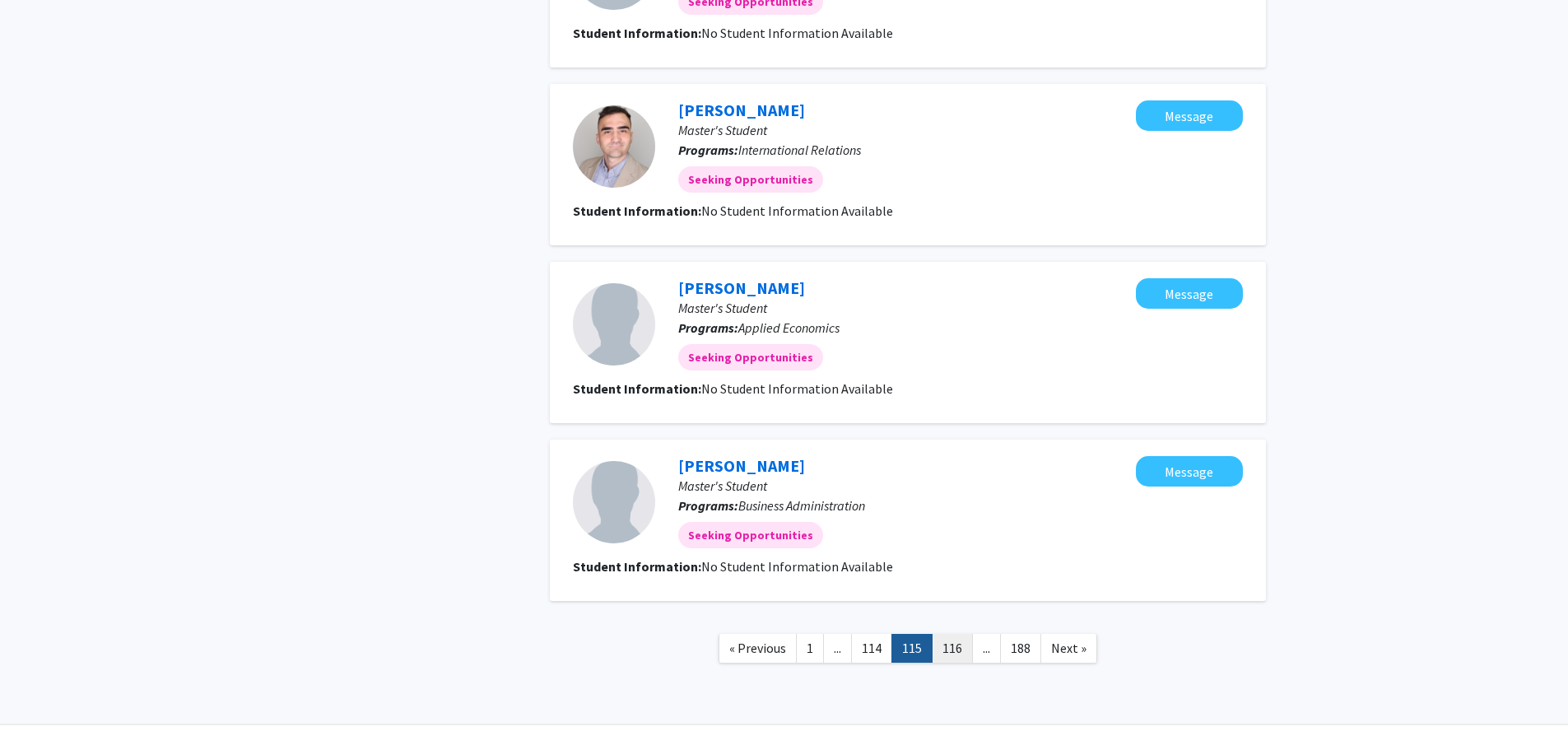
click at [949, 644] on link "116" at bounding box center [953, 649] width 42 height 29
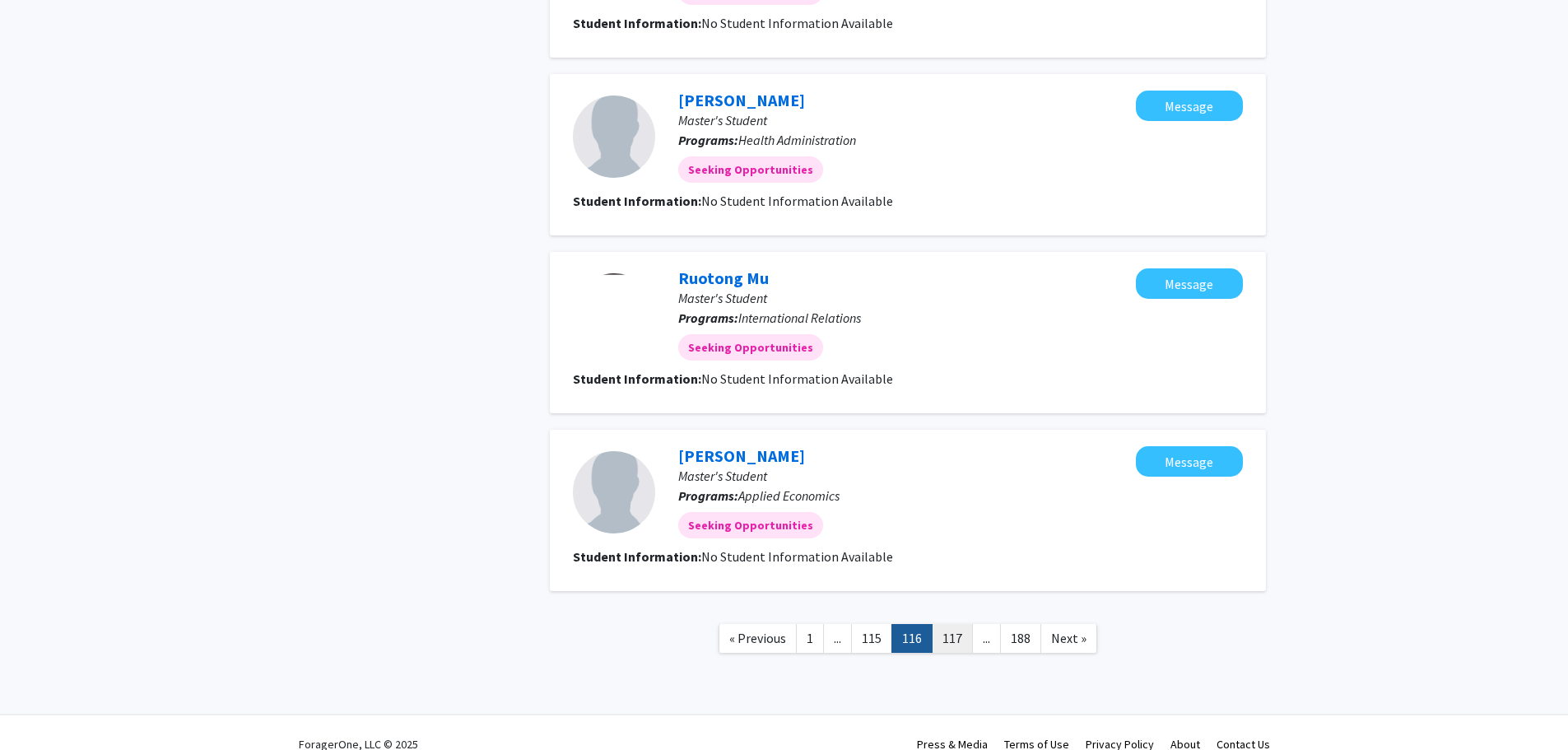
click at [957, 634] on link "117" at bounding box center [953, 639] width 42 height 29
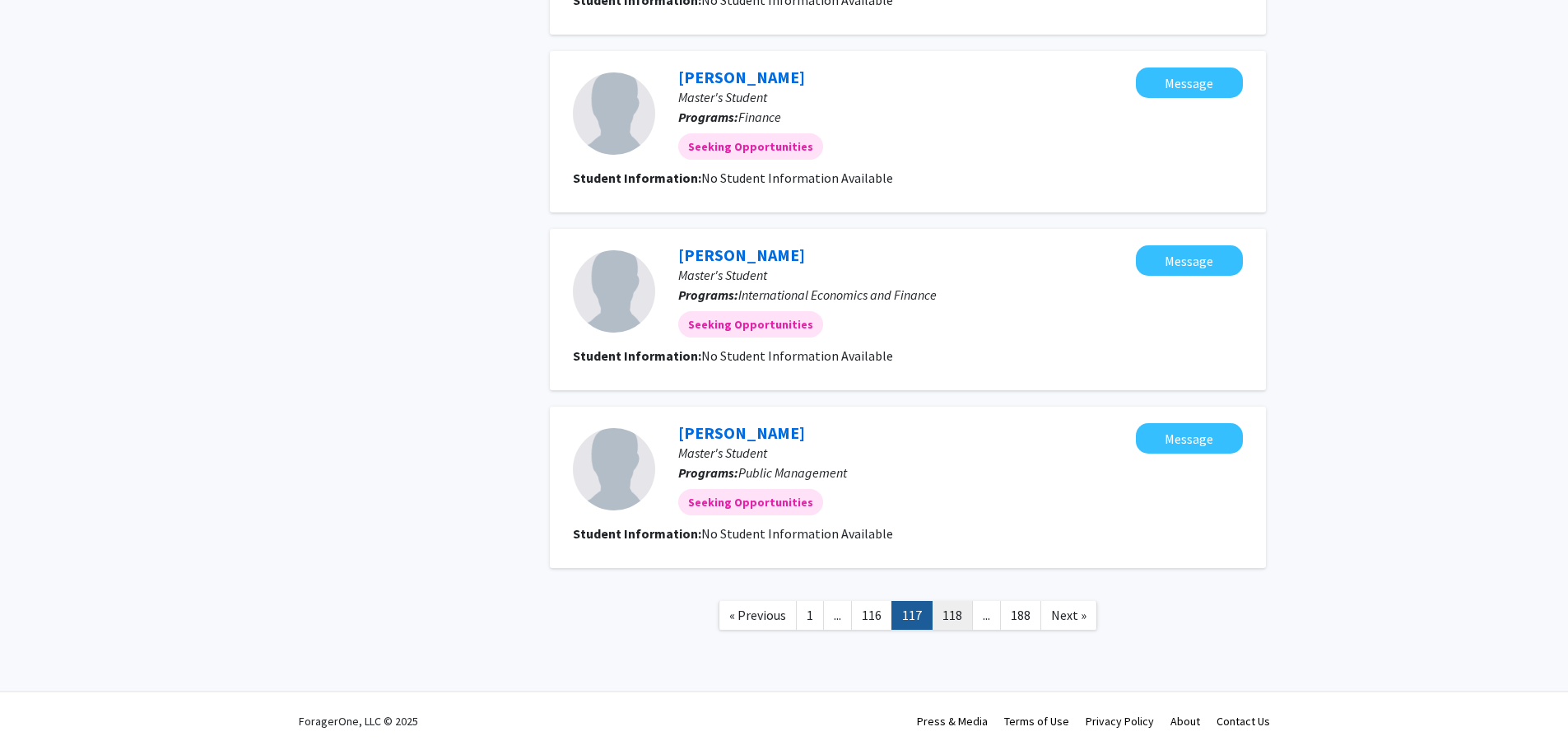
click at [960, 619] on link "118" at bounding box center [953, 616] width 42 height 29
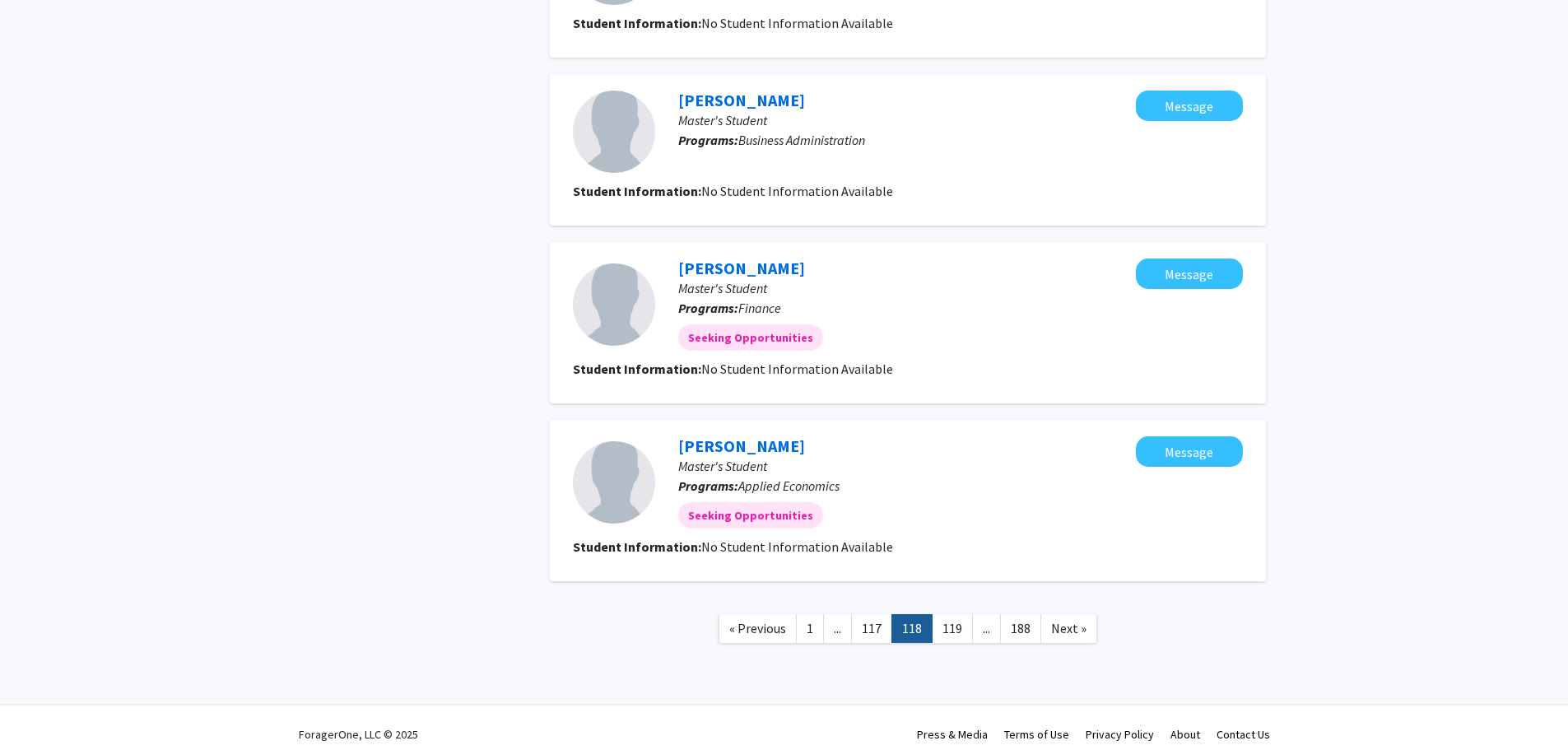
click at [954, 622] on link "119" at bounding box center [953, 629] width 42 height 29
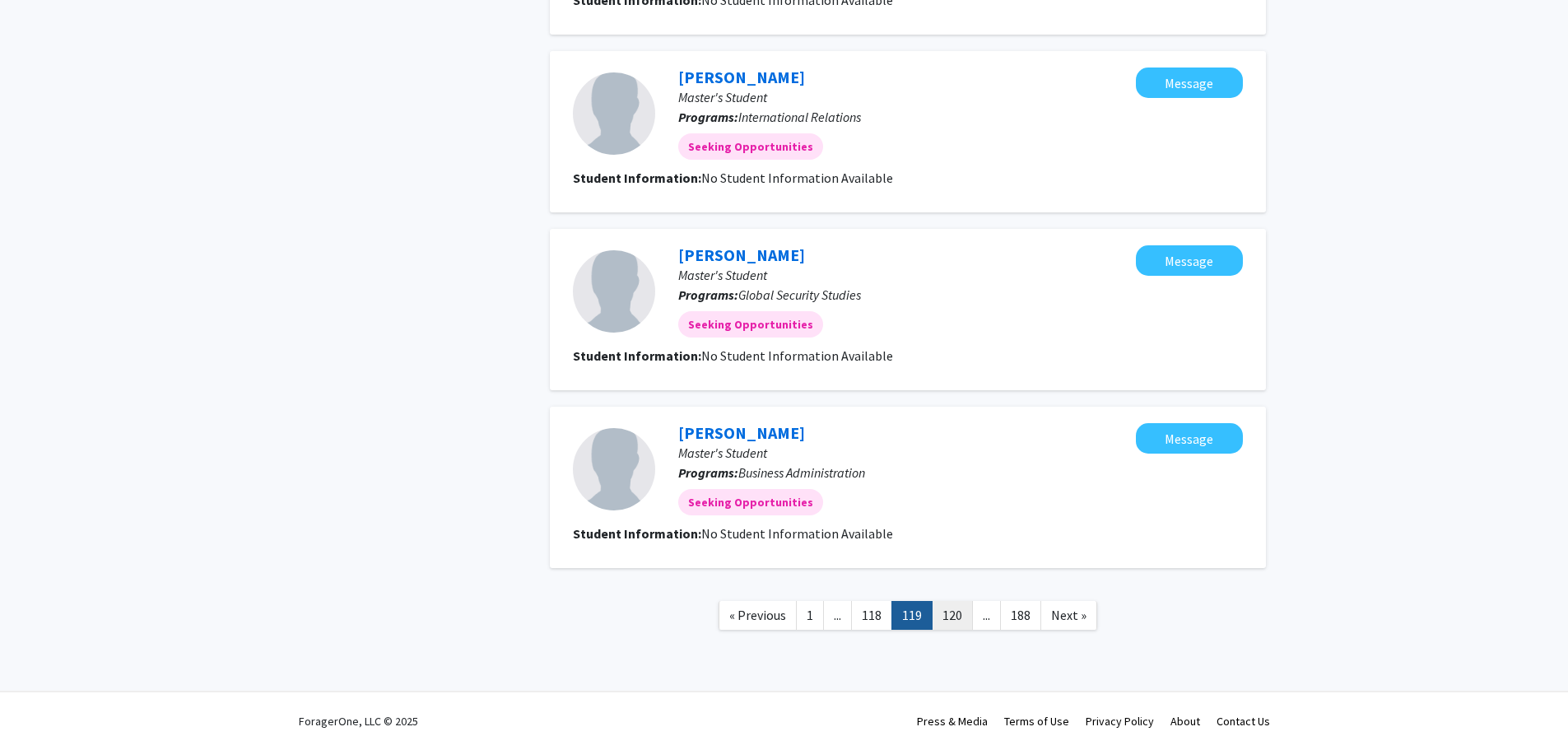
click at [957, 619] on link "120" at bounding box center [953, 616] width 42 height 29
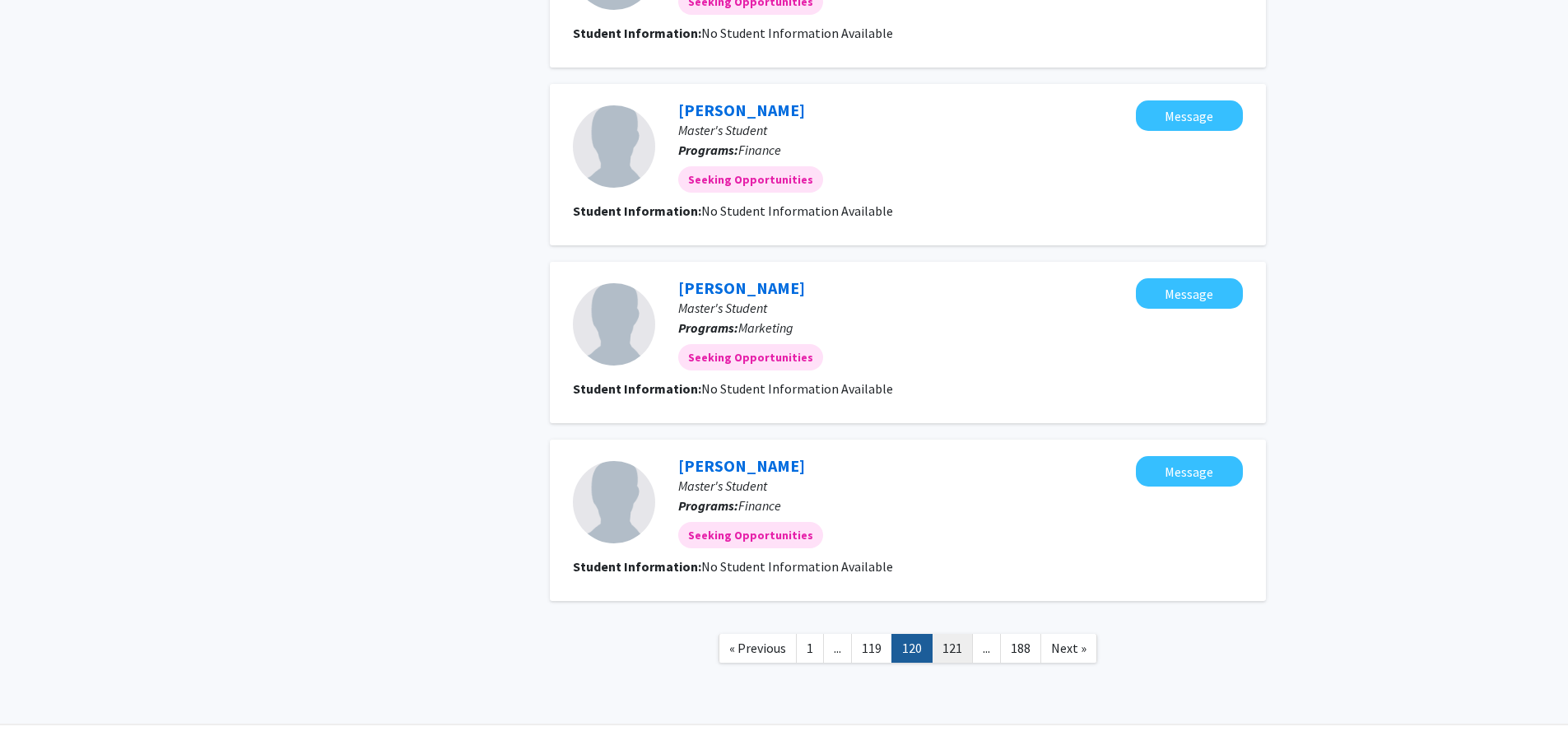
click at [949, 644] on link "121" at bounding box center [953, 649] width 42 height 29
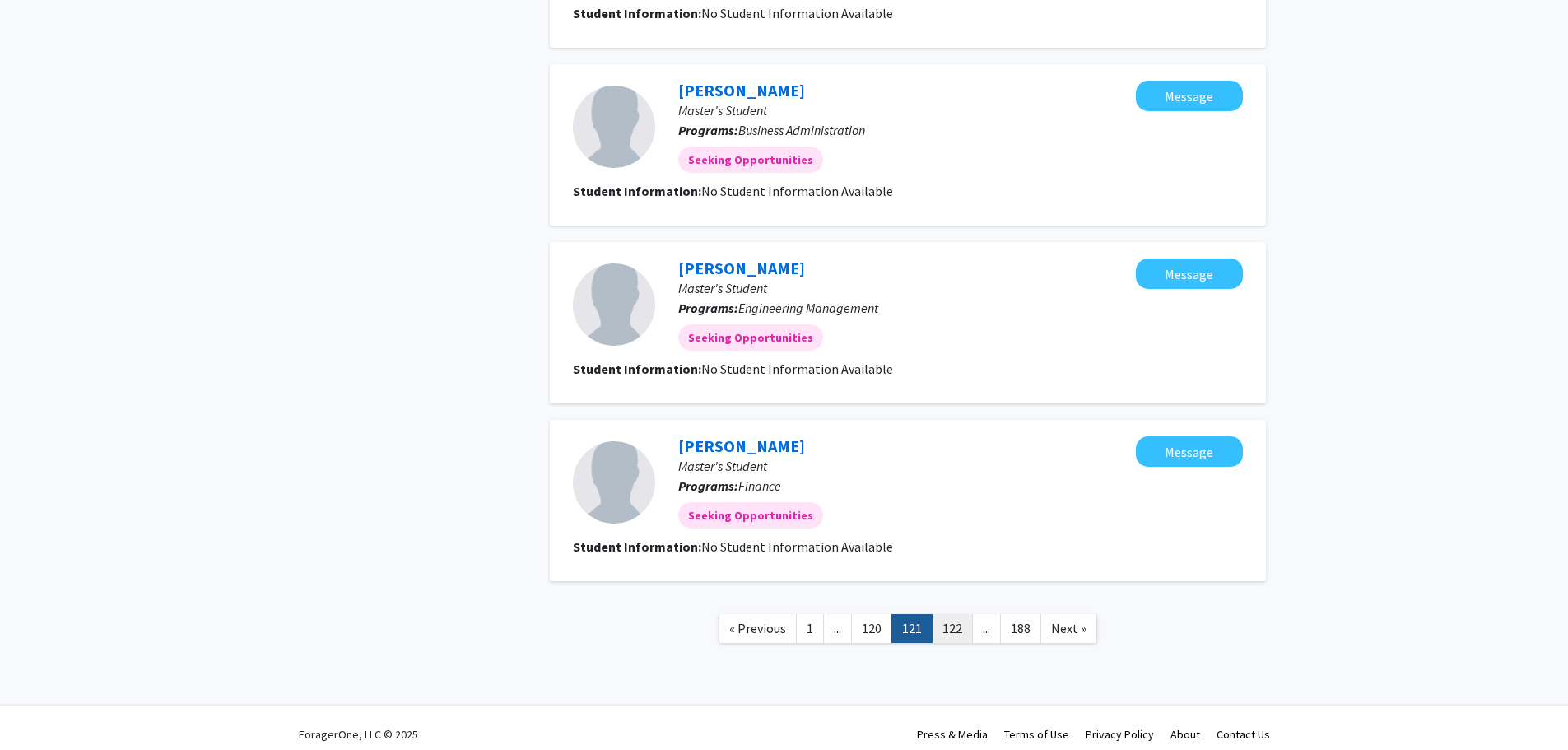
click at [954, 631] on link "122" at bounding box center [953, 629] width 42 height 29
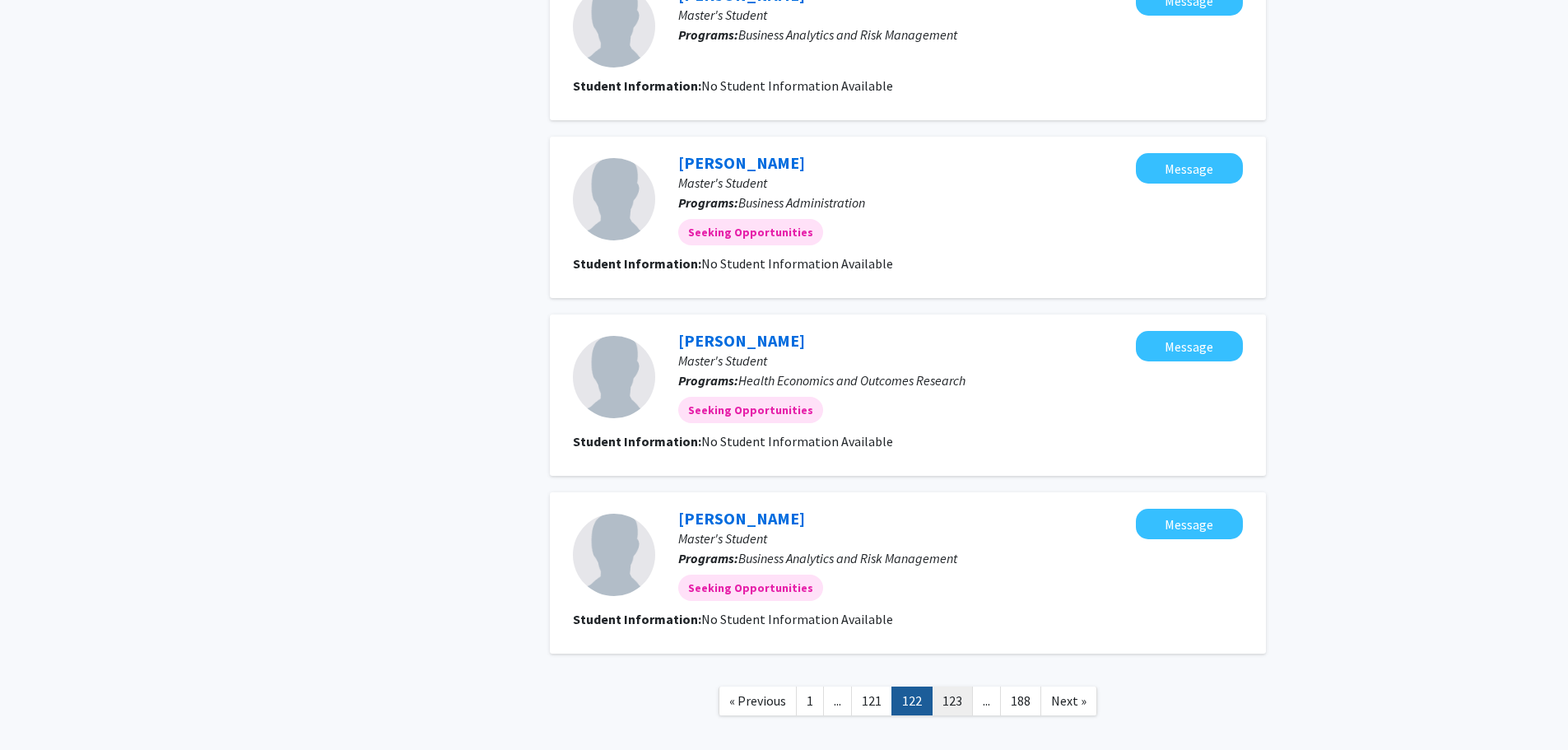
click at [949, 700] on link "123" at bounding box center [953, 701] width 42 height 29
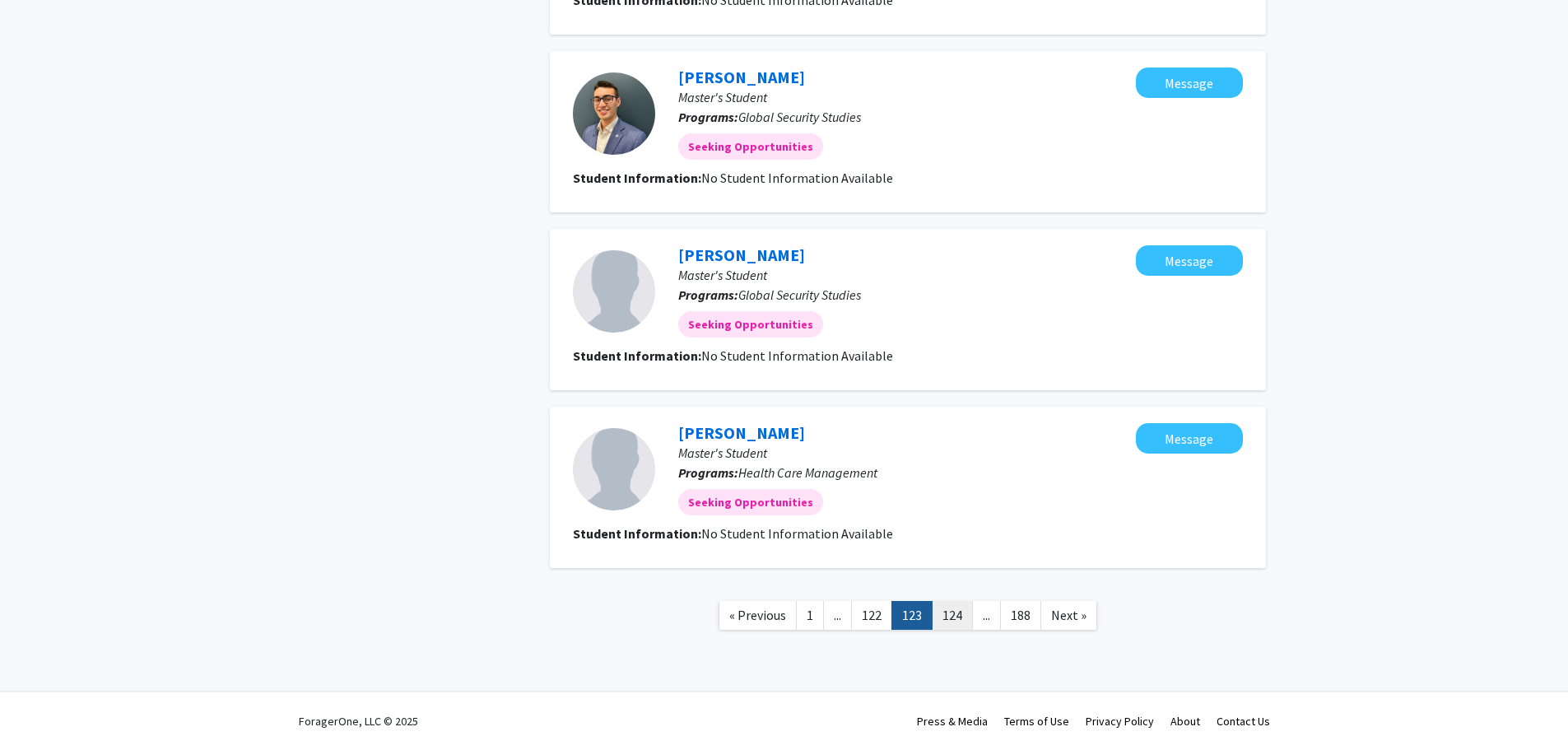
click at [949, 613] on link "124" at bounding box center [953, 616] width 42 height 29
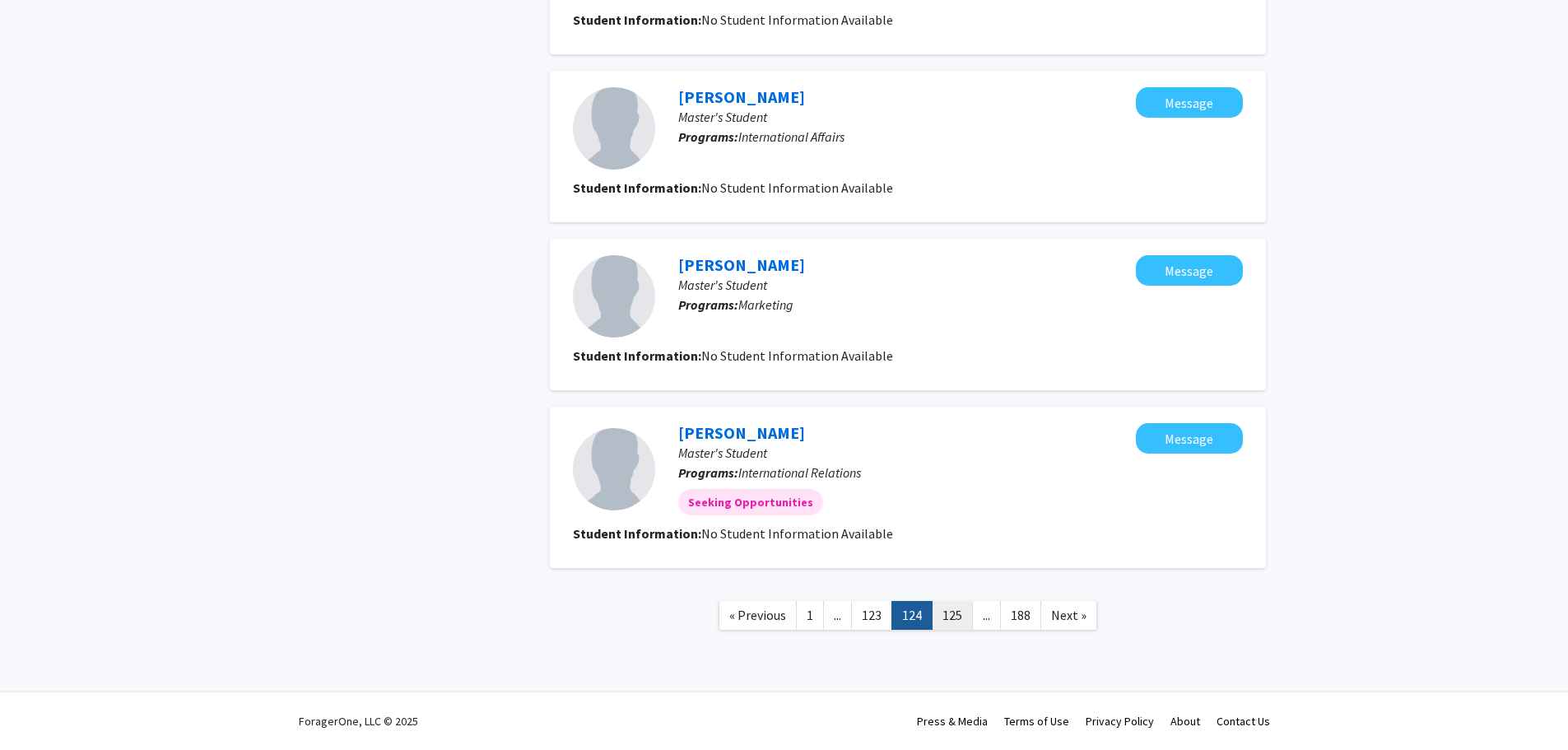
click at [949, 621] on link "125" at bounding box center [953, 616] width 42 height 29
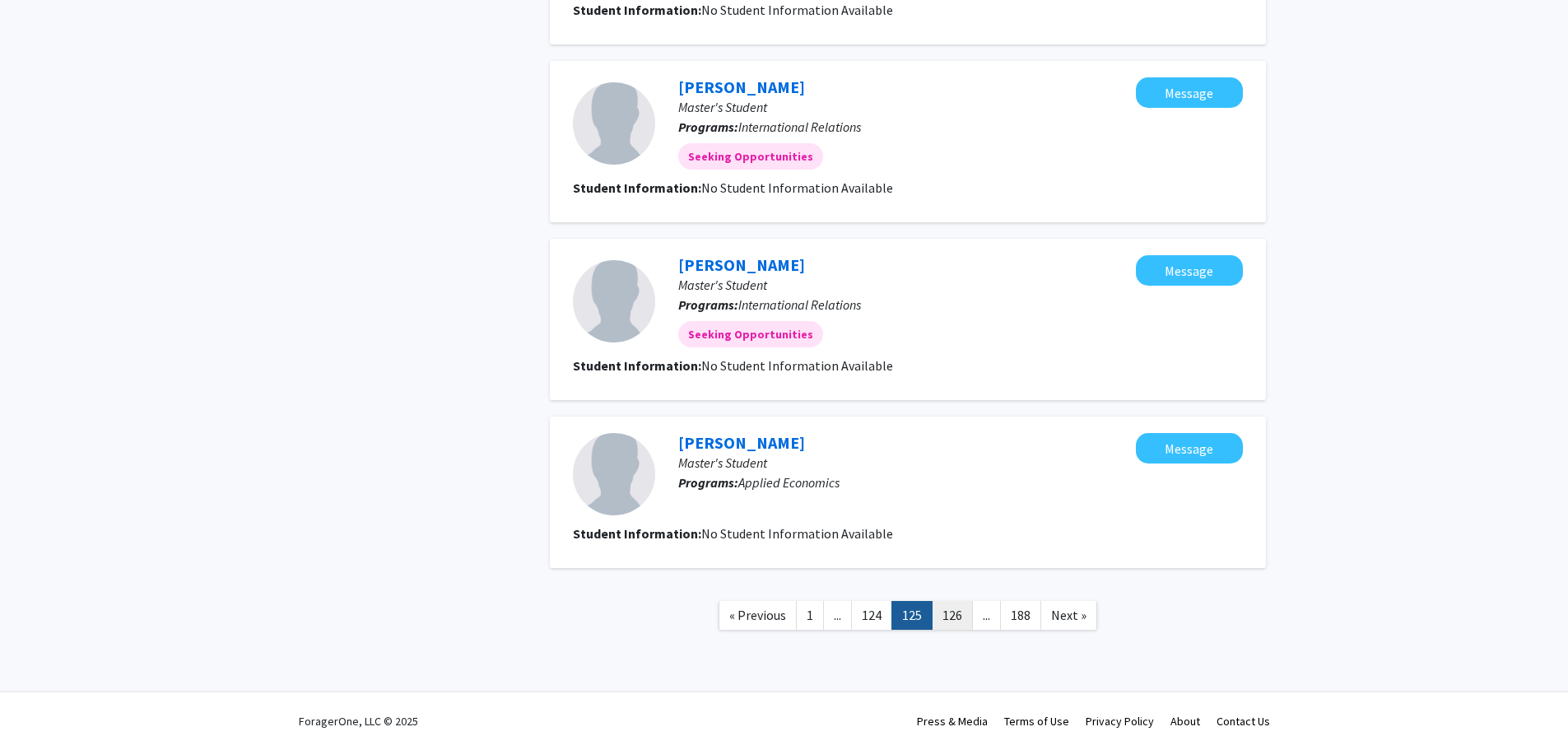
click at [950, 620] on link "126" at bounding box center [953, 616] width 42 height 29
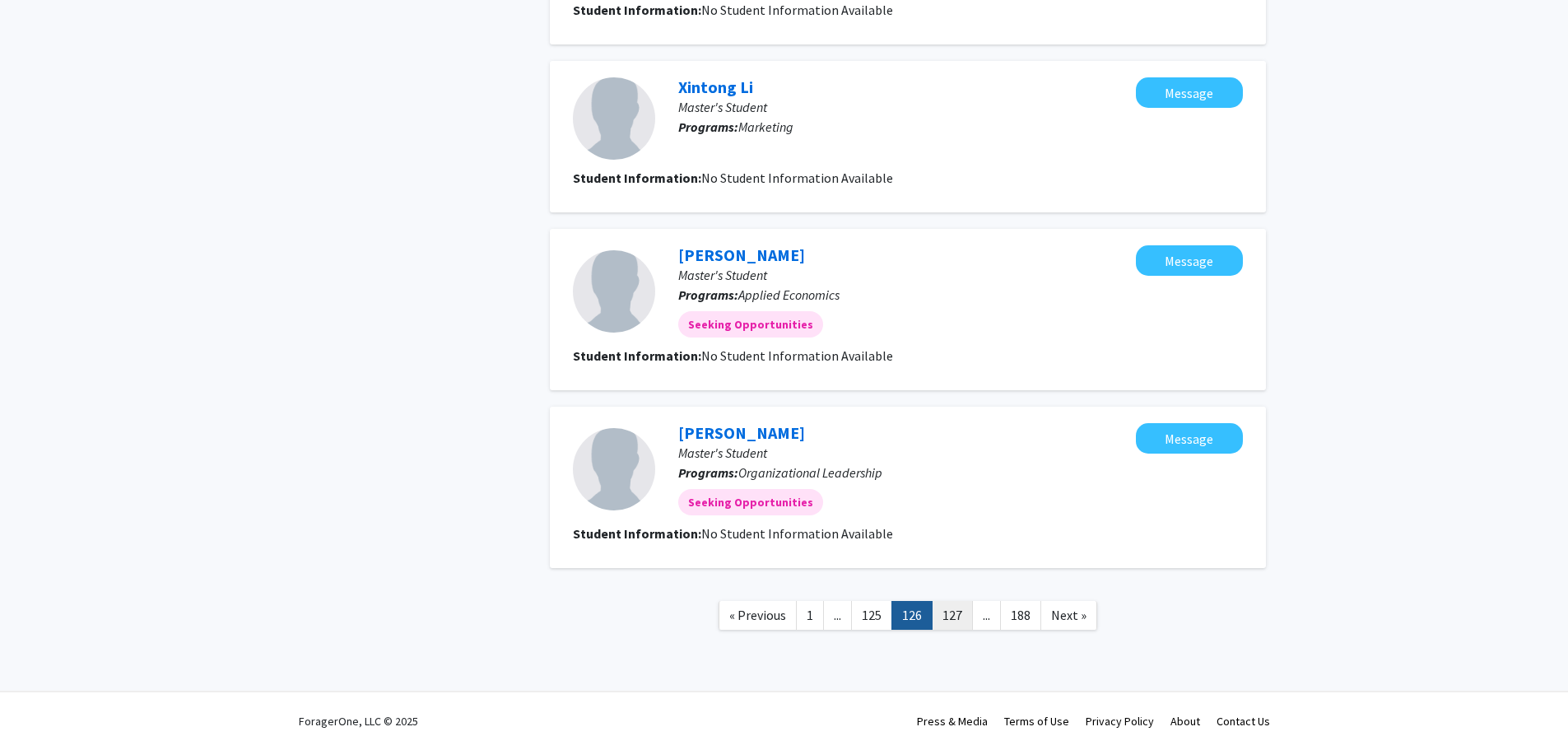
click at [952, 619] on link "127" at bounding box center [953, 616] width 42 height 29
click at [952, 619] on link "128" at bounding box center [953, 616] width 42 height 29
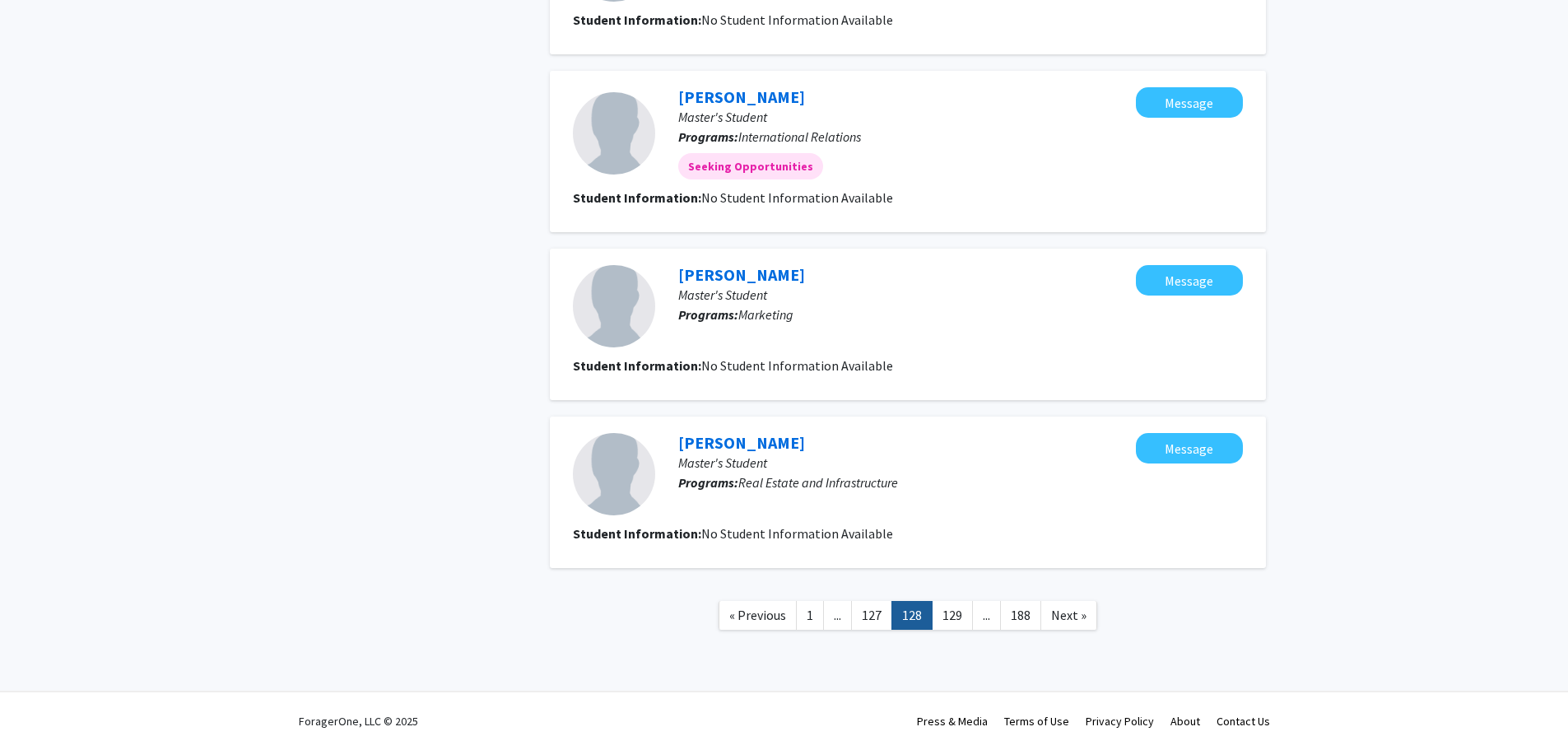
click at [951, 619] on link "129" at bounding box center [953, 616] width 42 height 29
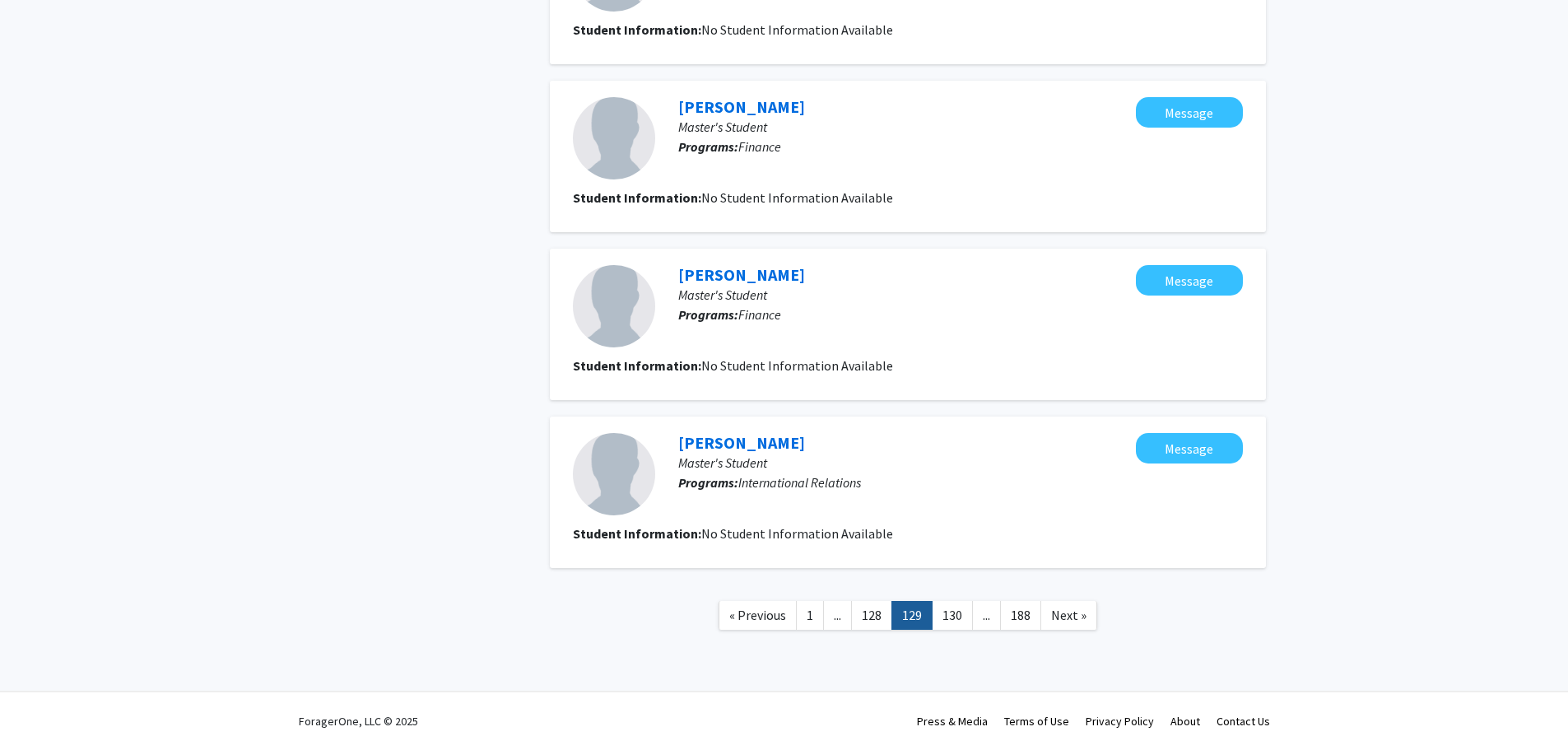
click at [951, 619] on link "130" at bounding box center [953, 616] width 42 height 29
click at [953, 618] on link "131" at bounding box center [953, 616] width 42 height 29
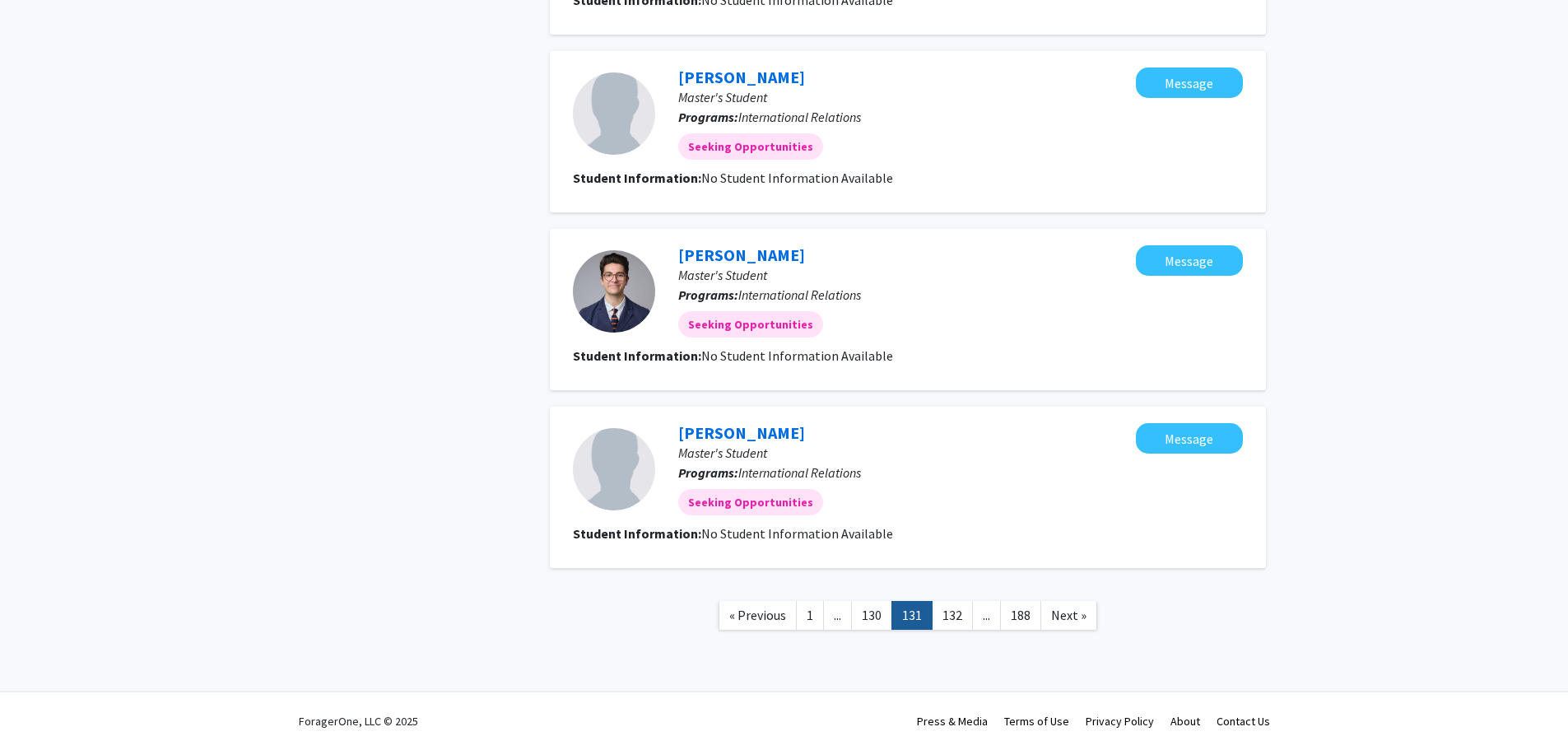
click at [953, 618] on link "132" at bounding box center [953, 616] width 42 height 29
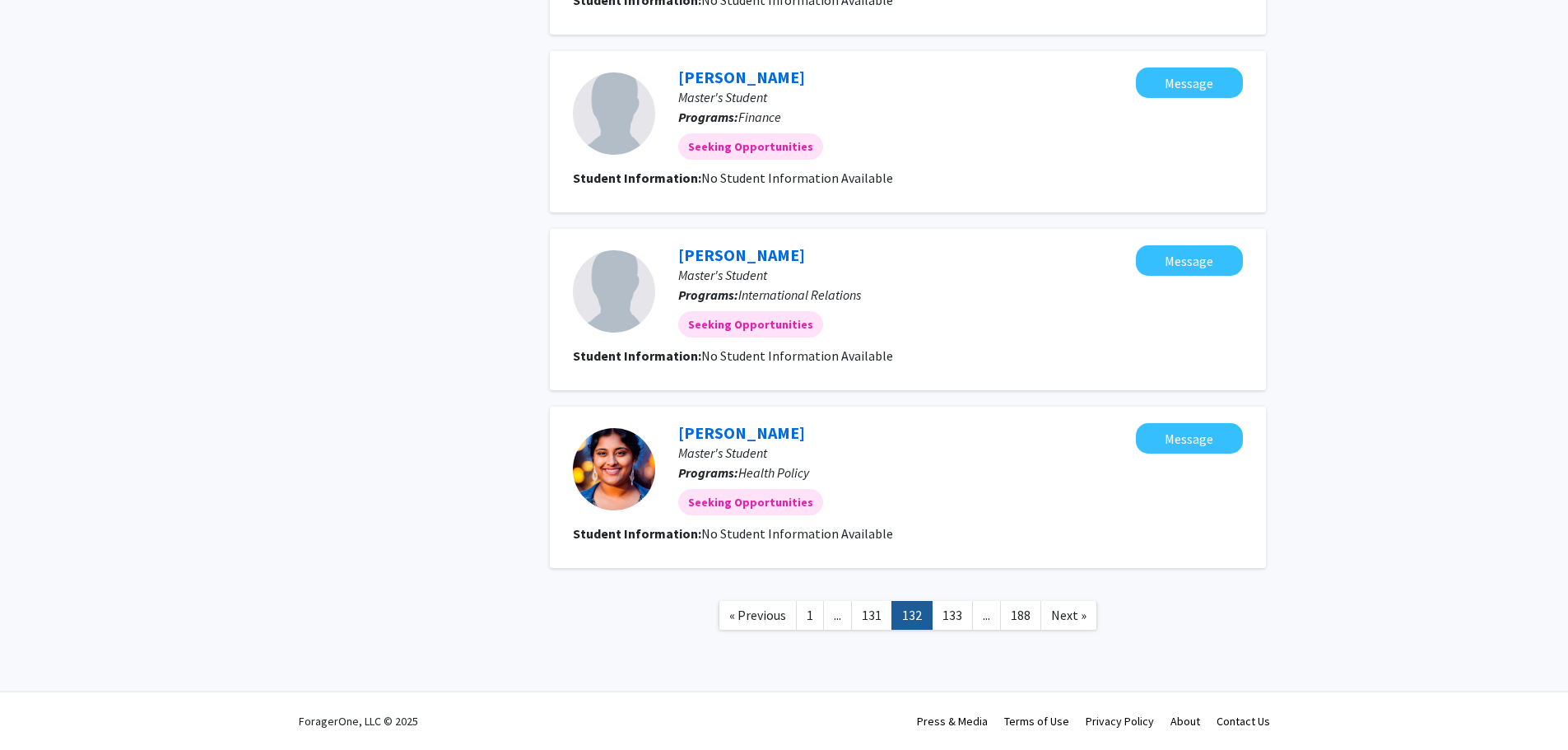
click at [952, 618] on link "133" at bounding box center [953, 616] width 42 height 29
click at [951, 621] on link "134" at bounding box center [953, 616] width 42 height 29
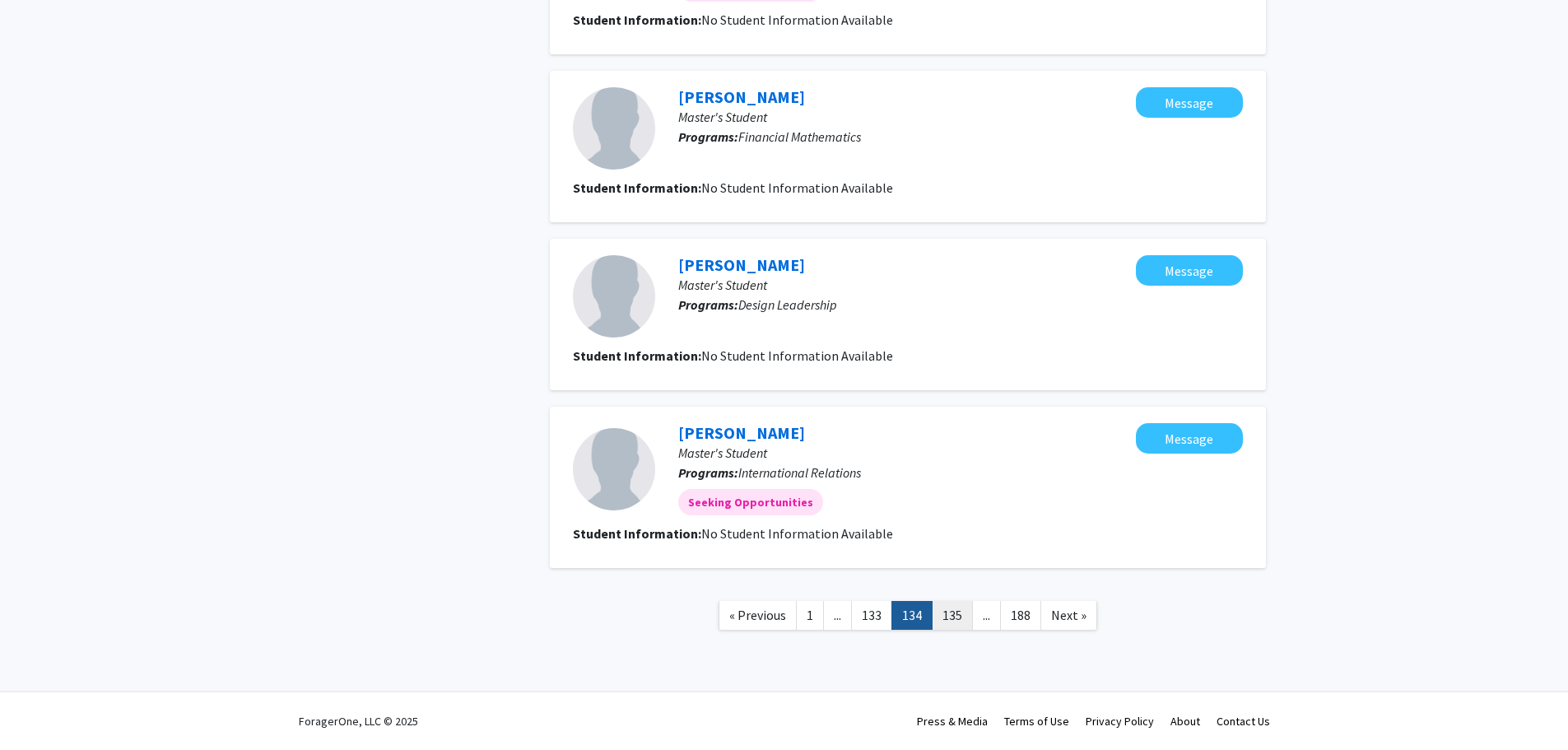
click at [954, 619] on link "135" at bounding box center [953, 616] width 42 height 29
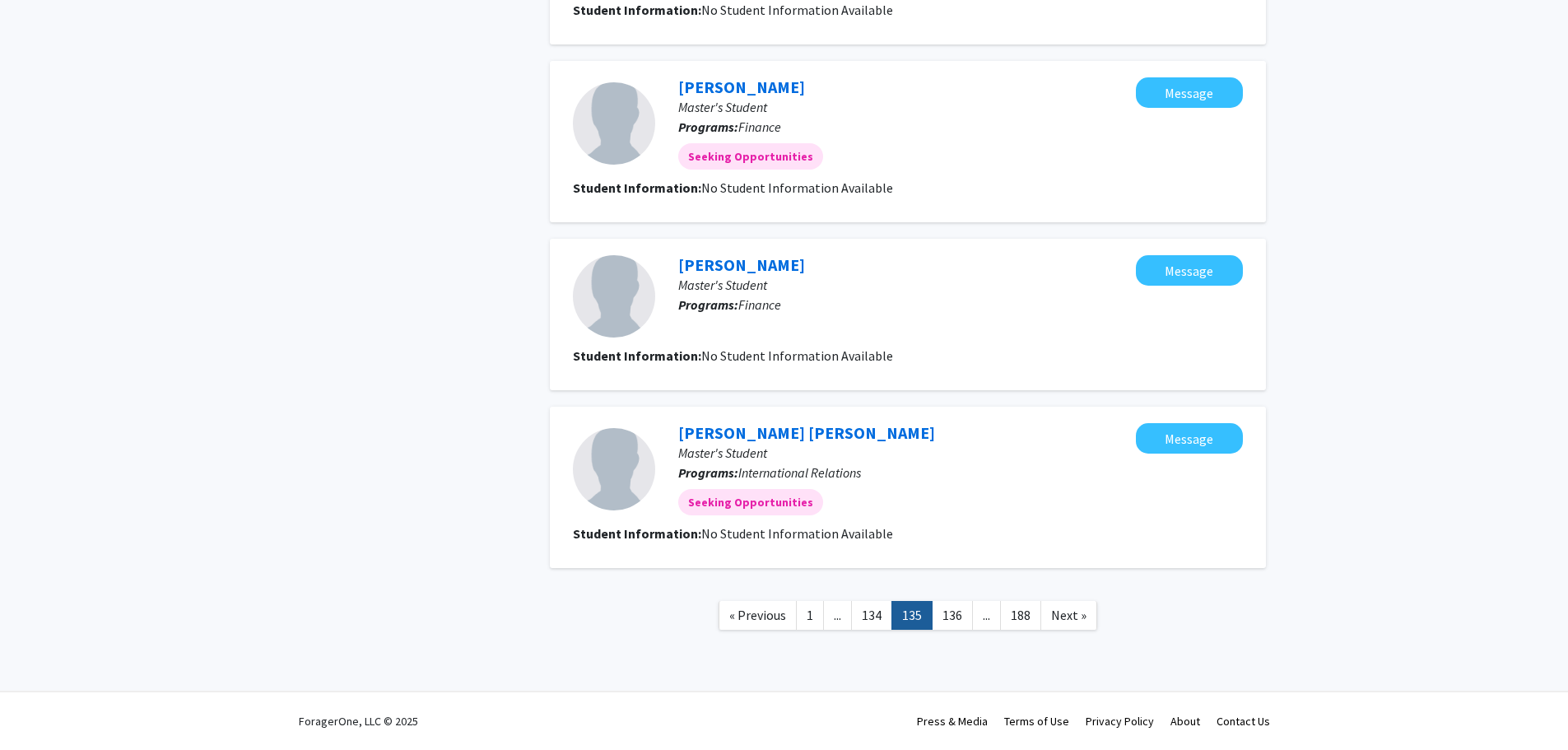
click at [954, 619] on link "136" at bounding box center [953, 616] width 42 height 29
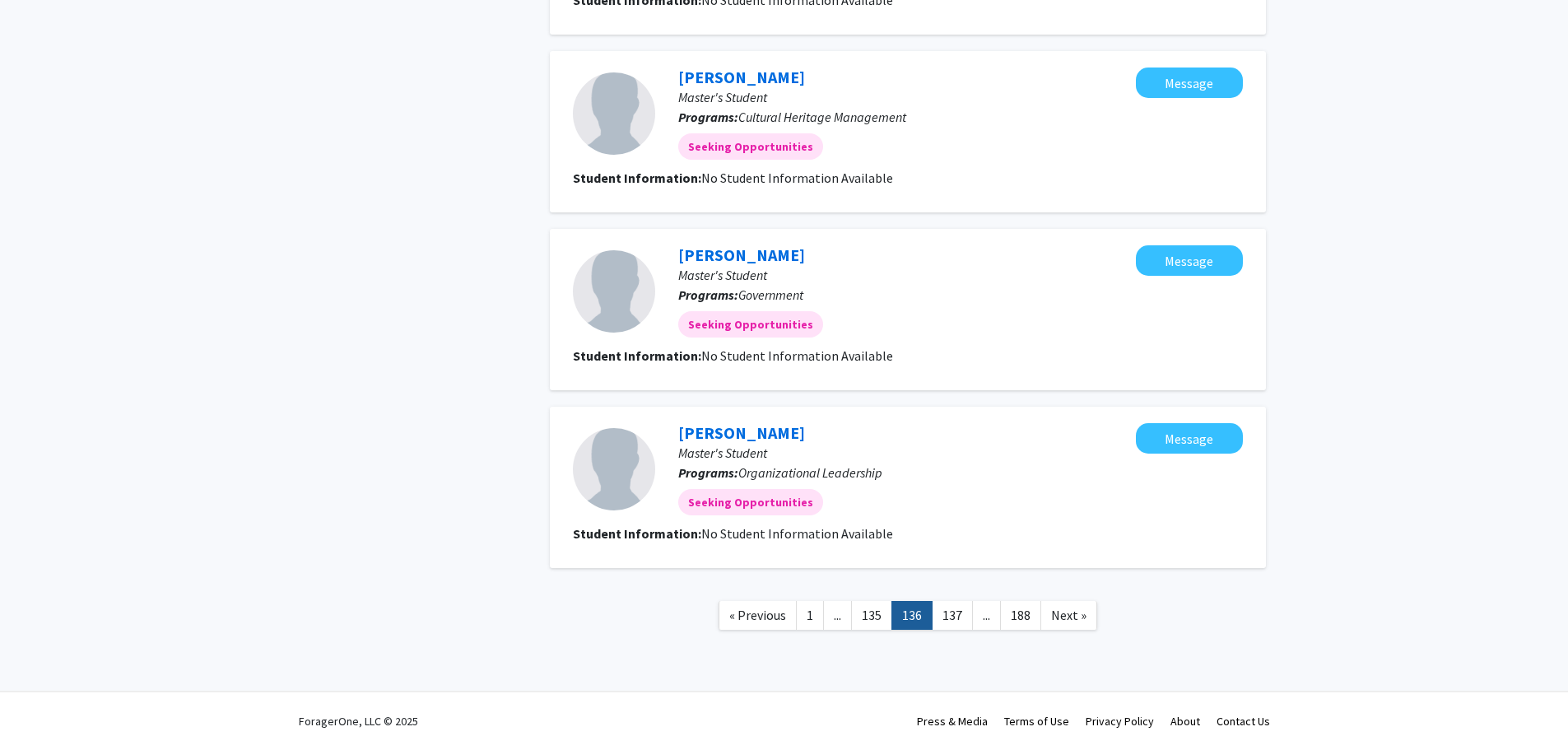
click at [953, 619] on link "137" at bounding box center [953, 616] width 42 height 29
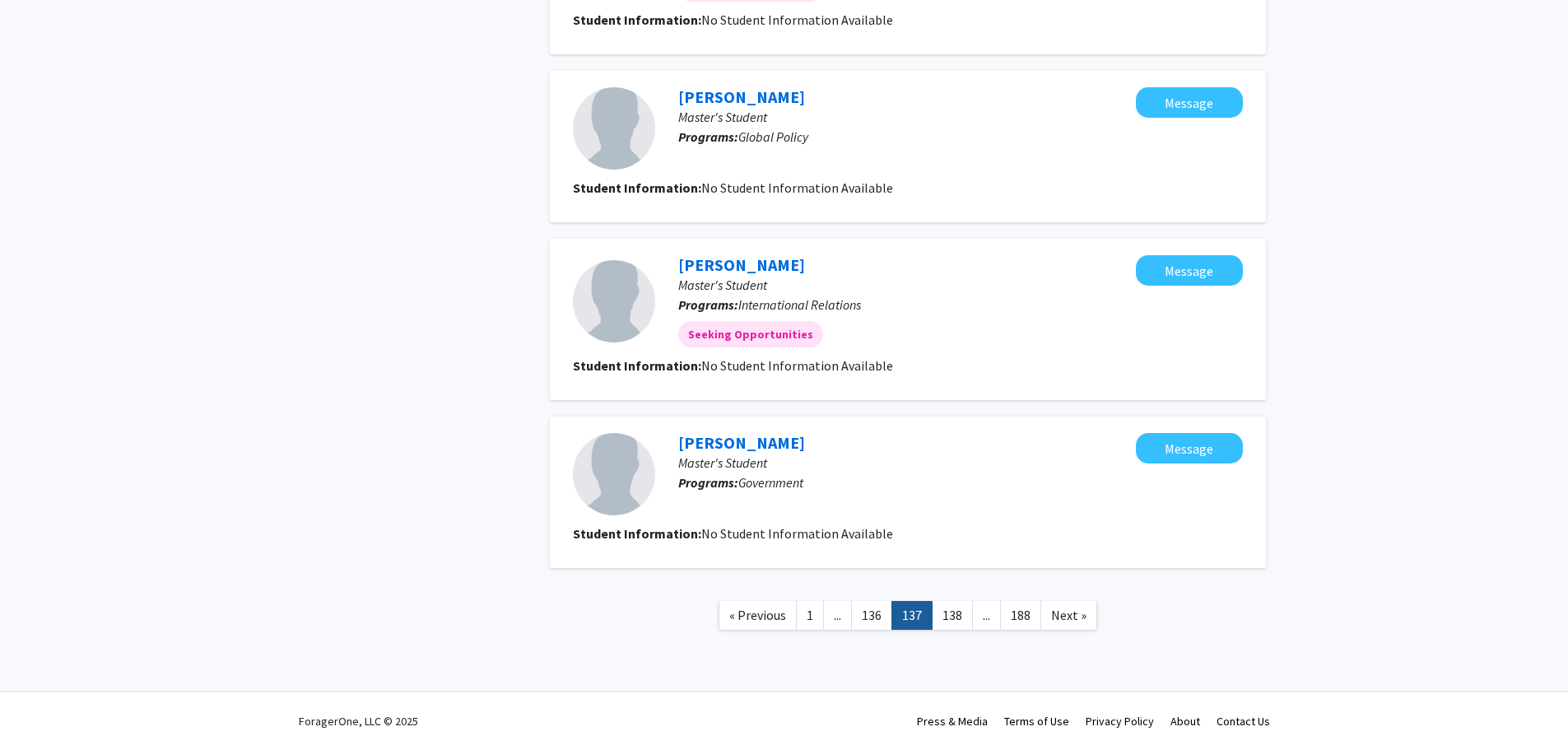
click at [952, 620] on link "138" at bounding box center [953, 616] width 42 height 29
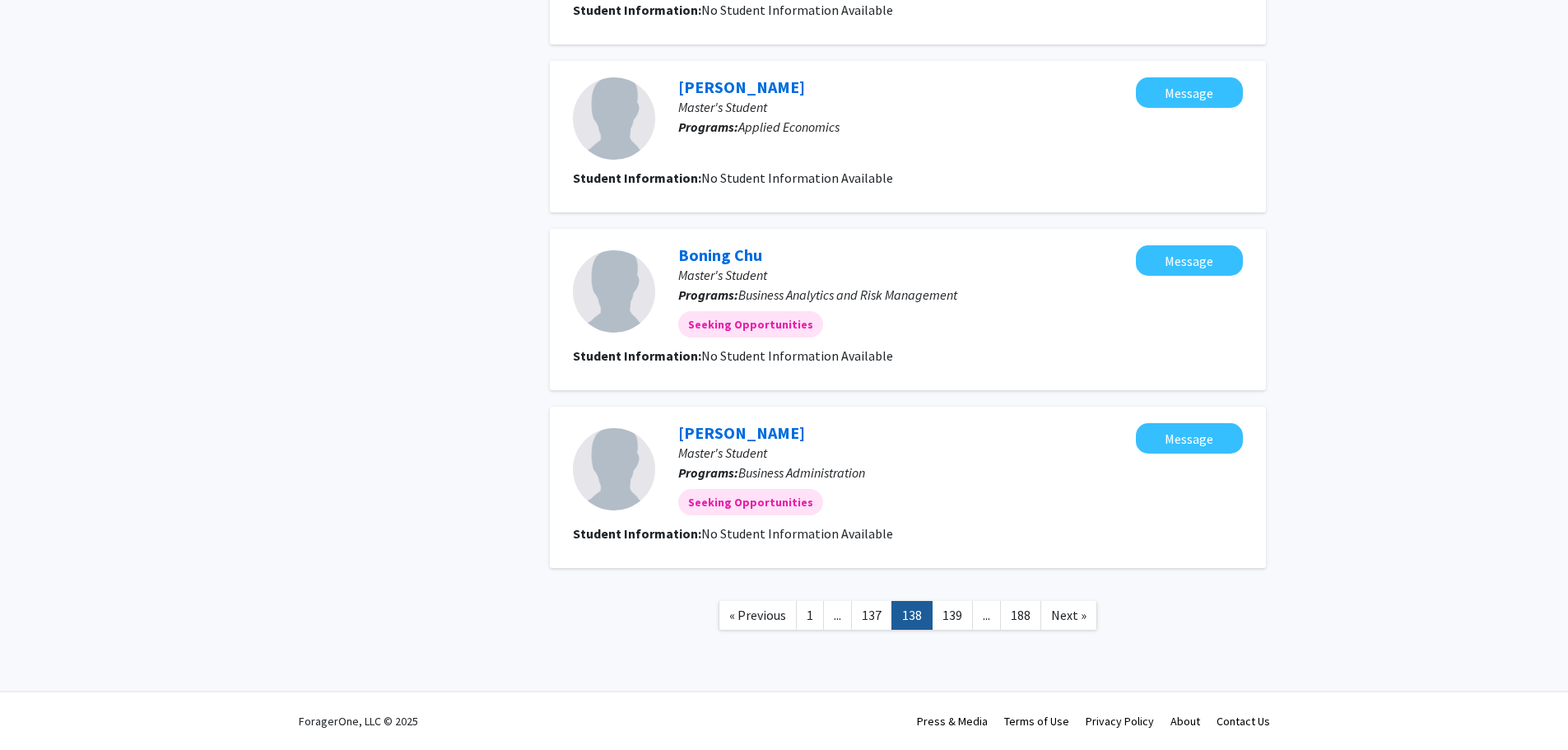
click at [951, 621] on link "139" at bounding box center [953, 616] width 42 height 29
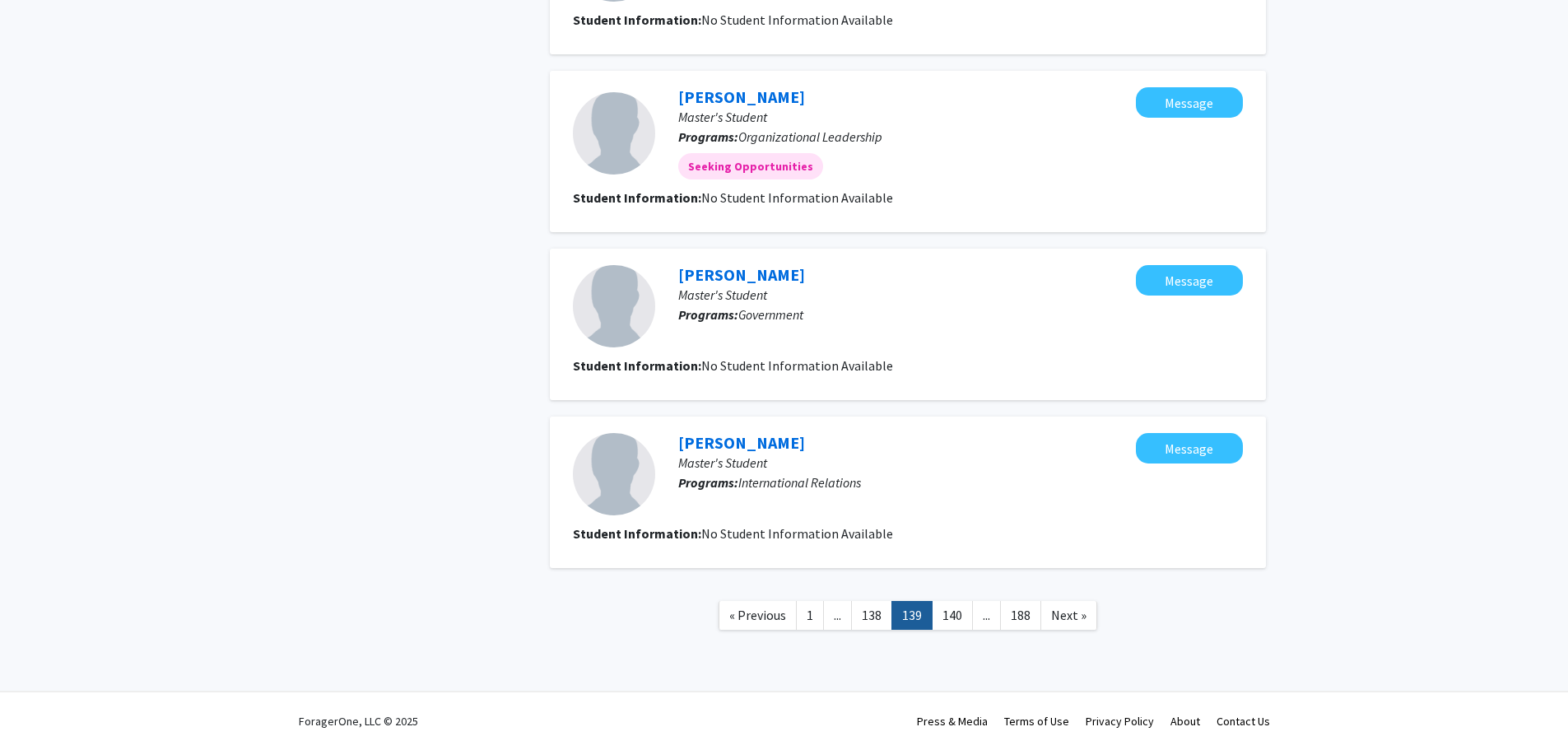
click at [949, 622] on link "140" at bounding box center [953, 616] width 42 height 29
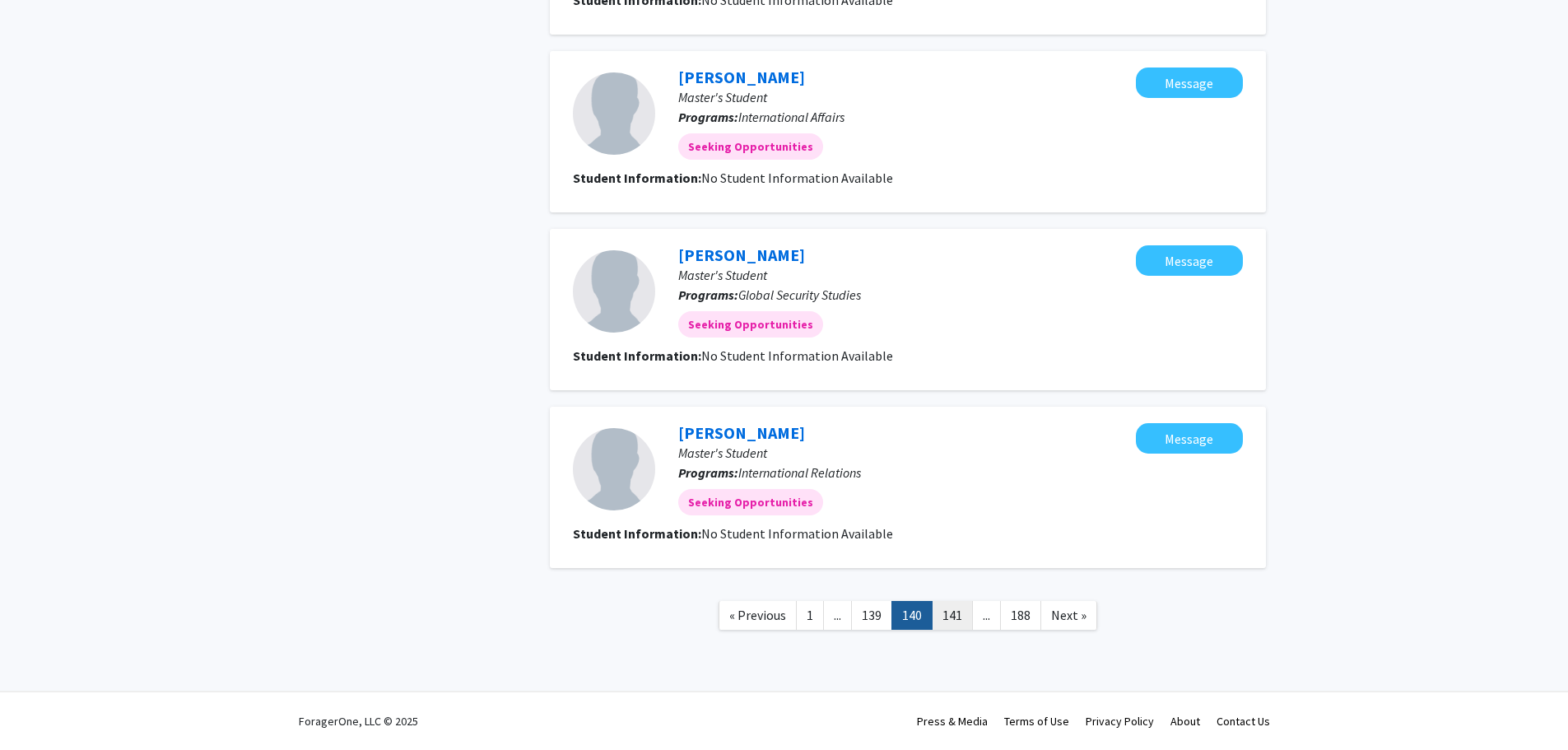
click at [950, 622] on link "141" at bounding box center [953, 616] width 42 height 29
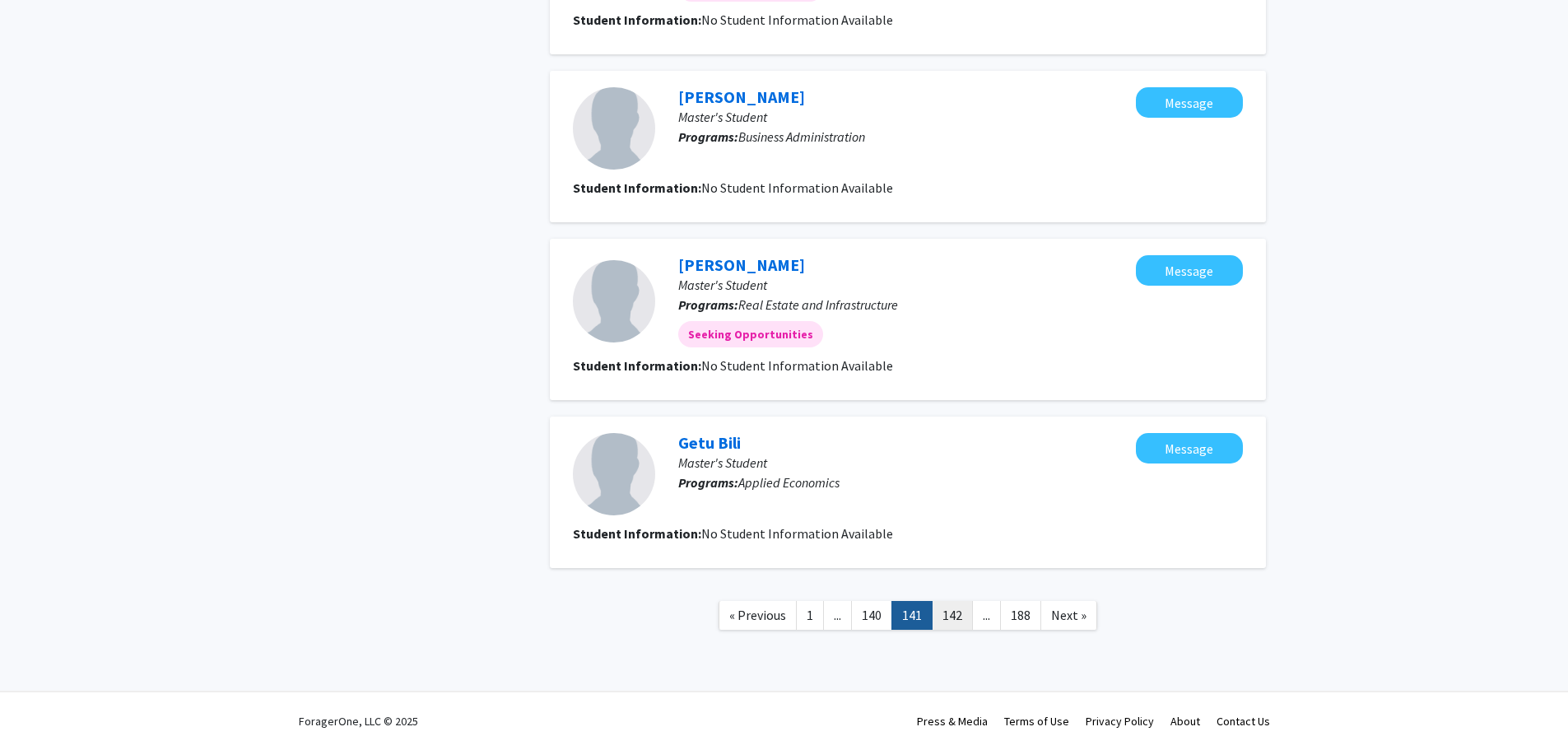
click at [951, 621] on link "142" at bounding box center [953, 616] width 42 height 29
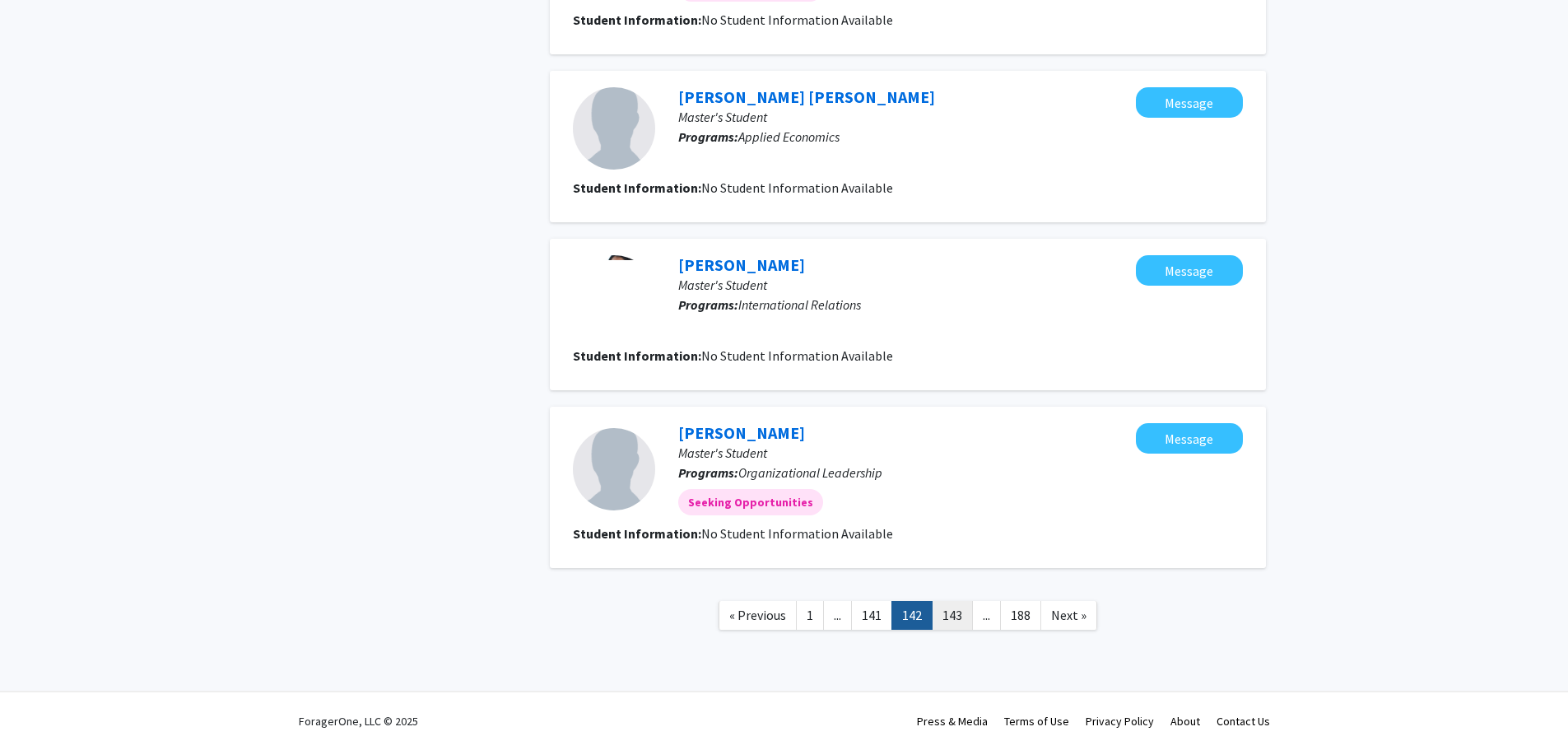
click at [956, 618] on link "143" at bounding box center [953, 616] width 42 height 29
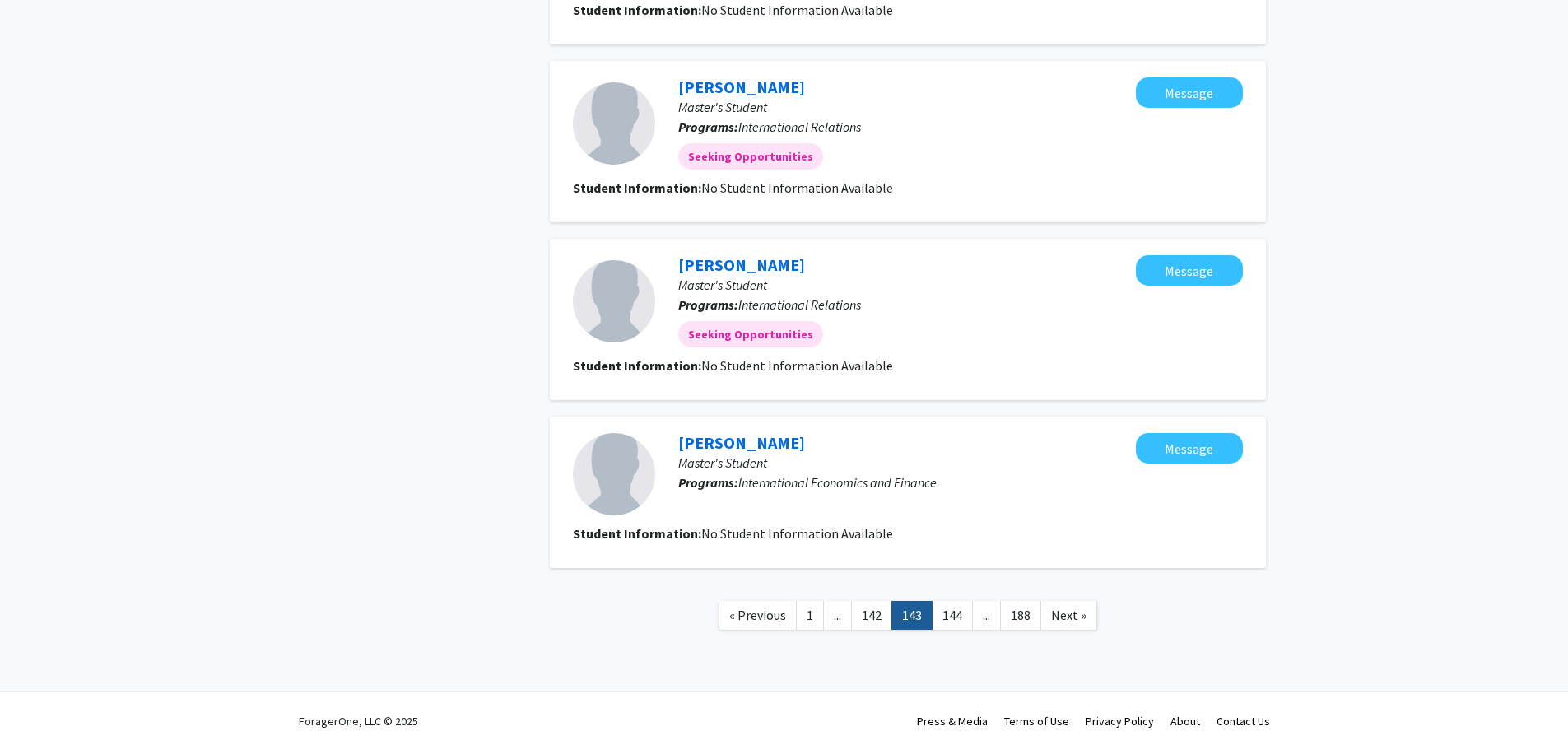
click at [952, 620] on link "144" at bounding box center [953, 616] width 42 height 29
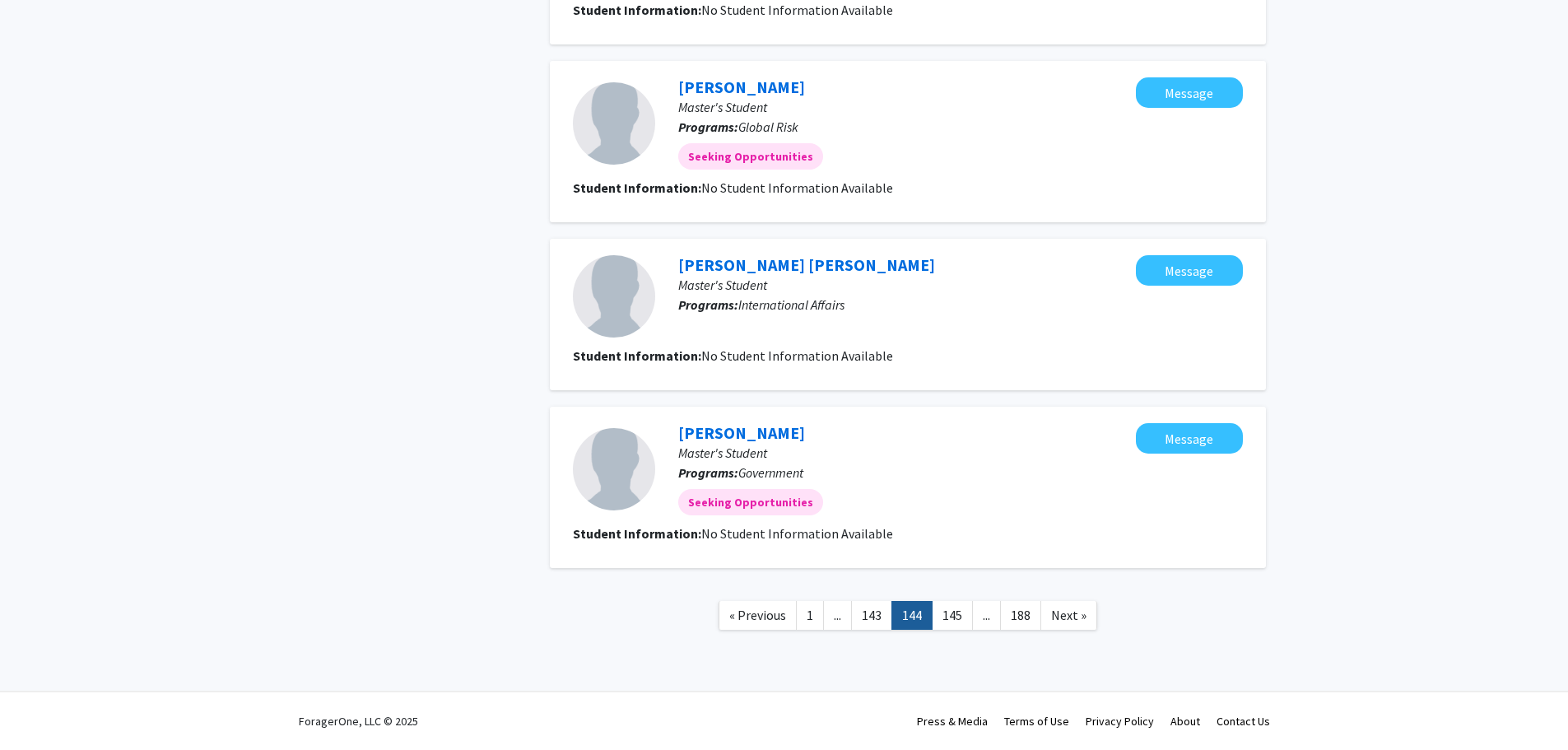
click at [952, 620] on link "145" at bounding box center [953, 616] width 42 height 29
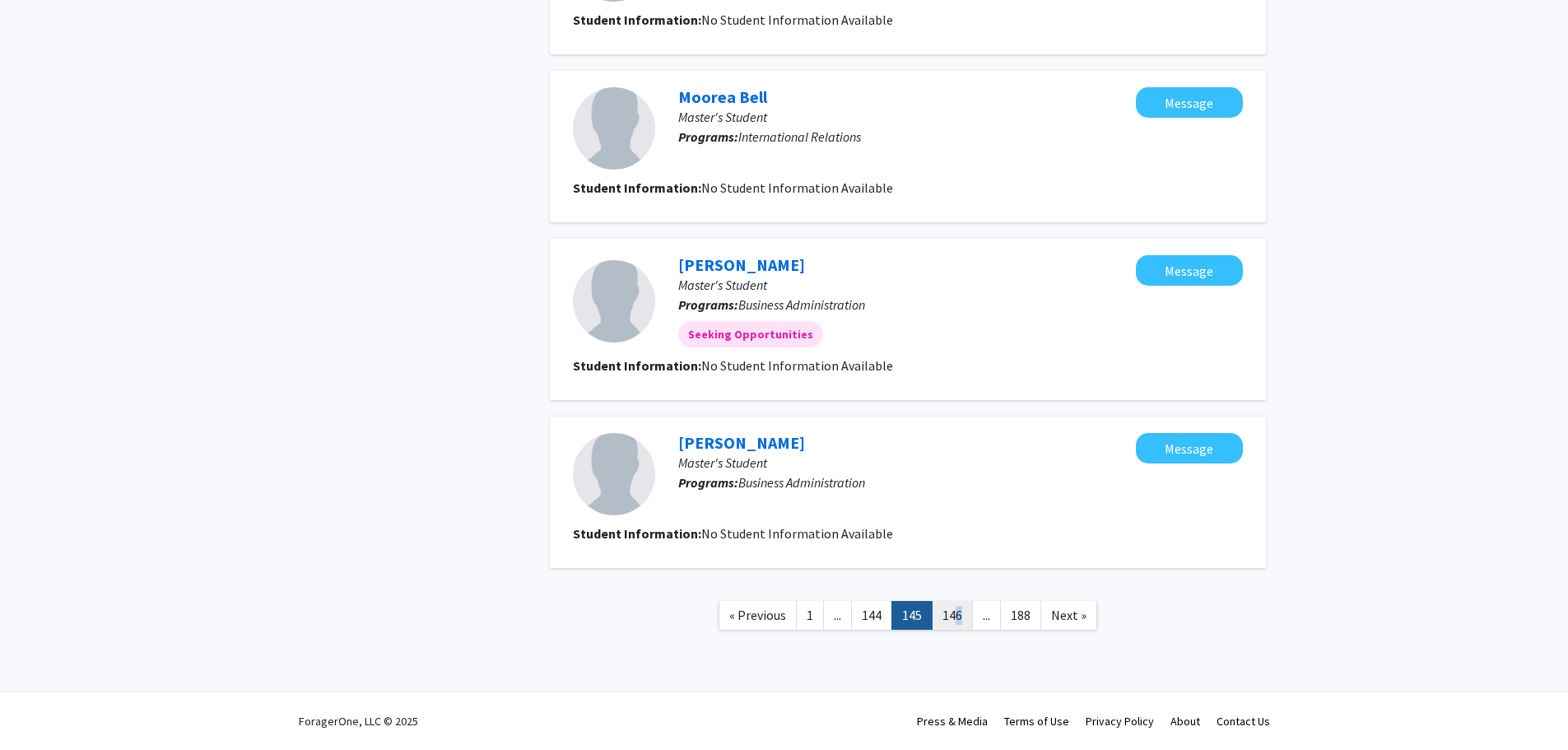
click at [953, 620] on link "146" at bounding box center [953, 616] width 42 height 29
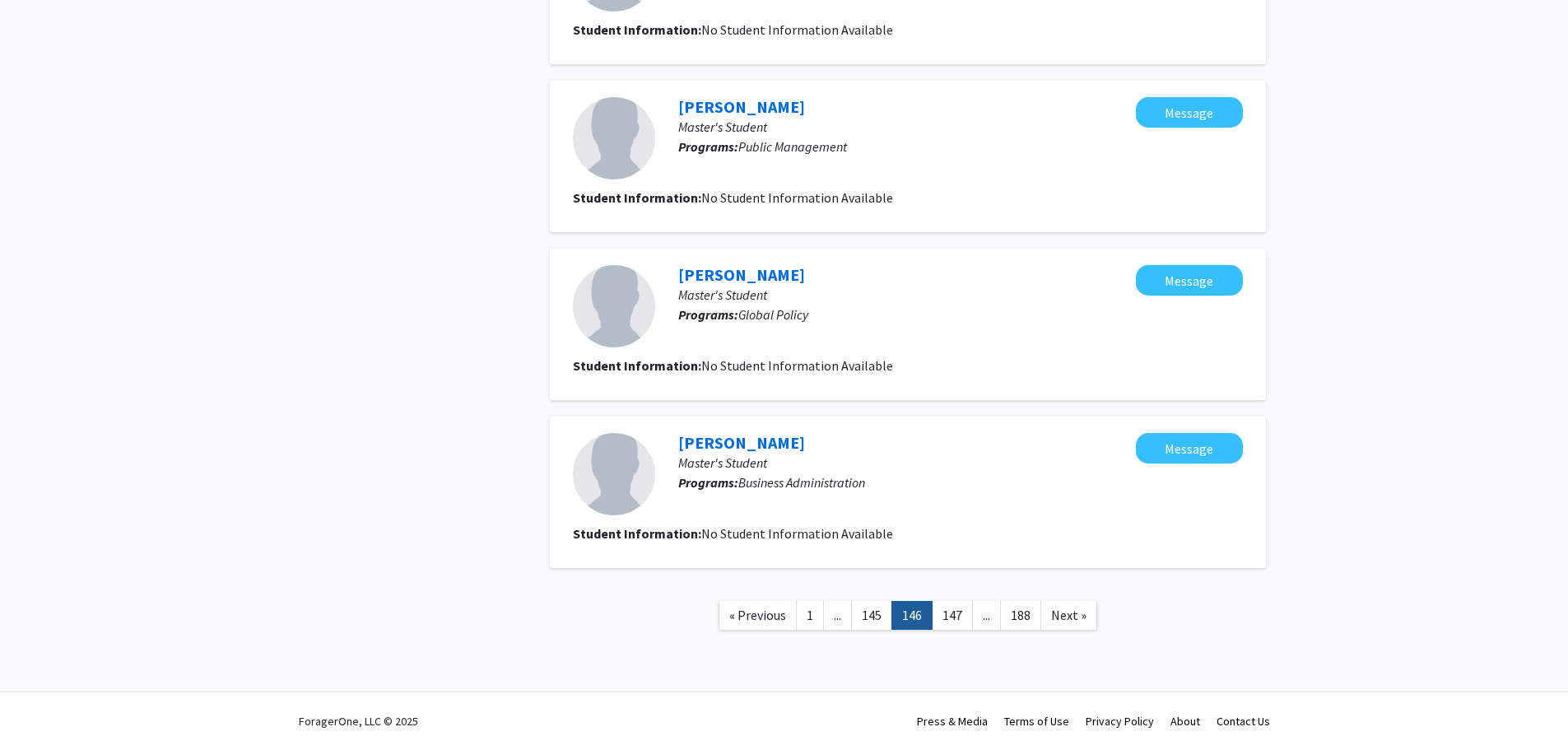
click at [952, 621] on link "147" at bounding box center [953, 616] width 42 height 29
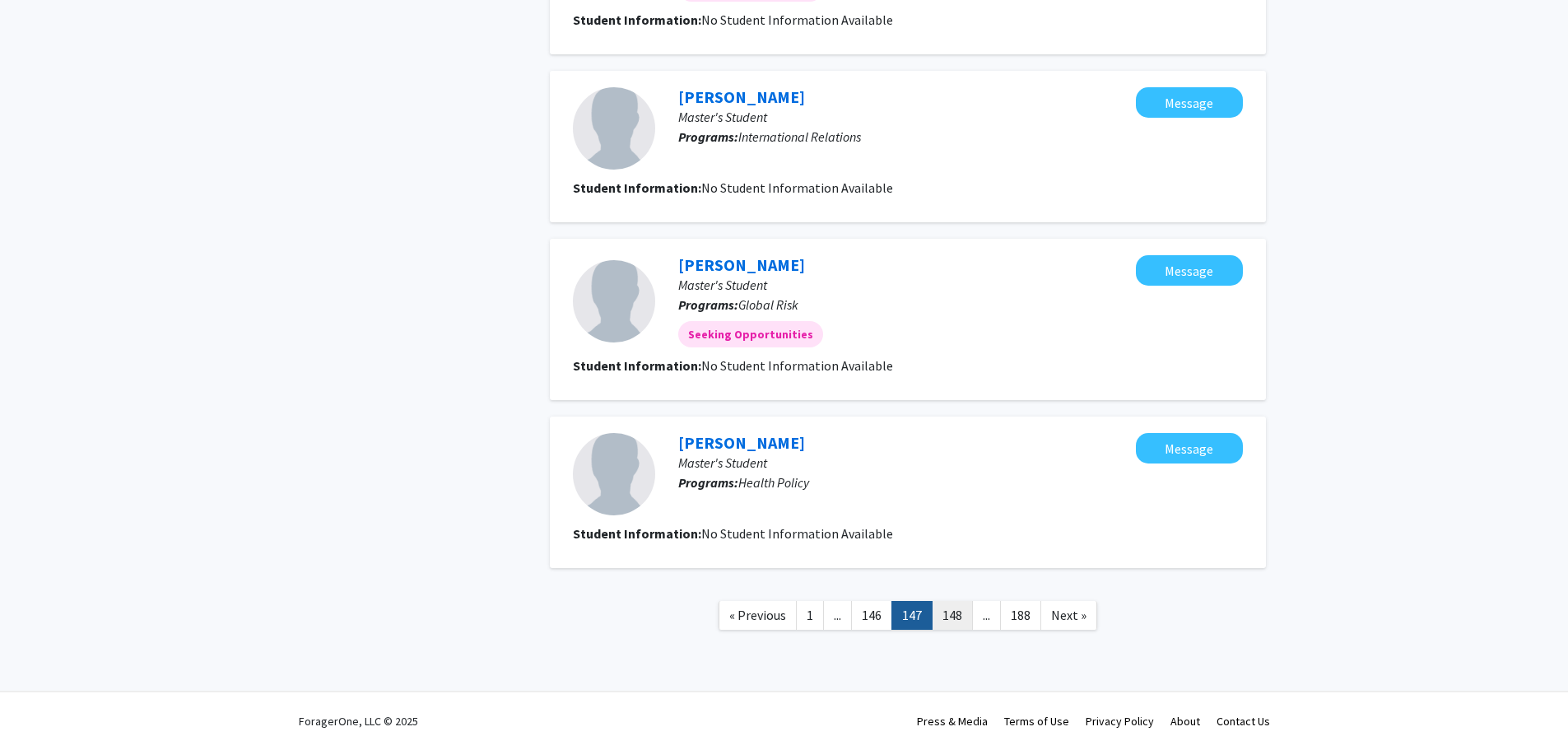
click at [958, 618] on link "148" at bounding box center [953, 616] width 42 height 29
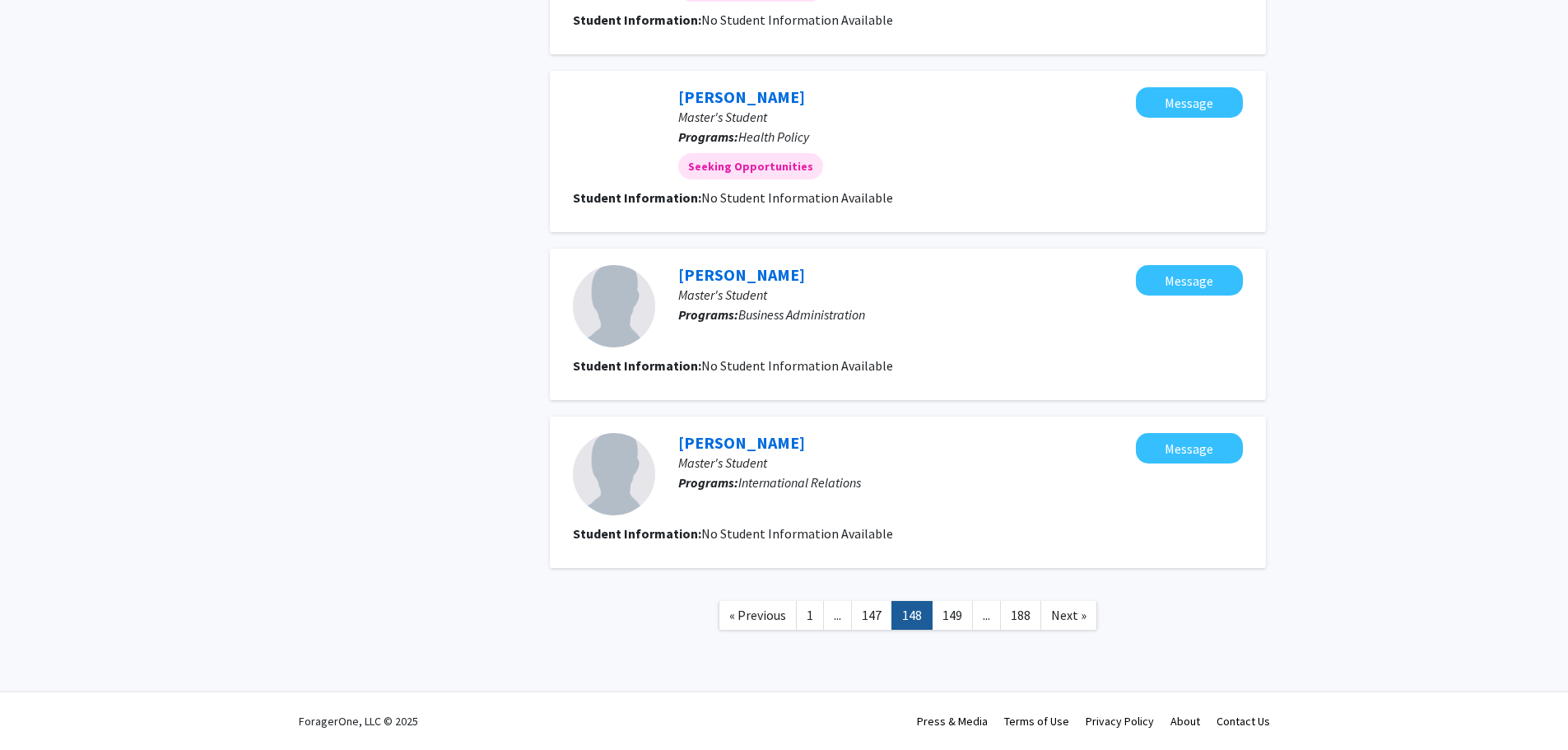
click at [952, 622] on link "149" at bounding box center [953, 616] width 42 height 29
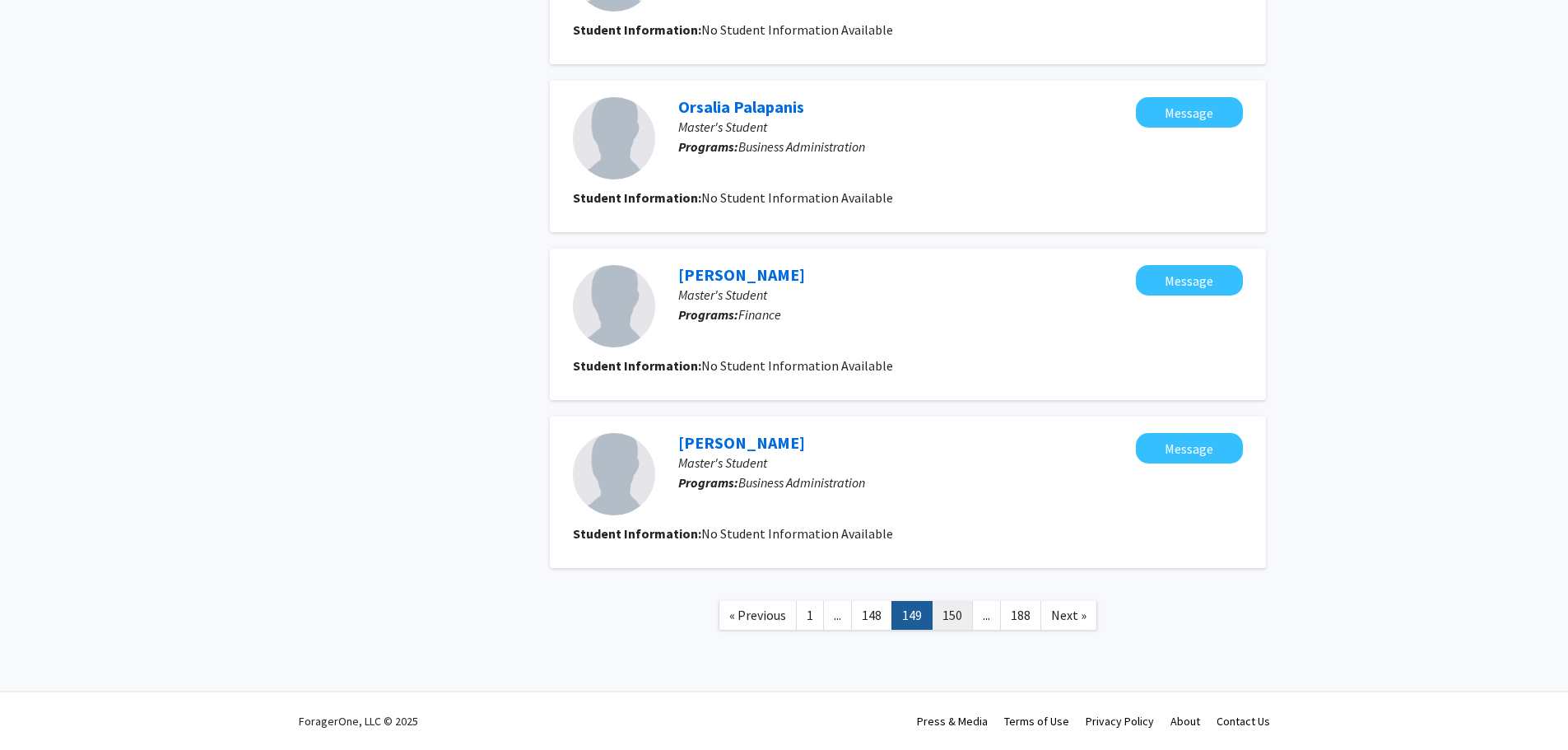
click at [955, 621] on link "150" at bounding box center [953, 616] width 42 height 29
click at [957, 618] on link "151" at bounding box center [953, 616] width 42 height 29
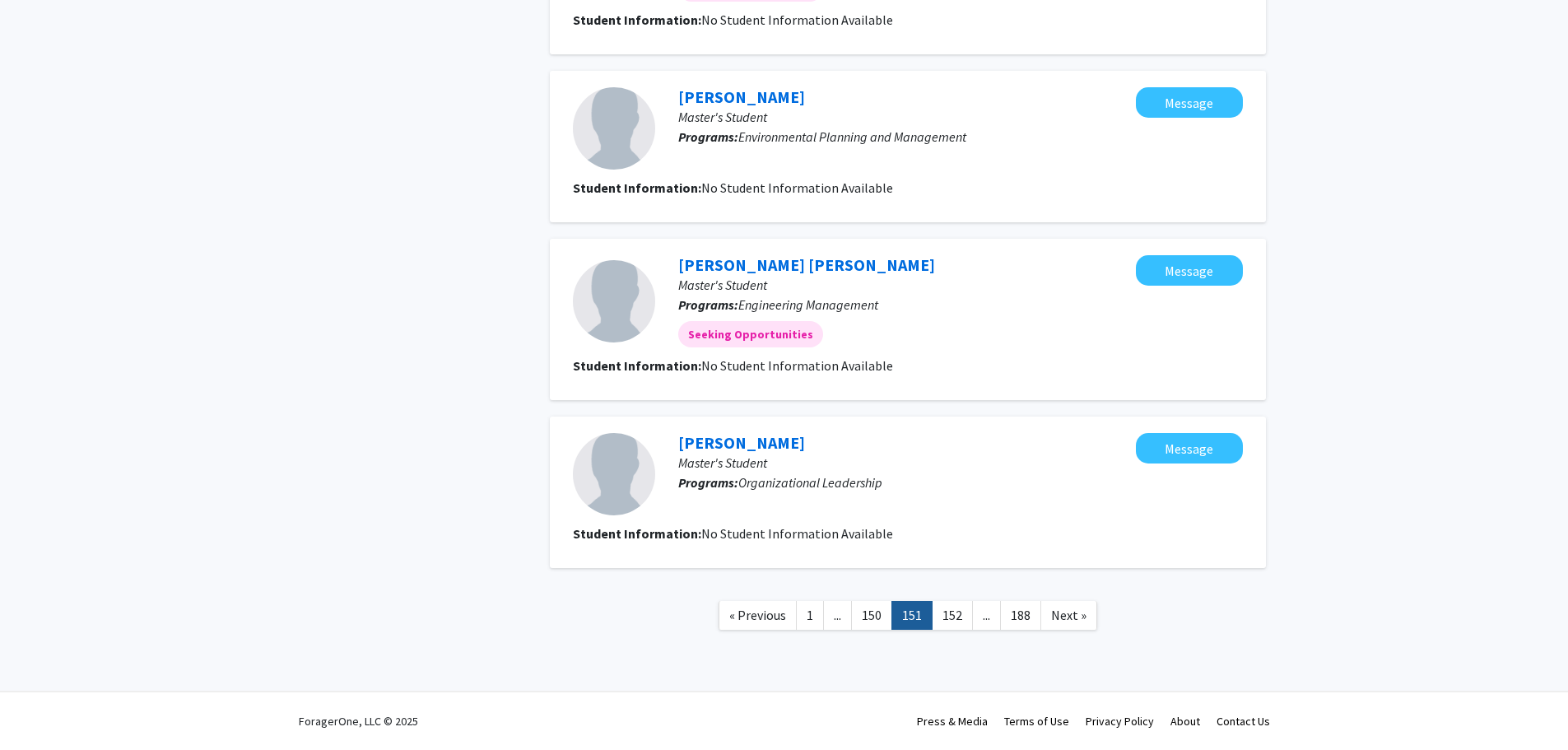
click at [952, 621] on link "152" at bounding box center [953, 616] width 42 height 29
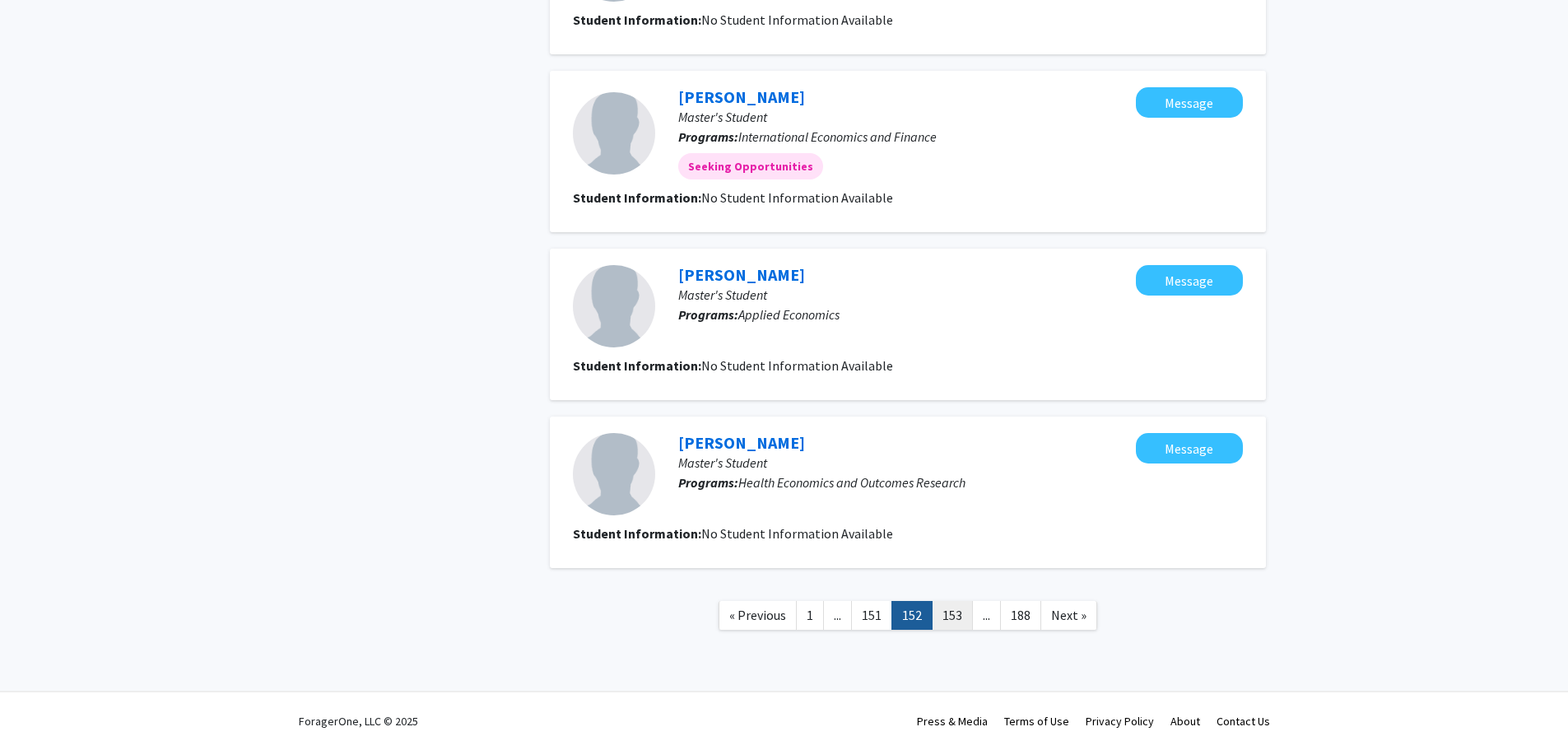
click at [958, 617] on link "153" at bounding box center [953, 616] width 42 height 29
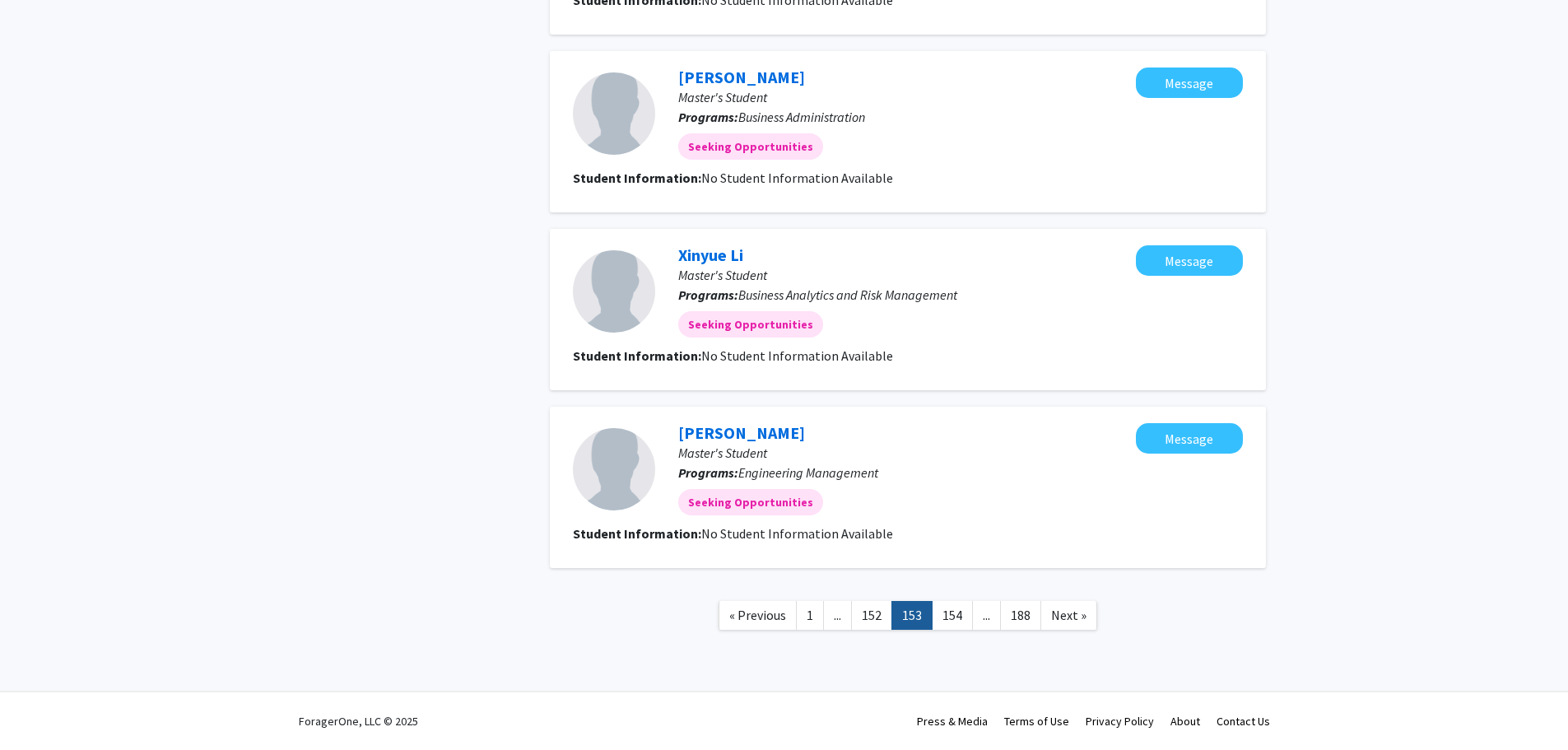
click at [955, 619] on link "154" at bounding box center [953, 616] width 42 height 29
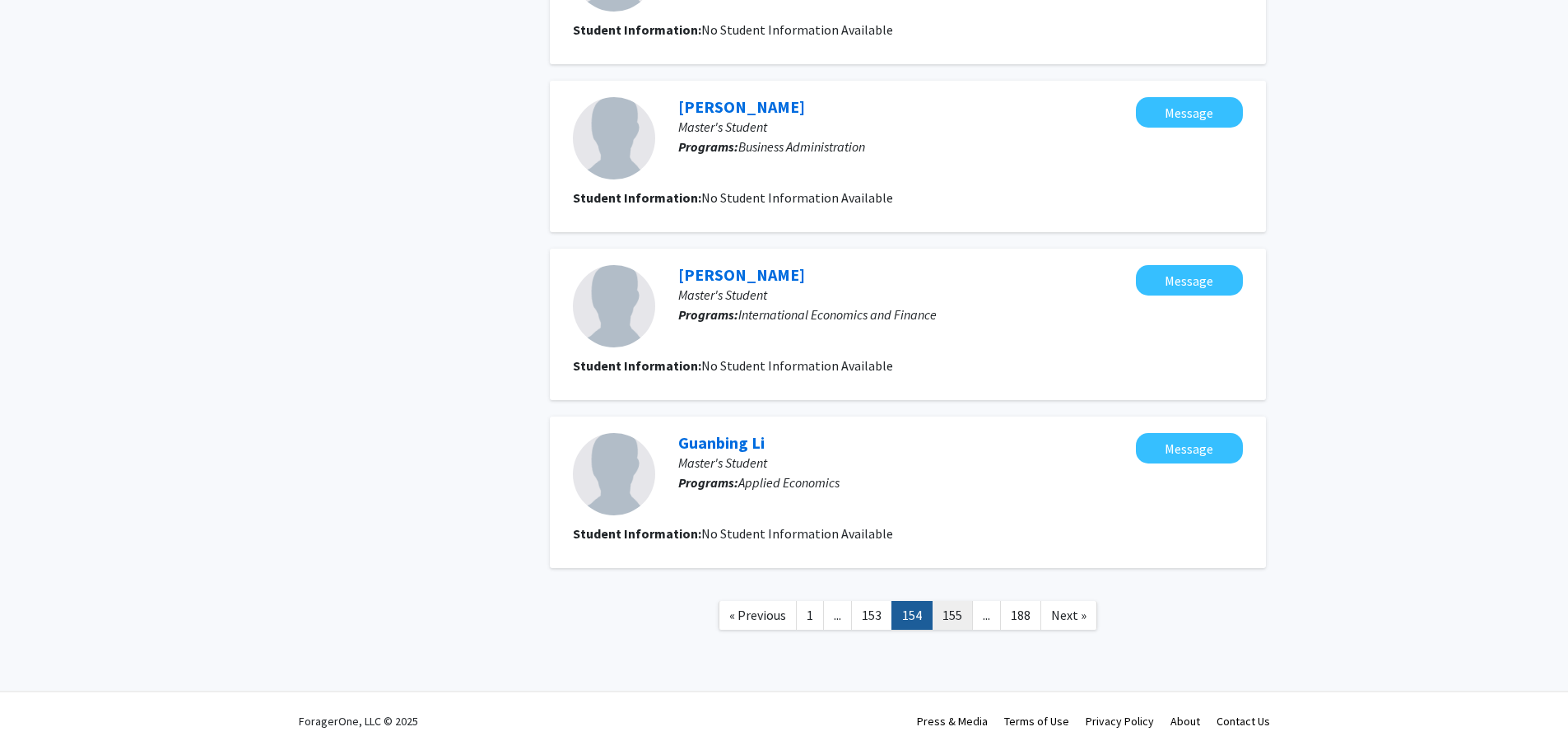
click at [955, 619] on link "155" at bounding box center [953, 616] width 42 height 29
click at [953, 622] on link "156" at bounding box center [953, 616] width 42 height 29
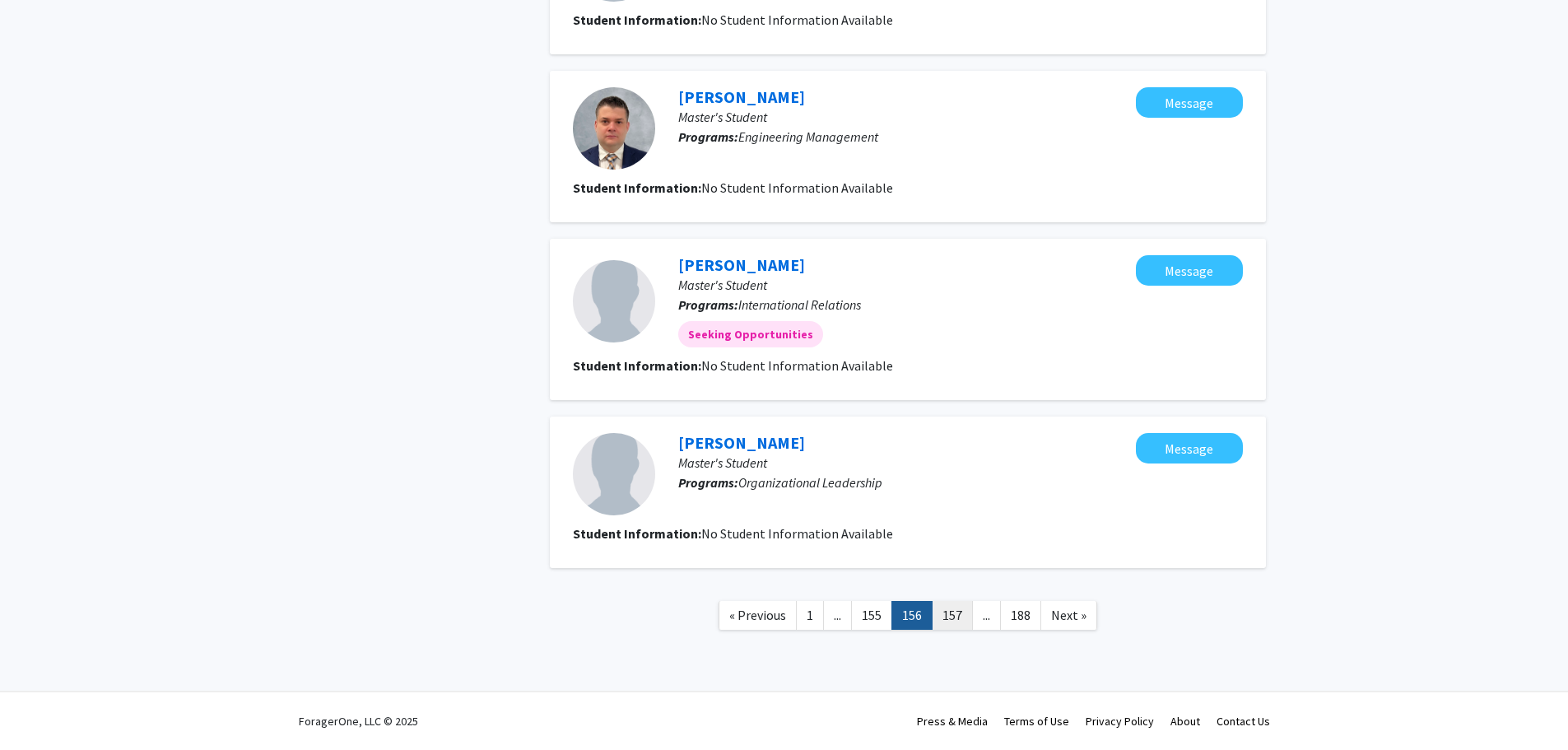
click at [957, 621] on link "157" at bounding box center [953, 616] width 42 height 29
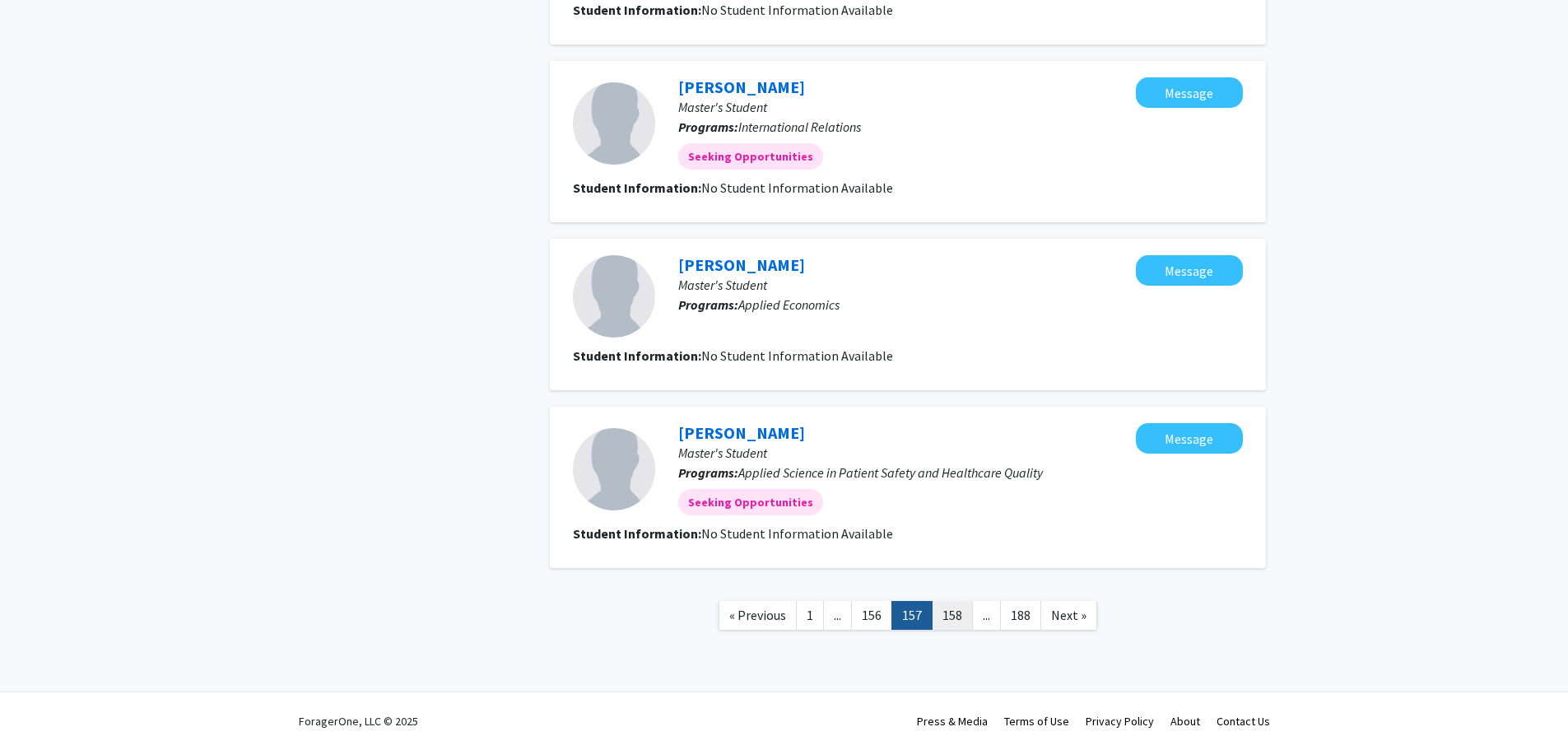
click at [959, 620] on link "158" at bounding box center [953, 616] width 42 height 29
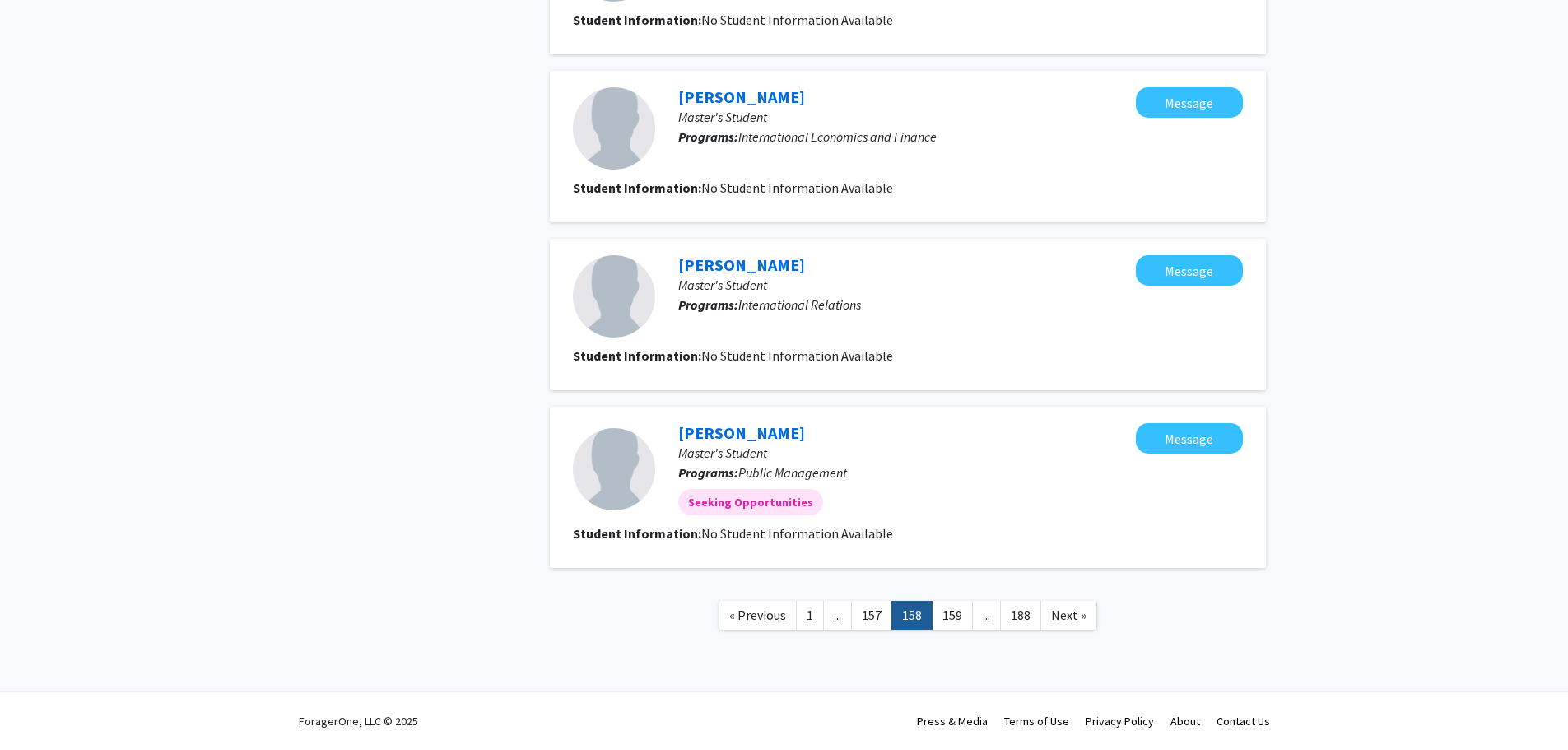
click at [956, 621] on link "159" at bounding box center [953, 616] width 42 height 29
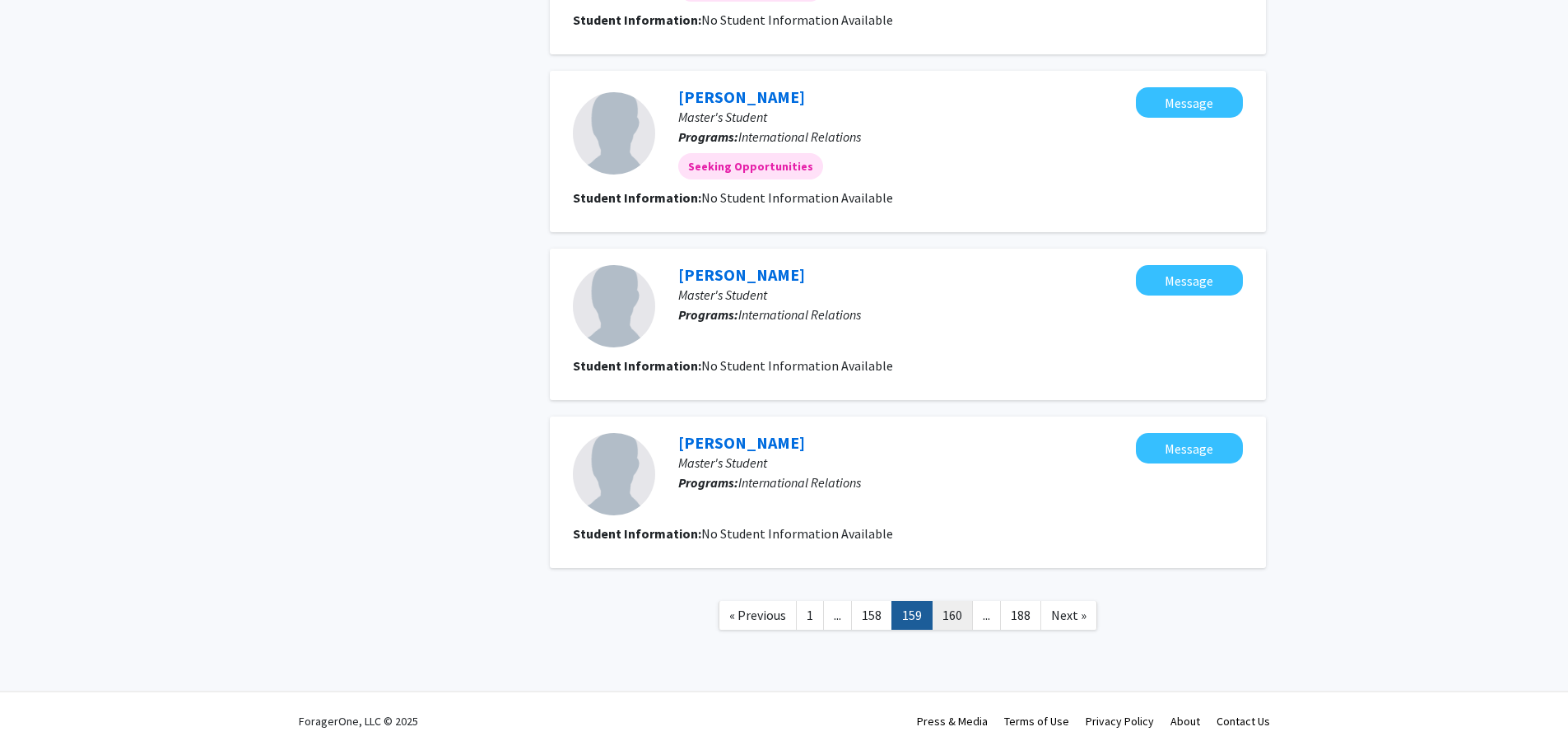
click at [953, 622] on link "160" at bounding box center [953, 616] width 42 height 29
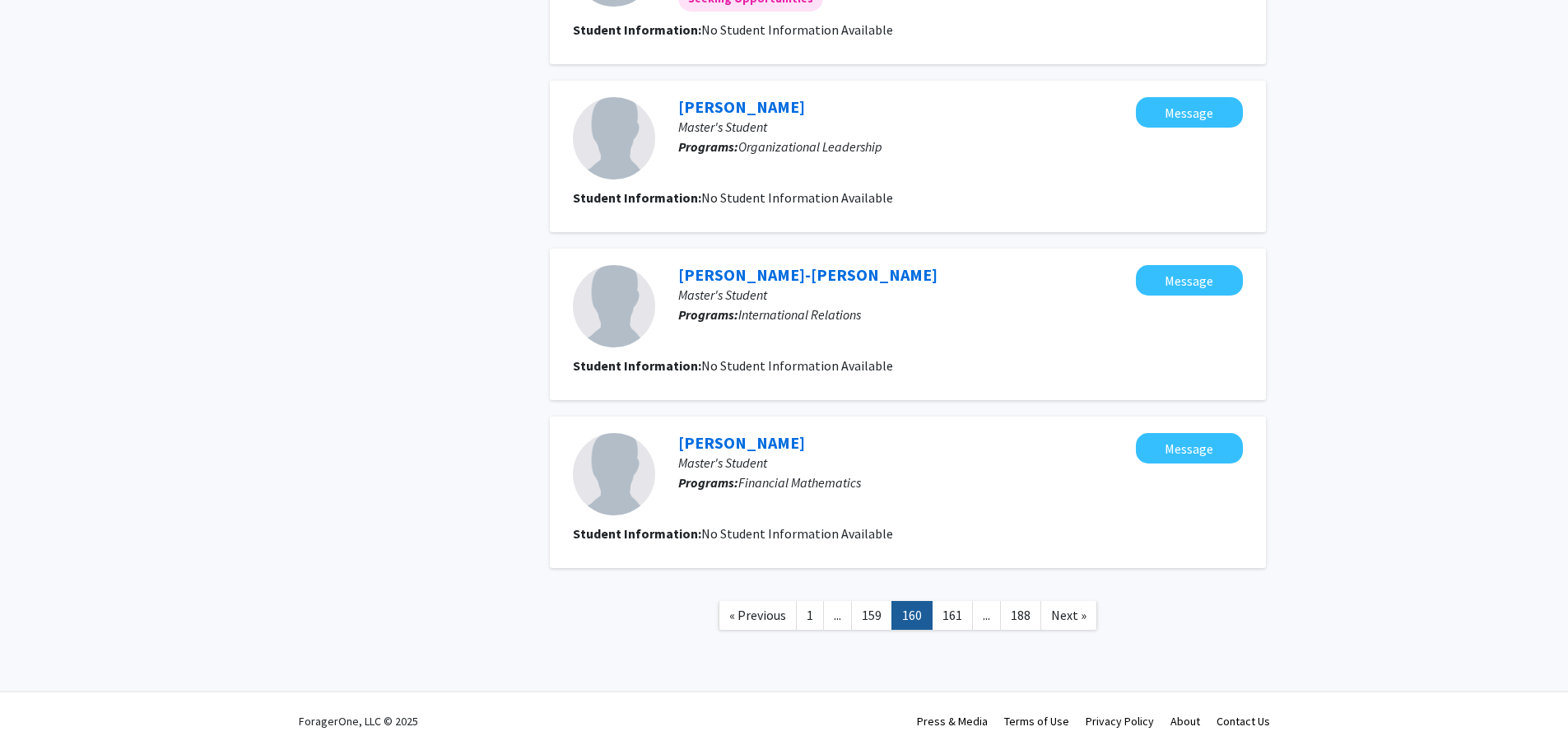
click at [953, 622] on link "161" at bounding box center [953, 616] width 42 height 29
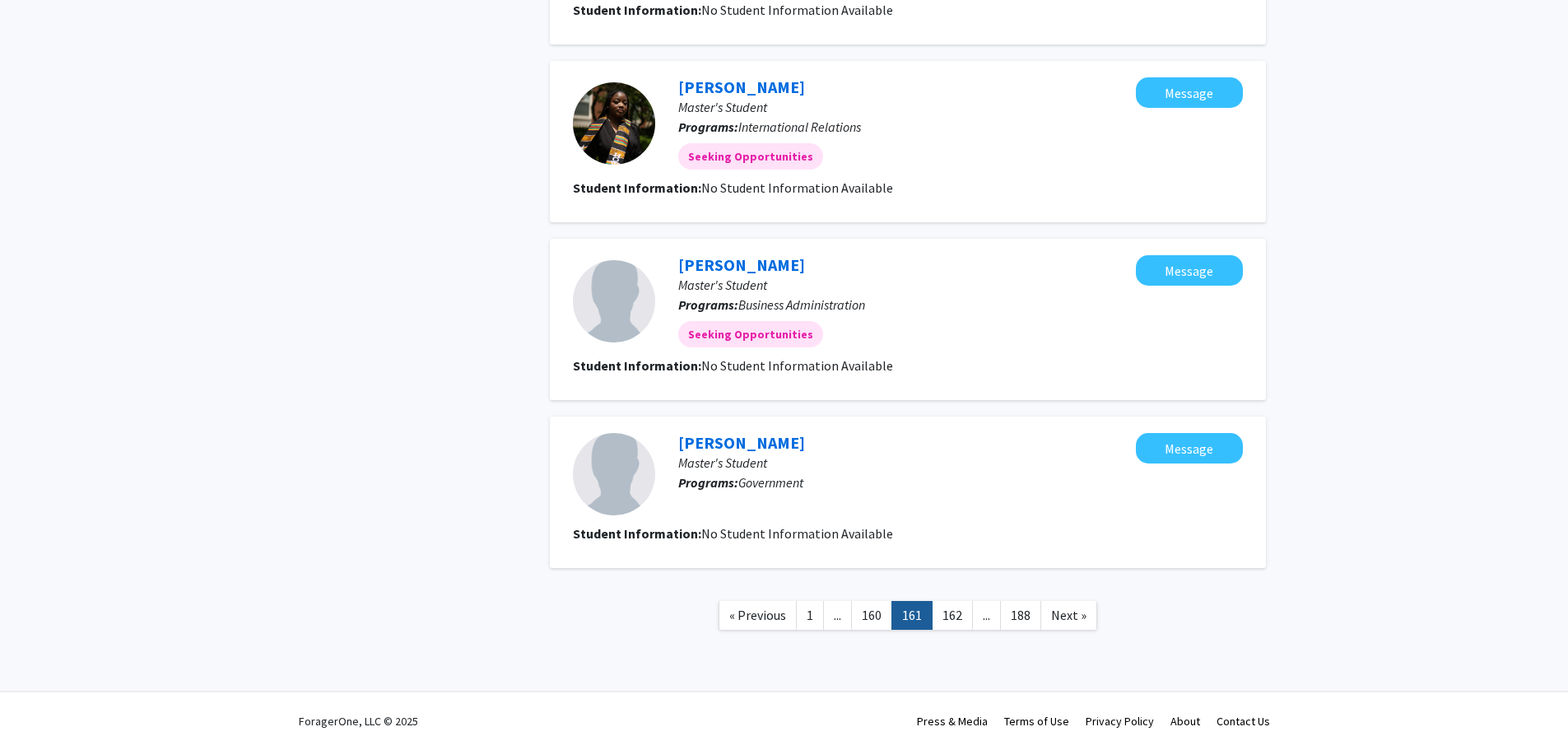
click at [953, 622] on link "162" at bounding box center [953, 616] width 42 height 29
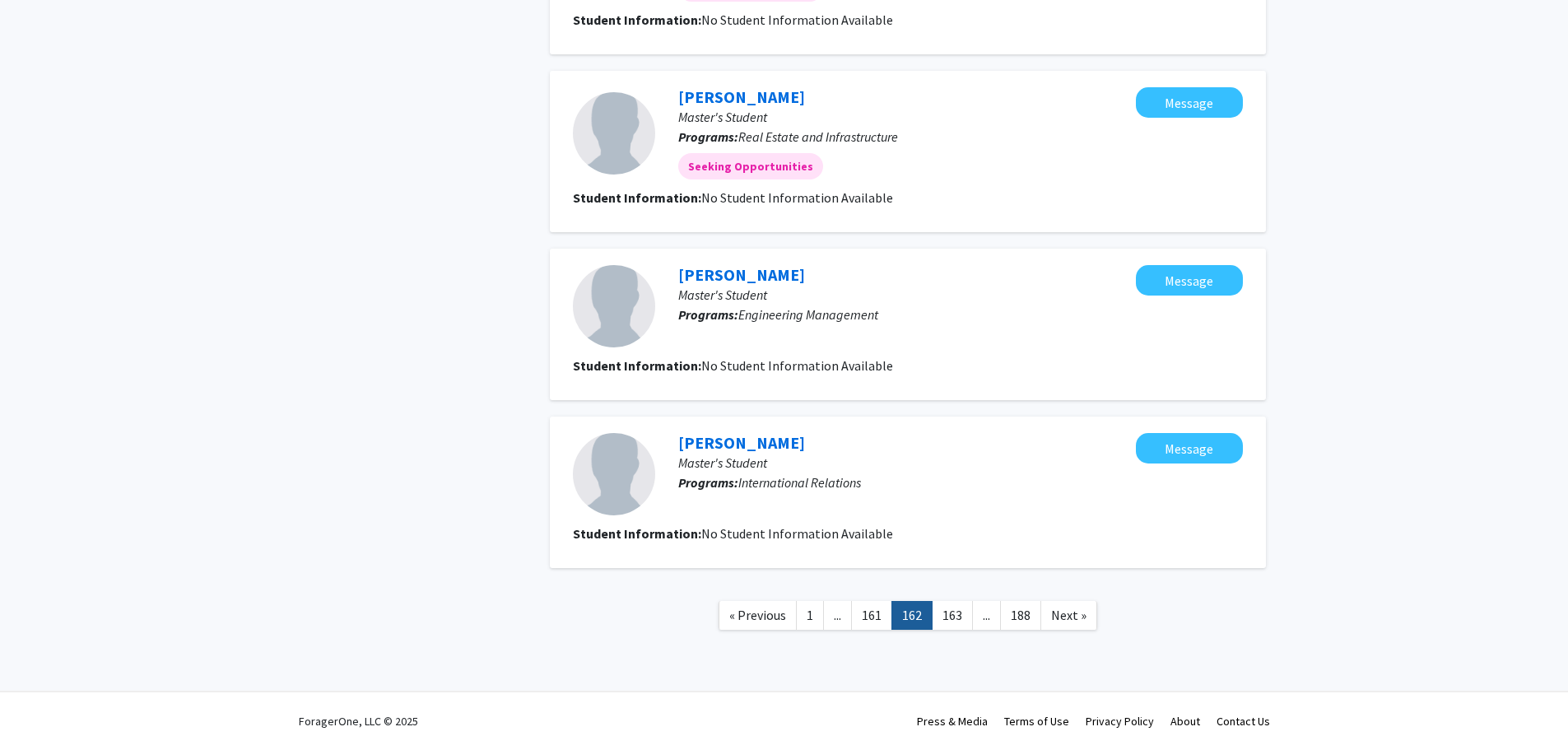
click at [953, 622] on link "163" at bounding box center [953, 616] width 42 height 29
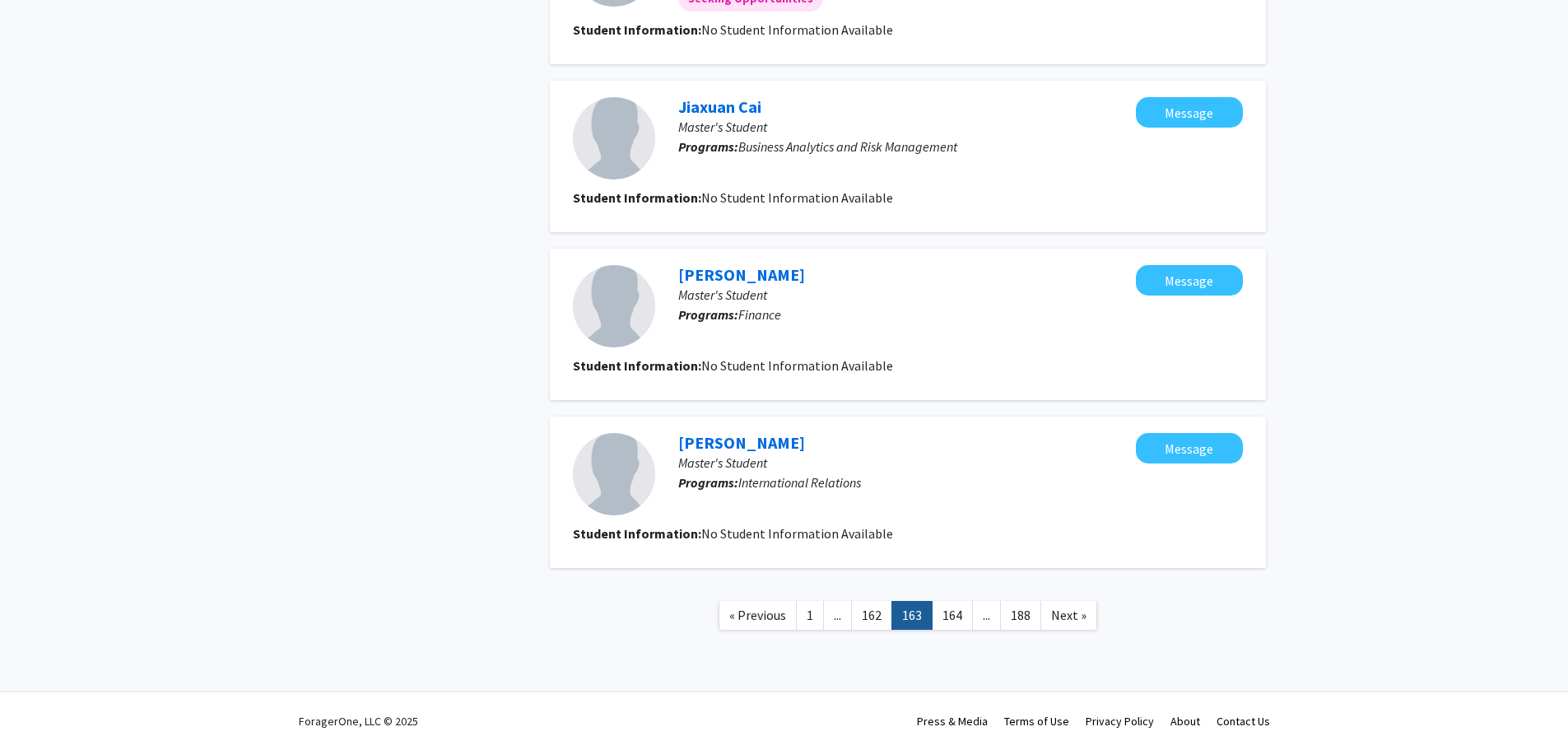
click at [951, 622] on link "164" at bounding box center [953, 616] width 42 height 29
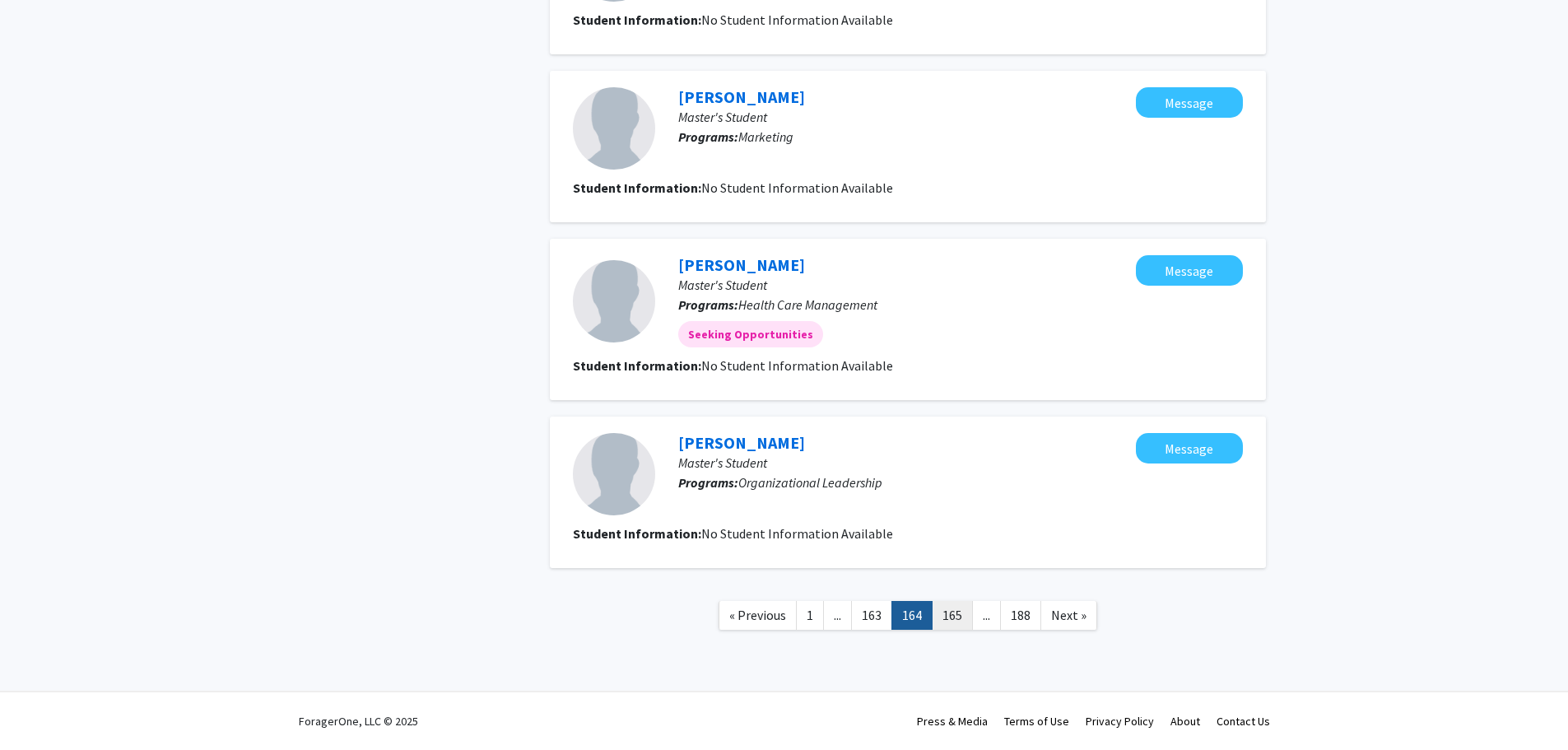
click at [952, 622] on link "165" at bounding box center [953, 616] width 42 height 29
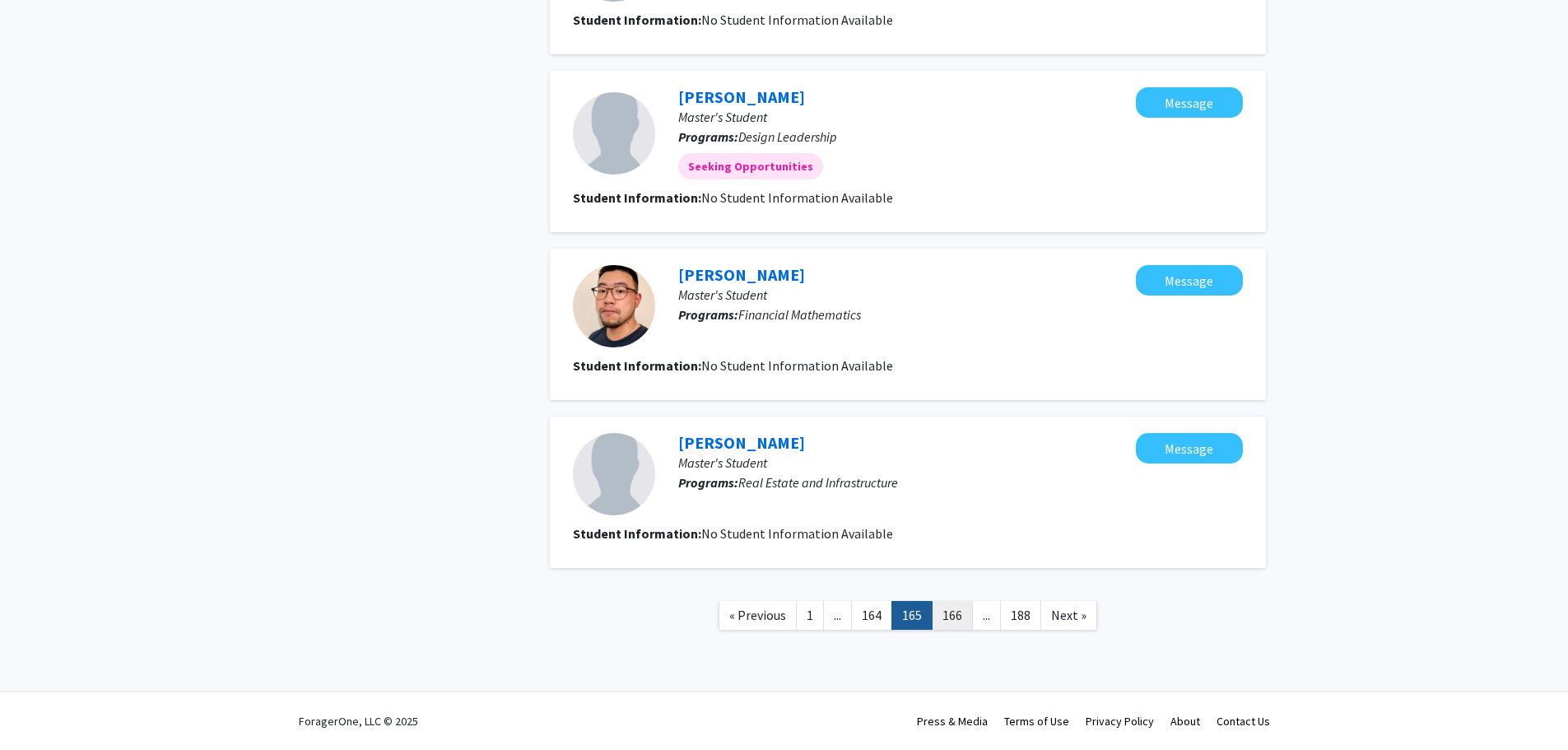
click at [954, 622] on link "166" at bounding box center [953, 616] width 42 height 29
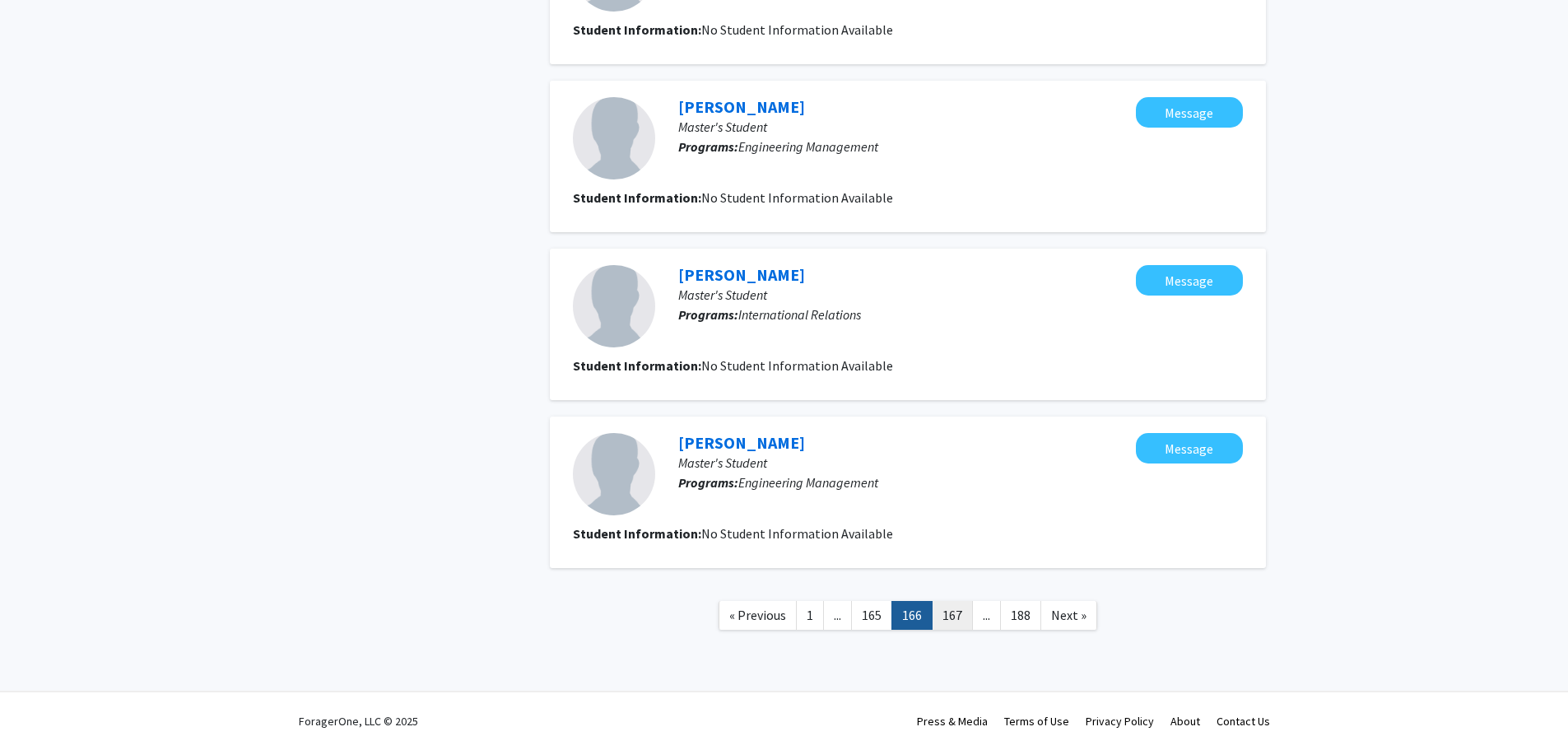
click at [955, 622] on link "167" at bounding box center [953, 616] width 42 height 29
click at [955, 622] on link "168" at bounding box center [953, 616] width 42 height 29
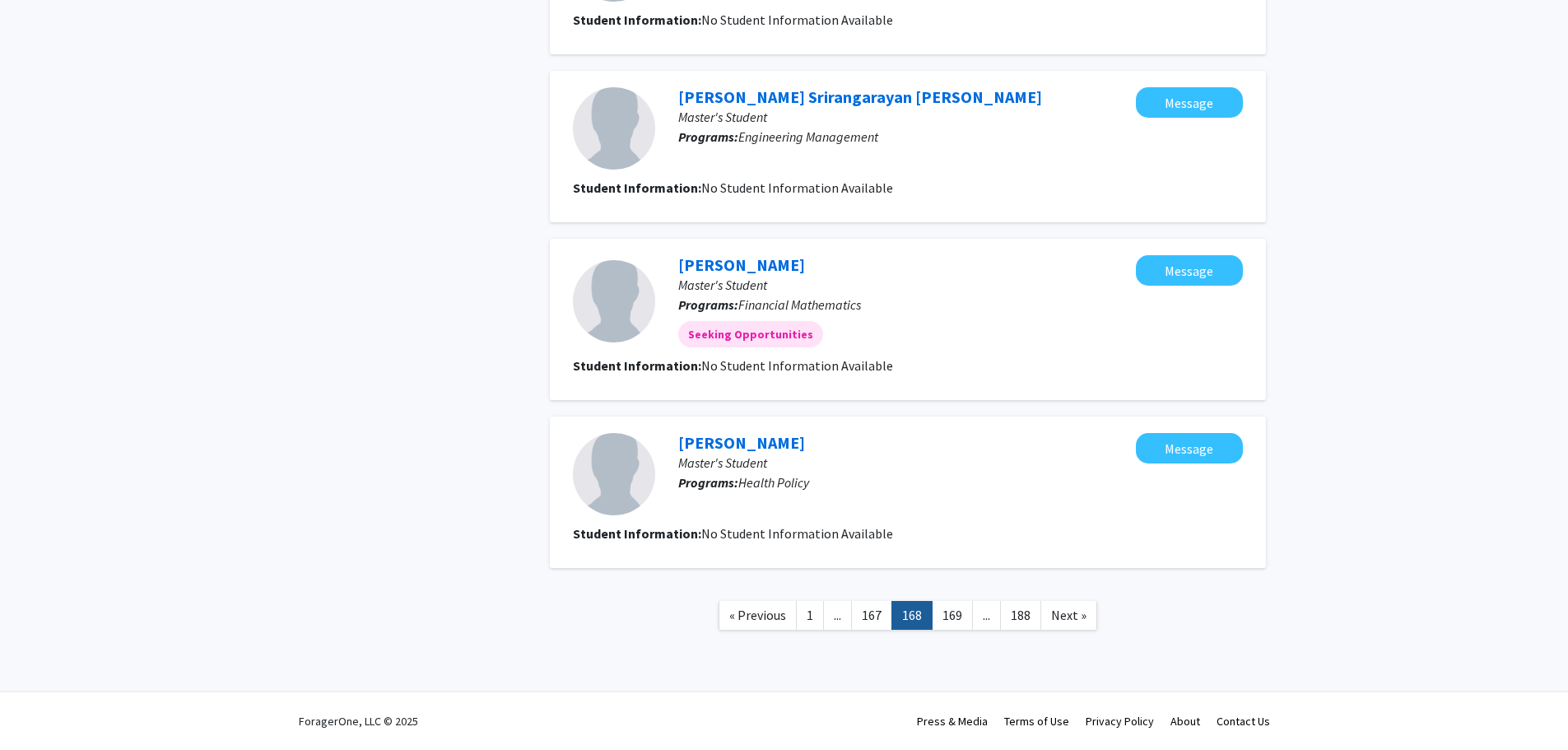
click at [953, 622] on link "169" at bounding box center [953, 616] width 42 height 29
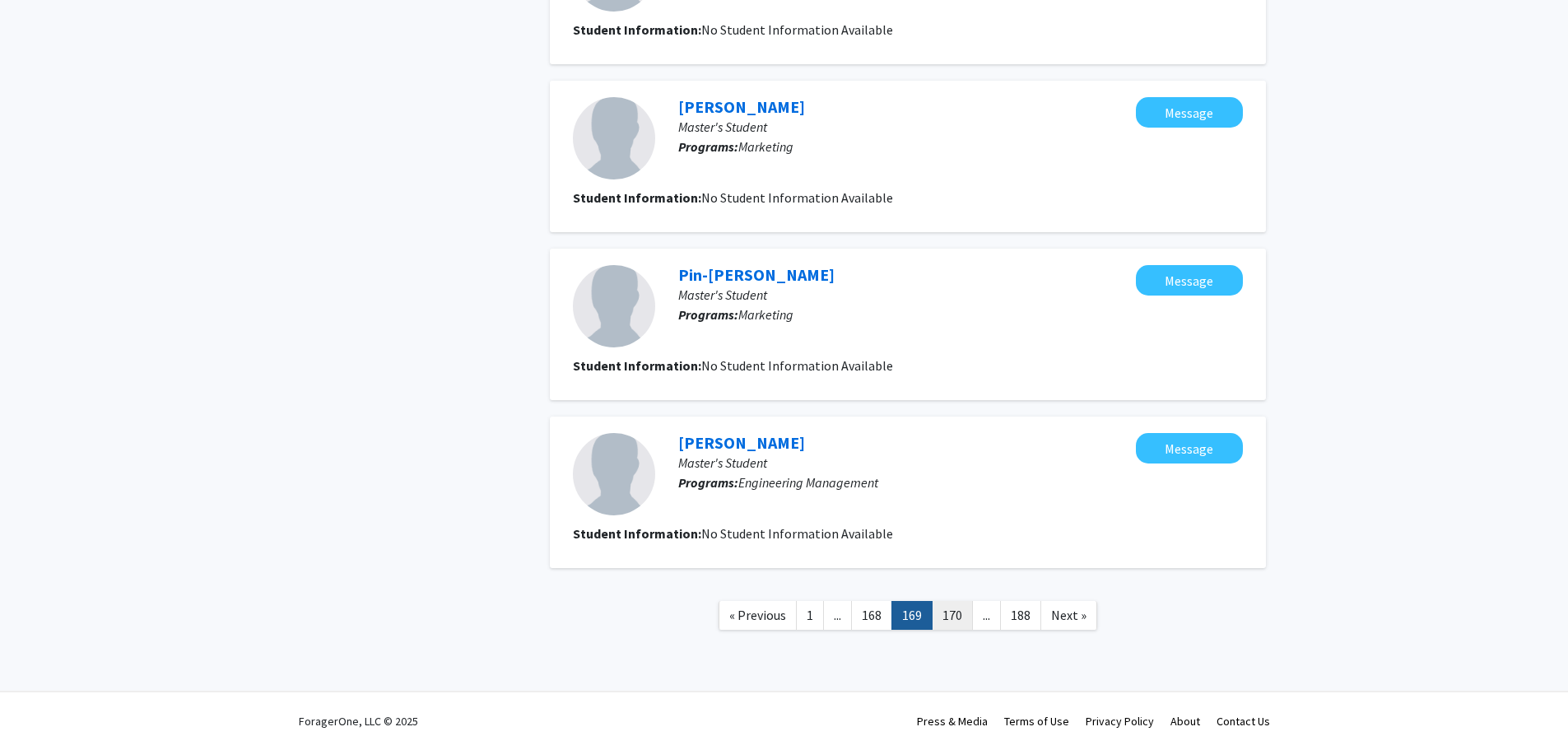
click at [955, 622] on link "170" at bounding box center [953, 616] width 42 height 29
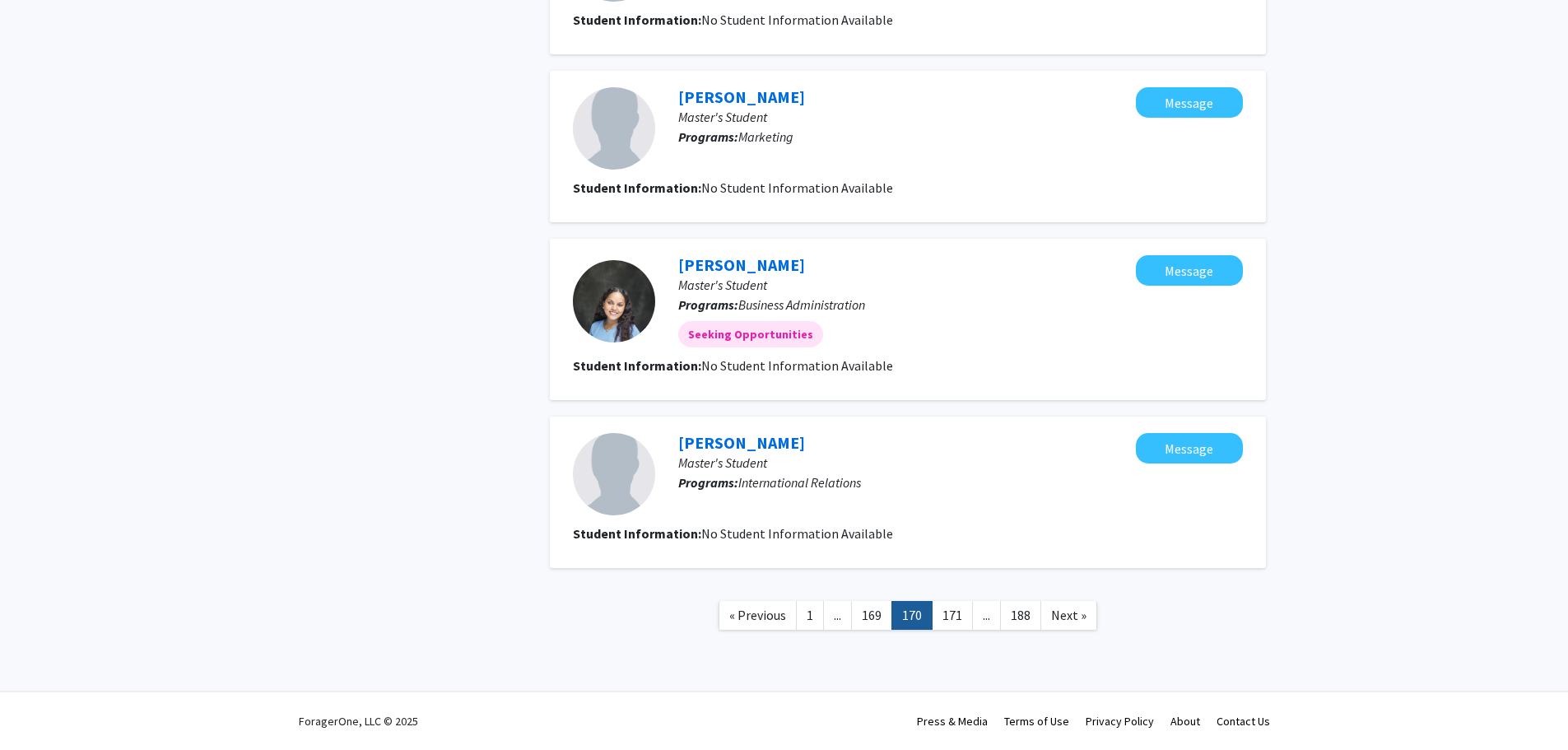
click at [955, 622] on link "171" at bounding box center [953, 616] width 42 height 29
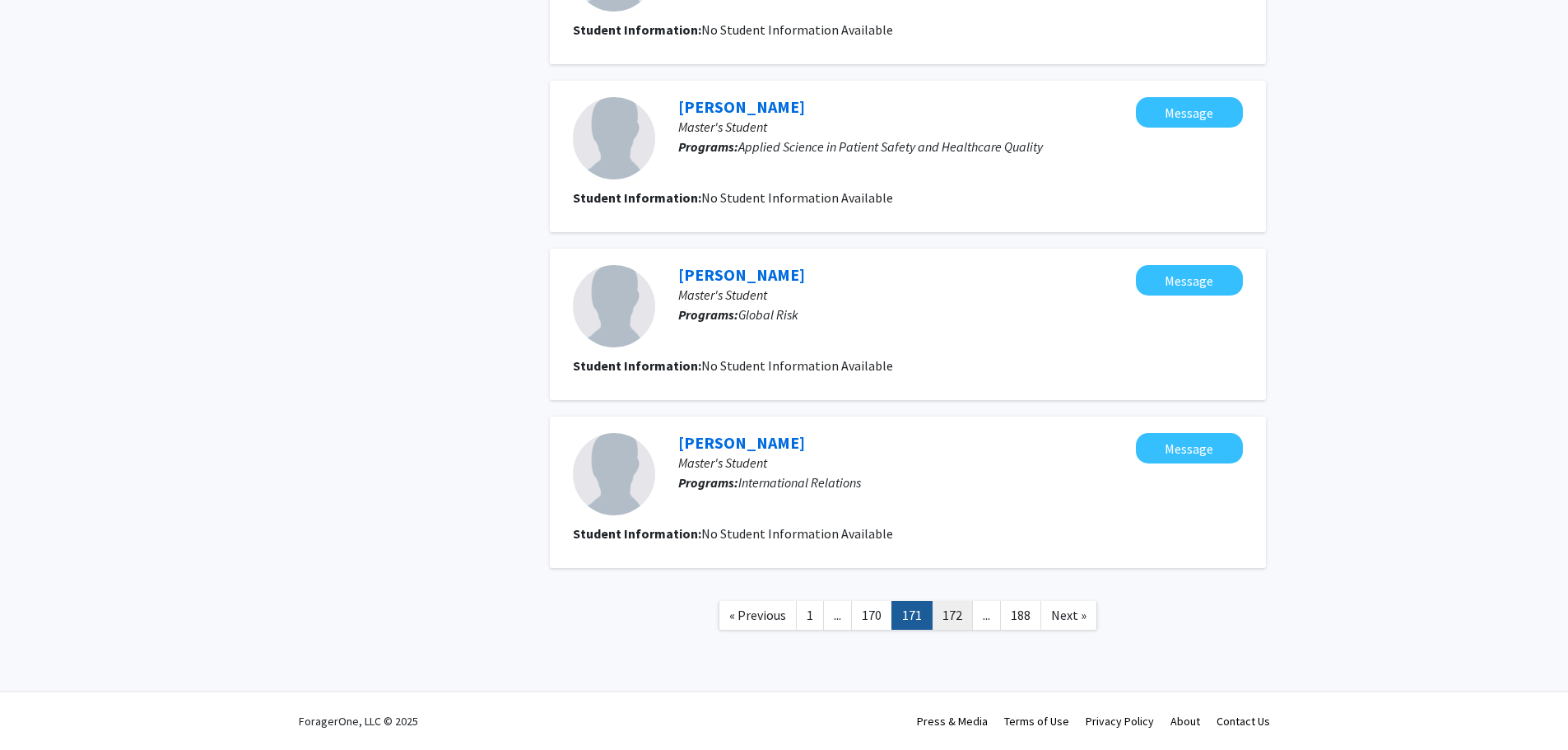
click at [957, 621] on link "172" at bounding box center [953, 616] width 42 height 29
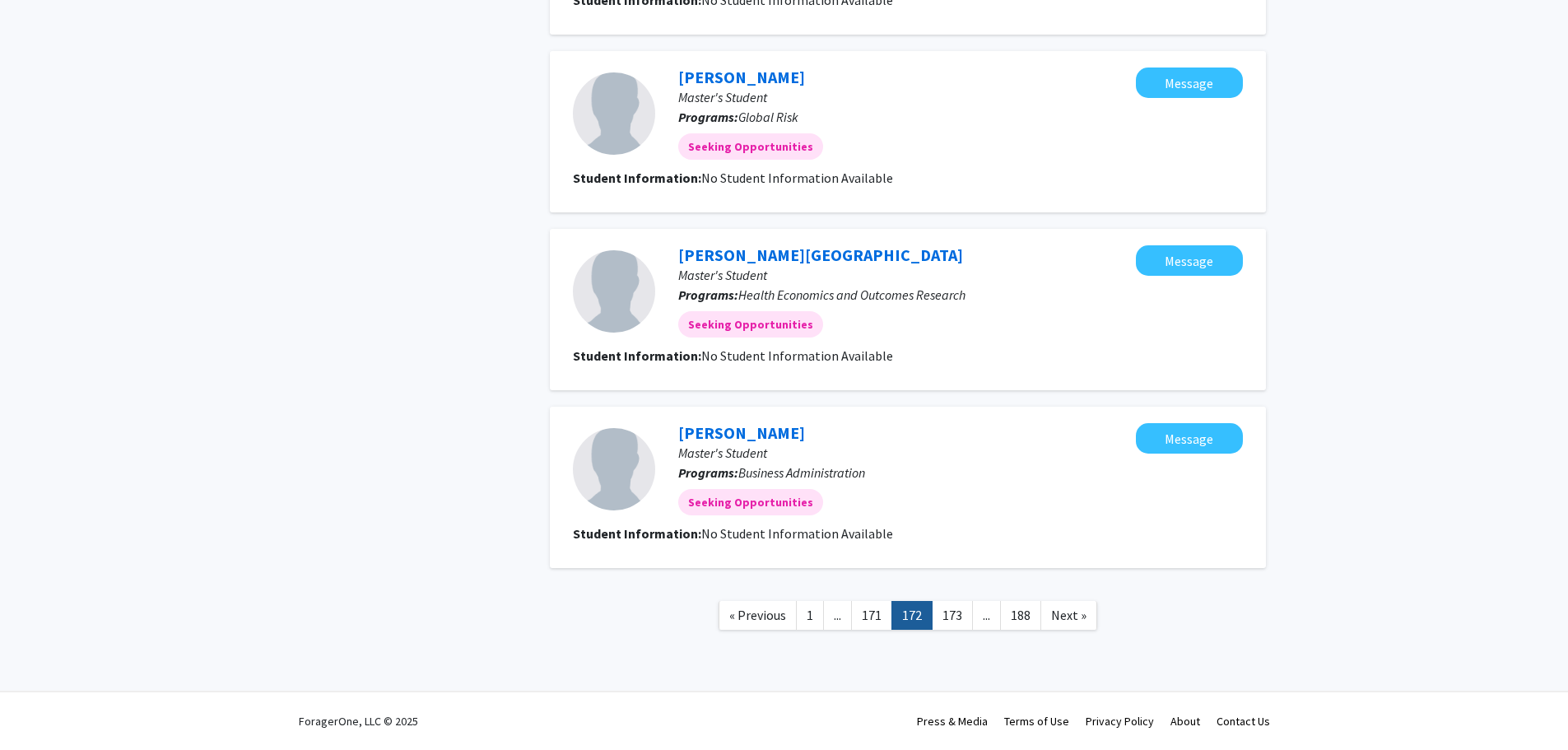
click at [953, 622] on link "173" at bounding box center [953, 616] width 42 height 29
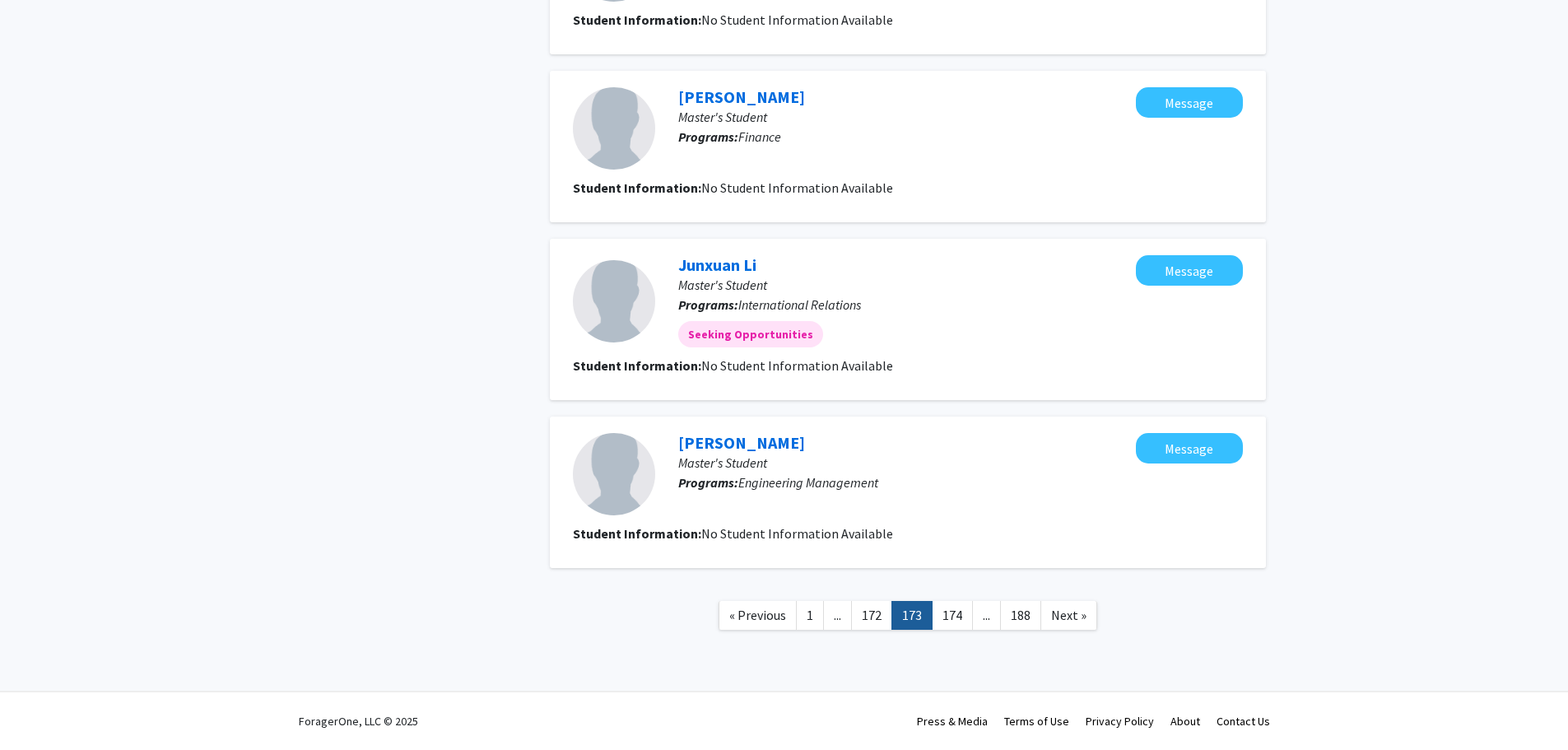
click at [952, 622] on link "174" at bounding box center [953, 616] width 42 height 29
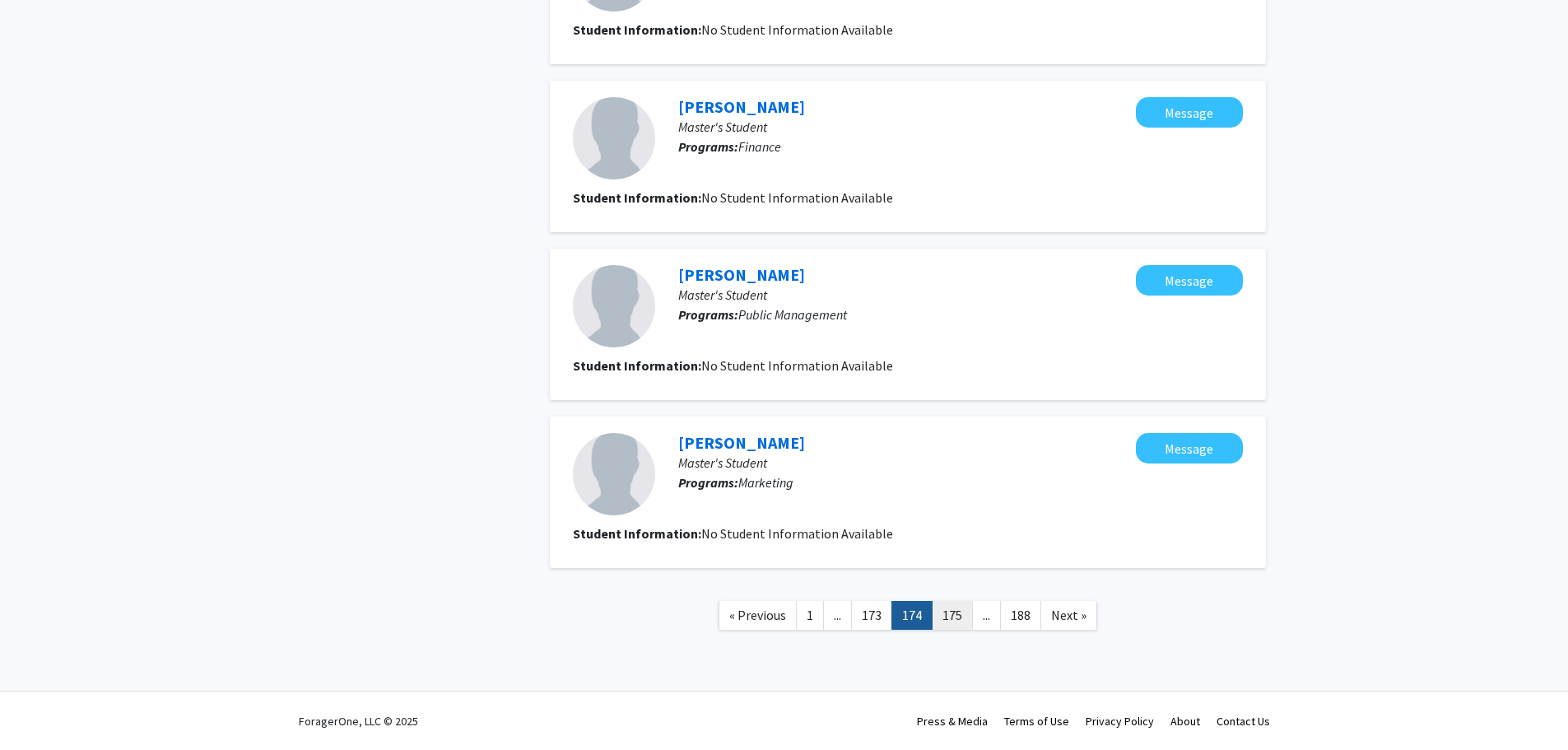
click at [953, 622] on link "175" at bounding box center [953, 616] width 42 height 29
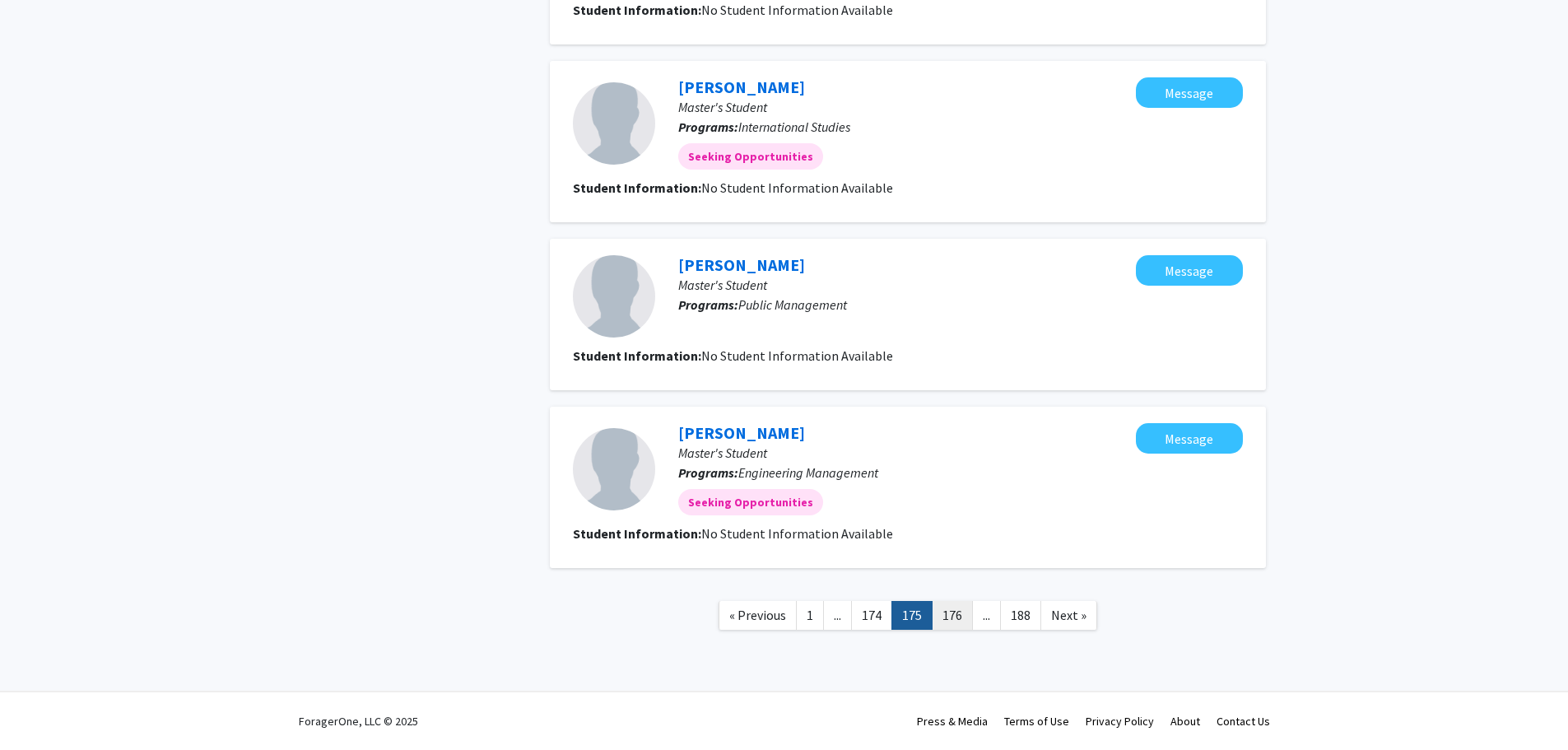
click at [956, 621] on link "176" at bounding box center [953, 616] width 42 height 29
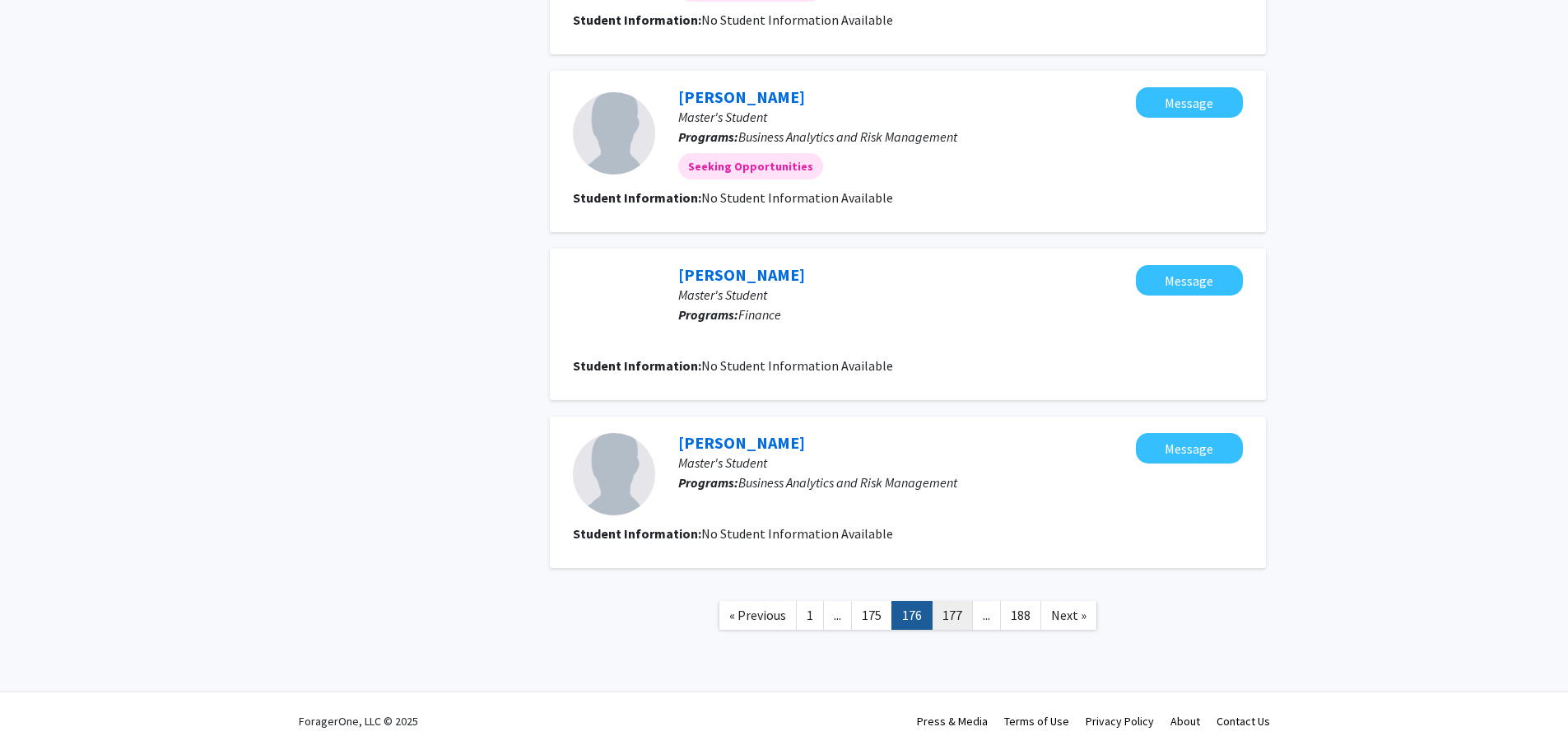
click at [953, 621] on link "177" at bounding box center [953, 616] width 42 height 29
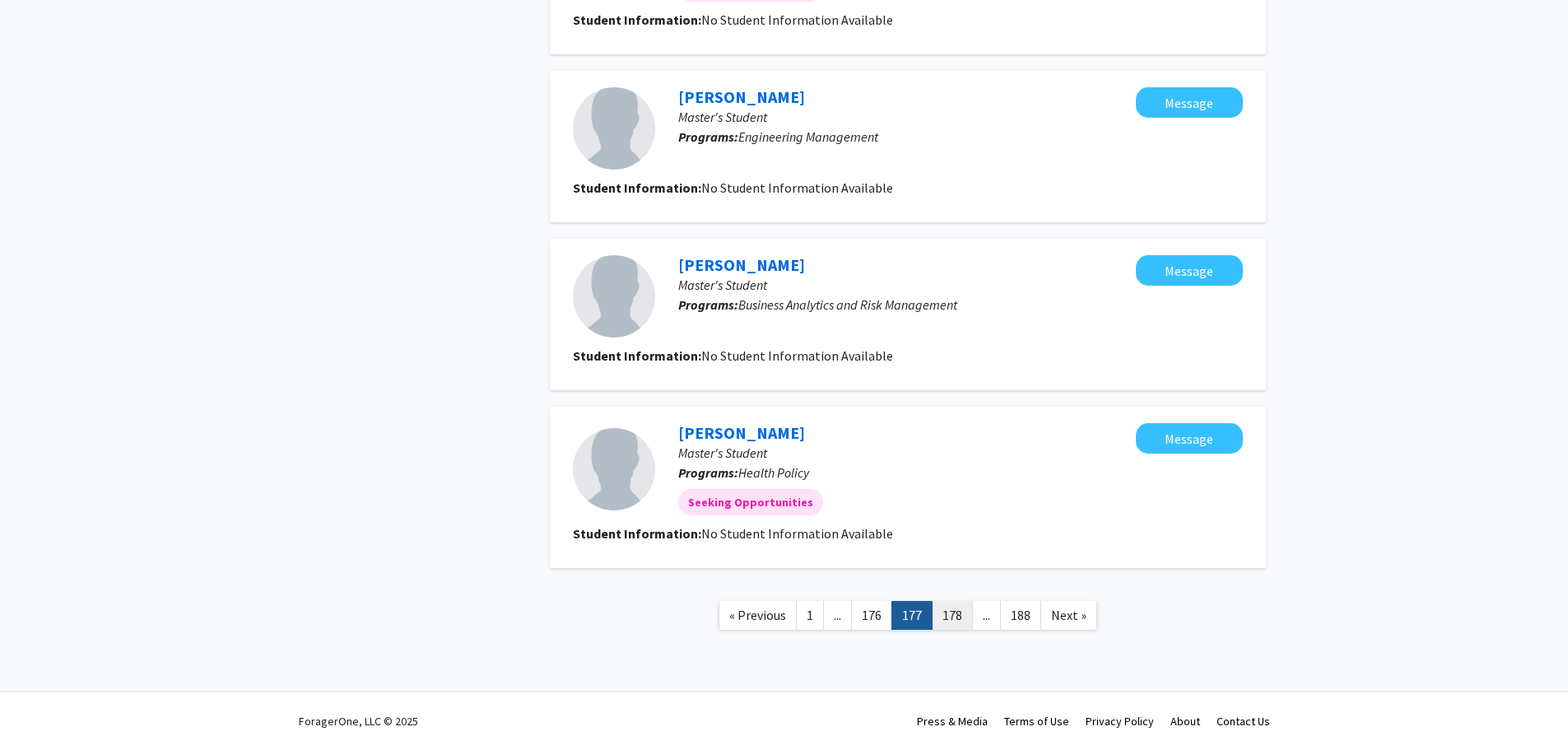
click at [953, 622] on link "178" at bounding box center [953, 616] width 42 height 29
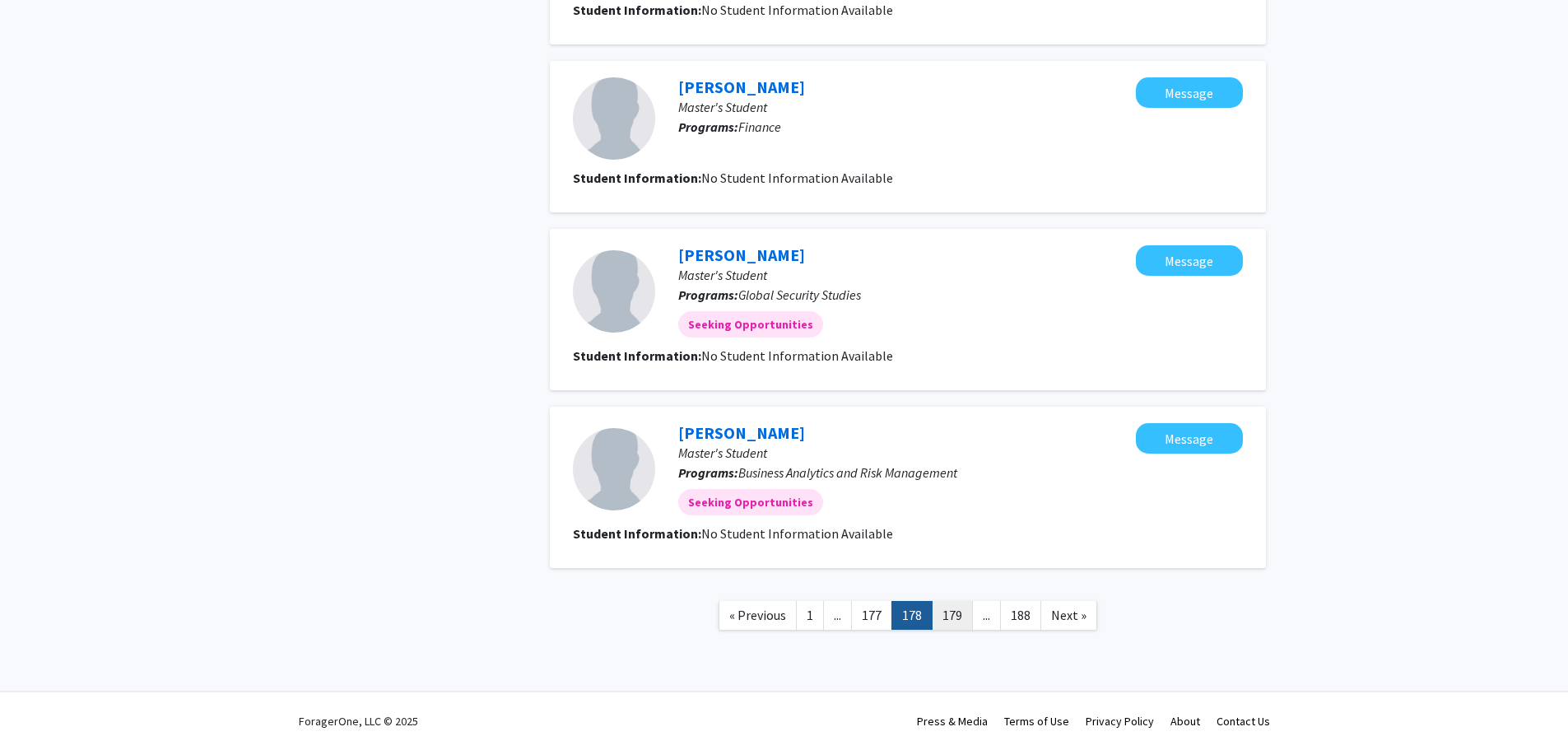
click at [956, 622] on link "179" at bounding box center [953, 616] width 42 height 29
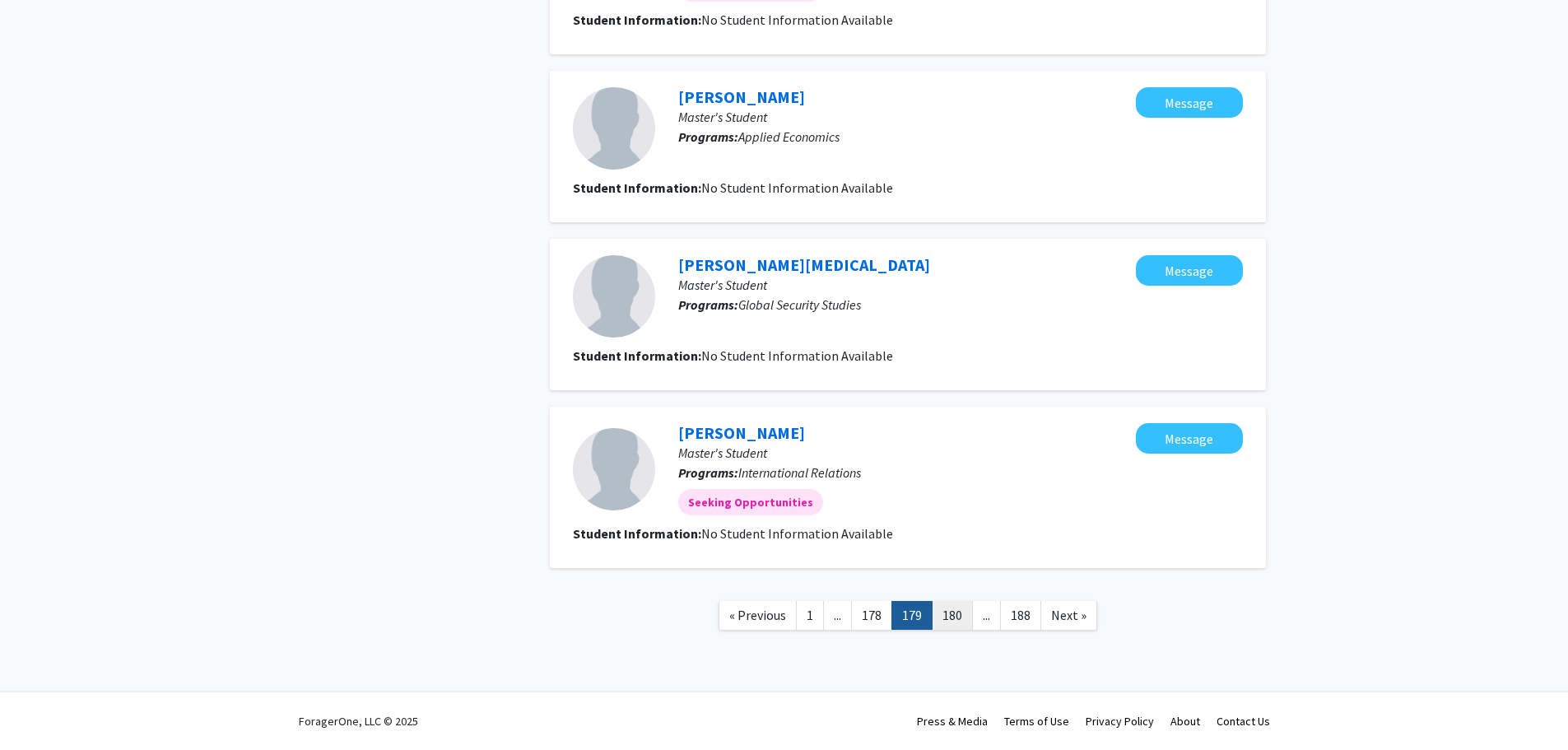
click at [955, 620] on link "180" at bounding box center [953, 616] width 42 height 29
click at [953, 620] on link "181" at bounding box center [953, 616] width 42 height 29
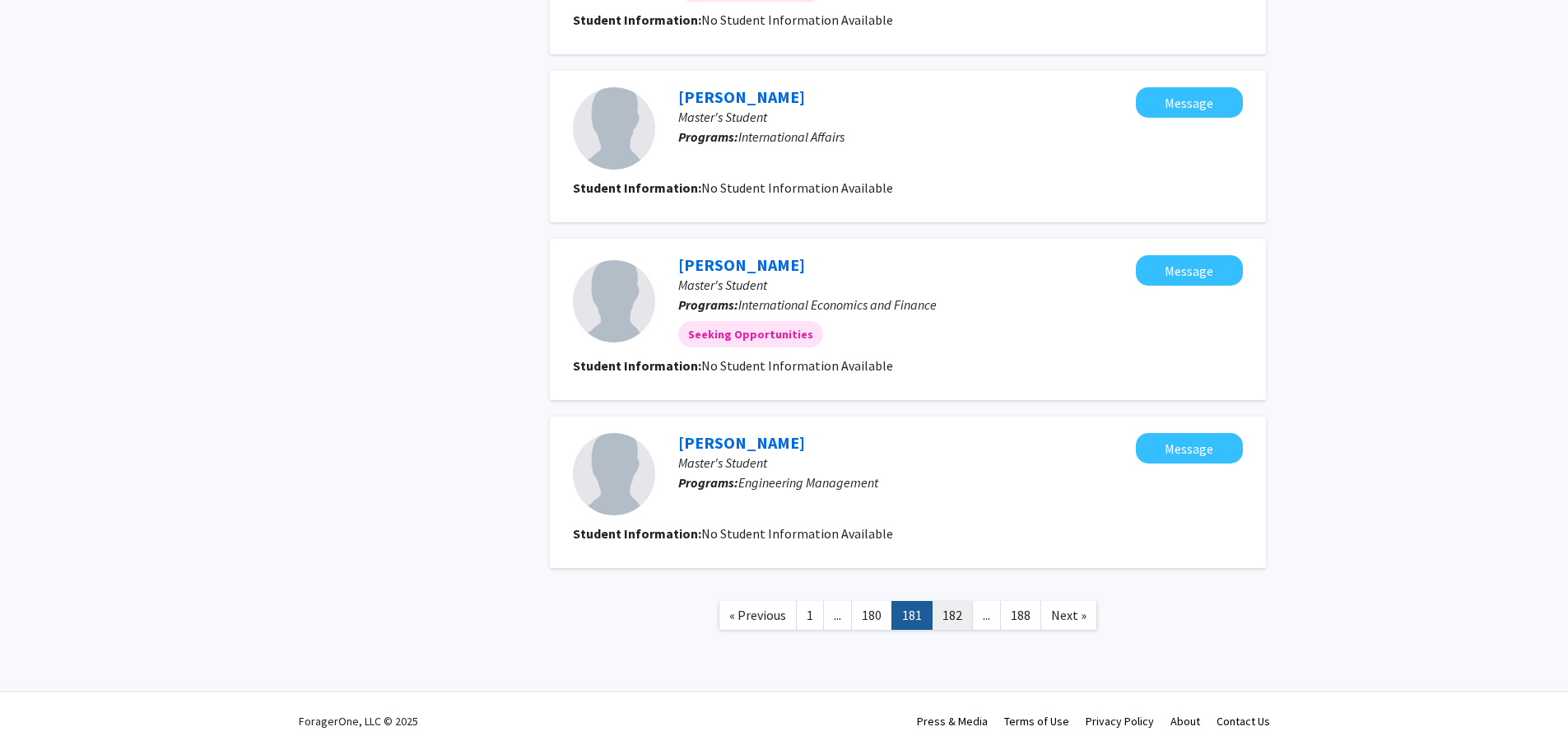
click at [955, 617] on link "182" at bounding box center [953, 616] width 42 height 29
click at [949, 611] on link "183" at bounding box center [953, 616] width 42 height 29
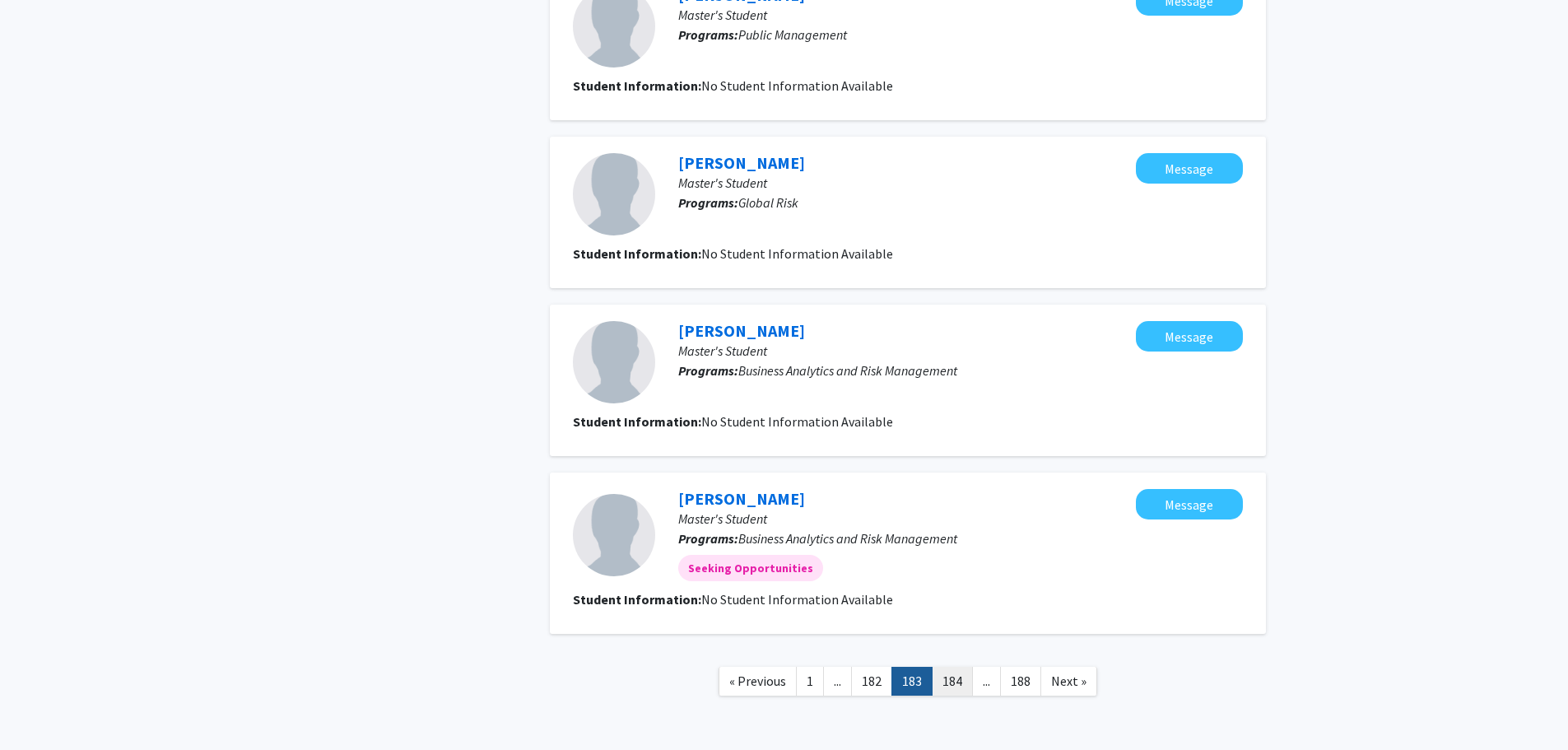
drag, startPoint x: 959, startPoint y: 678, endPoint x: 962, endPoint y: 669, distance: 9.5
click at [959, 677] on link "184" at bounding box center [953, 681] width 42 height 29
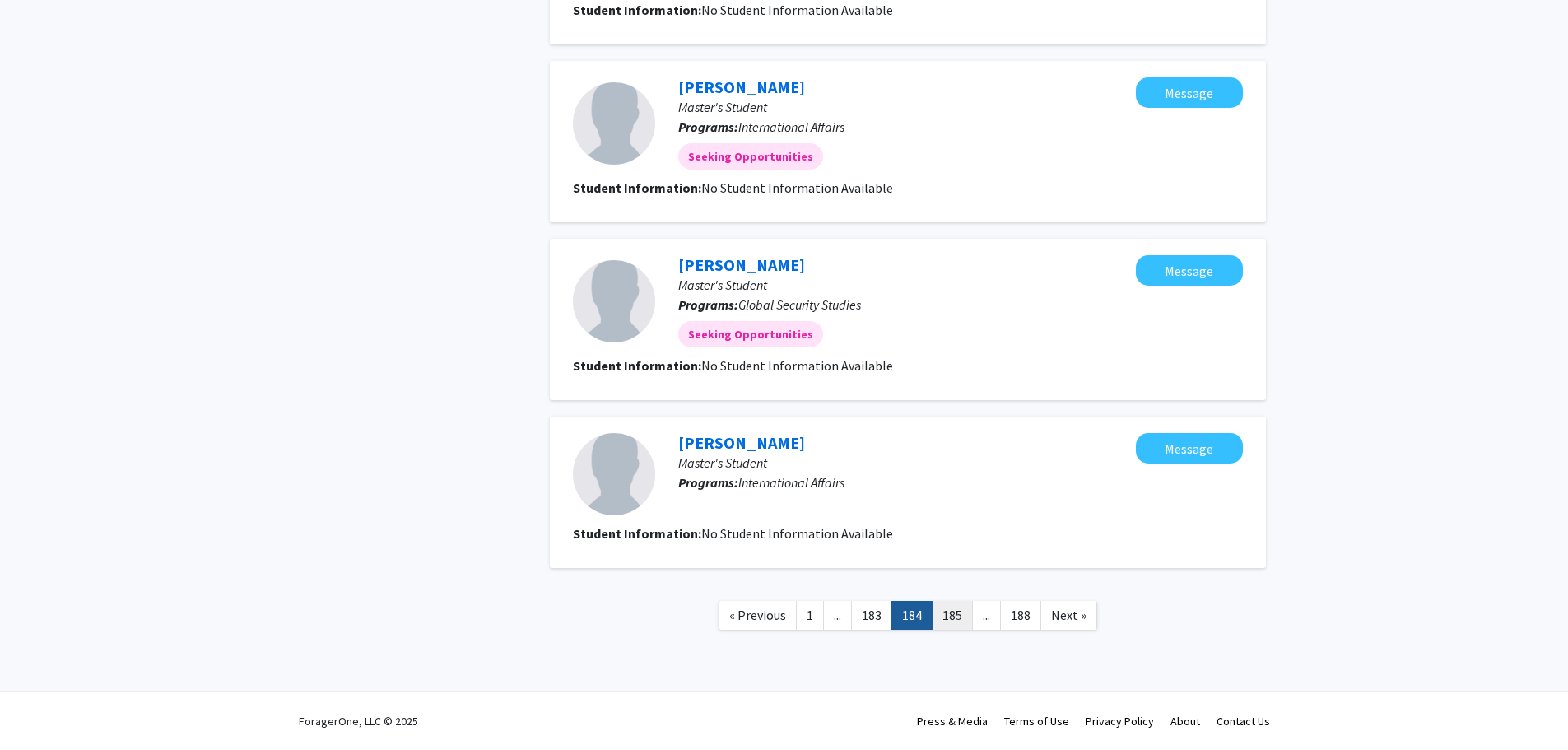
click at [959, 619] on link "185" at bounding box center [953, 616] width 42 height 29
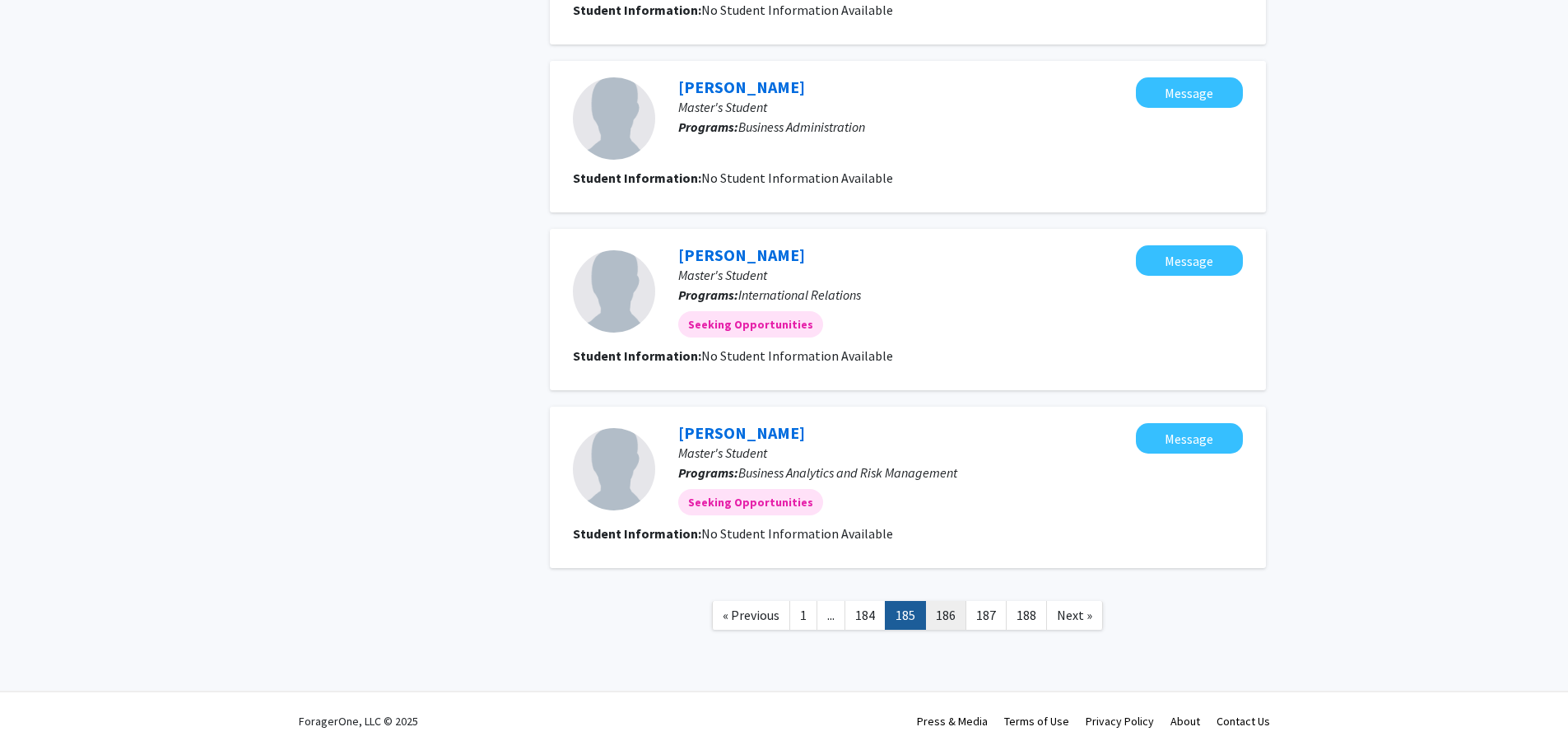
click at [948, 613] on link "186" at bounding box center [946, 616] width 42 height 29
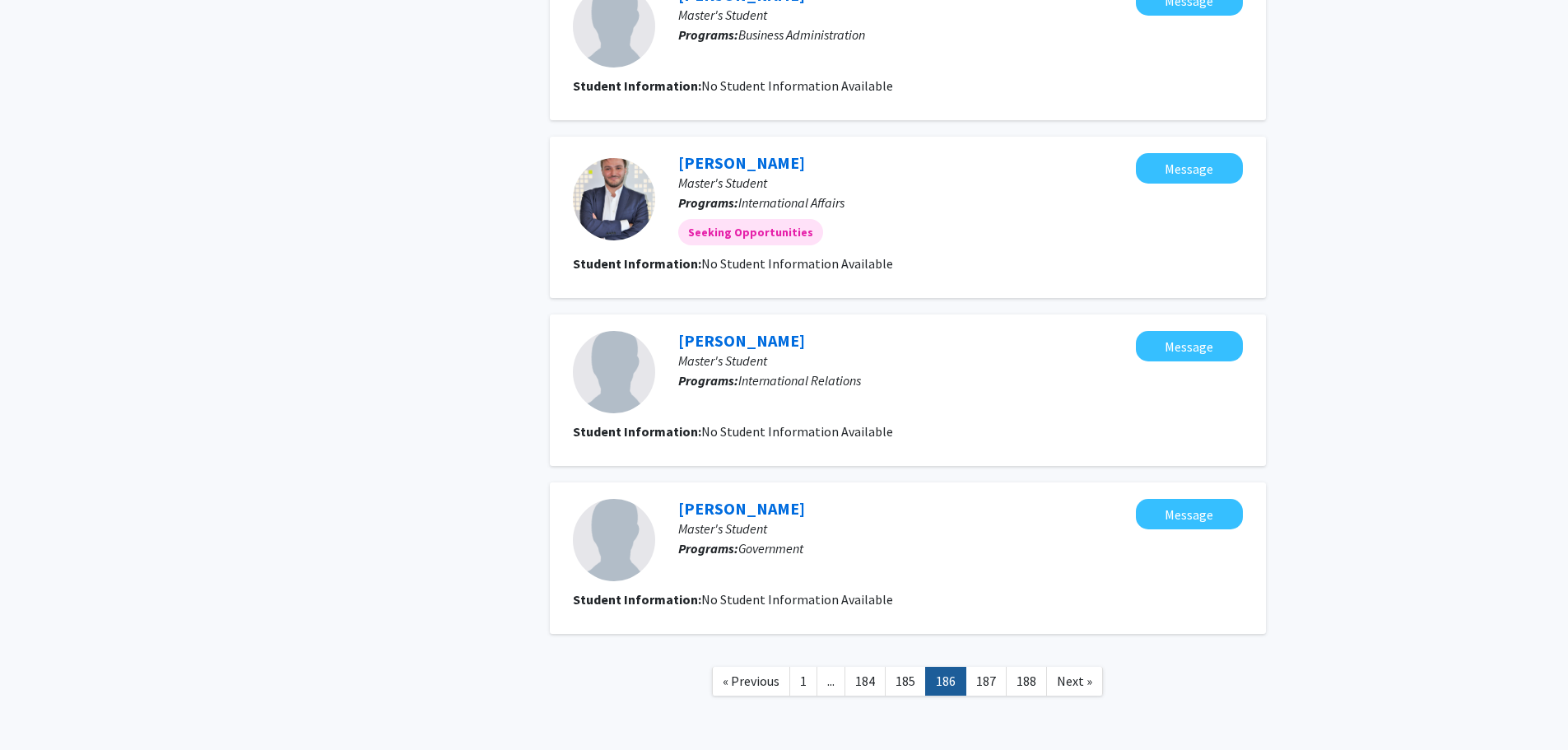
click at [981, 678] on link "187" at bounding box center [987, 681] width 42 height 29
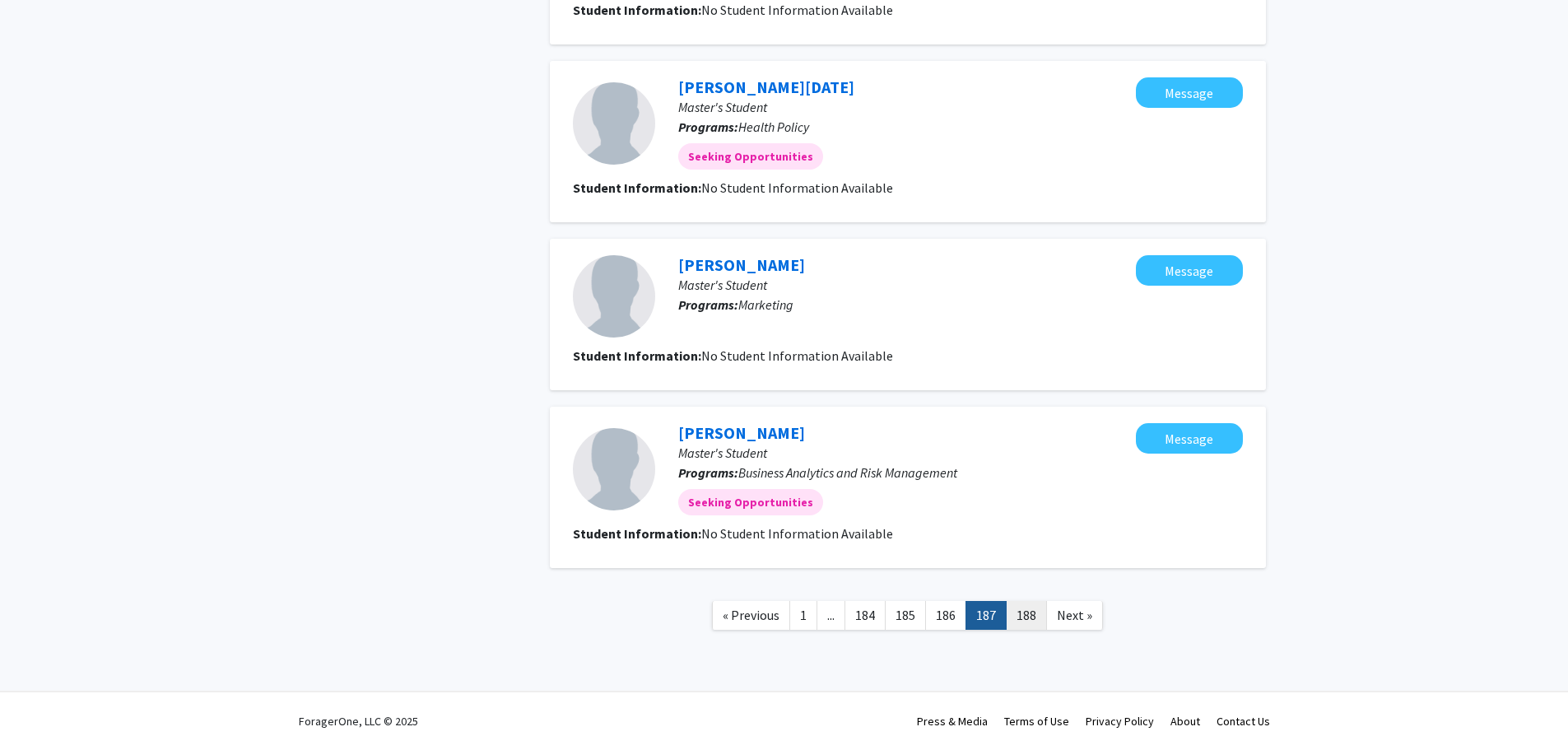
click at [1029, 620] on link "188" at bounding box center [1027, 616] width 42 height 29
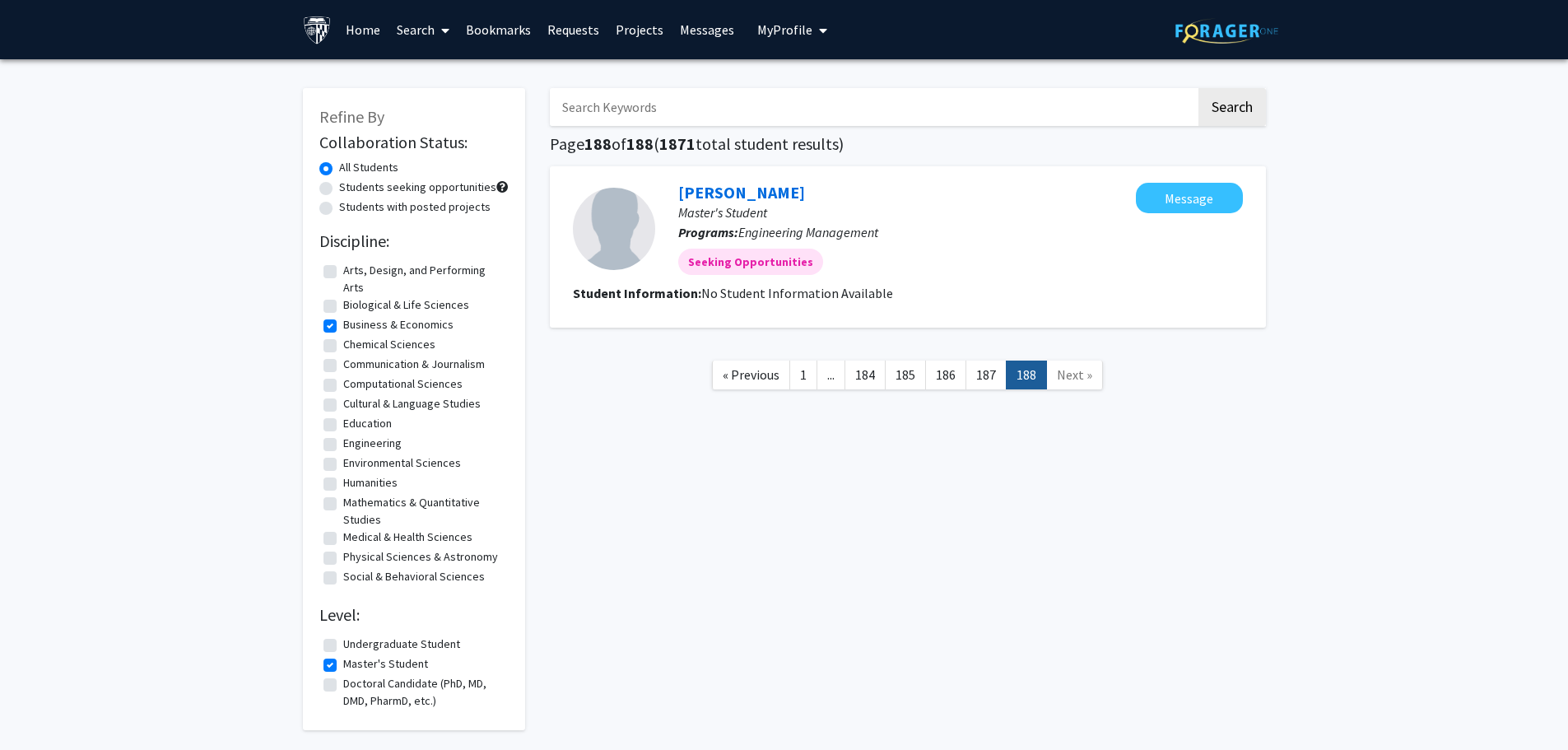
click at [336, 325] on fg-checkbox "Business & Economics Business & Economics" at bounding box center [414, 327] width 181 height 20
click at [344, 327] on label "Business & Economics" at bounding box center [399, 325] width 110 height 17
click at [344, 327] on input "Business & Economics" at bounding box center [349, 322] width 11 height 11
checkbox input "false"
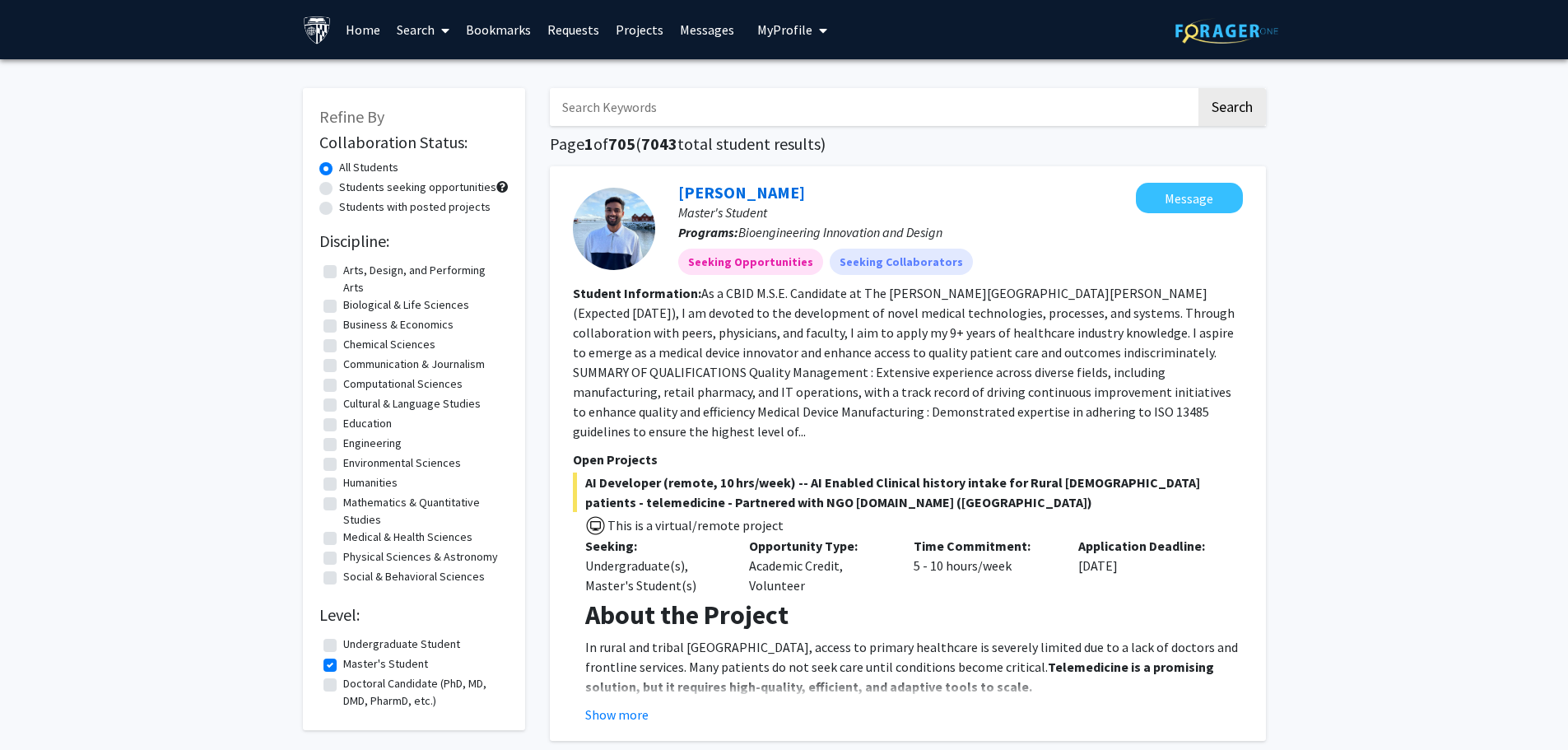
click at [344, 687] on label "Doctoral Candidate (PhD, MD, DMD, PharmD, etc.)" at bounding box center [424, 693] width 161 height 34
click at [344, 686] on input "Doctoral Candidate (PhD, MD, DMD, PharmD, etc.)" at bounding box center [349, 681] width 11 height 11
checkbox input "true"
click at [339, 207] on label "Students with posted projects" at bounding box center [415, 206] width 152 height 17
click at [339, 207] on input "Students with posted projects" at bounding box center [345, 204] width 11 height 11
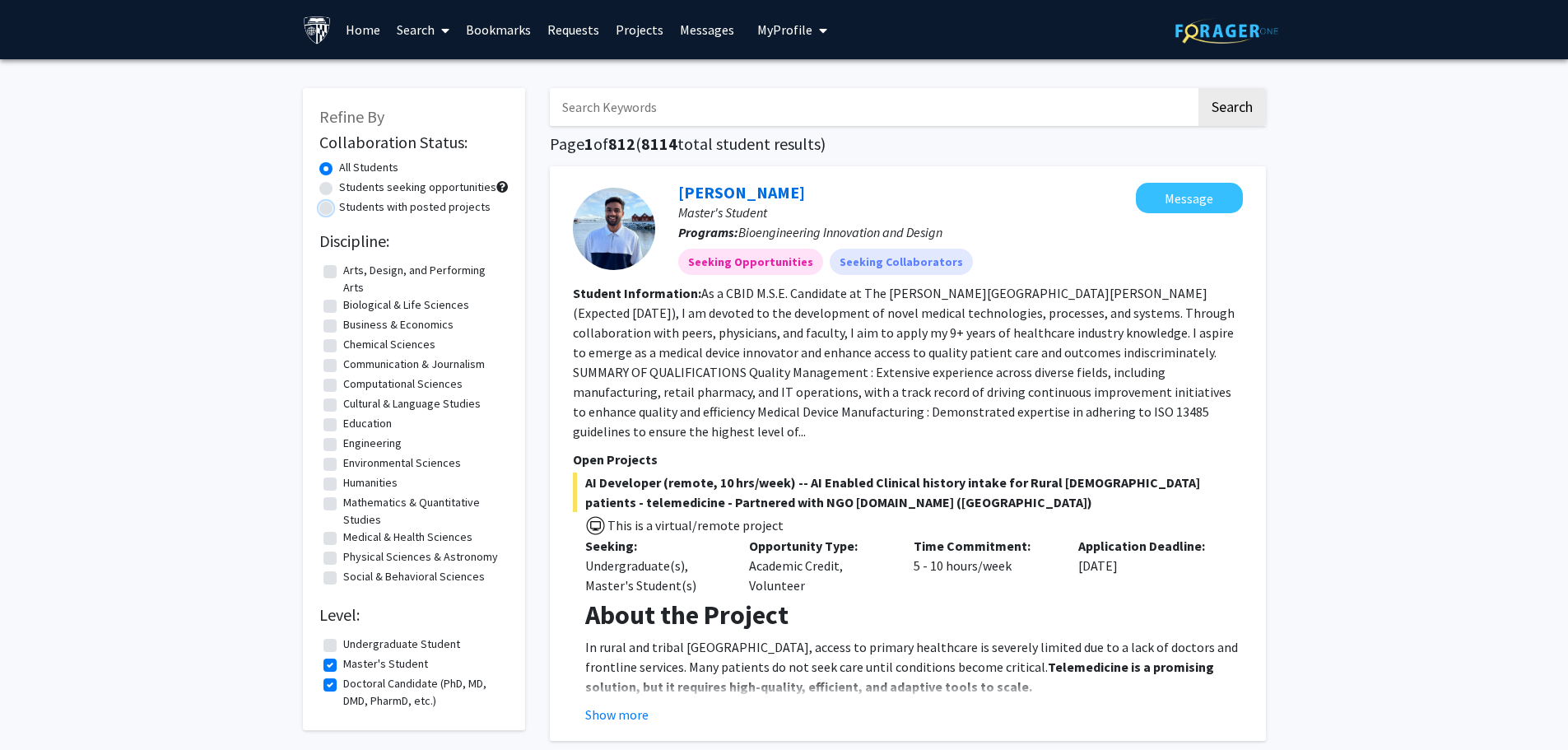
radio input "true"
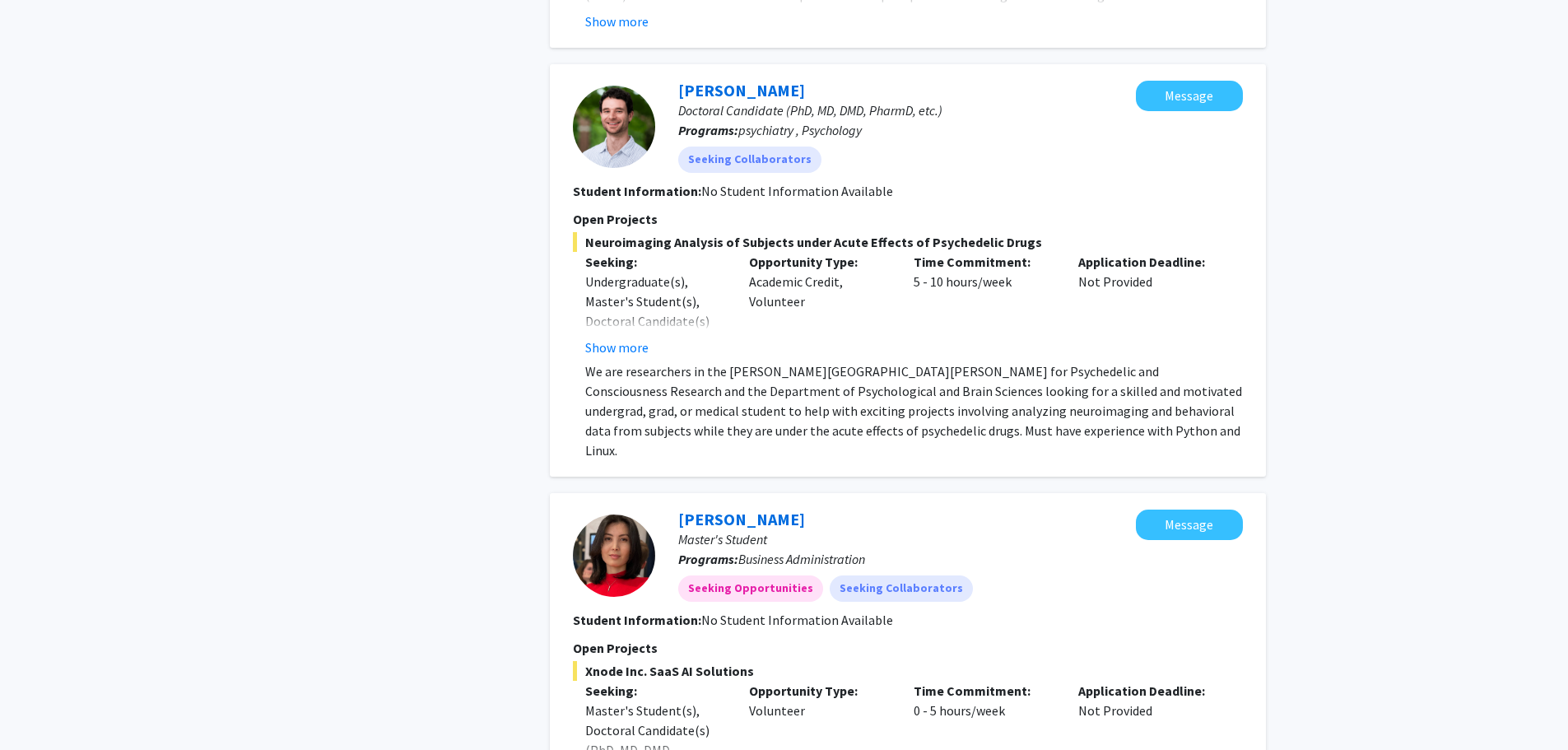
scroll to position [4568, 0]
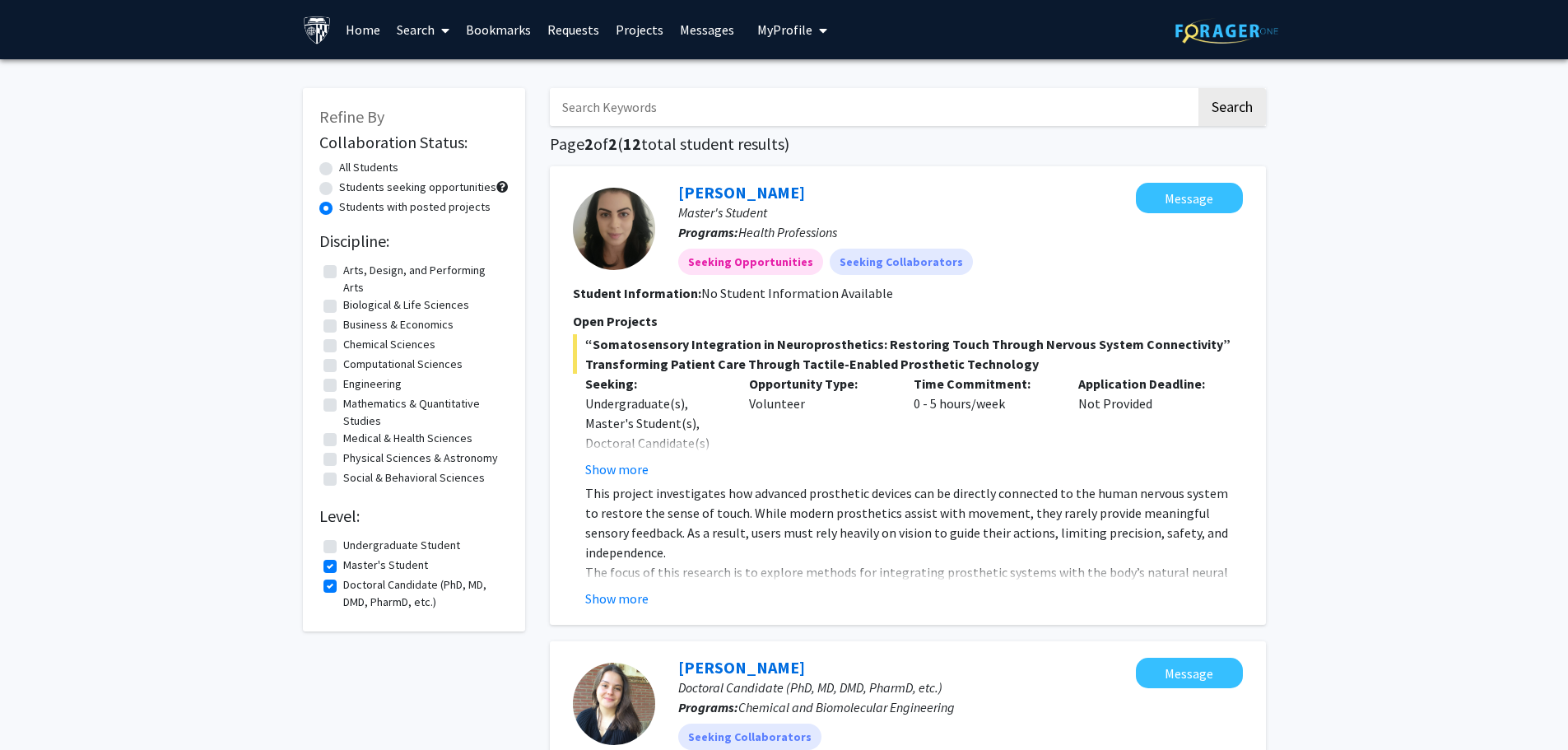
click at [438, 27] on span at bounding box center [442, 31] width 14 height 58
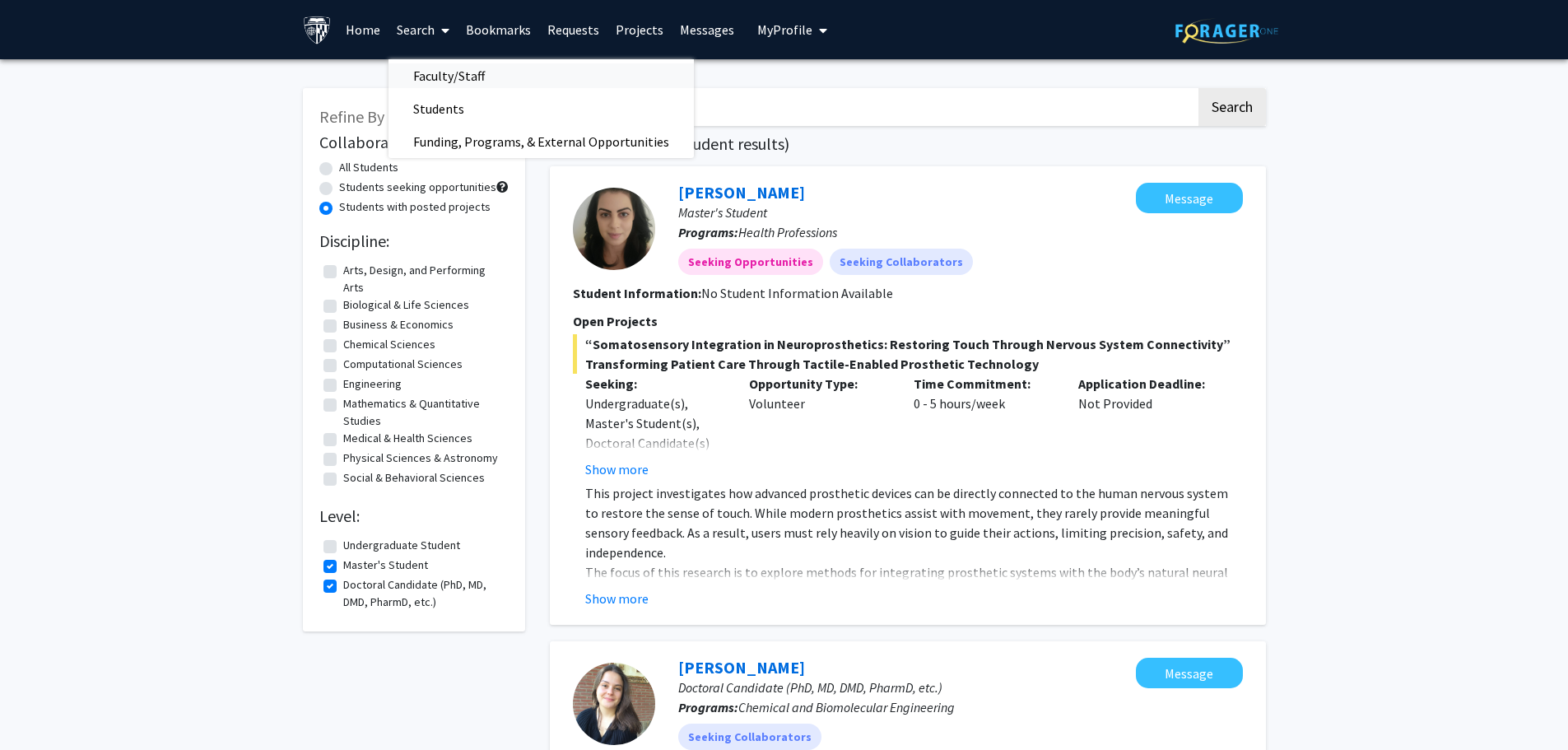
click at [458, 78] on span "Faculty/Staff" at bounding box center [449, 76] width 121 height 33
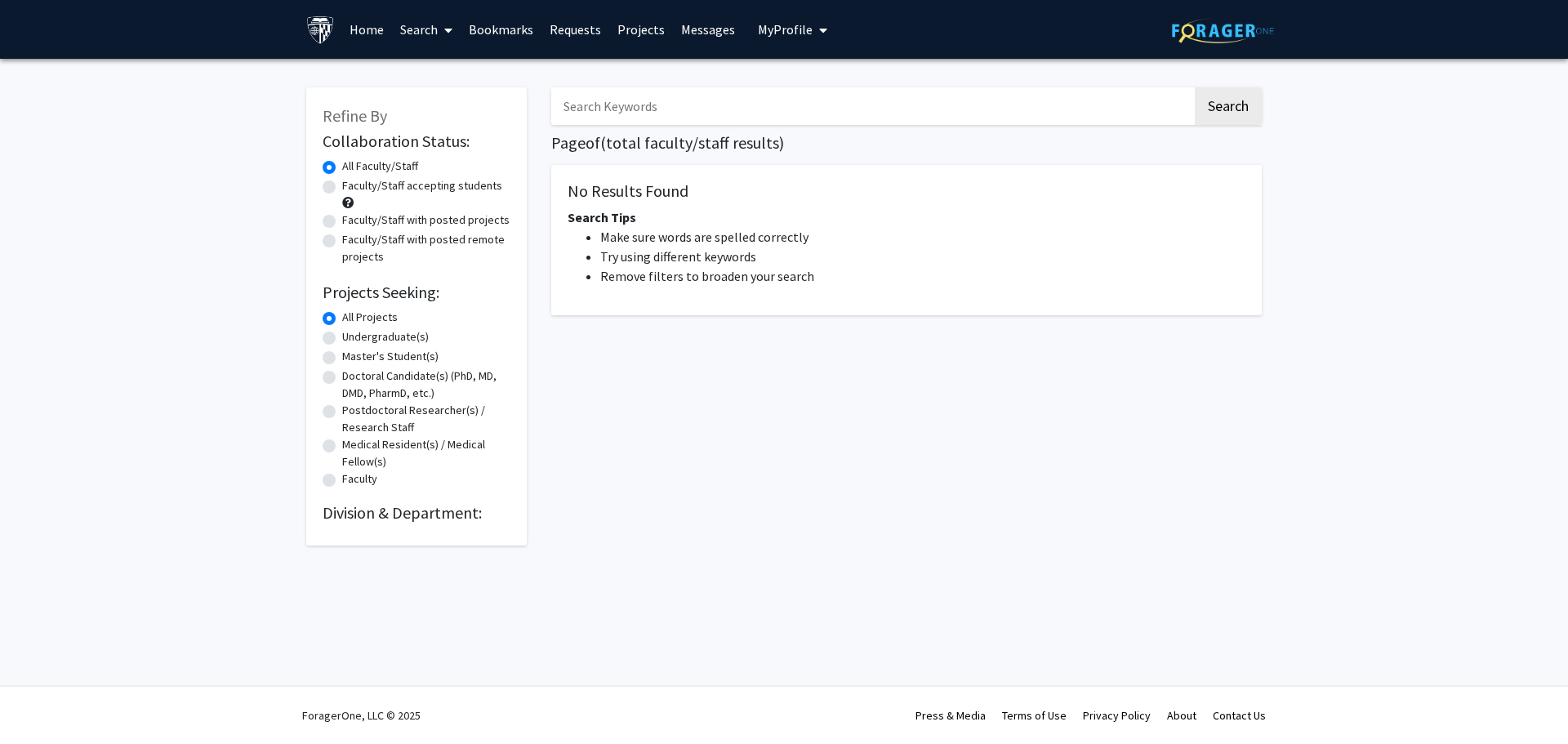
click at [342, 222] on label "Faculty/Staff with posted projects" at bounding box center [425, 220] width 168 height 17
click at [342, 222] on input "Faculty/Staff with posted projects" at bounding box center [347, 217] width 11 height 11
radio input "true"
click at [342, 358] on label "Master's Student(s)" at bounding box center [389, 356] width 96 height 17
click at [342, 358] on input "Master's Student(s)" at bounding box center [347, 354] width 11 height 11
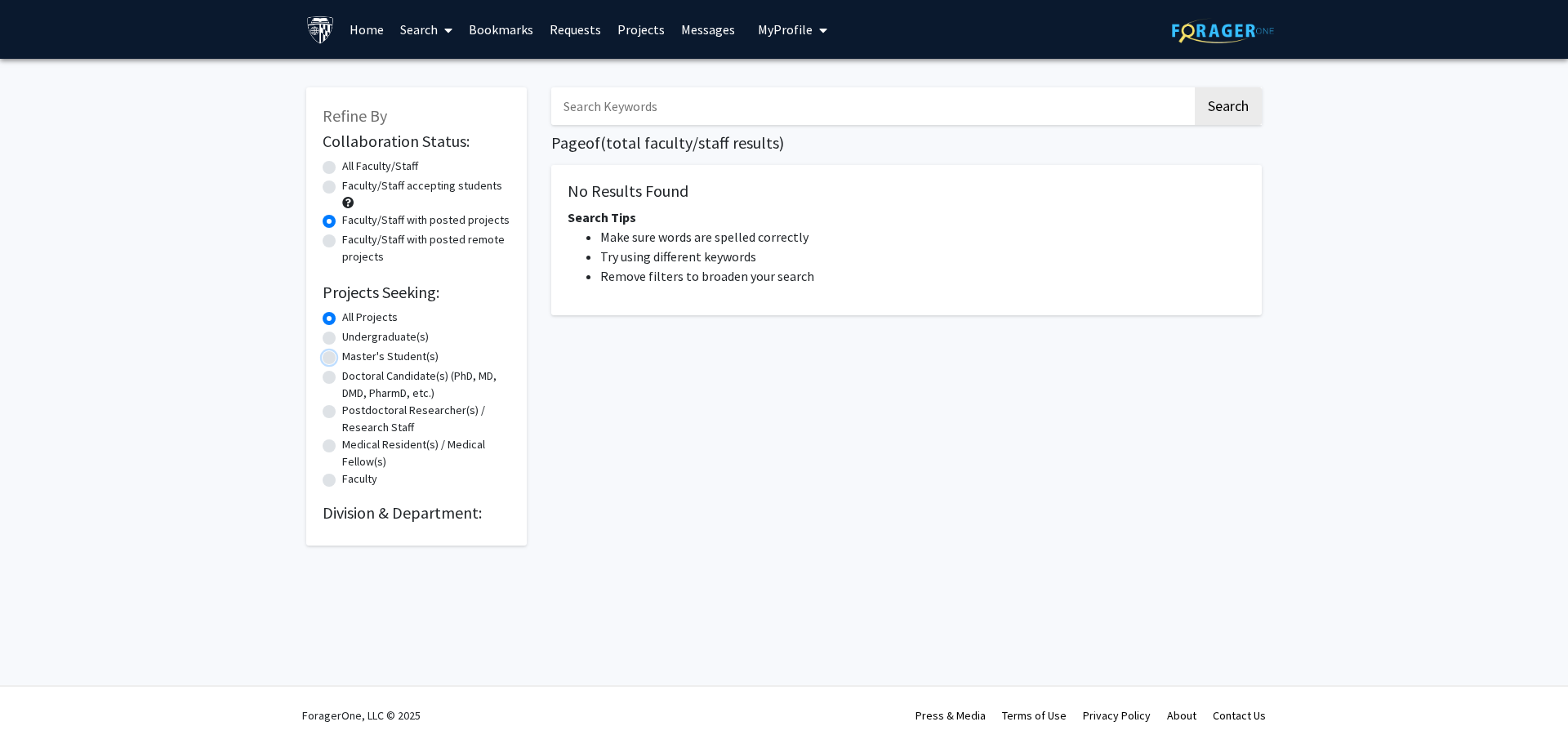
radio input "true"
click at [342, 241] on label "Faculty/Staff with posted remote projects" at bounding box center [426, 249] width 169 height 34
click at [342, 241] on input "Faculty/Staff with posted remote projects" at bounding box center [347, 237] width 11 height 11
radio input "true"
click at [342, 221] on label "Faculty/Staff with posted projects" at bounding box center [425, 220] width 168 height 17
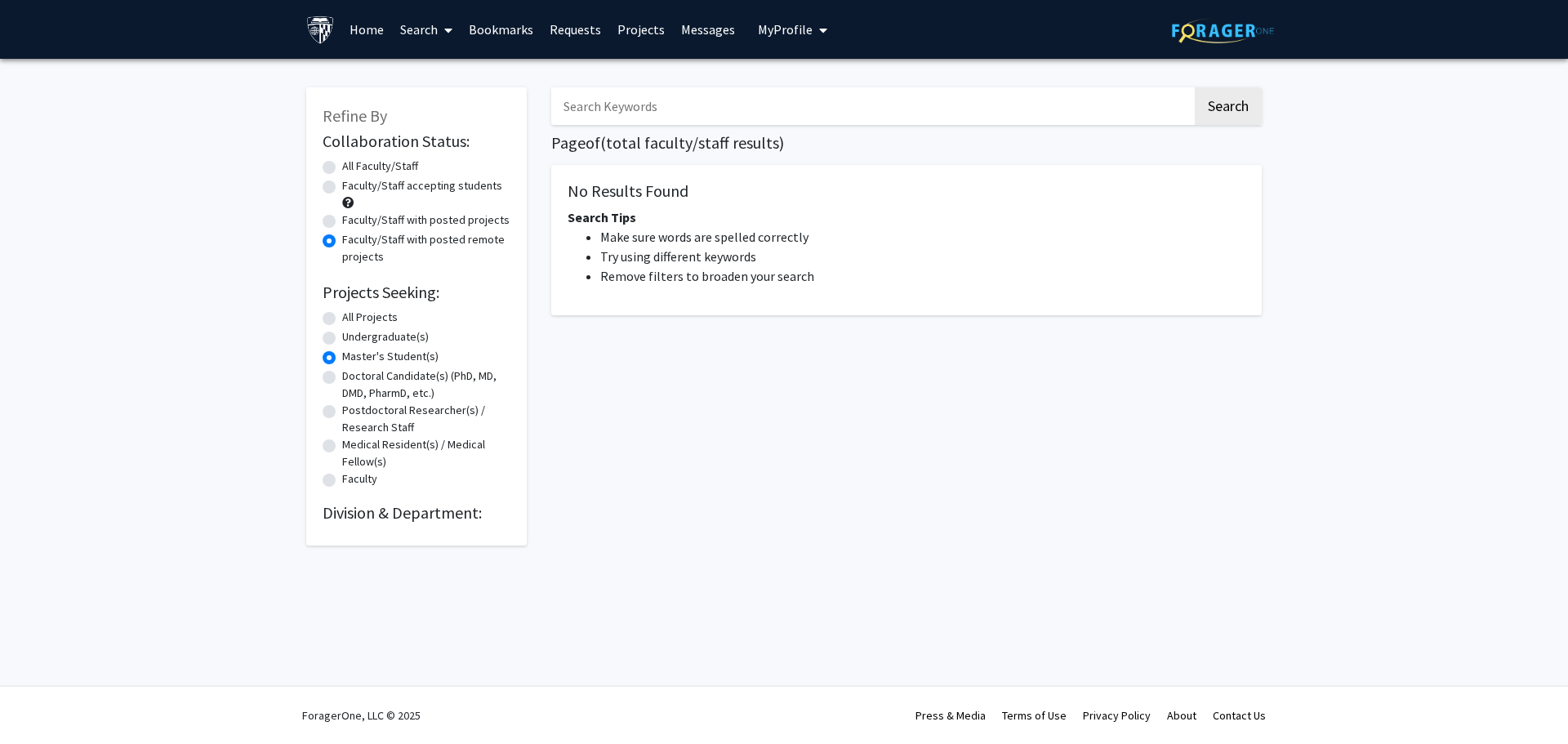
click at [342, 221] on input "Faculty/Staff with posted projects" at bounding box center [347, 217] width 11 height 11
radio input "true"
